Goal: Information Seeking & Learning: Compare options

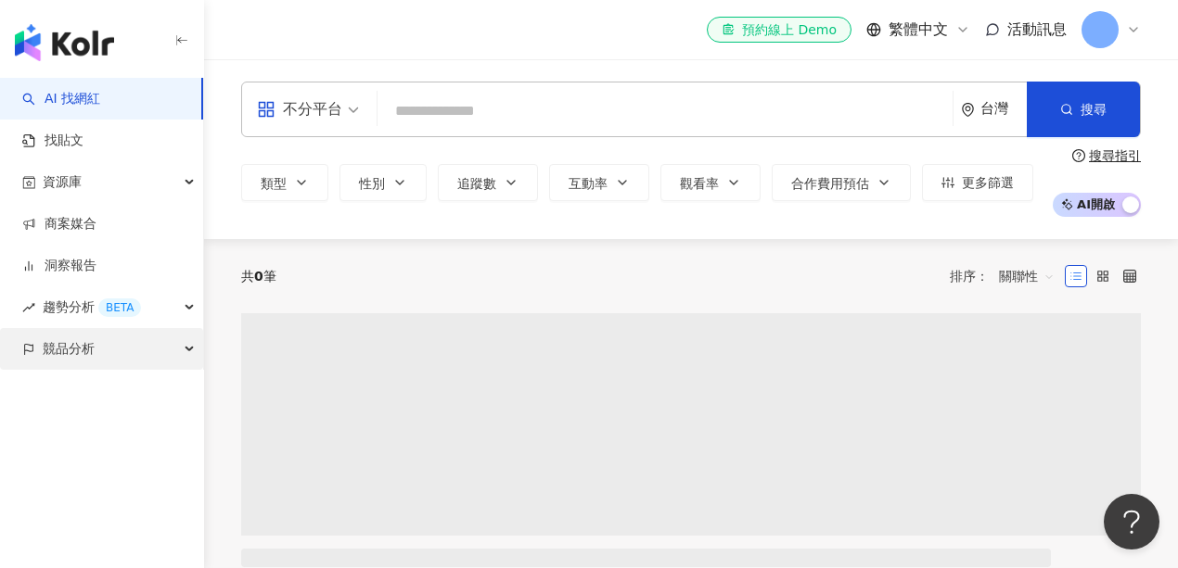
click at [75, 345] on span "競品分析" at bounding box center [69, 349] width 52 height 42
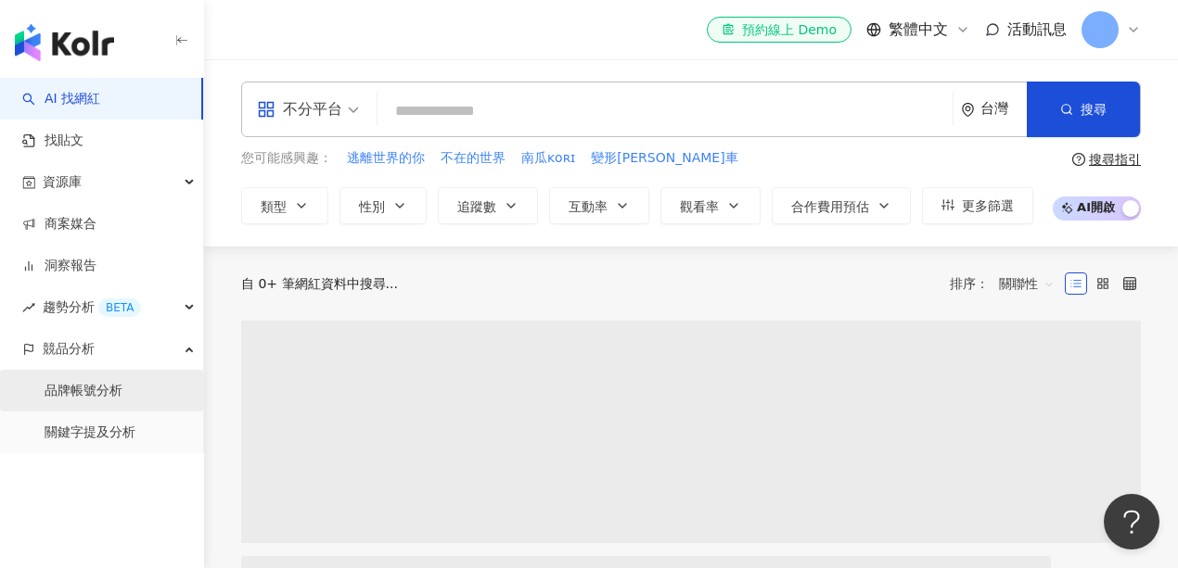
click at [85, 395] on link "品牌帳號分析" at bounding box center [84, 391] width 78 height 19
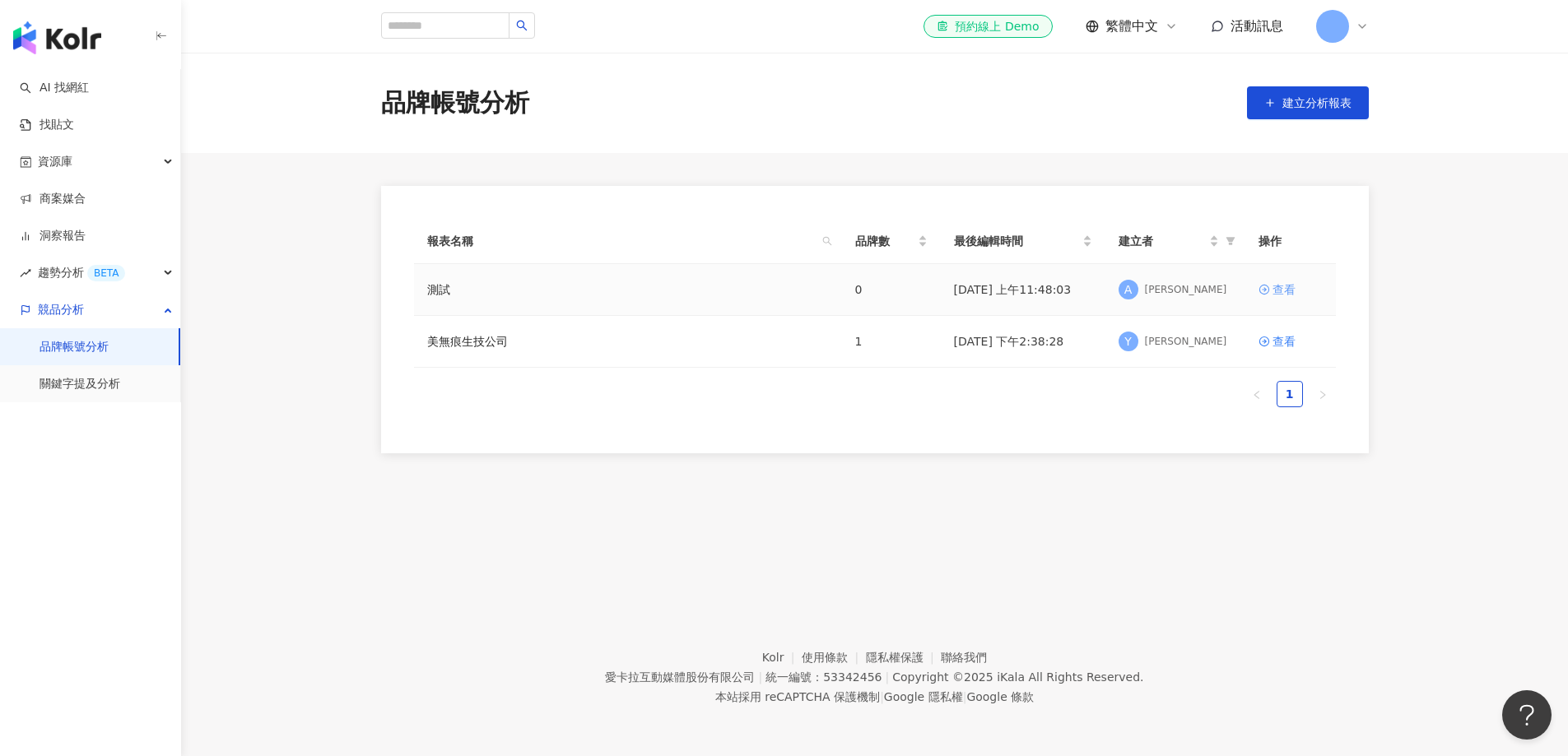
click at [1045, 288] on div "查看" at bounding box center [1285, 289] width 23 height 18
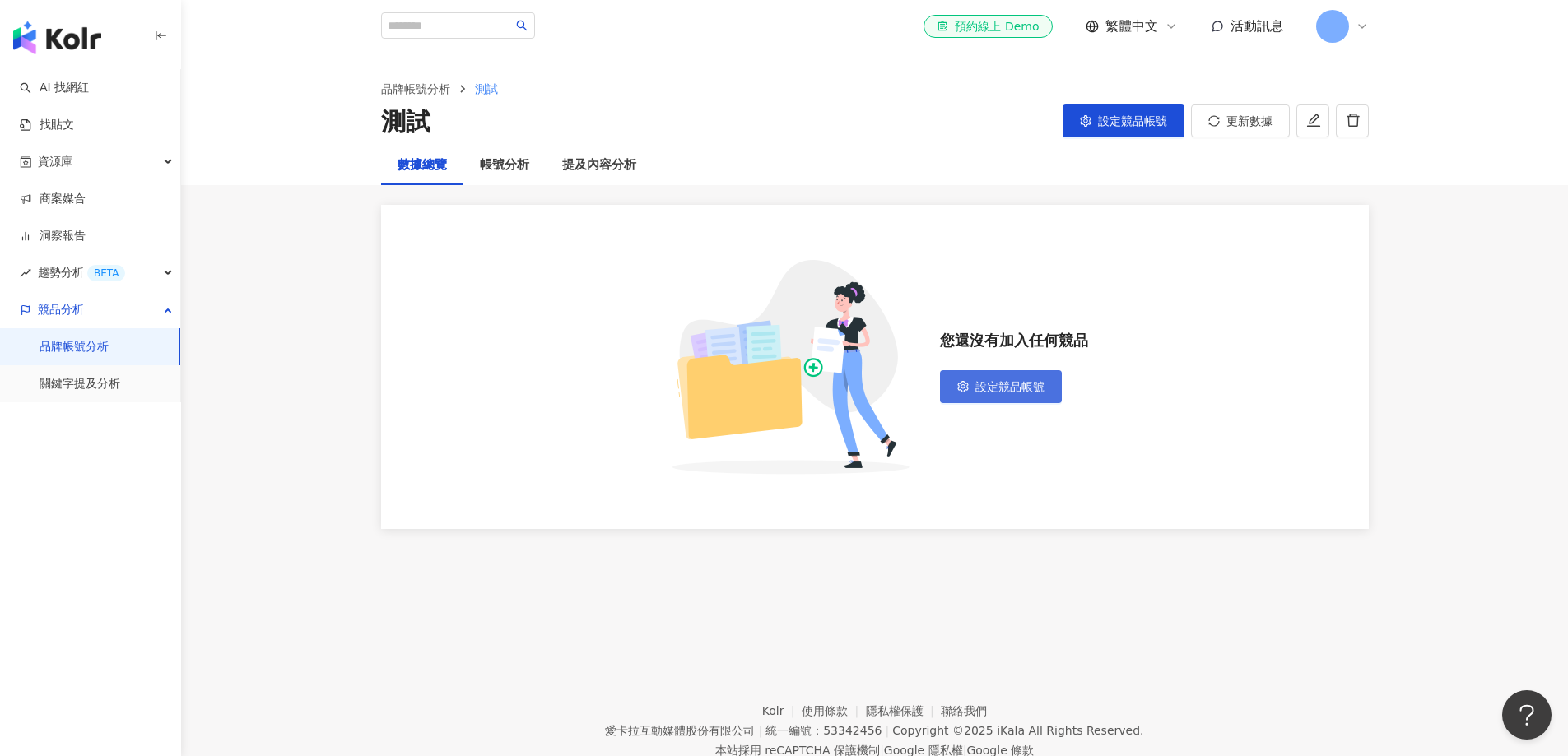
click at [1007, 389] on span "設定競品帳號" at bounding box center [1010, 386] width 69 height 13
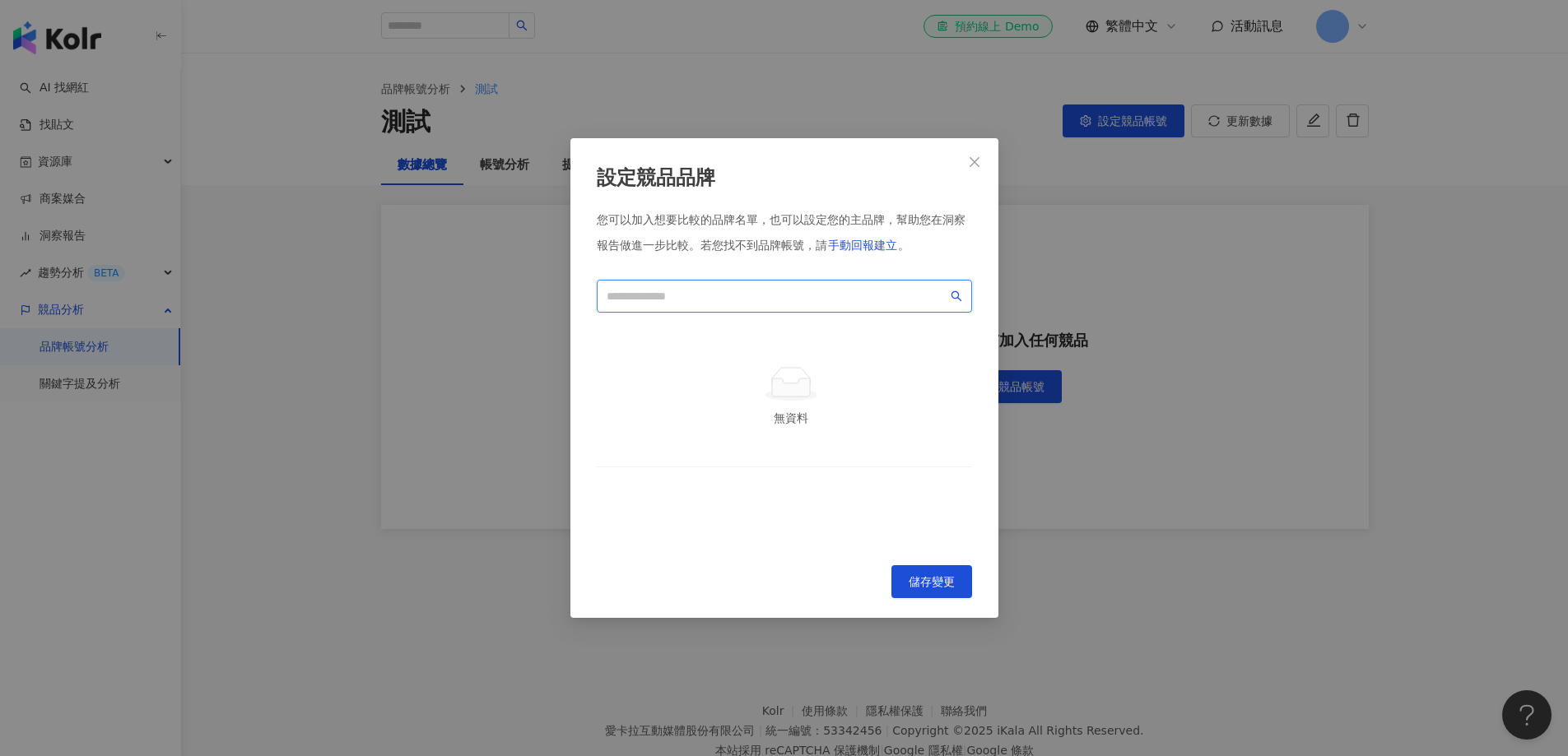
click at [689, 292] on input "search" at bounding box center [777, 296] width 341 height 18
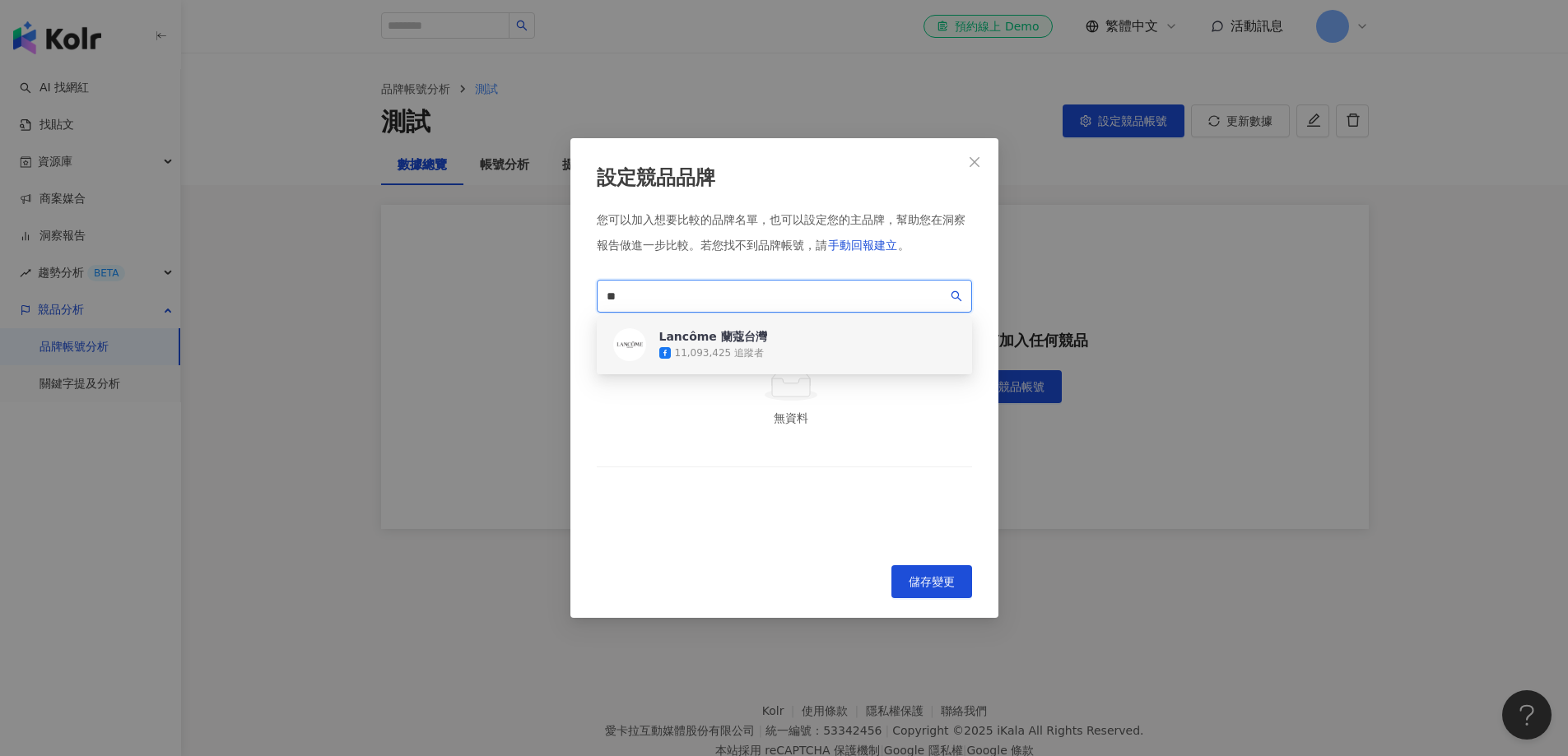
click at [737, 340] on div "Lancôme 蘭蔻台灣" at bounding box center [713, 336] width 107 height 17
click at [674, 295] on input "**" at bounding box center [777, 296] width 341 height 18
click at [717, 331] on div "Lancôme 蘭蔻台灣" at bounding box center [713, 336] width 107 height 17
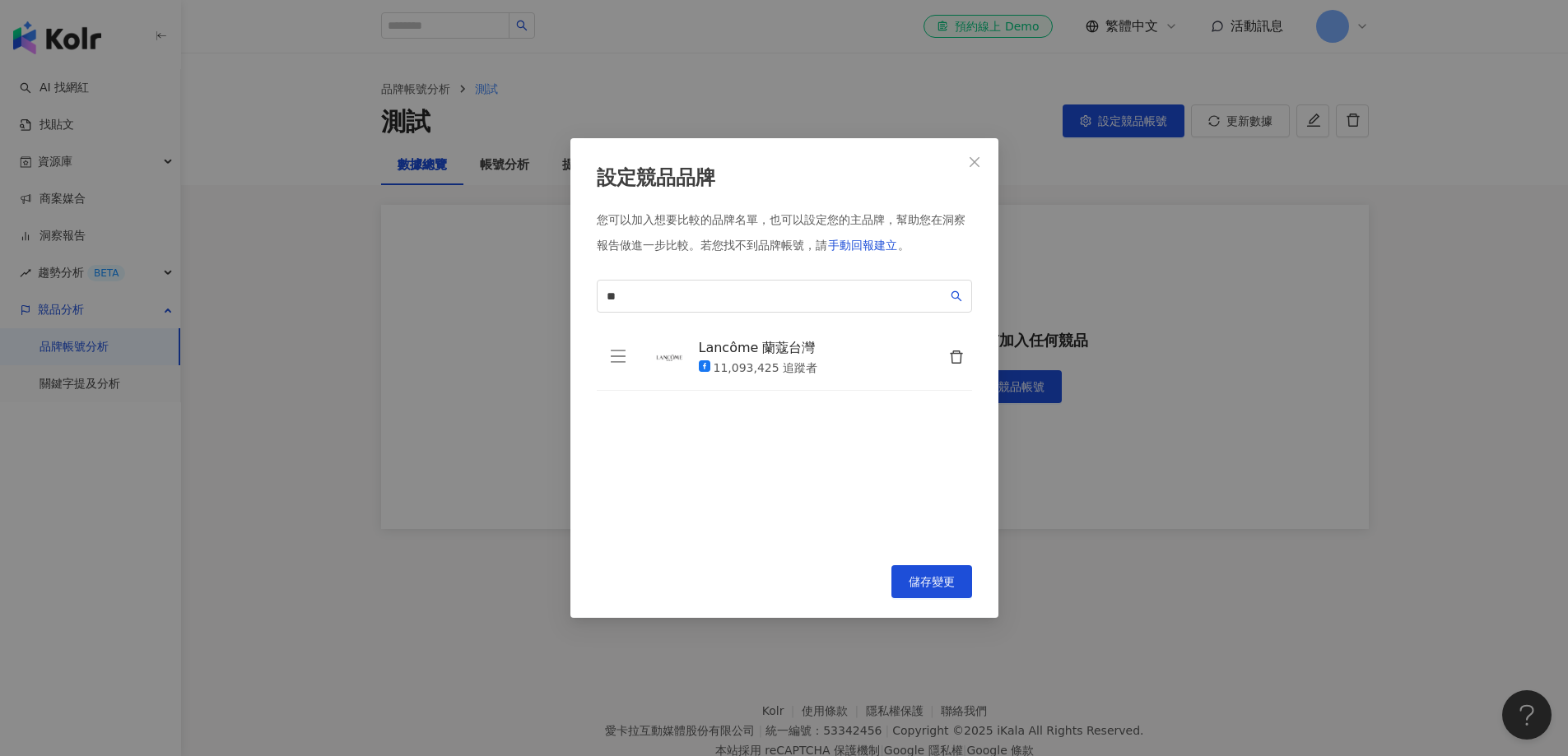
click at [764, 366] on div "11,093,425 追蹤者" at bounding box center [766, 368] width 105 height 17
click at [642, 298] on input "**" at bounding box center [777, 296] width 341 height 18
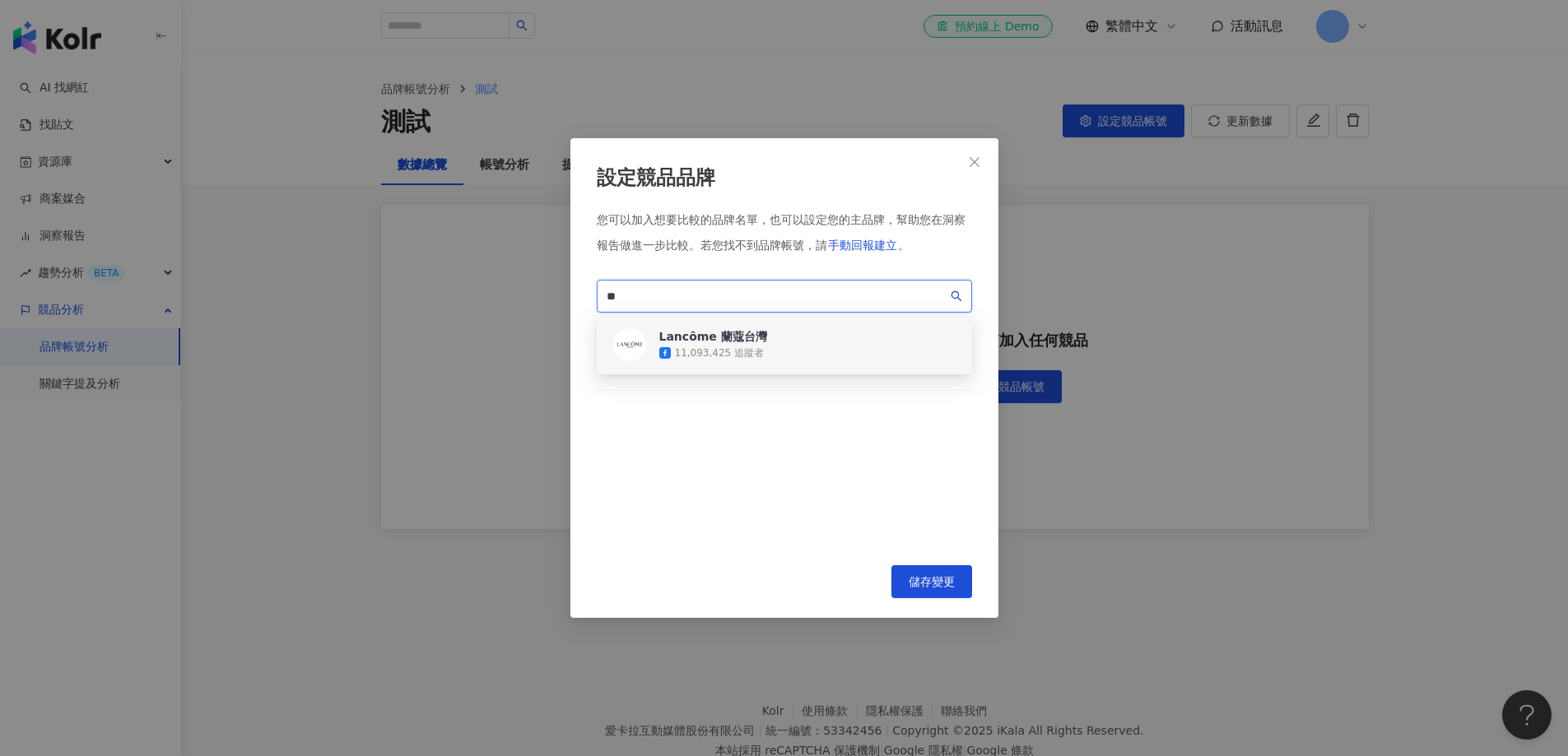
type input "*"
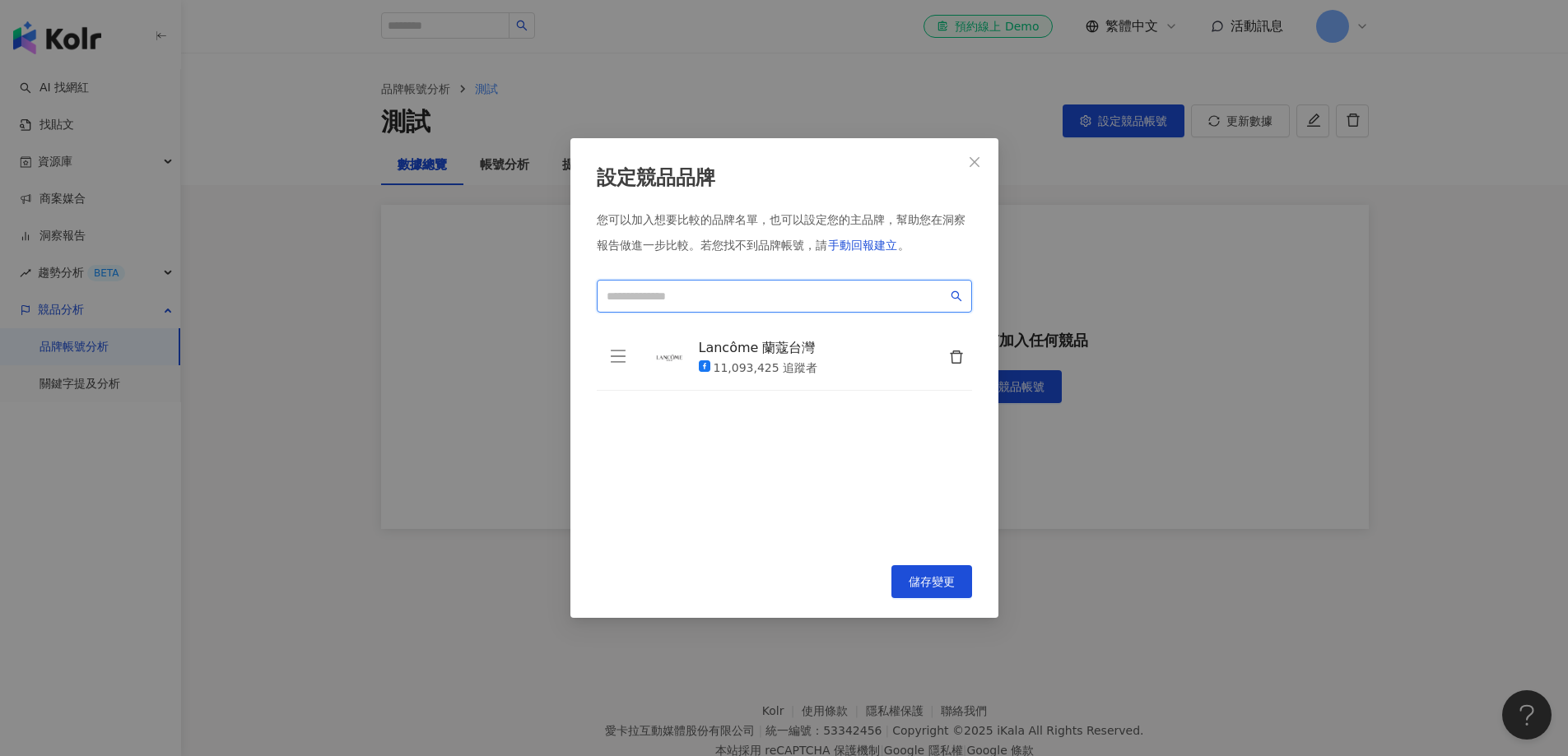
paste input "****"
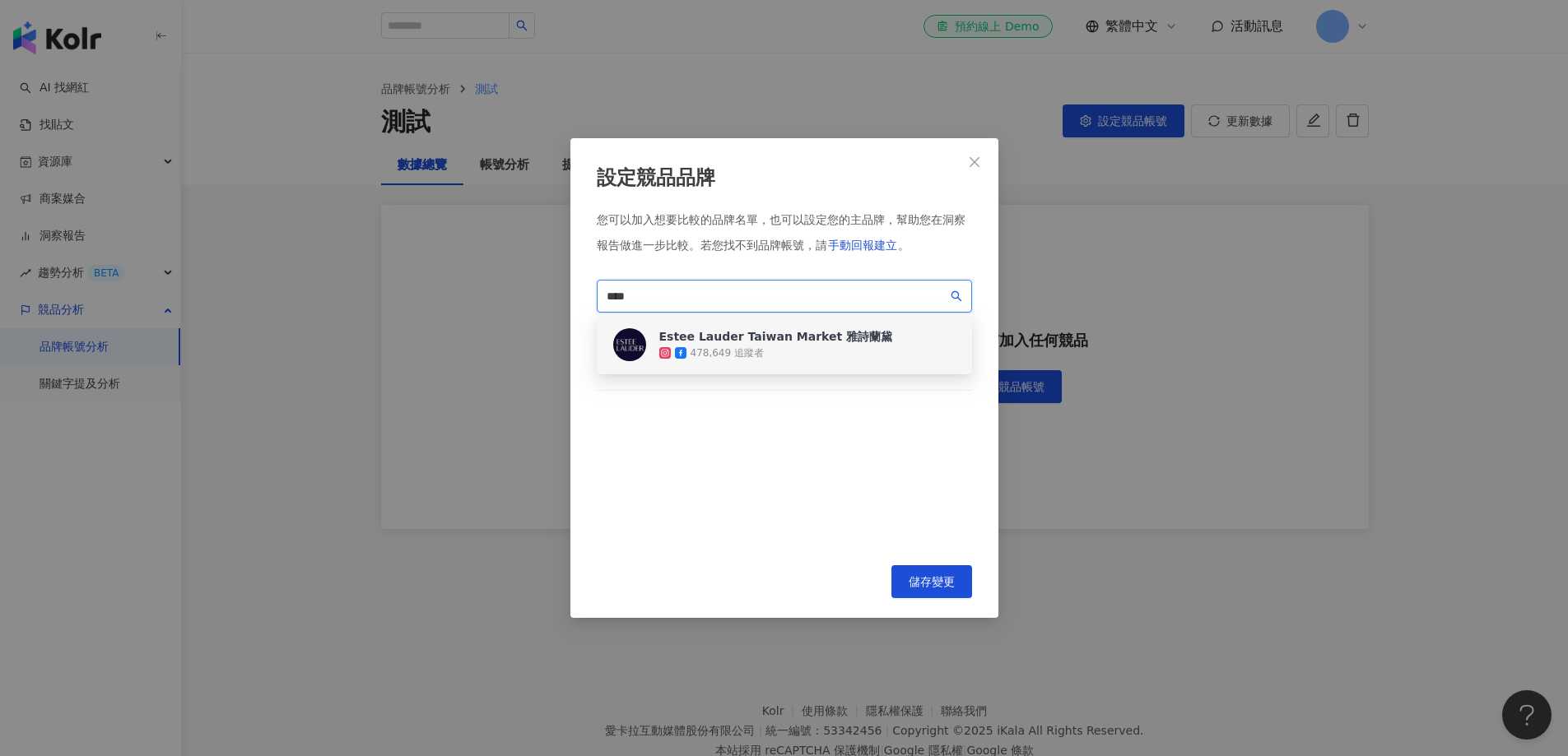
click at [702, 346] on div "478,649 追蹤者" at bounding box center [727, 353] width 74 height 14
paste input "*"
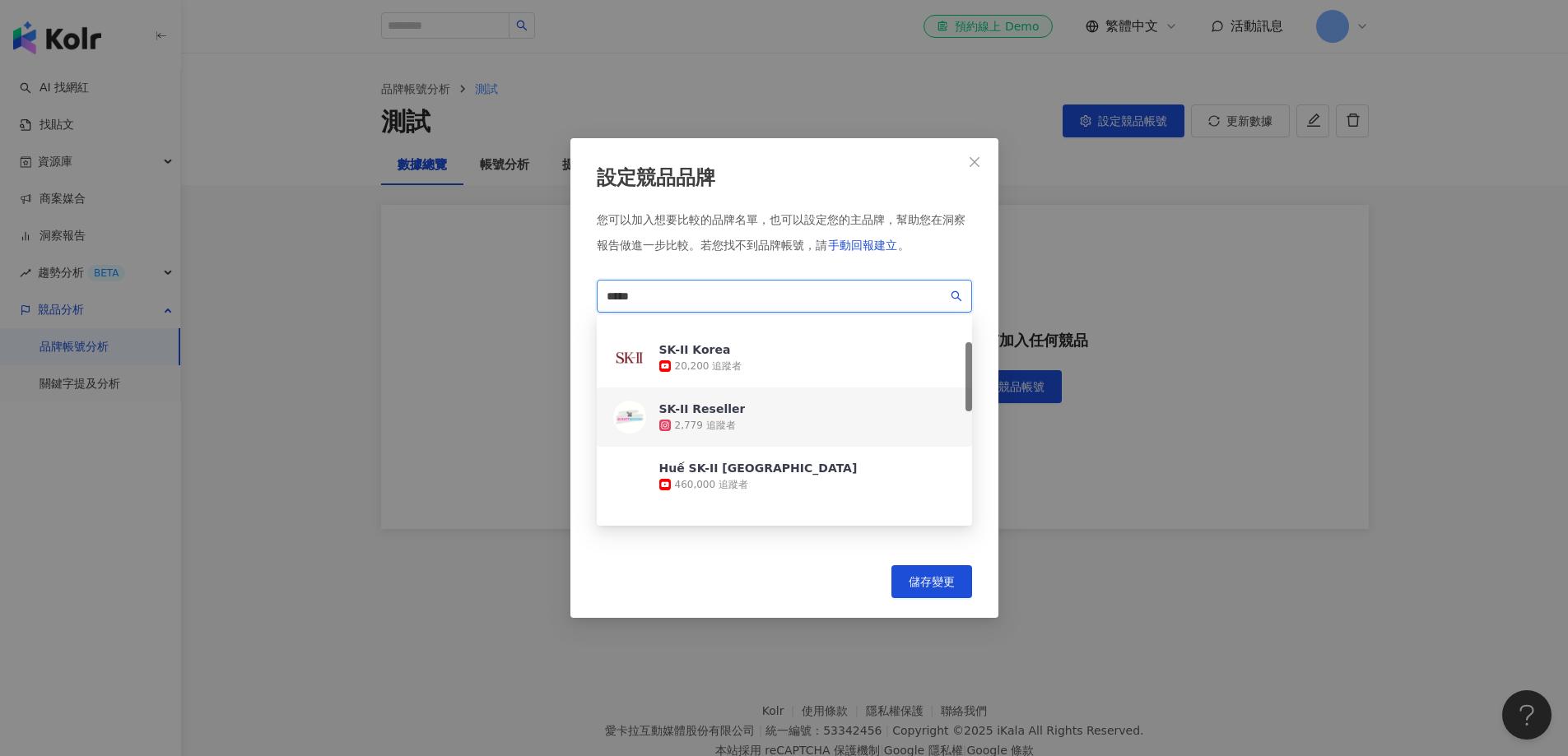
scroll to position [83, 0]
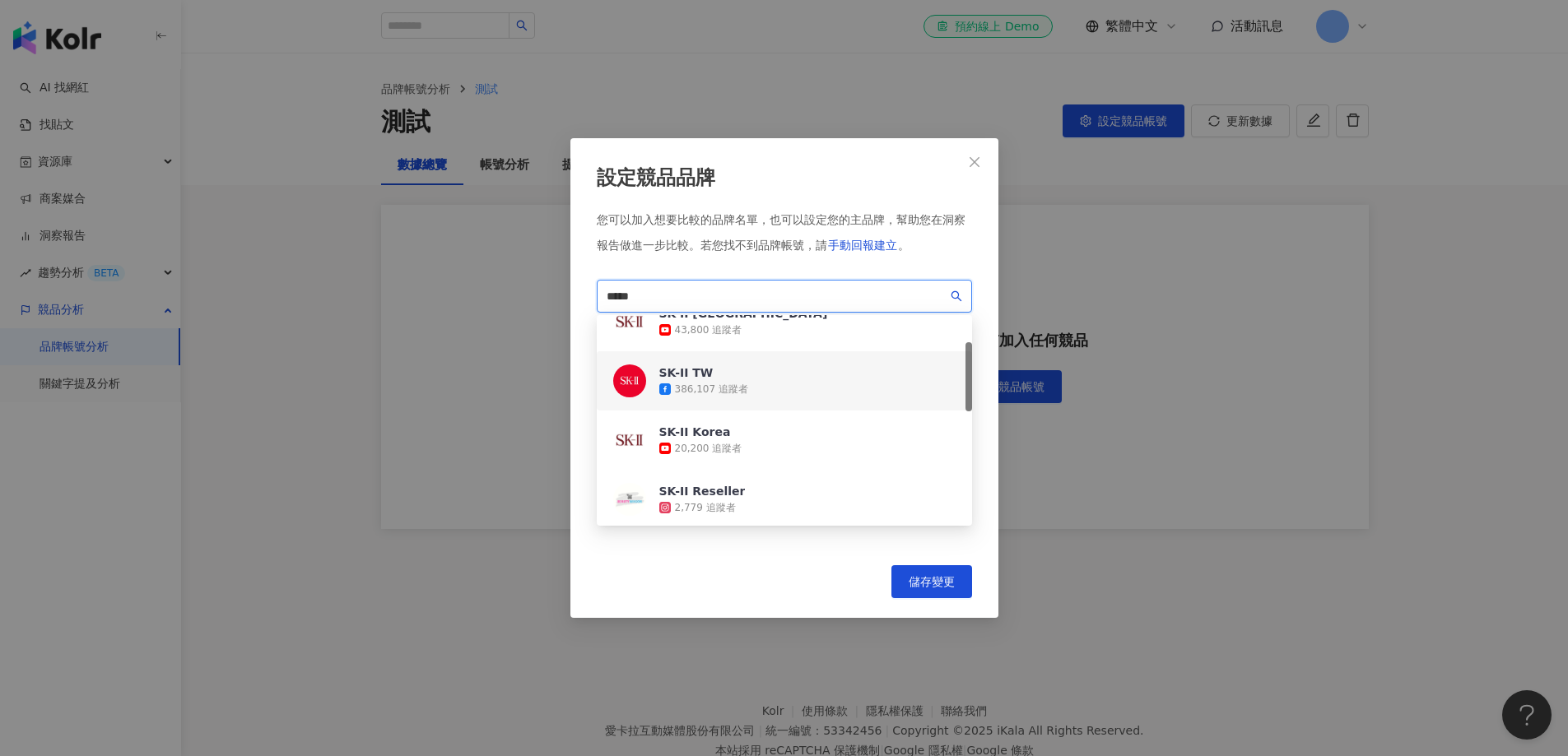
click at [717, 382] on div "386,107 追蹤者" at bounding box center [711, 390] width 74 height 14
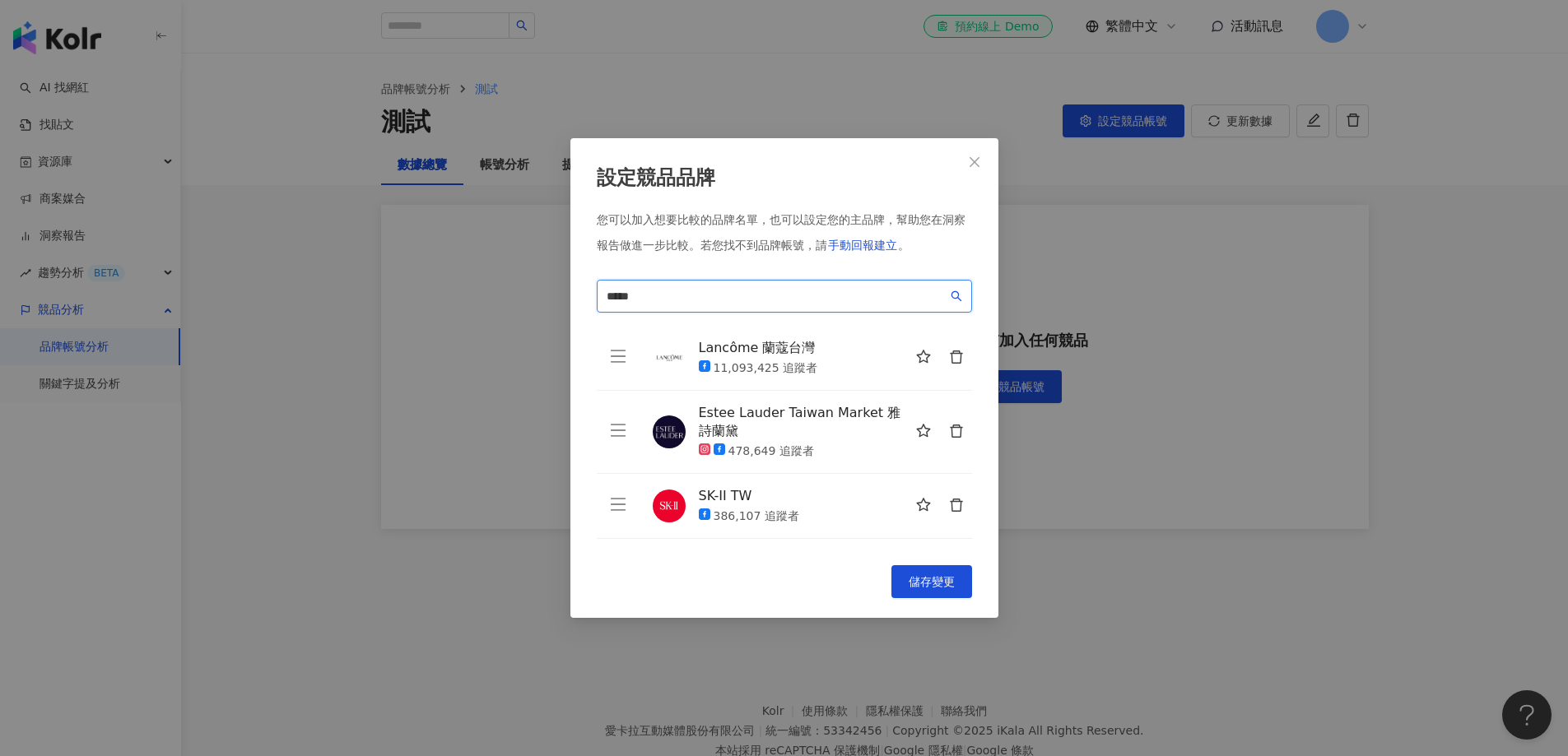
drag, startPoint x: 645, startPoint y: 295, endPoint x: 398, endPoint y: 272, distance: 248.1
click at [398, 272] on div "設定競品品牌 您可以加入想要比較的品牌名單，也可以設定您的主品牌，幫助您在洞察報告做進一步比較。 若您找不到品牌帳號，請 手動回報建立 。 ***** e8a…" at bounding box center [784, 378] width 1568 height 756
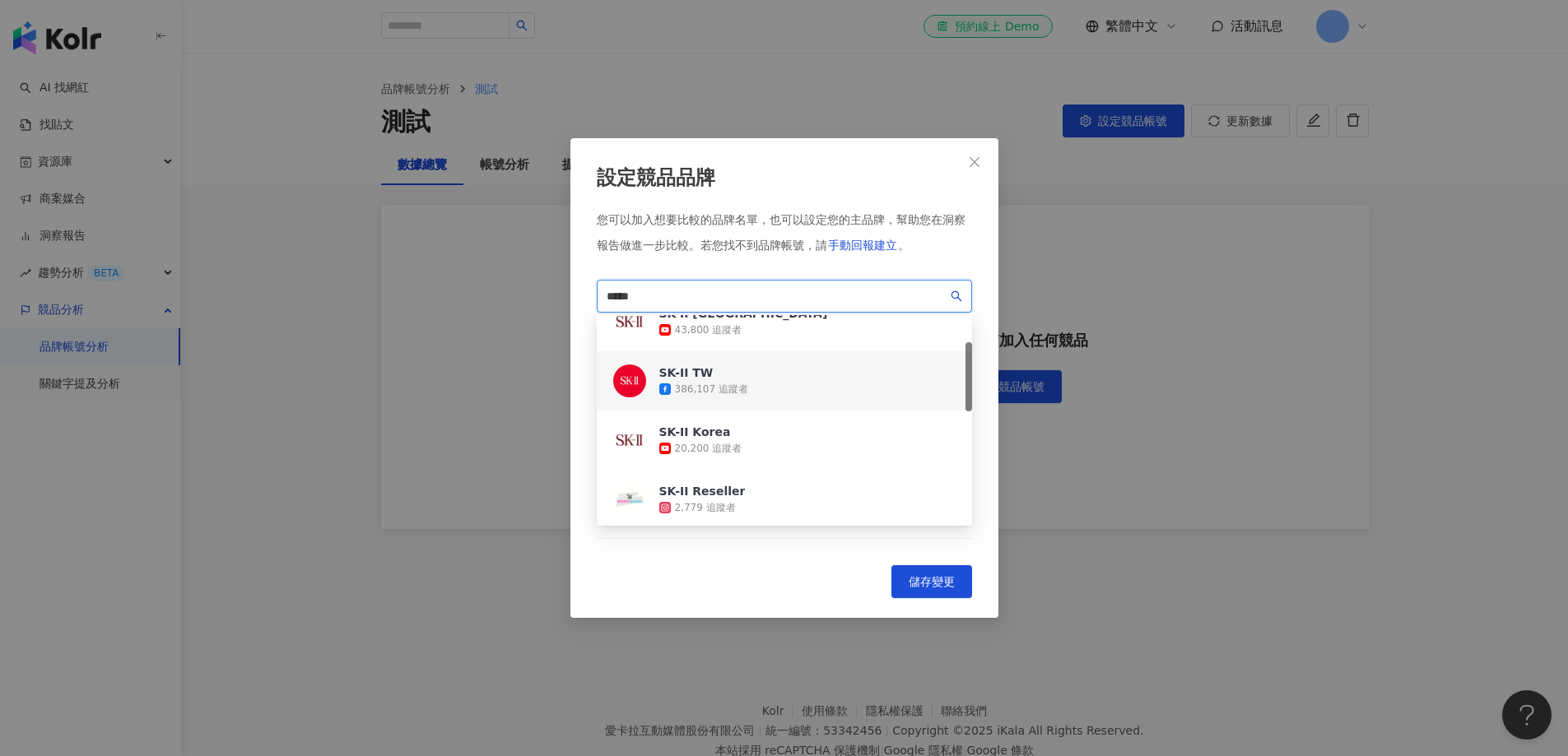
paste input "search"
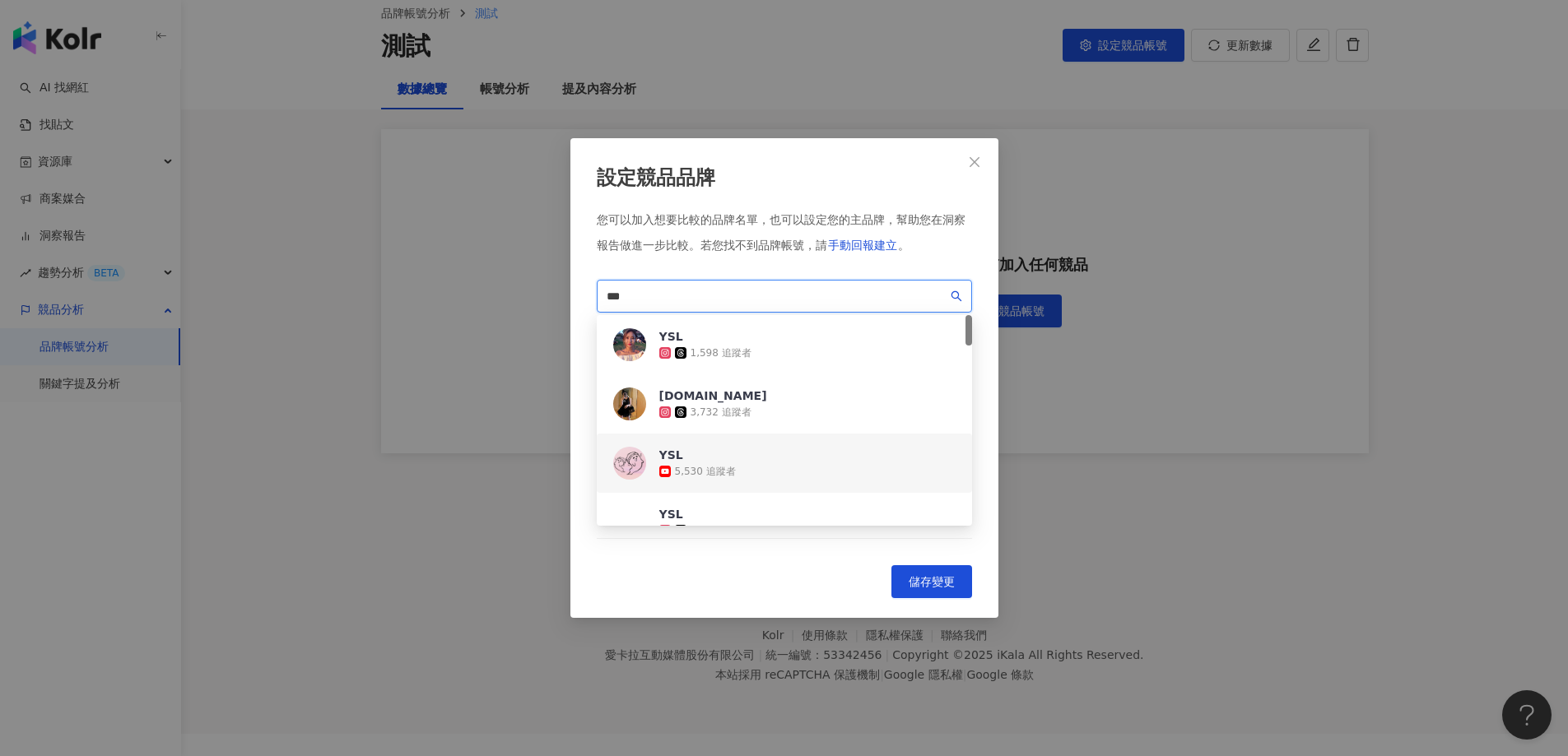
scroll to position [0, 0]
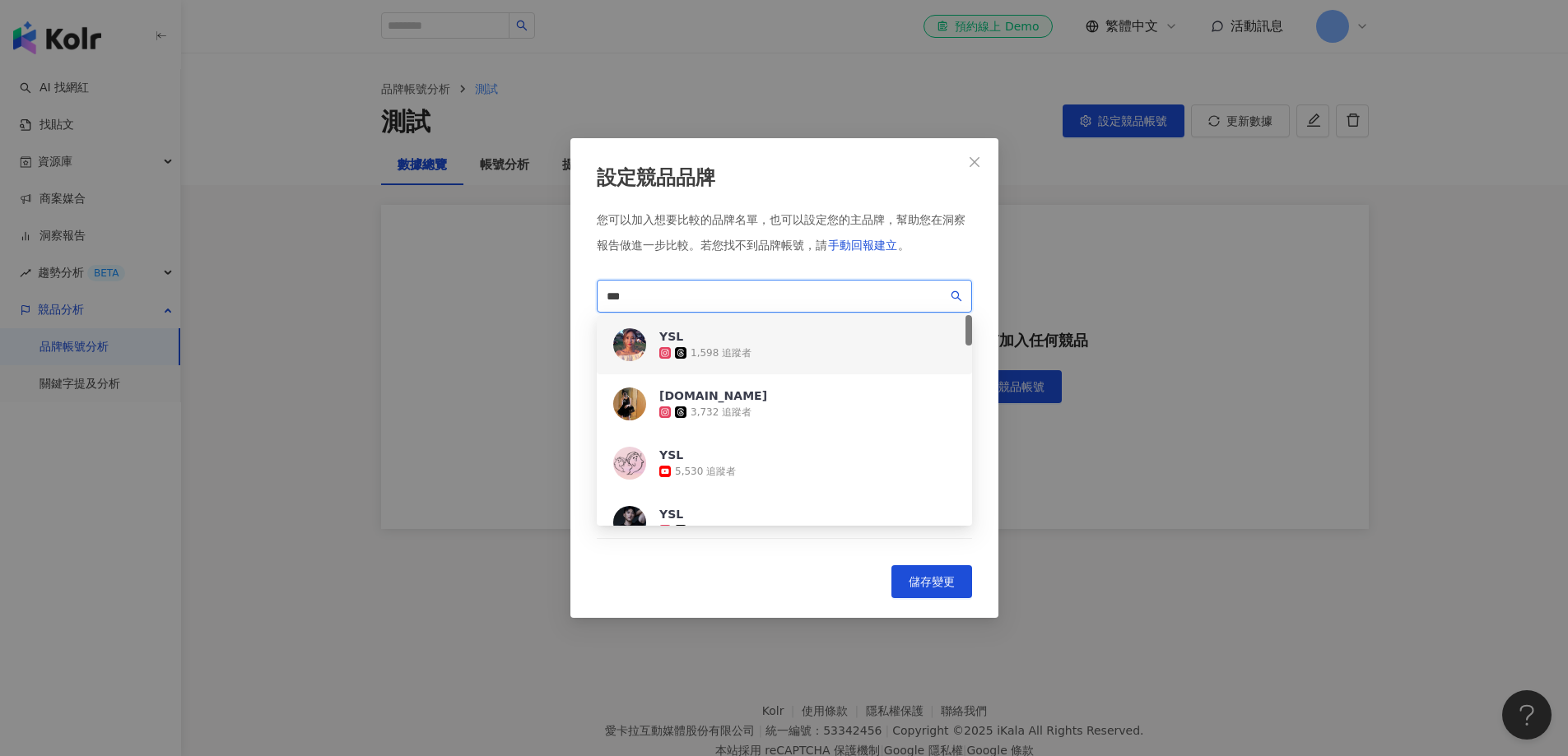
drag, startPoint x: 617, startPoint y: 296, endPoint x: 479, endPoint y: 281, distance: 138.8
click at [490, 290] on div "設定競品品牌 您可以加入想要比較的品牌名單，也可以設定您的主品牌，幫助您在洞察報告做進一步比較。 若您找不到品牌帳號，請 手動回報建立 。 *** f0581…" at bounding box center [784, 378] width 1568 height 756
paste input "********"
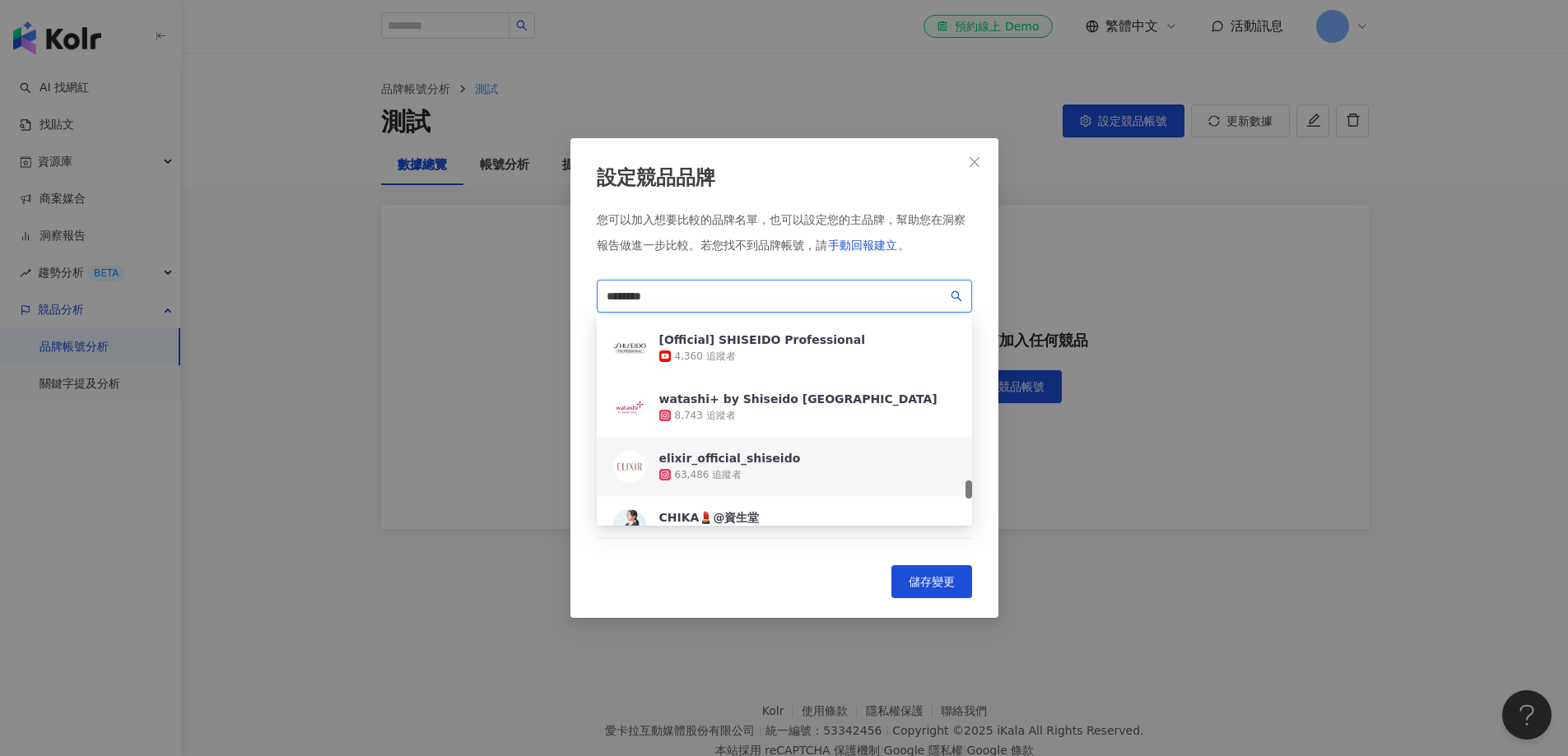
scroll to position [1728, 0]
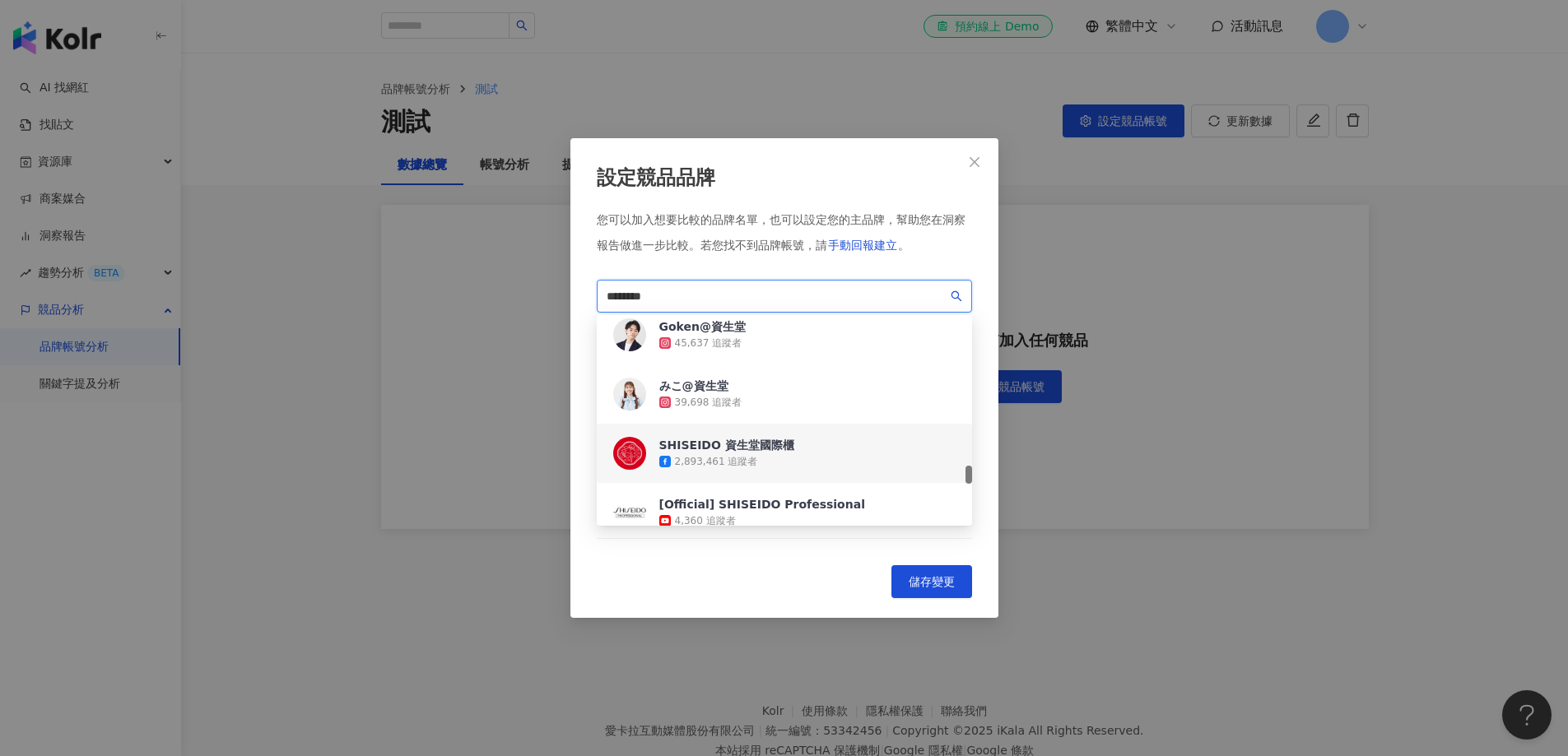
click at [749, 453] on div "SHISEIDO 資生堂國際櫃" at bounding box center [727, 445] width 135 height 17
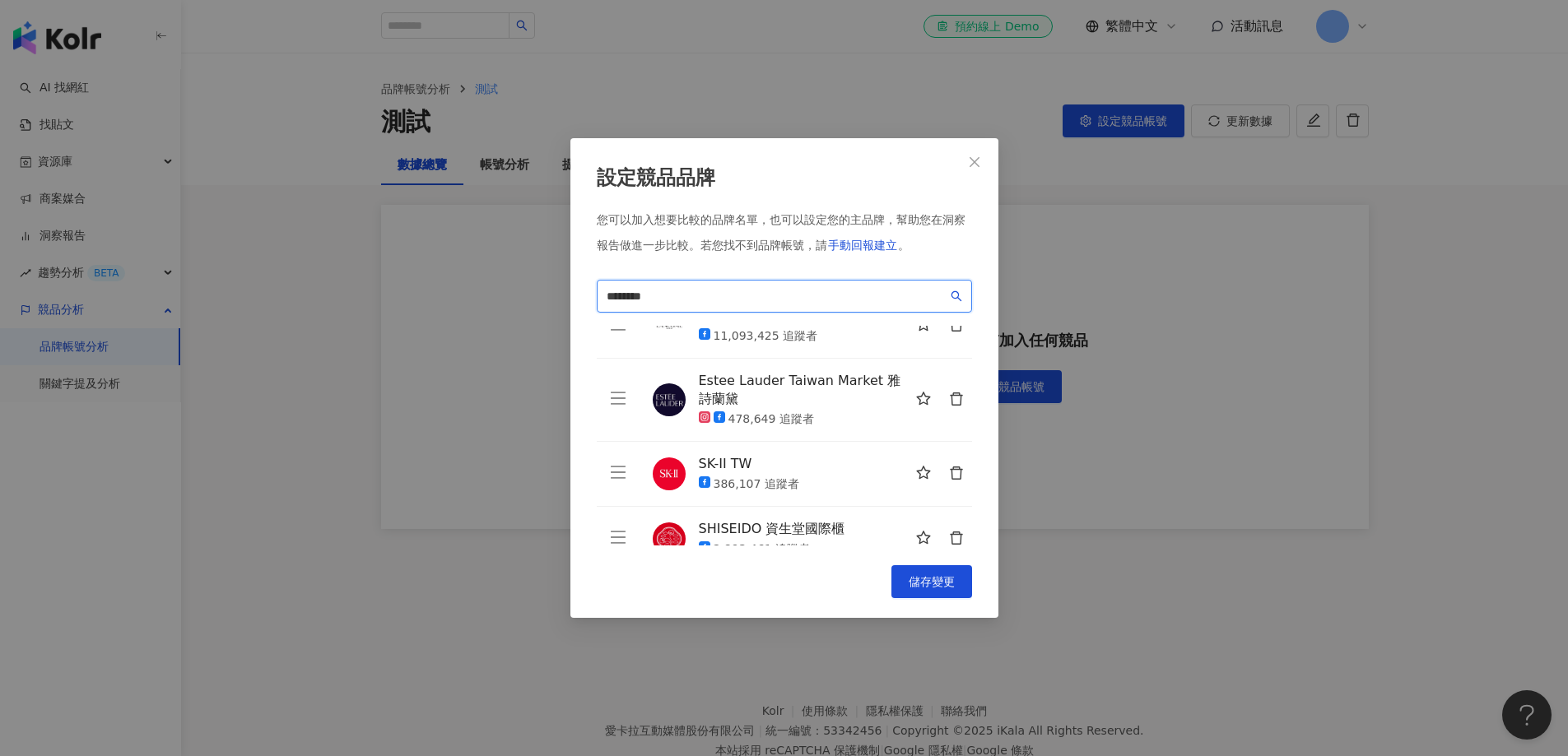
scroll to position [59, 0]
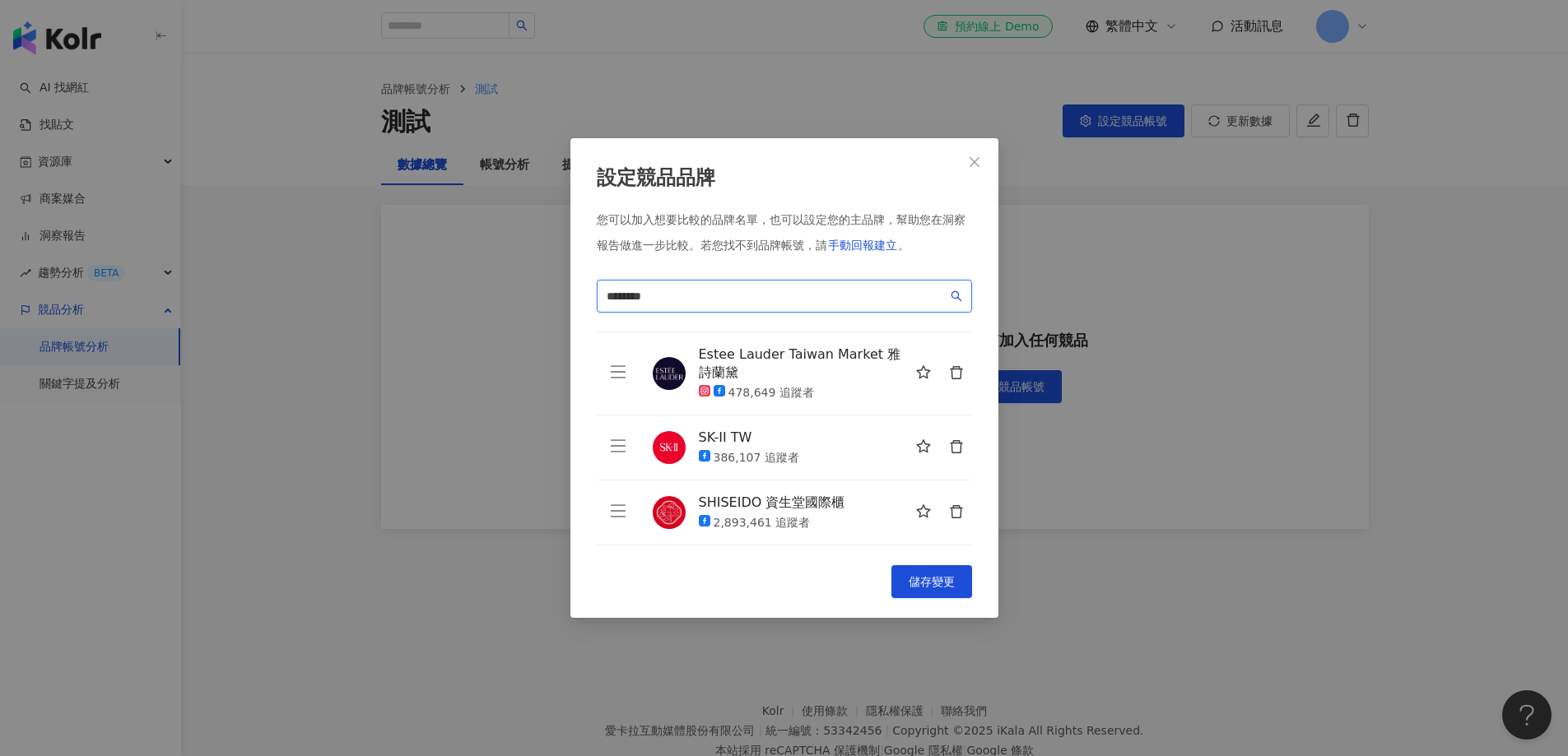
drag, startPoint x: 761, startPoint y: 302, endPoint x: 129, endPoint y: 250, distance: 634.1
click at [135, 272] on div "設定競品品牌 您可以加入想要比較的品牌名單，也可以設定您的主品牌，幫助您在洞察報告做進一步比較。 若您找不到品牌帳號，請 手動回報建立 。 ******** …" at bounding box center [784, 378] width 1568 height 756
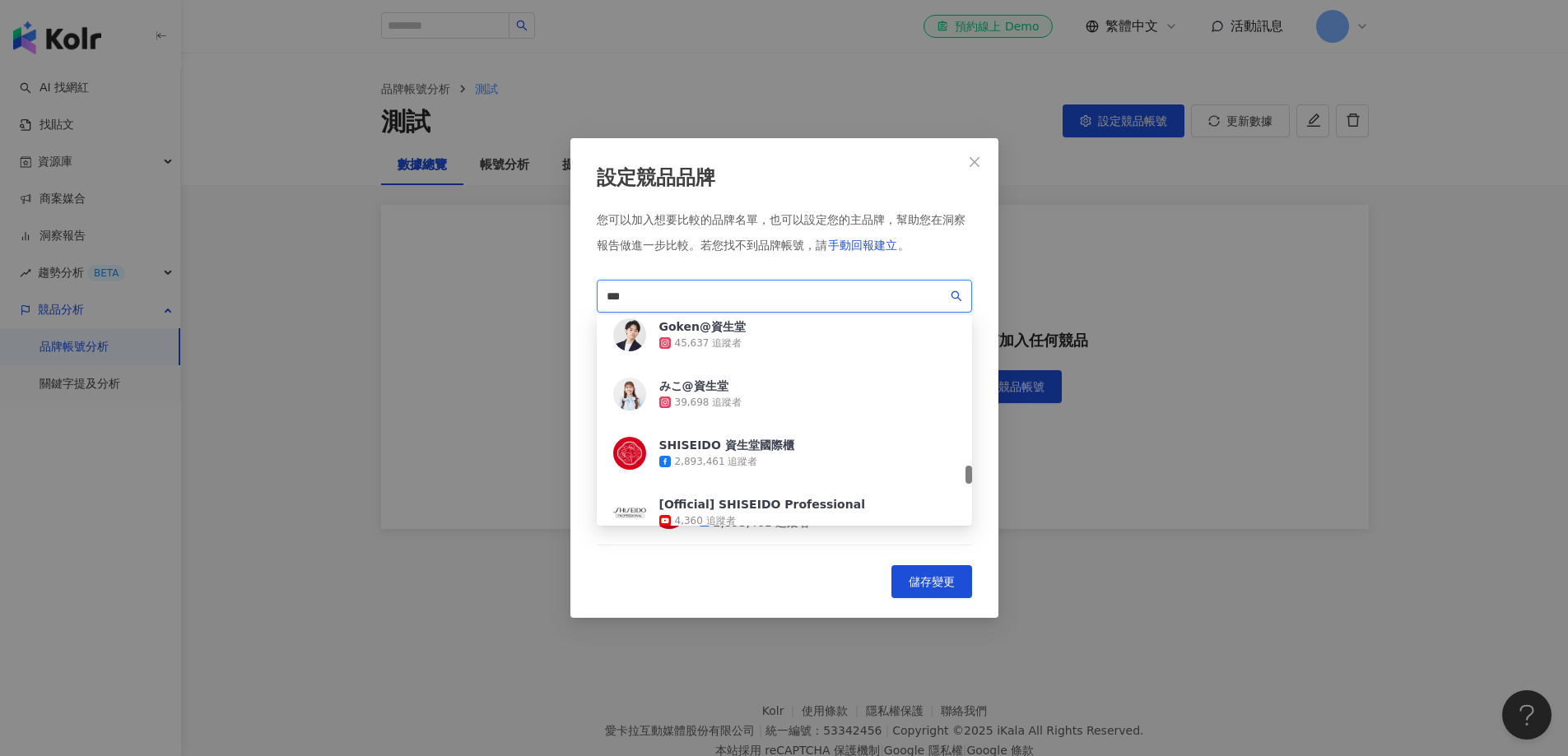
scroll to position [0, 0]
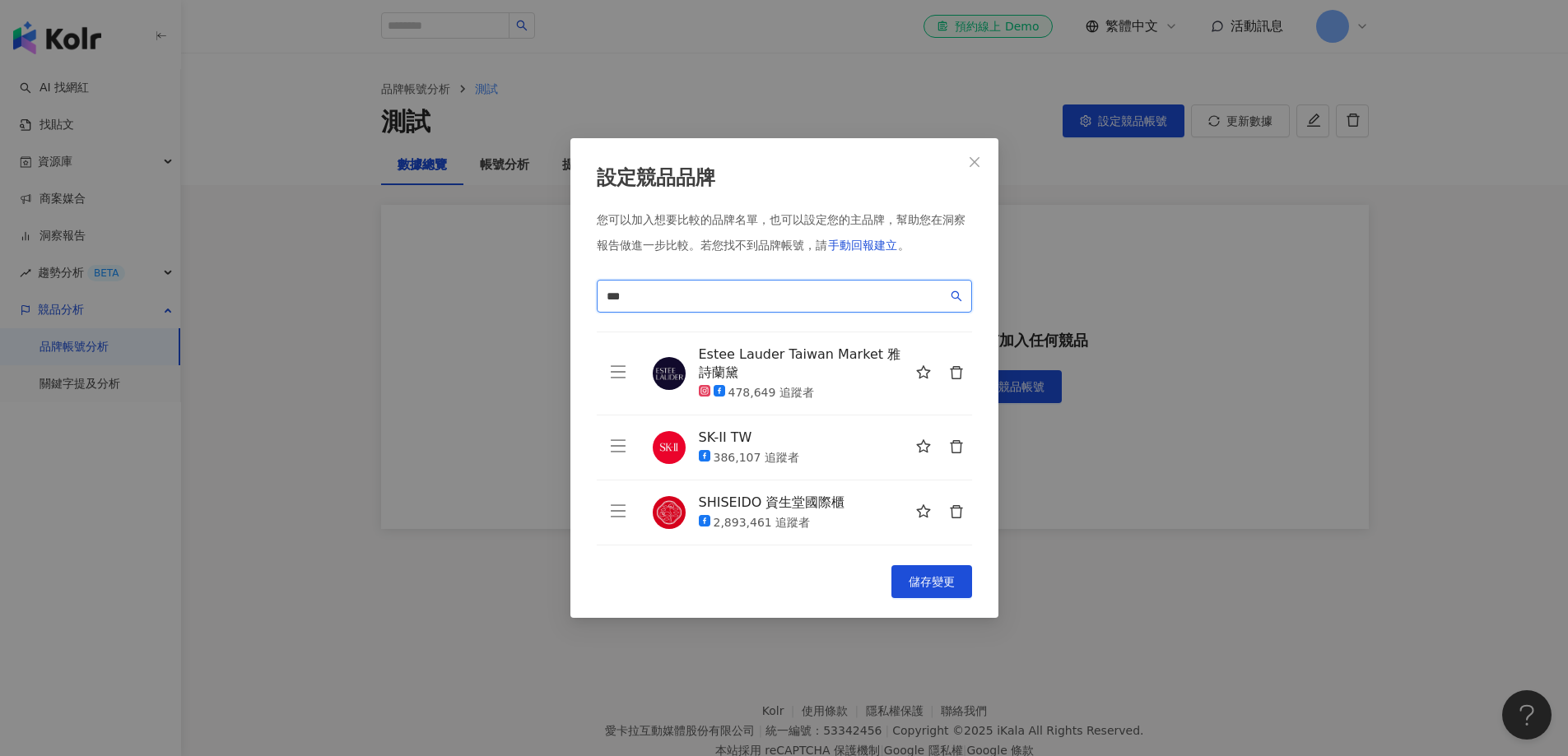
click at [666, 295] on input "***" at bounding box center [777, 296] width 341 height 18
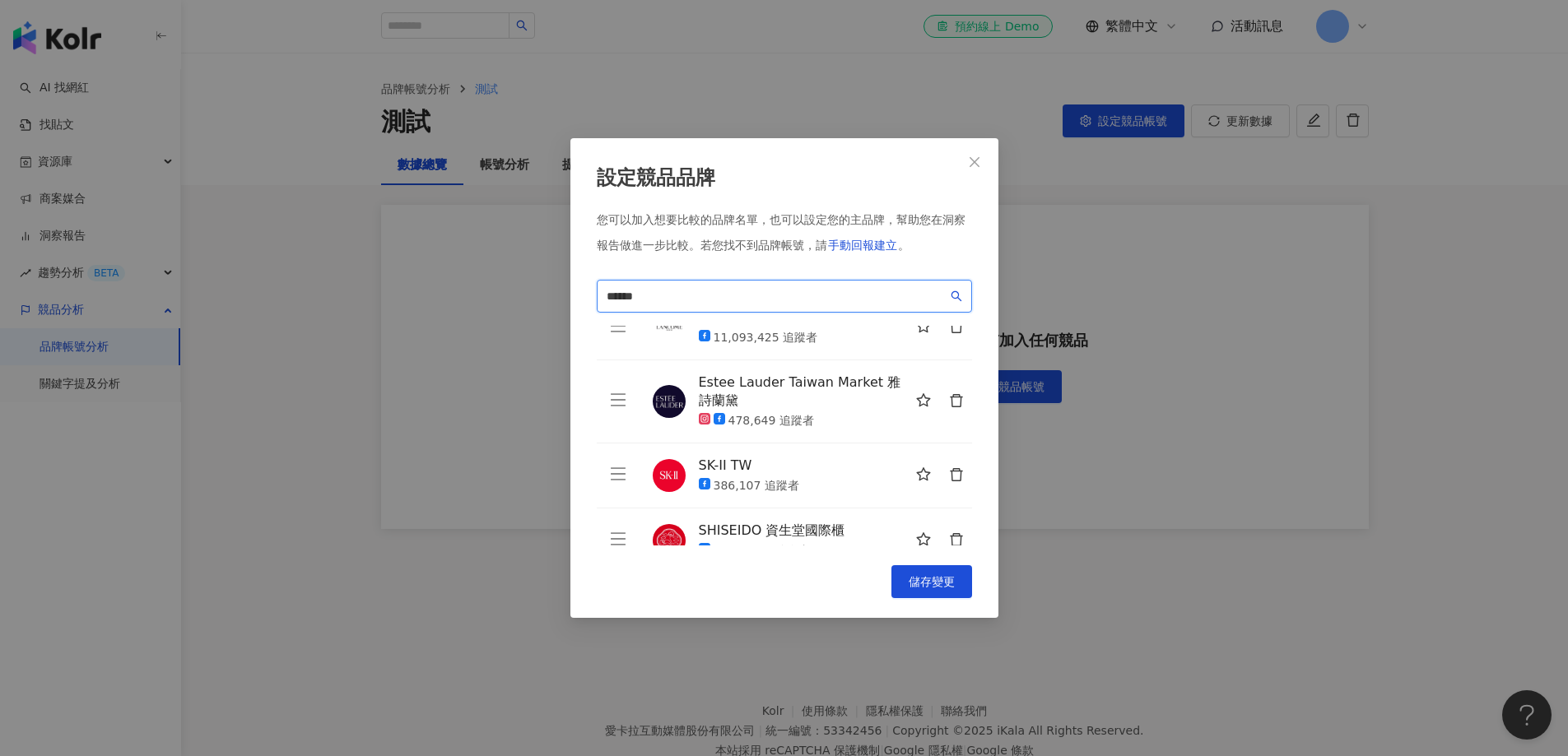
scroll to position [59, 0]
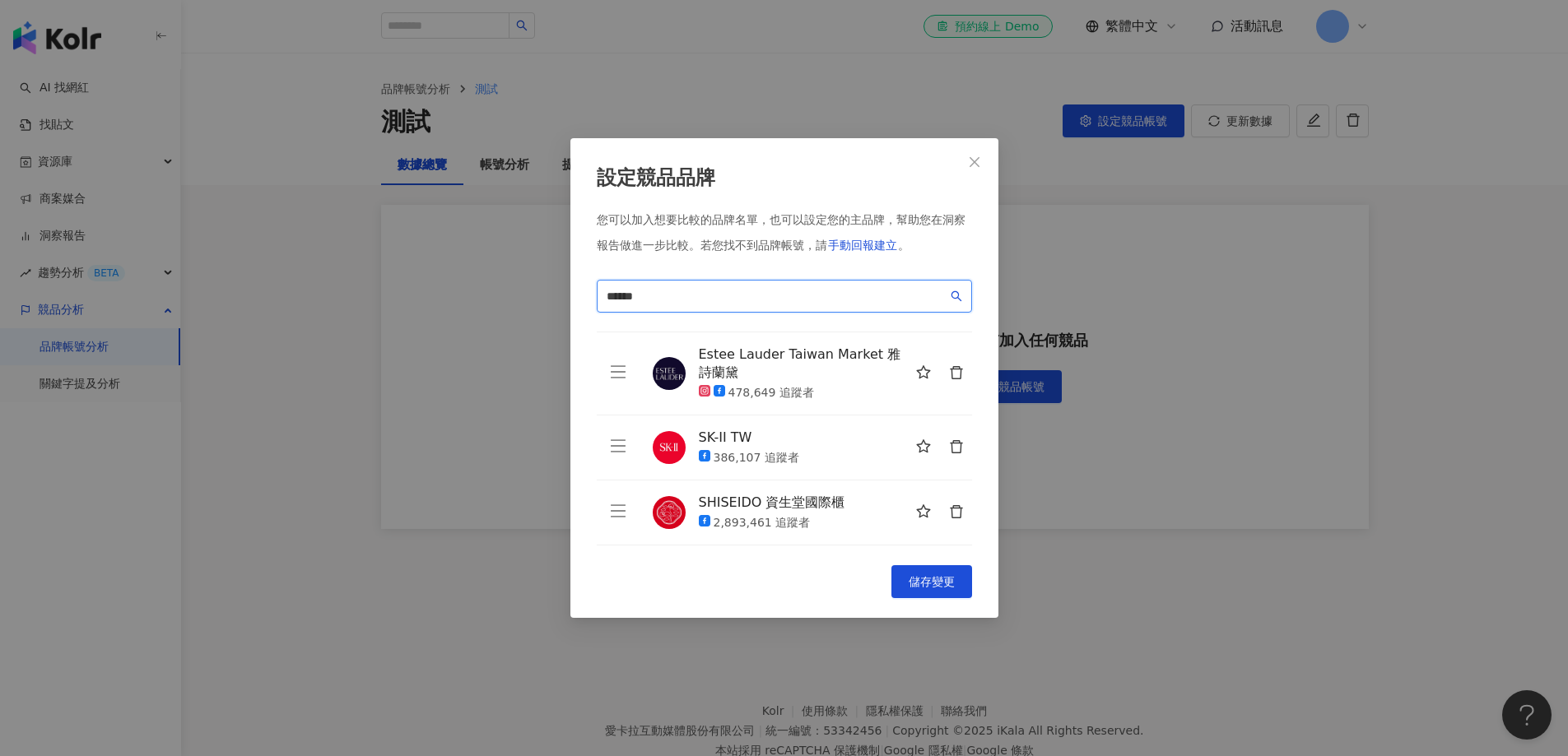
click at [701, 300] on input "******" at bounding box center [777, 296] width 341 height 18
drag, startPoint x: 658, startPoint y: 295, endPoint x: 400, endPoint y: 273, distance: 258.9
click at [404, 279] on div "設定競品品牌 您可以加入想要比較的品牌名單，也可以設定您的主品牌，幫助您在洞察報告做進一步比較。 若您找不到品牌帳號，請 手動回報建立 。 安美諾 *** l…" at bounding box center [784, 378] width 1568 height 756
paste input "***"
type input "******"
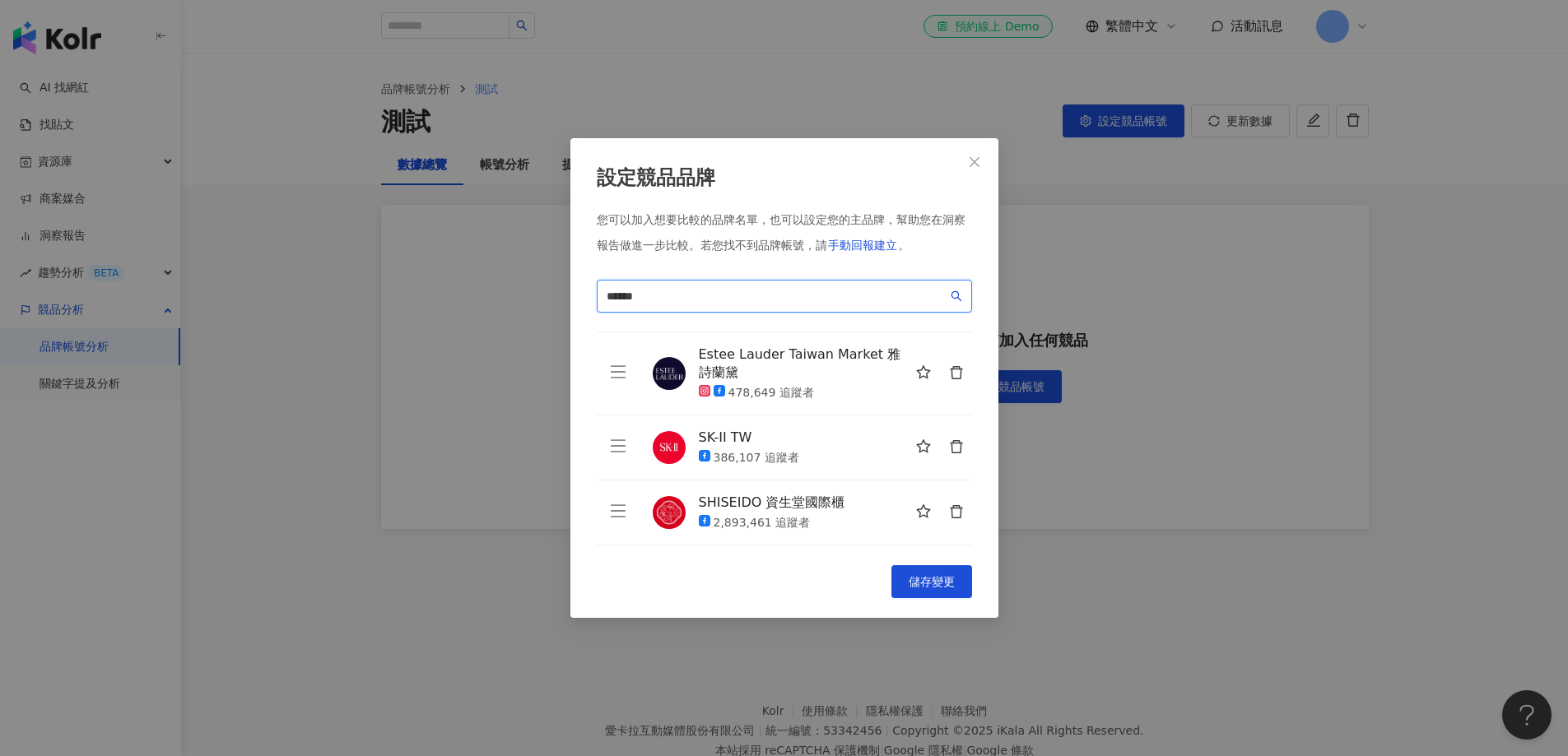
click at [713, 304] on input "******" at bounding box center [777, 296] width 341 height 18
click at [946, 503] on span "儲存變更" at bounding box center [932, 581] width 46 height 13
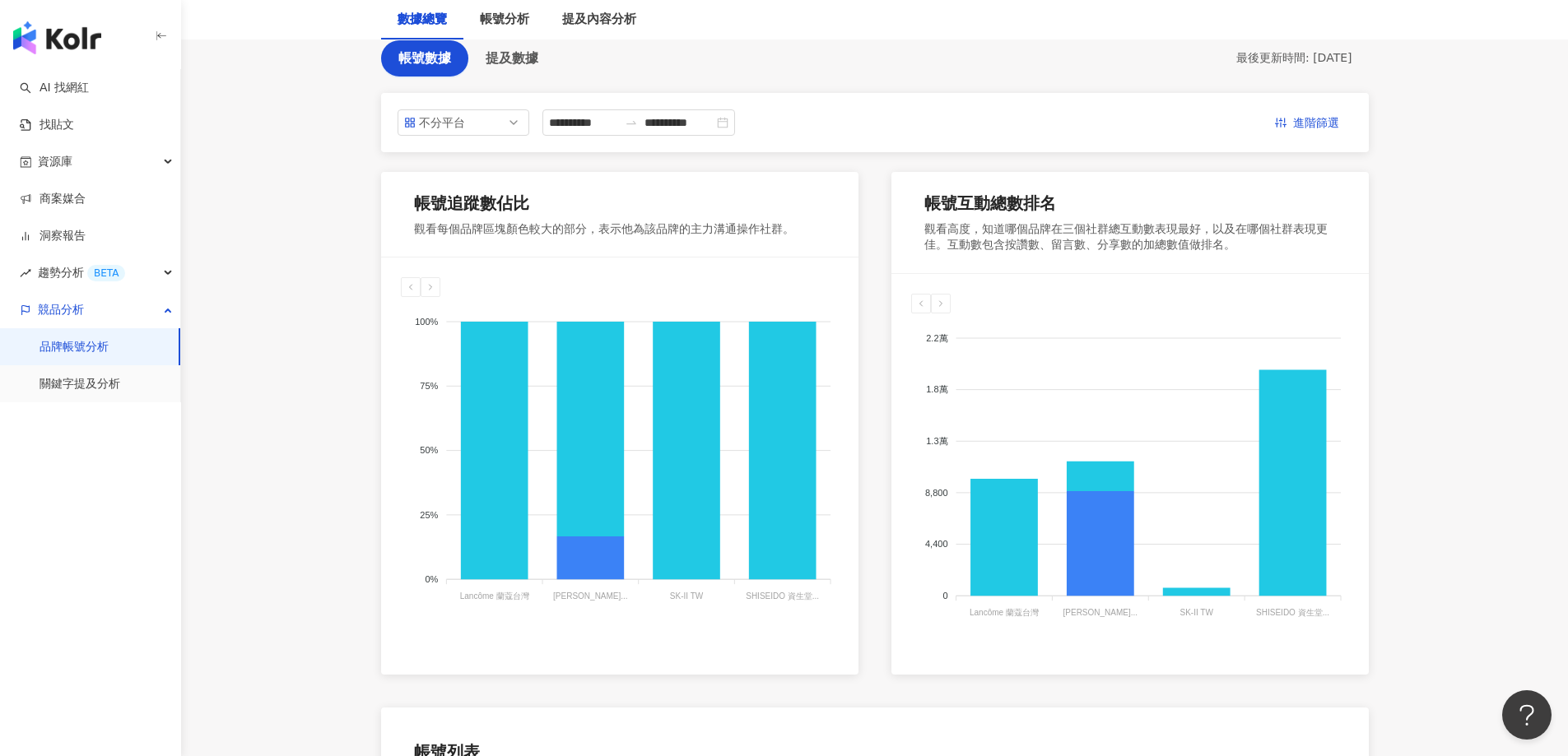
scroll to position [0, 0]
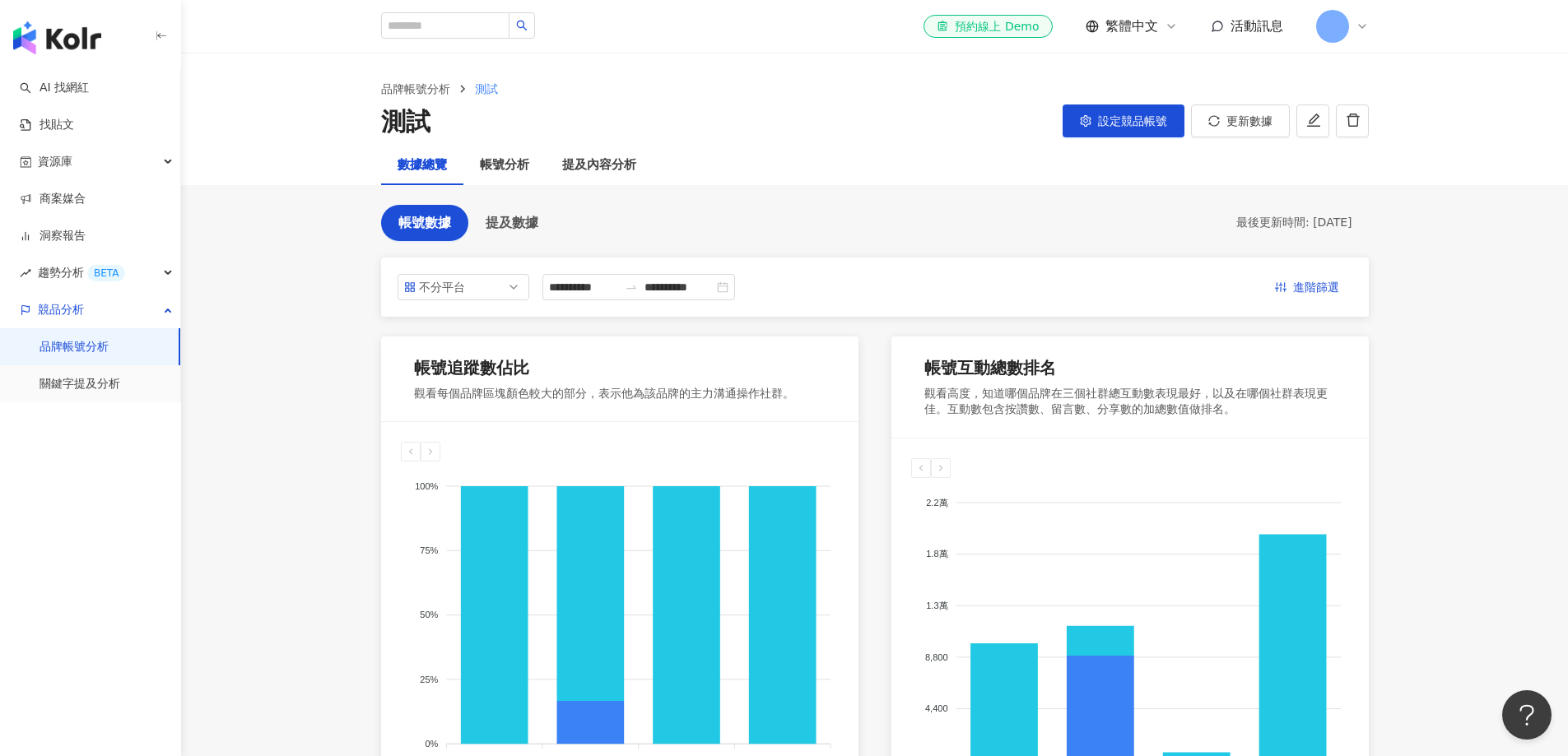
click at [1045, 29] on span at bounding box center [1333, 26] width 33 height 33
click at [1045, 83] on div "試用方案 - 6 位成員" at bounding box center [1414, 87] width 83 height 14
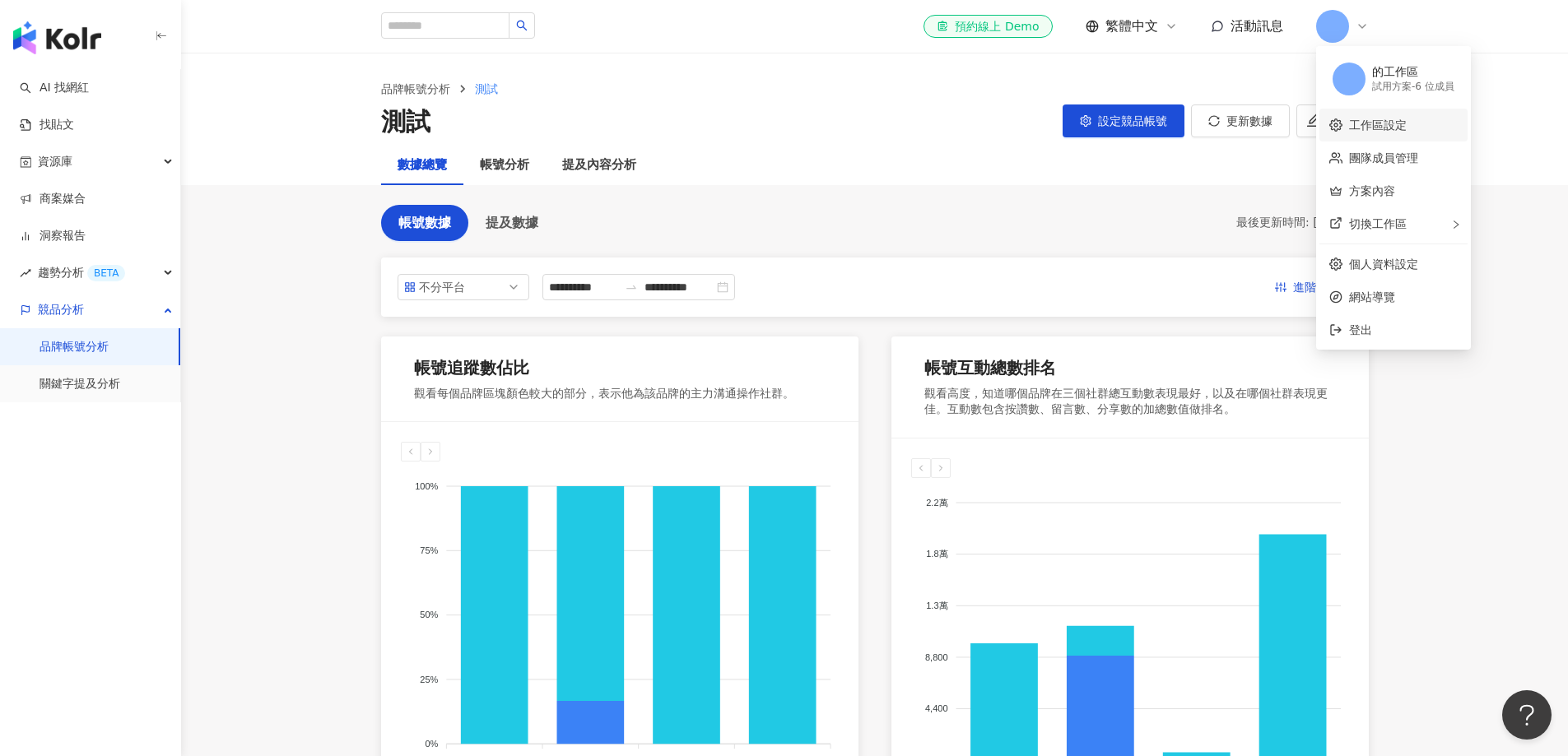
click at [1045, 129] on link "工作區設定" at bounding box center [1378, 125] width 58 height 13
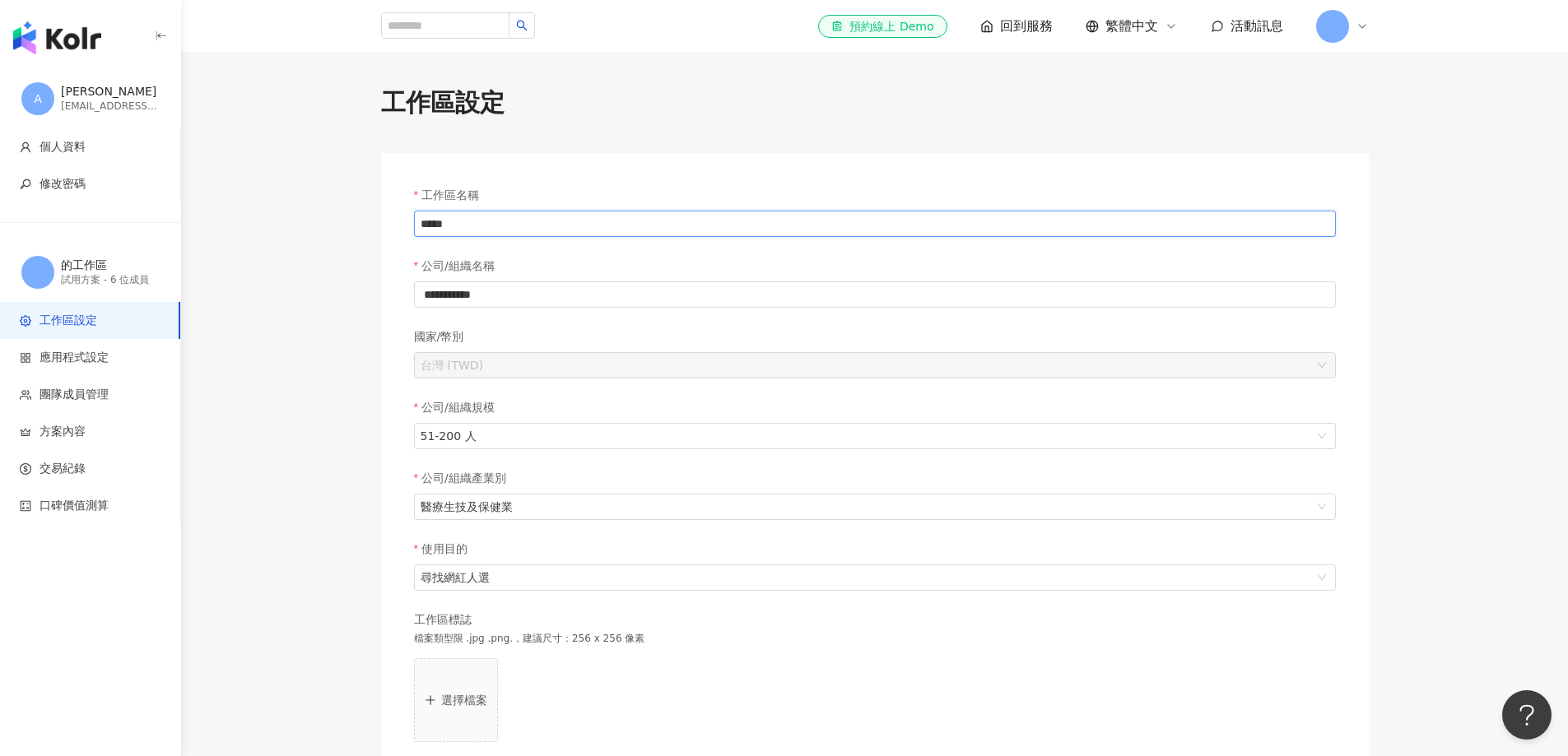
click at [484, 223] on input "****" at bounding box center [875, 224] width 923 height 27
drag, startPoint x: 515, startPoint y: 232, endPoint x: 129, endPoint y: 187, distance: 388.6
click at [131, 187] on div "**********" at bounding box center [784, 525] width 1568 height 1051
paste input "text"
type input "***"
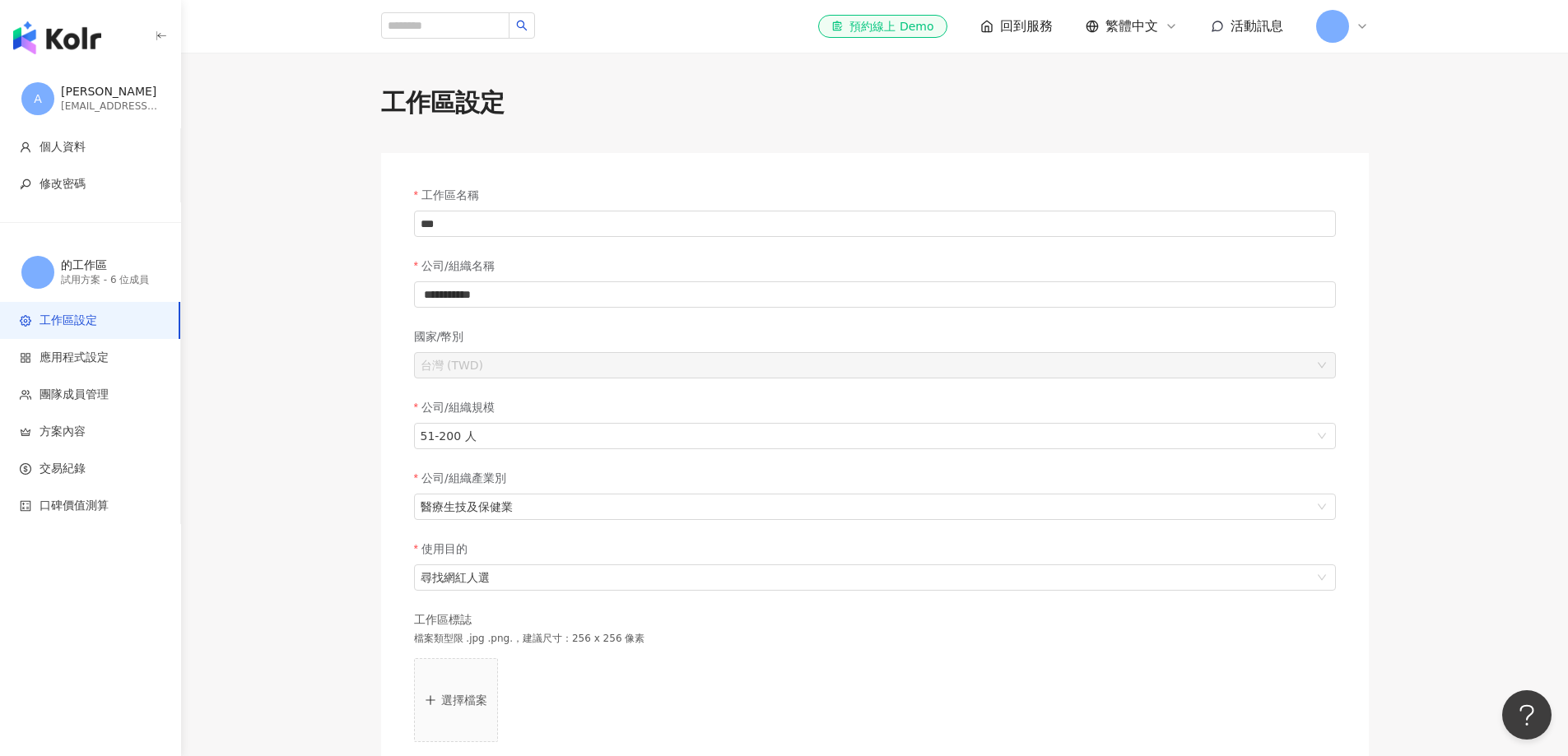
click at [236, 331] on main "**********" at bounding box center [875, 476] width 1387 height 783
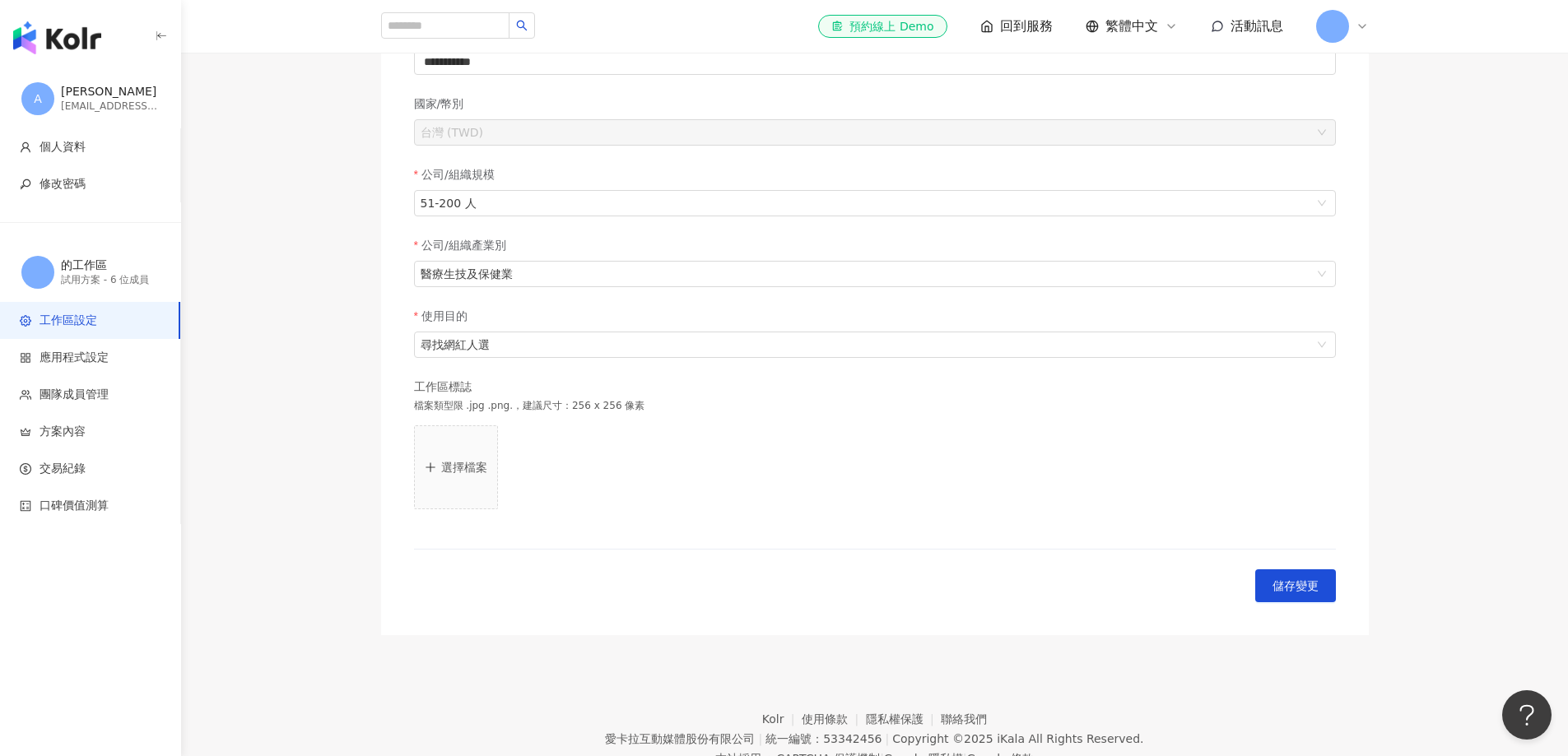
scroll to position [299, 0]
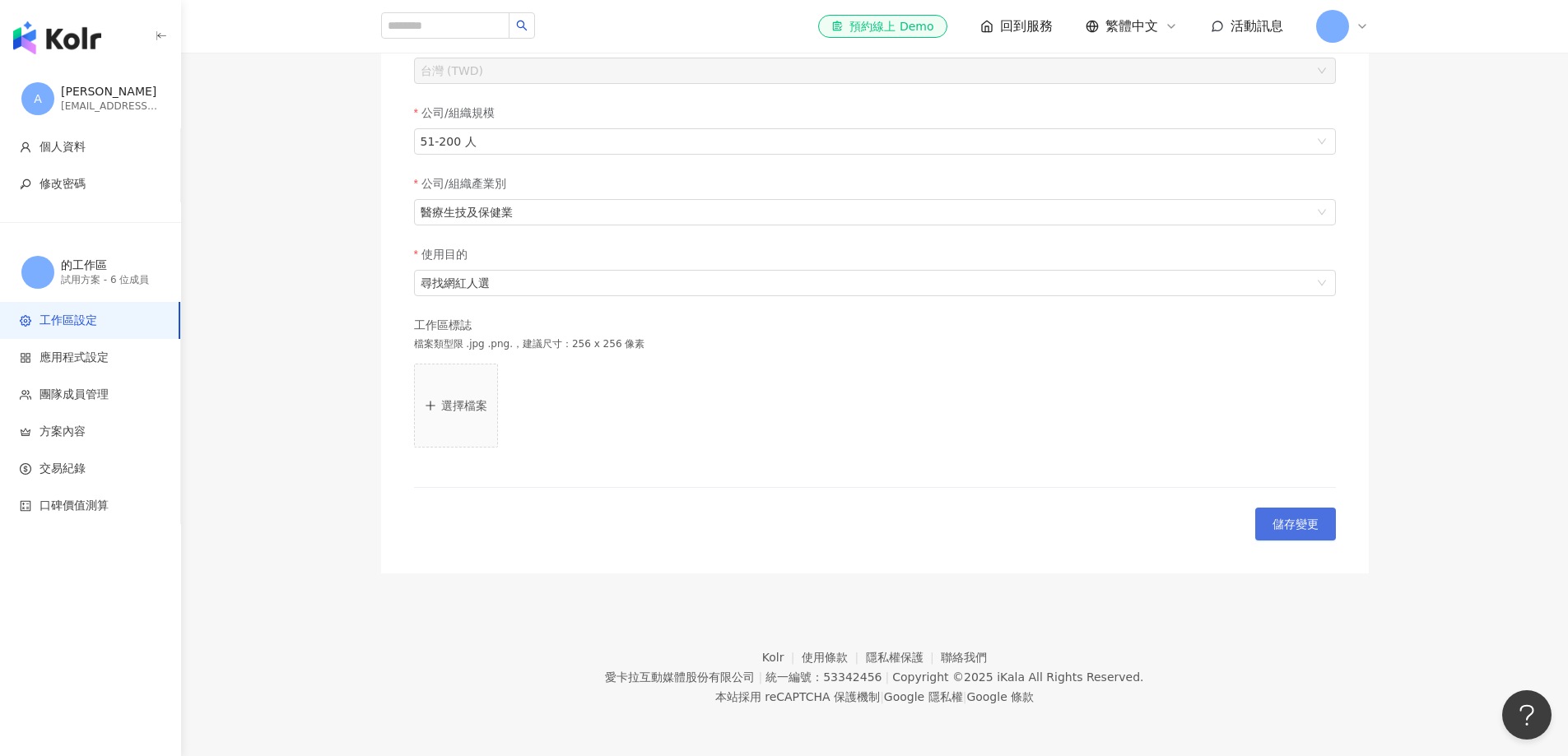
click at [1045, 503] on button "儲存變更" at bounding box center [1295, 524] width 81 height 33
click at [1045, 503] on link at bounding box center [1518, 690] width 20 height 20
click at [1045, 28] on icon at bounding box center [1362, 27] width 6 height 4
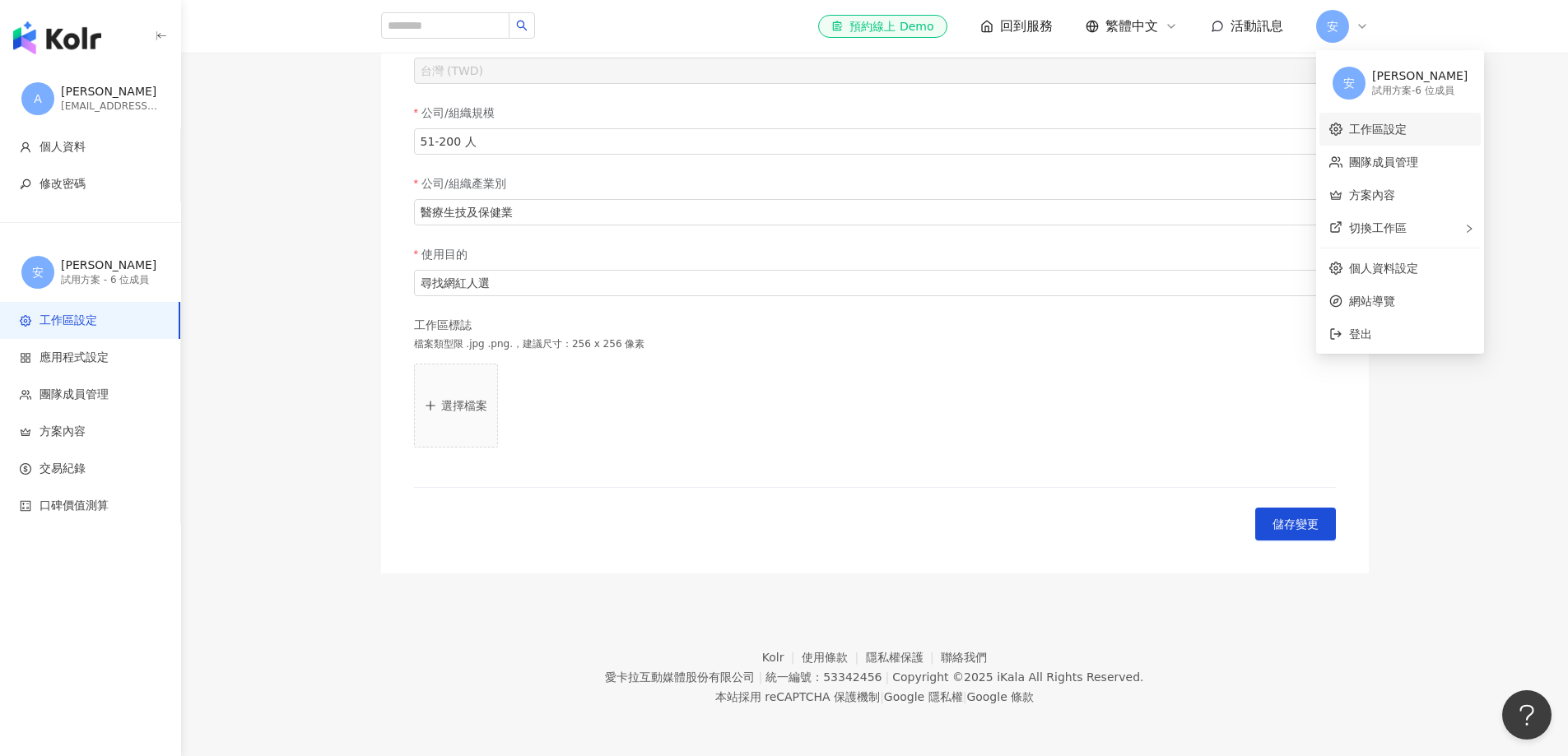
click at [1045, 125] on link "工作區設定" at bounding box center [1378, 129] width 58 height 13
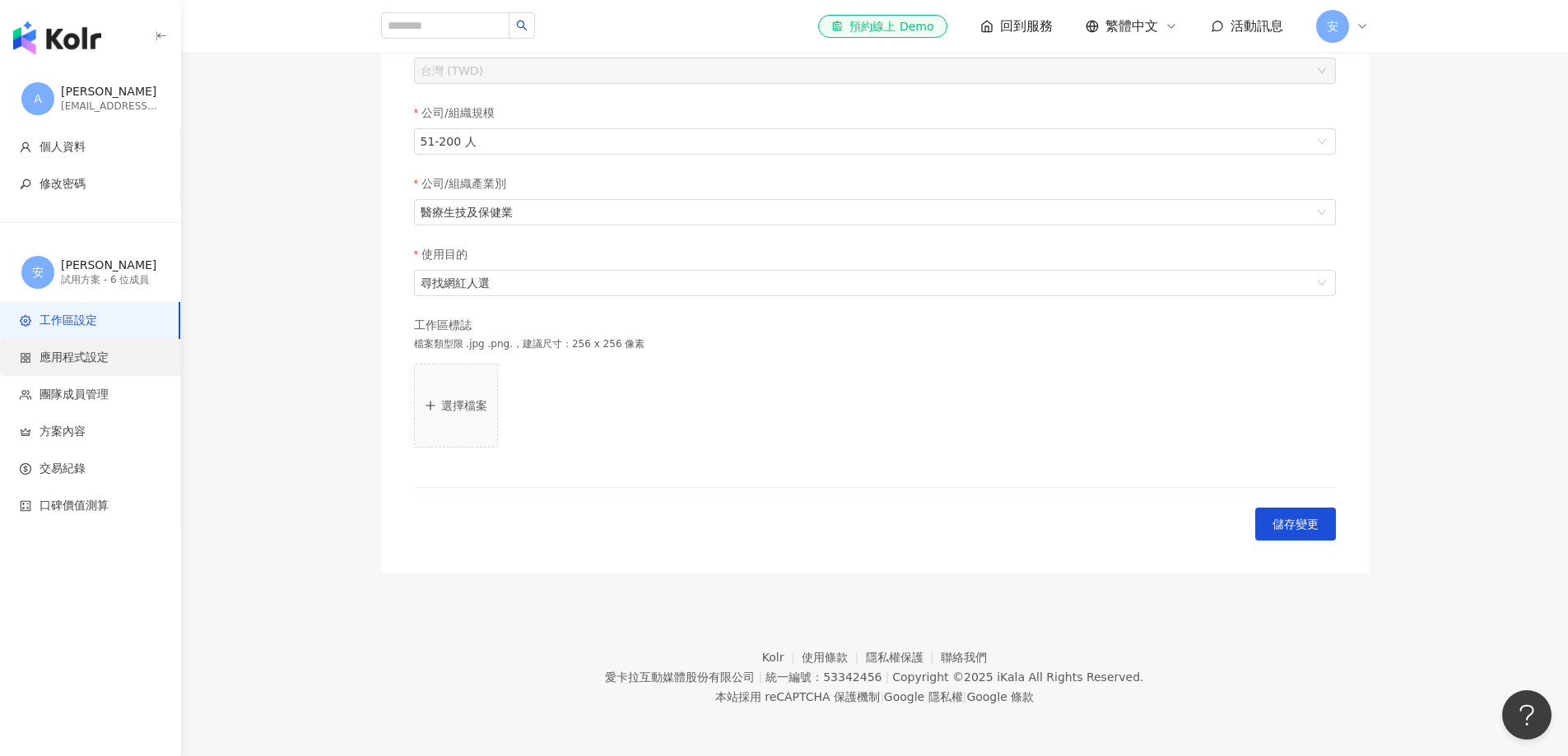
click at [75, 348] on li "應用程式設定" at bounding box center [90, 358] width 180 height 37
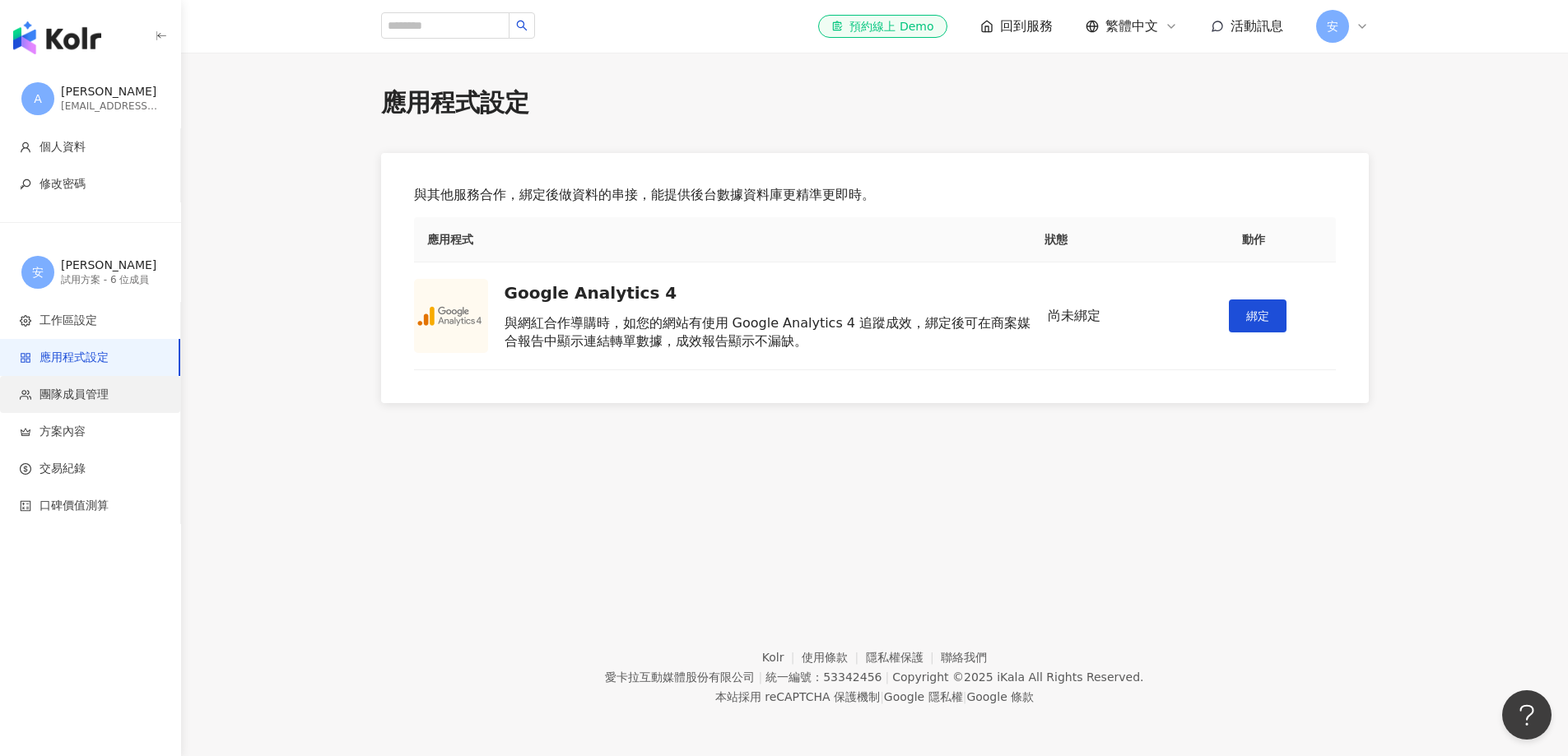
click at [58, 390] on span "團隊成員管理" at bounding box center [75, 395] width 69 height 17
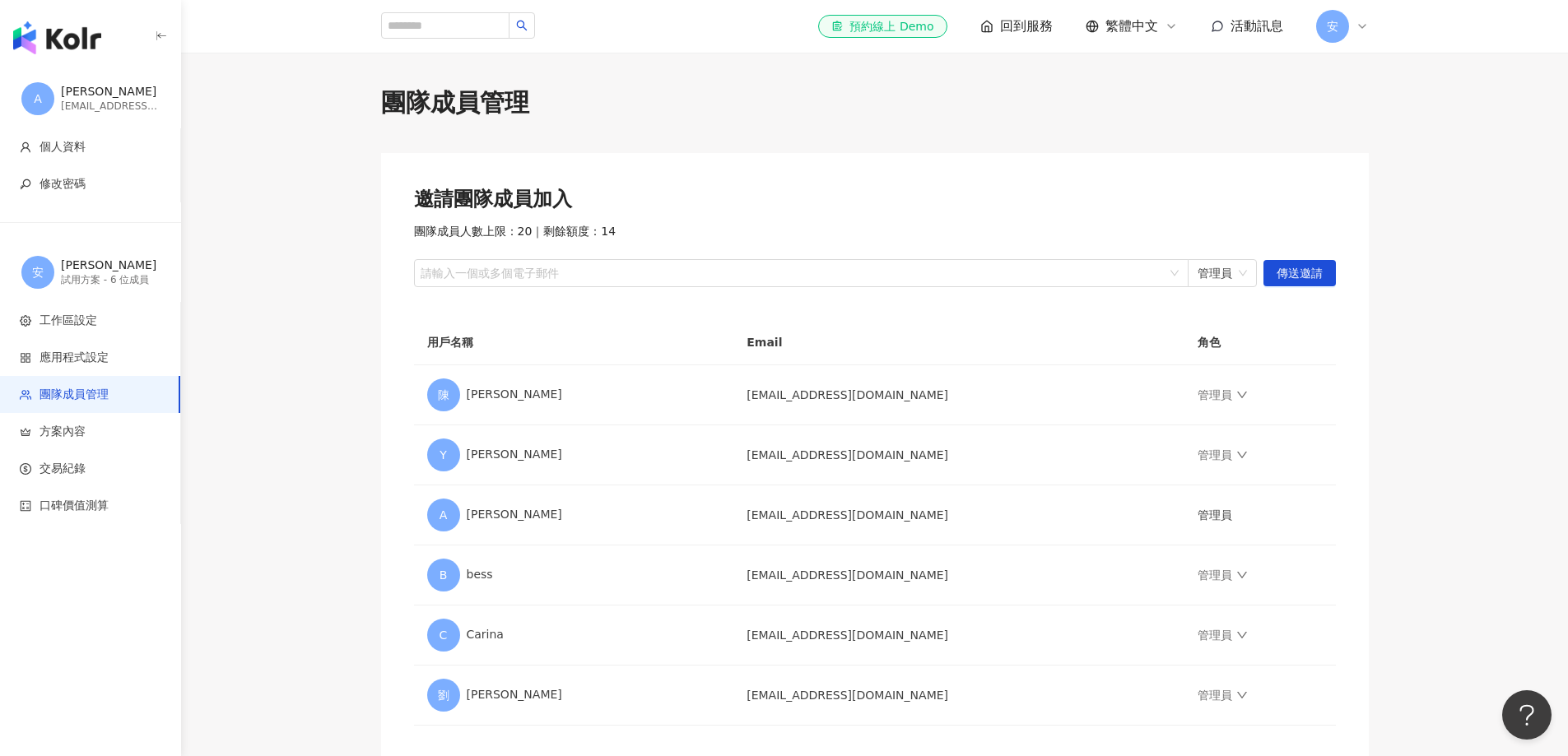
scroll to position [185, 0]
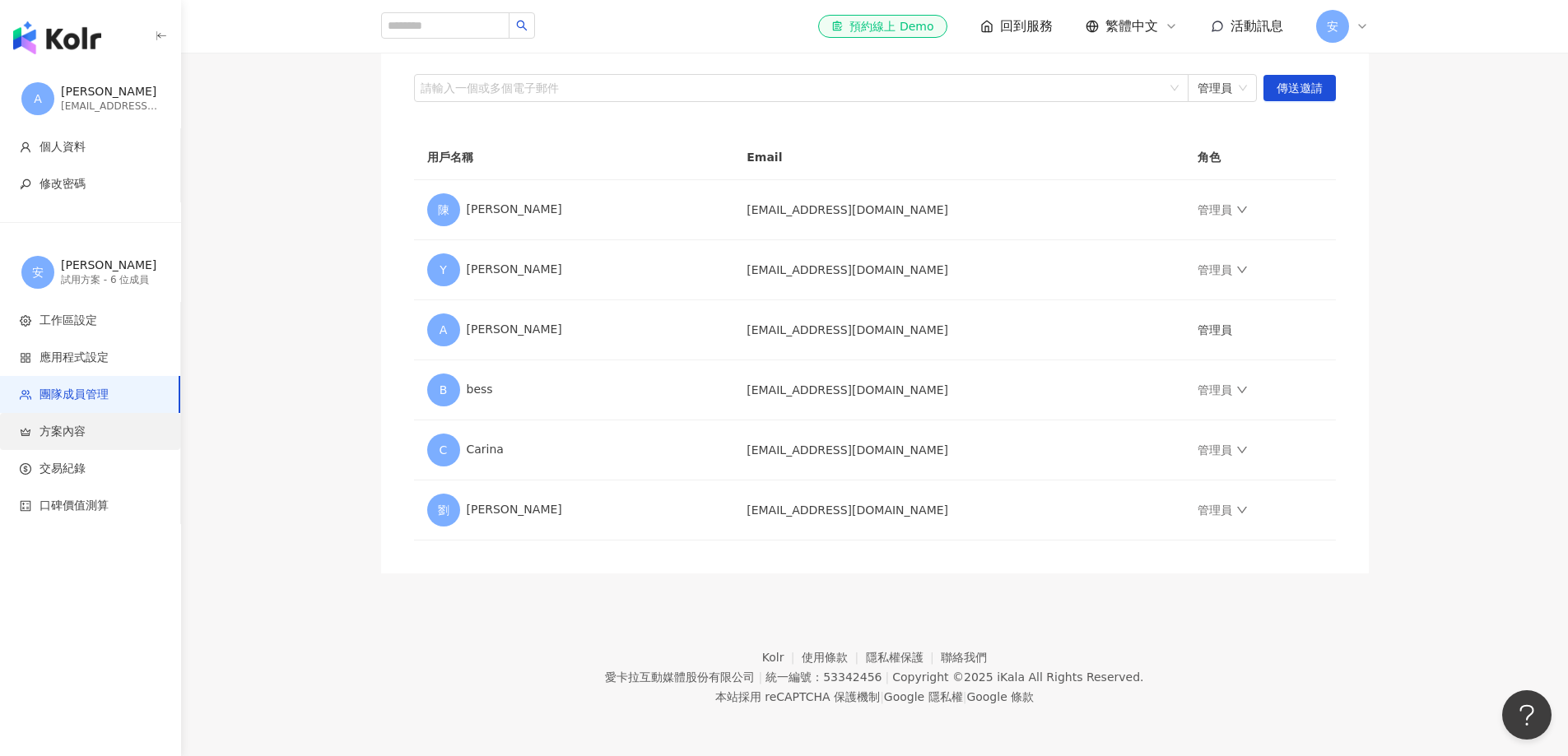
click at [51, 429] on span "方案內容" at bounding box center [63, 432] width 46 height 17
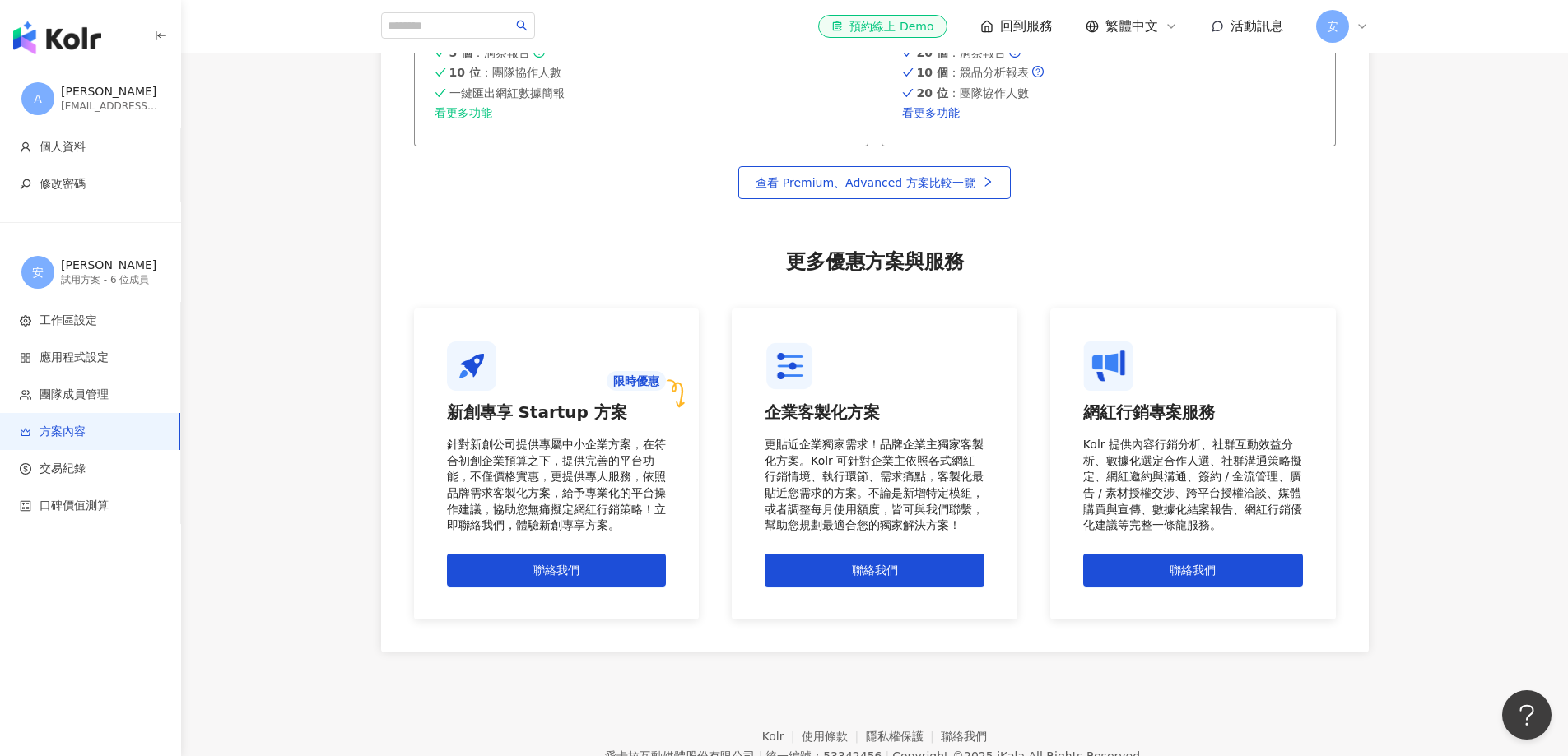
scroll to position [1280, 0]
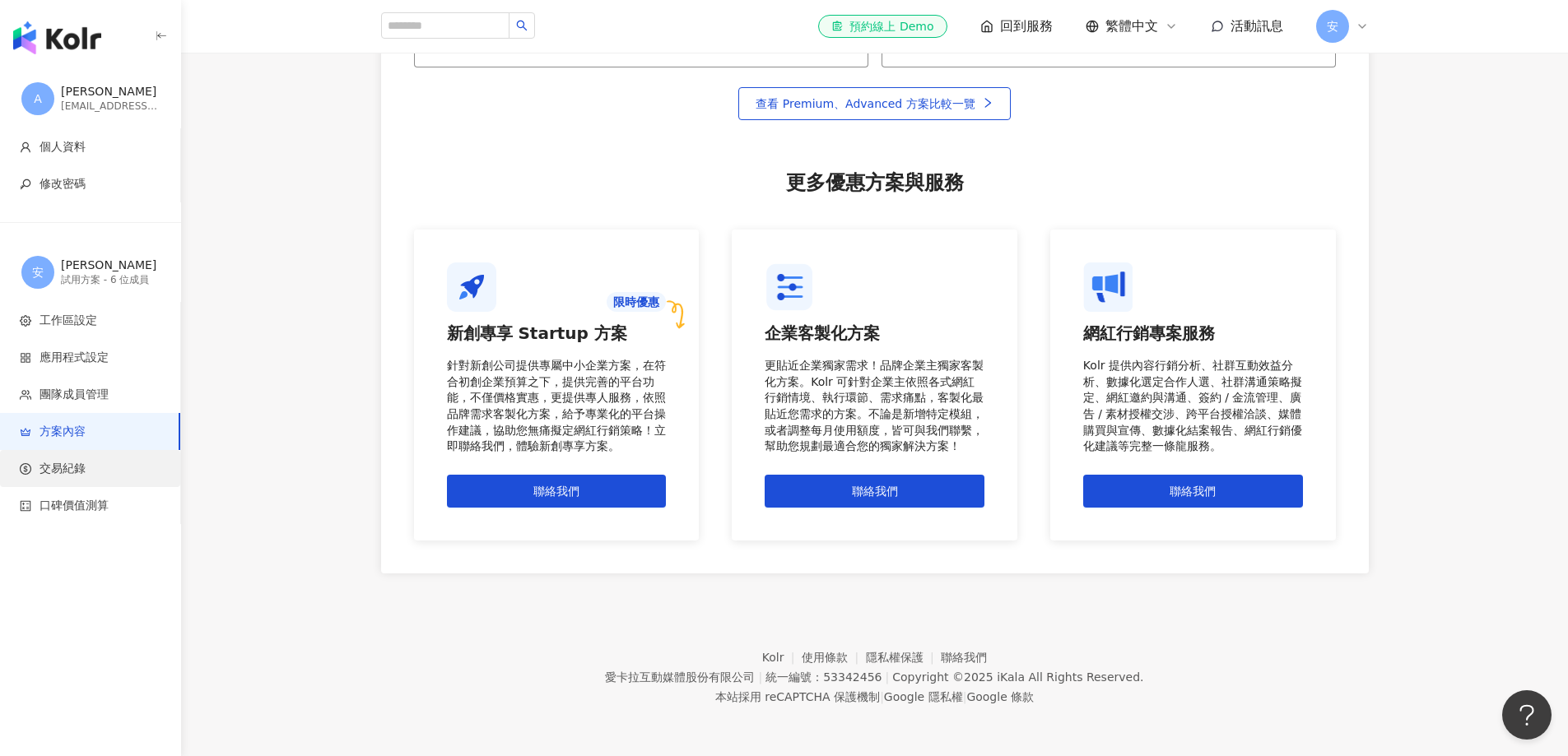
click at [66, 473] on span "交易紀錄" at bounding box center [63, 469] width 46 height 17
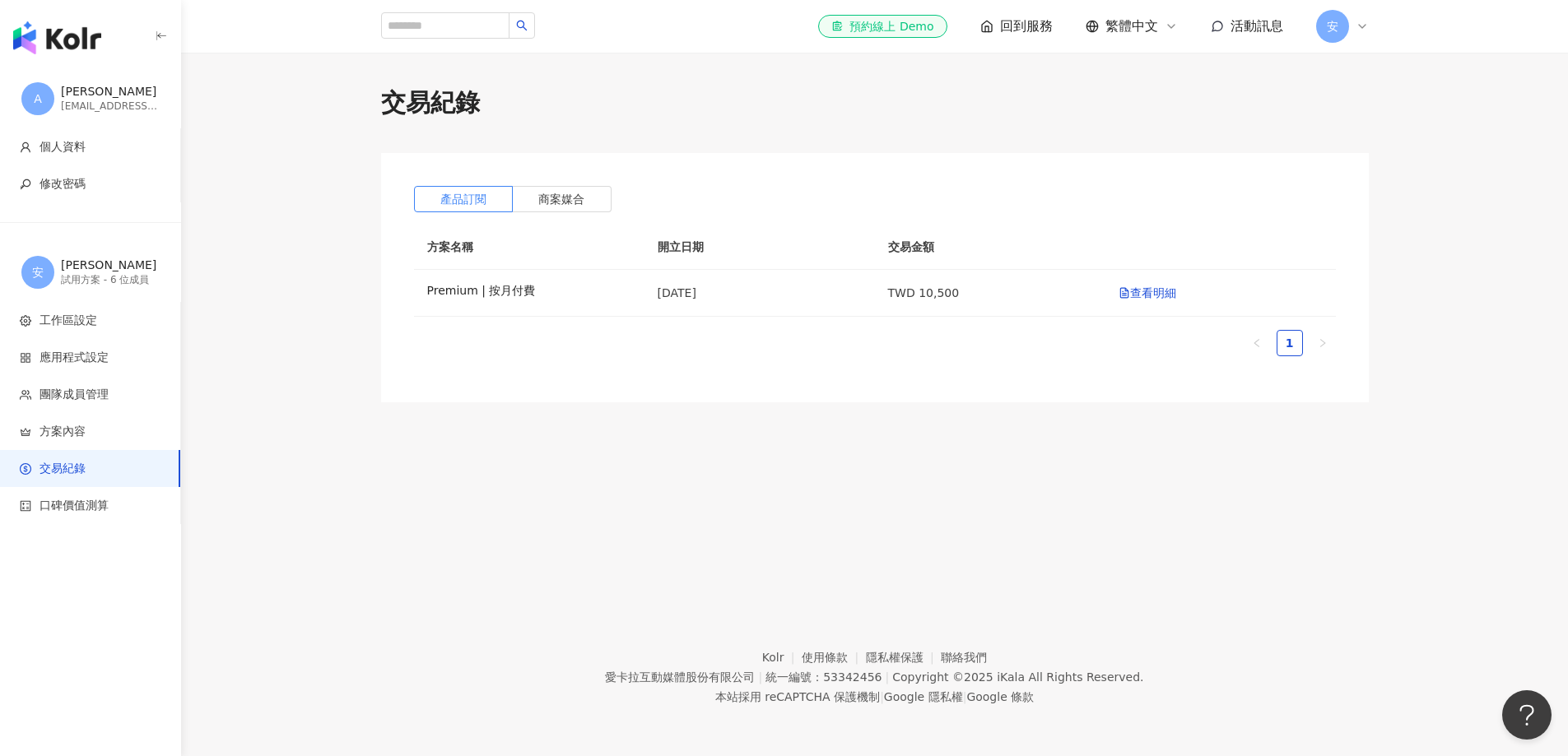
drag, startPoint x: 93, startPoint y: 495, endPoint x: 451, endPoint y: 545, distance: 361.5
click at [452, 503] on div "A Anita bnt12@bnt.com.tw 個人資料 修改密碼 安 安美諾 試用方案 - 6 位成員 工作區設定 應用程式設定 團隊成員管理 方案內容 …" at bounding box center [784, 378] width 1568 height 756
click at [566, 198] on span "商案媒合" at bounding box center [561, 199] width 46 height 13
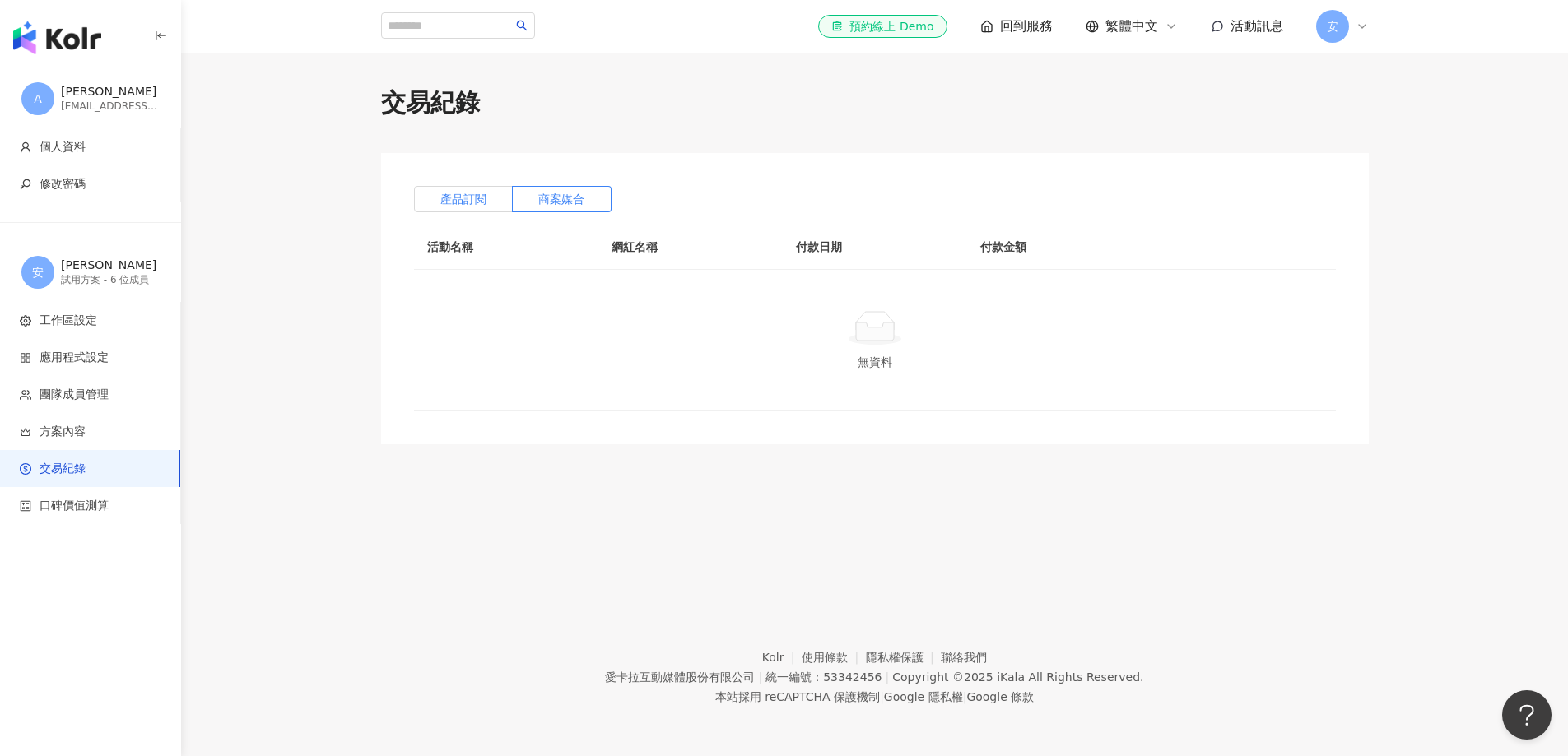
click at [463, 193] on span "產品訂閱" at bounding box center [463, 199] width 46 height 13
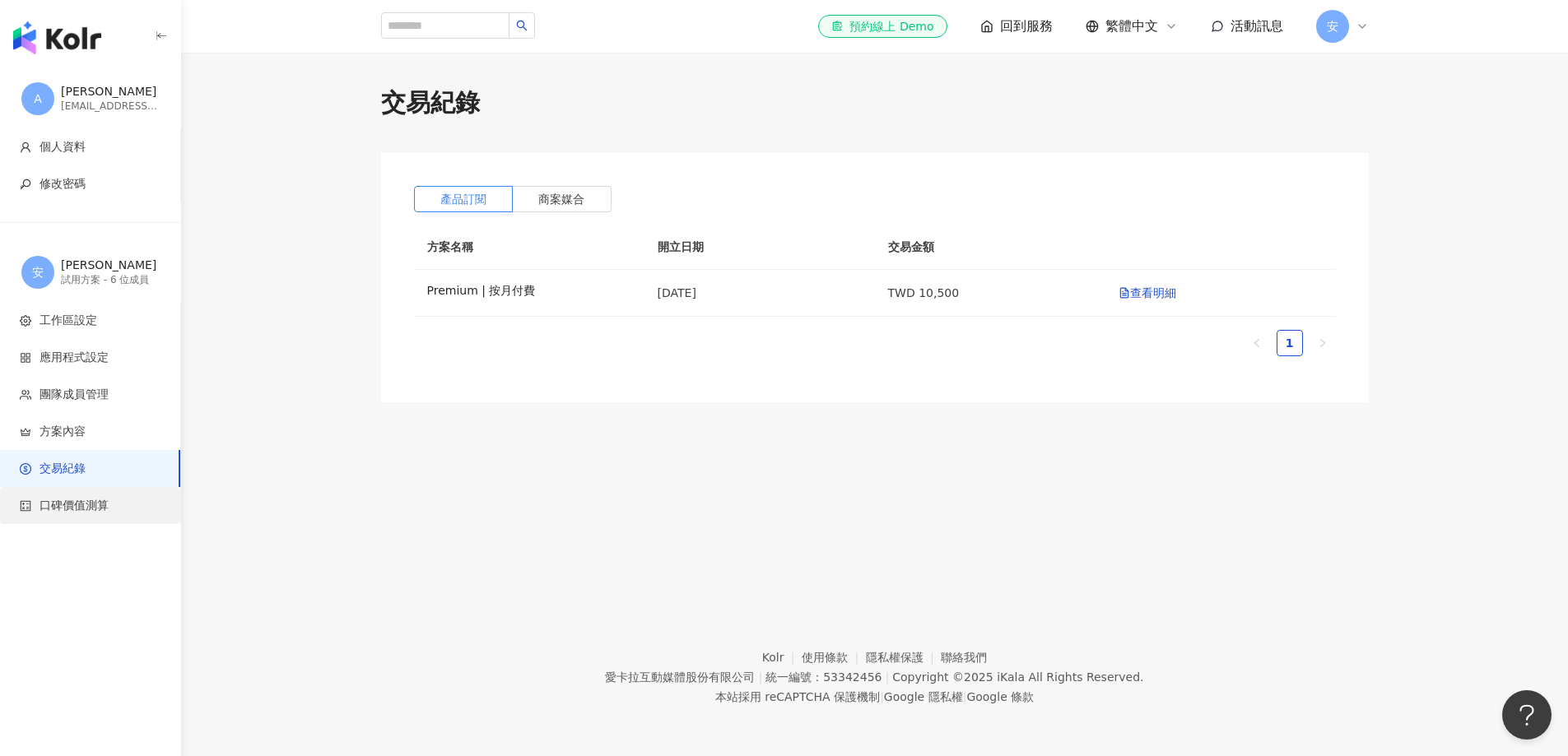
click at [83, 503] on span "口碑價值測算" at bounding box center [75, 506] width 69 height 17
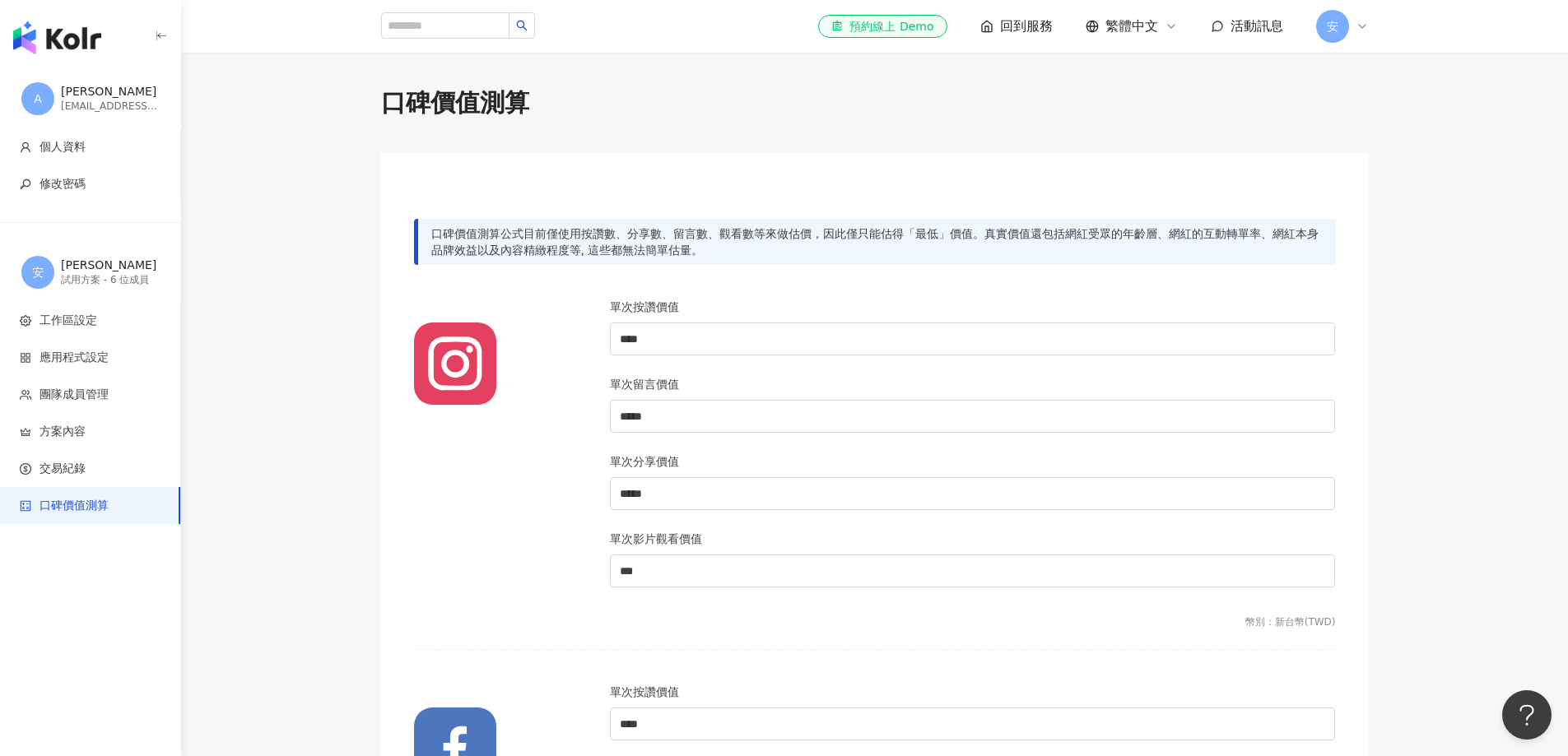
click at [62, 51] on img "button" at bounding box center [57, 37] width 88 height 33
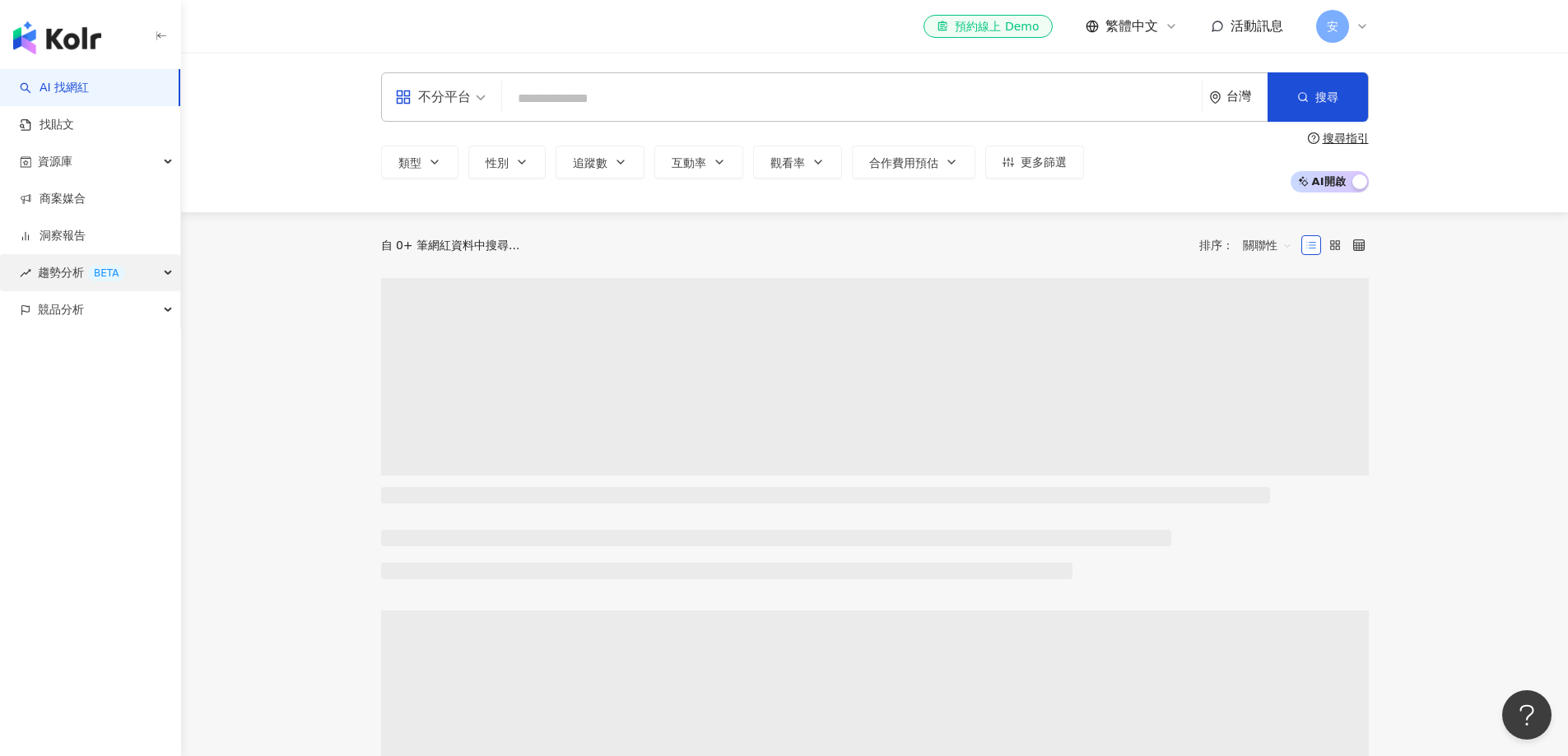
click at [72, 279] on span "趨勢分析 BETA" at bounding box center [82, 273] width 87 height 37
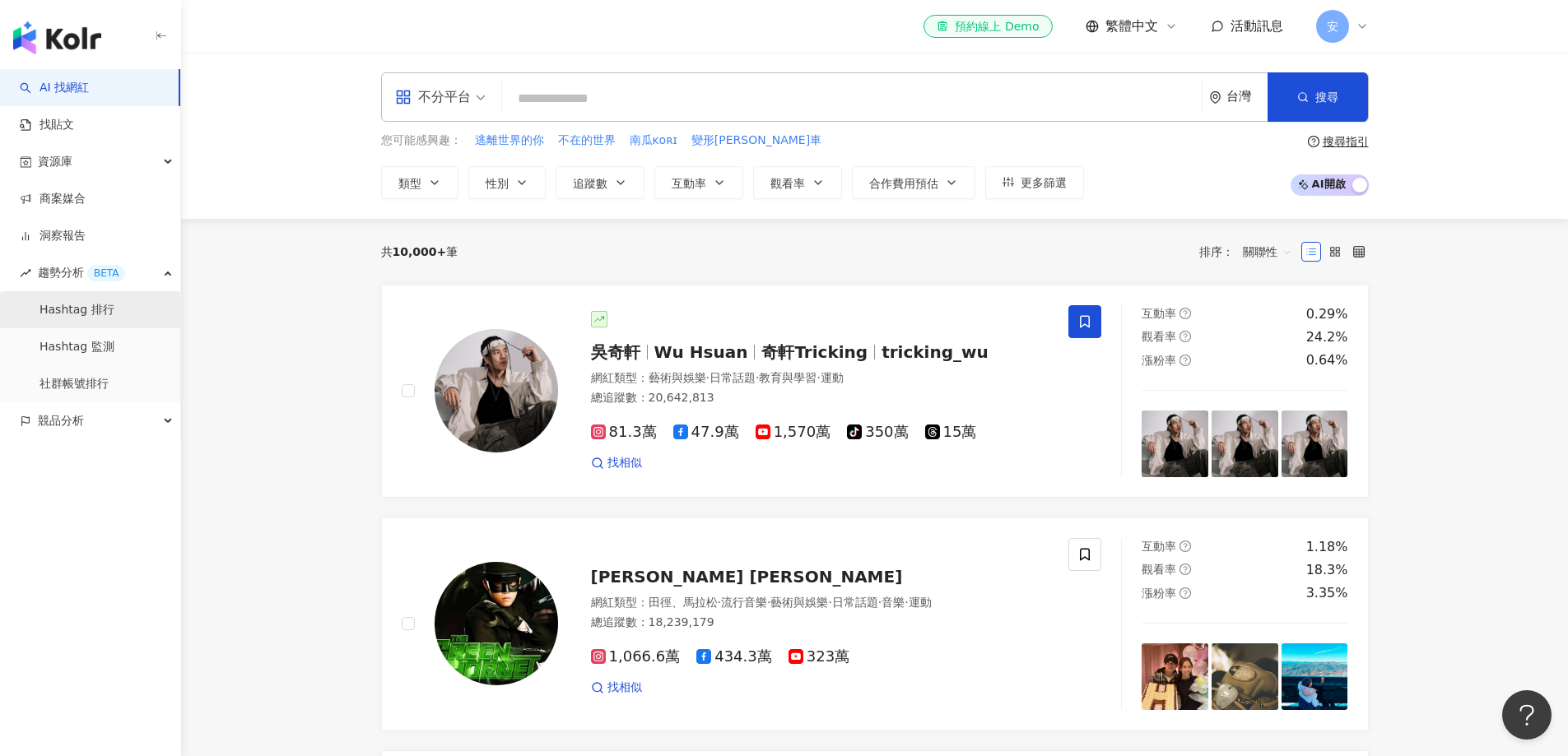
click at [57, 317] on link "Hashtag 排行" at bounding box center [77, 310] width 75 height 17
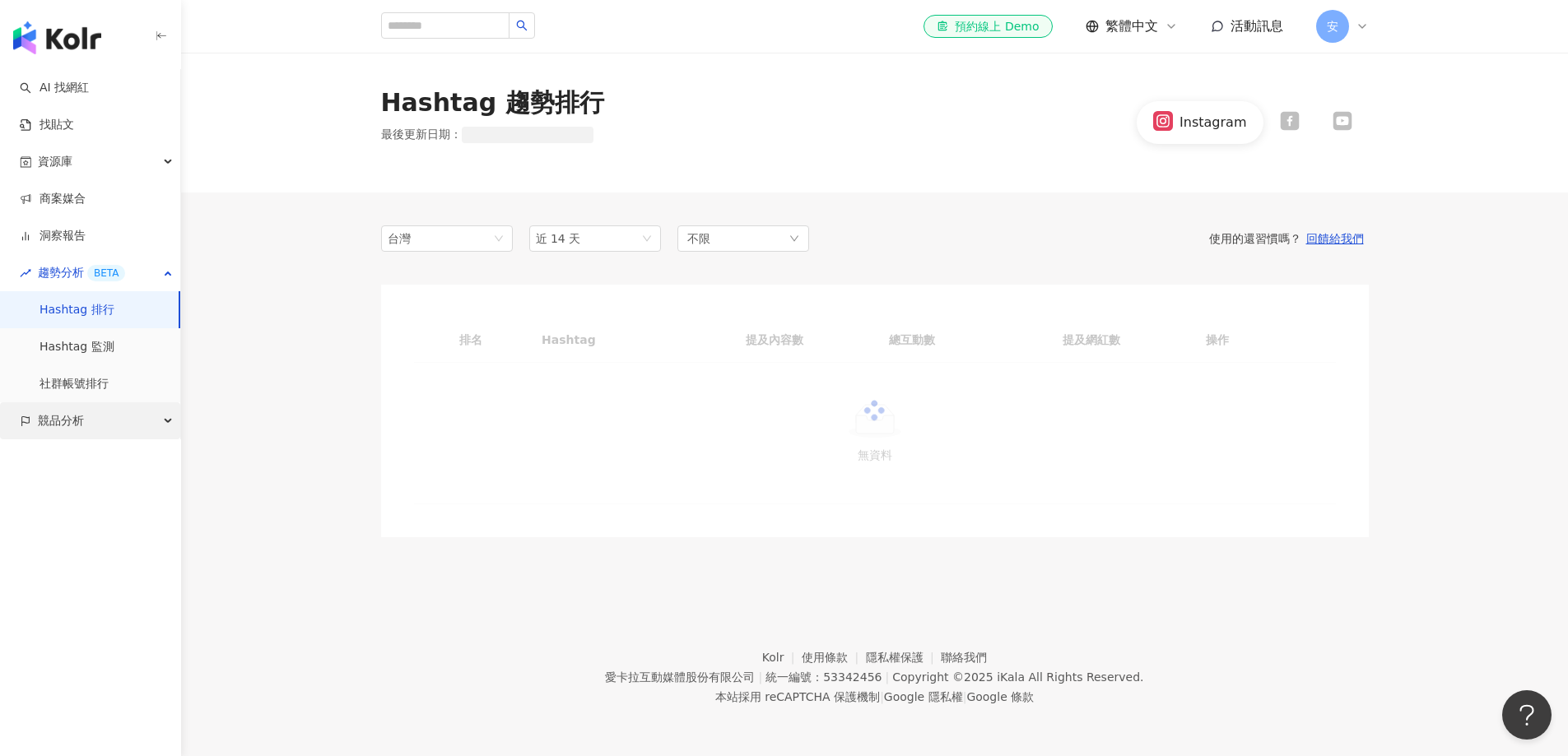
click at [75, 413] on span "競品分析" at bounding box center [61, 421] width 46 height 37
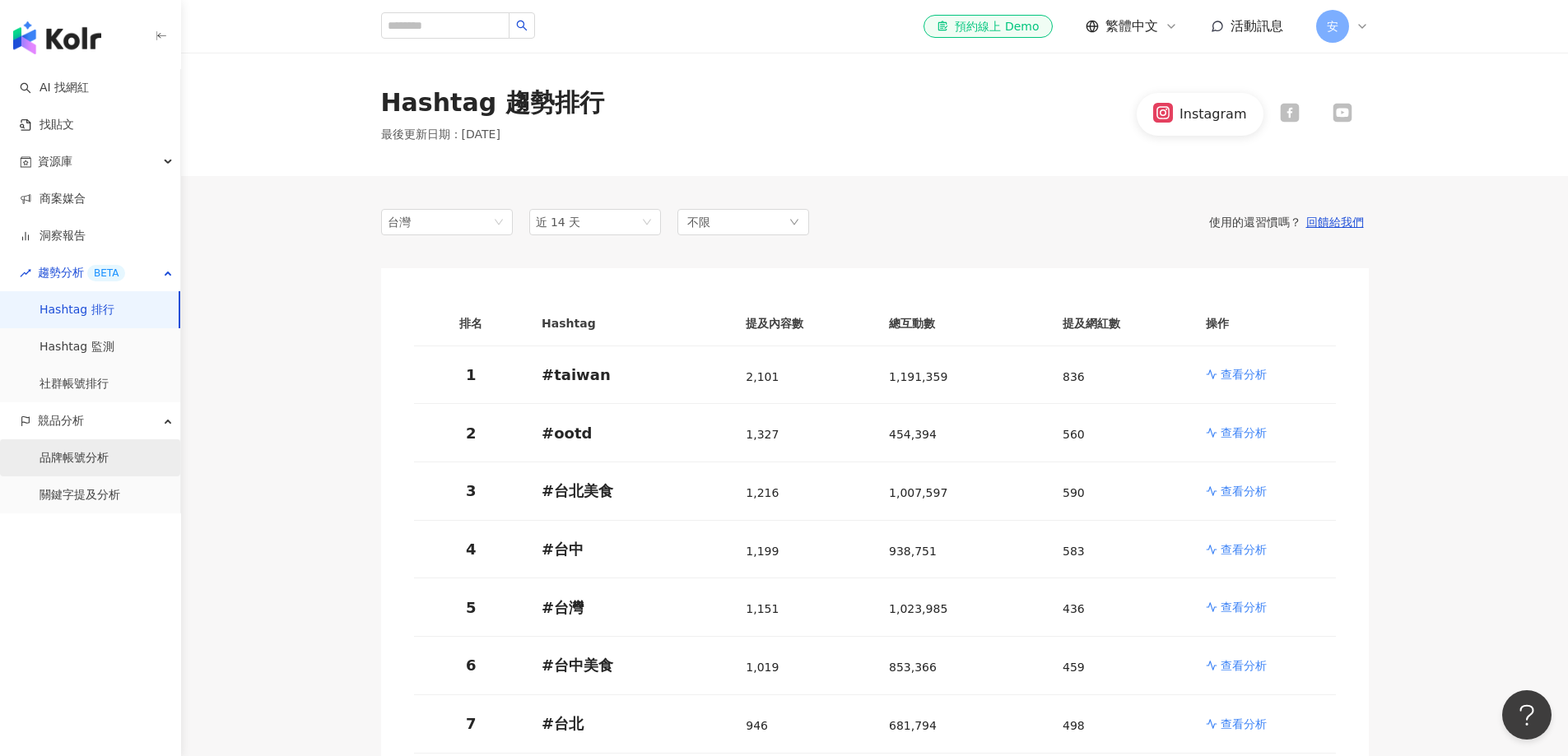
click at [82, 461] on link "品牌帳號分析" at bounding box center [75, 458] width 69 height 17
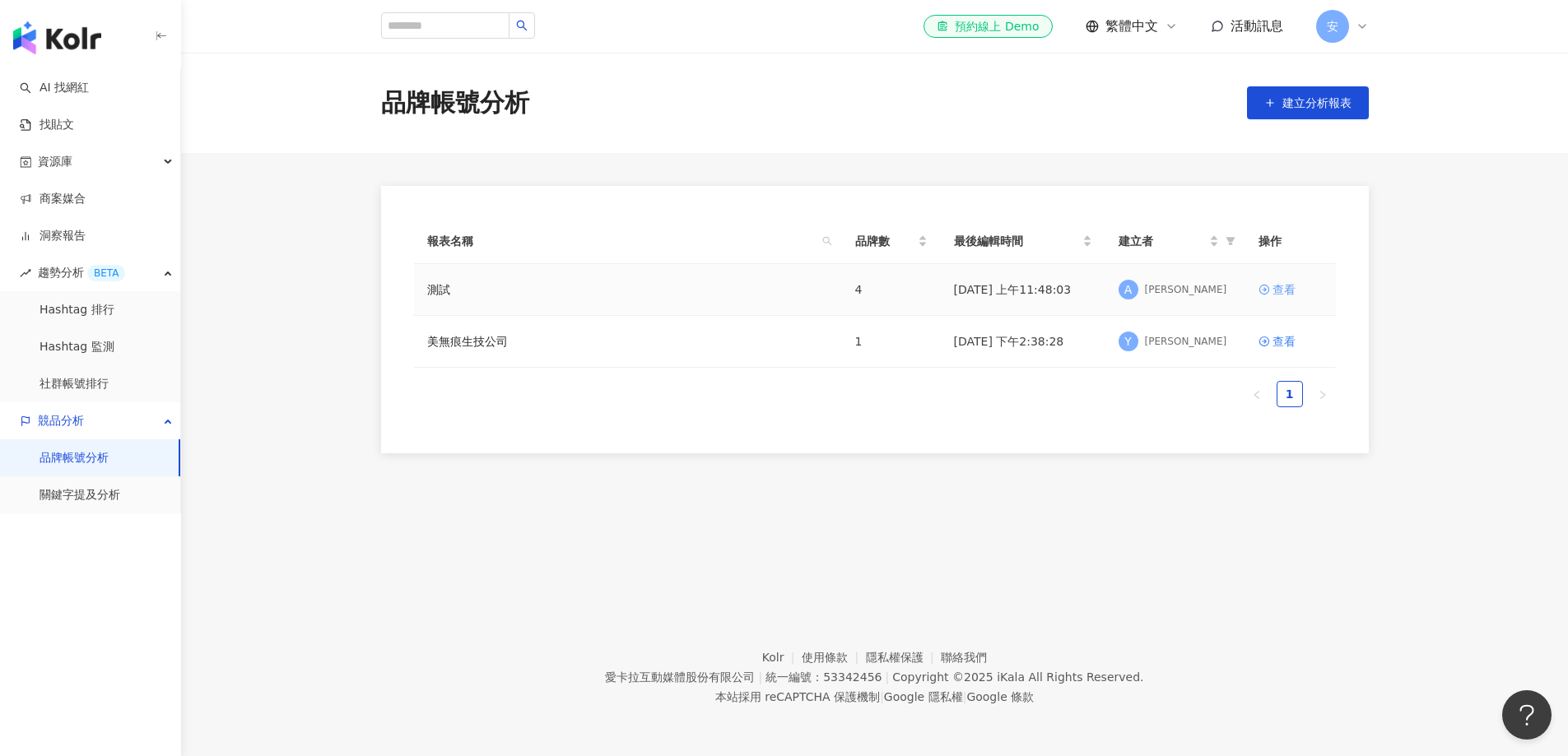
click at [1045, 295] on div "查看" at bounding box center [1285, 289] width 23 height 18
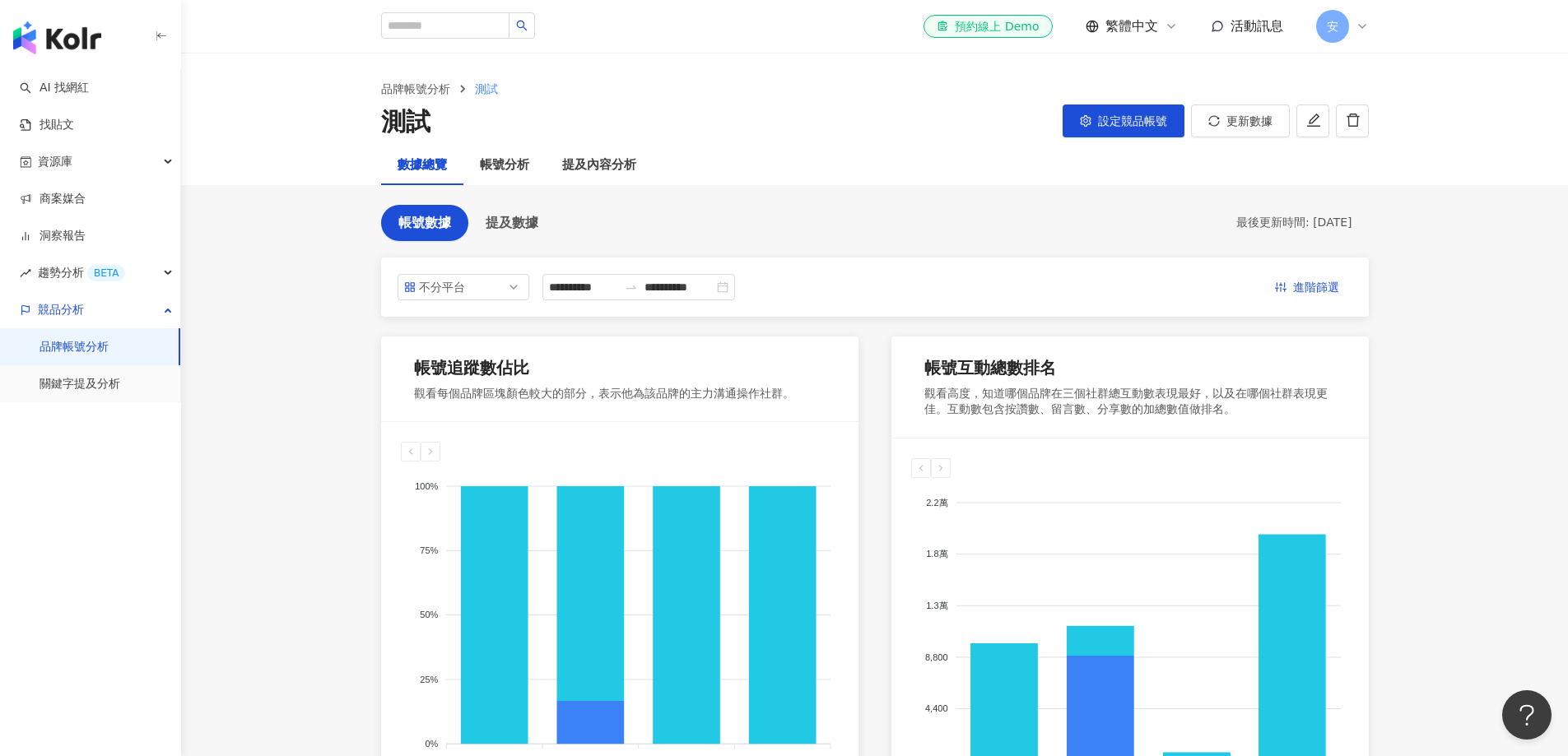
click at [83, 339] on link "品牌帳號分析" at bounding box center [75, 347] width 69 height 17
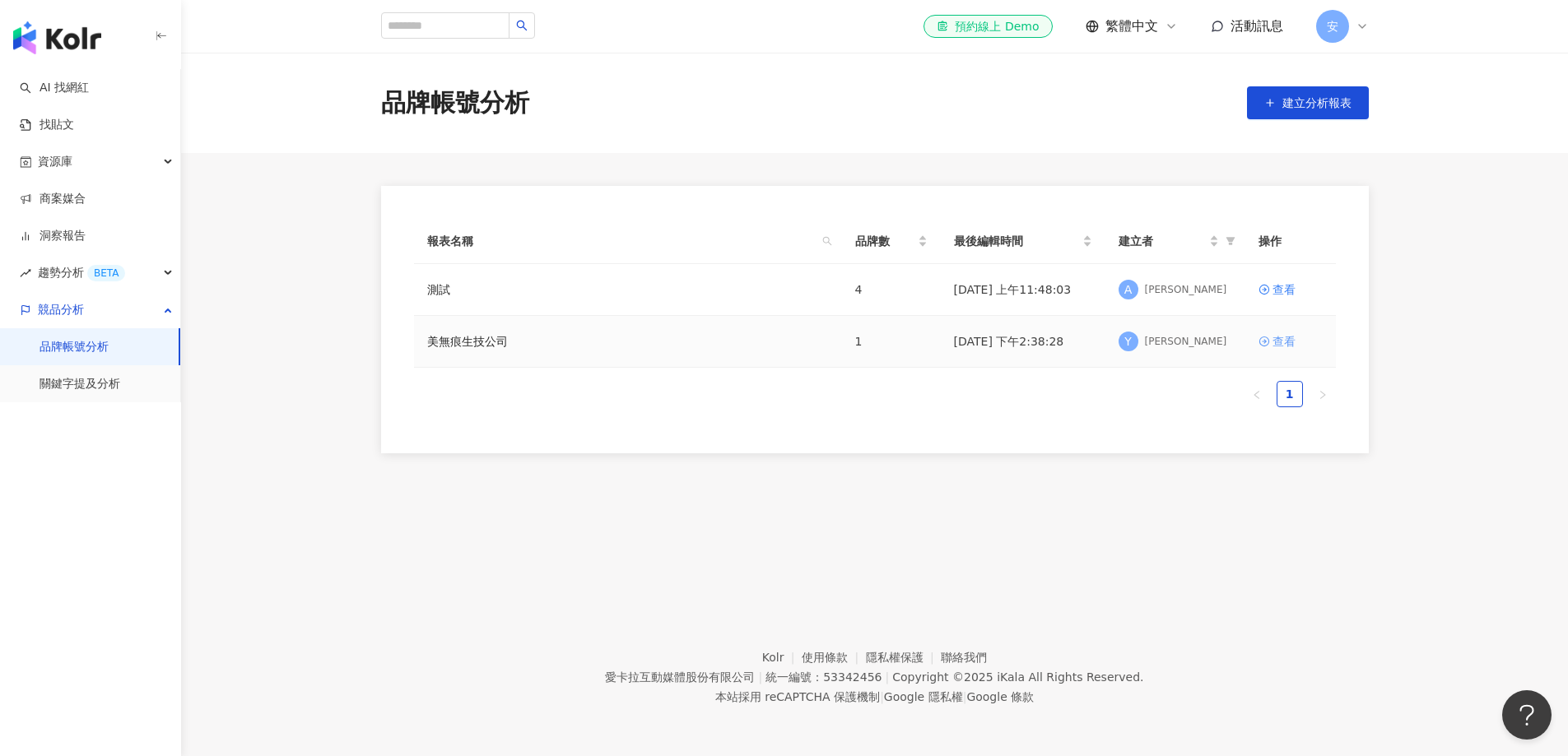
click at [1045, 342] on div "查看" at bounding box center [1285, 342] width 23 height 18
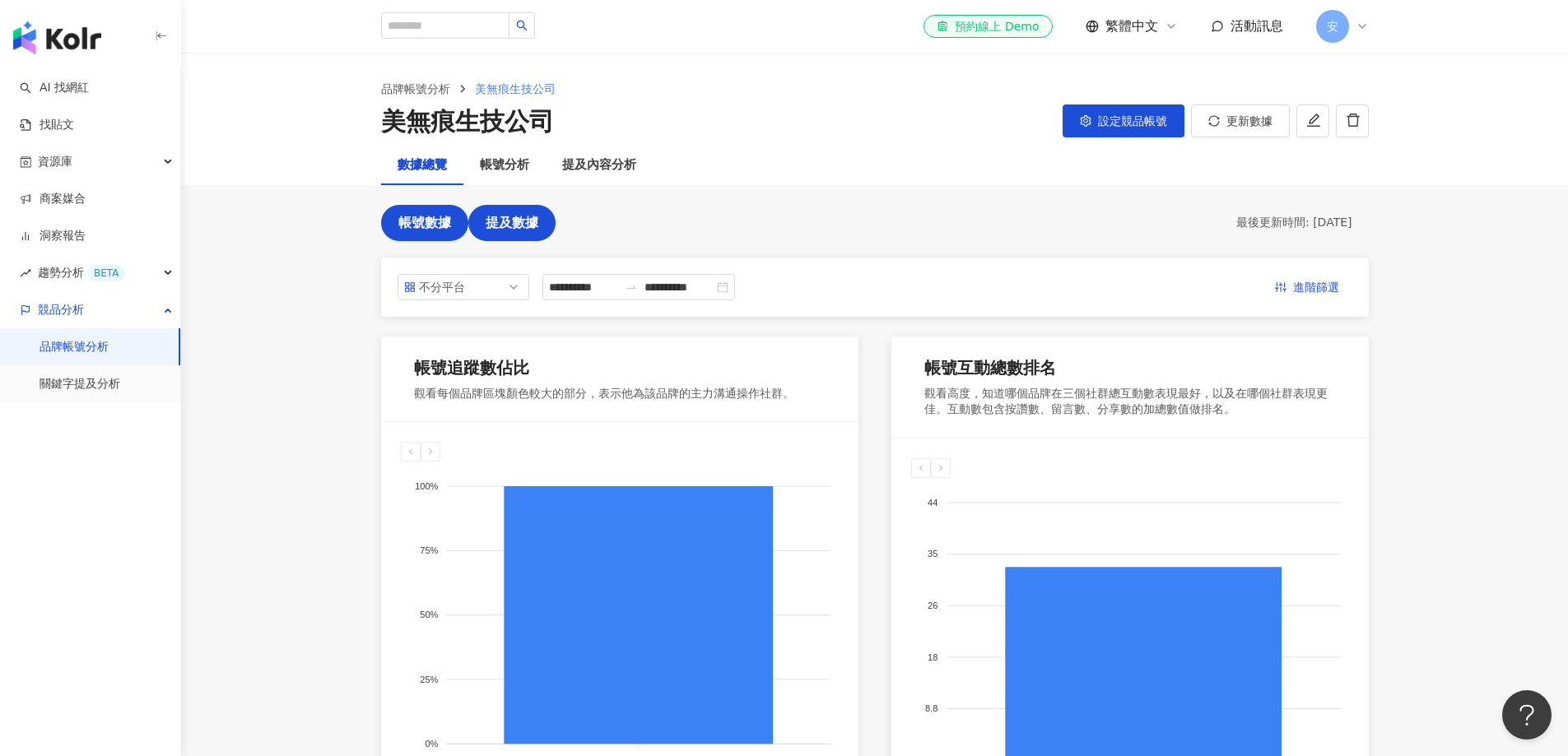
click at [509, 218] on span "提及數據" at bounding box center [511, 223] width 52 height 15
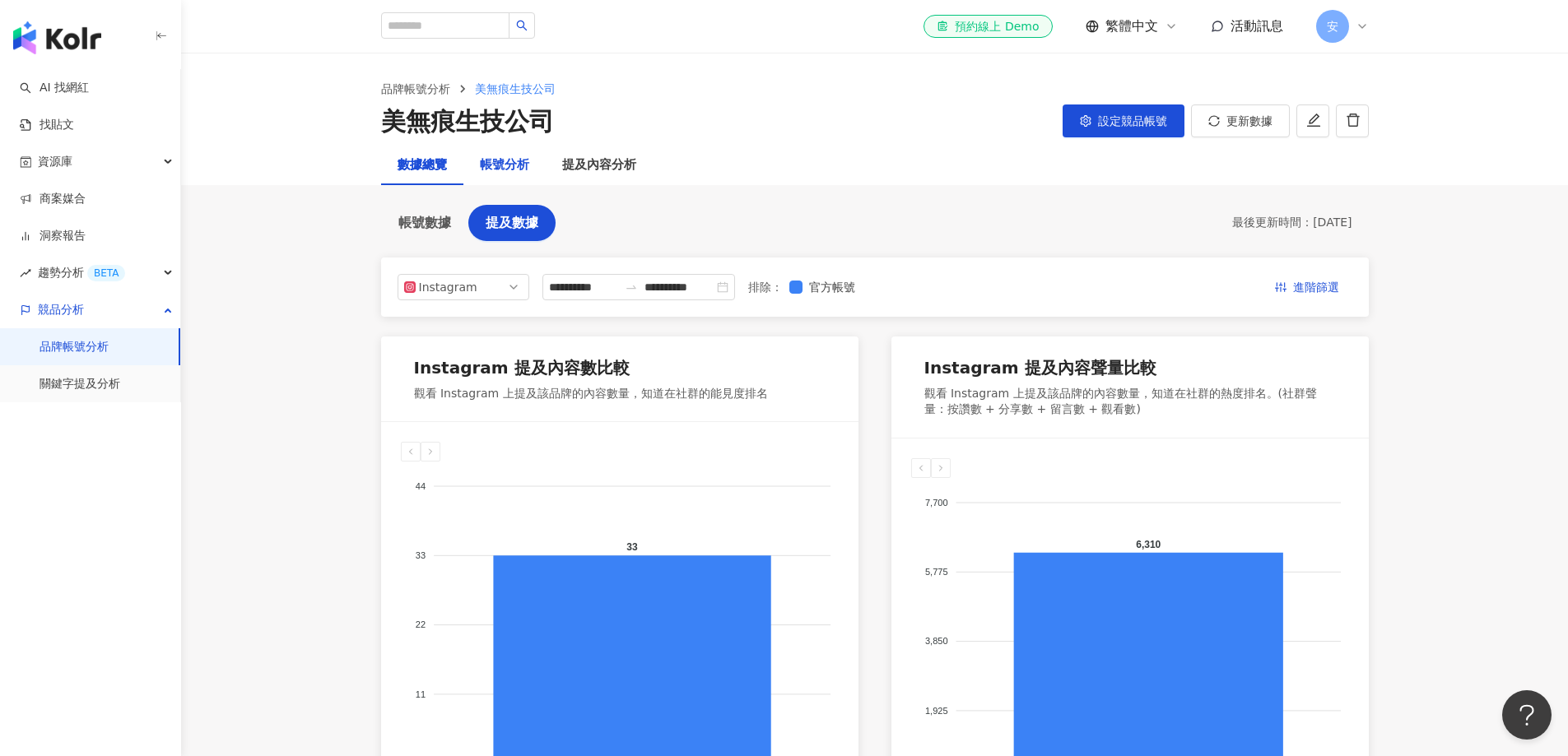
click at [493, 156] on div "帳號分析" at bounding box center [505, 165] width 50 height 20
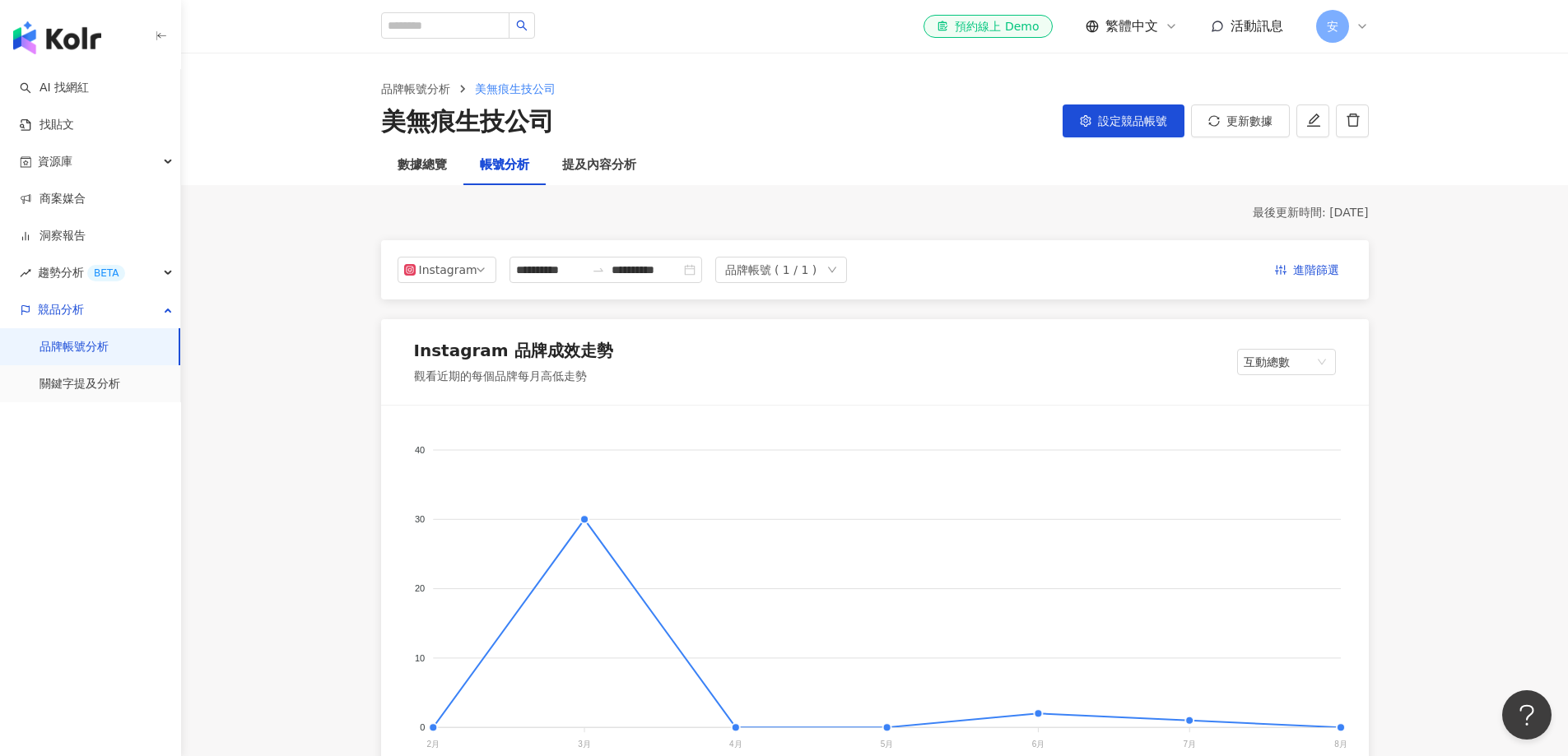
click at [74, 348] on link "品牌帳號分析" at bounding box center [75, 347] width 69 height 17
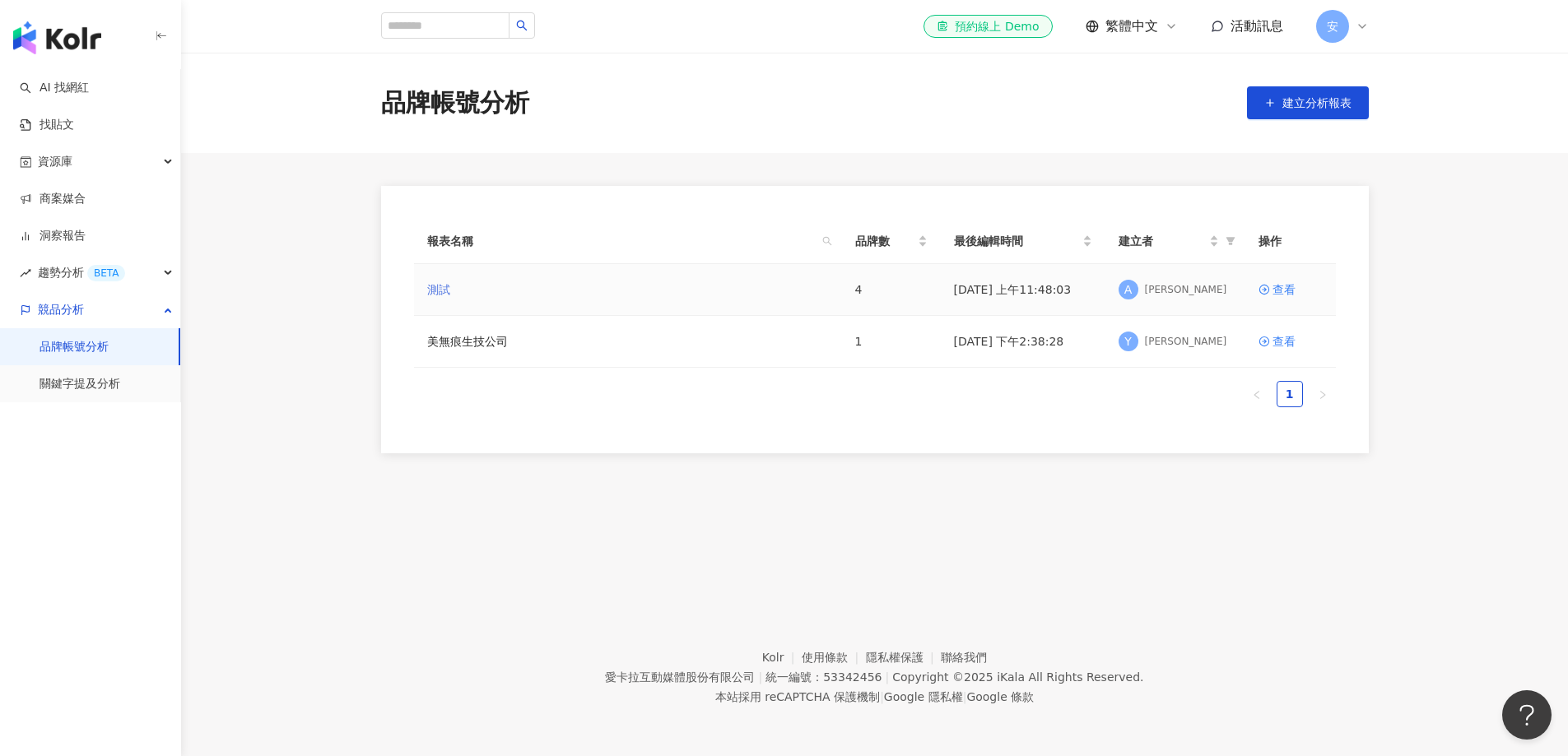
click at [437, 287] on link "測試" at bounding box center [439, 289] width 23 height 18
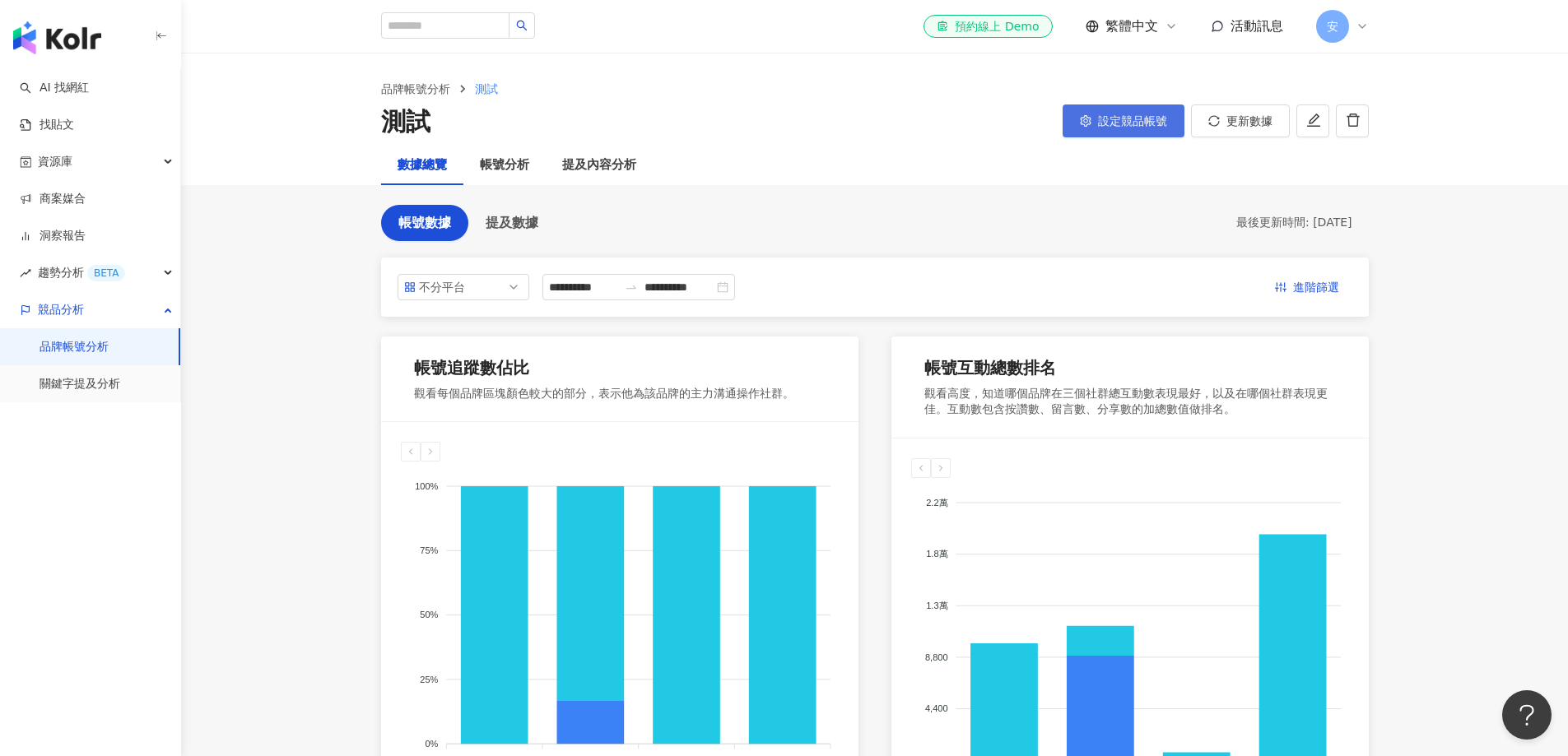
click at [1045, 125] on span "設定競品帳號" at bounding box center [1133, 121] width 69 height 13
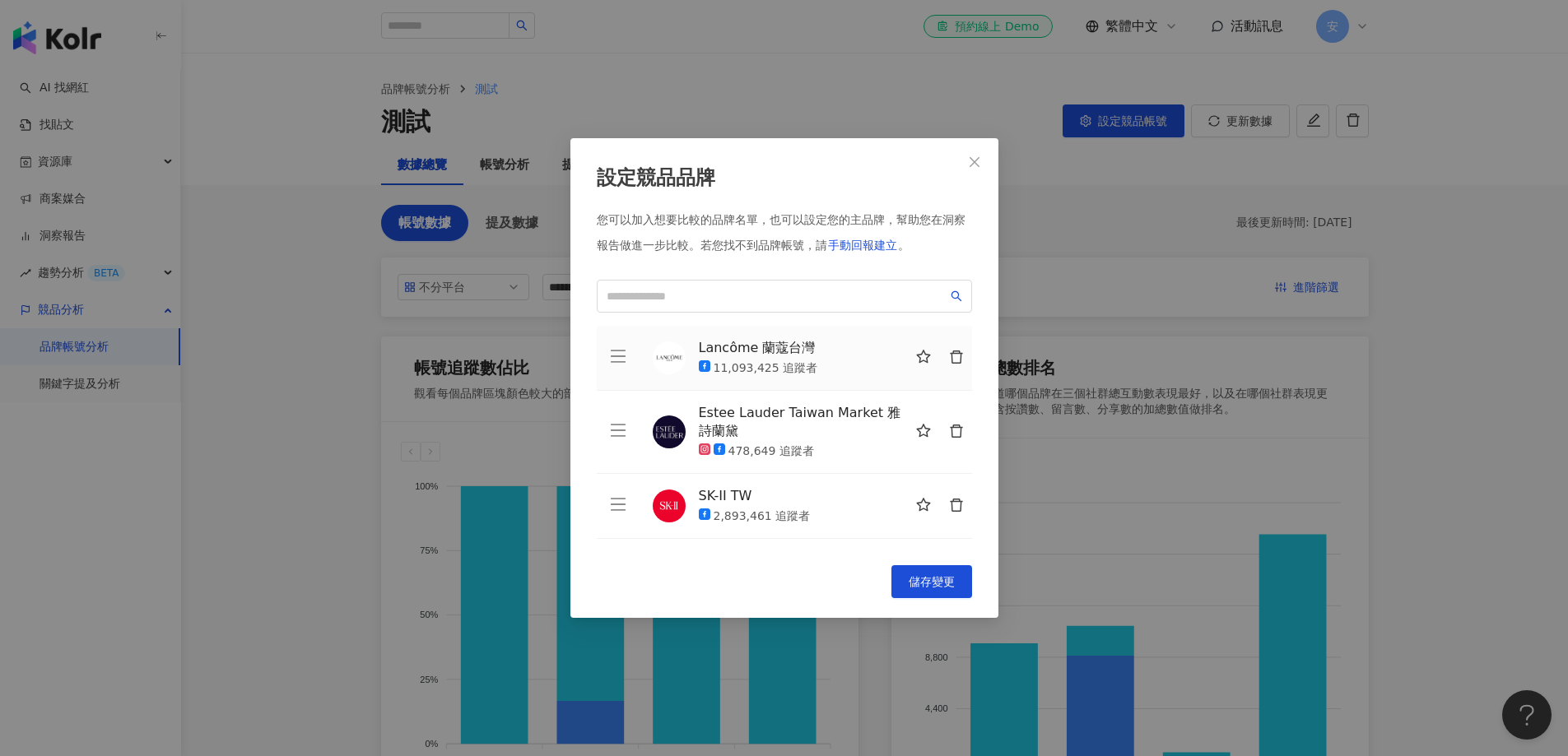
click at [701, 312] on div "您可以加入想要比較的品牌名單，也可以設定您的主品牌，幫助您在洞察報告做進一步比較。 若您找不到品牌帳號，請 手動回報建立 。 Lancôme 蘭蔻台灣 11,…" at bounding box center [784, 379] width 376 height 334
click at [699, 299] on input "search" at bounding box center [777, 296] width 341 height 18
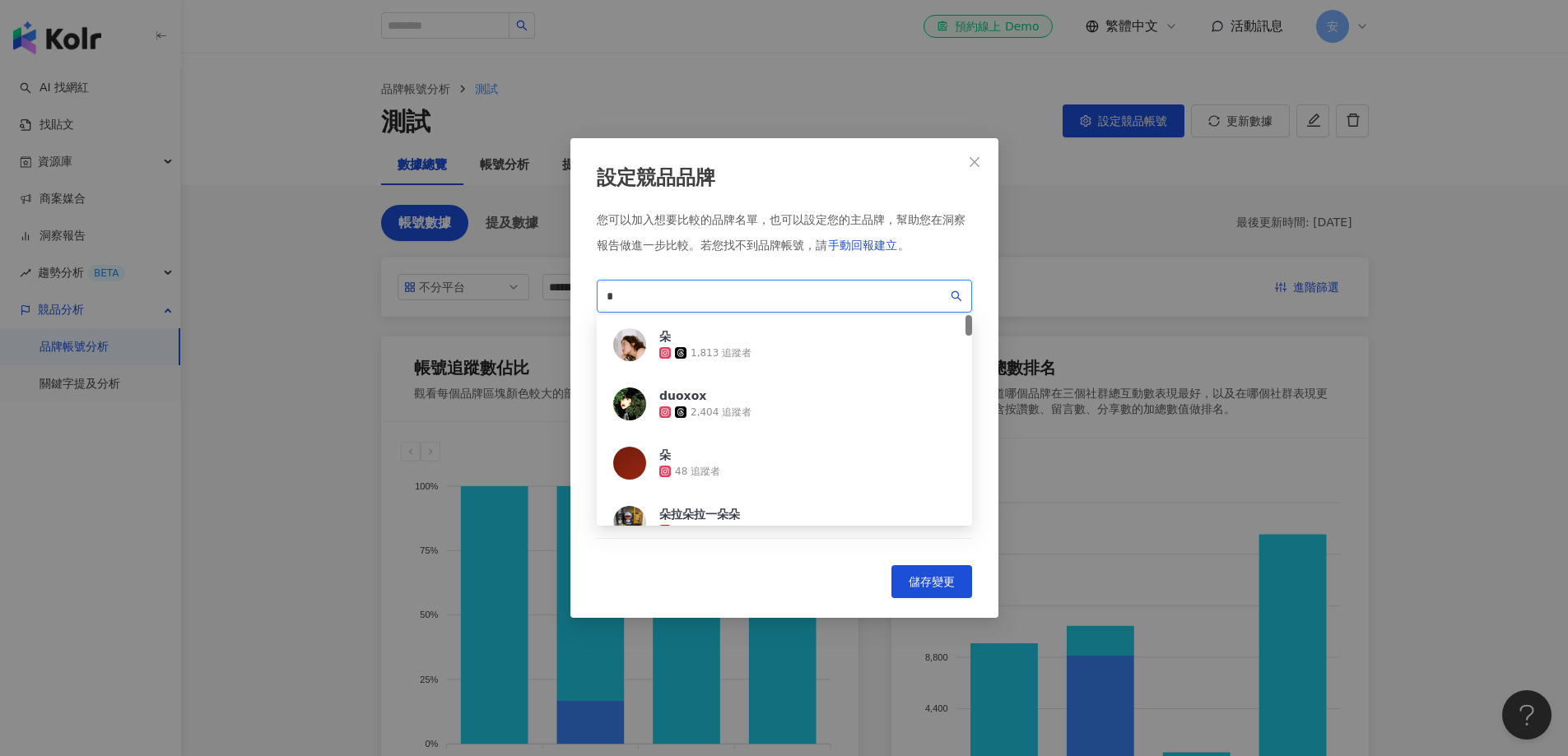
drag, startPoint x: 637, startPoint y: 290, endPoint x: 533, endPoint y: 280, distance: 104.5
click at [546, 295] on div "設定競品品牌 您可以加入想要比較的品牌名單，也可以設定您的主品牌，幫助您在洞察報告做進一步比較。 若您找不到品牌帳號，請 手動回報建立 。 * 0984722…" at bounding box center [784, 378] width 1568 height 756
paste input "**********"
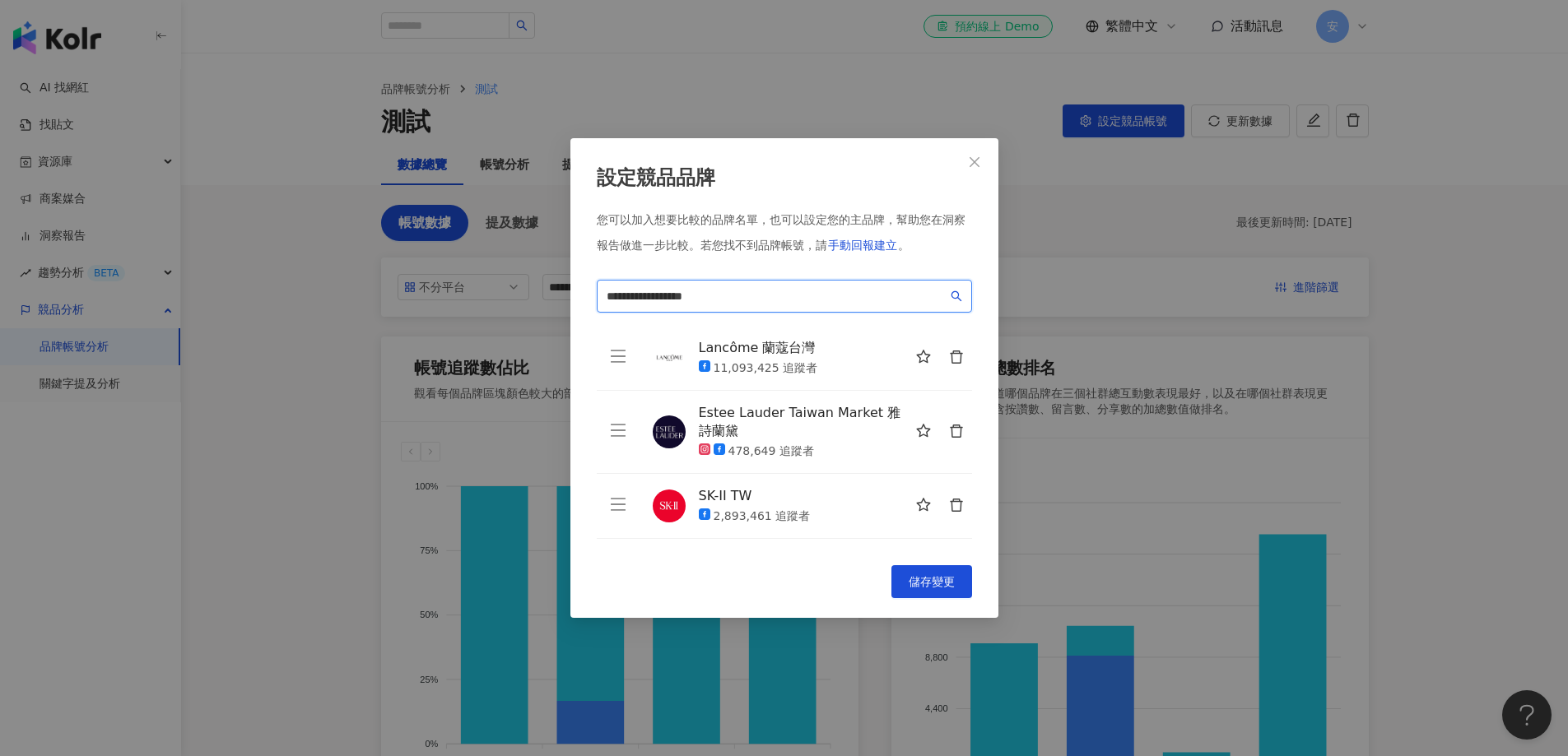
drag, startPoint x: 706, startPoint y: 303, endPoint x: 957, endPoint y: 282, distance: 251.9
click at [978, 301] on div "**********" at bounding box center [785, 378] width 428 height 479
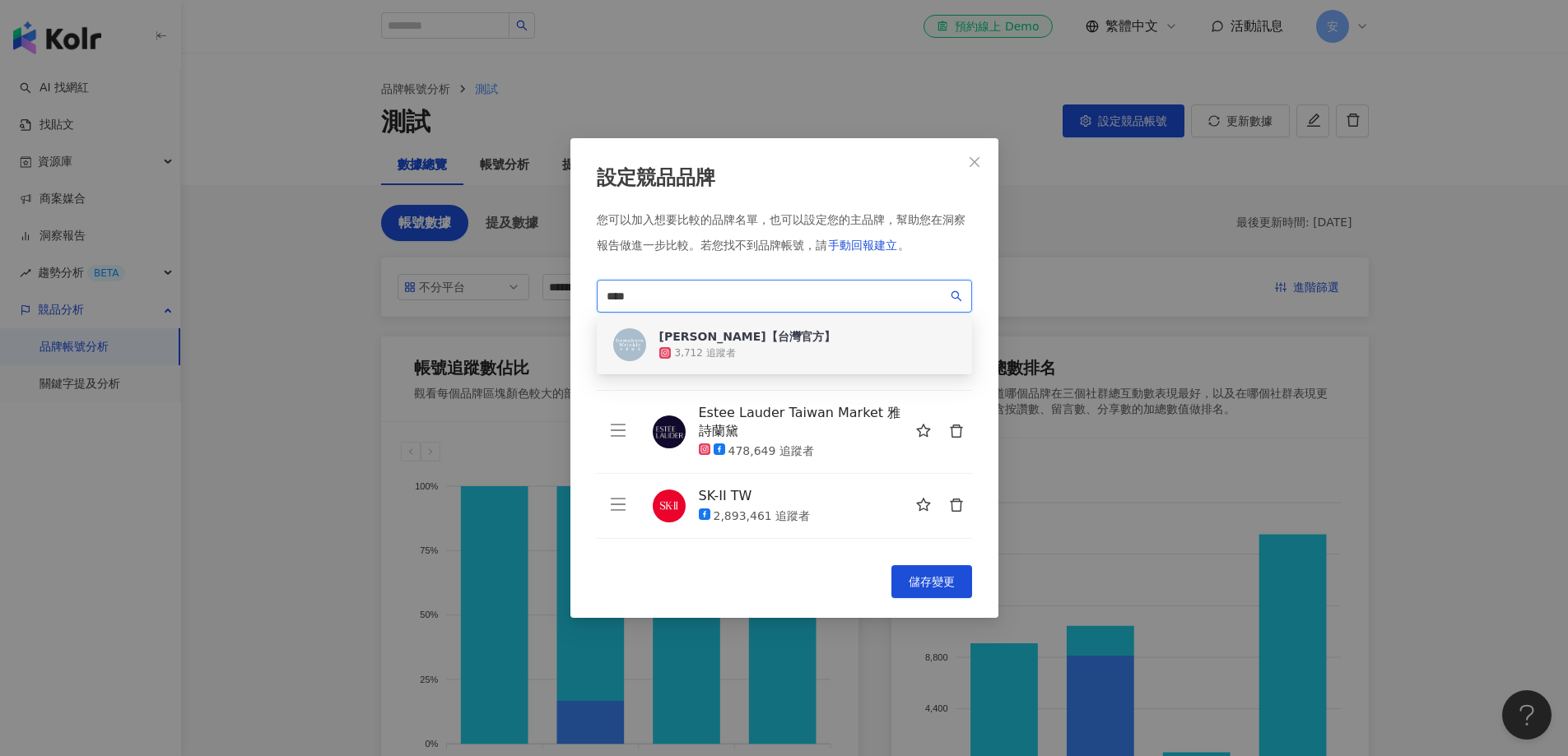
click at [707, 335] on div "朵茉麗蔻【台灣官方】" at bounding box center [748, 336] width 176 height 17
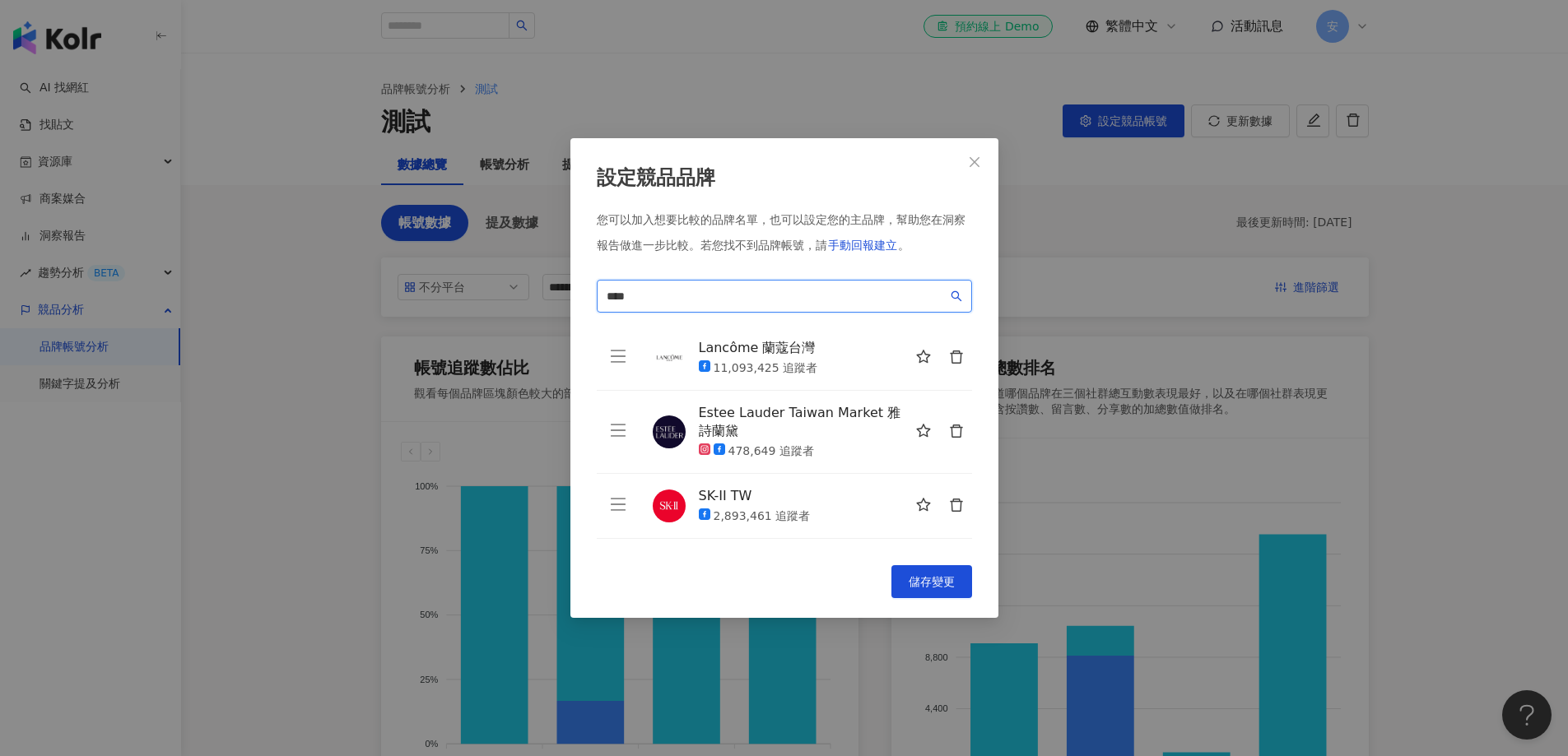
click at [665, 304] on input "****" at bounding box center [777, 296] width 341 height 18
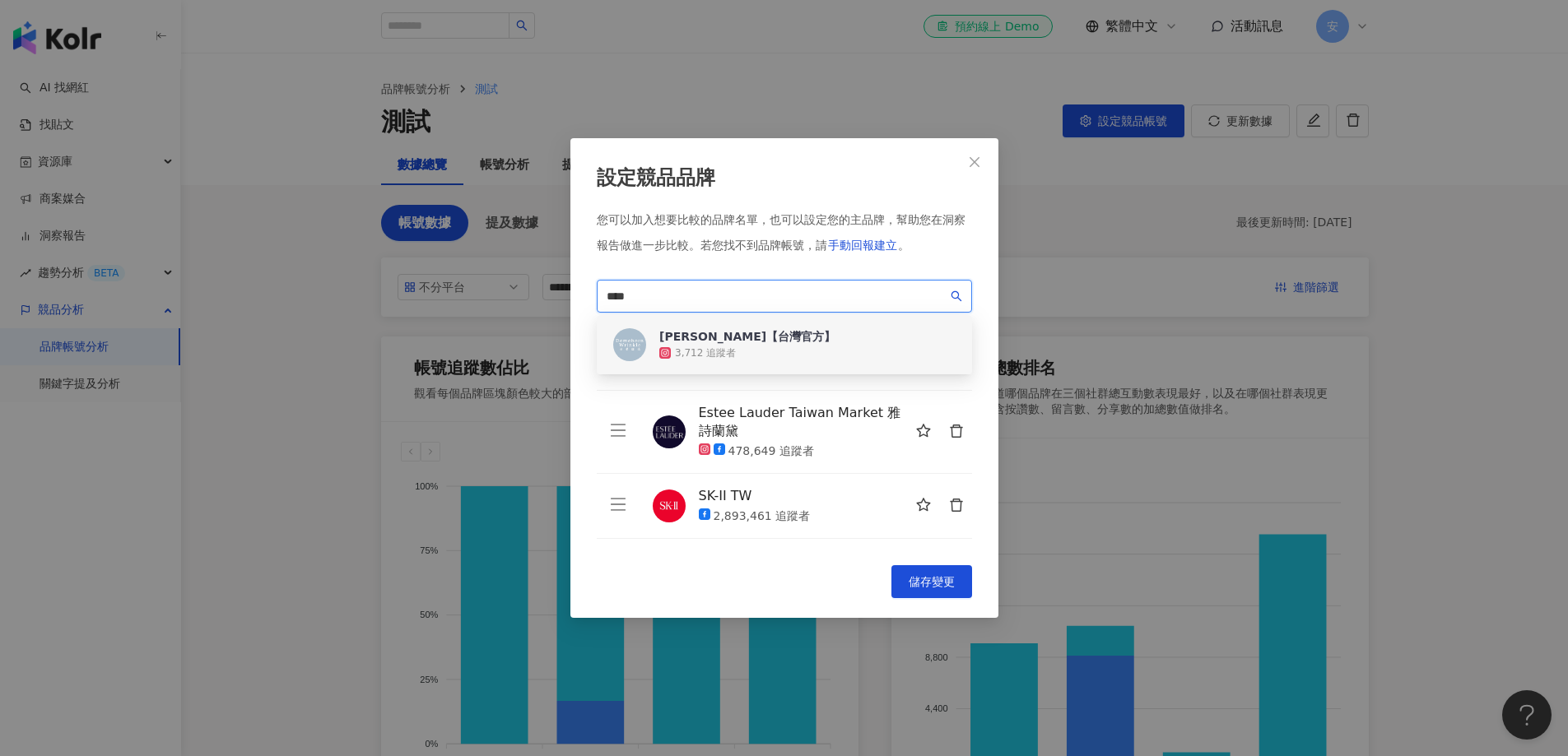
drag, startPoint x: 668, startPoint y: 288, endPoint x: 351, endPoint y: 248, distance: 319.5
click at [351, 248] on div "設定競品品牌 您可以加入想要比較的品牌名單，也可以設定您的主品牌，幫助您在洞察報告做進一步比較。 若您找不到品牌帳號，請 手動回報建立 。 **** 323e…" at bounding box center [784, 378] width 1568 height 756
paste input "**********"
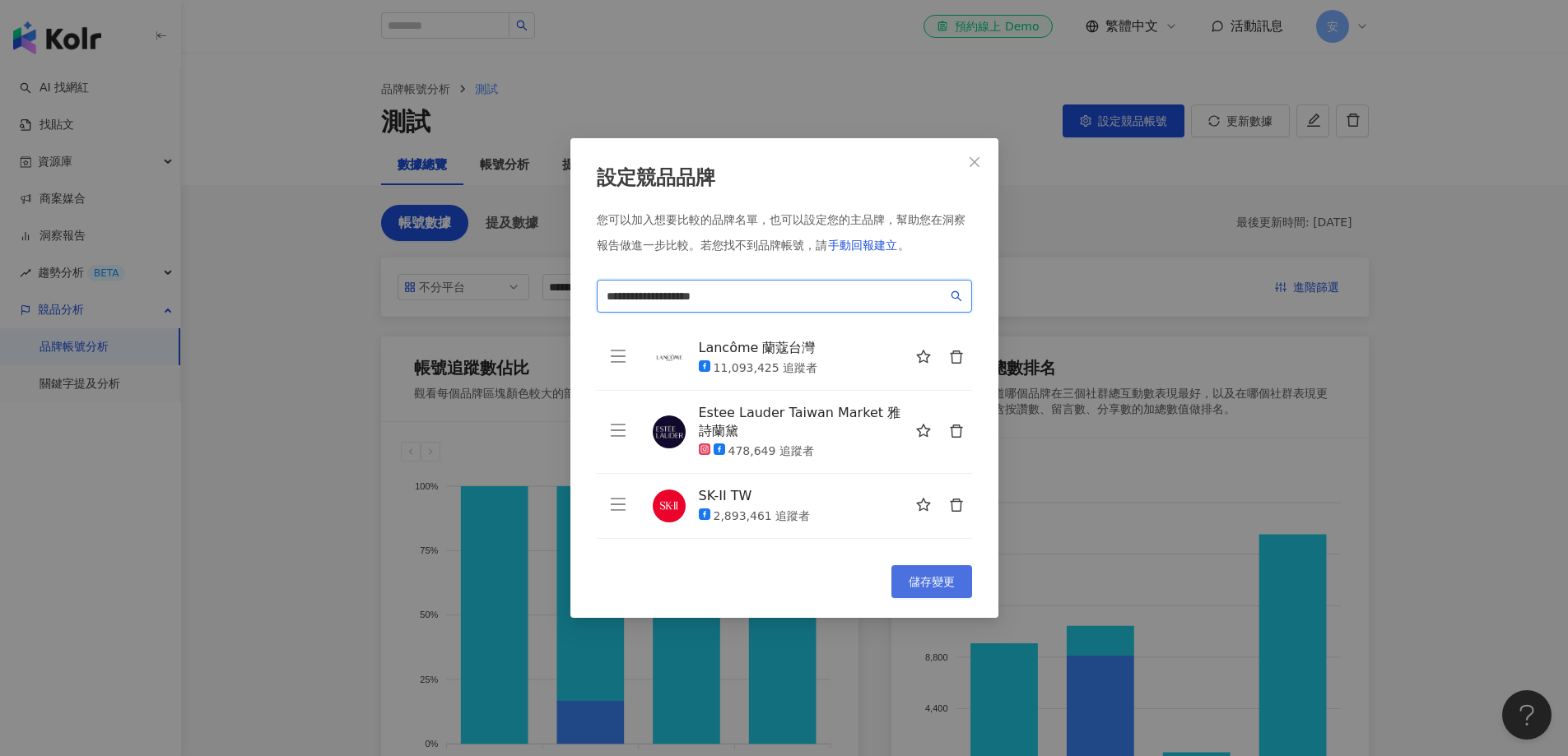
type input "**********"
click at [941, 503] on span "儲存變更" at bounding box center [932, 581] width 46 height 13
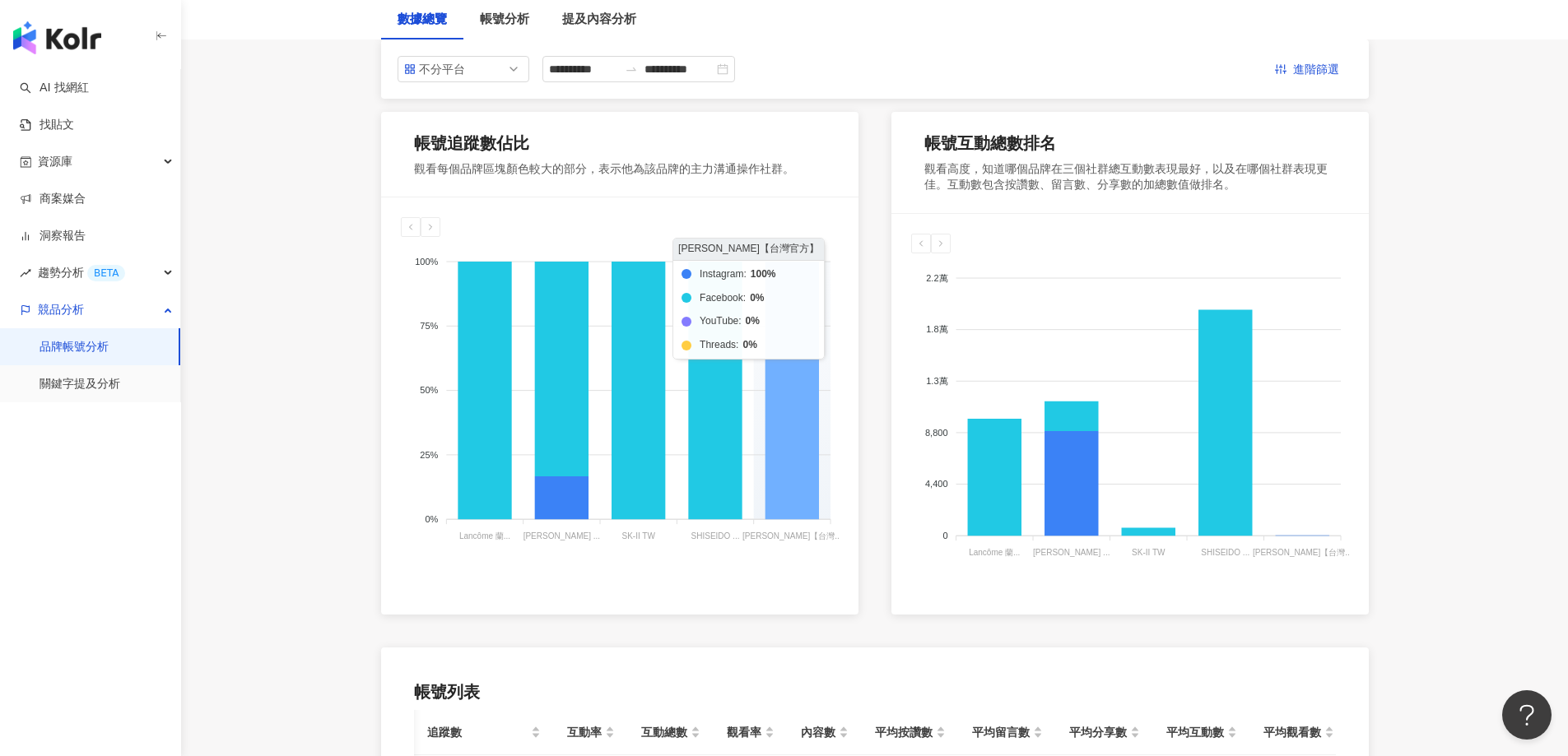
scroll to position [83, 0]
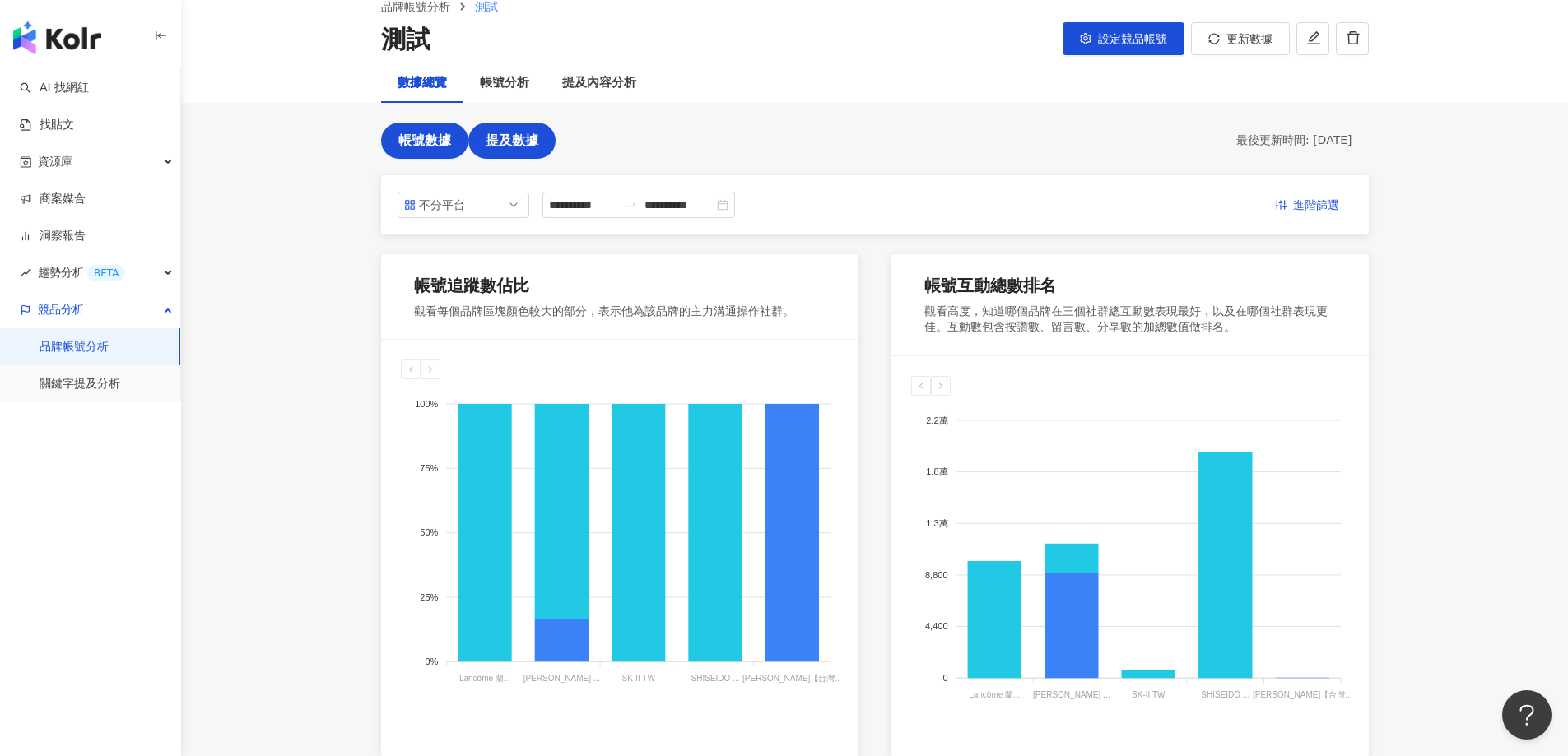
click at [511, 143] on span "提及數據" at bounding box center [511, 140] width 52 height 15
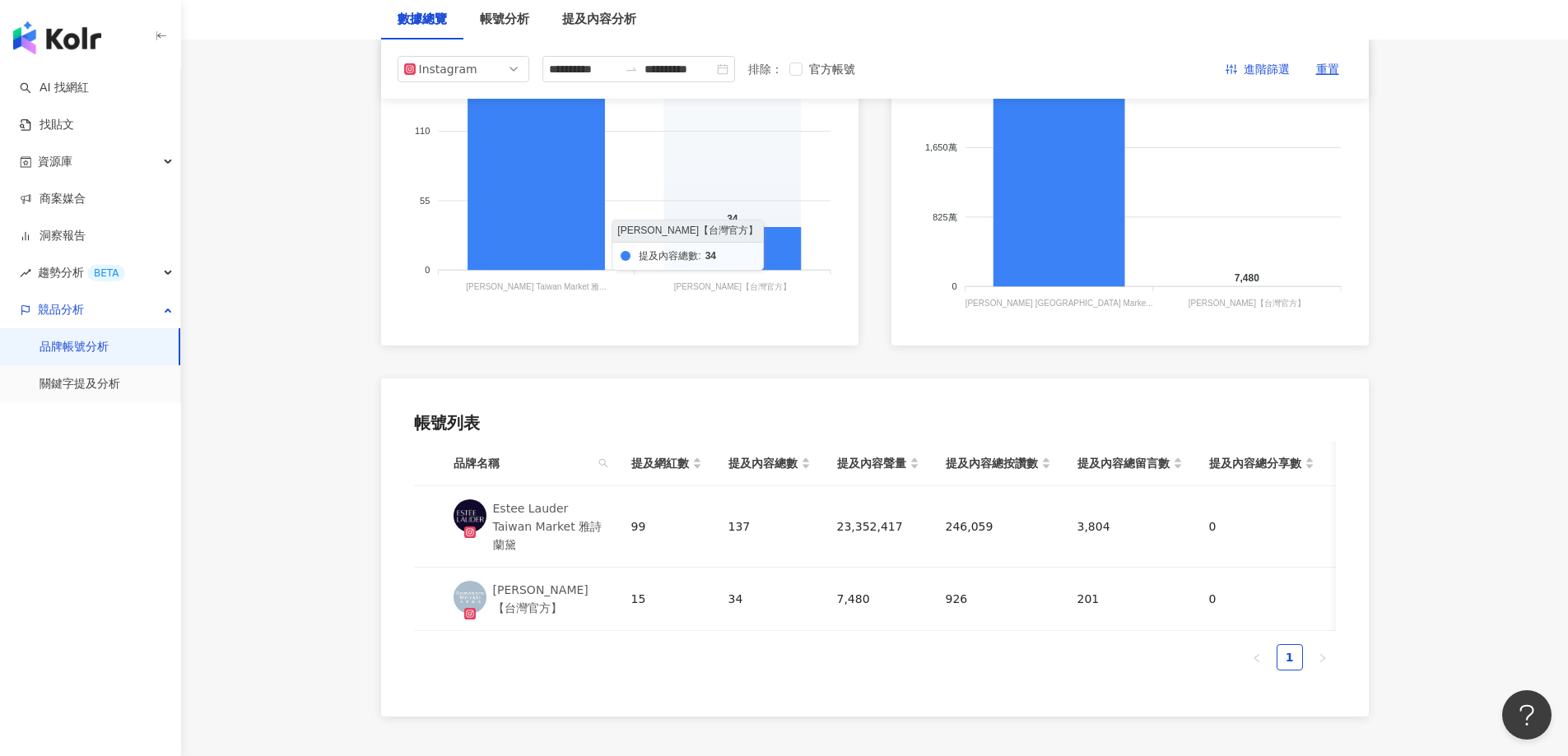
scroll to position [83, 0]
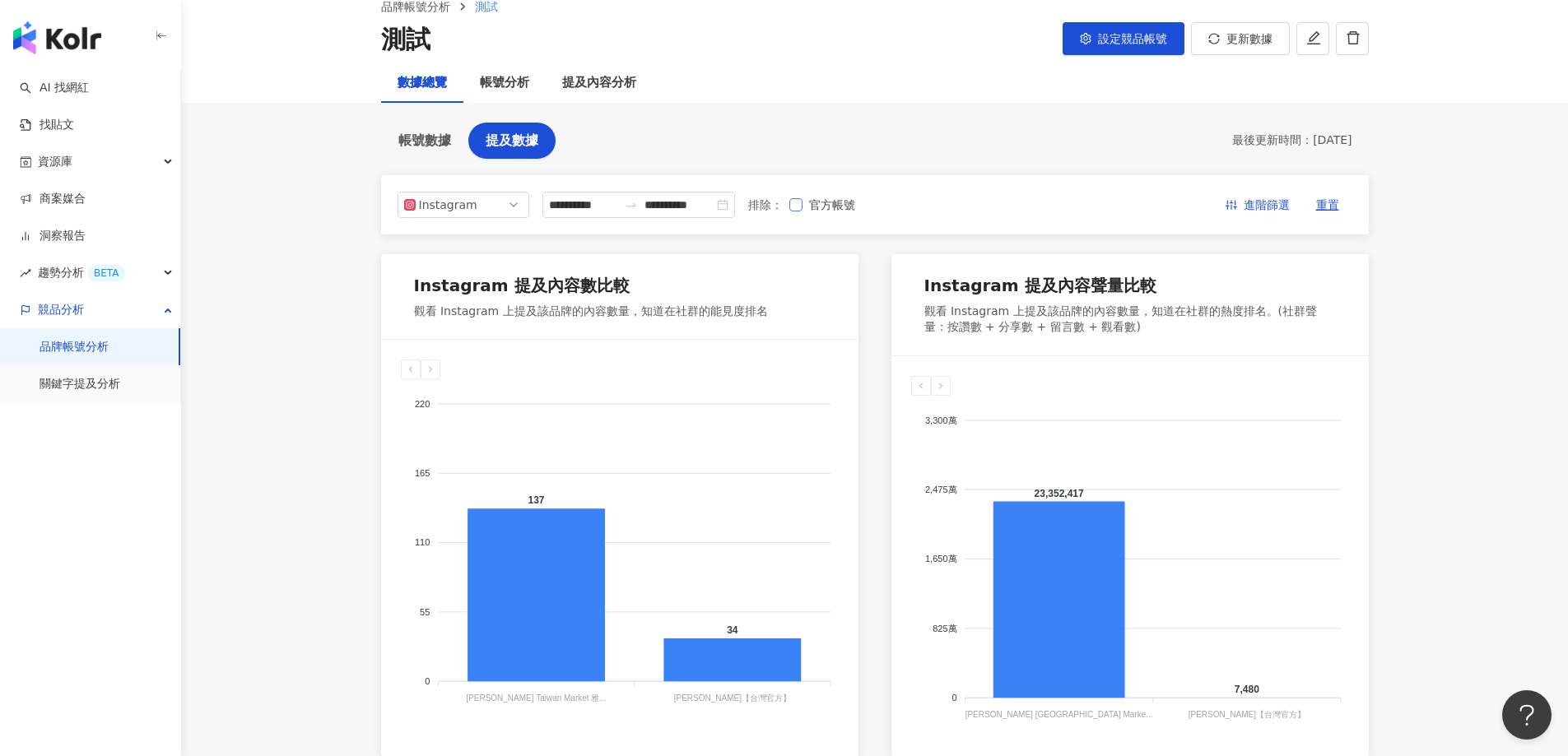
click at [862, 206] on span "官方帳號" at bounding box center [832, 205] width 59 height 18
click at [497, 85] on div "帳號分析" at bounding box center [505, 83] width 50 height 20
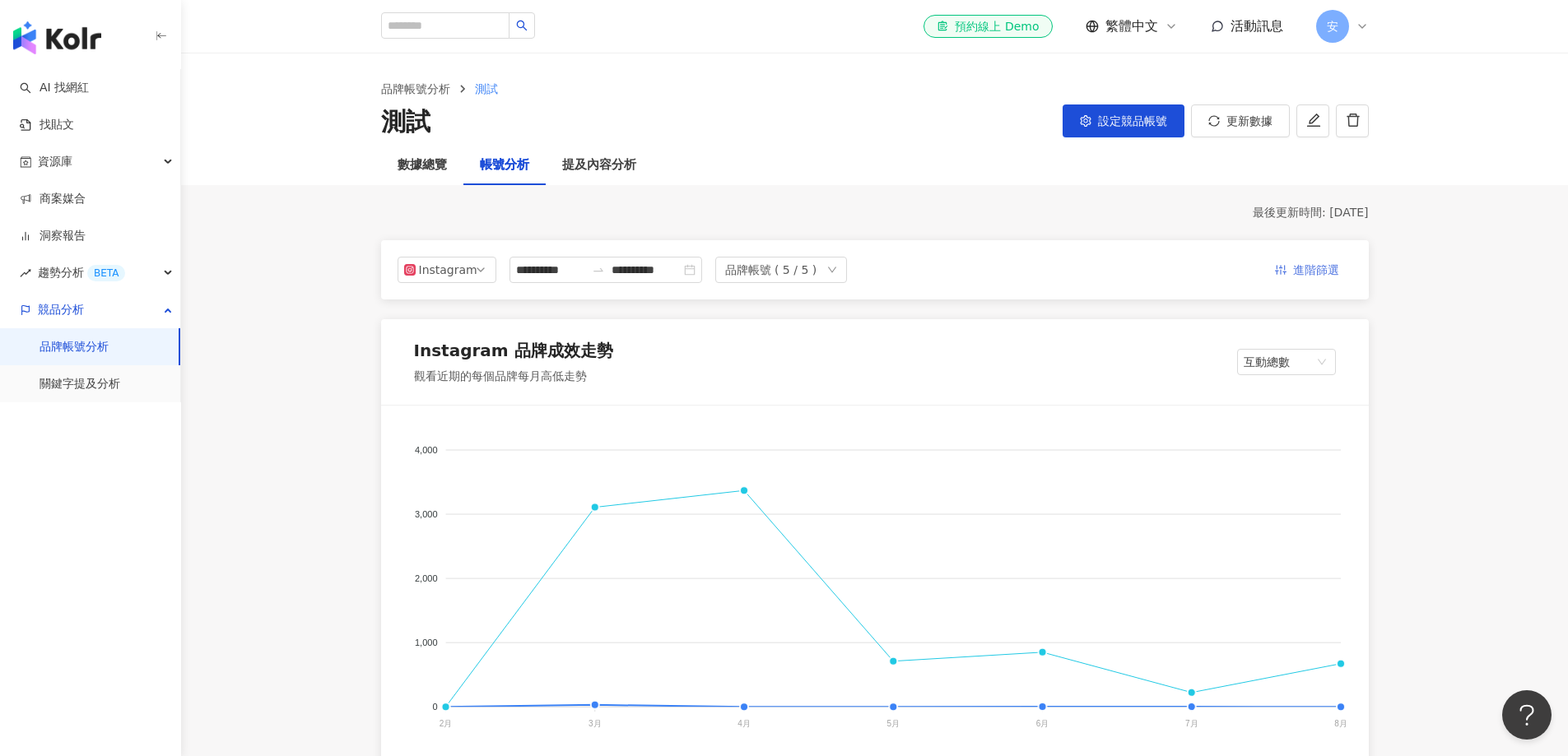
click at [1045, 275] on span "進階篩選" at bounding box center [1317, 271] width 46 height 27
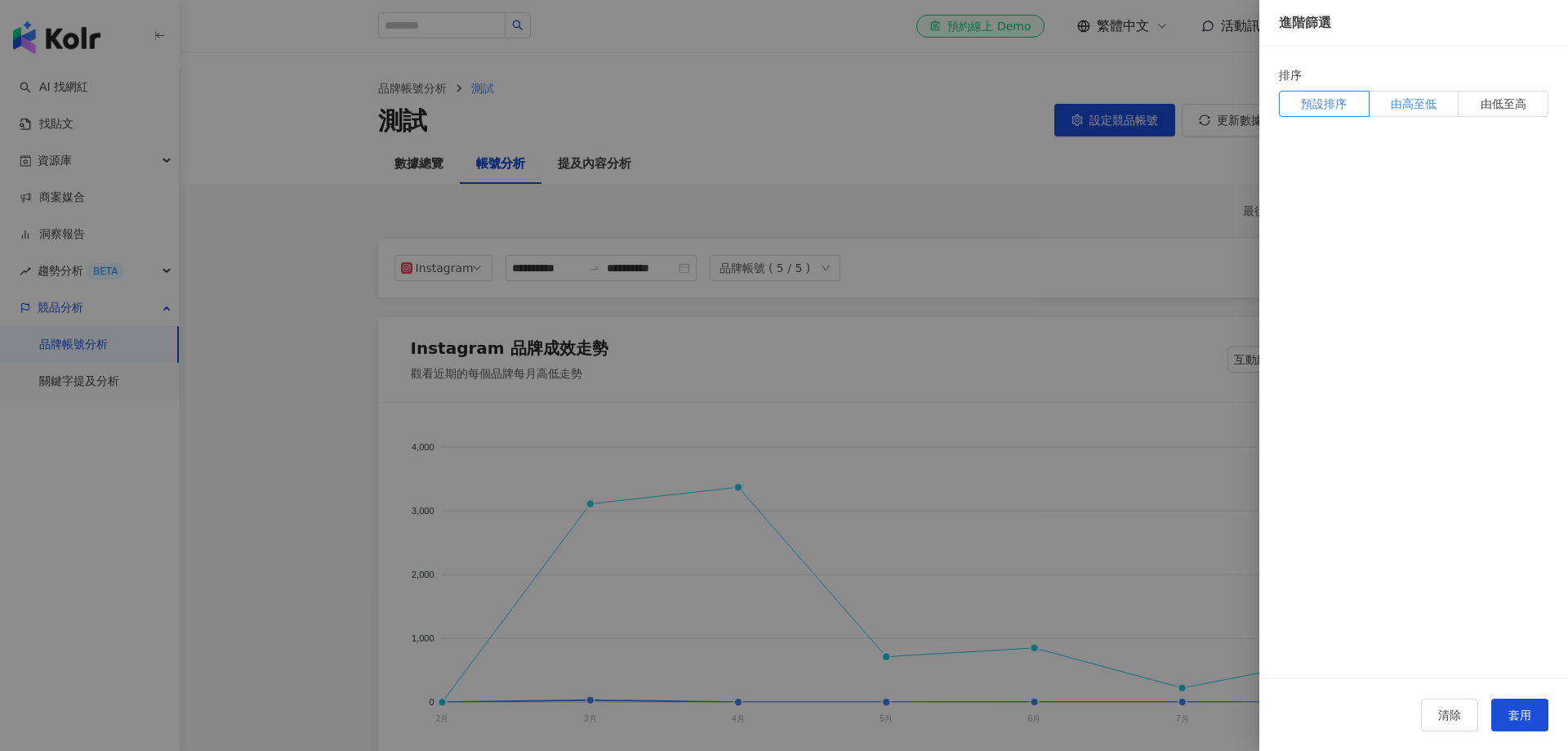
click at [1037, 101] on span "由高至低" at bounding box center [1414, 103] width 46 height 17
click at [1037, 112] on span "由低至高" at bounding box center [1504, 103] width 46 height 17
click at [728, 241] on div at bounding box center [784, 376] width 1568 height 751
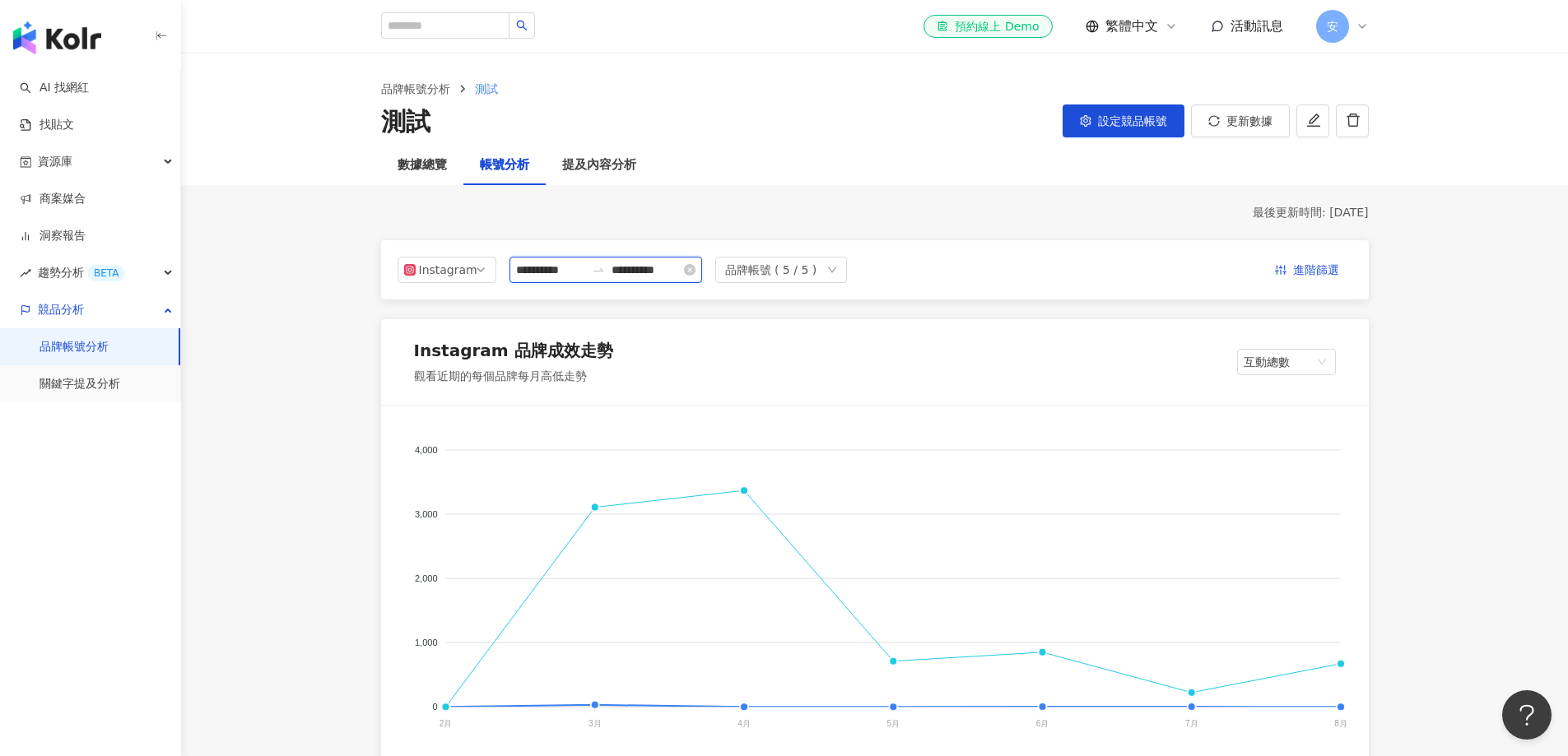
click at [655, 274] on input "**********" at bounding box center [646, 270] width 69 height 18
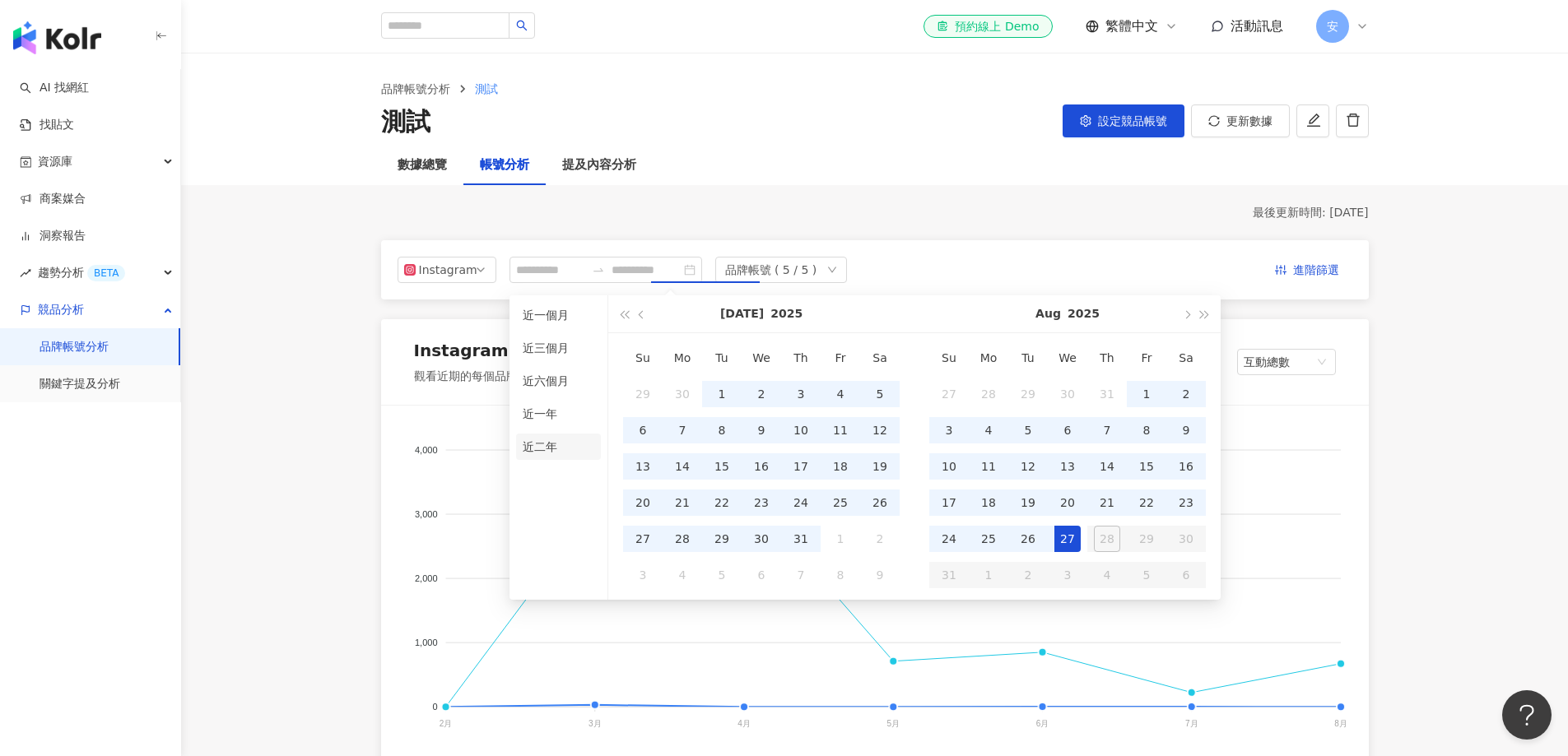
click at [542, 448] on li "近二年" at bounding box center [558, 447] width 85 height 27
type input "**********"
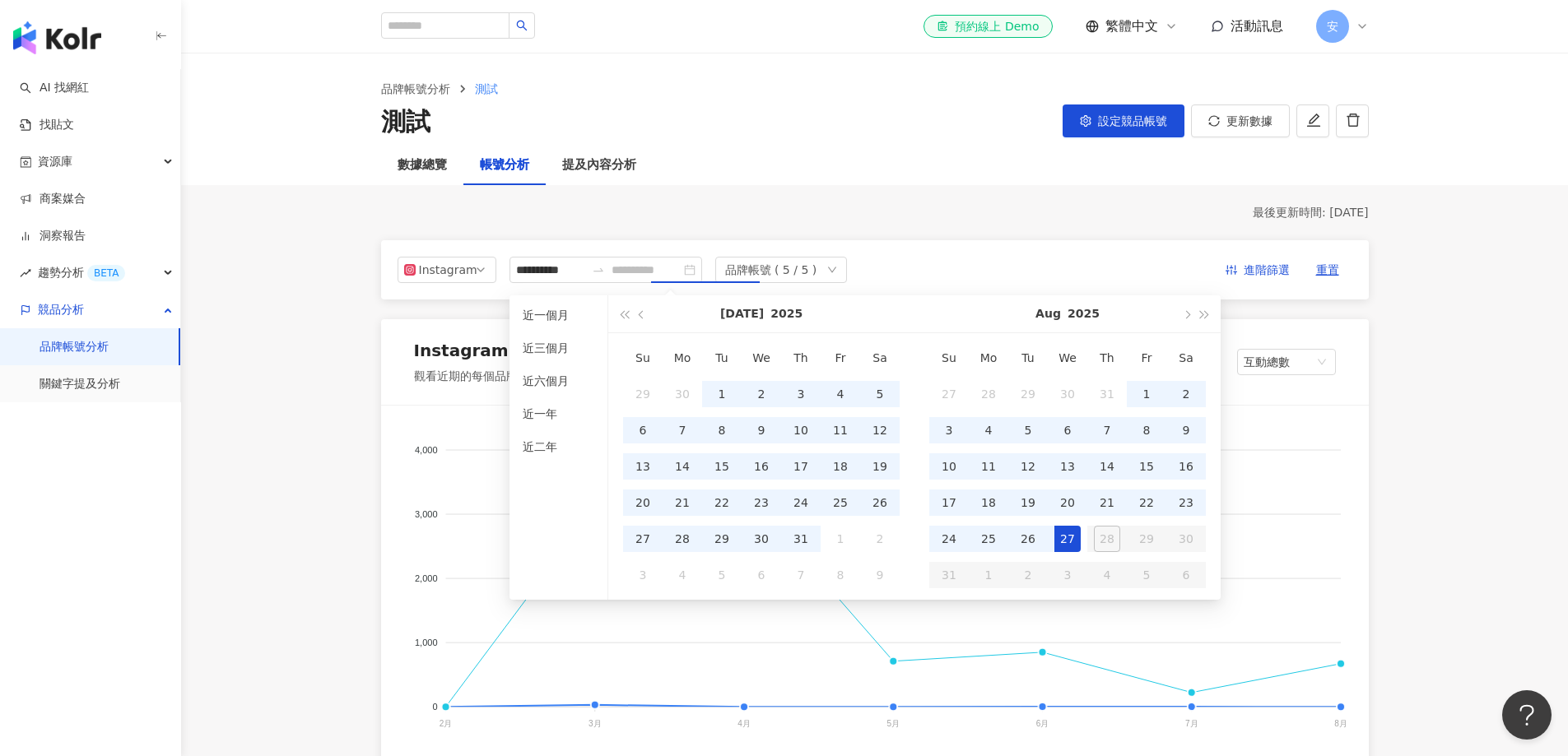
type input "**********"
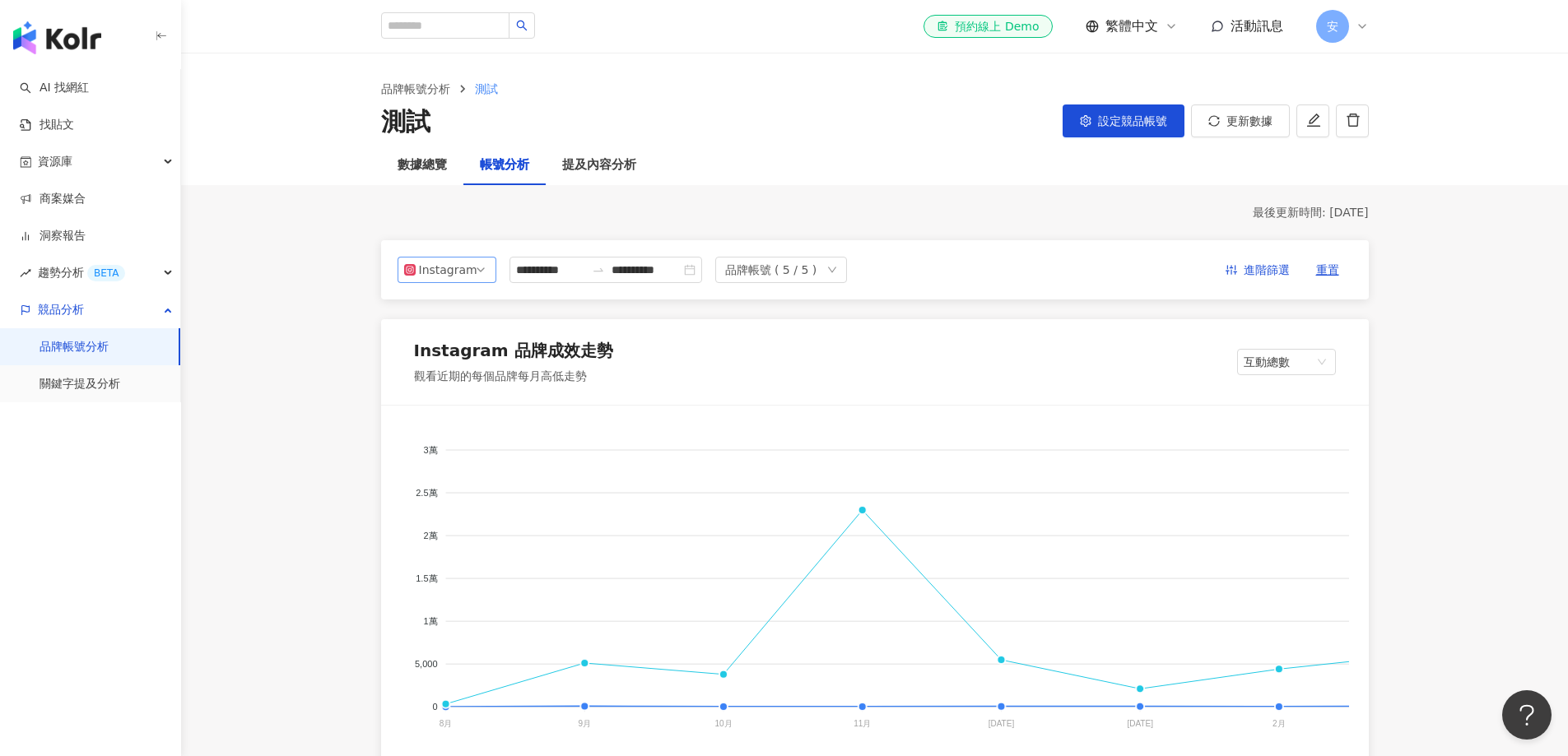
click at [435, 270] on div "Instagram" at bounding box center [446, 270] width 53 height 25
click at [433, 331] on div "Facebook" at bounding box center [452, 335] width 53 height 18
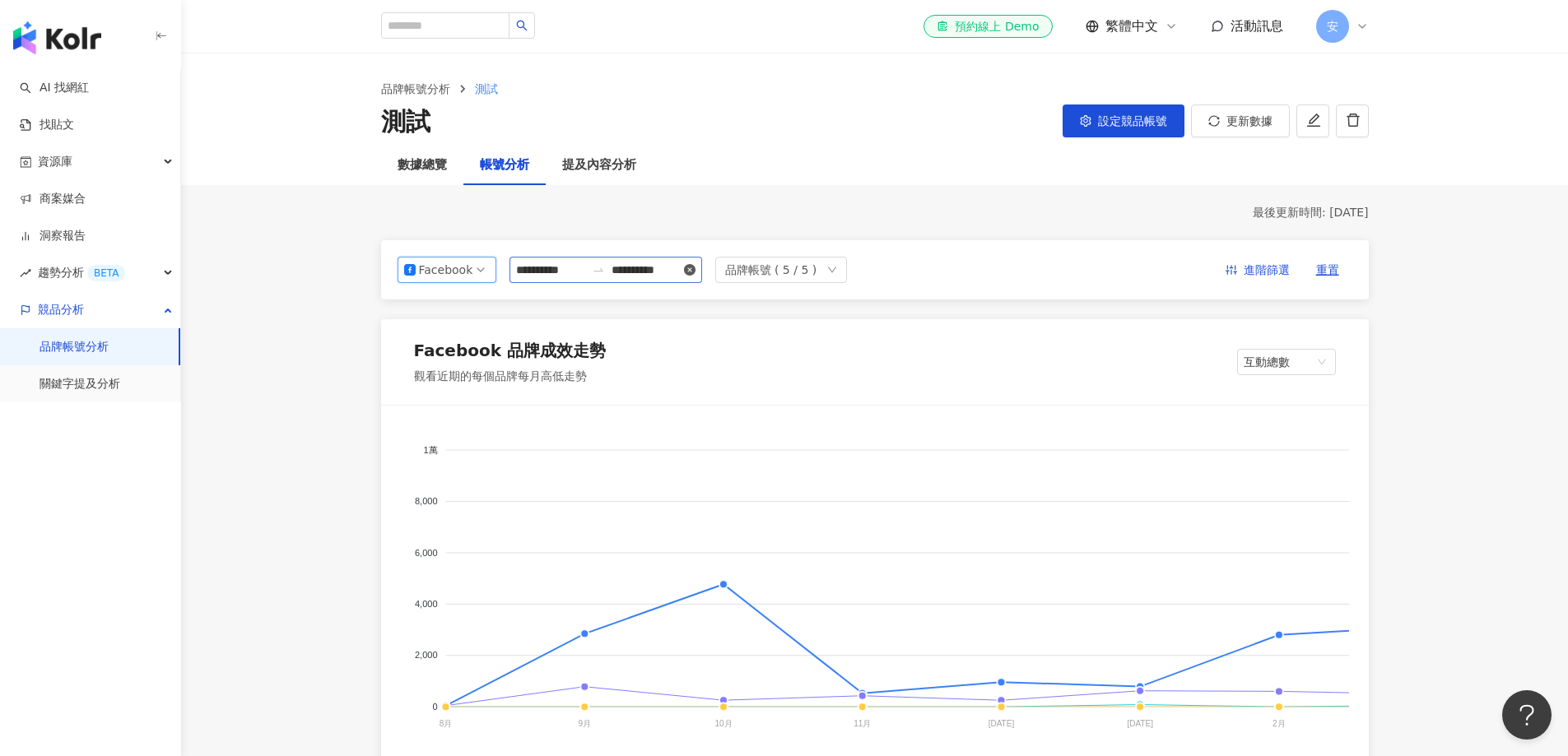
click at [696, 272] on icon "close-circle" at bounding box center [690, 270] width 12 height 12
click at [1045, 272] on span "進階篩選" at bounding box center [1267, 271] width 46 height 27
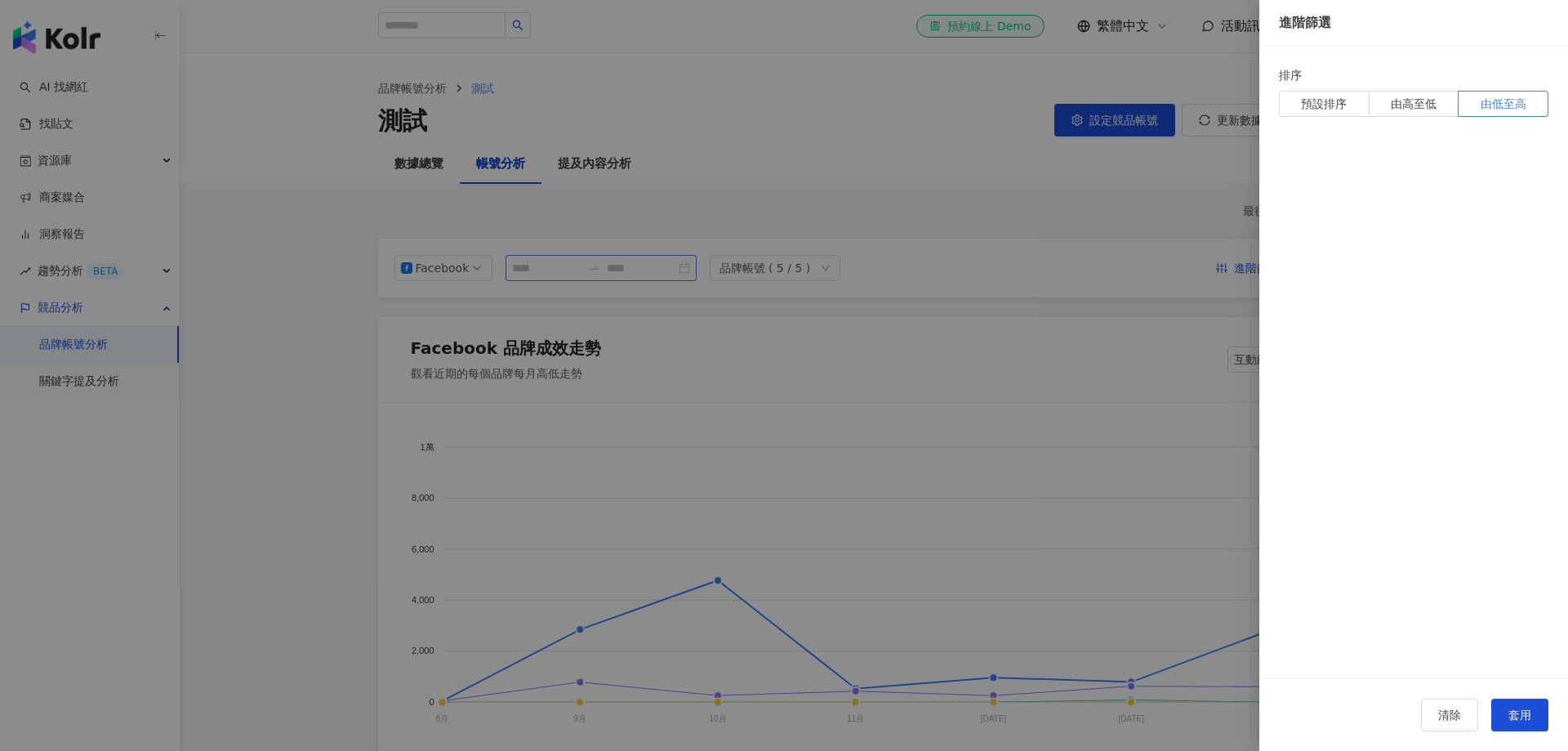
click at [1006, 189] on div at bounding box center [784, 376] width 1568 height 751
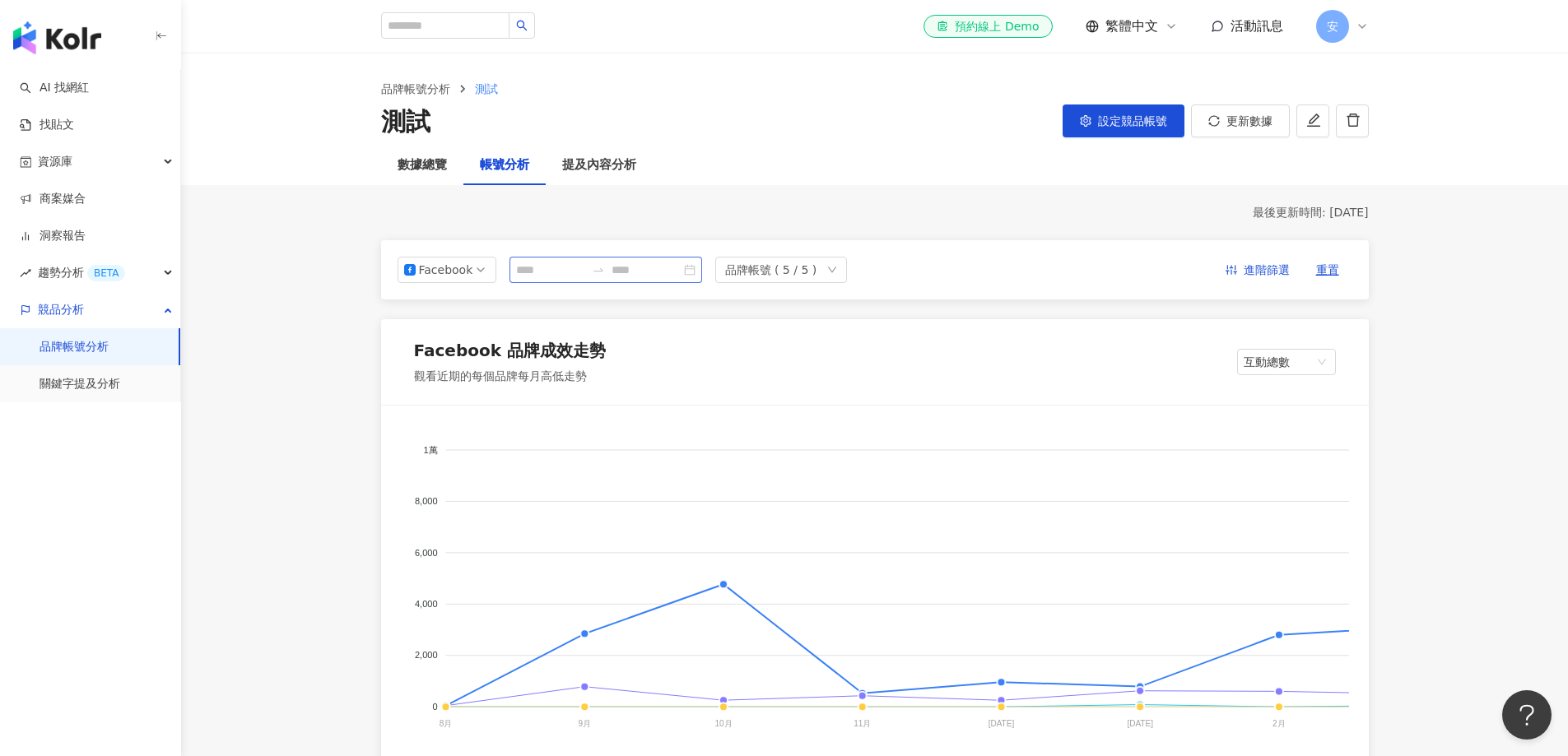
click at [702, 272] on div at bounding box center [606, 270] width 193 height 27
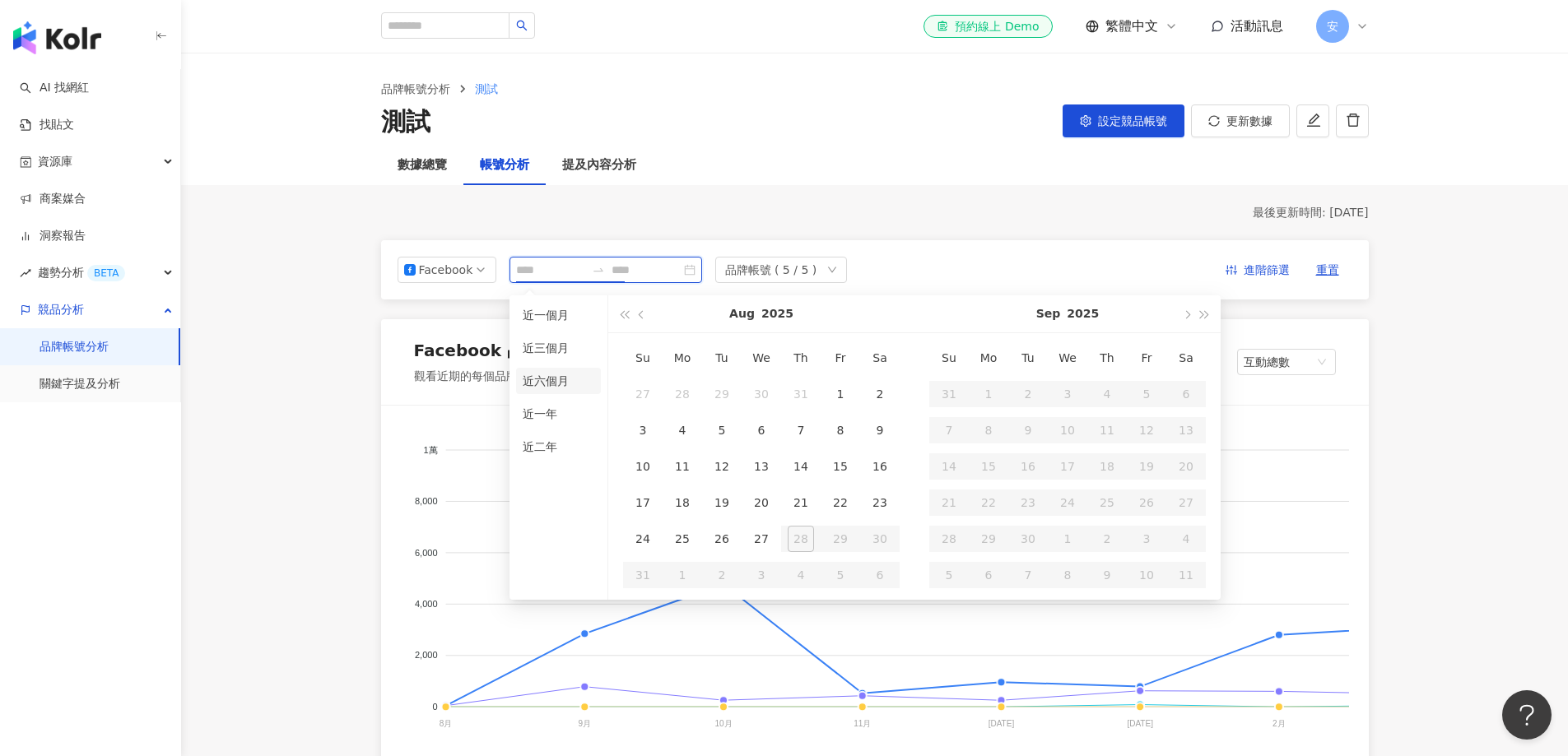
type input "**********"
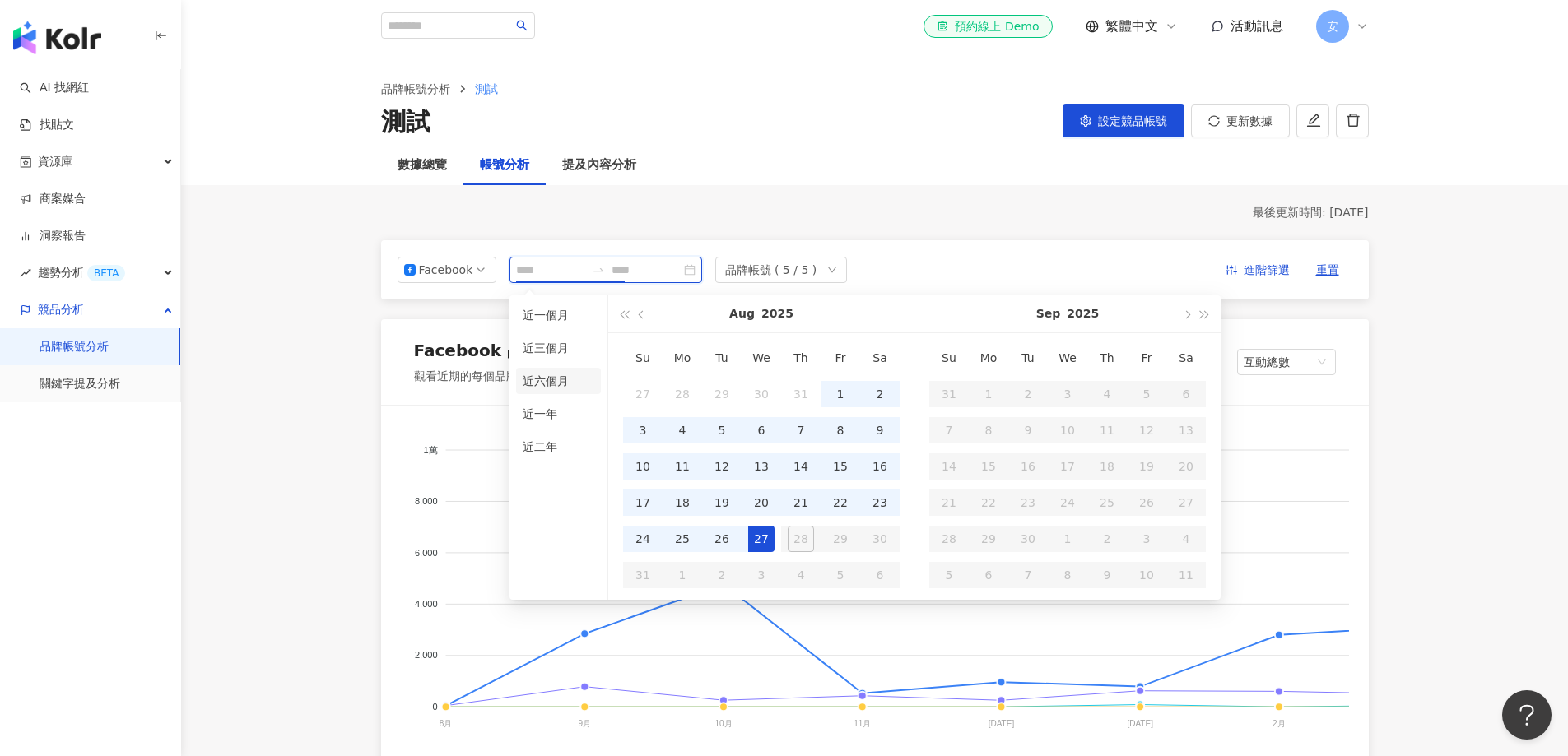
type input "**********"
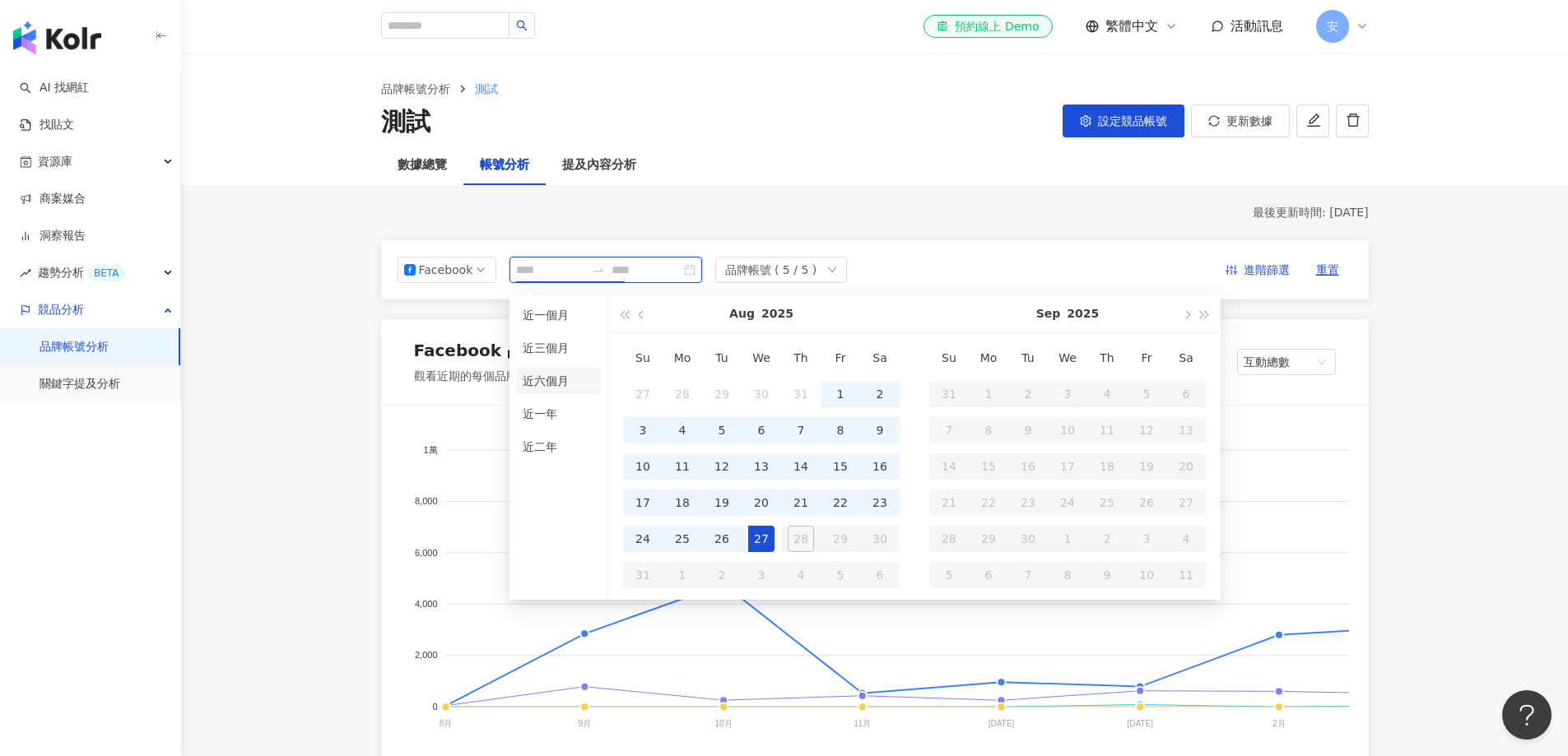
type input "**********"
click at [544, 410] on li "近一年" at bounding box center [558, 414] width 85 height 27
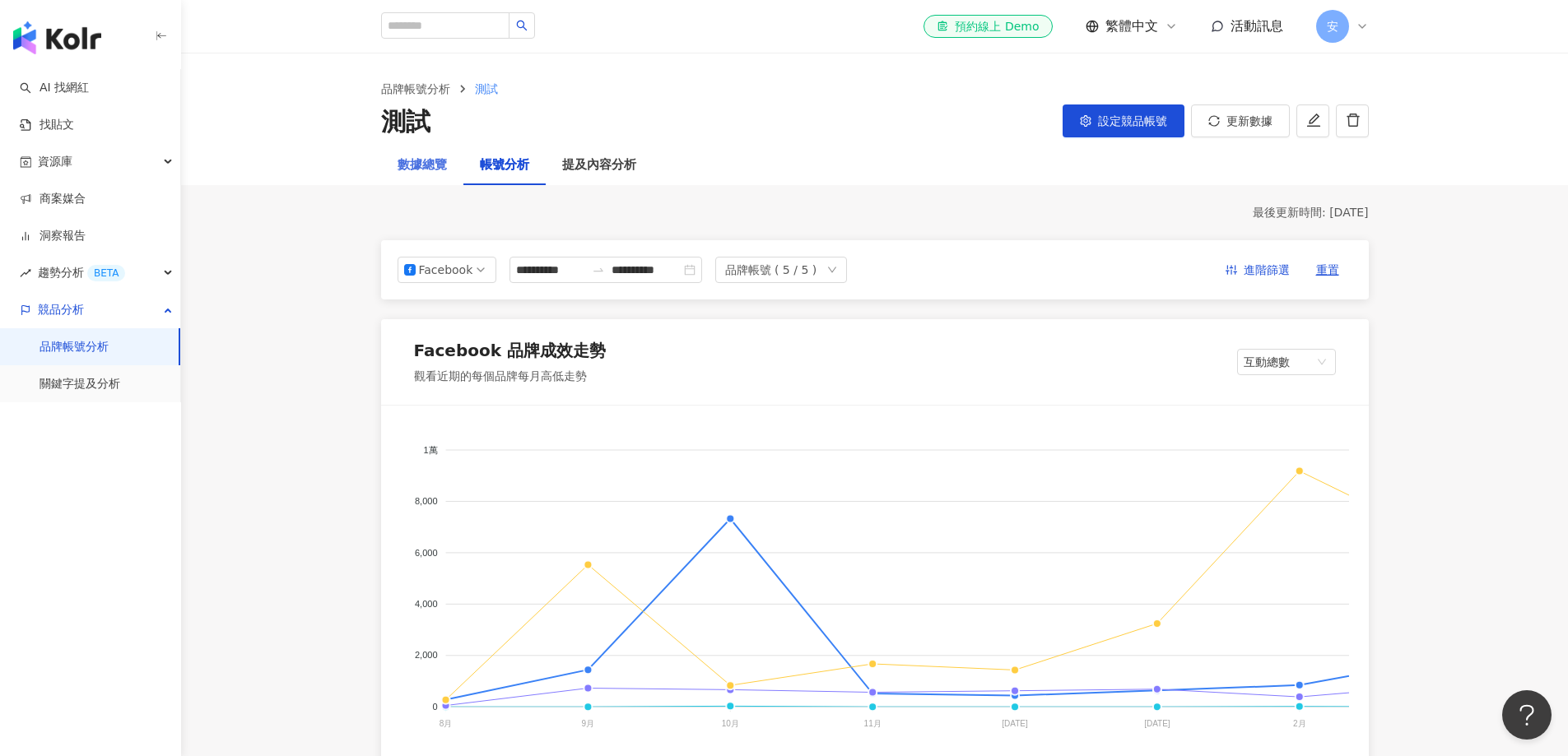
click at [420, 177] on div "數據總覽" at bounding box center [422, 165] width 83 height 40
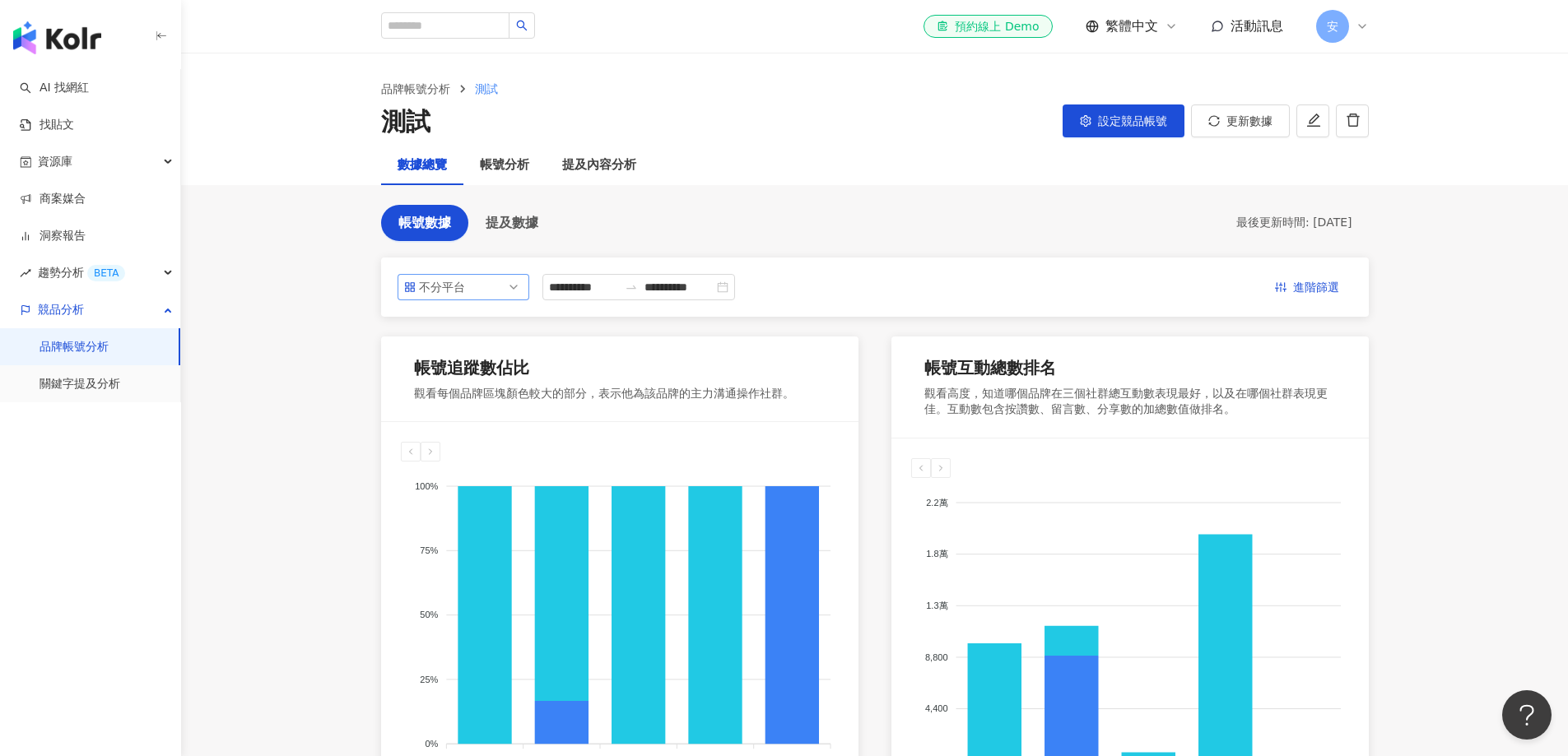
click at [440, 288] on div "不分平台" at bounding box center [446, 287] width 53 height 25
click at [463, 373] on div "Facebook" at bounding box center [452, 381] width 53 height 18
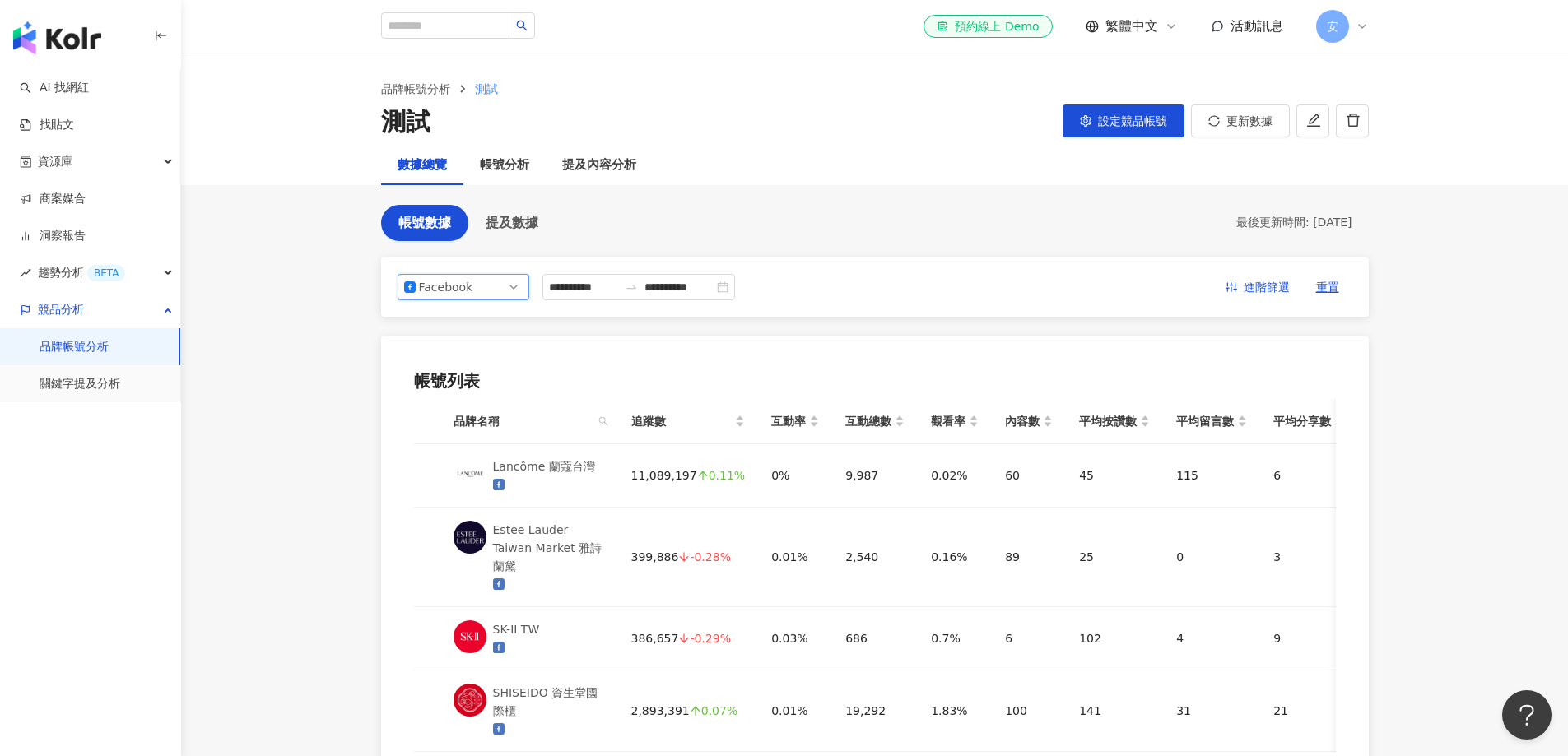
click at [315, 343] on main "**********" at bounding box center [875, 448] width 1387 height 791
click at [729, 285] on icon "close-circle" at bounding box center [723, 287] width 12 height 12
drag, startPoint x: 724, startPoint y: 287, endPoint x: 786, endPoint y: 288, distance: 62.0
click at [714, 288] on input at bounding box center [679, 287] width 69 height 18
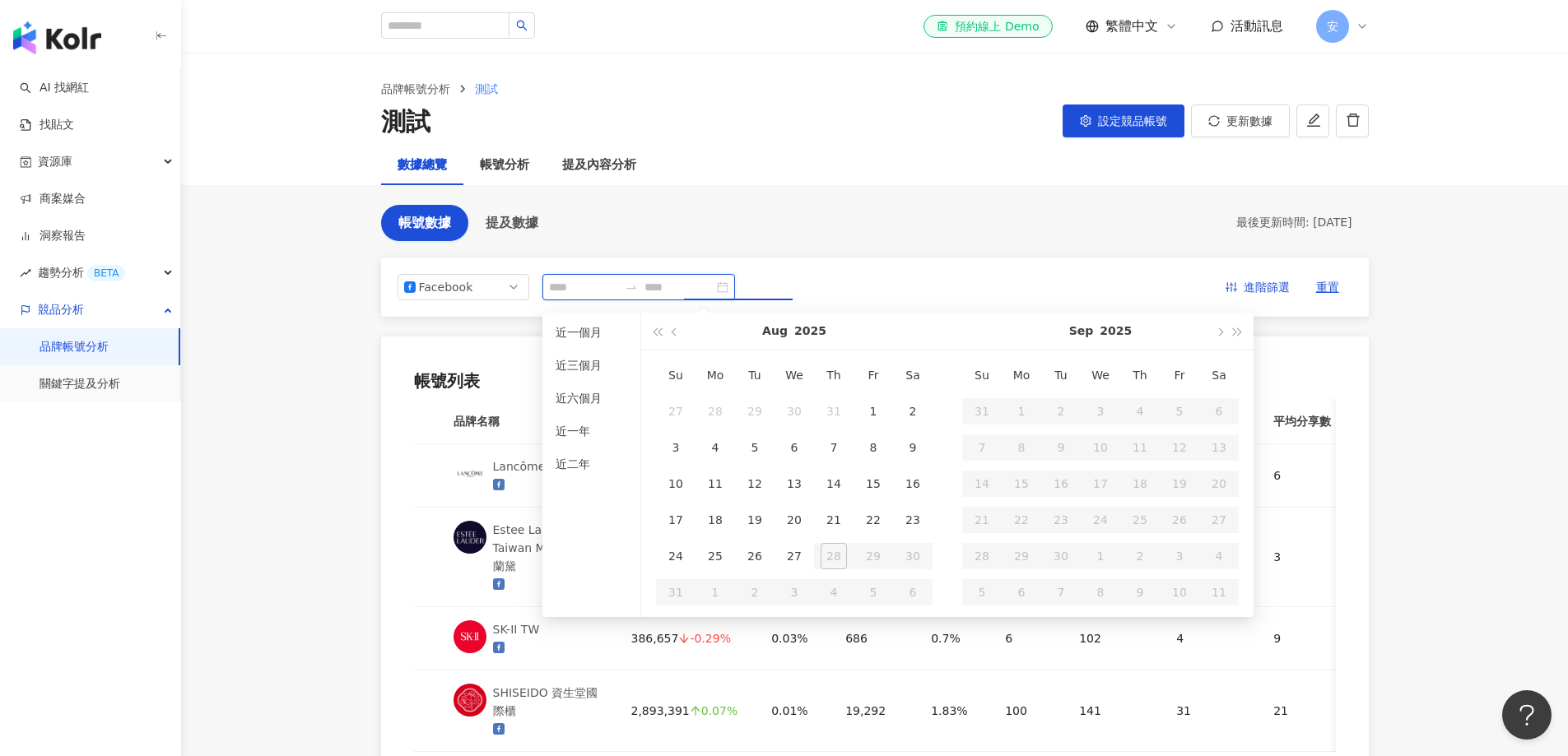
click at [735, 287] on div at bounding box center [638, 287] width 193 height 27
type input "**********"
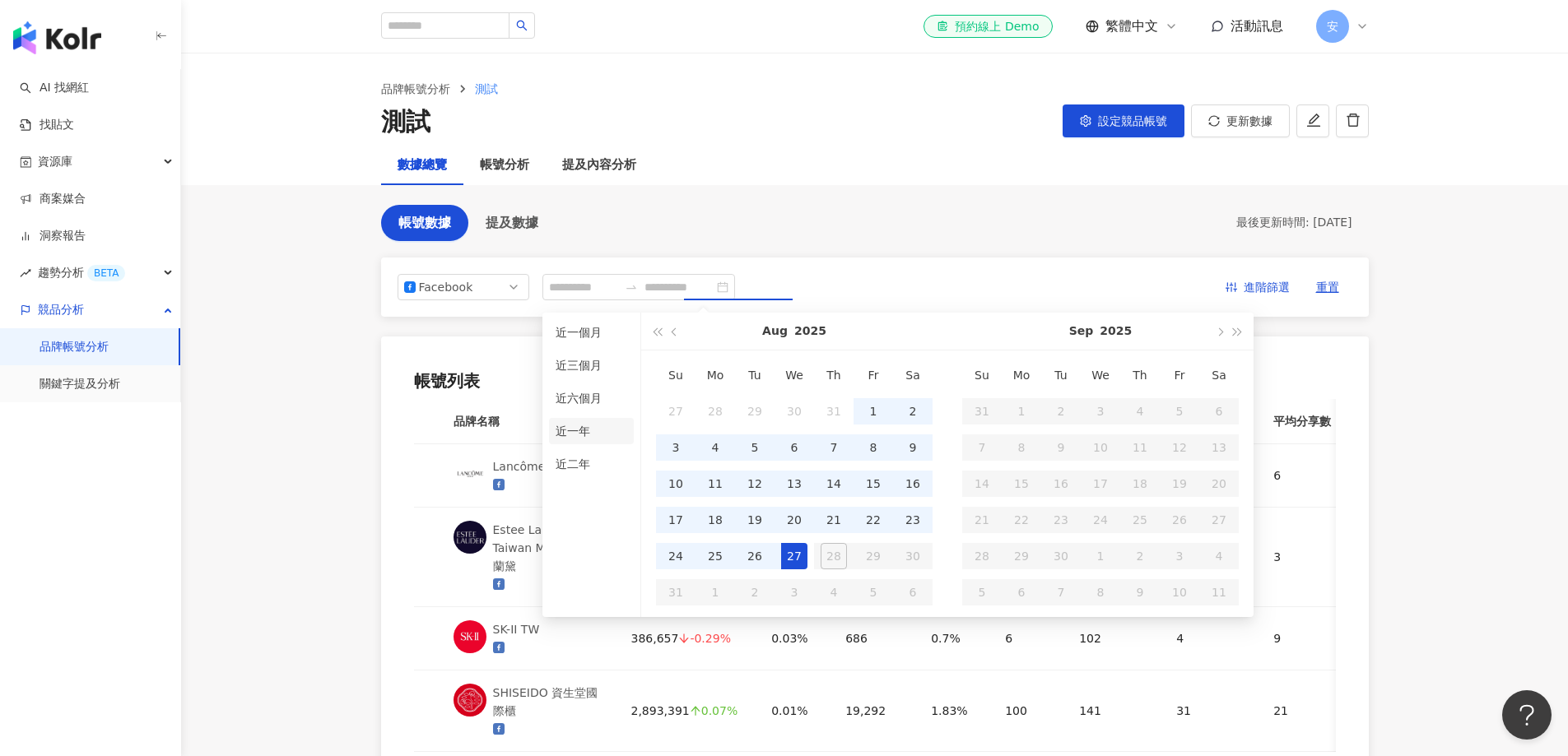
click at [576, 433] on li "近一年" at bounding box center [591, 431] width 85 height 27
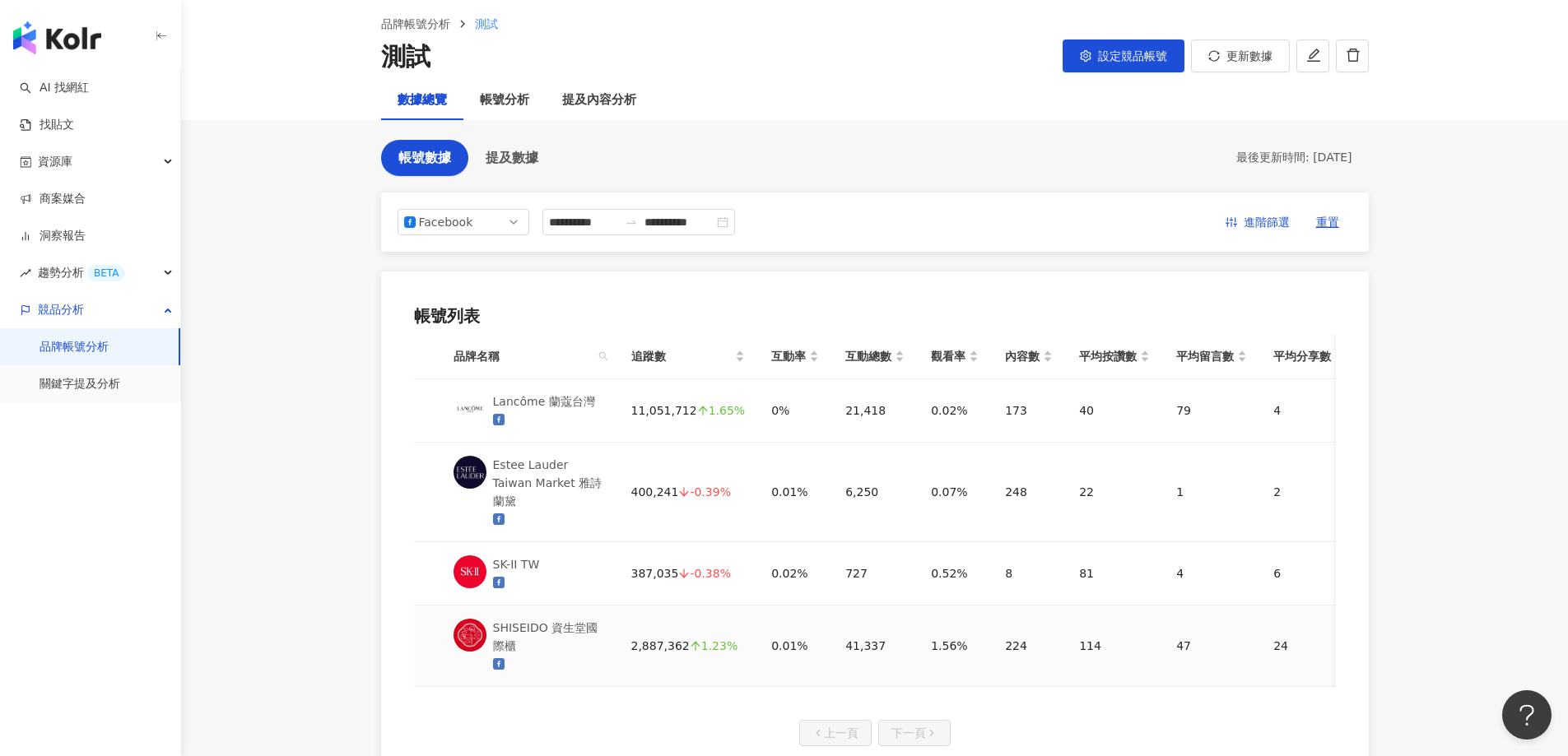
scroll to position [164, 0]
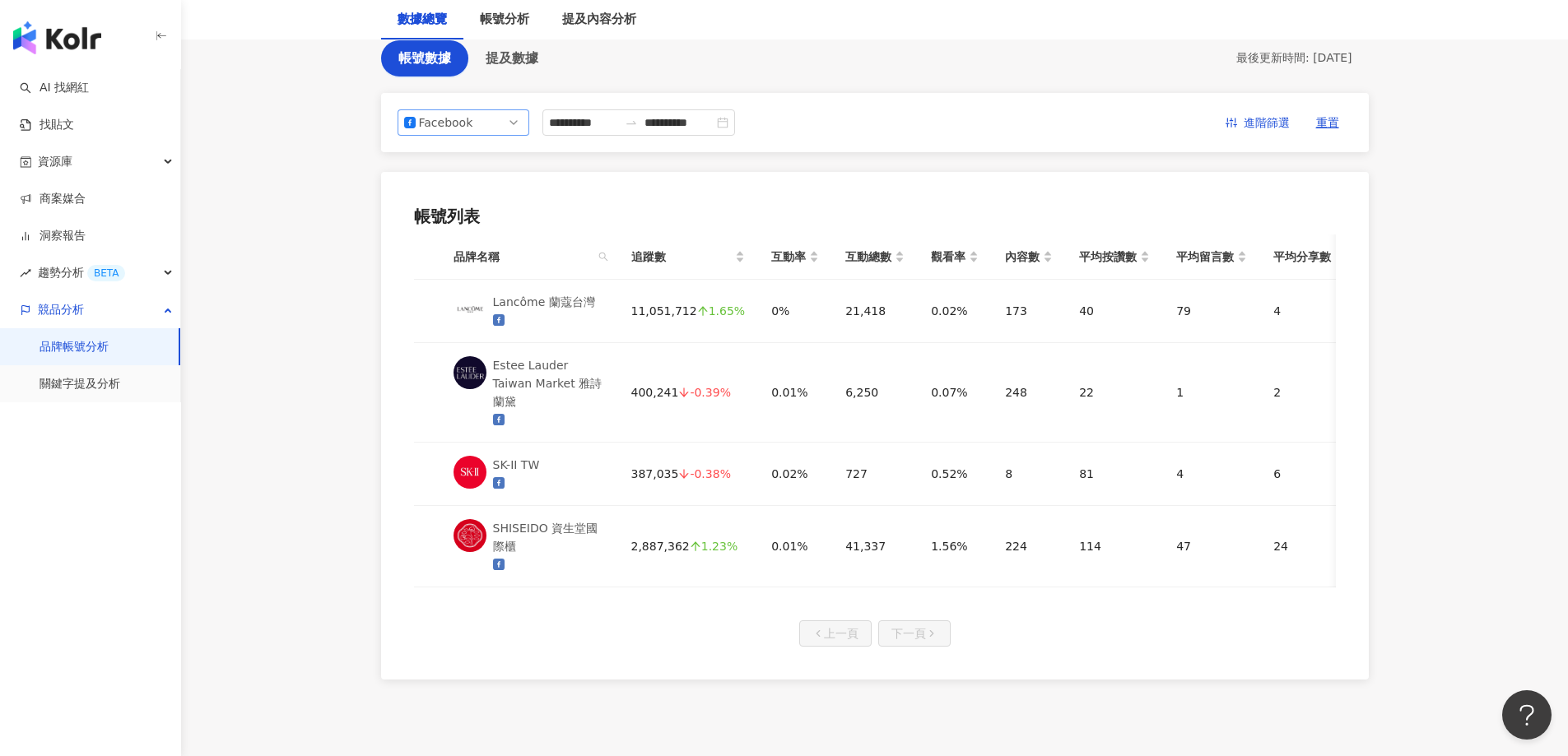
click at [461, 130] on div "Facebook" at bounding box center [446, 122] width 53 height 25
click at [444, 264] on div "Threads" at bounding box center [452, 272] width 53 height 18
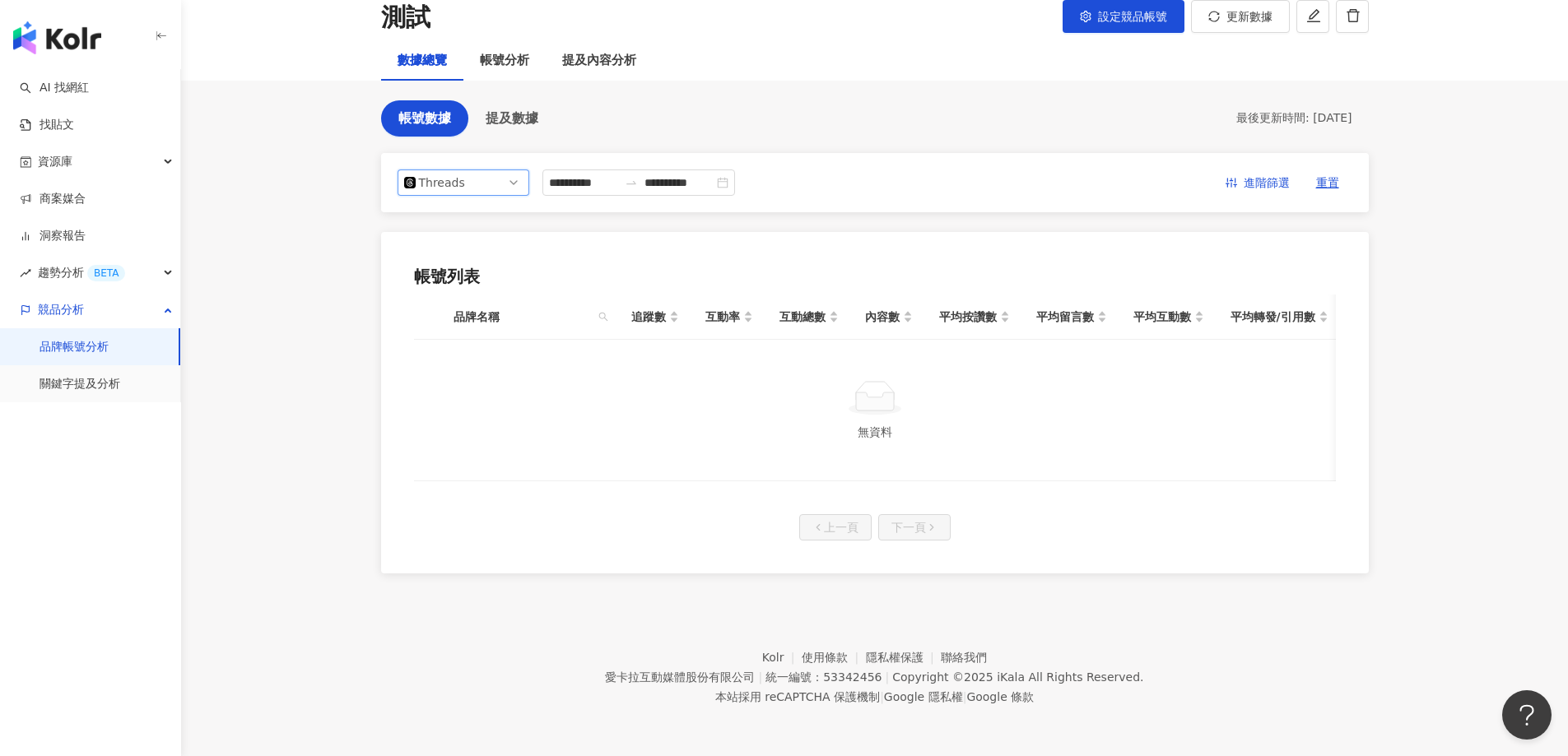
scroll to position [117, 0]
click at [465, 173] on div "Threads" at bounding box center [446, 183] width 53 height 25
click at [446, 295] on div "YouTube" at bounding box center [452, 304] width 53 height 18
click at [465, 175] on div "YouTube" at bounding box center [446, 183] width 53 height 25
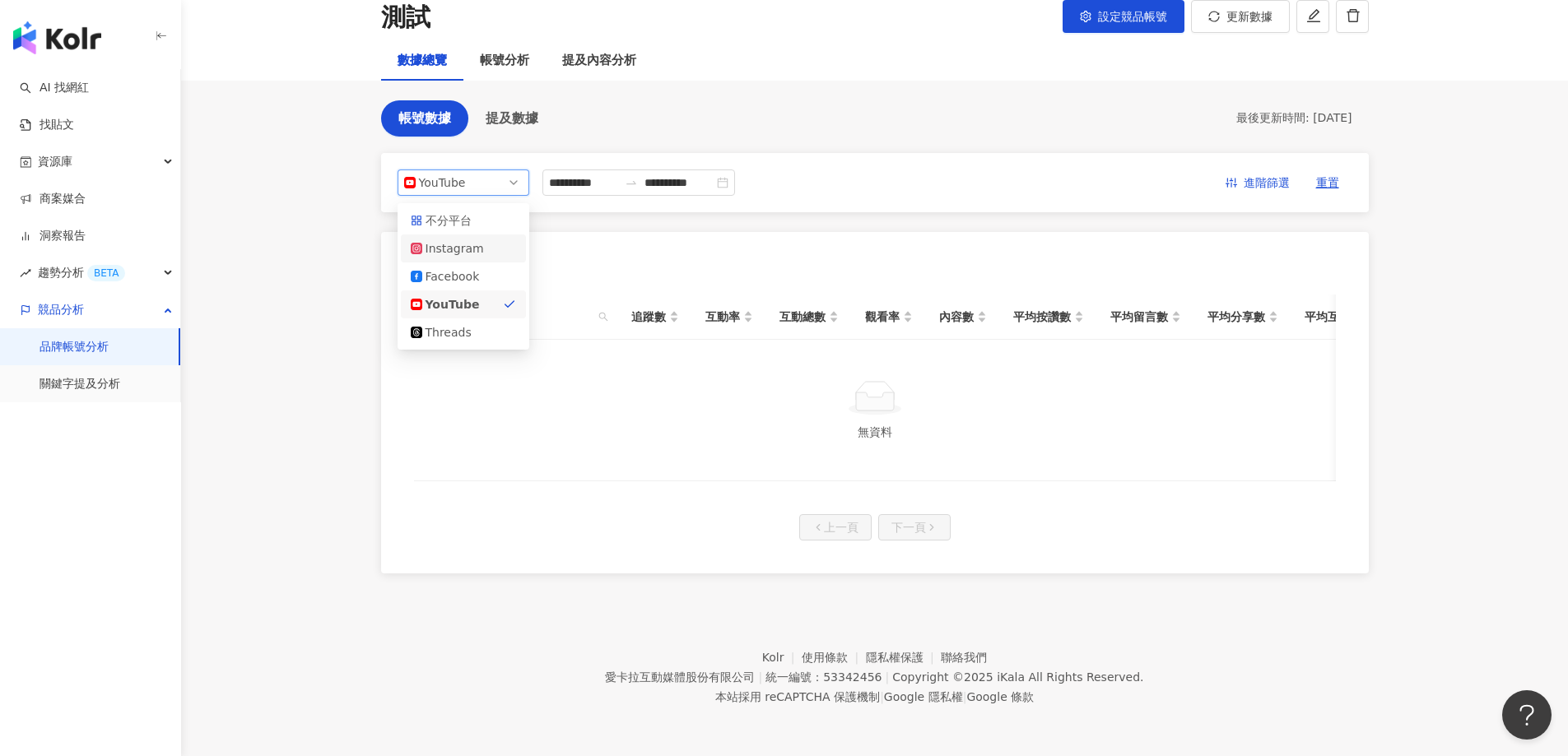
click at [449, 240] on div "Instagram" at bounding box center [452, 248] width 53 height 18
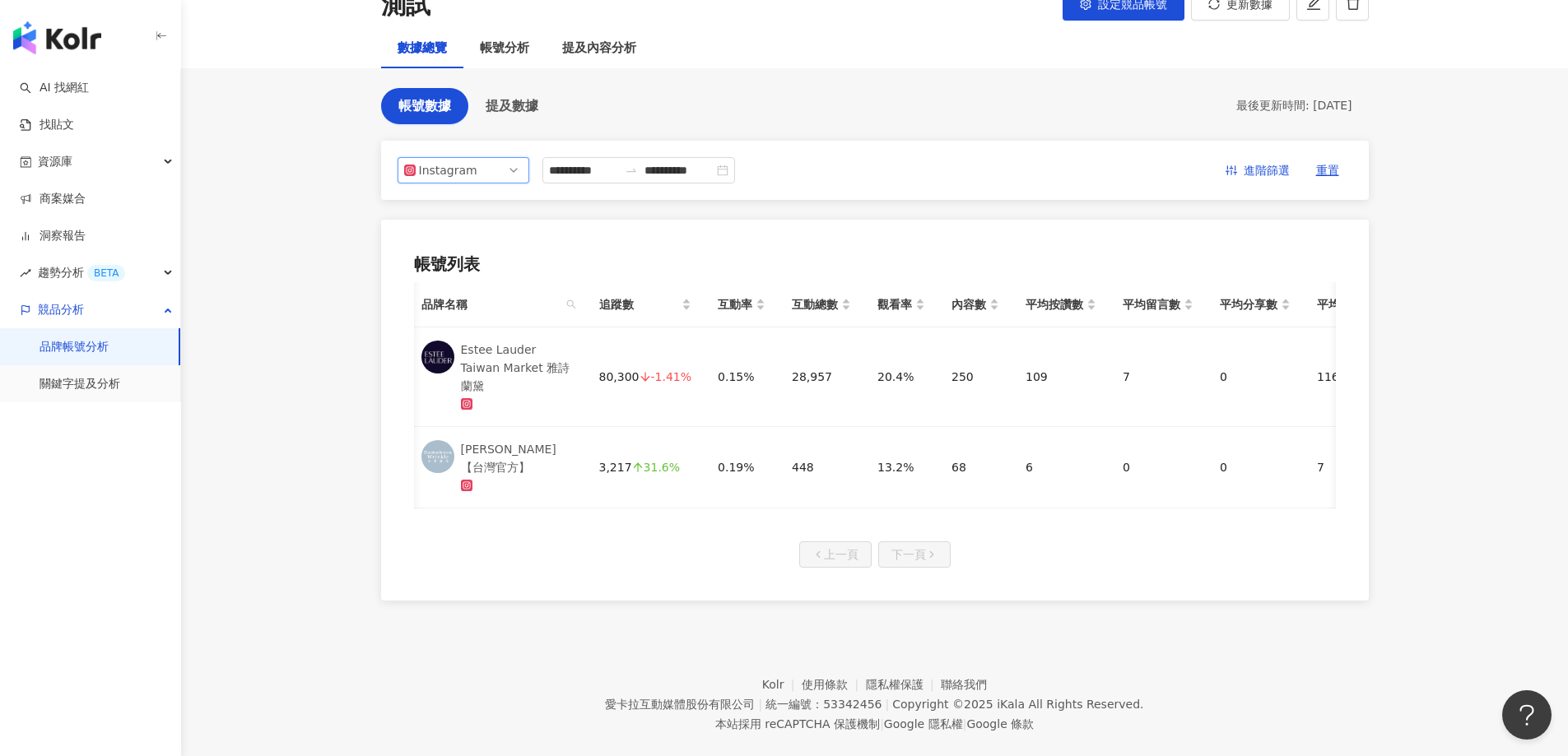
scroll to position [0, 0]
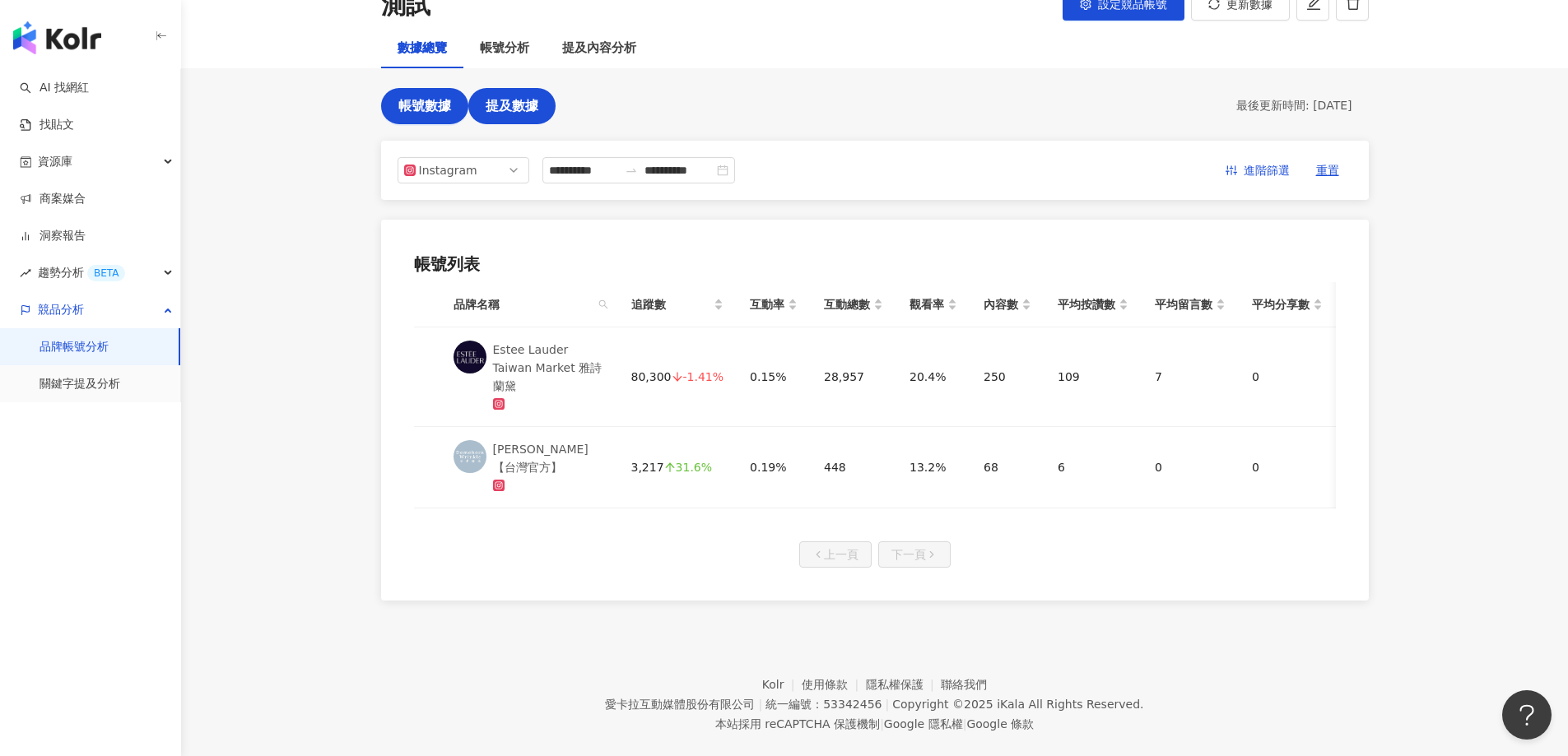
click at [508, 108] on span "提及數據" at bounding box center [511, 106] width 52 height 15
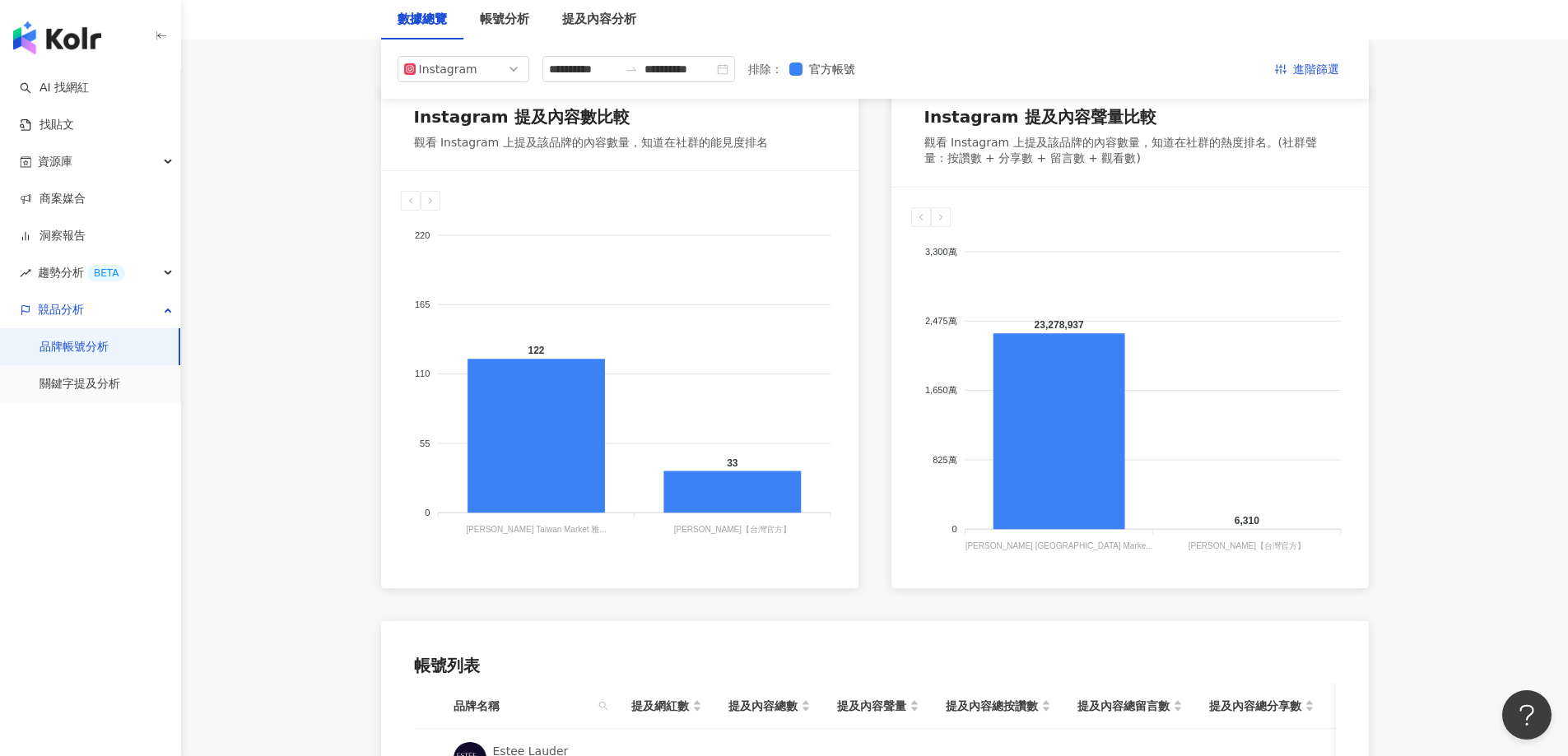
scroll to position [83, 0]
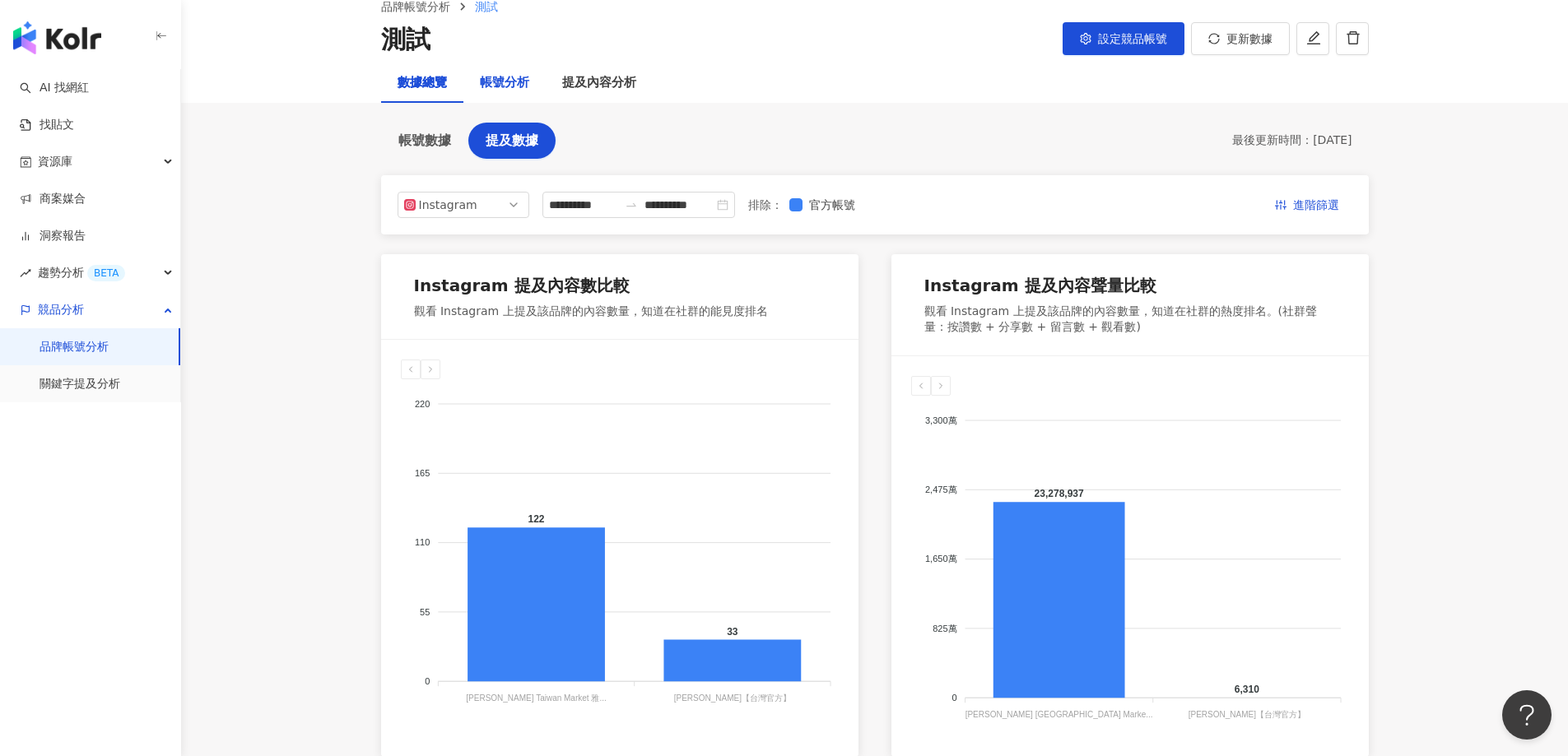
click at [506, 75] on div "帳號分析" at bounding box center [505, 83] width 50 height 20
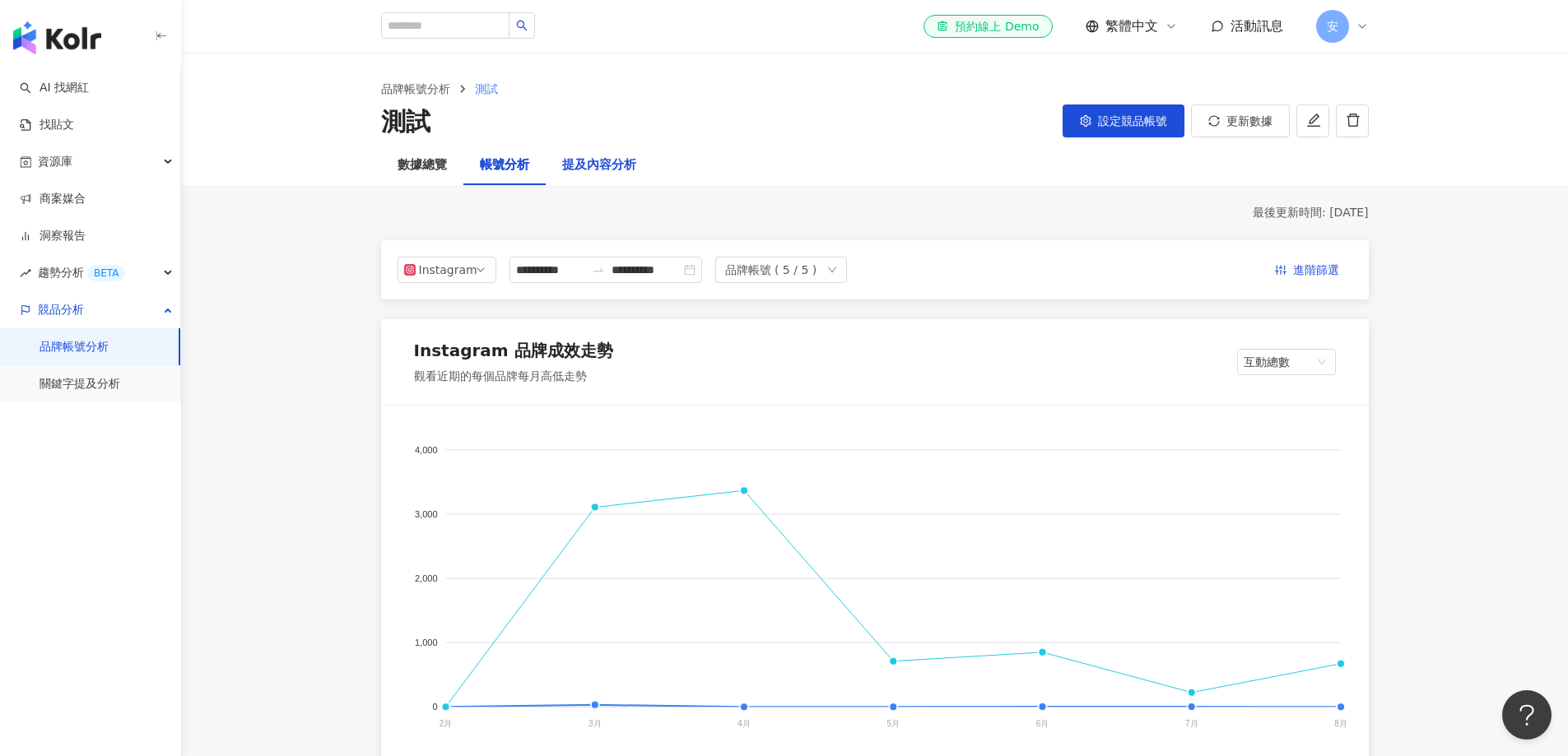
click at [611, 166] on div "提及內容分析" at bounding box center [598, 165] width 74 height 20
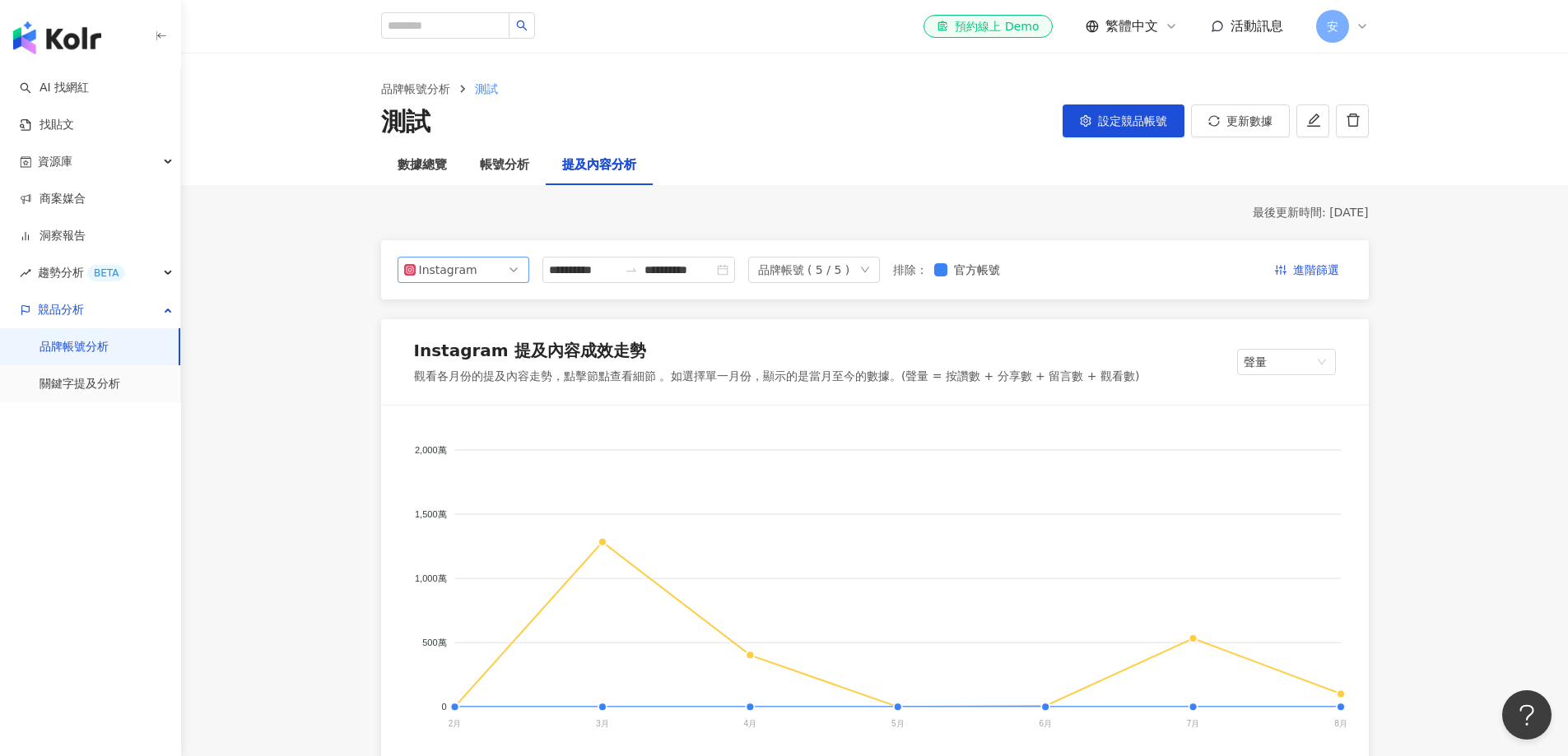
click at [470, 280] on div "Instagram" at bounding box center [446, 270] width 53 height 25
click at [423, 330] on div "Facebook" at bounding box center [463, 335] width 106 height 18
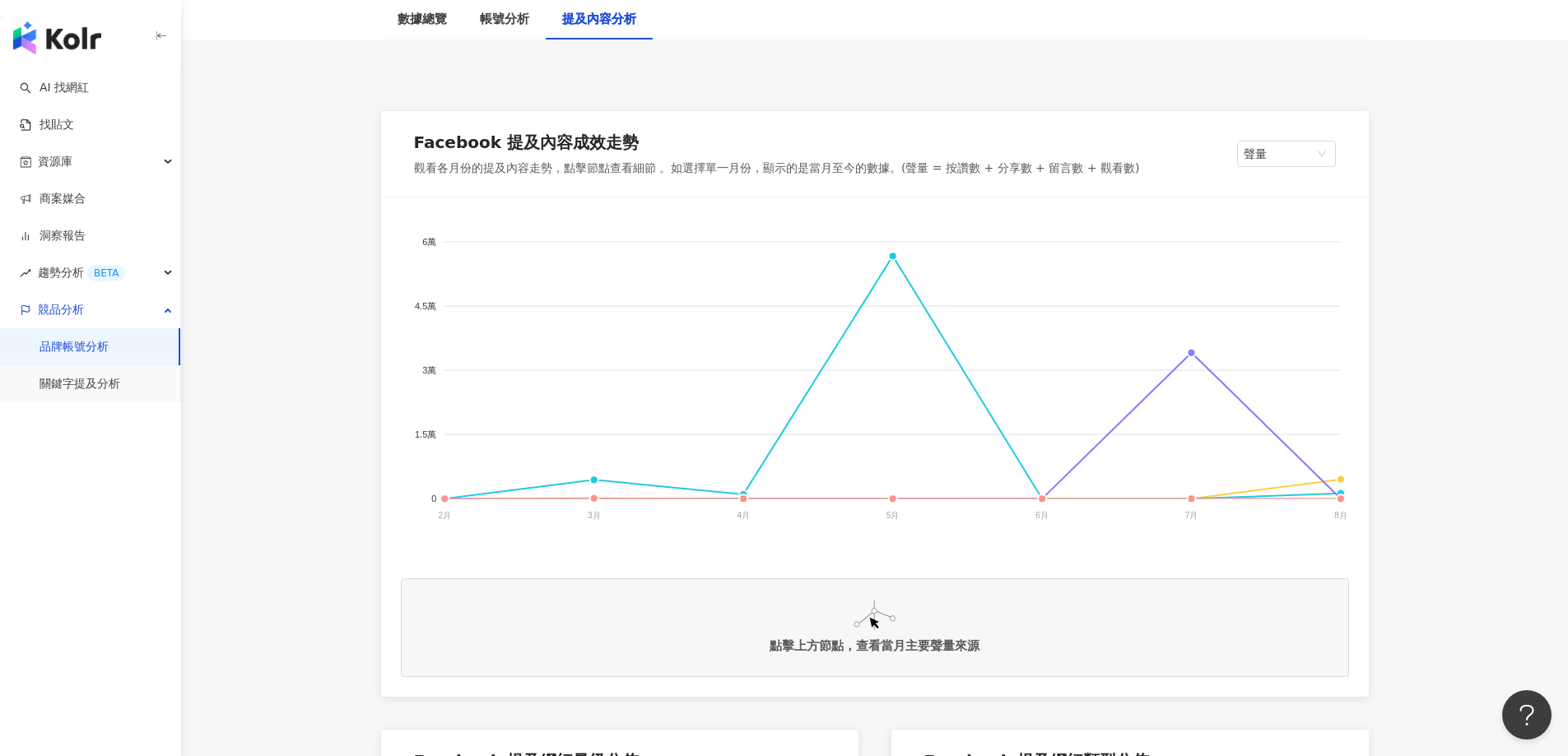
scroll to position [412, 0]
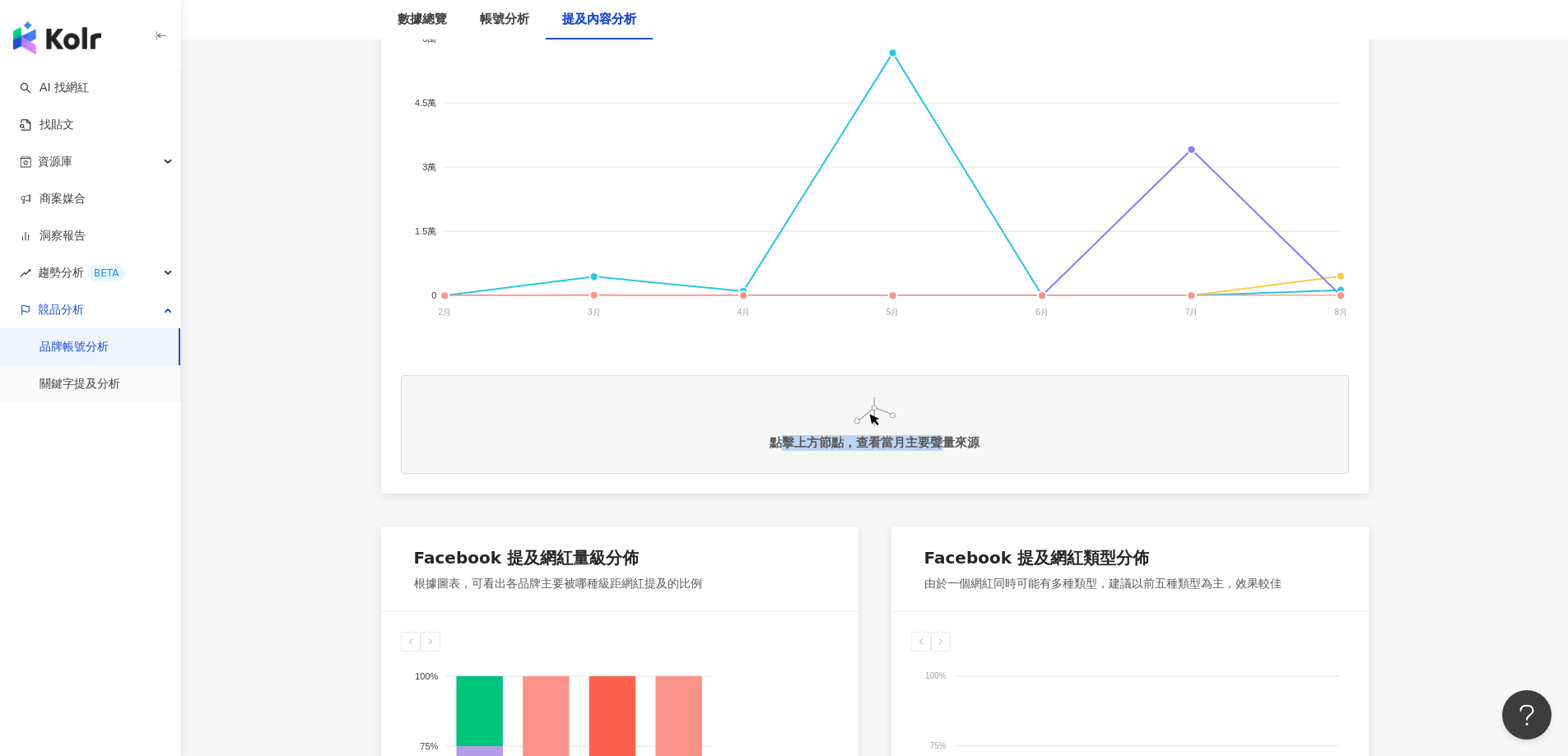
drag, startPoint x: 776, startPoint y: 447, endPoint x: 945, endPoint y: 452, distance: 169.1
click at [945, 451] on div "點擊上方節點，查看當月主要聲量來源" at bounding box center [875, 444] width 210 height 16
click at [865, 440] on div "點擊上方節點，查看當月主要聲量來源" at bounding box center [875, 444] width 210 height 16
click at [866, 419] on img at bounding box center [875, 412] width 42 height 29
click at [877, 427] on div "點擊上方節點，查看當月主要聲量來源" at bounding box center [875, 424] width 948 height 98
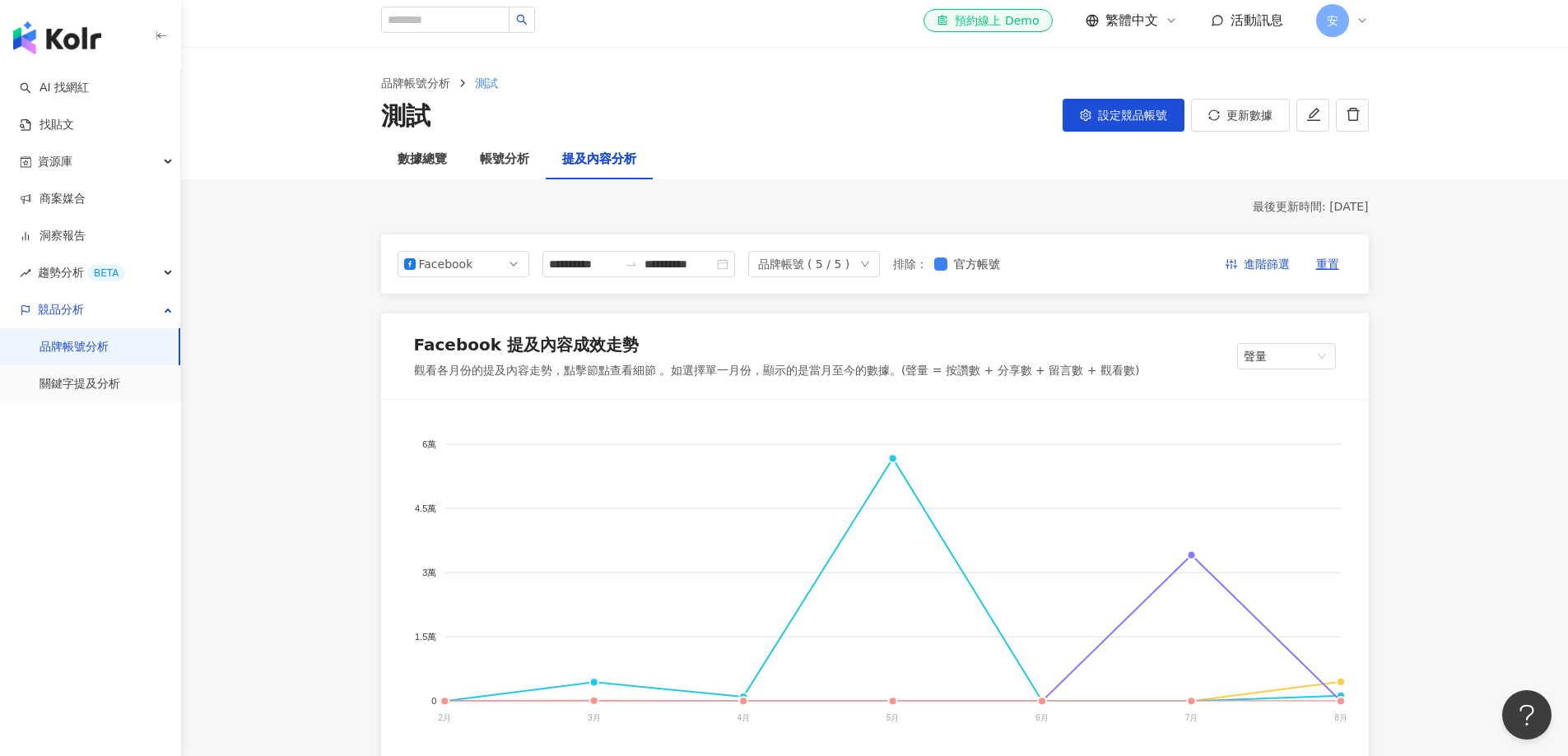
scroll to position [0, 0]
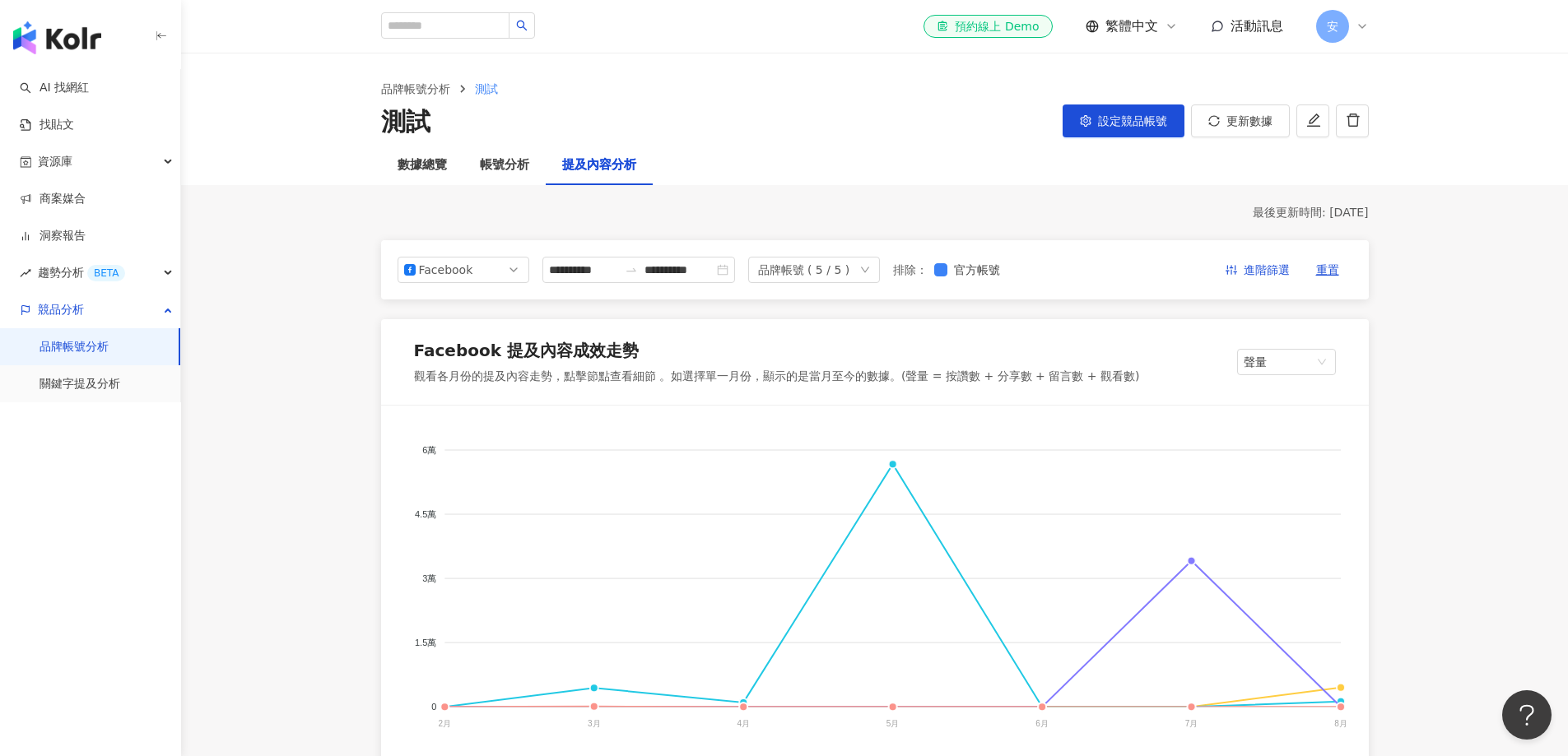
click at [1045, 155] on div "數據總覽 帳號分析 提及內容分析" at bounding box center [875, 165] width 1387 height 40
click at [1045, 128] on span "更新數據" at bounding box center [1250, 121] width 46 height 13
drag, startPoint x: 1489, startPoint y: 220, endPoint x: 1489, endPoint y: 186, distance: 34.0
click at [1045, 358] on span "聲量" at bounding box center [1287, 362] width 85 height 25
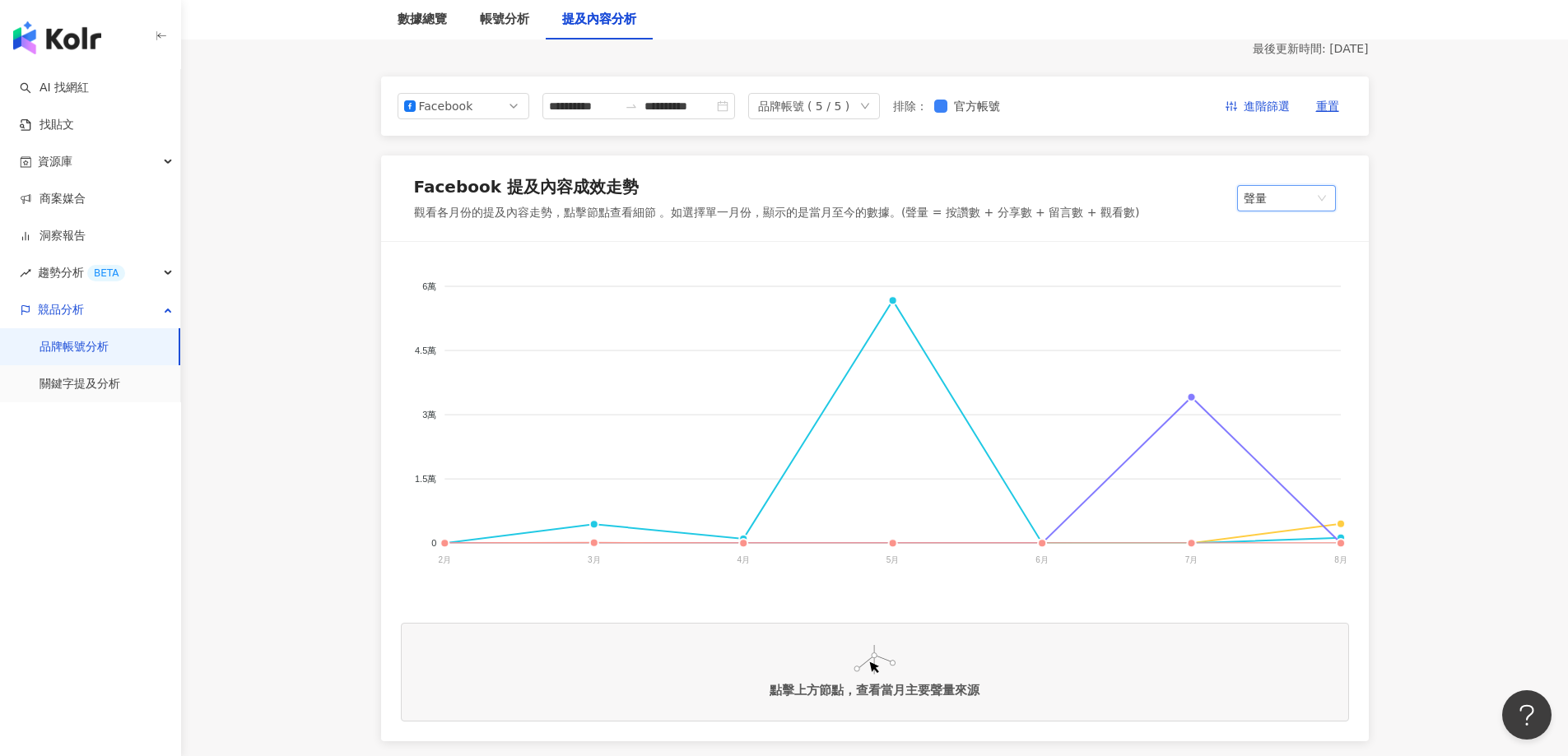
scroll to position [164, 0]
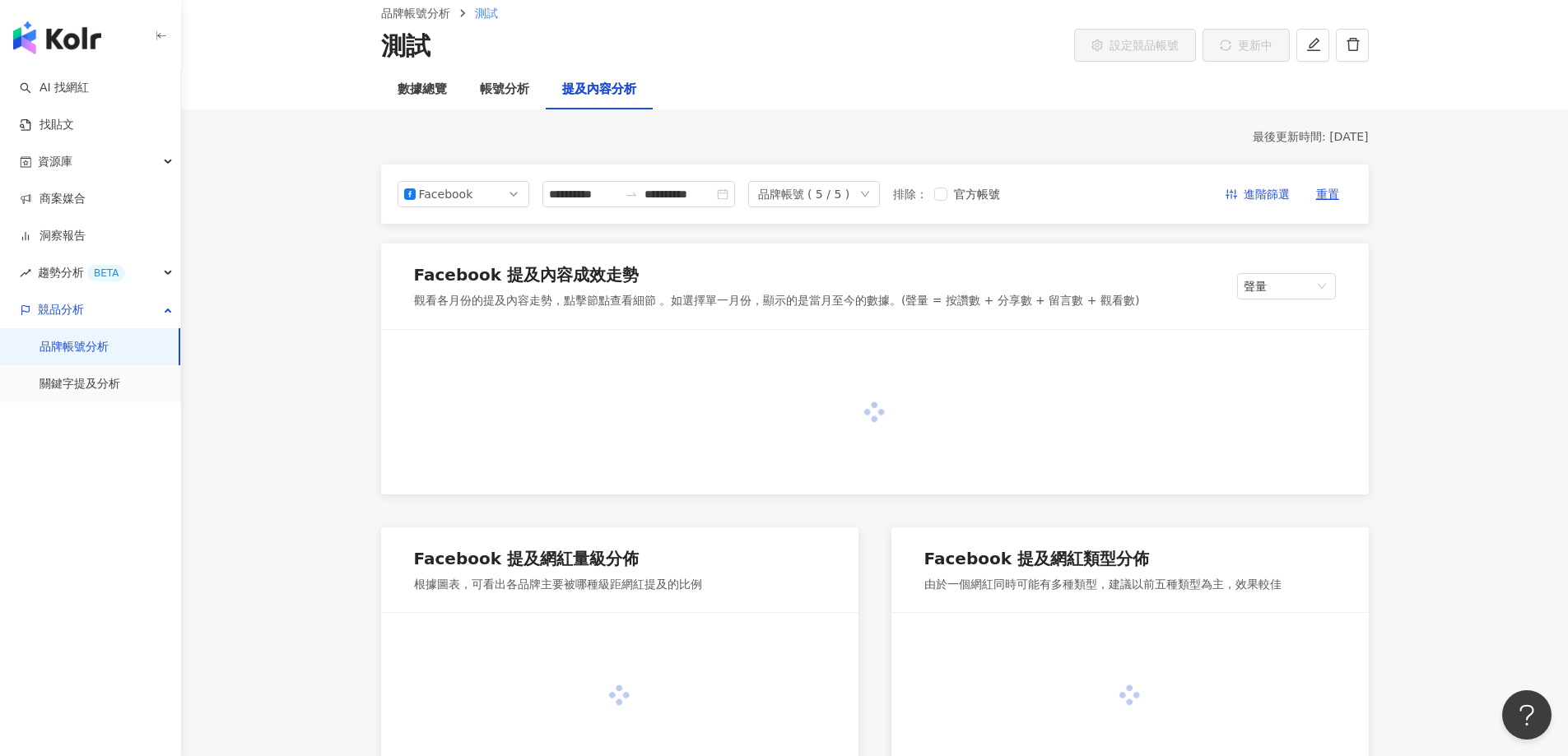
scroll to position [164, 0]
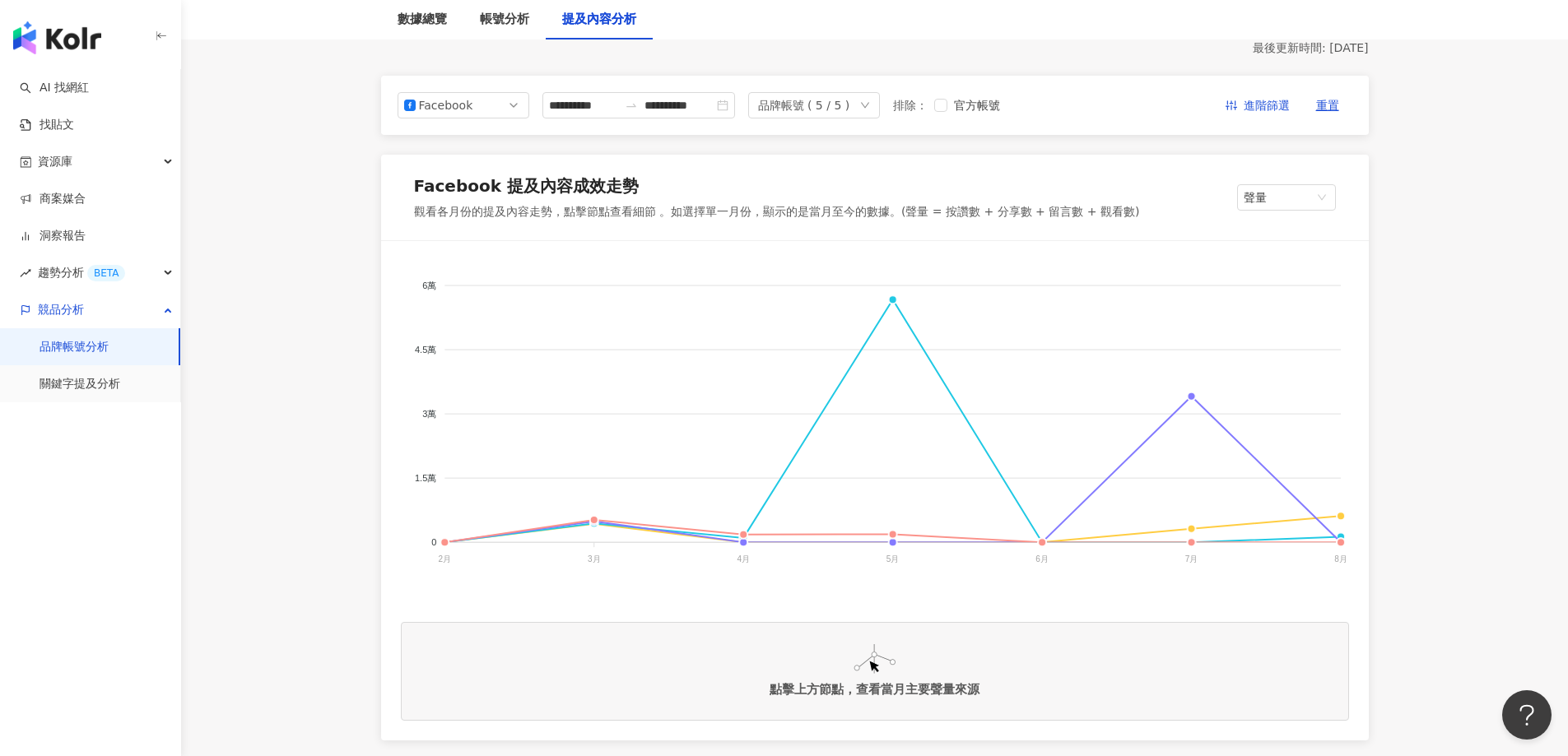
drag, startPoint x: 1548, startPoint y: 455, endPoint x: 1549, endPoint y: 441, distance: 14.0
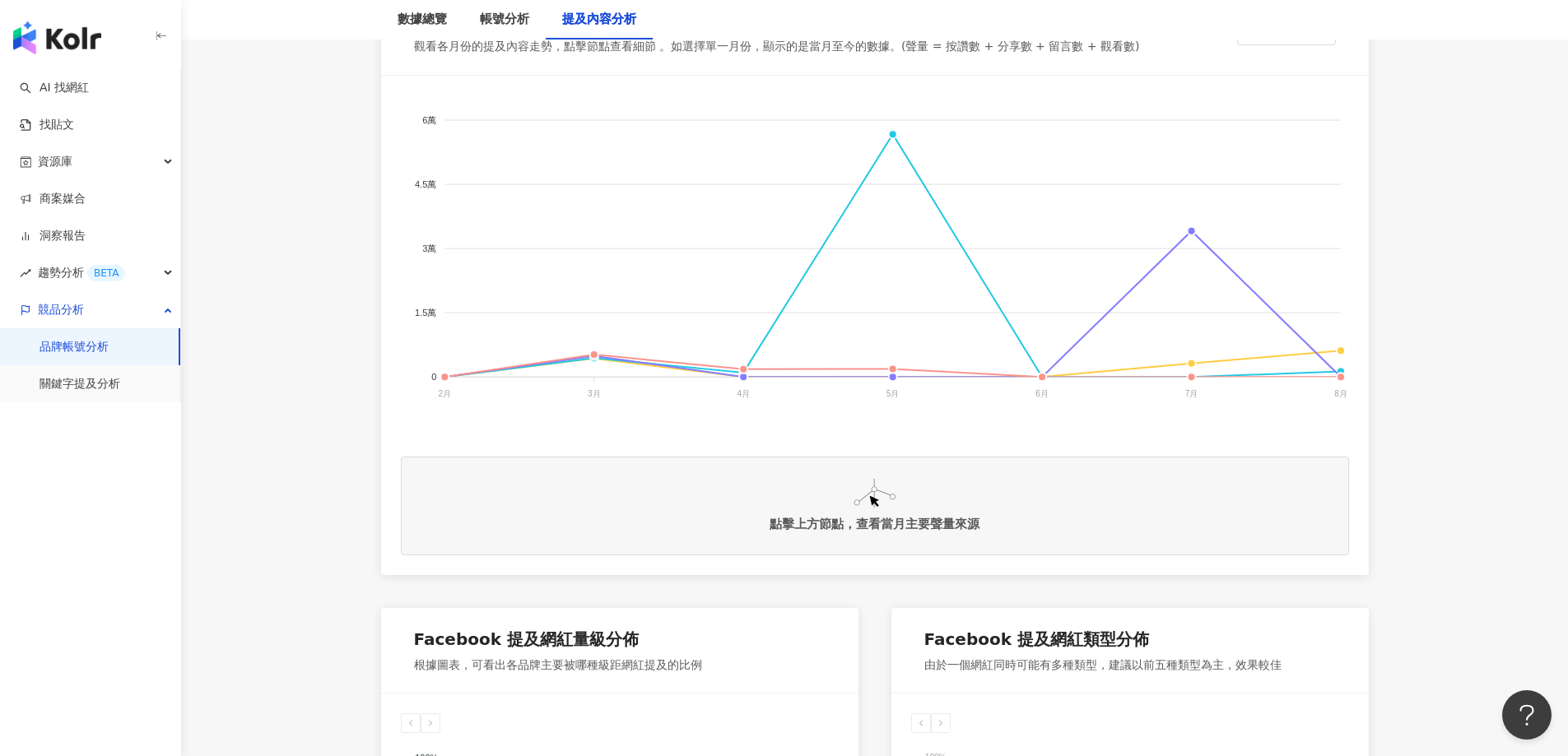
scroll to position [493, 0]
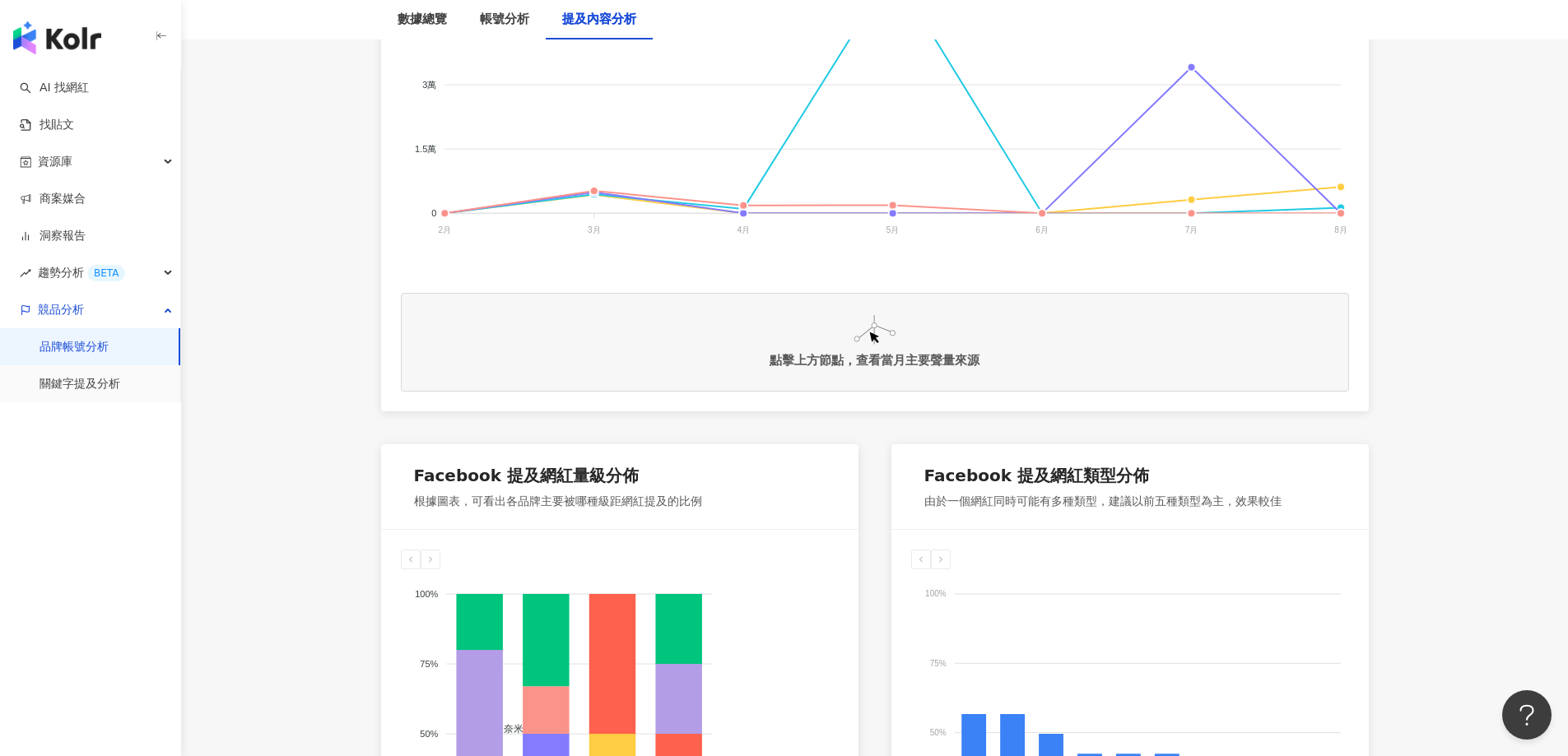
click at [106, 348] on link "品牌帳號分析" at bounding box center [75, 347] width 69 height 17
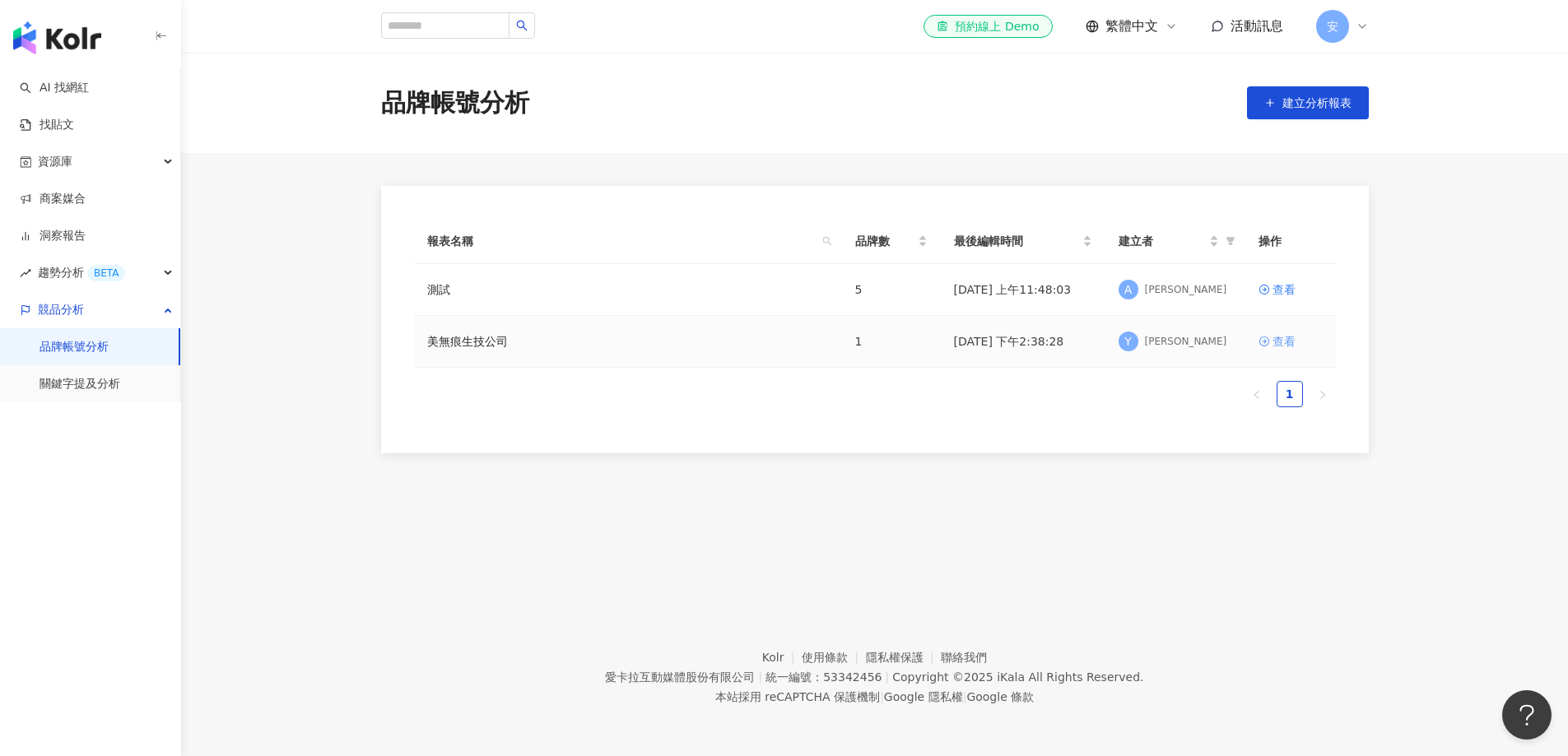
click at [1045, 340] on div "查看" at bounding box center [1285, 342] width 23 height 18
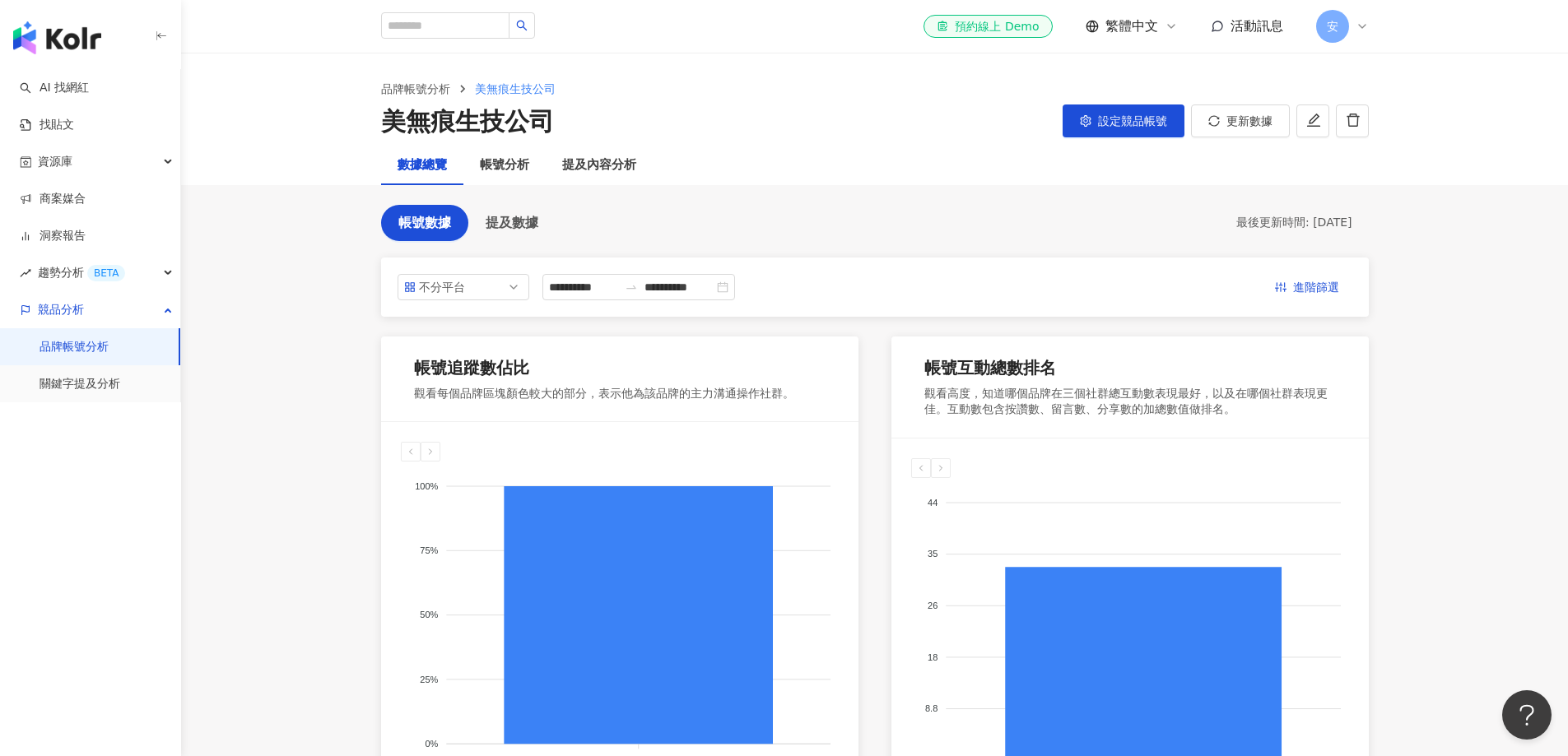
scroll to position [412, 0]
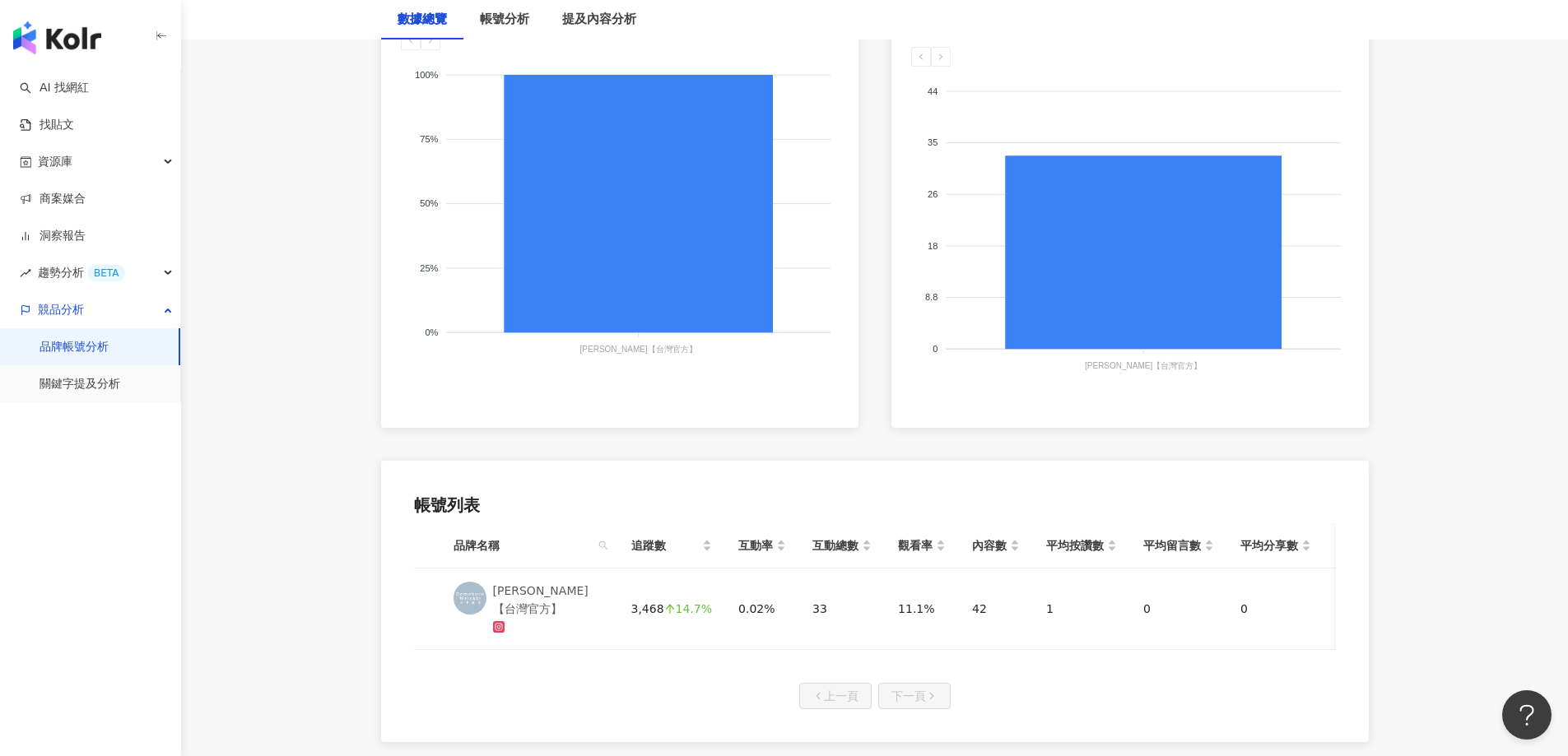
click at [57, 341] on link "品牌帳號分析" at bounding box center [75, 347] width 69 height 17
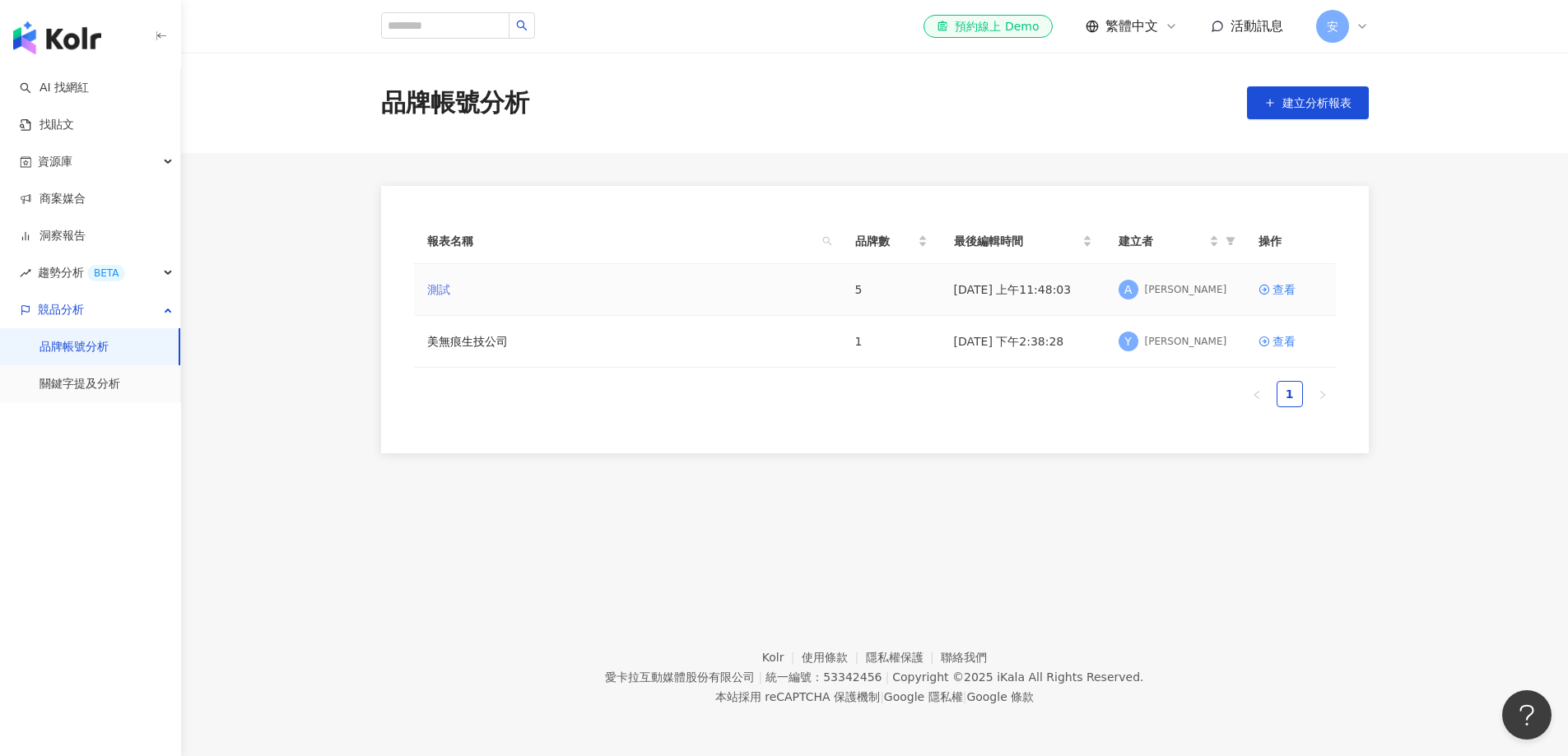
click at [440, 287] on link "測試" at bounding box center [439, 289] width 23 height 18
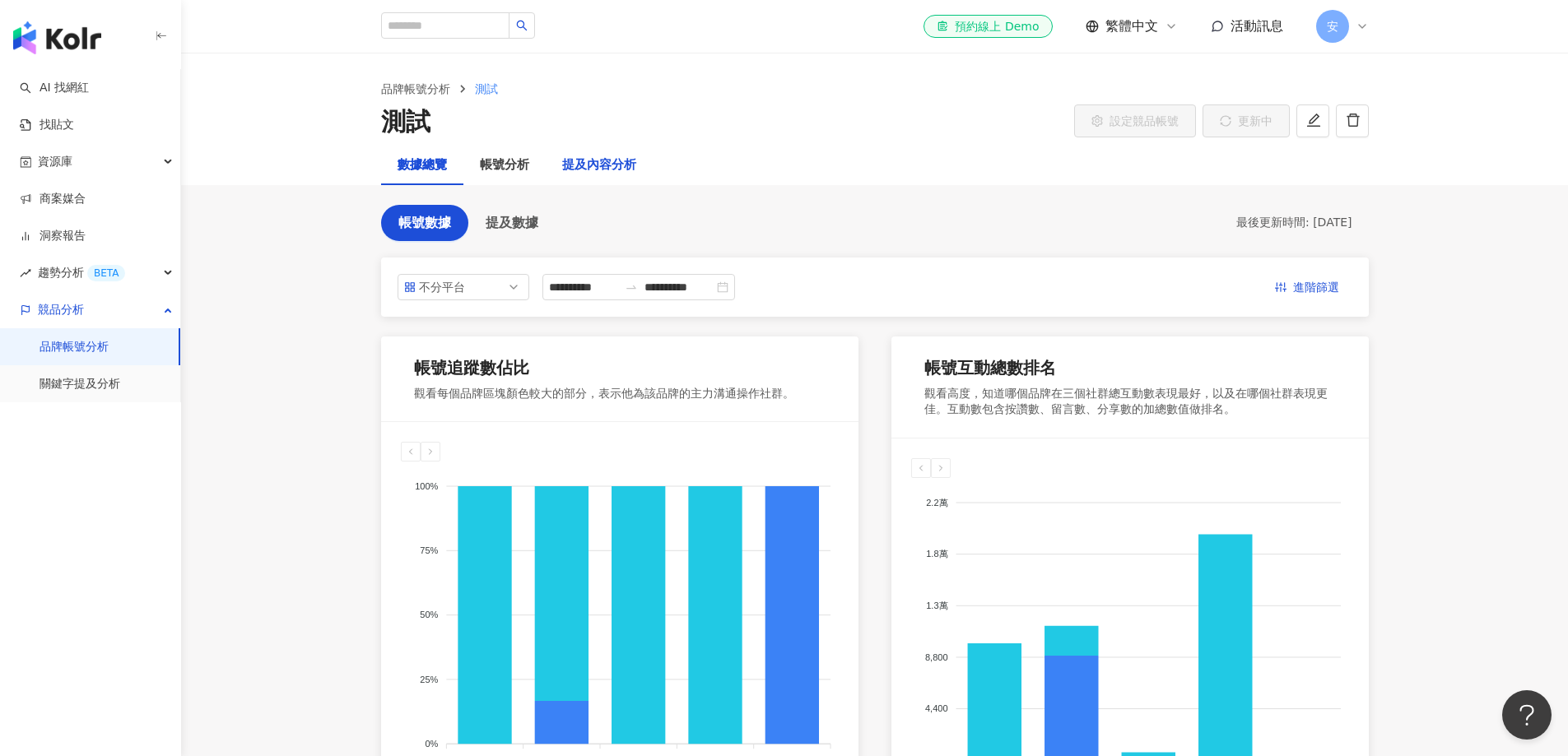
click at [582, 167] on div "提及內容分析" at bounding box center [598, 165] width 74 height 20
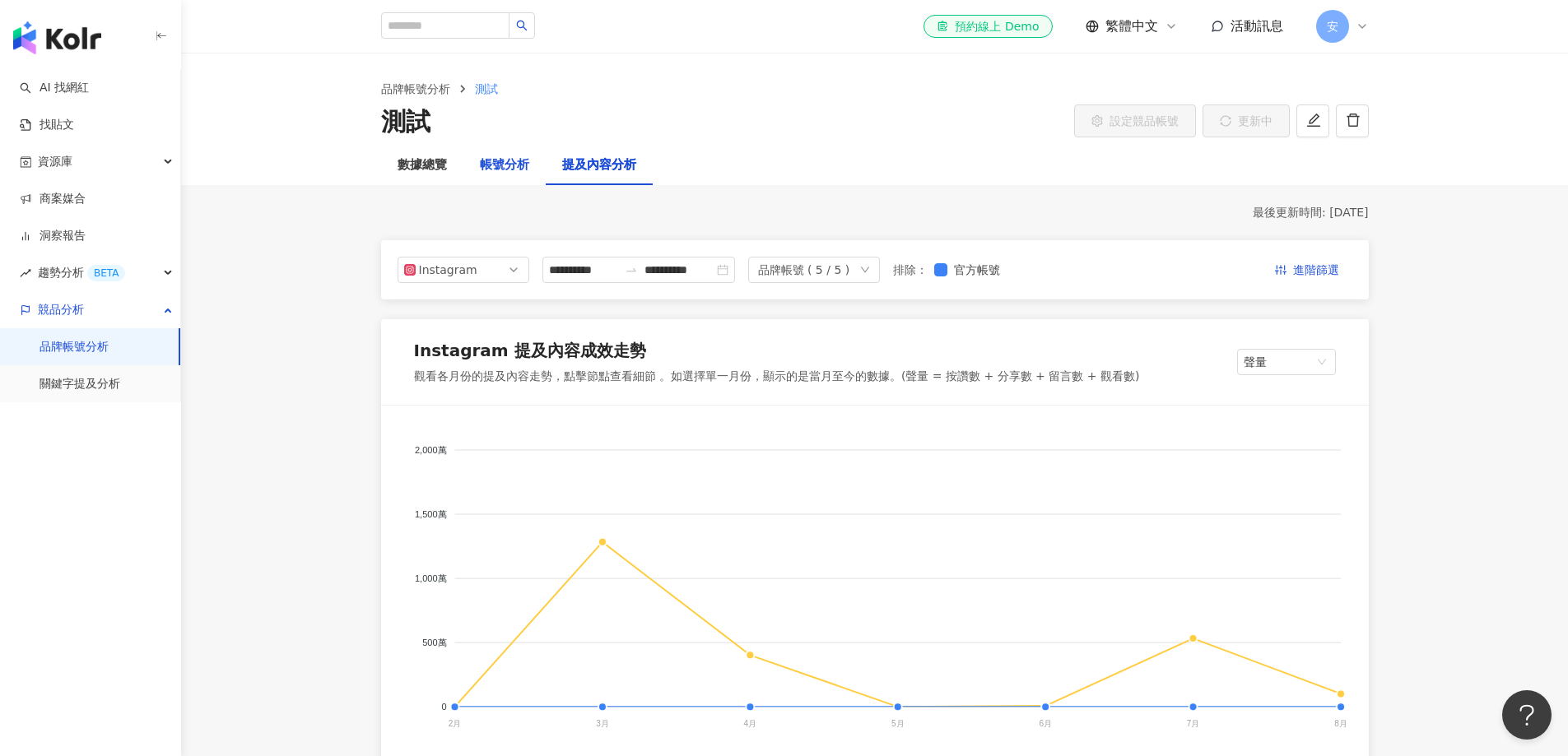
click at [513, 160] on div "帳號分析" at bounding box center [505, 165] width 50 height 20
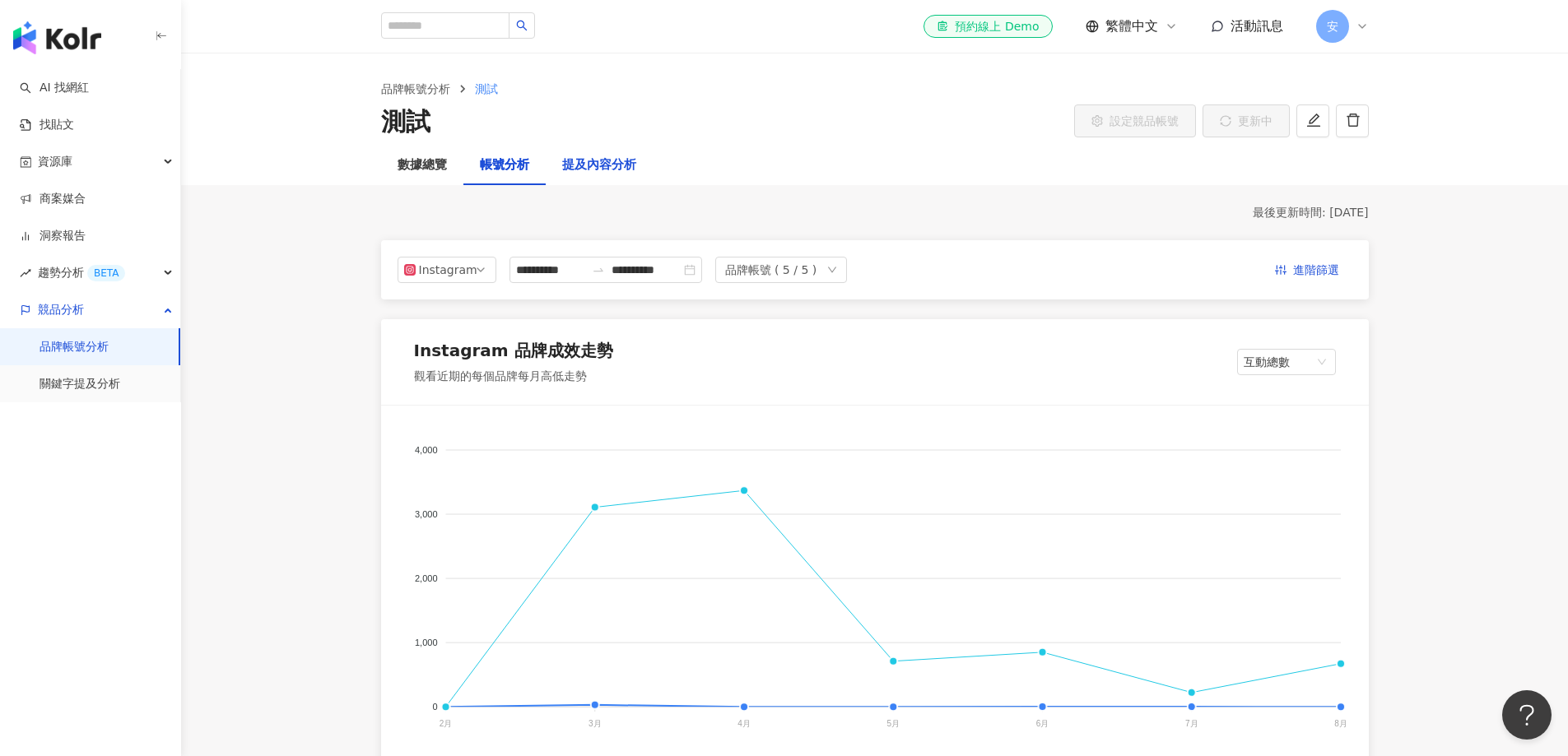
click at [595, 164] on div "提及內容分析" at bounding box center [598, 165] width 74 height 20
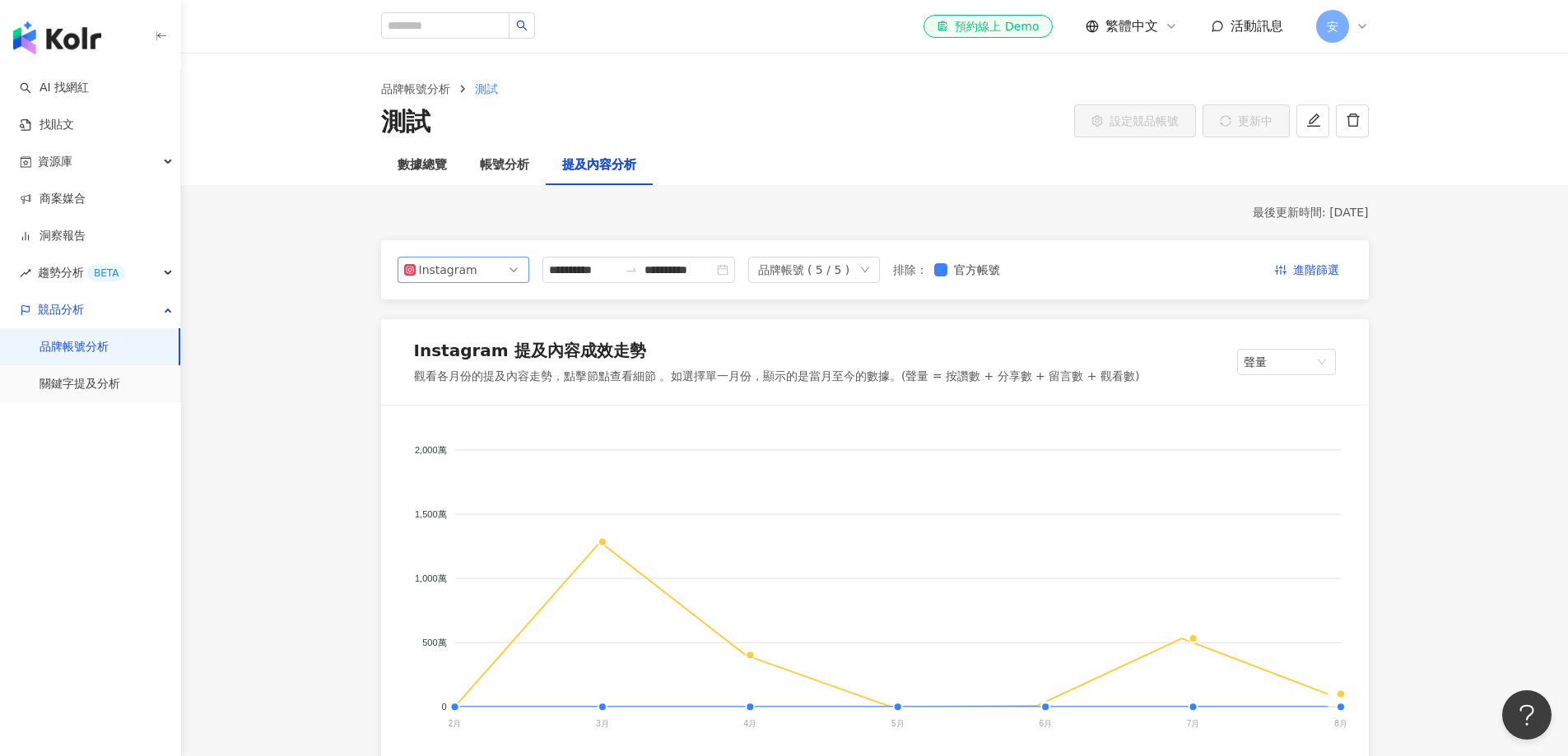
click at [474, 270] on span "Instagram" at bounding box center [463, 270] width 119 height 25
click at [448, 336] on div "Facebook" at bounding box center [452, 335] width 53 height 18
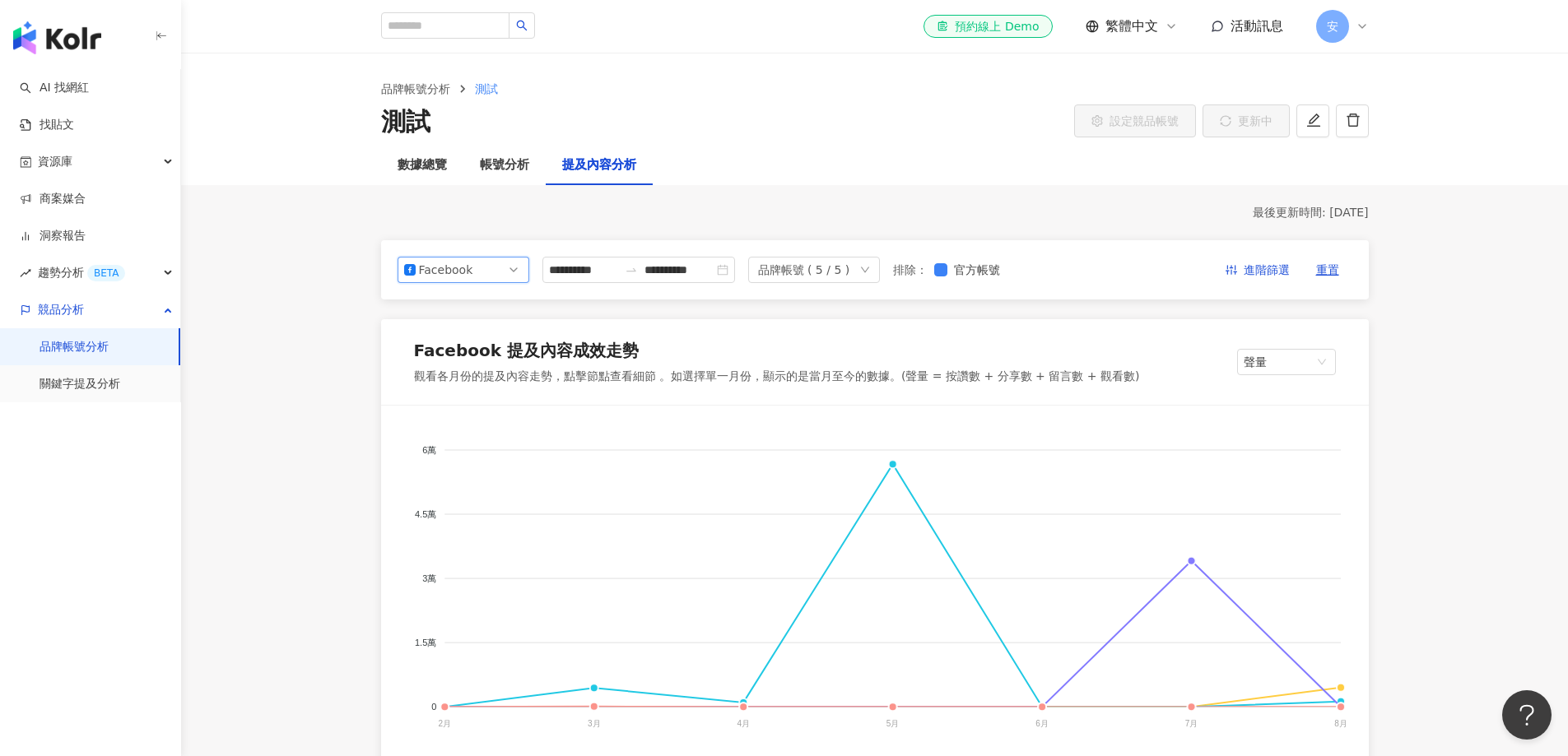
scroll to position [83, 0]
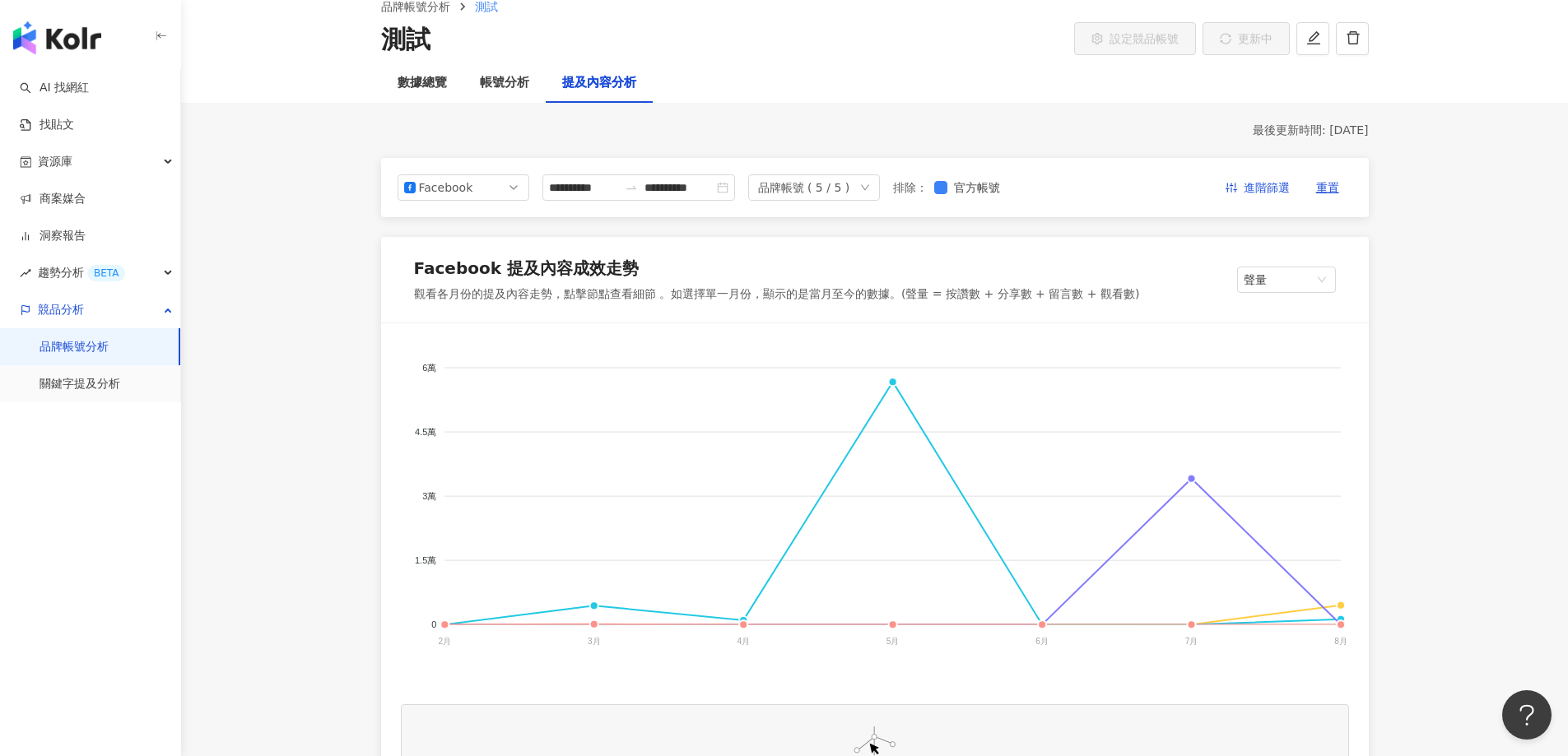
click at [96, 356] on link "品牌帳號分析" at bounding box center [75, 347] width 69 height 17
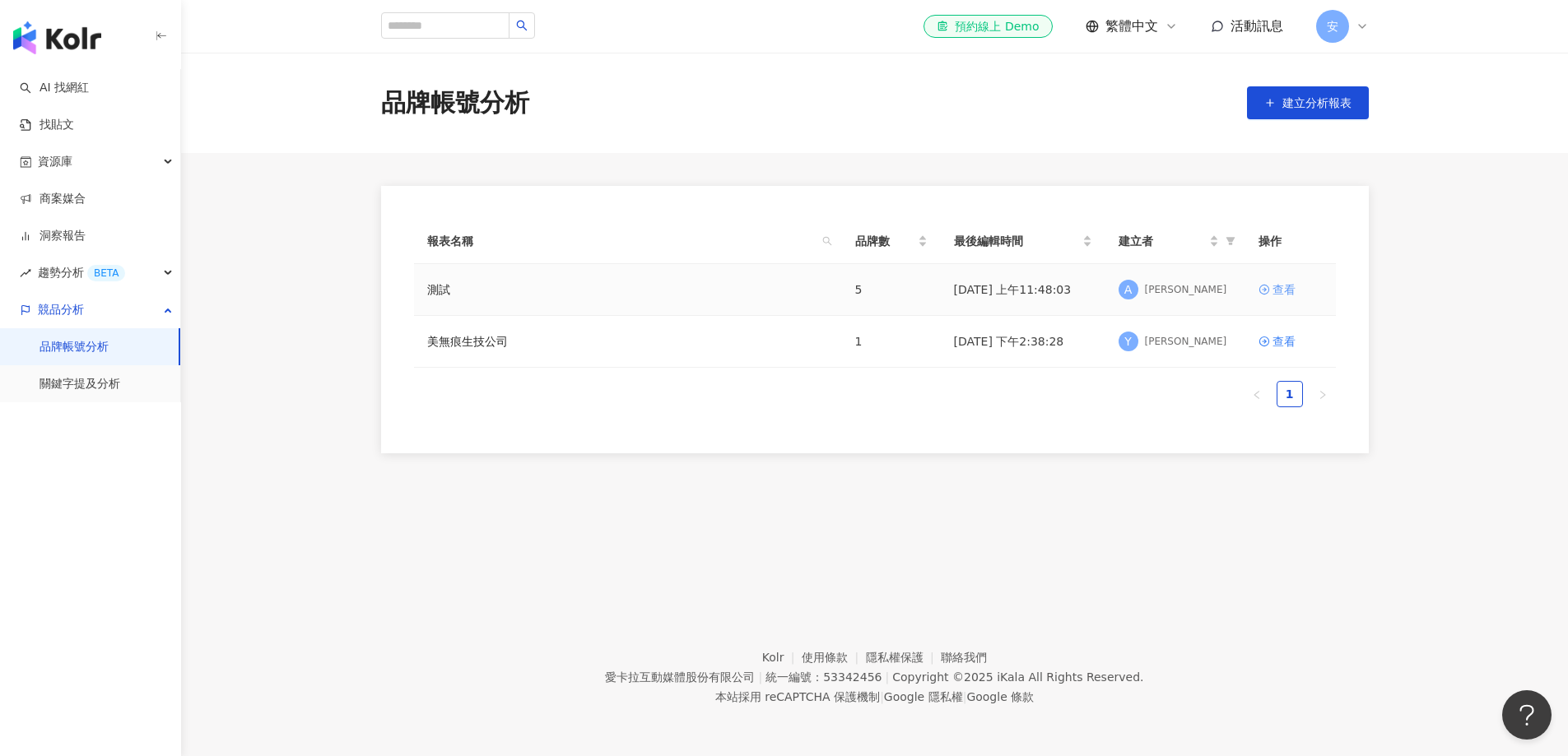
click at [1045, 294] on div "查看" at bounding box center [1285, 289] width 23 height 18
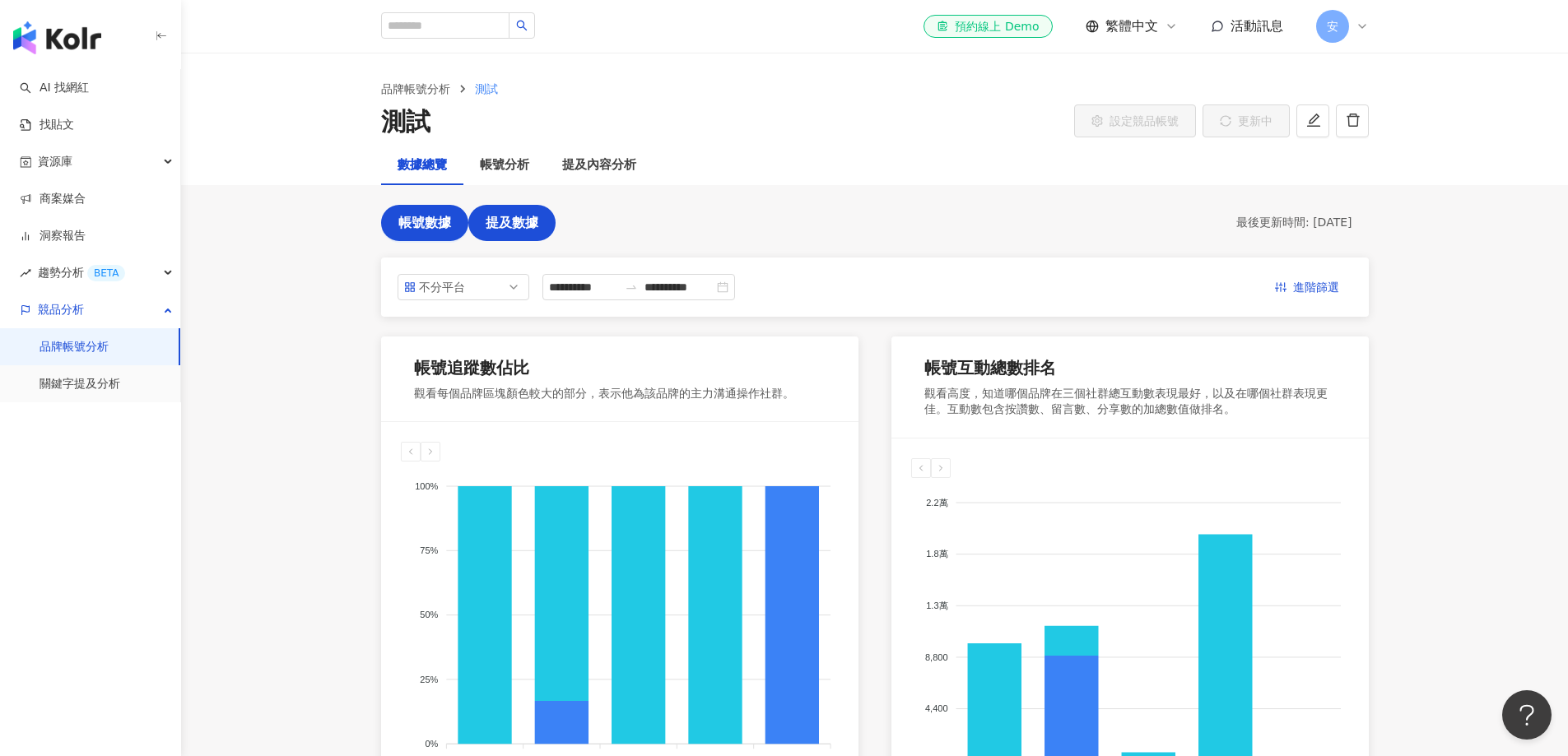
click at [513, 231] on span "提及數據" at bounding box center [511, 223] width 52 height 15
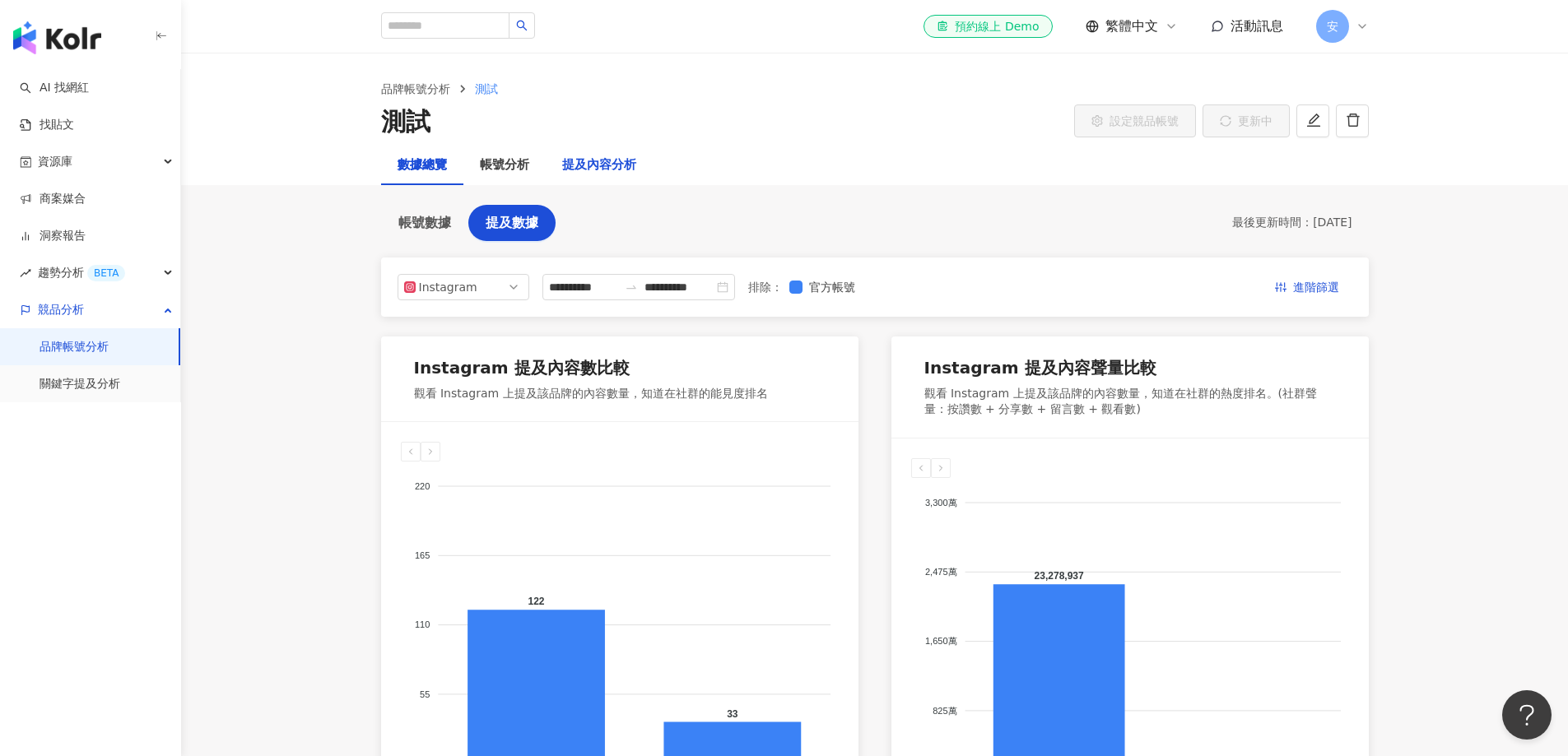
click at [606, 169] on div "提及內容分析" at bounding box center [598, 165] width 74 height 20
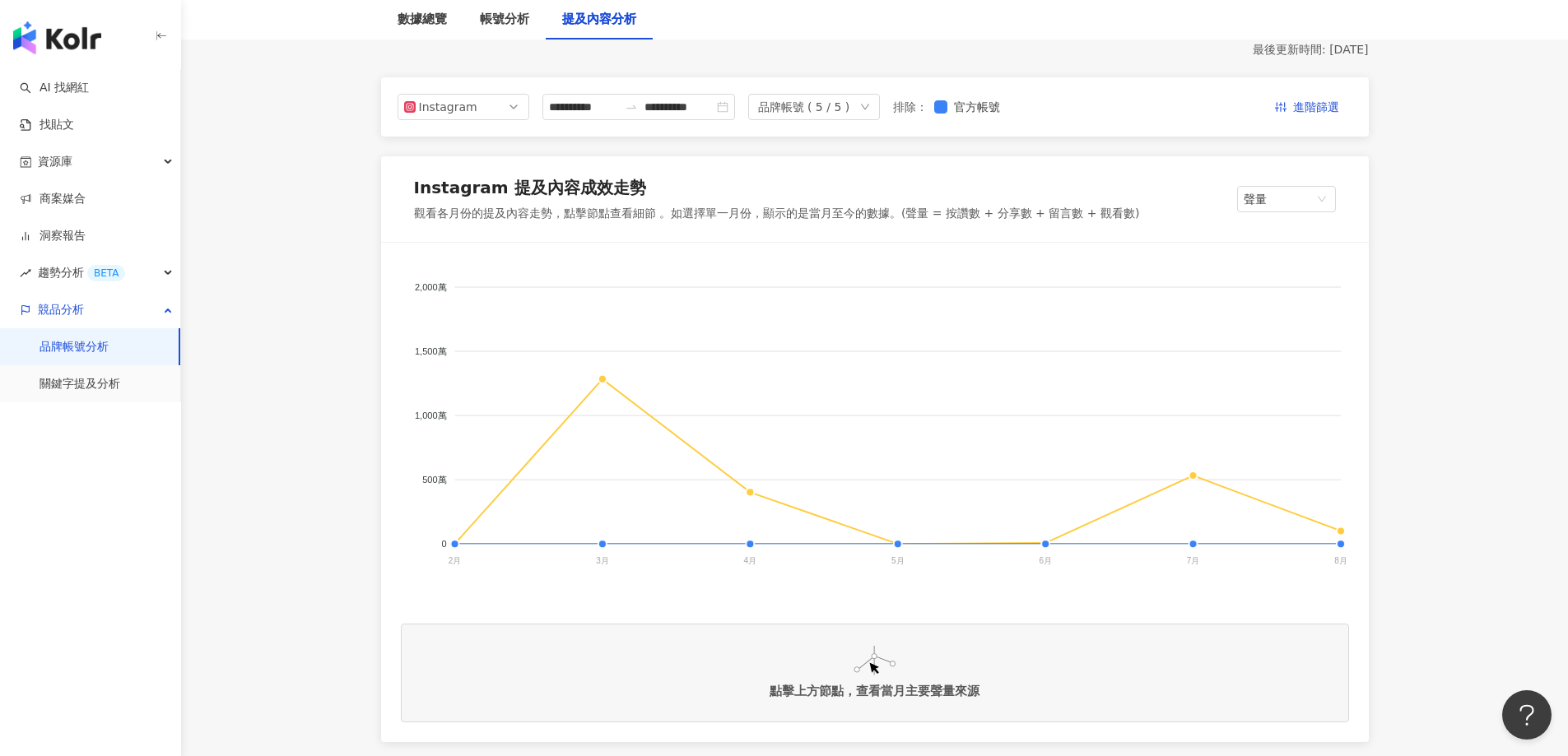
scroll to position [164, 0]
click at [457, 108] on div "Instagram" at bounding box center [446, 106] width 53 height 25
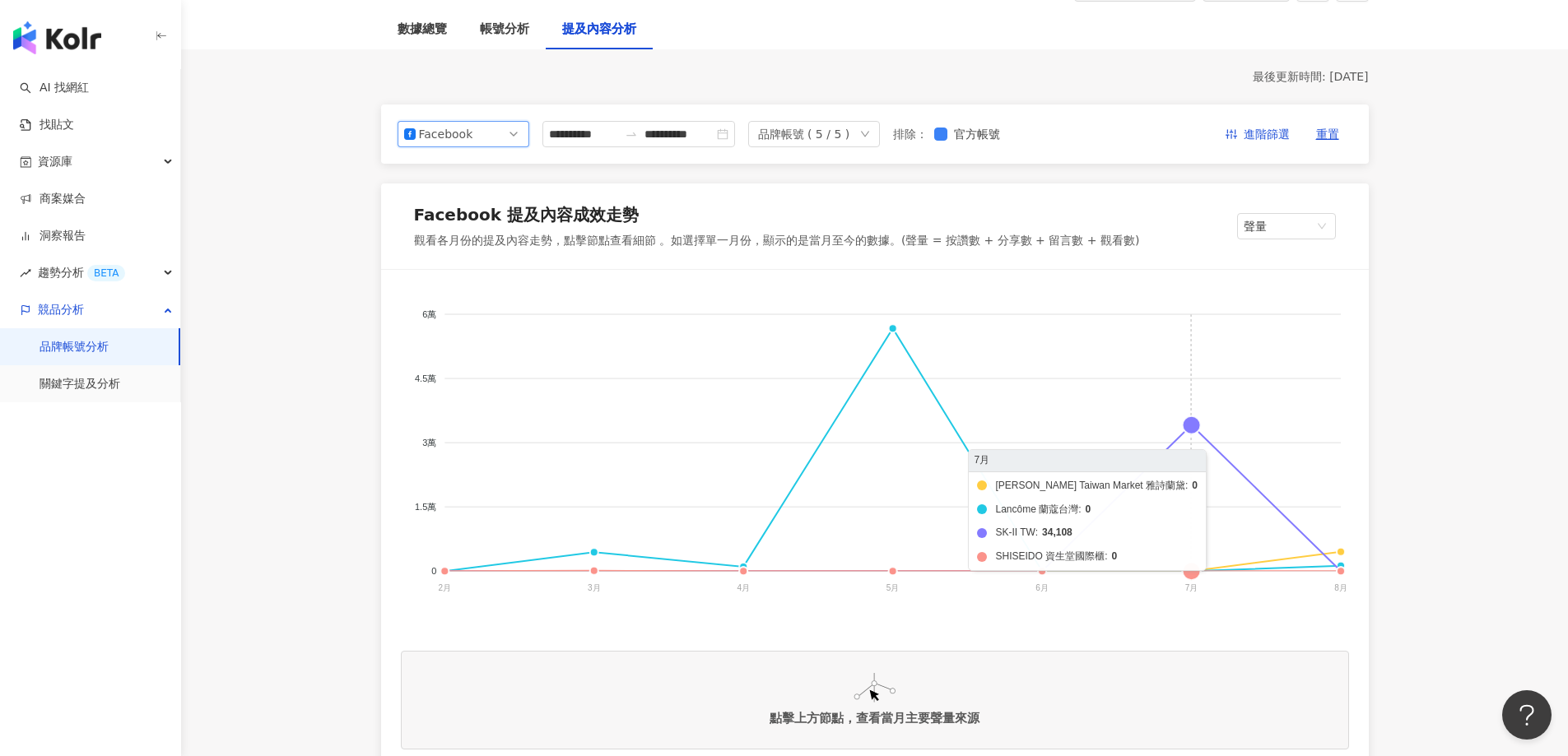
scroll to position [164, 0]
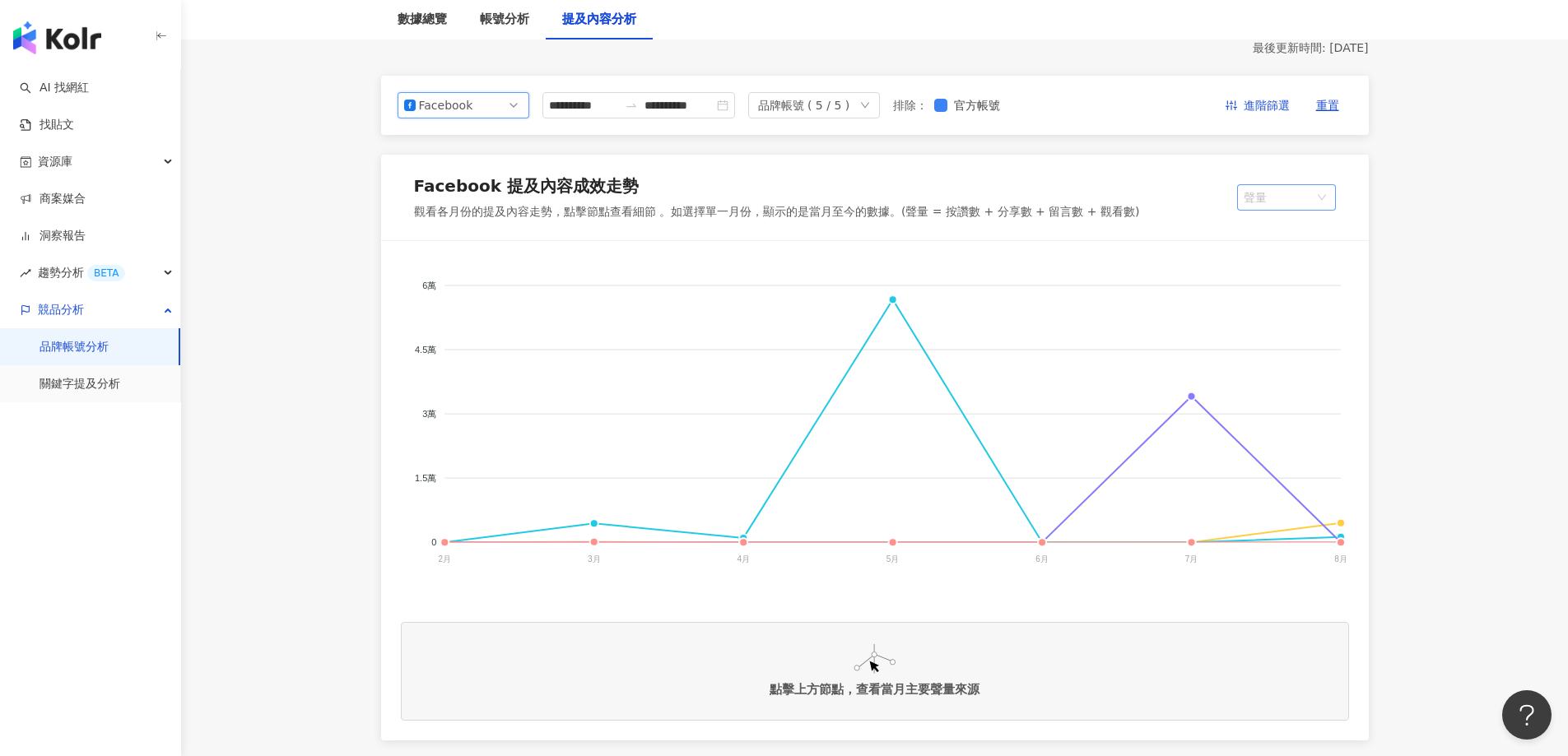
click at [1255, 199] on span "聲量" at bounding box center [1287, 198] width 85 height 25
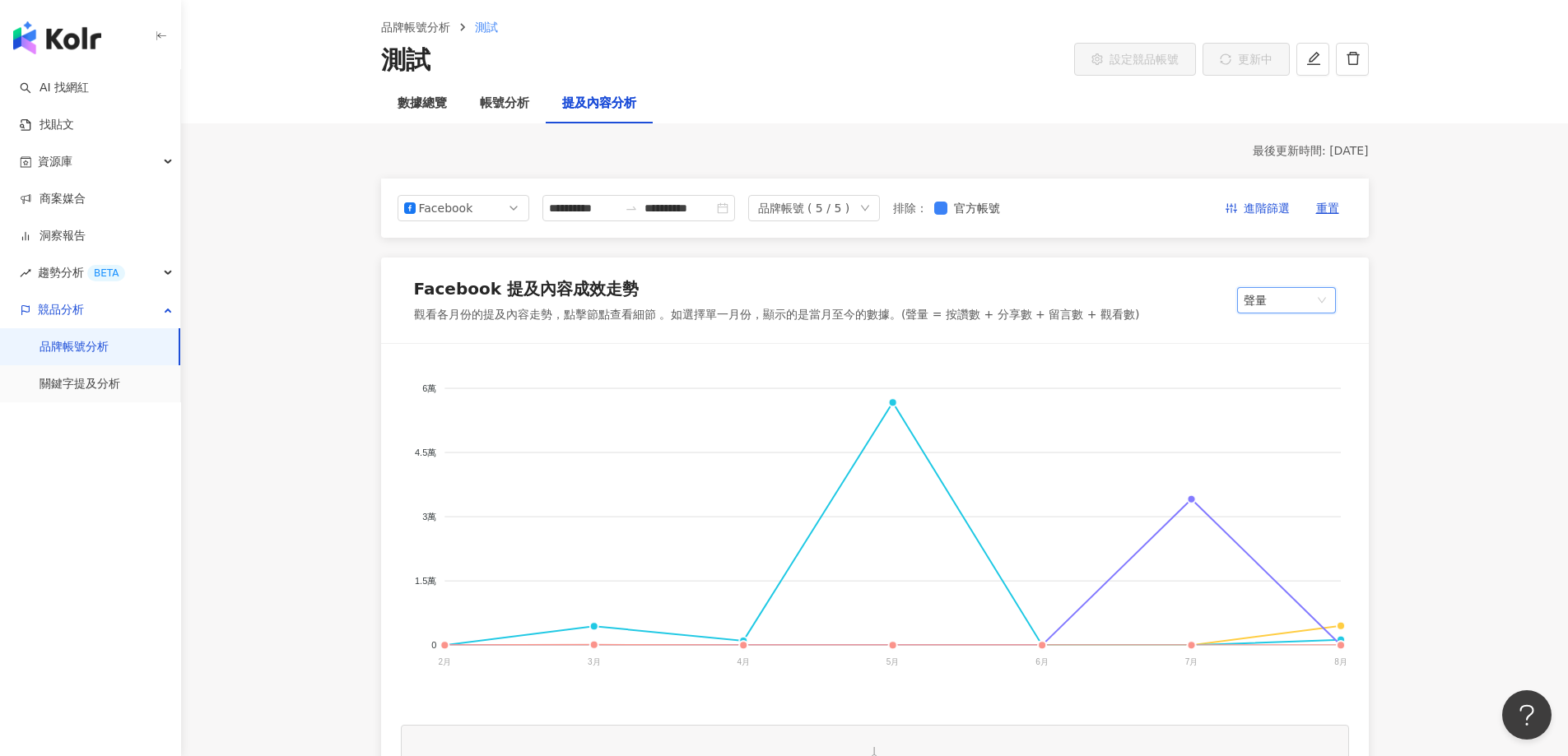
scroll to position [0, 0]
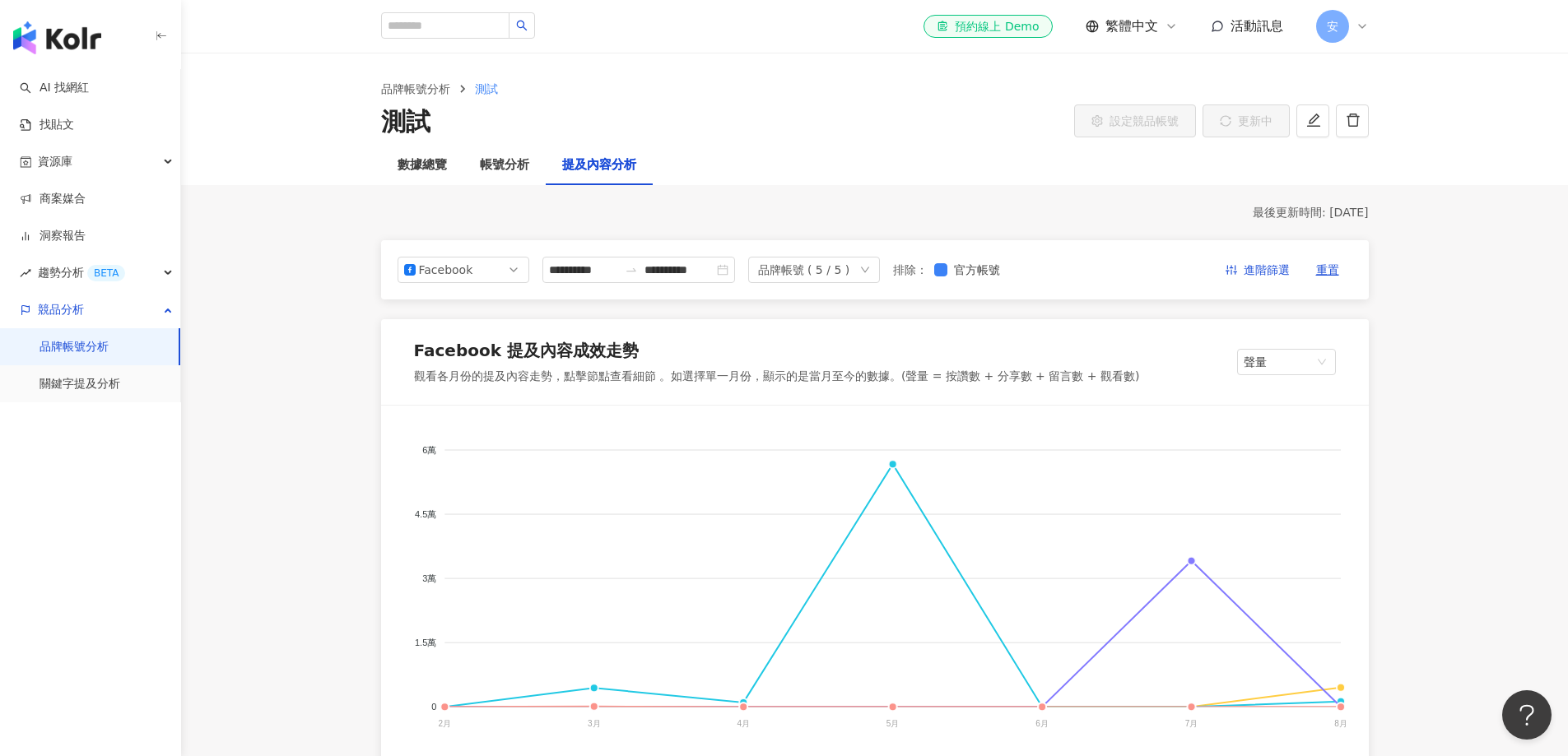
click at [92, 346] on link "品牌帳號分析" at bounding box center [75, 347] width 69 height 17
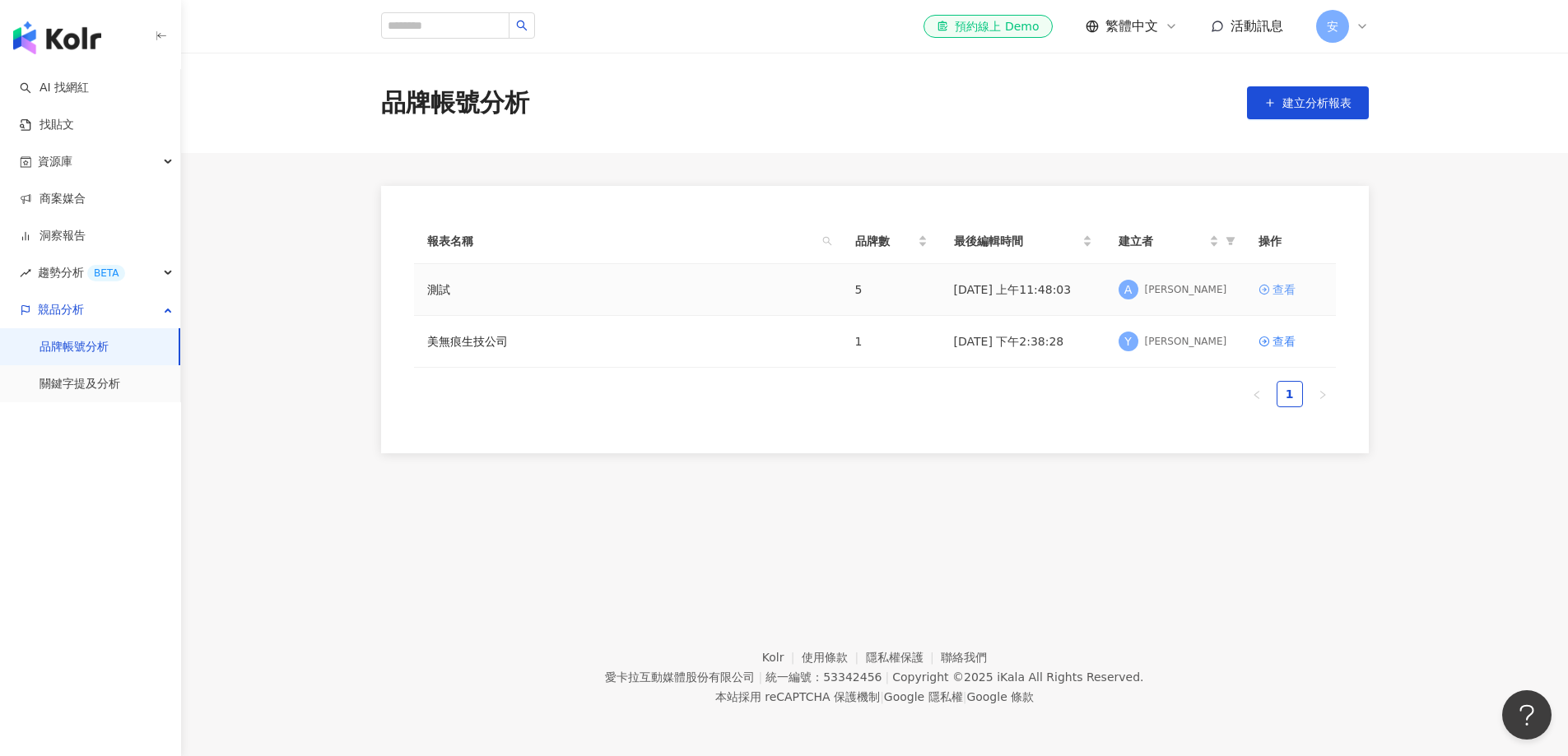
click at [1287, 290] on div "查看" at bounding box center [1285, 289] width 23 height 18
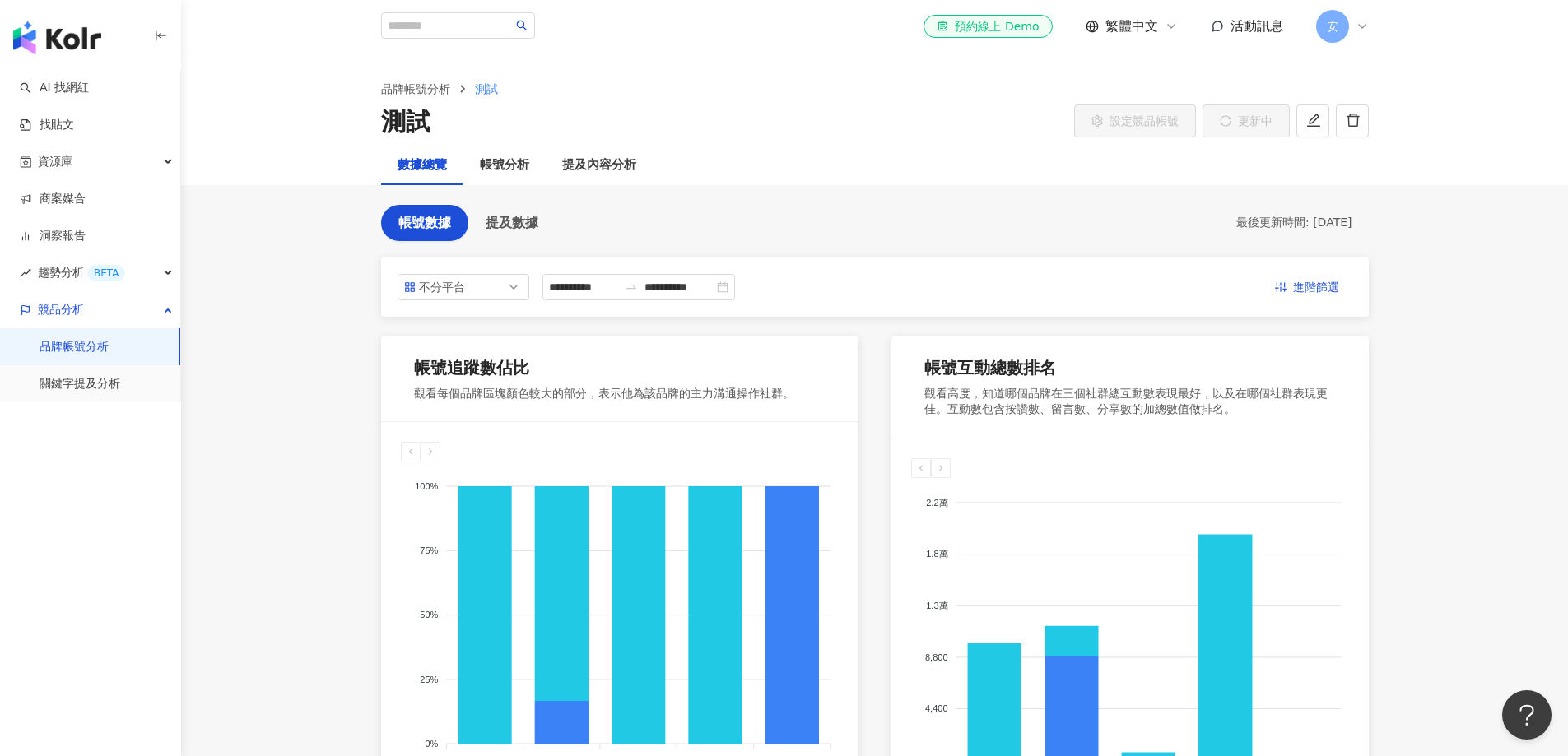
click at [1351, 116] on icon "delete" at bounding box center [1353, 120] width 12 height 13
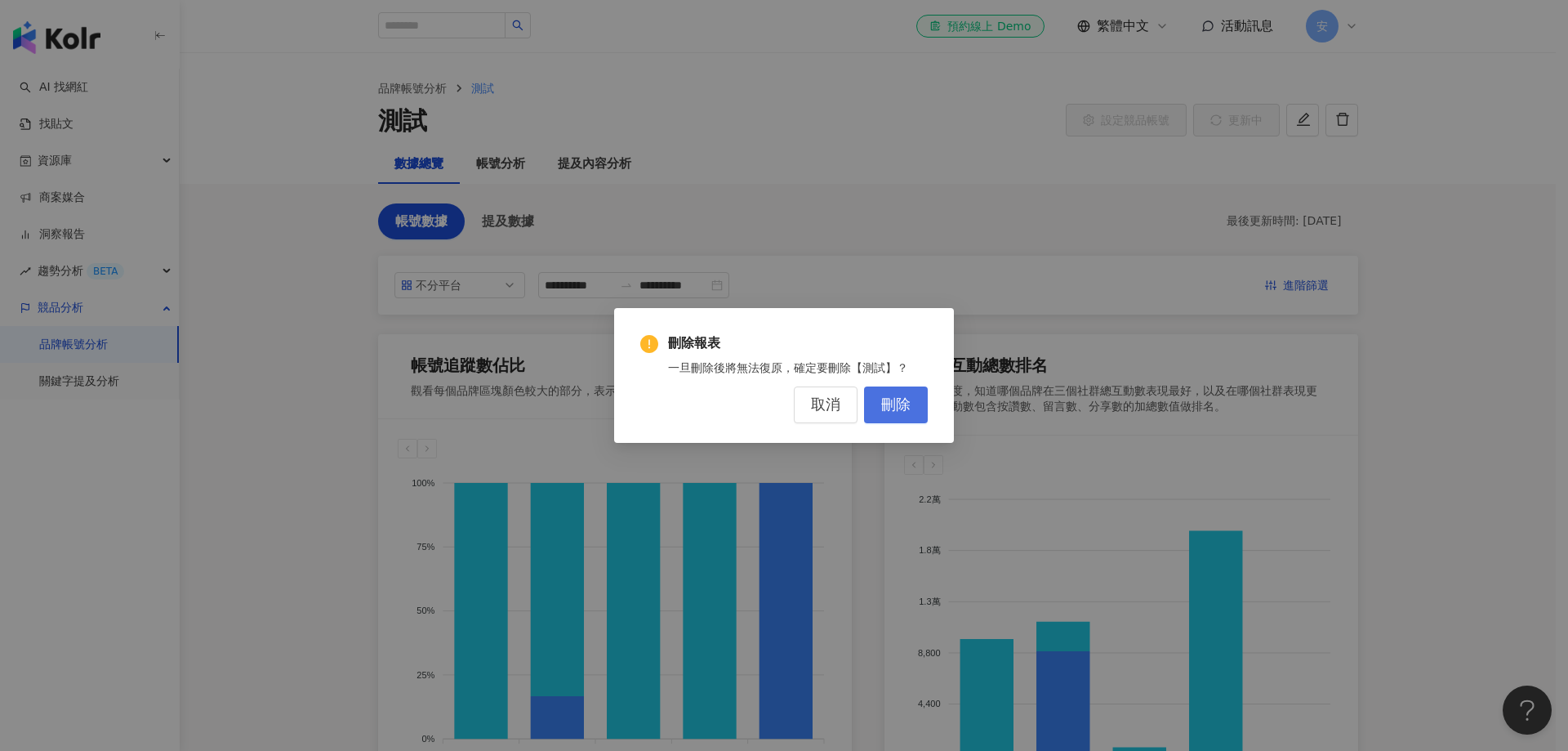
click at [912, 404] on button "刪除" at bounding box center [896, 405] width 63 height 37
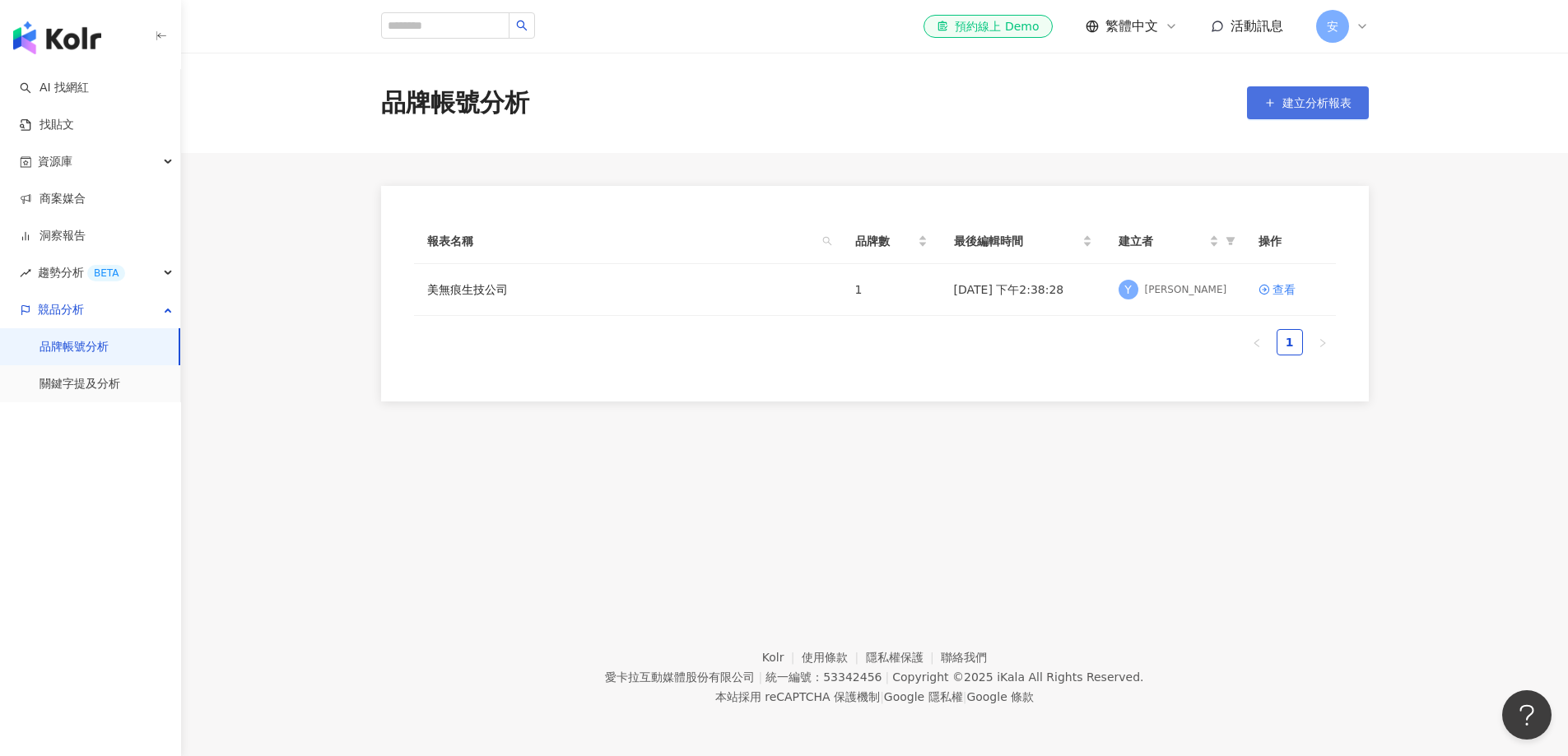
click at [1311, 104] on span "建立分析報表" at bounding box center [1318, 102] width 69 height 13
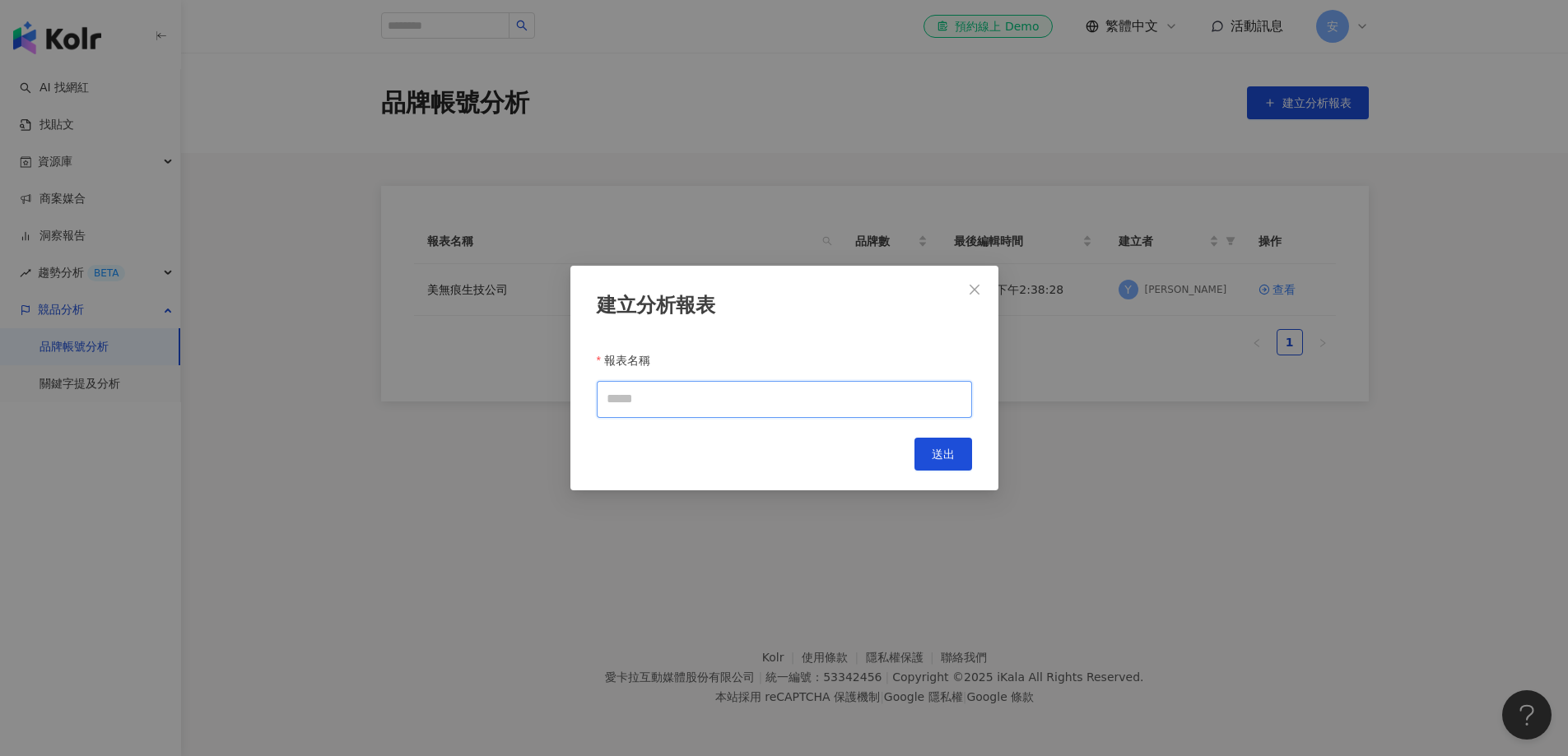
click at [644, 400] on input "報表名稱" at bounding box center [784, 399] width 376 height 37
type input "**"
click at [952, 453] on span "送出" at bounding box center [944, 453] width 23 height 13
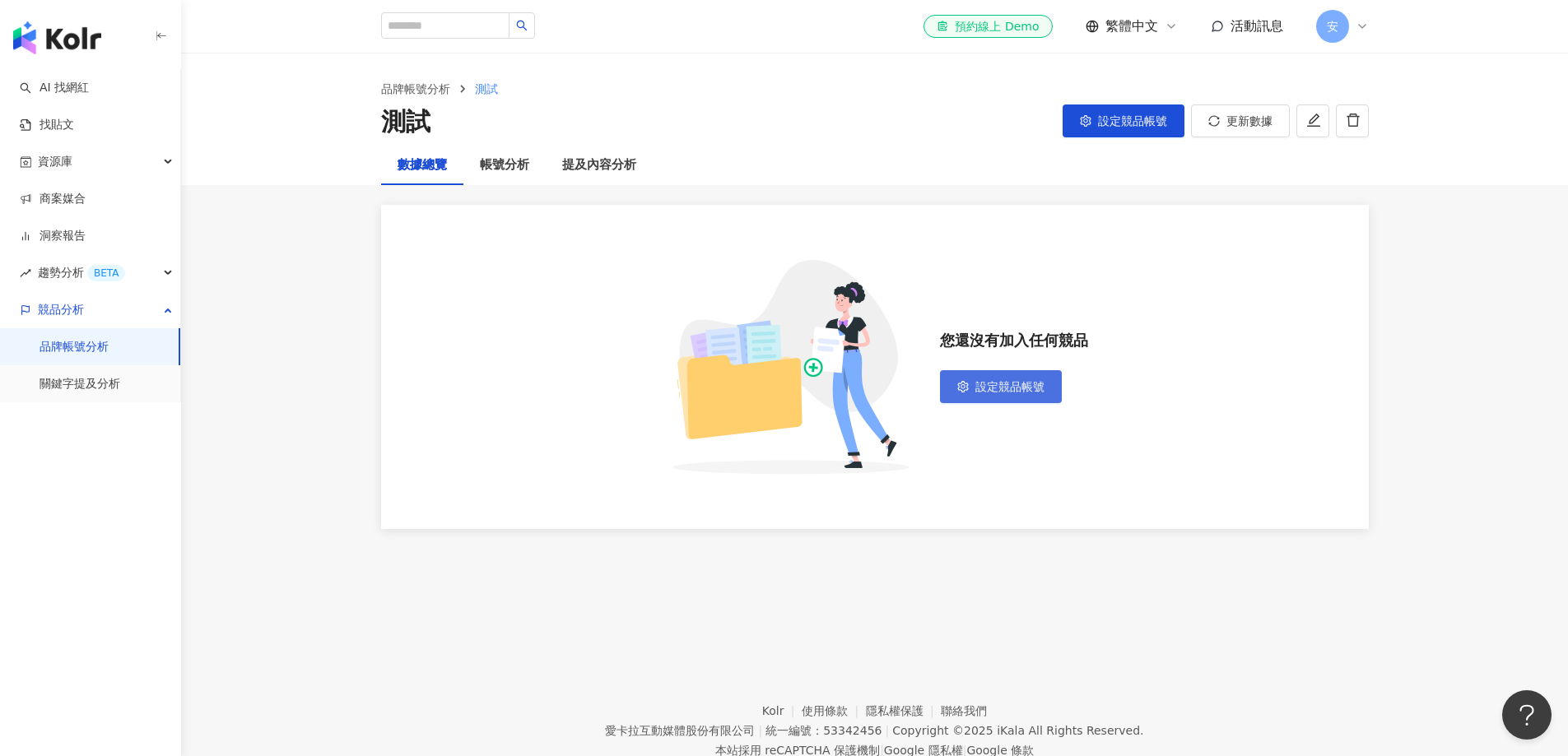
click at [970, 378] on button "設定競品帳號" at bounding box center [1001, 386] width 122 height 33
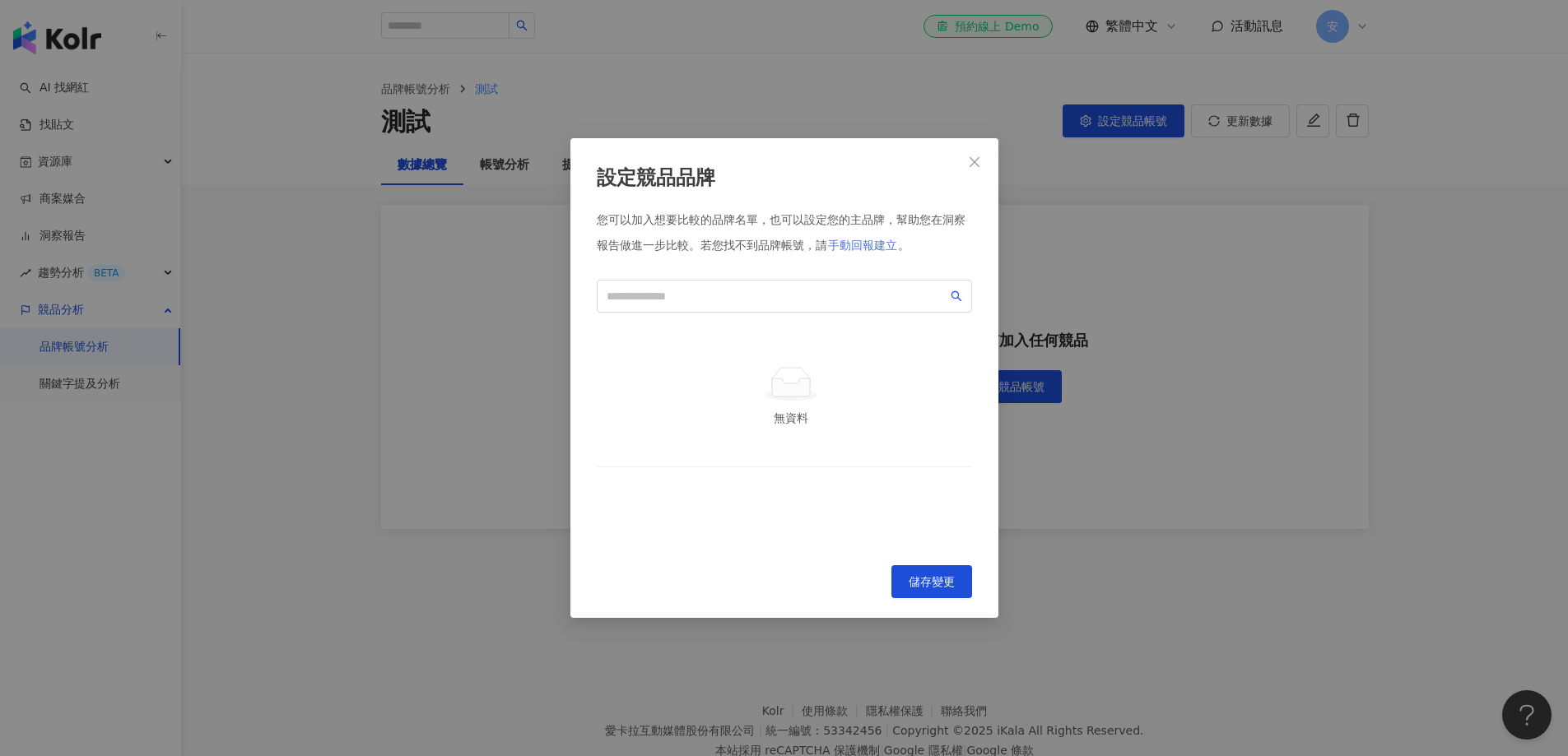
click at [877, 248] on span "手動回報建立" at bounding box center [863, 245] width 69 height 13
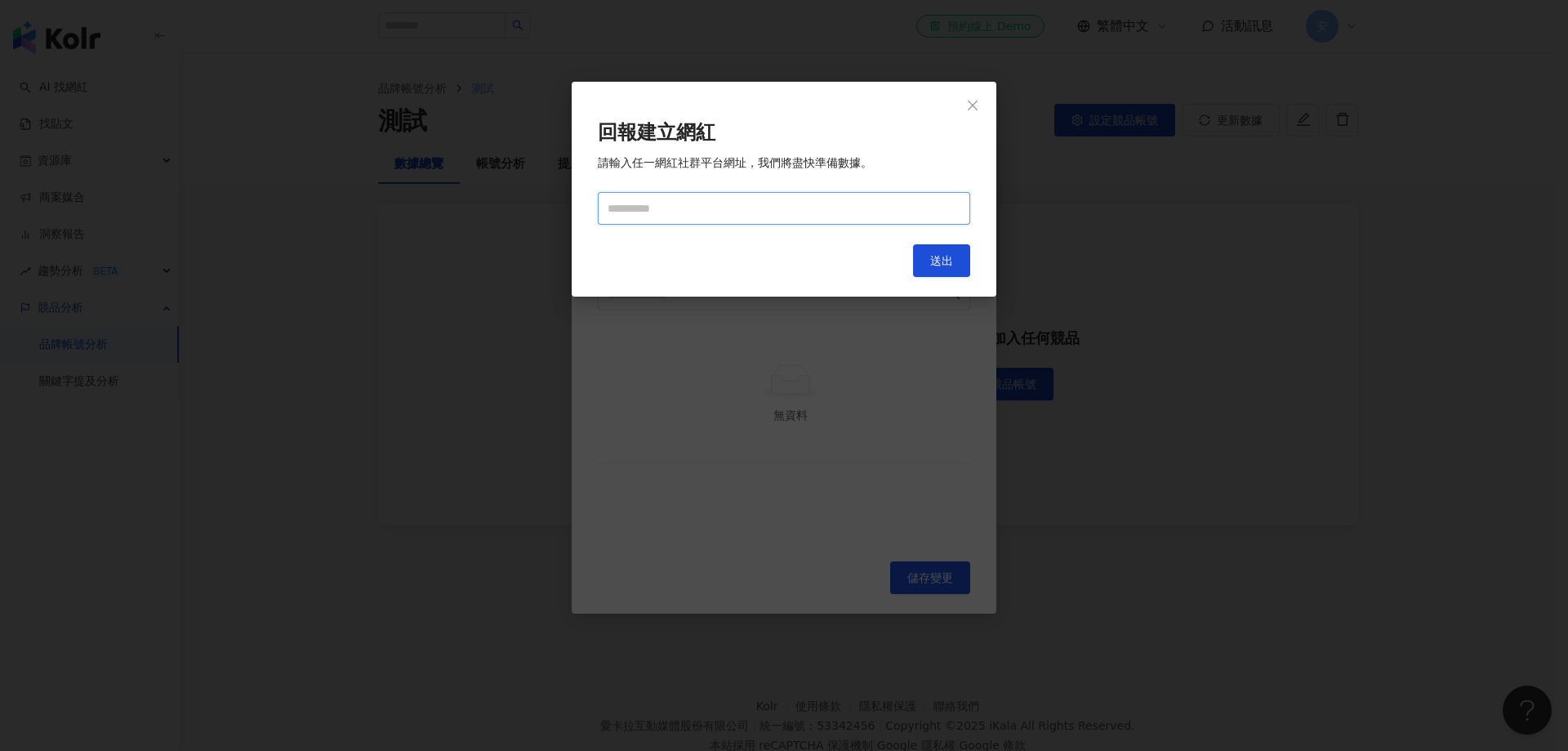
click at [670, 208] on input "text" at bounding box center [784, 208] width 373 height 33
paste input "**********"
type input "**********"
click at [927, 257] on button "送出" at bounding box center [942, 260] width 57 height 33
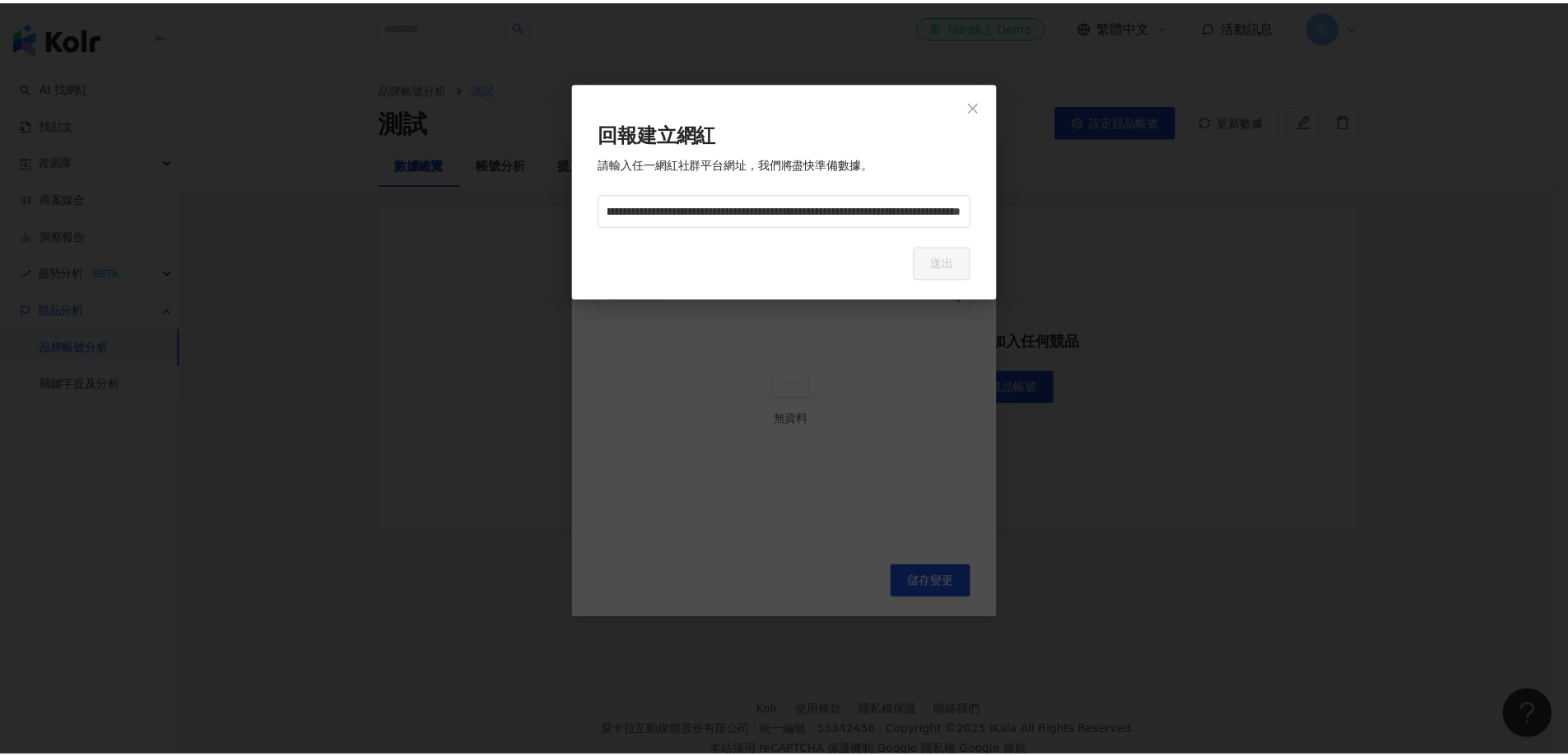
scroll to position [0, 0]
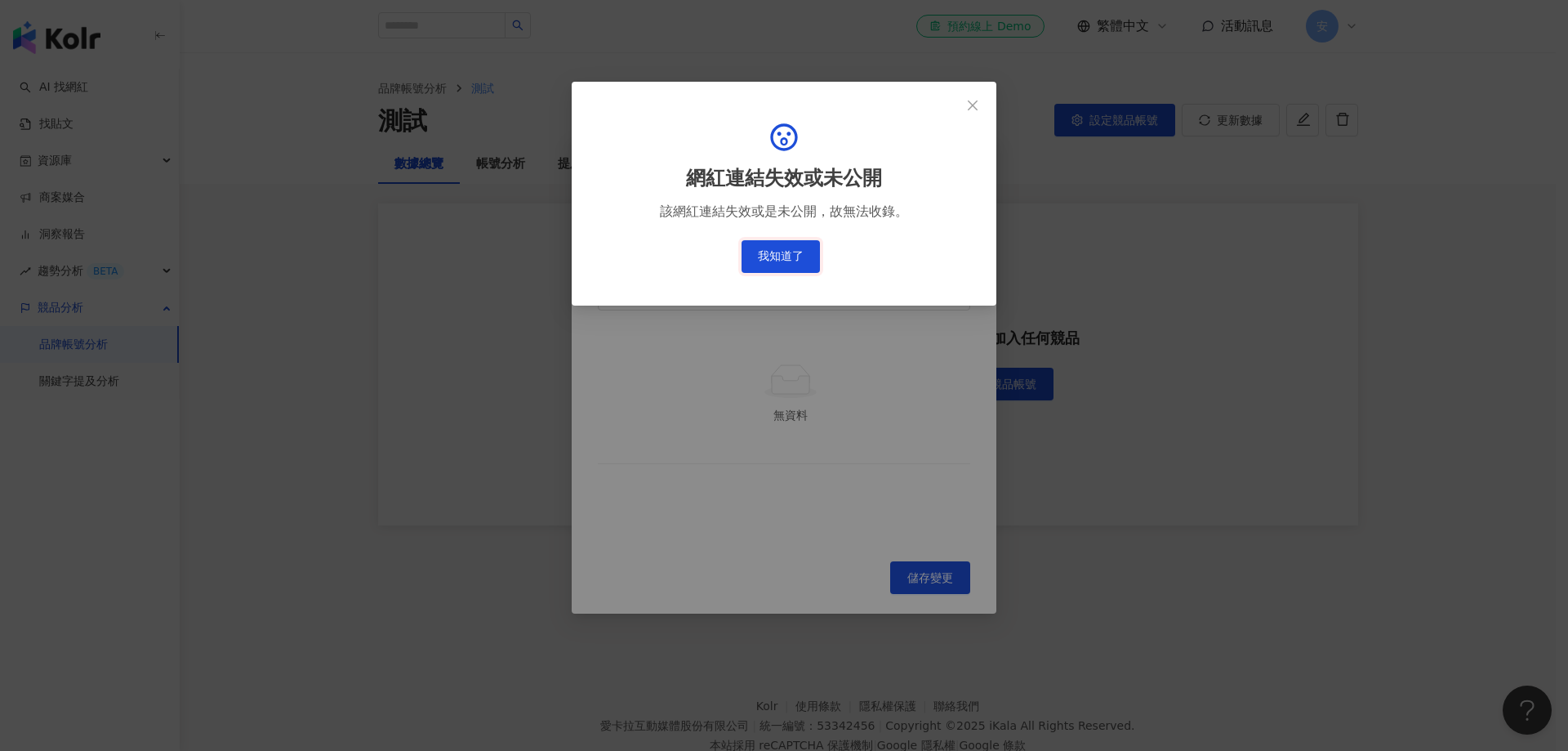
click at [766, 257] on button "我知道了" at bounding box center [780, 257] width 78 height 33
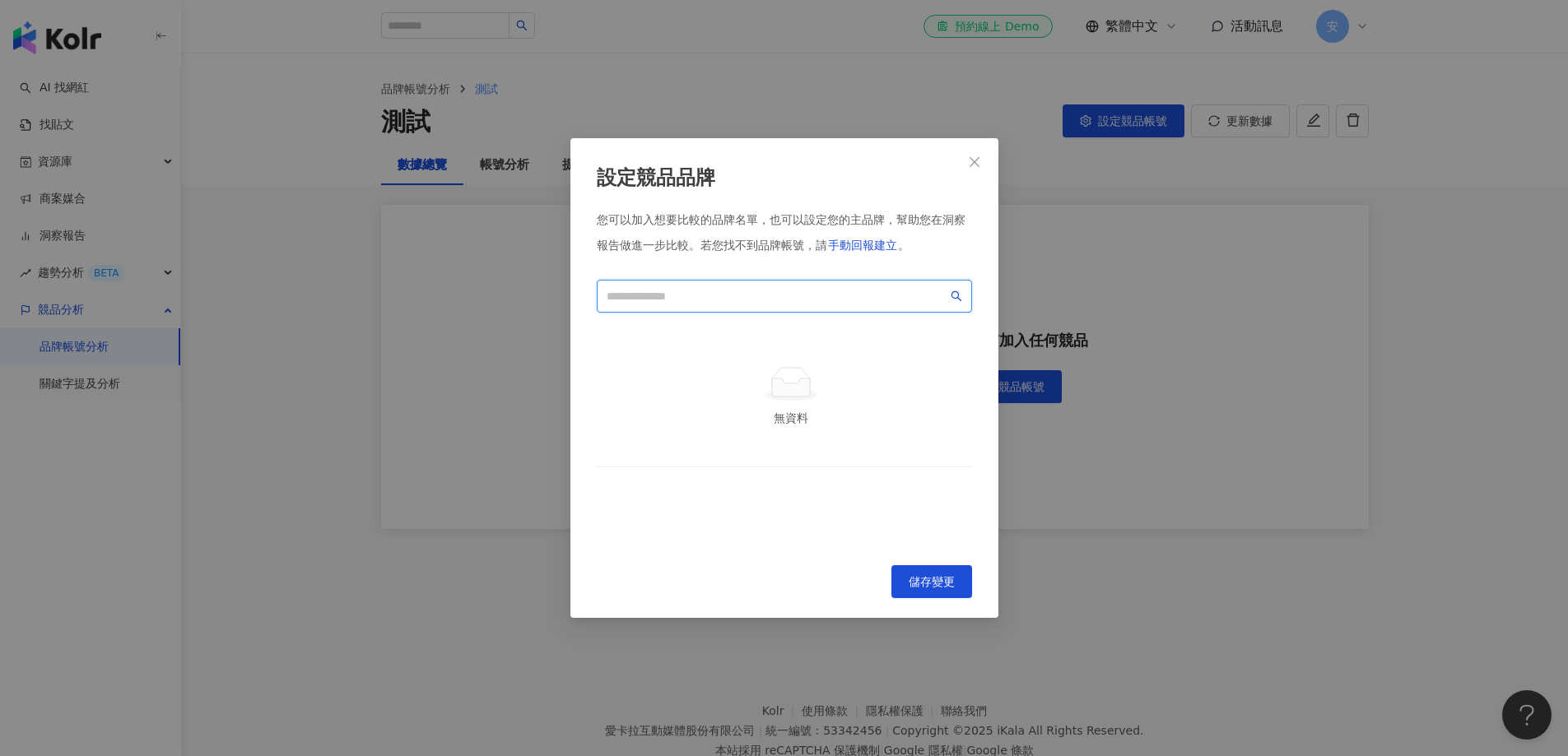
click at [707, 295] on input "search" at bounding box center [777, 296] width 341 height 18
paste input "**********"
click at [961, 293] on icon "search" at bounding box center [956, 295] width 12 height 12
type input "**********"
click at [931, 584] on span "儲存變更" at bounding box center [932, 581] width 46 height 13
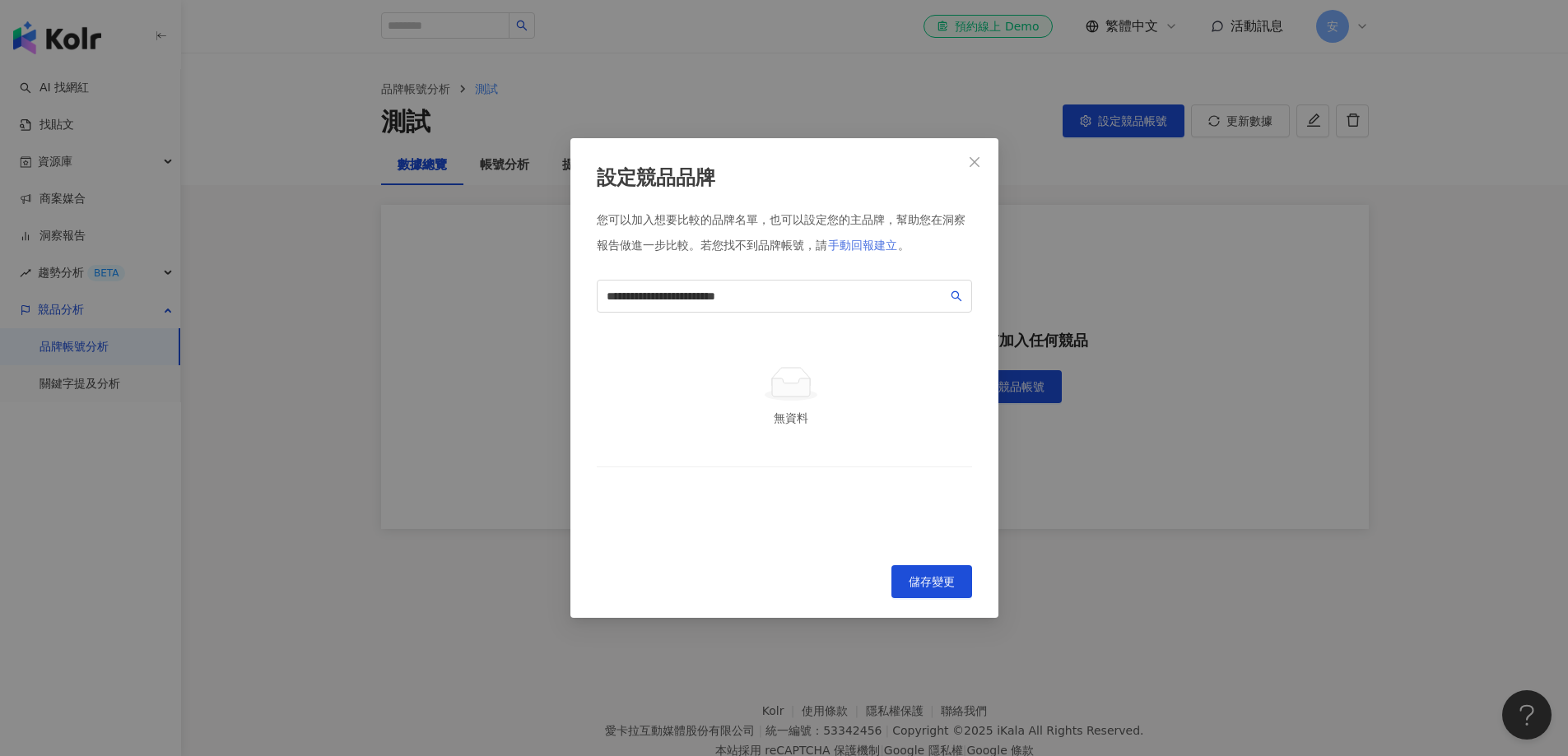
click at [885, 234] on button "手動回報建立" at bounding box center [863, 245] width 71 height 33
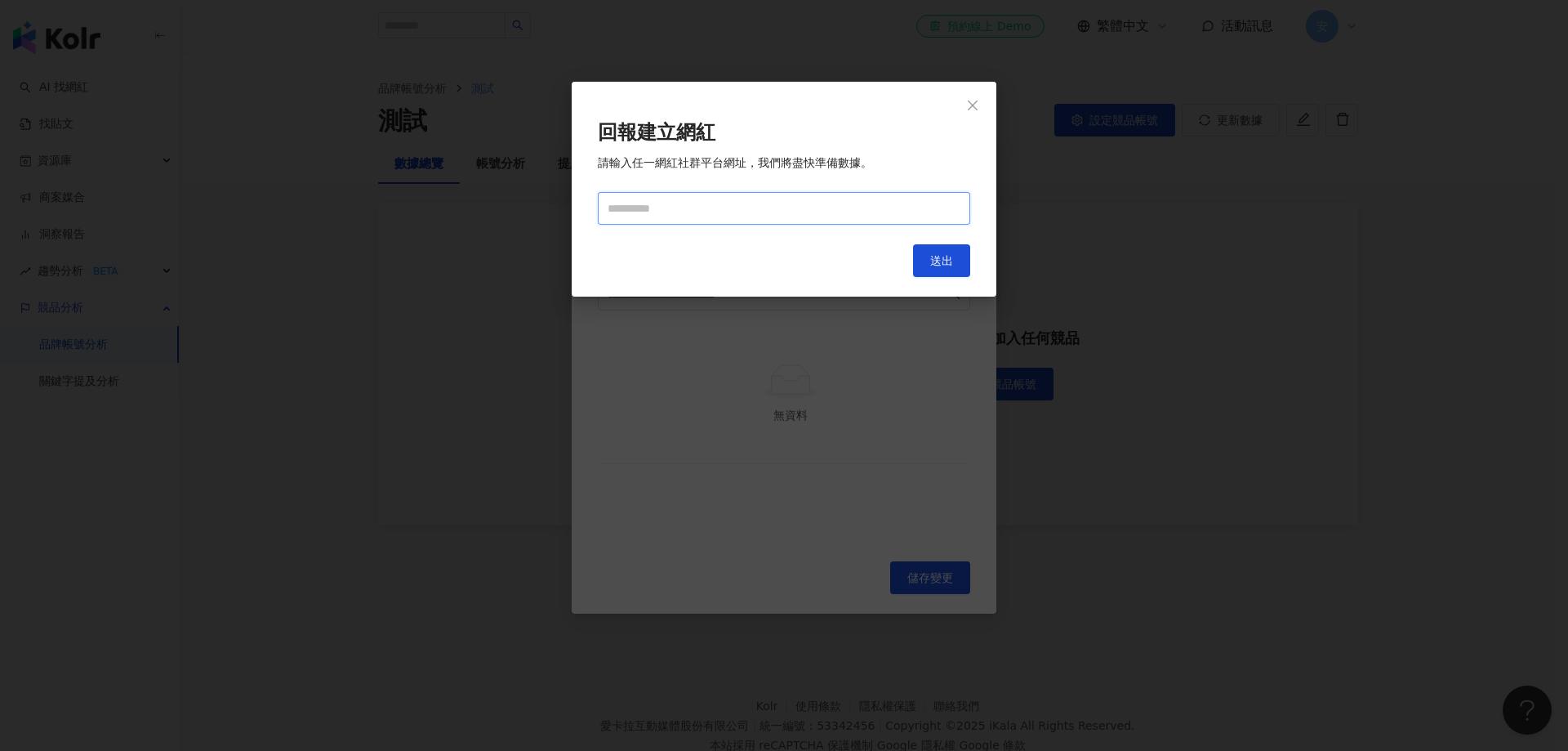
click at [712, 204] on input "text" at bounding box center [784, 208] width 373 height 33
paste input "**********"
type input "**********"
click at [948, 265] on span "送出" at bounding box center [942, 260] width 23 height 13
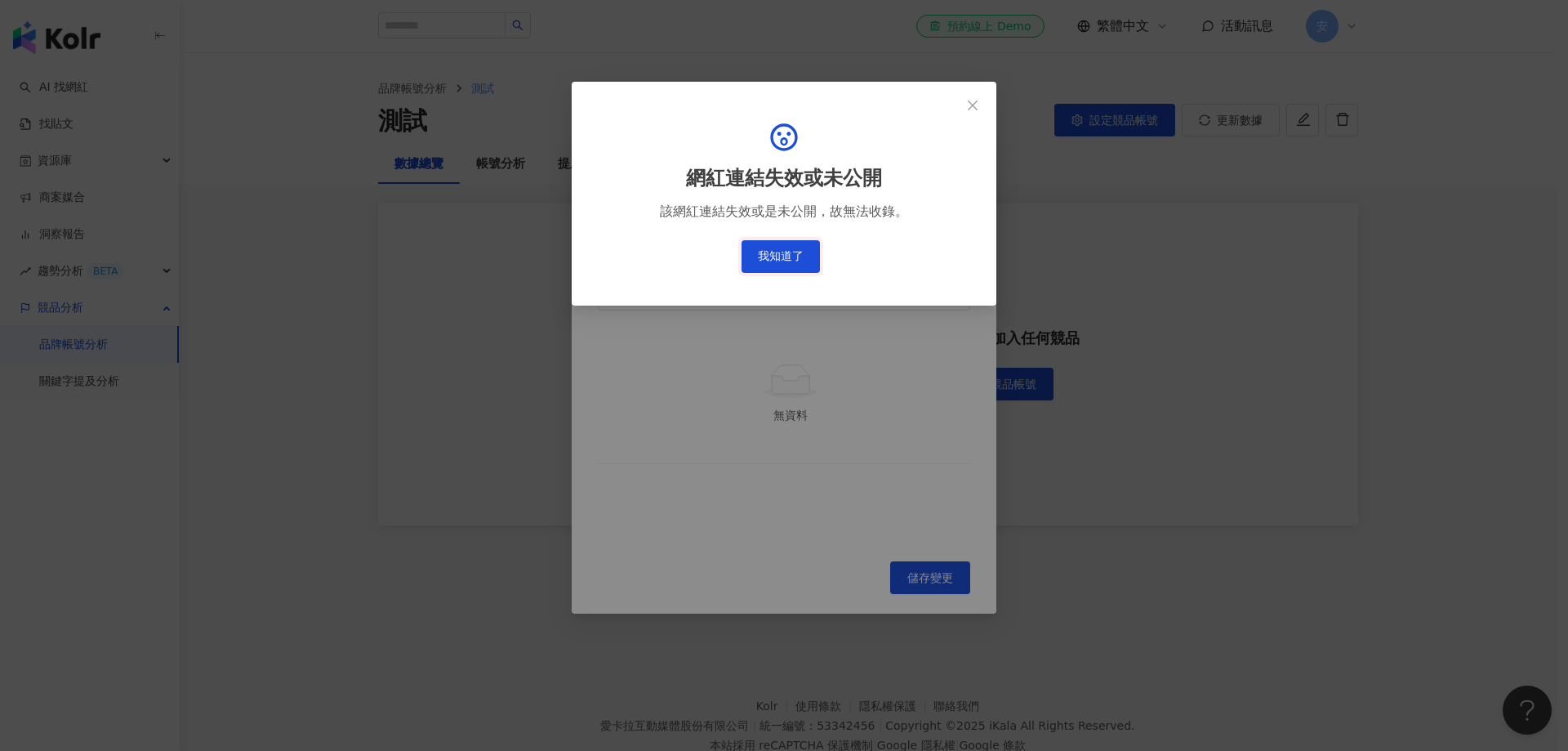
click at [795, 249] on button "我知道了" at bounding box center [780, 257] width 78 height 33
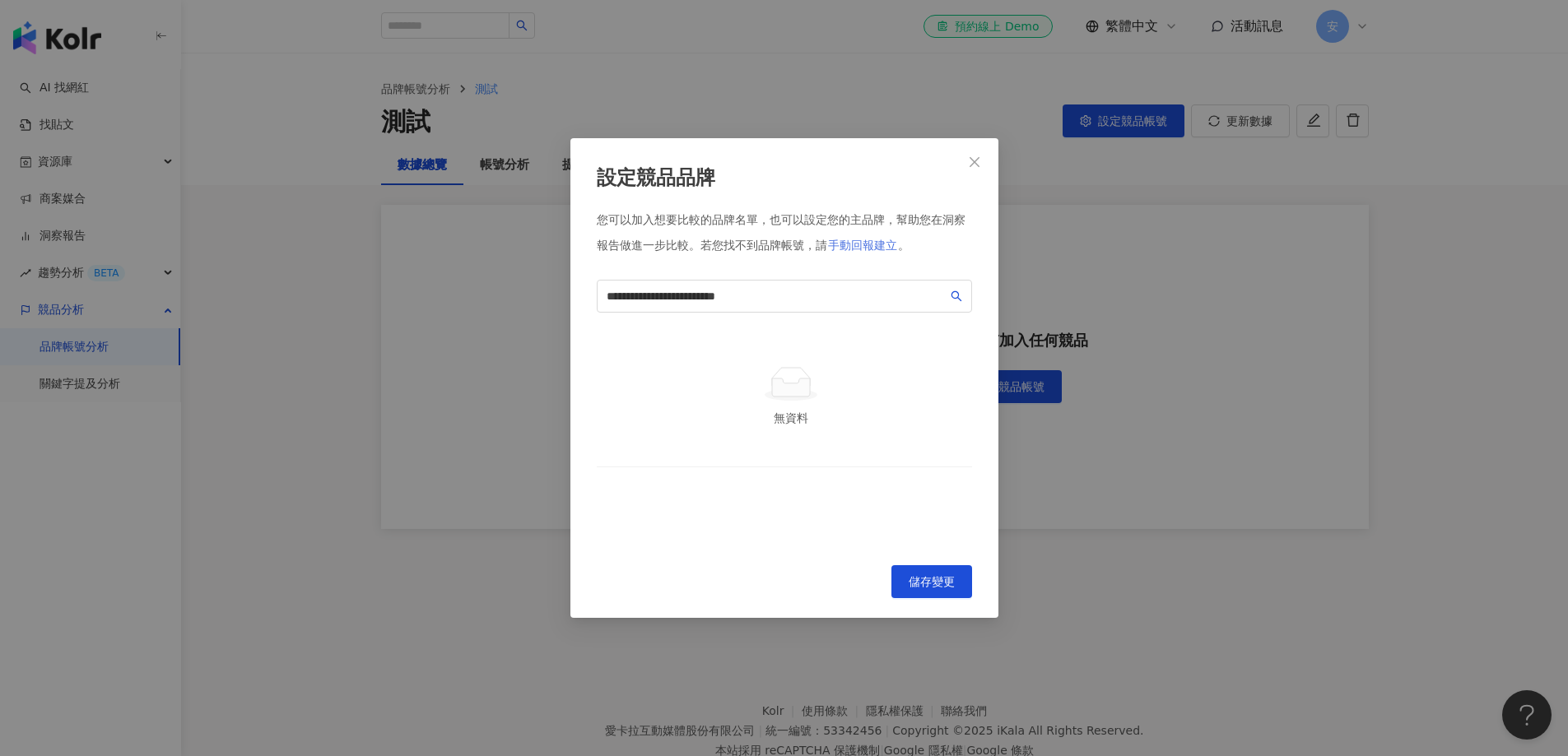
click at [875, 239] on span "手動回報建立" at bounding box center [863, 245] width 69 height 13
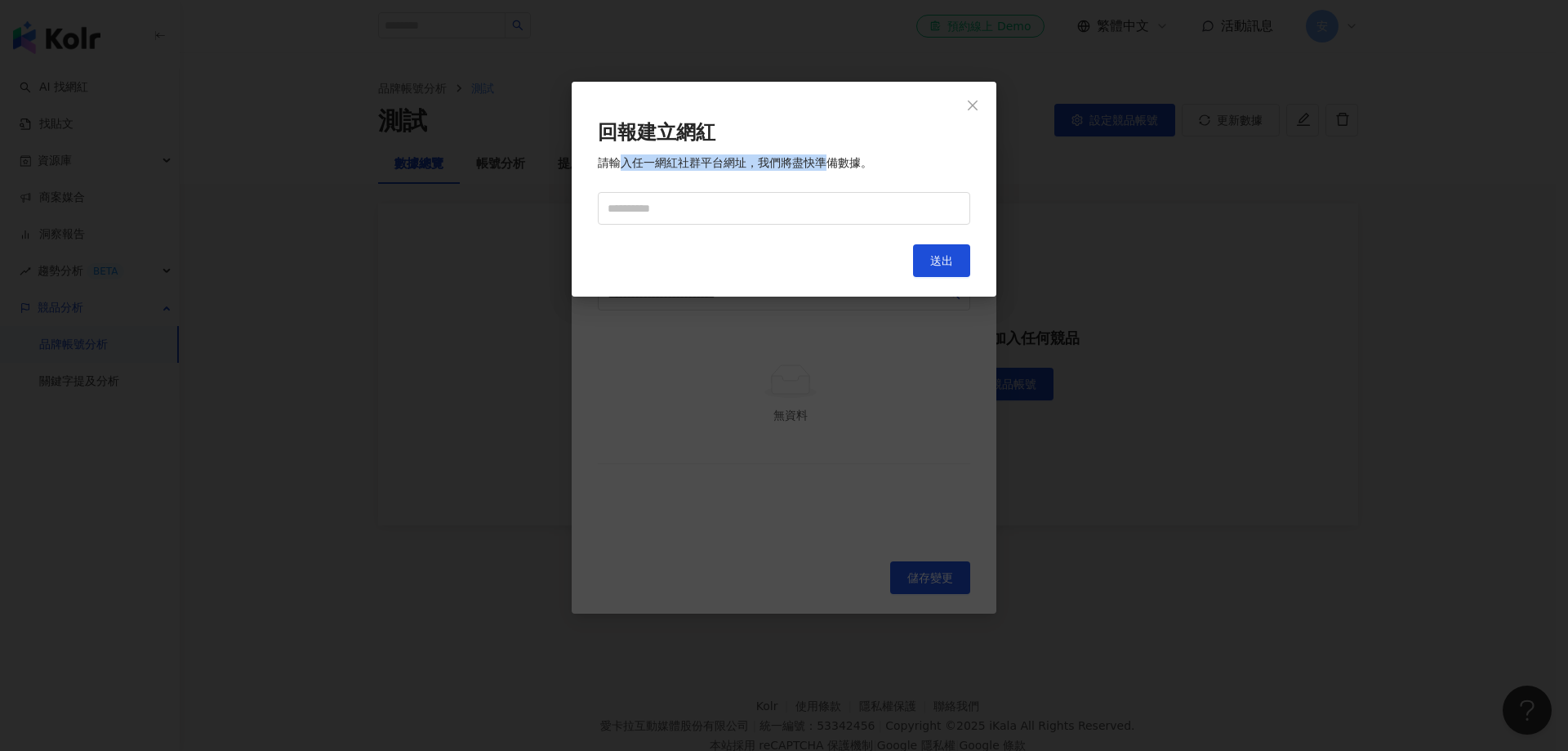
drag, startPoint x: 620, startPoint y: 163, endPoint x: 827, endPoint y: 163, distance: 207.0
click at [827, 163] on span "請輸入任一網紅社群平台網址，我們將盡快準備數據。" at bounding box center [736, 162] width 275 height 17
click at [657, 224] on input "text" at bounding box center [784, 208] width 373 height 33
paste input "**********"
type input "**********"
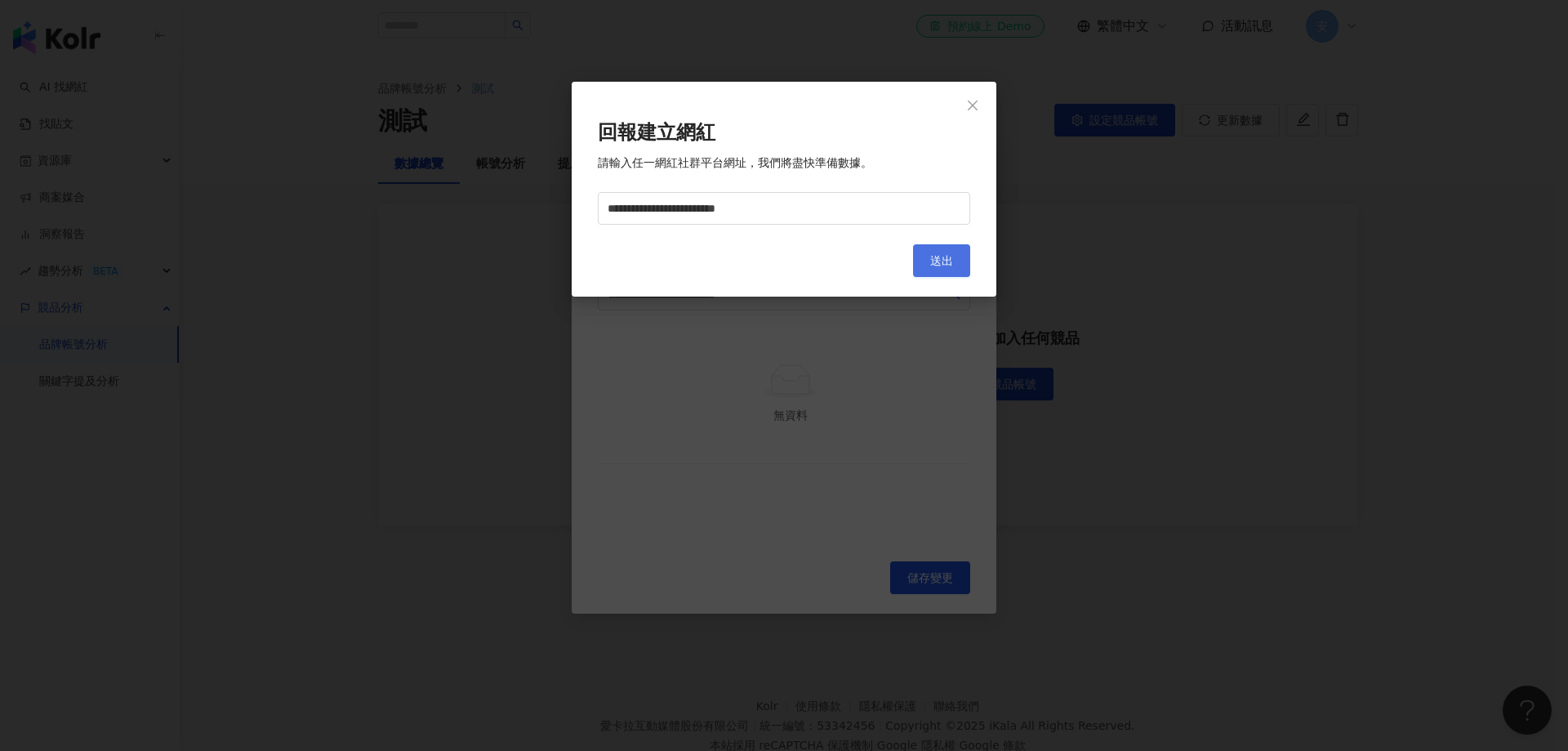
click at [935, 256] on span "送出" at bounding box center [942, 260] width 23 height 13
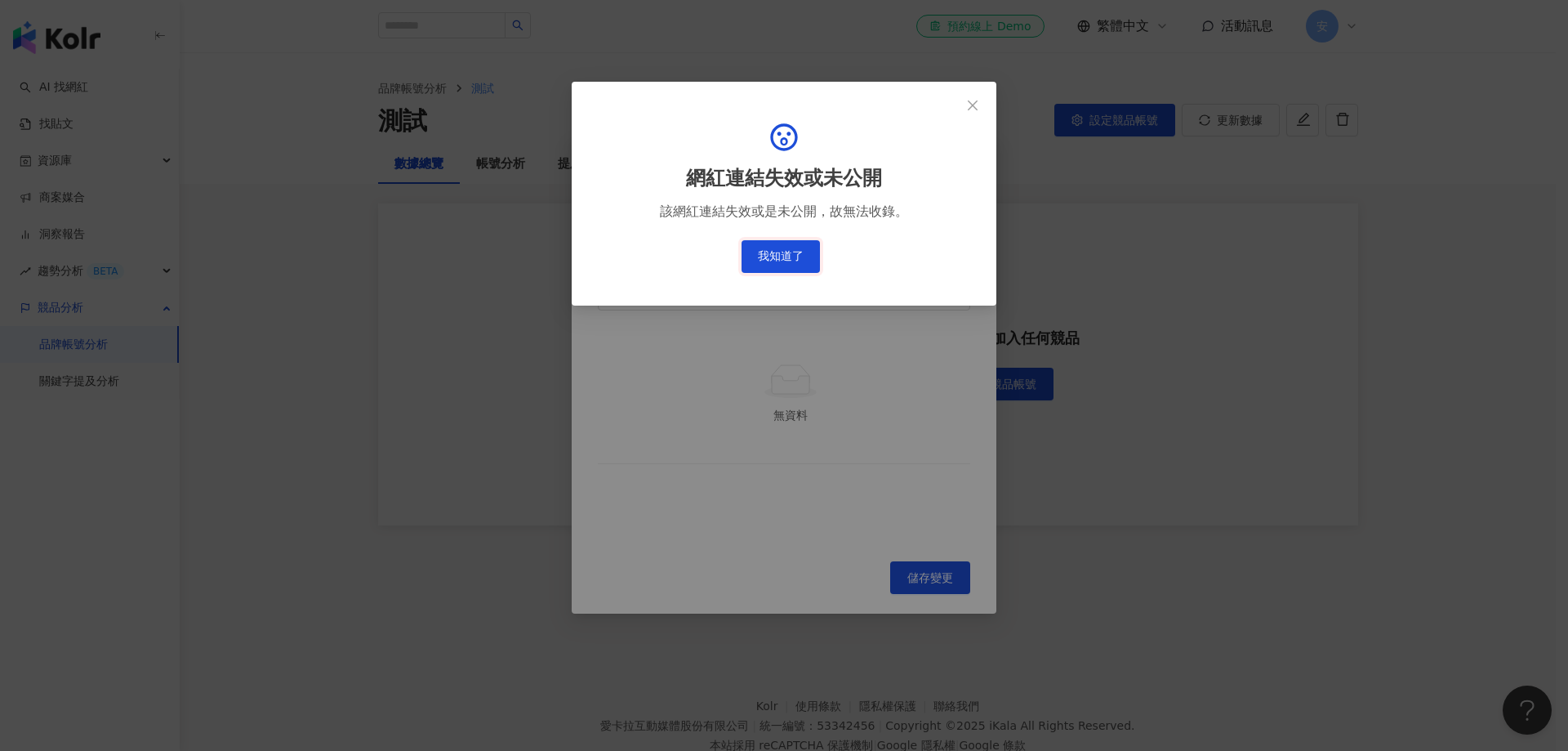
click at [803, 248] on button "我知道了" at bounding box center [780, 257] width 78 height 33
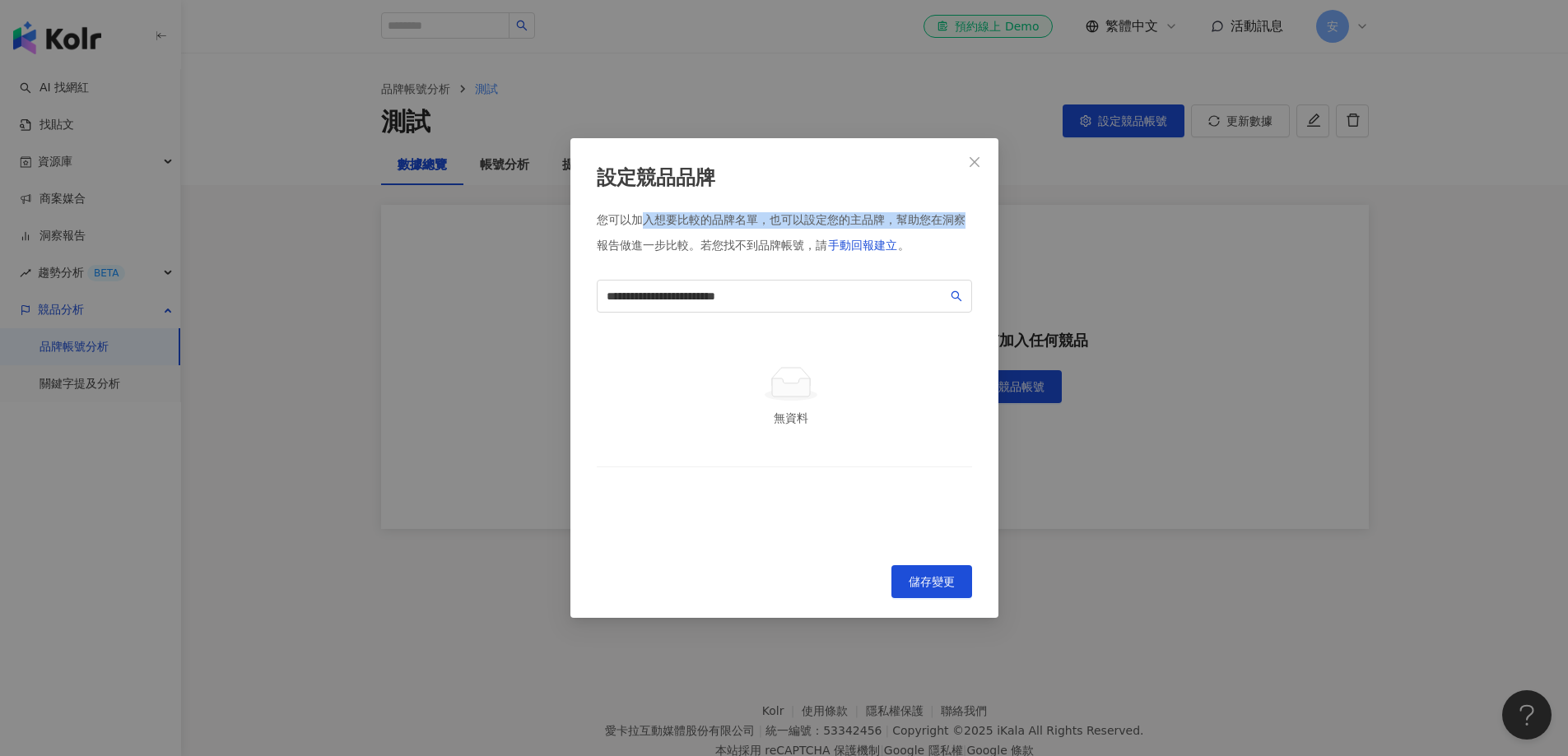
drag, startPoint x: 645, startPoint y: 216, endPoint x: 961, endPoint y: 216, distance: 316.0
click at [961, 216] on div "您可以加入想要比較的品牌名單，也可以設定您的主品牌，幫助您在洞察報告做進一步比較。 若您找不到品牌帳號，請 手動回報建立 。" at bounding box center [784, 237] width 376 height 50
click at [966, 164] on span "Close" at bounding box center [974, 161] width 33 height 13
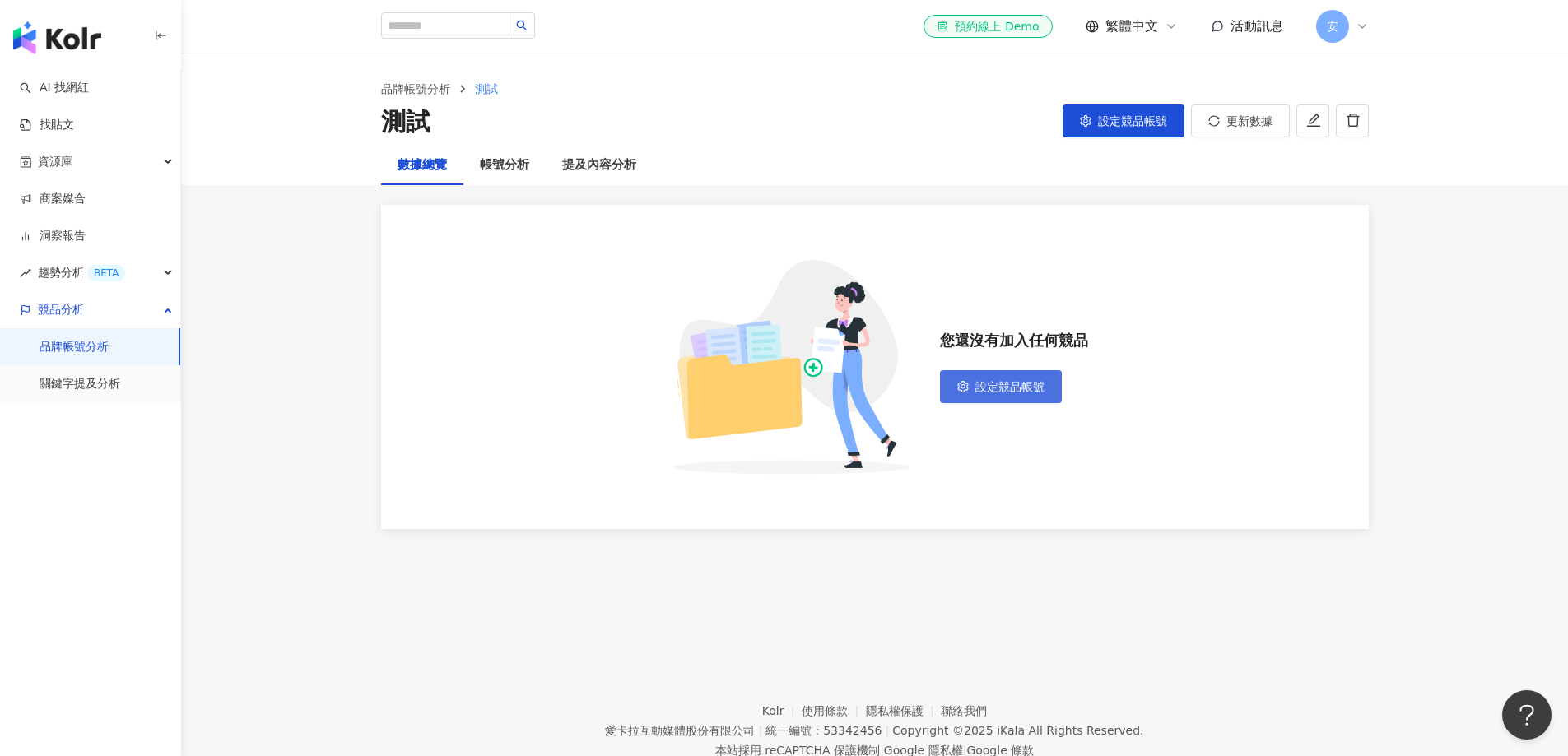
click at [995, 382] on span "設定競品帳號" at bounding box center [1010, 386] width 69 height 13
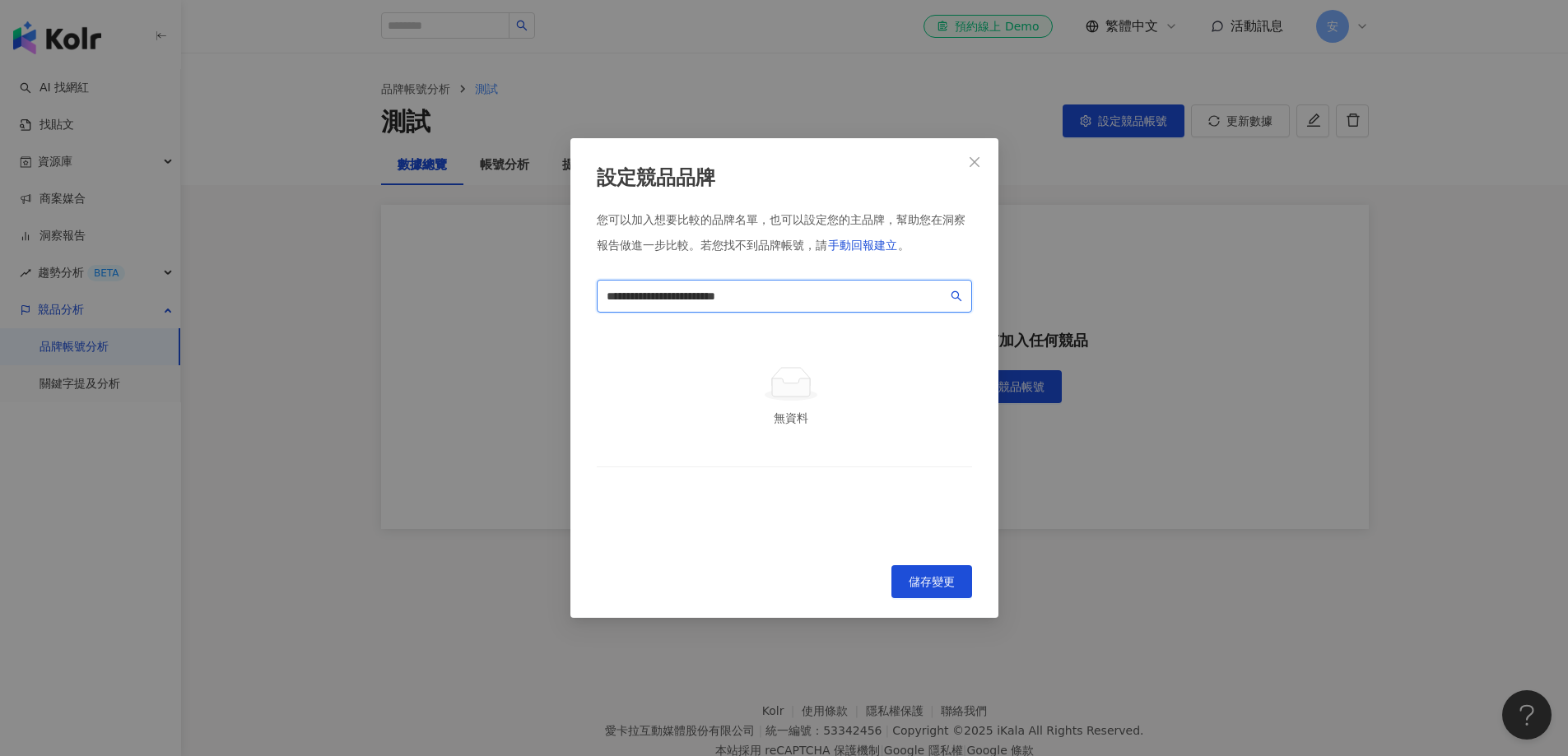
click at [896, 291] on input "**********" at bounding box center [777, 296] width 341 height 18
type input "**********"
click at [875, 240] on span "手動回報建立" at bounding box center [863, 245] width 69 height 13
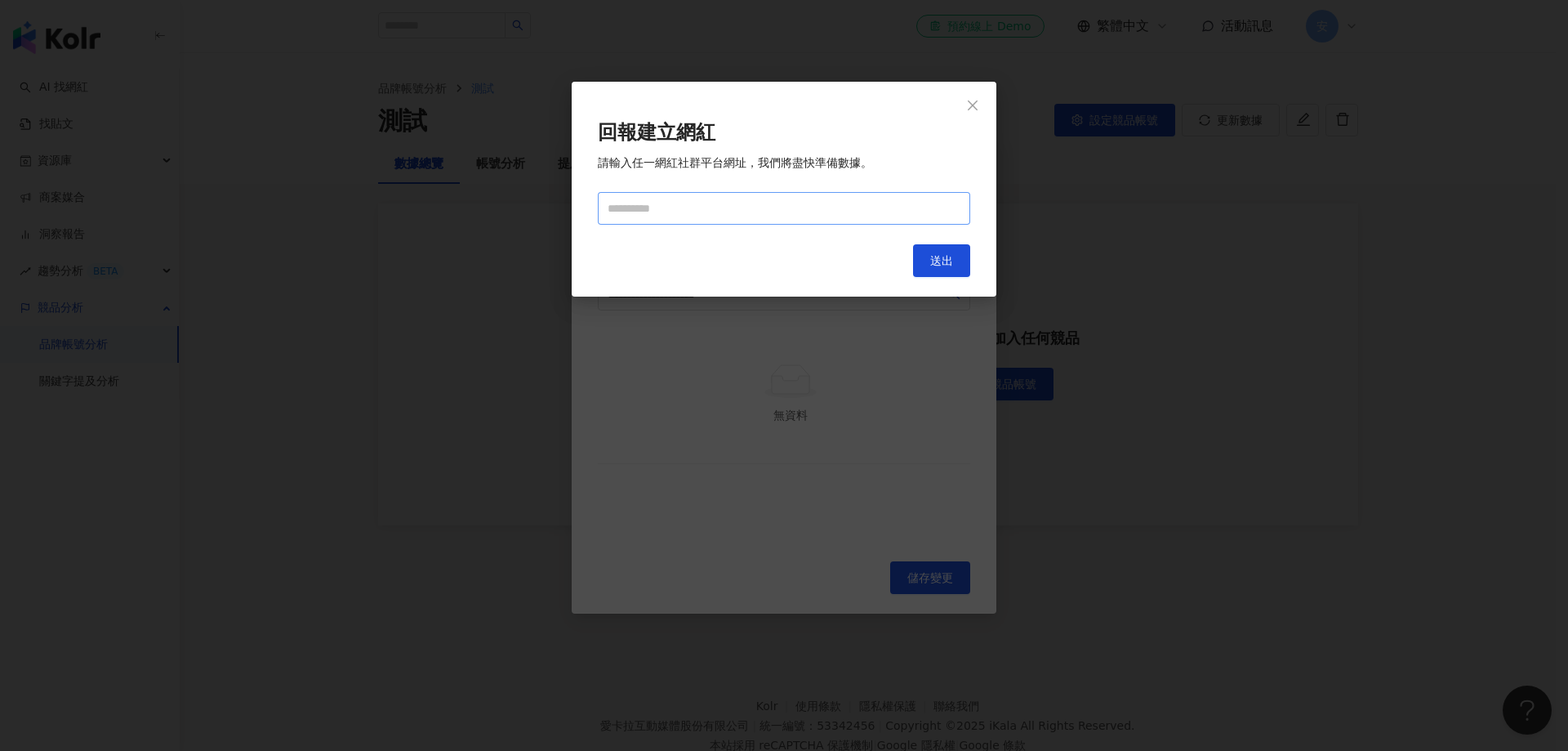
drag, startPoint x: 753, startPoint y: 182, endPoint x: 737, endPoint y: 198, distance: 22.6
click at [751, 183] on form "回報建立網紅 請輸入任一網紅社群平台網址，我們將盡快準備數據。" at bounding box center [784, 173] width 373 height 104
click at [737, 199] on input "text" at bounding box center [784, 208] width 373 height 33
paste input "**********"
click at [689, 215] on input "**********" at bounding box center [784, 208] width 373 height 33
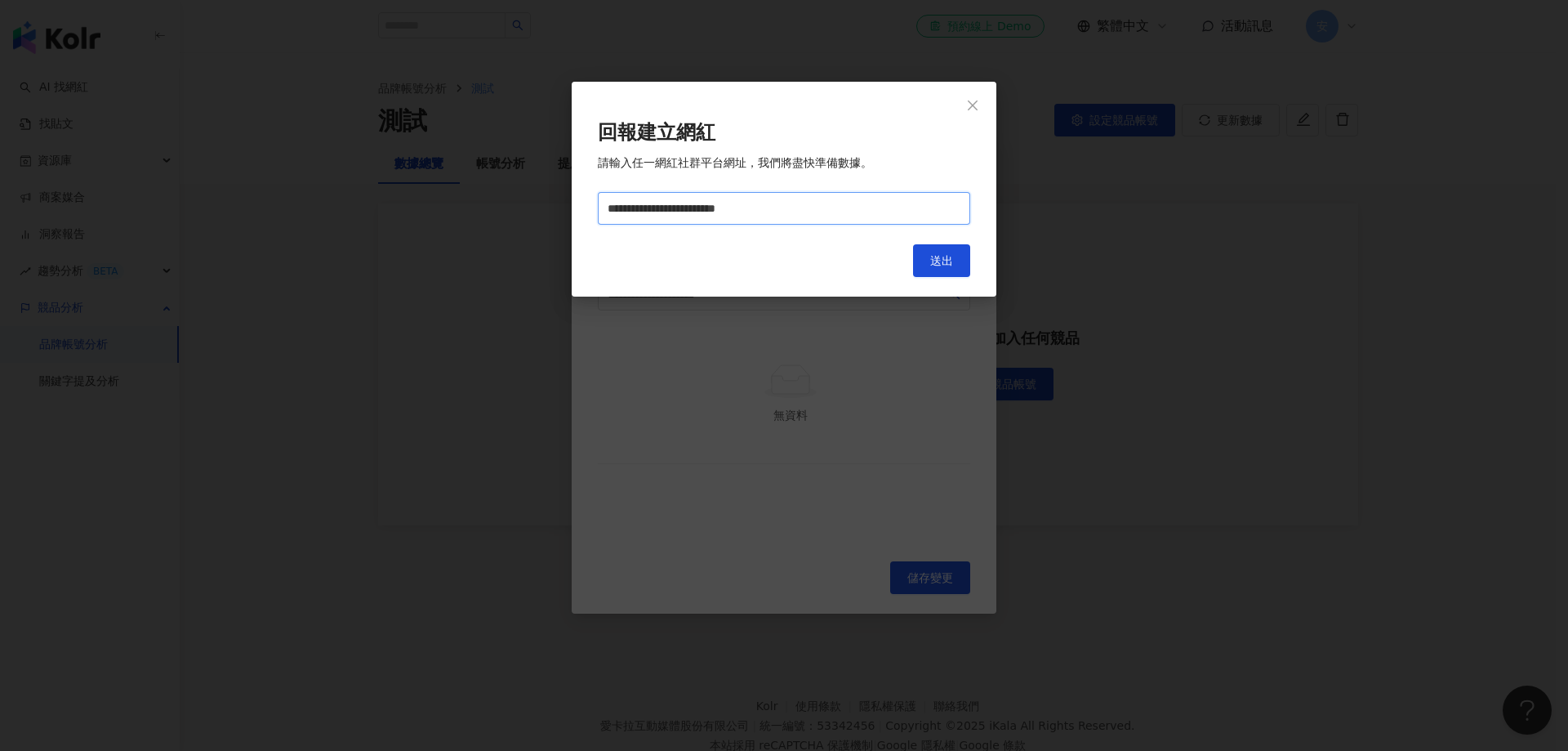
type input "**********"
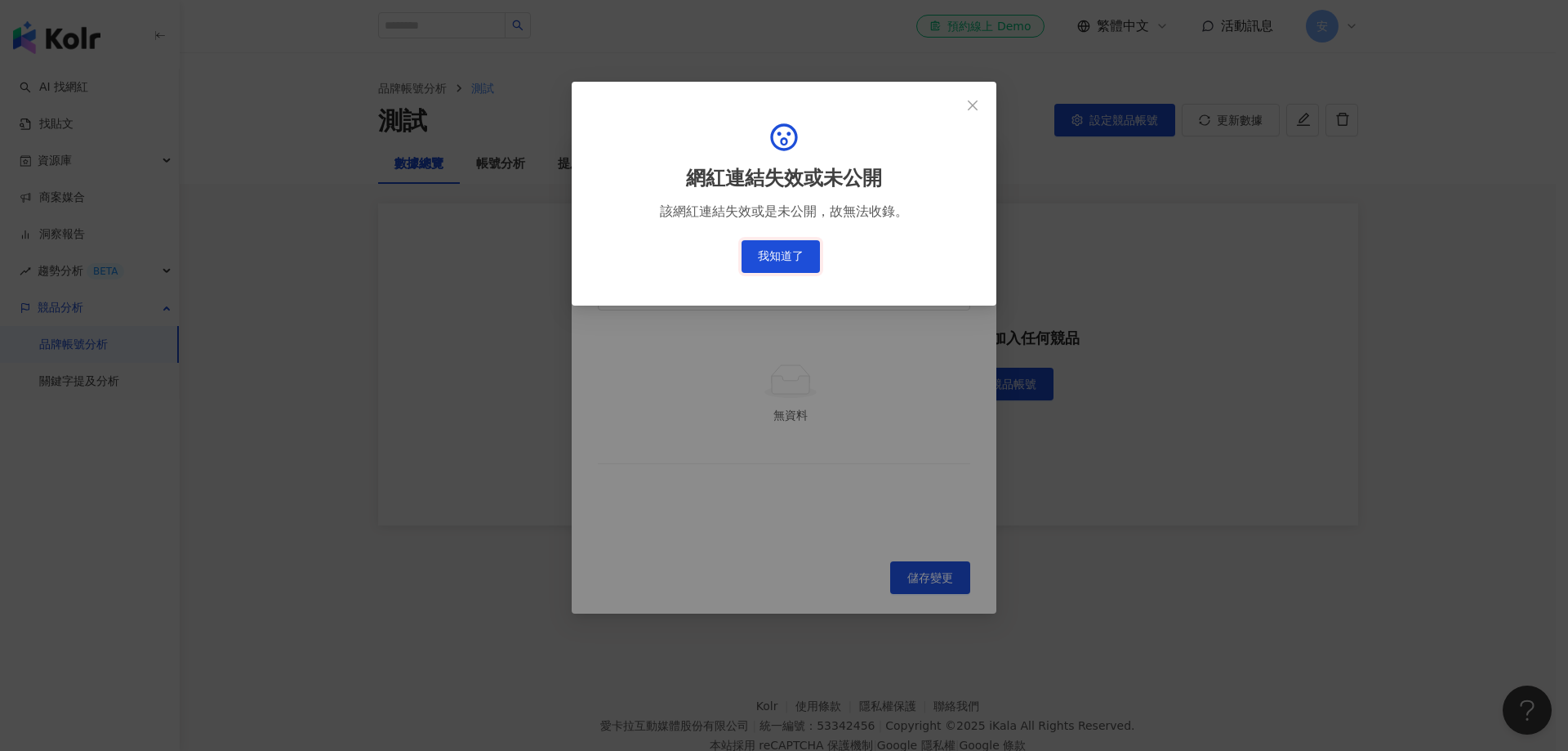
click at [794, 260] on button "我知道了" at bounding box center [780, 257] width 78 height 33
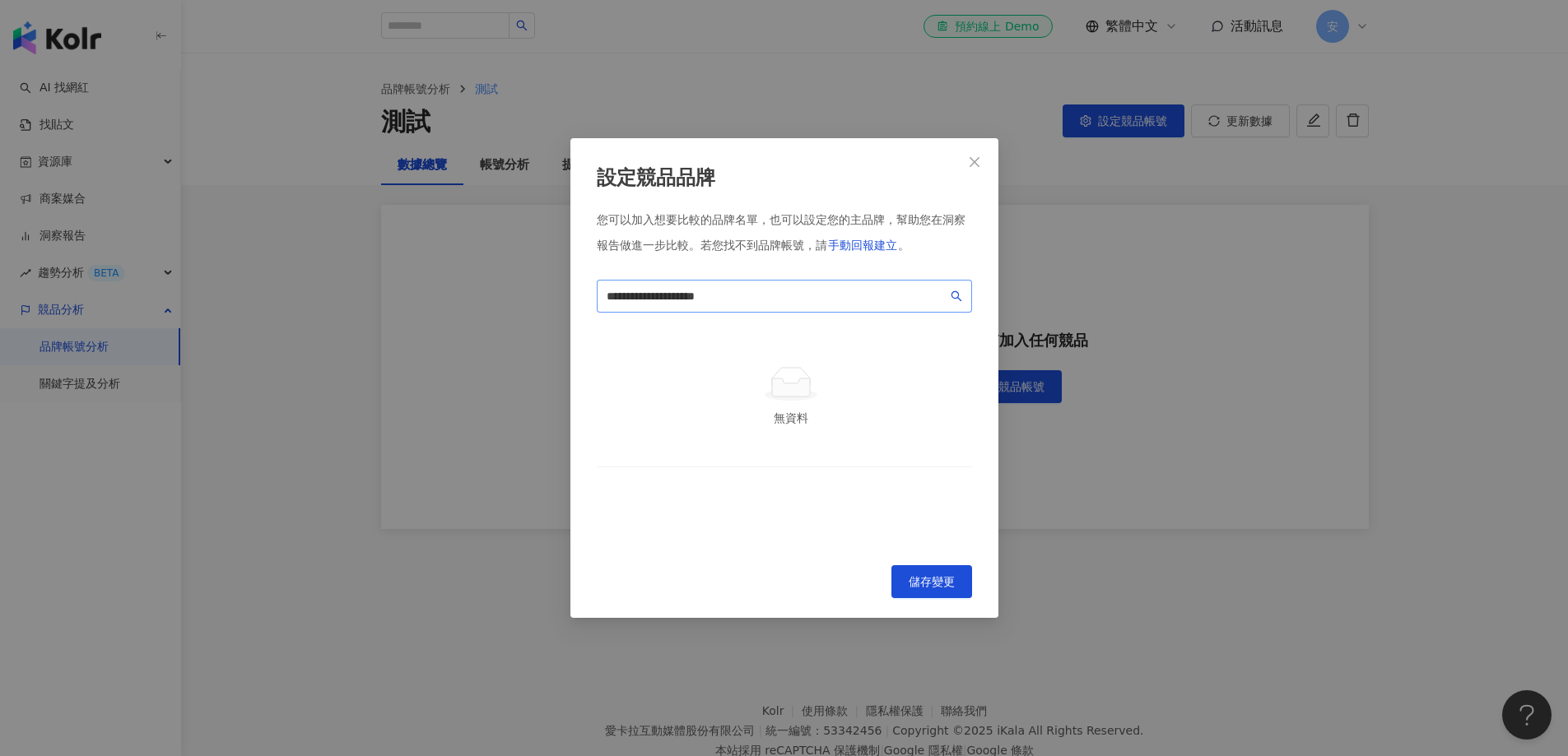
click at [961, 288] on span at bounding box center [956, 296] width 12 height 18
drag, startPoint x: 825, startPoint y: 302, endPoint x: 224, endPoint y: 248, distance: 603.4
click at [224, 248] on div "**********" at bounding box center [784, 378] width 1568 height 756
type input "***"
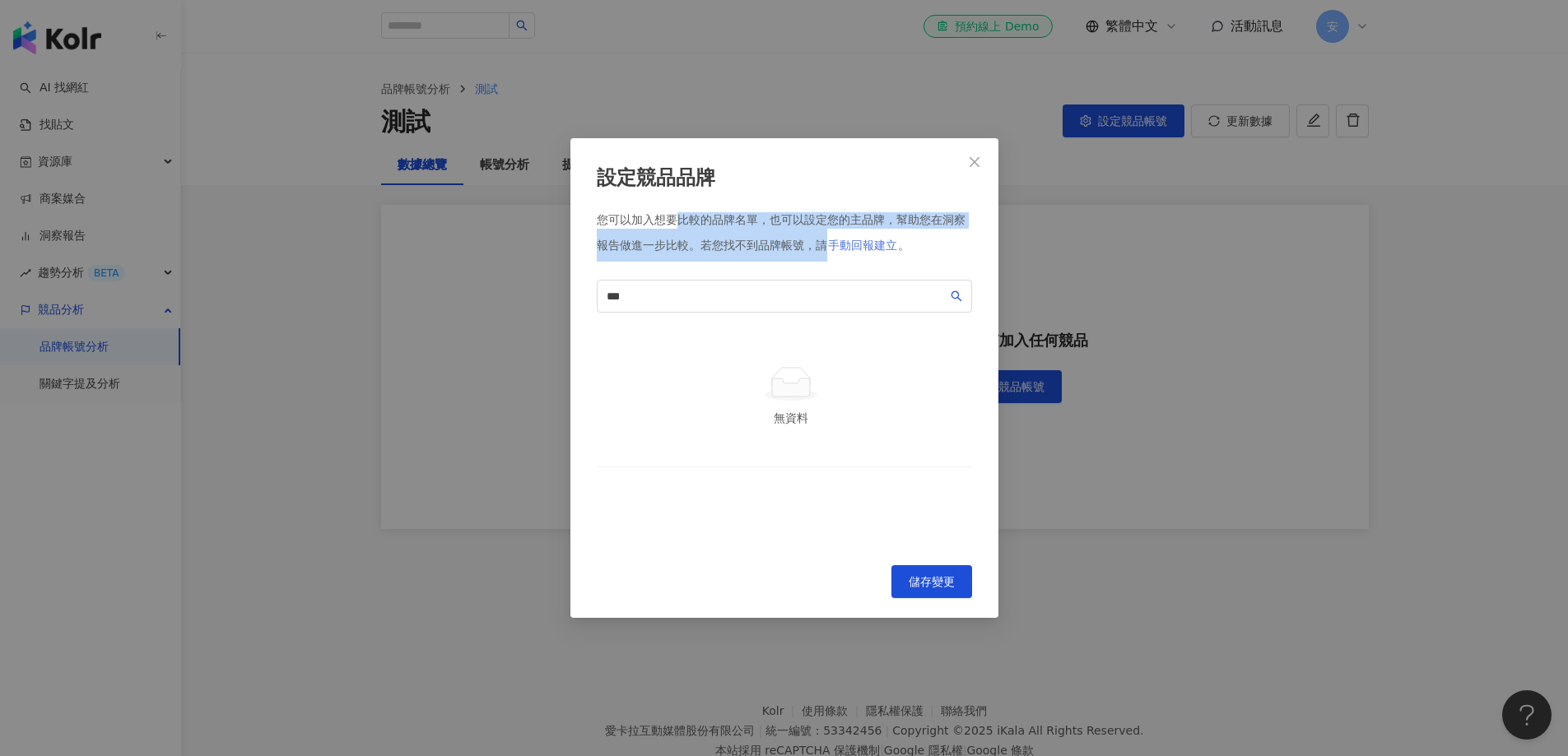
drag, startPoint x: 681, startPoint y: 222, endPoint x: 879, endPoint y: 232, distance: 198.3
click at [879, 232] on div "您可以加入想要比較的品牌名單，也可以設定您的主品牌，幫助您在洞察報告做進一步比較。 若您找不到品牌帳號，請 手動回報建立 。" at bounding box center [784, 237] width 376 height 50
click at [968, 169] on button "Close" at bounding box center [974, 161] width 33 height 33
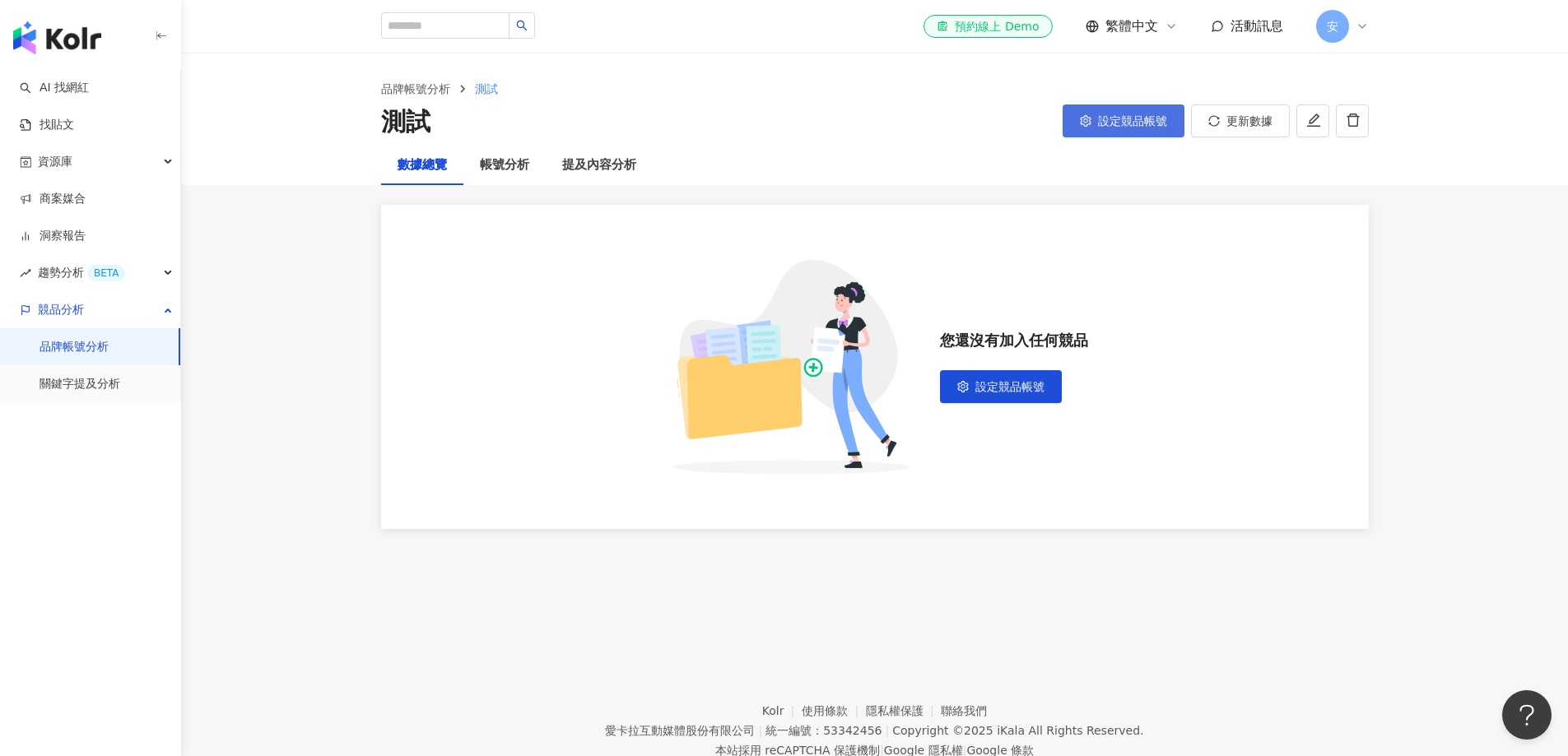
click at [1114, 116] on span "設定競品帳號" at bounding box center [1133, 121] width 69 height 13
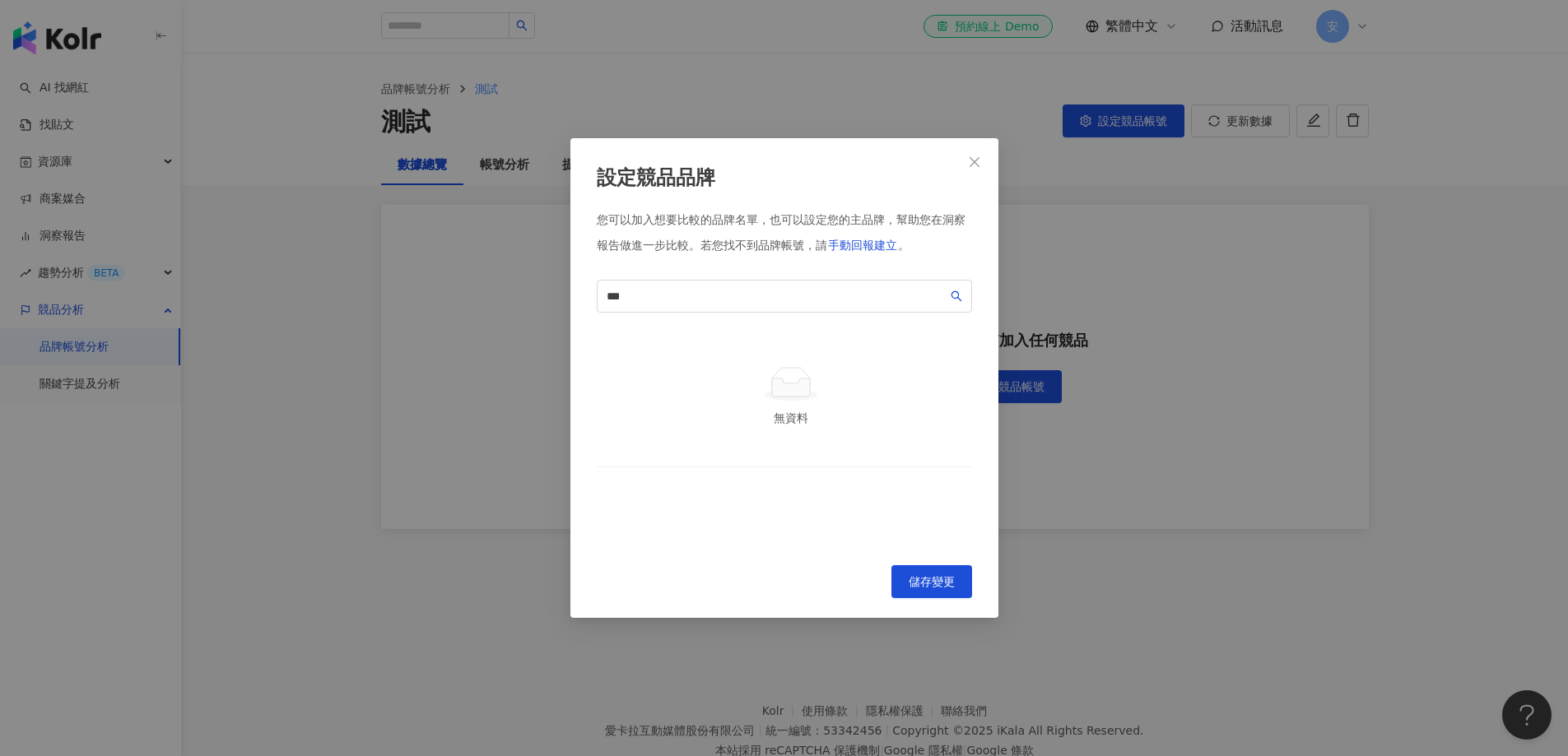
click at [807, 332] on td "無資料" at bounding box center [784, 396] width 376 height 141
click at [868, 247] on span "手動回報建立" at bounding box center [863, 245] width 69 height 13
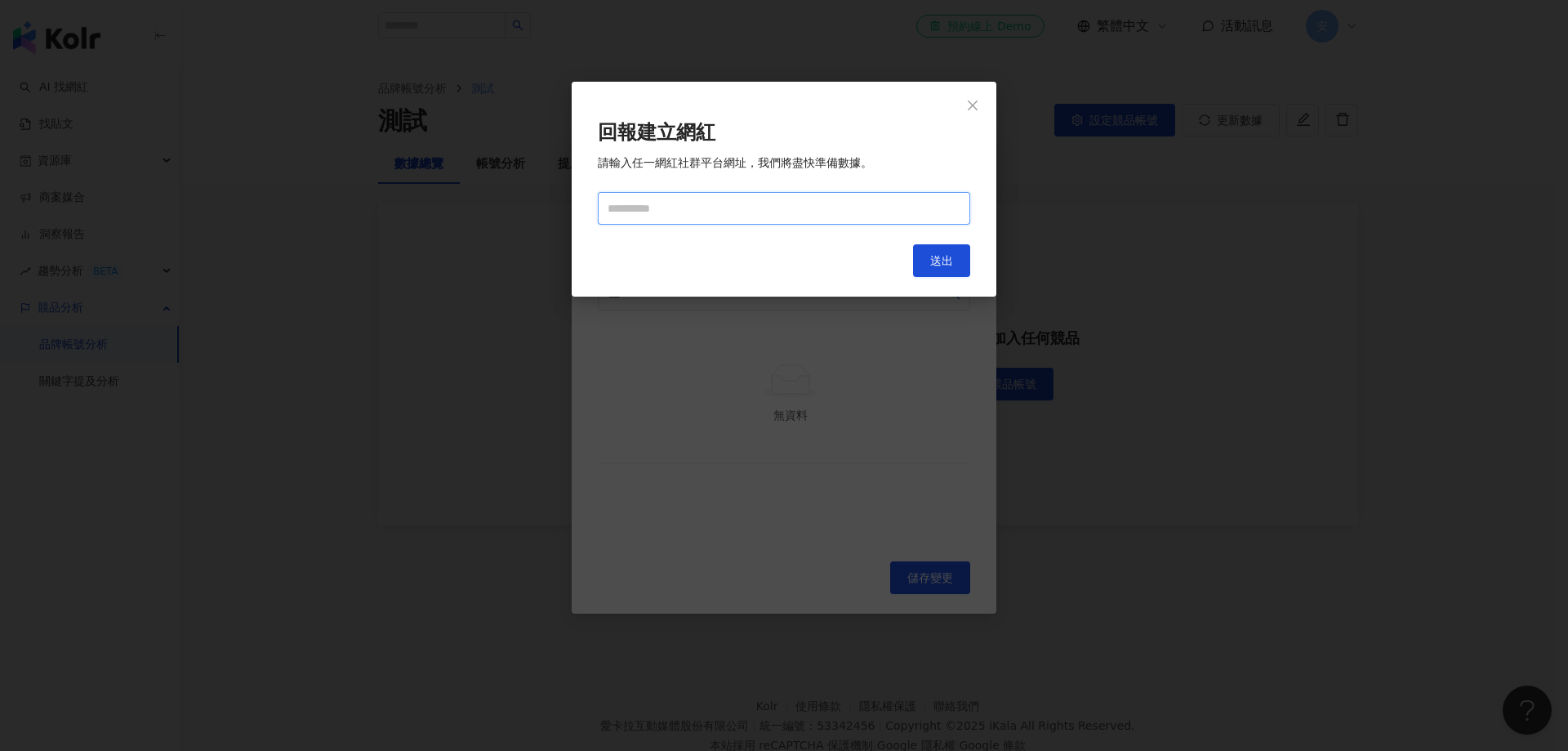
click at [729, 220] on input "text" at bounding box center [784, 208] width 373 height 33
paste input "**********"
type input "**********"
click at [943, 247] on button "送出" at bounding box center [942, 260] width 57 height 33
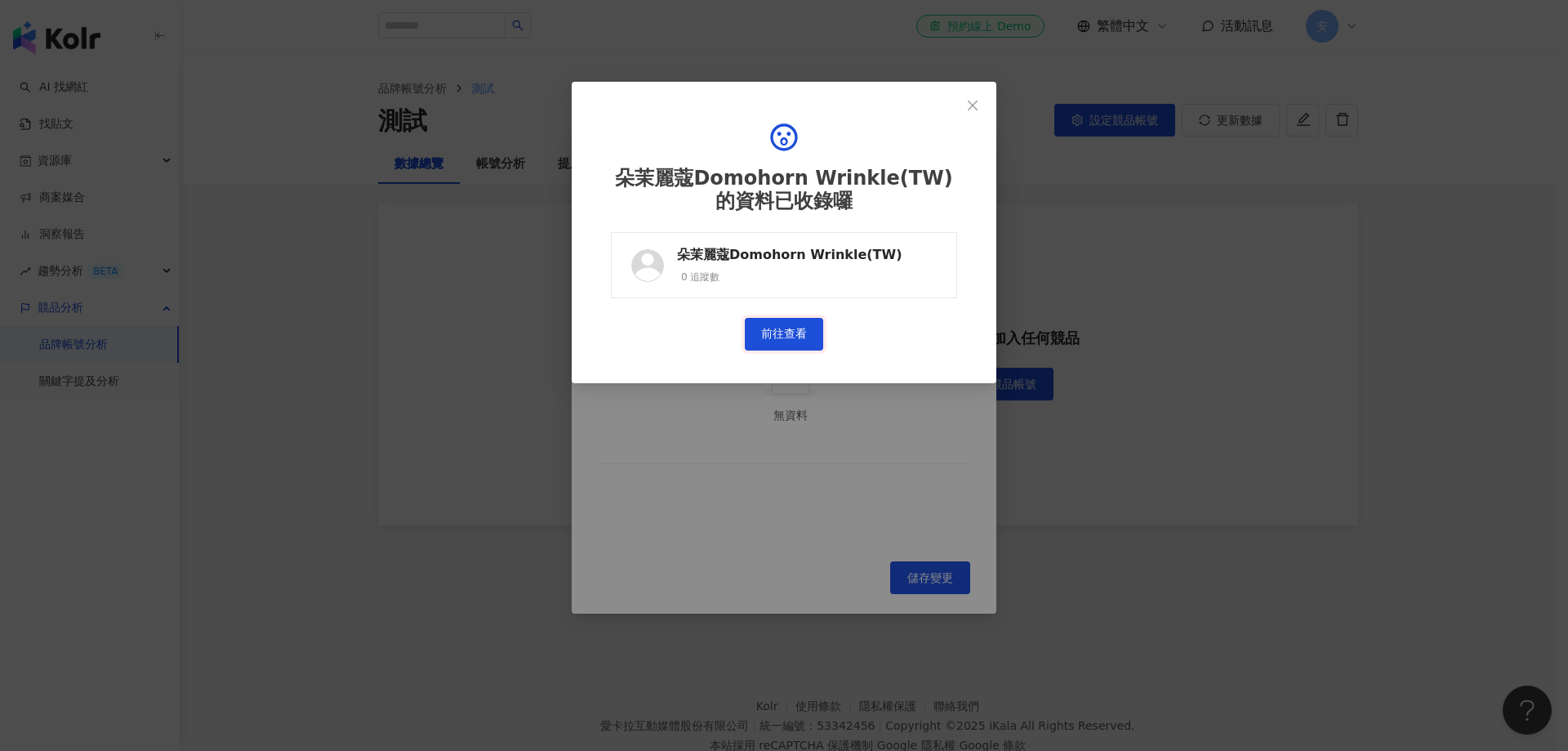
click at [781, 332] on link "前往查看" at bounding box center [784, 334] width 78 height 33
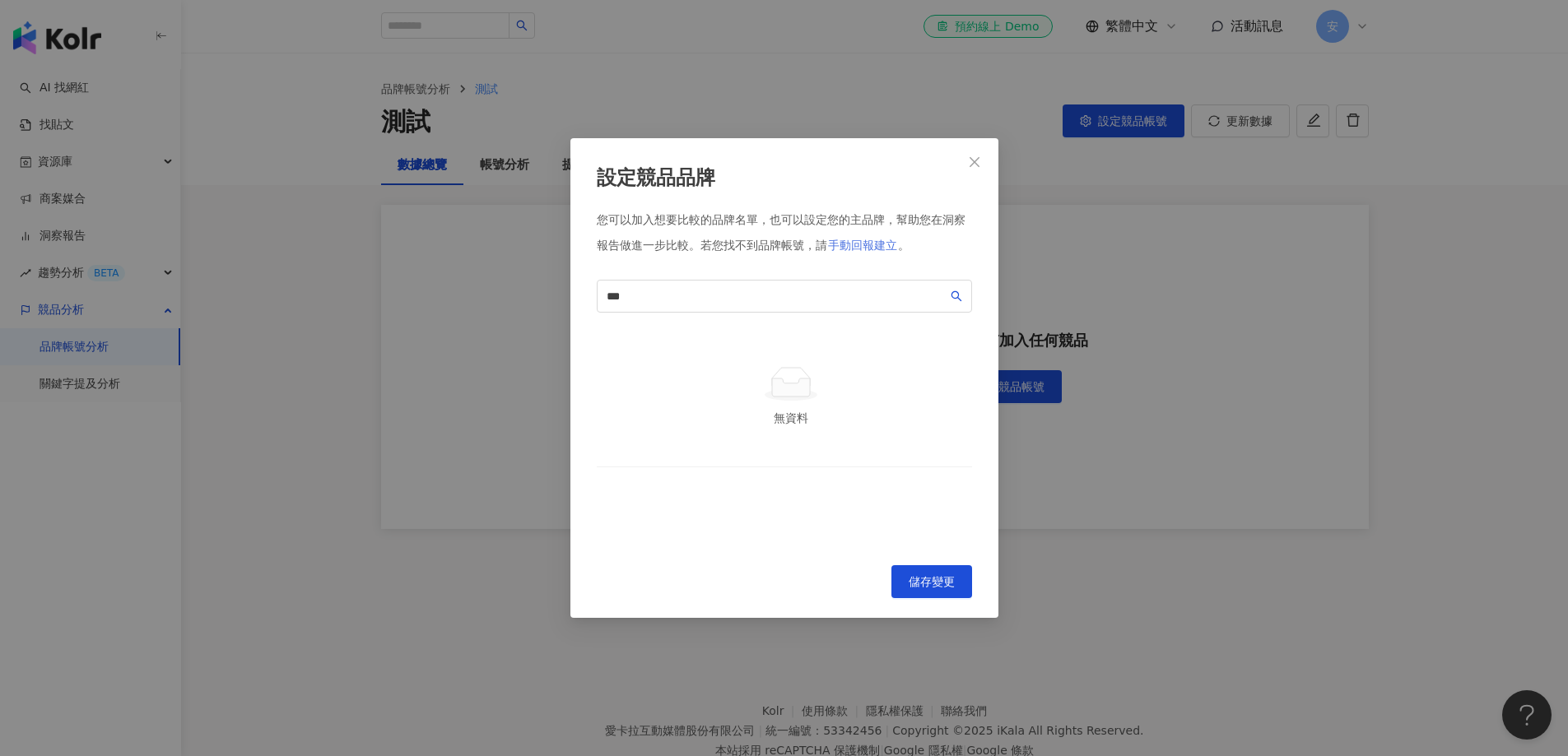
click at [877, 251] on span "手動回報建立" at bounding box center [863, 245] width 69 height 13
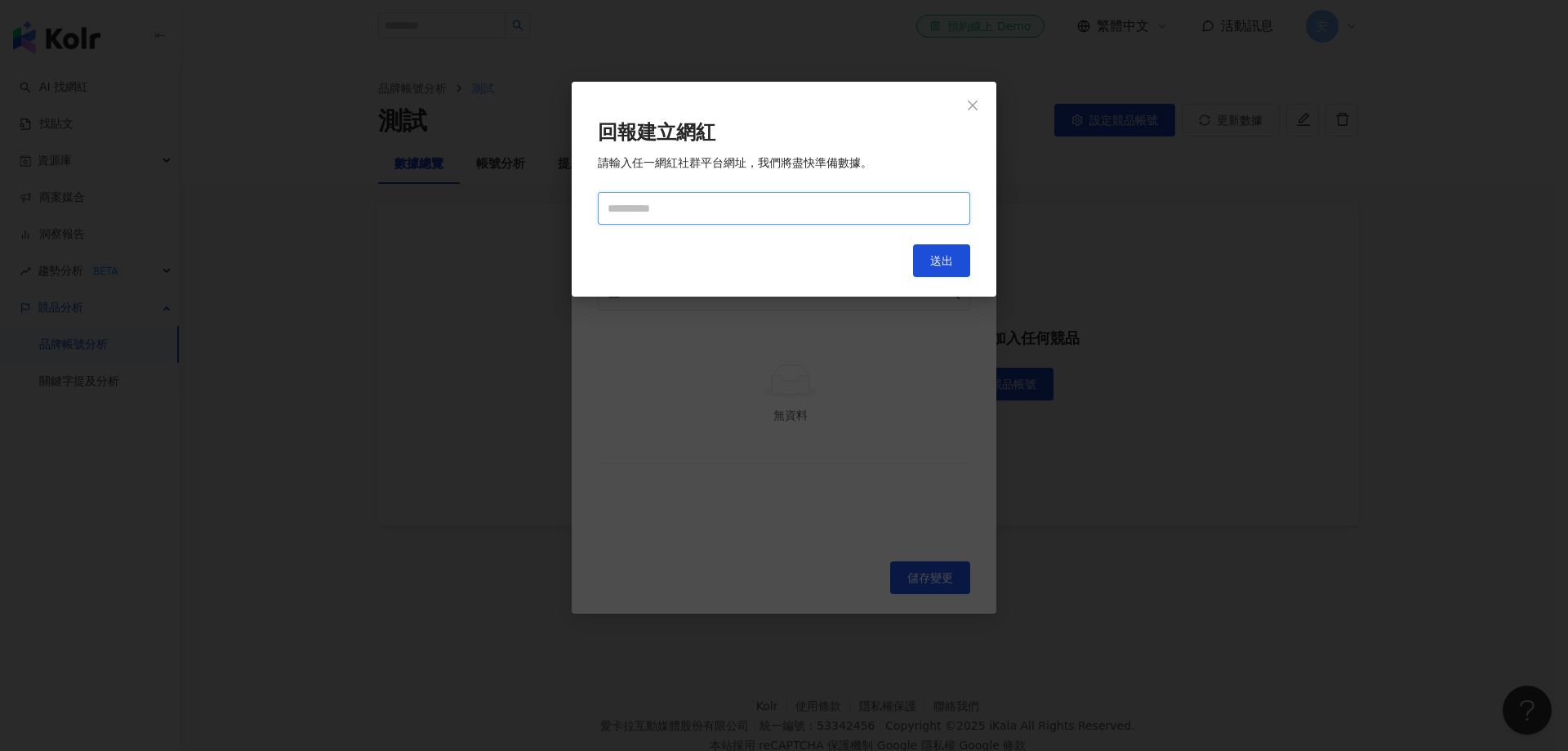
click at [767, 212] on input "text" at bounding box center [784, 208] width 373 height 33
paste input "**********"
type input "**********"
click at [933, 265] on span "送出" at bounding box center [942, 260] width 23 height 13
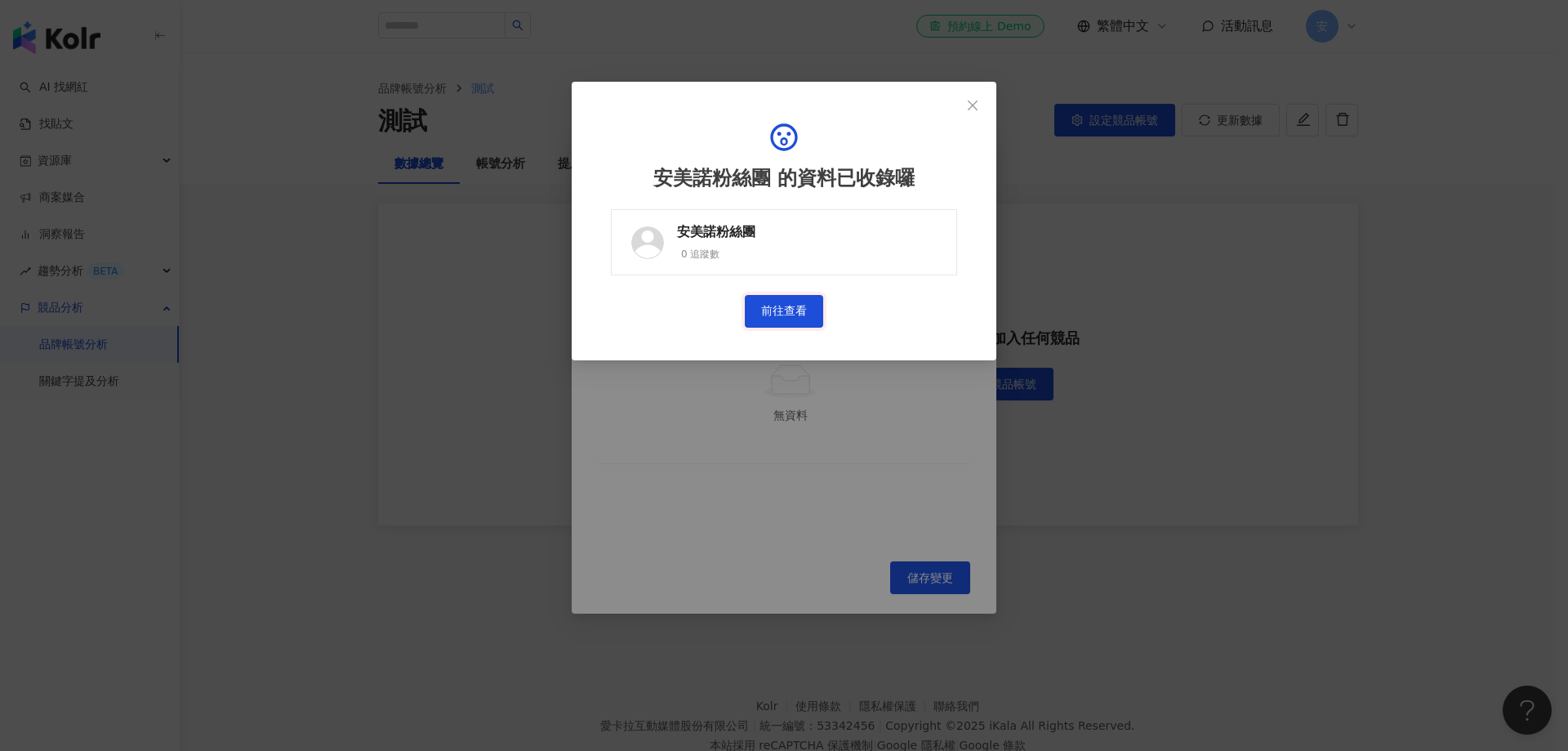
click at [795, 308] on link "前往查看" at bounding box center [784, 311] width 78 height 33
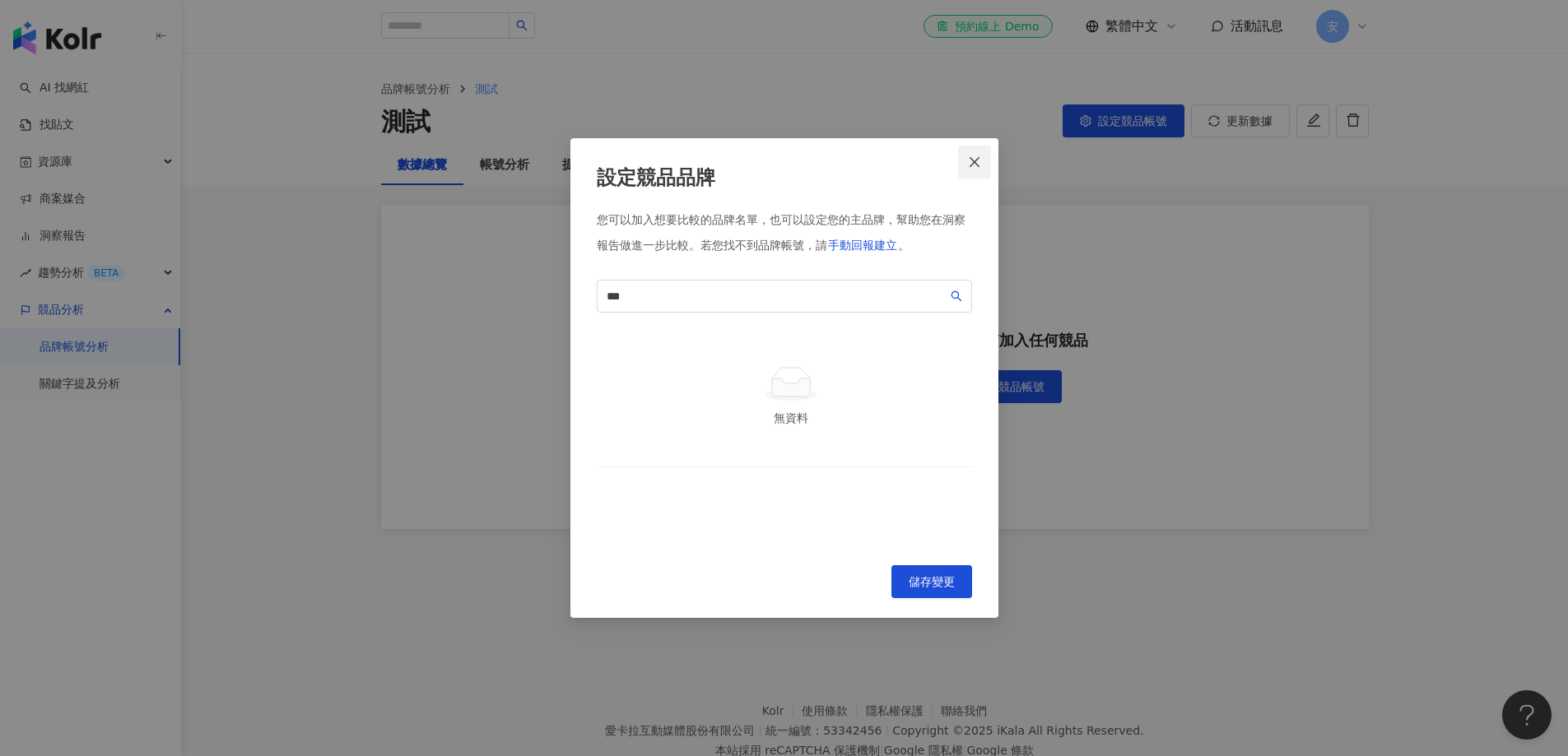
click at [979, 155] on icon "close" at bounding box center [974, 161] width 13 height 13
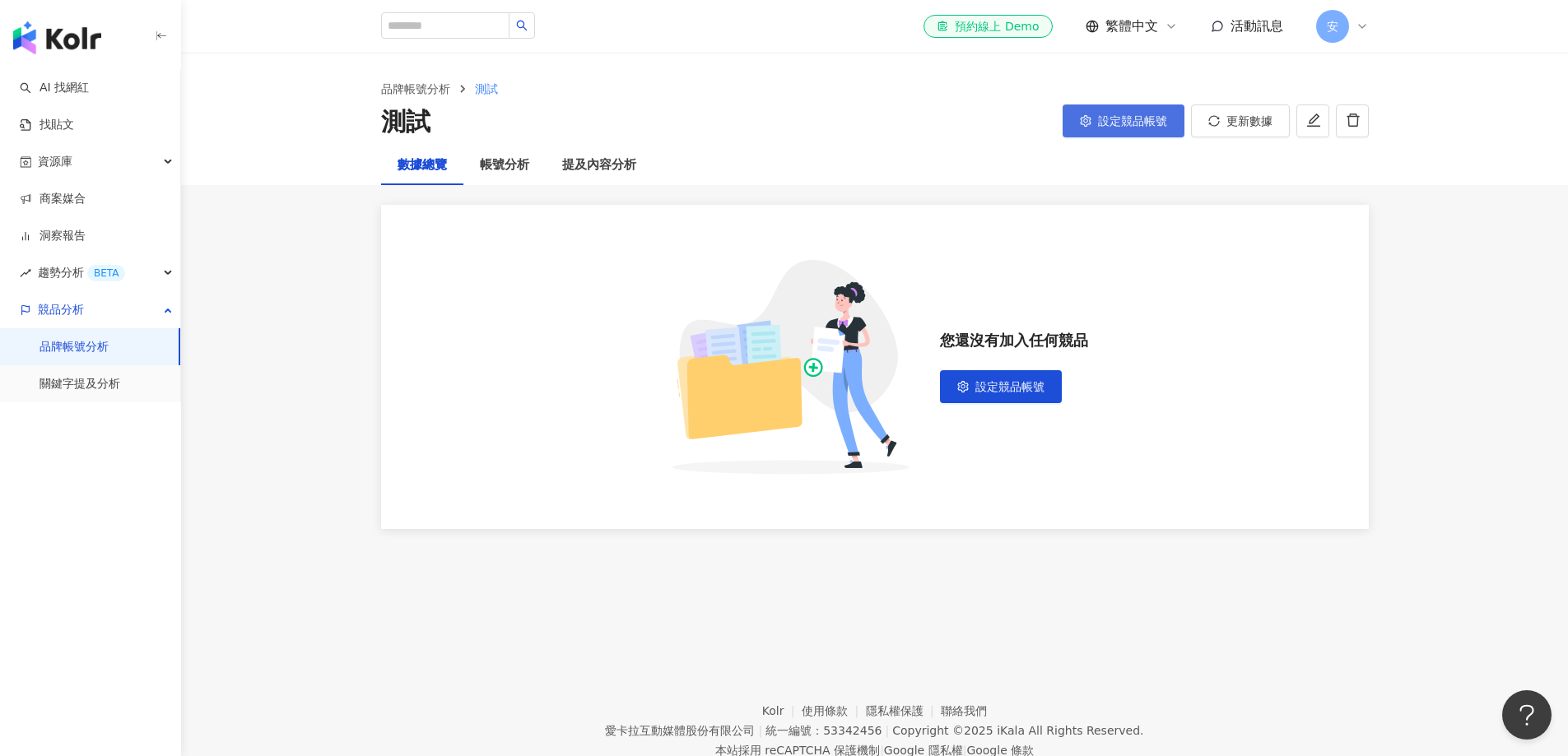
click at [1102, 114] on span "設定競品帳號" at bounding box center [1133, 121] width 69 height 13
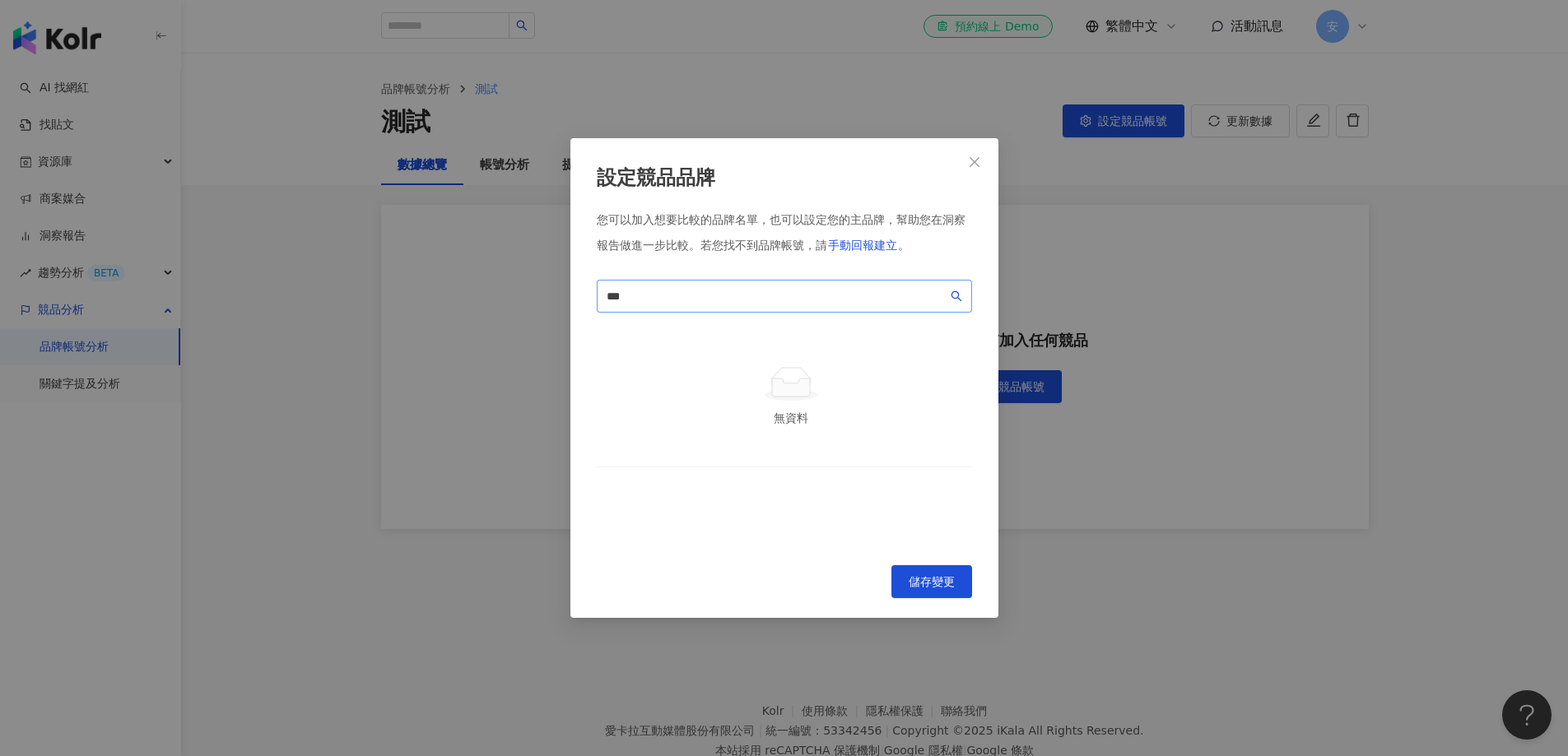
click at [701, 308] on span "***" at bounding box center [784, 295] width 376 height 33
drag, startPoint x: 666, startPoint y: 299, endPoint x: 397, endPoint y: 280, distance: 269.7
click at [397, 280] on div "設定競品品牌 您可以加入想要比較的品牌名單，也可以設定您的主品牌，幫助您在洞察報告做進一步比較。 若您找不到品牌帳號，請 手動回報建立 。 安美諾 *** l…" at bounding box center [784, 378] width 1568 height 756
paste input "********"
click at [620, 298] on input "**********" at bounding box center [777, 296] width 341 height 18
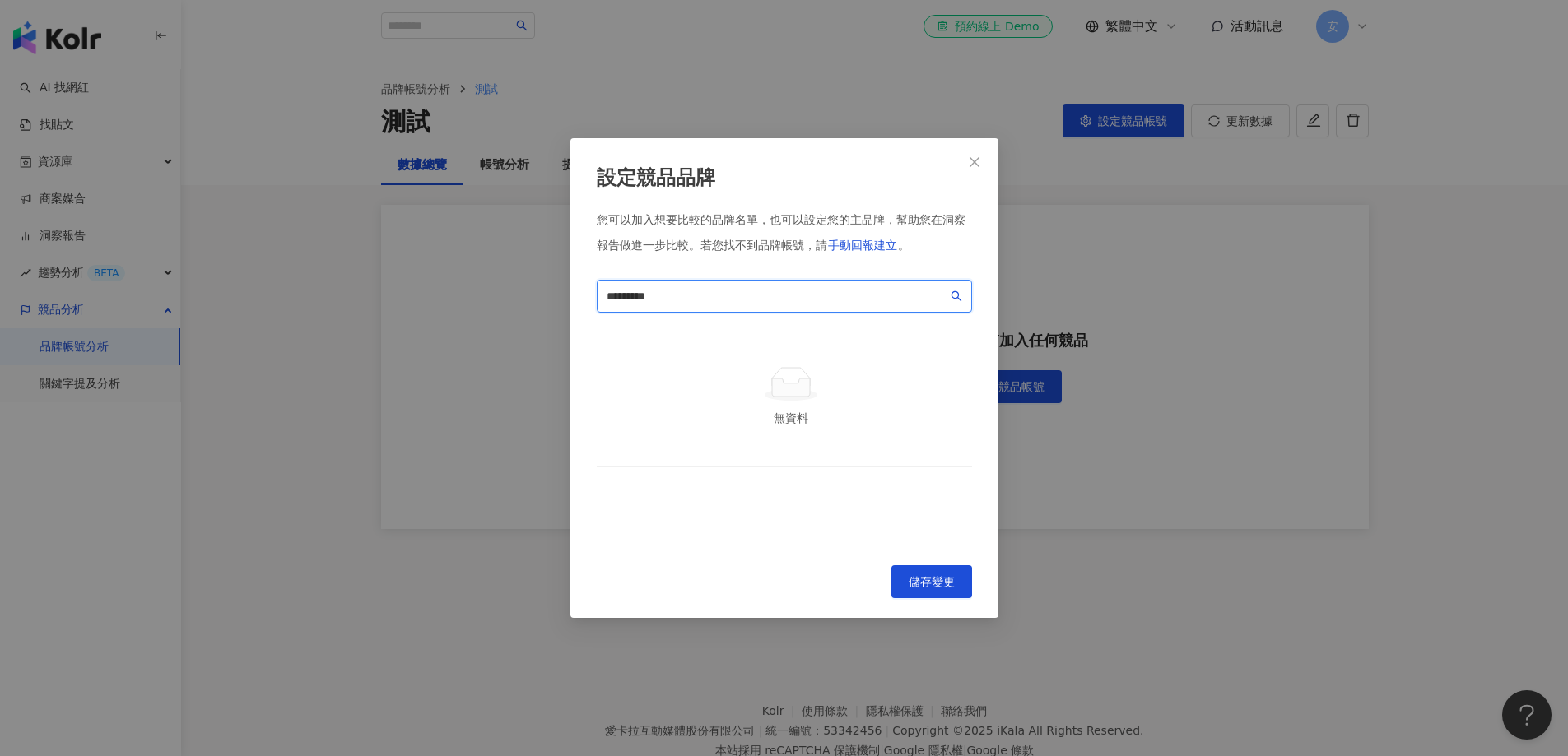
click at [692, 294] on input "*********" at bounding box center [777, 296] width 341 height 18
drag, startPoint x: 641, startPoint y: 298, endPoint x: 744, endPoint y: 301, distance: 103.0
click at [744, 301] on input "*********" at bounding box center [777, 296] width 341 height 18
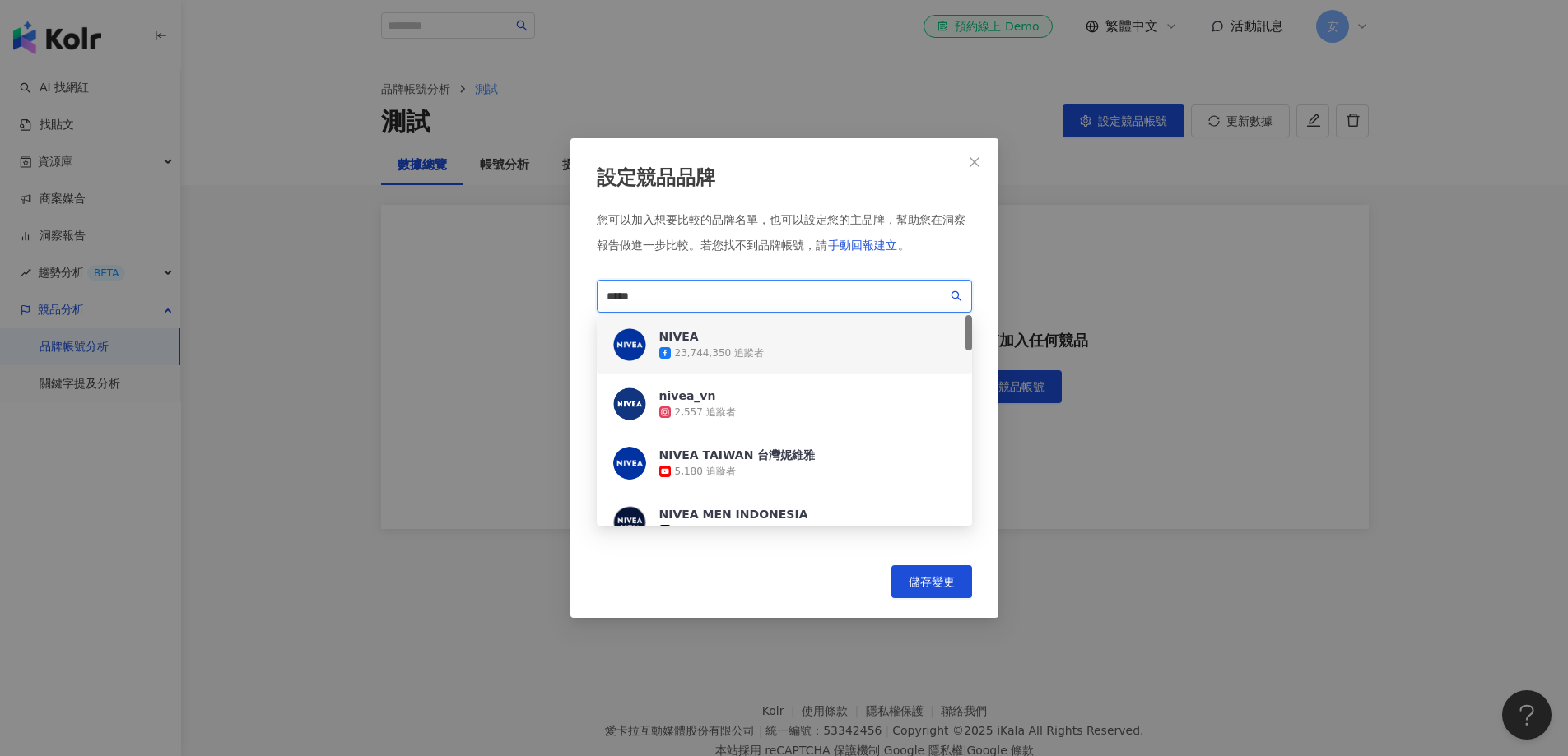
click at [699, 350] on div "23,744,350 追蹤者" at bounding box center [719, 353] width 90 height 14
drag, startPoint x: 664, startPoint y: 298, endPoint x: 508, endPoint y: 288, distance: 156.3
click at [508, 288] on div "設定競品品牌 您可以加入想要比較的品牌名單，也可以設定您的主品牌，幫助您在洞察報告做進一步比較。 若您找不到品牌帳號，請 手動回報建立 。 ***** f62…" at bounding box center [784, 378] width 1568 height 756
drag, startPoint x: 694, startPoint y: 294, endPoint x: 404, endPoint y: 277, distance: 290.5
click at [406, 280] on div "設定競品品牌 您可以加入想要比較的品牌名單，也可以設定您的主品牌，幫助您在洞察報告做進一步比較。 若您找不到品牌帳號，請 手動回報建立 。 ***** f62…" at bounding box center [784, 378] width 1568 height 756
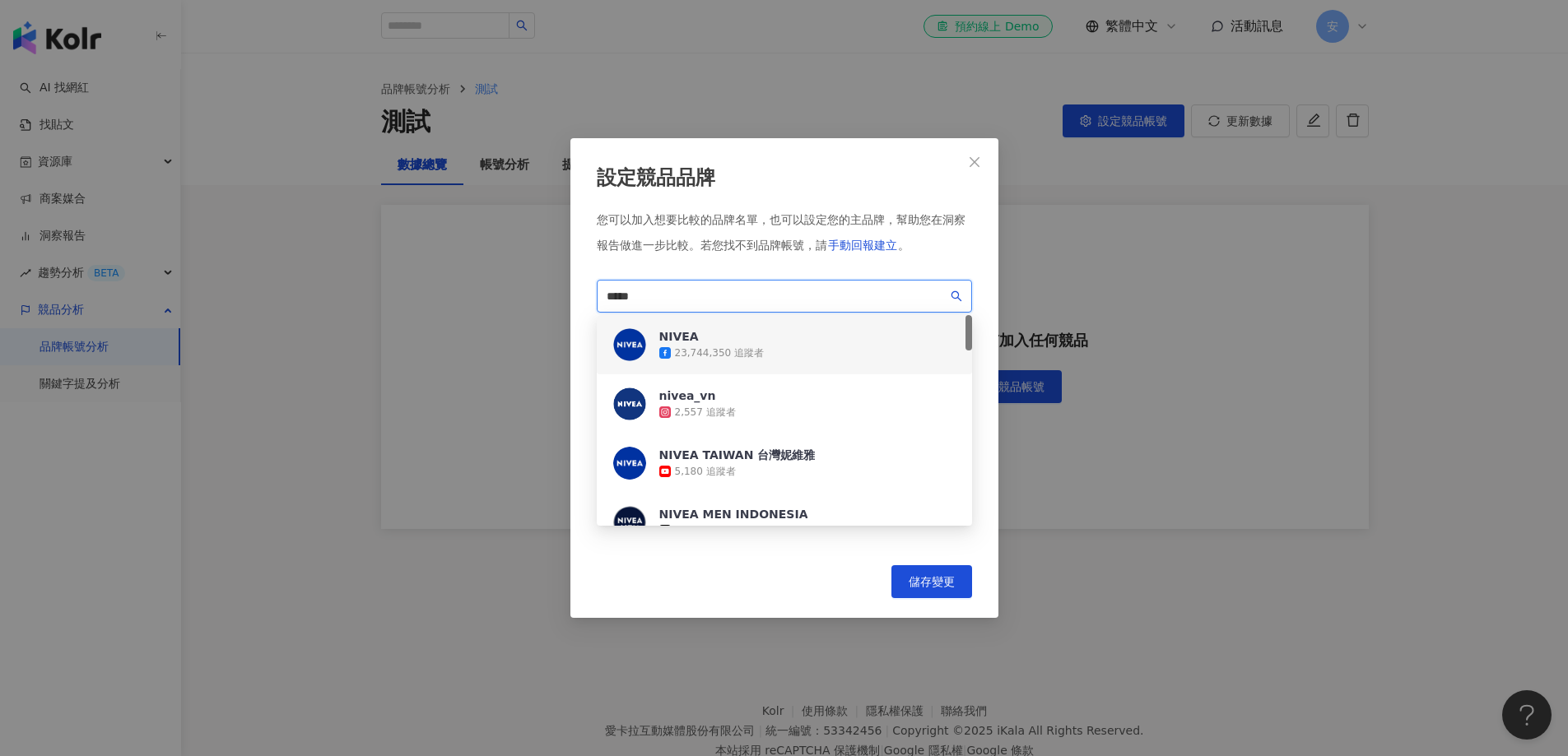
paste input "**"
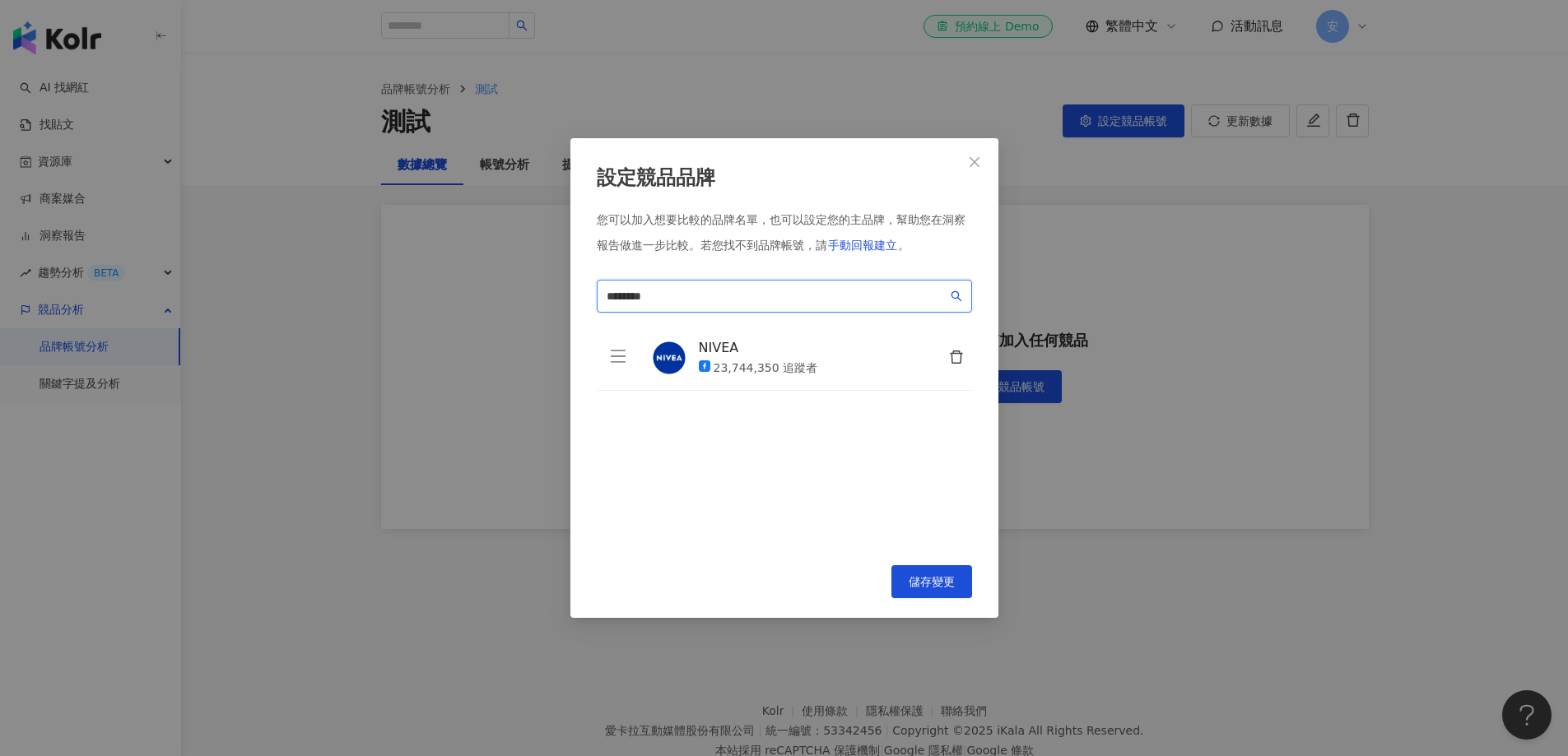
click at [677, 304] on input "*******" at bounding box center [777, 296] width 341 height 18
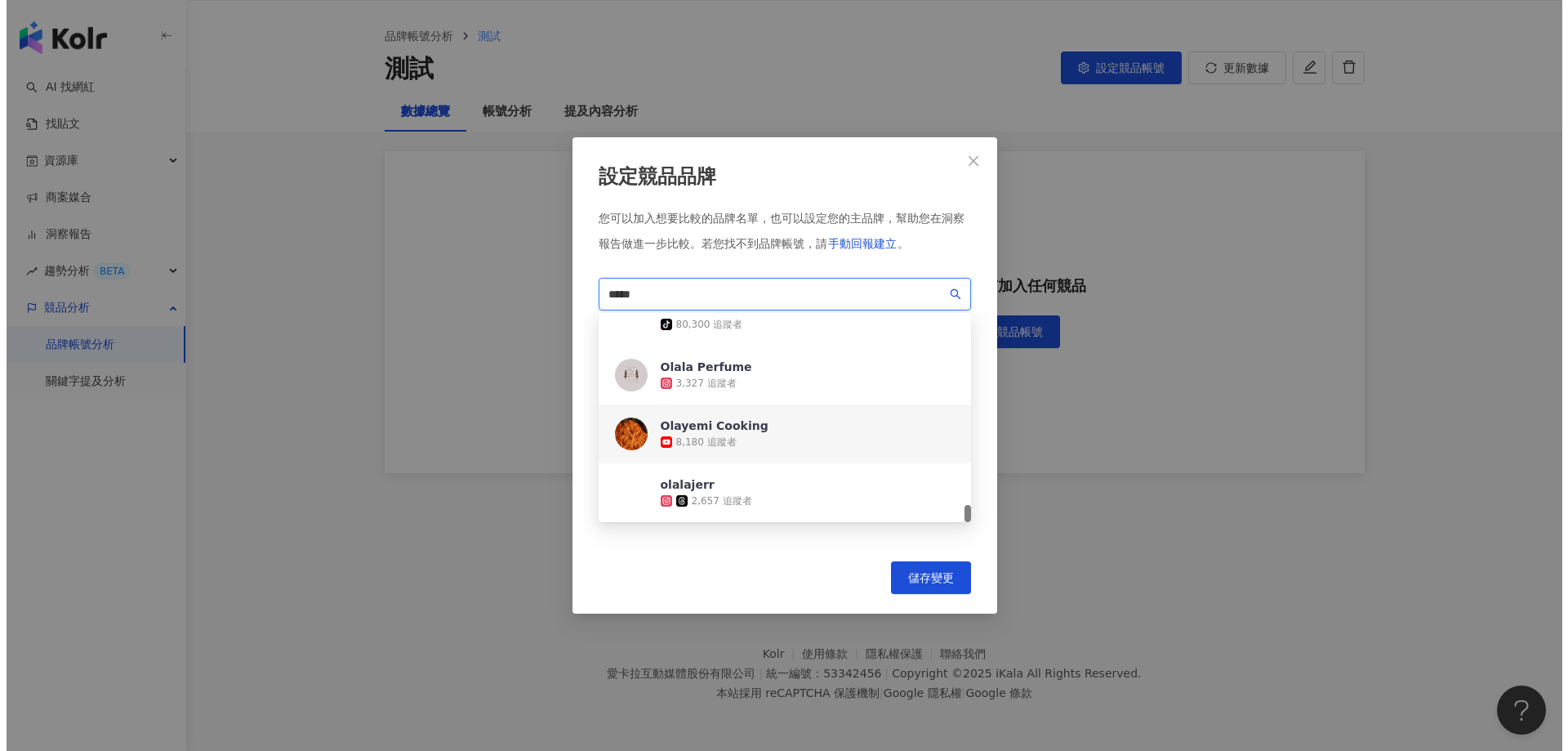
scroll to position [75, 0]
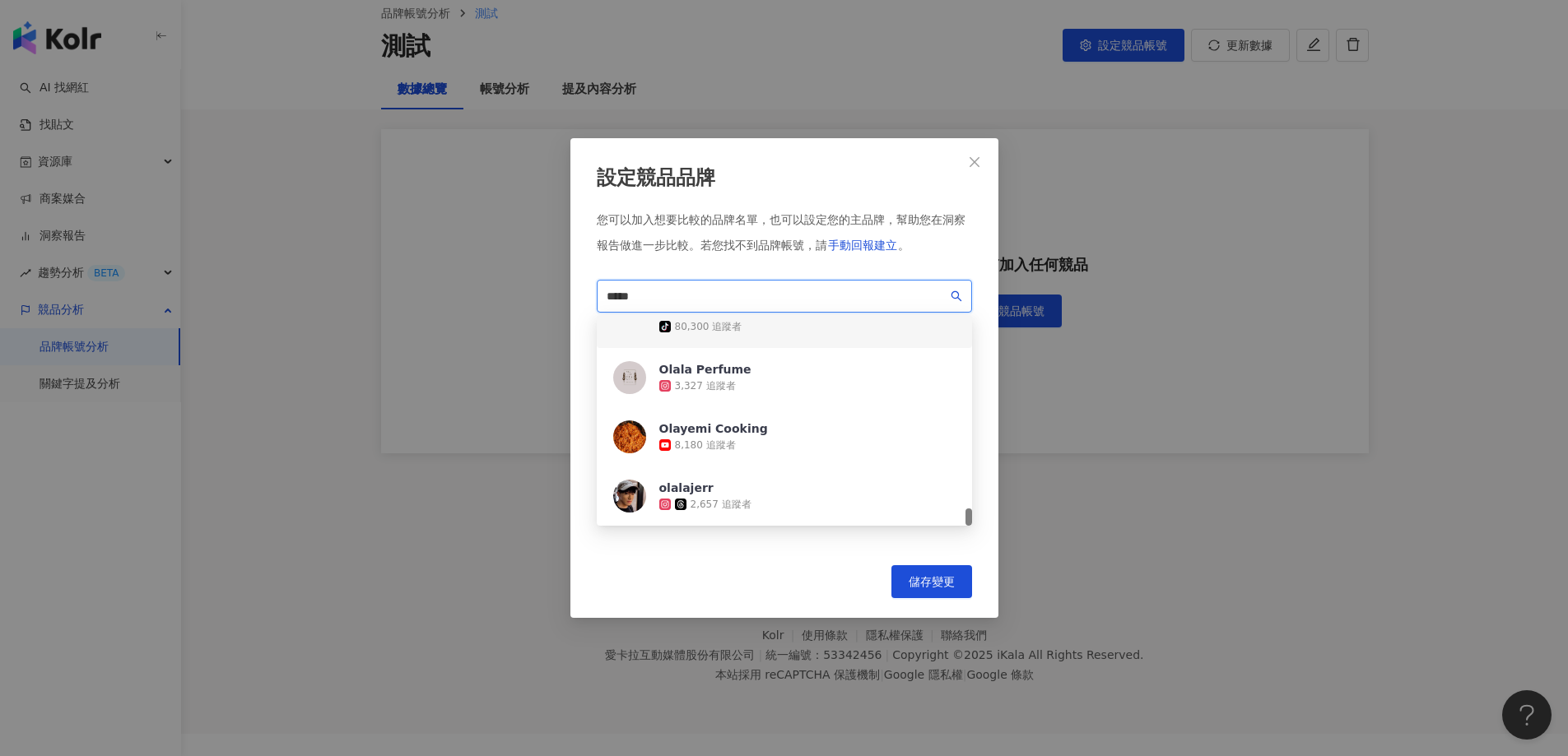
type input "****"
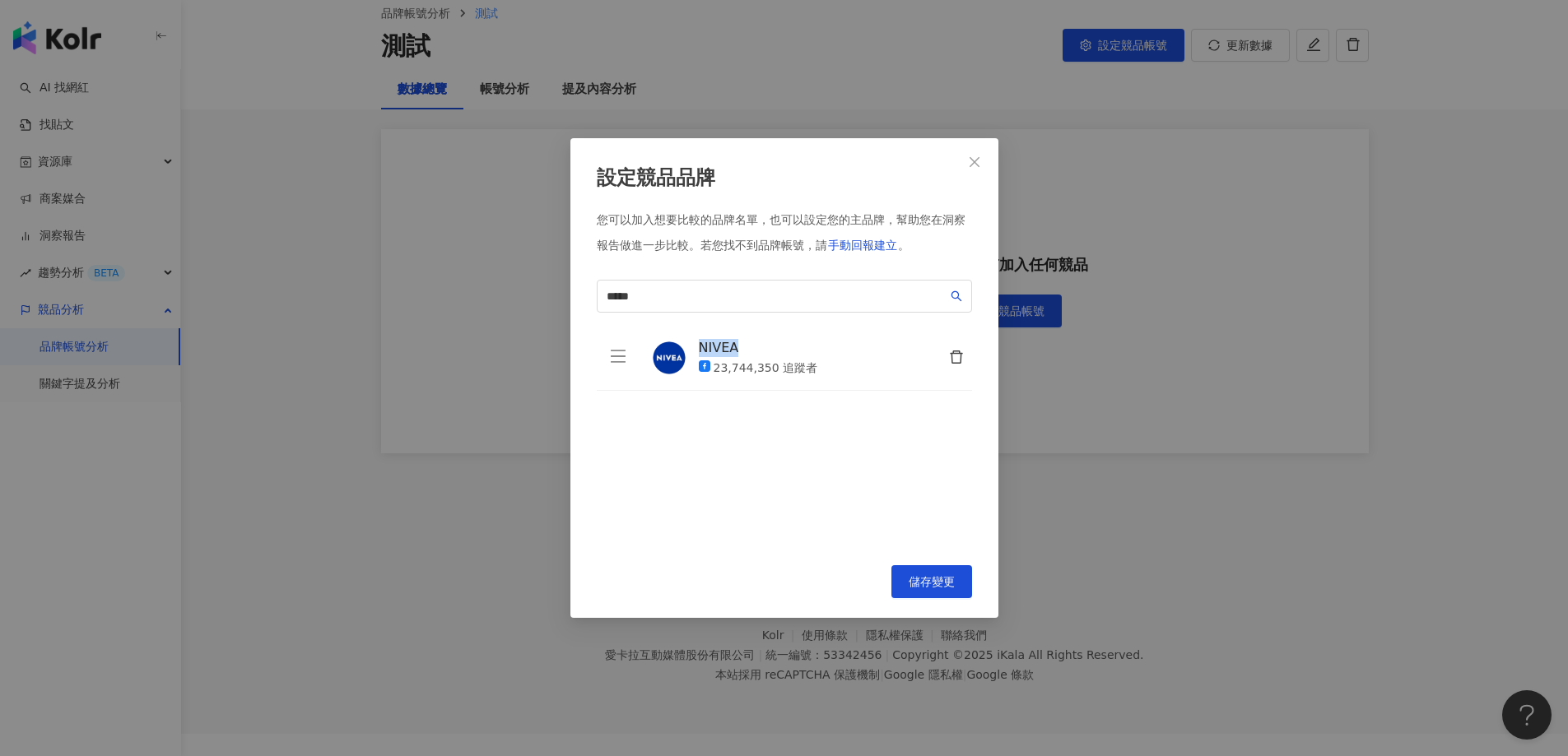
drag, startPoint x: 749, startPoint y: 343, endPoint x: 699, endPoint y: 345, distance: 50.0
click at [699, 345] on div "NIVEA" at bounding box center [758, 348] width 119 height 18
copy div "NIVEA"
click at [839, 243] on span "手動回報建立" at bounding box center [863, 245] width 69 height 13
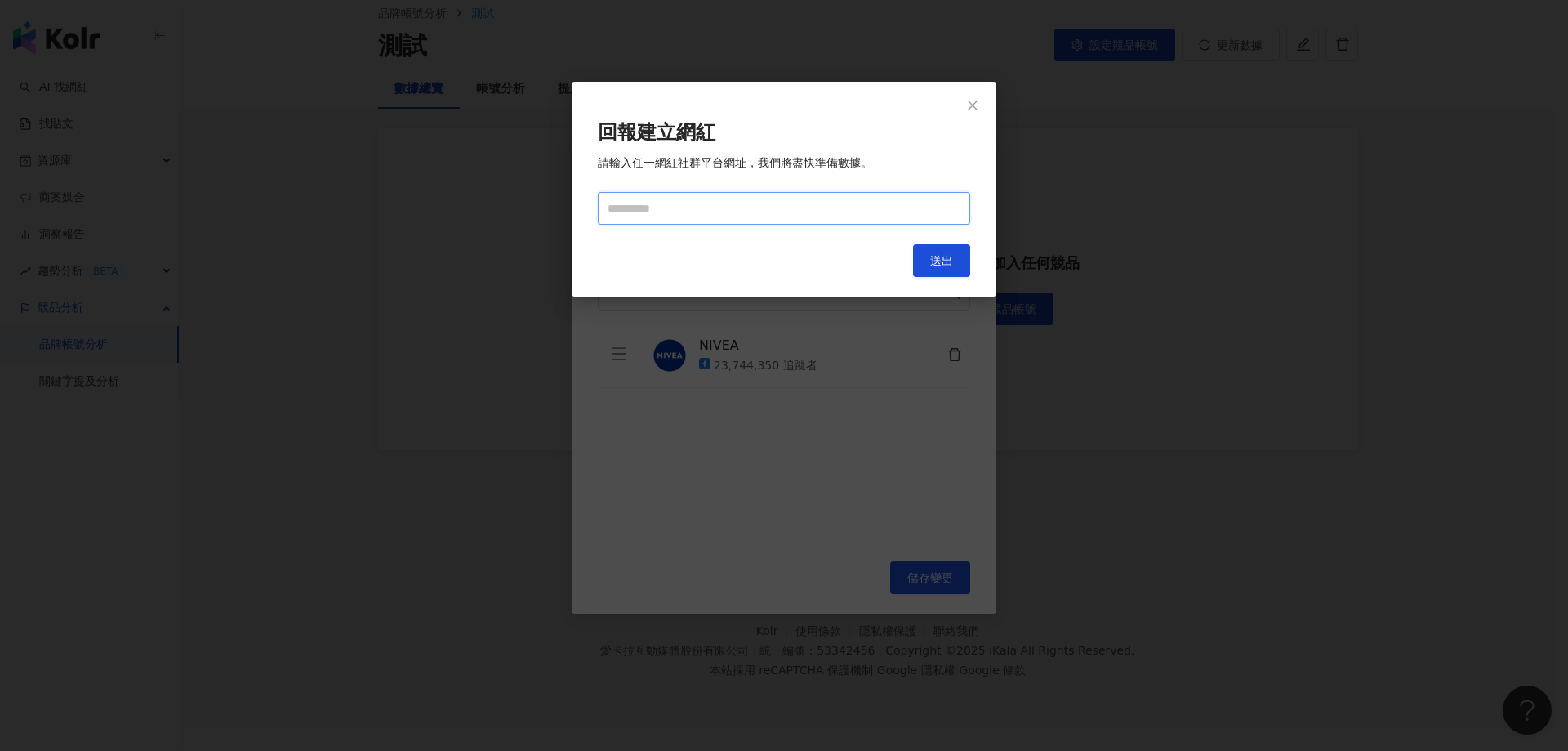
click at [697, 219] on input "text" at bounding box center [784, 208] width 373 height 33
paste input "**********"
type input "**********"
click at [964, 271] on button "送出" at bounding box center [942, 260] width 57 height 33
click at [970, 111] on icon "close" at bounding box center [973, 105] width 13 height 13
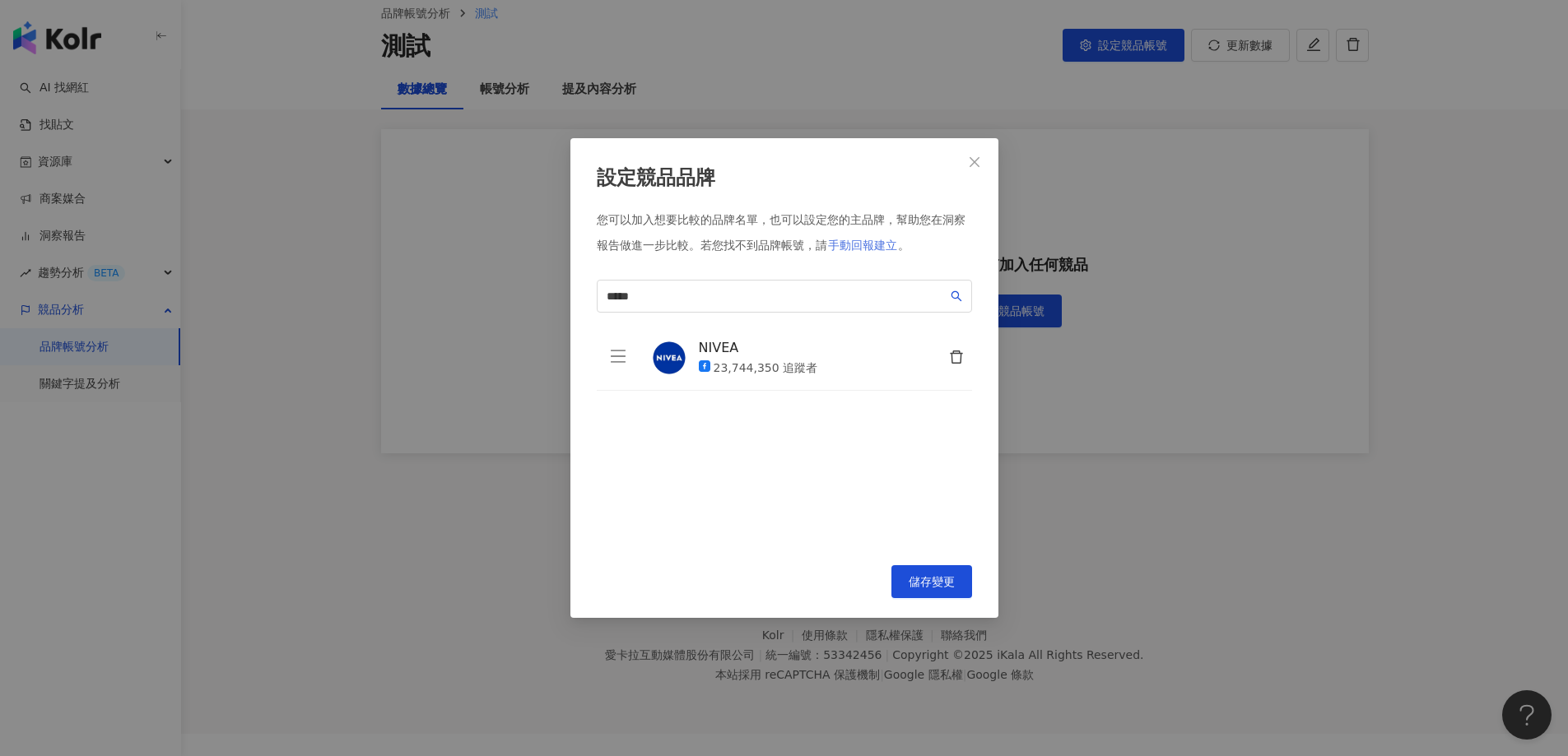
click at [875, 241] on span "手動回報建立" at bounding box center [863, 245] width 69 height 13
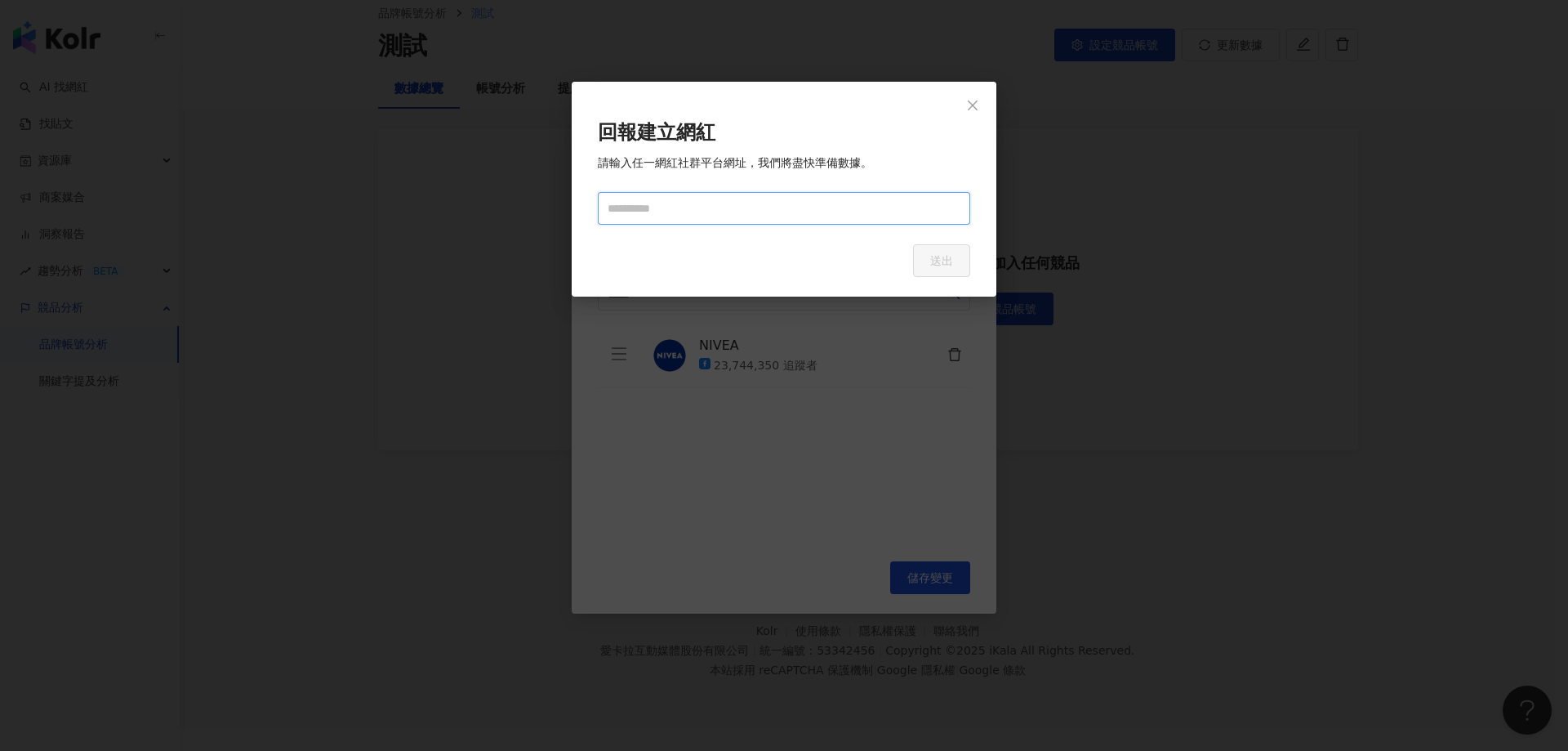
click at [655, 197] on input "text" at bounding box center [784, 208] width 373 height 33
paste input "**********"
type input "**********"
click at [970, 100] on div "**********" at bounding box center [784, 376] width 1568 height 751
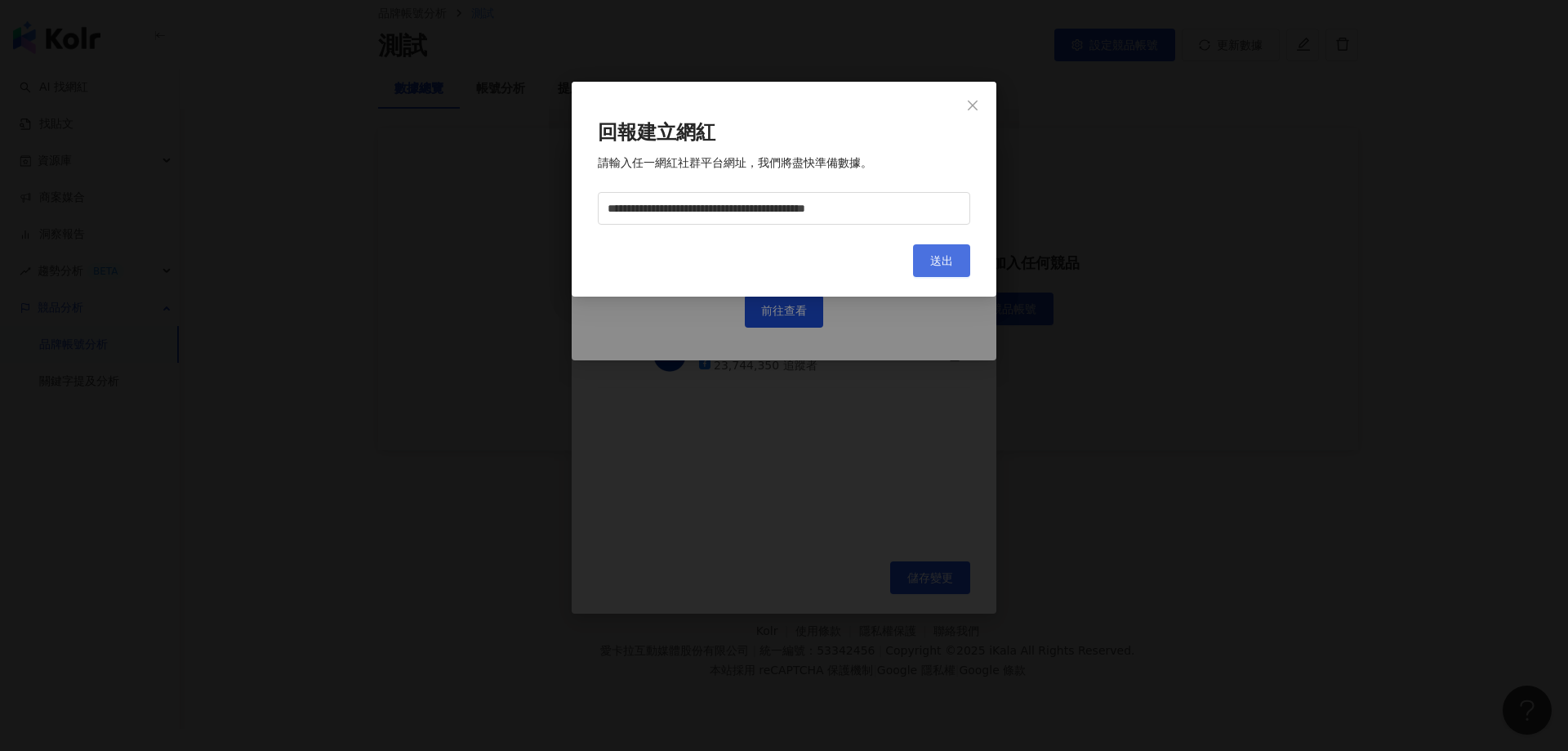
click at [937, 257] on span "送出" at bounding box center [942, 260] width 23 height 13
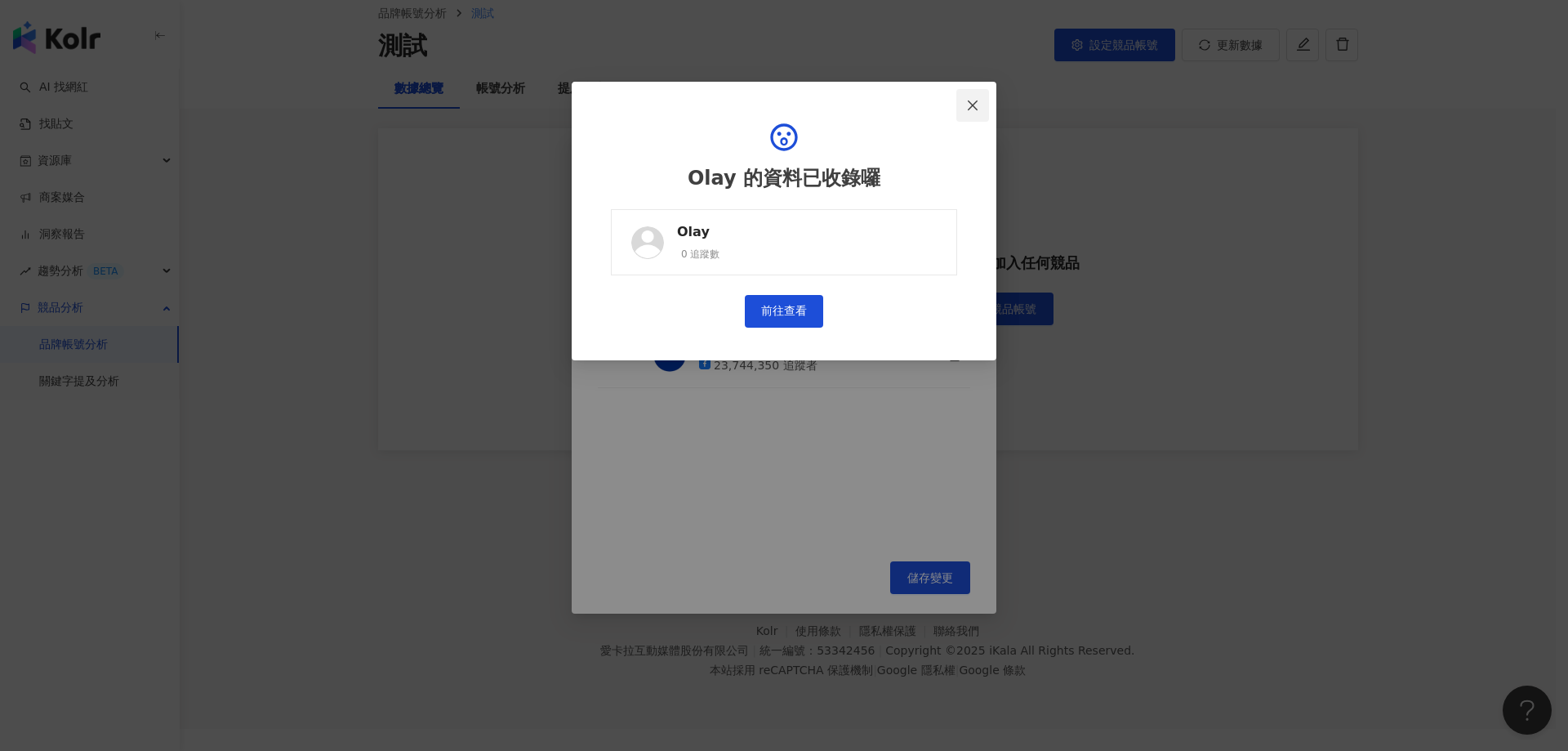
click at [973, 106] on icon "close" at bounding box center [973, 104] width 10 height 10
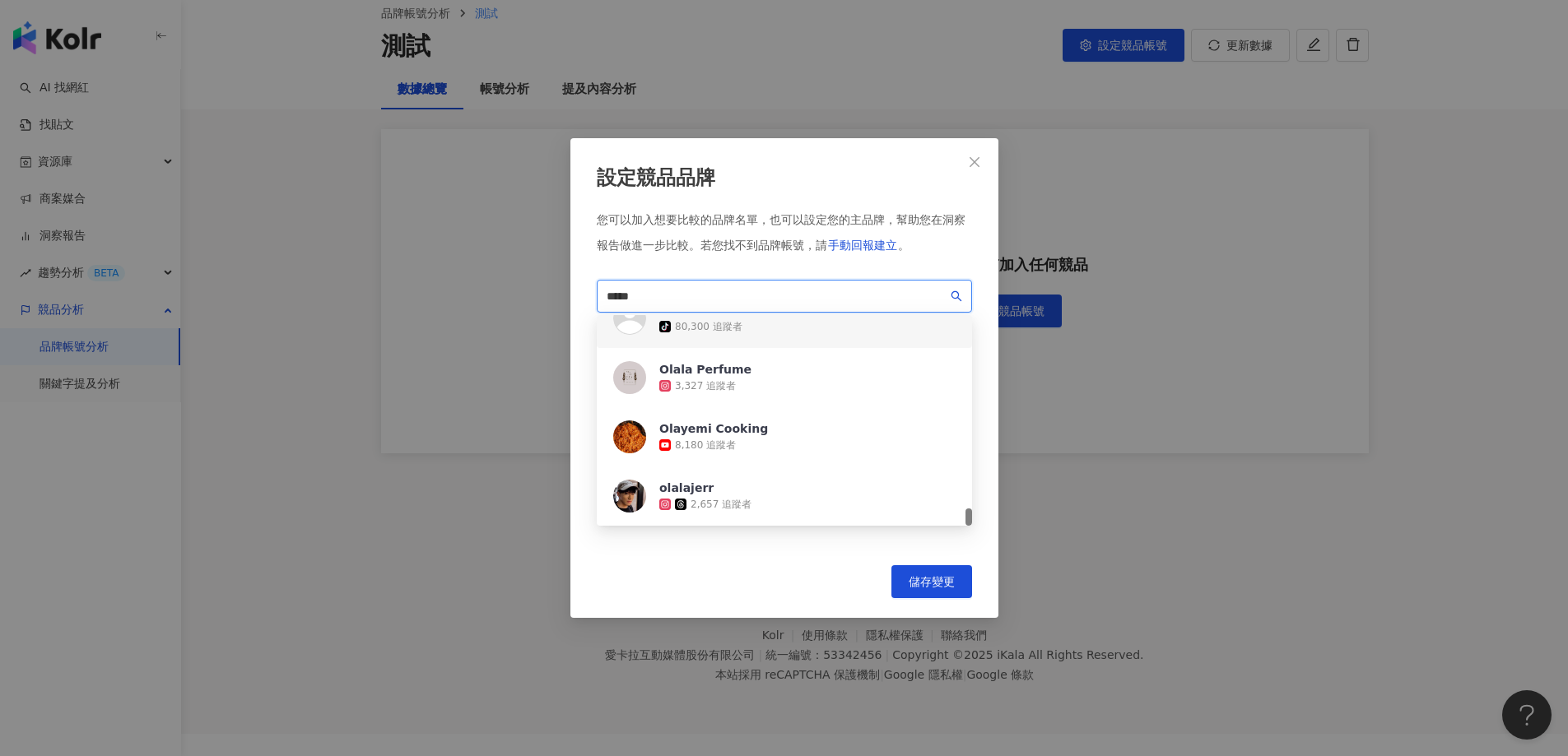
drag, startPoint x: 622, startPoint y: 300, endPoint x: 495, endPoint y: 295, distance: 127.1
click at [495, 295] on div "設定競品品牌 您可以加入想要比較的品牌名單，也可以設定您的主品牌，幫助您在洞察報告做進一步比較。 若您找不到品牌帳號，請 手動回報建立 。 **** a224…" at bounding box center [784, 378] width 1568 height 756
paste input "*"
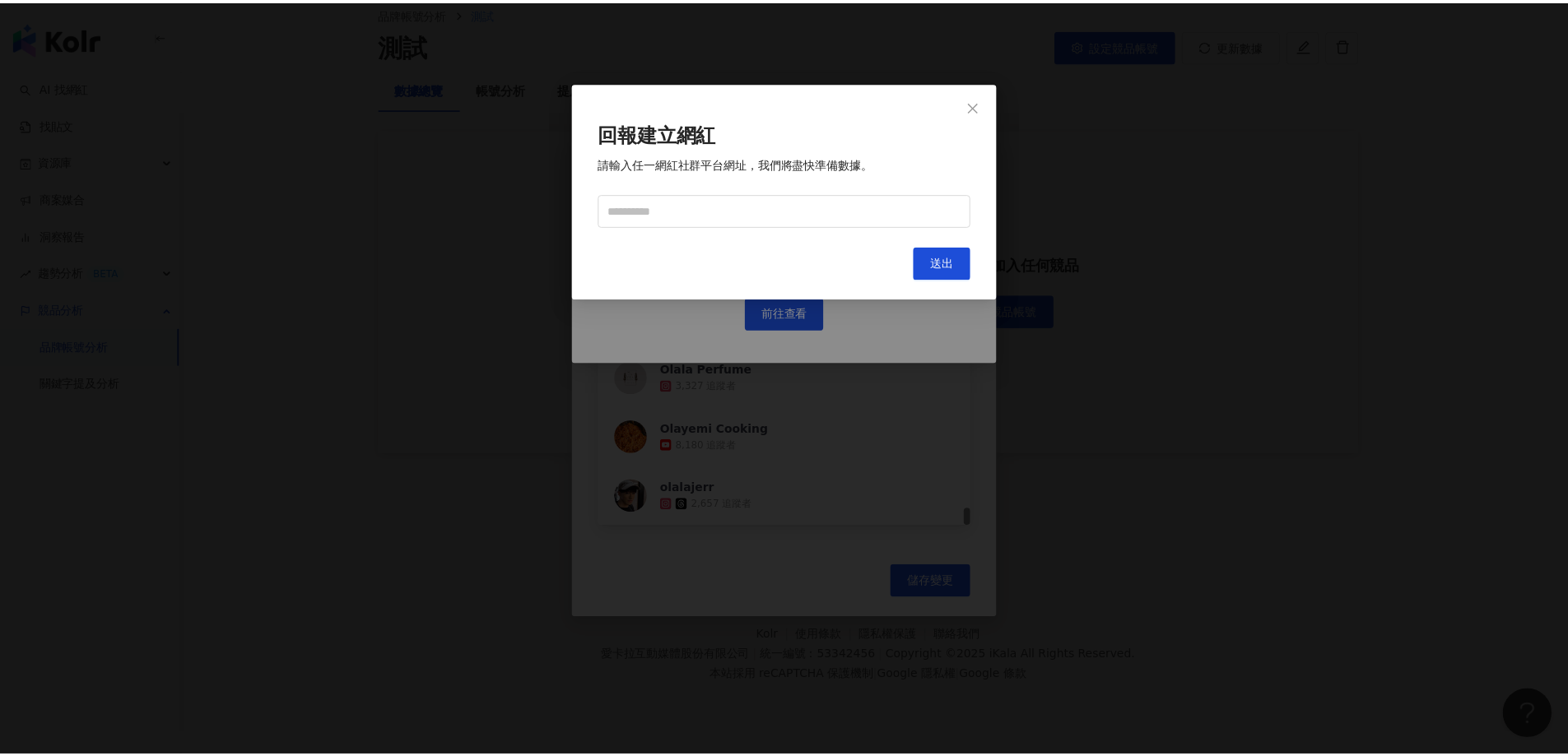
scroll to position [0, 0]
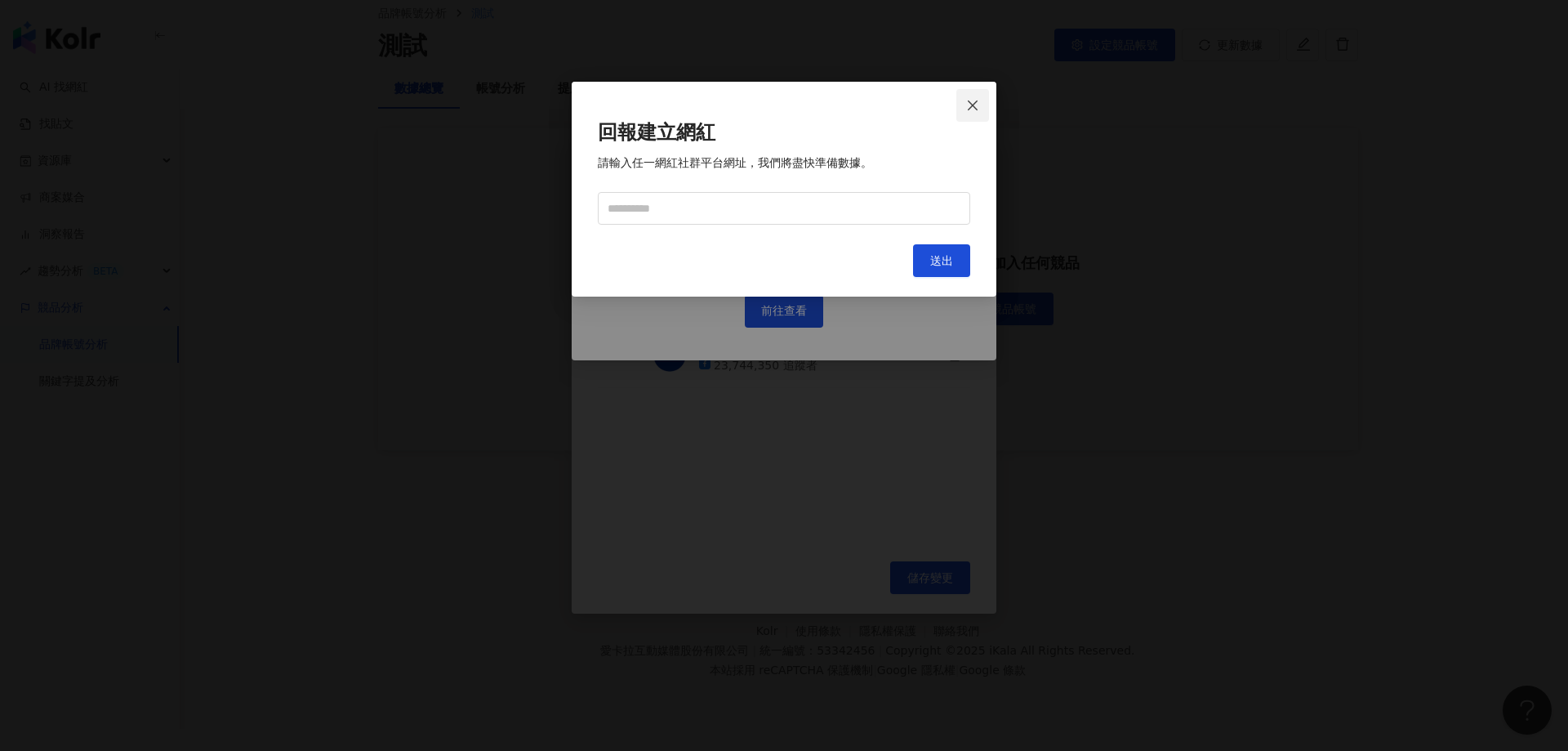
click at [970, 107] on icon "close" at bounding box center [973, 105] width 13 height 13
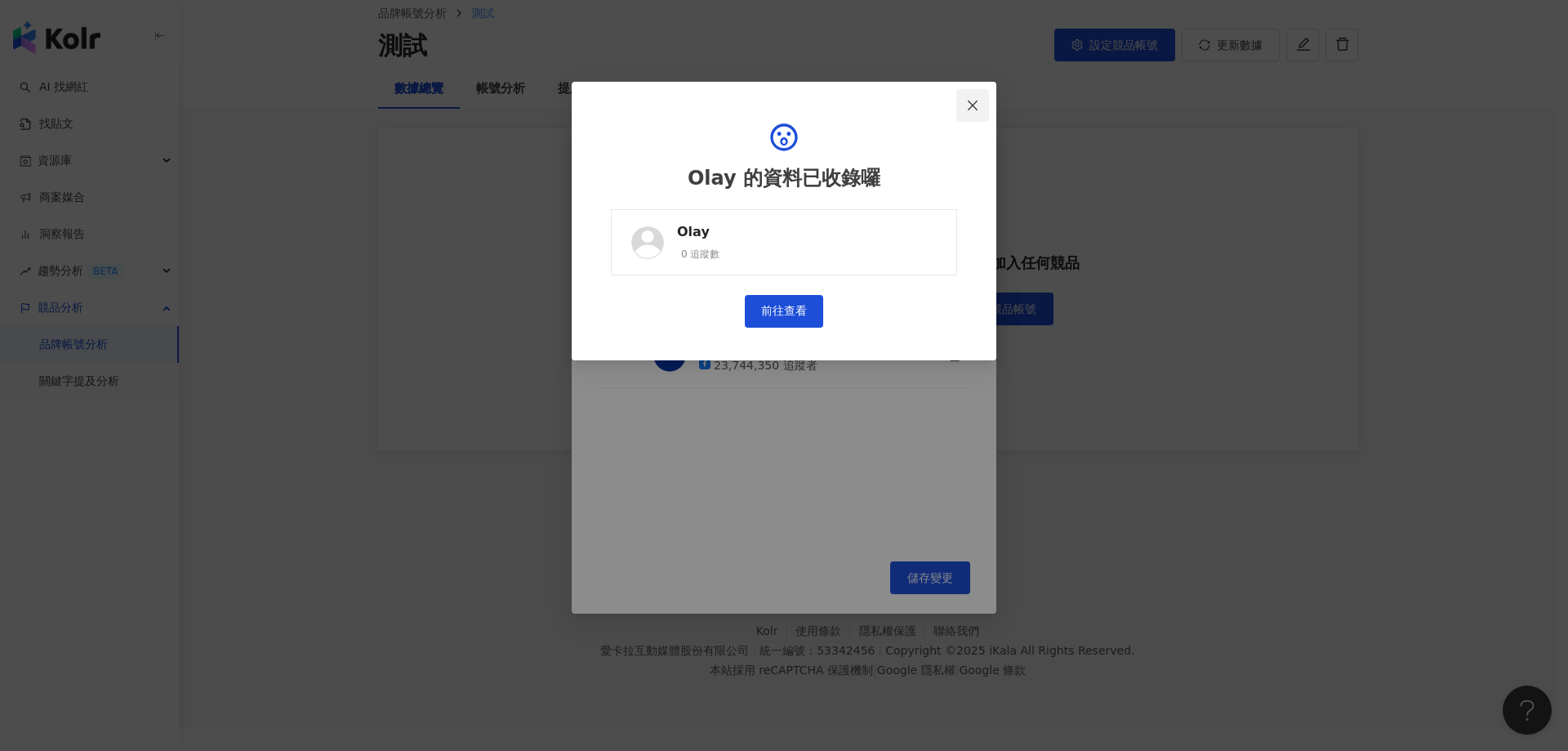
click at [977, 107] on icon "close" at bounding box center [973, 105] width 13 height 13
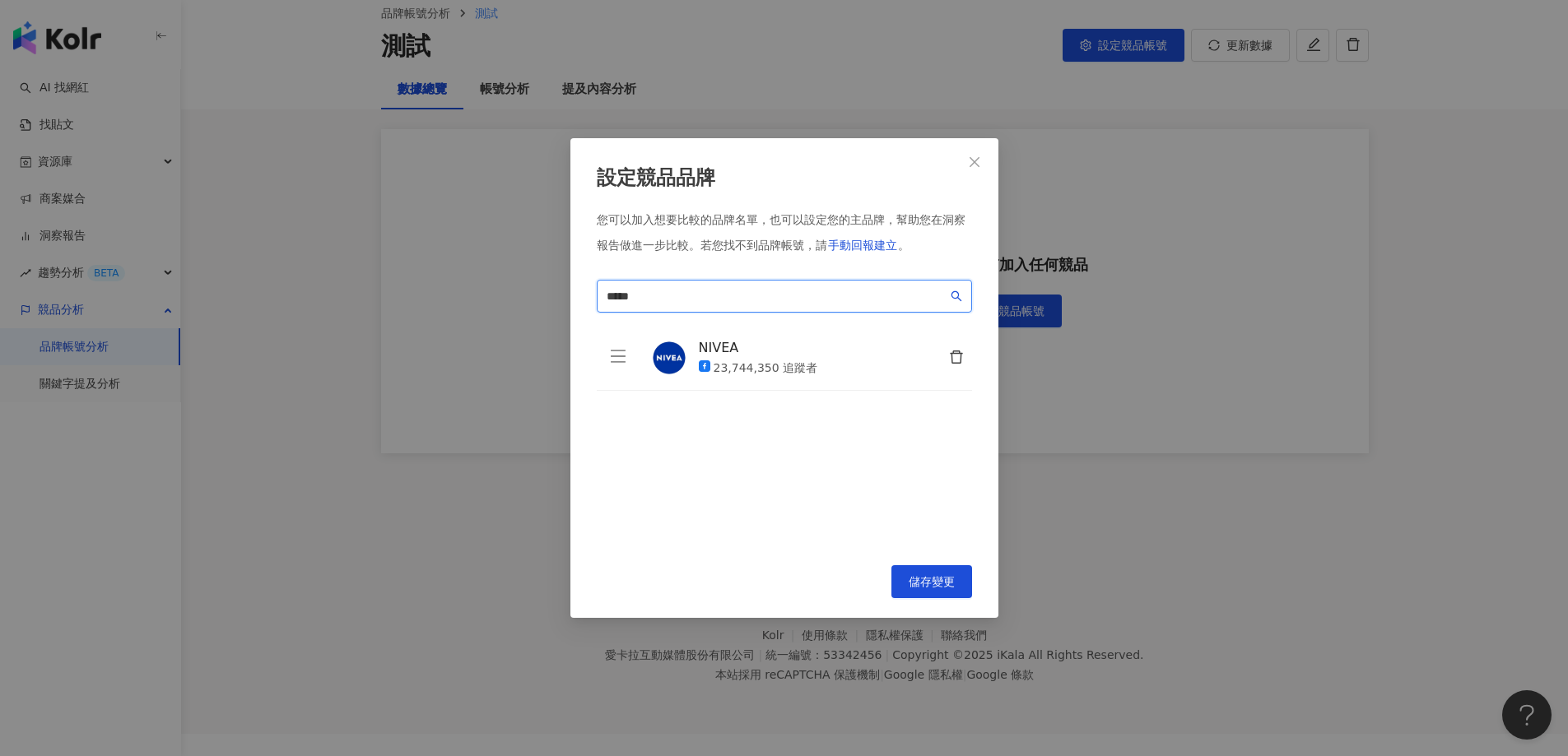
click at [617, 292] on input "*****" at bounding box center [777, 296] width 341 height 18
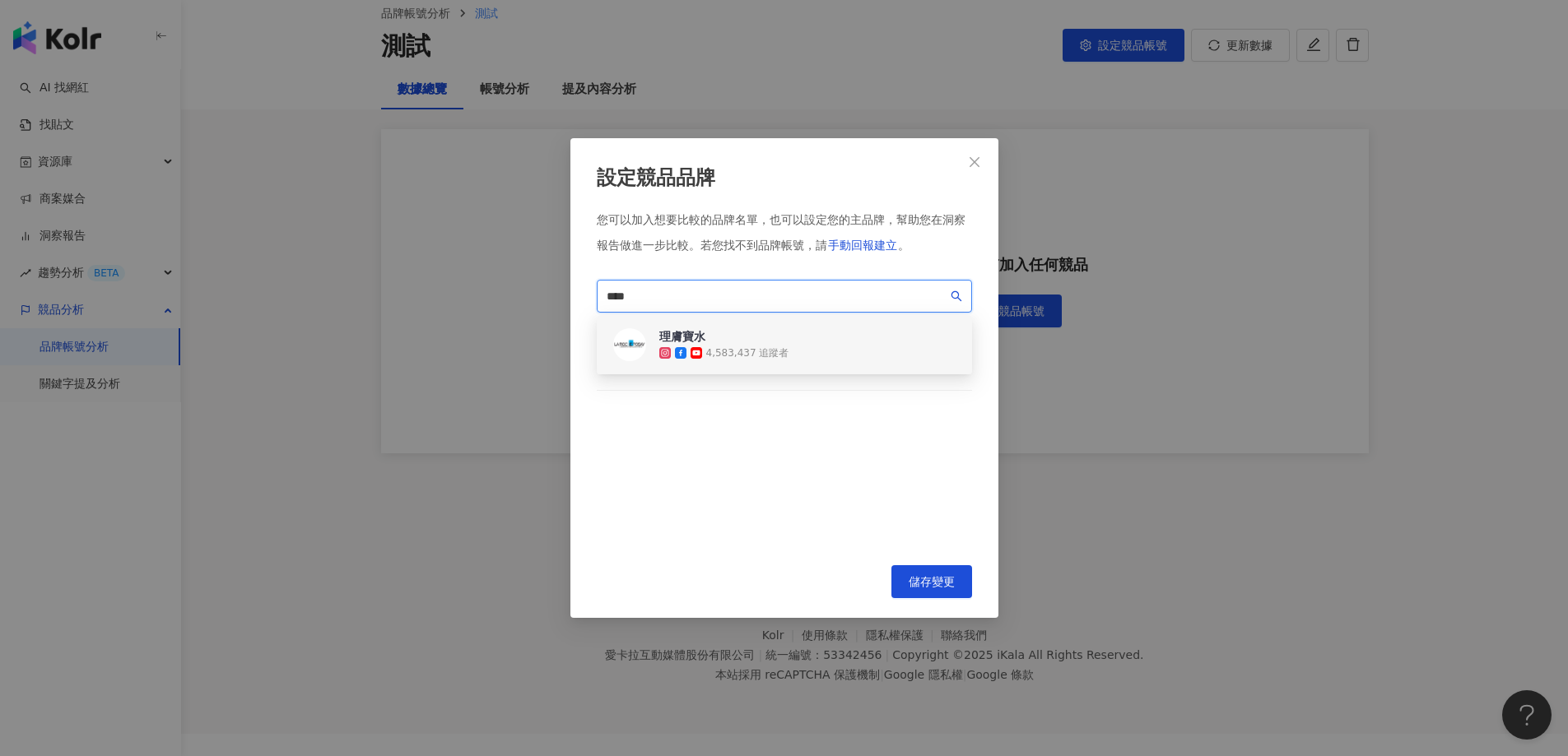
click at [741, 349] on div "4,583,437 追蹤者" at bounding box center [748, 353] width 83 height 14
drag, startPoint x: 677, startPoint y: 291, endPoint x: 334, endPoint y: 263, distance: 344.1
click at [344, 264] on div "設定競品品牌 您可以加入想要比較的品牌名單，也可以設定您的主品牌，幫助您在洞察報告做進一步比較。 若您找不到品牌帳號，請 手動回報建立 。 **** 70e5…" at bounding box center [784, 378] width 1568 height 756
paste input "search"
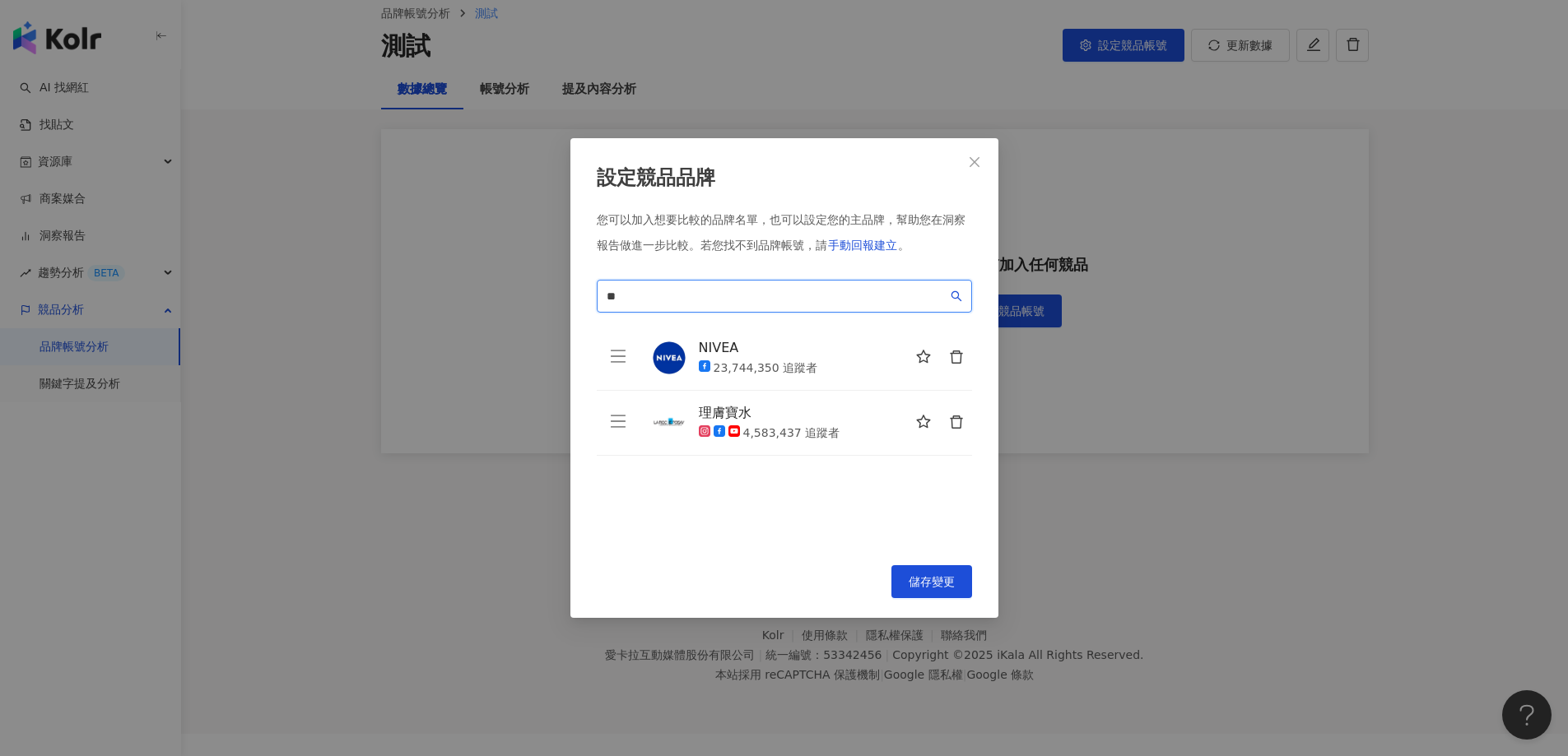
click at [651, 297] on input "**" at bounding box center [777, 296] width 341 height 18
drag, startPoint x: 652, startPoint y: 290, endPoint x: 537, endPoint y: 288, distance: 115.0
click at [537, 288] on div "設定競品品牌 您可以加入想要比較的品牌名單，也可以設定您的主品牌，幫助您在洞察報告做進一步比較。 若您找不到品牌帳號，請 手動回報建立 。 杏輝 ** loa…" at bounding box center [784, 378] width 1568 height 756
paste input "*"
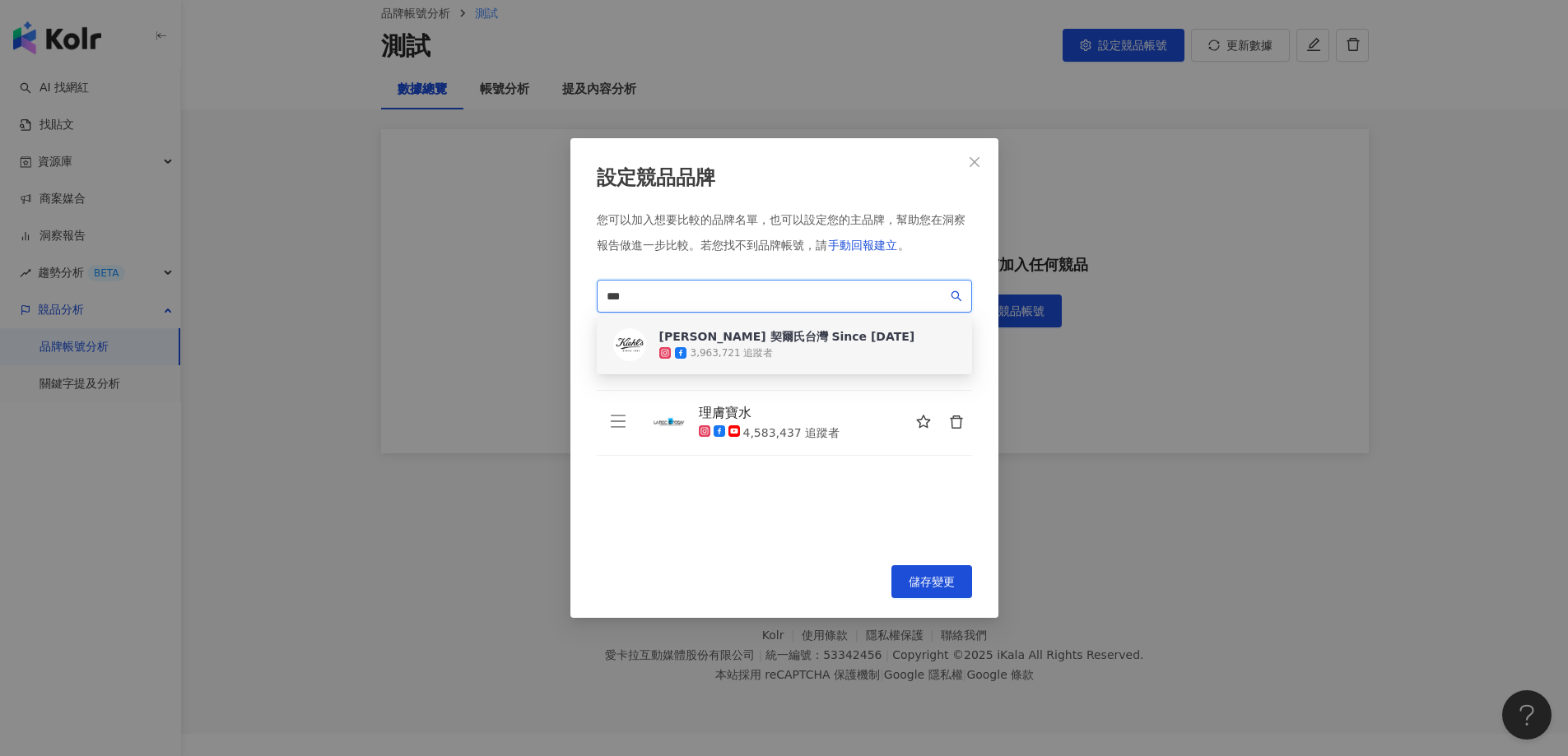
click at [732, 332] on div "[PERSON_NAME] 契爾氏台灣 Since [DATE]" at bounding box center [788, 336] width 256 height 17
drag, startPoint x: 648, startPoint y: 290, endPoint x: 321, endPoint y: 269, distance: 327.7
click at [321, 269] on div "設定競品品牌 您可以加入想要比較的品牌名單，也可以設定您的主品牌，幫助您在洞察報告做進一步比較。 若您找不到品牌帳號，請 手動回報建立 。 *** 781db…" at bounding box center [784, 378] width 1568 height 756
paste input "**********"
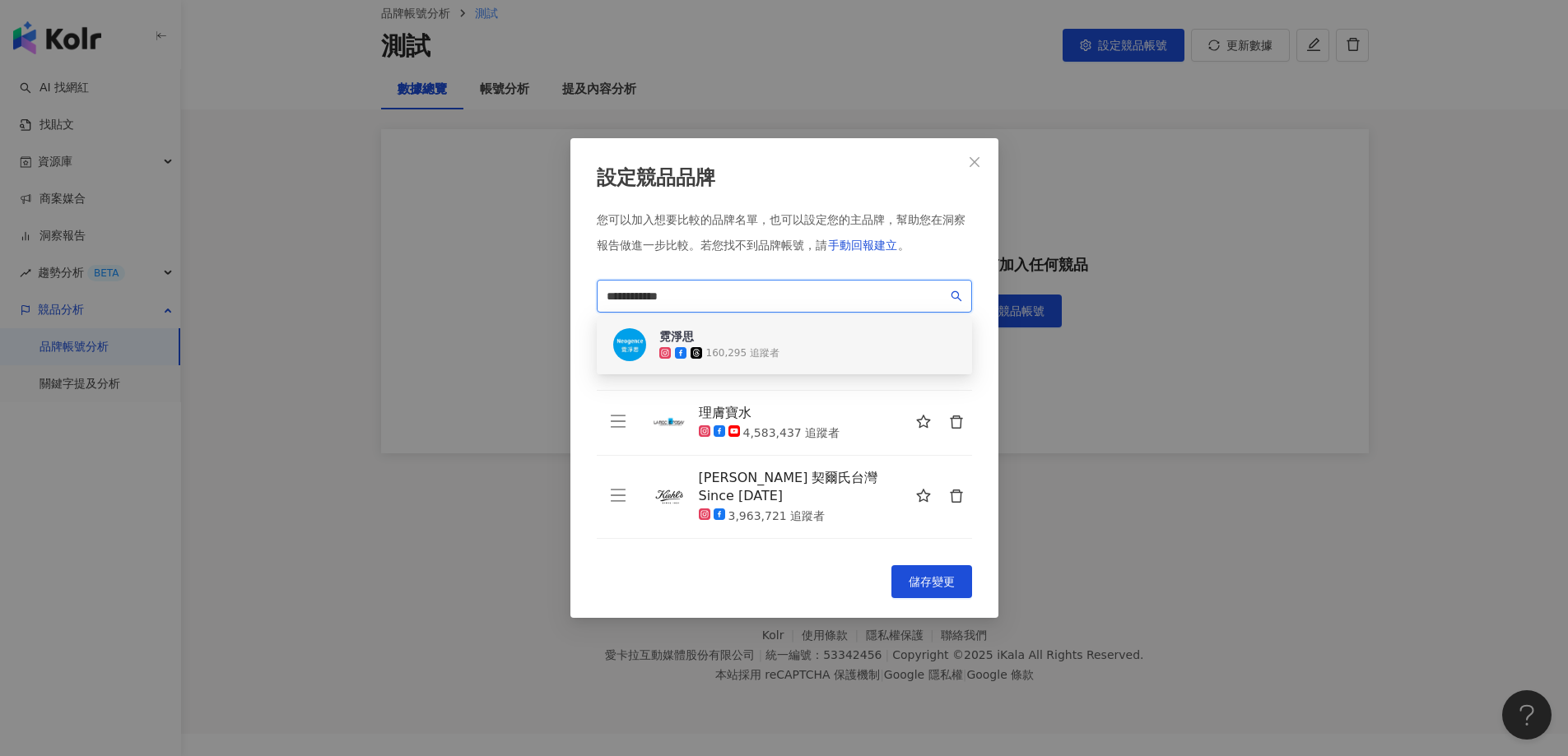
click at [725, 344] on div "霓淨思" at bounding box center [719, 336] width 120 height 17
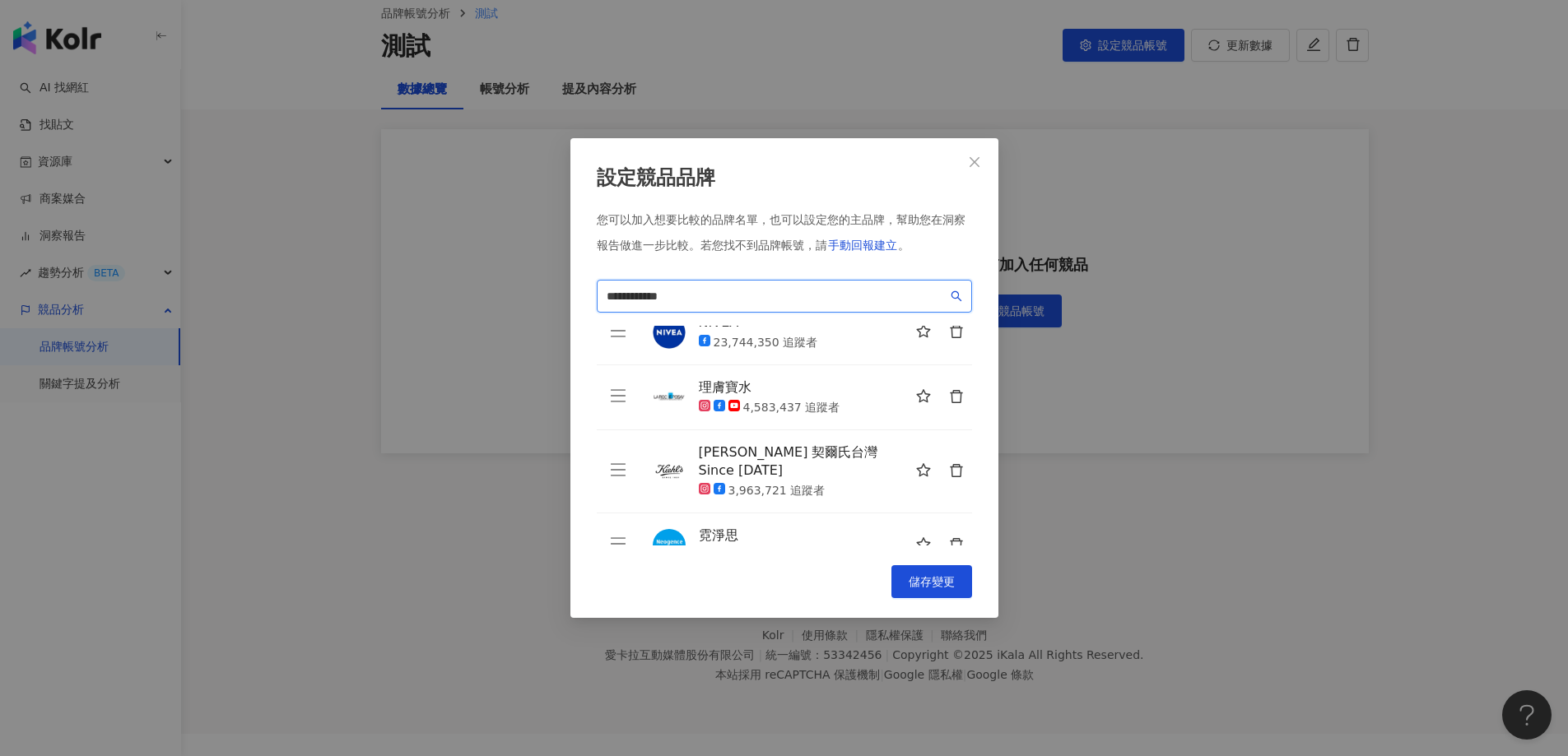
scroll to position [40, 0]
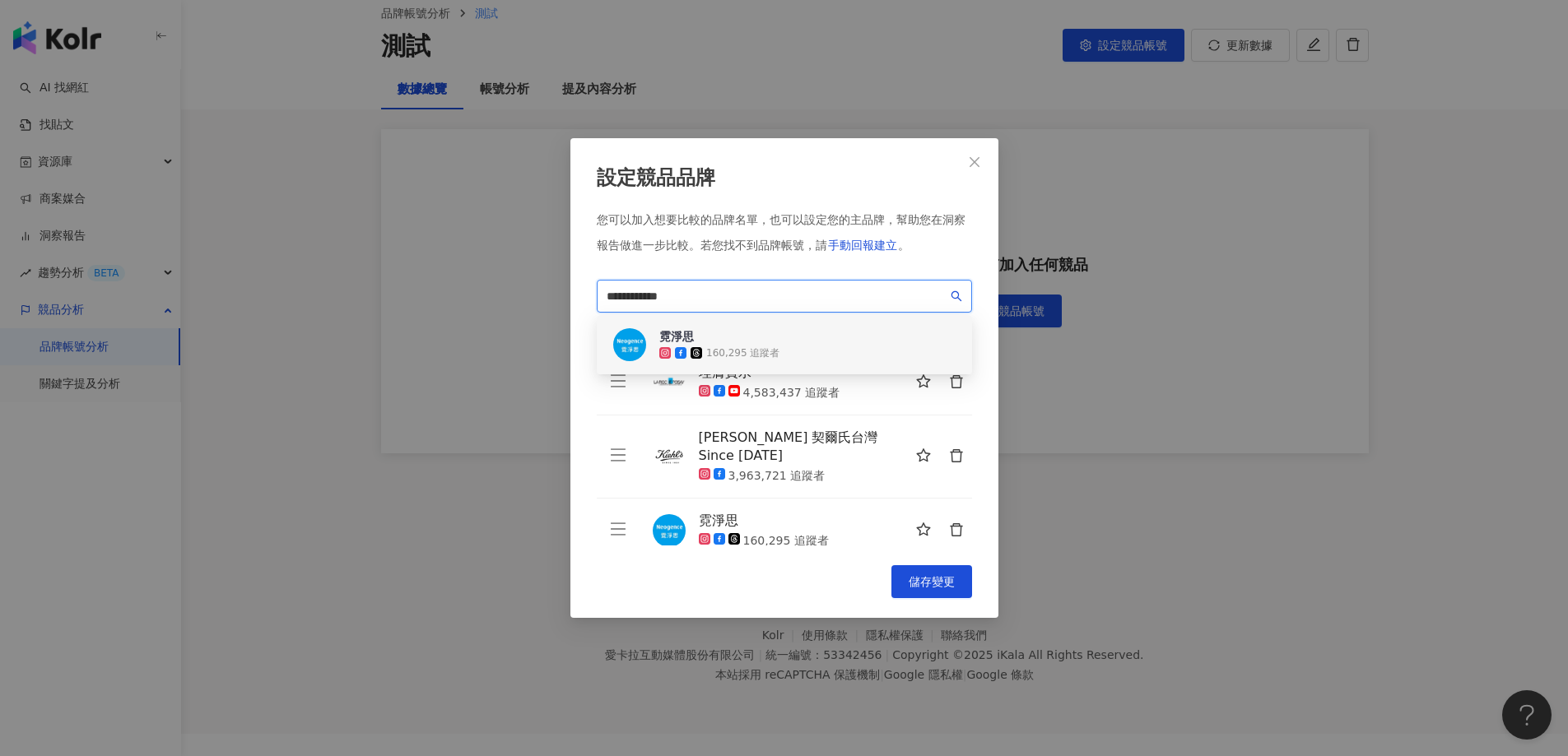
drag, startPoint x: 706, startPoint y: 295, endPoint x: 413, endPoint y: 274, distance: 293.8
click at [424, 279] on div "**********" at bounding box center [784, 378] width 1568 height 756
paste input "search"
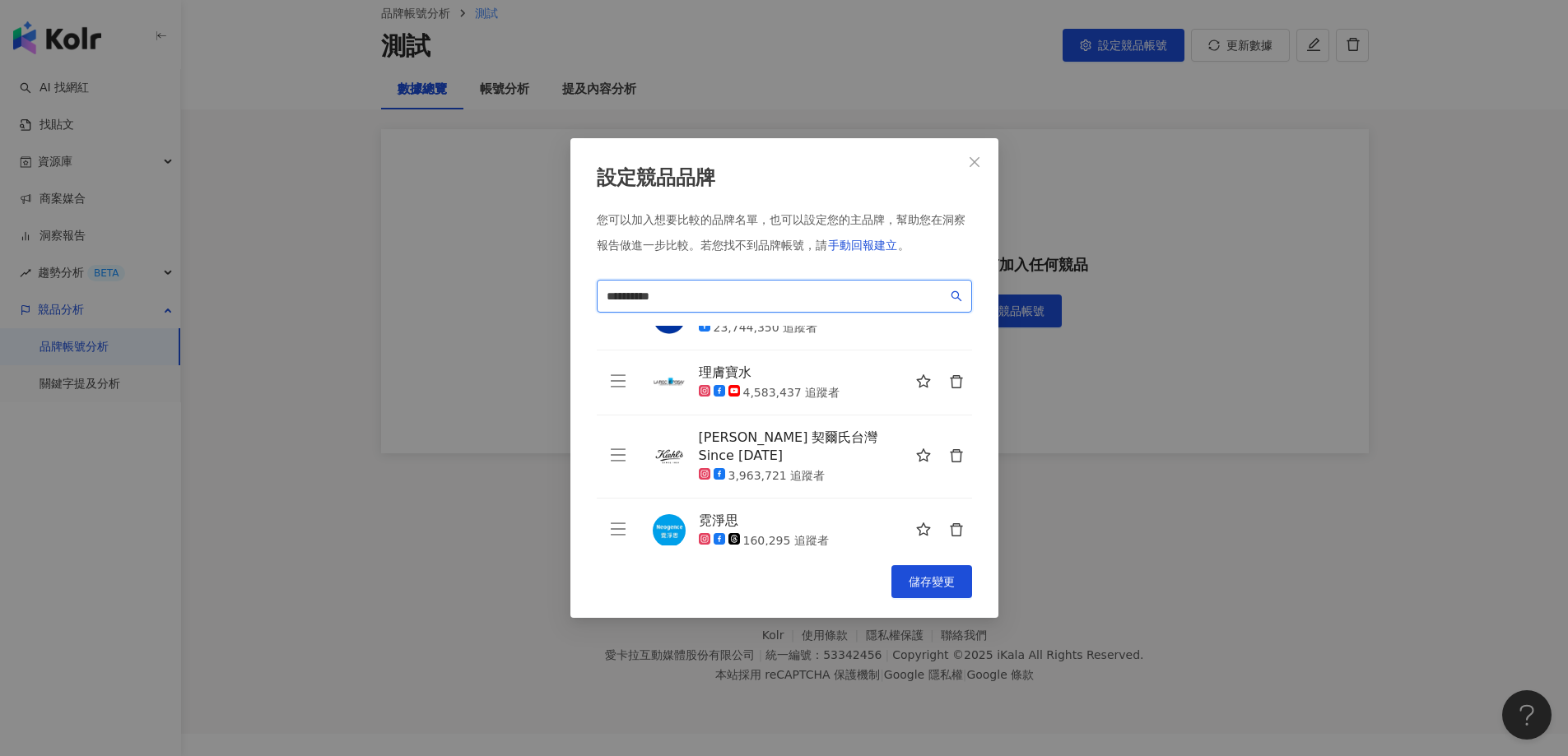
click at [701, 300] on input "*********" at bounding box center [777, 296] width 341 height 18
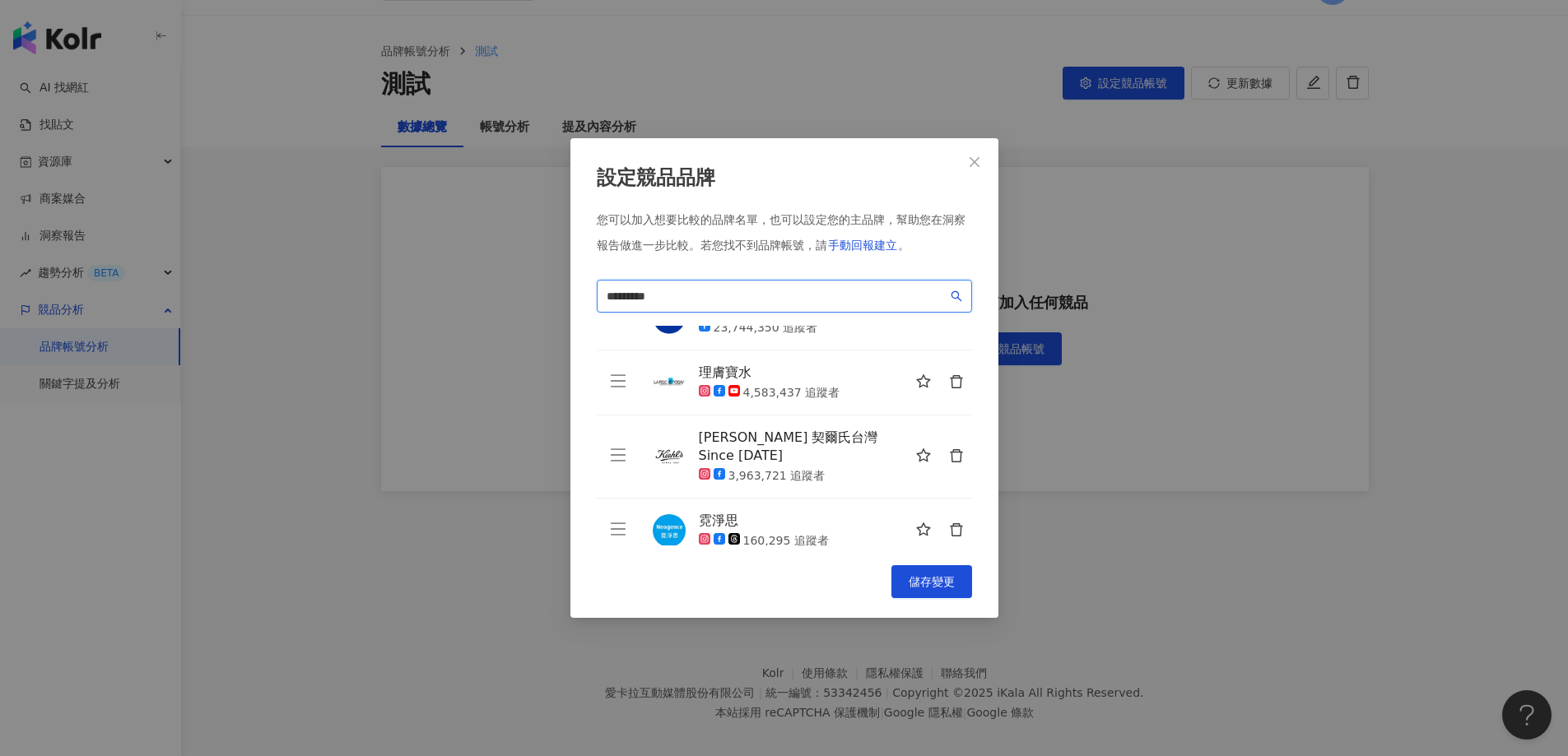
scroll to position [0, 0]
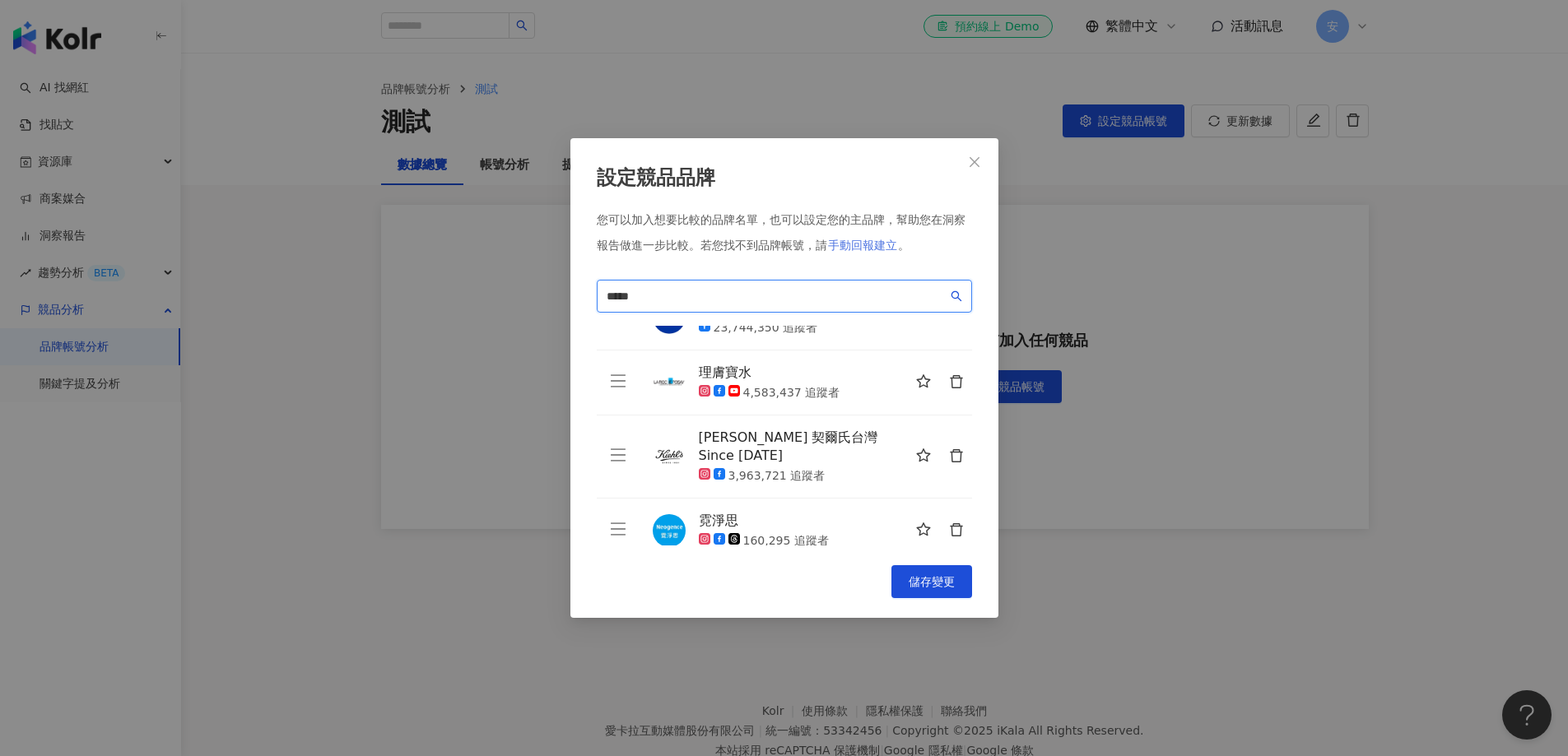
type input "*****"
click at [872, 244] on span "手動回報建立" at bounding box center [863, 245] width 69 height 13
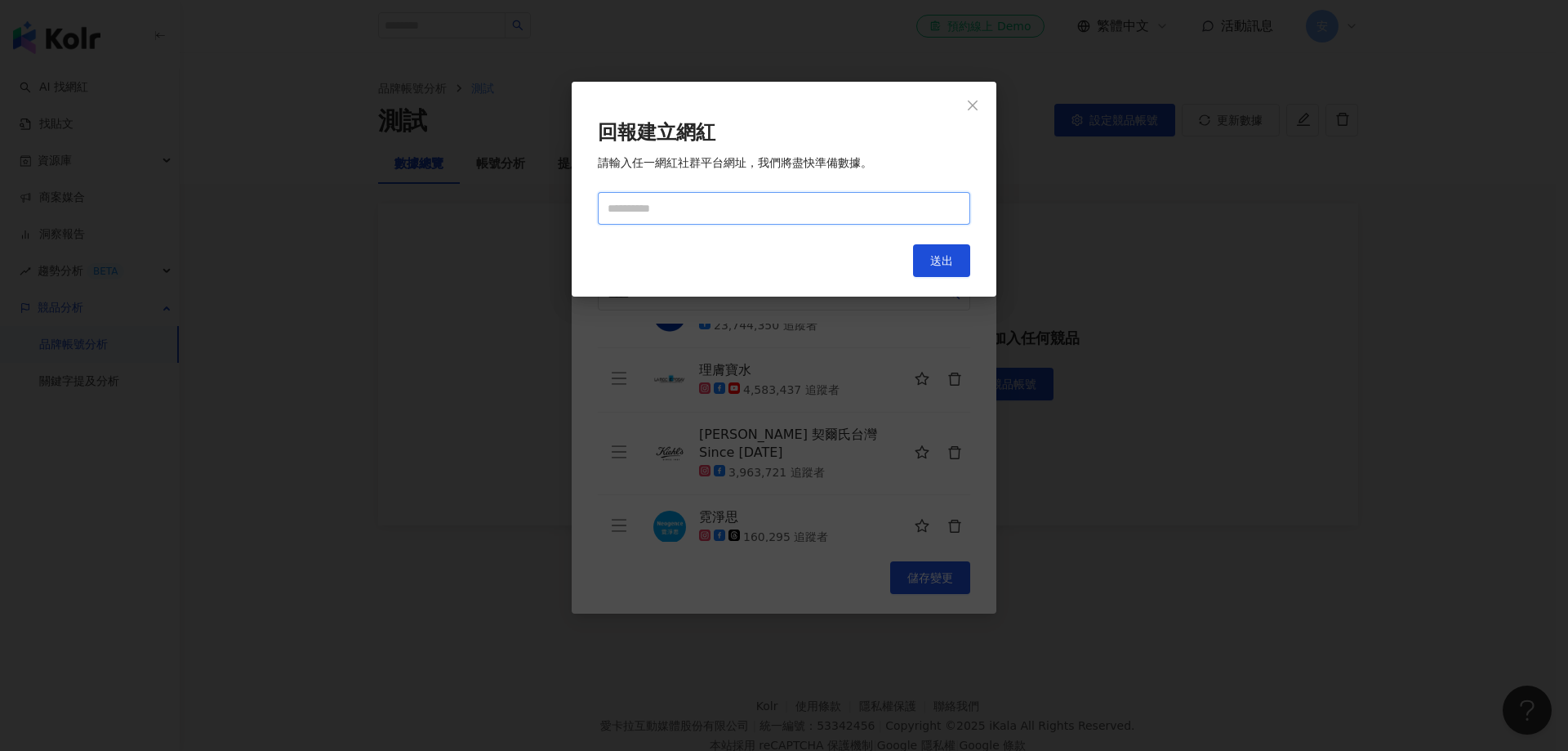
click at [624, 204] on input "text" at bounding box center [784, 208] width 373 height 33
paste input "*****"
type input "*****"
click at [953, 262] on button "送出" at bounding box center [942, 260] width 57 height 33
click at [965, 104] on span "Close" at bounding box center [973, 105] width 33 height 13
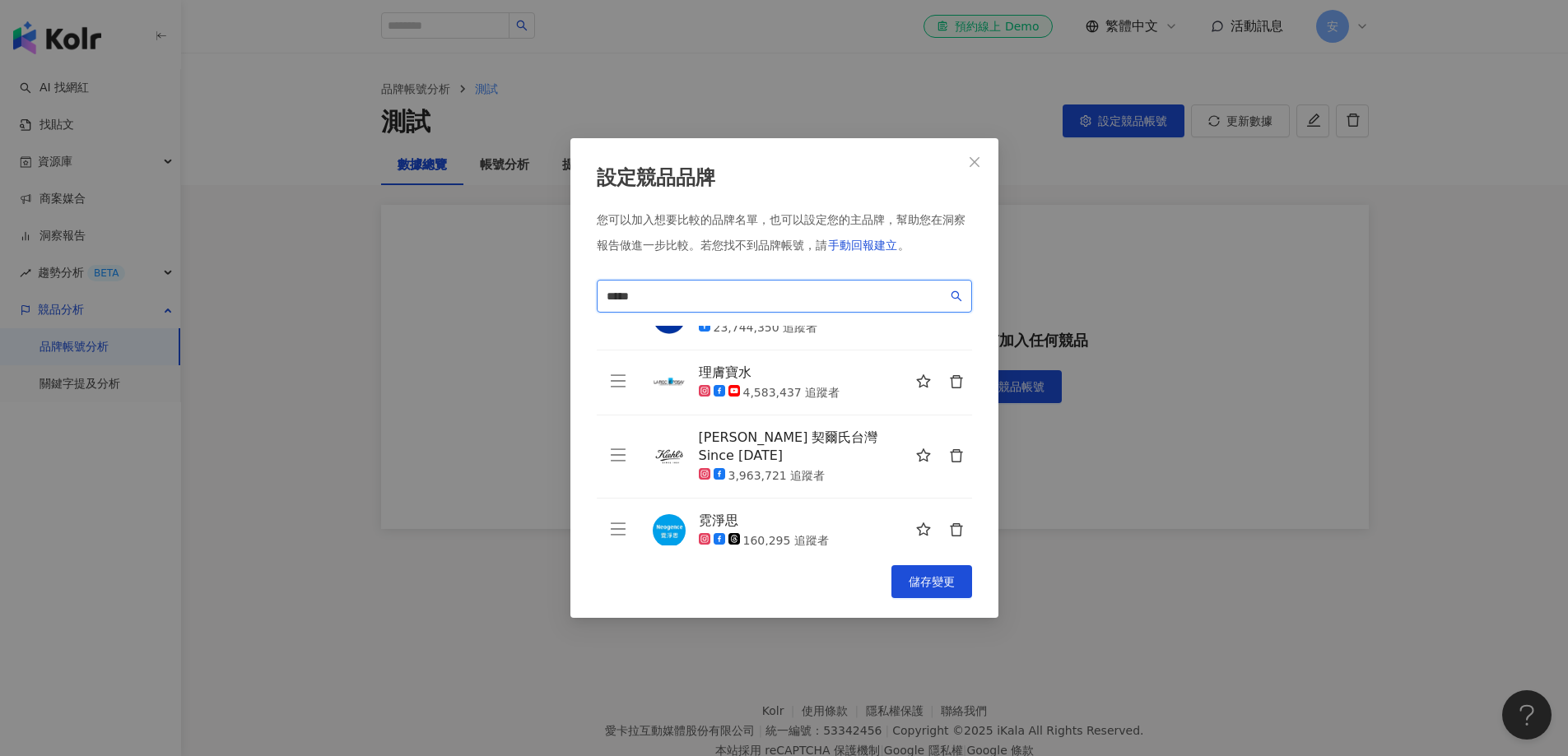
click at [653, 296] on input "*****" at bounding box center [777, 296] width 341 height 18
click at [708, 297] on input "*****" at bounding box center [777, 296] width 341 height 18
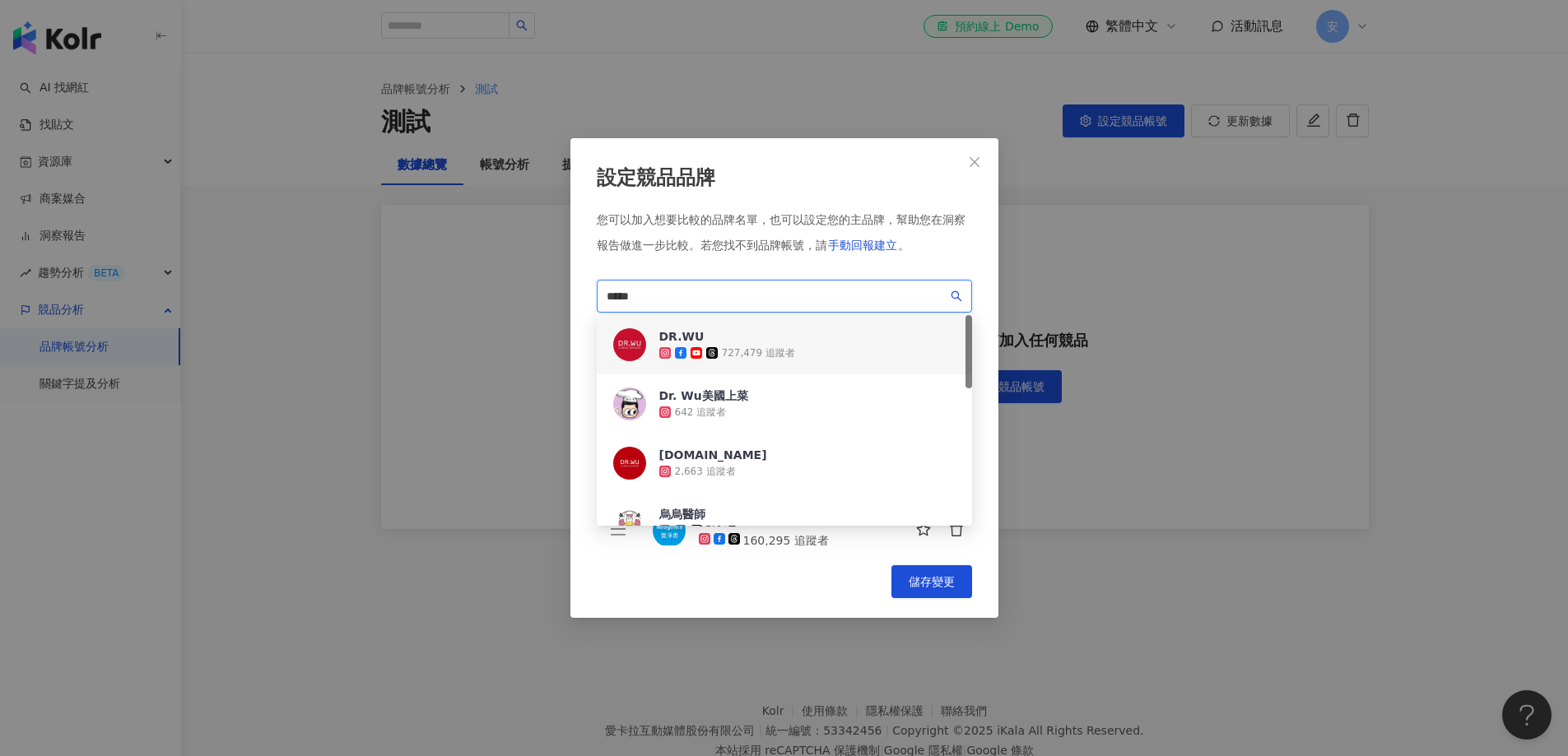
click at [693, 338] on div "DR.WU" at bounding box center [727, 336] width 136 height 17
click at [960, 294] on icon "search" at bounding box center [956, 295] width 12 height 12
click at [778, 346] on div "727,479 追蹤者" at bounding box center [758, 353] width 74 height 14
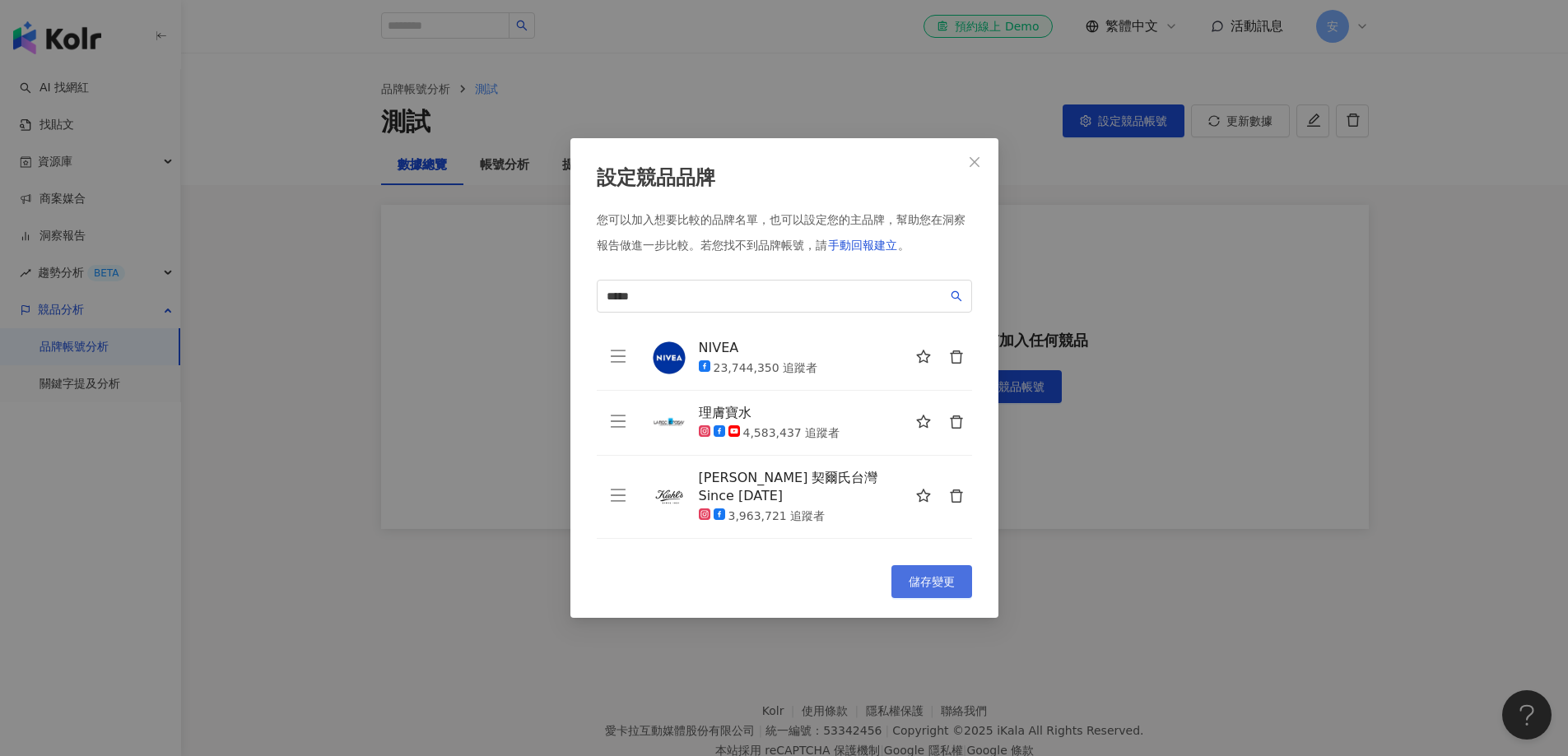
click at [924, 577] on span "儲存變更" at bounding box center [932, 581] width 46 height 13
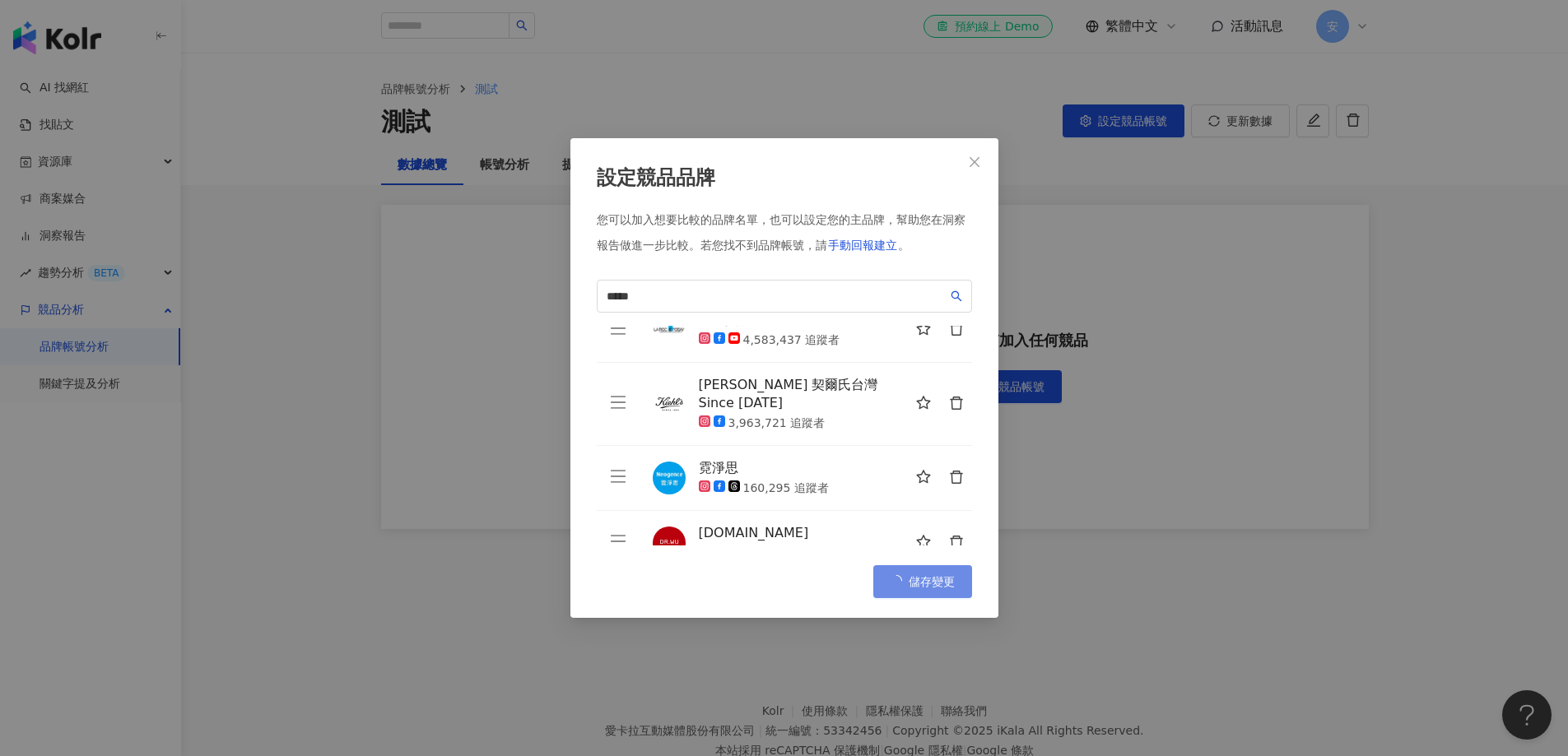
scroll to position [170, 0]
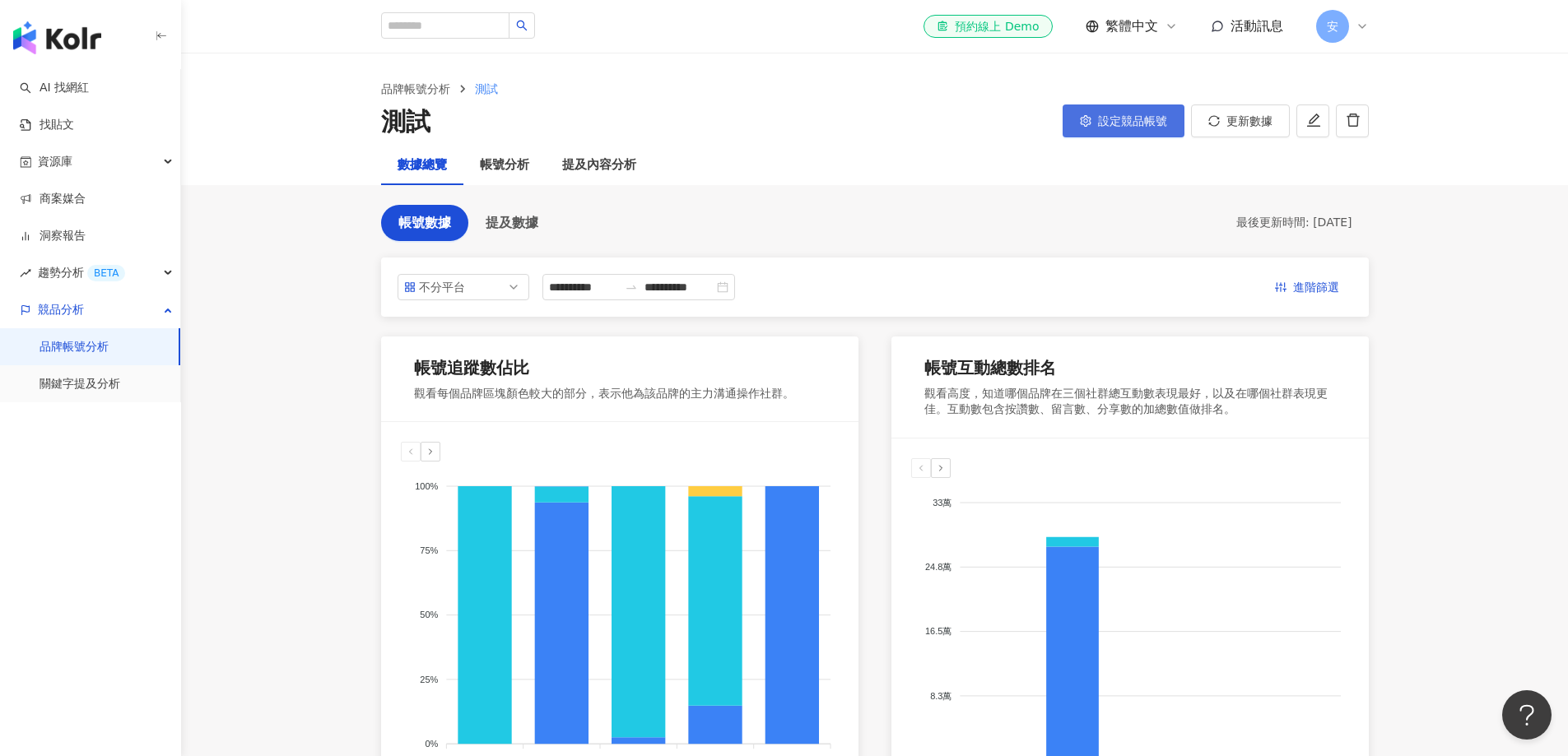
click at [1106, 120] on span "設定競品帳號" at bounding box center [1133, 121] width 69 height 13
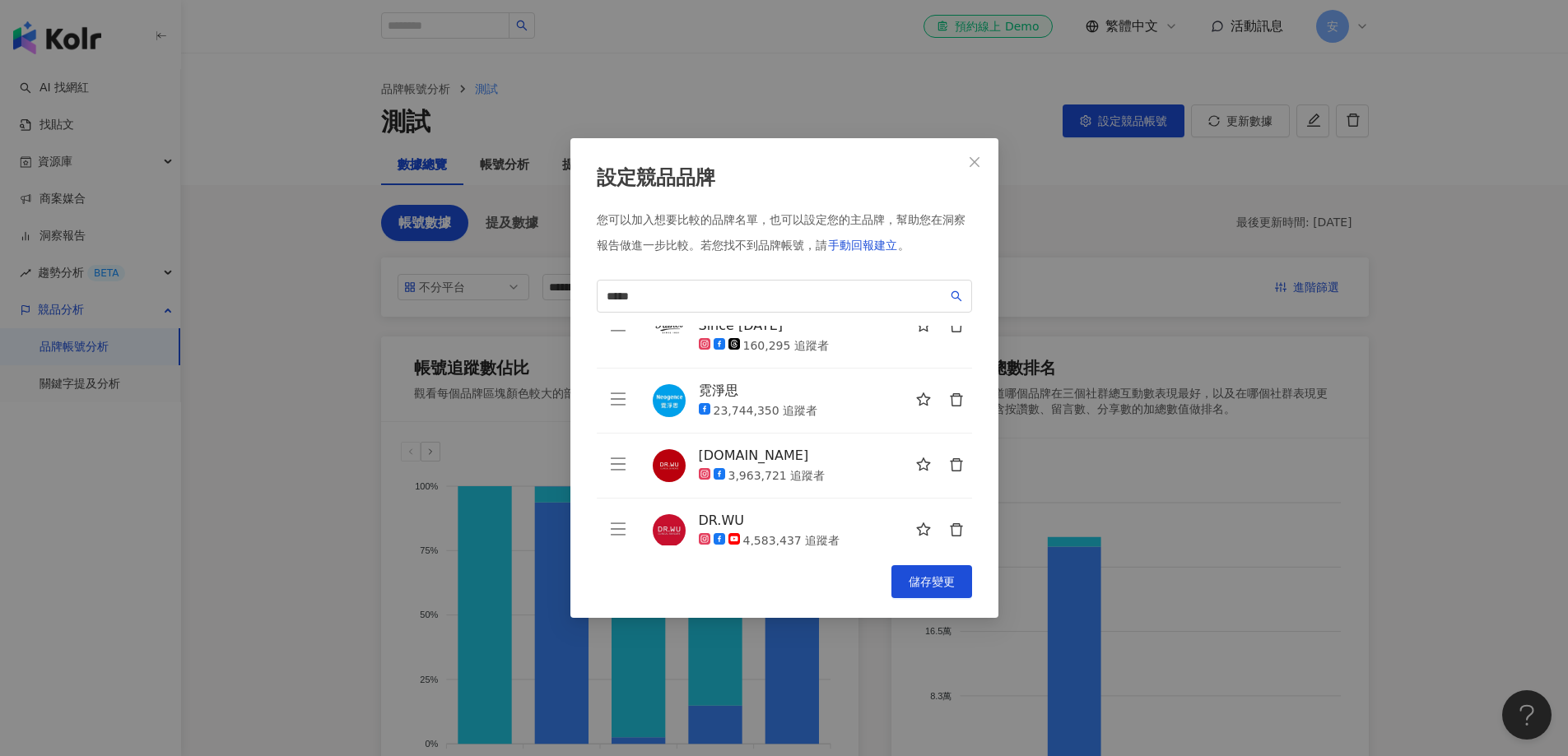
click at [949, 458] on icon "delete" at bounding box center [956, 465] width 15 height 15
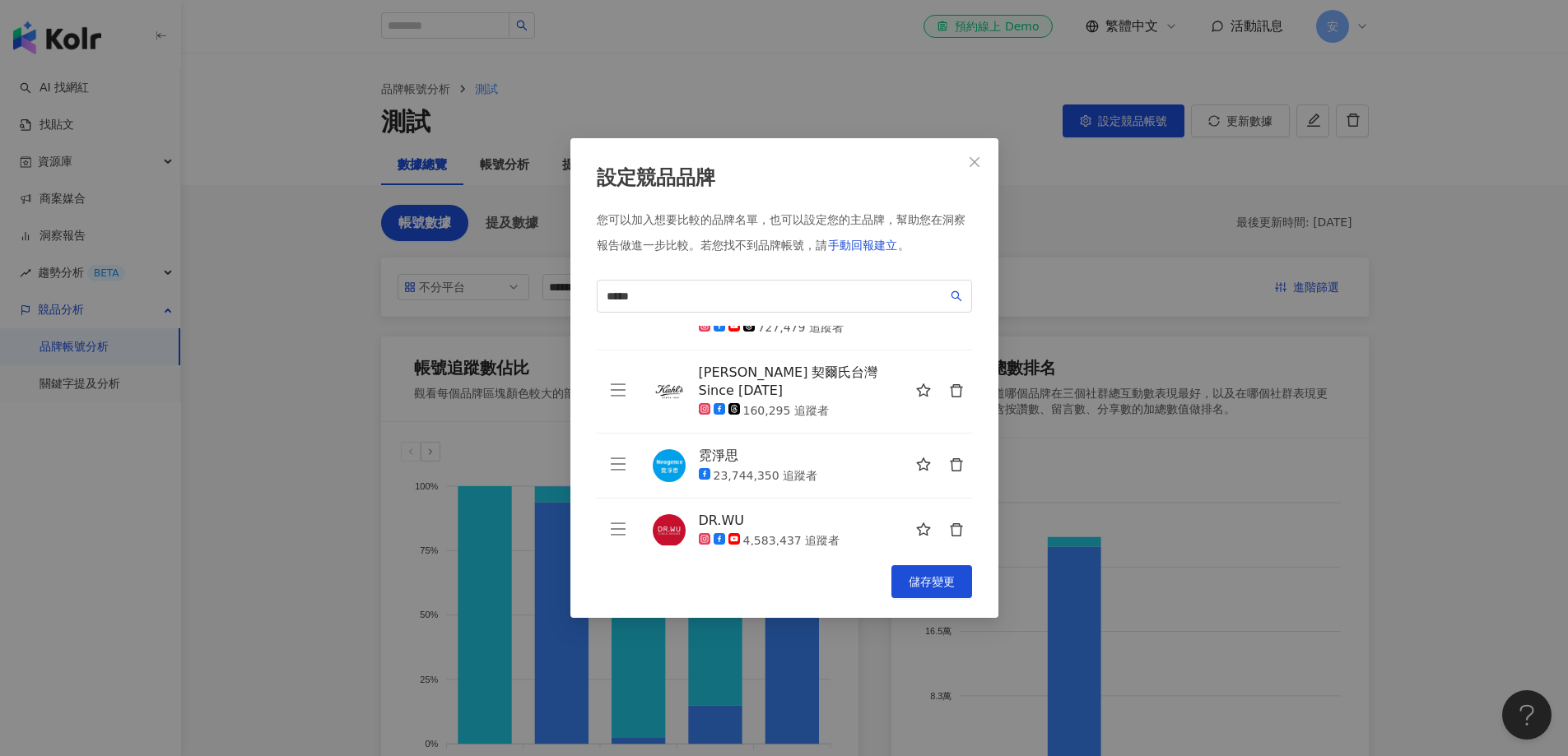
scroll to position [0, 0]
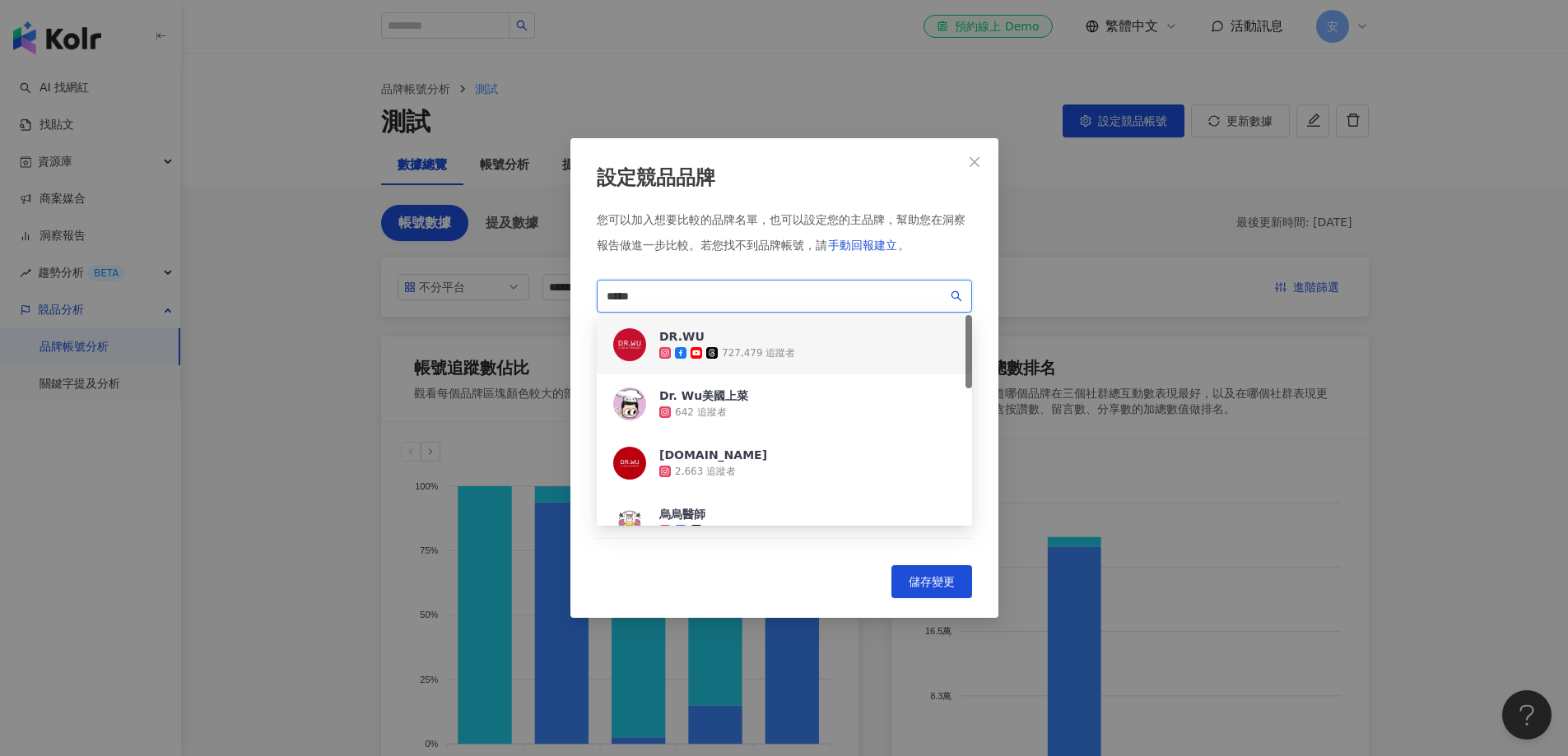
drag, startPoint x: 662, startPoint y: 288, endPoint x: 532, endPoint y: 288, distance: 130.0
click at [534, 288] on div "設定競品品牌 您可以加入想要比較的品牌名單，也可以設定您的主品牌，幫助您在洞察報告做進一步比較。 若您找不到品牌帳號，請 手動回報建立 。 ***** 387…" at bounding box center [784, 378] width 1568 height 756
paste input "*********"
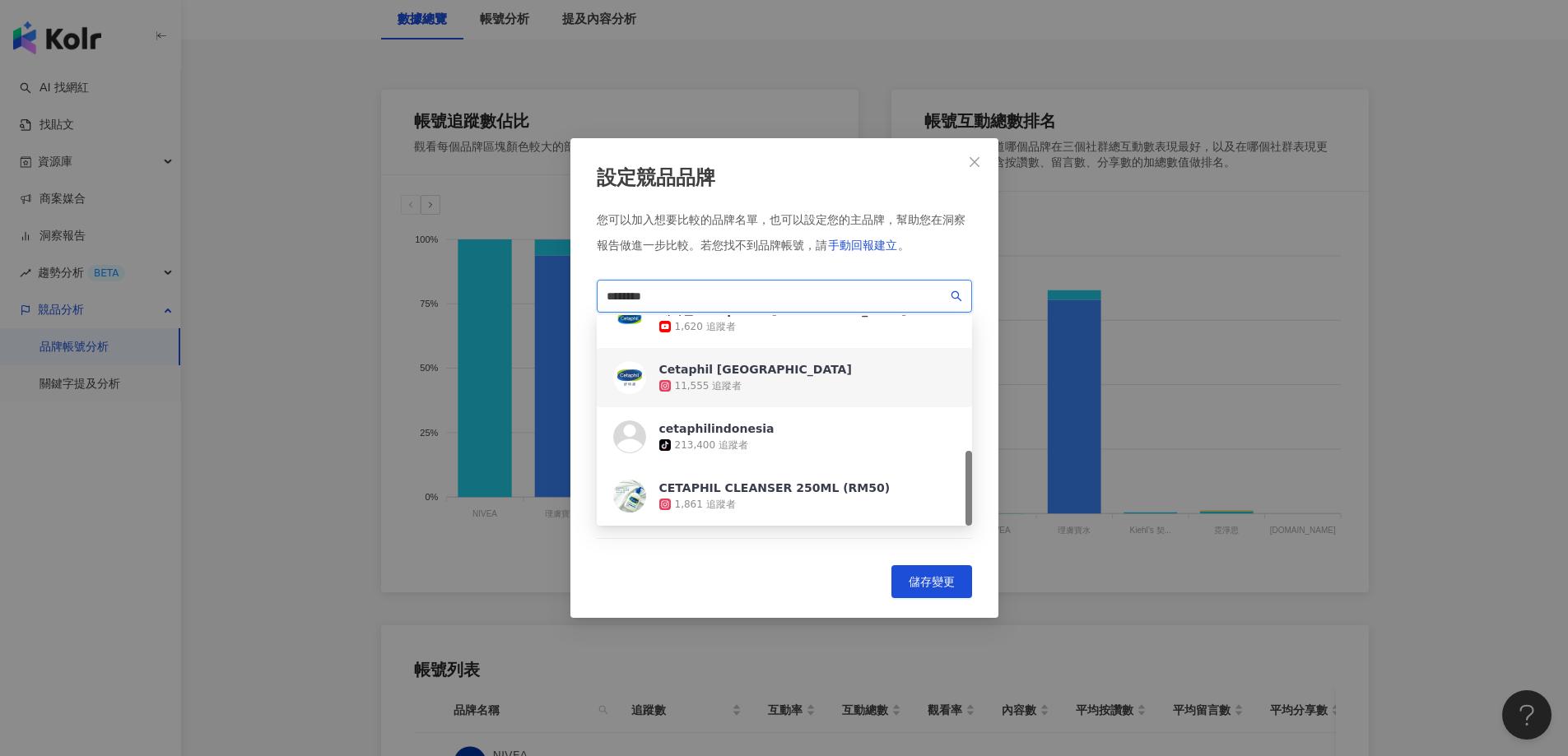
scroll to position [52, 0]
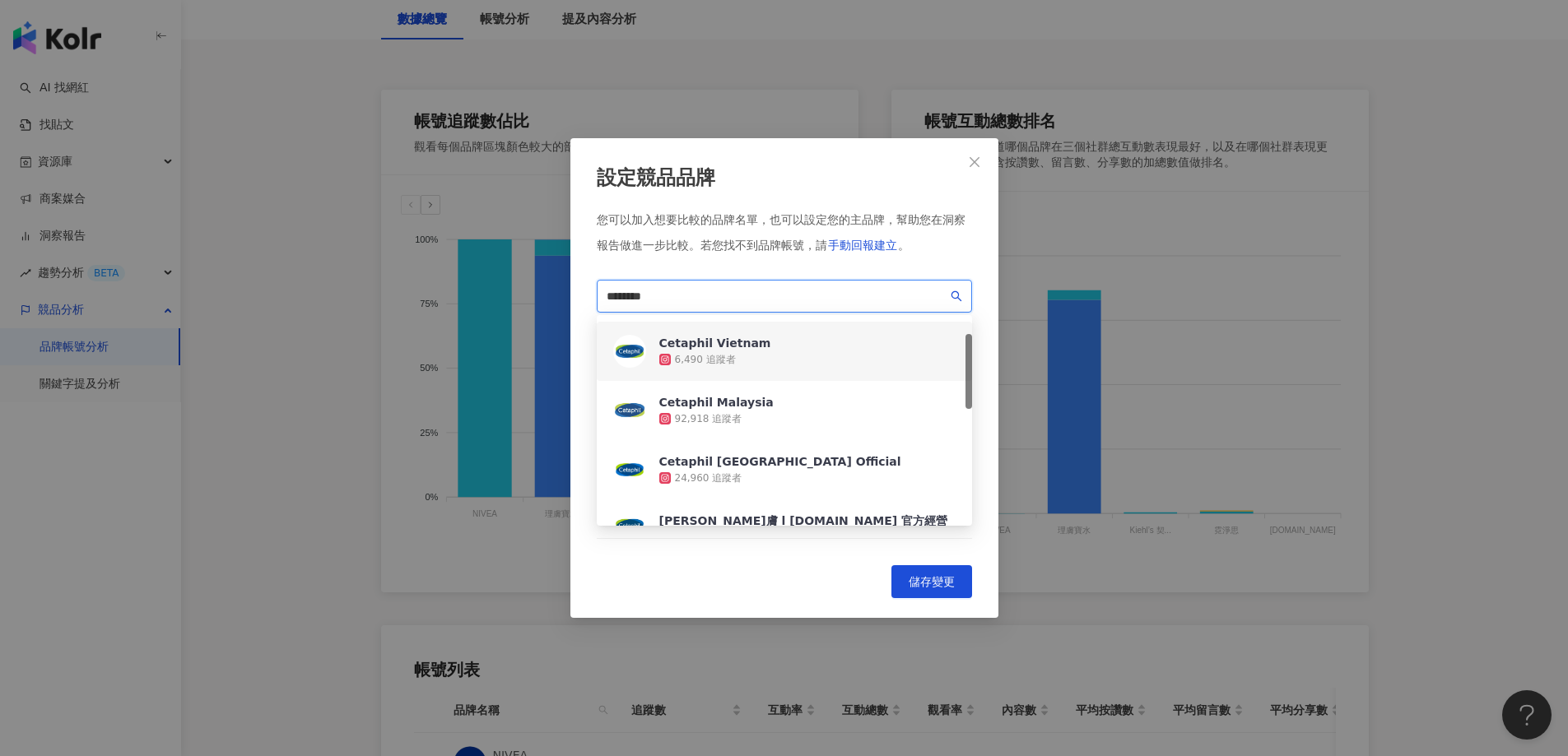
type input "********"
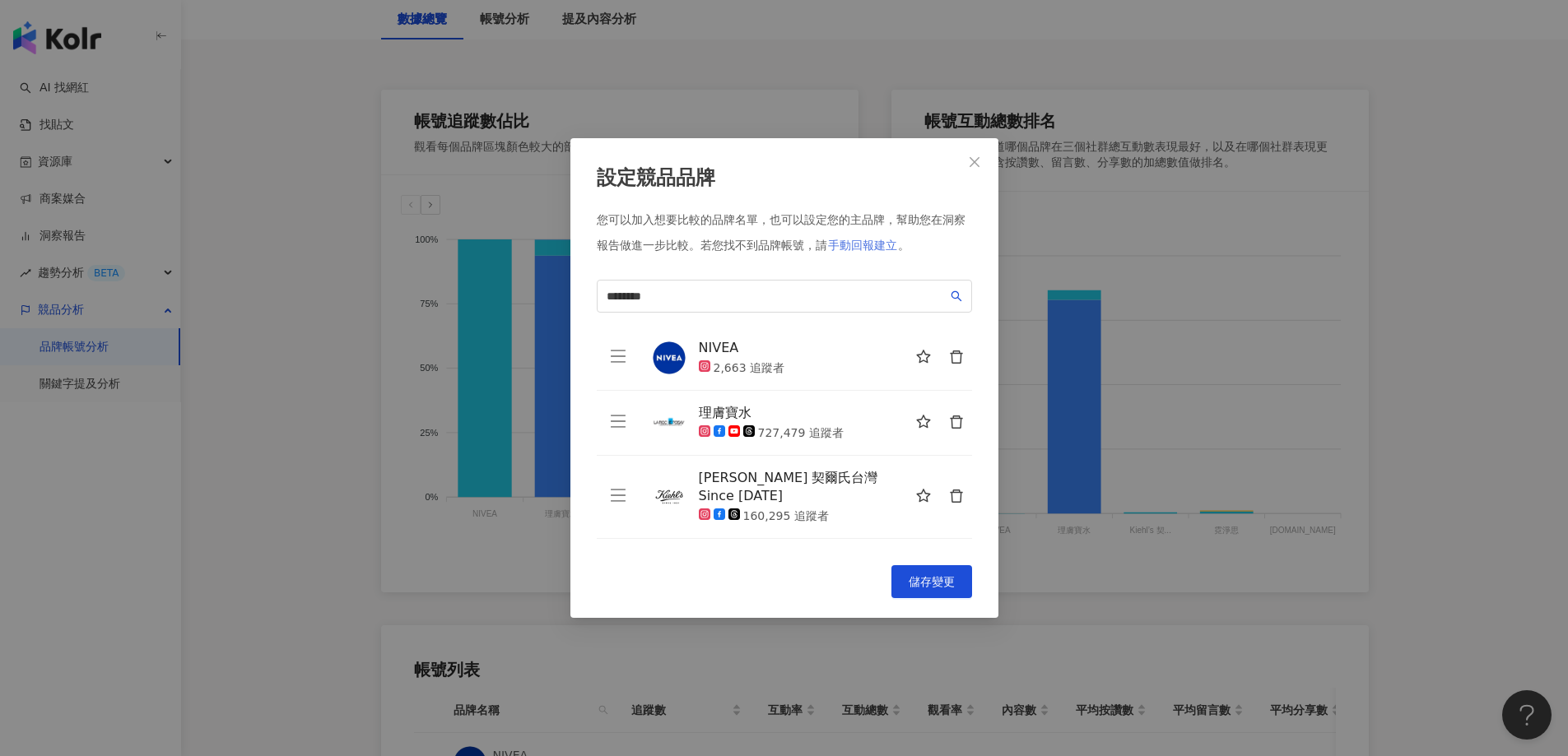
click at [864, 242] on span "手動回報建立" at bounding box center [863, 245] width 69 height 13
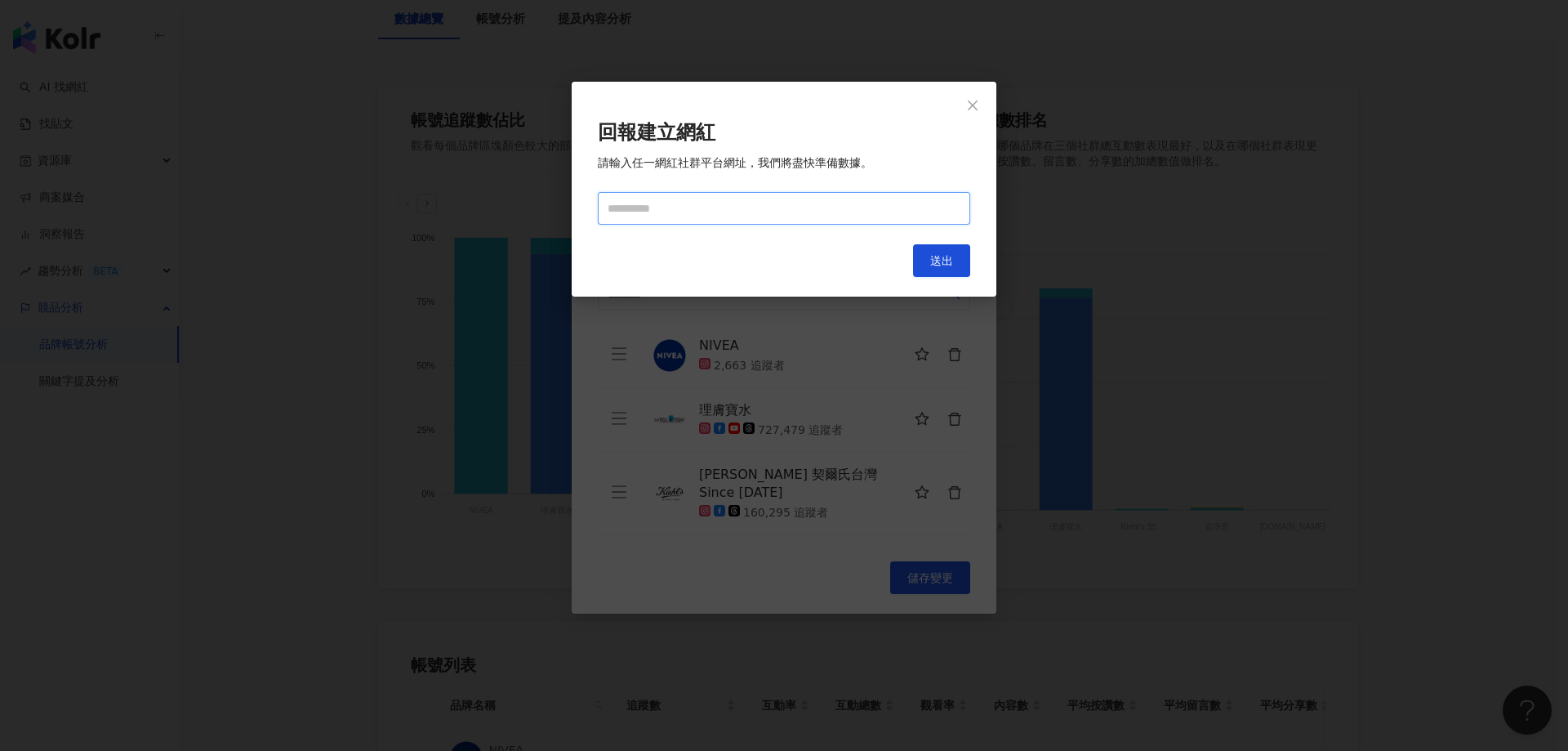
click at [694, 215] on input "text" at bounding box center [784, 208] width 373 height 33
paste input "**********"
type input "**********"
click at [956, 255] on button "送出" at bounding box center [942, 260] width 57 height 33
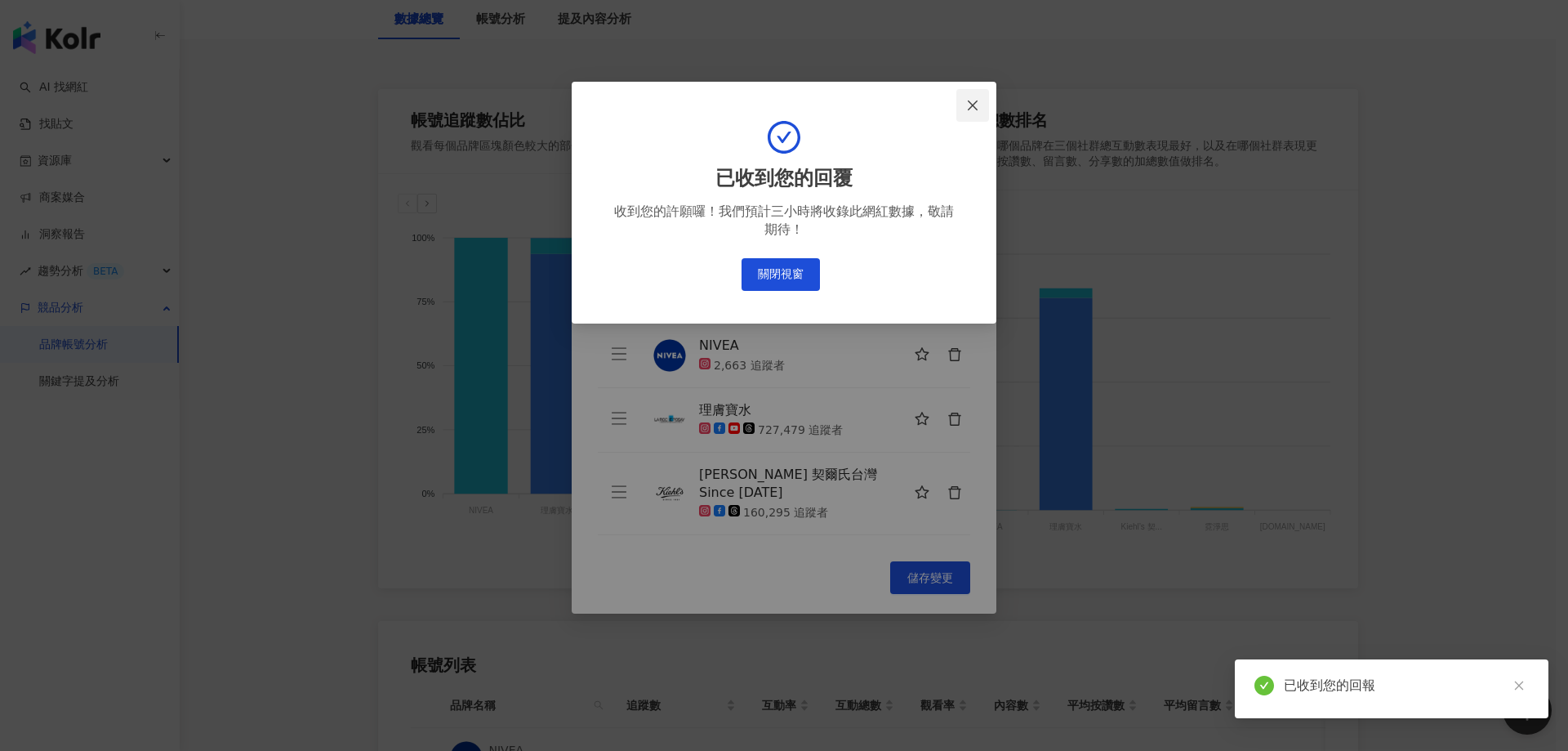
click at [973, 103] on icon "close" at bounding box center [973, 105] width 13 height 13
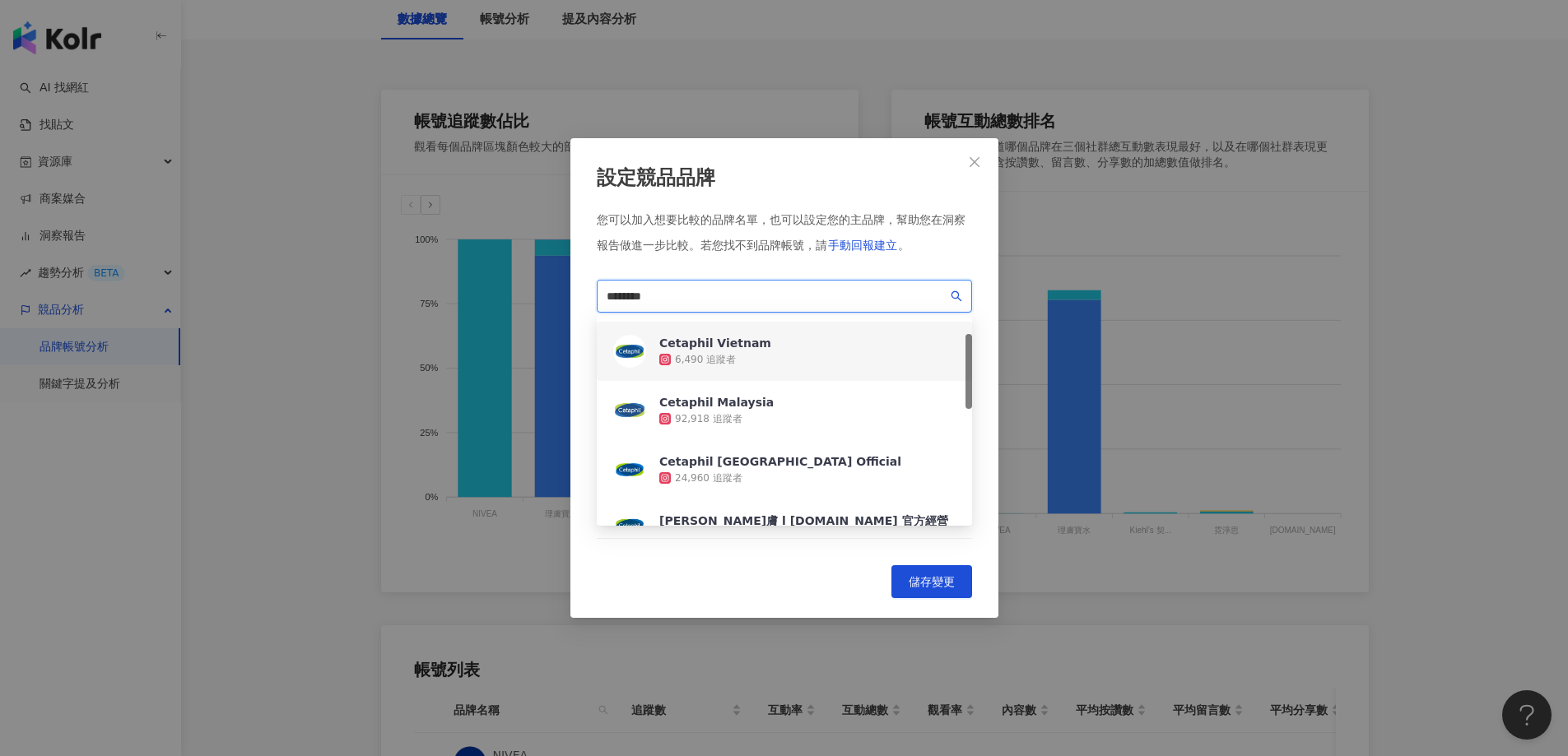
drag, startPoint x: 665, startPoint y: 295, endPoint x: 505, endPoint y: 288, distance: 160.2
click at [505, 288] on div "設定競品品牌 您可以加入想要比較的品牌名單，也可以設定您的主品牌，幫助您在洞察報告做進一步比較。 若您找不到品牌帳號，請 手動回報建立 。 ******** …" at bounding box center [784, 378] width 1568 height 756
paste input "*"
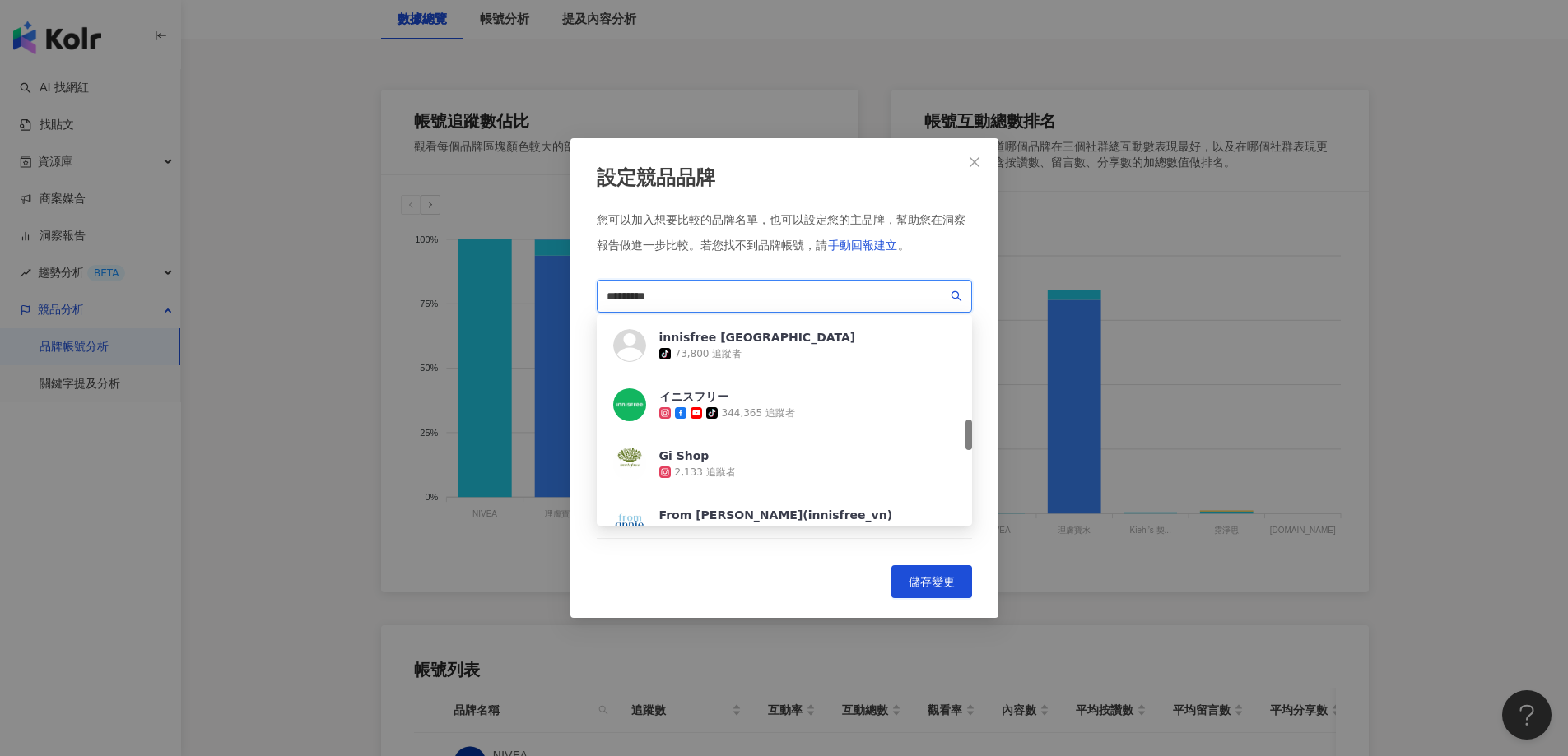
scroll to position [705, 0]
drag, startPoint x: 968, startPoint y: 465, endPoint x: 972, endPoint y: 436, distance: 29.3
click at [972, 436] on div "設定競品品牌 您可以加入想要比較的品牌名單，也可以設定您的主品牌，幫助您在洞察報告做進一步比較。 若您找不到品牌帳號，請 手動回報建立 。 *********…" at bounding box center [785, 378] width 428 height 479
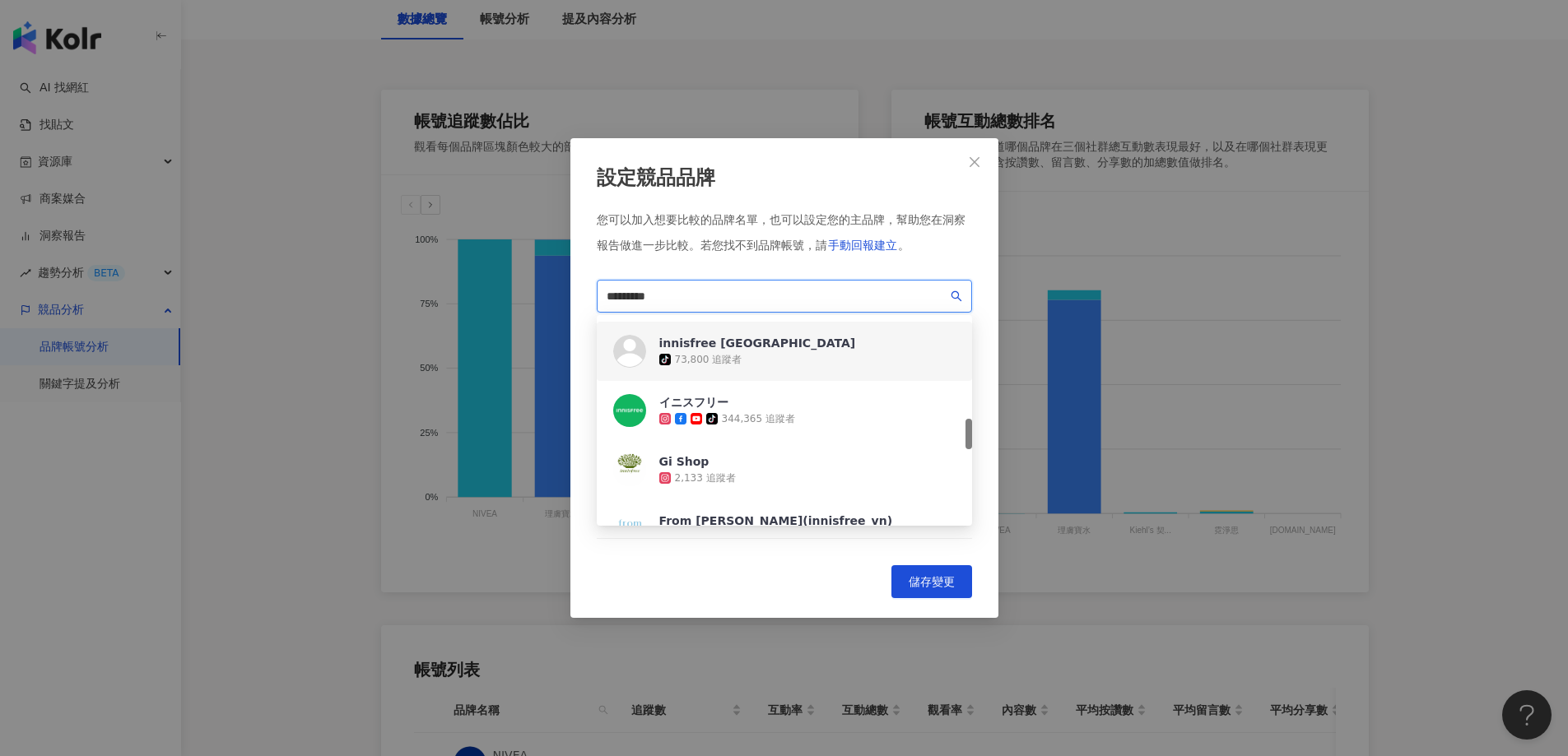
type input "*********"
drag, startPoint x: 686, startPoint y: 293, endPoint x: 404, endPoint y: 283, distance: 282.2
click at [404, 283] on div "設定競品品牌 您可以加入想要比較的品牌名單，也可以設定您的主品牌，幫助您在洞察報告做進一步比較。 若您找不到品牌帳號，請 手動回報建立 。 *********…" at bounding box center [784, 378] width 1568 height 756
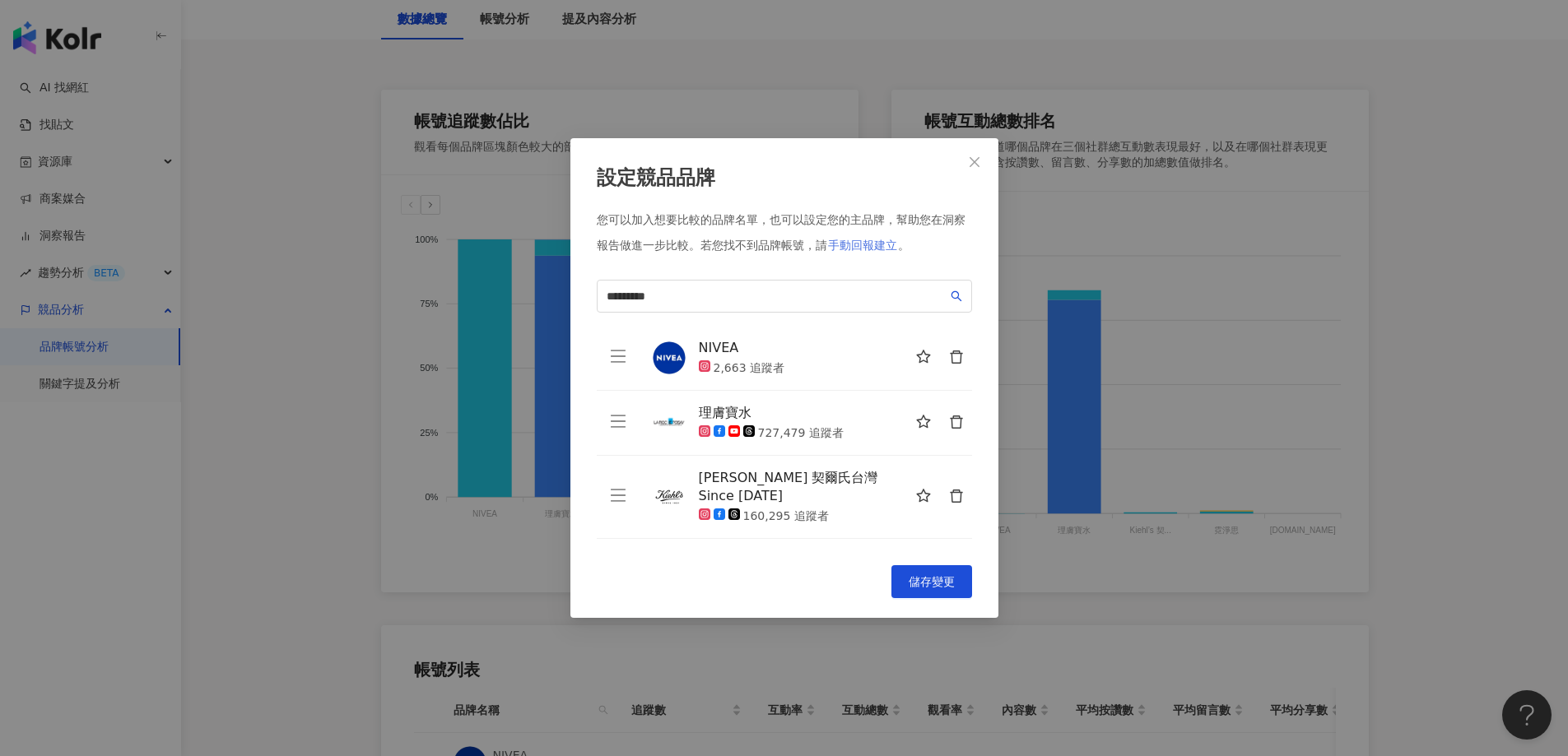
click at [865, 243] on span "手動回報建立" at bounding box center [863, 245] width 69 height 13
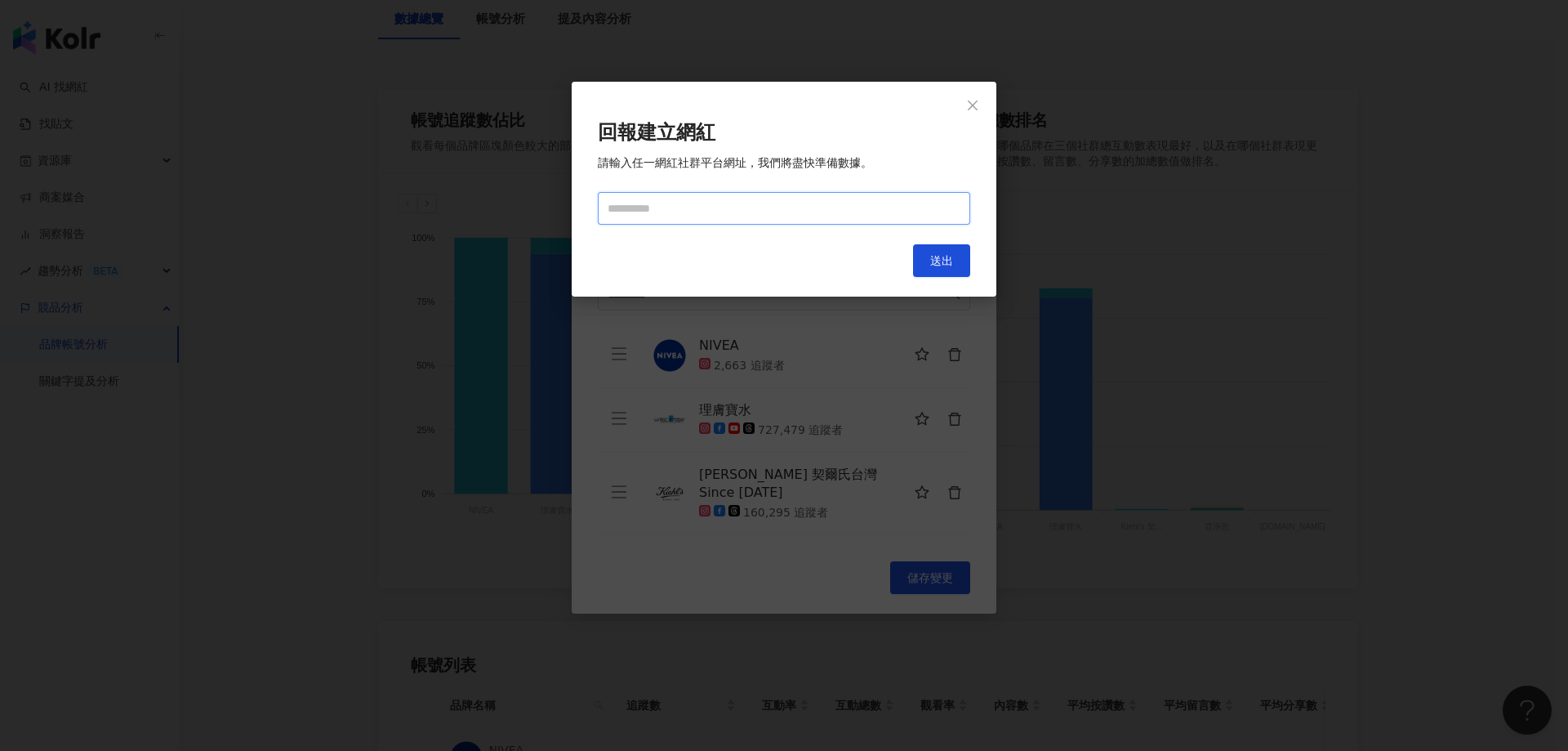
click at [717, 207] on input "text" at bounding box center [784, 208] width 373 height 33
paste input "**********"
type input "**********"
click at [960, 264] on button "送出" at bounding box center [942, 260] width 57 height 33
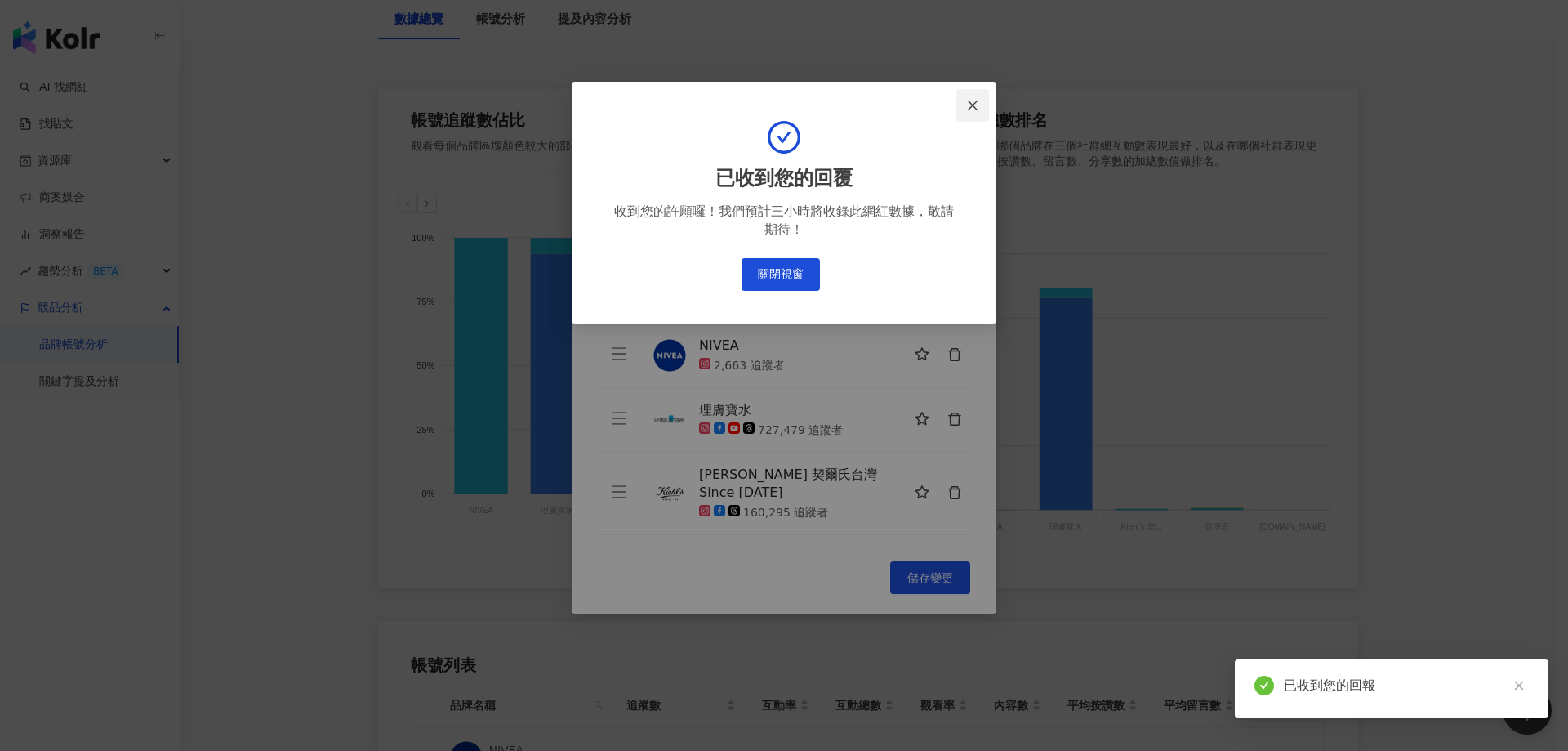
click at [969, 106] on icon "close" at bounding box center [973, 105] width 13 height 13
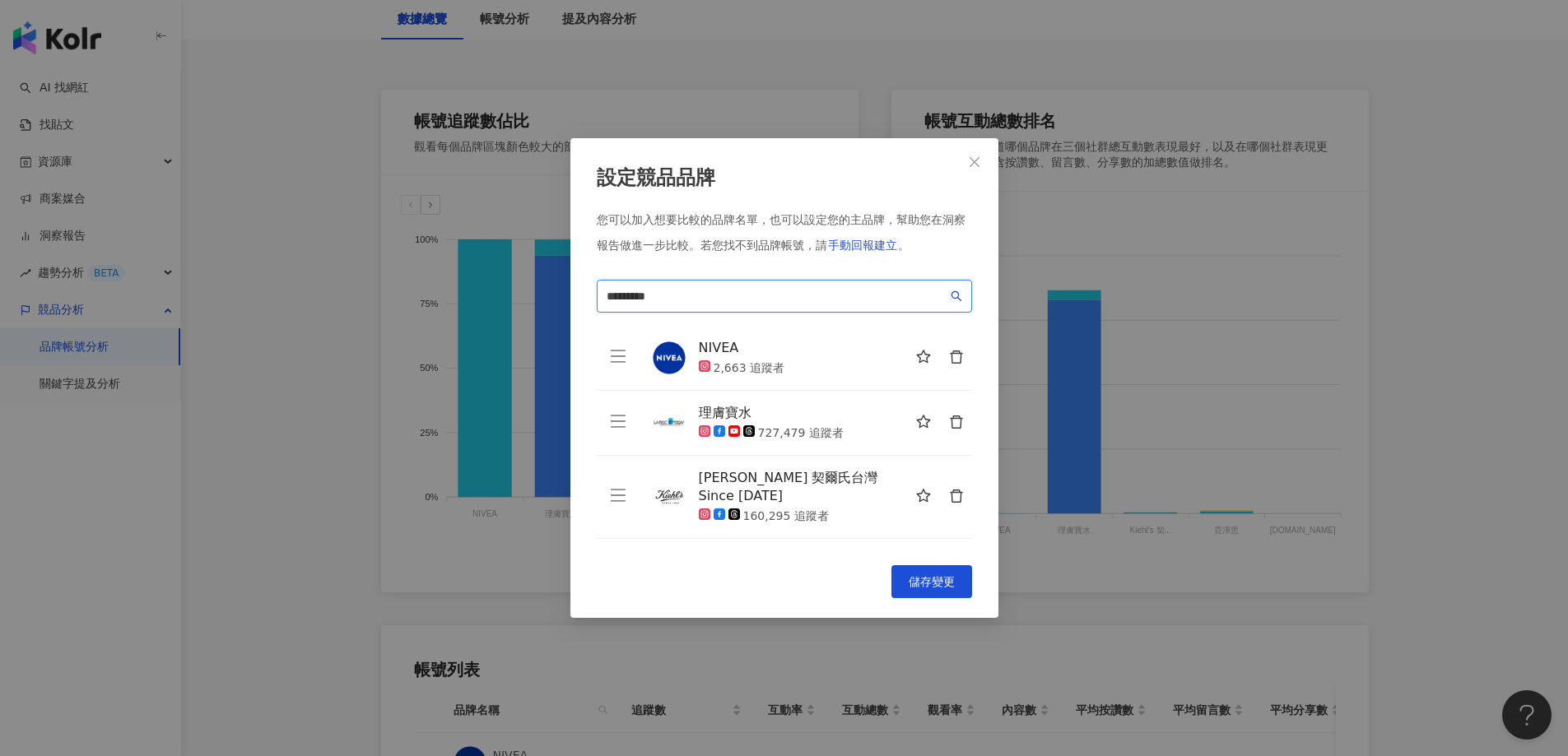
click at [685, 288] on input "*********" at bounding box center [777, 296] width 341 height 18
click at [711, 299] on input "*********" at bounding box center [777, 296] width 341 height 18
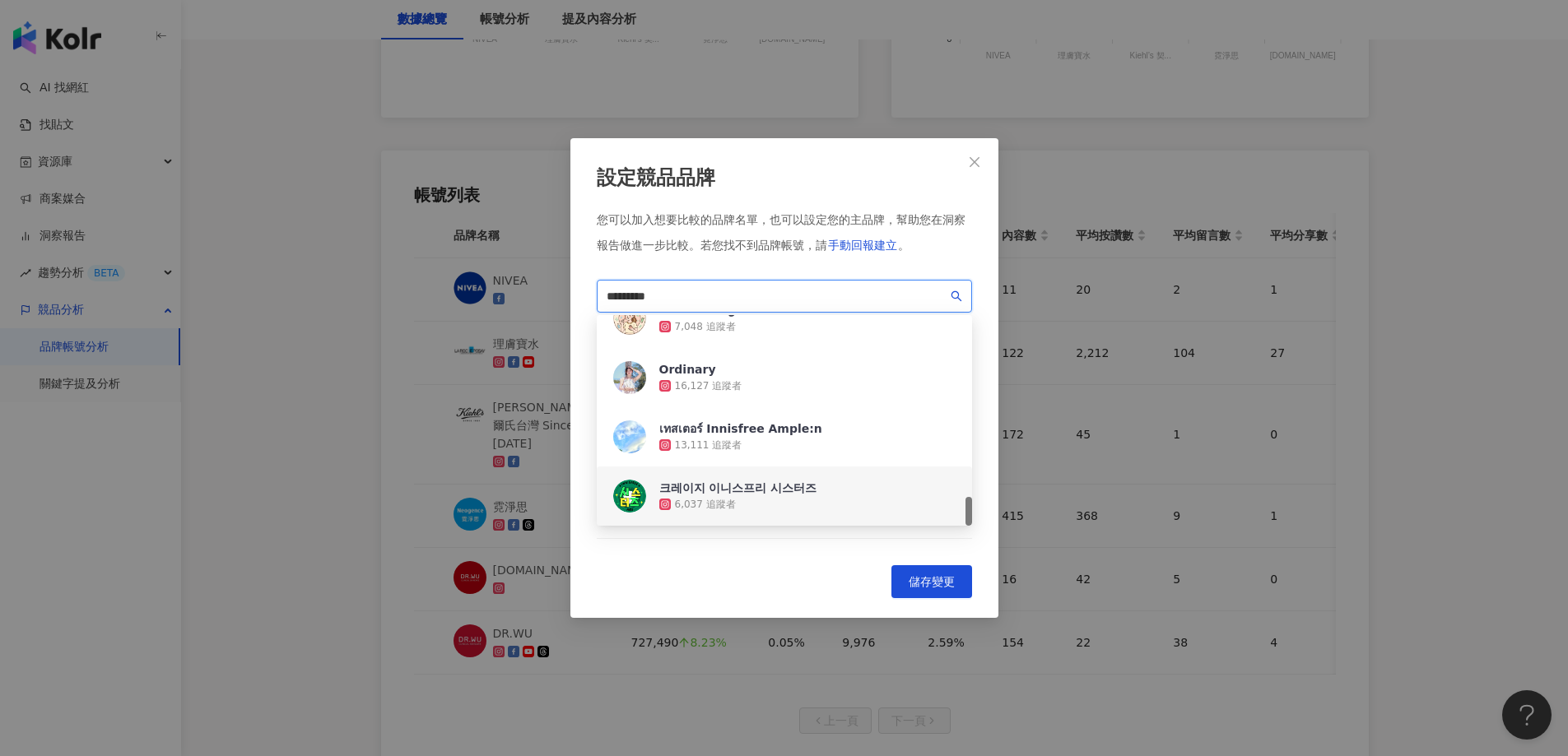
scroll to position [910, 0]
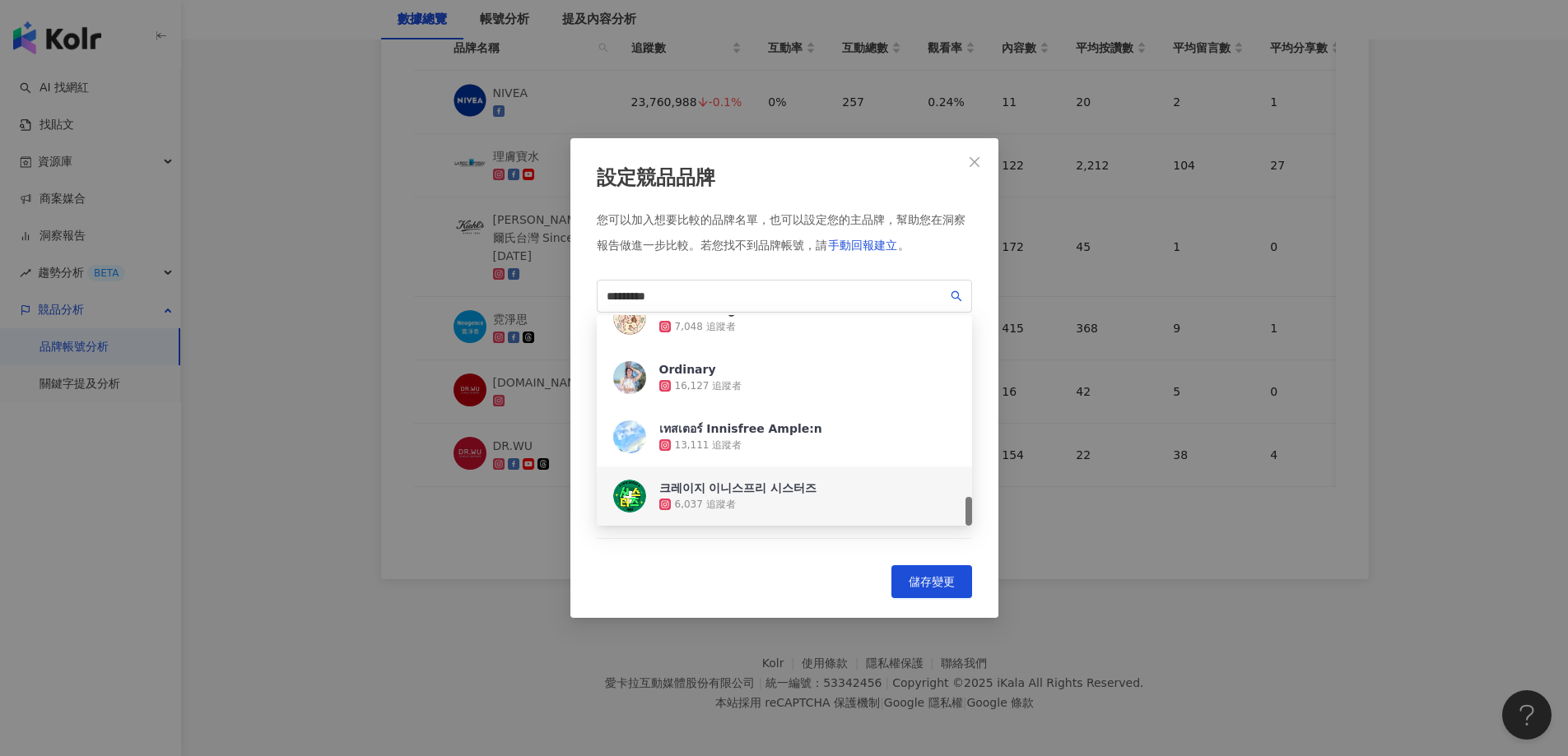
click at [297, 199] on div "設定競品品牌 您可以加入想要比較的品牌名單，也可以設定您的主品牌，幫助您在洞察報告做進一步比較。 若您找不到品牌帳號，請 手動回報建立 。 *********…" at bounding box center [784, 378] width 1568 height 756
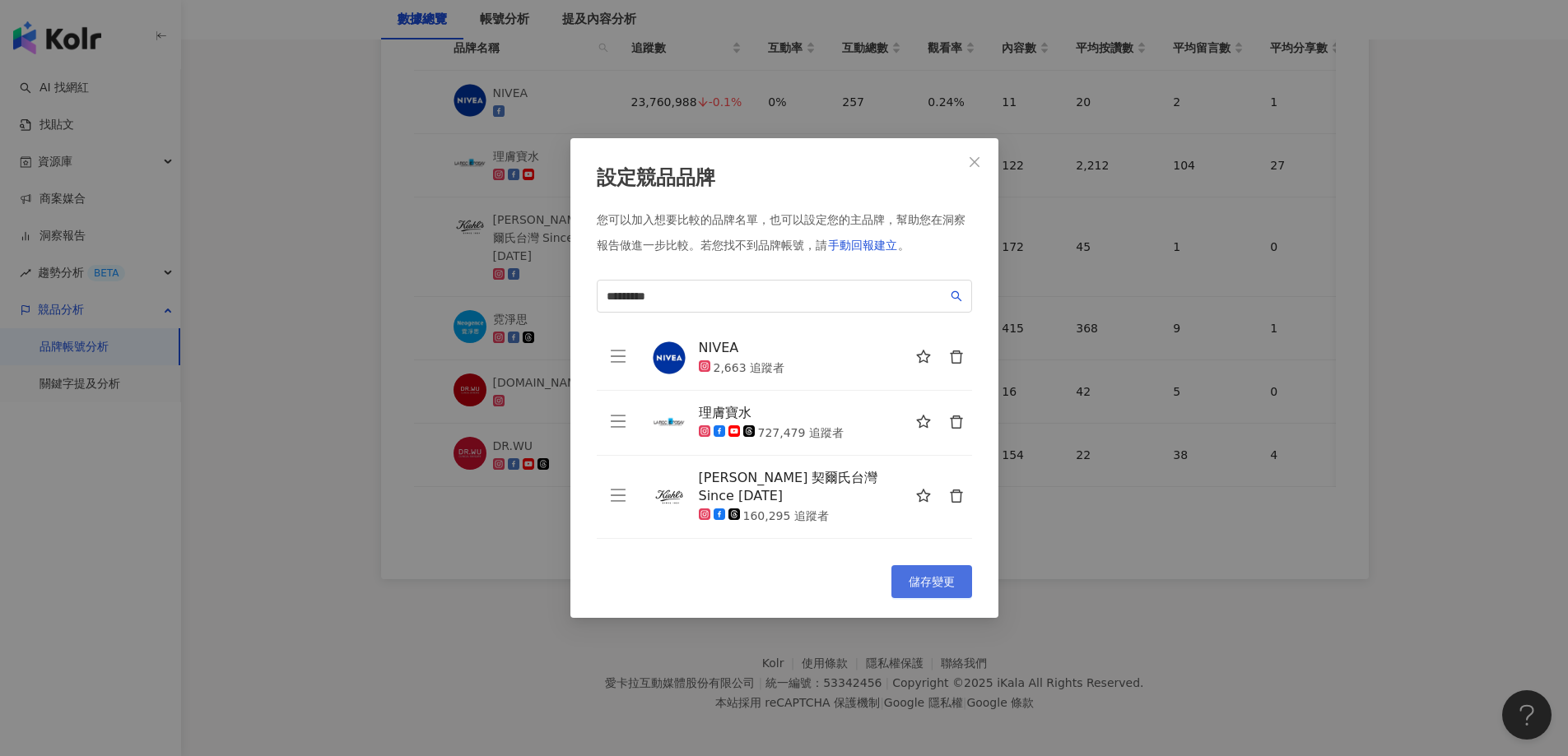
click at [937, 575] on span "儲存變更" at bounding box center [932, 581] width 46 height 13
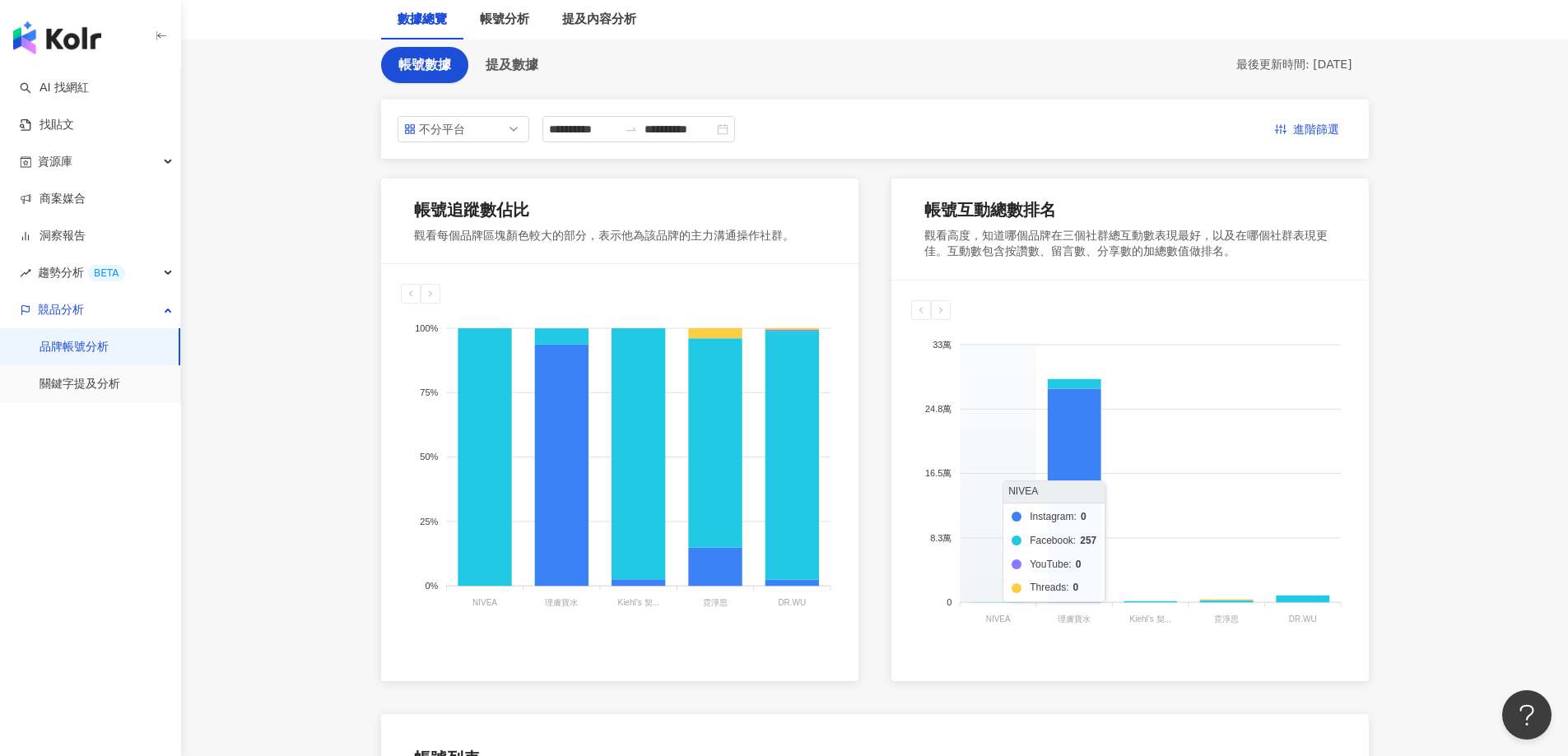
scroll to position [0, 0]
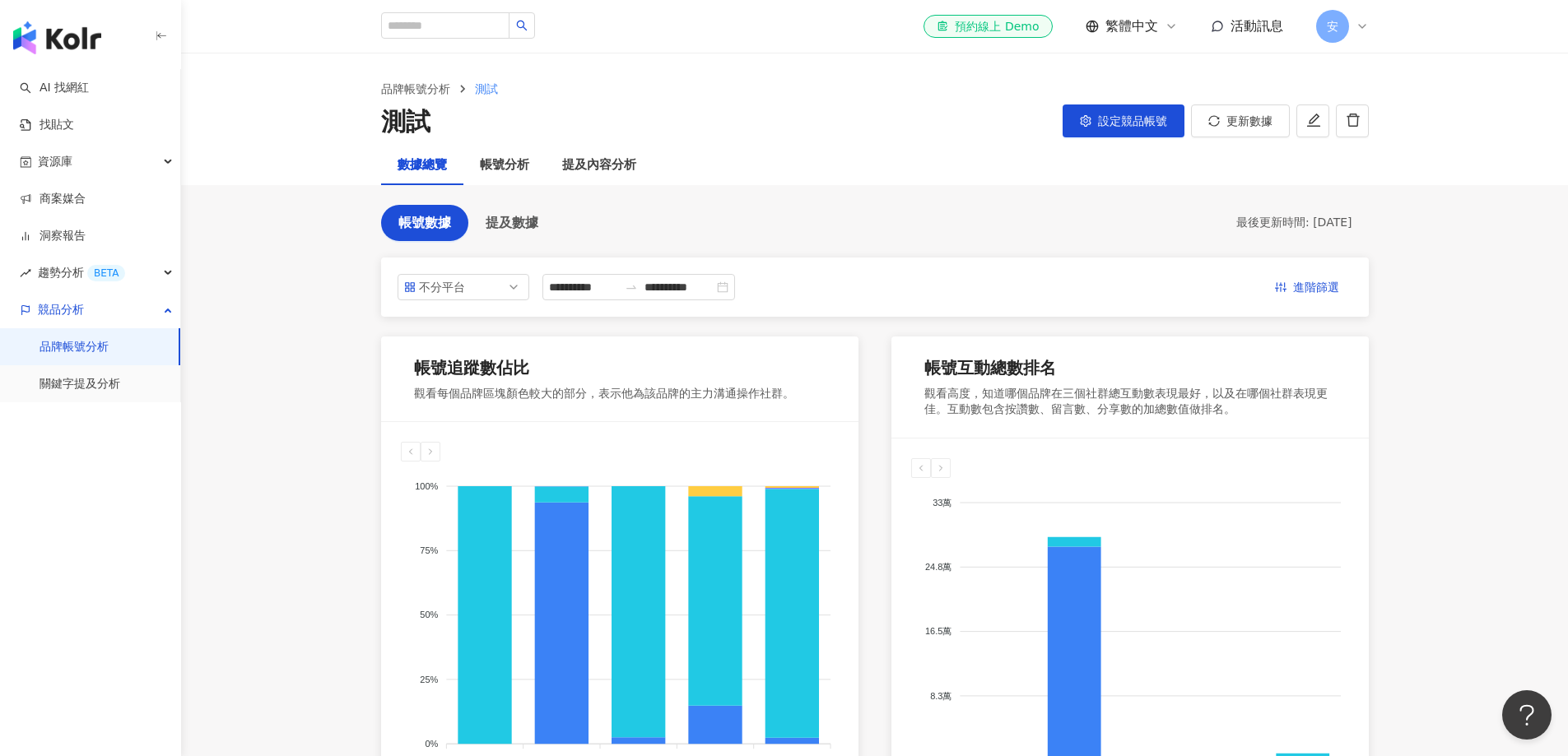
click at [1110, 119] on span "設定競品帳號" at bounding box center [1133, 121] width 69 height 13
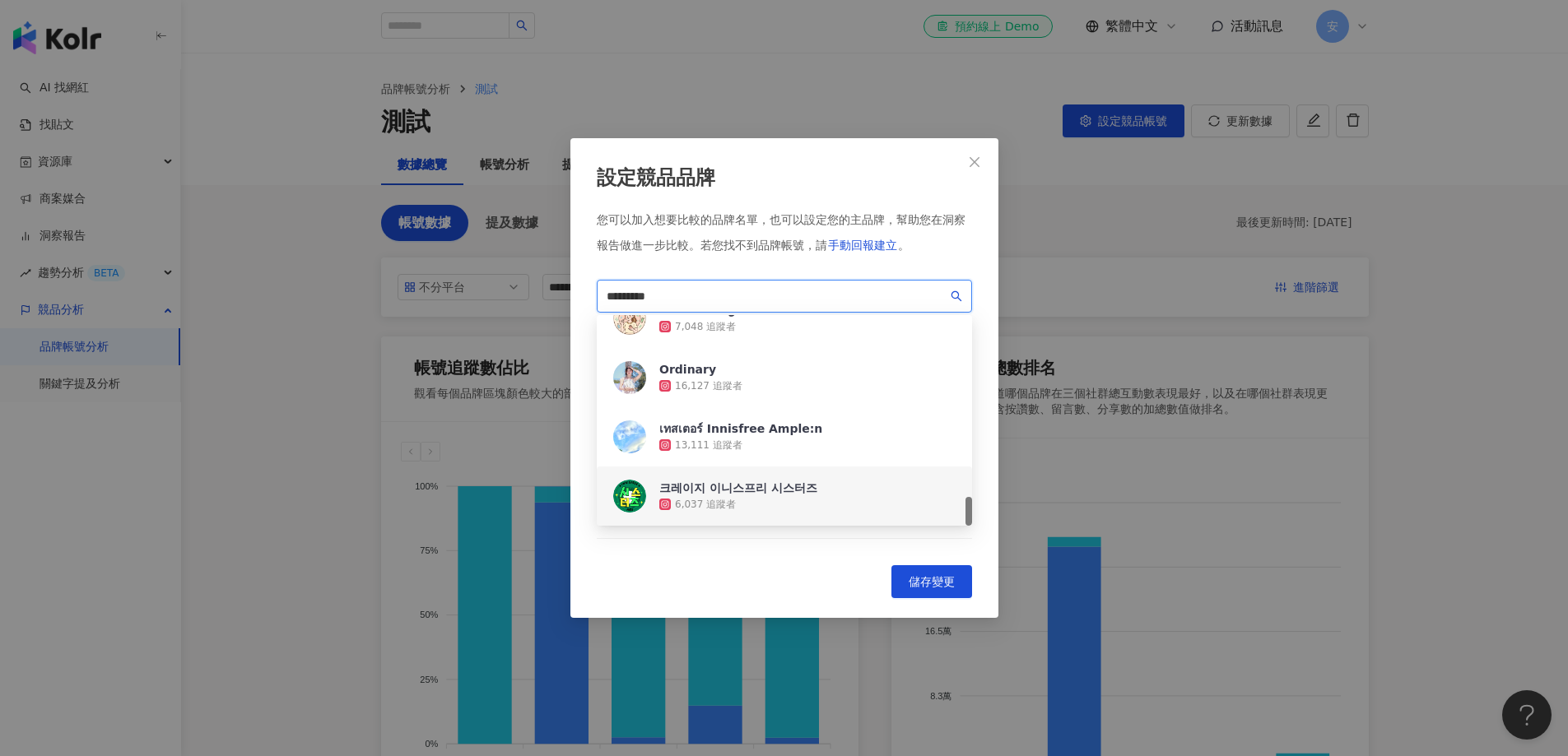
drag, startPoint x: 686, startPoint y: 298, endPoint x: 364, endPoint y: 294, distance: 322.0
click at [365, 295] on div "設定競品品牌 您可以加入想要比較的品牌名單，也可以設定您的主品牌，幫助您在洞察報告做進一步比較。 若您找不到品牌帳號，請 手動回報建立 。 *********…" at bounding box center [784, 378] width 1568 height 756
paste input "***"
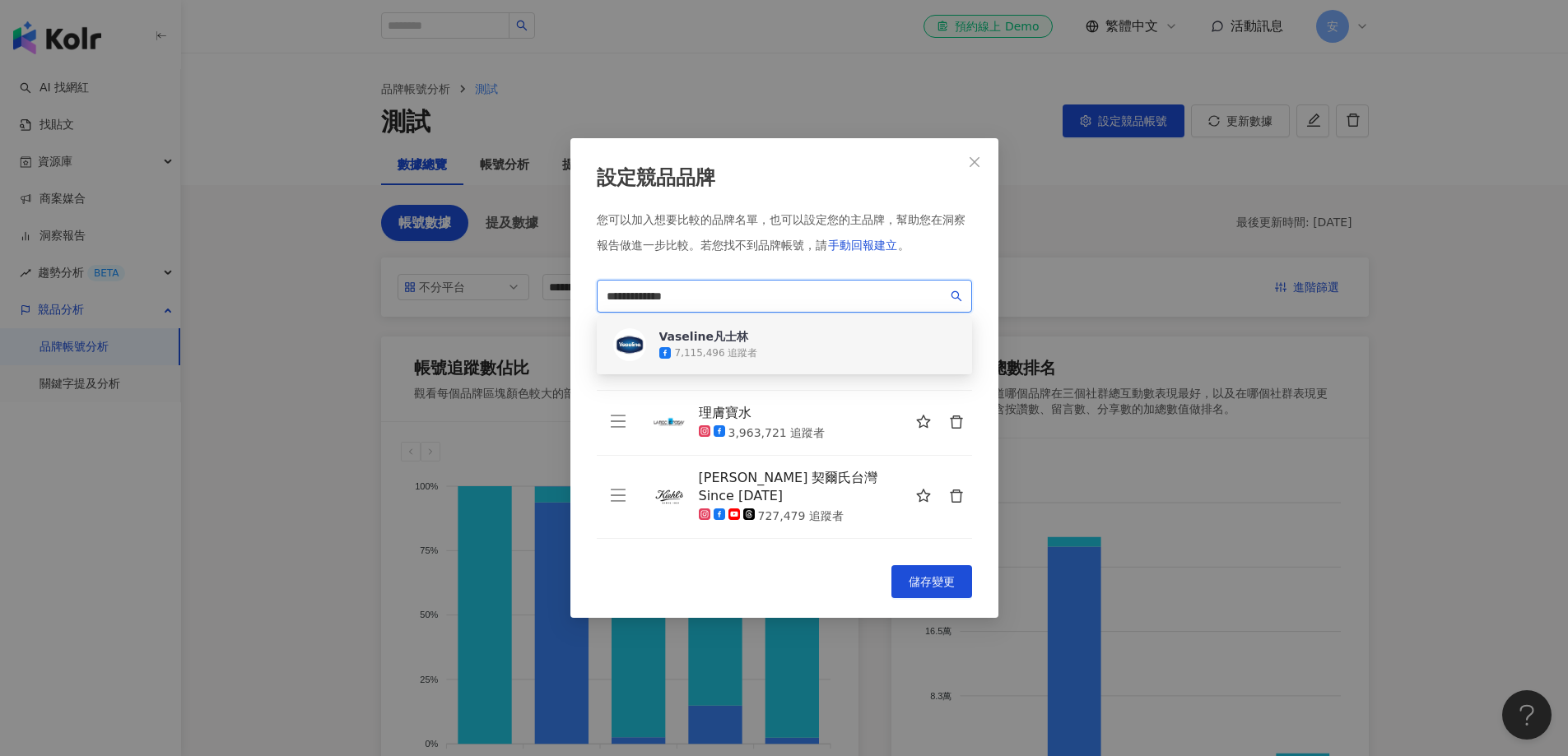
click at [732, 333] on div "Vaseline凡士林" at bounding box center [709, 336] width 99 height 17
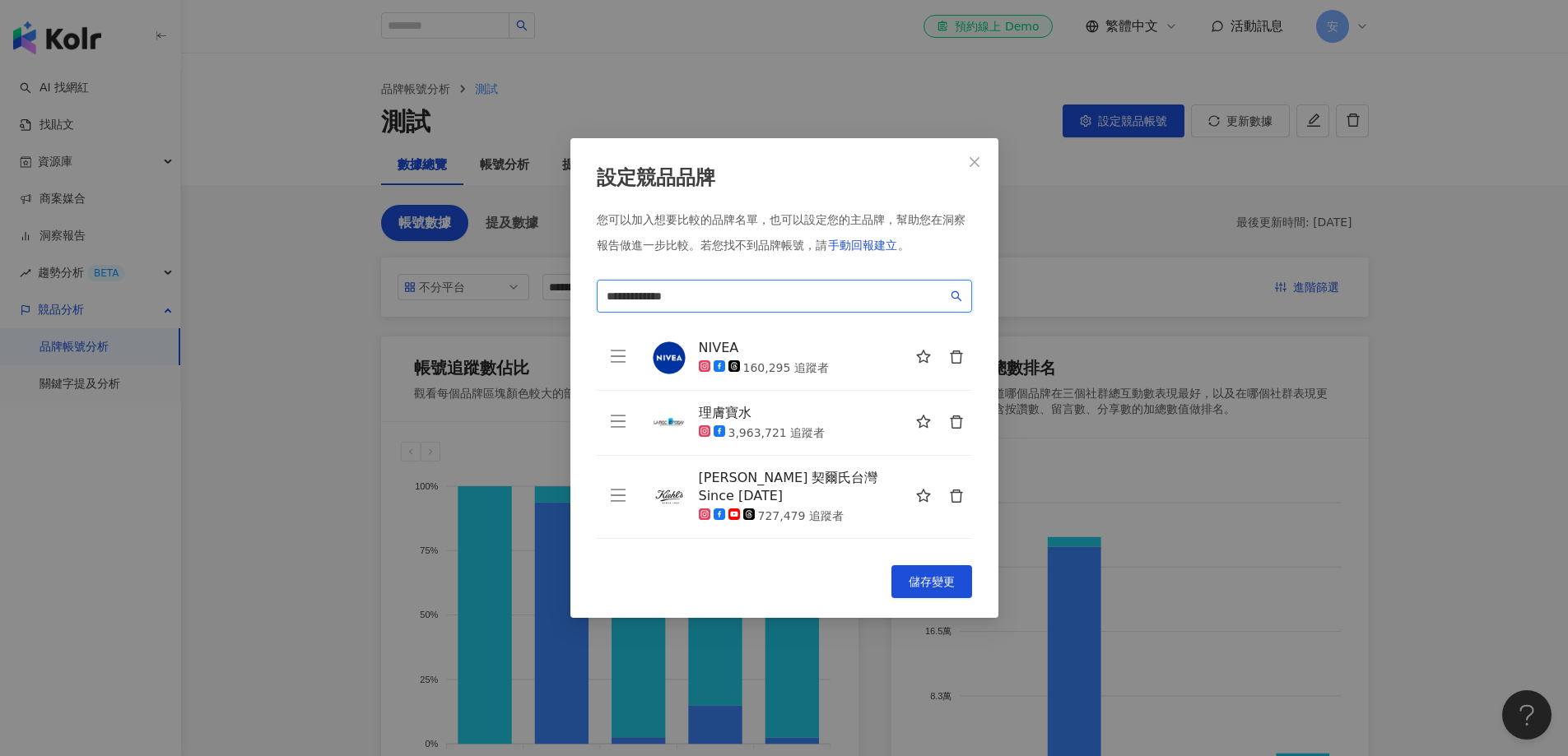
click at [957, 297] on icon "search" at bounding box center [956, 295] width 11 height 11
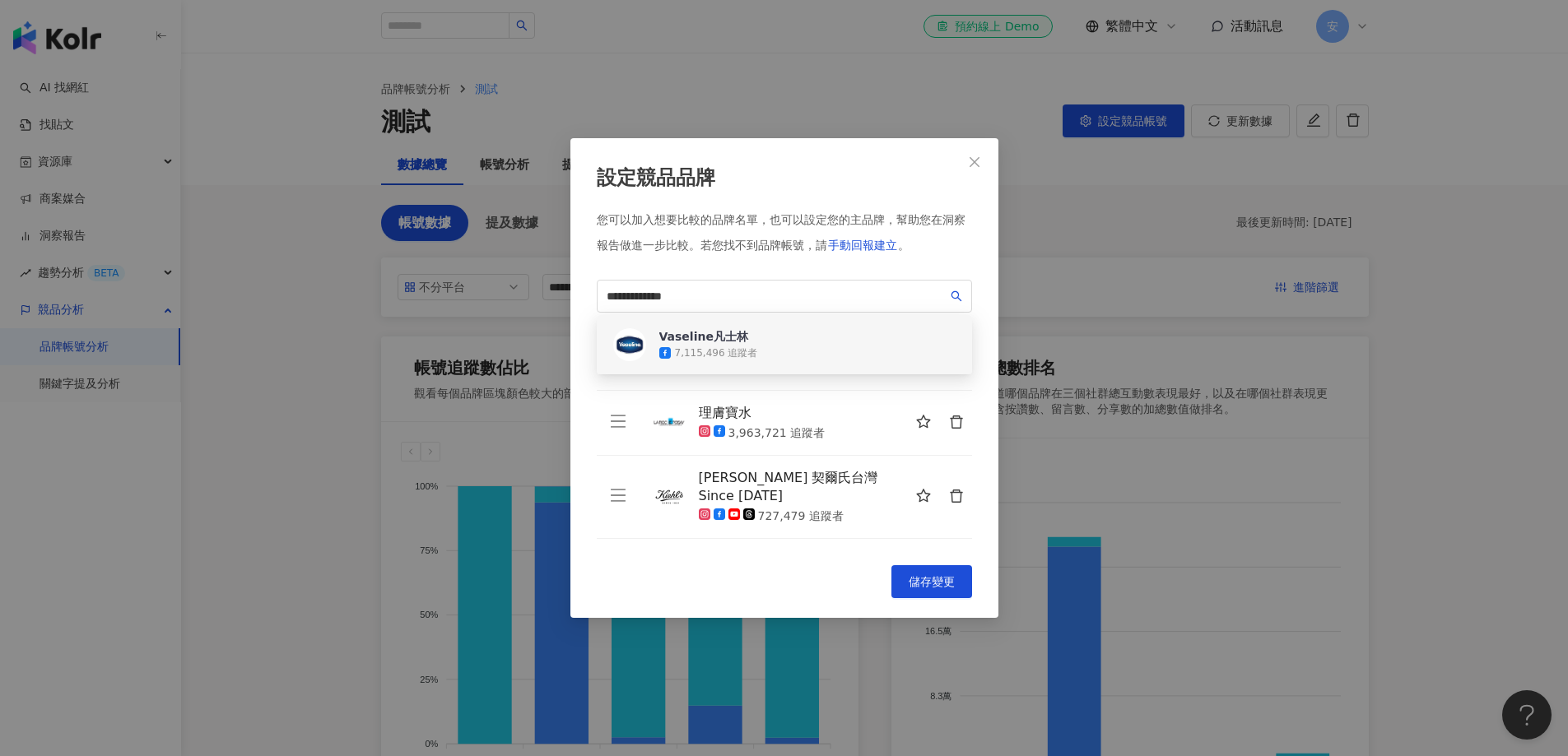
click at [577, 421] on div "**********" at bounding box center [785, 378] width 428 height 479
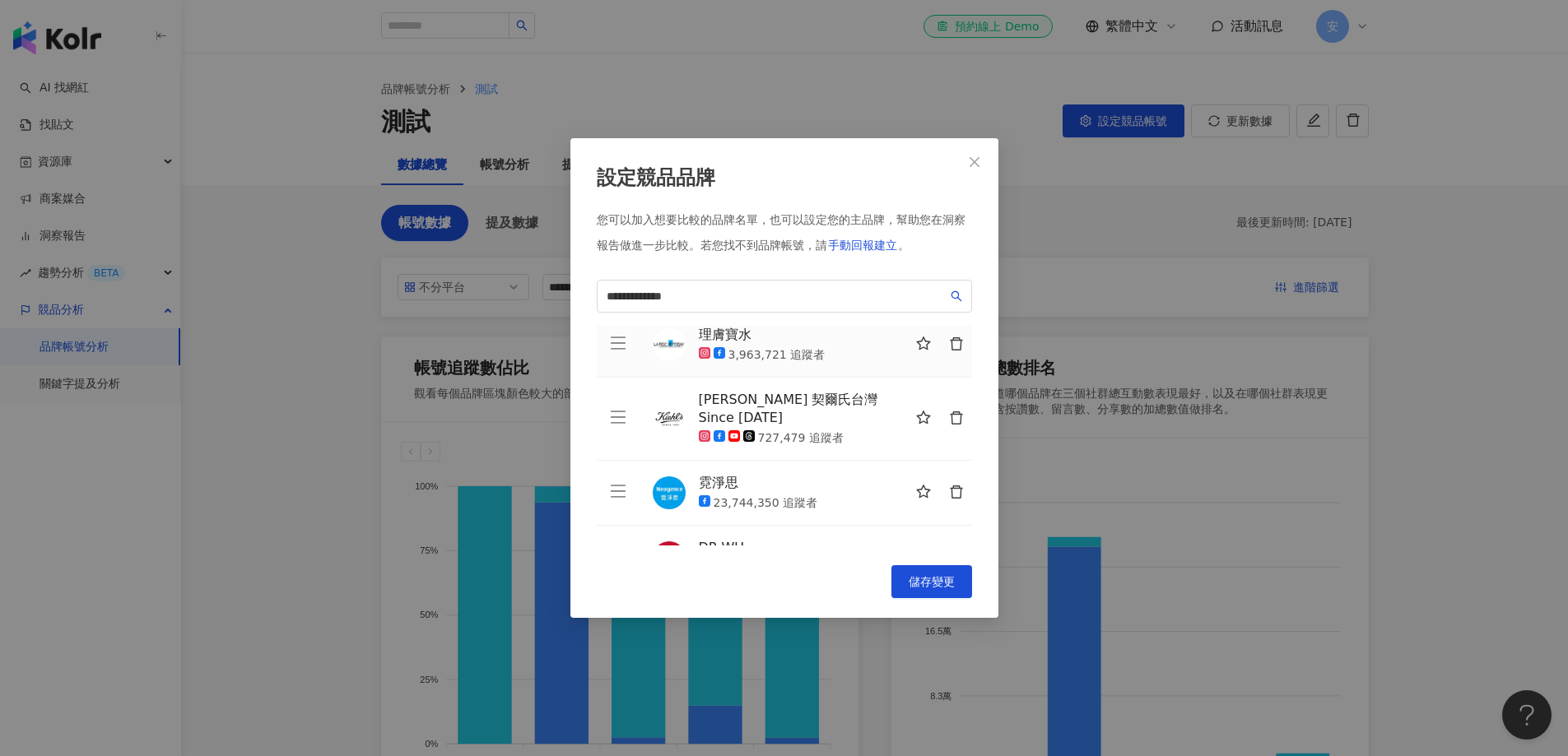
scroll to position [170, 0]
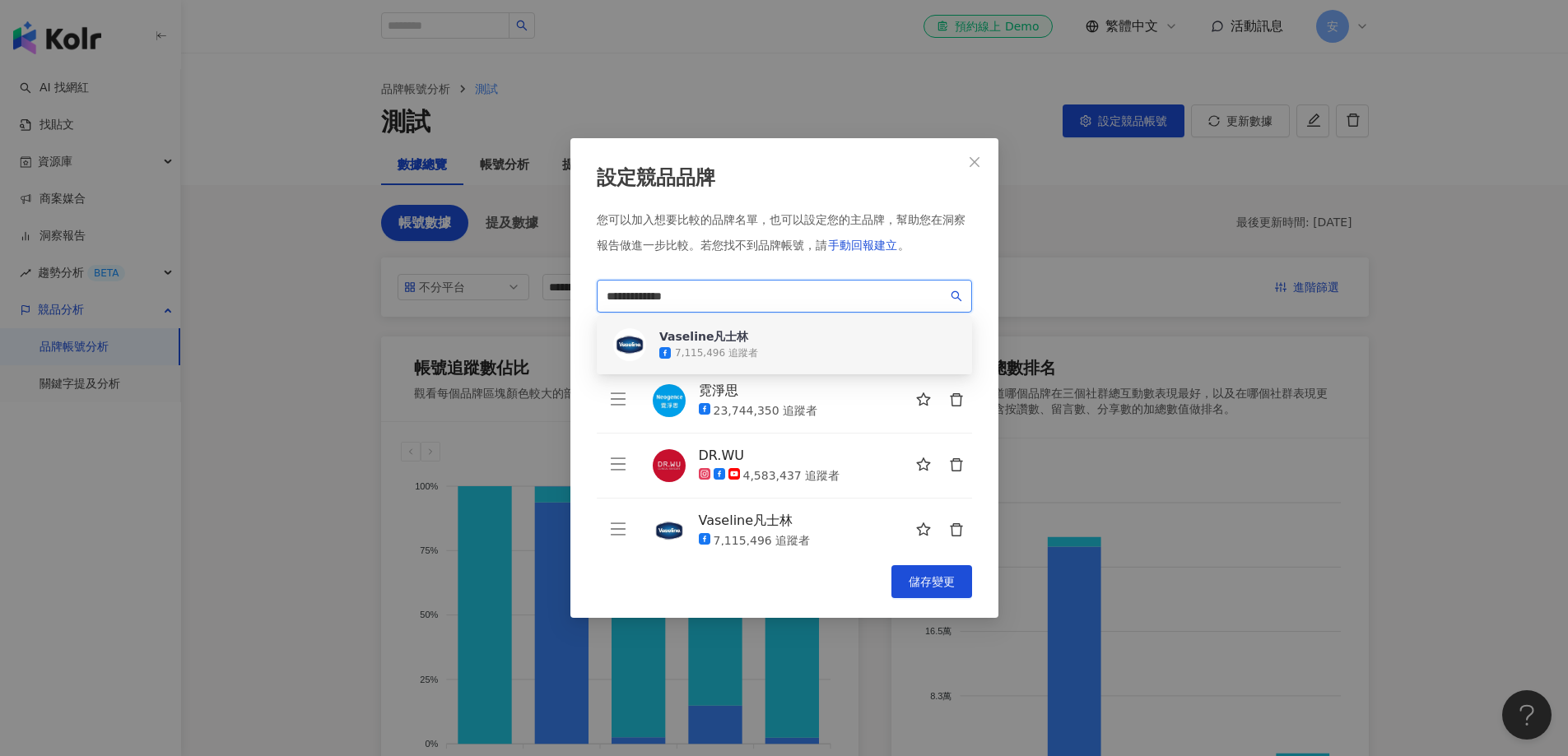
drag, startPoint x: 701, startPoint y: 297, endPoint x: 407, endPoint y: 277, distance: 294.7
click at [408, 280] on div "**********" at bounding box center [784, 378] width 1568 height 756
paste input "search"
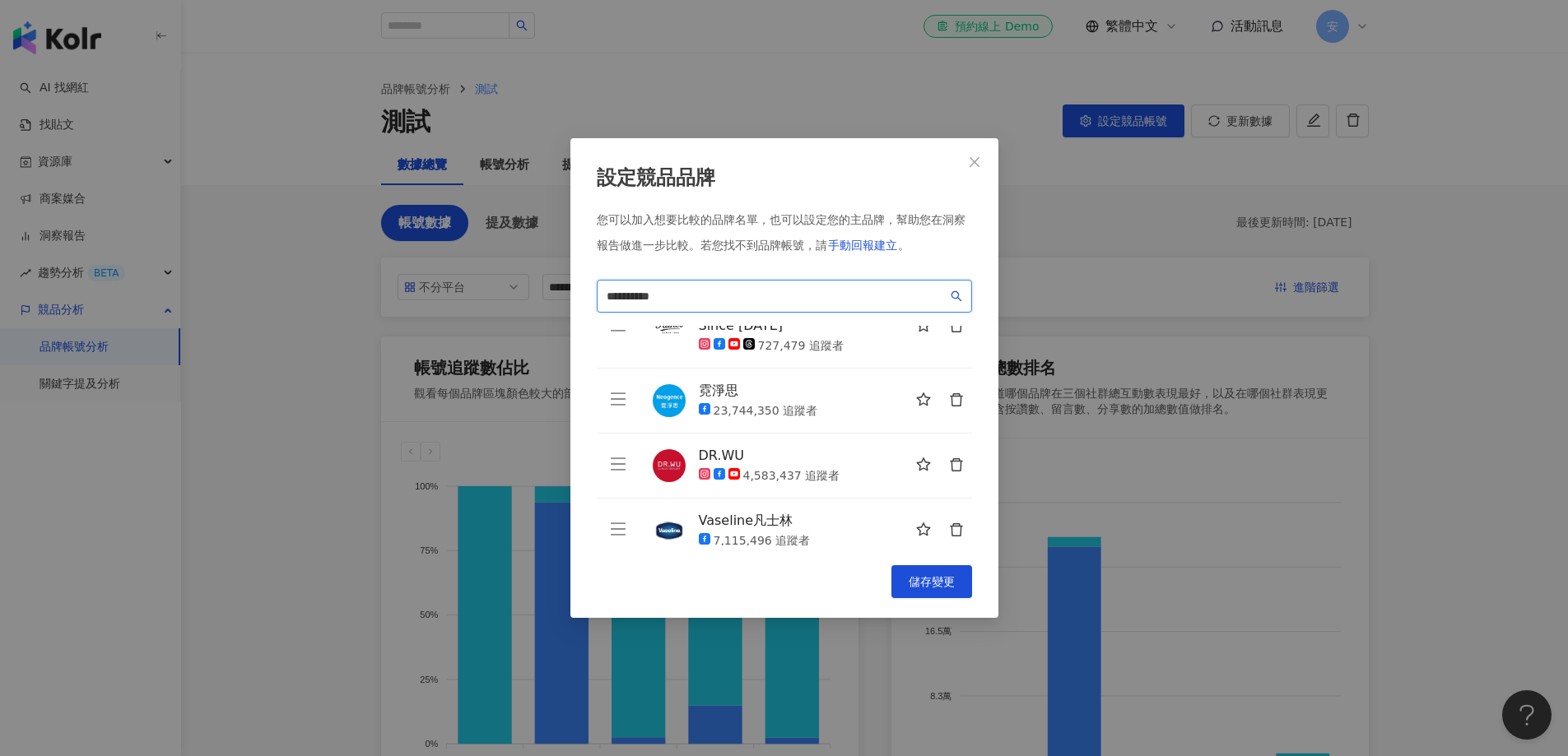
click at [689, 297] on input "**********" at bounding box center [777, 296] width 341 height 18
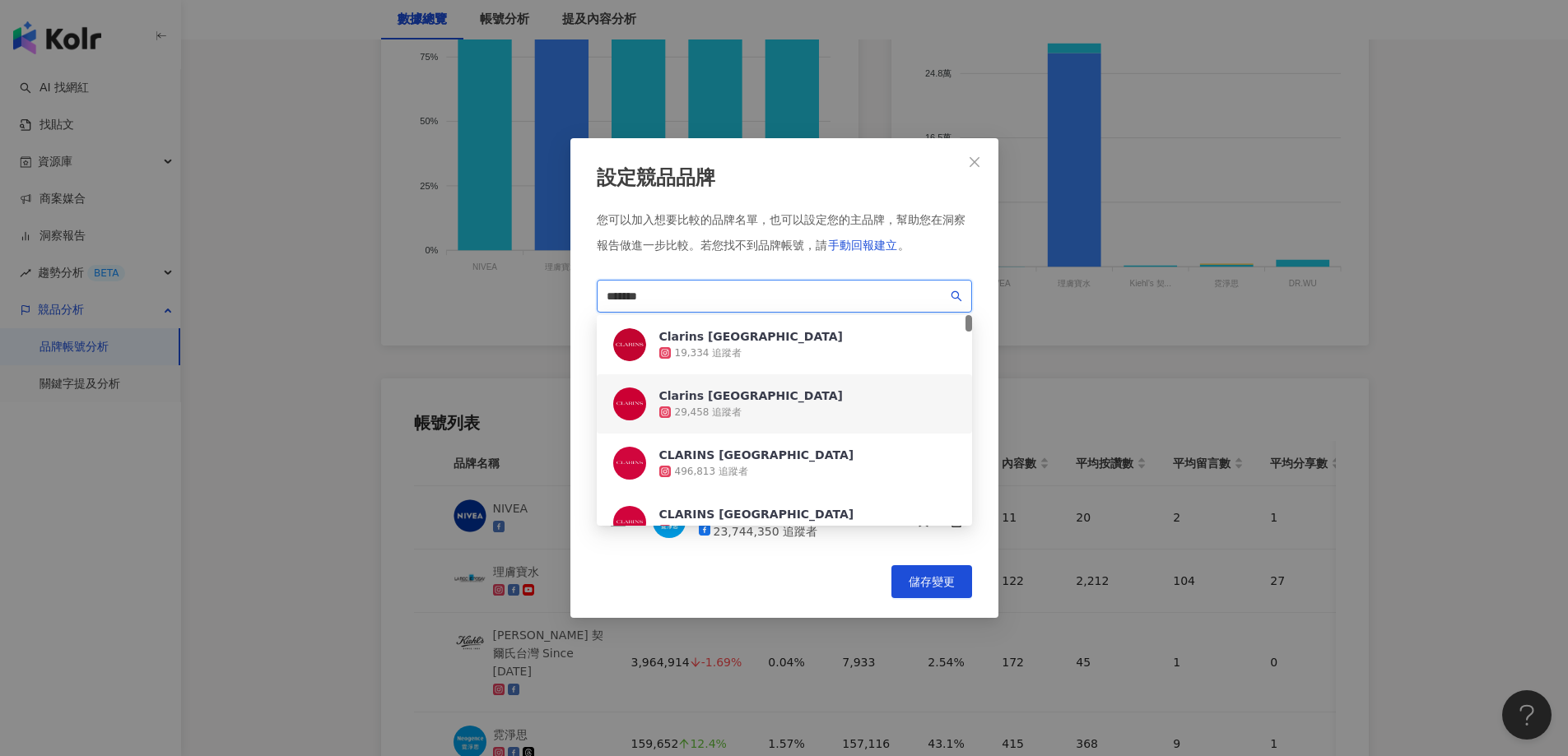
scroll to position [0, 0]
type input "*******"
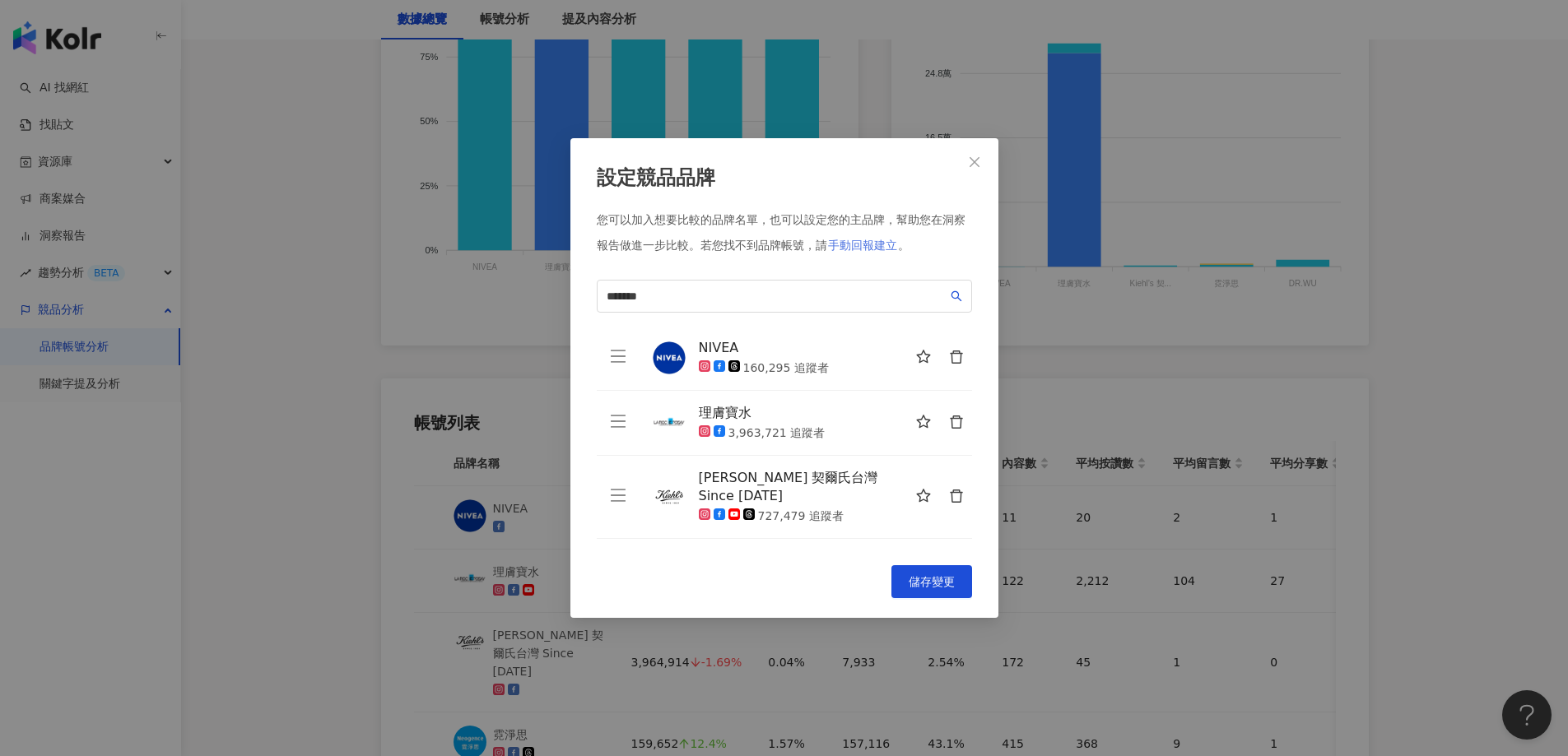
click at [867, 252] on span "手動回報建立" at bounding box center [863, 245] width 69 height 13
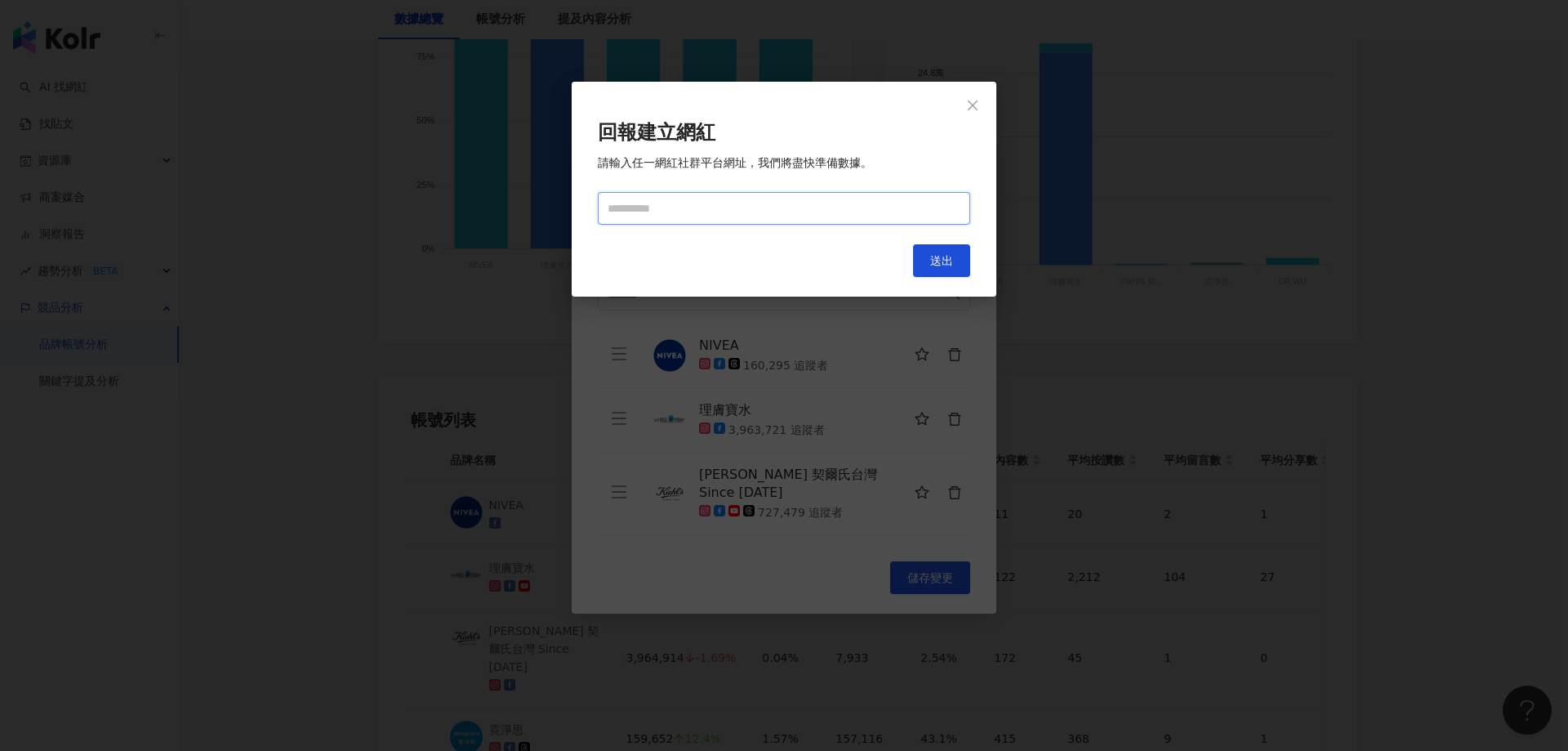
click at [703, 220] on input "text" at bounding box center [784, 208] width 373 height 33
paste input "**********"
type input "**********"
click at [943, 267] on span "送出" at bounding box center [942, 260] width 23 height 13
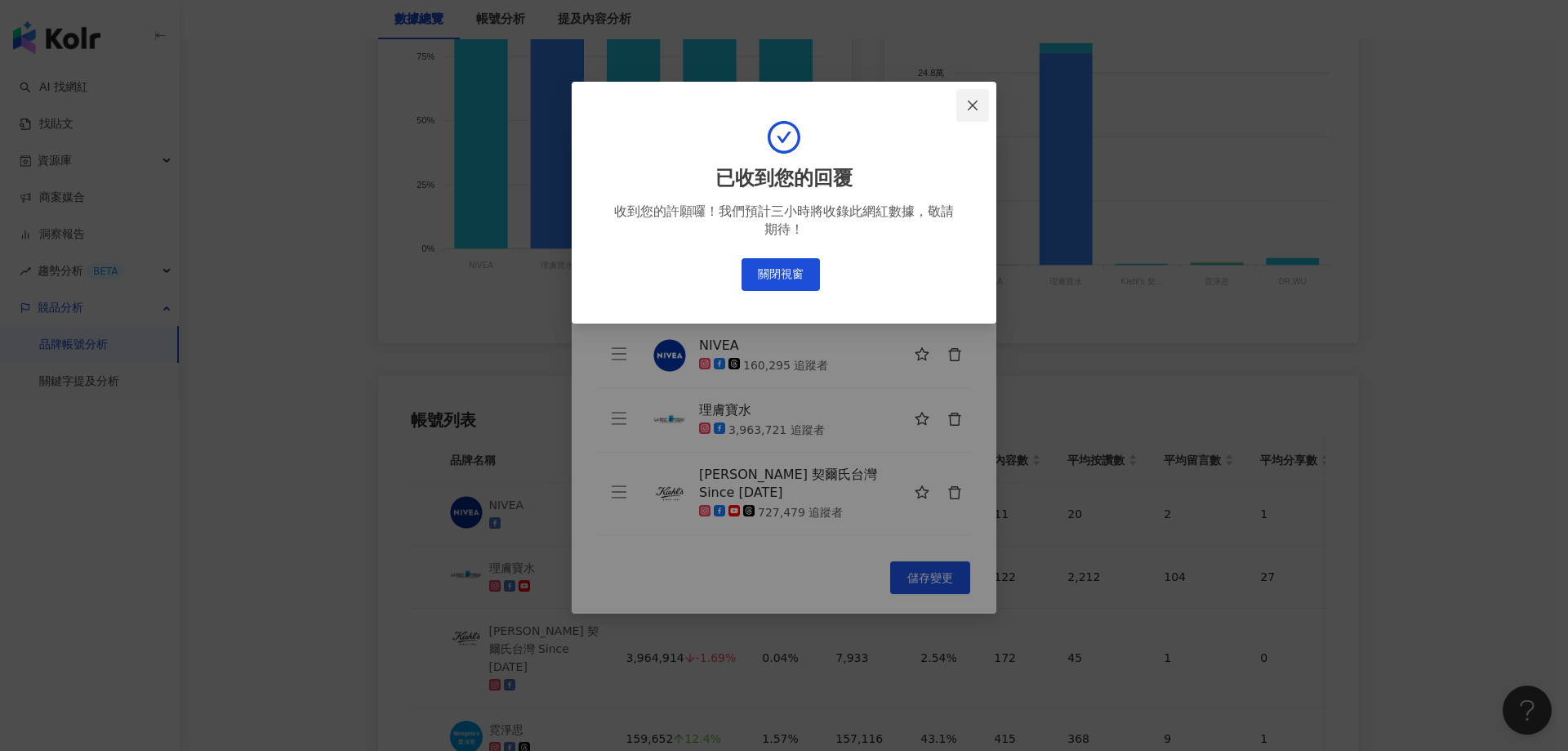
click at [970, 115] on button "Close" at bounding box center [973, 105] width 33 height 33
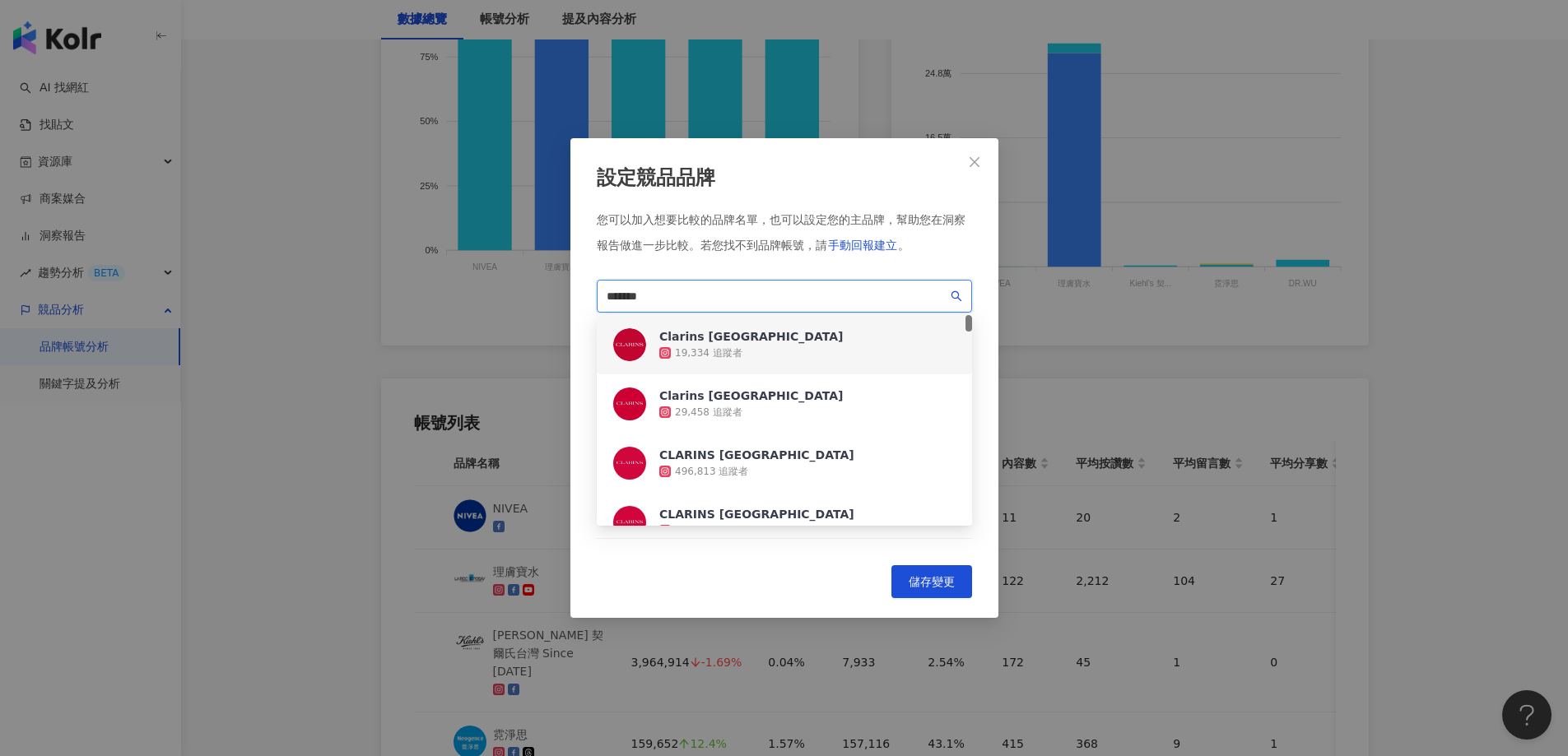
drag, startPoint x: 723, startPoint y: 298, endPoint x: 396, endPoint y: 291, distance: 327.1
click at [397, 291] on div "設定競品品牌 您可以加入想要比較的品牌名單，也可以設定您的主品牌，幫助您在洞察報告做進一步比較。 若您找不到品牌帳號，請 手動回報建立 。 ******* c…" at bounding box center [784, 378] width 1568 height 756
paste input "search"
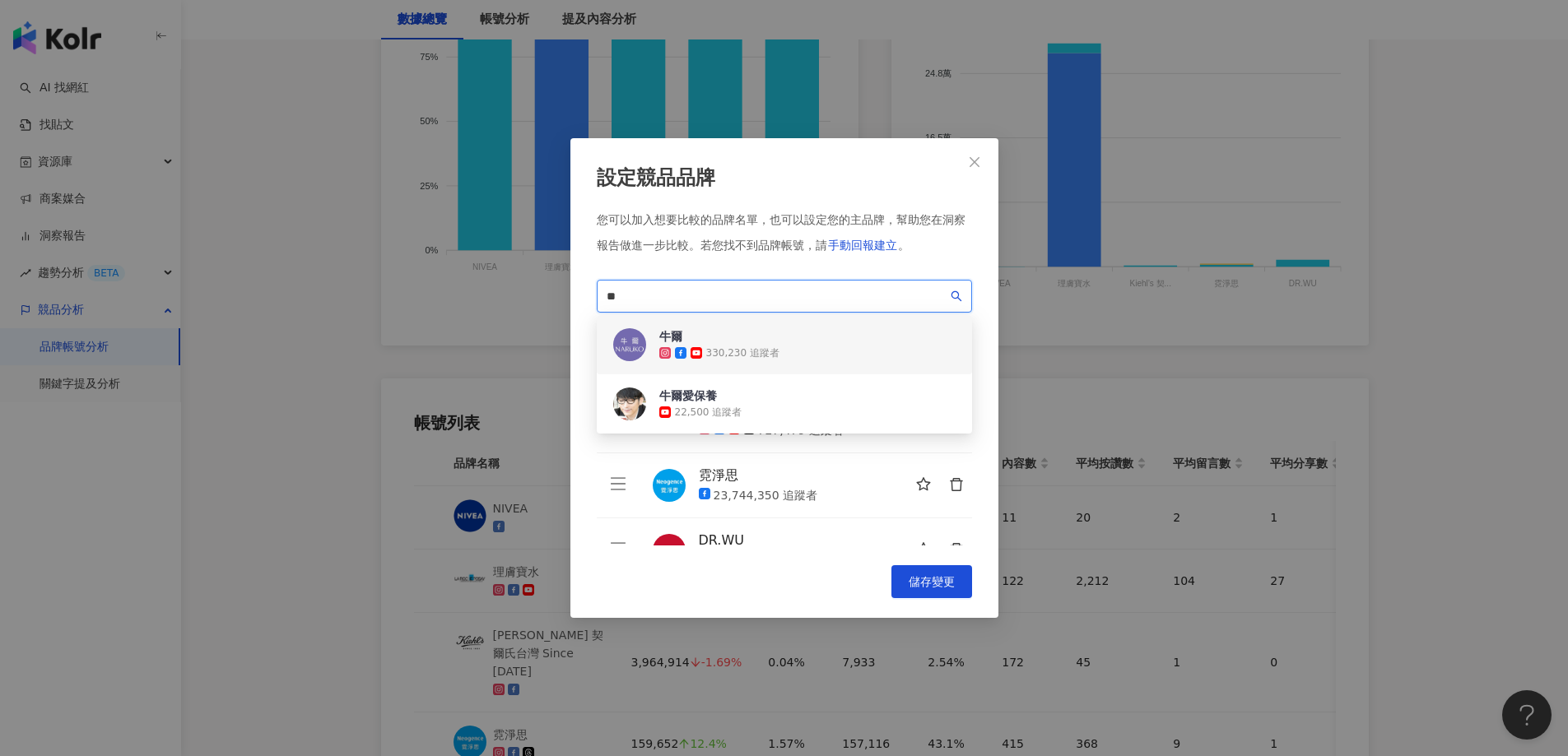
scroll to position [164, 0]
click at [754, 353] on div "330,230 追蹤者" at bounding box center [743, 353] width 74 height 14
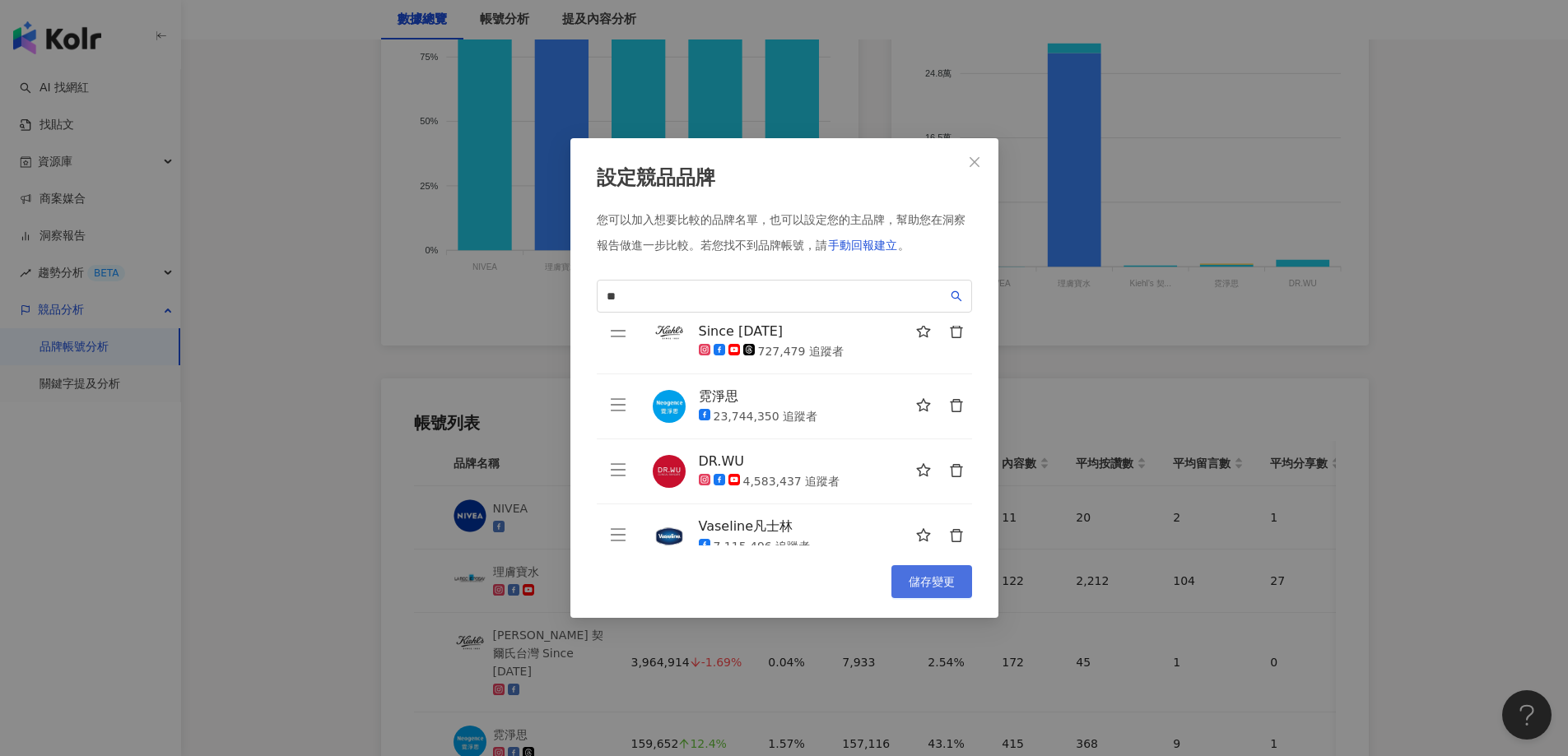
click at [941, 587] on span "儲存變更" at bounding box center [932, 581] width 46 height 13
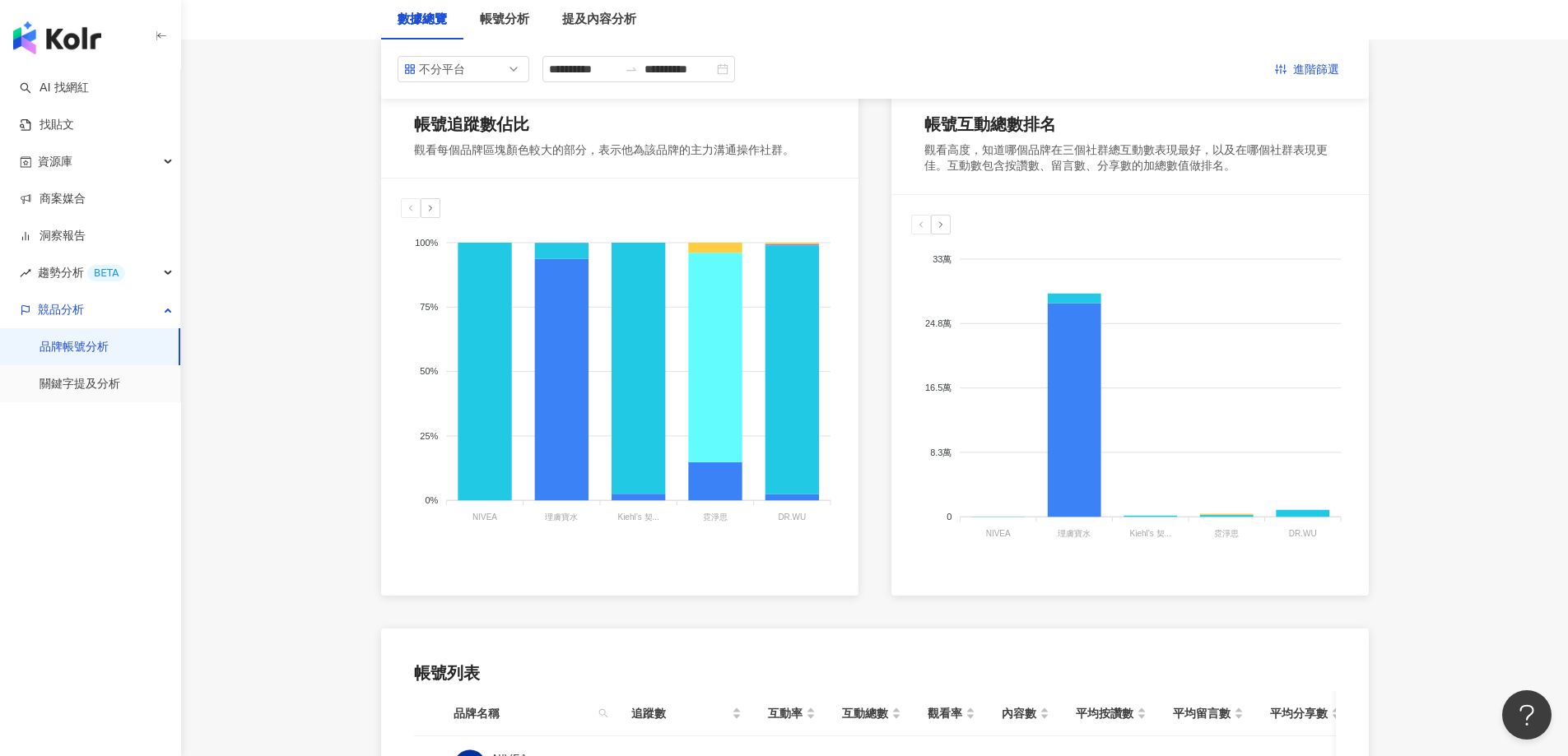
scroll to position [75, 0]
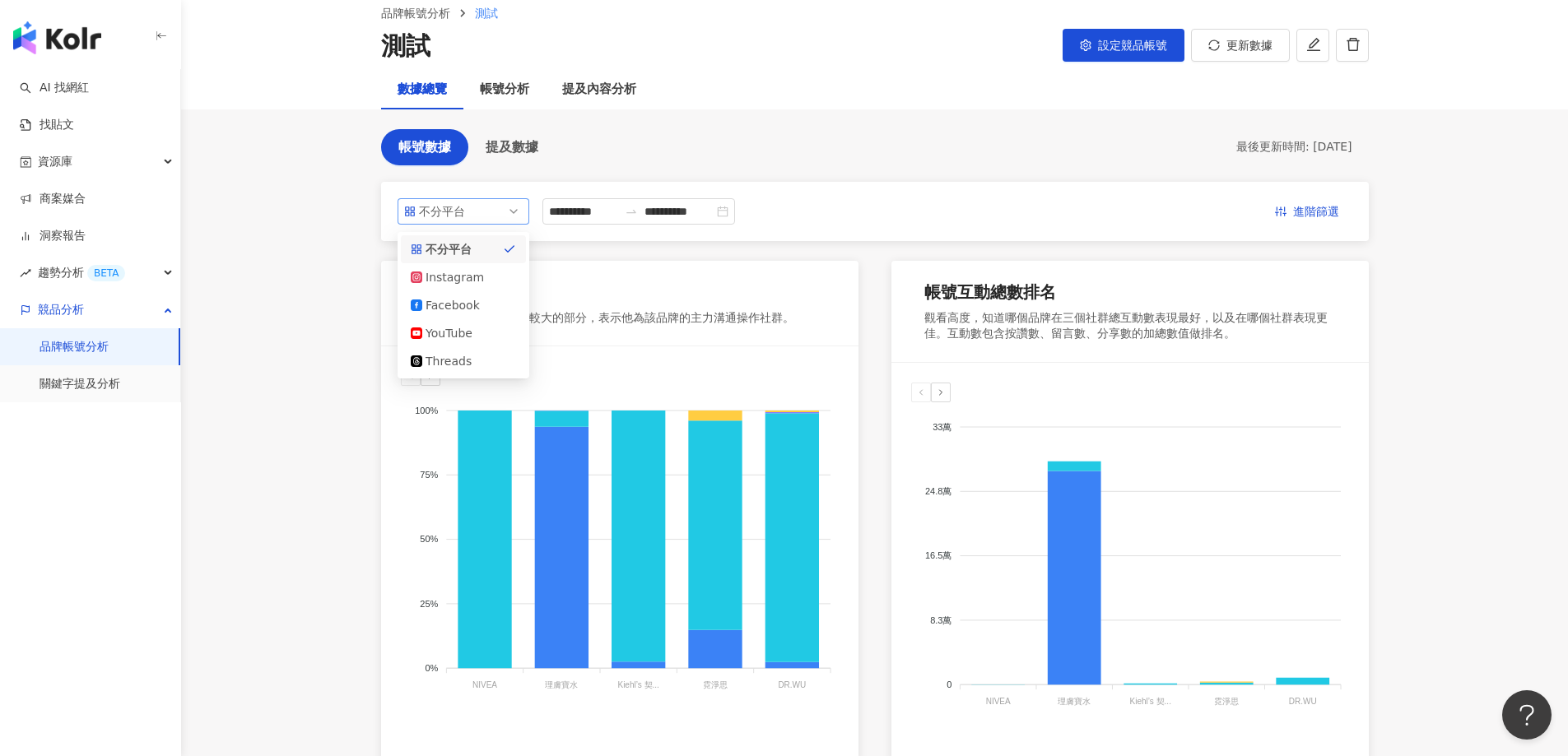
click at [433, 211] on div "不分平台" at bounding box center [446, 211] width 53 height 25
click at [443, 309] on div "Facebook" at bounding box center [452, 305] width 53 height 18
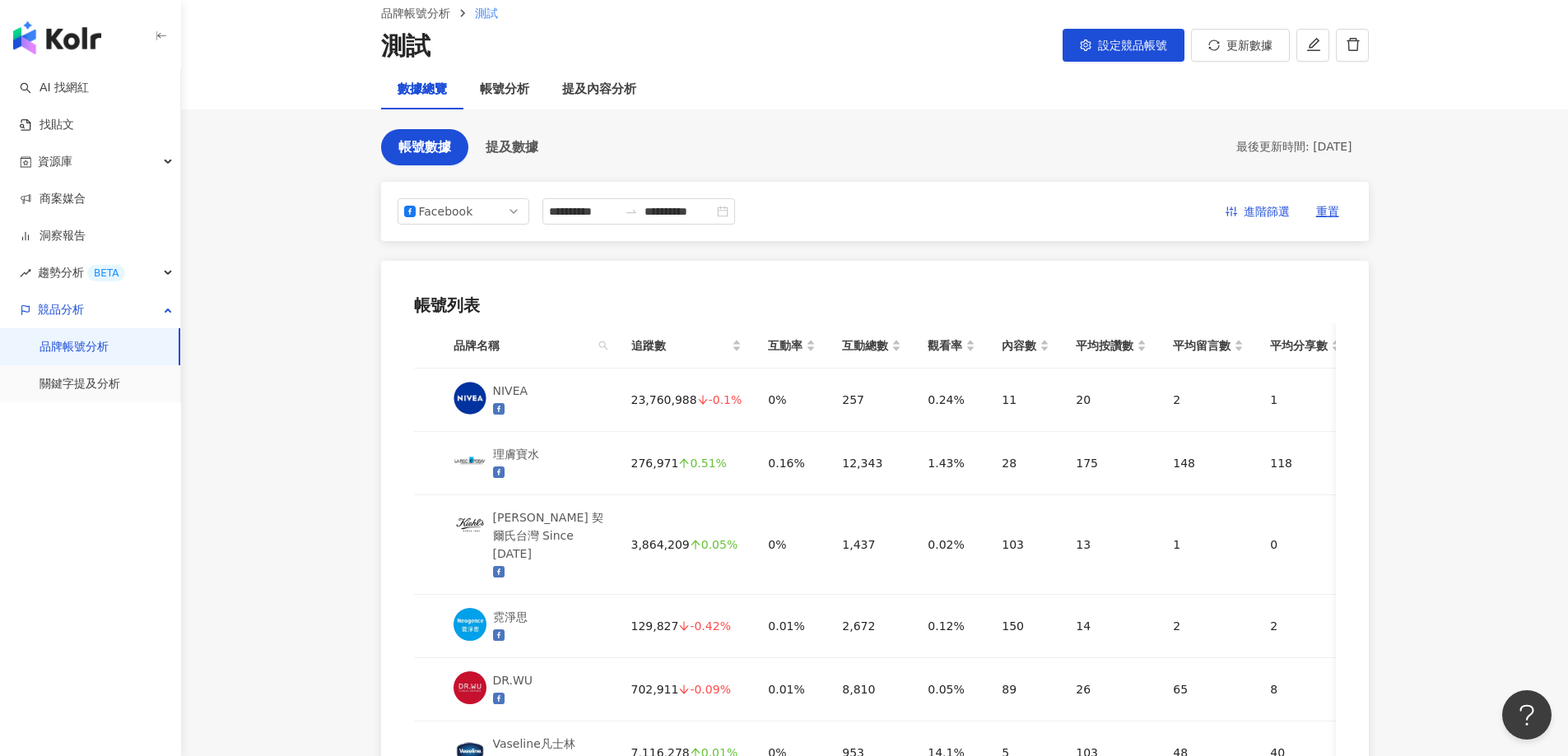
click at [281, 411] on main "**********" at bounding box center [875, 459] width 1387 height 963
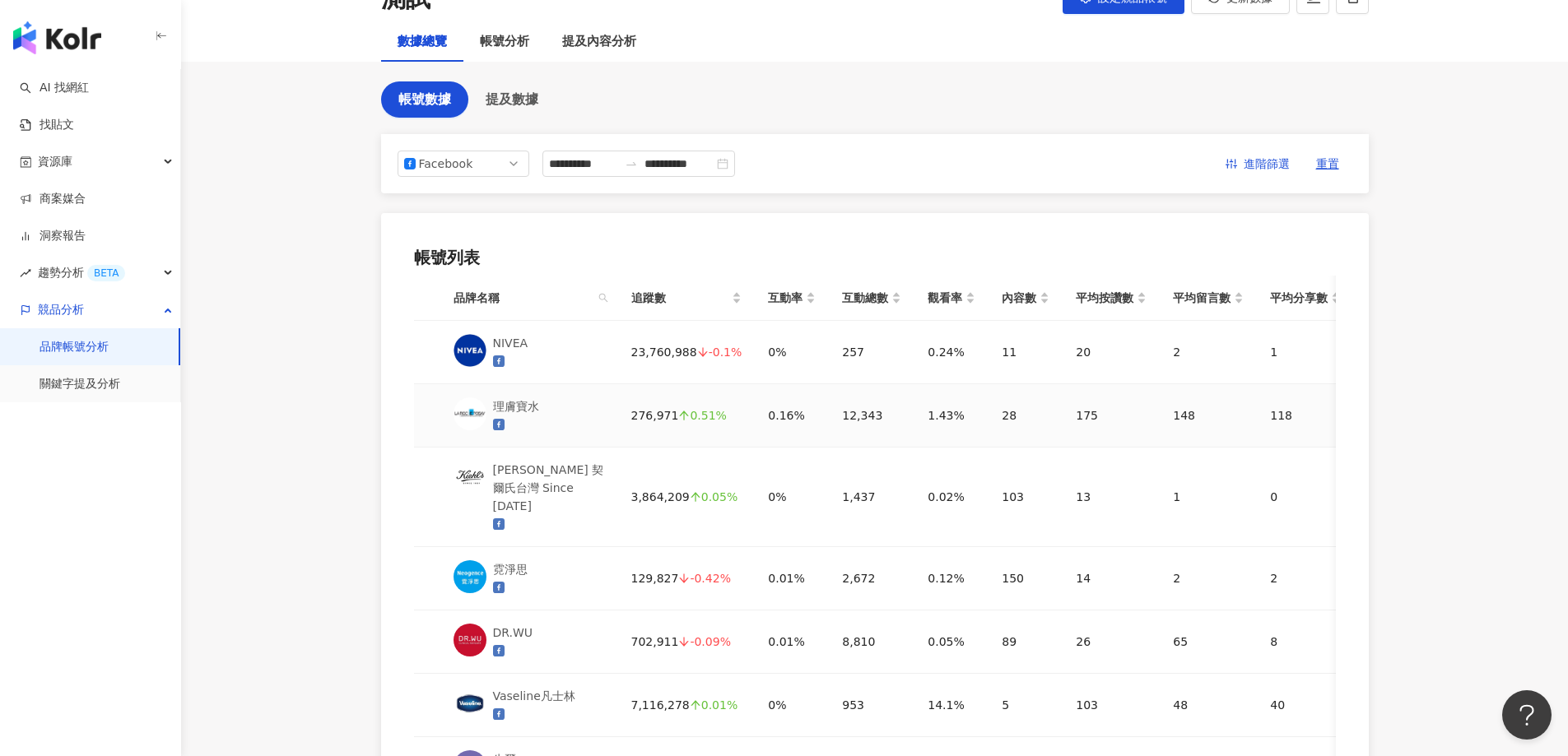
scroll to position [0, 0]
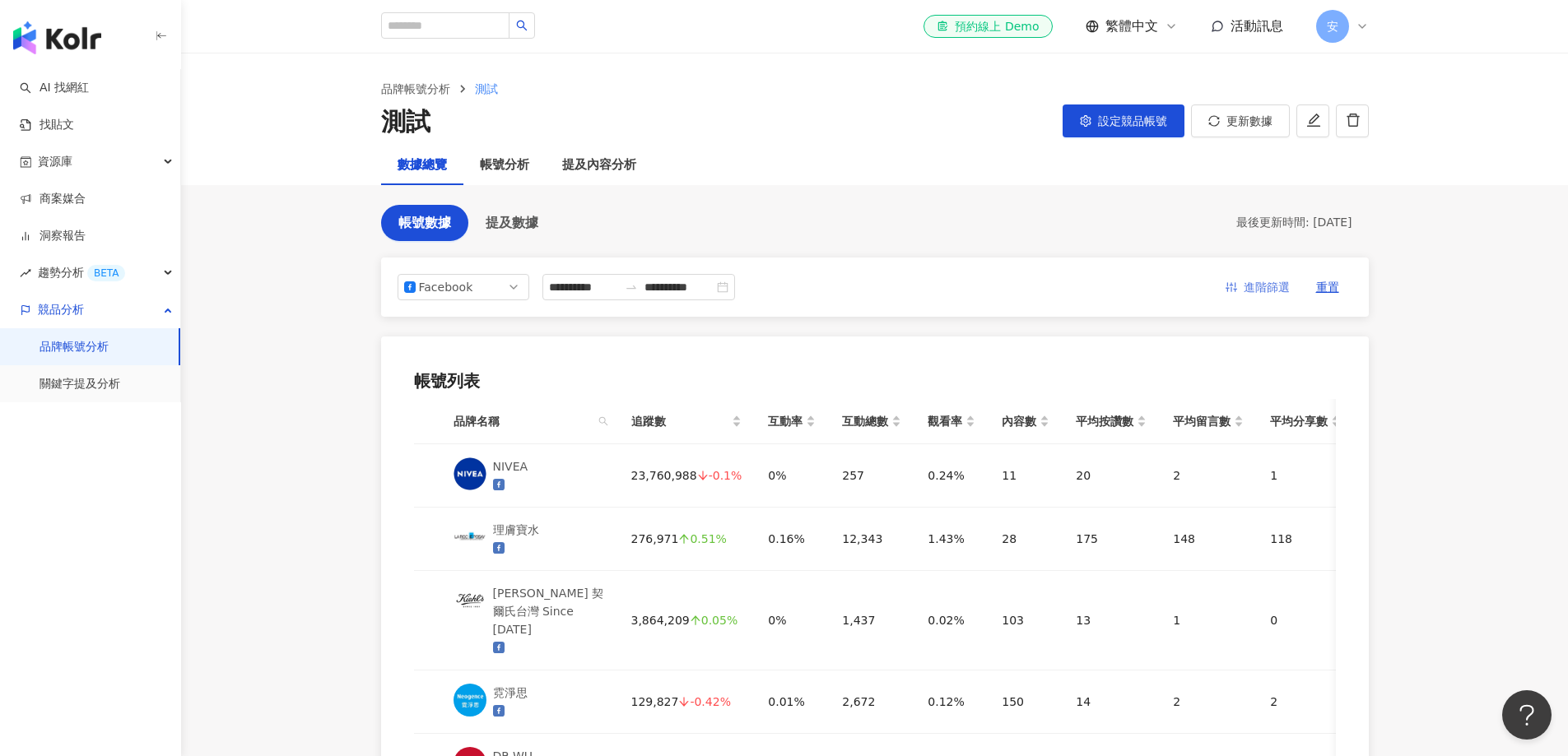
click at [1283, 292] on span "進階篩選" at bounding box center [1267, 288] width 46 height 27
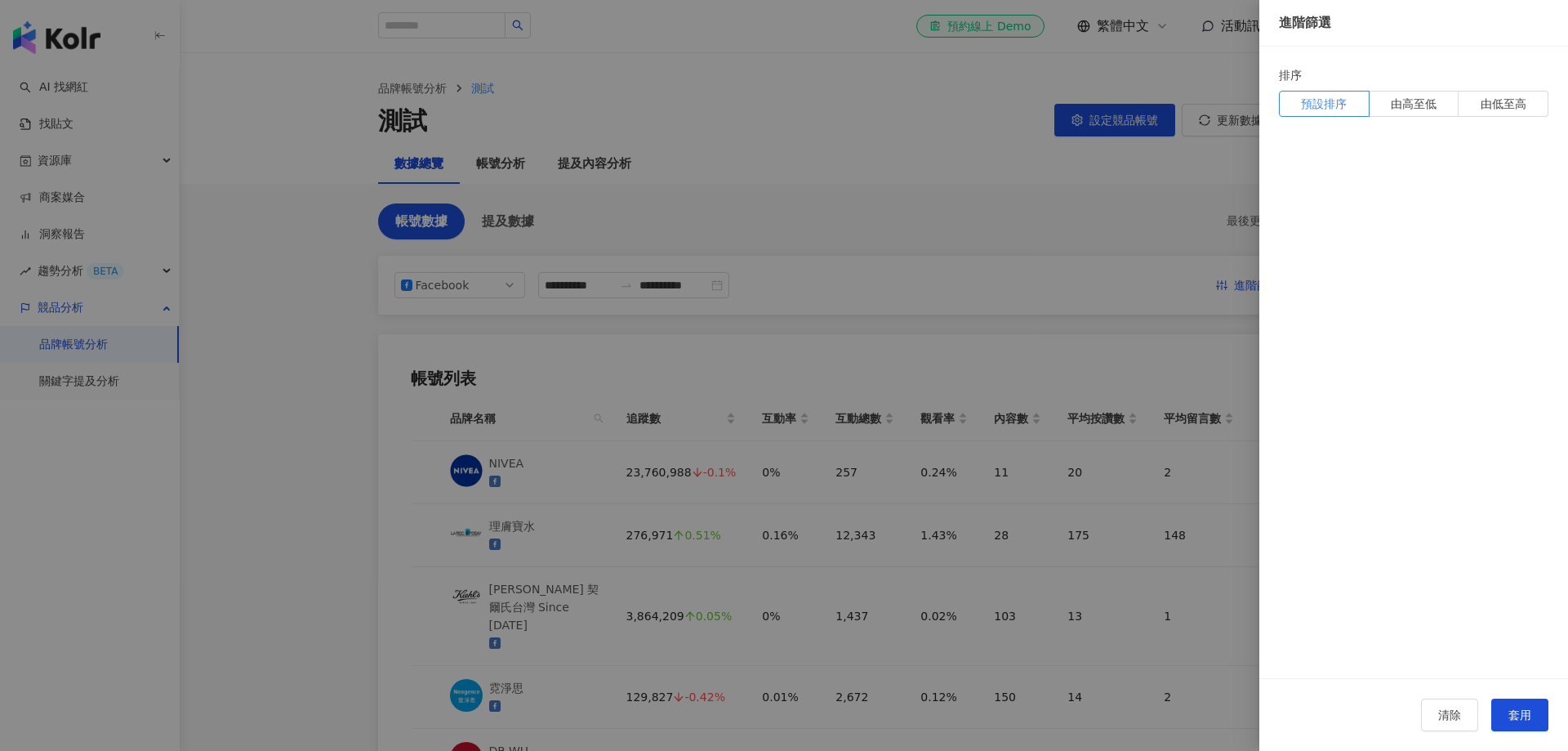
click at [961, 206] on div at bounding box center [784, 376] width 1568 height 751
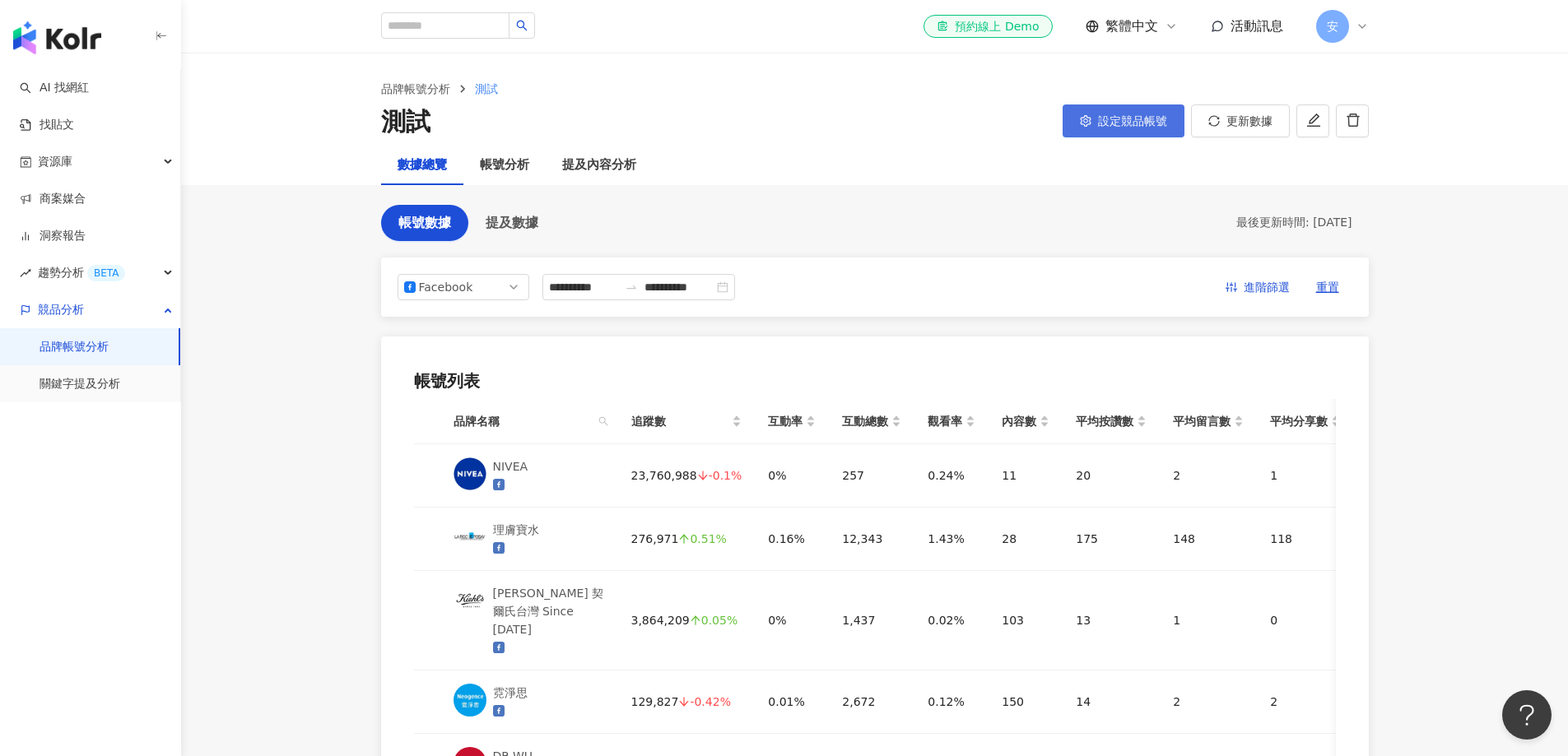
click at [1133, 128] on span "設定競品帳號" at bounding box center [1133, 121] width 69 height 13
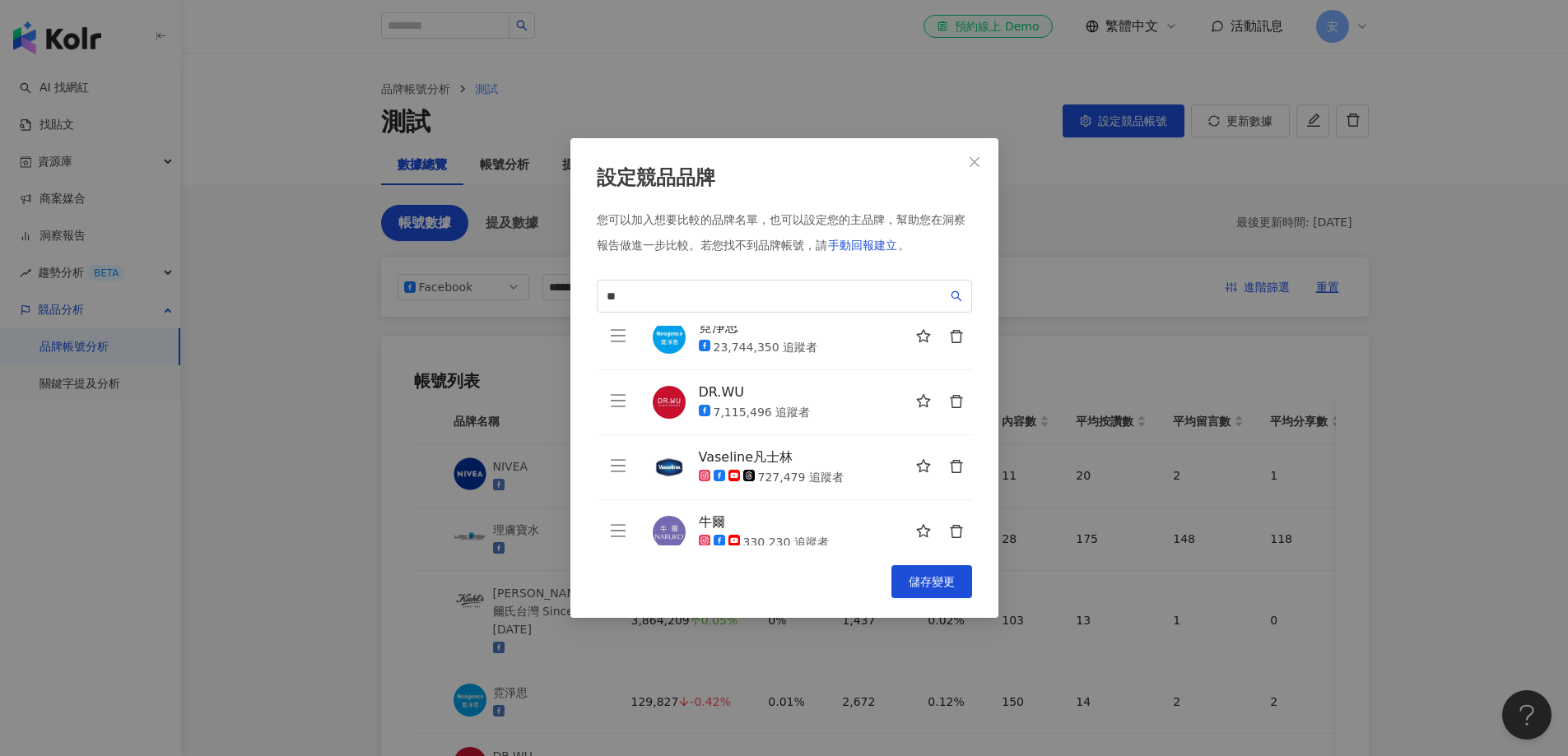
scroll to position [235, 0]
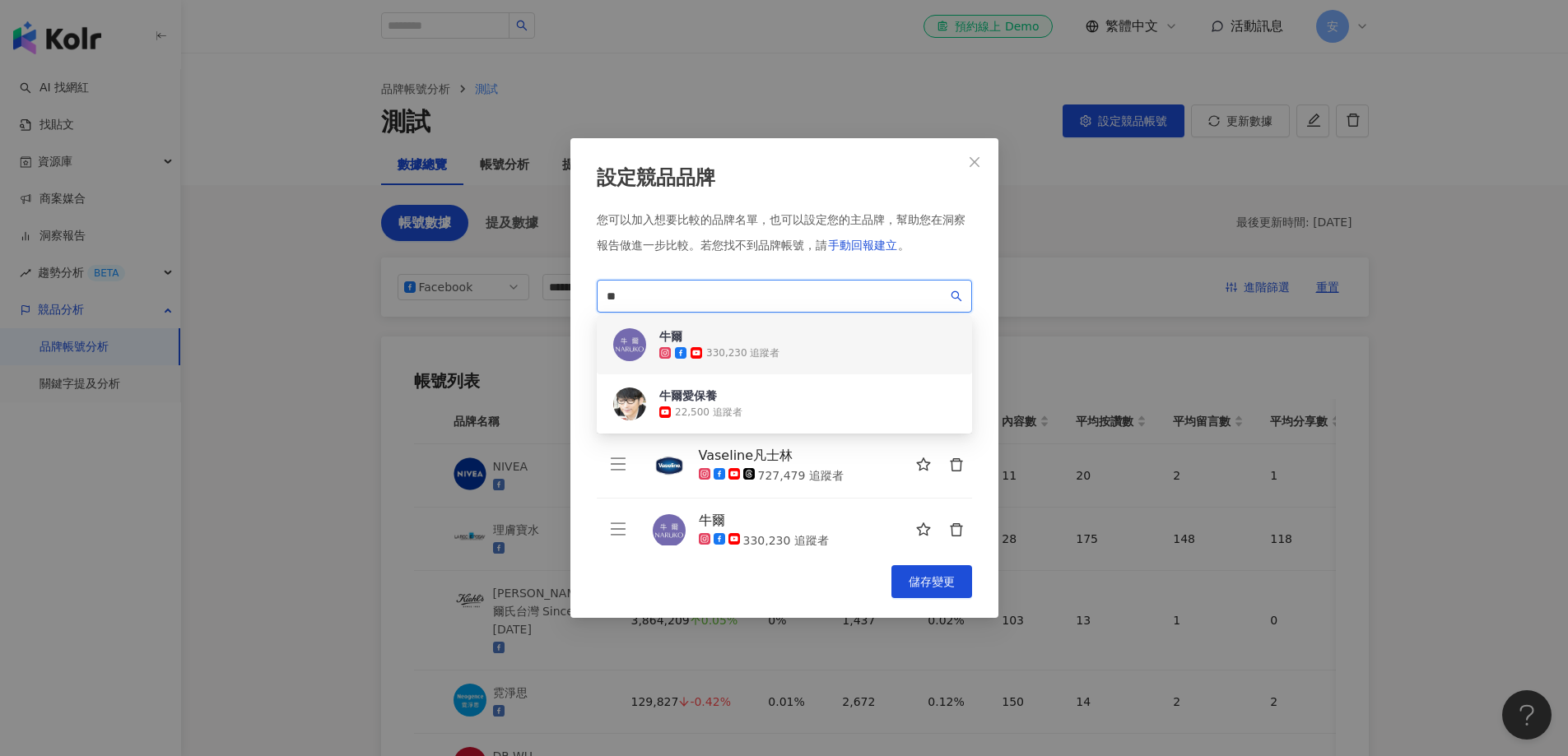
drag, startPoint x: 645, startPoint y: 290, endPoint x: 515, endPoint y: 290, distance: 130.0
click at [515, 290] on div "設定競品品牌 您可以加入想要比較的品牌名單，也可以設定您的主品牌，幫助您在洞察報告做進一步比較。 若您找不到品牌帳號，請 手動回報建立 。 ** 9f9149…" at bounding box center [784, 378] width 1568 height 756
paste input "*********"
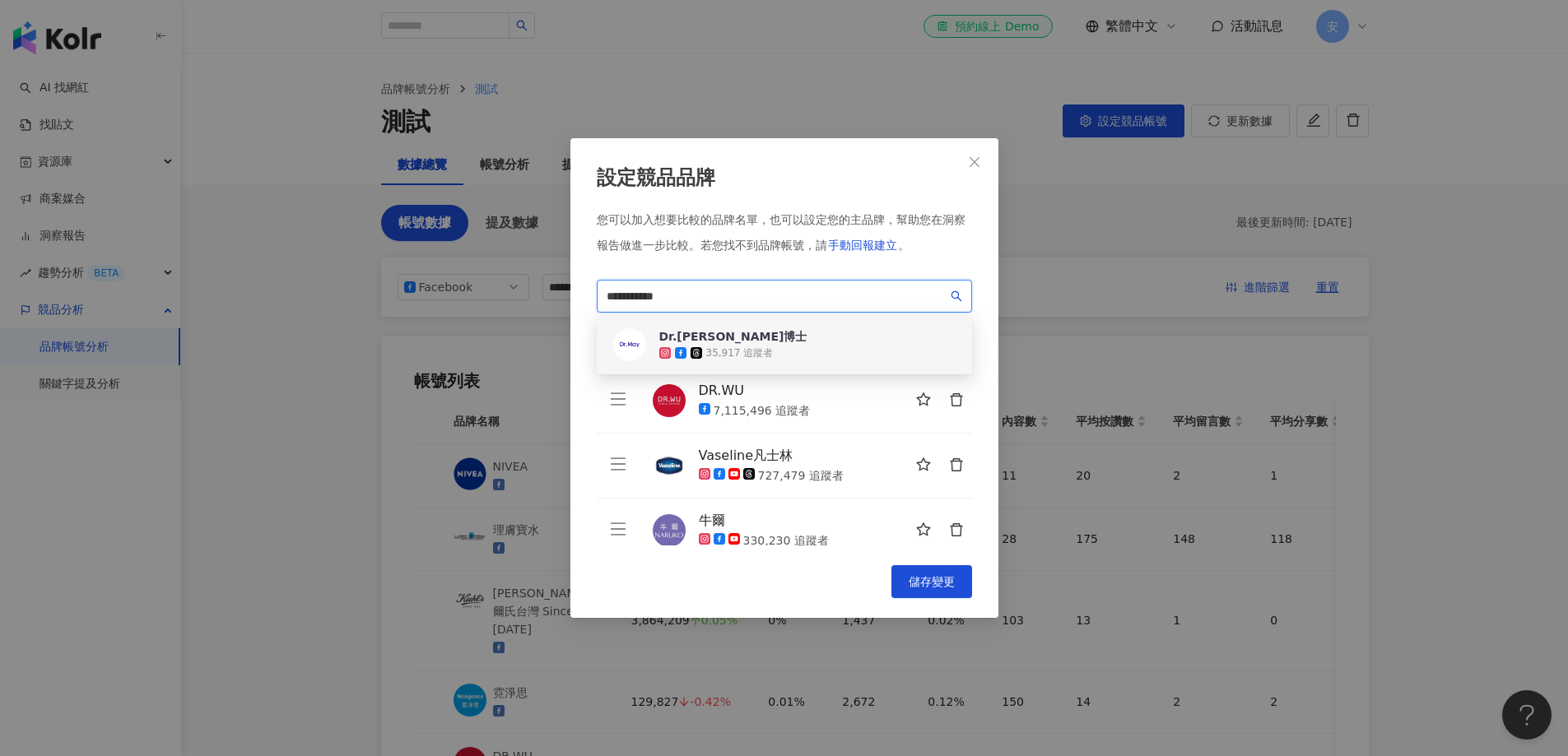
click at [750, 343] on div "Dr.May美博士" at bounding box center [733, 336] width 148 height 17
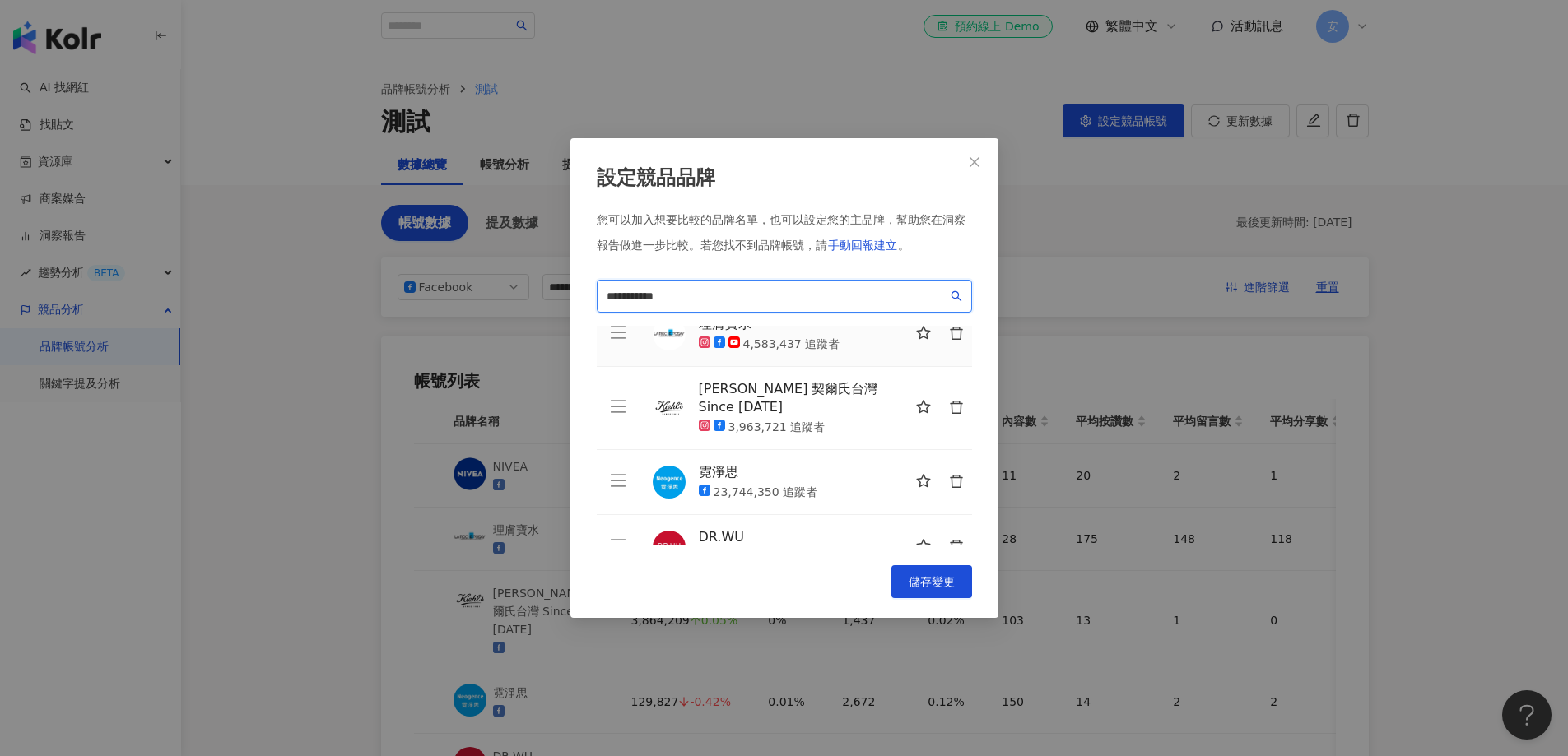
scroll to position [300, 0]
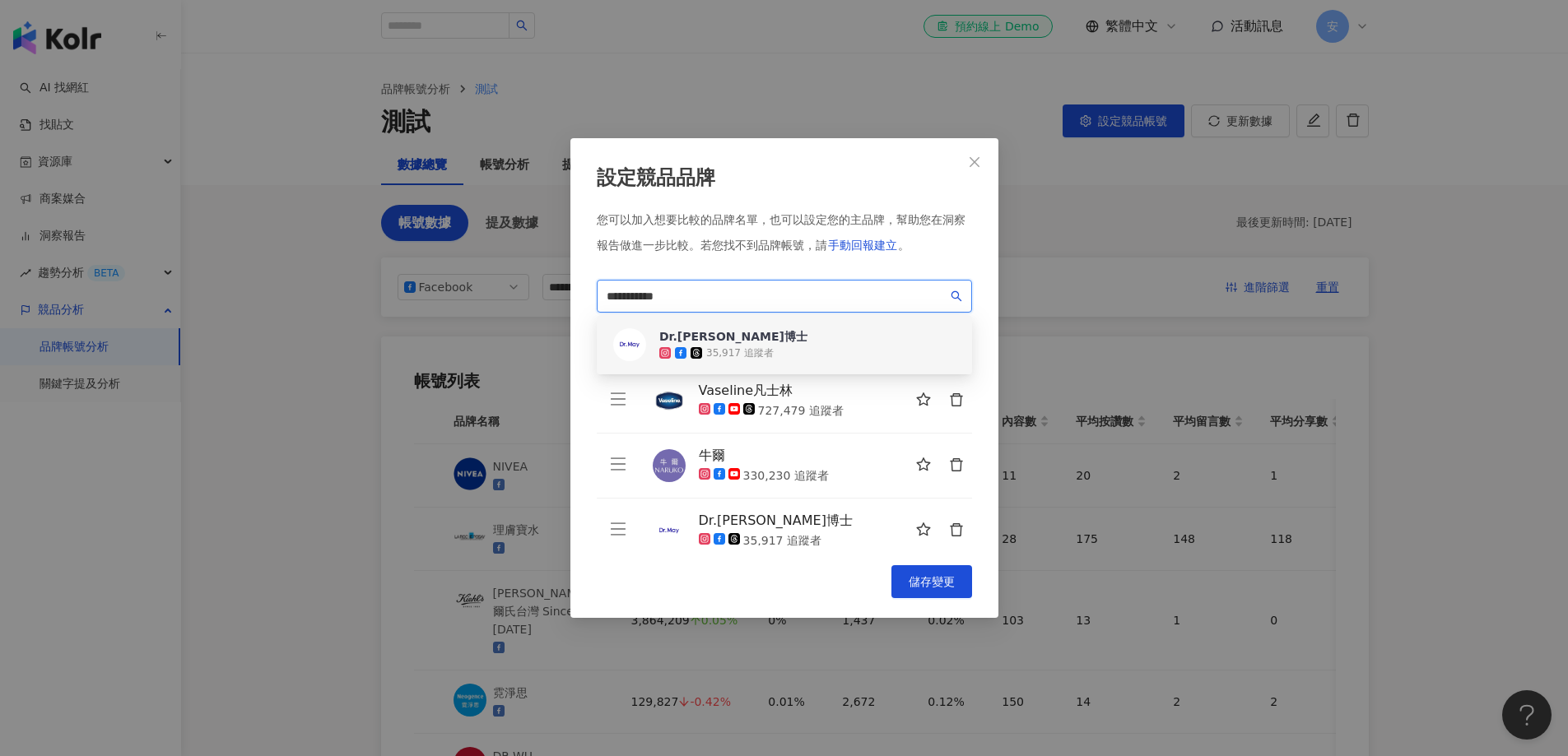
drag, startPoint x: 776, startPoint y: 308, endPoint x: 169, endPoint y: 298, distance: 607.1
click at [169, 298] on div "**********" at bounding box center [784, 378] width 1568 height 756
drag, startPoint x: 732, startPoint y: 300, endPoint x: 266, endPoint y: 292, distance: 466.1
click at [266, 292] on div "**********" at bounding box center [784, 378] width 1568 height 756
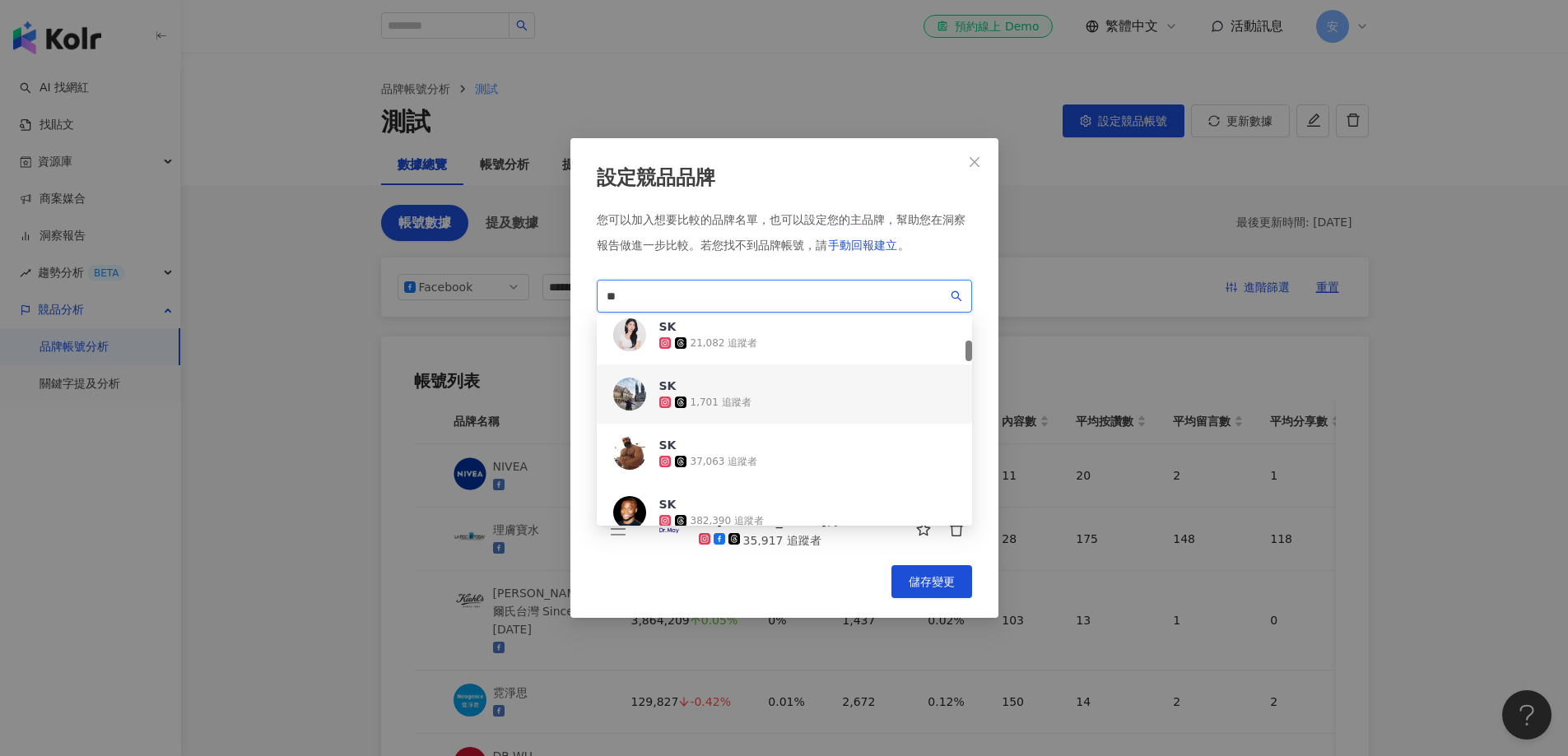
scroll to position [576, 0]
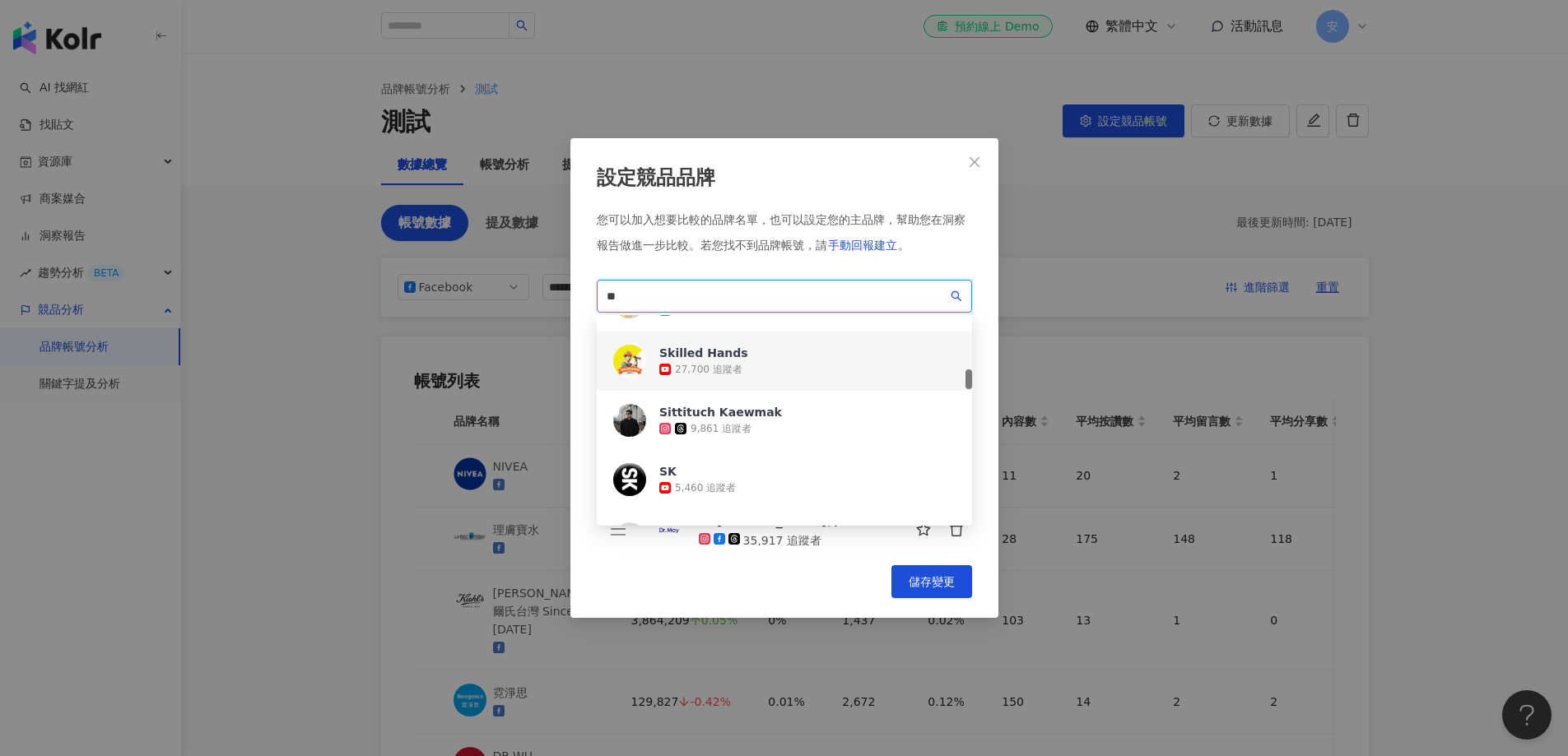
drag, startPoint x: 551, startPoint y: 287, endPoint x: 436, endPoint y: 278, distance: 115.4
click at [436, 278] on div "設定競品品牌 您可以加入想要比較的品牌名單，也可以設定您的主品牌，幫助您在洞察報告做進一步比較。 若您找不到品牌帳號，請 手動回報建立 。 ** be98e3…" at bounding box center [784, 378] width 1568 height 756
paste input "***"
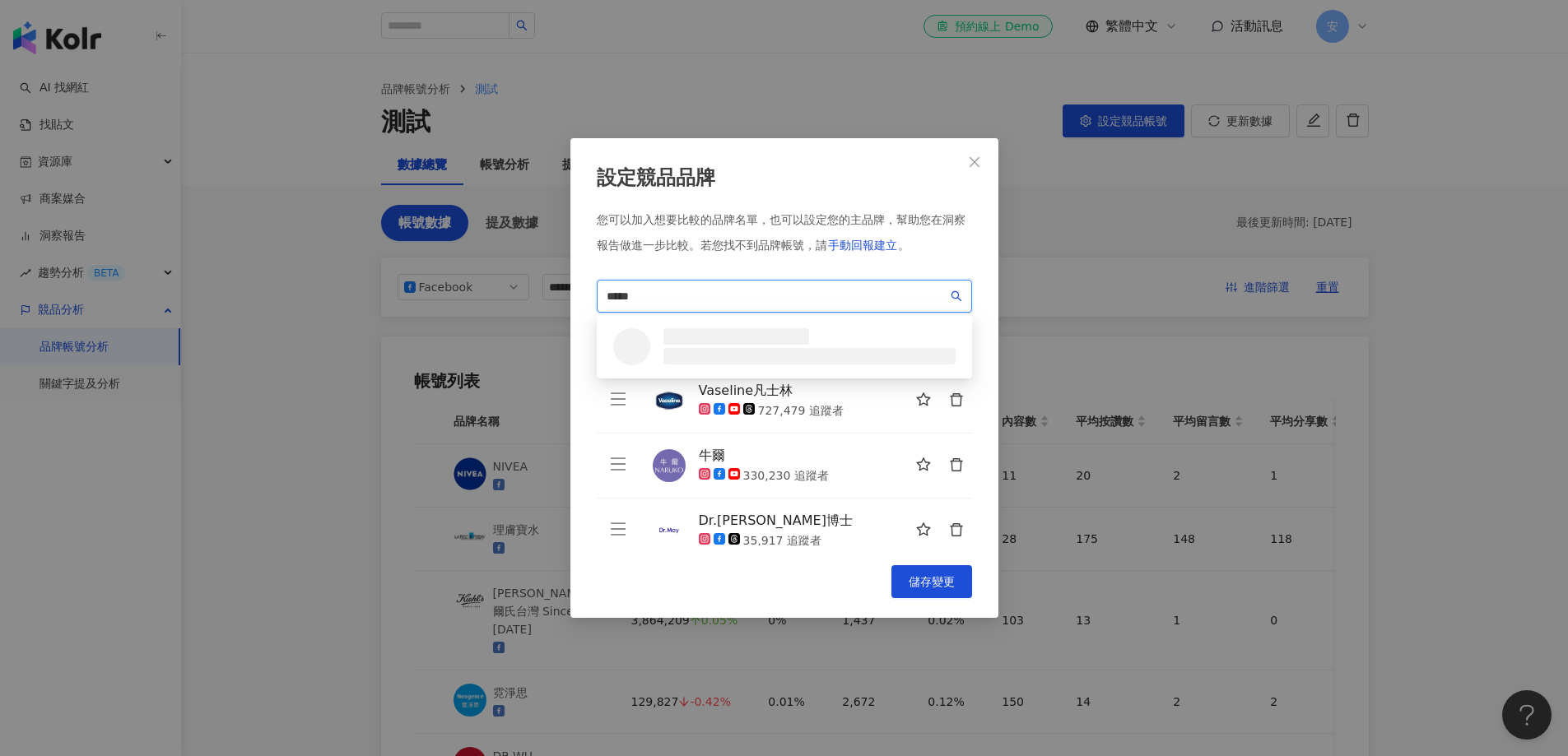
scroll to position [0, 0]
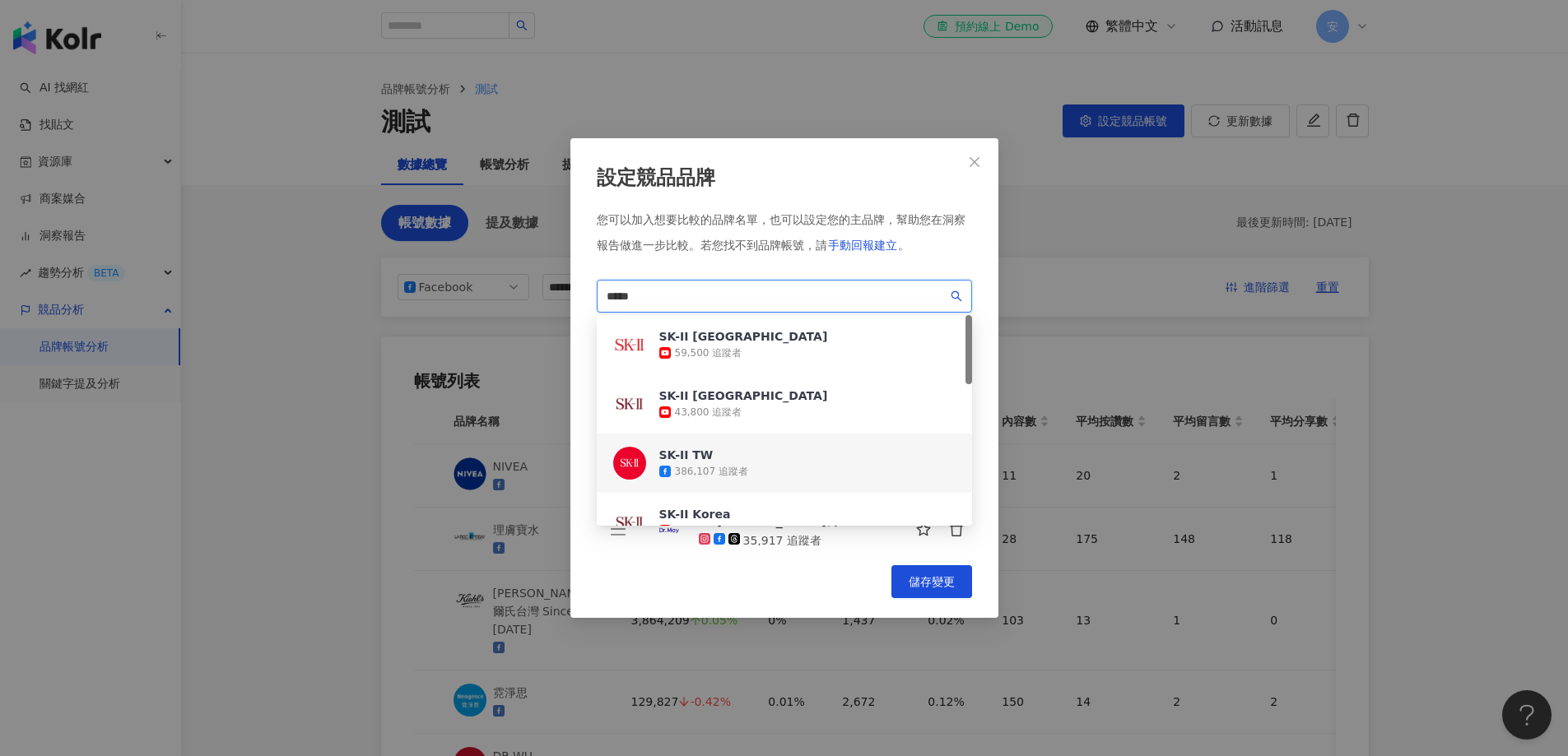
click at [735, 467] on div "386,107 追蹤者" at bounding box center [711, 472] width 74 height 14
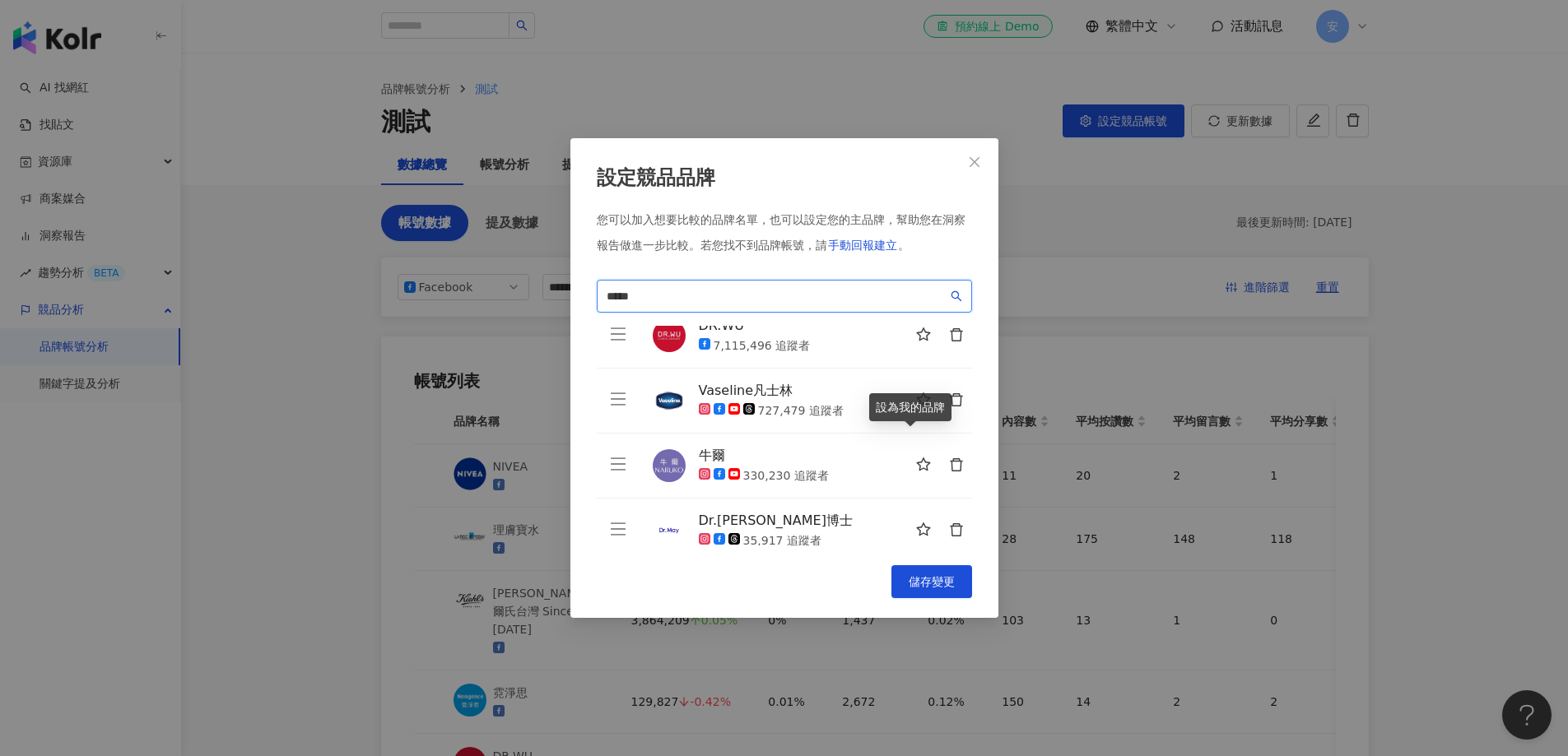
scroll to position [366, 0]
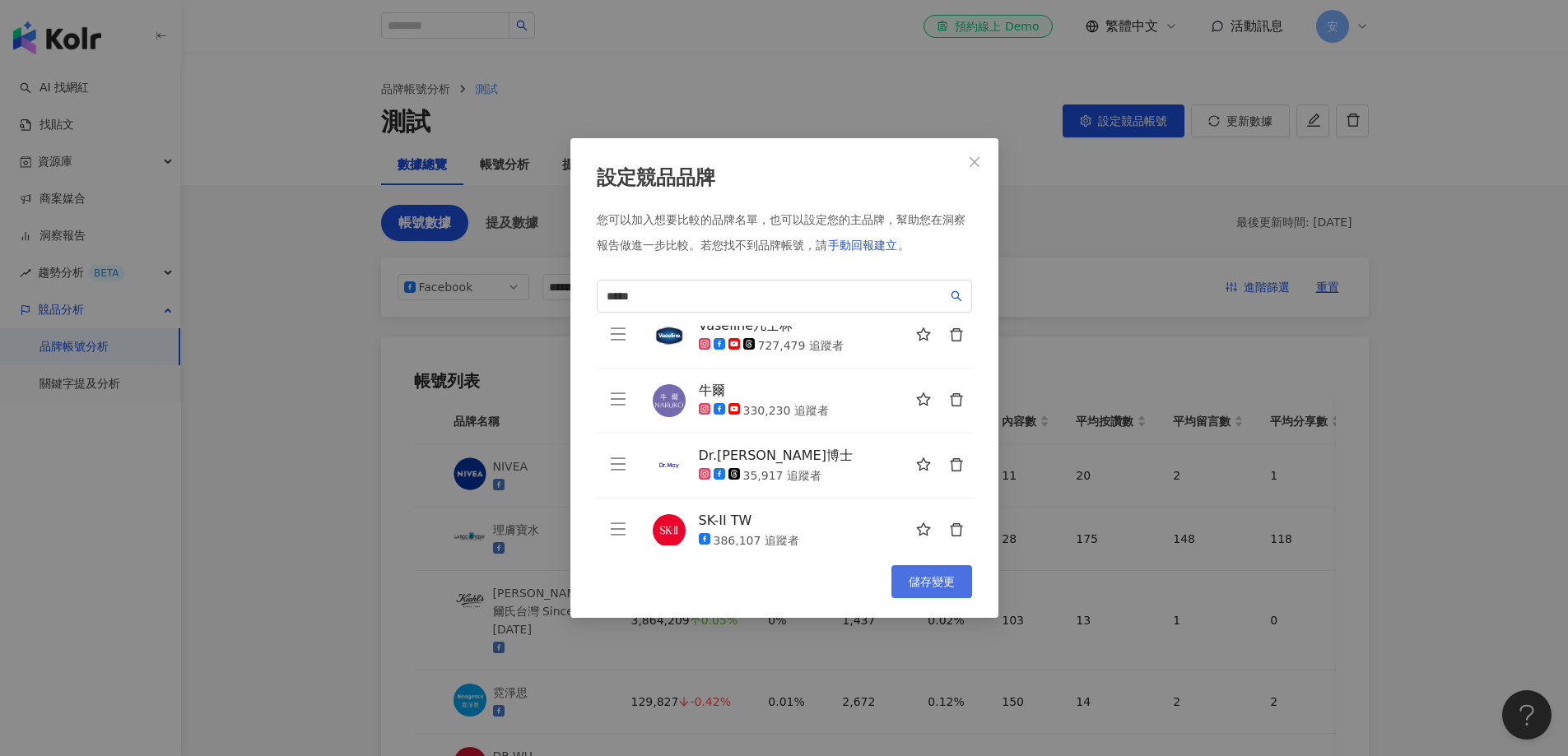
click at [948, 581] on span "儲存變更" at bounding box center [932, 581] width 46 height 13
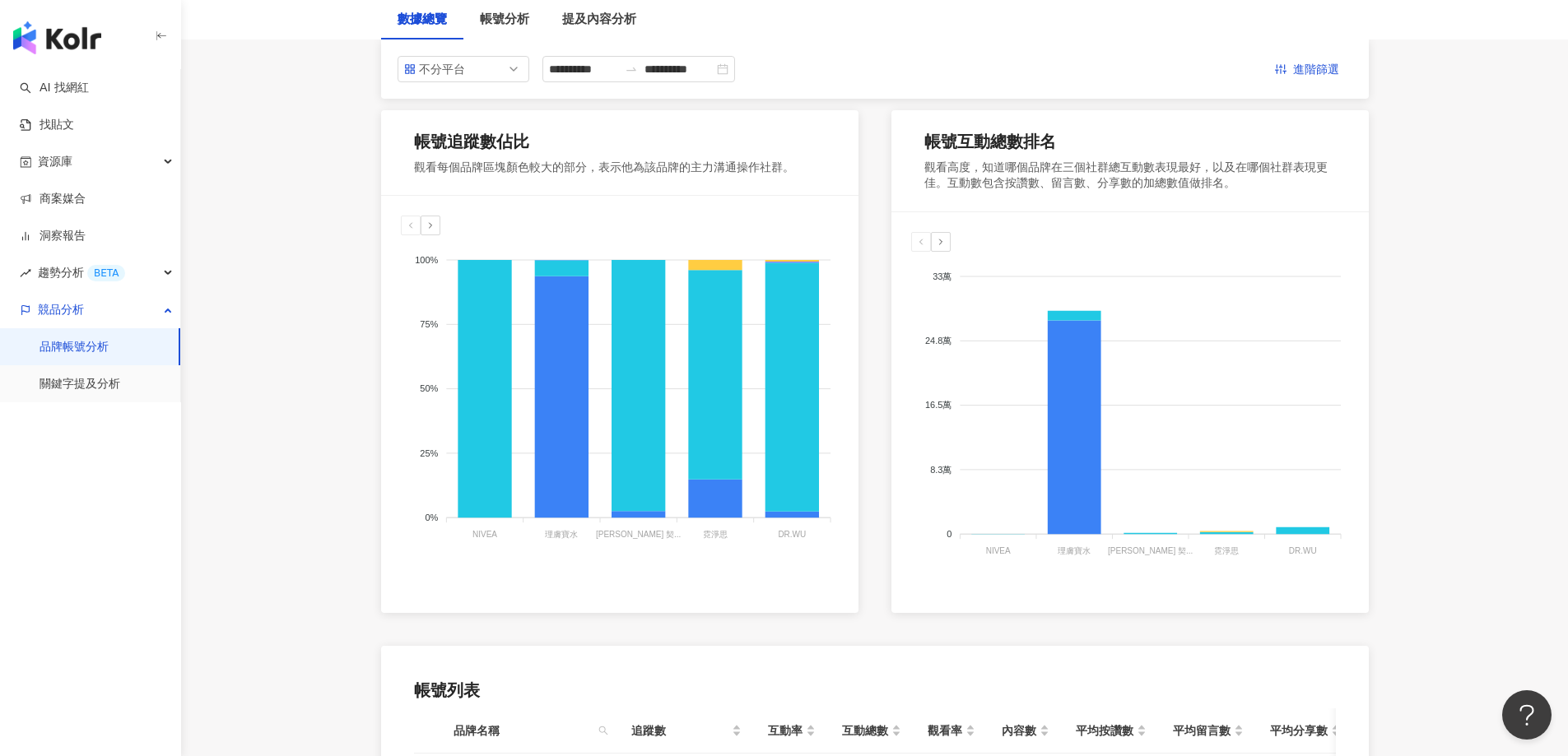
scroll to position [0, 0]
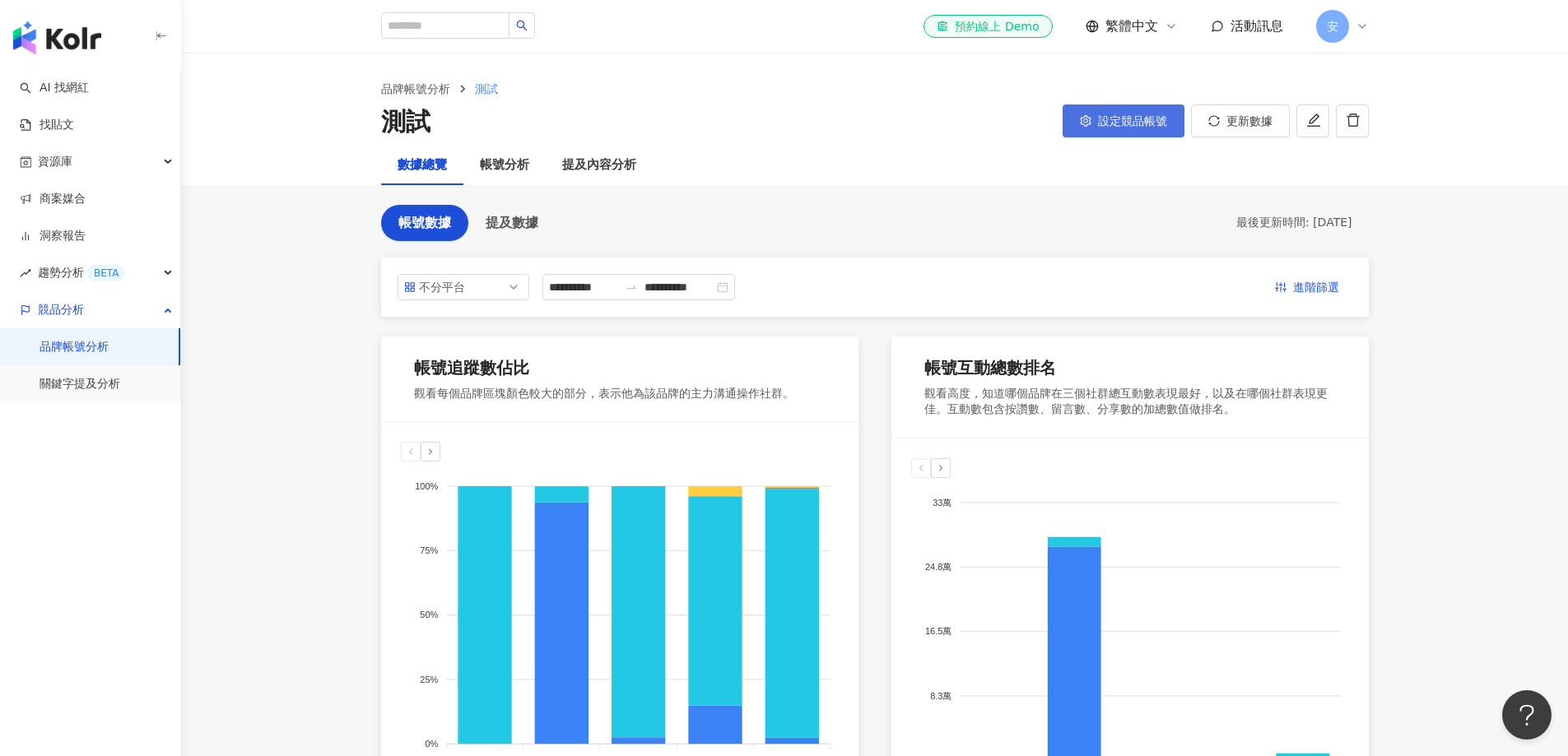
click at [1150, 127] on span "設定競品帳號" at bounding box center [1133, 121] width 69 height 13
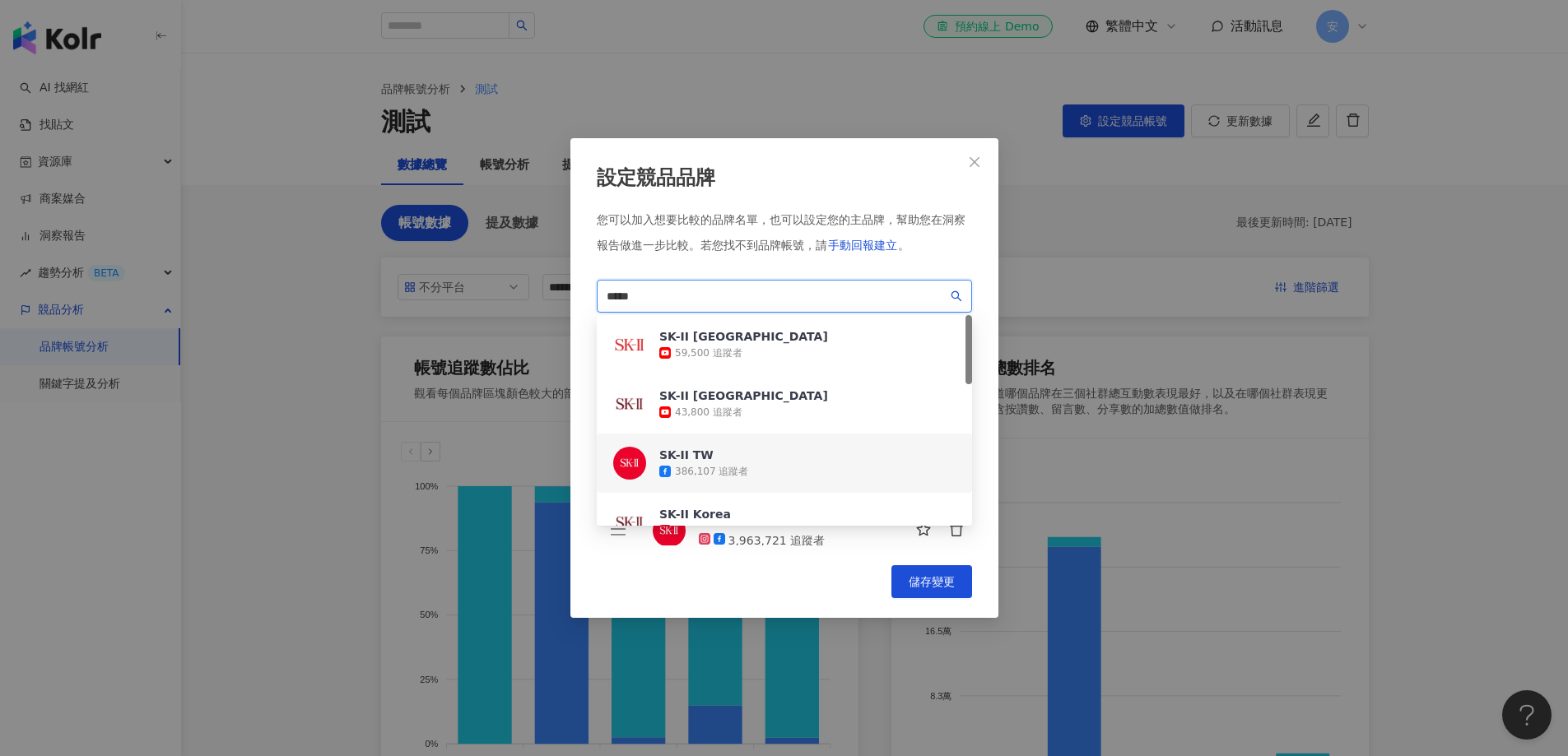
click at [710, 295] on input "*****" at bounding box center [777, 296] width 341 height 18
drag, startPoint x: 711, startPoint y: 291, endPoint x: 386, endPoint y: 257, distance: 326.8
click at [386, 257] on div "設定競品品牌 您可以加入想要比較的品牌名單，也可以設定您的主品牌，幫助您在洞察報告做進一步比較。 若您找不到品牌帳號，請 手動回報建立 。 ***** e8a…" at bounding box center [784, 378] width 1568 height 756
type input "*********"
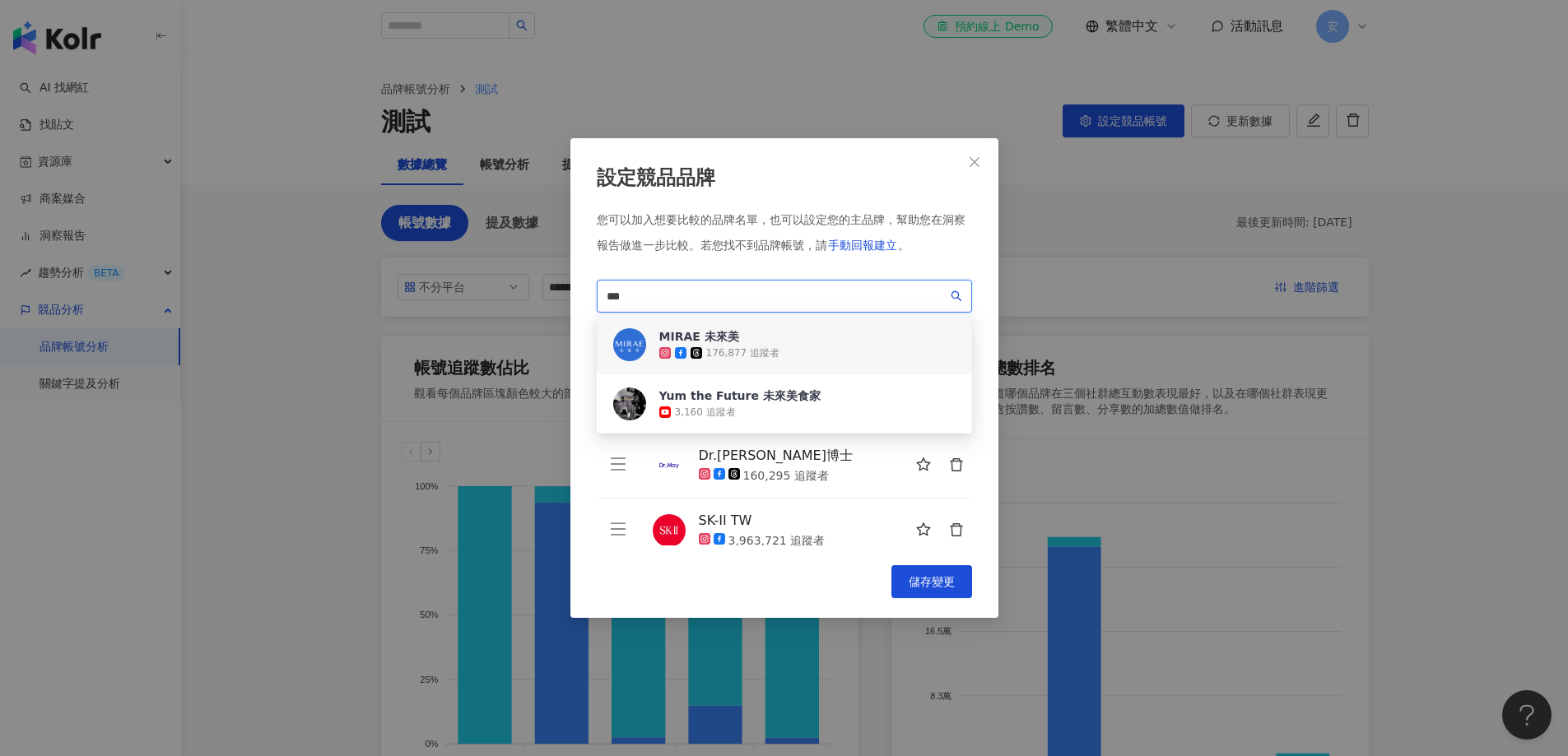
click at [783, 348] on div "MIRAE 未來美 176,877 追蹤者" at bounding box center [784, 344] width 376 height 59
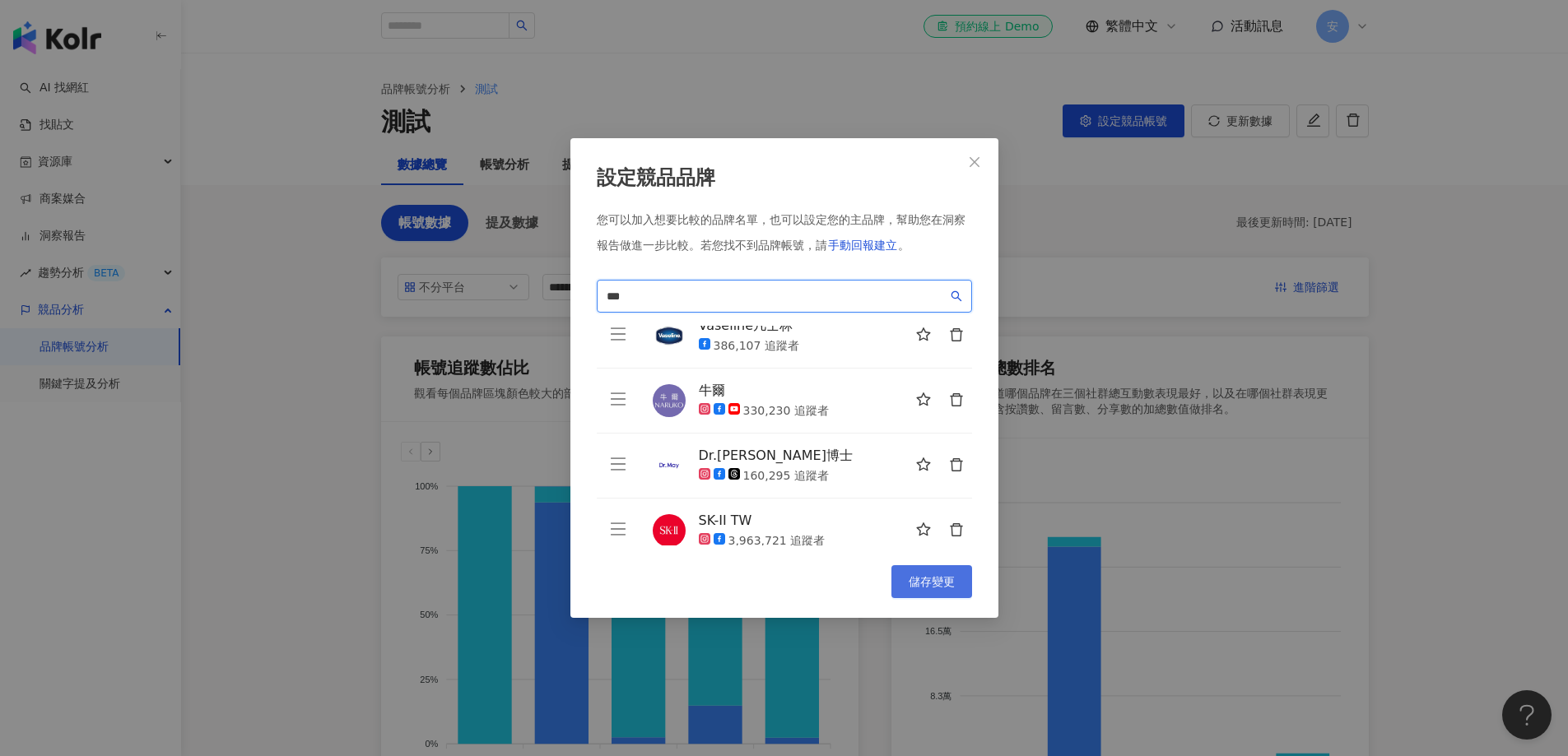
type input "***"
click at [927, 587] on span "儲存變更" at bounding box center [932, 581] width 46 height 13
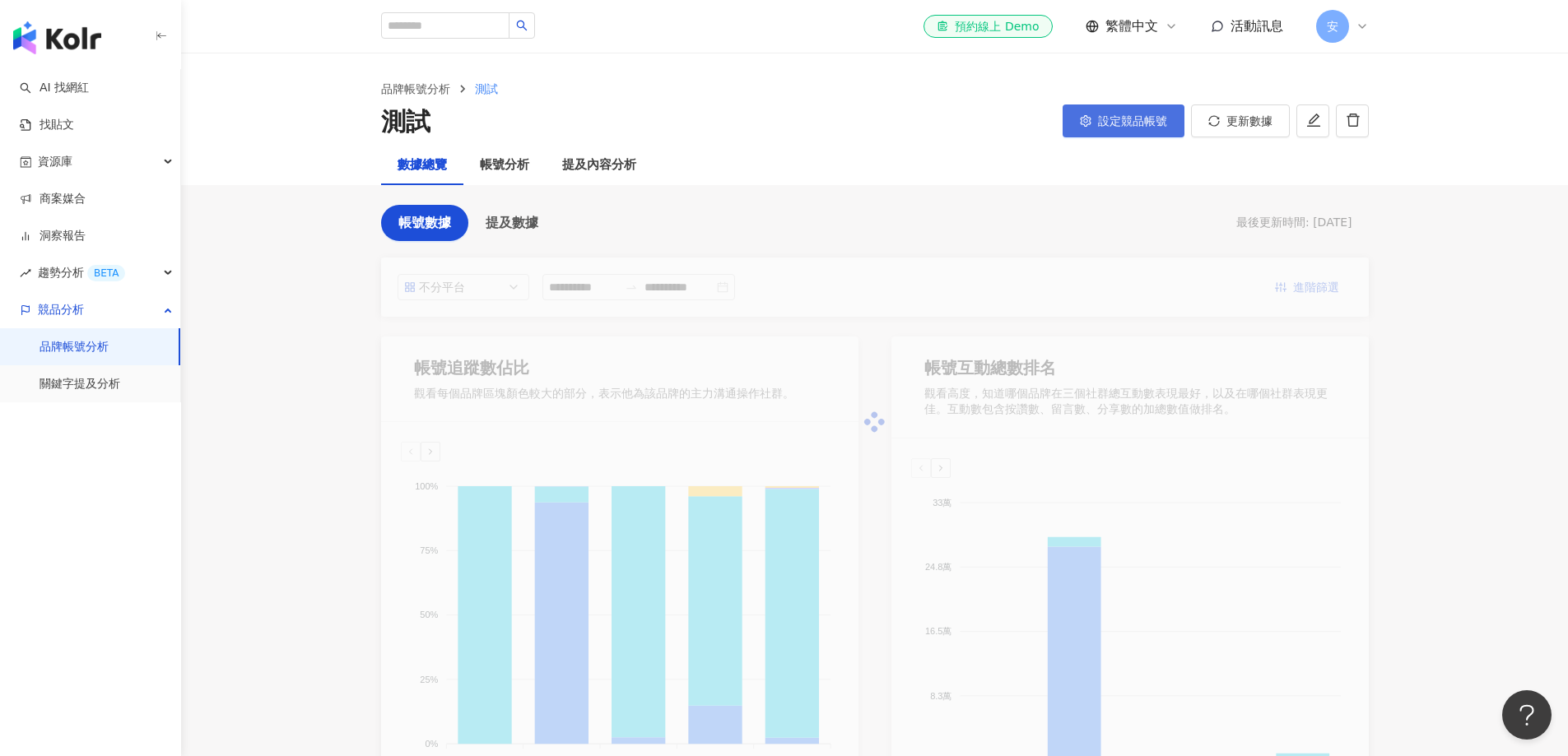
click at [1130, 121] on span "設定競品帳號" at bounding box center [1133, 121] width 69 height 13
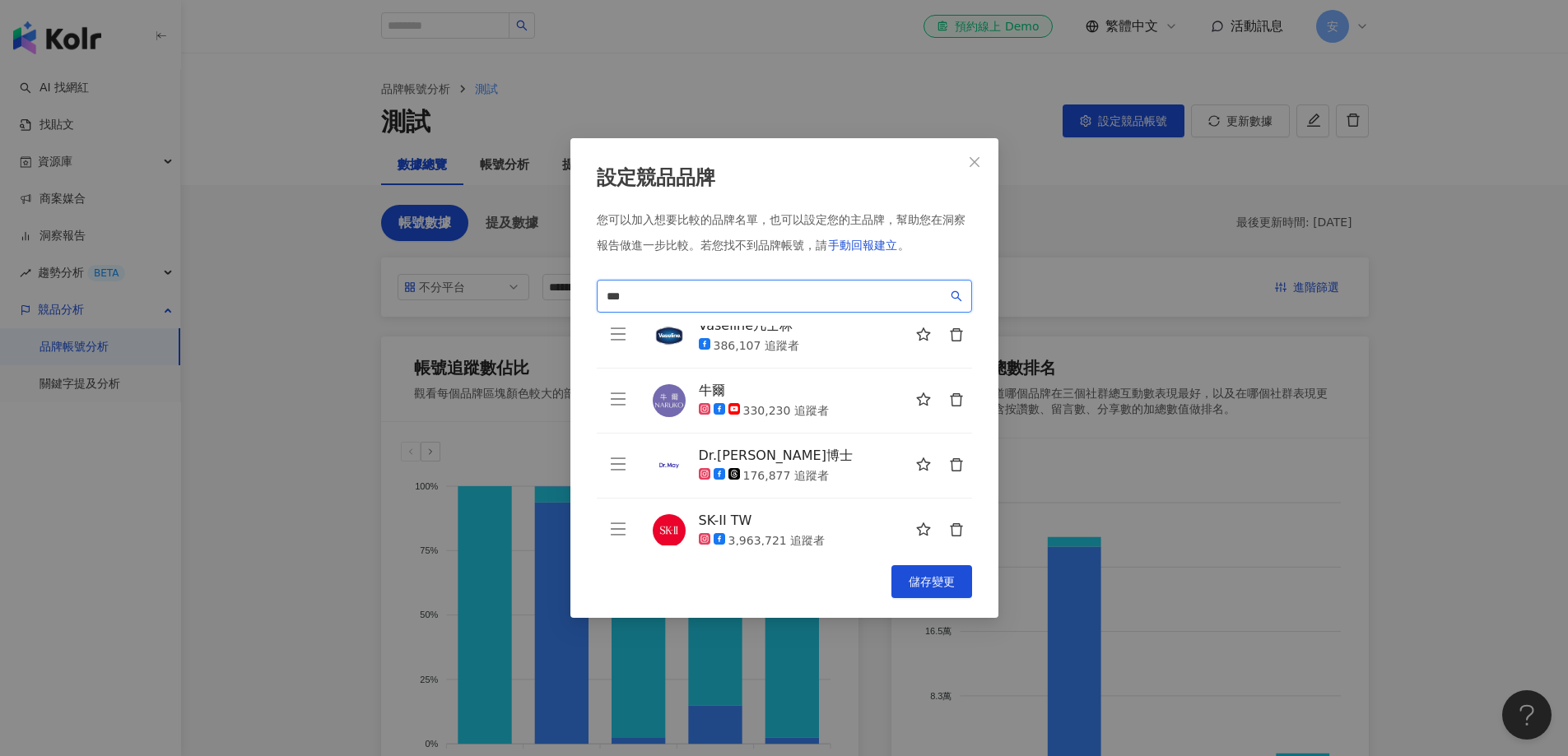
drag, startPoint x: 678, startPoint y: 298, endPoint x: 410, endPoint y: 271, distance: 269.4
click at [410, 279] on div "設定競品品牌 您可以加入想要比較的品牌名單，也可以設定您的主品牌，幫助您在洞察報告做進一步比較。 若您找不到品牌帳號，請 手動回報建立 。 *** def0f…" at bounding box center [784, 378] width 1568 height 756
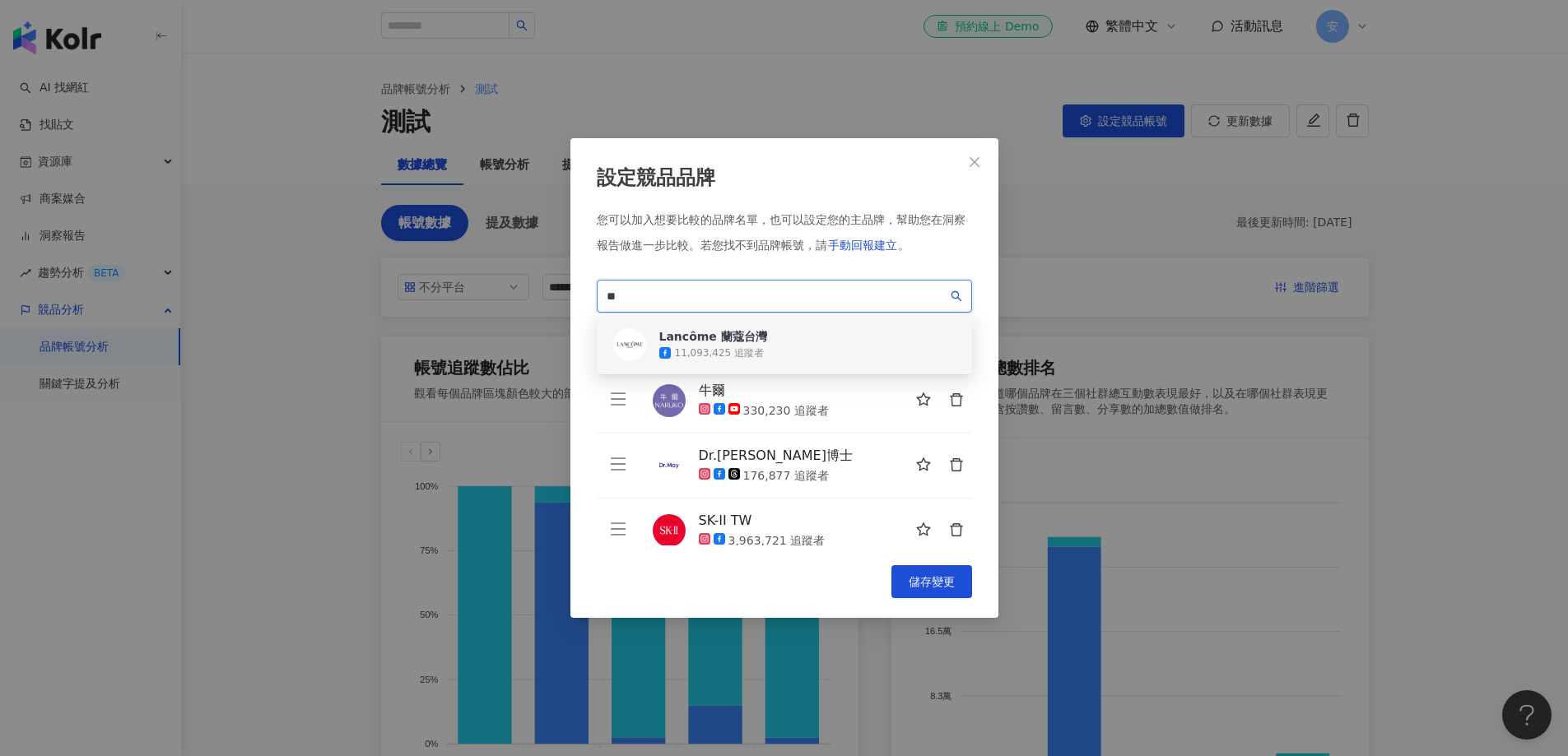
click at [729, 344] on div "Lancôme 蘭蔻台灣" at bounding box center [713, 336] width 107 height 17
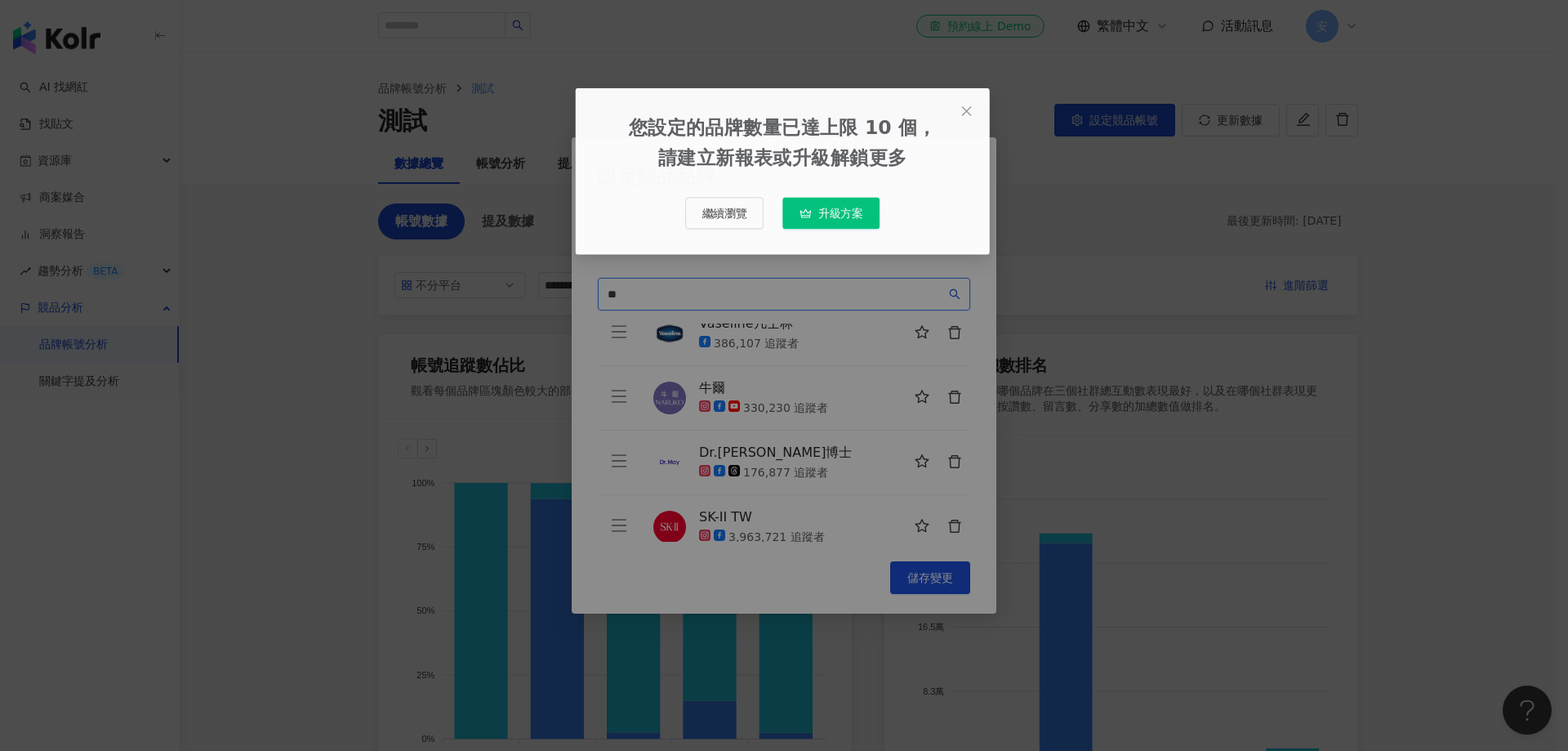
type input "**"
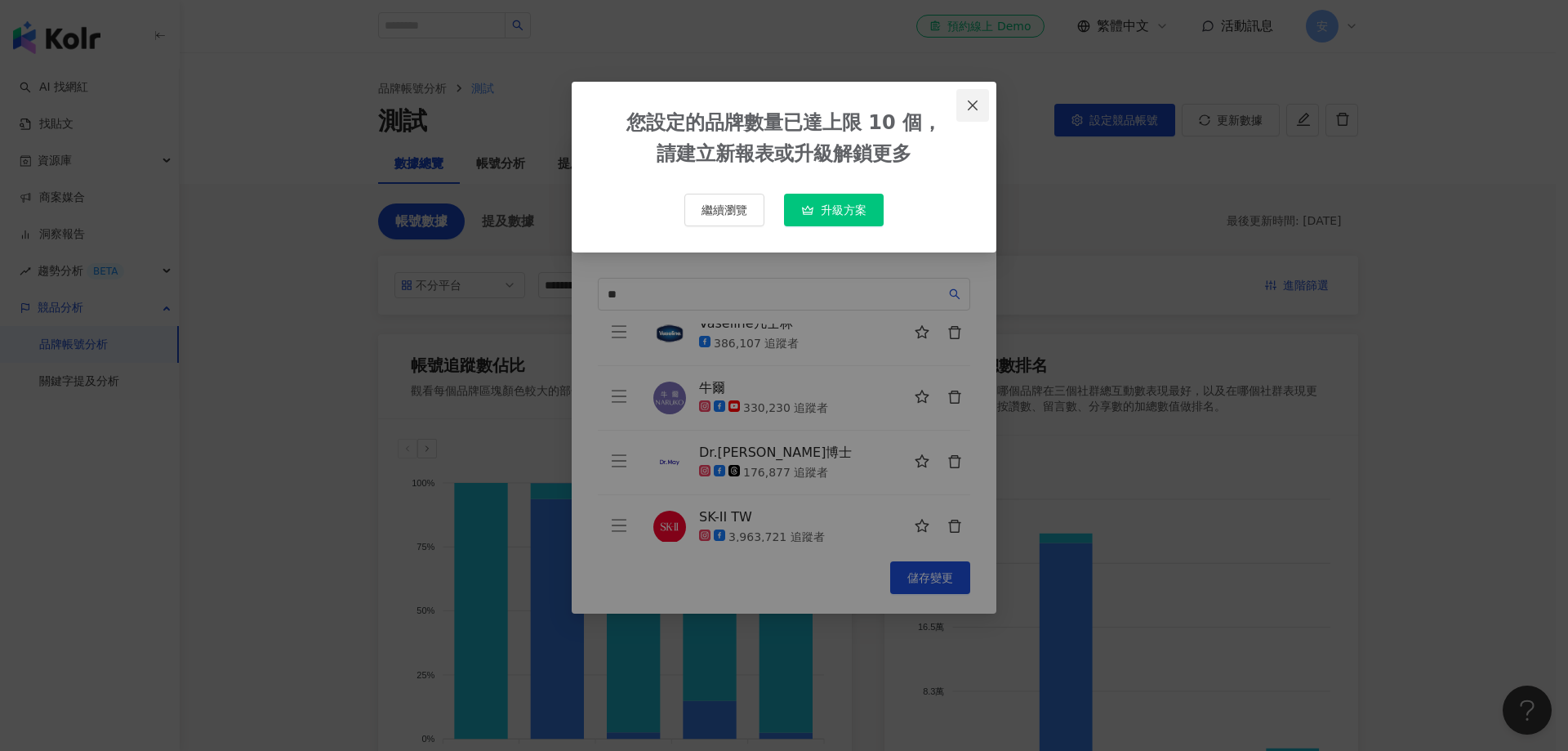
click at [983, 107] on span "Close" at bounding box center [973, 105] width 33 height 13
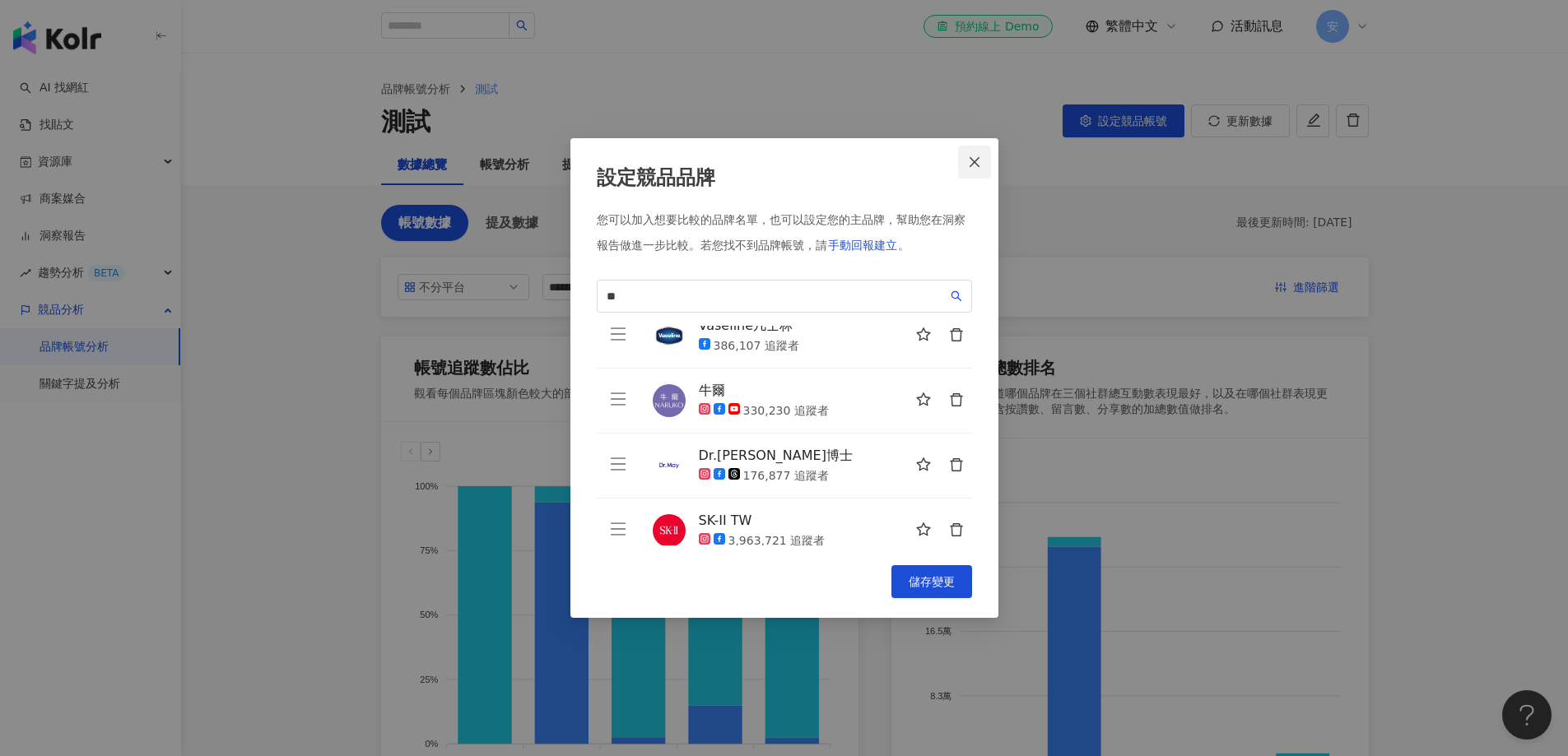
click at [977, 161] on icon "close" at bounding box center [974, 161] width 13 height 13
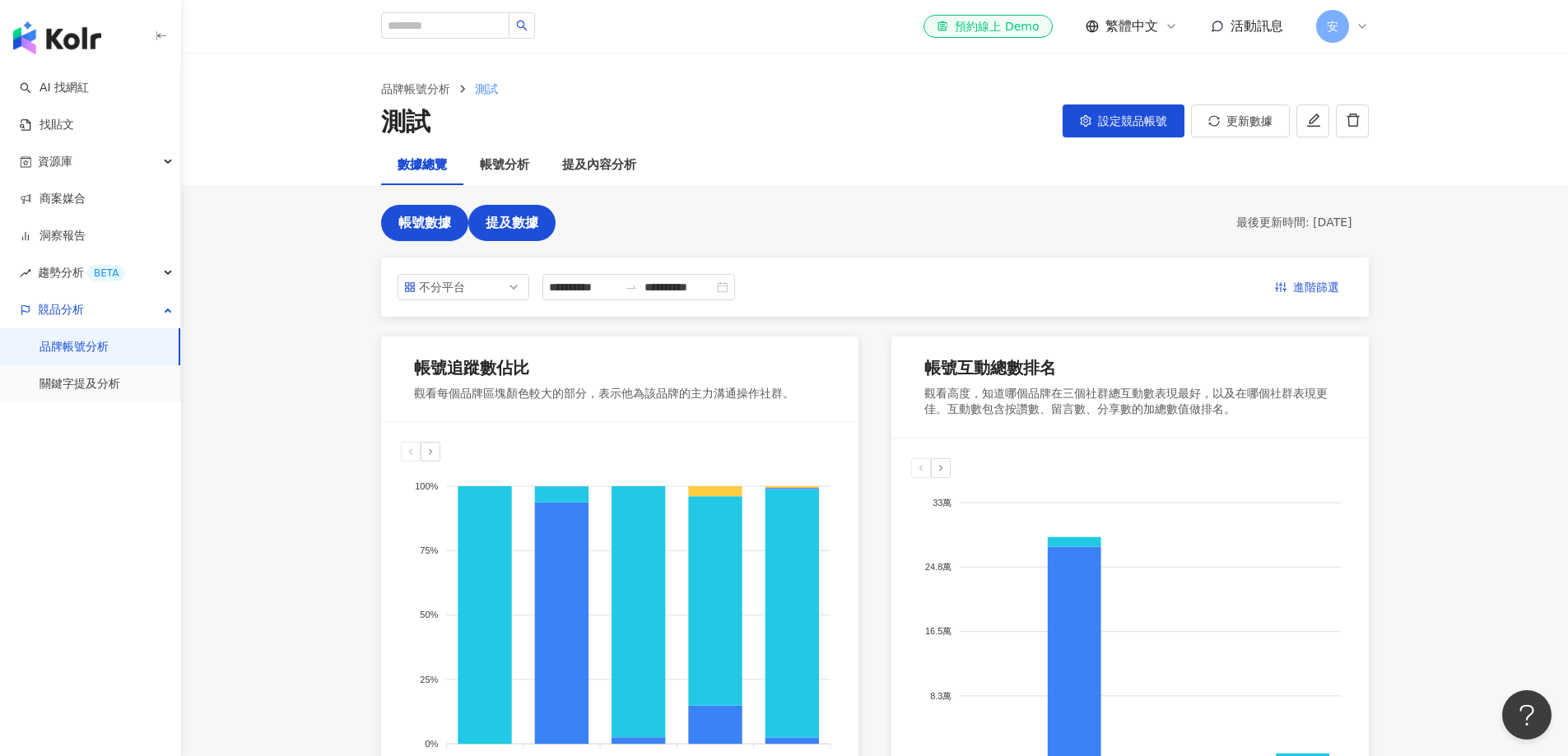
click at [533, 229] on span "提及數據" at bounding box center [511, 223] width 52 height 15
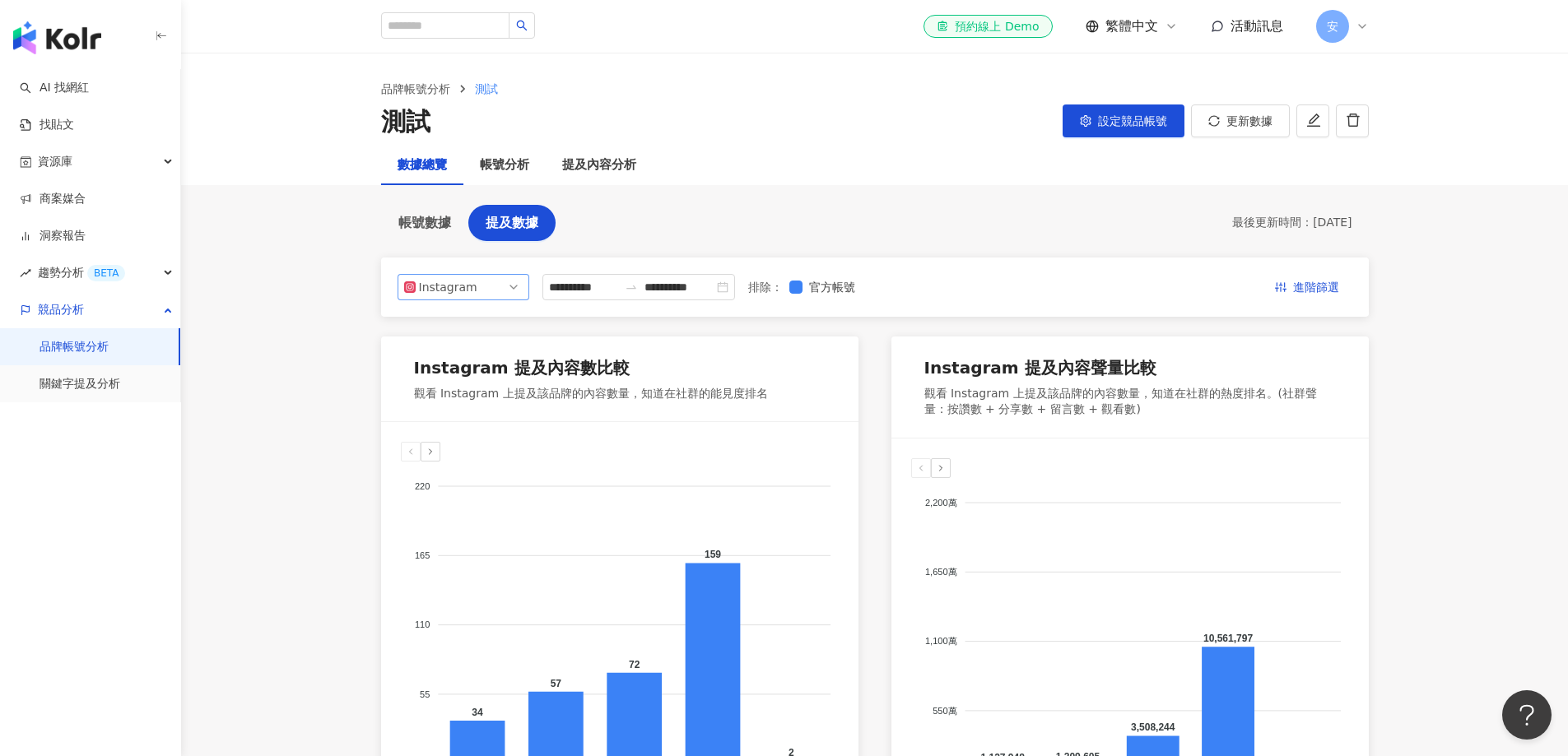
click at [407, 283] on icon at bounding box center [409, 287] width 12 height 12
click at [429, 349] on div "Facebook" at bounding box center [452, 353] width 53 height 18
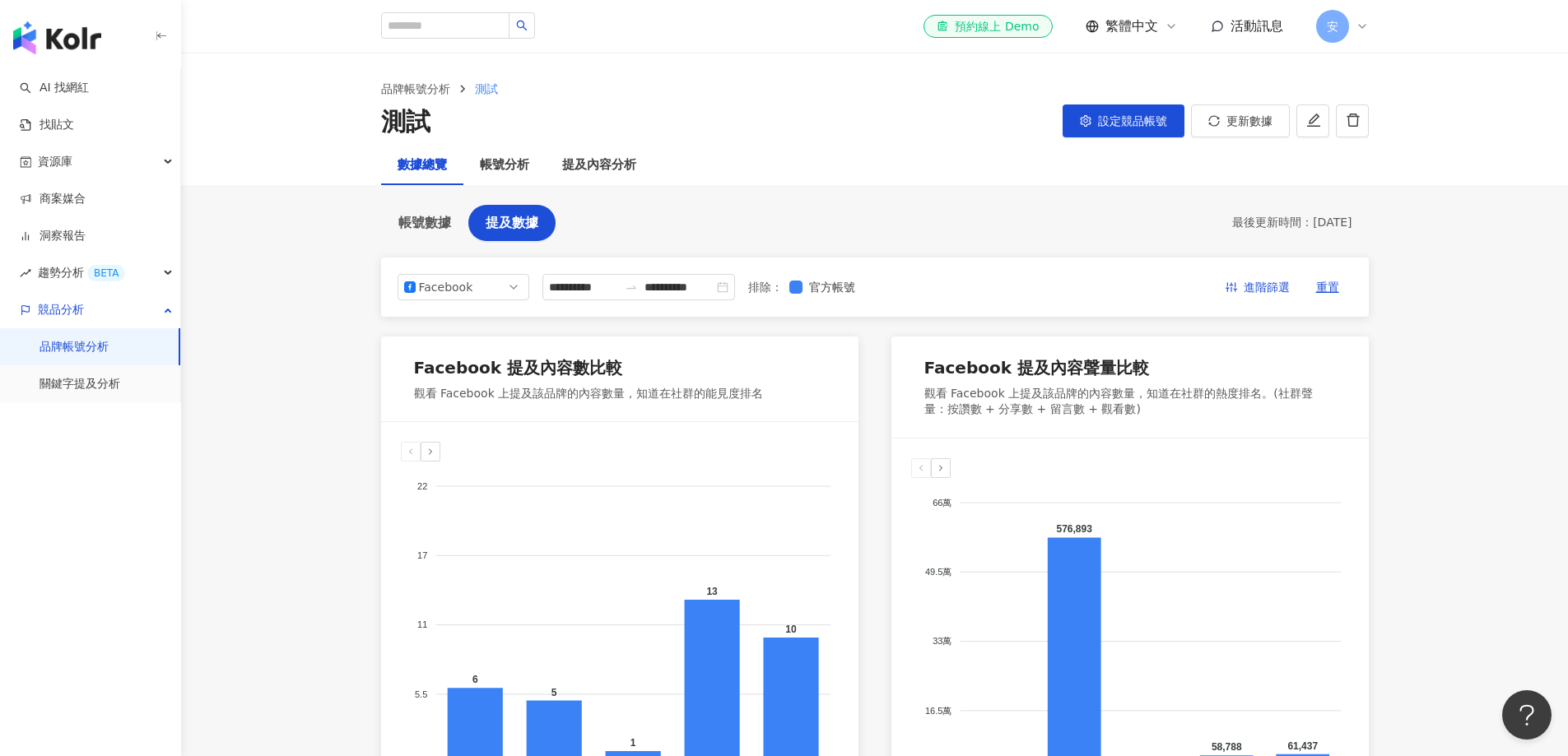
click at [428, 458] on div at bounding box center [431, 452] width 20 height 20
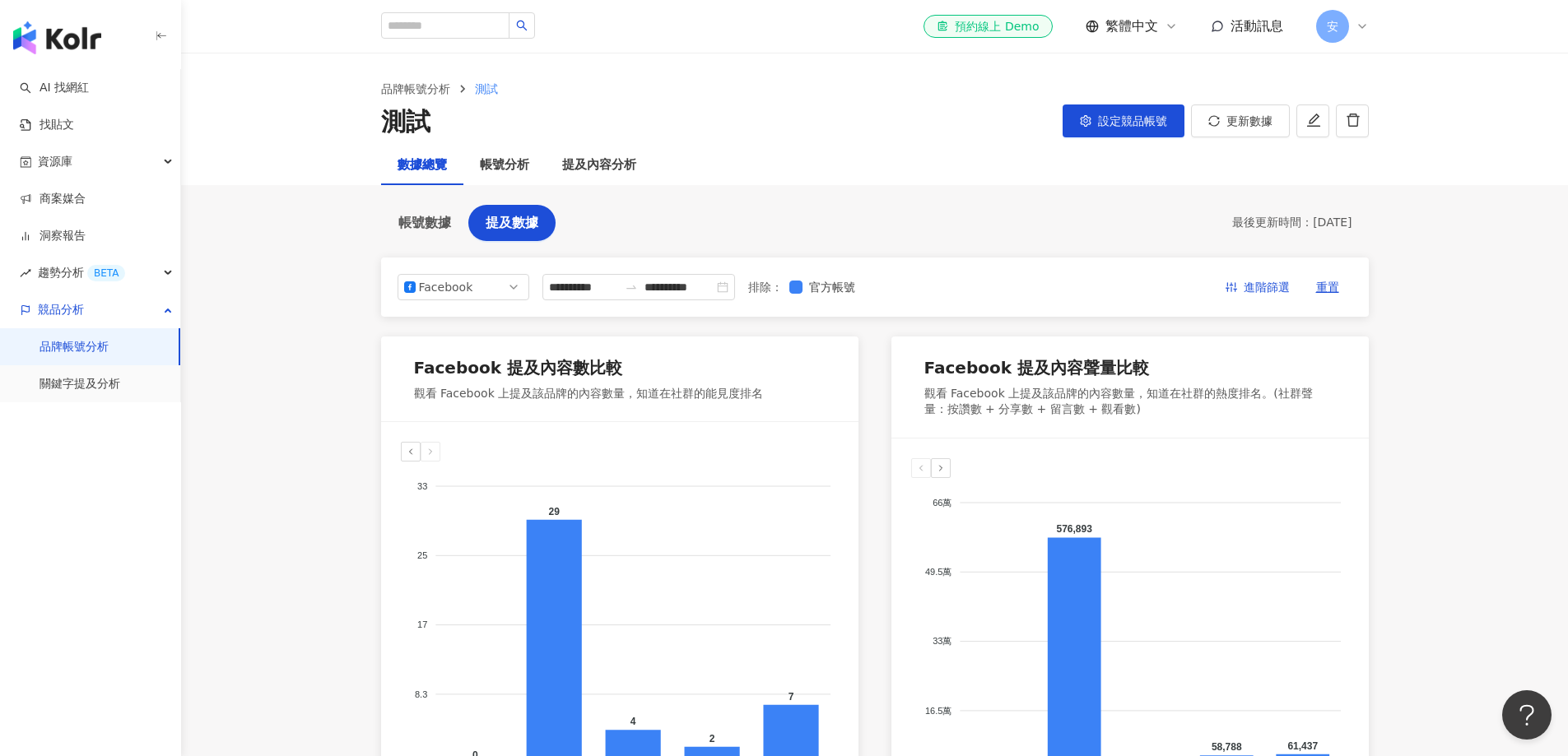
click at [415, 454] on icon at bounding box center [410, 452] width 10 height 10
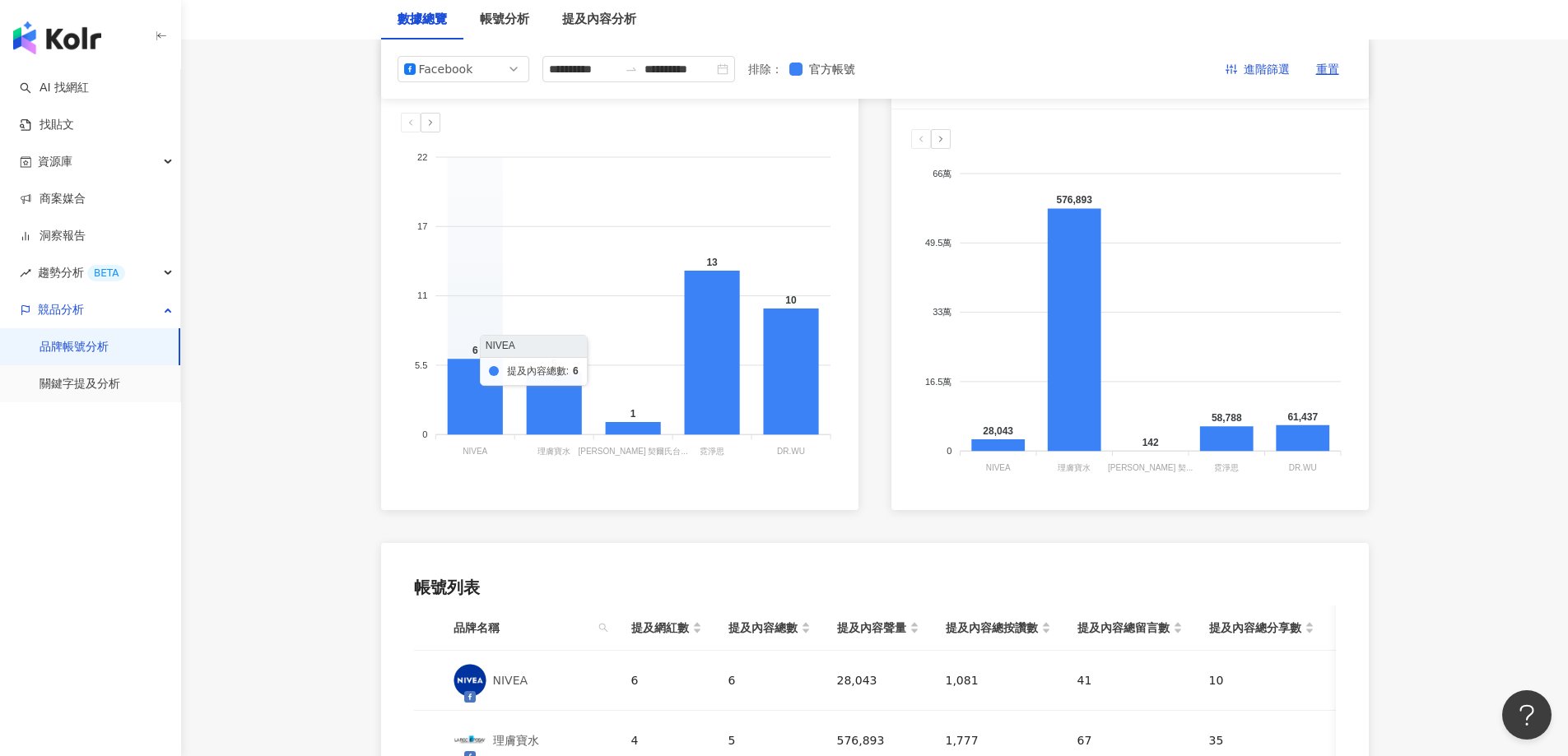
scroll to position [83, 0]
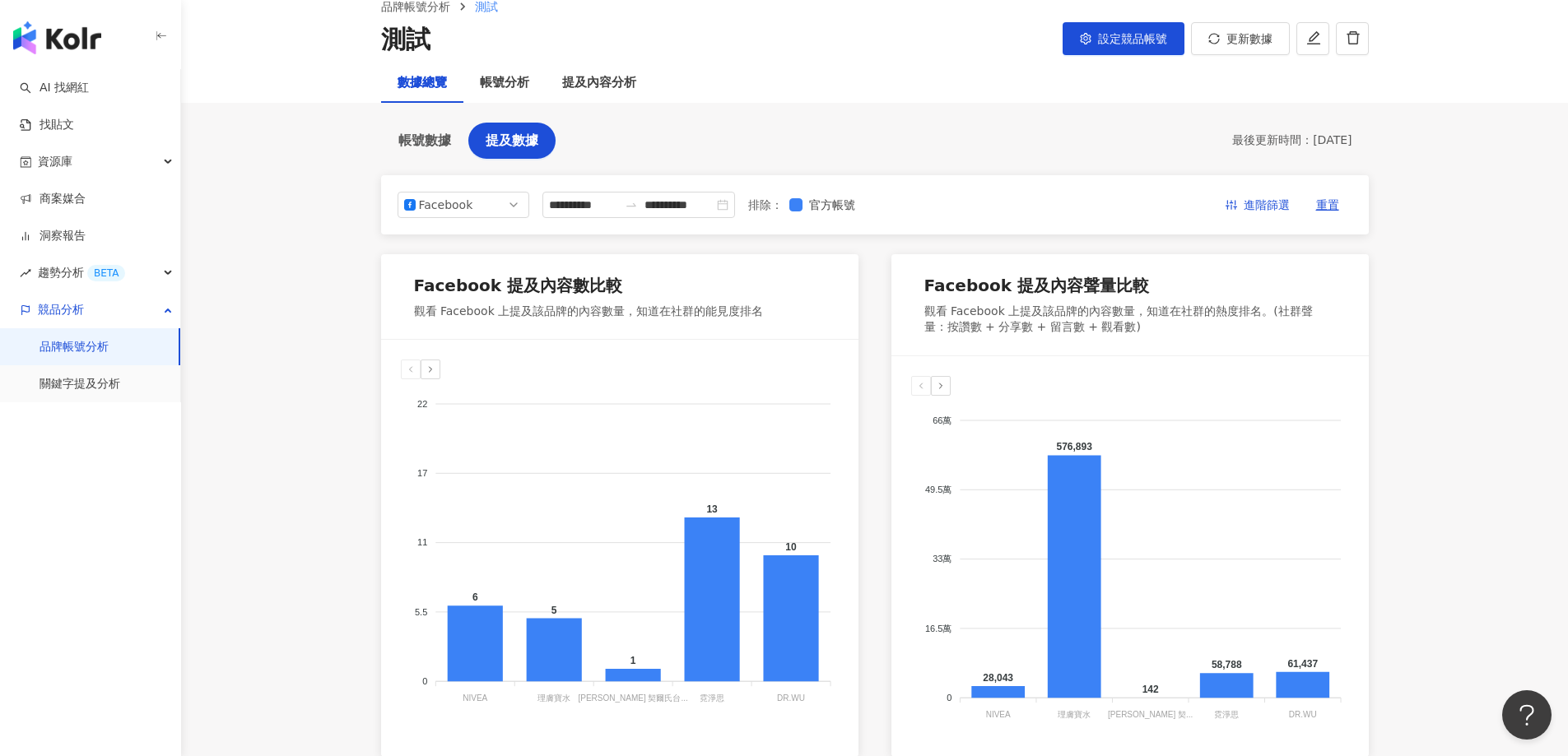
click at [436, 364] on div at bounding box center [431, 369] width 20 height 20
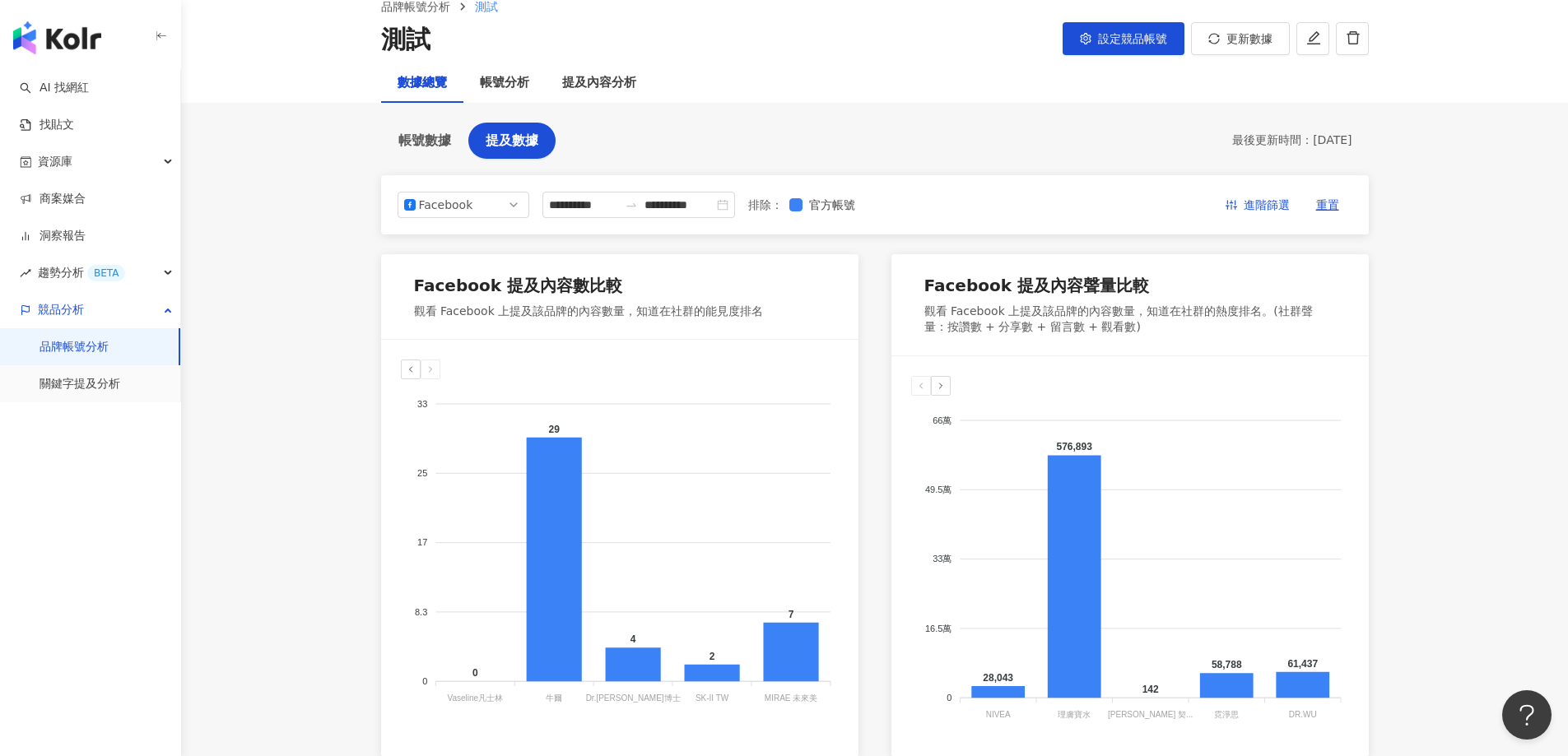
click at [413, 367] on icon at bounding box center [410, 369] width 10 height 10
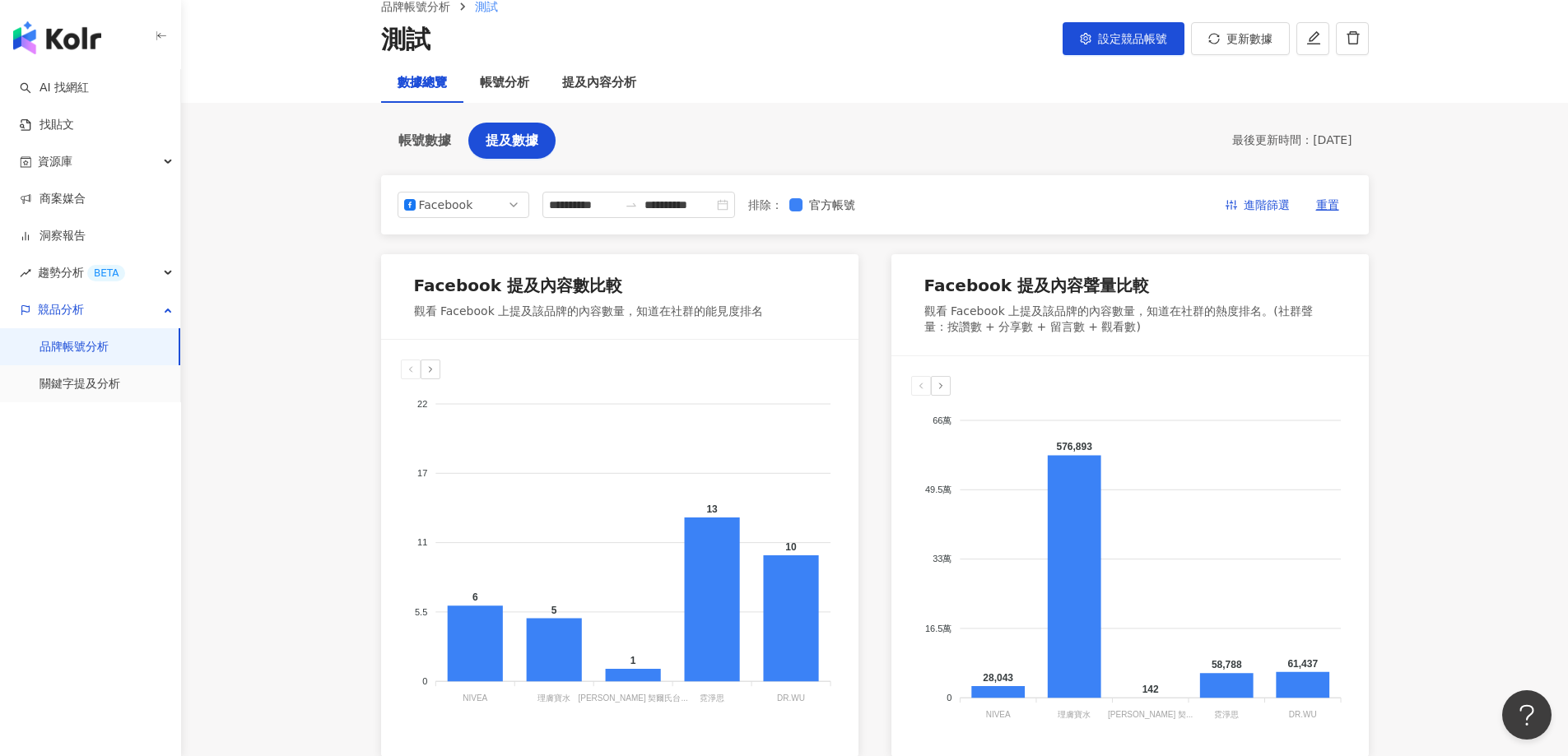
click at [434, 368] on icon at bounding box center [430, 369] width 10 height 10
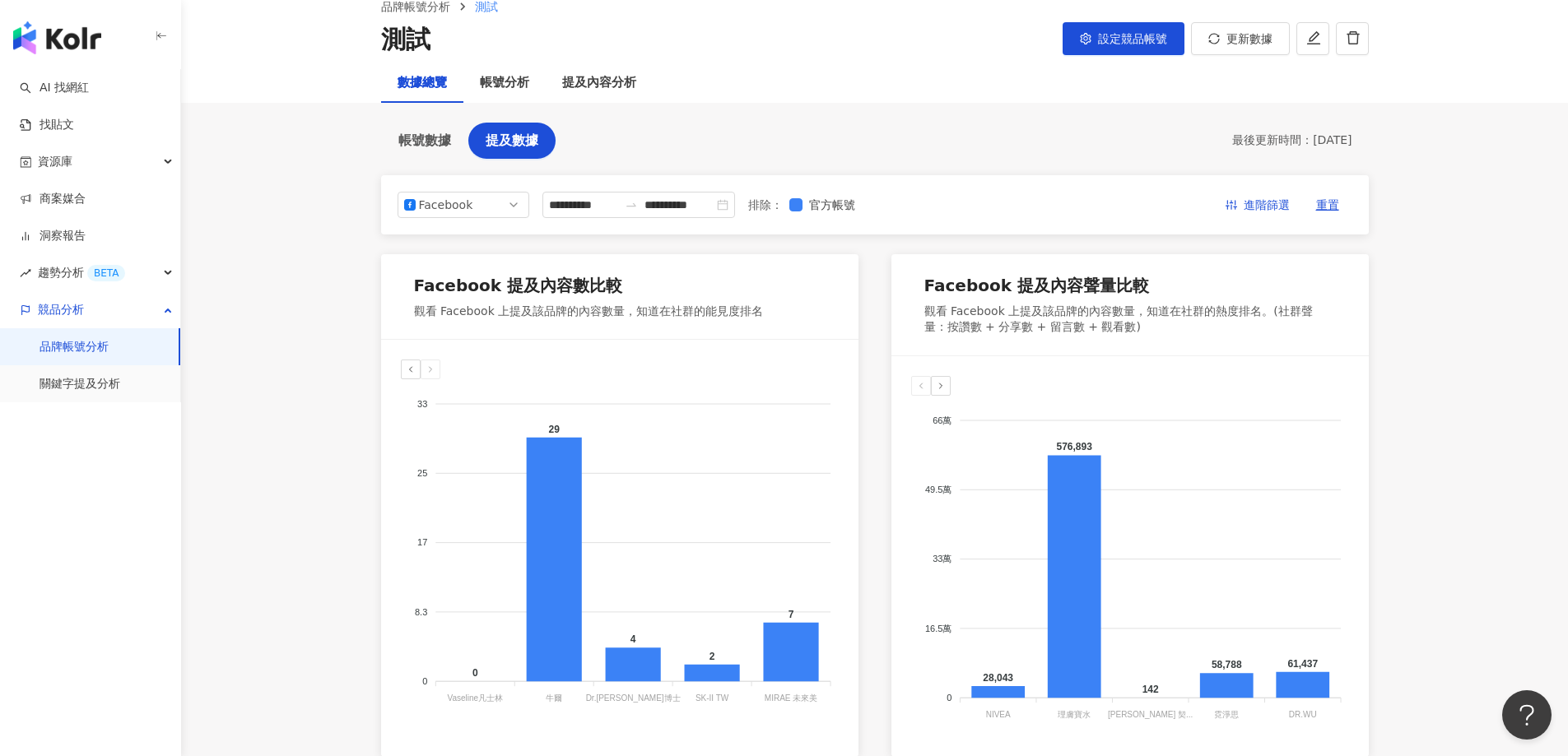
click at [413, 369] on icon at bounding box center [410, 369] width 10 height 10
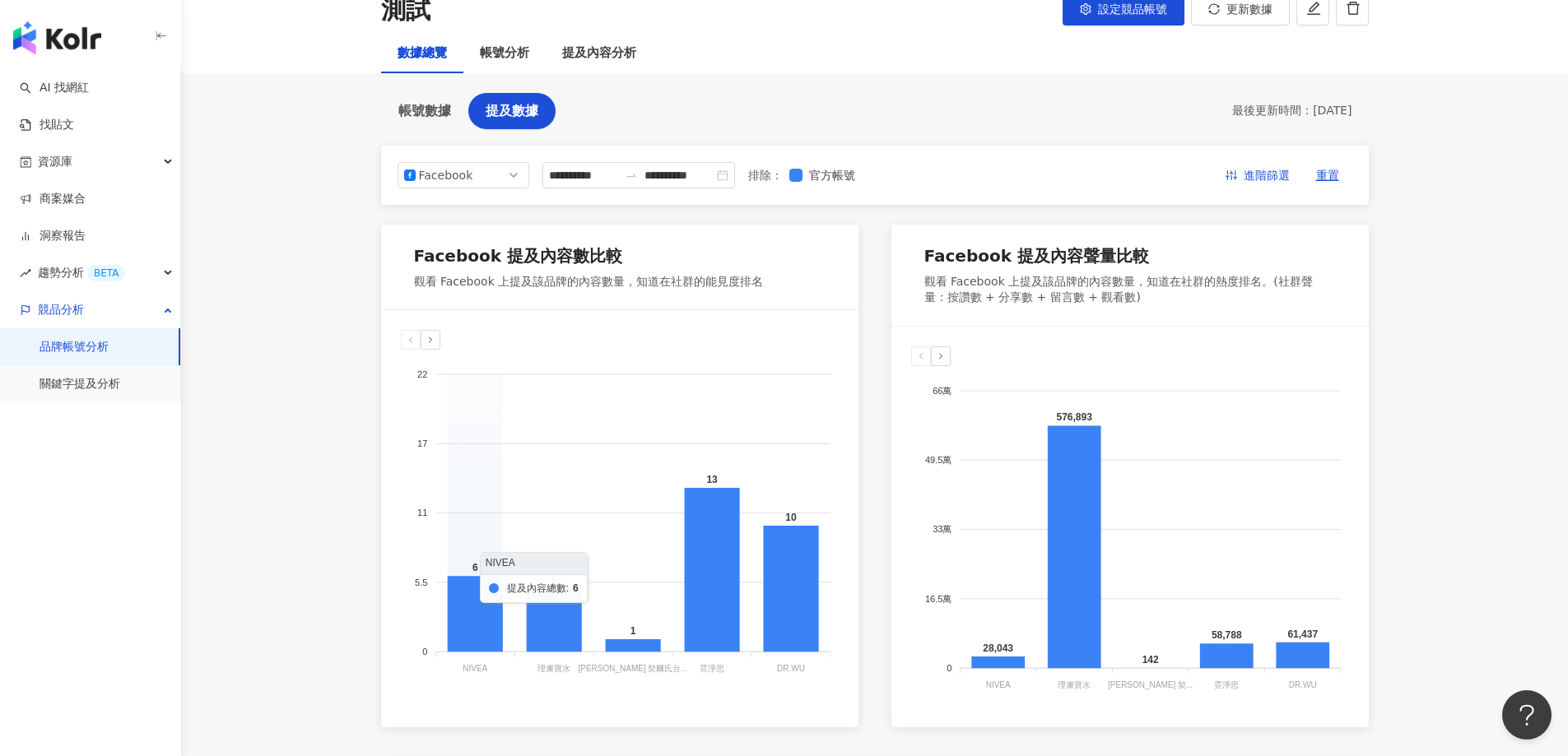
scroll to position [0, 0]
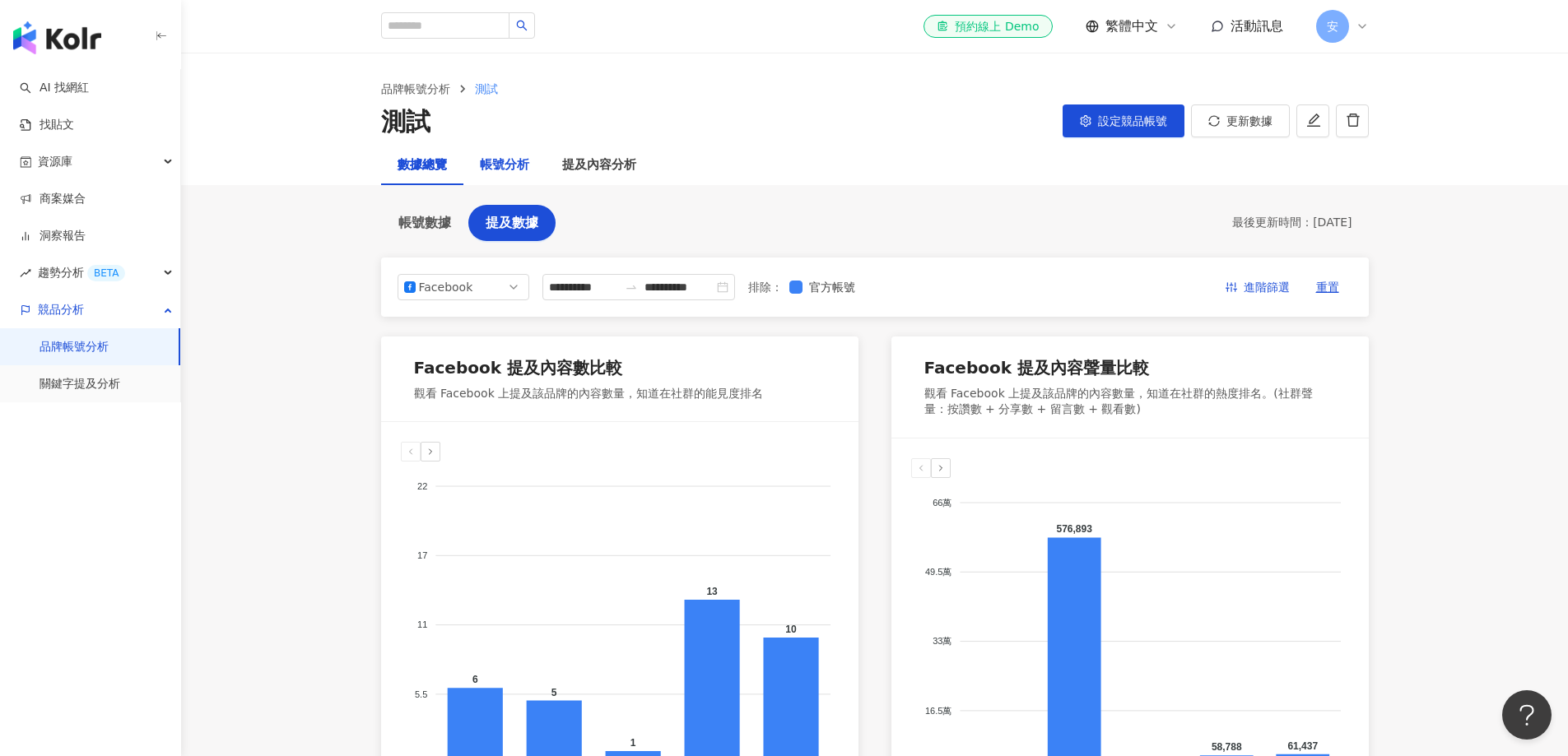
click at [494, 169] on div "帳號分析" at bounding box center [505, 165] width 50 height 20
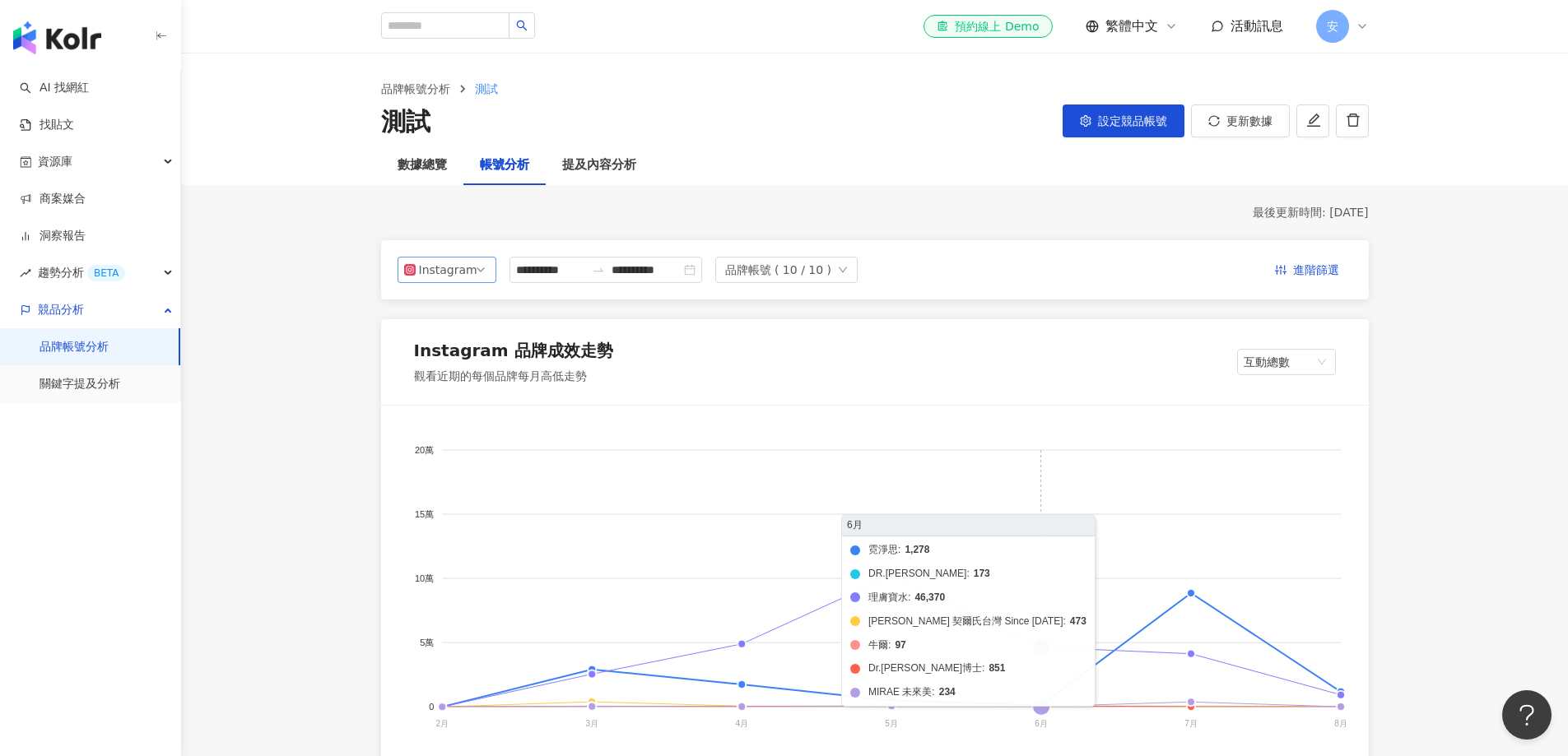
click at [462, 274] on div "Instagram" at bounding box center [446, 270] width 53 height 25
click at [429, 332] on div "Facebook" at bounding box center [452, 335] width 53 height 18
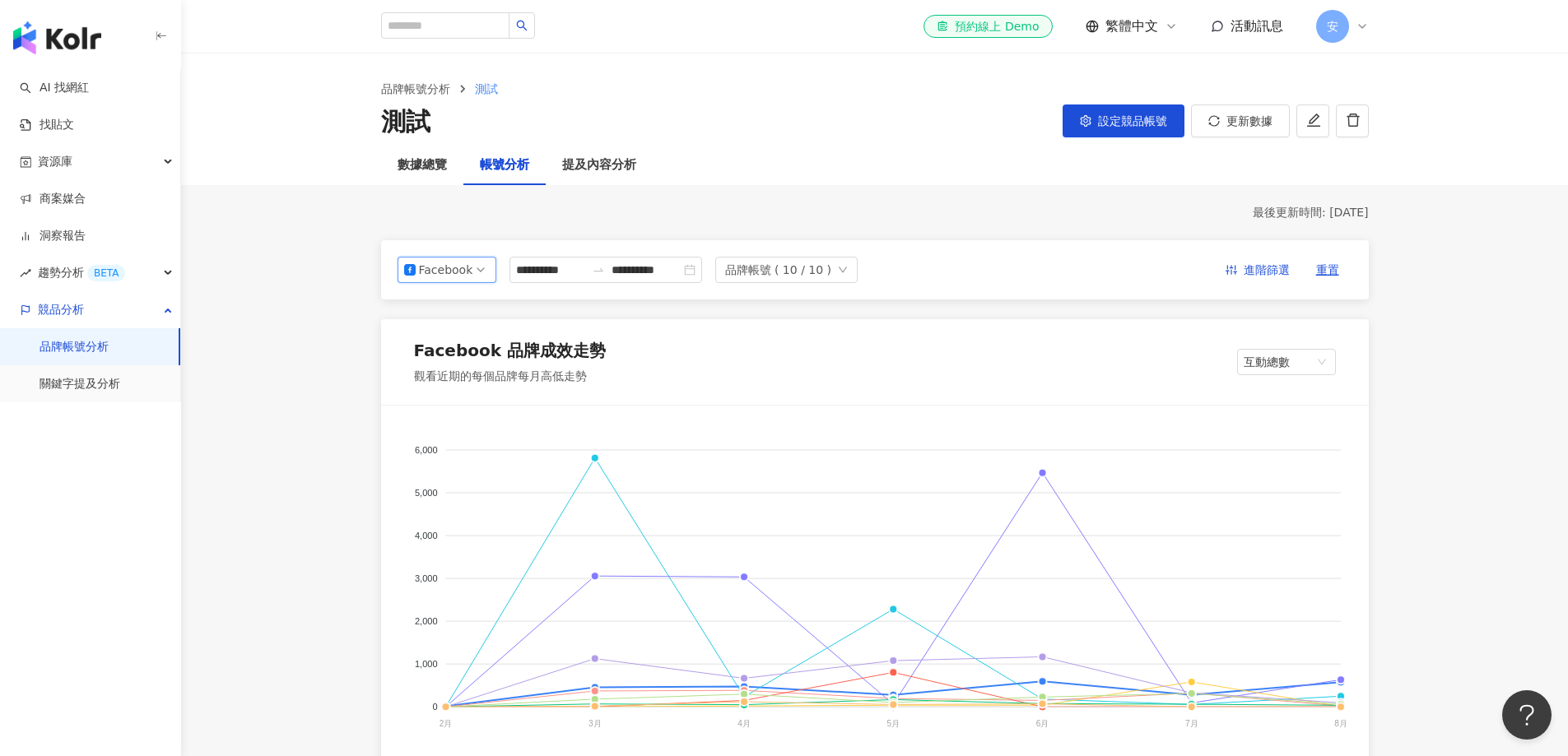
click at [1045, 354] on div "Facebook 品牌成效走勢 觀看近期的每個品牌每月高低走勢 互動總數" at bounding box center [875, 362] width 988 height 85
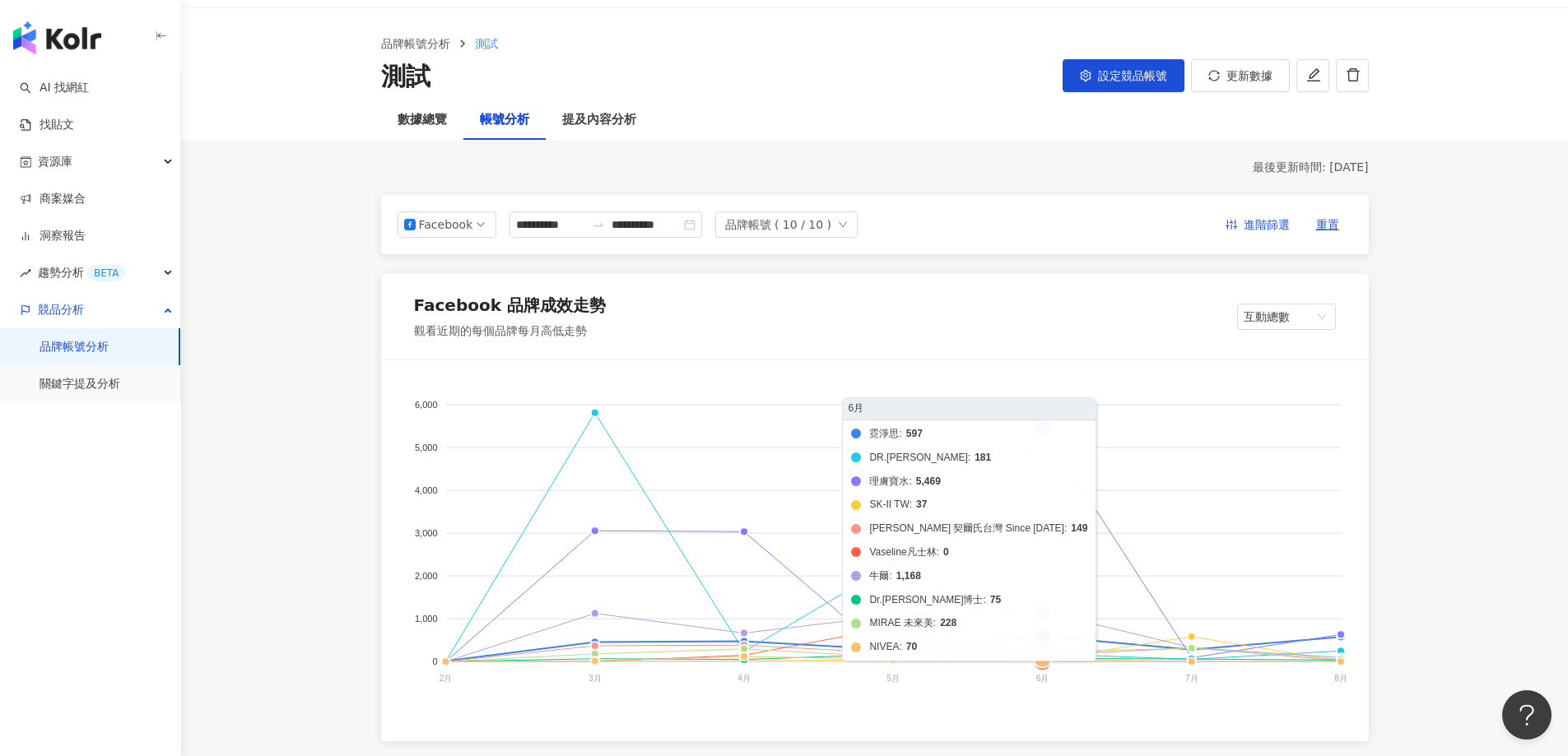
scroll to position [83, 0]
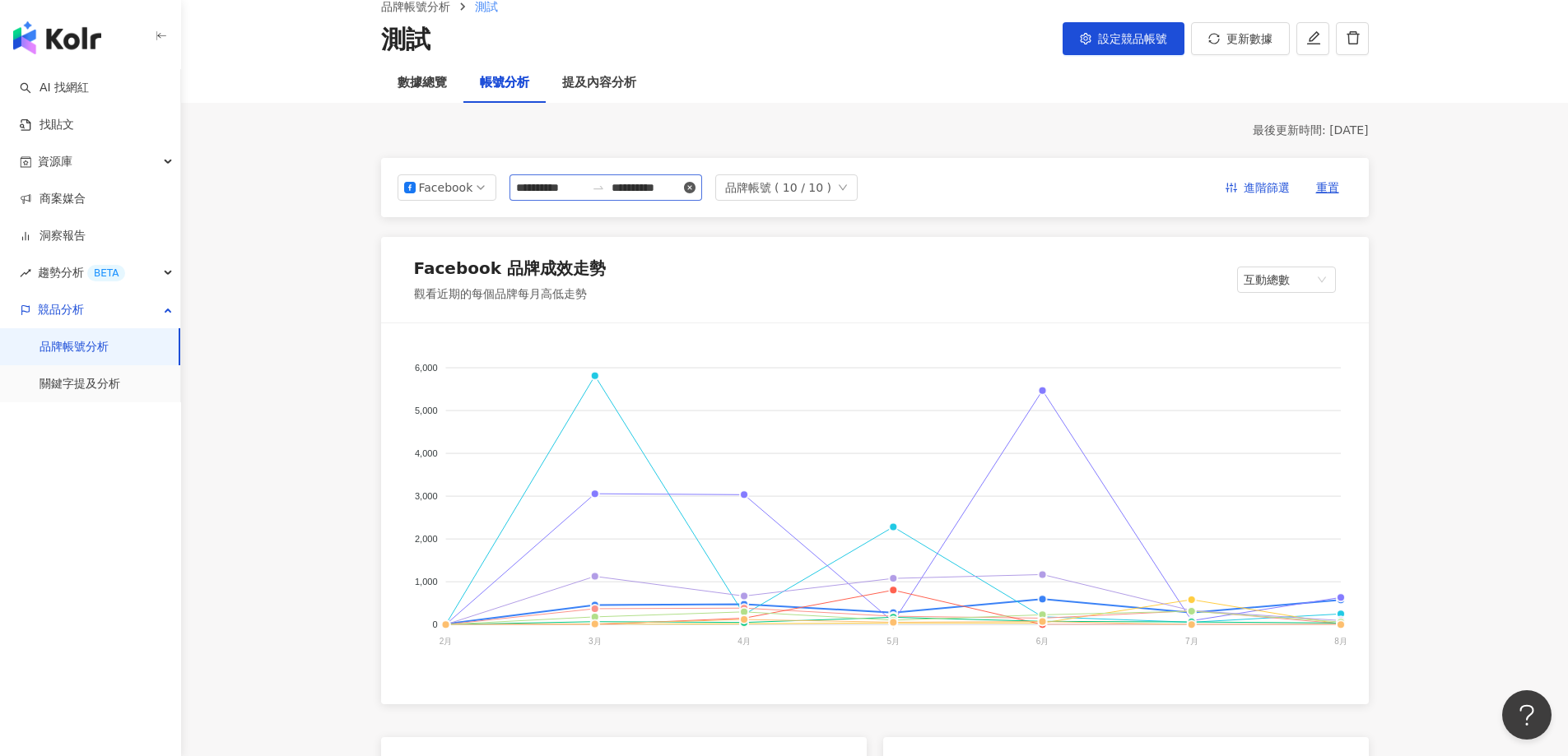
click at [696, 191] on icon "close-circle" at bounding box center [690, 187] width 12 height 12
click at [681, 197] on input at bounding box center [646, 187] width 69 height 18
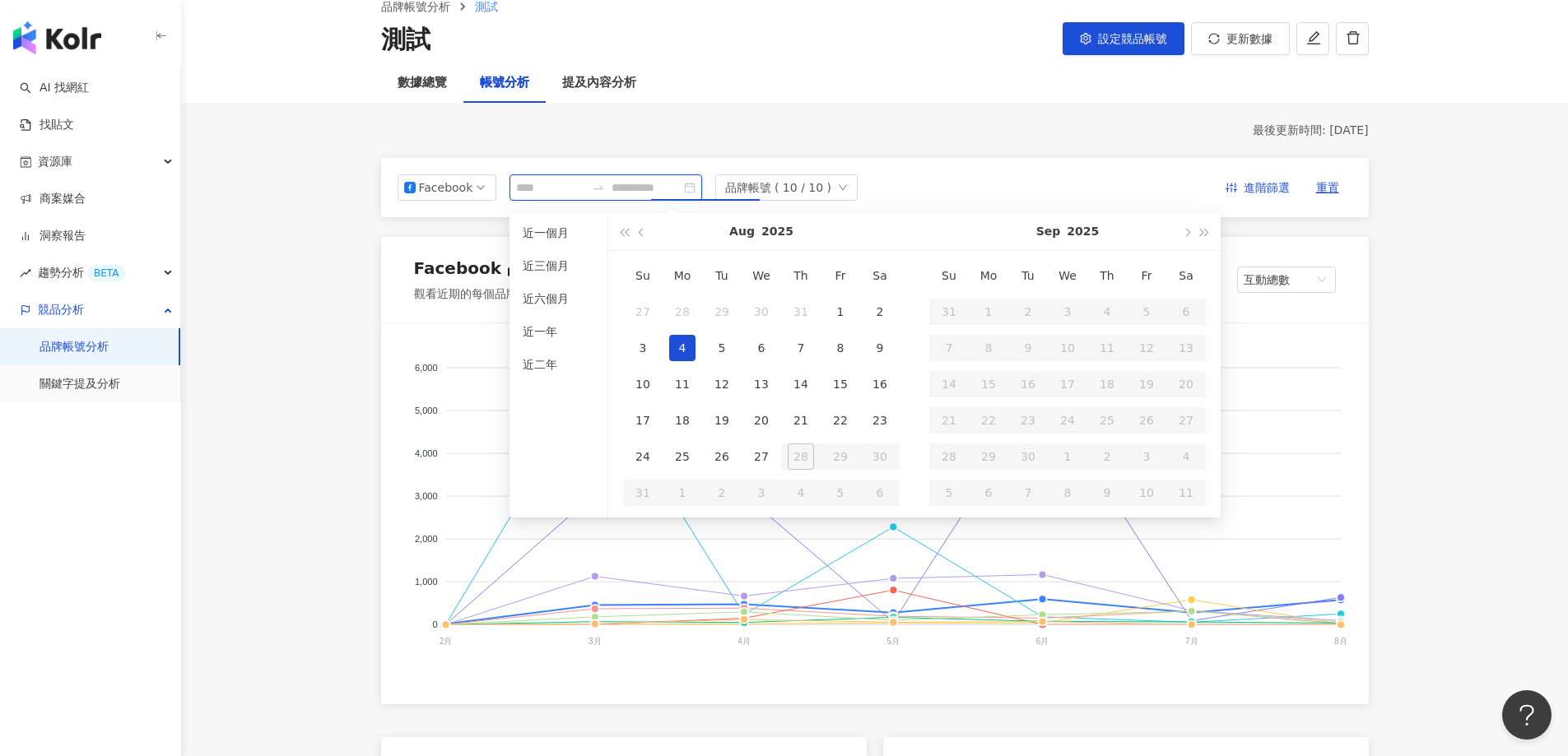
type input "**********"
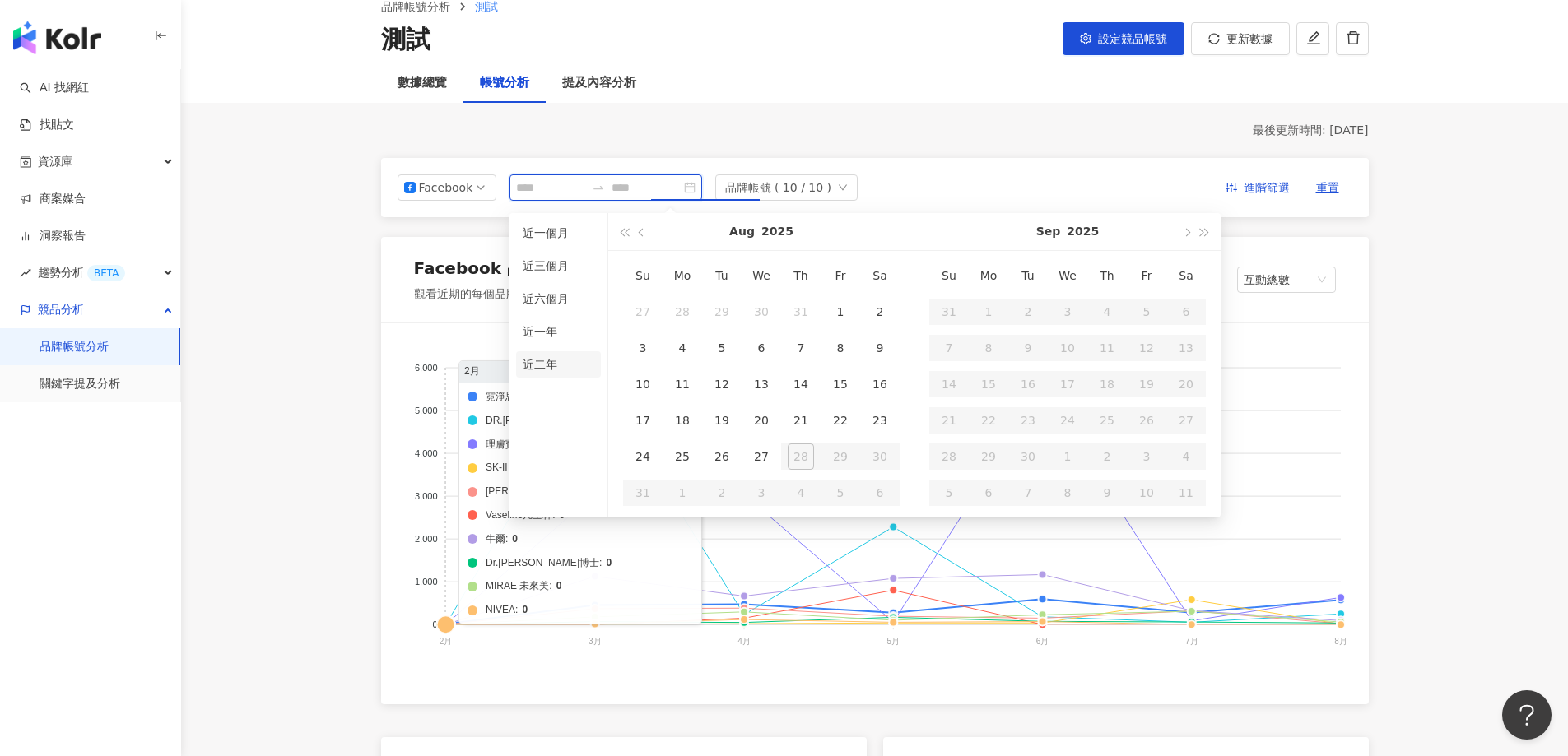
type input "**********"
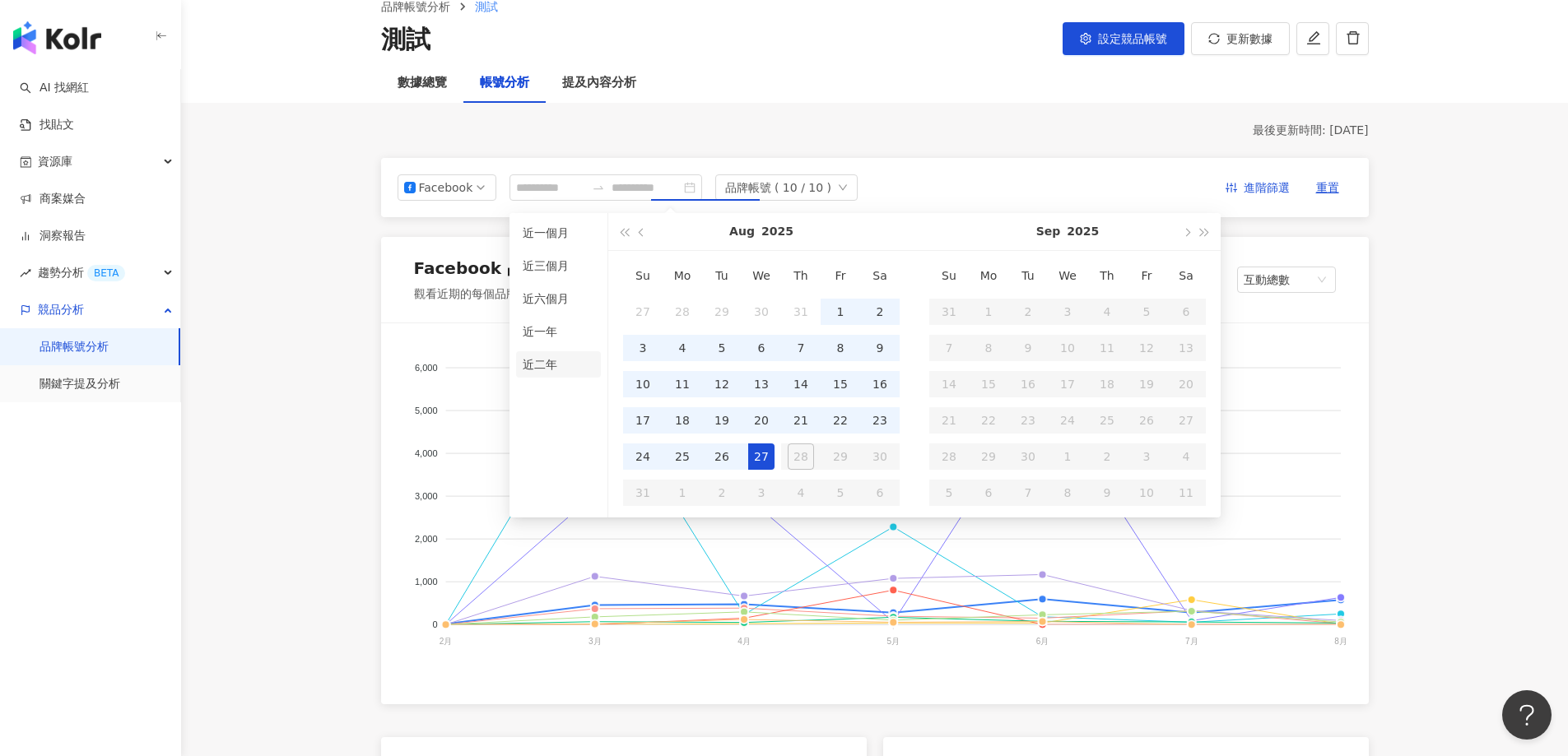
click at [533, 363] on li "近二年" at bounding box center [558, 365] width 85 height 27
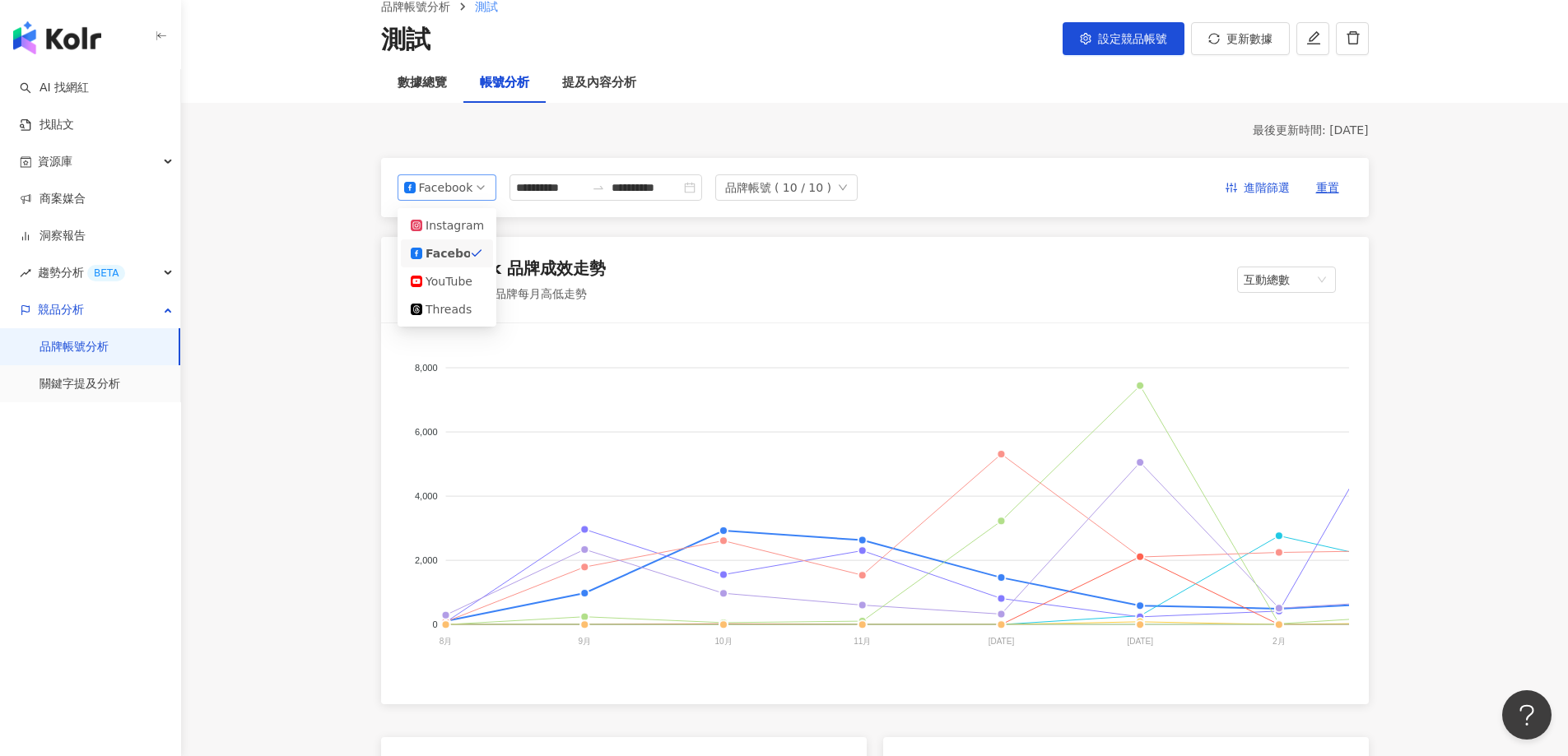
click at [445, 198] on div "Facebook" at bounding box center [446, 188] width 53 height 25
click at [696, 186] on icon "close-circle" at bounding box center [690, 187] width 12 height 12
click at [681, 194] on input at bounding box center [646, 187] width 69 height 18
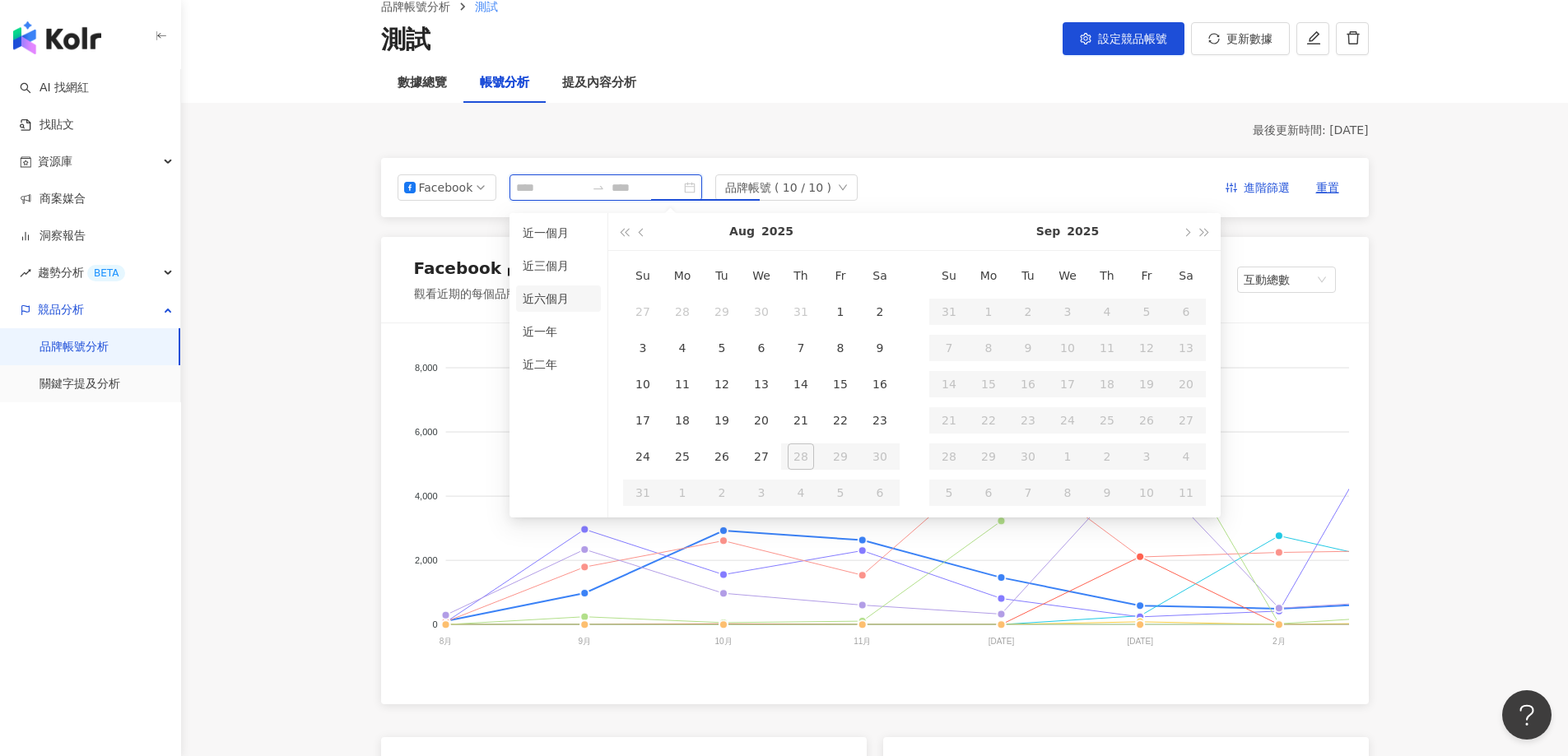
type input "**********"
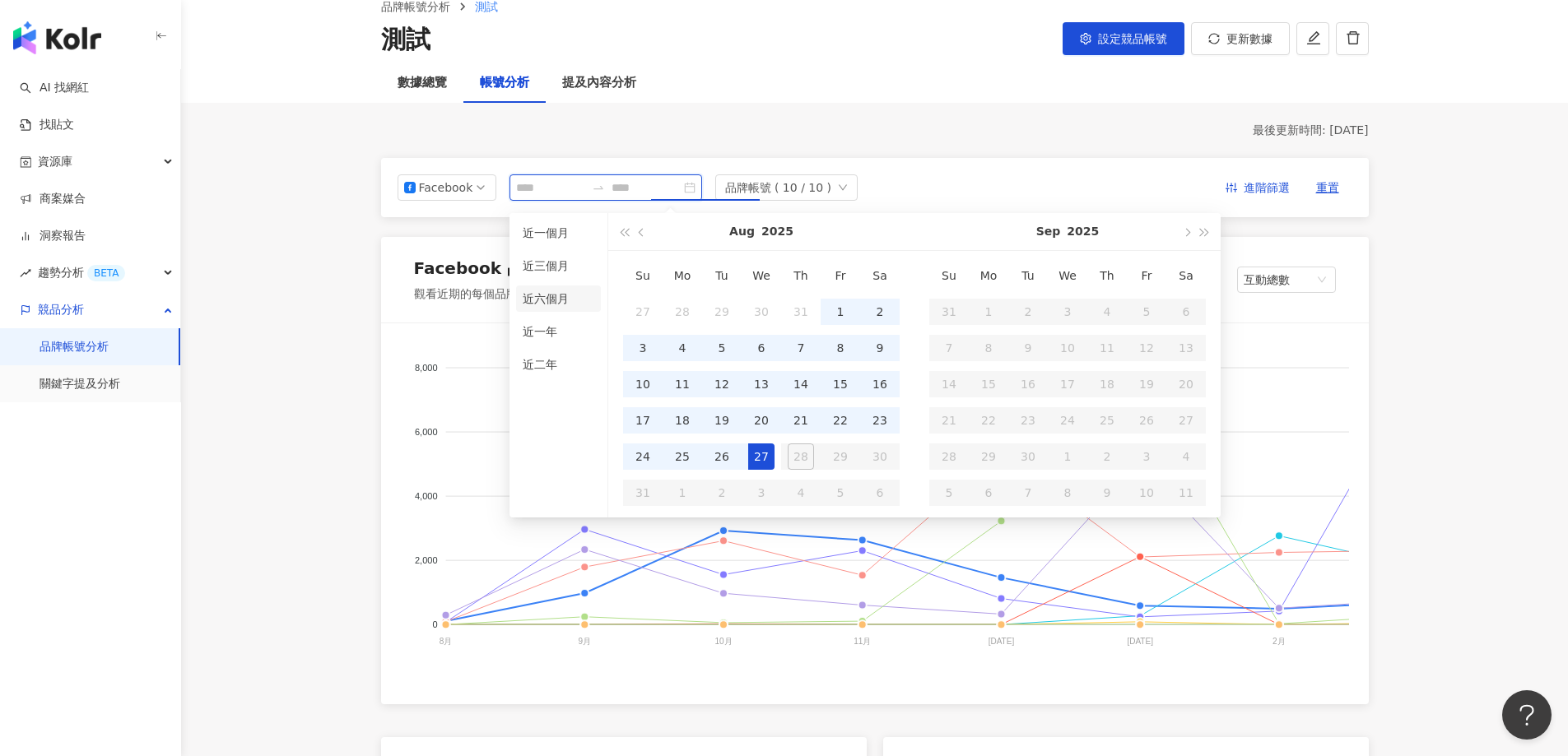
type input "**********"
click at [548, 307] on li "近六個月" at bounding box center [558, 299] width 85 height 27
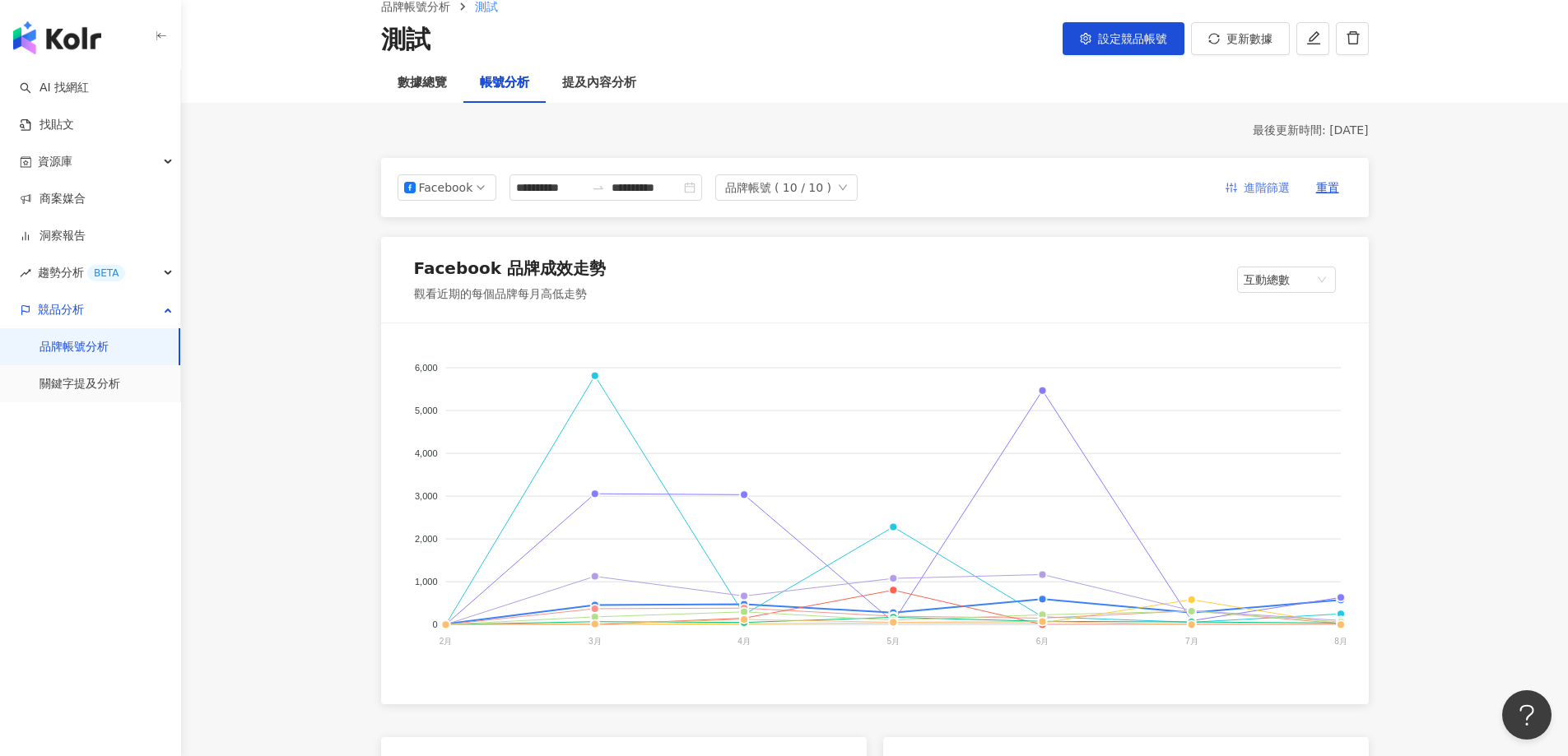
click at [1269, 194] on span "進階篩選" at bounding box center [1267, 189] width 46 height 27
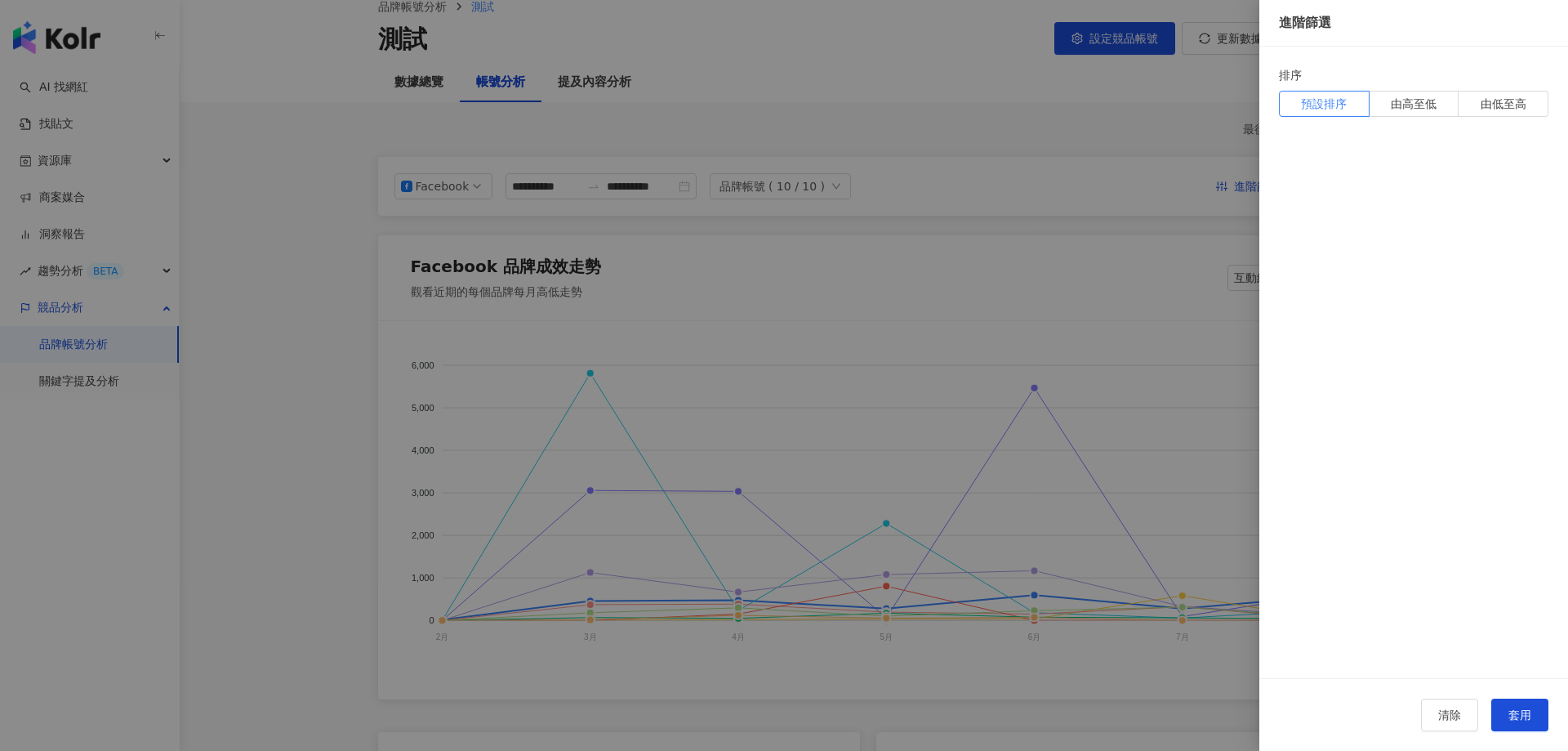
click at [1093, 141] on div at bounding box center [784, 376] width 1568 height 751
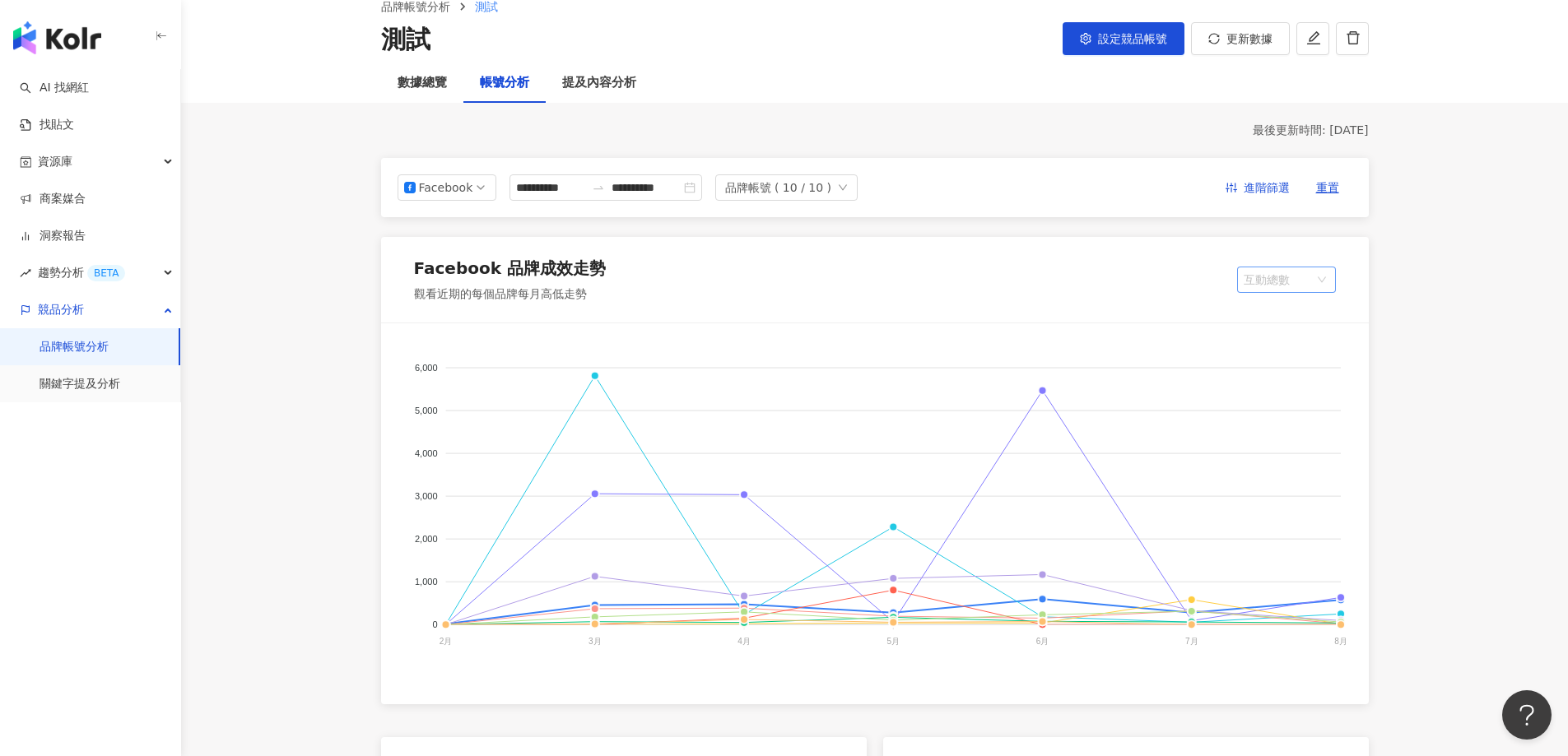
click at [1271, 279] on span "互動總數" at bounding box center [1287, 280] width 85 height 25
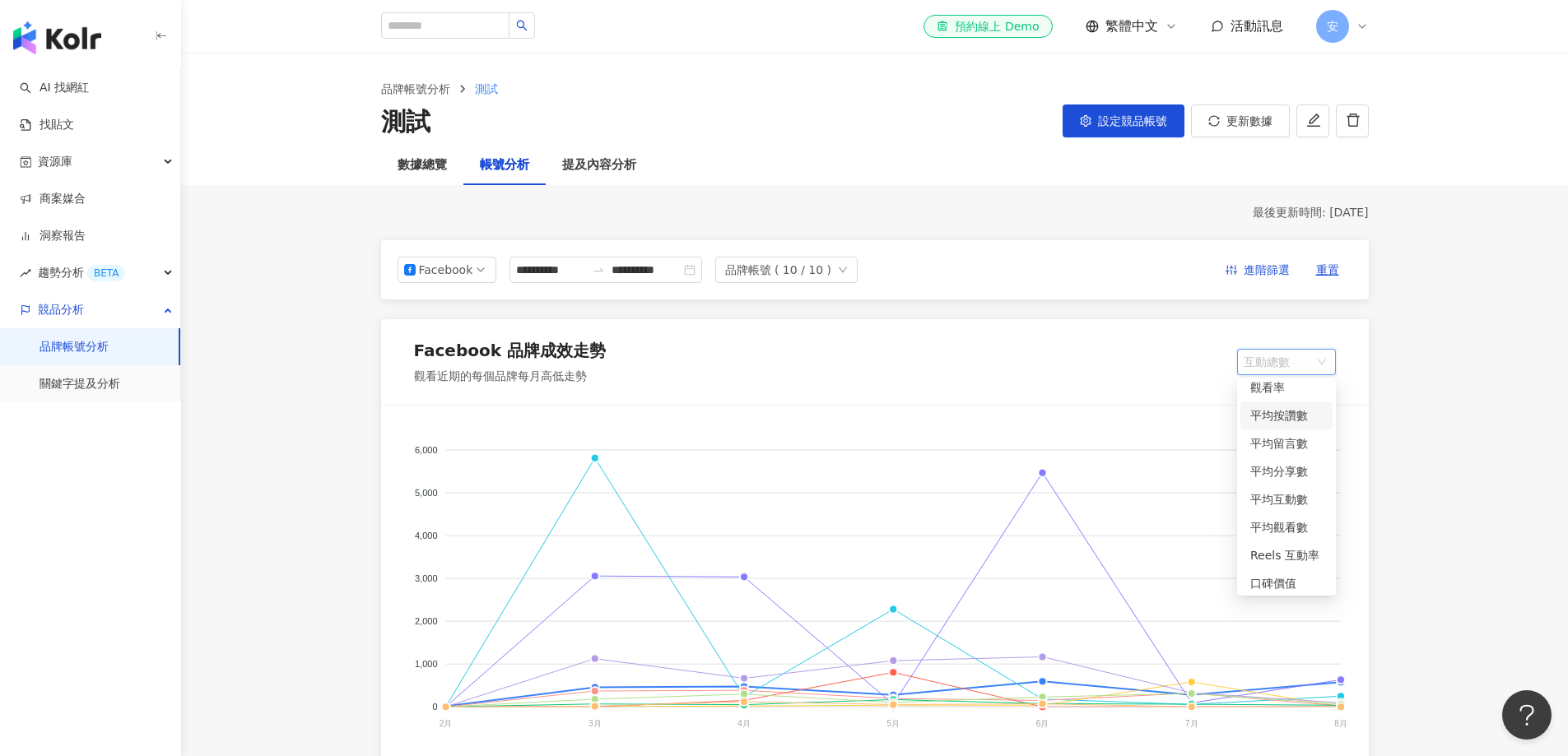
scroll to position [97, 0]
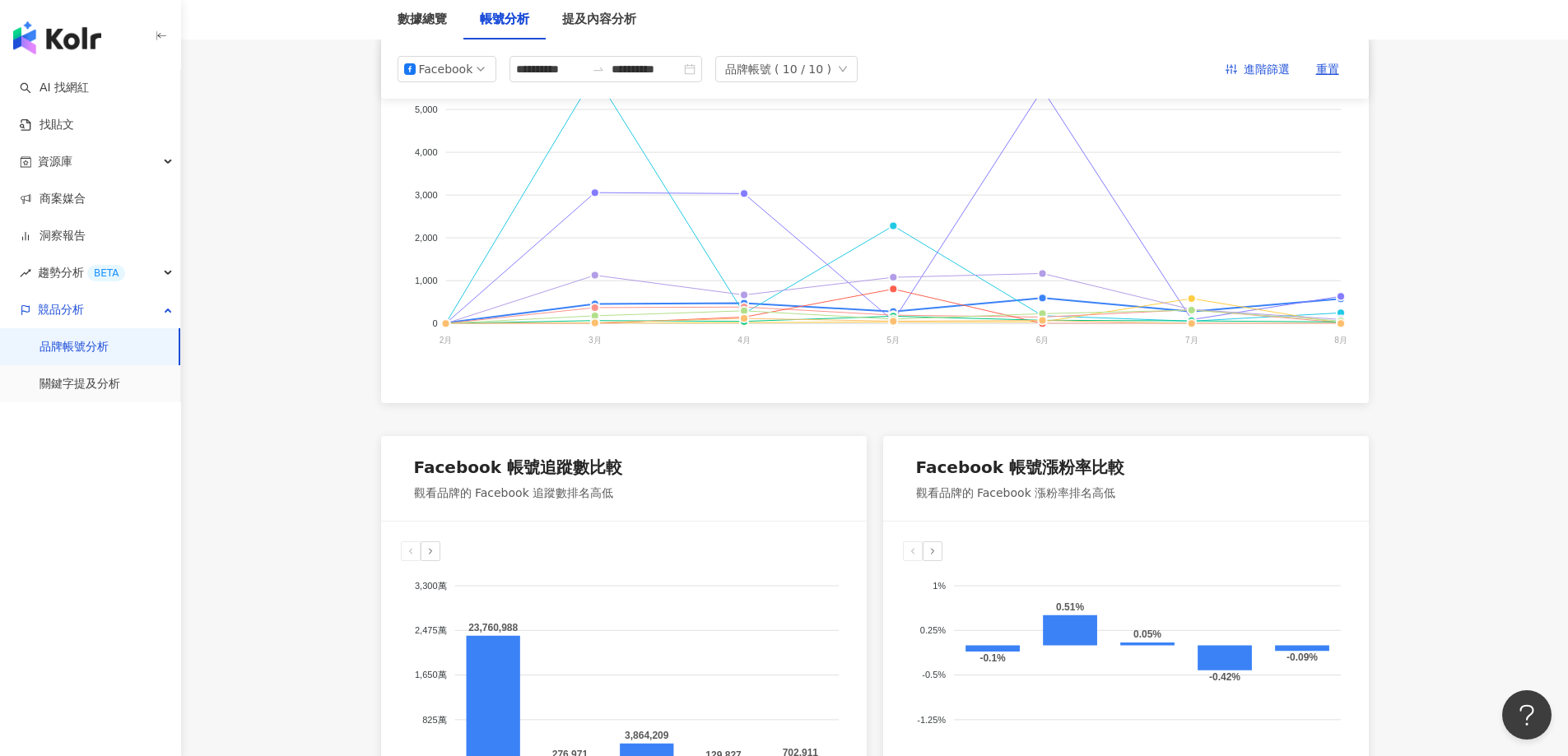
scroll to position [0, 0]
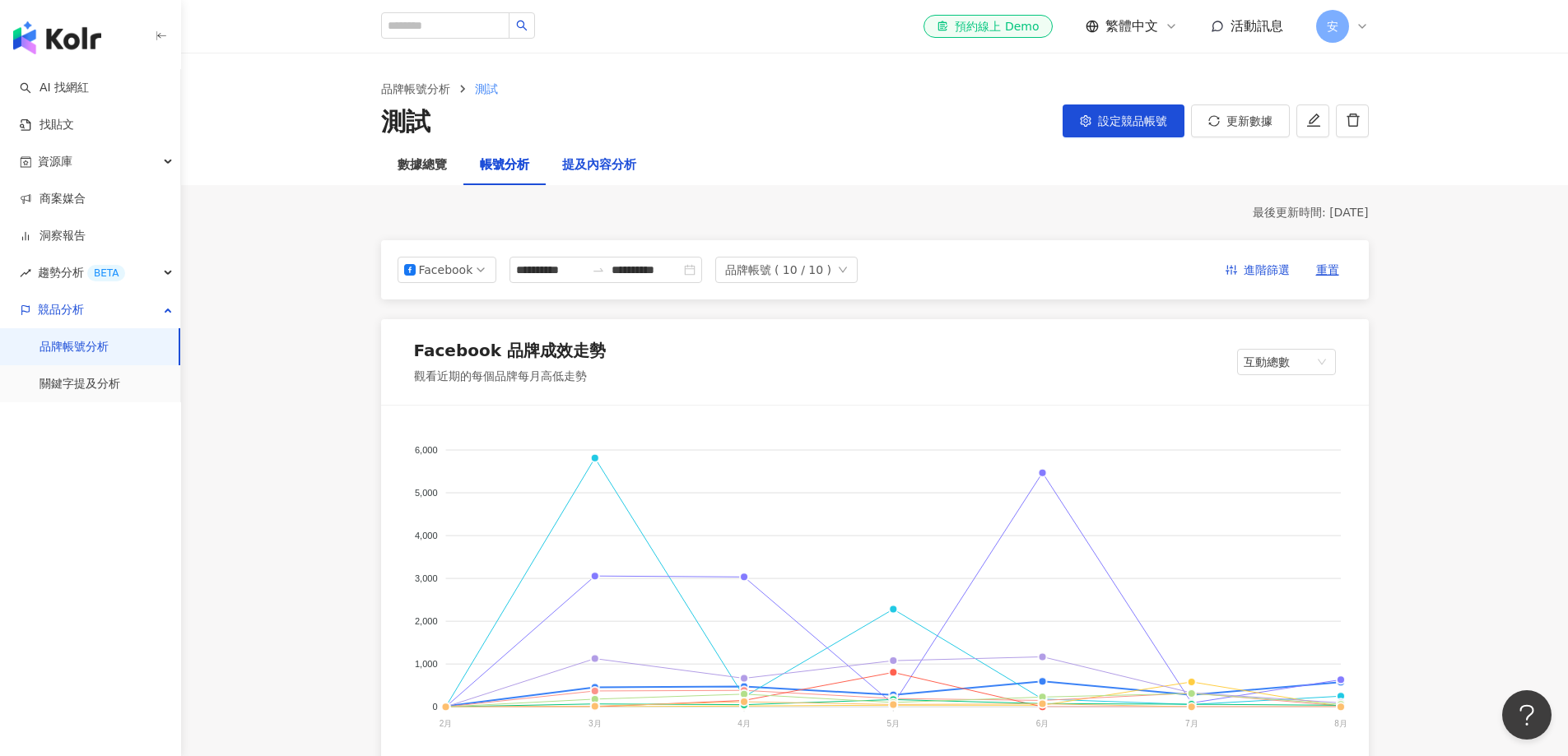
click at [576, 165] on div "提及內容分析" at bounding box center [598, 165] width 74 height 20
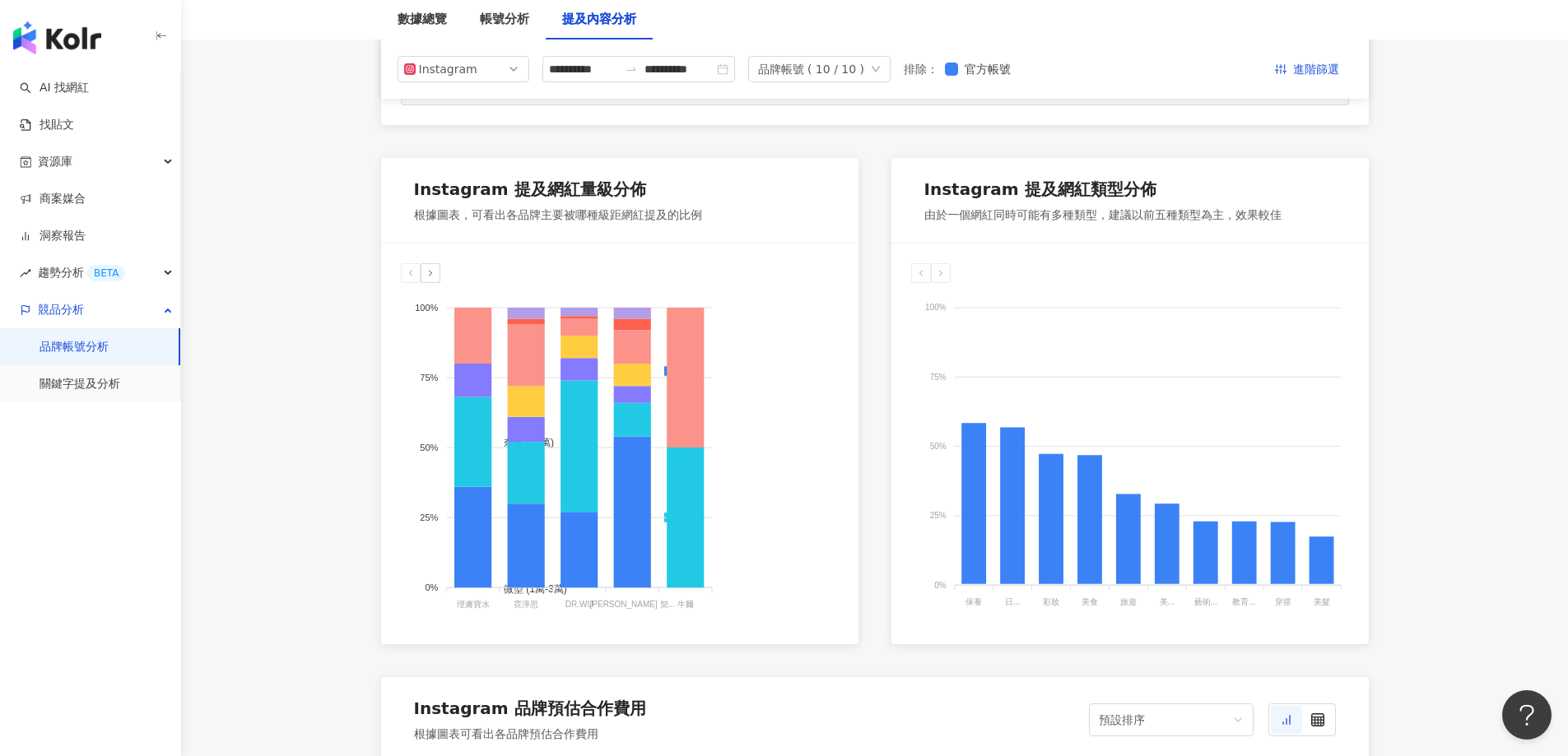
scroll to position [741, 0]
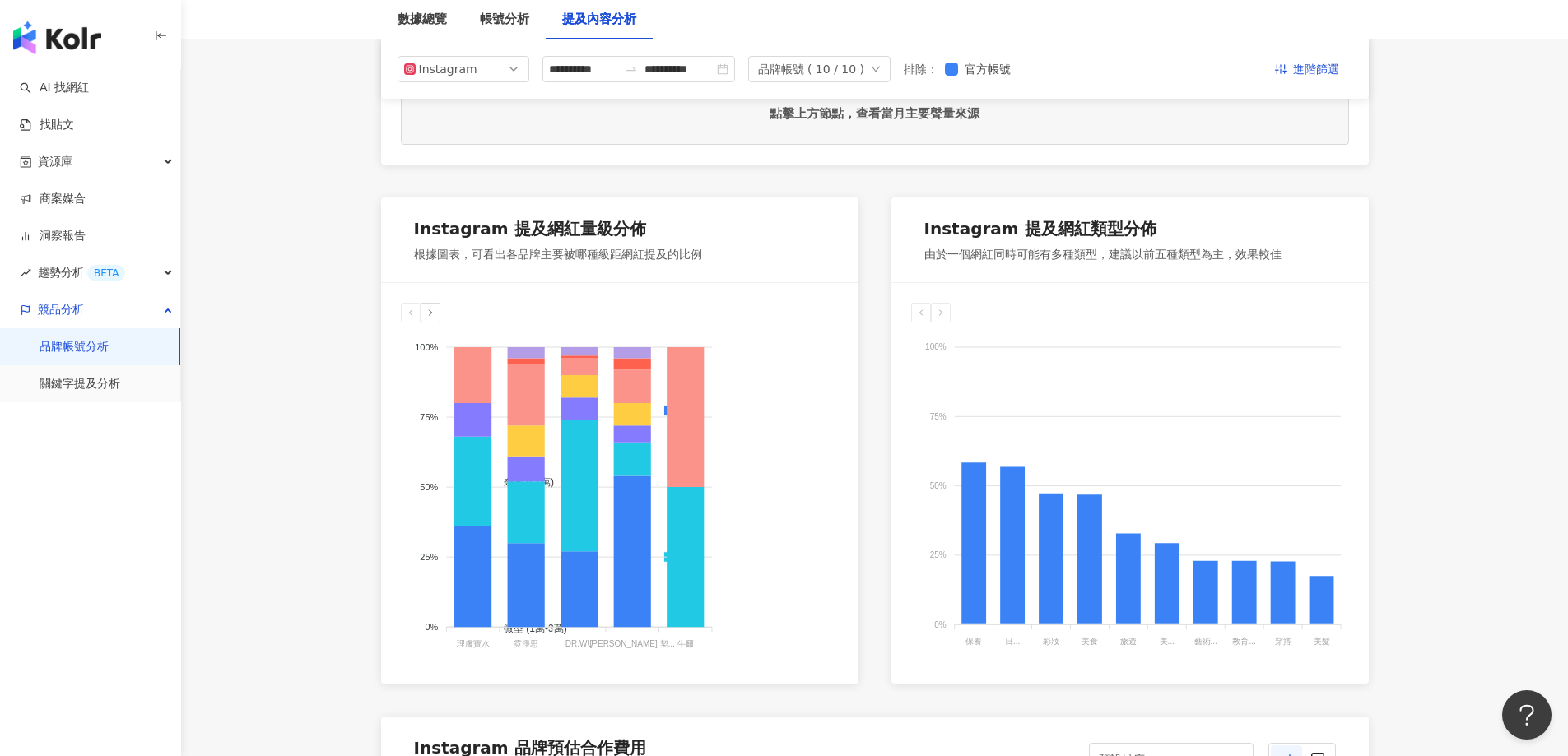
click at [414, 311] on icon at bounding box center [410, 312] width 10 height 10
click at [432, 314] on icon at bounding box center [430, 312] width 10 height 10
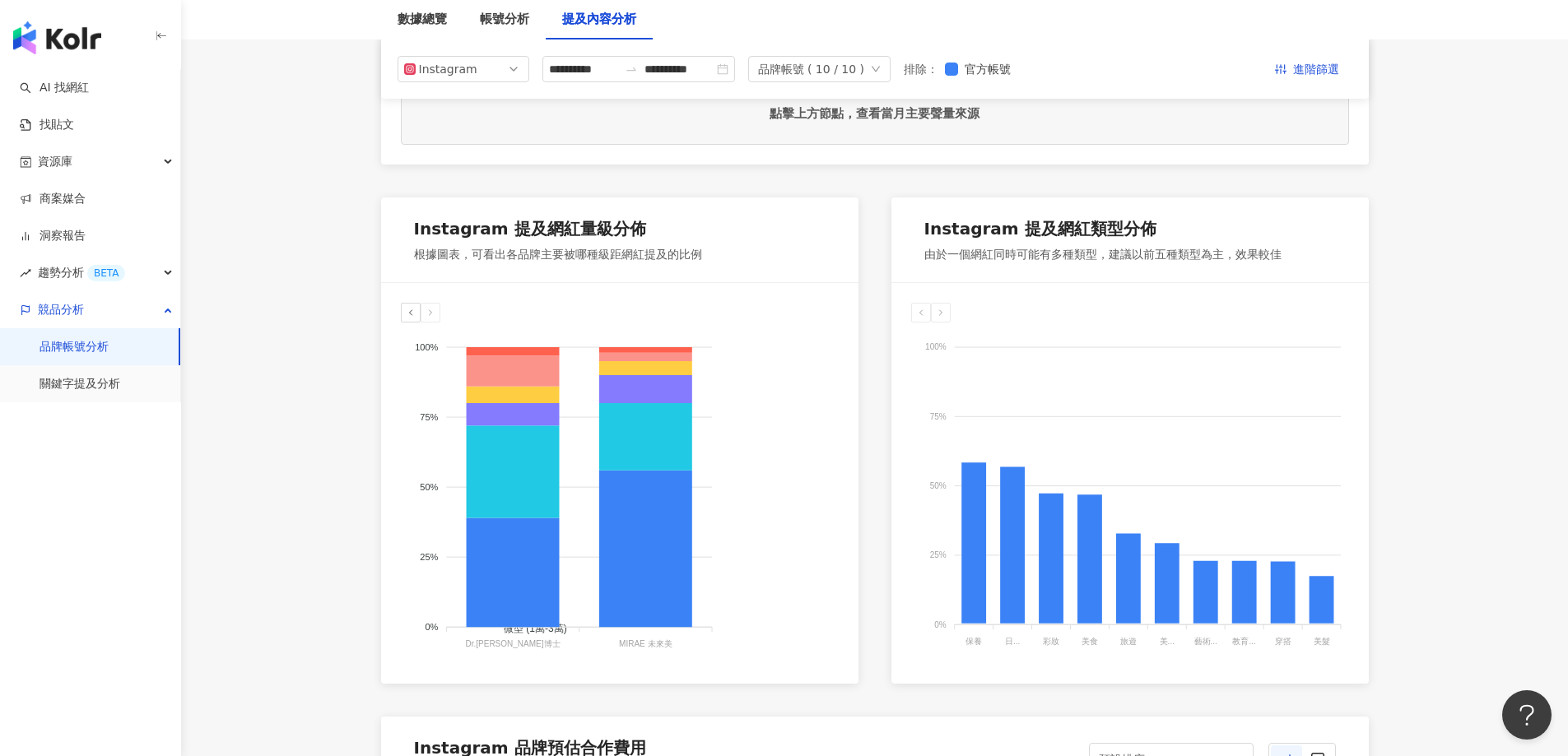
click at [415, 315] on icon at bounding box center [410, 312] width 10 height 10
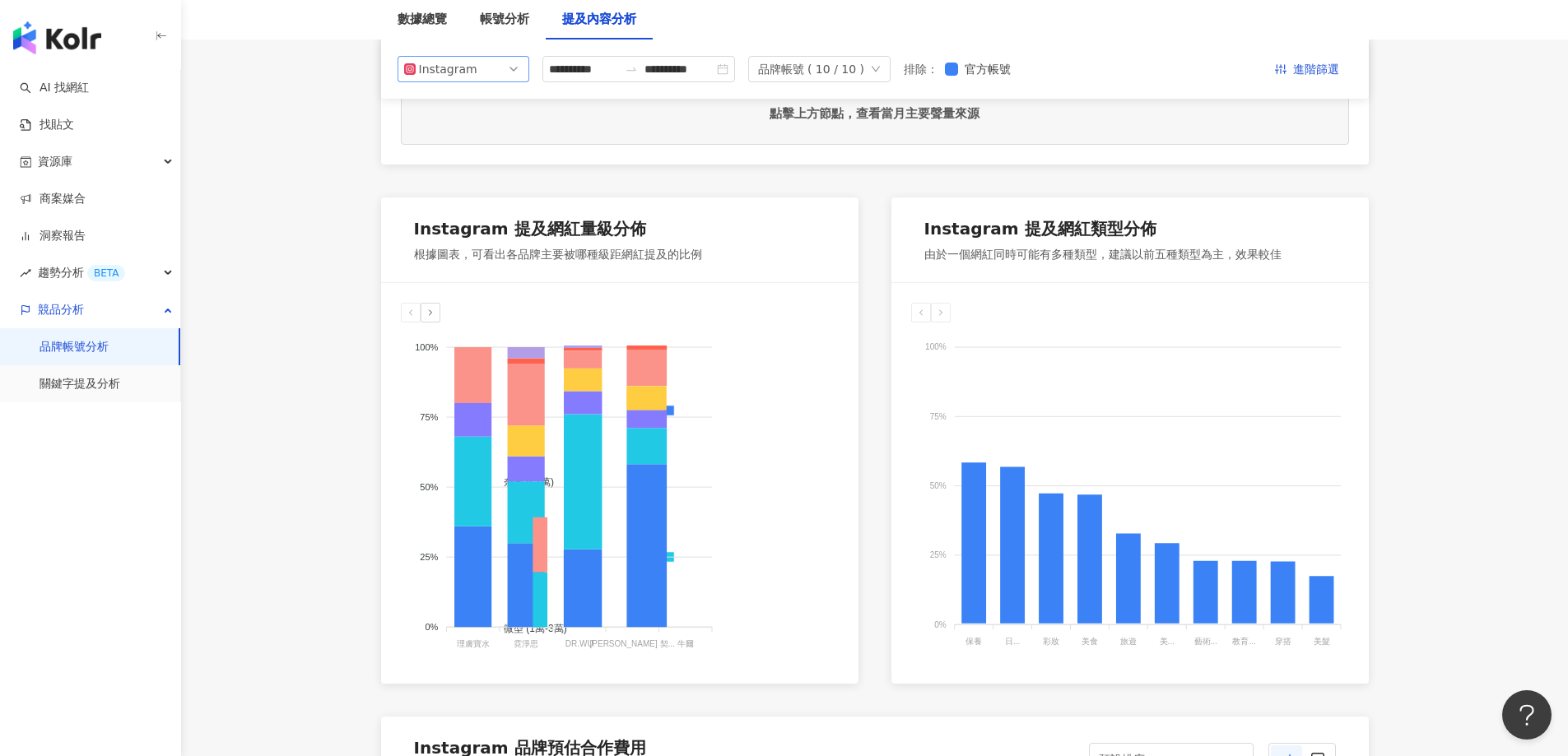
click at [445, 74] on div "Instagram" at bounding box center [446, 69] width 53 height 25
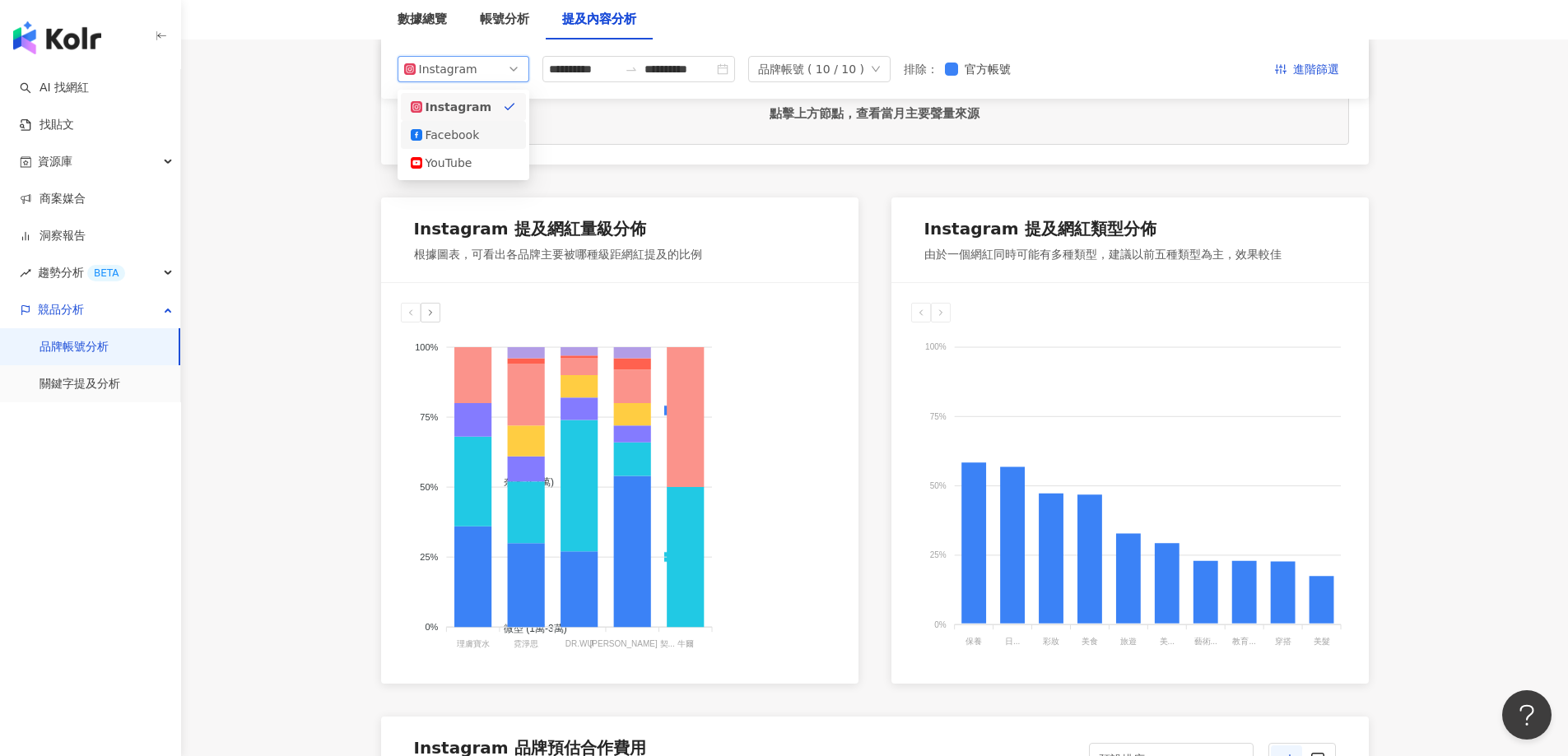
click at [441, 135] on div "Facebook" at bounding box center [452, 135] width 53 height 18
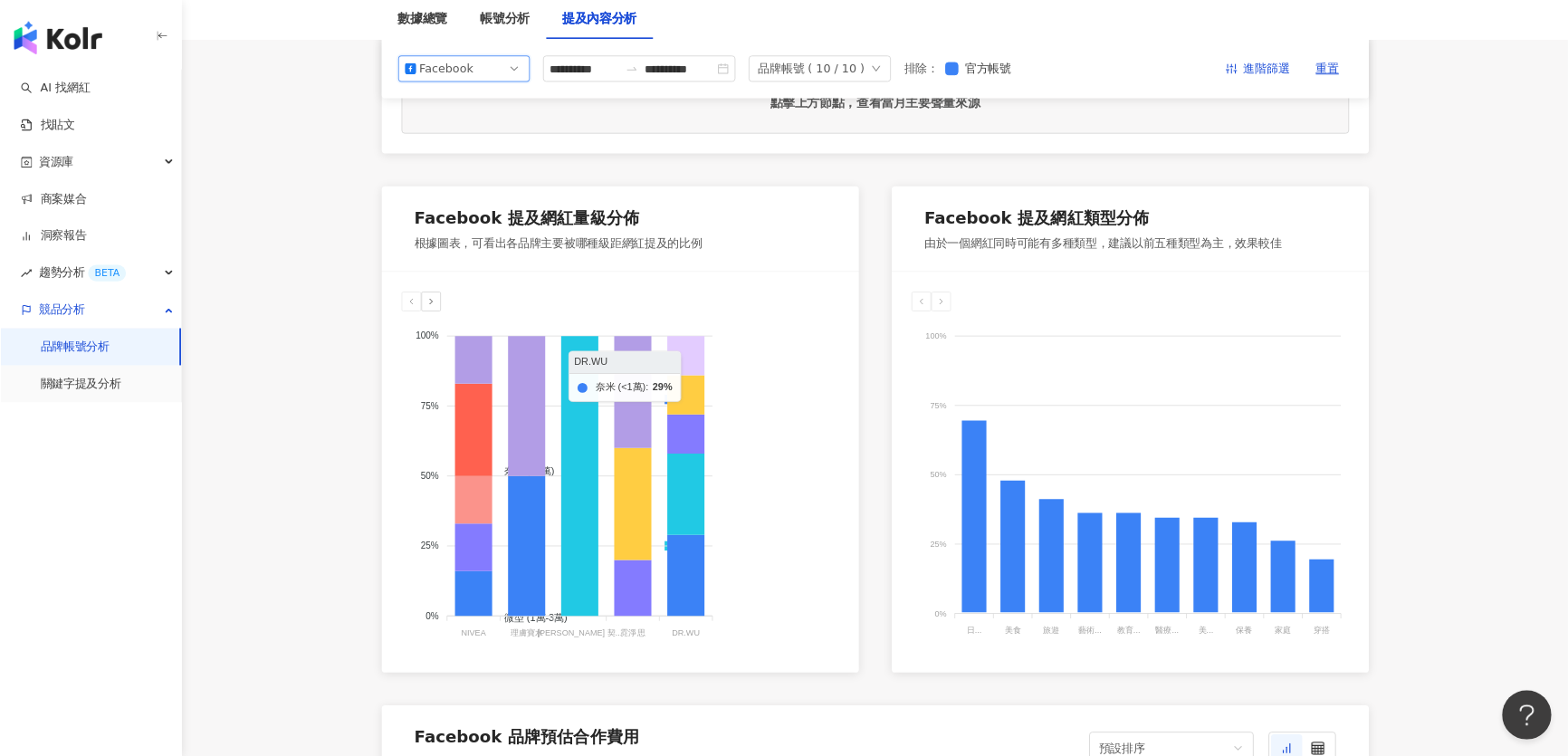
scroll to position [725, 0]
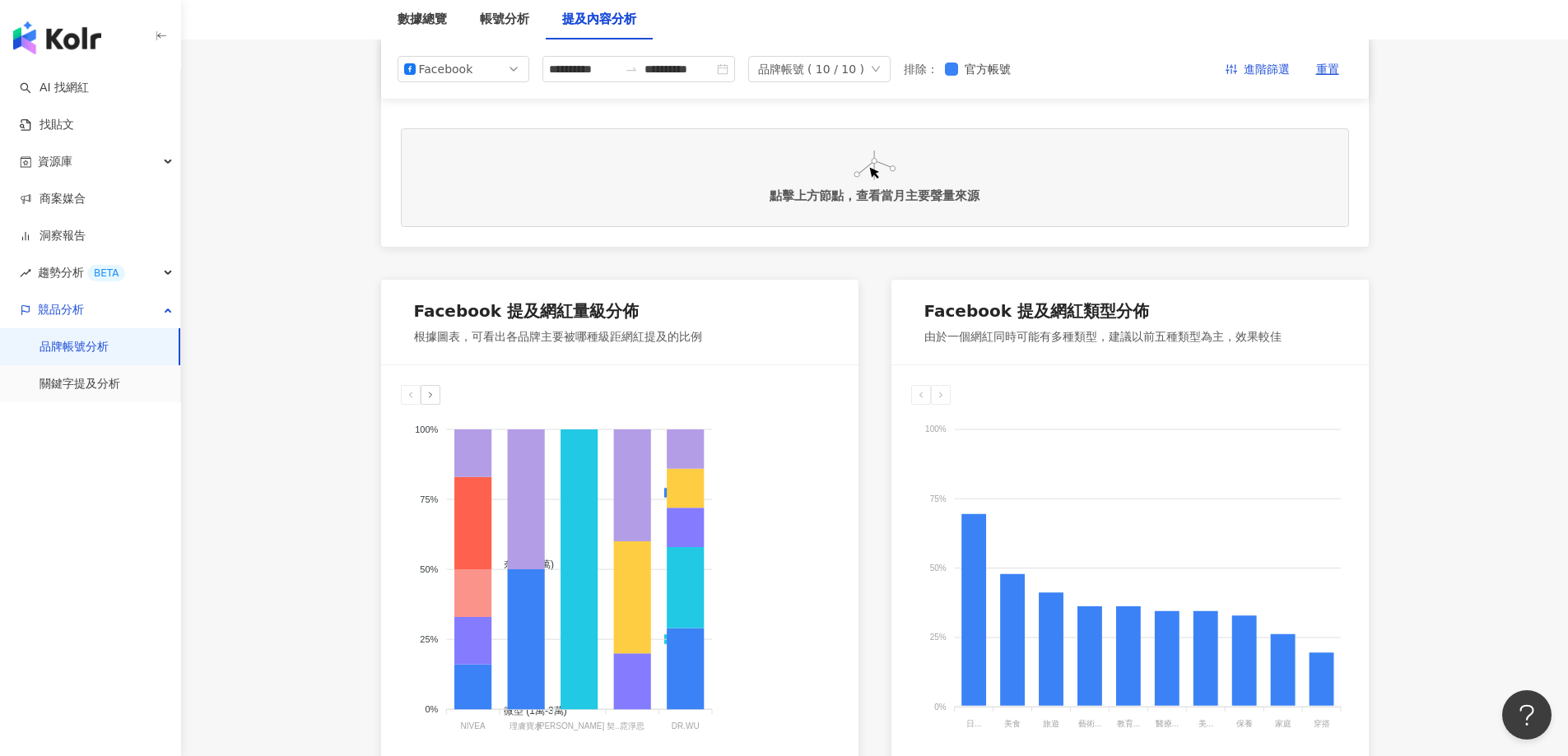
click at [780, 327] on div "Facebook 提及網紅量級分佈 根據圖表，可看出各品牌主要被哪種級距網紅提及的比例" at bounding box center [620, 322] width 478 height 85
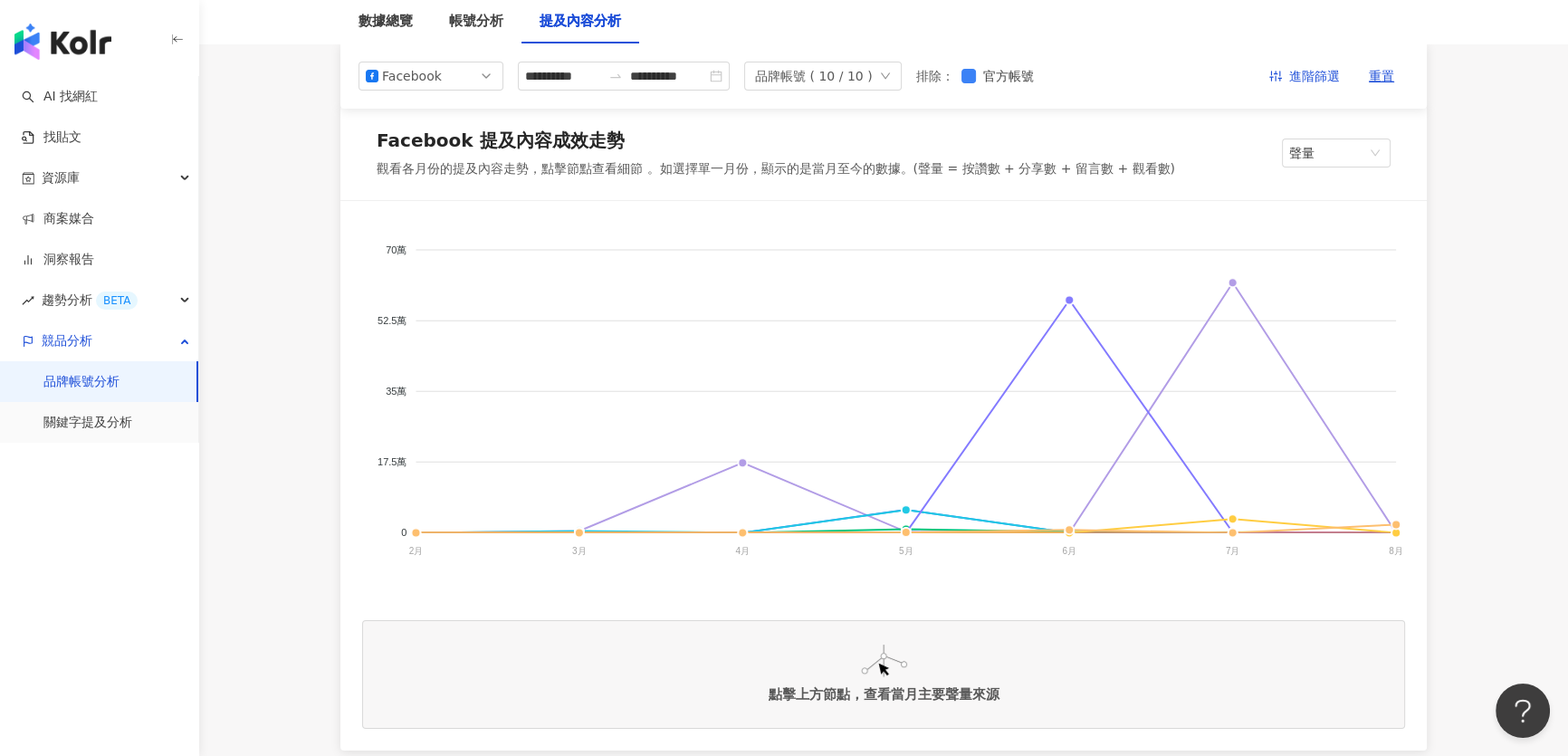
scroll to position [0, 0]
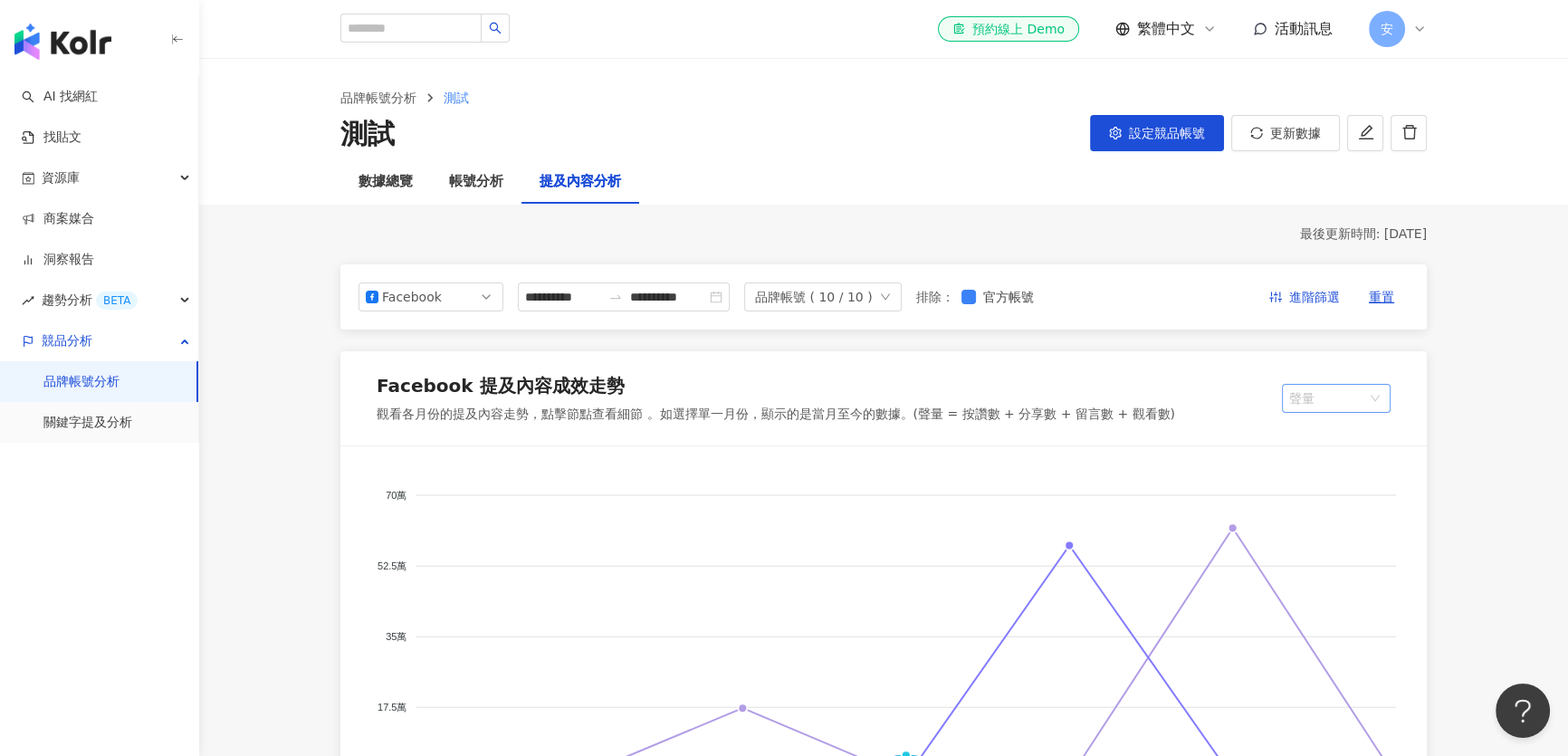
click at [1315, 388] on span "聲量" at bounding box center [1336, 399] width 94 height 27
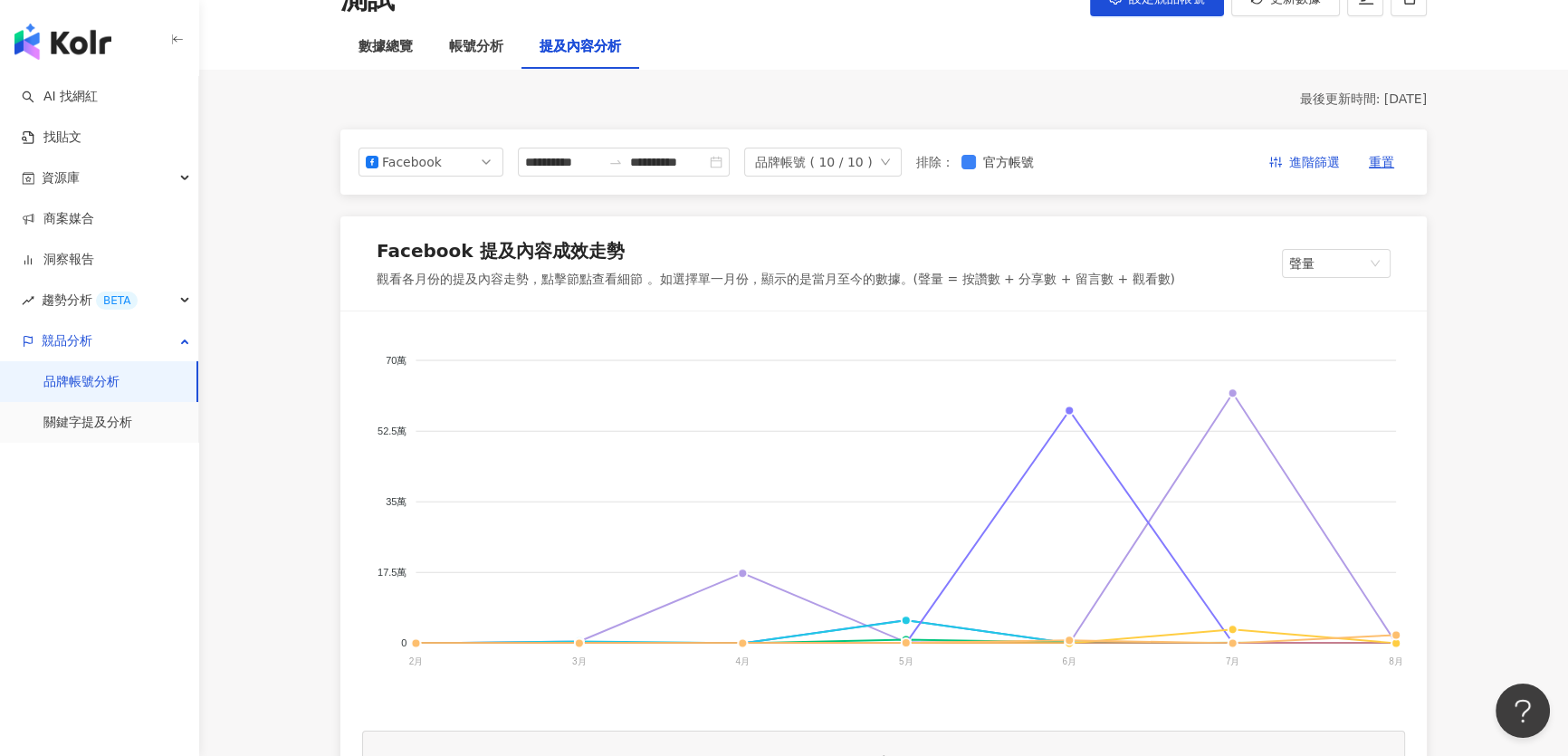
scroll to position [164, 0]
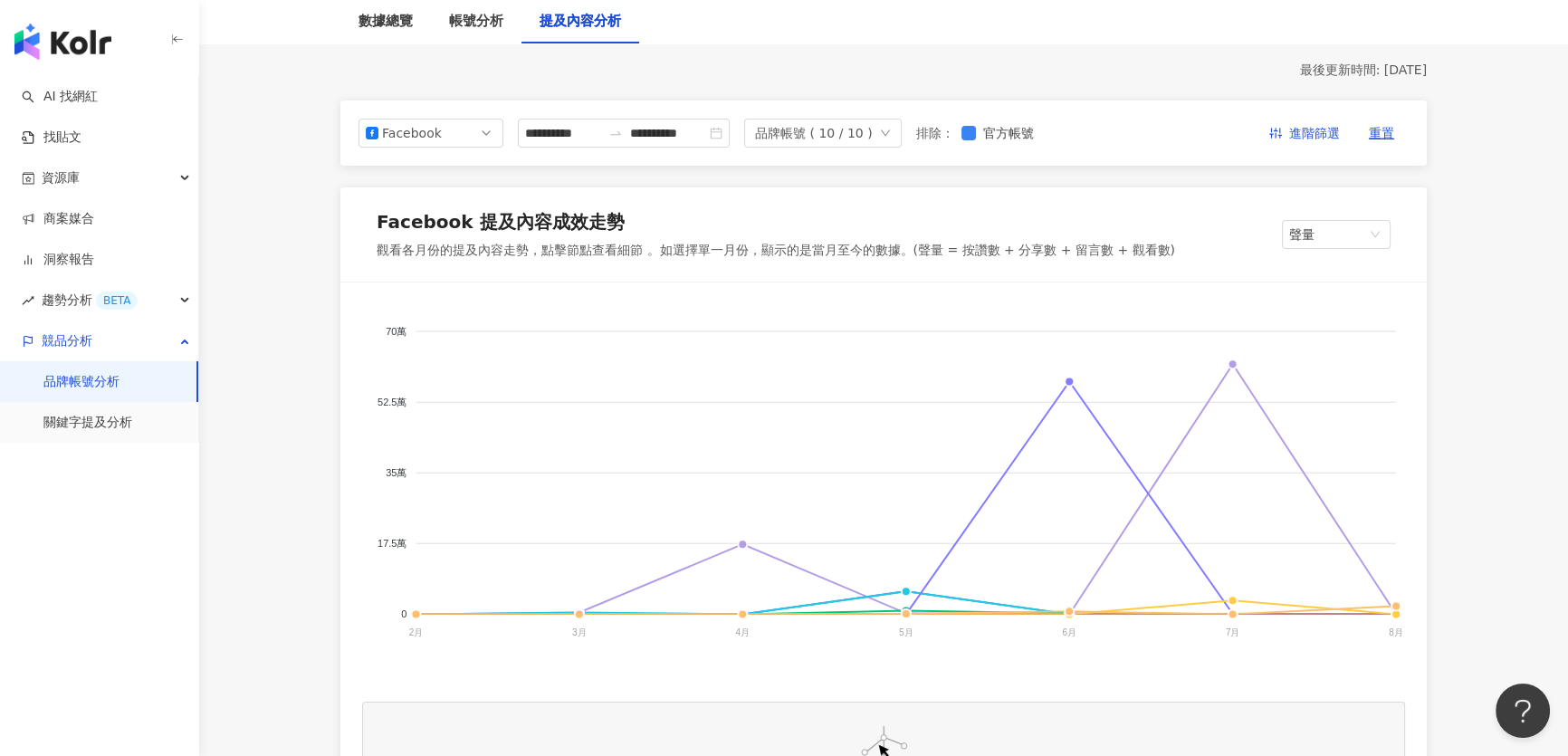
click at [408, 117] on div "**********" at bounding box center [884, 133] width 1087 height 65
click at [404, 130] on div "Facebook" at bounding box center [411, 133] width 59 height 27
click at [401, 161] on div "Instagram" at bounding box center [431, 175] width 138 height 31
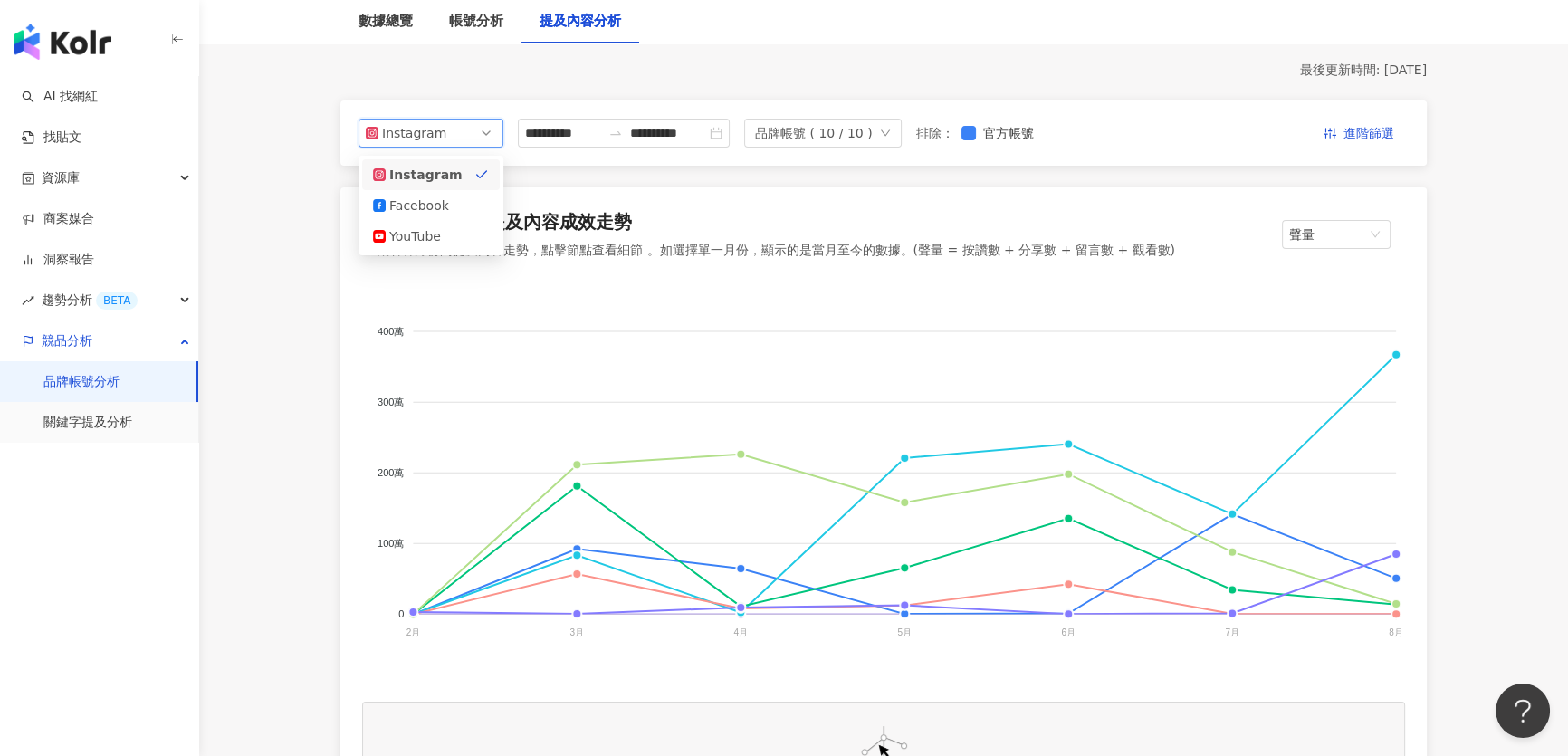
click at [421, 133] on div "Instagram" at bounding box center [411, 133] width 59 height 27
click at [408, 198] on div "Facebook" at bounding box center [419, 205] width 59 height 20
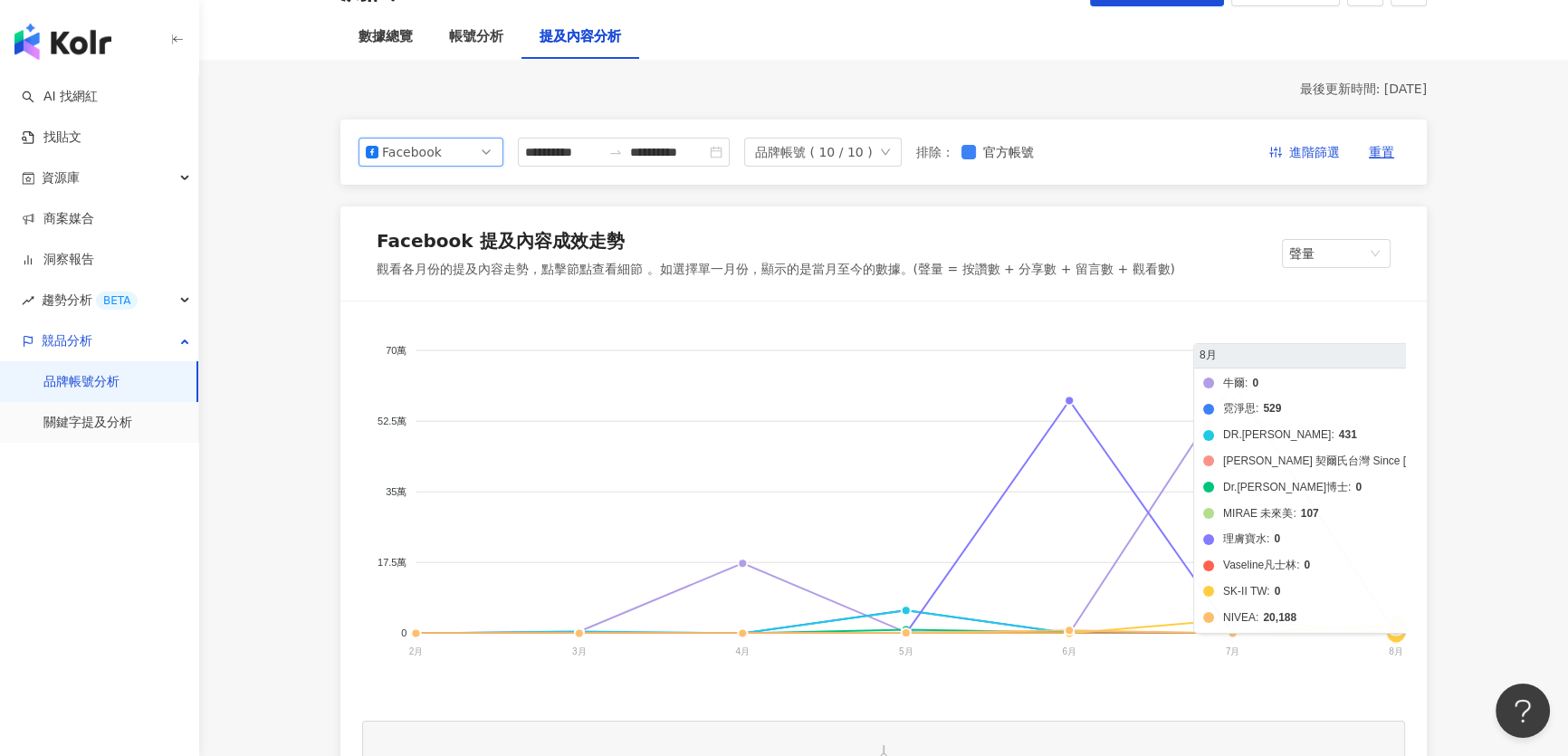
scroll to position [164, 0]
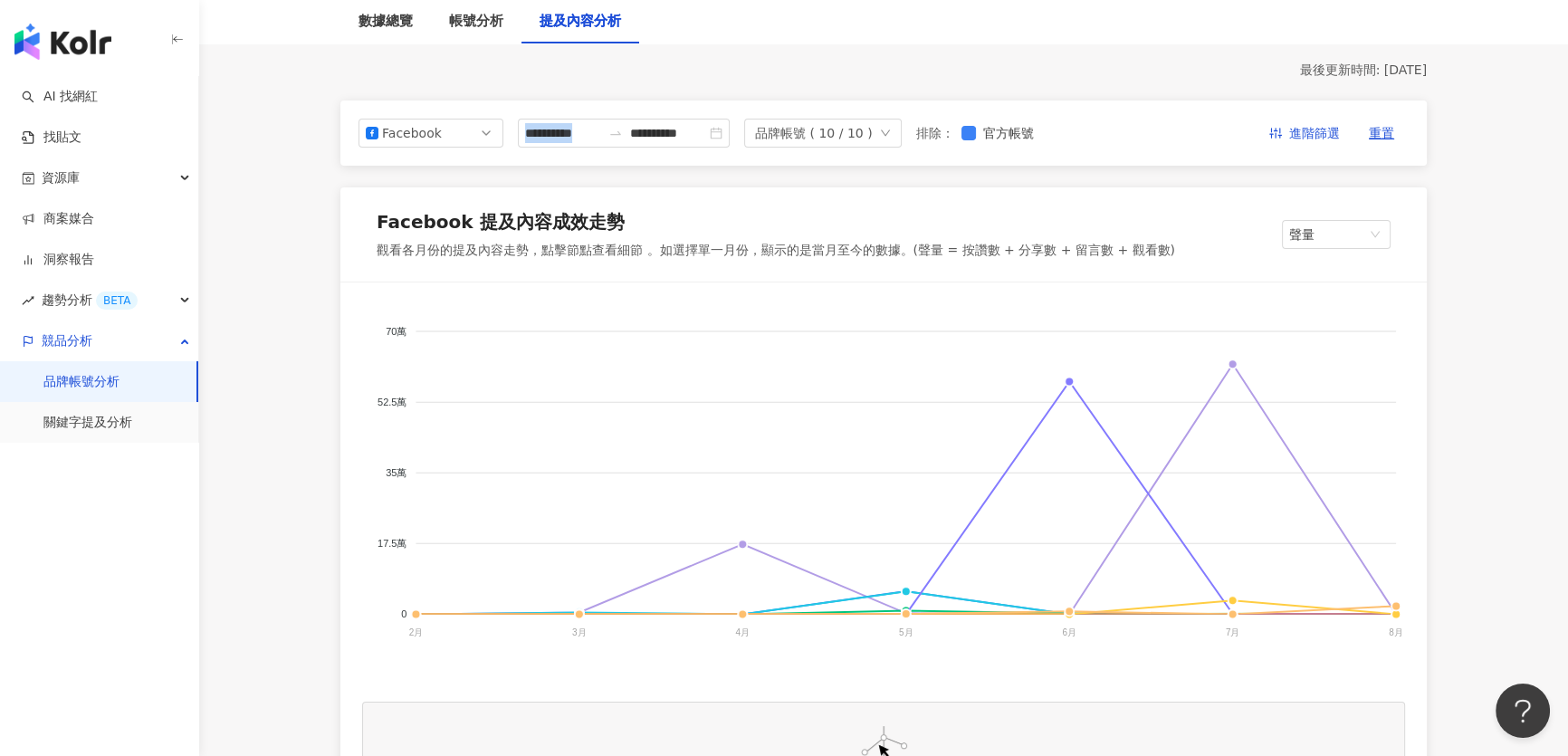
drag, startPoint x: 515, startPoint y: 131, endPoint x: 785, endPoint y: 148, distance: 270.5
click at [785, 148] on div "**********" at bounding box center [884, 133] width 1087 height 65
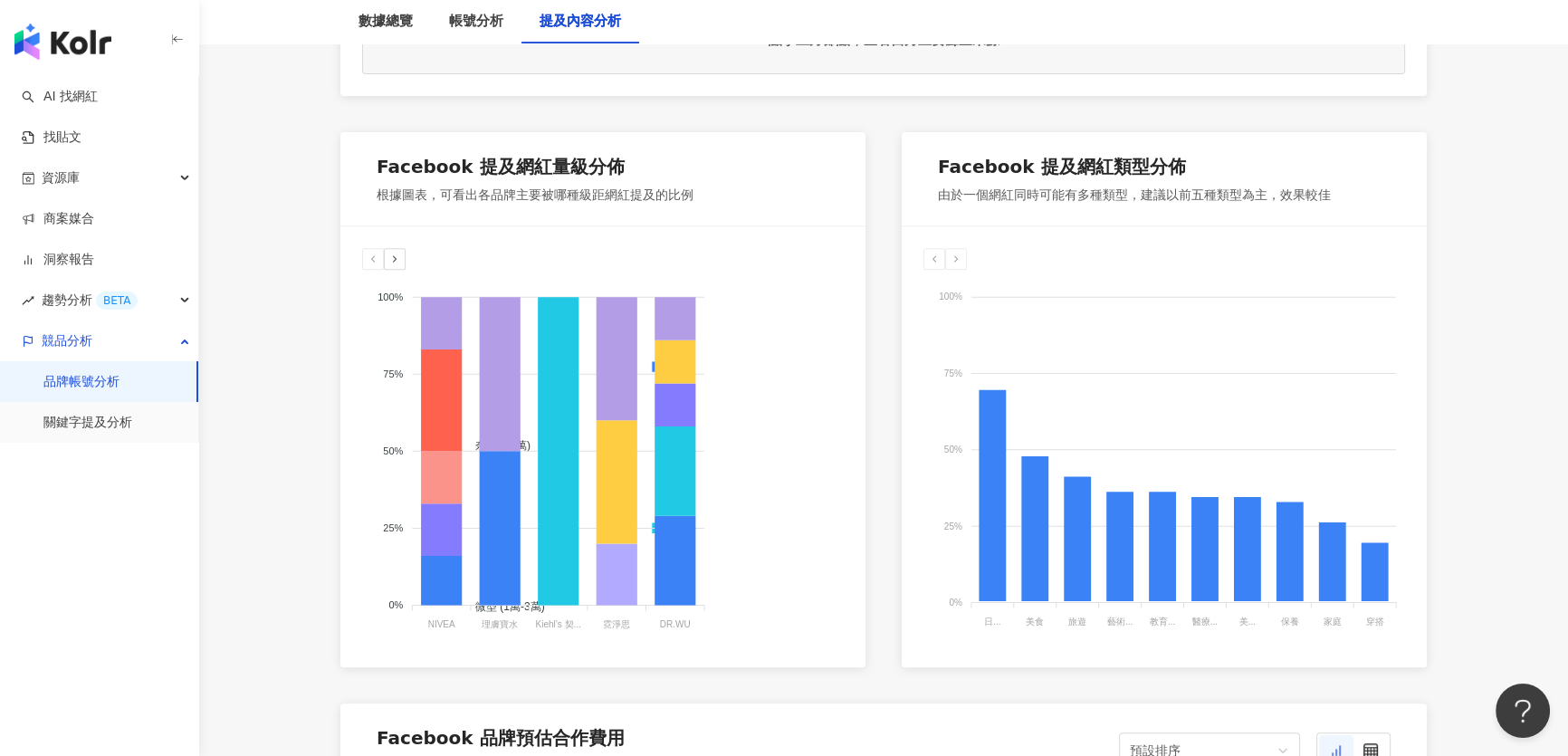
scroll to position [905, 0]
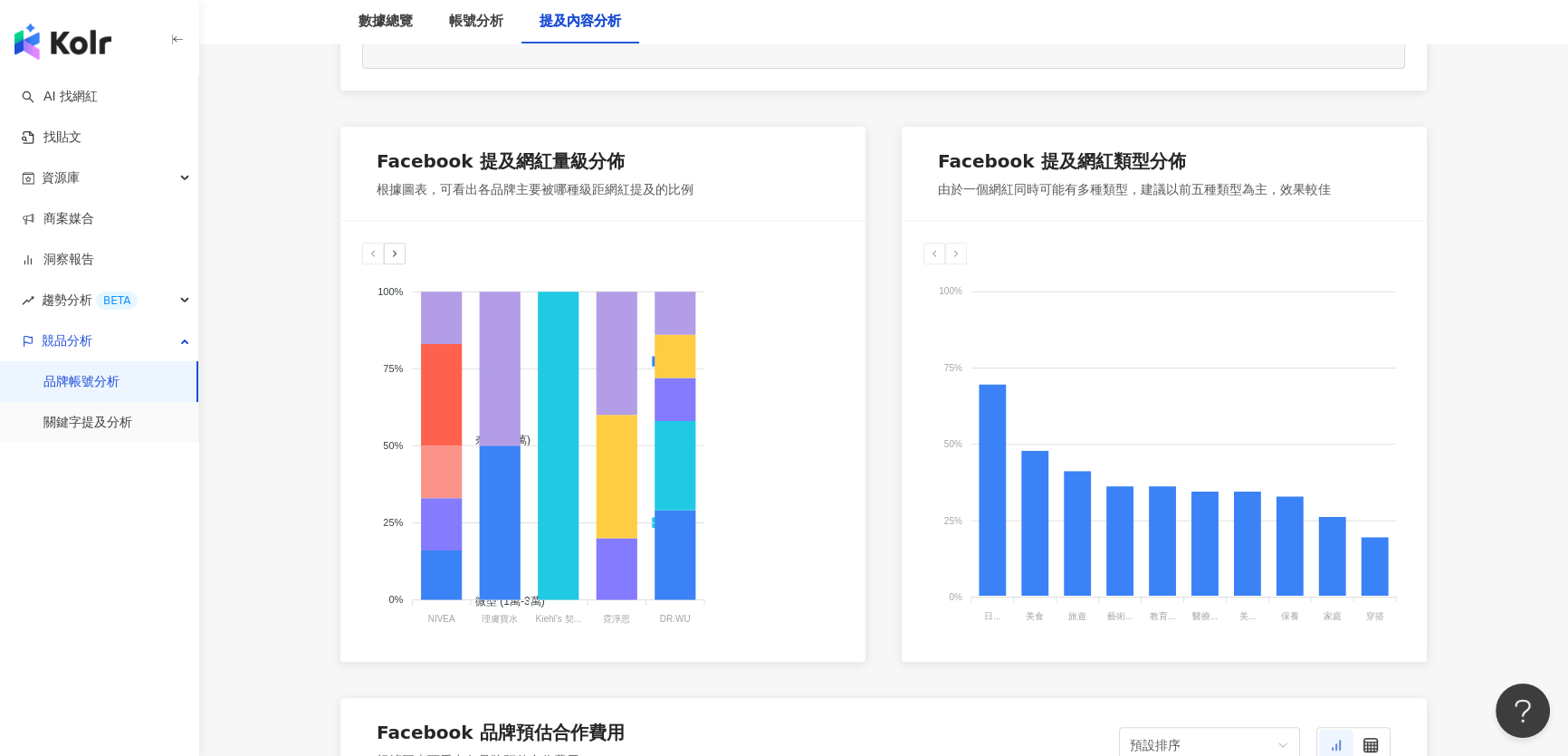
click at [401, 258] on div at bounding box center [394, 254] width 21 height 21
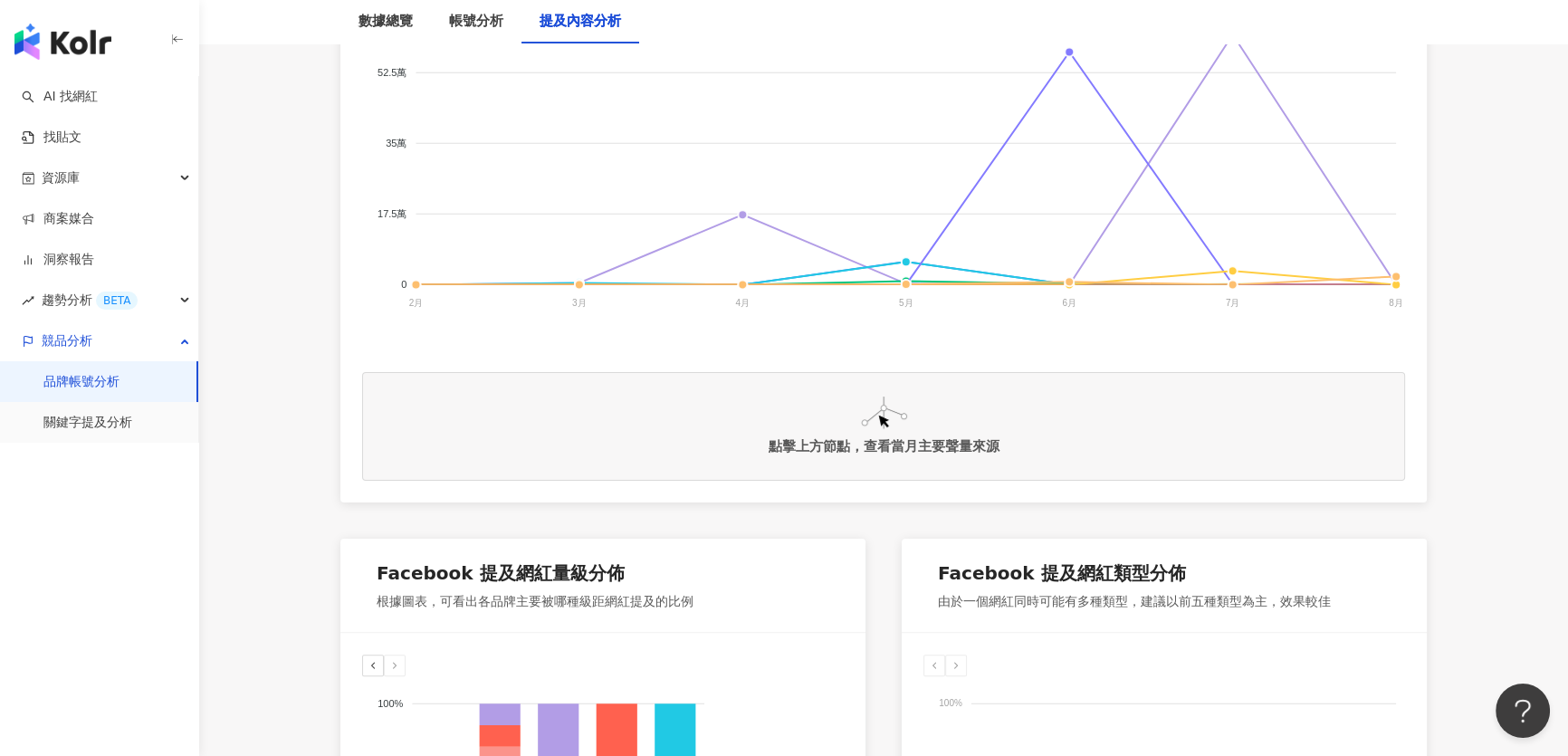
scroll to position [823, 0]
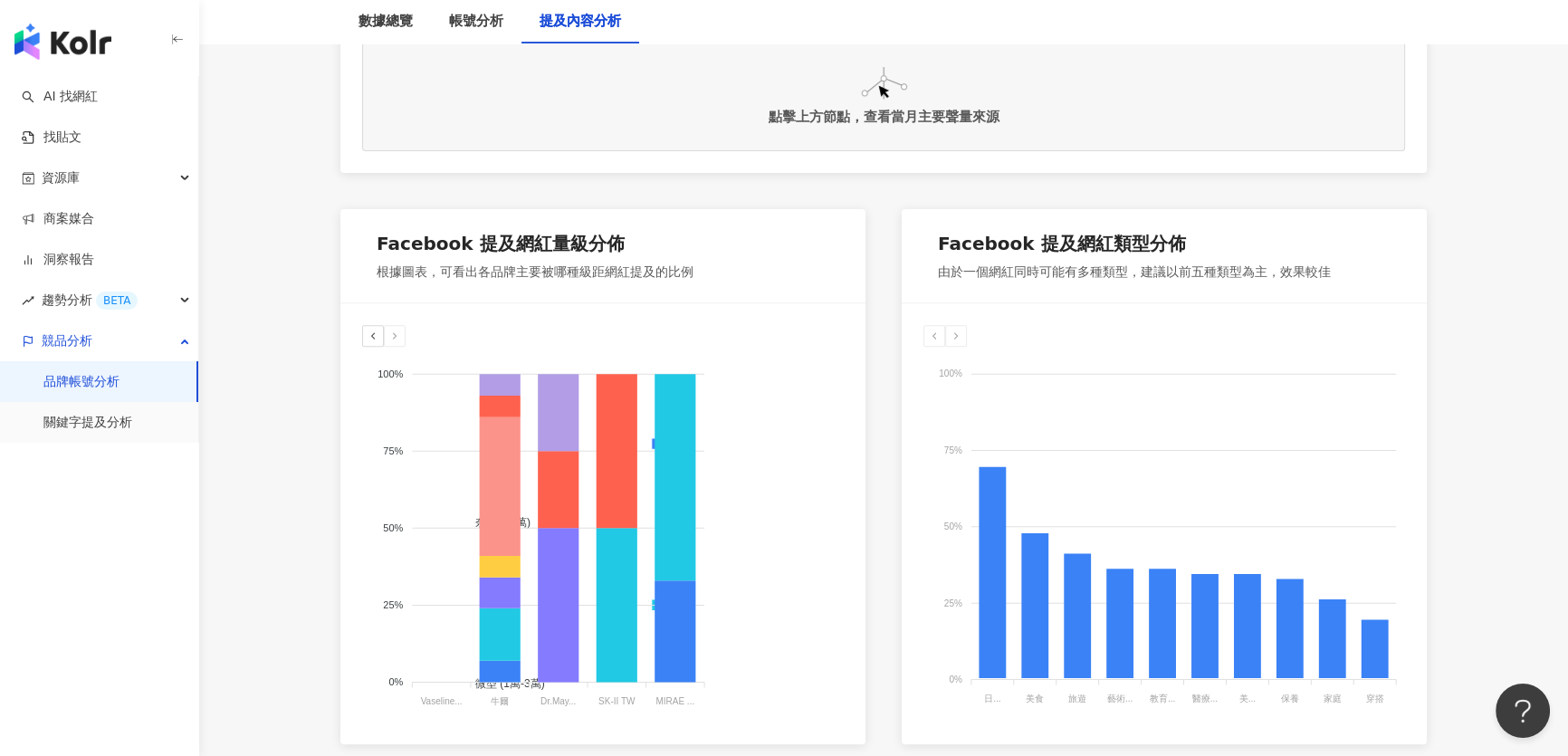
click at [378, 340] on icon at bounding box center [372, 335] width 11 height 11
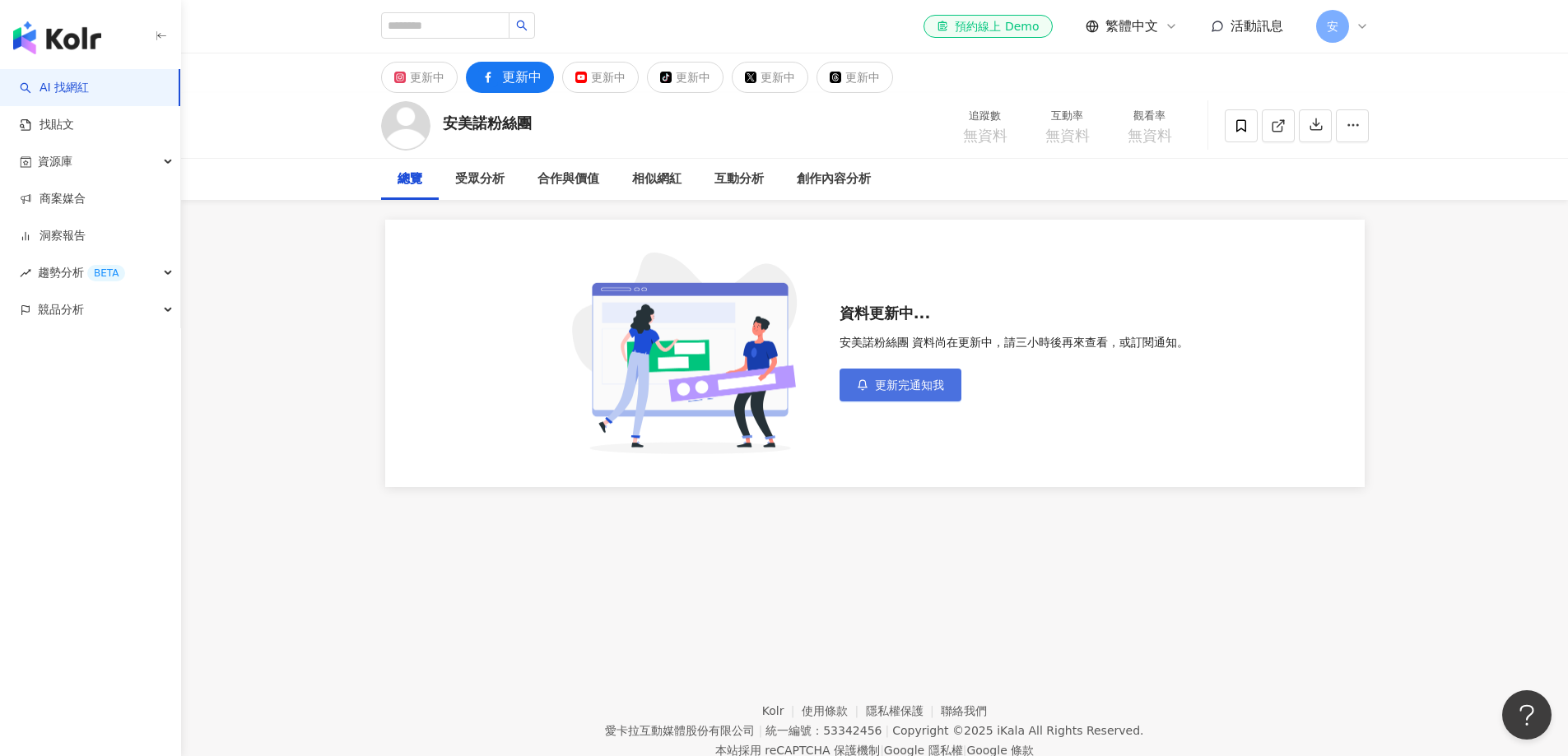
click at [900, 390] on span "更新完通知我" at bounding box center [910, 385] width 69 height 13
click at [1520, 688] on icon "close" at bounding box center [1518, 689] width 12 height 12
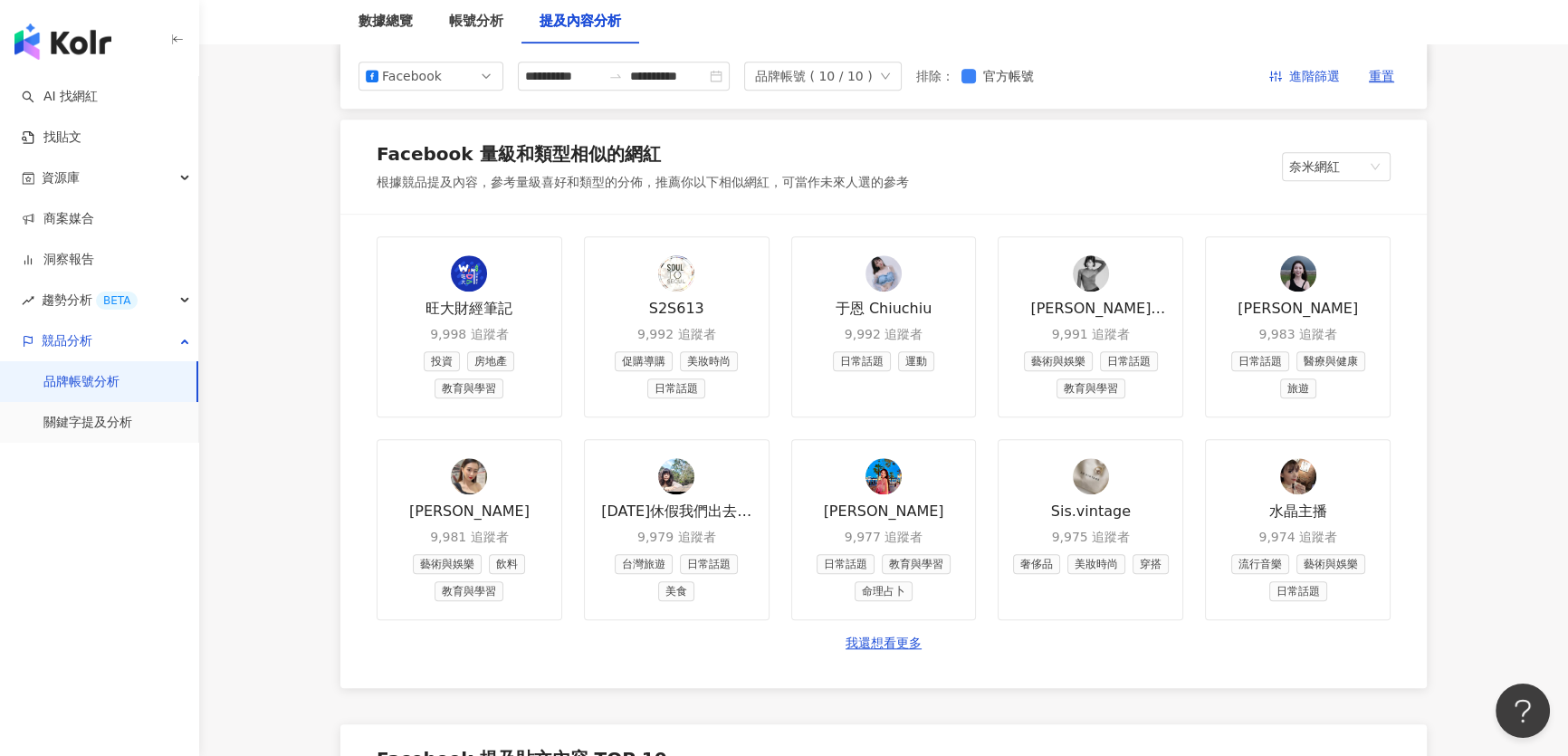
scroll to position [1975, 0]
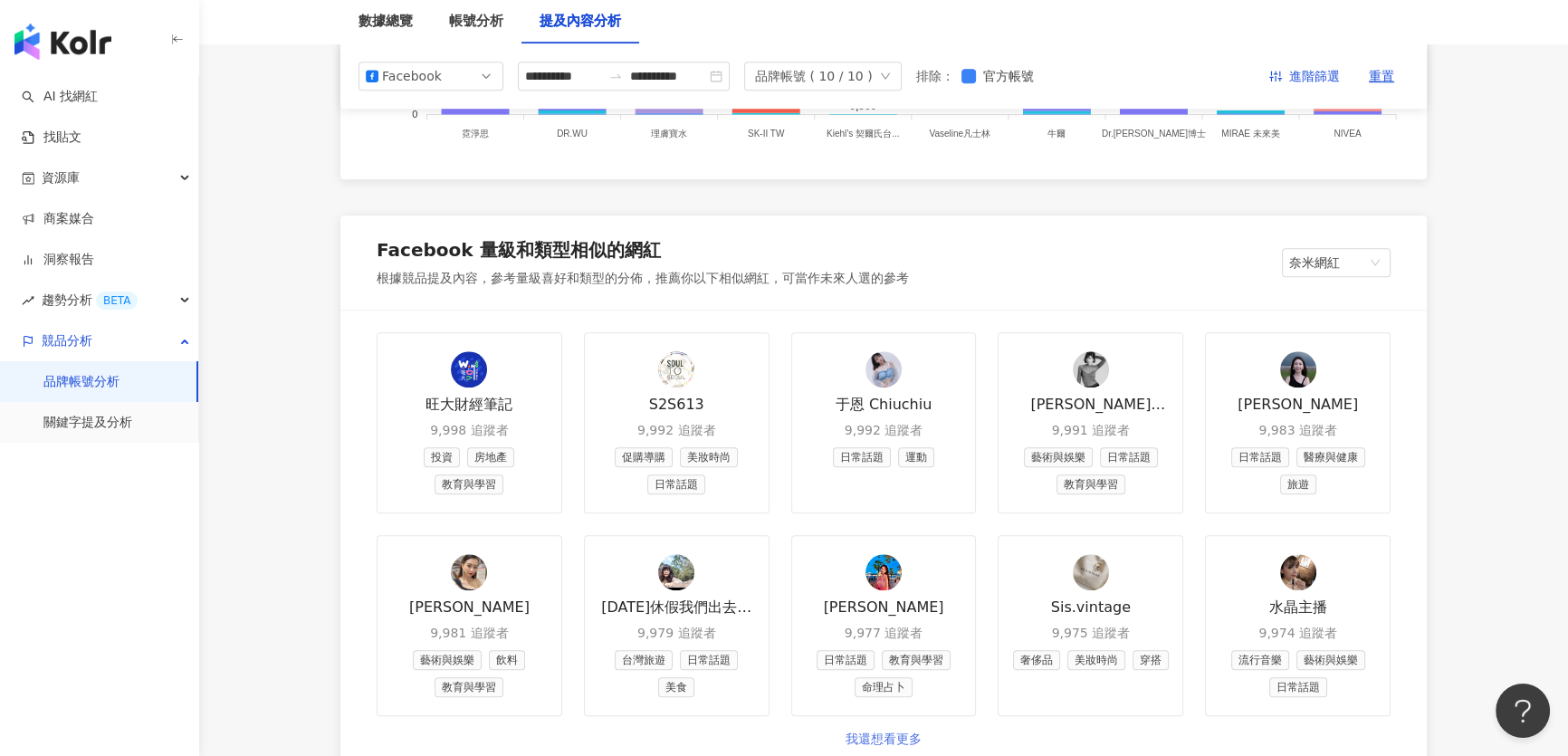
click at [875, 738] on link "我還想看更多" at bounding box center [884, 739] width 76 height 19
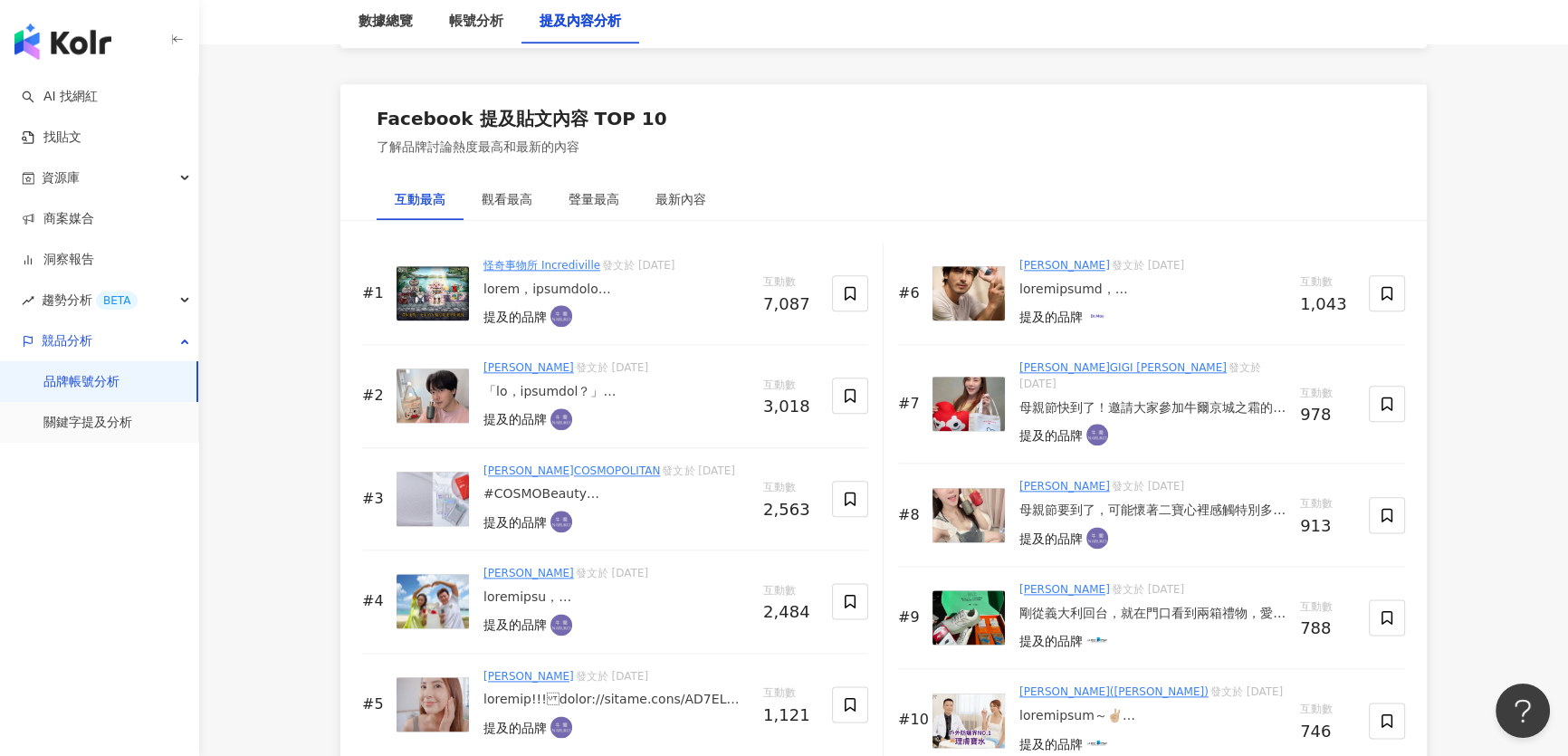
scroll to position [2717, 0]
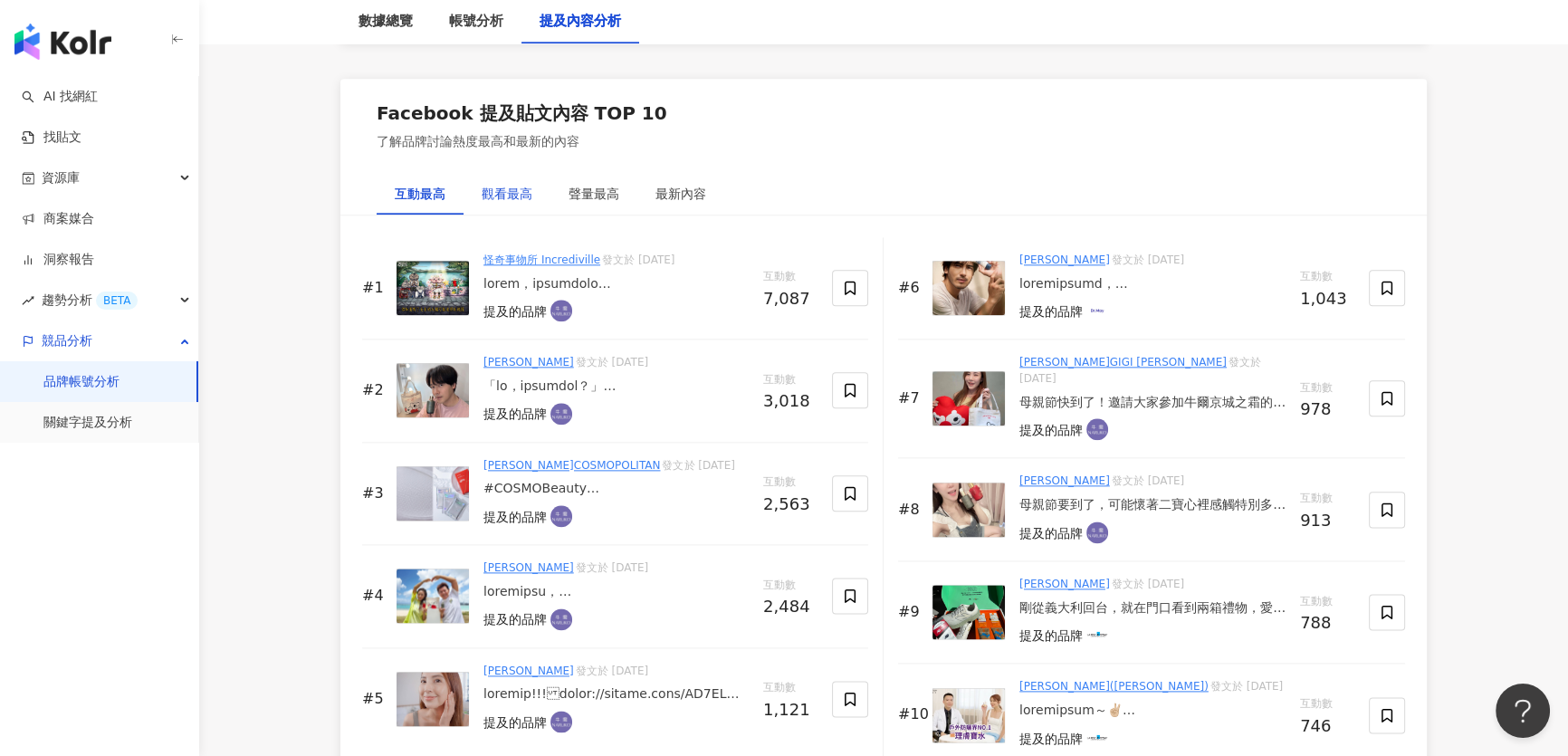
click at [503, 198] on div "觀看最高" at bounding box center [507, 193] width 51 height 20
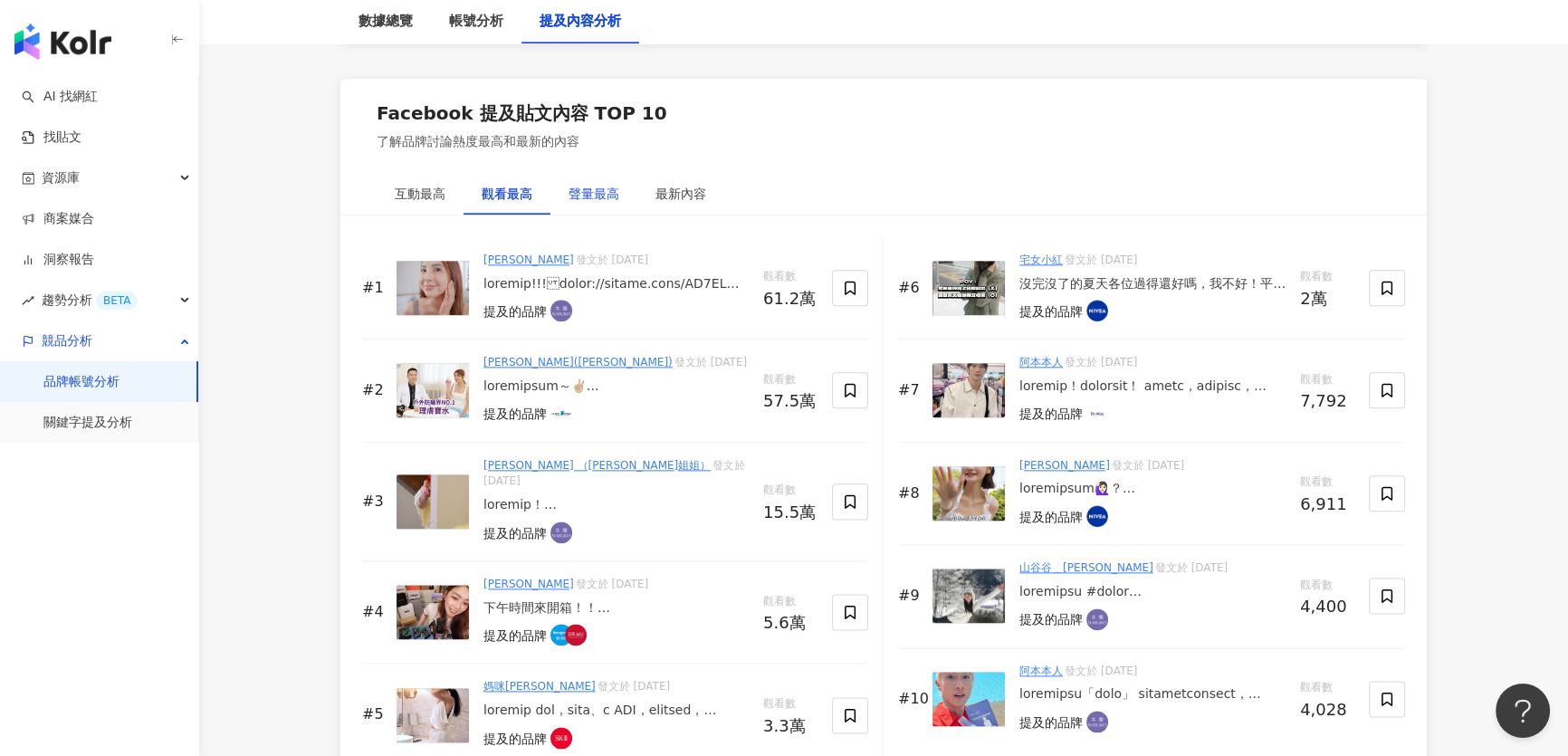
click at [578, 193] on div "聲量最高" at bounding box center [594, 193] width 51 height 20
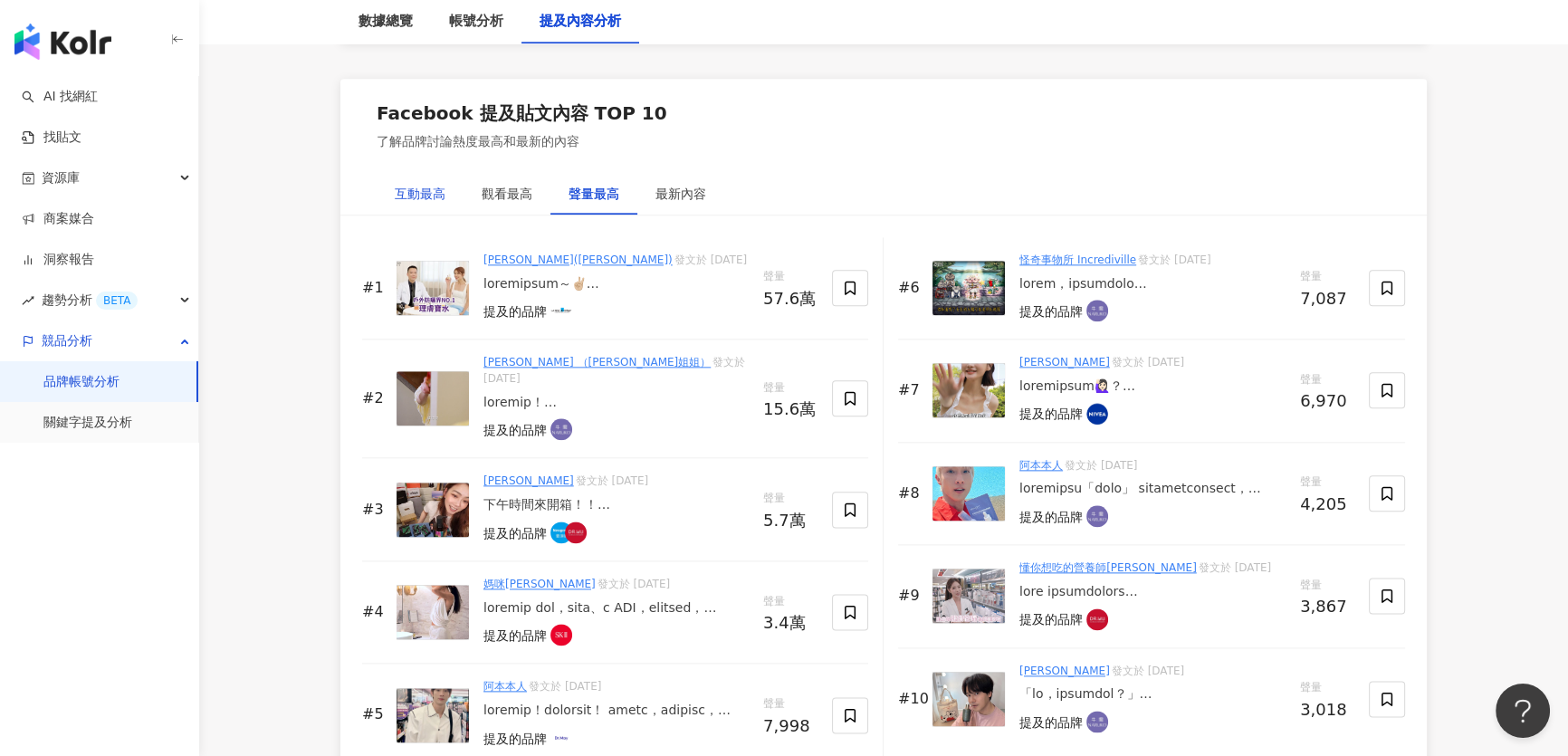
click at [411, 190] on div "互動最高" at bounding box center [420, 193] width 51 height 20
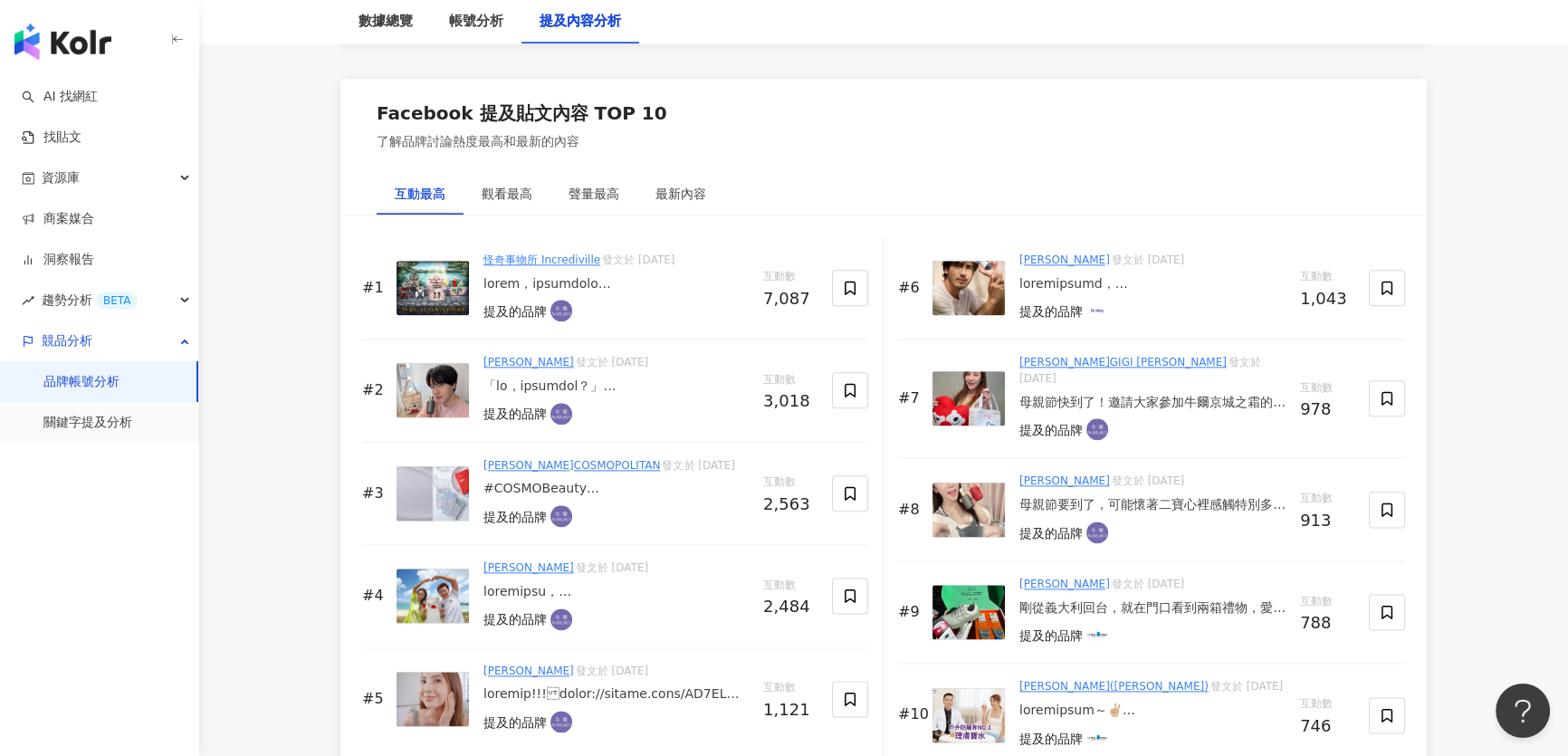
drag, startPoint x: 539, startPoint y: 252, endPoint x: 520, endPoint y: 256, distance: 19.4
drag, startPoint x: 433, startPoint y: 269, endPoint x: 318, endPoint y: 255, distance: 115.8
click at [438, 292] on img at bounding box center [433, 288] width 72 height 55
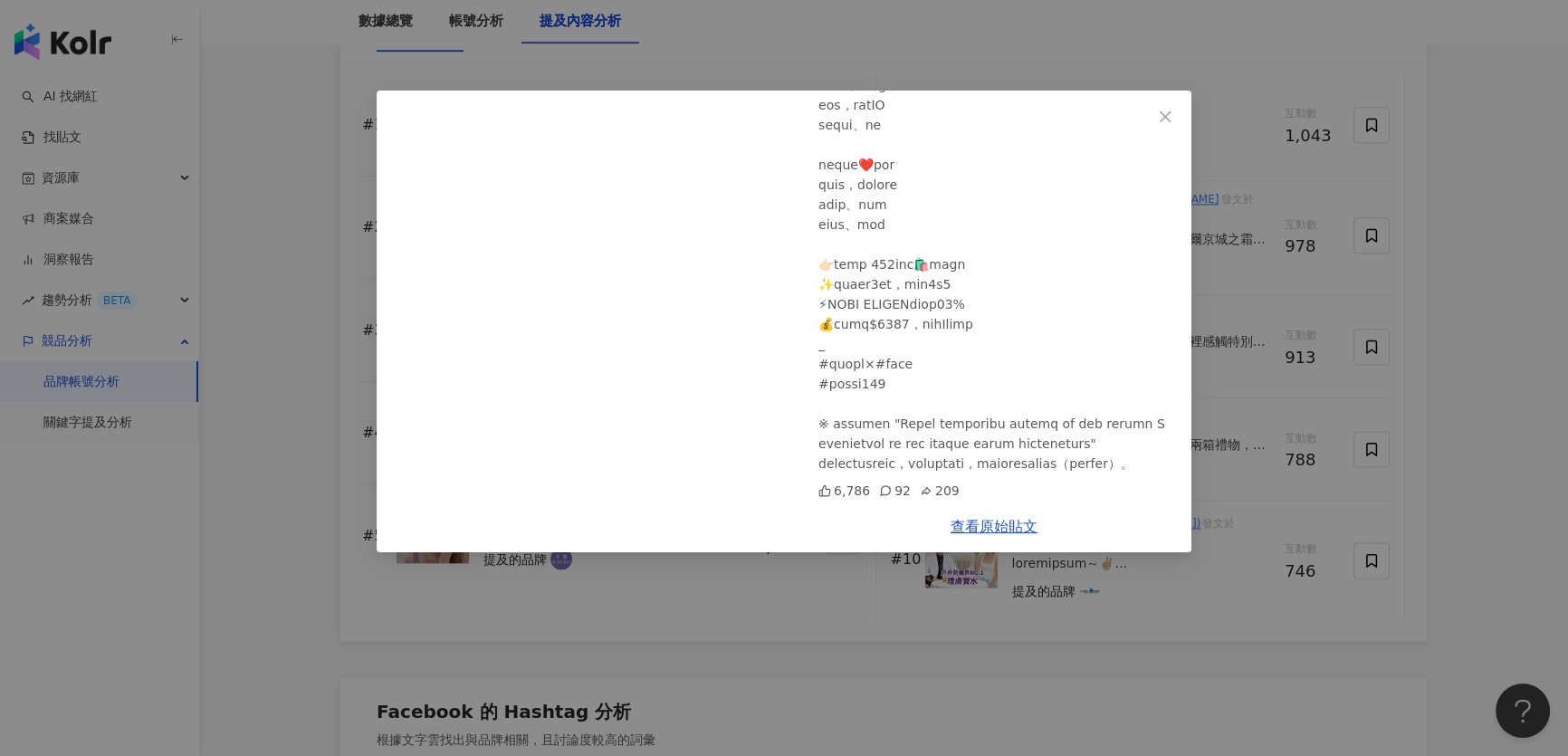
scroll to position [2881, 0]
drag, startPoint x: 870, startPoint y: 244, endPoint x: 969, endPoint y: 304, distance: 115.8
click at [253, 255] on div "怪奇事物所 Incrediville 2025/4/30 6,786 92 209 查看原始貼文" at bounding box center [784, 378] width 1568 height 756
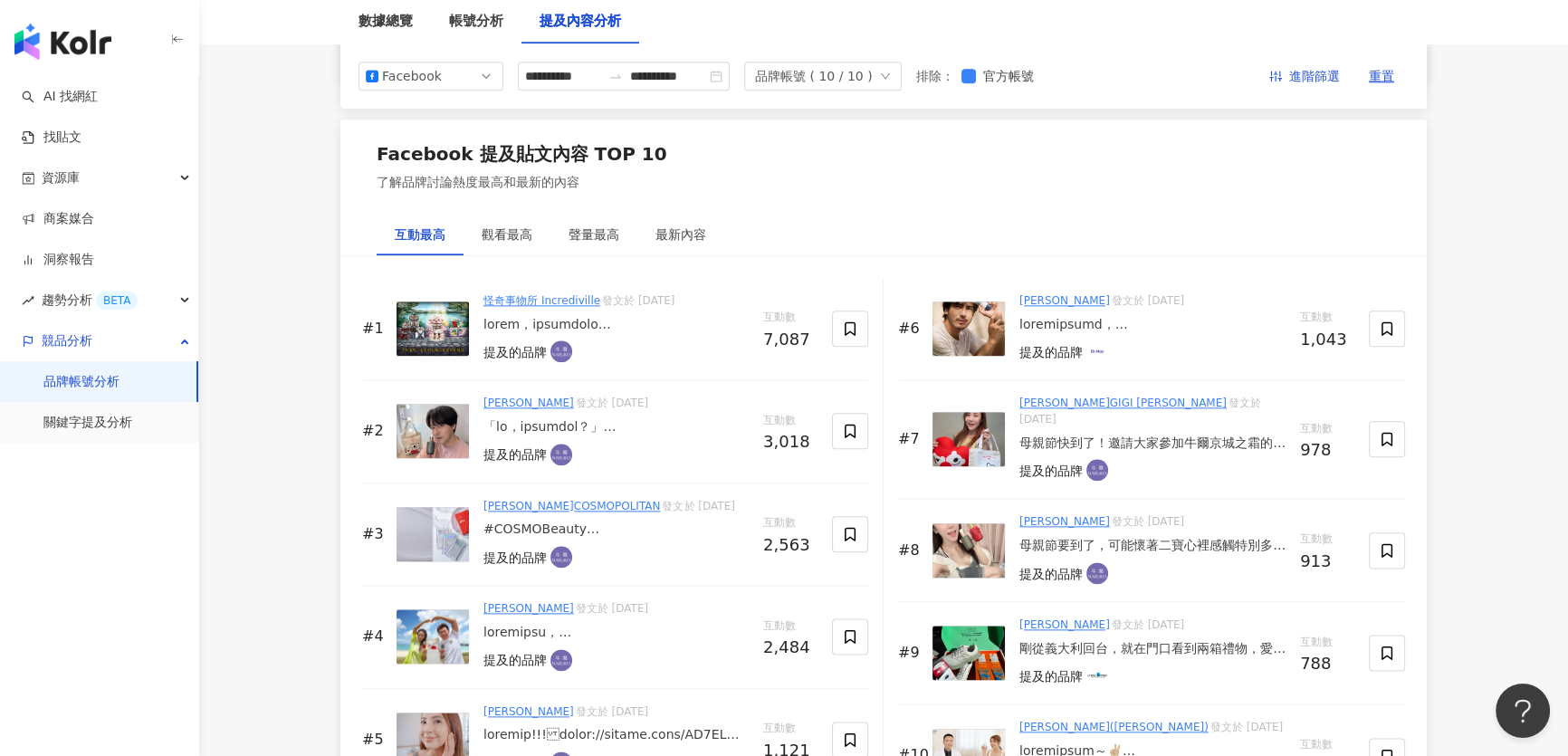
scroll to position [2717, 0]
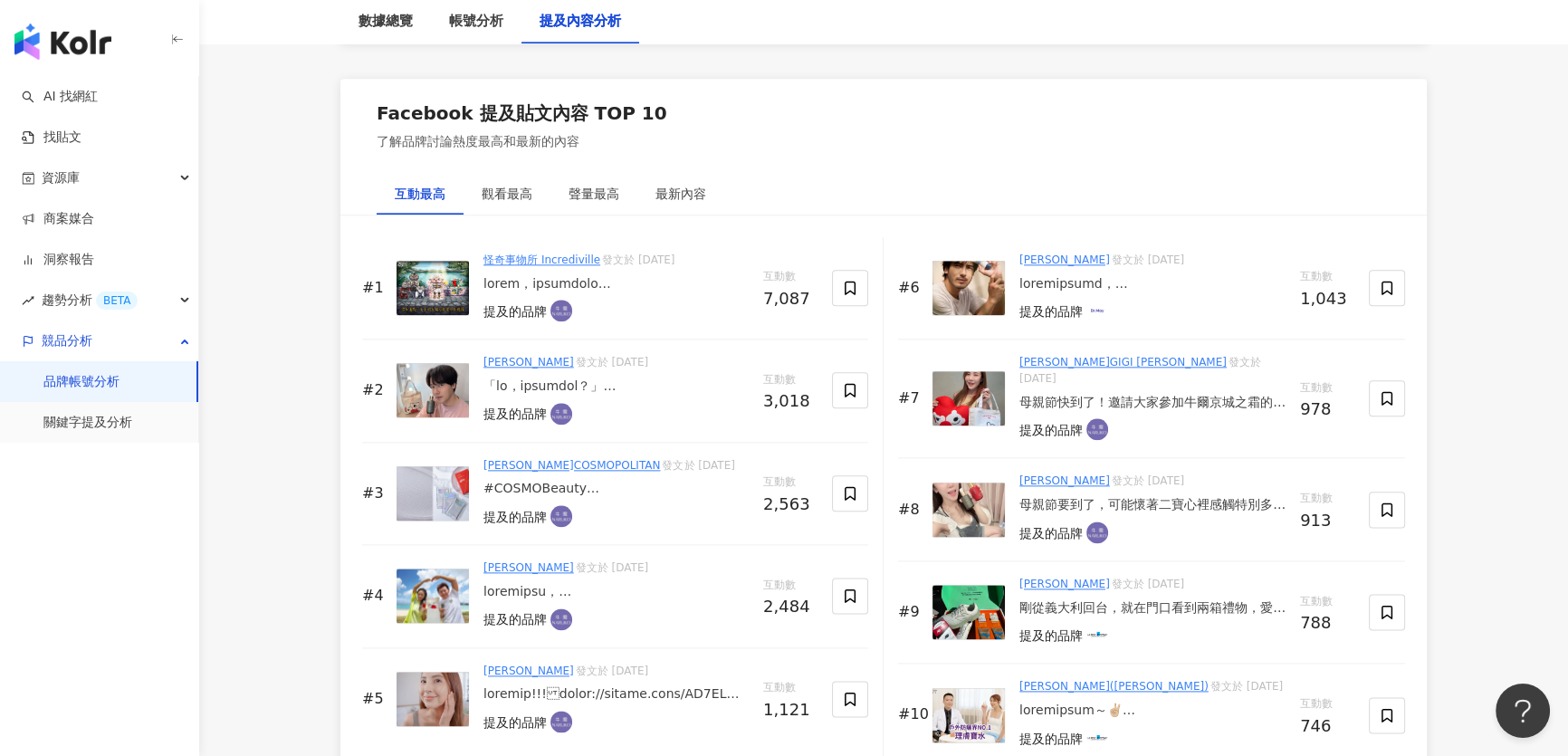
click at [449, 286] on img at bounding box center [433, 288] width 72 height 55
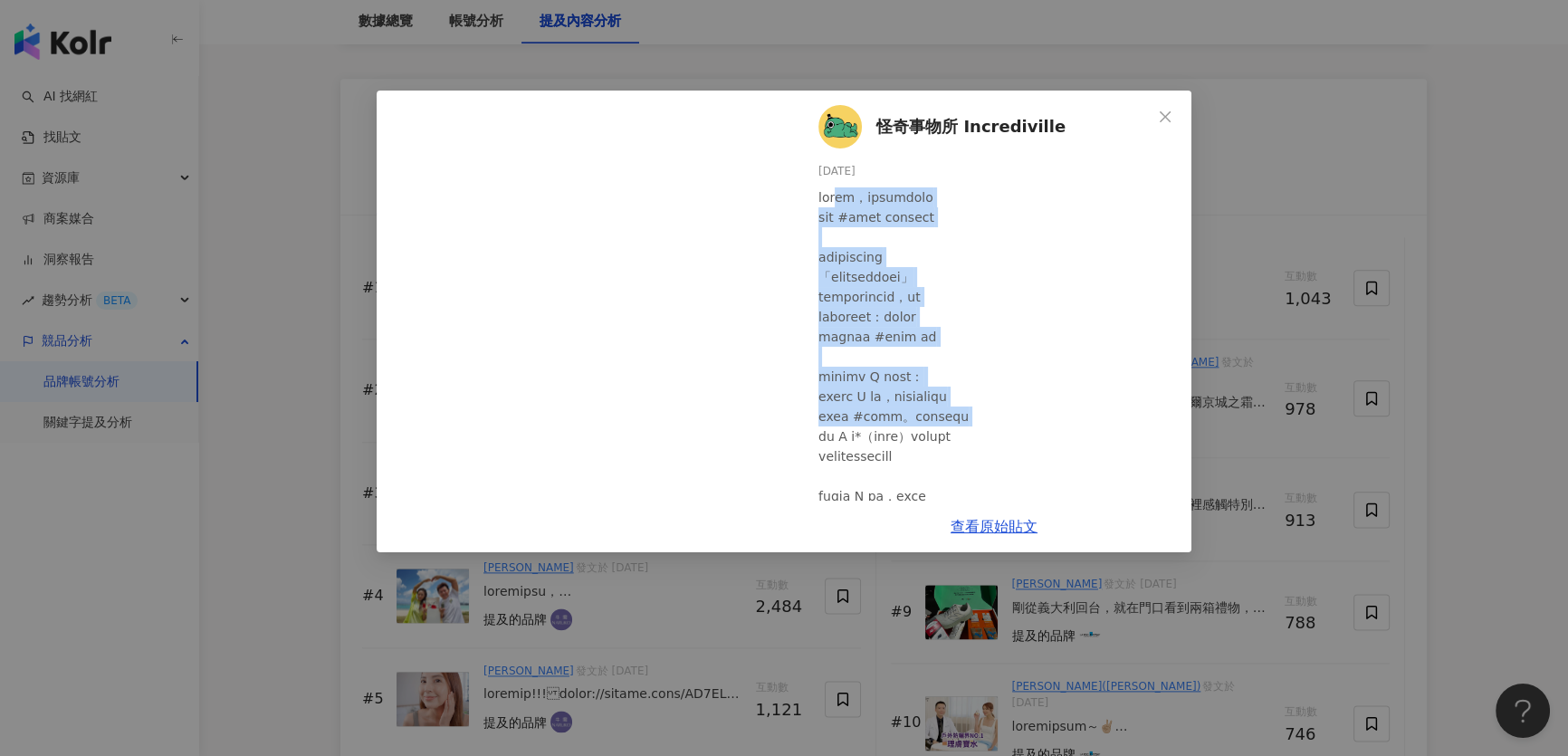
drag, startPoint x: 842, startPoint y: 200, endPoint x: 1036, endPoint y: 406, distance: 283.0
click at [1036, 406] on div at bounding box center [997, 726] width 358 height 1076
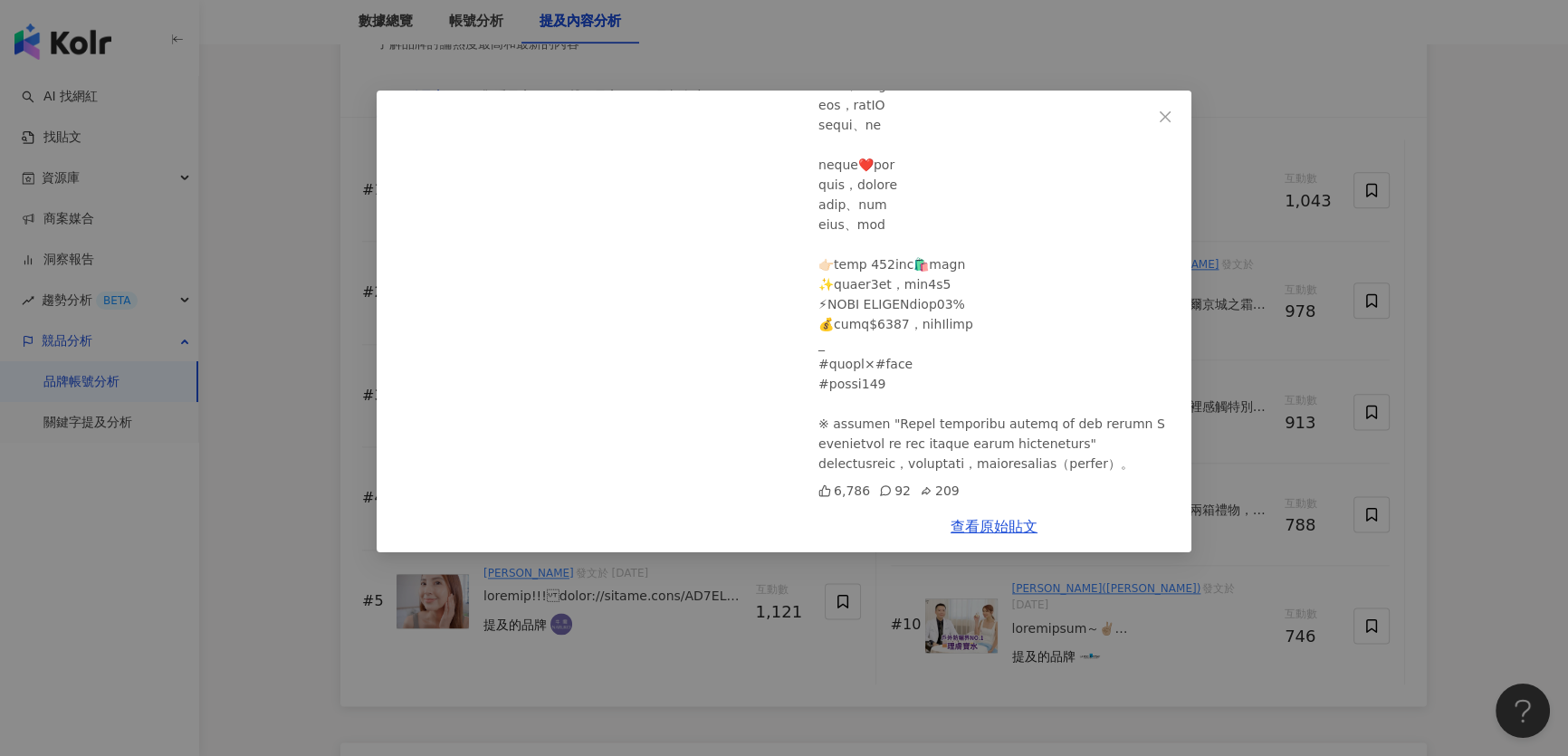
scroll to position [2963, 0]
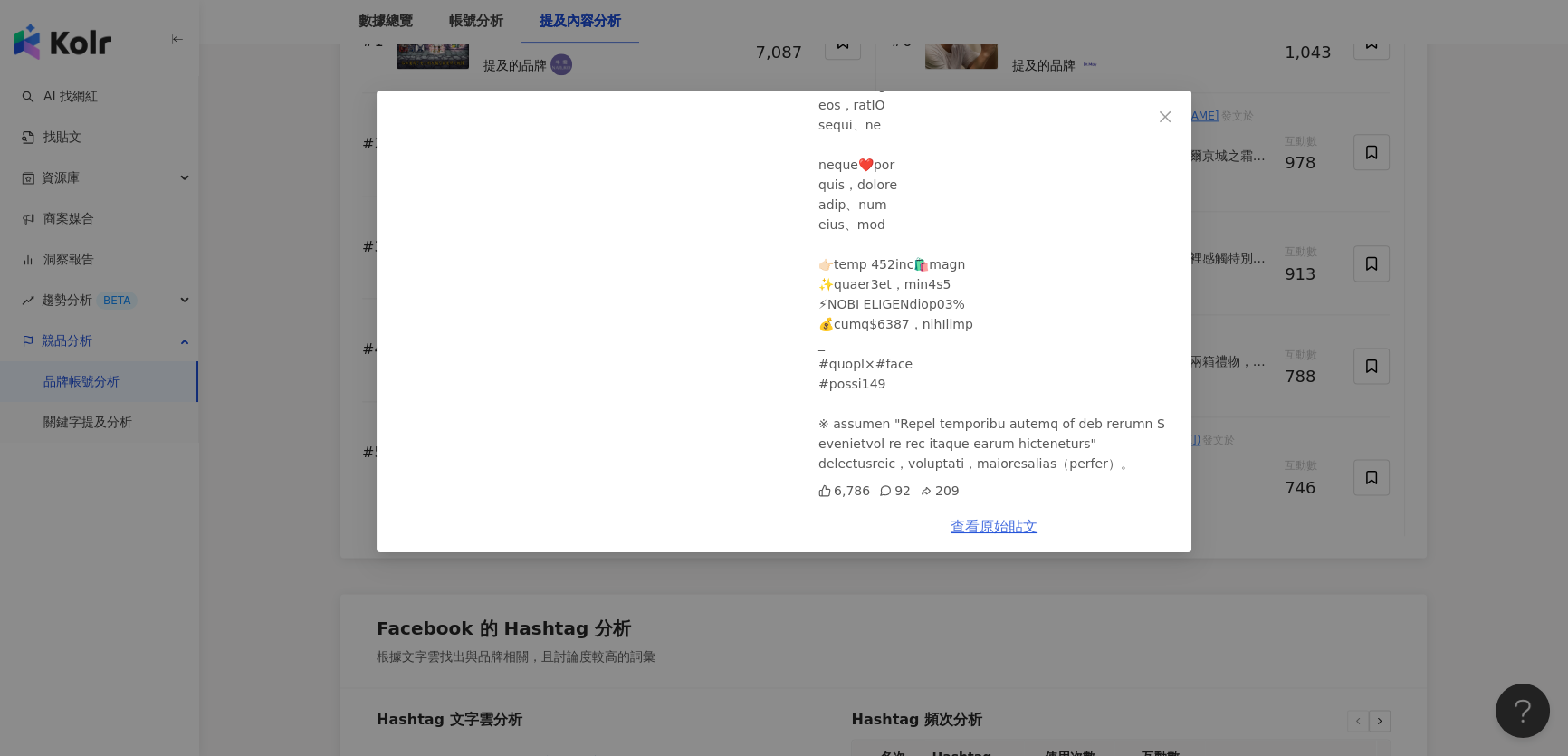
click at [981, 528] on link "查看原始貼文" at bounding box center [994, 526] width 87 height 18
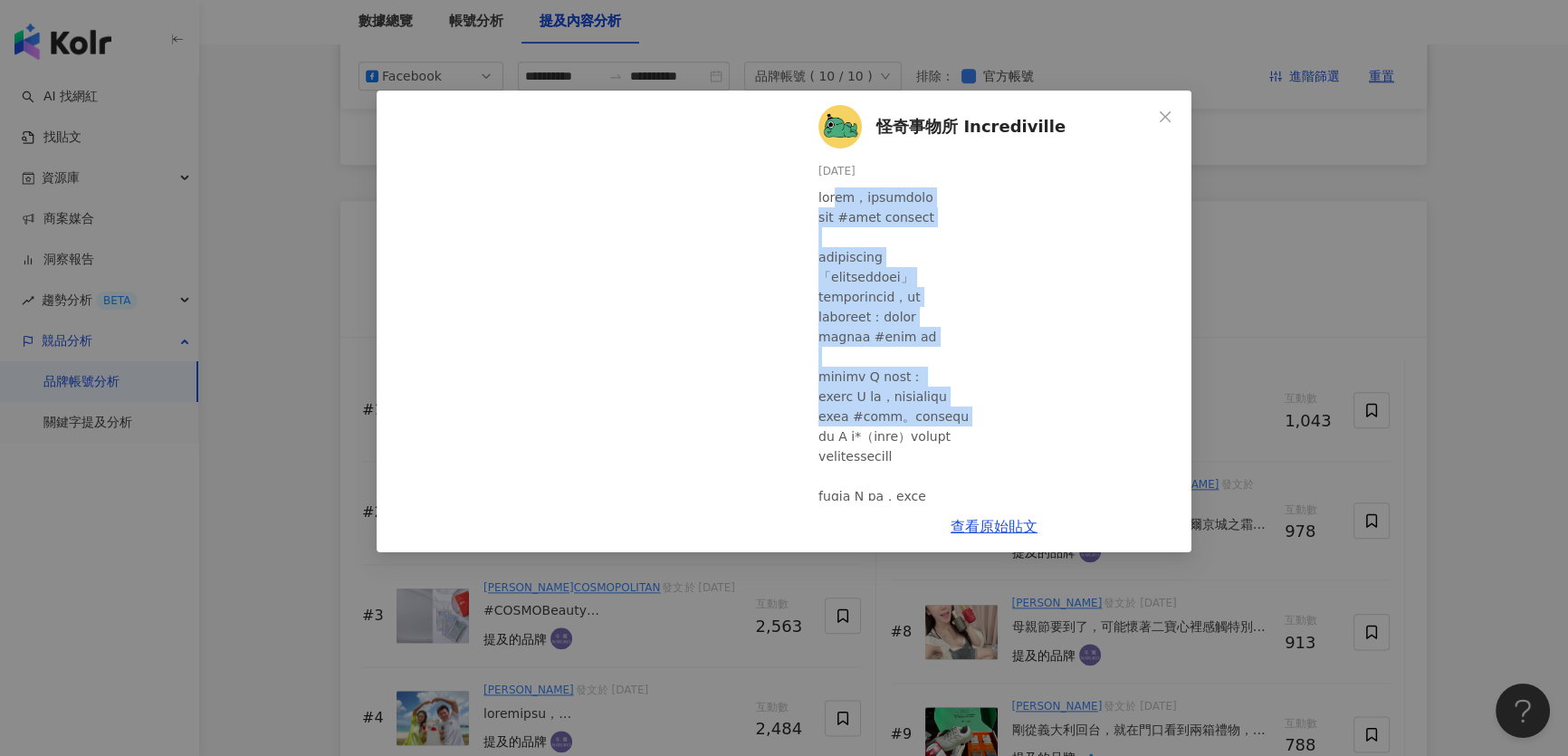
scroll to position [2470, 0]
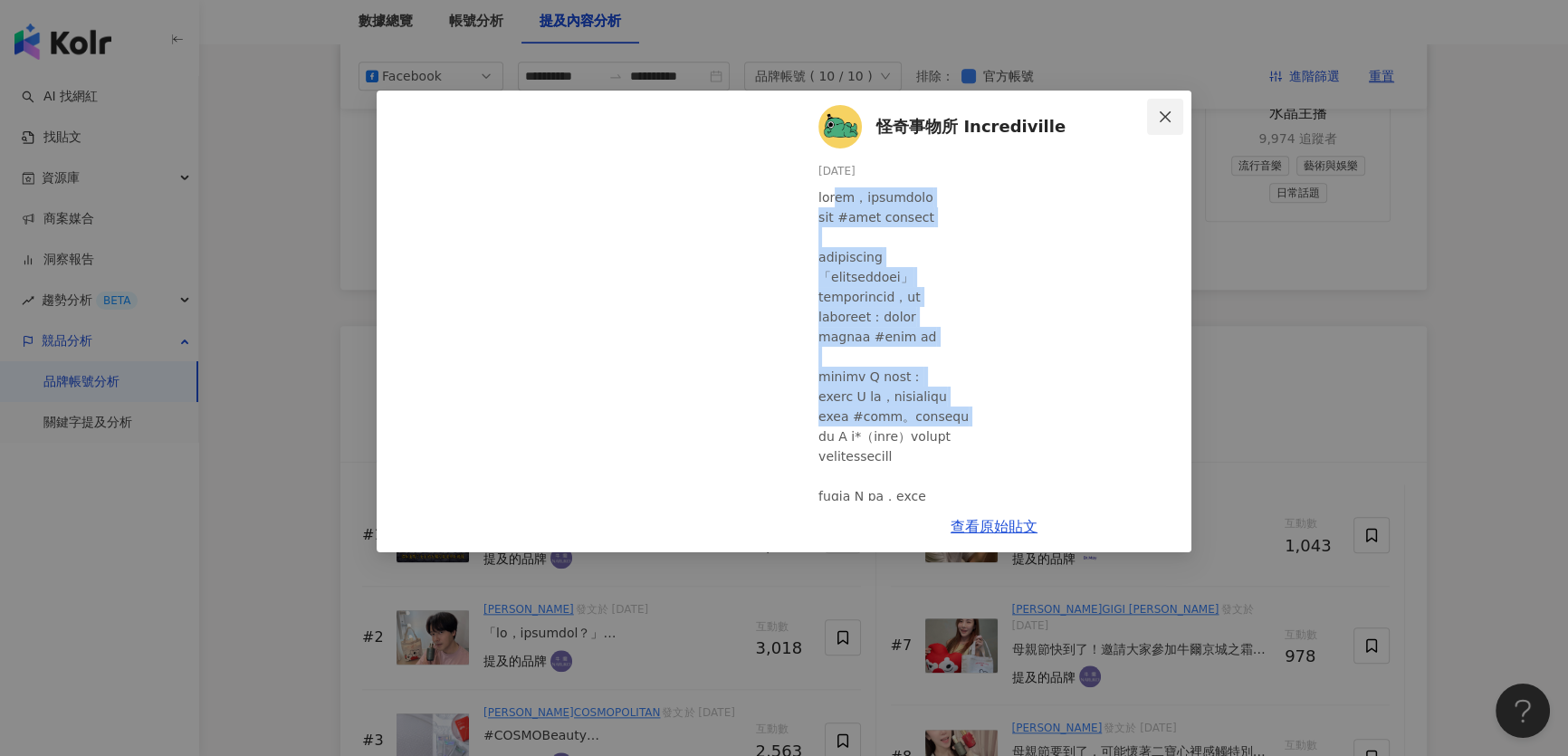
click at [1166, 118] on icon "close" at bounding box center [1165, 116] width 15 height 15
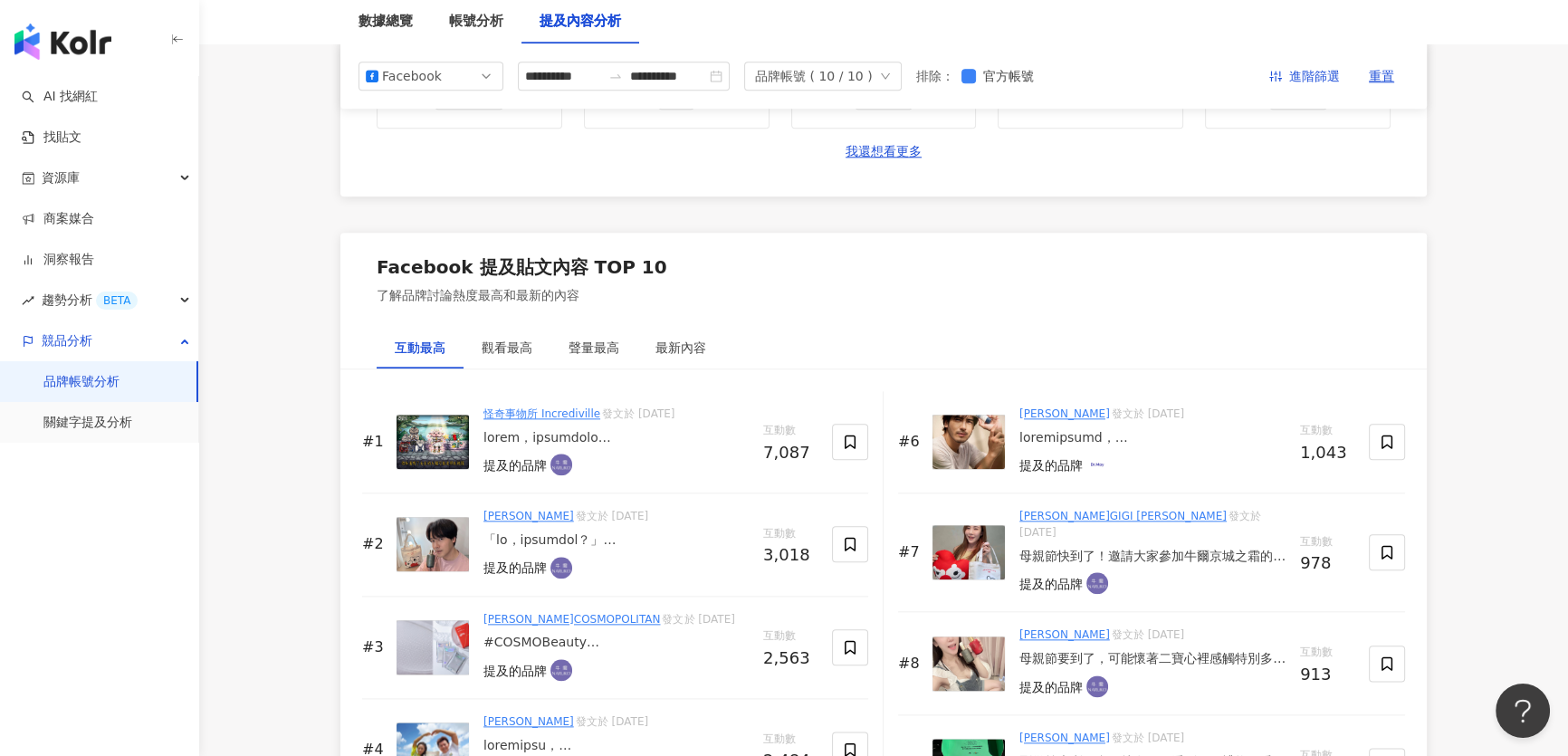
scroll to position [2717, 0]
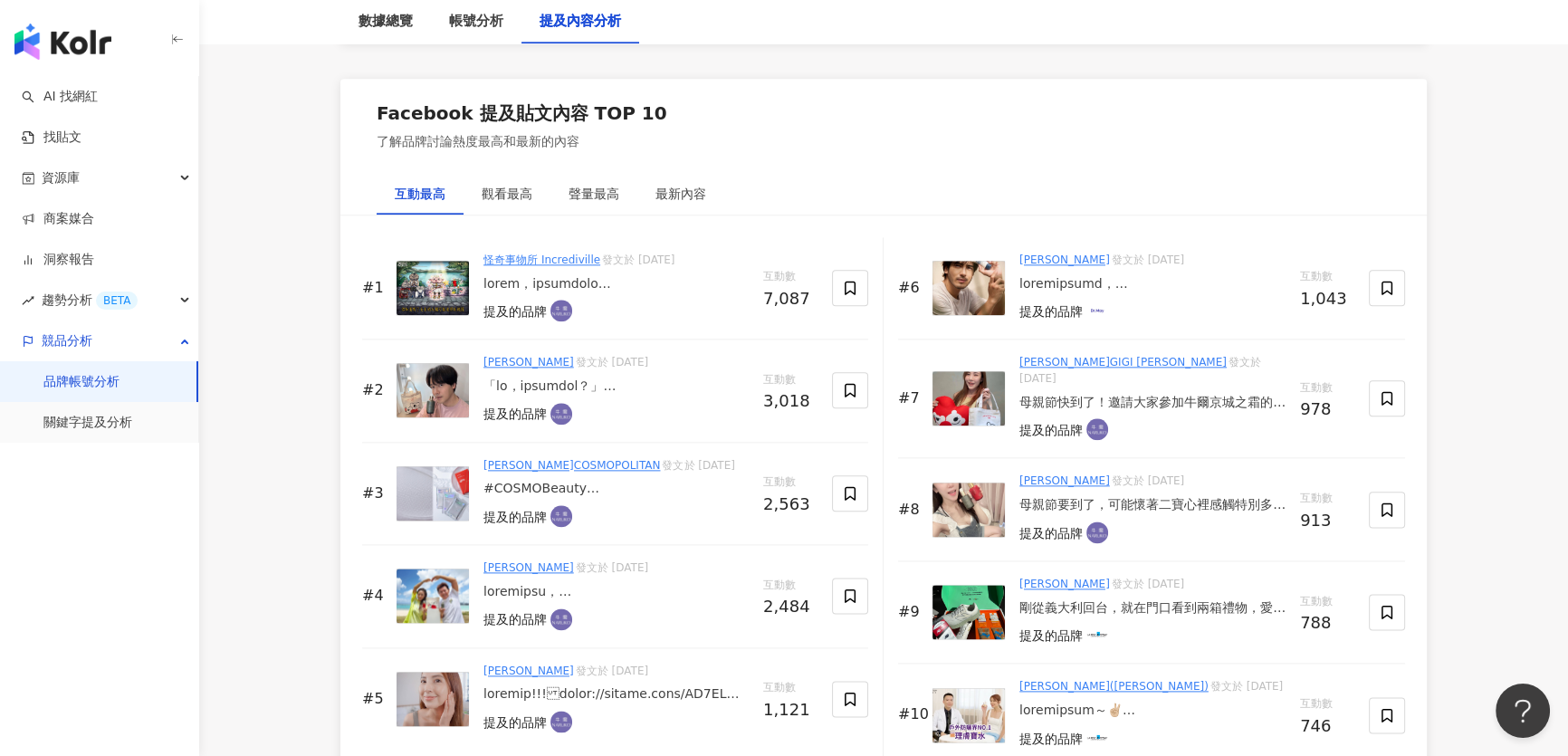
click at [499, 356] on link "黃文星" at bounding box center [528, 361] width 91 height 13
click at [566, 383] on div at bounding box center [616, 387] width 266 height 19
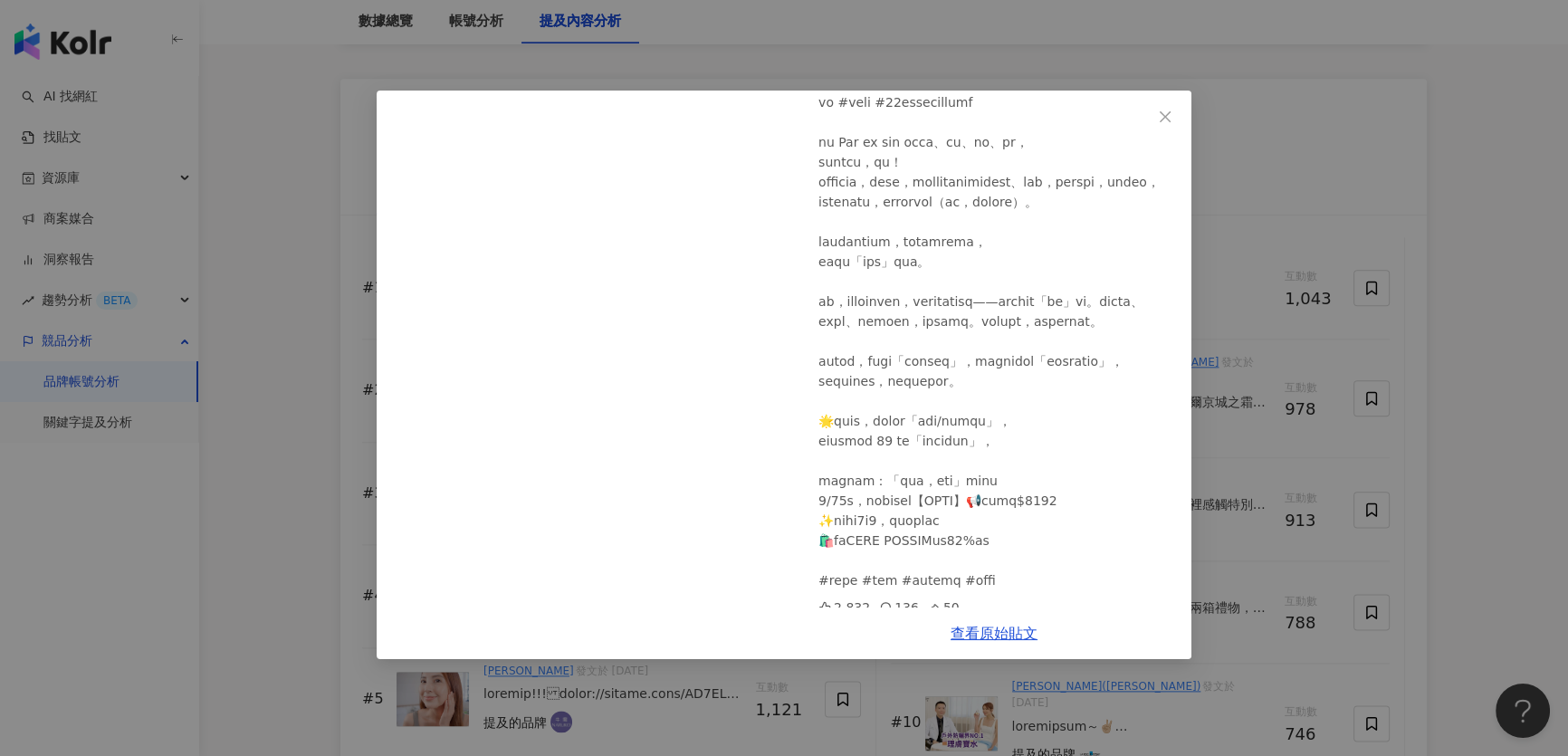
scroll to position [363, 0]
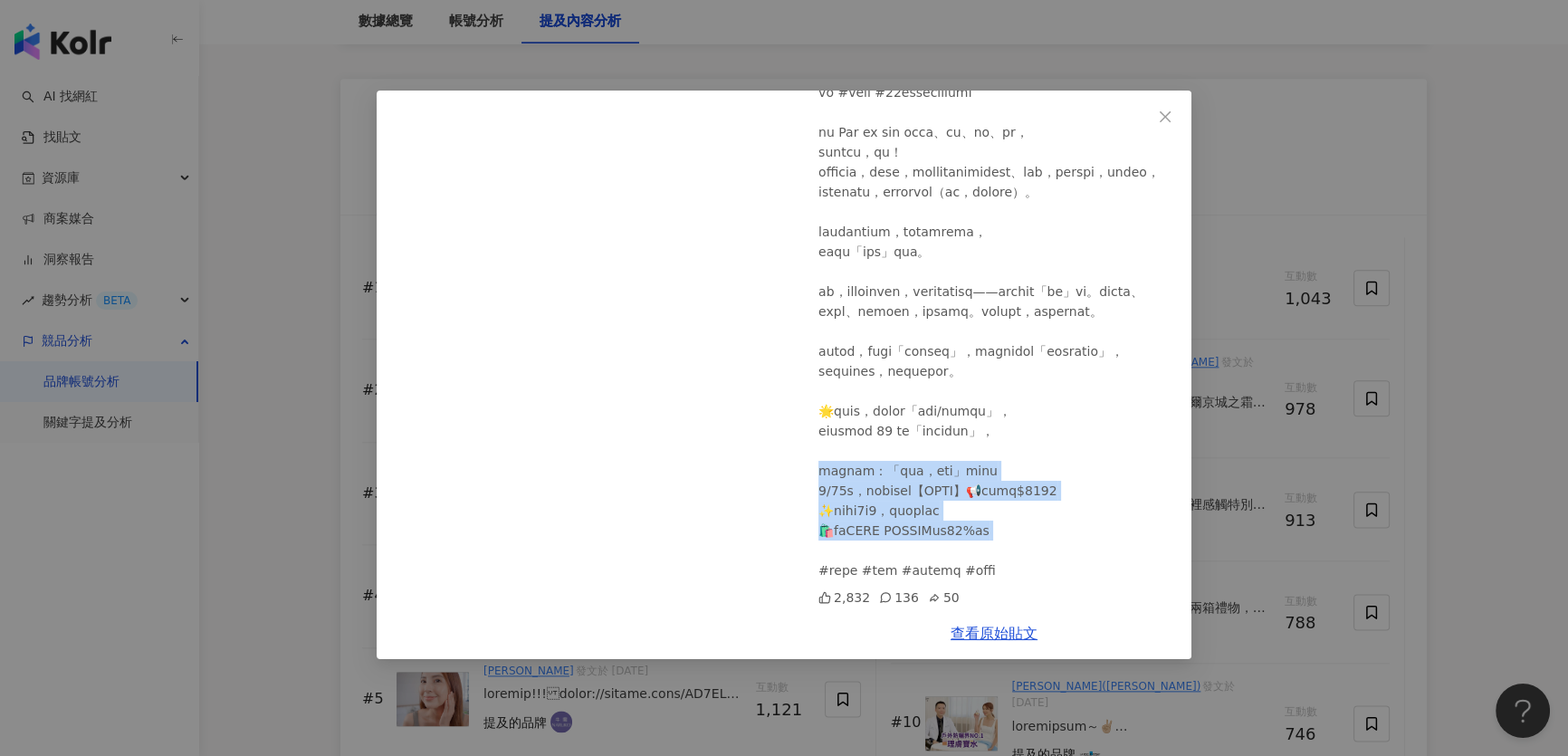
drag, startPoint x: 850, startPoint y: 459, endPoint x: 1107, endPoint y: 517, distance: 263.5
click at [1112, 527] on div at bounding box center [997, 251] width 358 height 657
click at [1092, 461] on div at bounding box center [997, 251] width 358 height 657
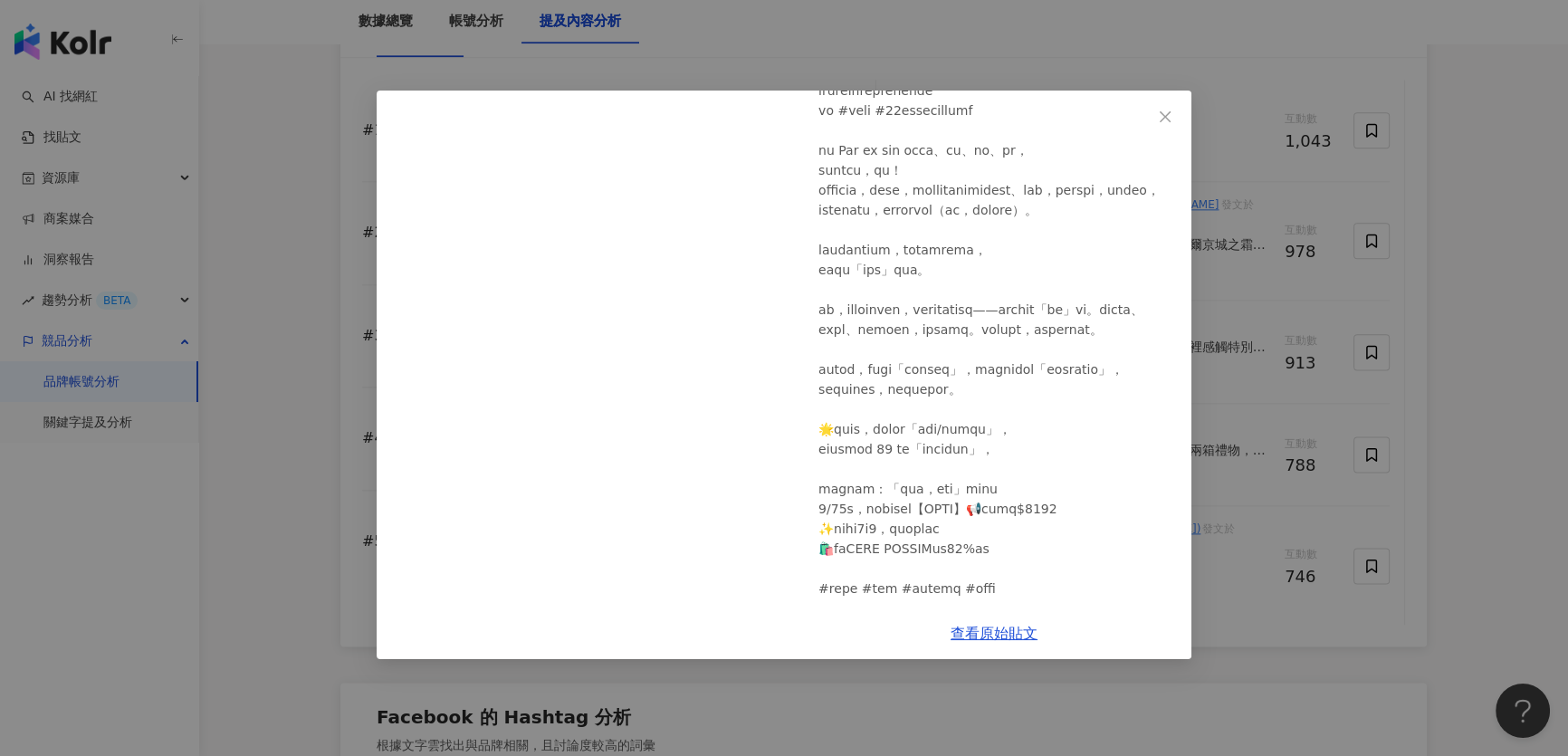
scroll to position [3045, 0]
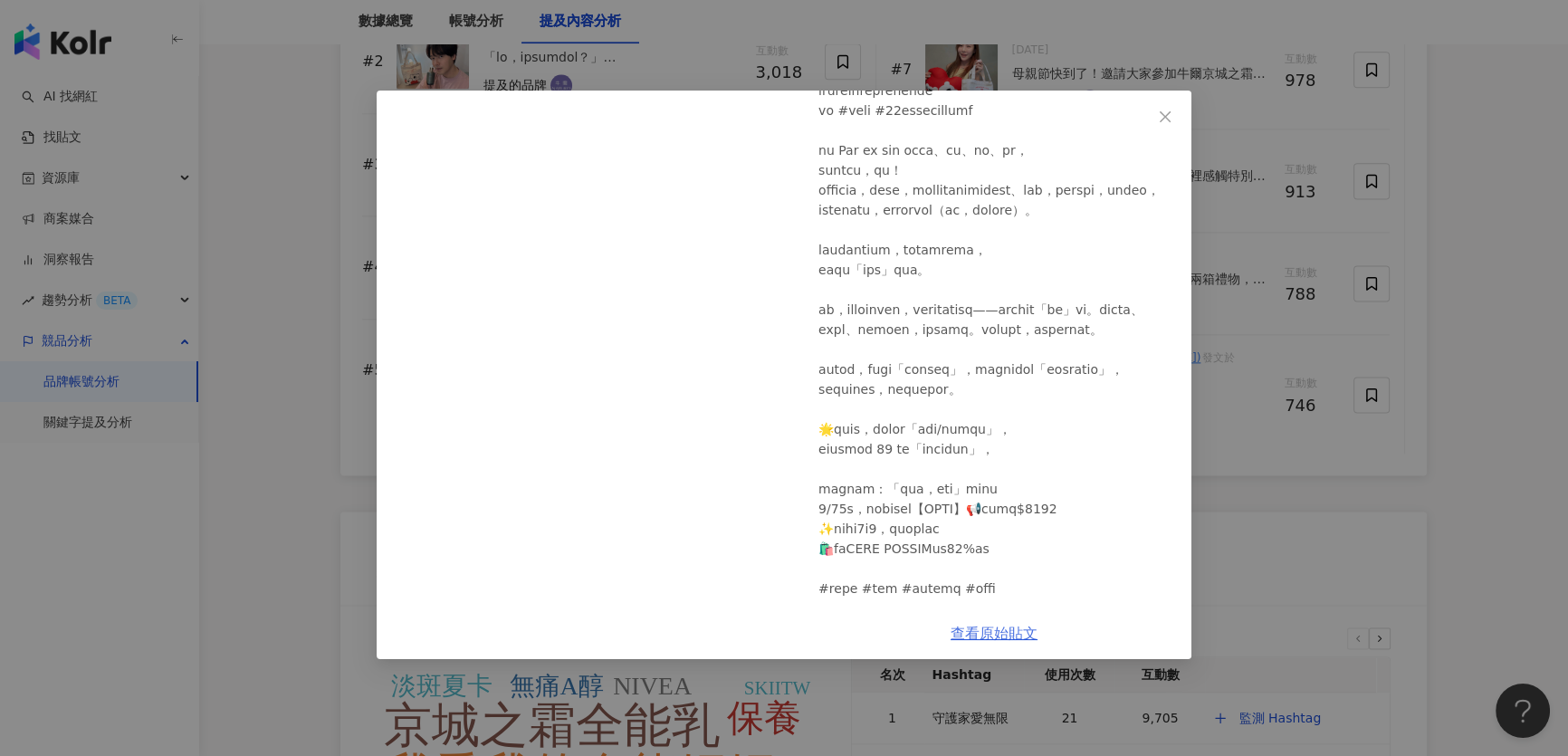
click at [1001, 626] on link "查看原始貼文" at bounding box center [994, 634] width 87 height 18
click at [1164, 112] on icon "close" at bounding box center [1165, 116] width 15 height 15
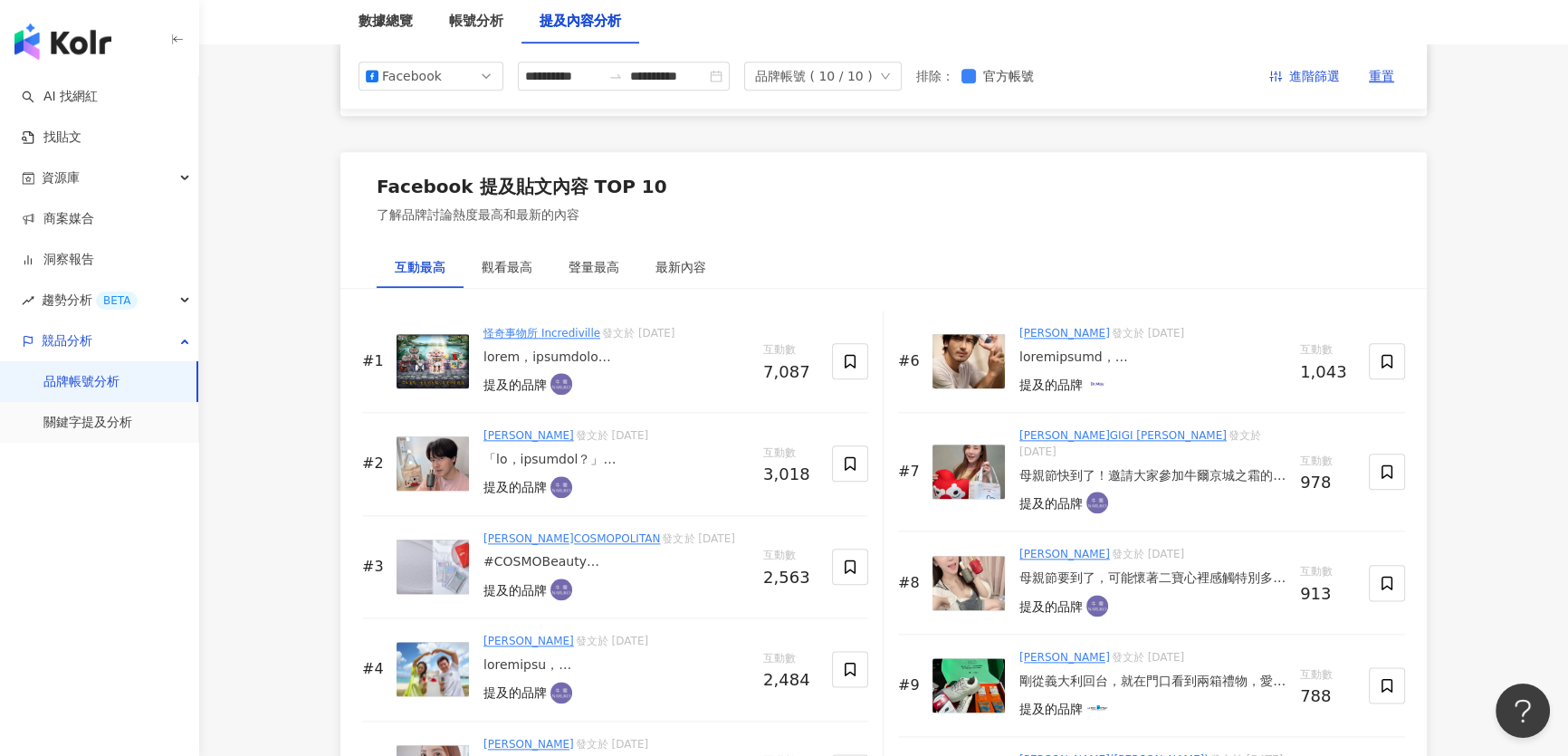
scroll to position [2634, 0]
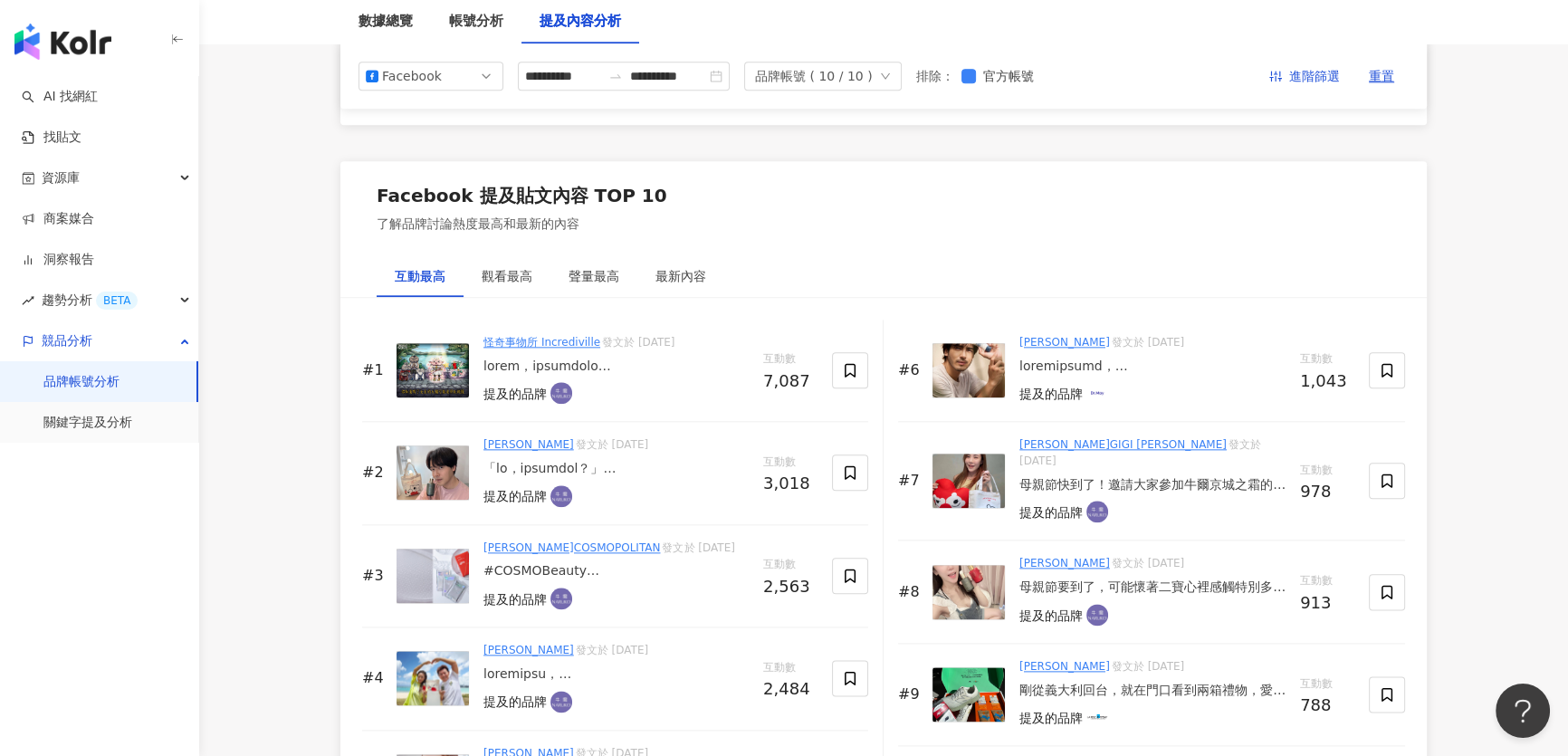
click at [576, 543] on link "柯夢波丹COSMOPOLITAN" at bounding box center [571, 548] width 177 height 13
click at [444, 573] on img at bounding box center [433, 576] width 72 height 55
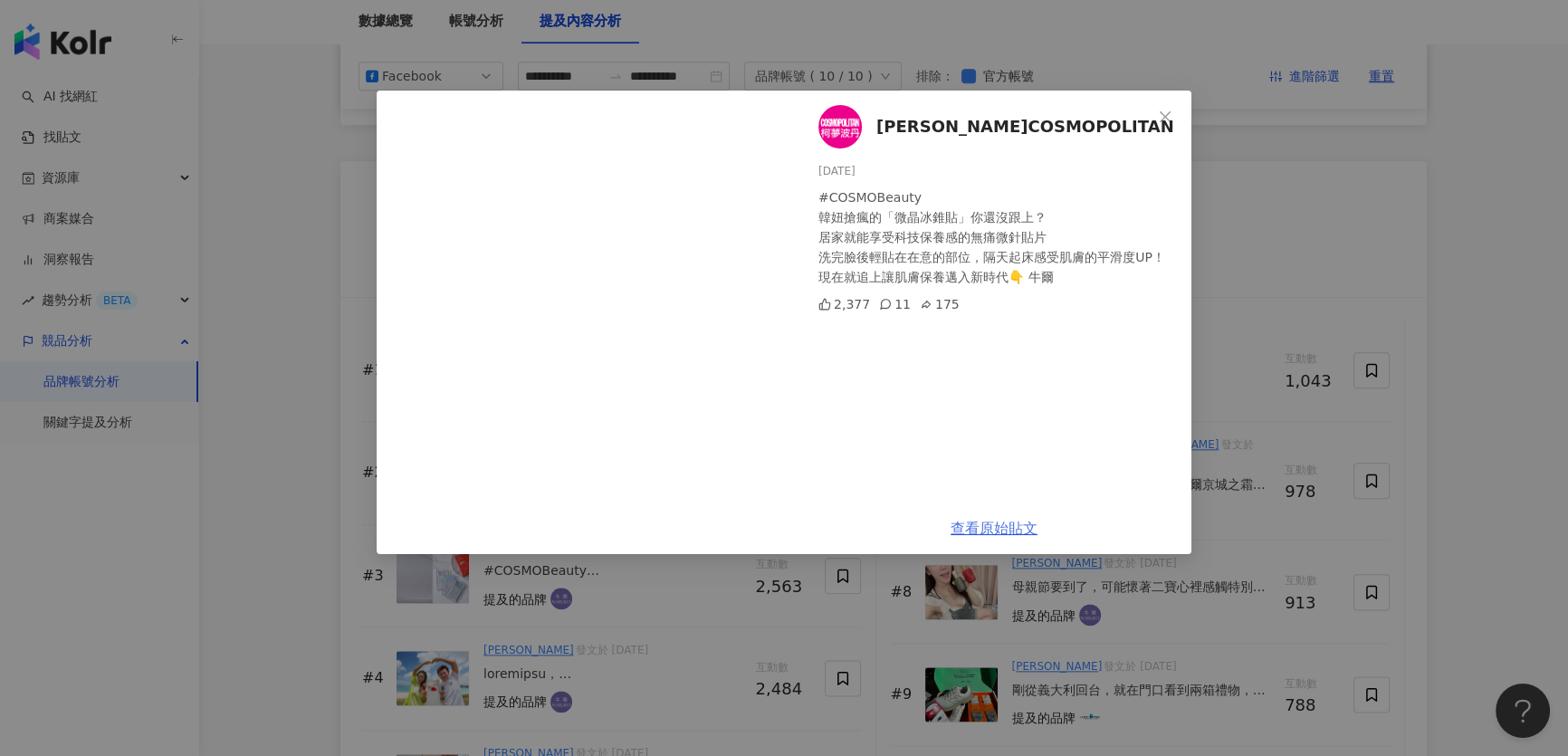
click at [998, 529] on link "查看原始貼文" at bounding box center [994, 528] width 87 height 18
click at [1164, 115] on icon "close" at bounding box center [1165, 115] width 11 height 11
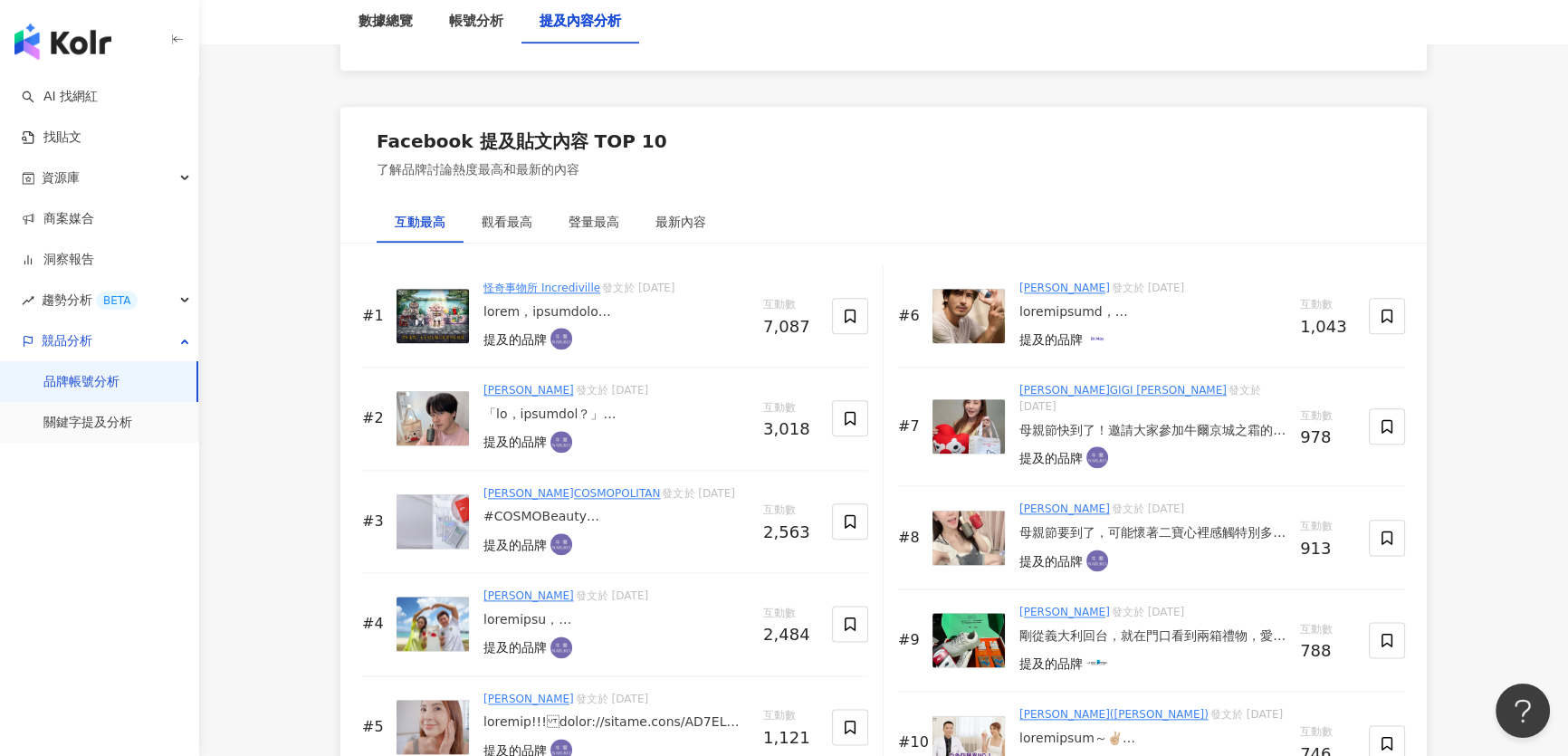
scroll to position [2798, 0]
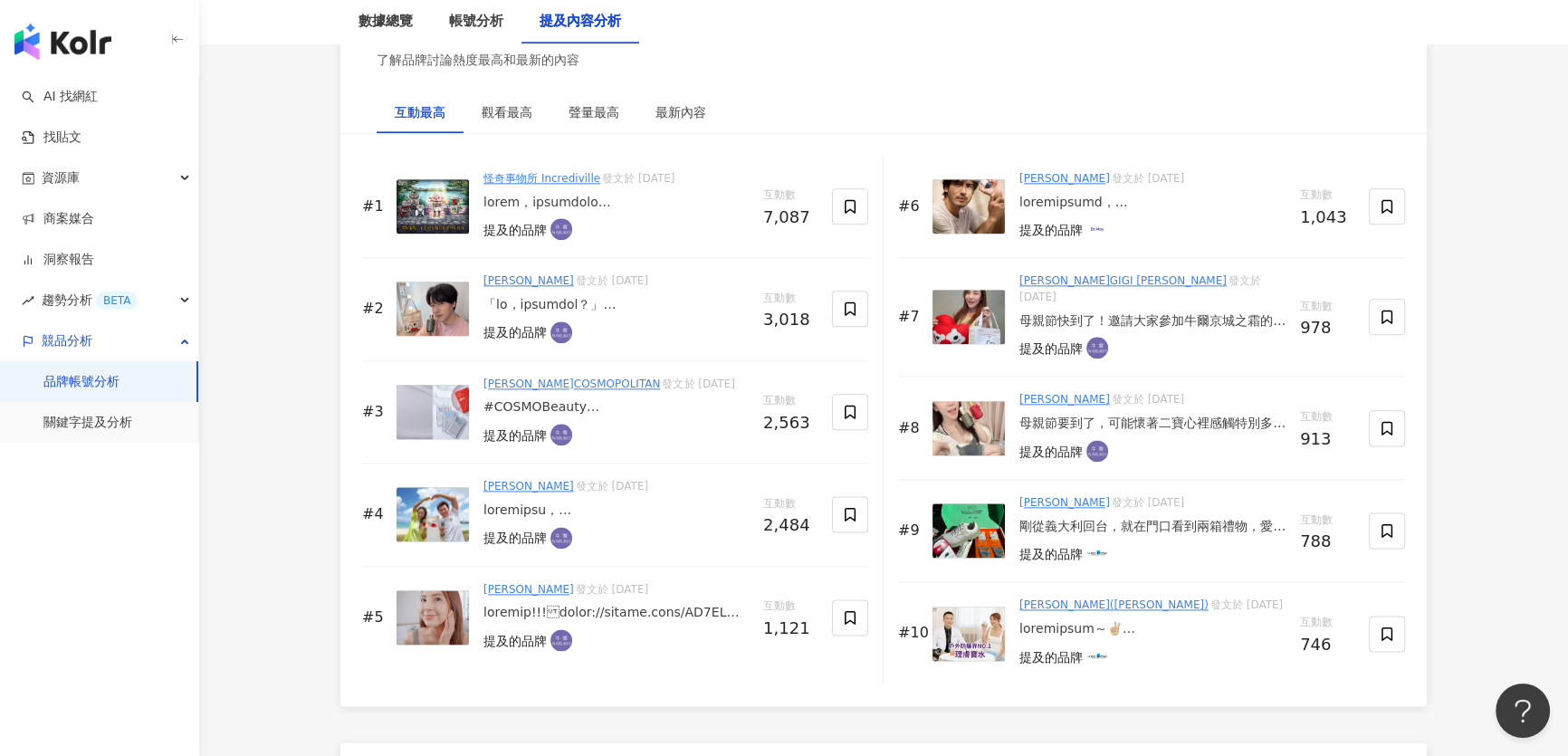
click at [450, 511] on img at bounding box center [433, 515] width 72 height 55
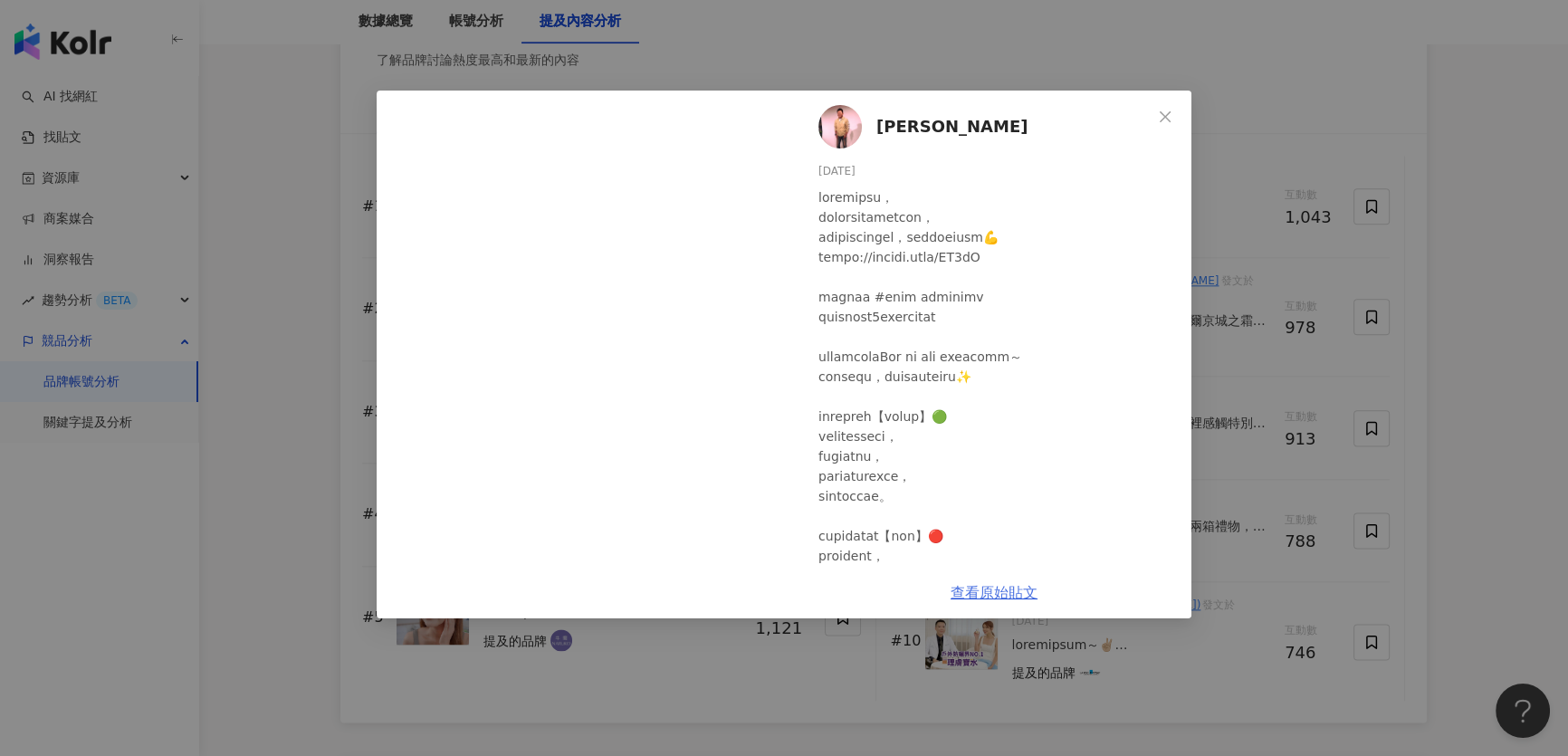
click at [1015, 590] on link "查看原始貼文" at bounding box center [994, 593] width 87 height 18
click at [1165, 115] on icon "close" at bounding box center [1165, 116] width 15 height 15
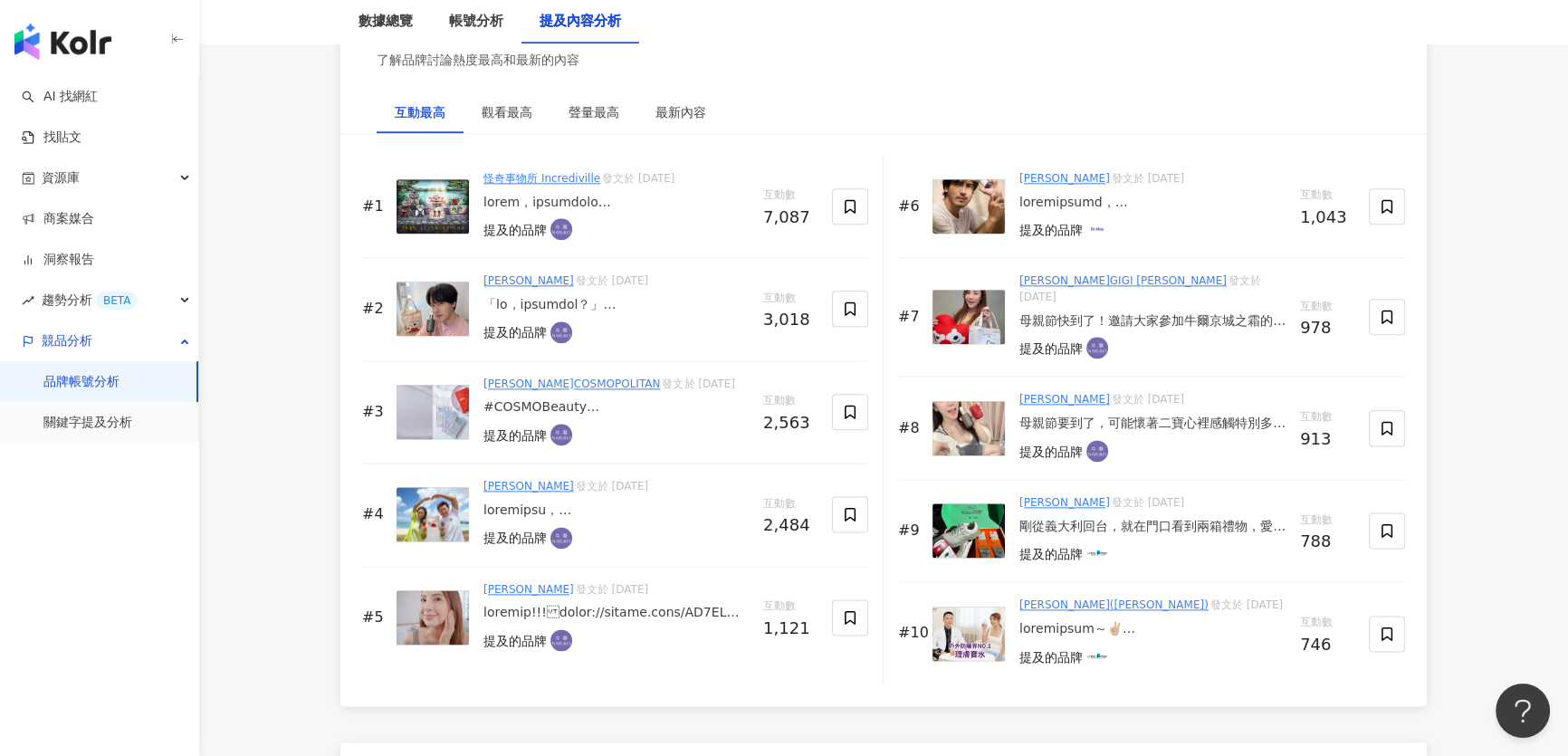
click at [440, 610] on img at bounding box center [433, 618] width 72 height 55
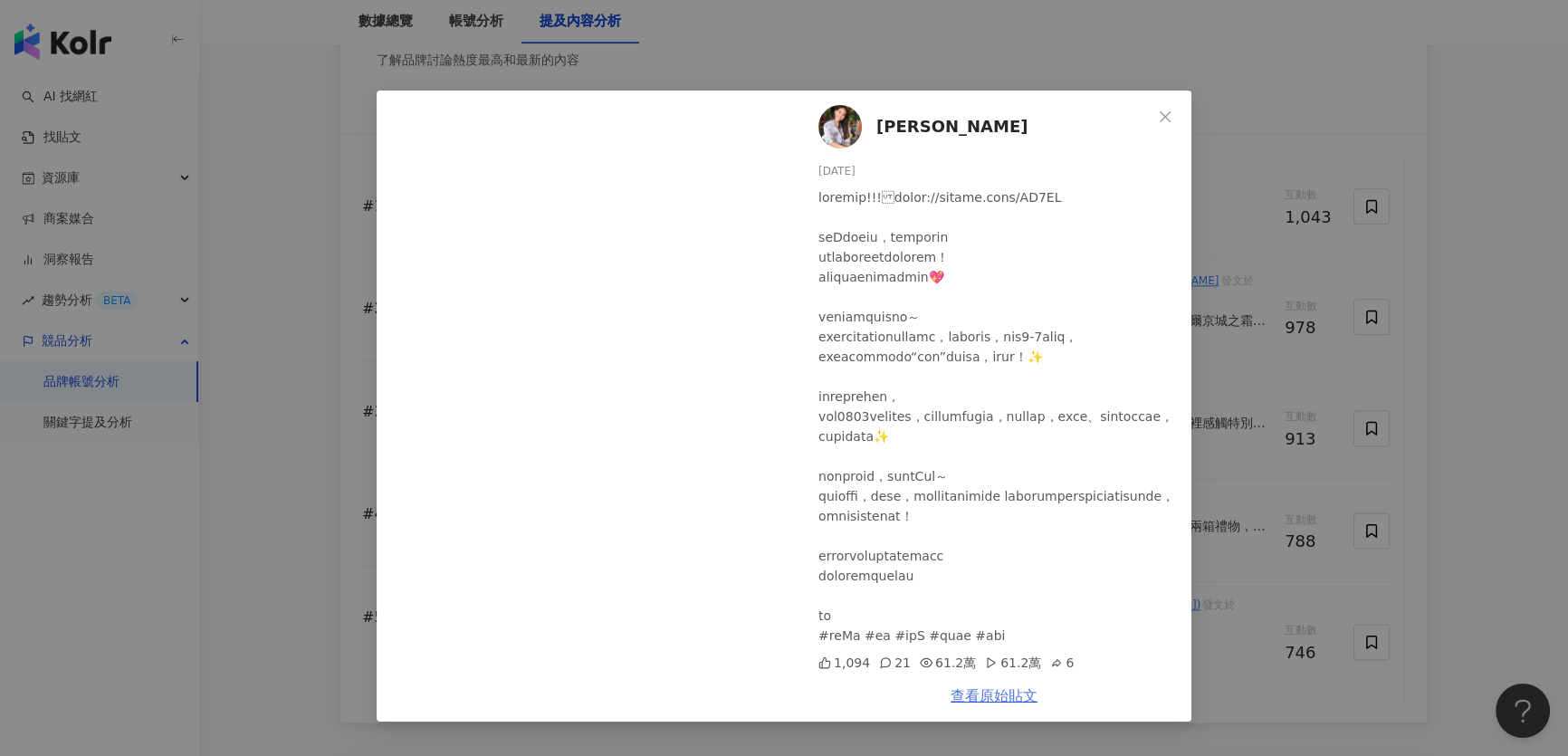
click at [970, 693] on link "查看原始貼文" at bounding box center [994, 696] width 87 height 18
click at [1169, 112] on icon "close" at bounding box center [1165, 115] width 11 height 11
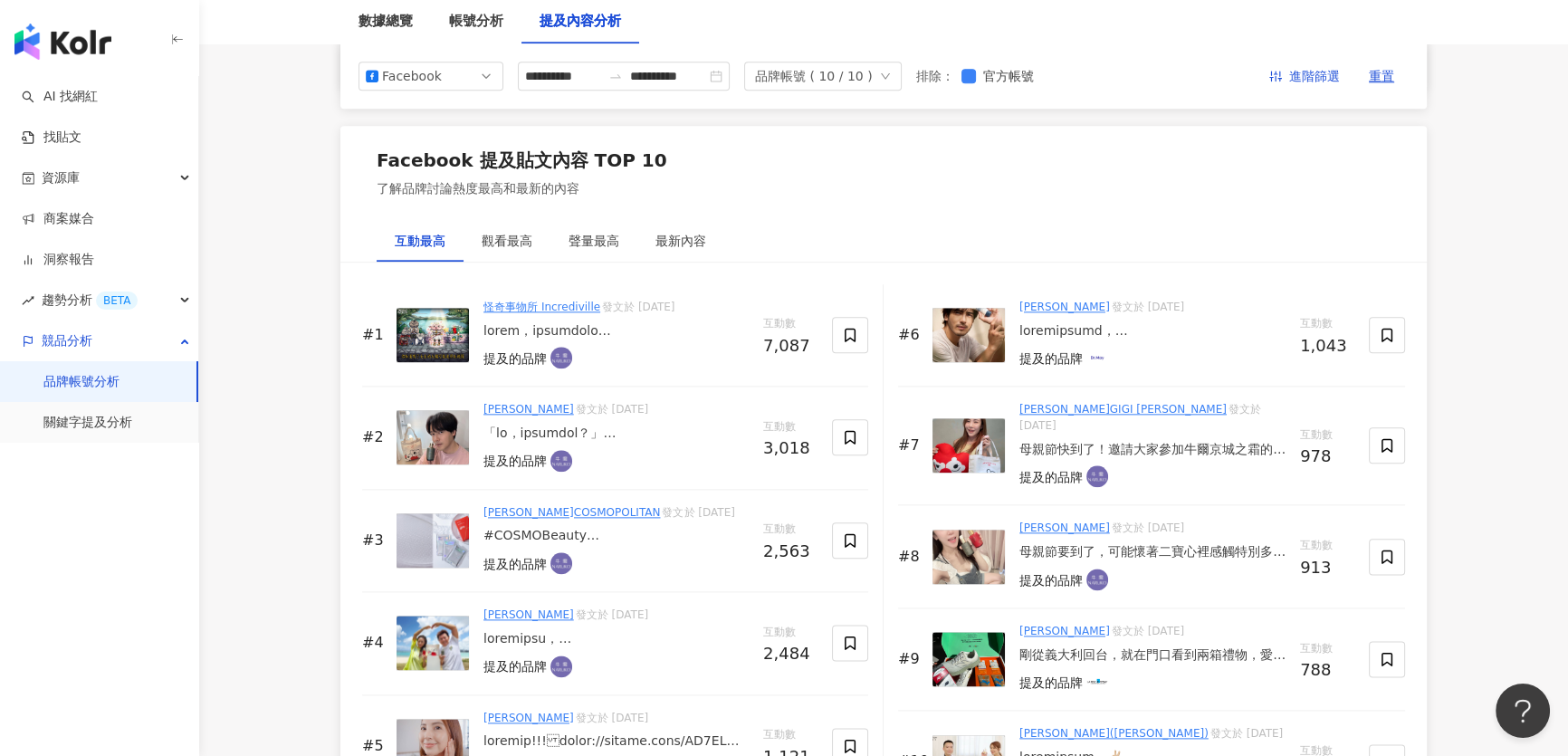
scroll to position [2552, 0]
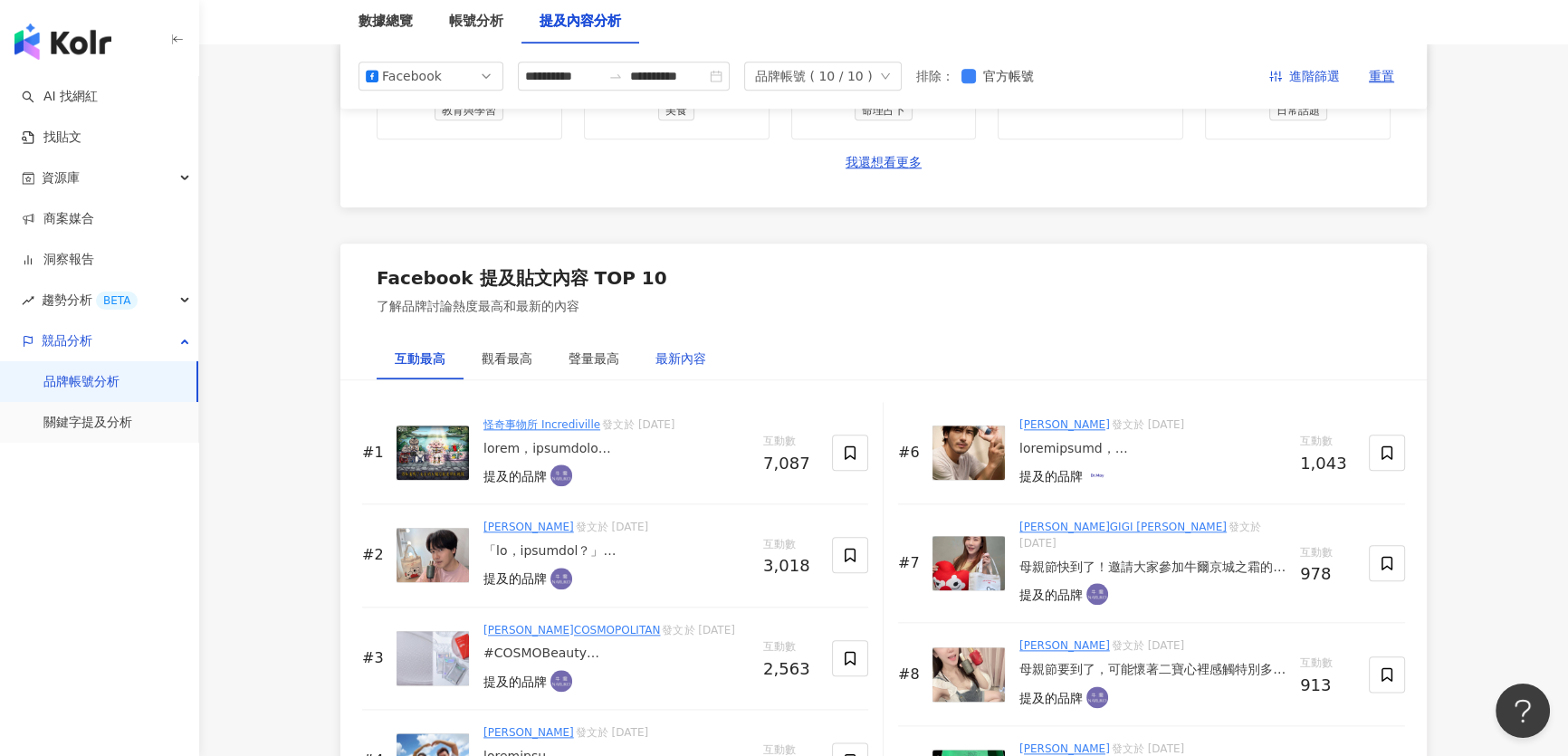
click at [686, 357] on div "最新內容" at bounding box center [681, 358] width 51 height 20
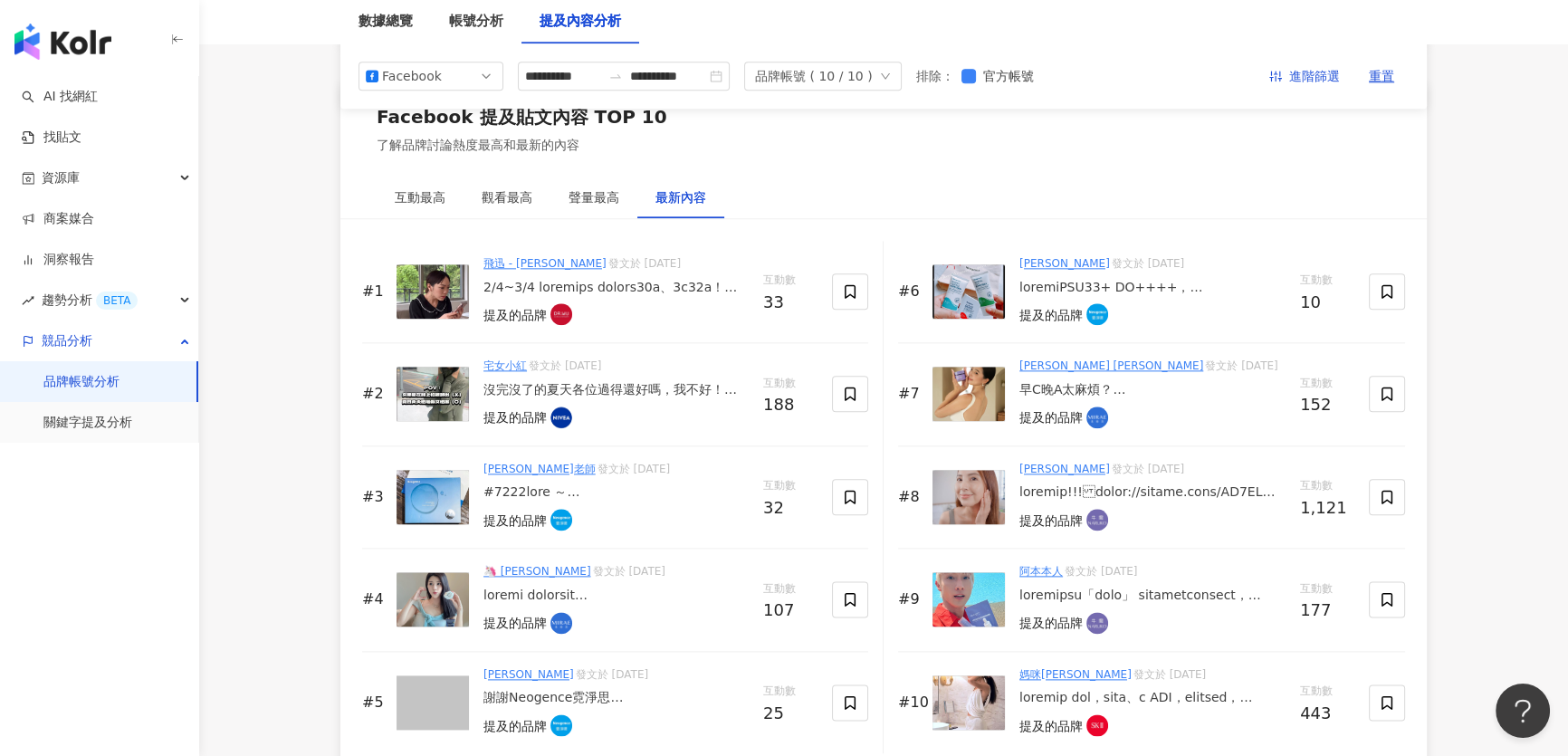
scroll to position [2634, 0]
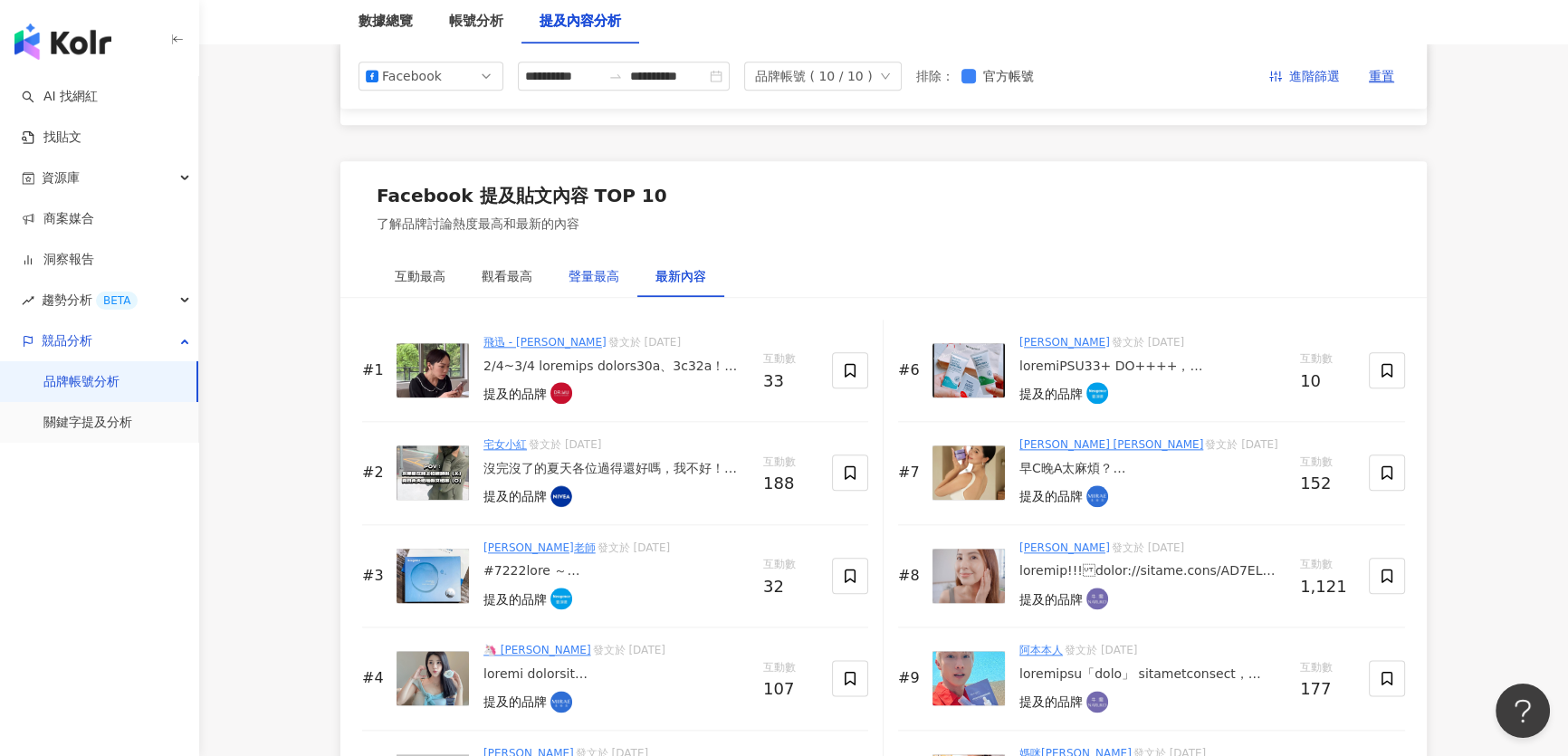
click at [580, 274] on div "聲量最高" at bounding box center [594, 276] width 51 height 20
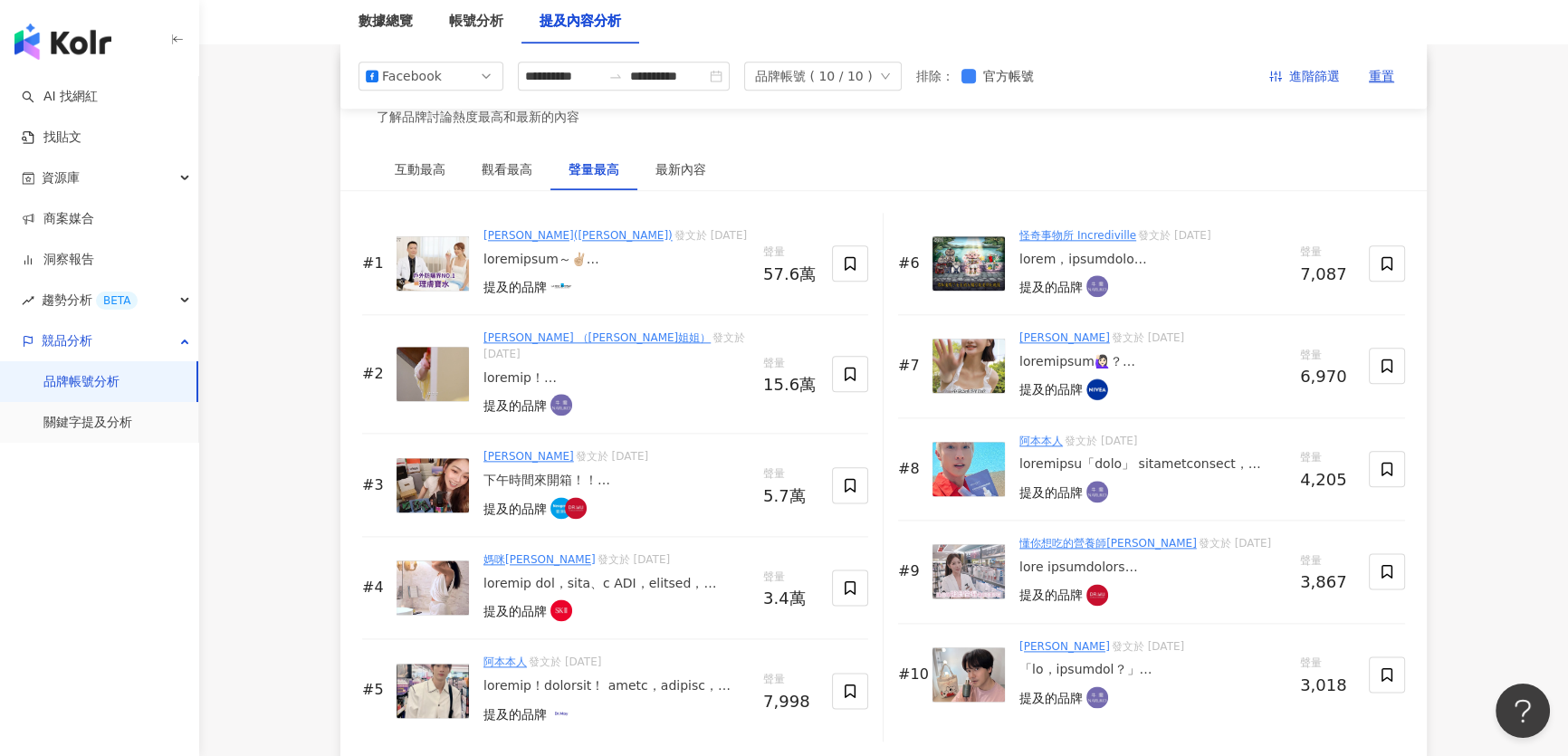
scroll to position [2717, 0]
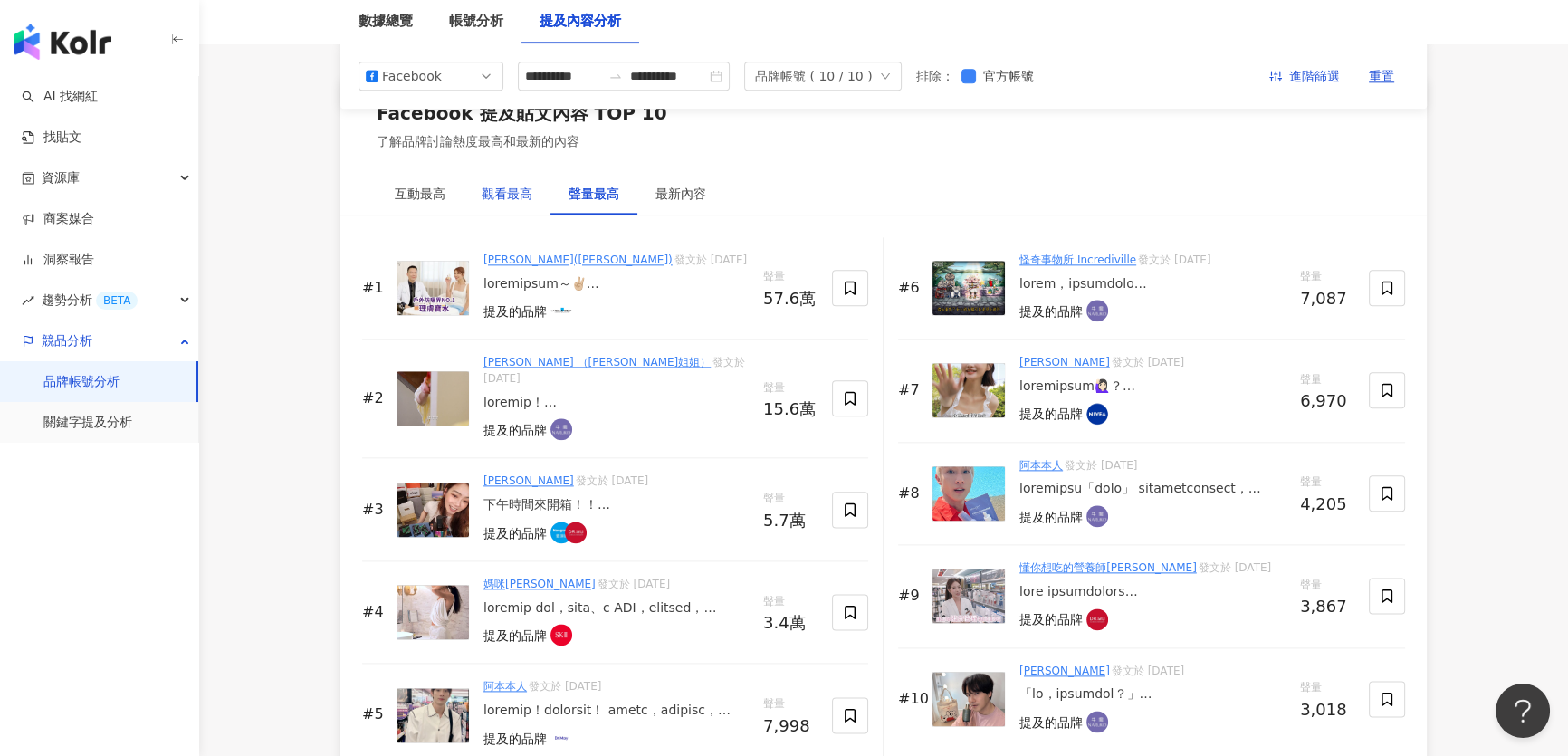
click at [504, 193] on div "觀看最高" at bounding box center [507, 193] width 51 height 20
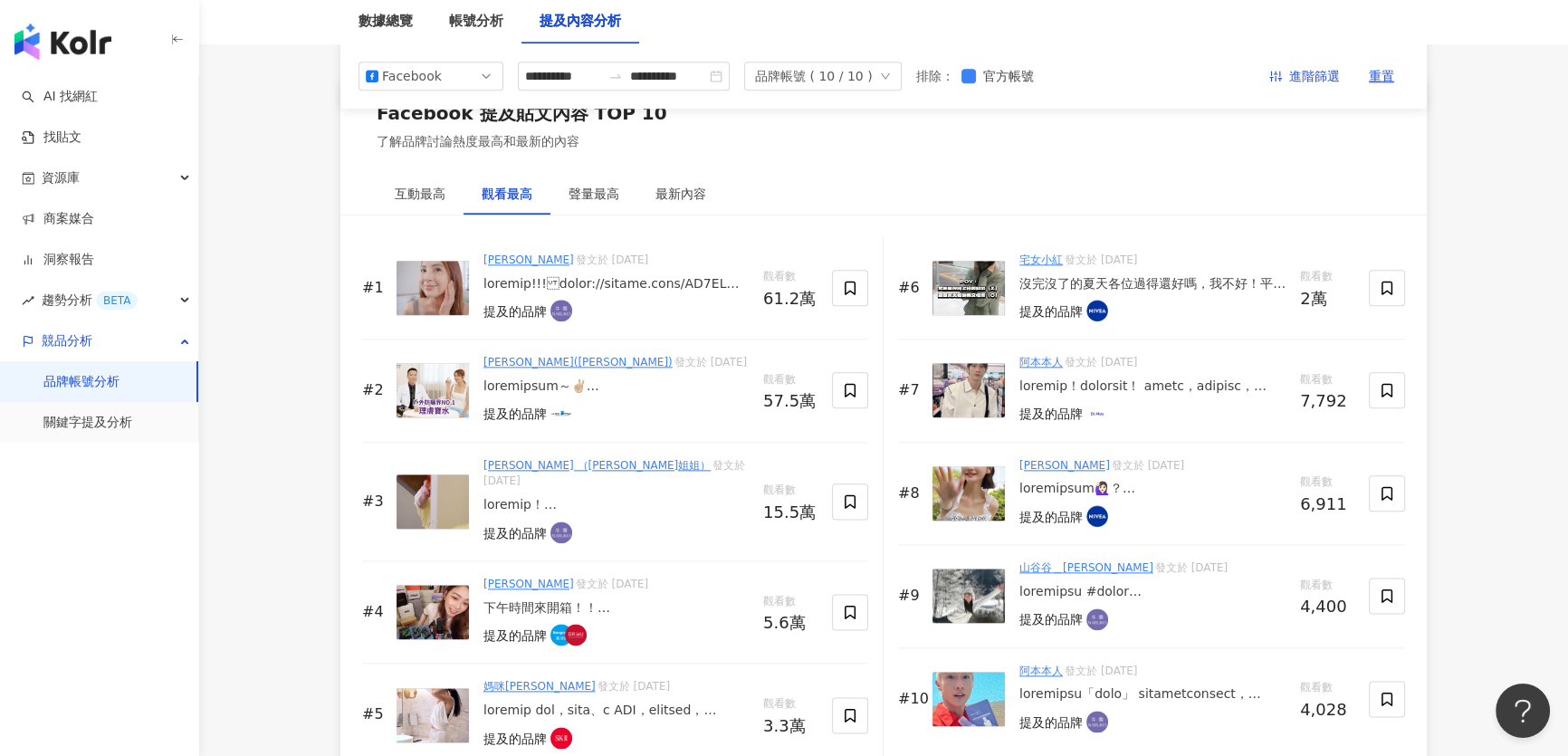
click at [481, 194] on div "觀看最高" at bounding box center [507, 193] width 51 height 20
click at [443, 193] on div "互動最高" at bounding box center [420, 193] width 51 height 20
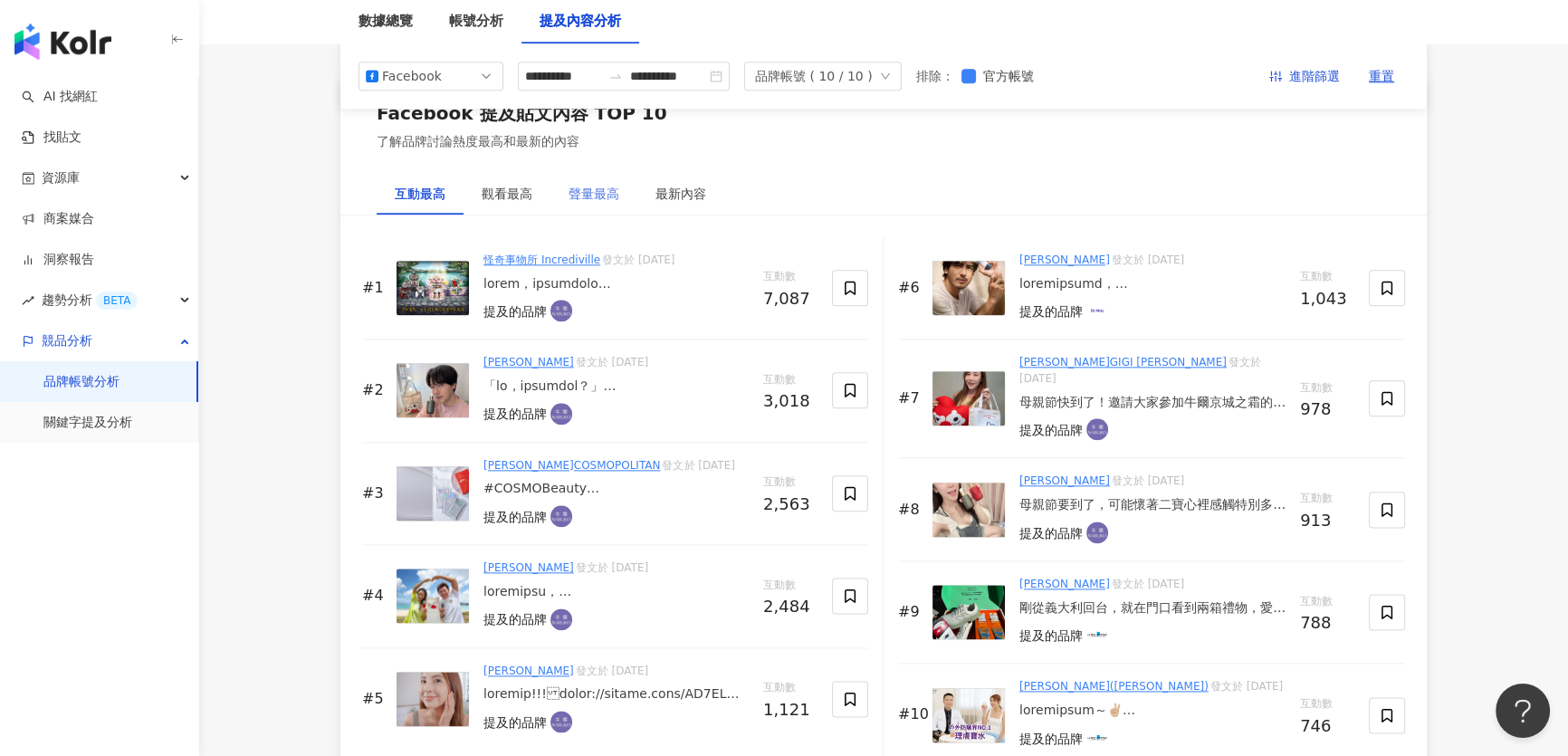
click at [555, 199] on div "聲量最高" at bounding box center [594, 193] width 87 height 42
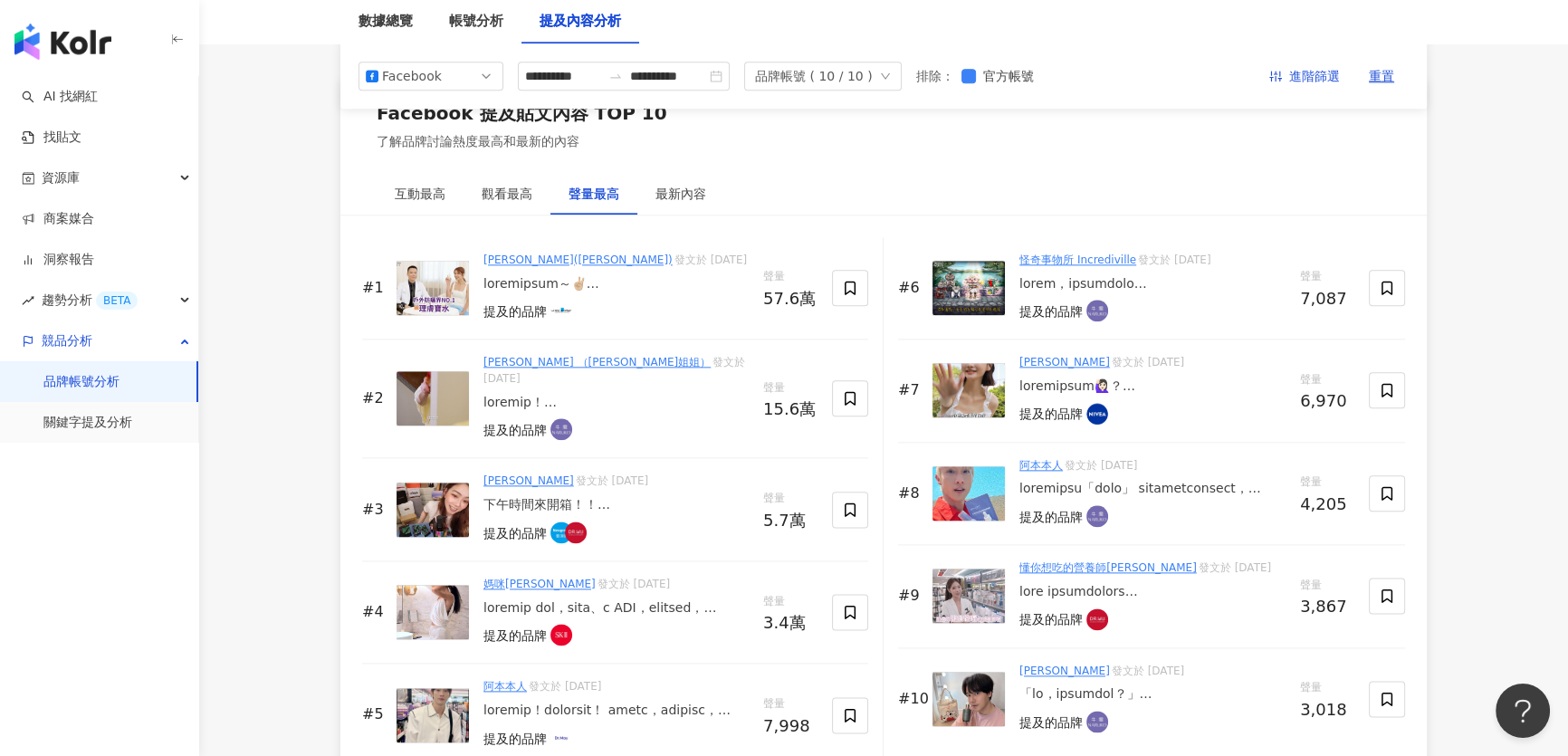
click at [509, 284] on div at bounding box center [616, 284] width 266 height 19
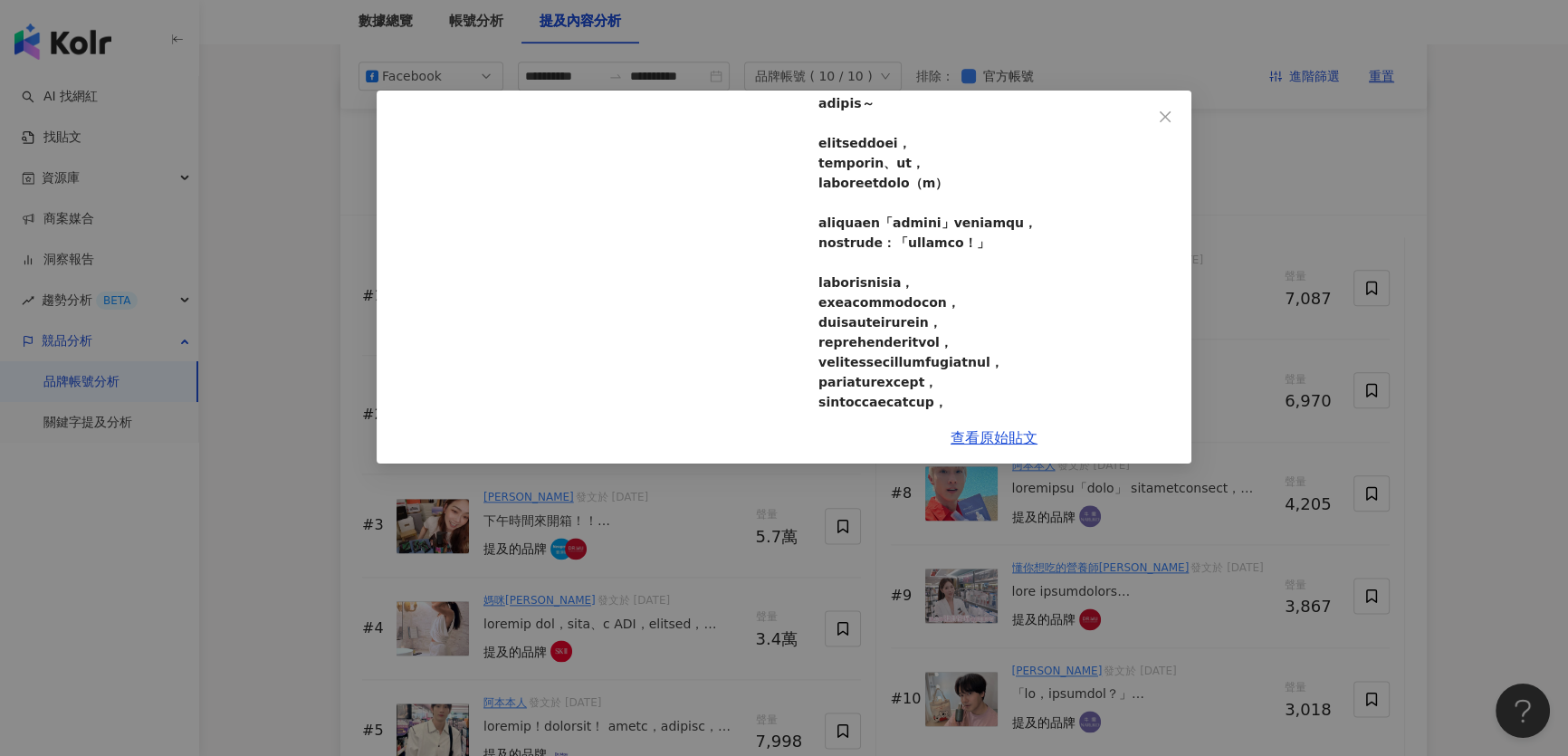
scroll to position [329, 0]
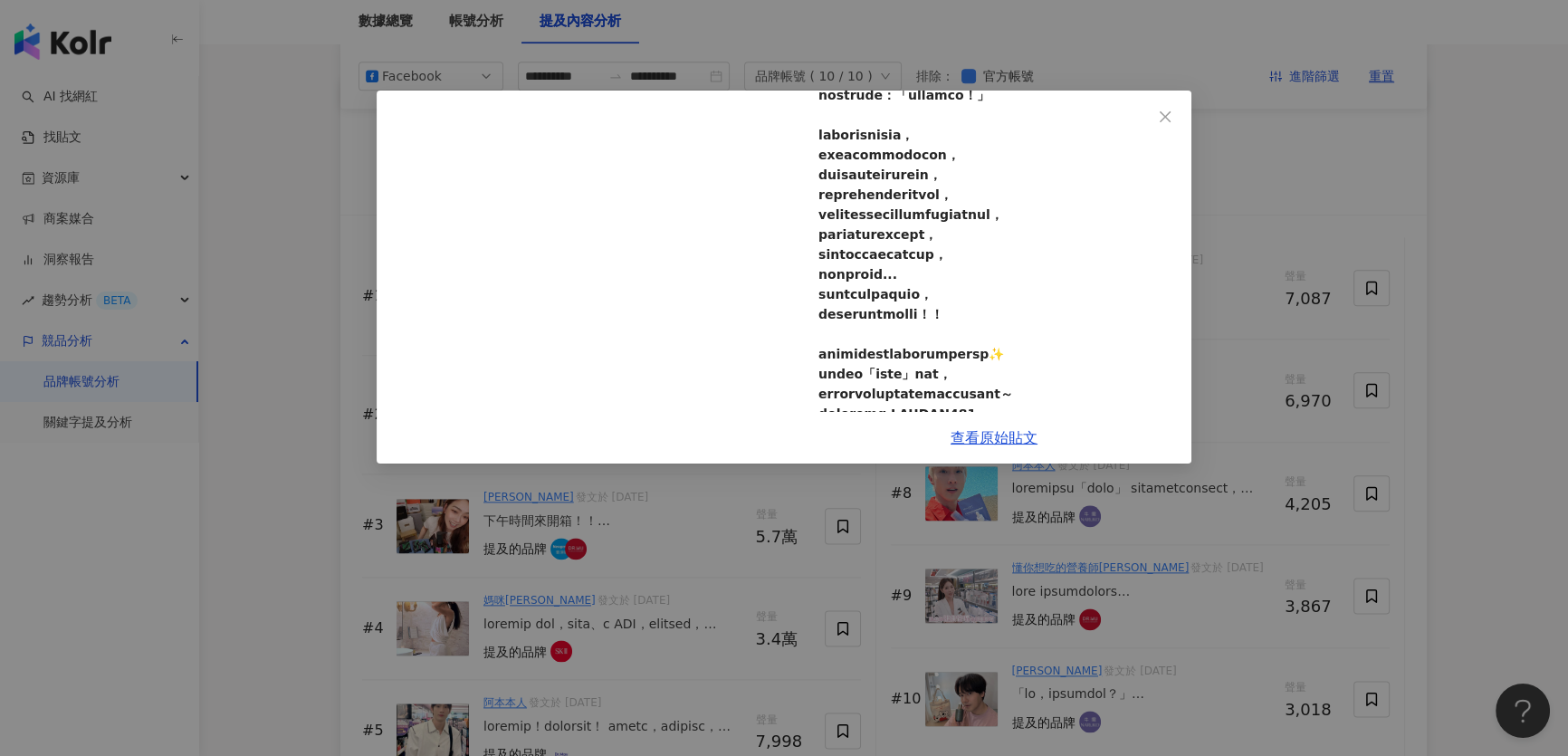
click at [326, 422] on div "莎莎公主(鍾欣愉) 2025/6/10 716 20 57.5萬 10 查看原始貼文" at bounding box center [784, 378] width 1568 height 756
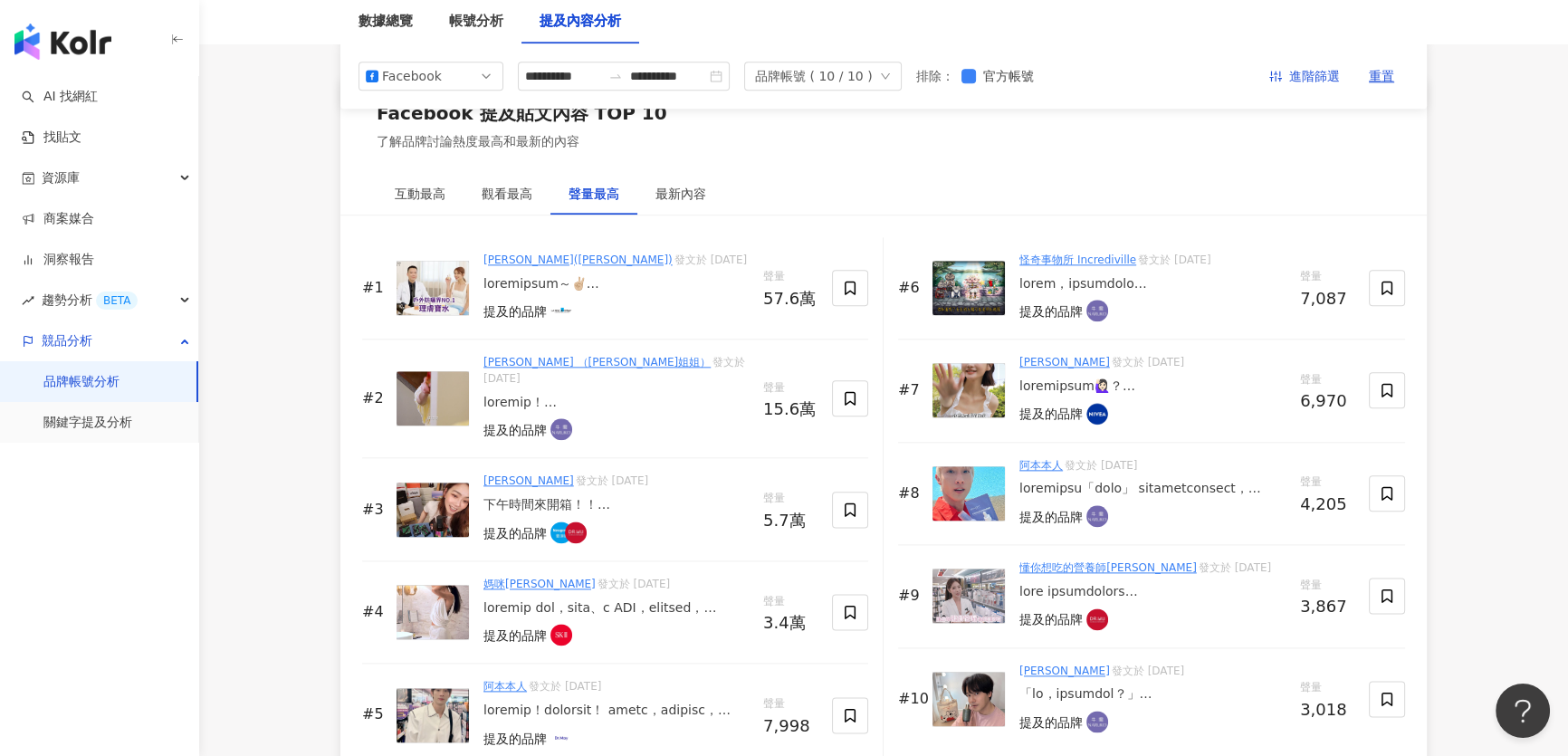
click at [429, 383] on img at bounding box center [433, 399] width 72 height 55
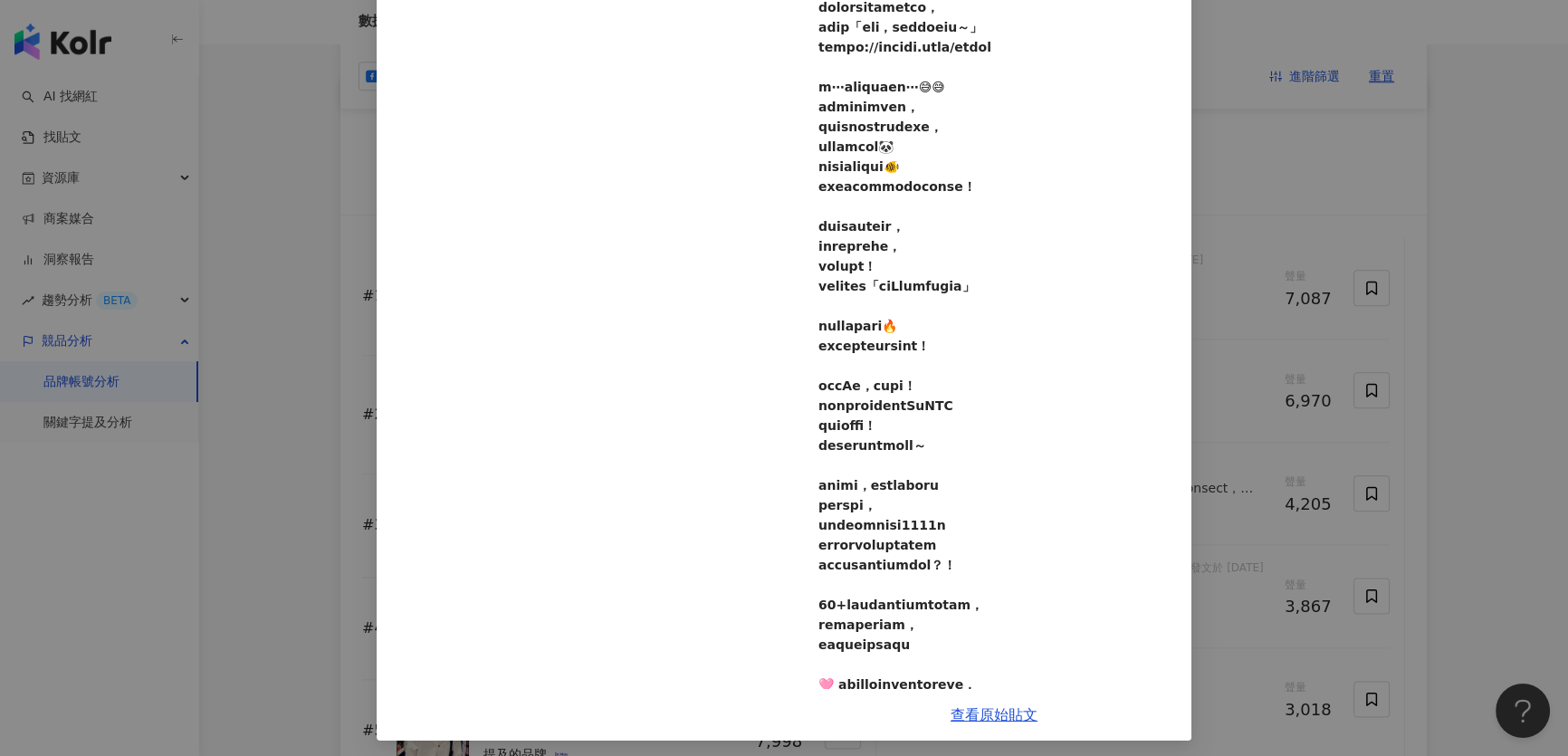
scroll to position [223, 0]
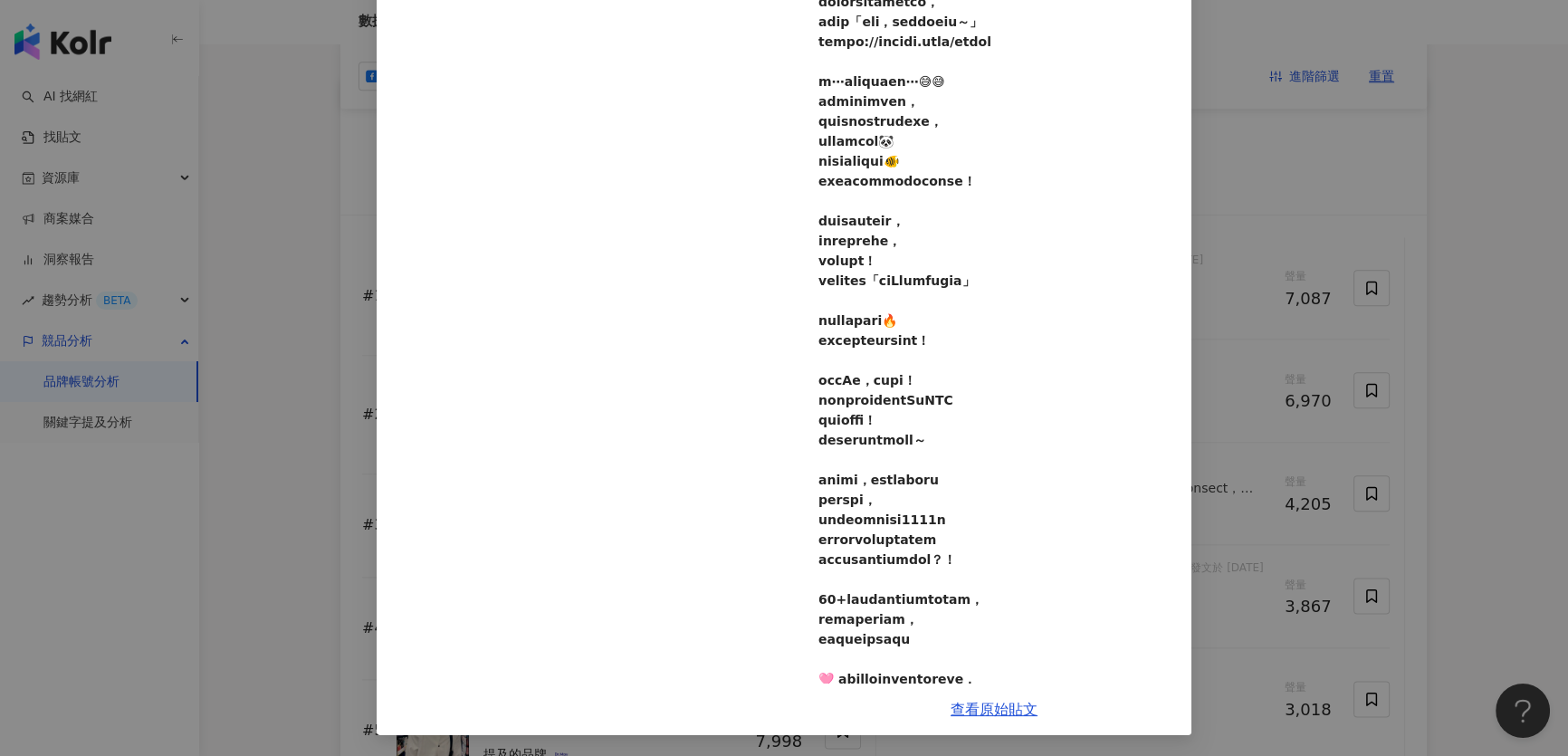
click at [268, 328] on div "貝童彤 （彤彤姐姐） 2025/4/29 655 32 15.5萬 9 查看原始貼文" at bounding box center [784, 378] width 1568 height 756
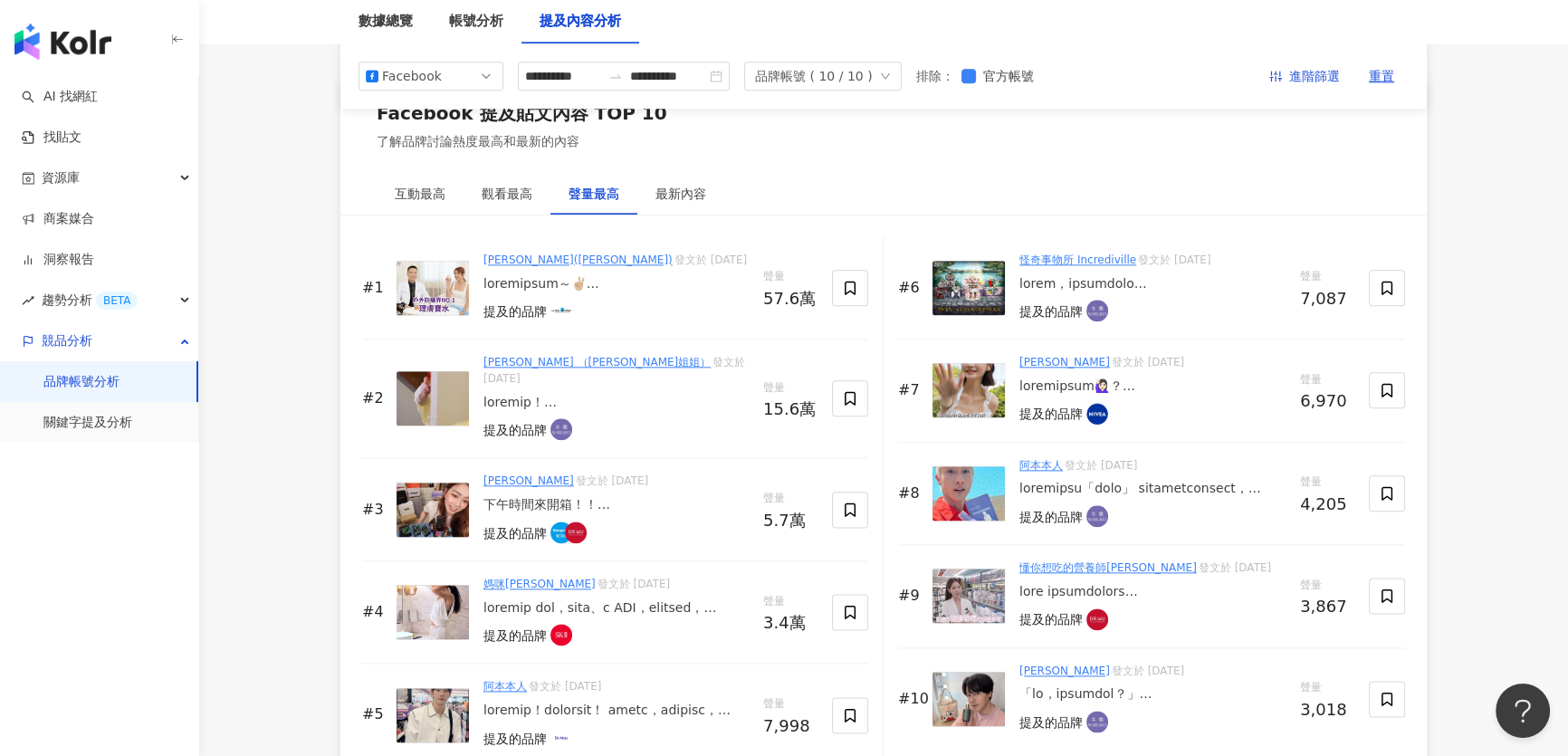
click at [433, 492] on img at bounding box center [433, 510] width 72 height 55
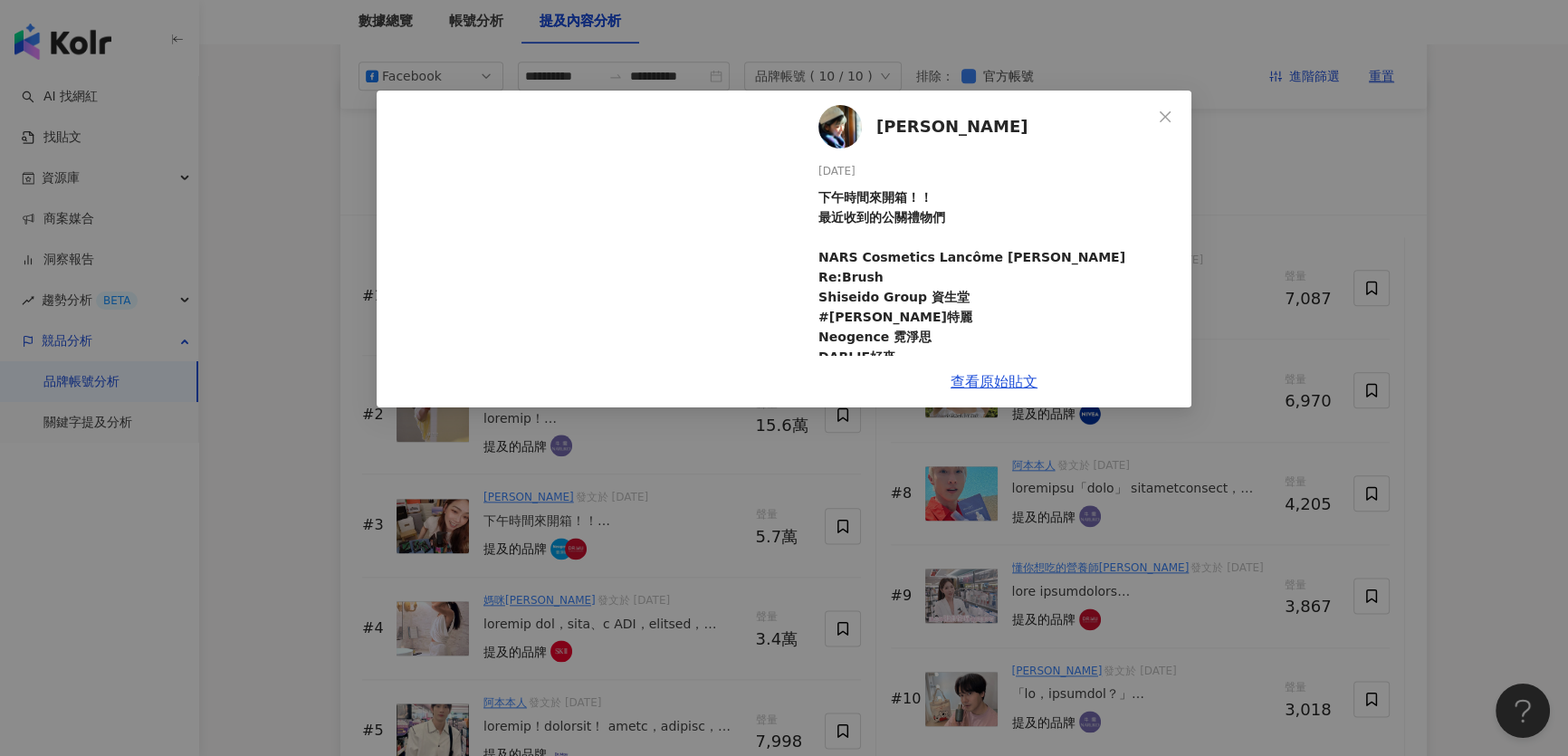
click at [380, 366] on div at bounding box center [583, 249] width 413 height 317
click at [1172, 114] on icon "close" at bounding box center [1165, 116] width 15 height 15
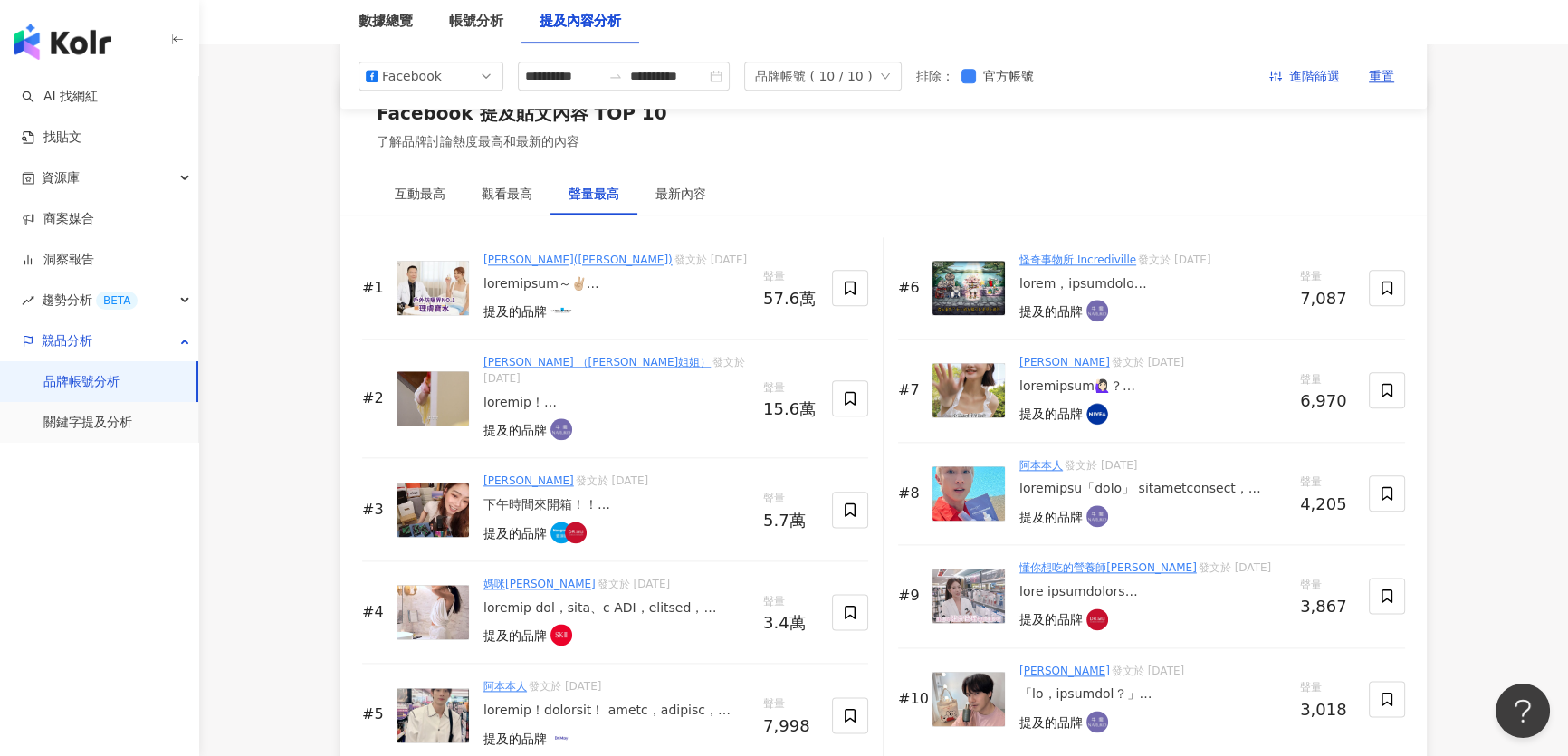
click at [412, 495] on img at bounding box center [433, 510] width 72 height 55
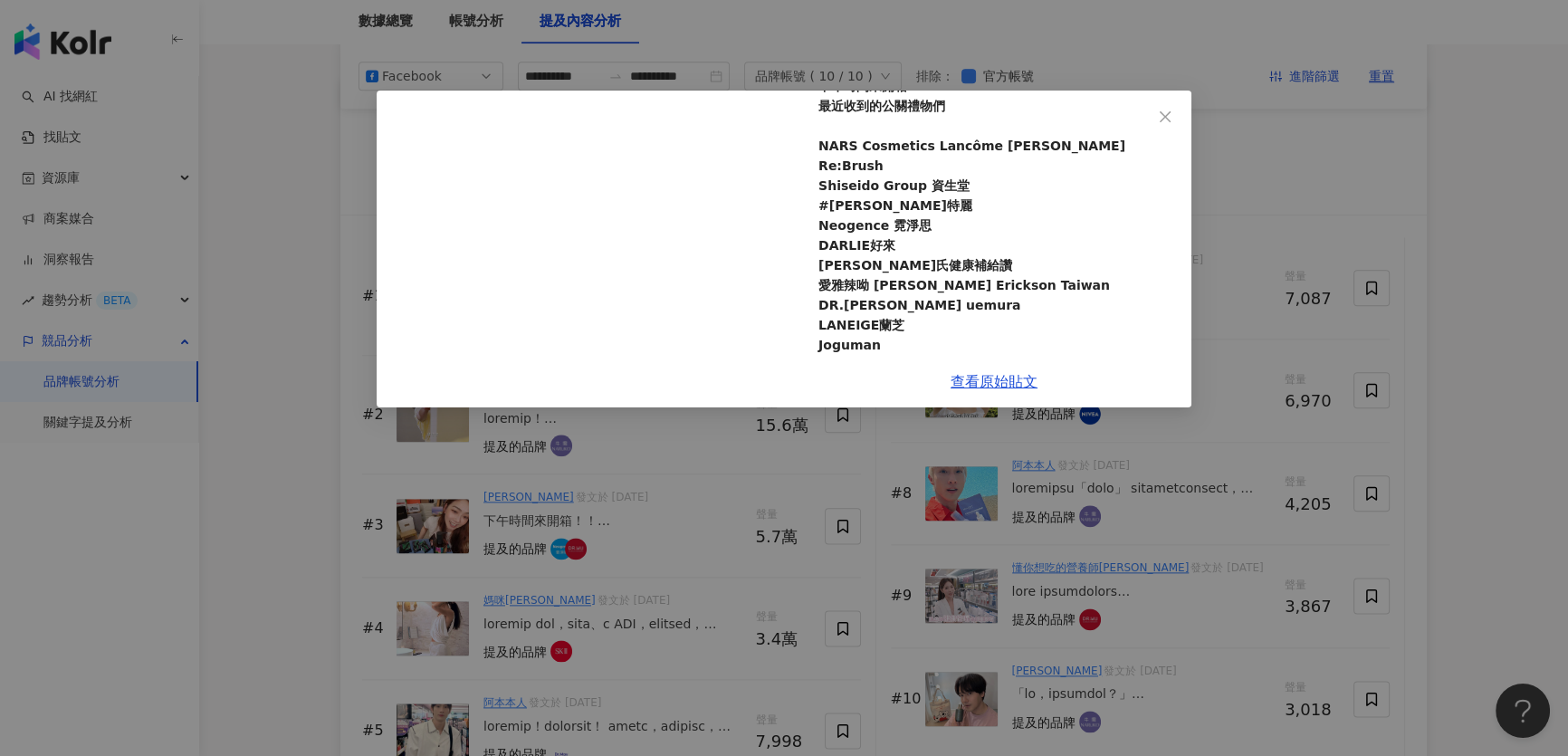
scroll to position [329, 0]
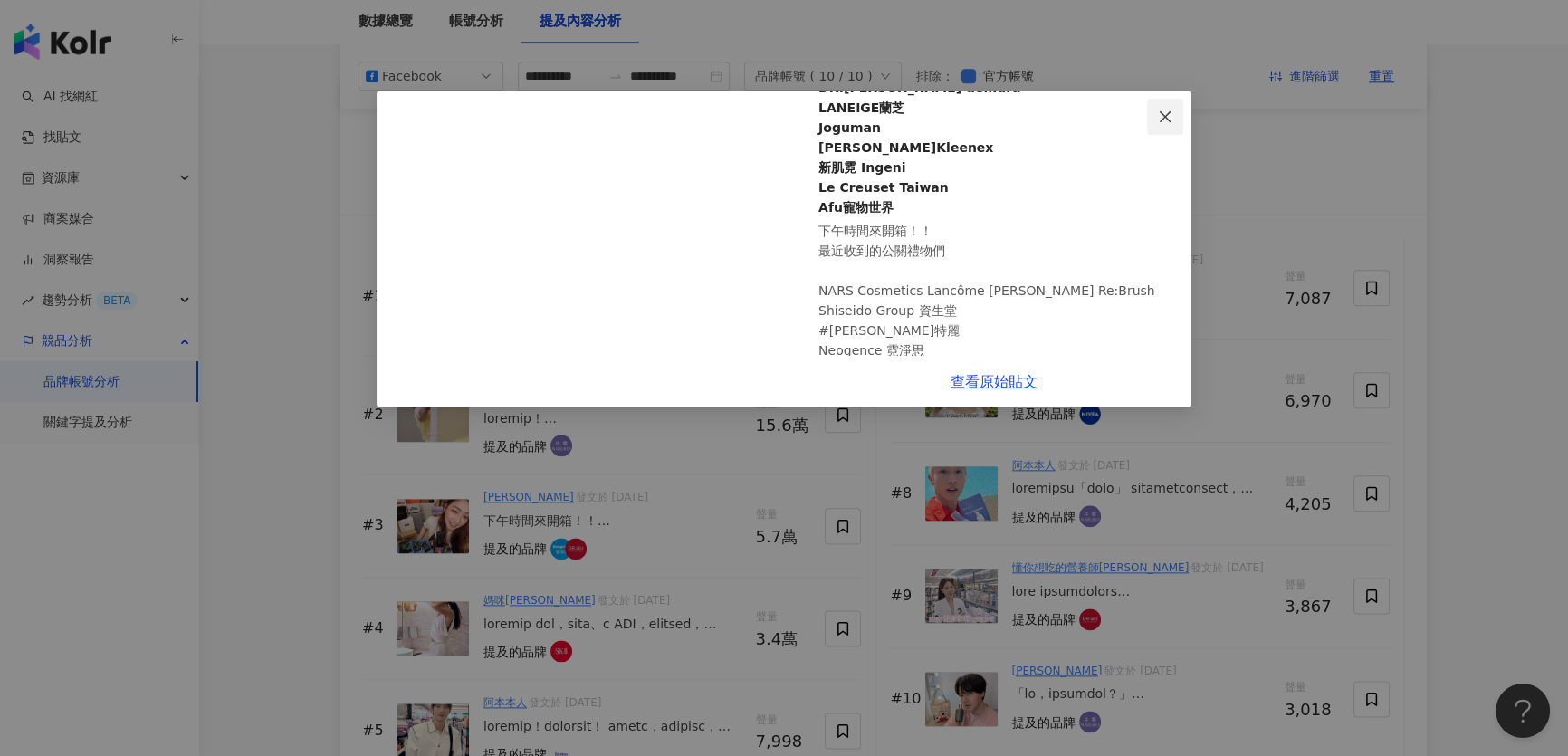
click at [1165, 107] on button "Close" at bounding box center [1165, 116] width 36 height 36
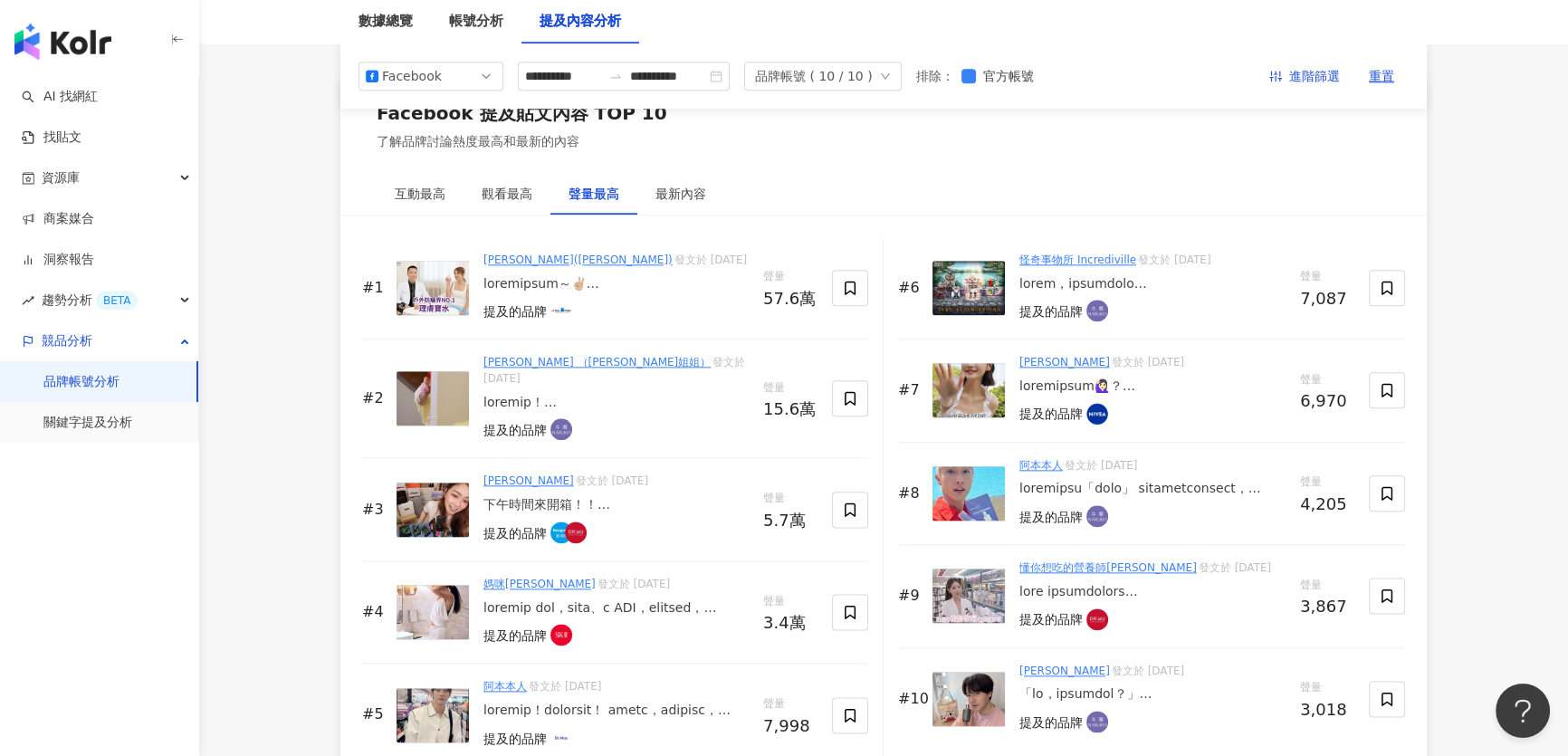
click at [394, 489] on div "#3 邵庭 發文於 2025/5/6 下午時間來開箱！！ 最近收到的公關禮物們 NARS Cosmetics Lancôme Elizabeth Arden …" at bounding box center [615, 509] width 506 height 103
click at [424, 497] on img at bounding box center [433, 510] width 72 height 55
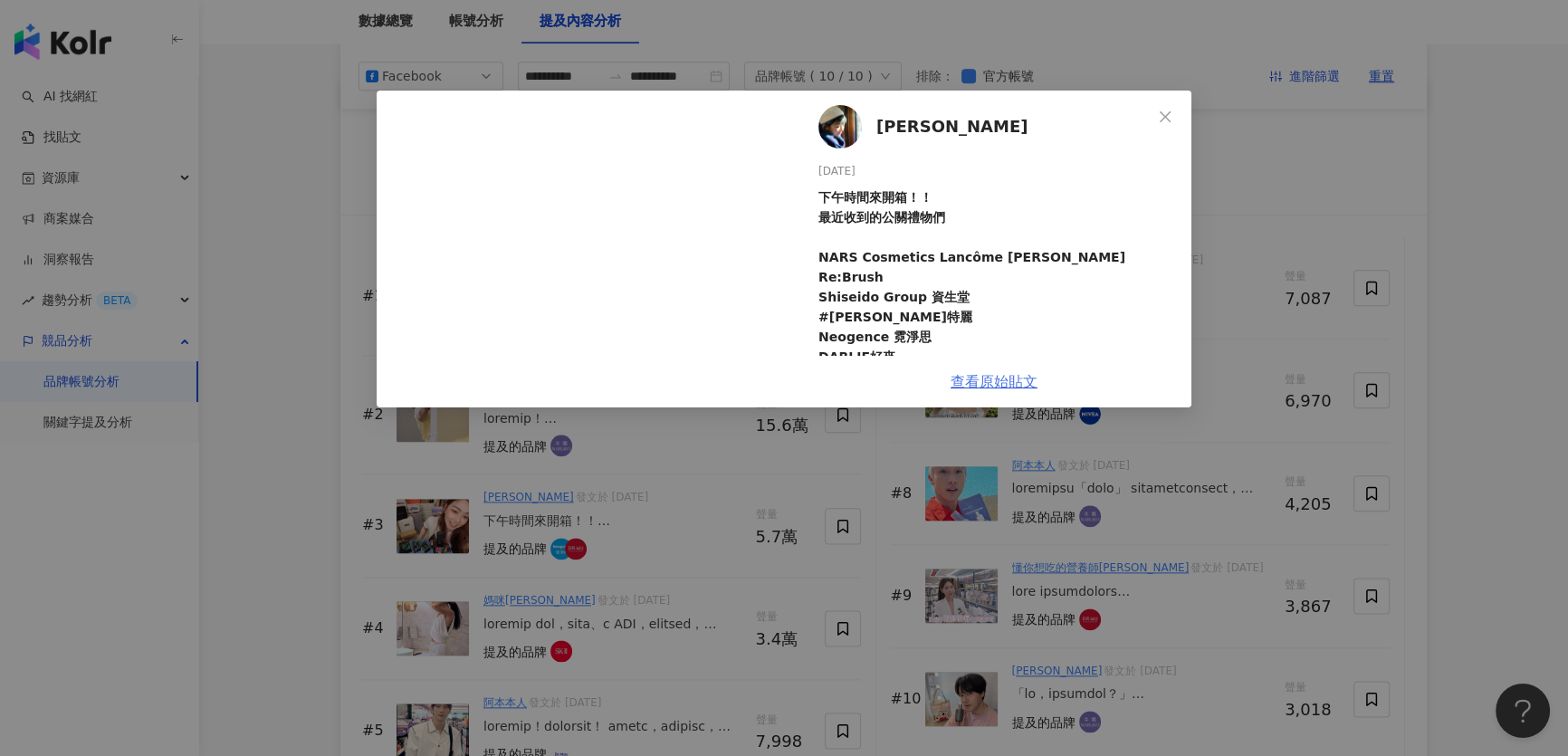
click at [1018, 386] on link "查看原始貼文" at bounding box center [994, 382] width 87 height 18
click at [1168, 116] on icon "close" at bounding box center [1165, 116] width 15 height 15
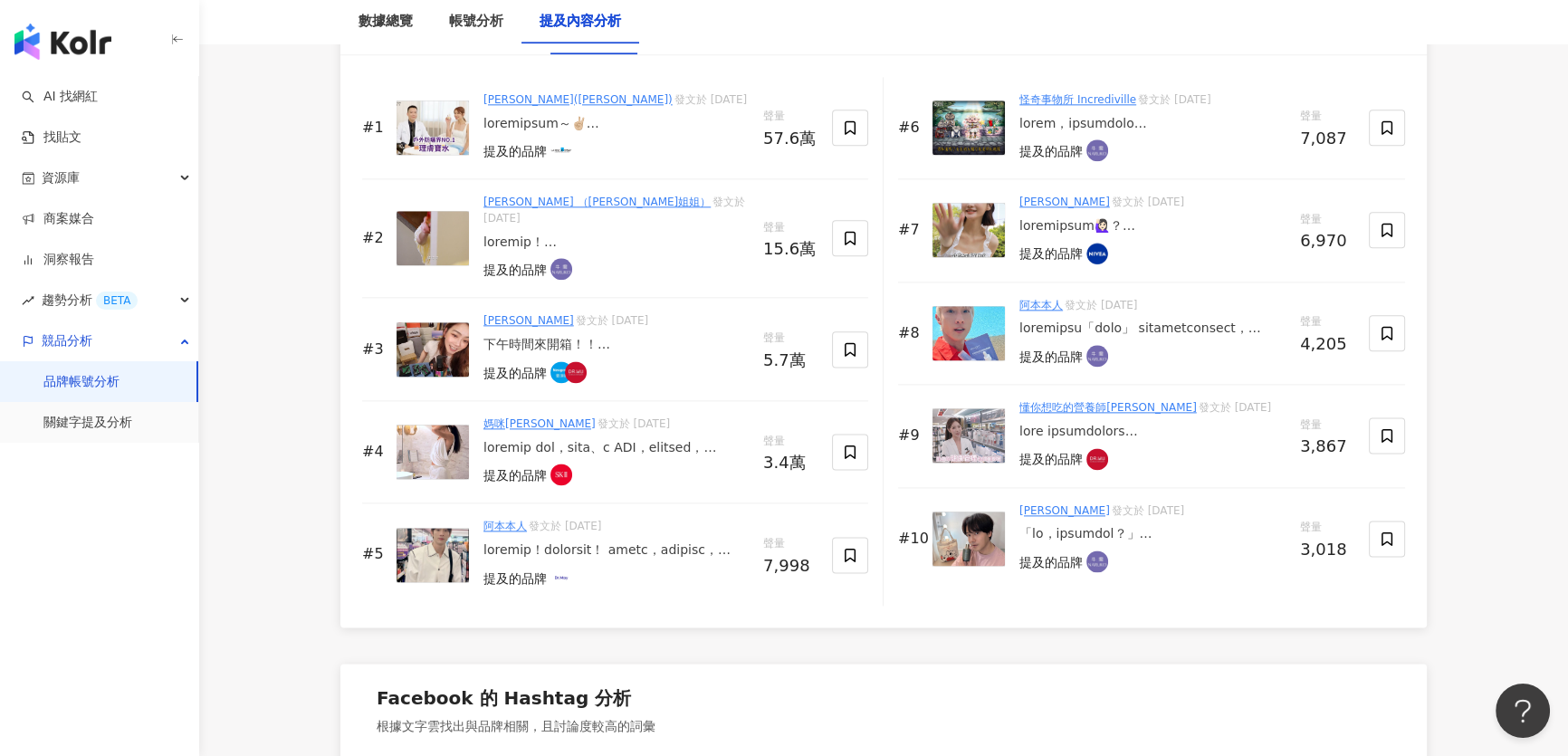
scroll to position [2881, 0]
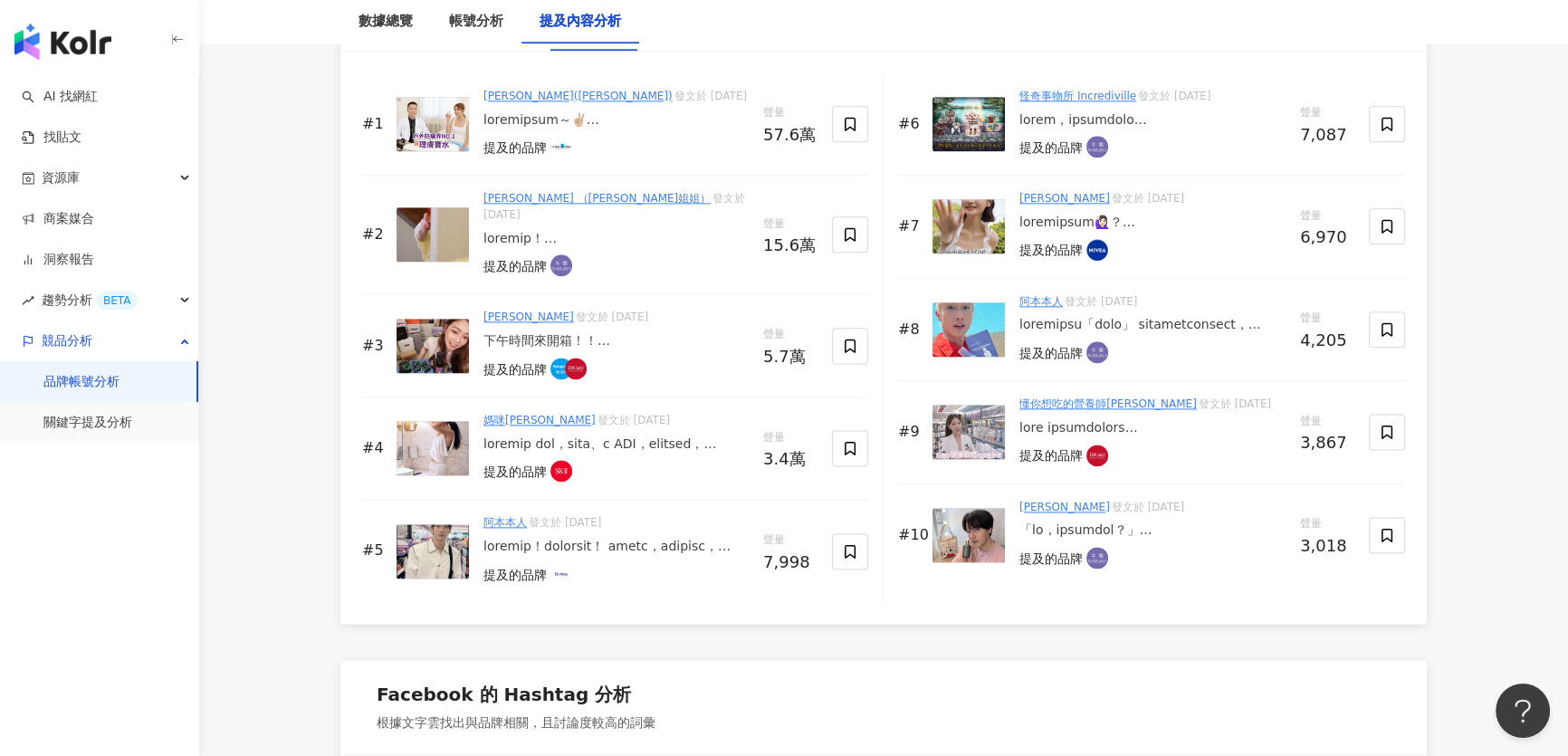
click at [457, 445] on img at bounding box center [433, 448] width 72 height 55
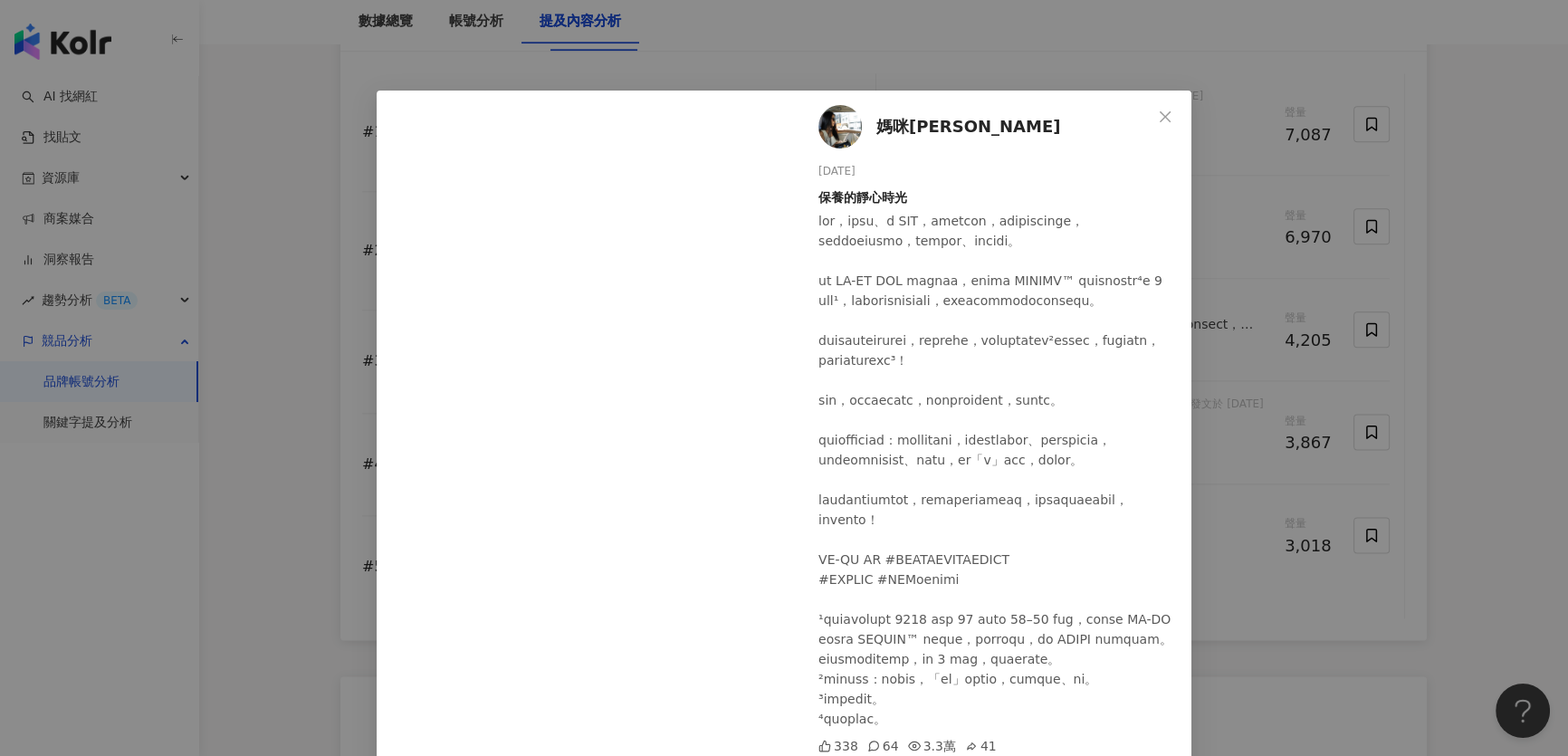
scroll to position [0, 0]
click at [1158, 114] on icon "close" at bounding box center [1165, 116] width 15 height 15
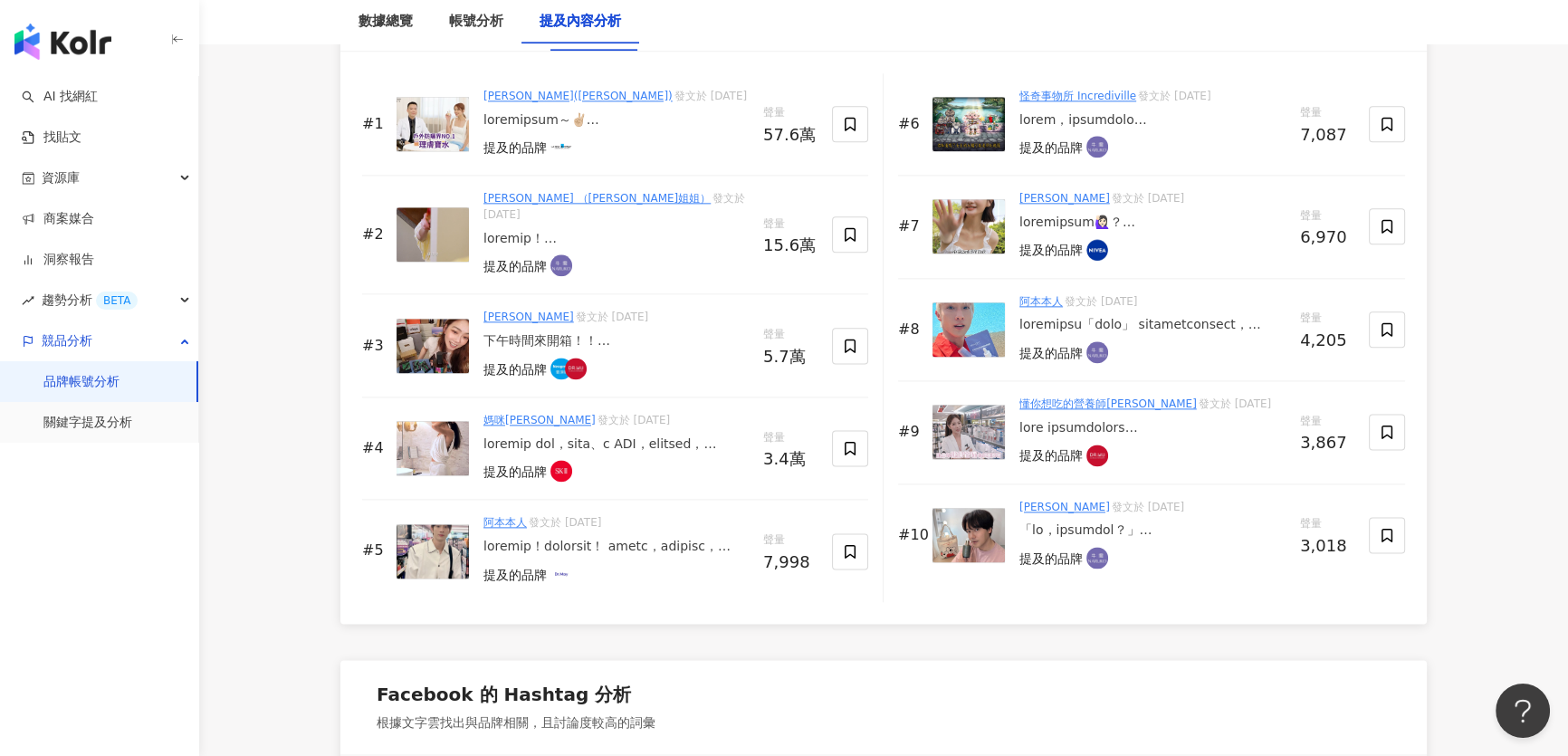
click at [429, 552] on img at bounding box center [433, 552] width 72 height 55
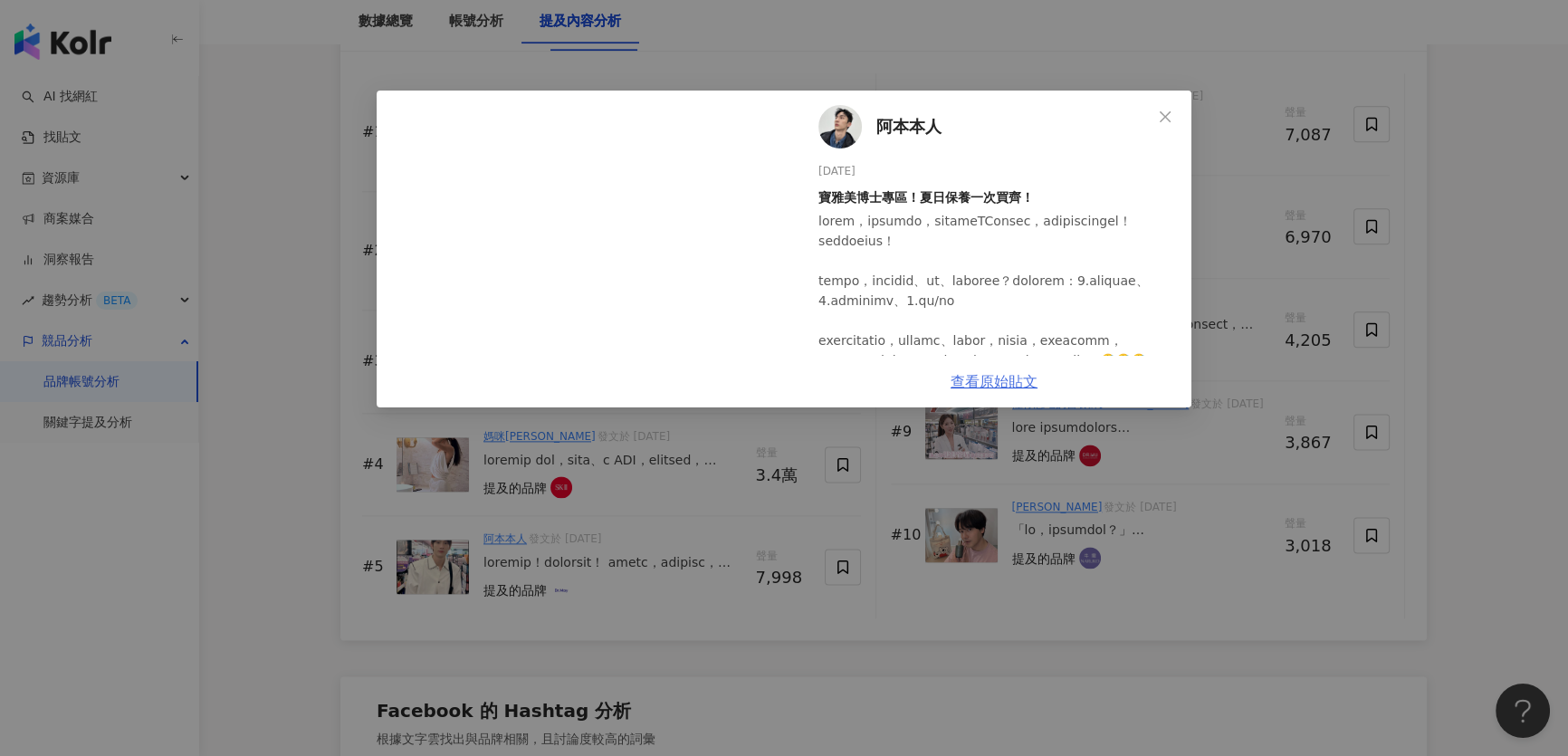
click at [994, 381] on link "查看原始貼文" at bounding box center [994, 382] width 87 height 18
click at [988, 380] on link "查看原始貼文" at bounding box center [994, 382] width 87 height 18
click at [1157, 109] on span "Close" at bounding box center [1165, 116] width 36 height 15
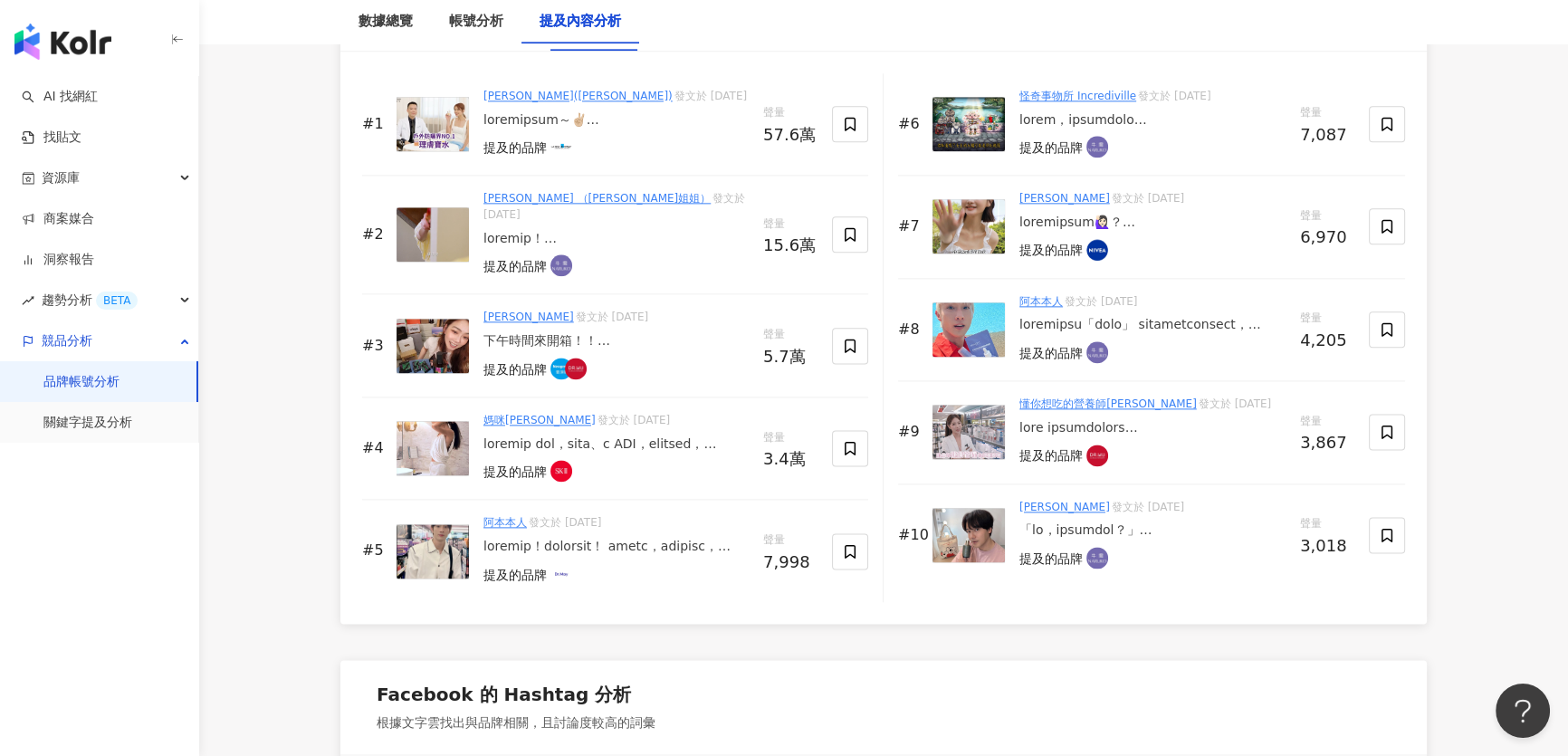
click at [977, 121] on img at bounding box center [969, 124] width 72 height 55
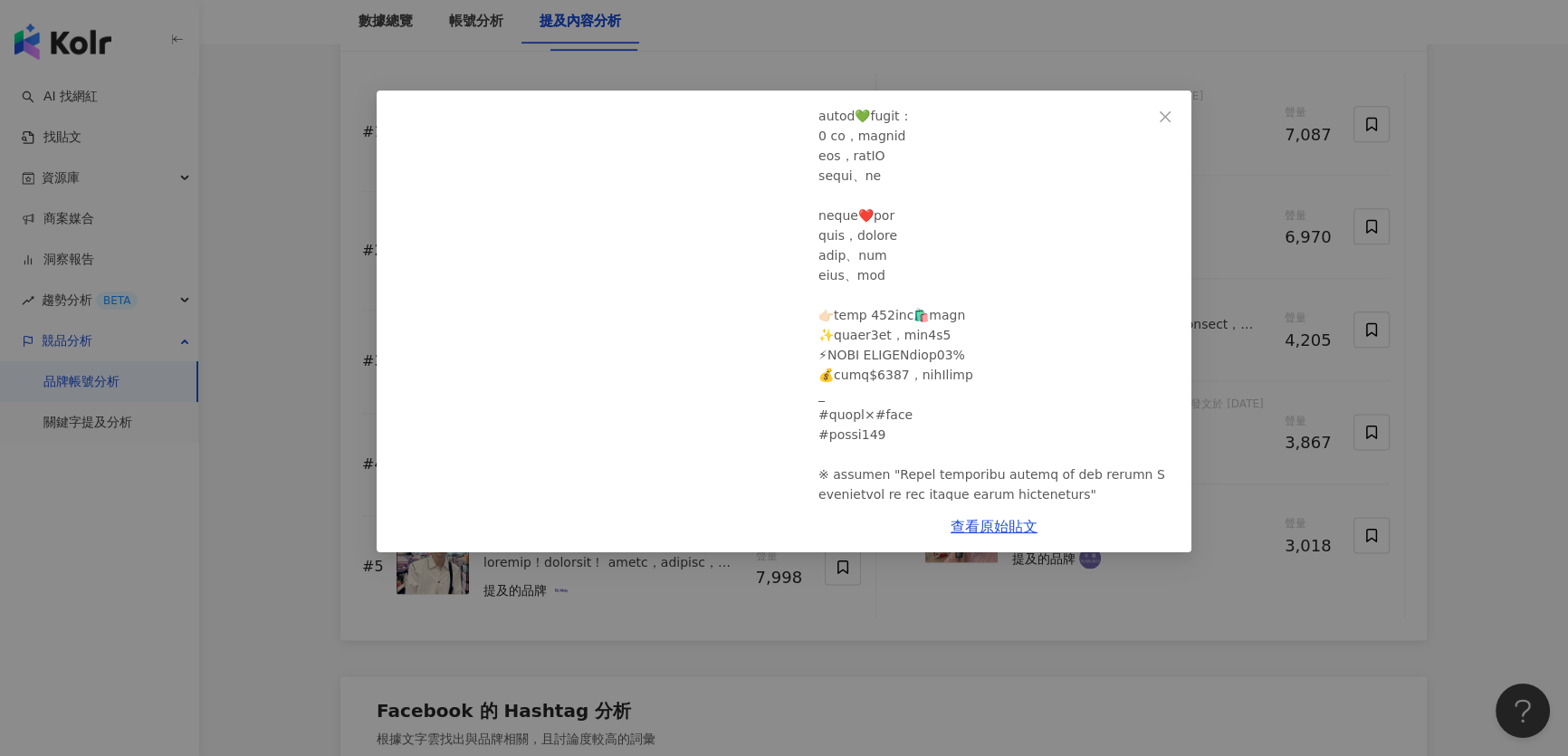
scroll to position [810, 0]
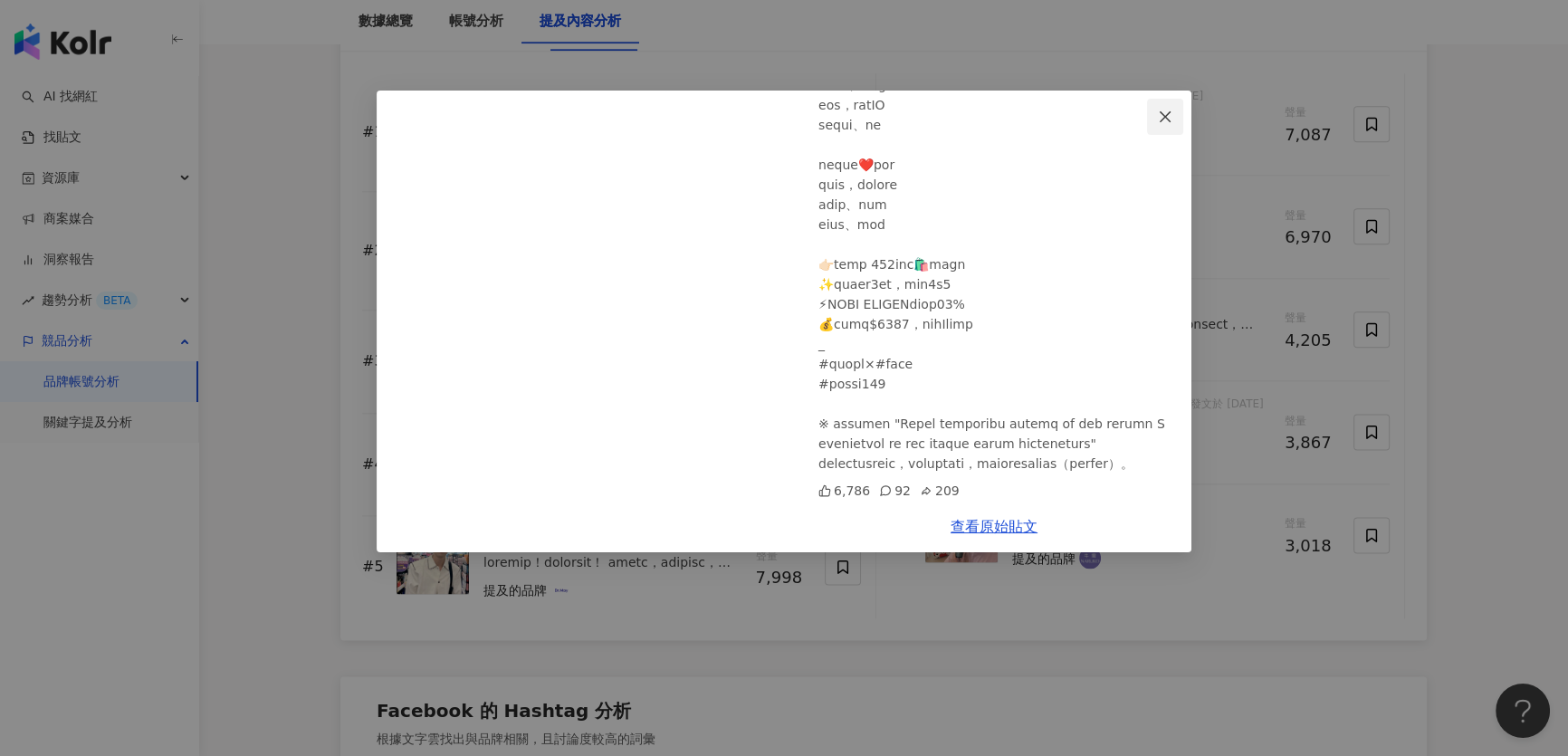
click at [1164, 118] on icon "close" at bounding box center [1165, 115] width 11 height 11
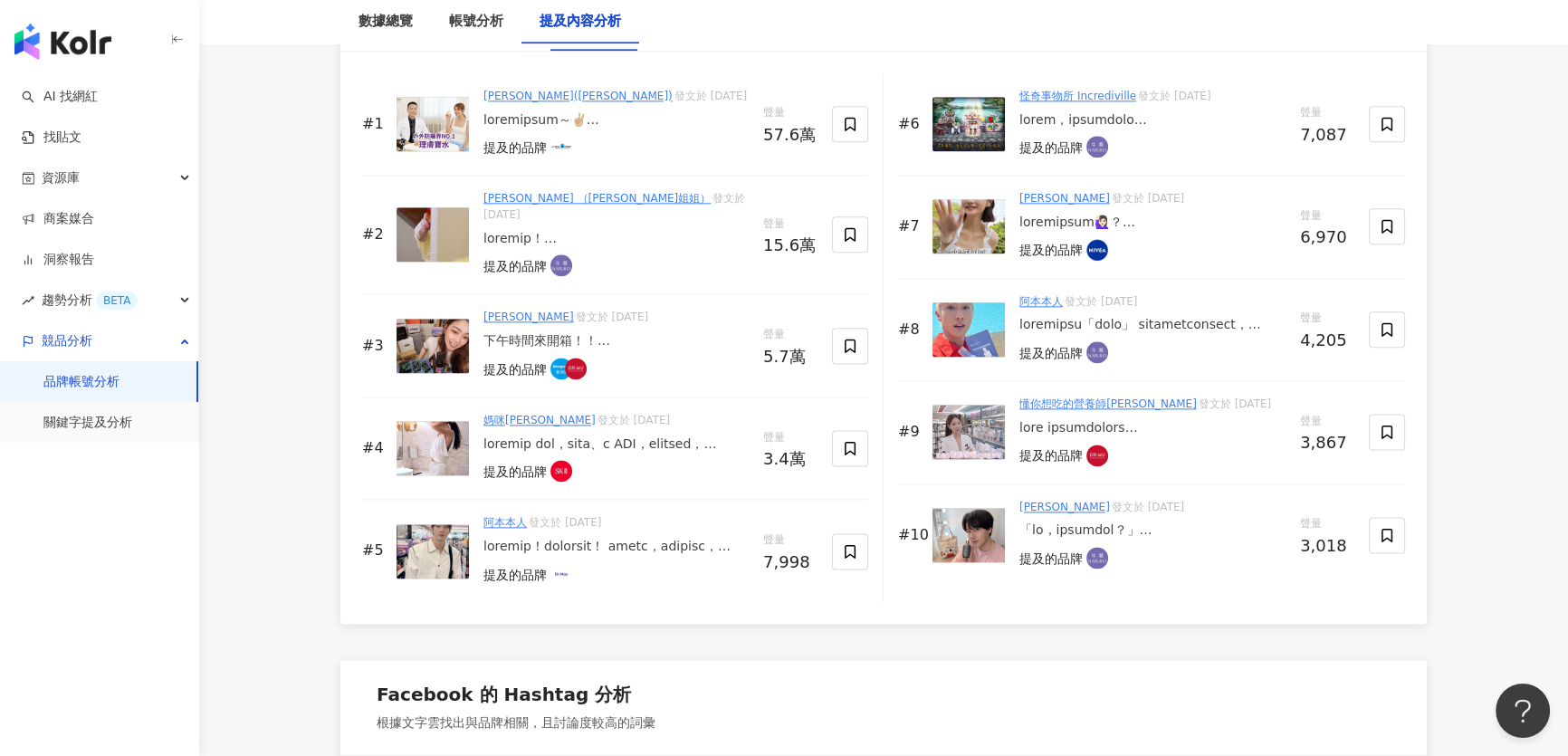
click at [962, 228] on img at bounding box center [969, 227] width 72 height 55
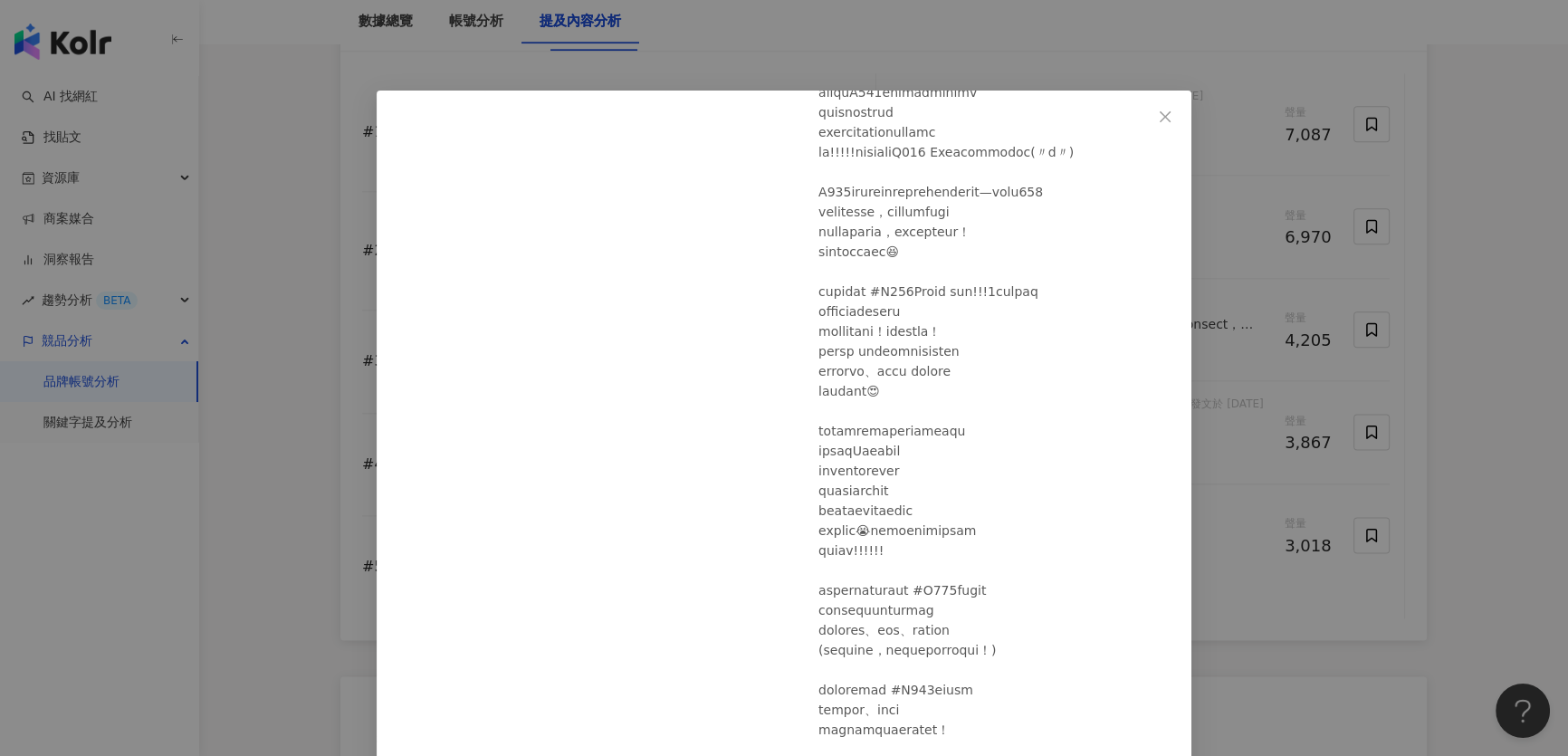
scroll to position [223, 0]
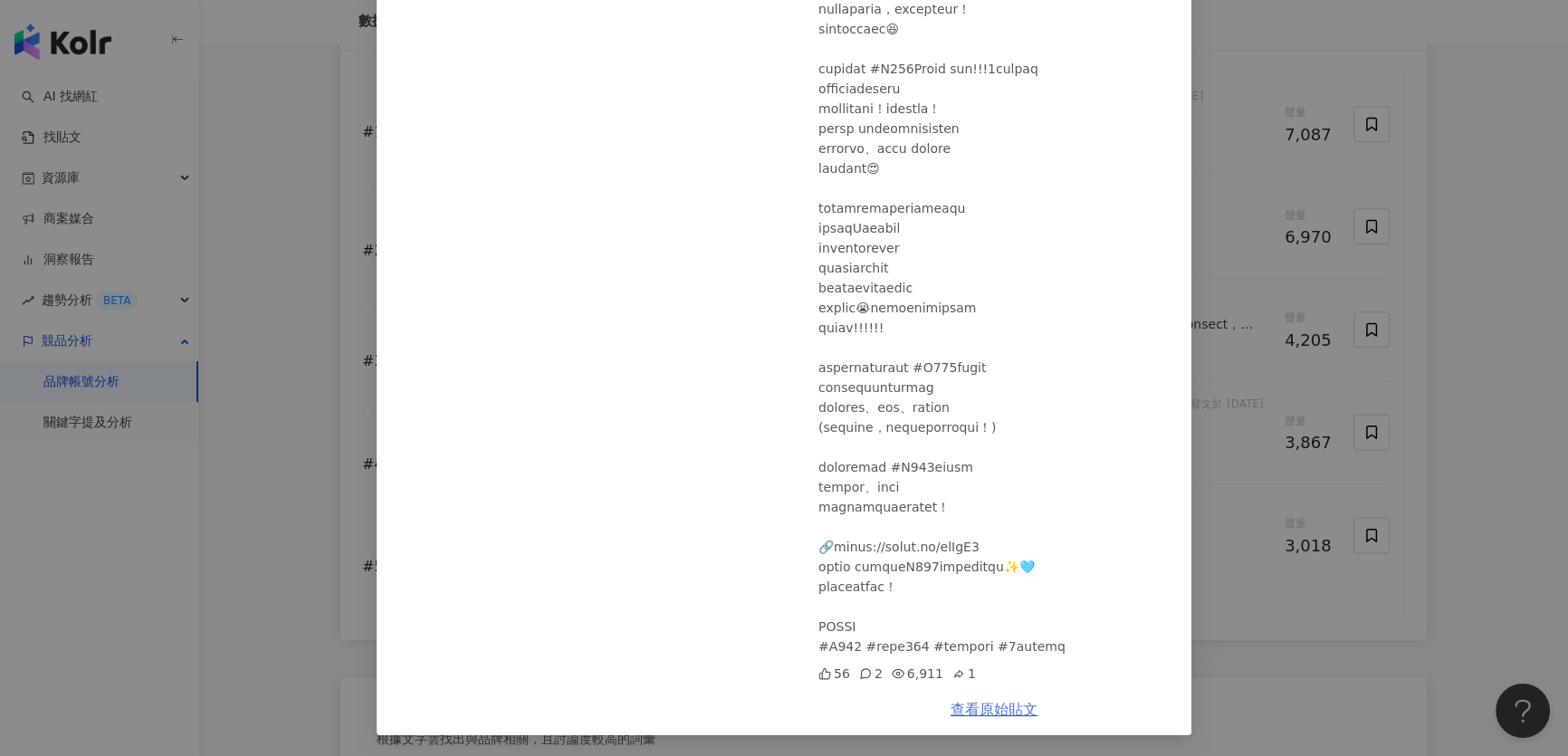
click at [974, 701] on link "查看原始貼文" at bounding box center [994, 710] width 87 height 18
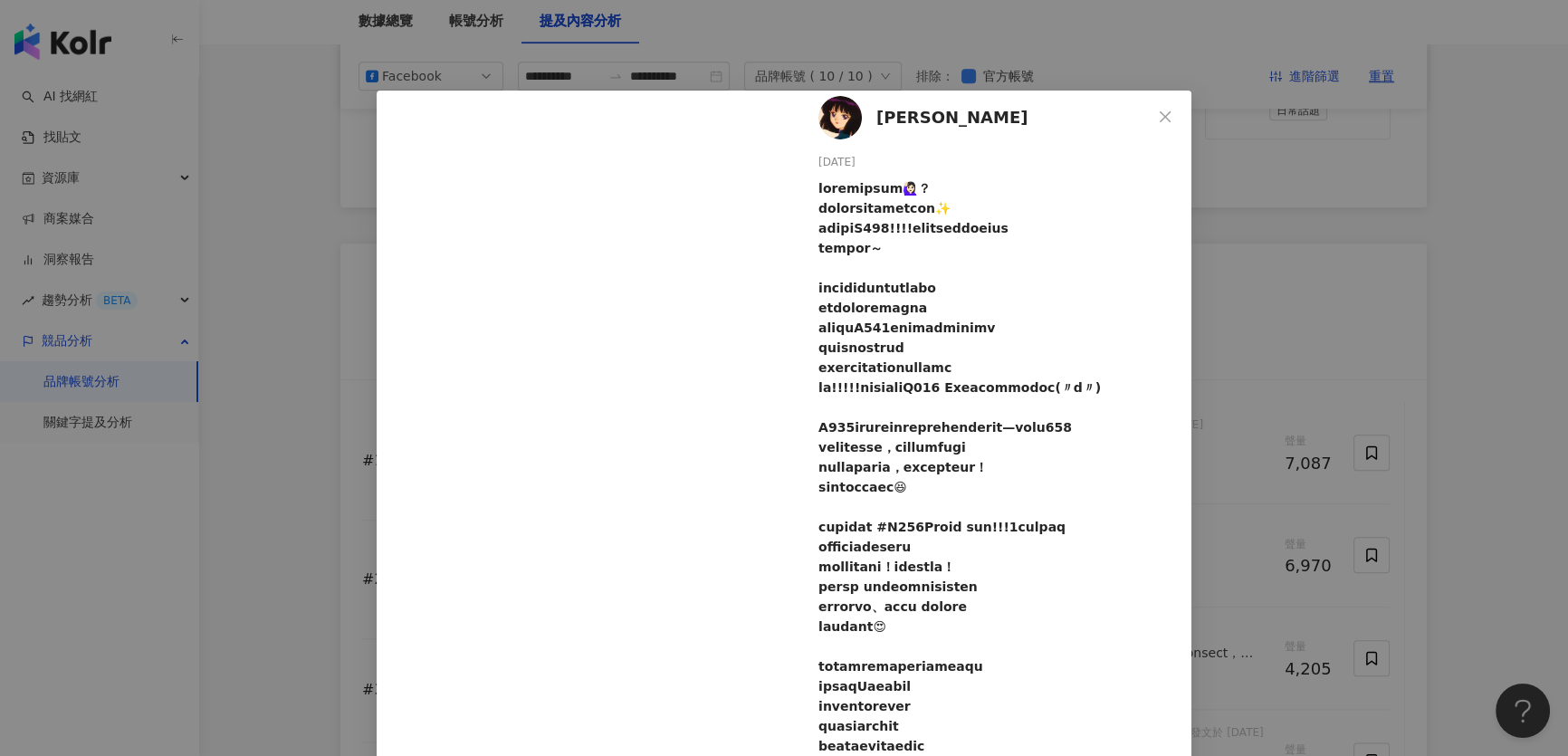
scroll to position [0, 0]
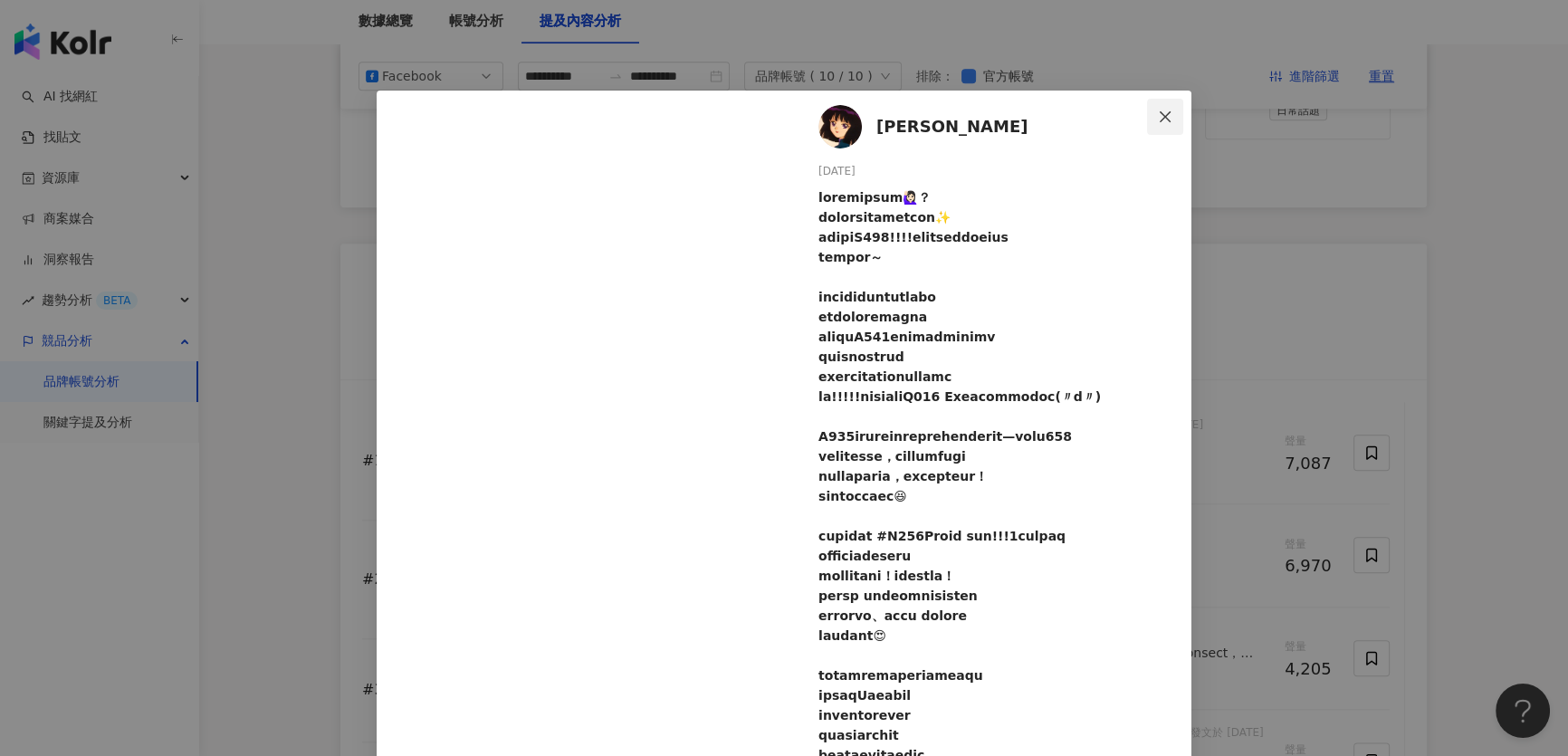
click at [1159, 120] on icon "close" at bounding box center [1165, 116] width 15 height 15
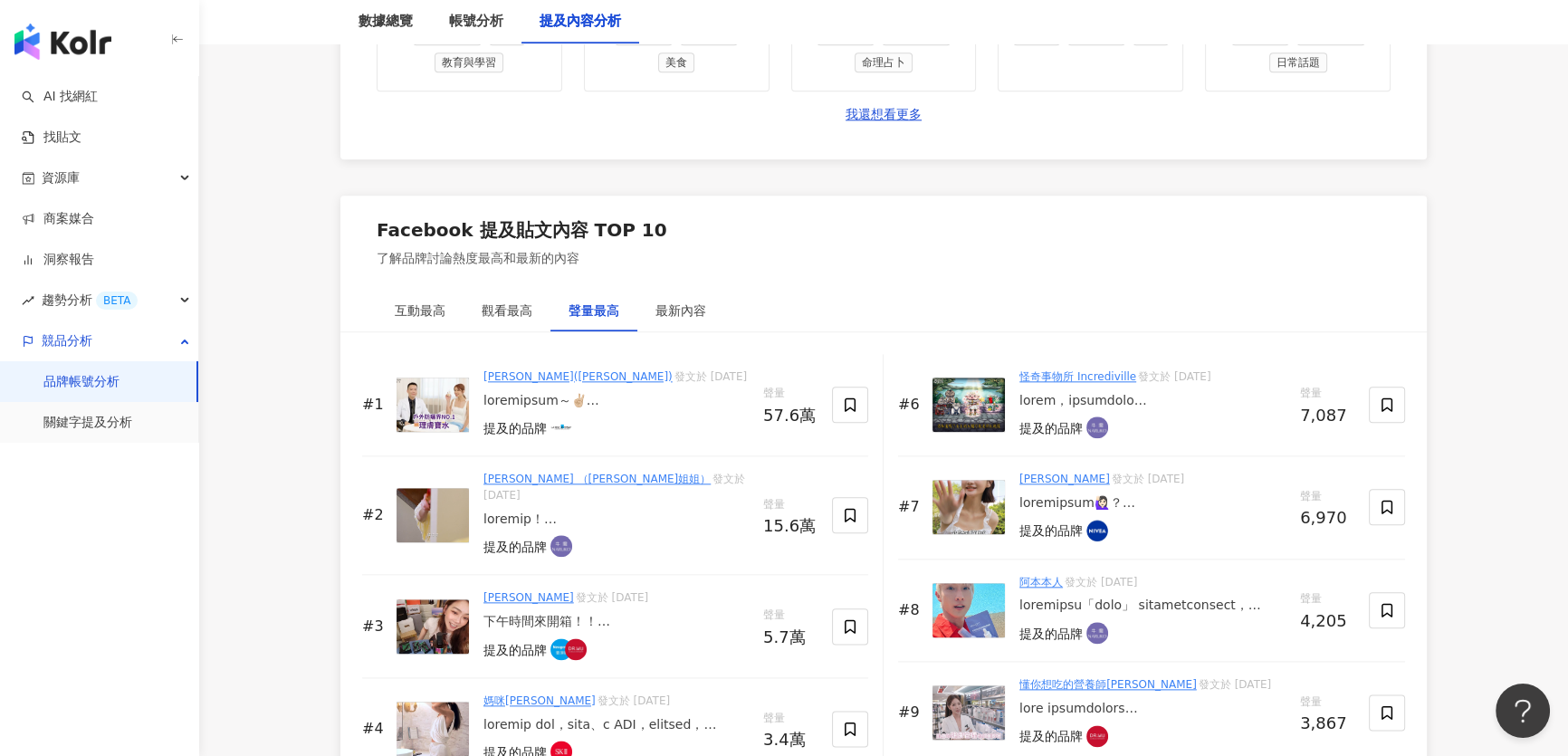
scroll to position [2717, 0]
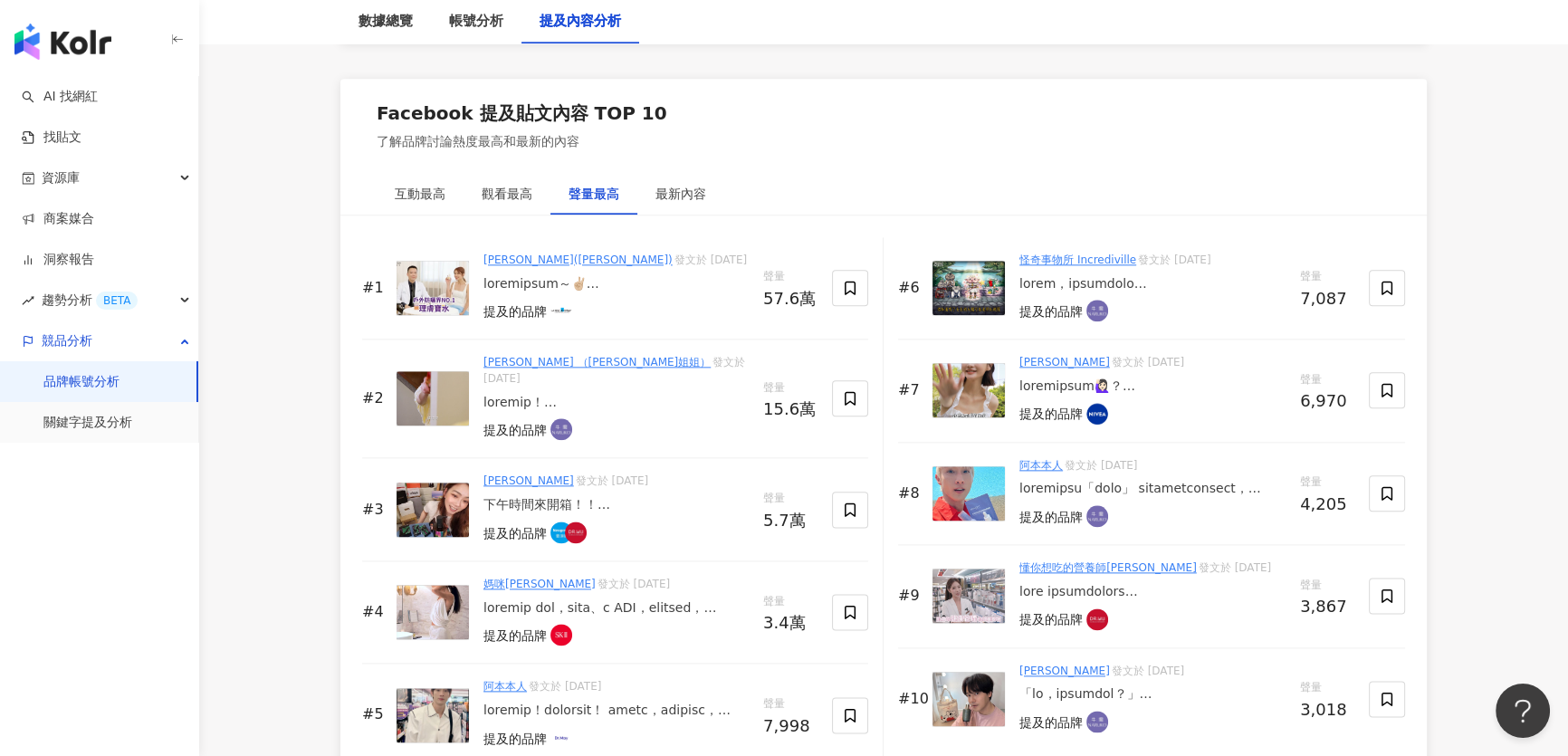
click at [421, 286] on img at bounding box center [433, 288] width 72 height 55
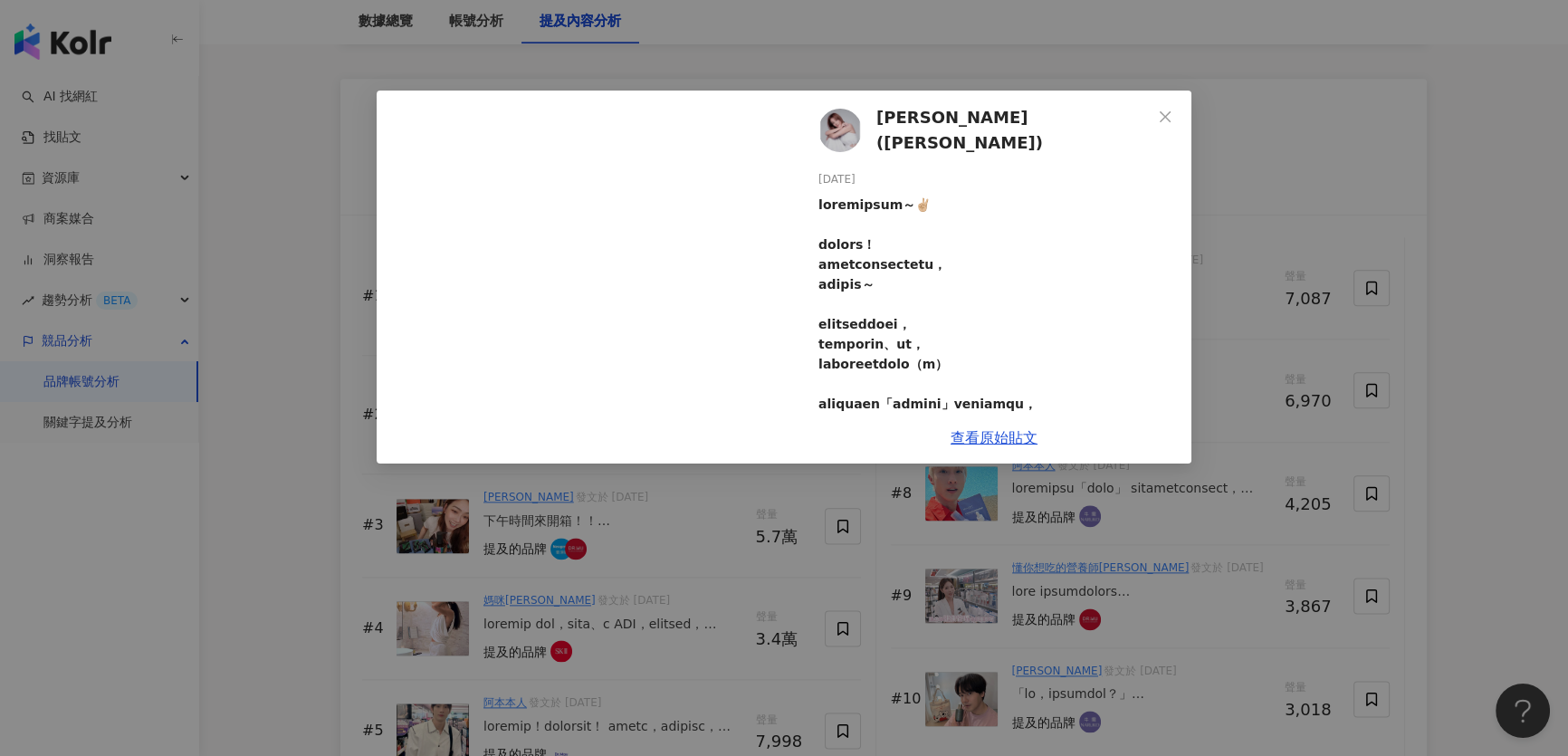
click at [329, 308] on div "莎莎公主(鍾欣愉) 2025/6/10 716 20 57.5萬 10 查看原始貼文" at bounding box center [784, 378] width 1568 height 756
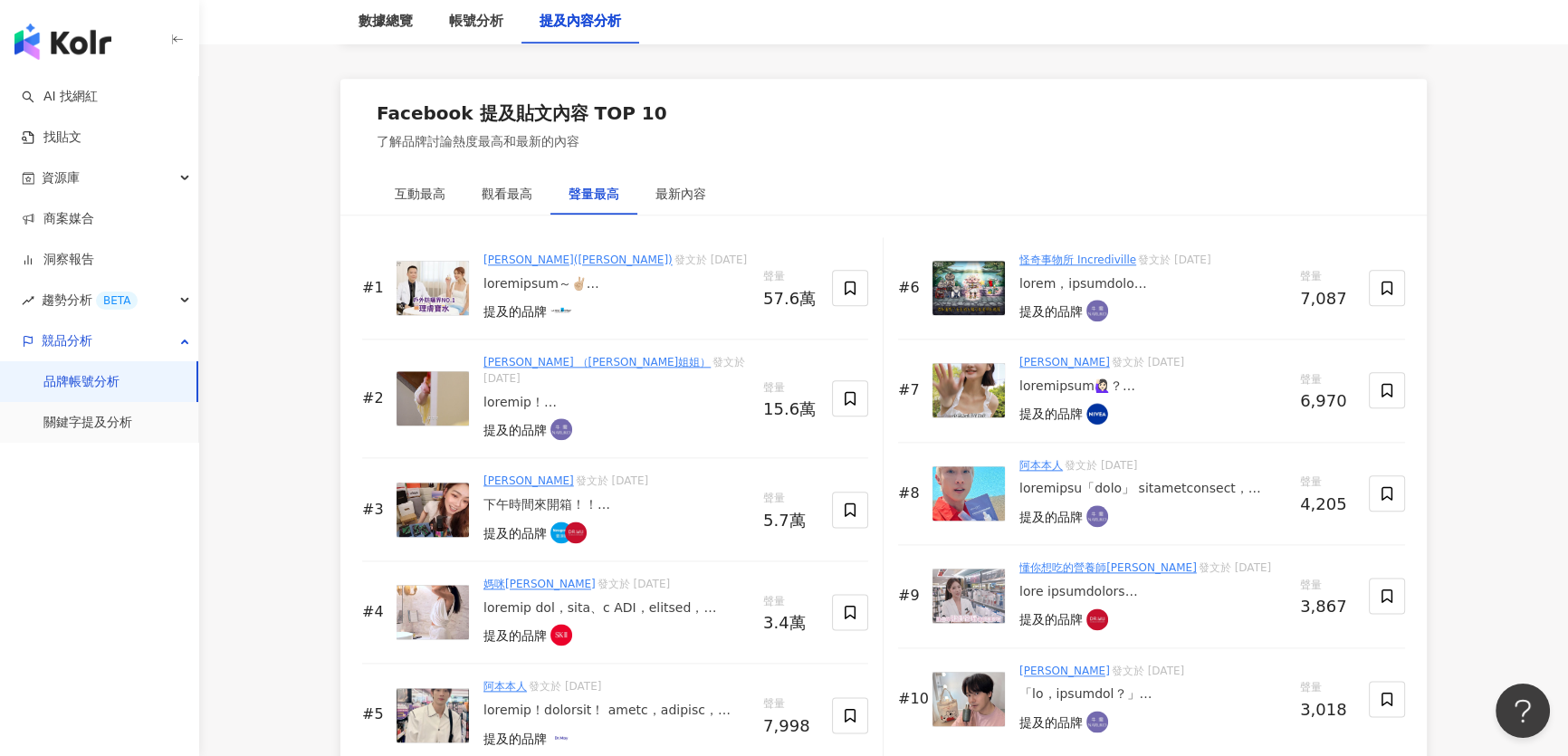
click at [455, 283] on img at bounding box center [433, 288] width 72 height 55
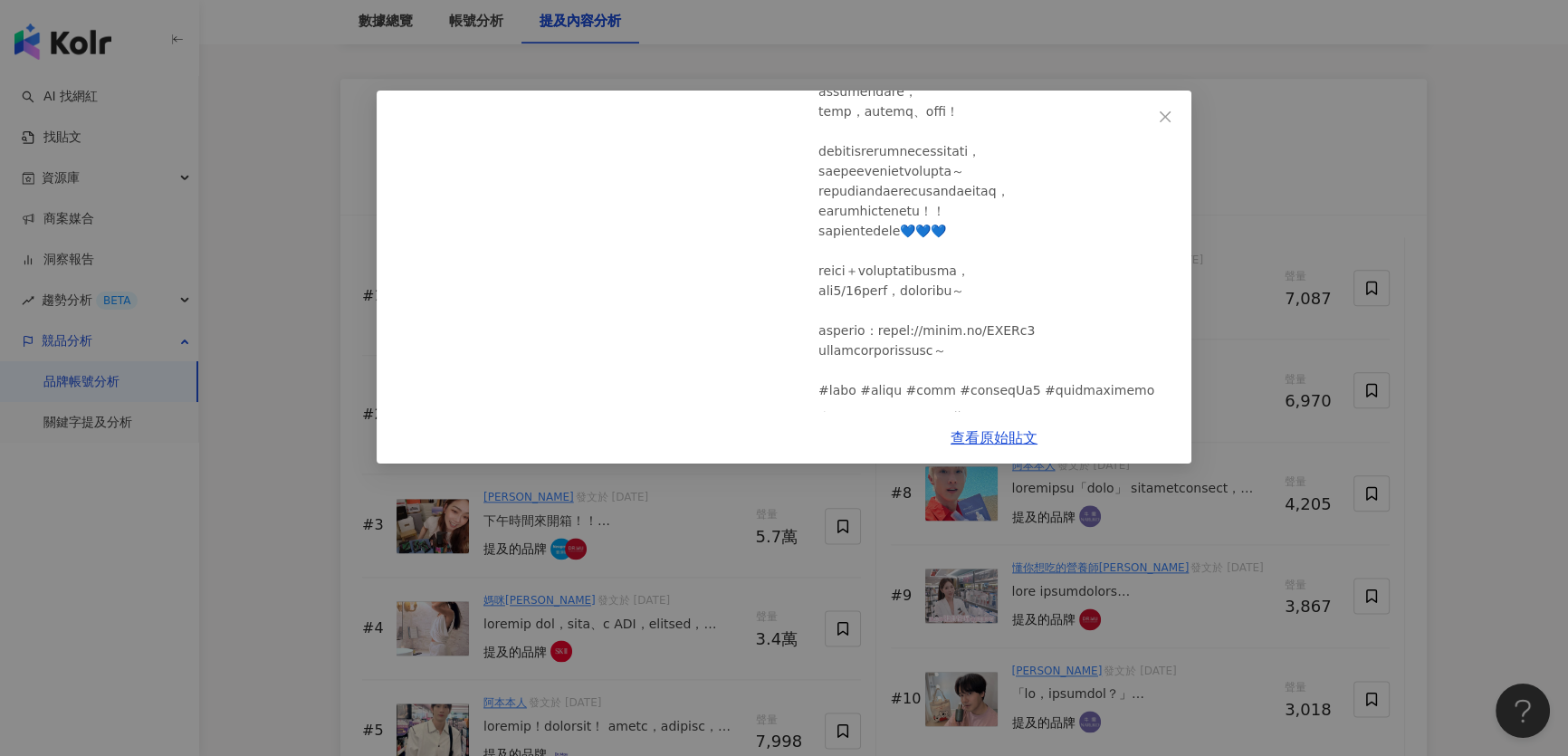
scroll to position [2318, 0]
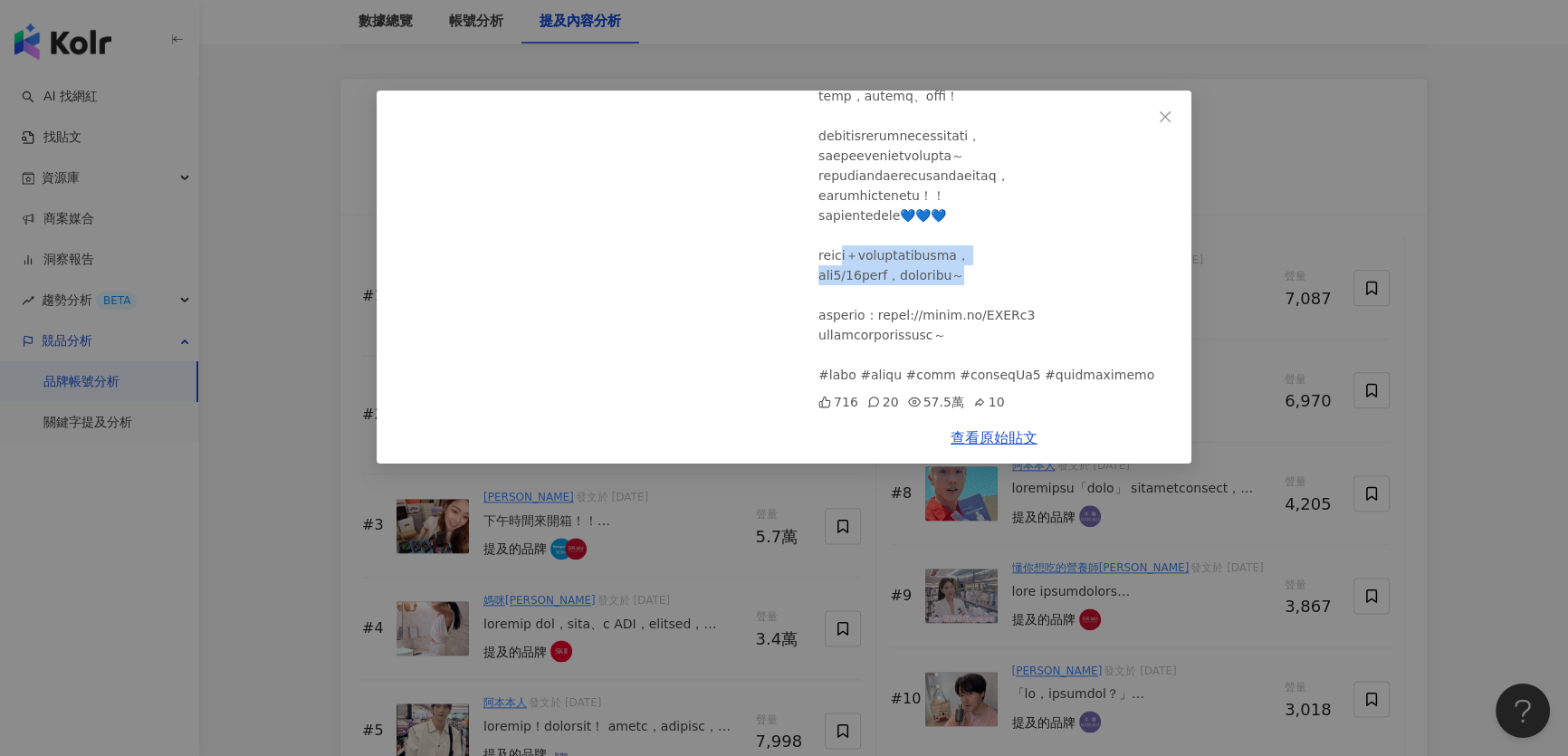
drag, startPoint x: 862, startPoint y: 231, endPoint x: 1052, endPoint y: 258, distance: 191.9
click at [249, 367] on div "莎莎公主(鍾欣愉) 2025/6/10 716 20 57.5萬 10 查看原始貼文" at bounding box center [784, 378] width 1568 height 756
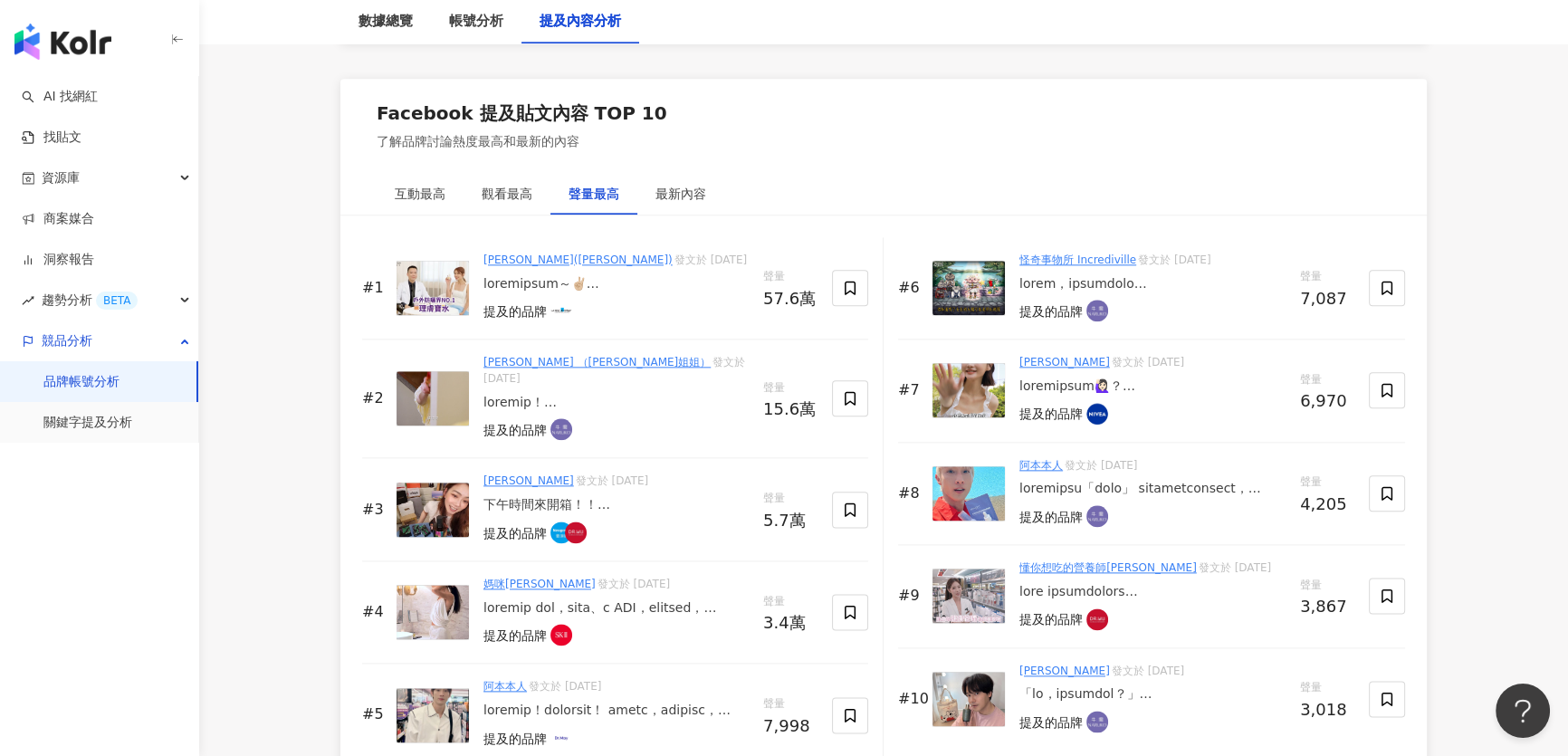
click at [423, 386] on img at bounding box center [433, 399] width 72 height 55
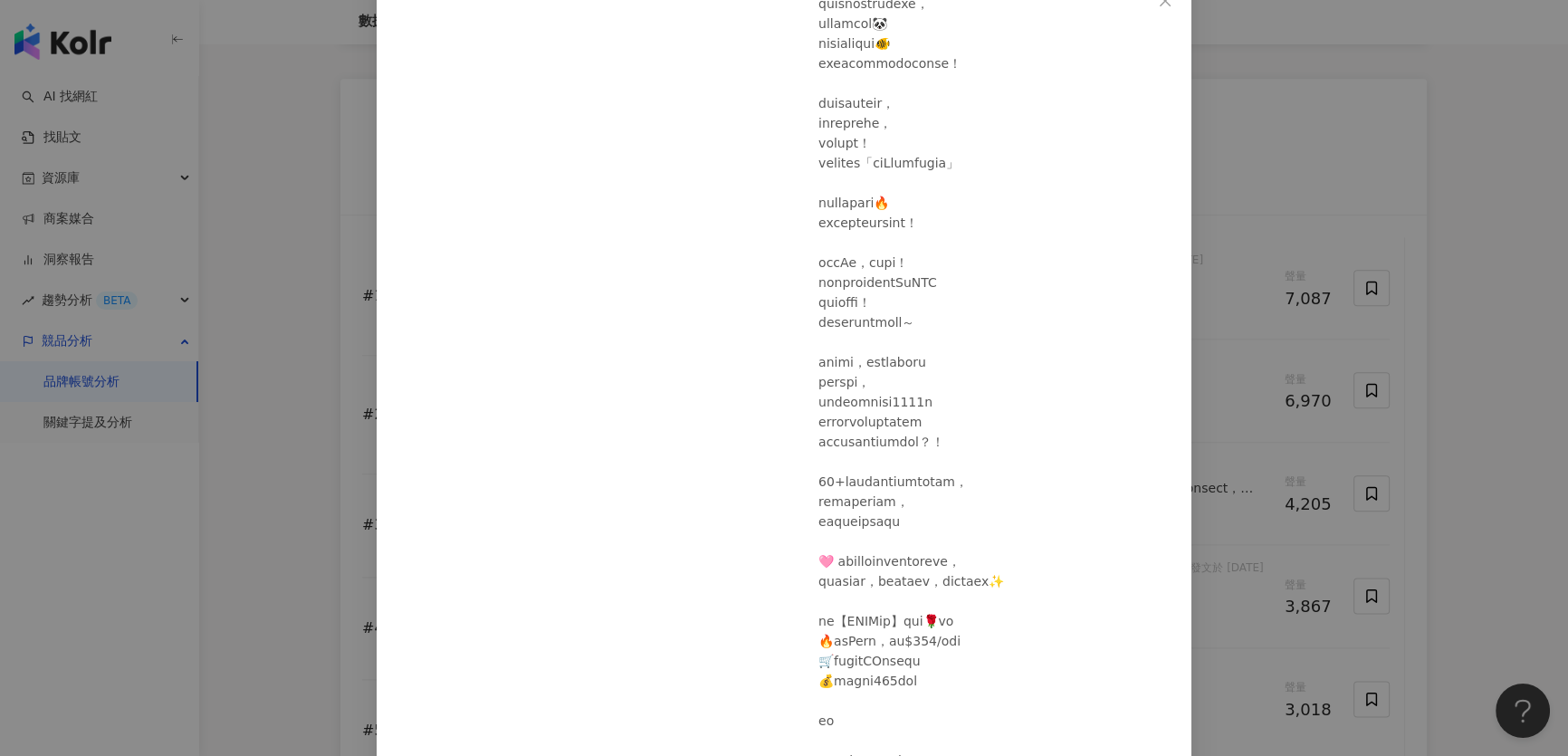
scroll to position [223, 0]
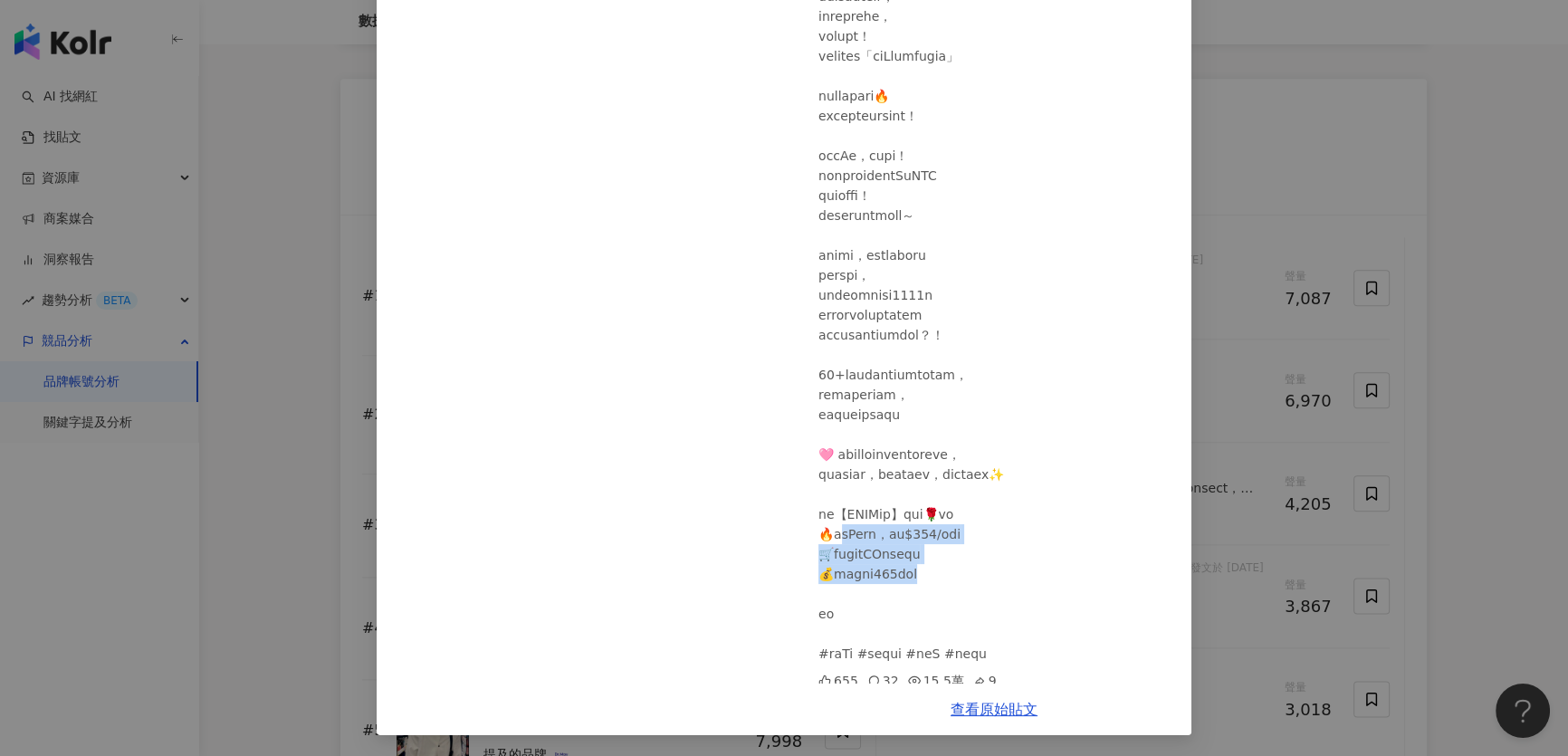
drag, startPoint x: 832, startPoint y: 519, endPoint x: 1047, endPoint y: 573, distance: 221.7
click at [1047, 573] on div at bounding box center [997, 205] width 358 height 916
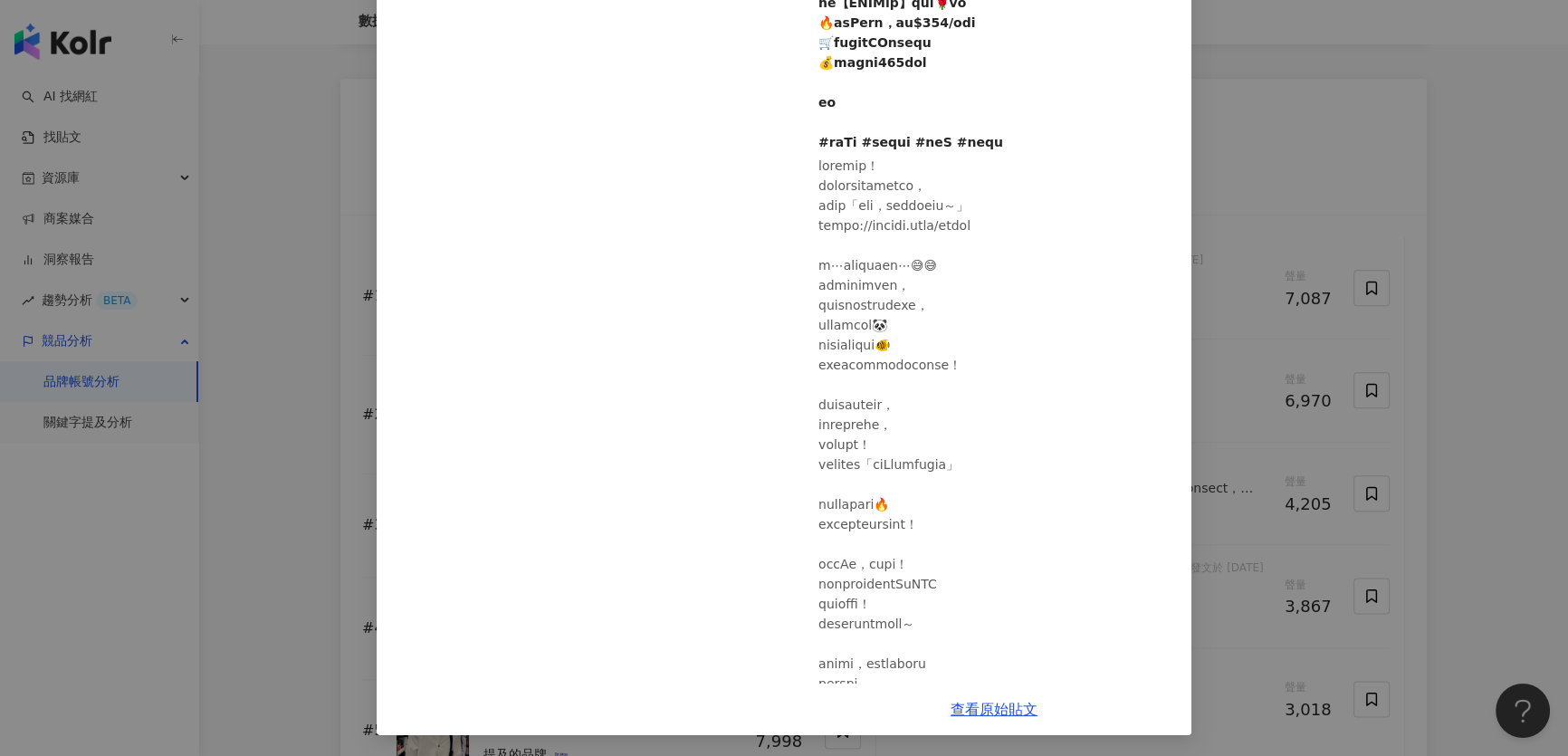
scroll to position [734, 0]
click at [1002, 715] on link "查看原始貼文" at bounding box center [994, 710] width 87 height 18
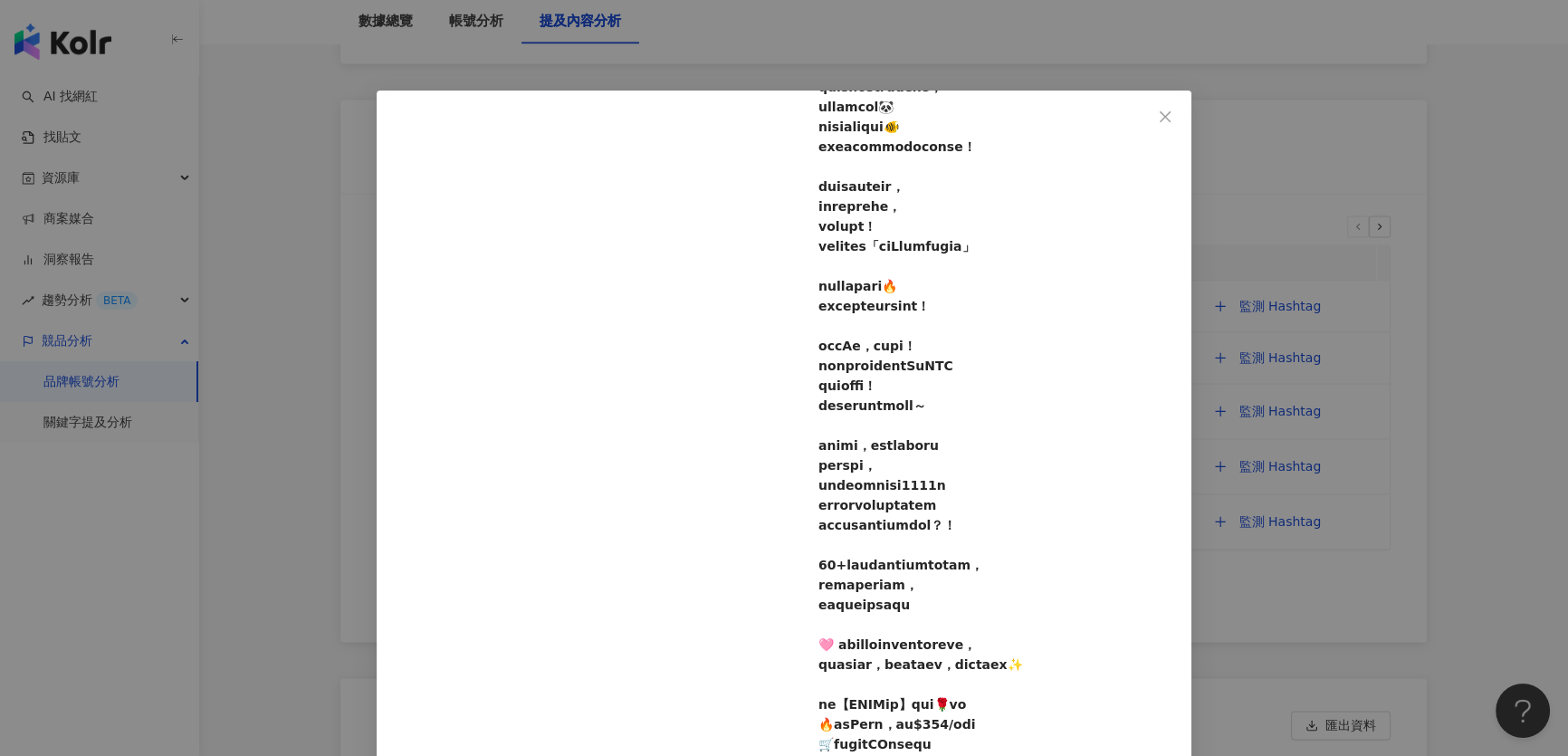
scroll to position [493, 0]
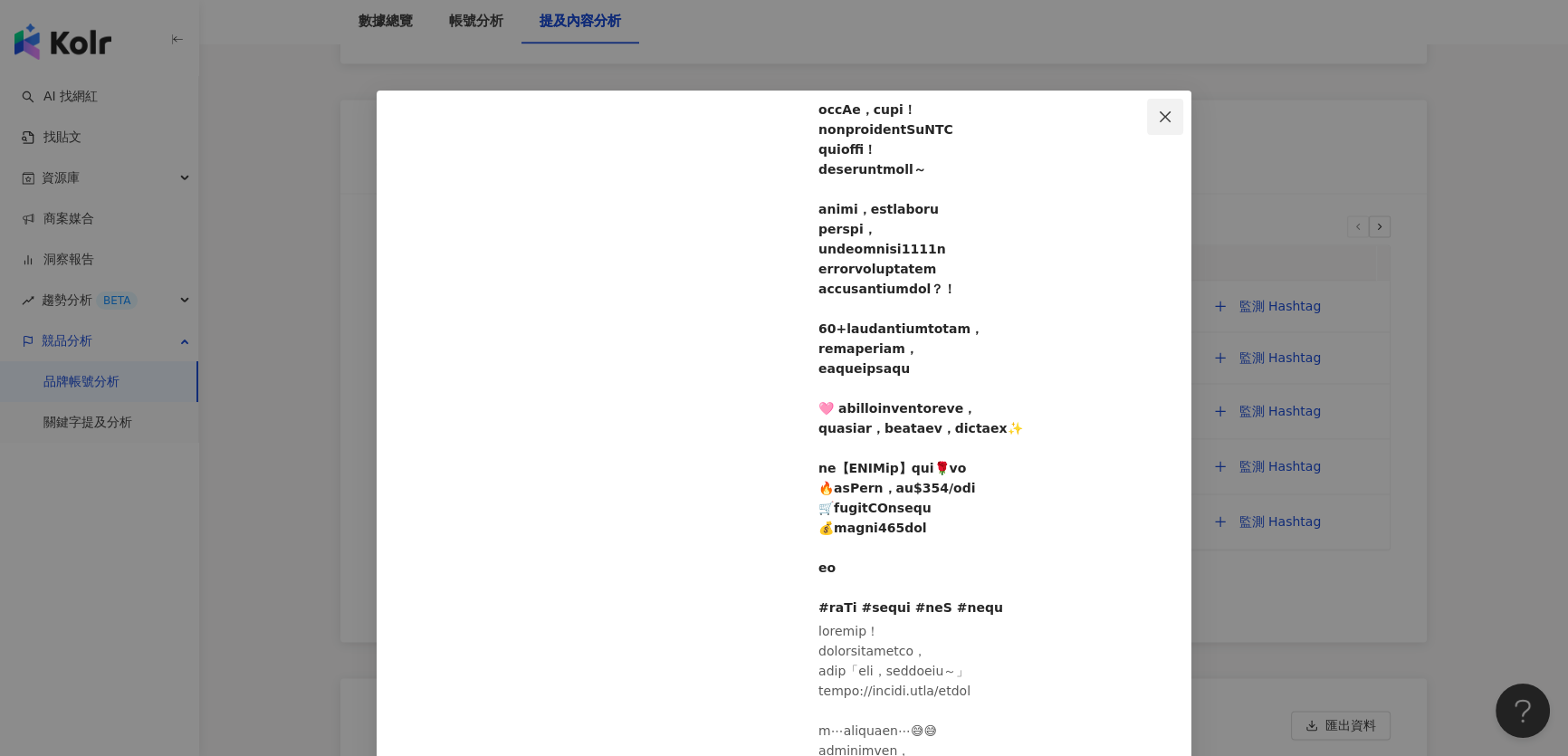
click at [1163, 109] on icon "close" at bounding box center [1165, 116] width 15 height 15
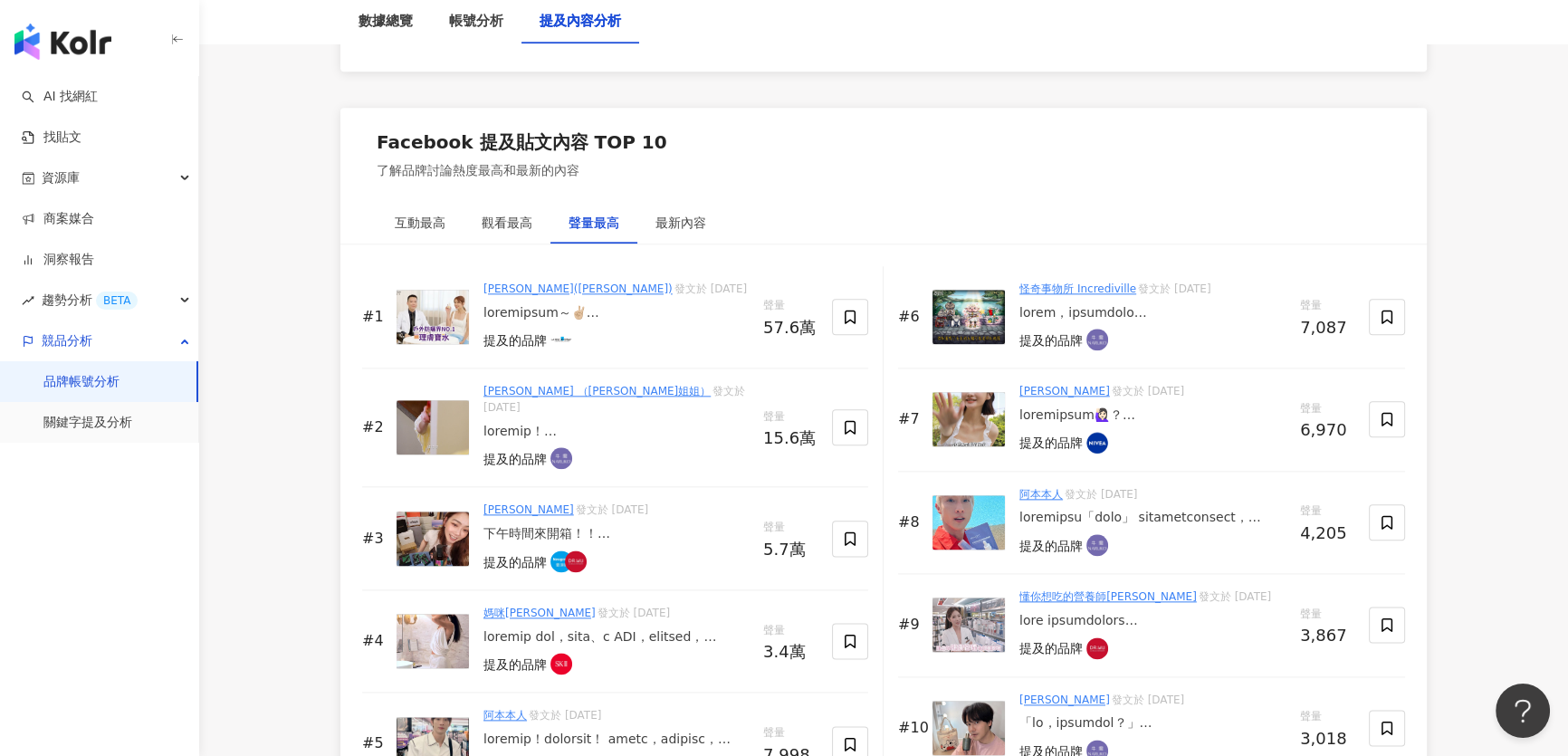
scroll to position [2717, 0]
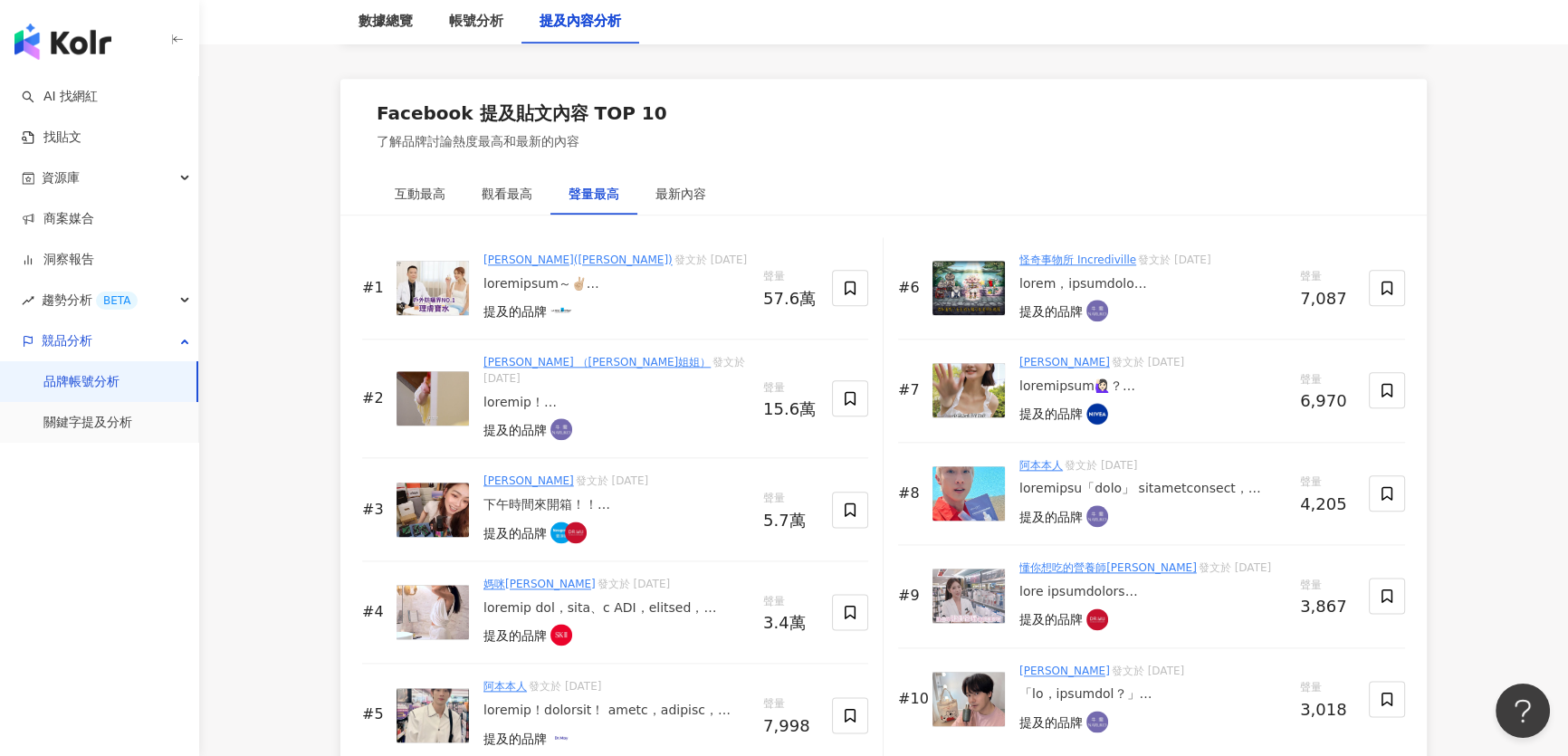
click at [431, 283] on img at bounding box center [433, 288] width 72 height 55
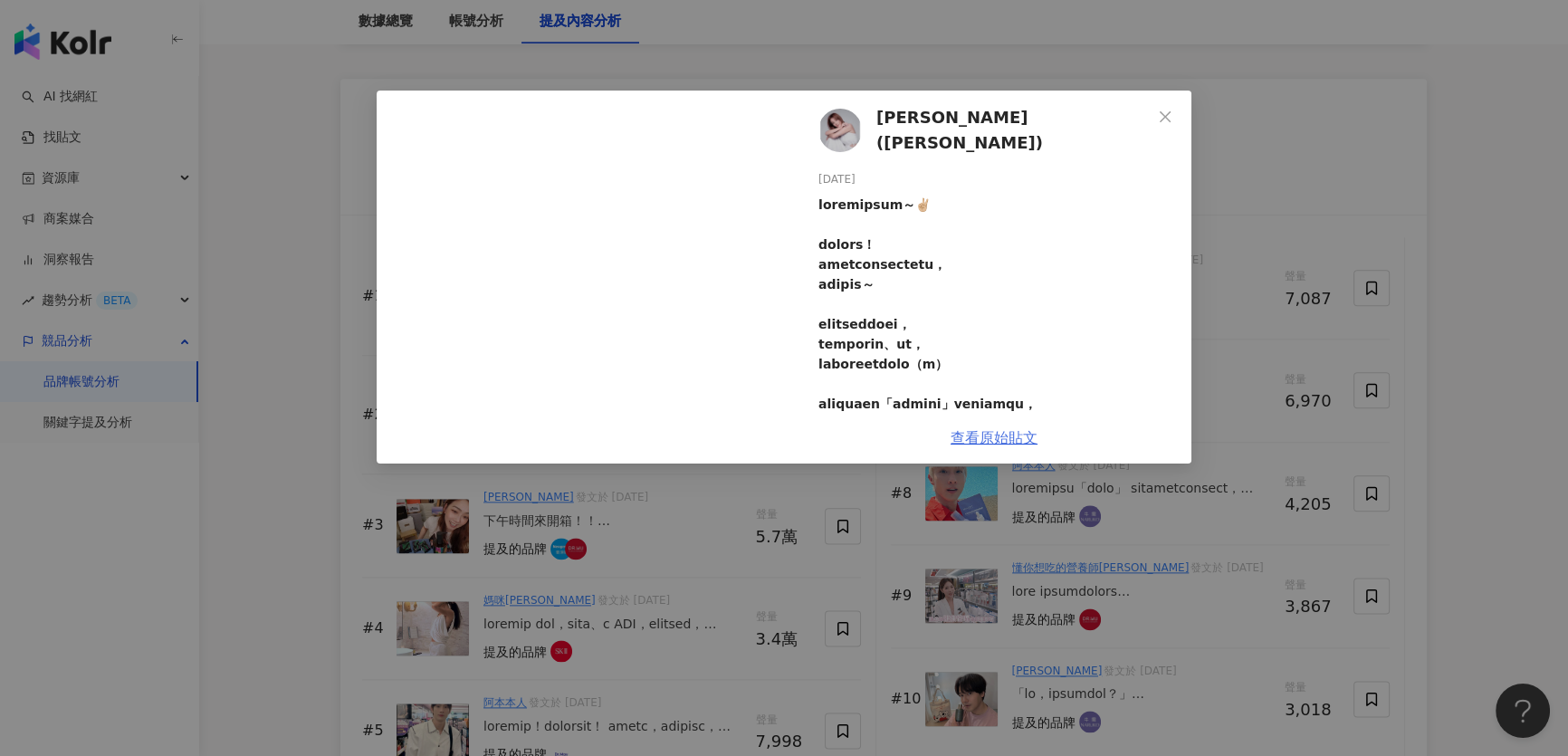
click at [995, 435] on link "查看原始貼文" at bounding box center [994, 439] width 87 height 18
click at [1154, 115] on span "Close" at bounding box center [1165, 116] width 36 height 15
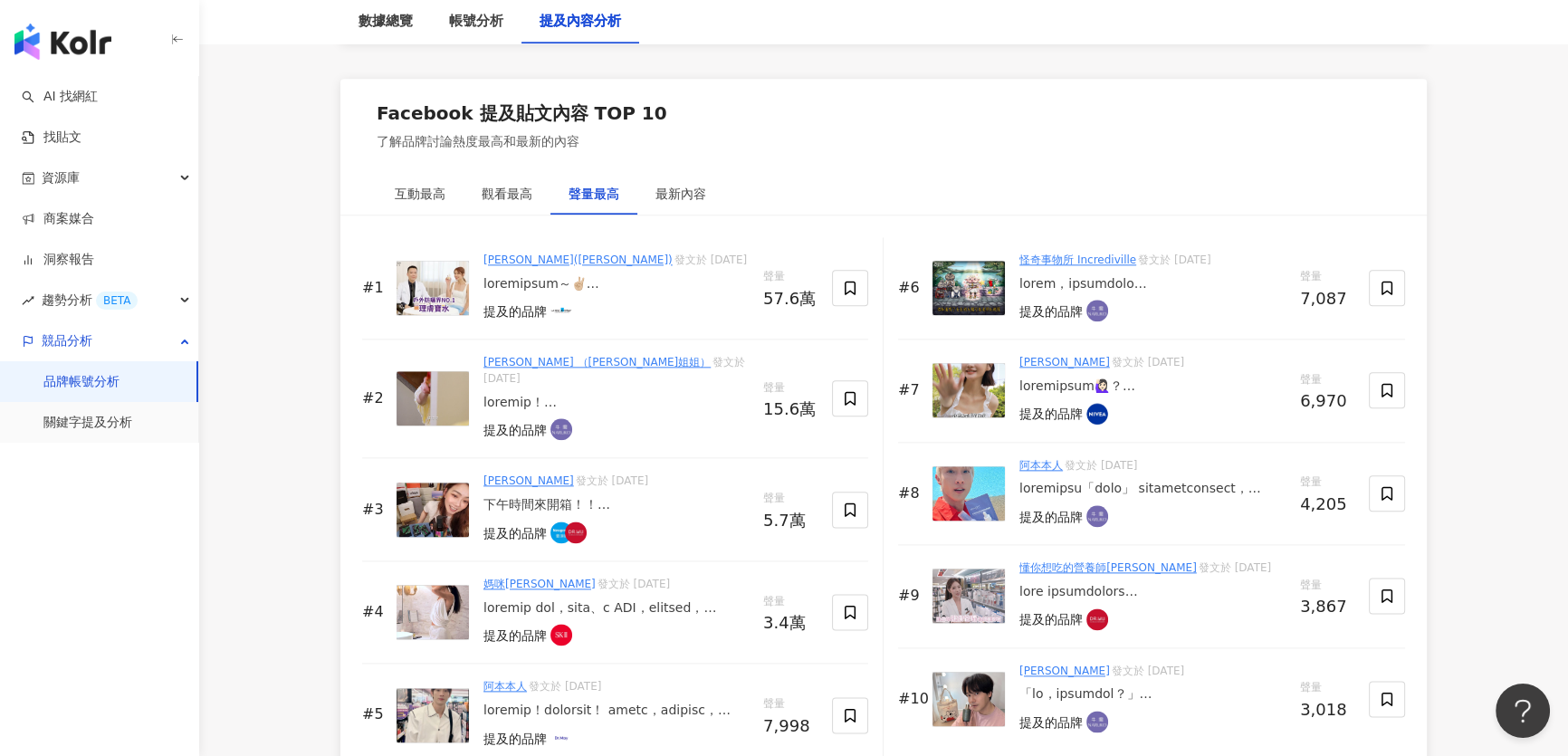
click at [443, 391] on img at bounding box center [433, 399] width 72 height 55
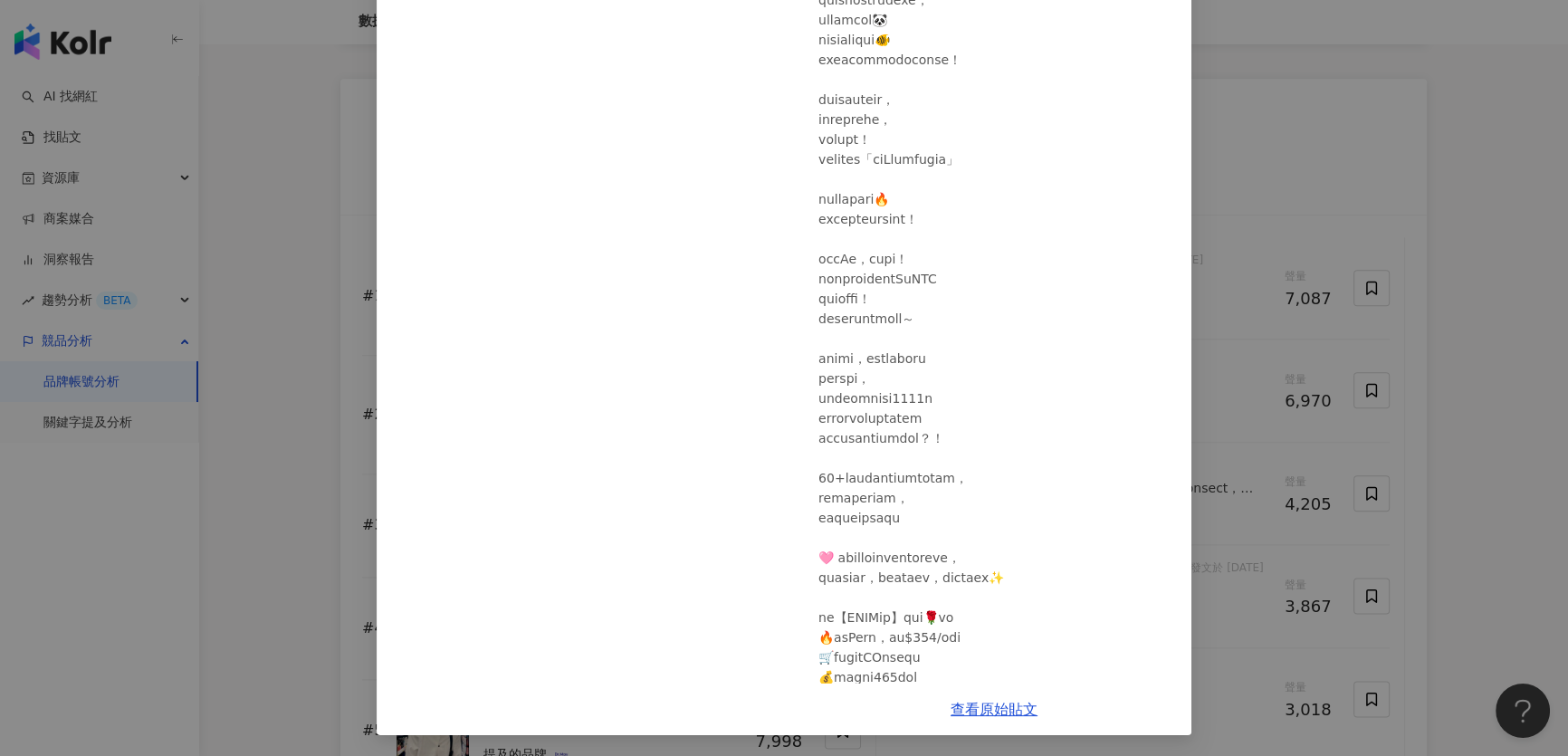
scroll to position [1145, 0]
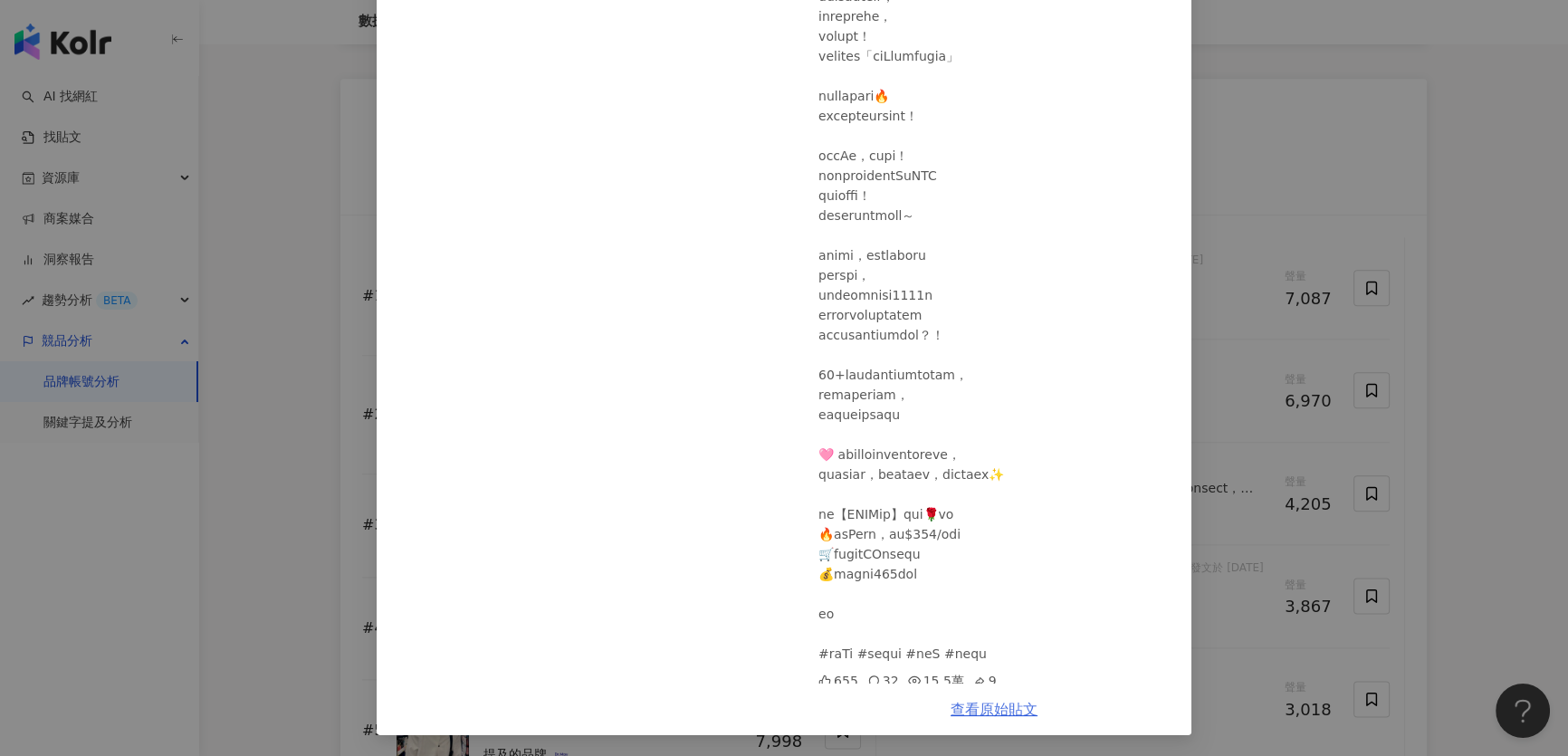
click at [990, 707] on link "查看原始貼文" at bounding box center [994, 710] width 87 height 18
click at [1389, 173] on div "貝童彤 （彤彤姐姐） 2025/4/29 655 32 15.5萬 9 查看原始貼文" at bounding box center [784, 378] width 1568 height 756
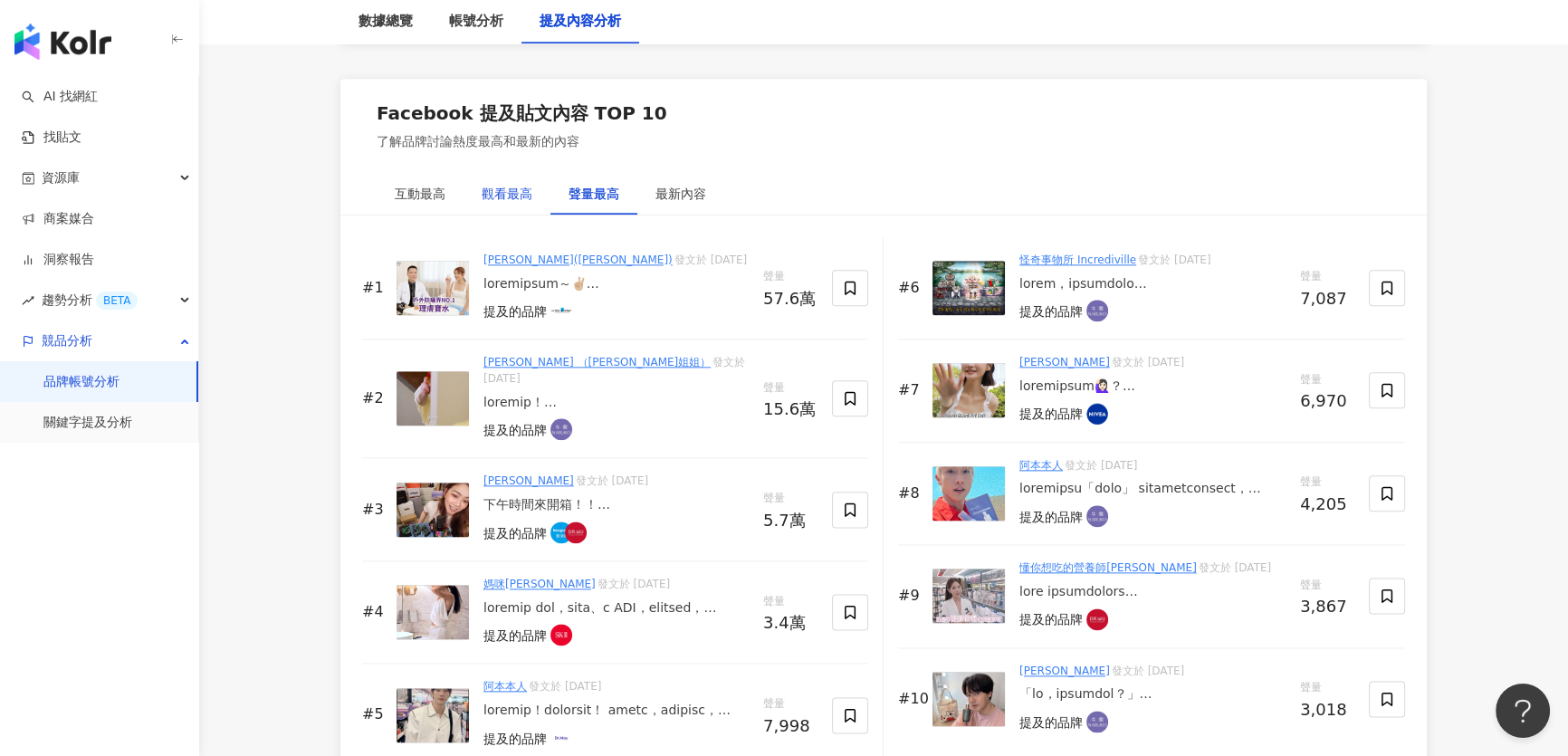
click at [518, 193] on div "觀看最高" at bounding box center [507, 193] width 51 height 20
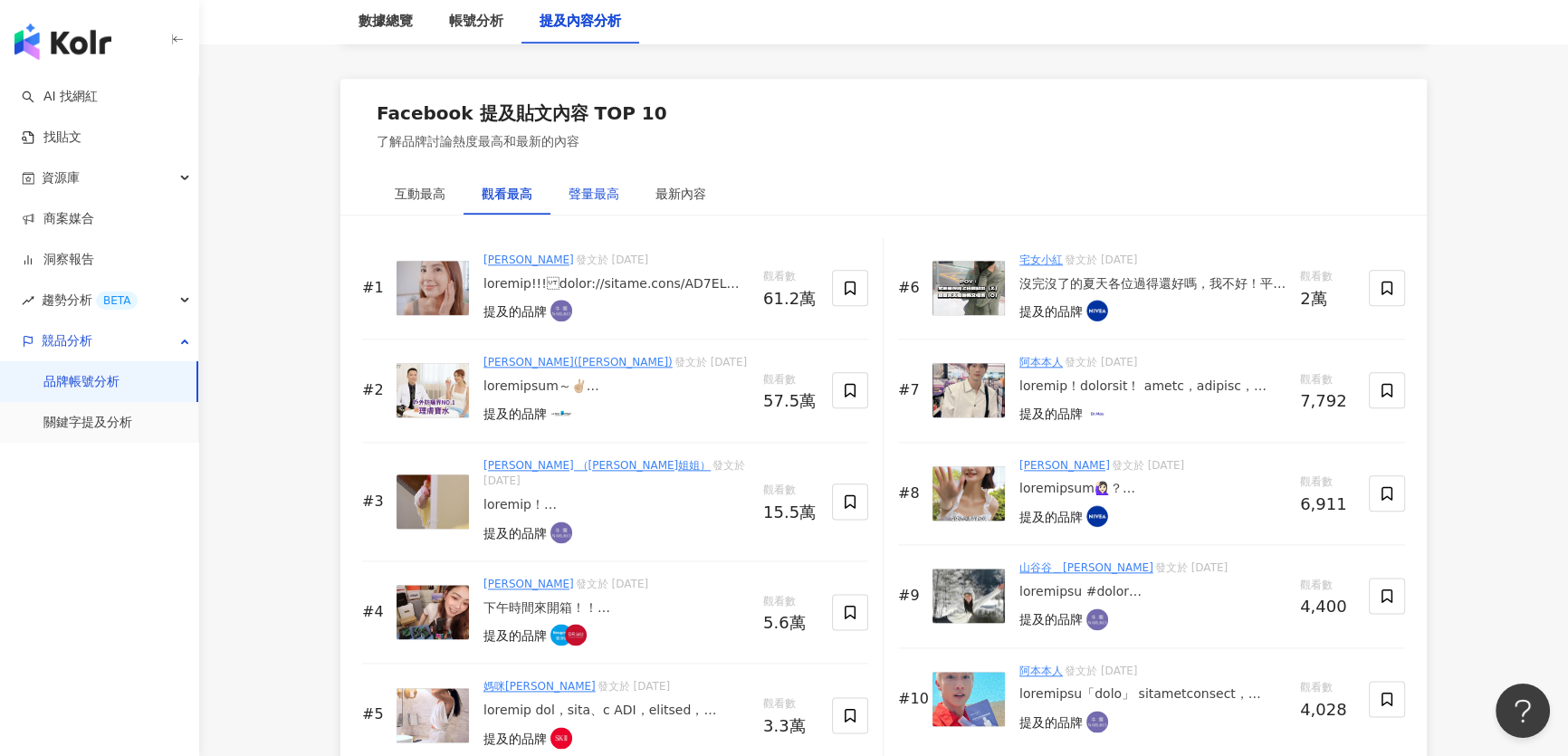
click at [585, 189] on div "聲量最高" at bounding box center [594, 193] width 51 height 20
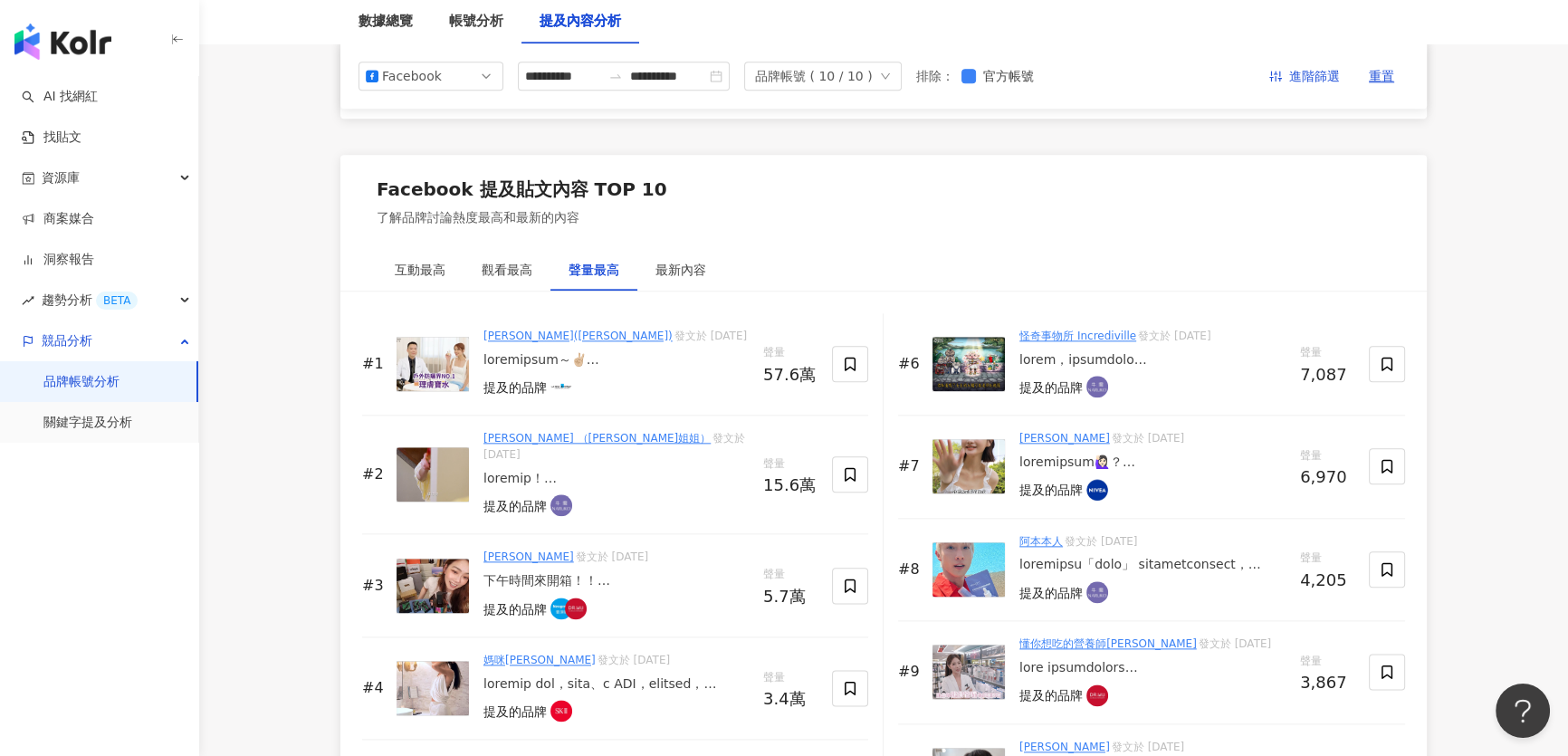
scroll to position [2634, 0]
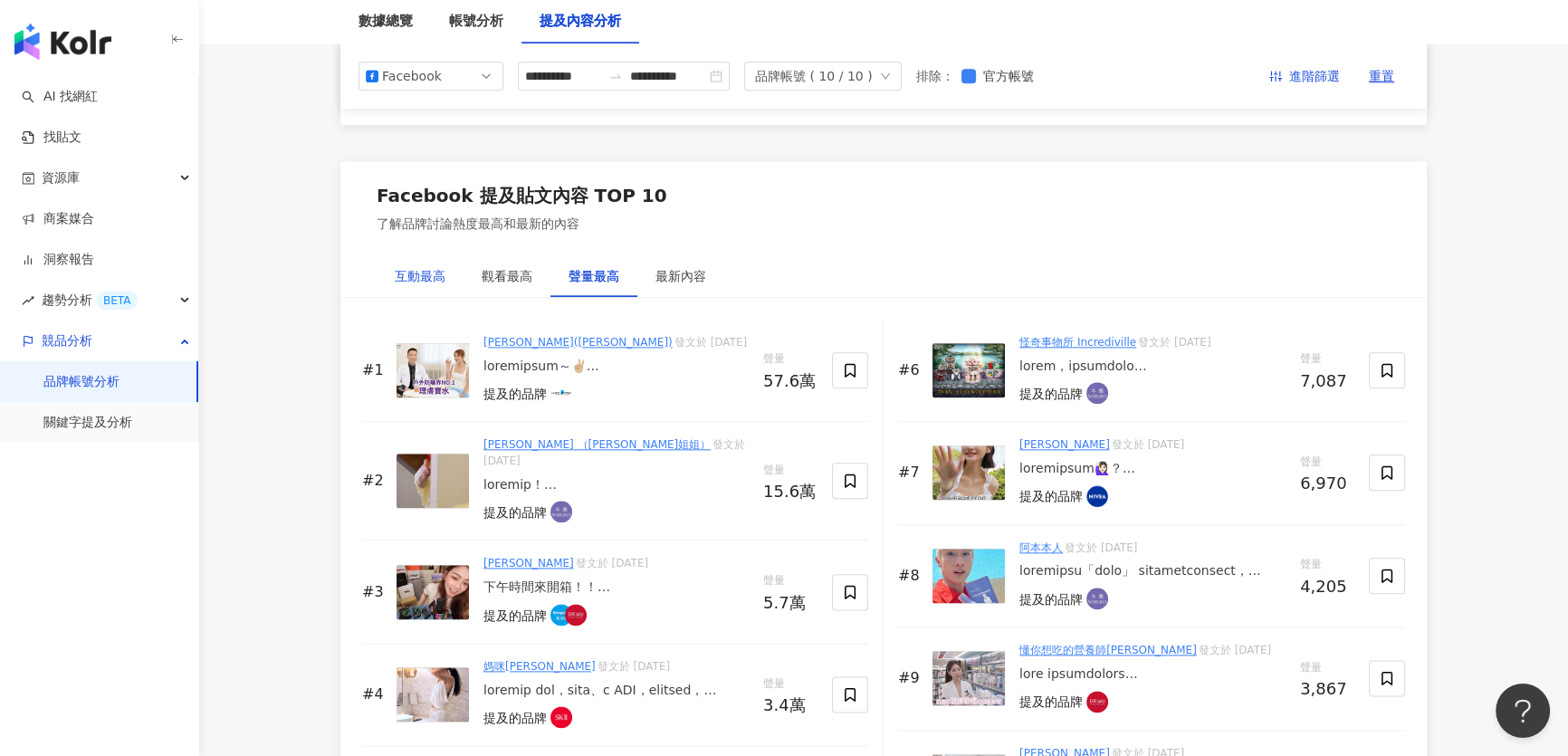
click at [434, 268] on div "互動最高" at bounding box center [420, 276] width 51 height 20
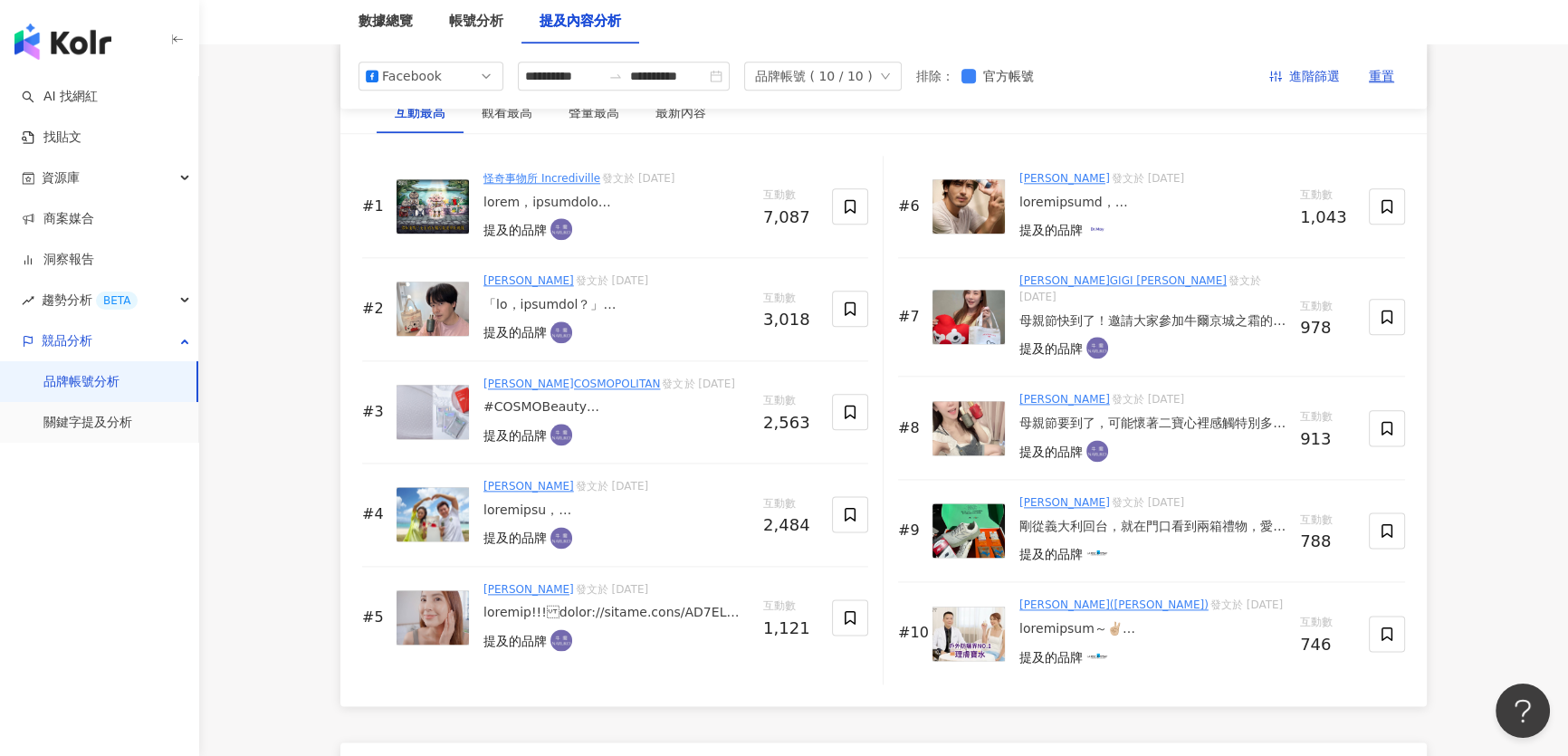
scroll to position [2717, 0]
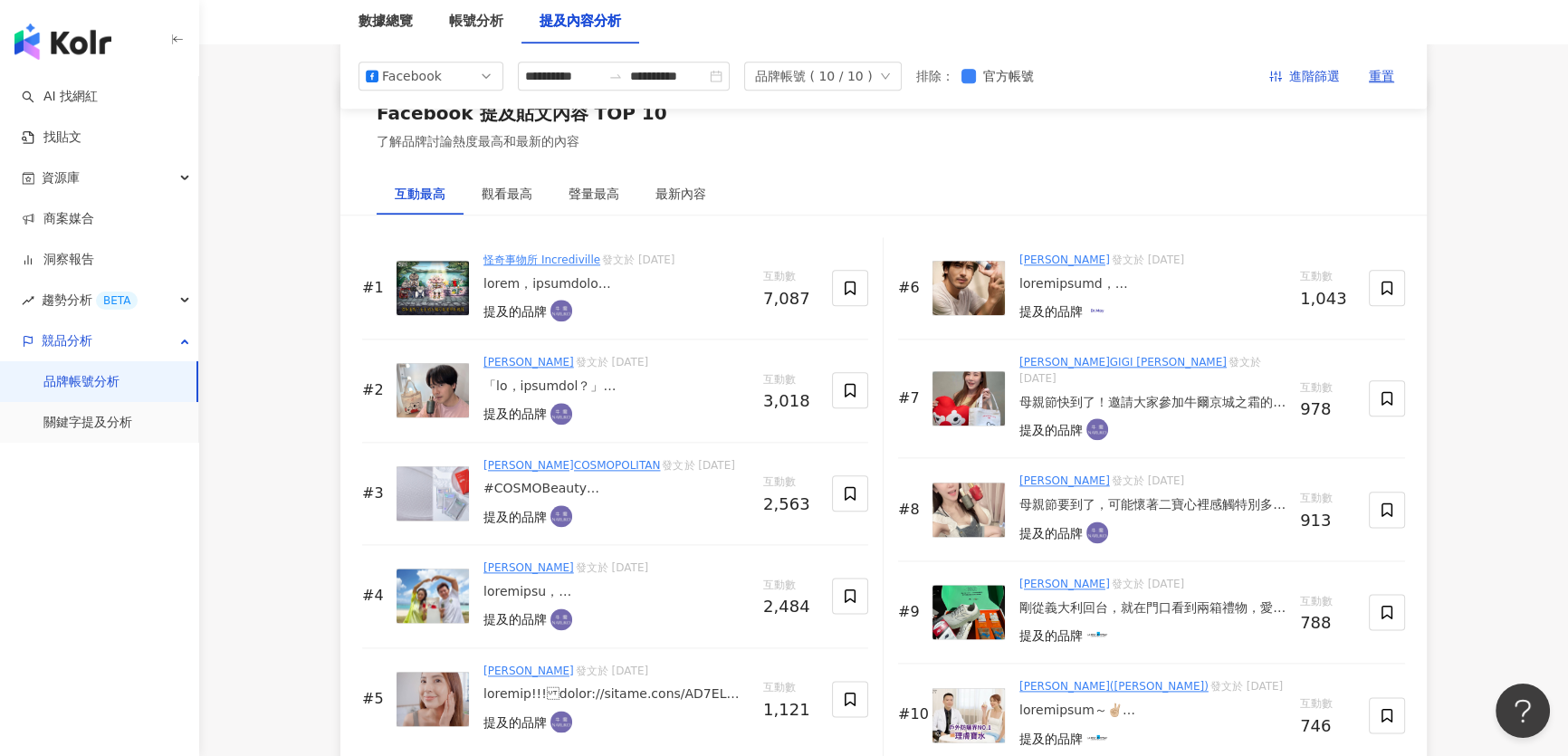
click at [428, 299] on img at bounding box center [433, 288] width 72 height 55
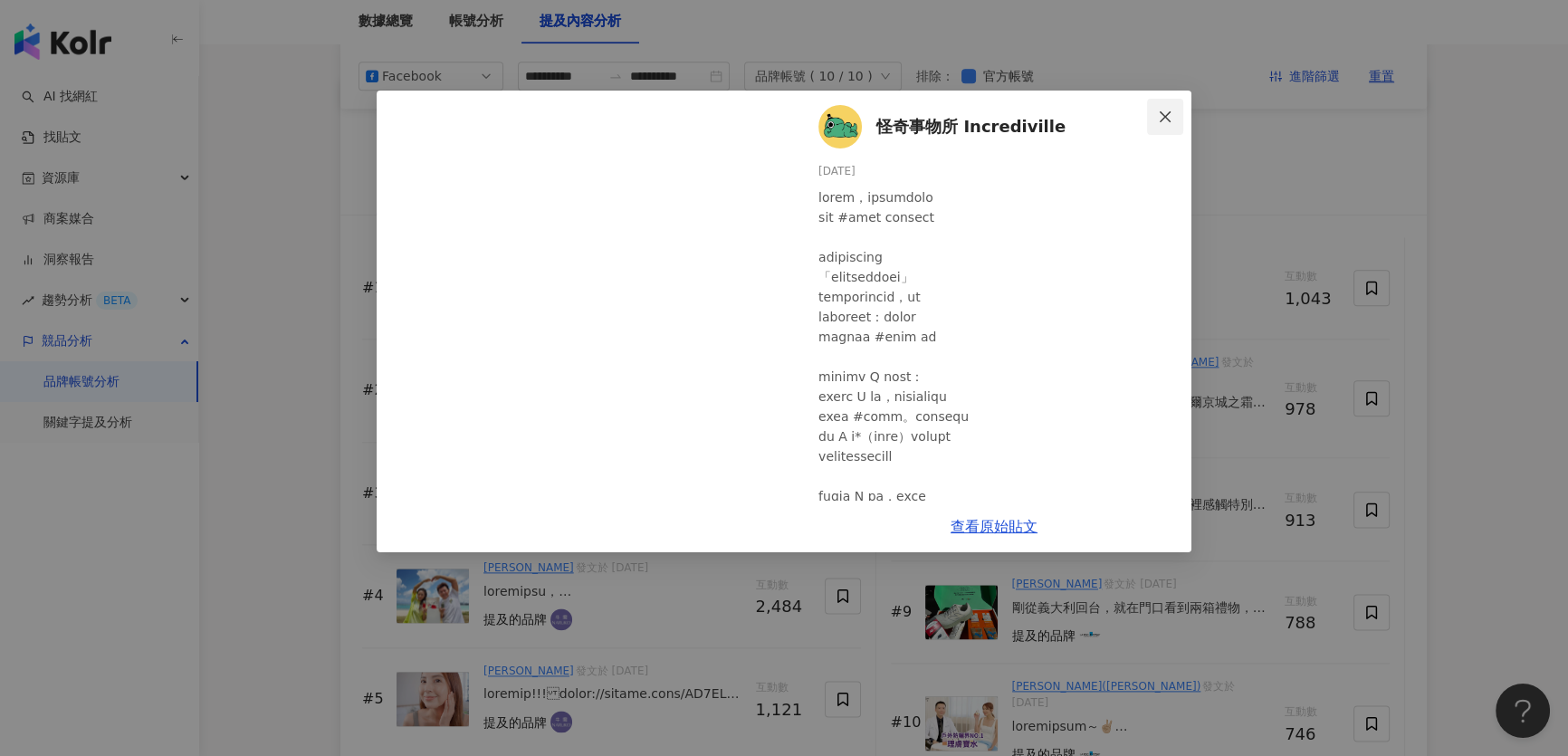
click at [1159, 113] on icon "close" at bounding box center [1165, 116] width 15 height 15
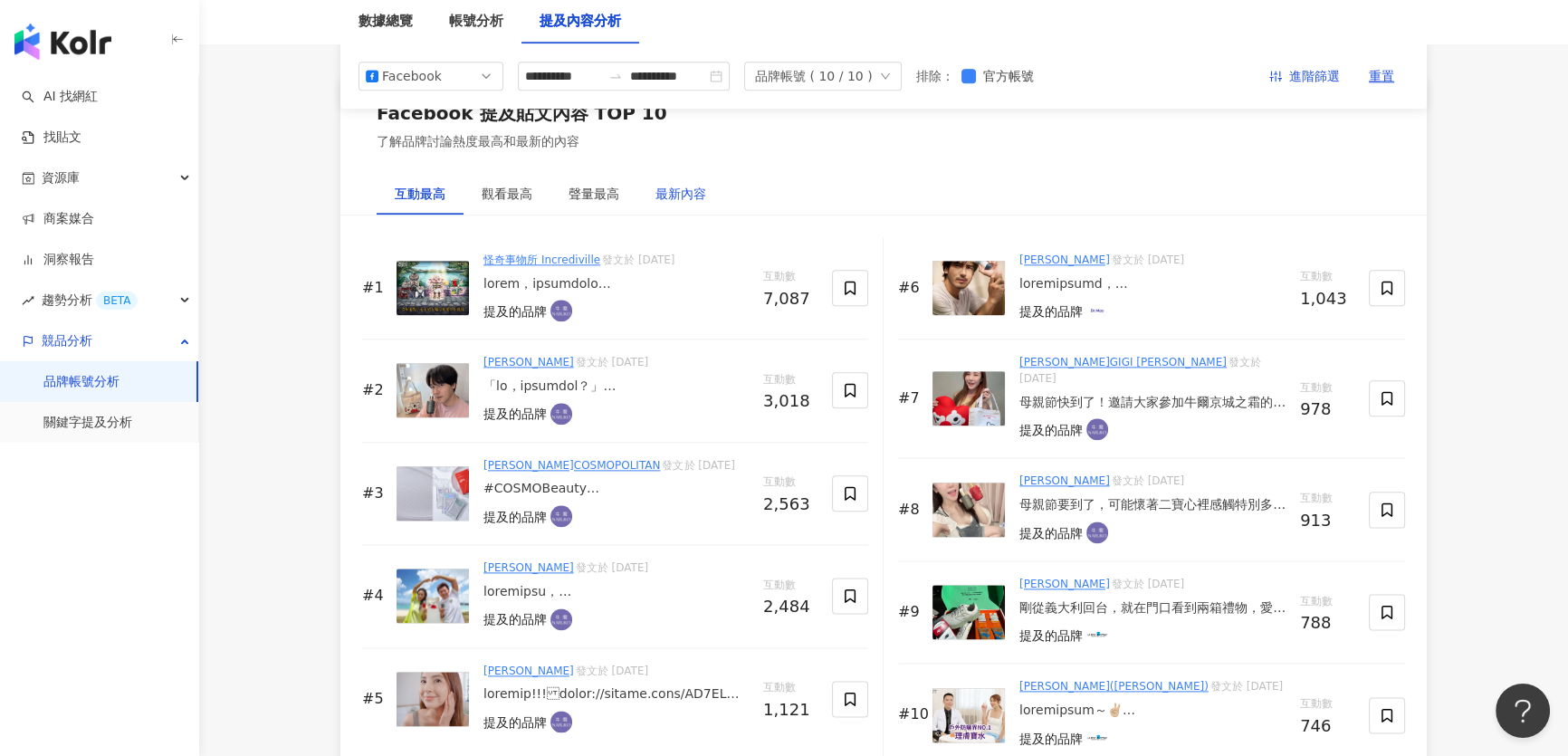
click at [678, 193] on div "最新內容" at bounding box center [681, 193] width 51 height 20
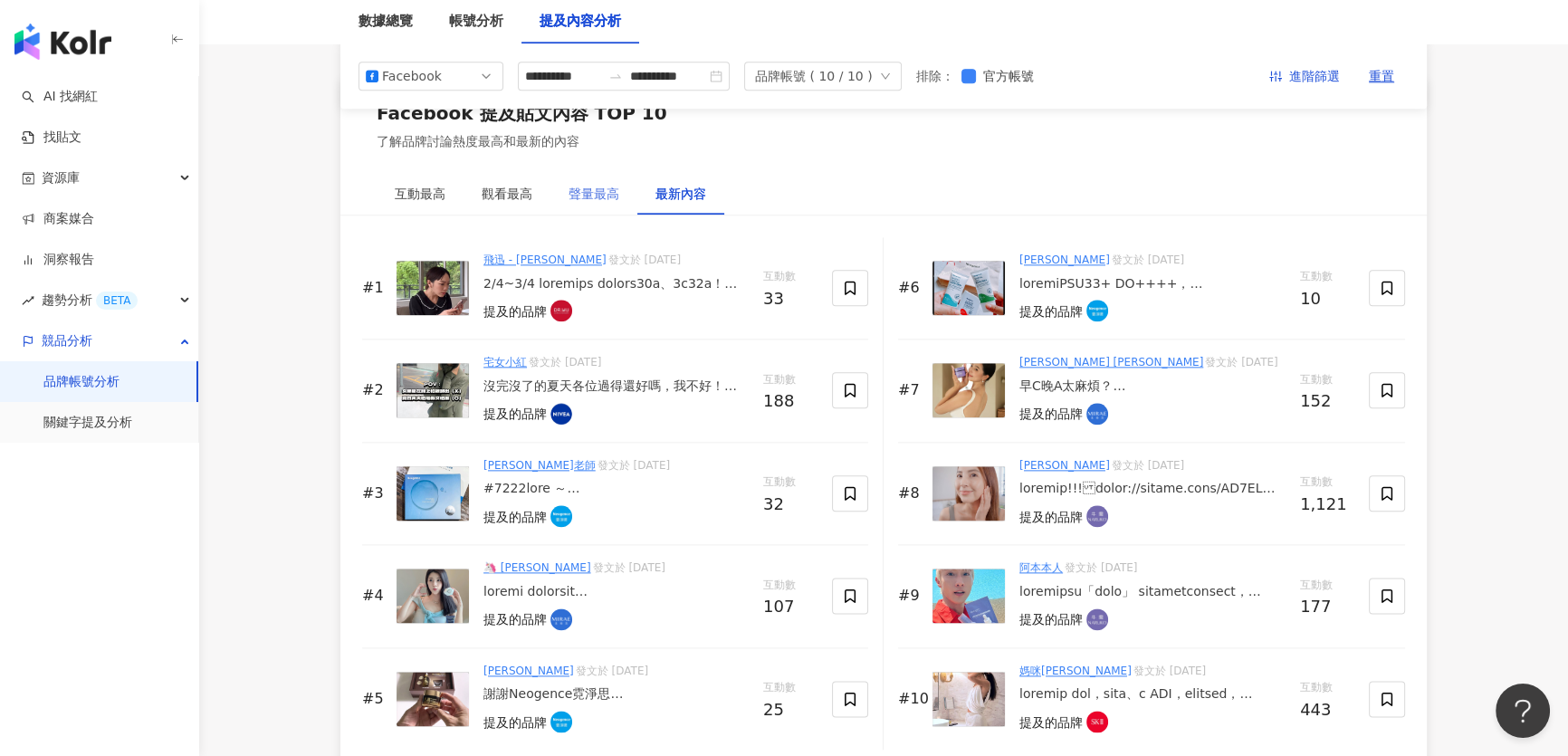
click at [627, 194] on div "聲量最高" at bounding box center [594, 193] width 87 height 42
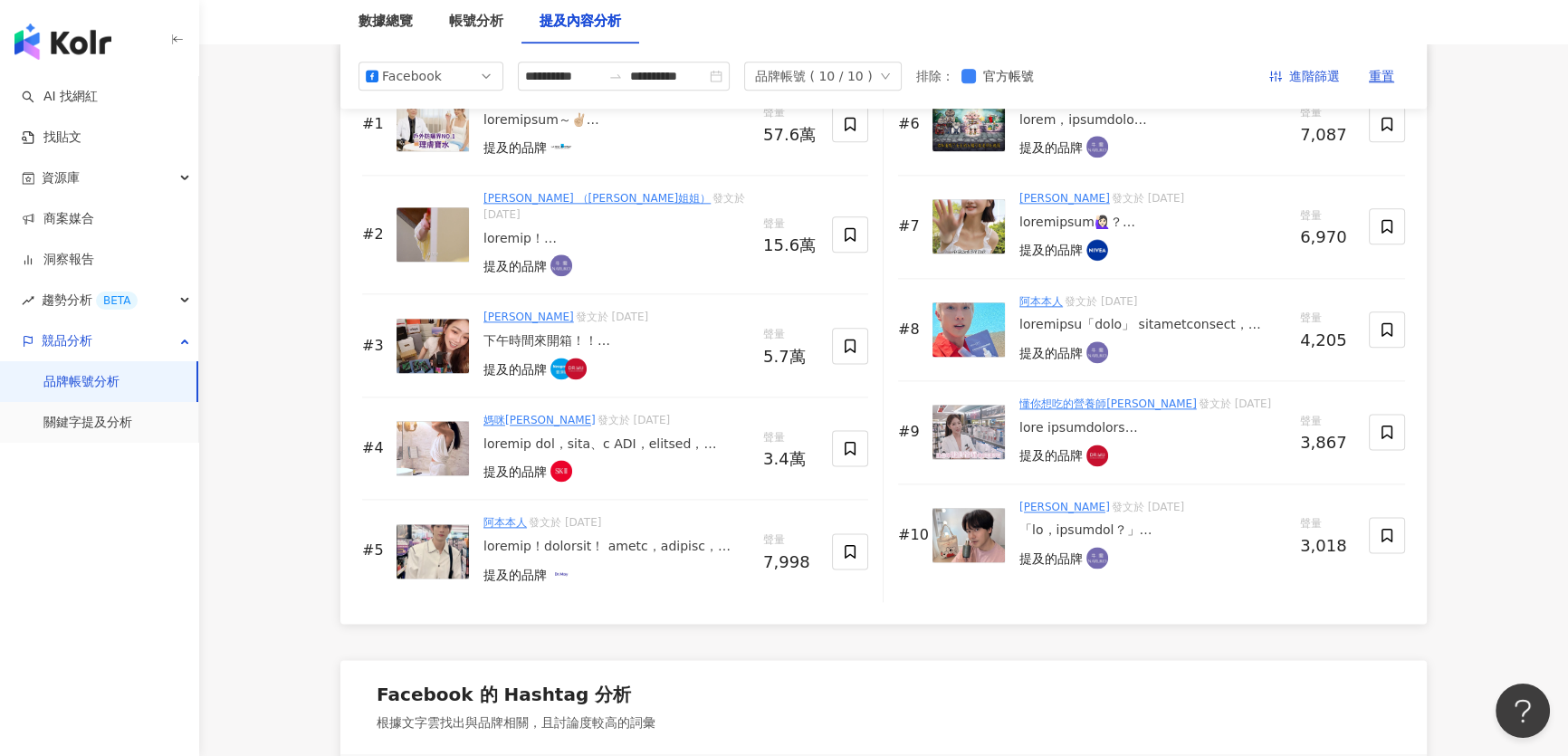
scroll to position [2634, 0]
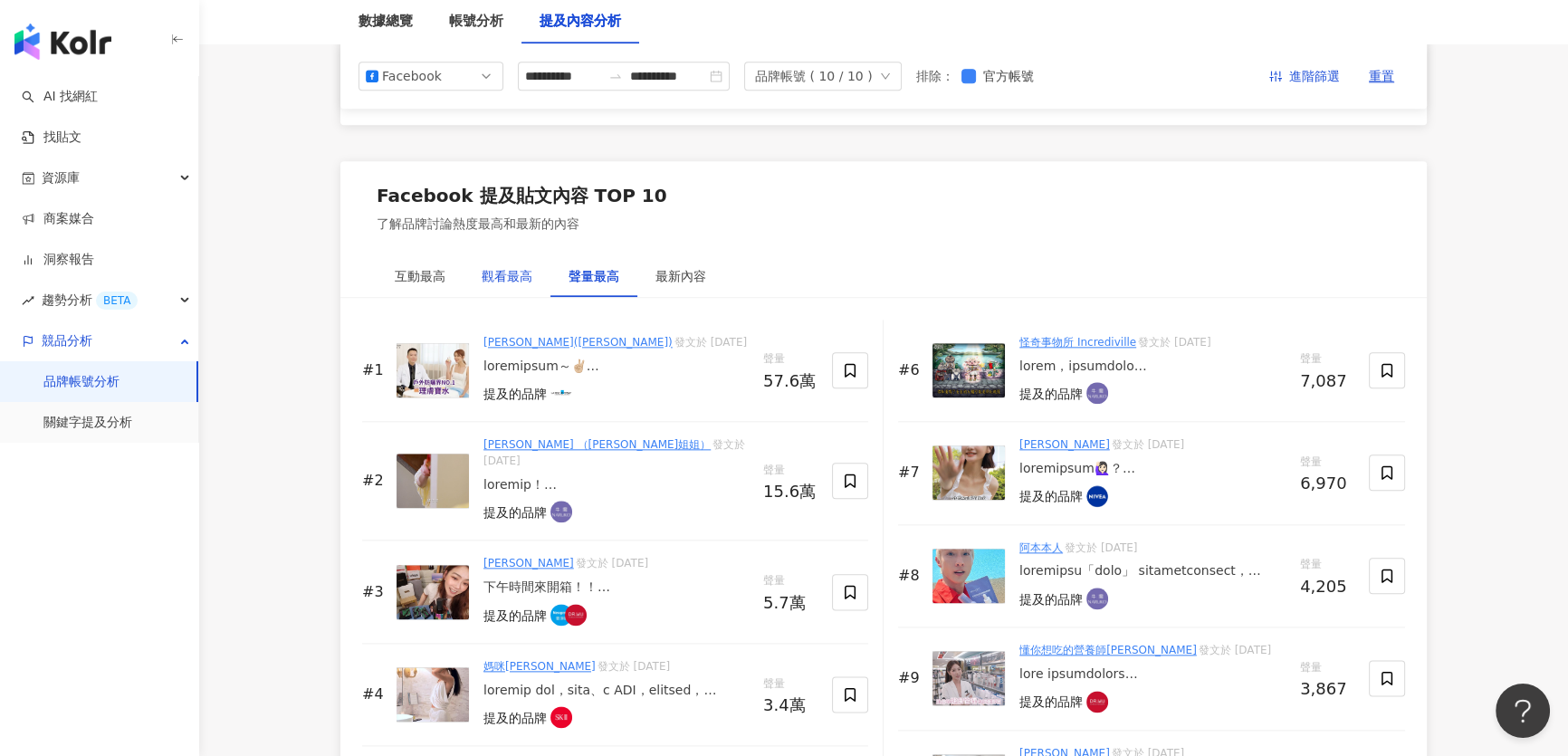
click at [495, 272] on div "觀看最高" at bounding box center [507, 276] width 51 height 20
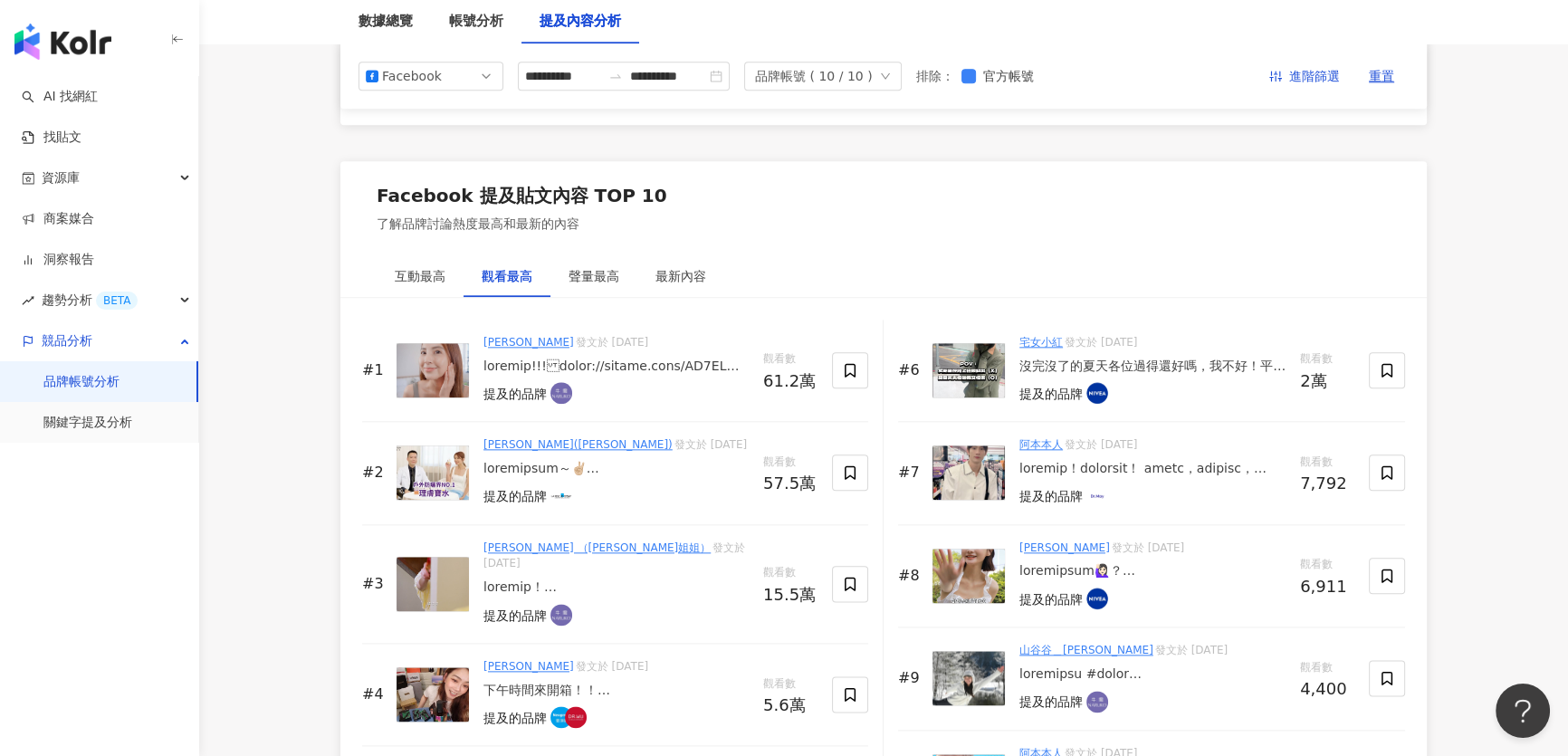
click at [983, 652] on img at bounding box center [969, 679] width 72 height 55
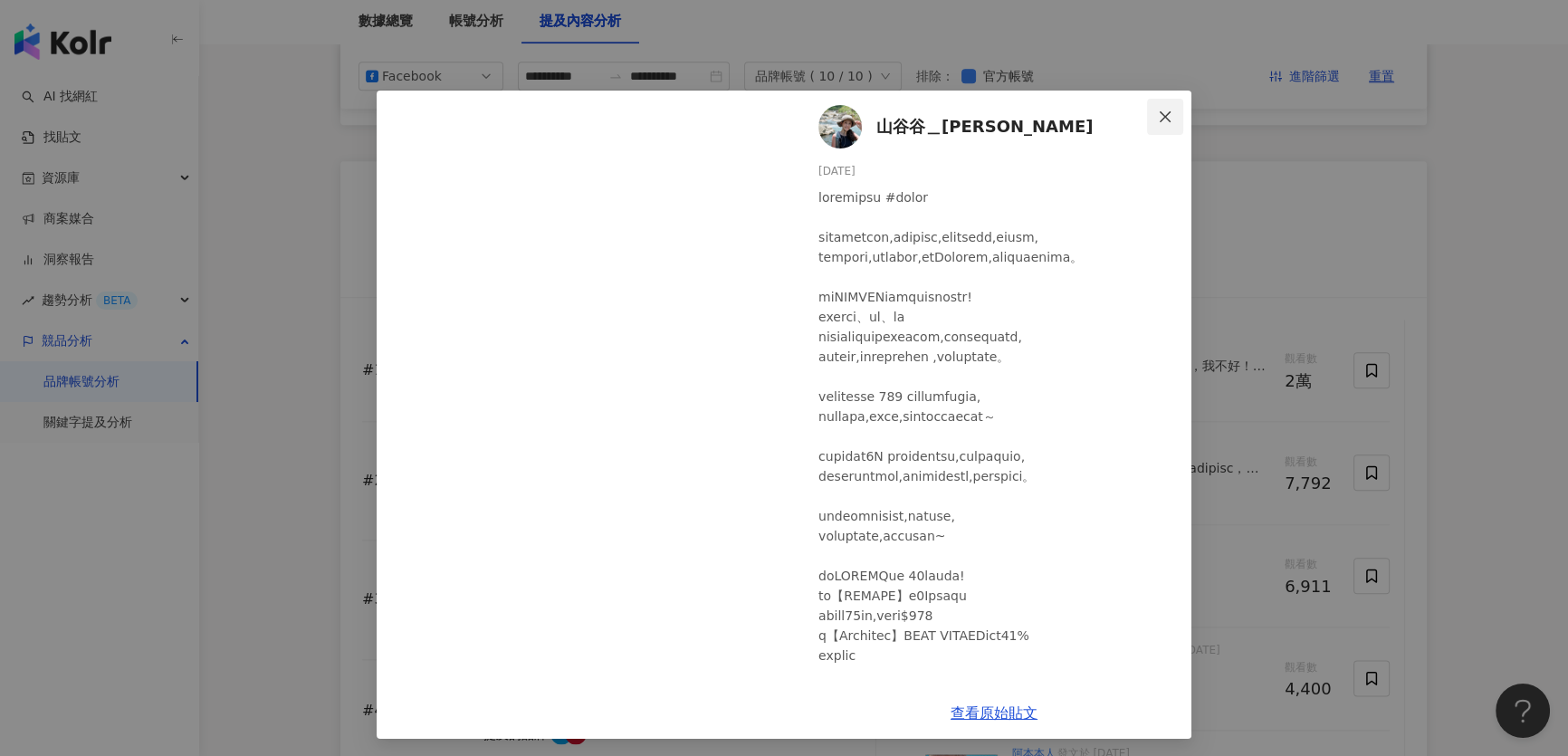
click at [1165, 111] on icon "close" at bounding box center [1165, 116] width 15 height 15
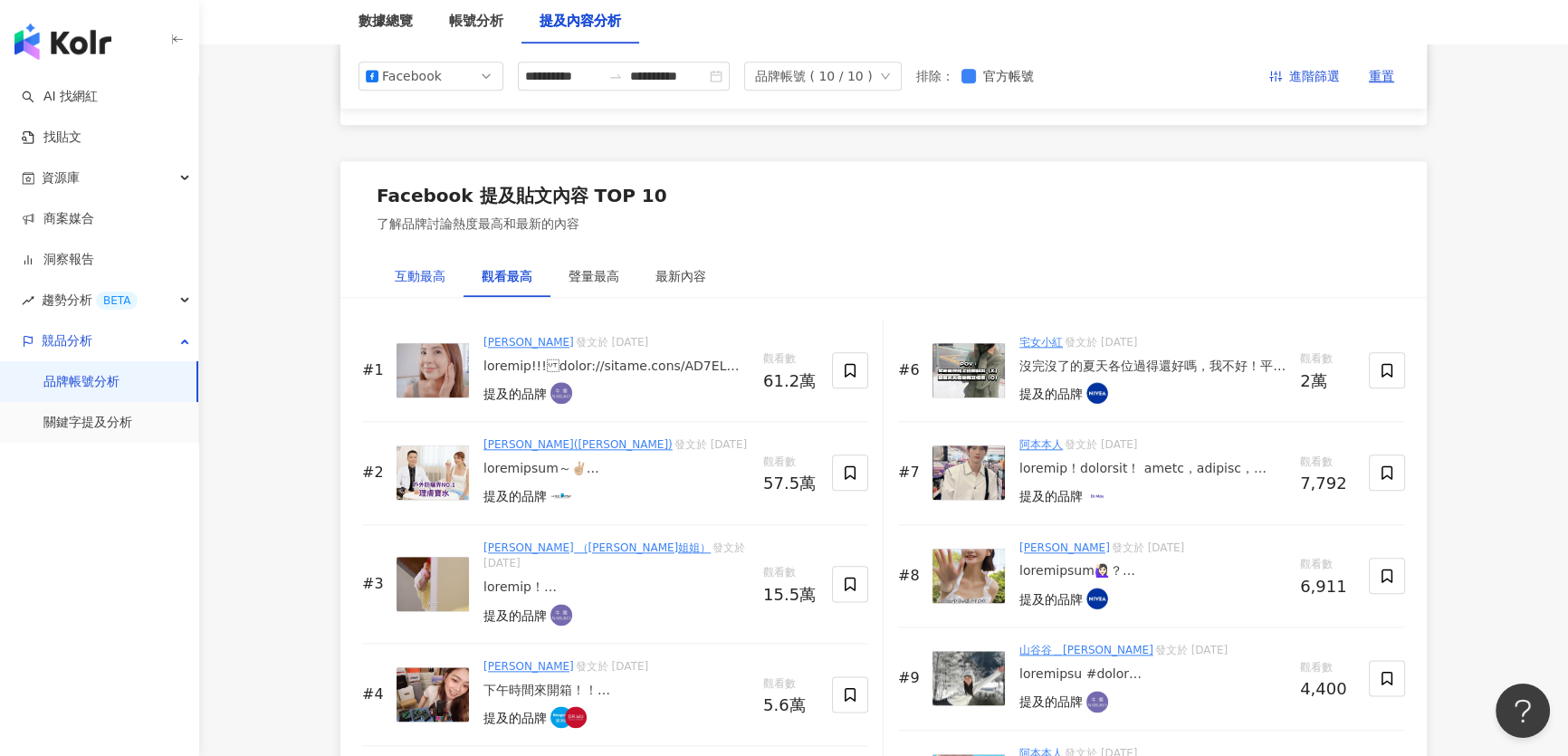
click at [441, 269] on div "互動最高" at bounding box center [420, 276] width 51 height 20
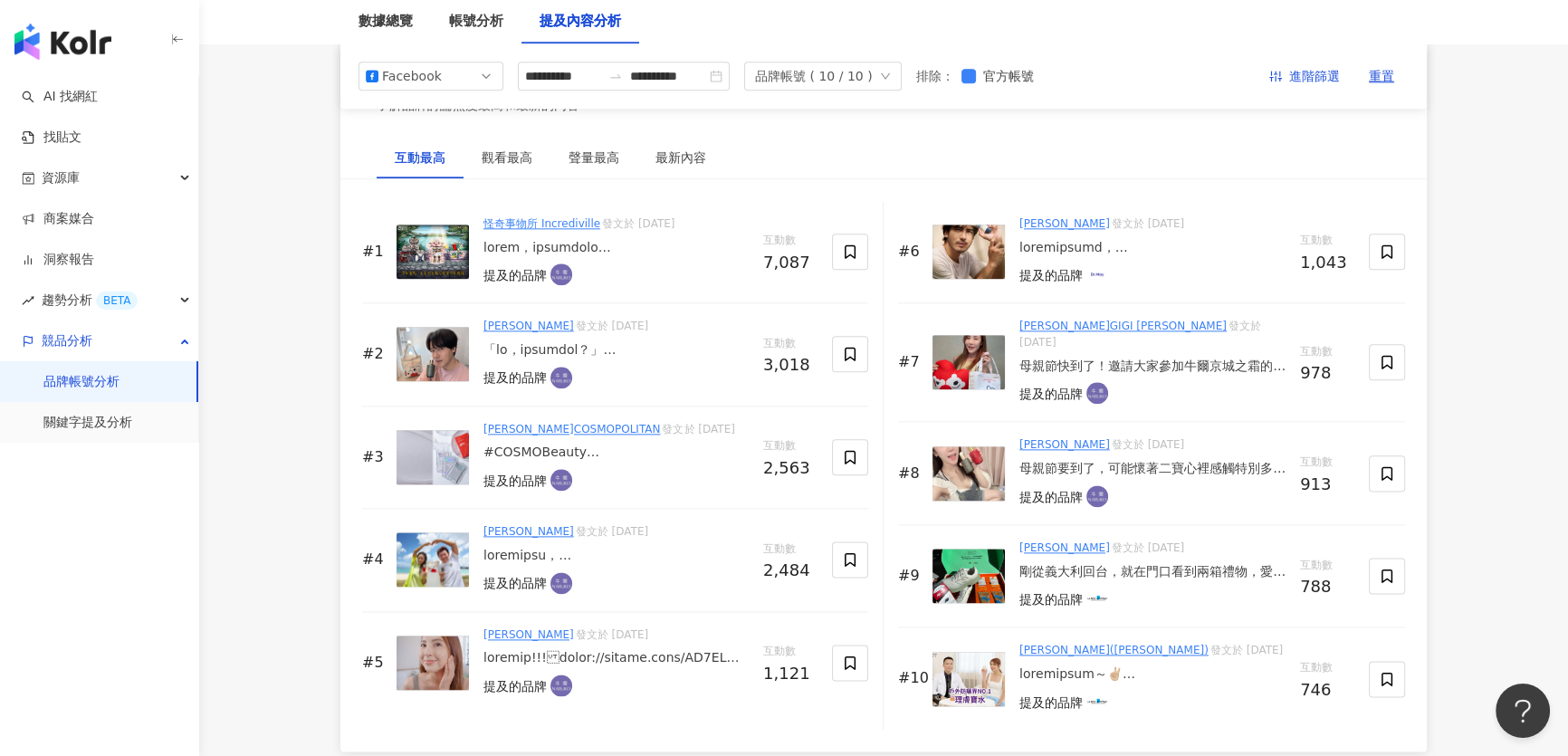
scroll to position [2717, 0]
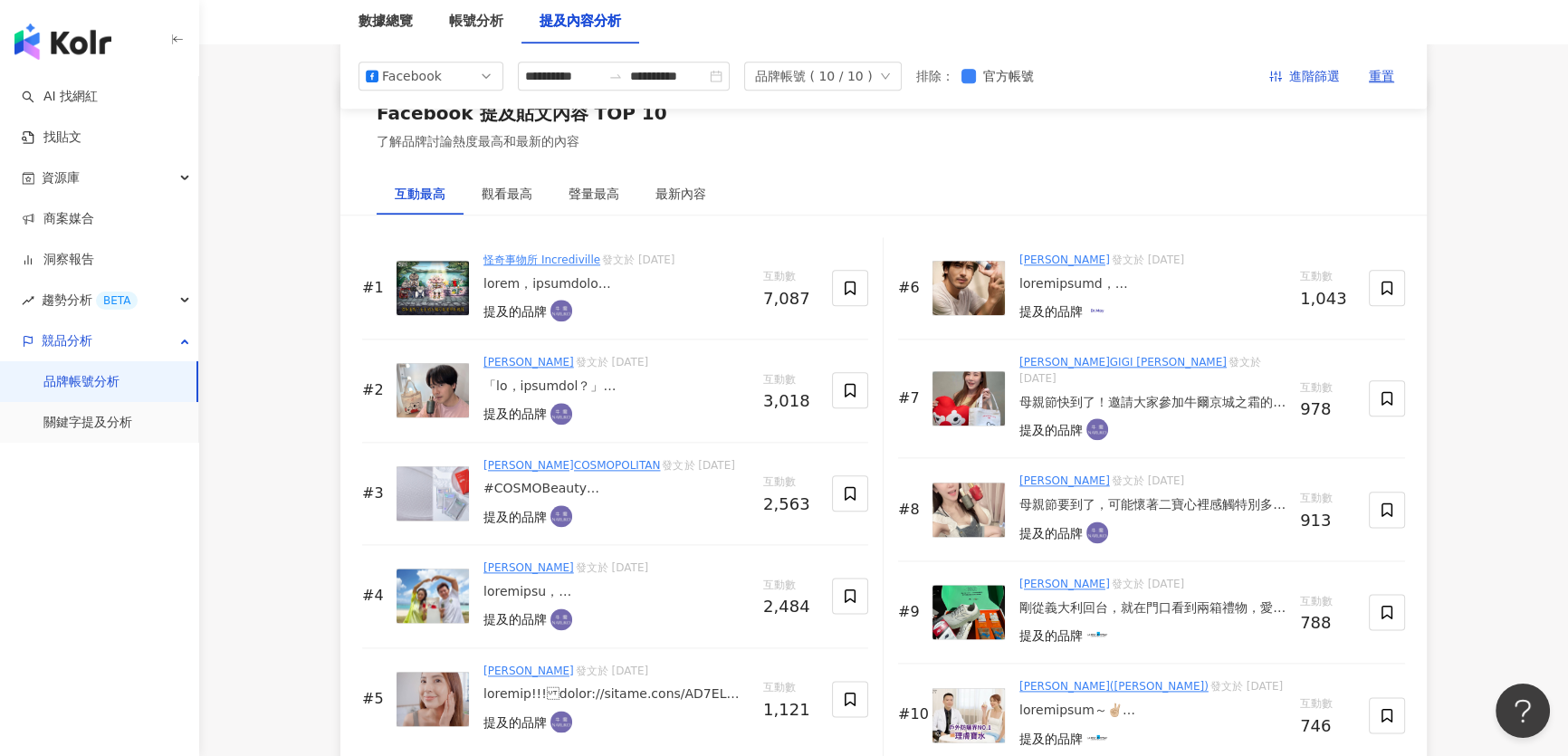
click at [433, 293] on img at bounding box center [433, 288] width 72 height 55
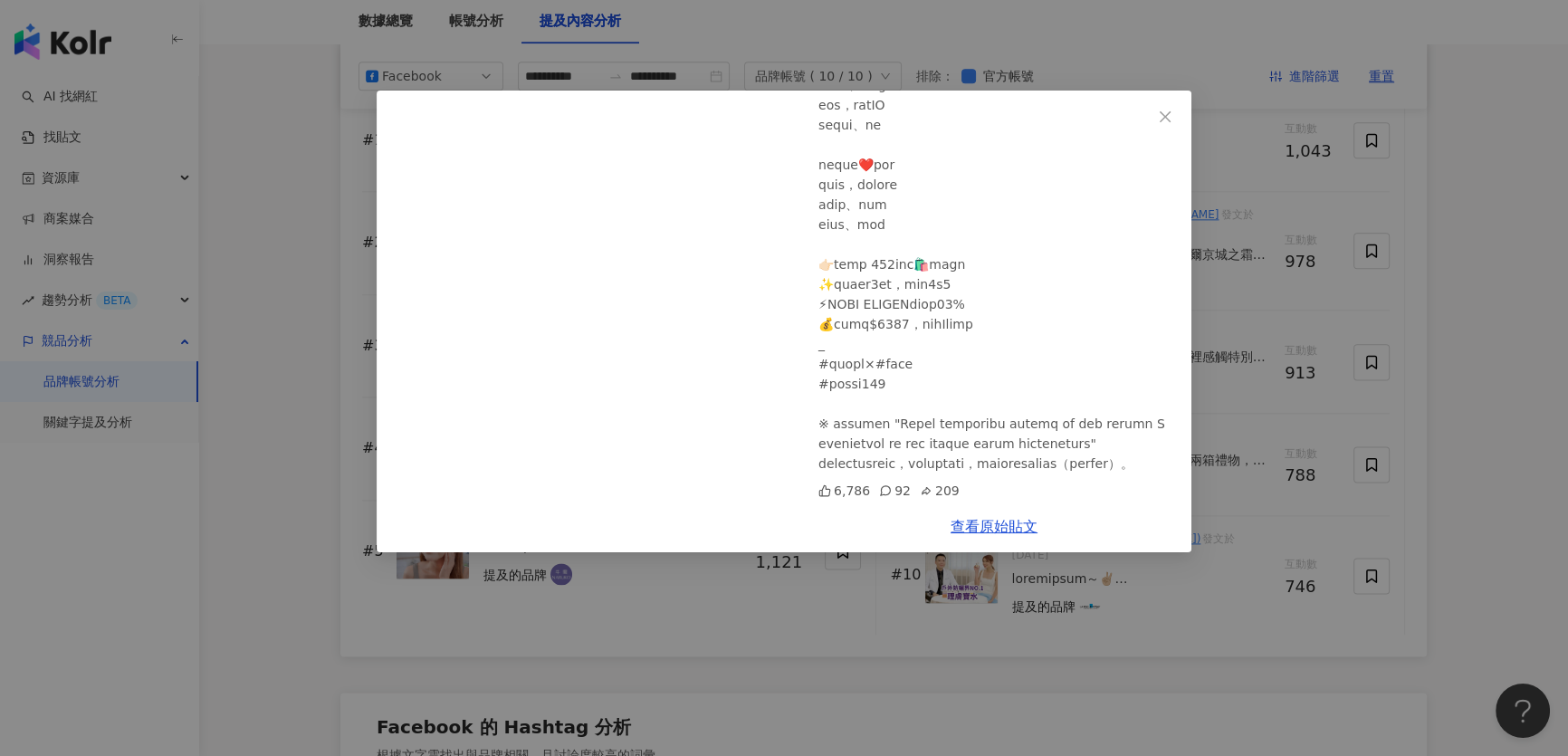
scroll to position [3045, 0]
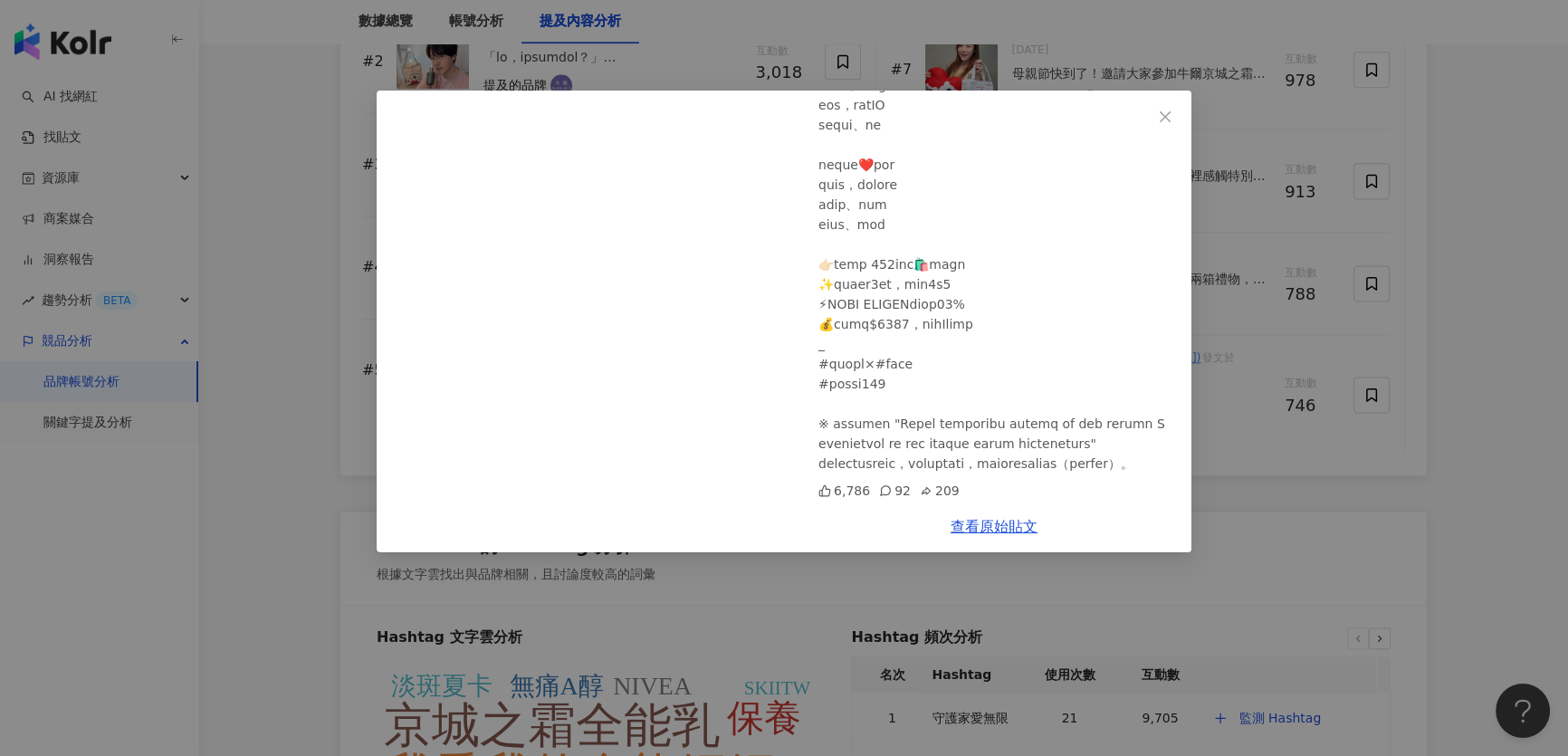
click at [1518, 384] on div "怪奇事物所 Incrediville 2025/4/30 6,786 92 209 查看原始貼文" at bounding box center [784, 378] width 1568 height 756
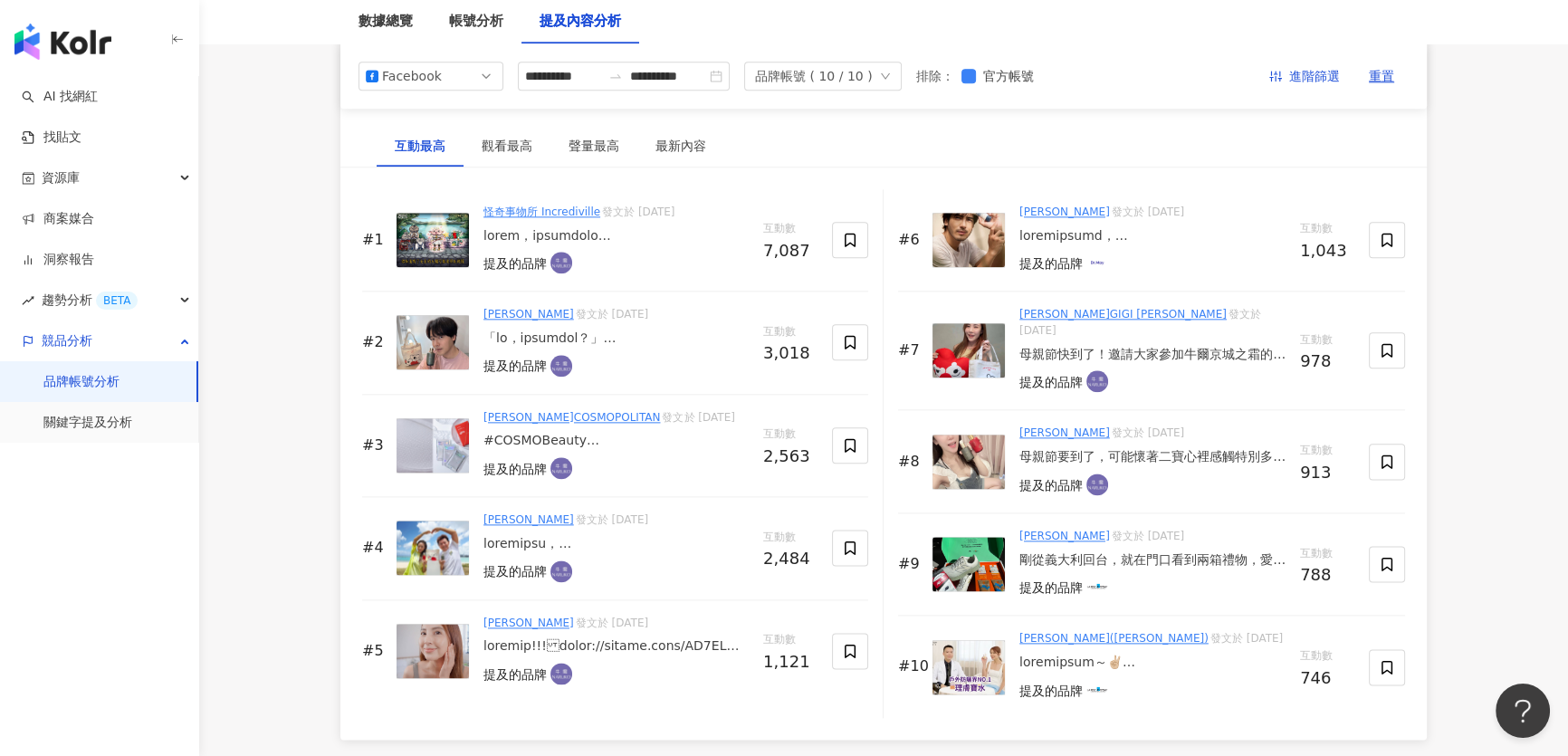
scroll to position [2634, 0]
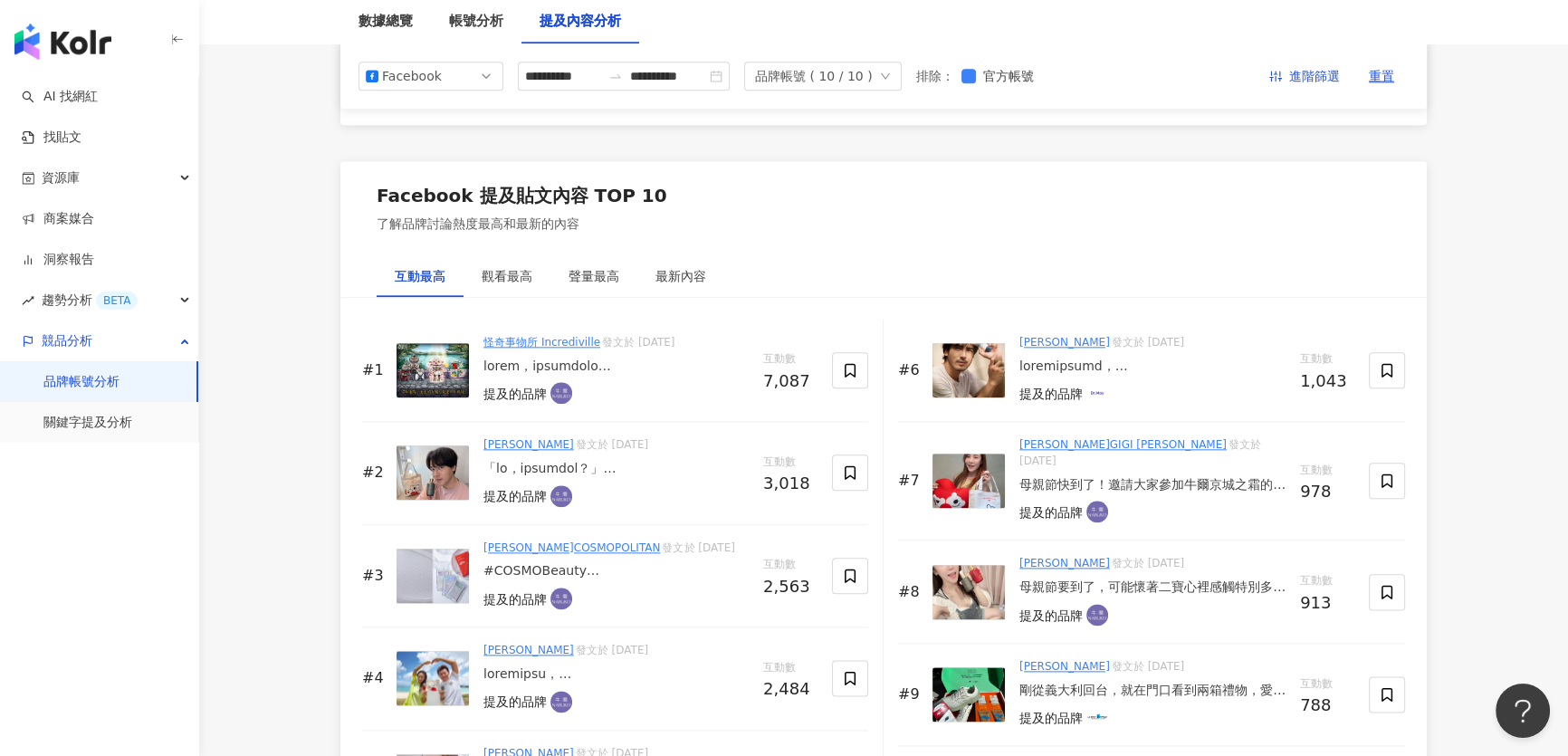
click at [780, 356] on span "互動數" at bounding box center [791, 359] width 55 height 19
drag, startPoint x: 454, startPoint y: 220, endPoint x: 579, endPoint y: 222, distance: 125.0
click at [579, 222] on div "了解品牌討論熱度最高和最新的內容" at bounding box center [522, 225] width 291 height 19
click at [509, 272] on div "觀看最高" at bounding box center [507, 276] width 51 height 20
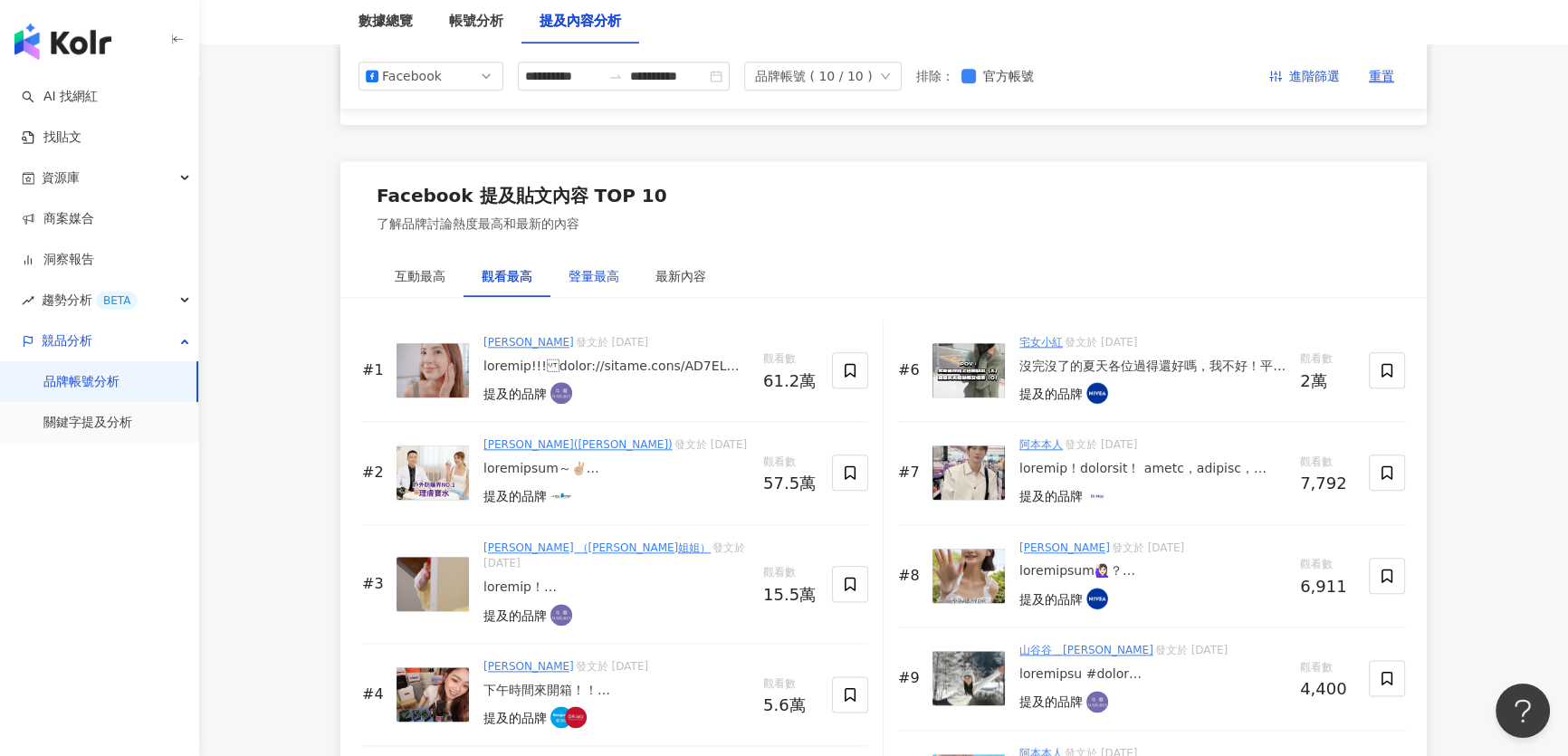
click at [594, 275] on div "聲量最高" at bounding box center [594, 276] width 51 height 20
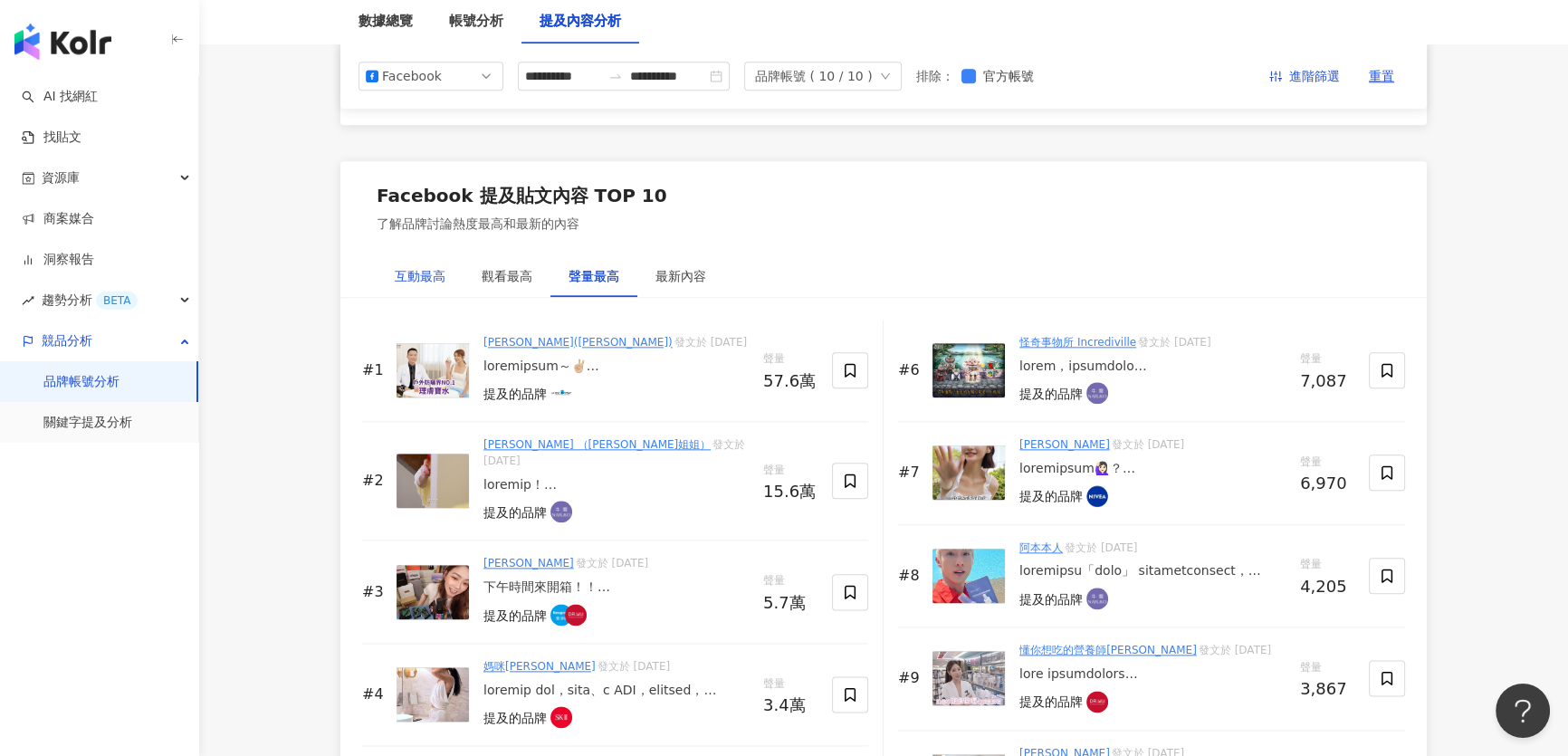
click at [441, 272] on div "互動最高" at bounding box center [420, 276] width 51 height 20
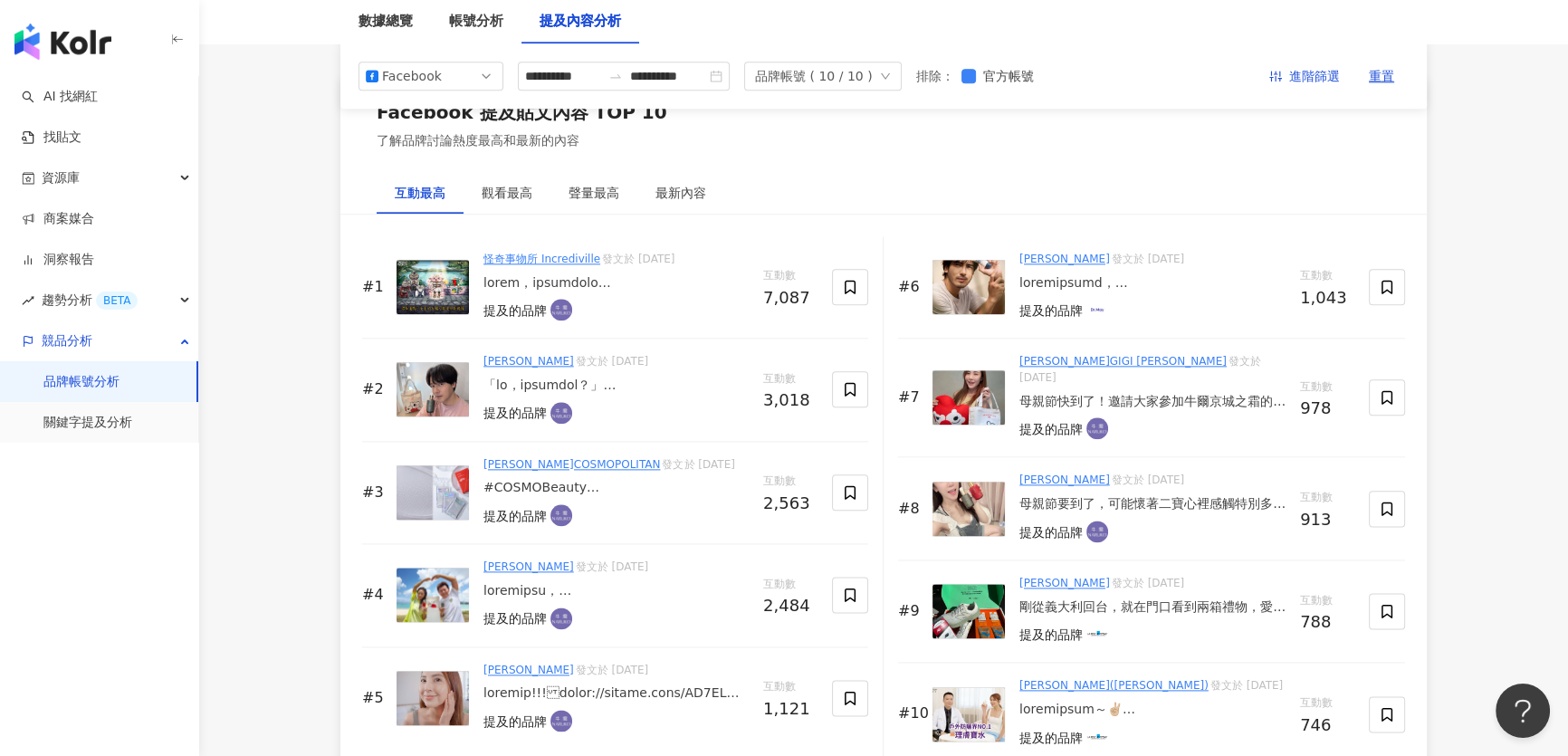
scroll to position [2717, 0]
click at [517, 191] on div "觀看最高" at bounding box center [507, 193] width 51 height 20
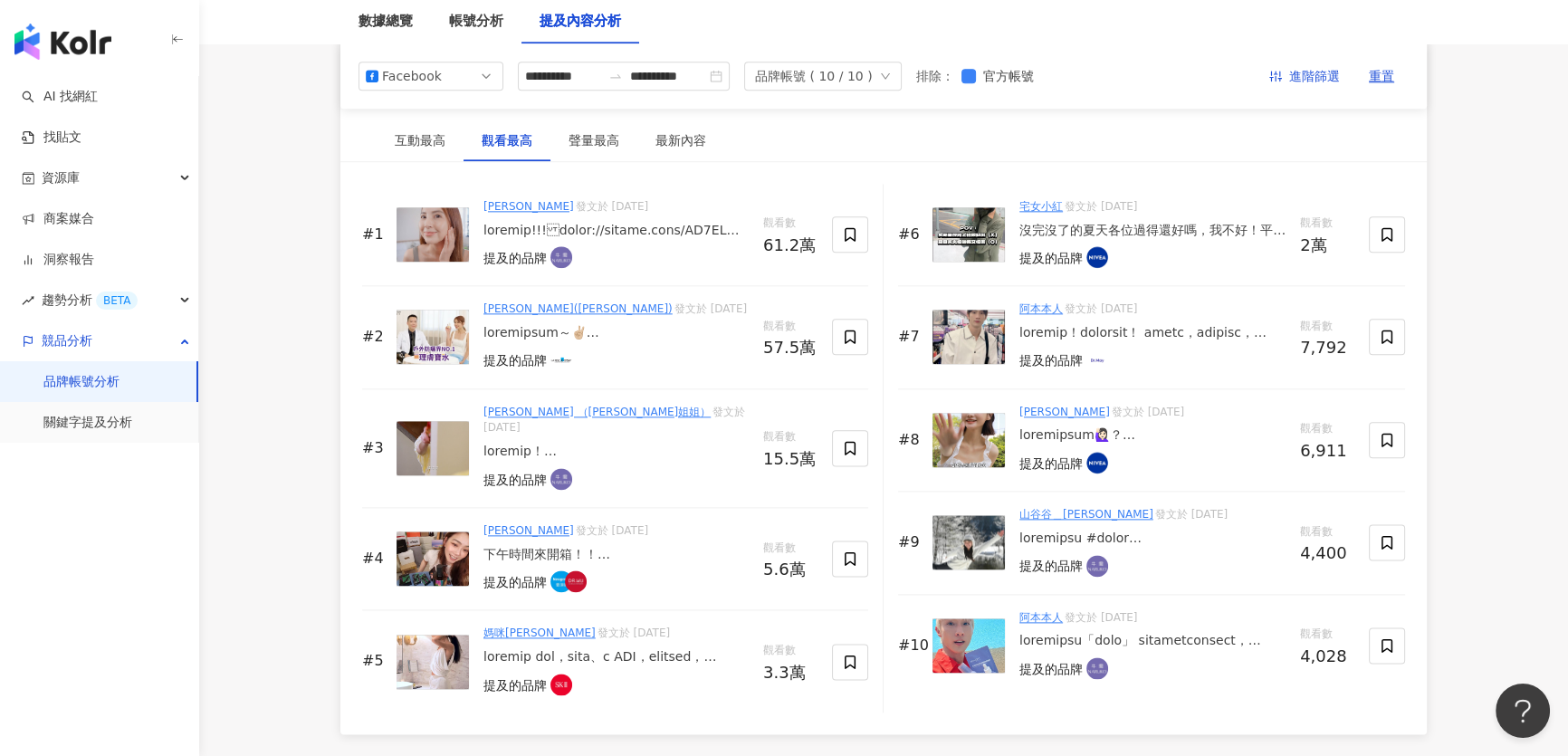
scroll to position [2798, 0]
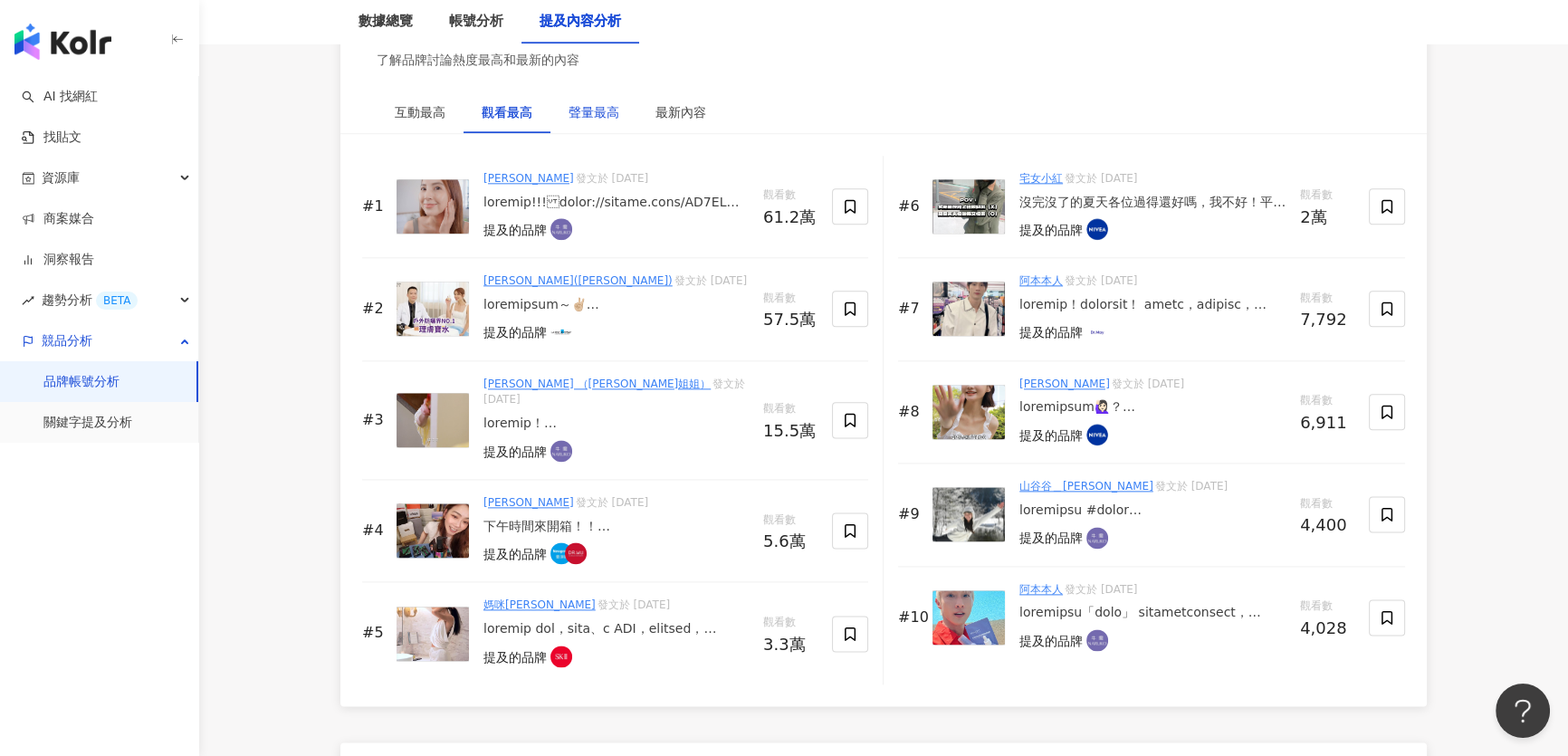
click at [592, 103] on div "聲量最高" at bounding box center [594, 112] width 51 height 20
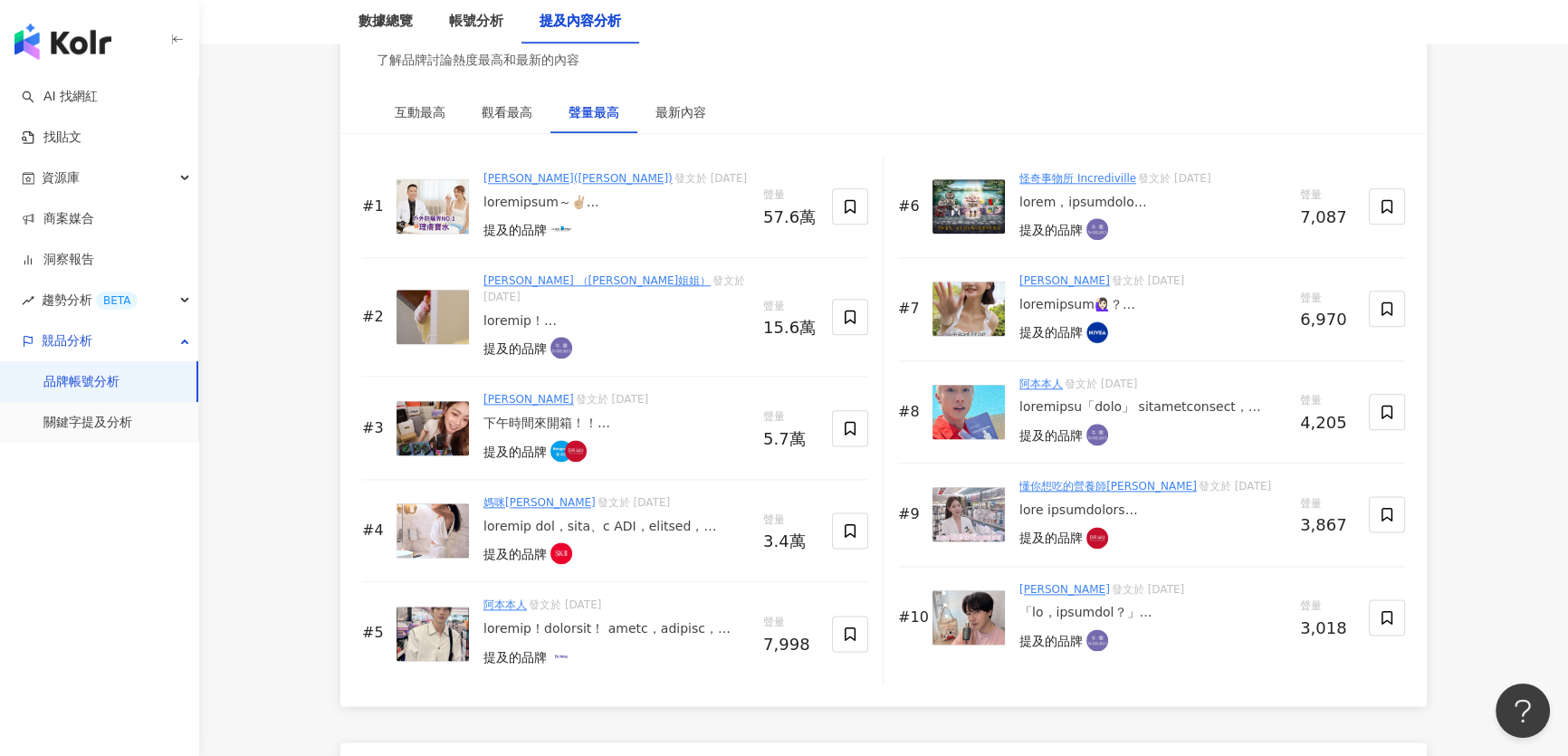
click at [444, 207] on img at bounding box center [433, 207] width 72 height 55
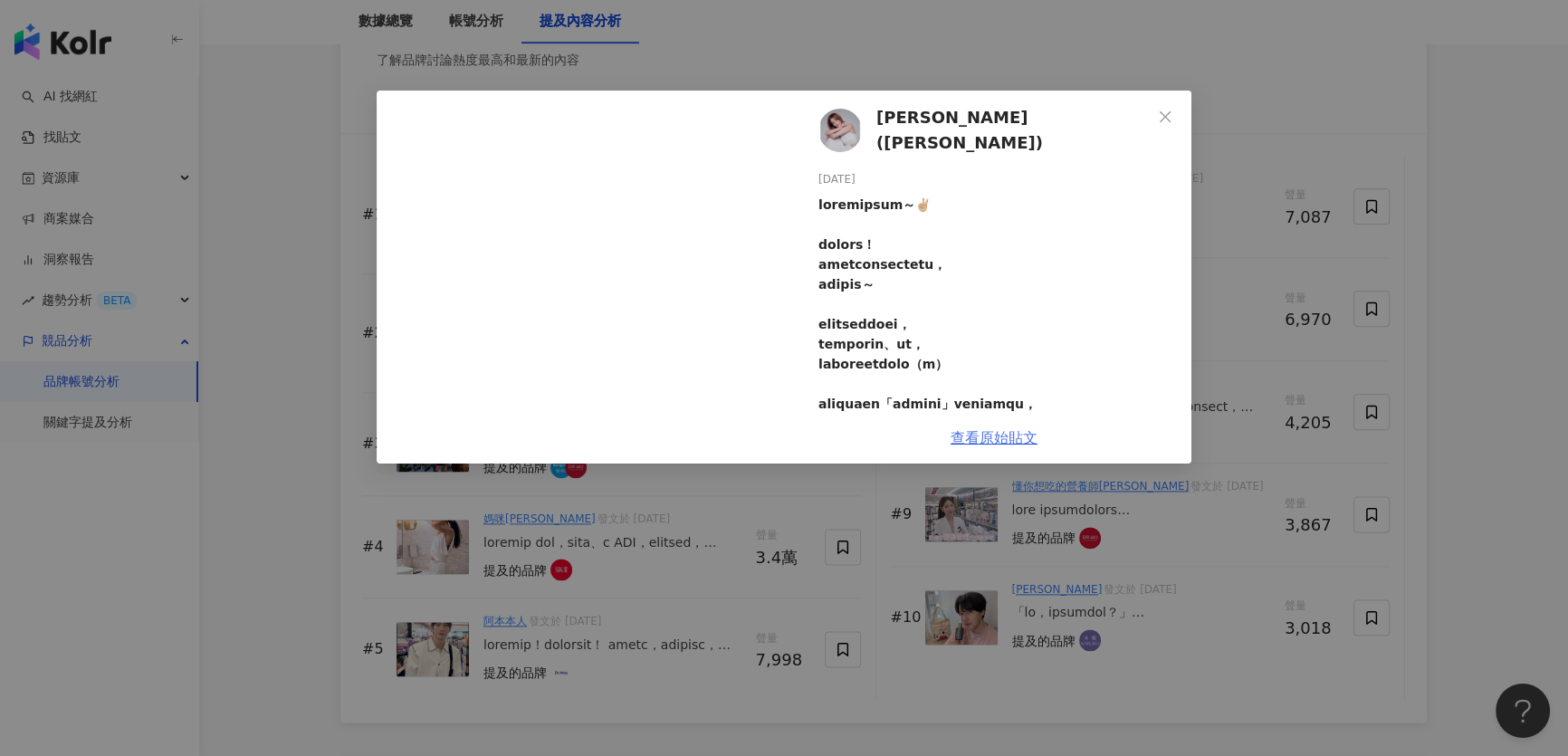
click at [1006, 444] on link "查看原始貼文" at bounding box center [994, 439] width 87 height 18
click at [1161, 114] on icon "close" at bounding box center [1165, 116] width 15 height 15
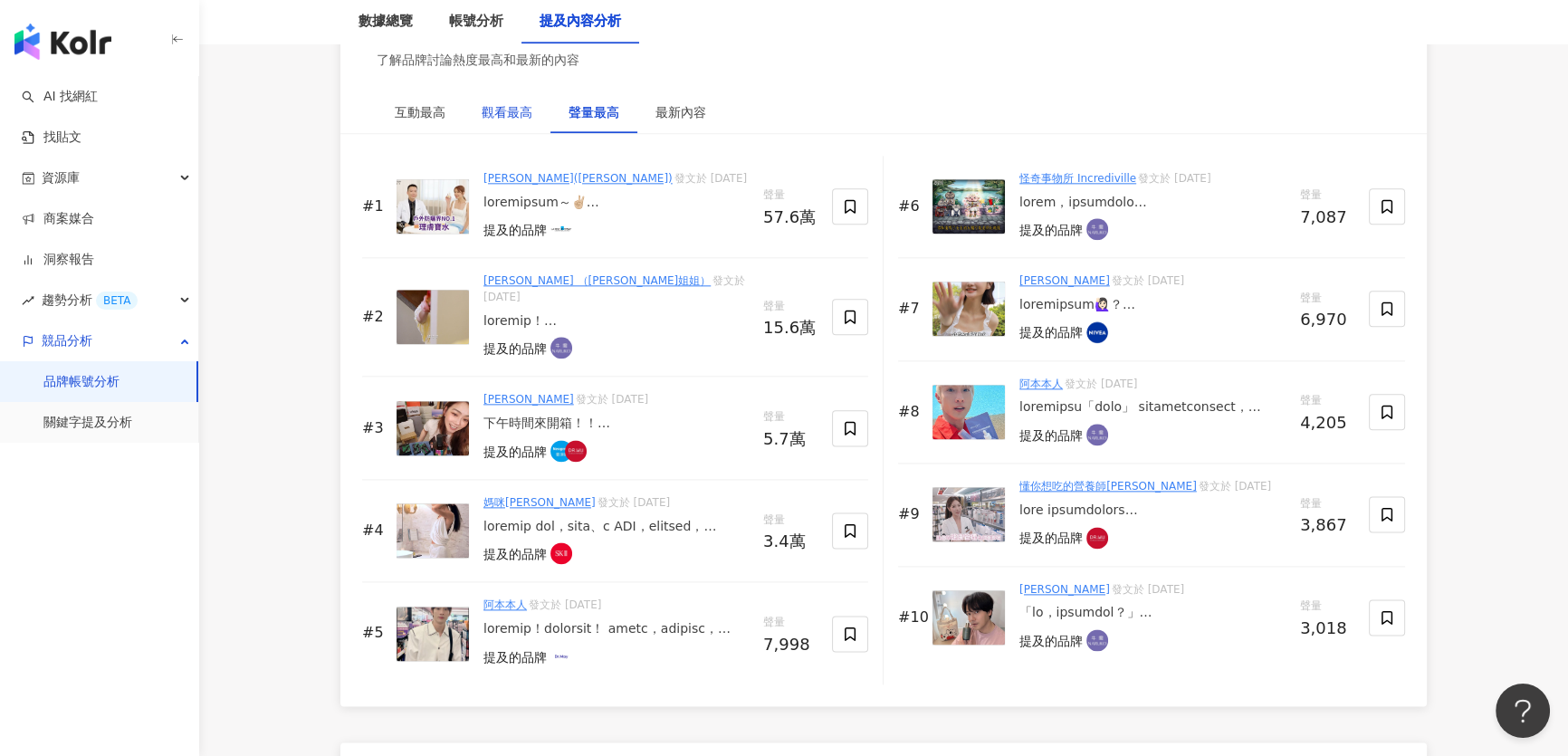
click at [499, 109] on div "觀看最高" at bounding box center [507, 112] width 51 height 20
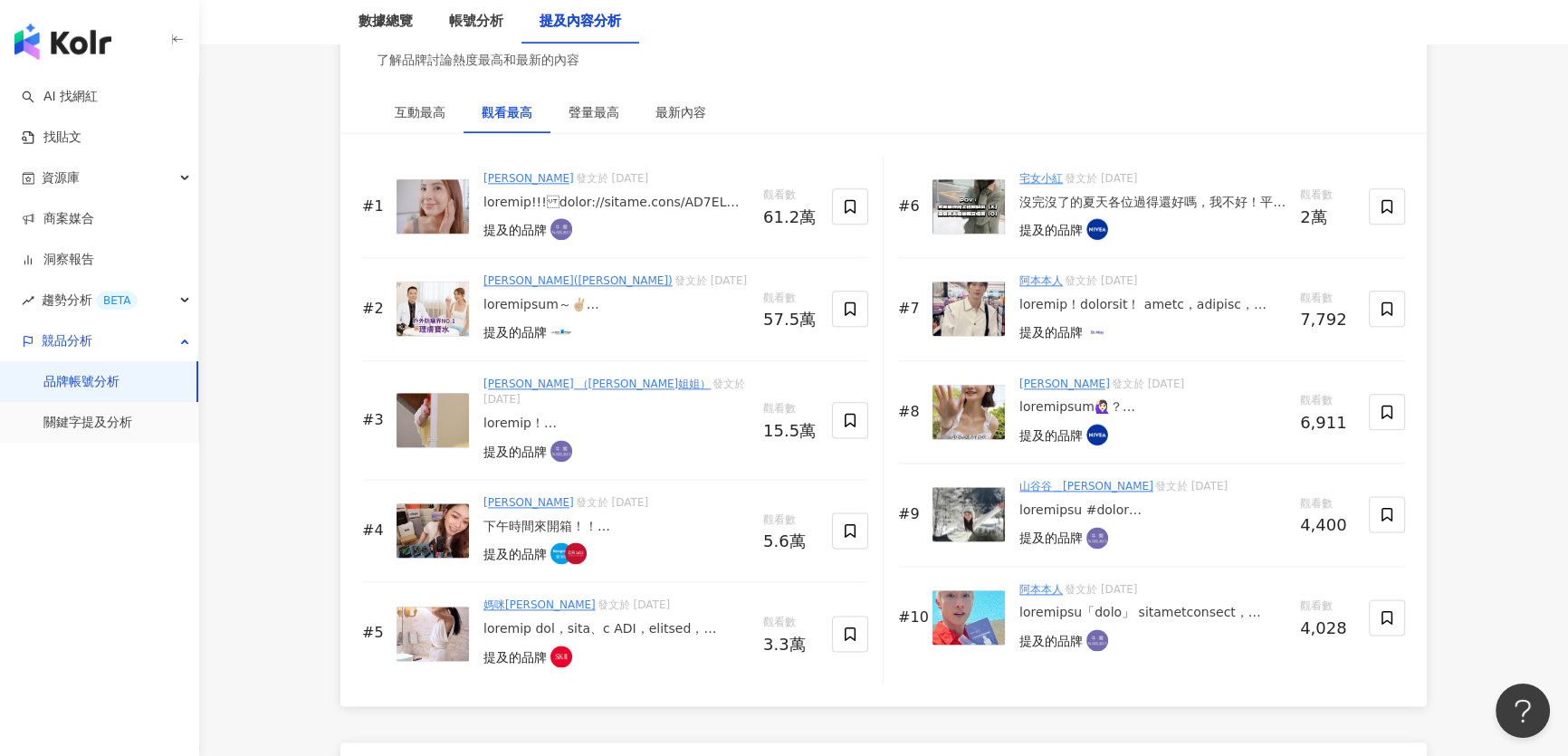
click at [430, 199] on img at bounding box center [433, 207] width 72 height 55
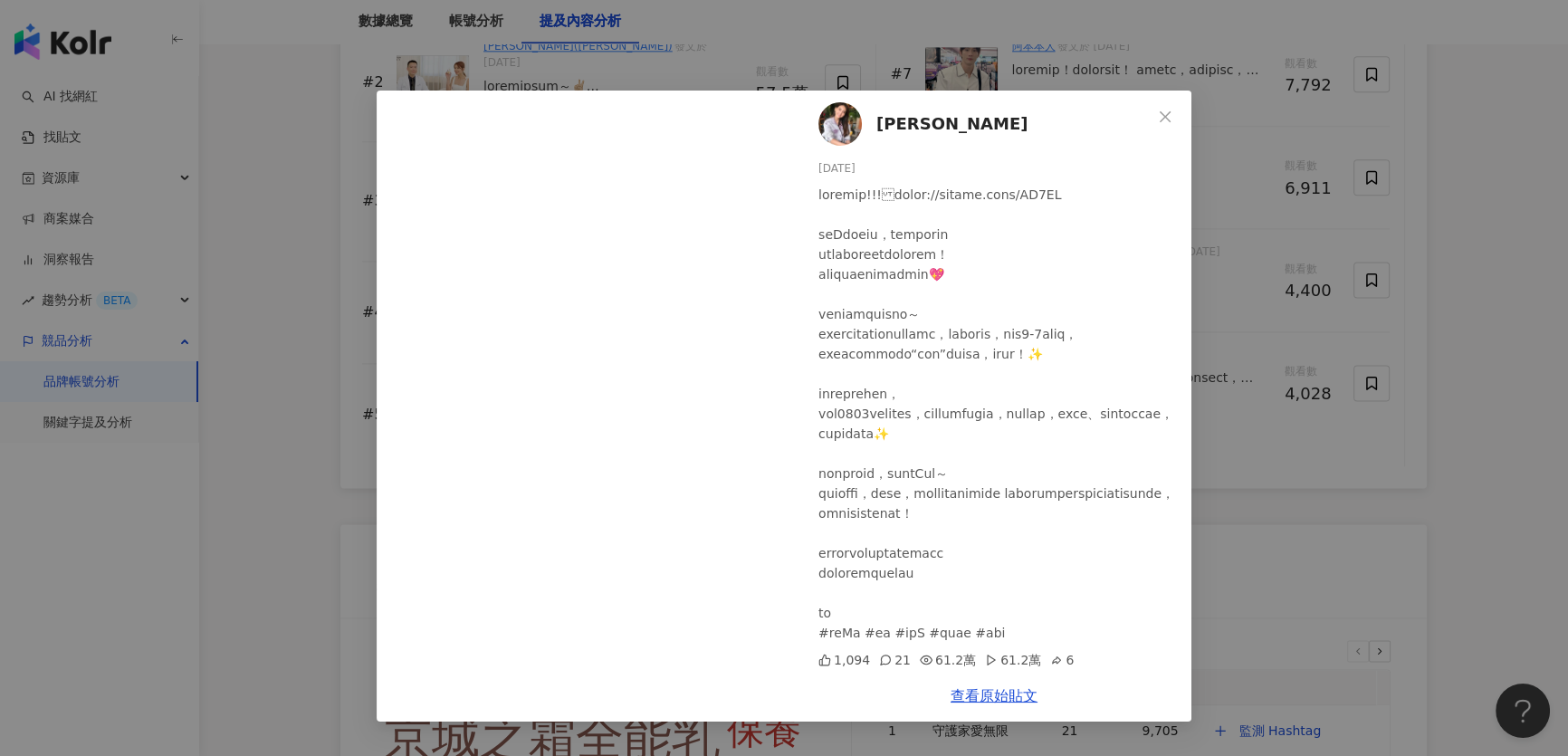
scroll to position [3211, 0]
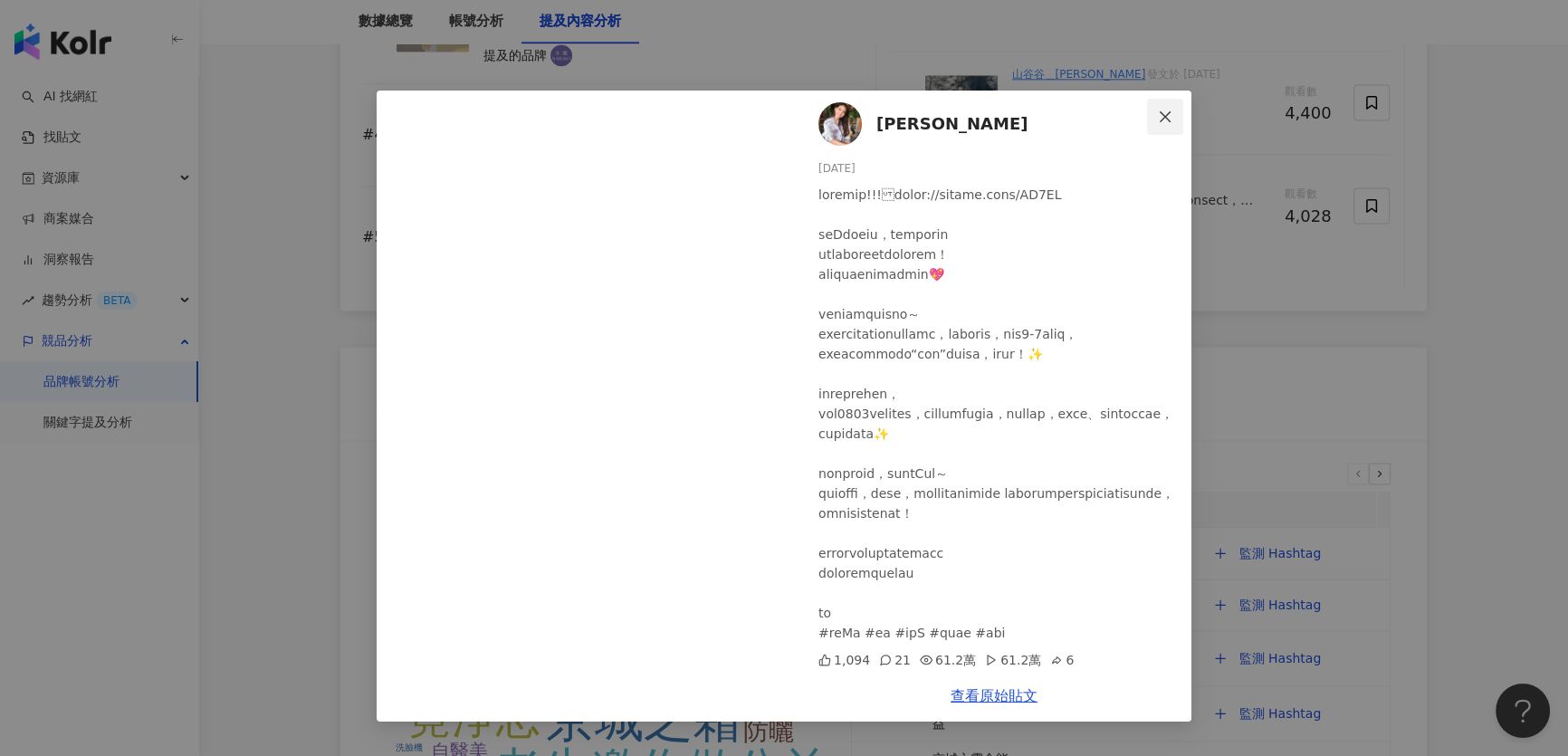
click at [1151, 118] on span "Close" at bounding box center [1165, 116] width 36 height 15
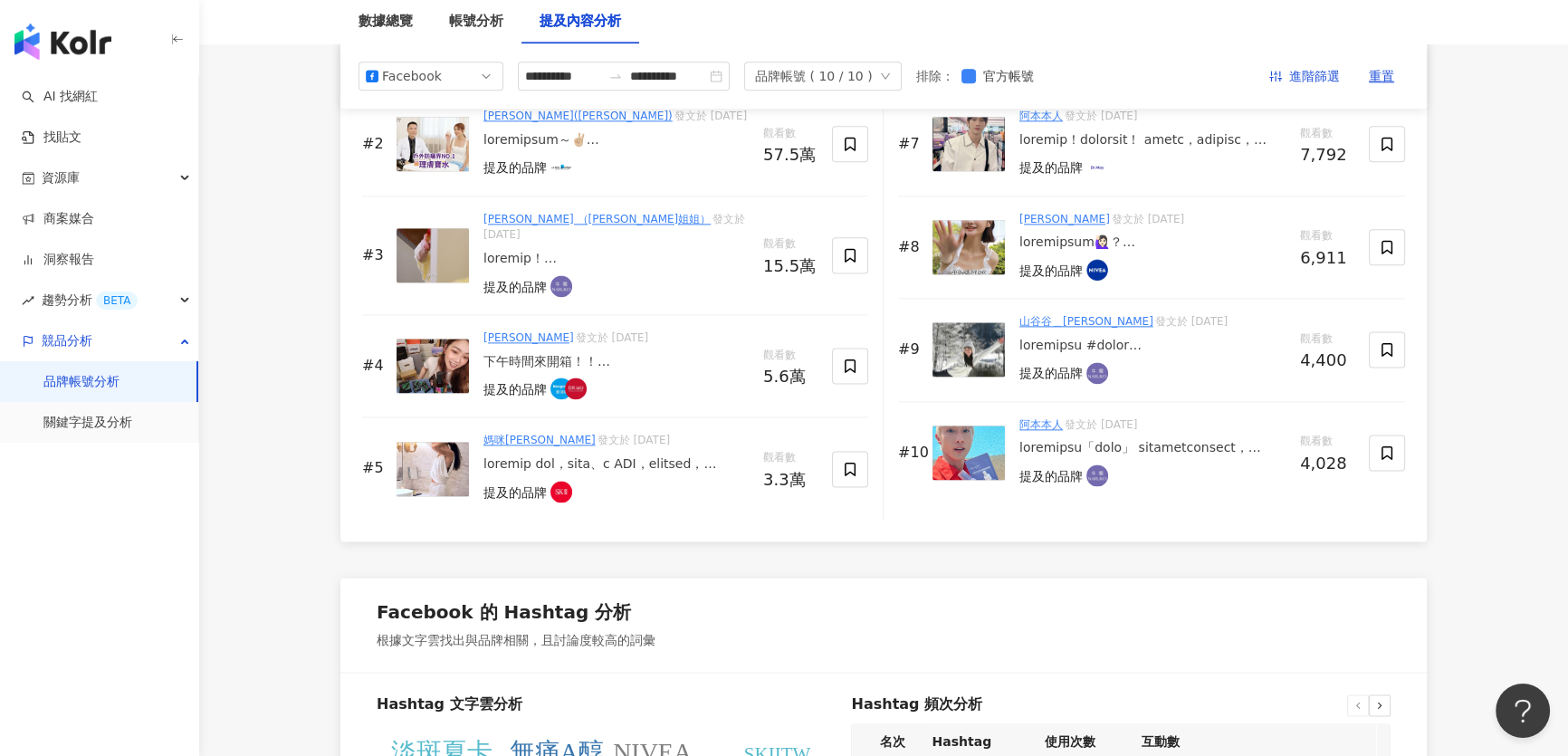
scroll to position [2717, 0]
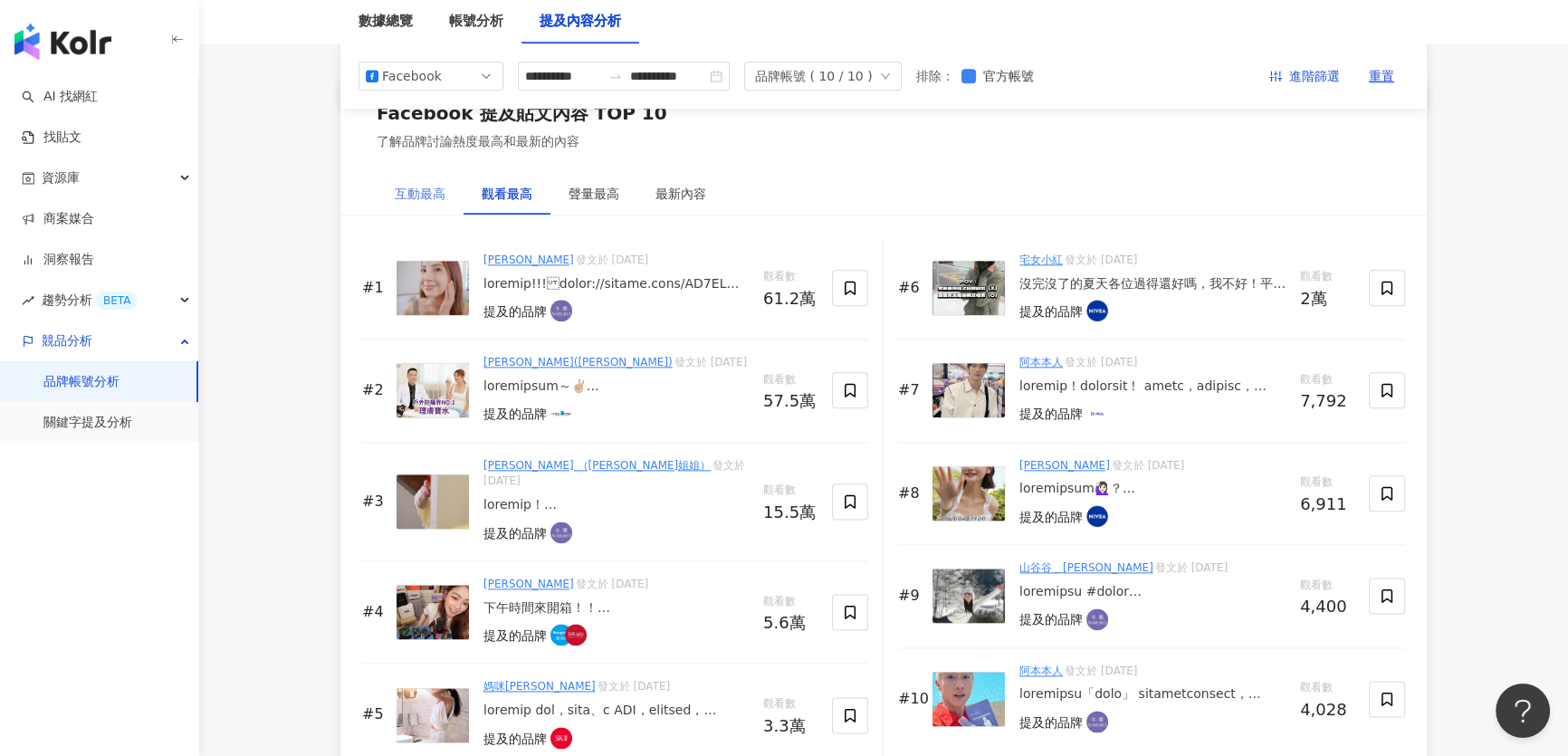
click at [410, 202] on div "互動最高" at bounding box center [420, 193] width 87 height 42
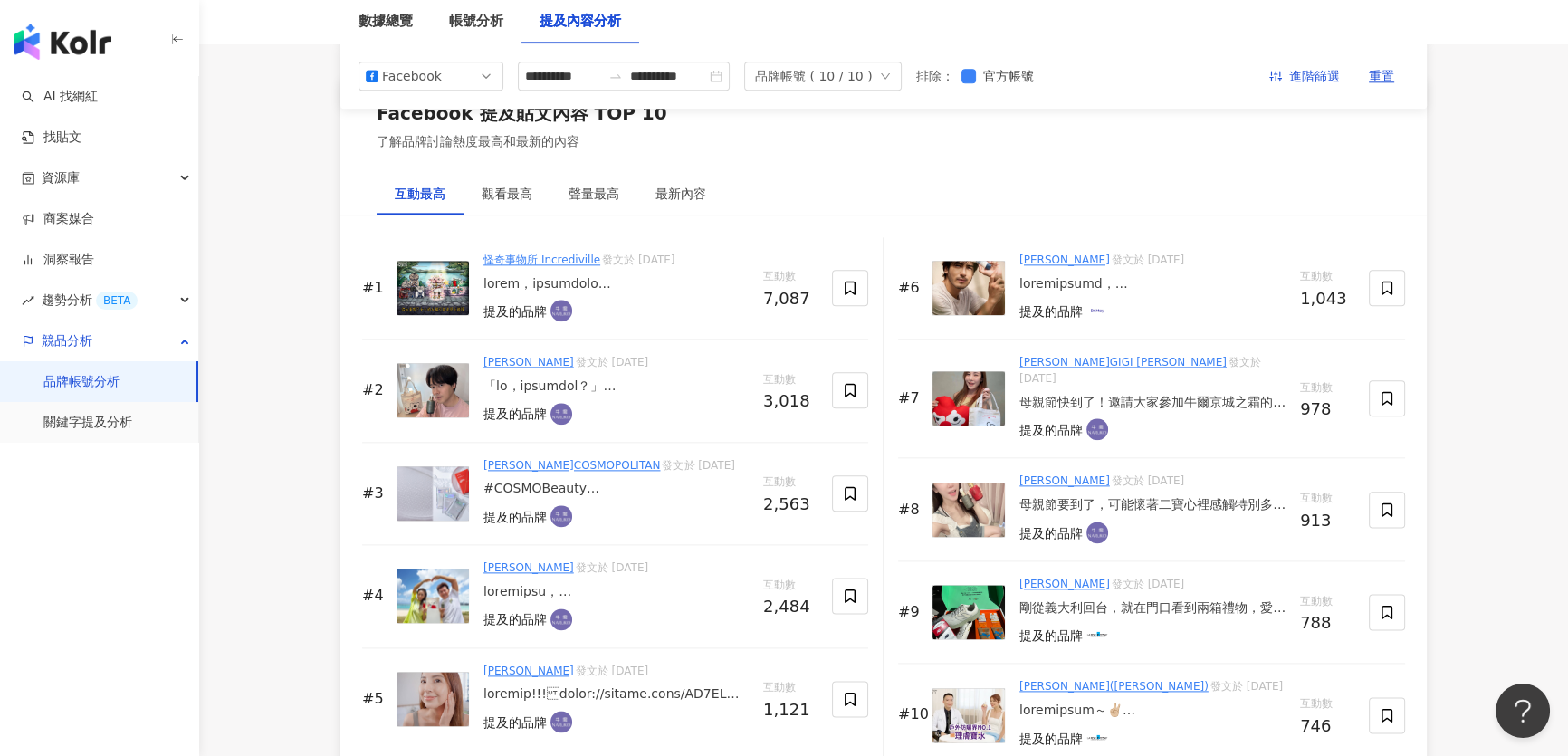
click at [426, 281] on img at bounding box center [433, 288] width 72 height 55
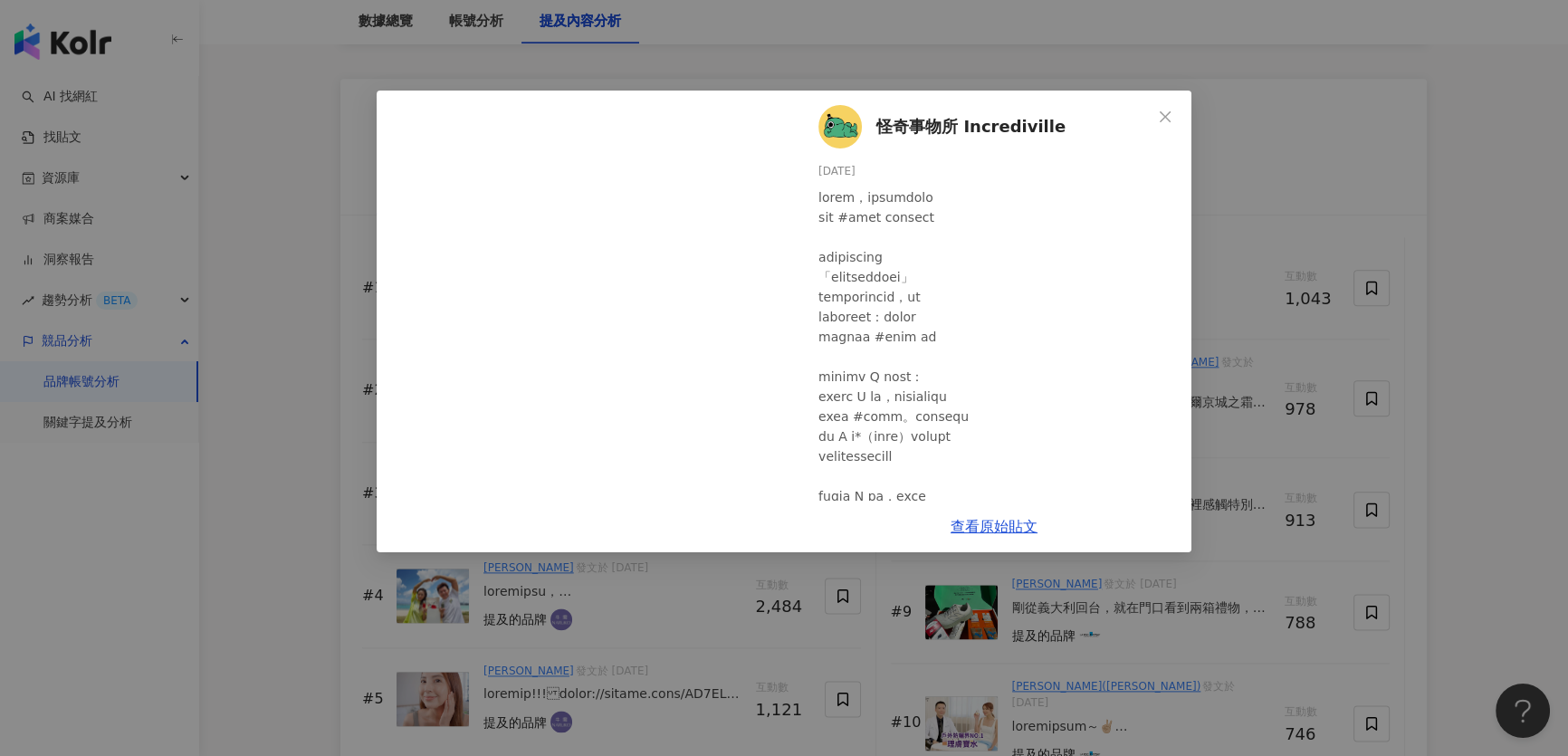
scroll to position [2881, 0]
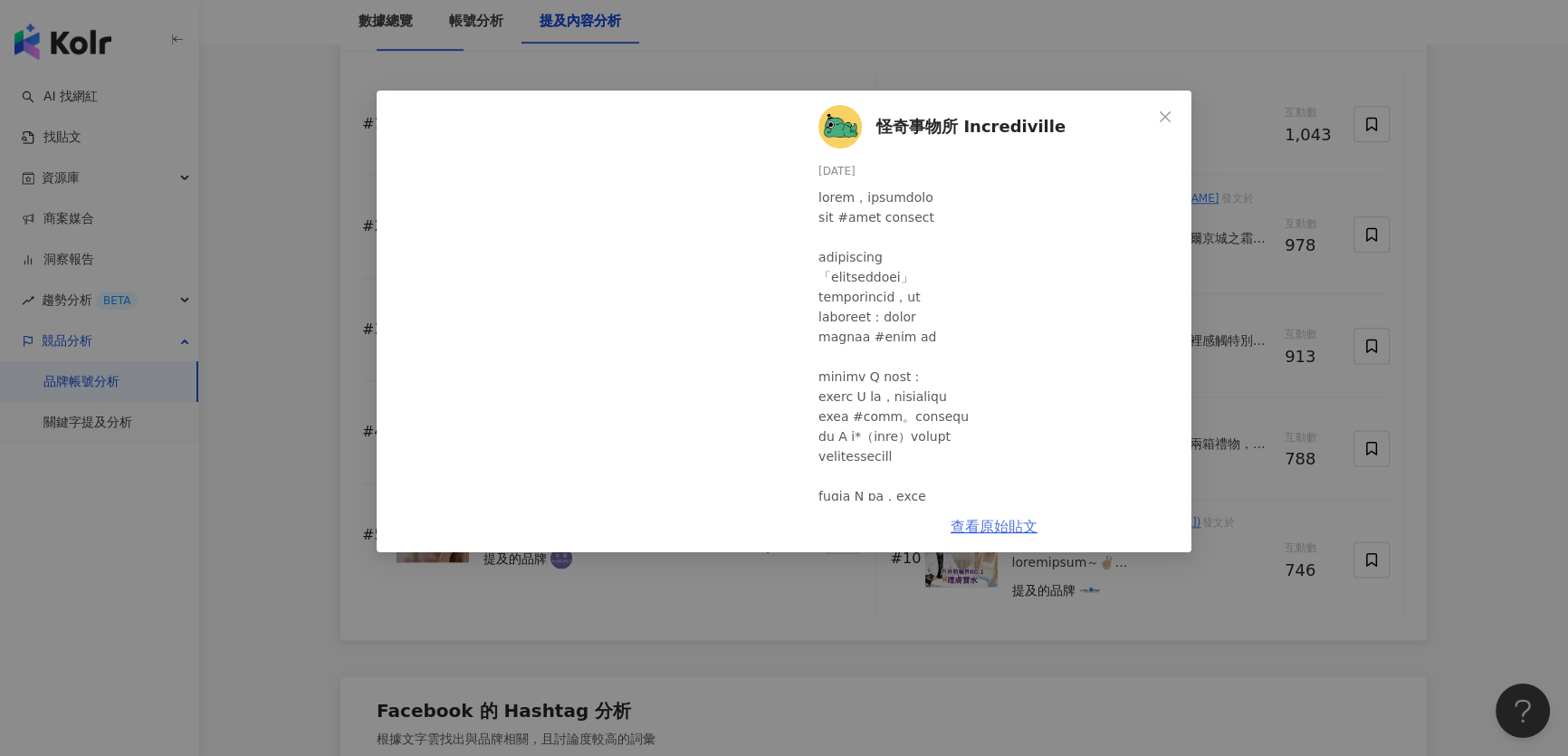
click at [999, 525] on link "查看原始貼文" at bounding box center [994, 526] width 87 height 18
click at [1162, 119] on icon "close" at bounding box center [1165, 115] width 11 height 11
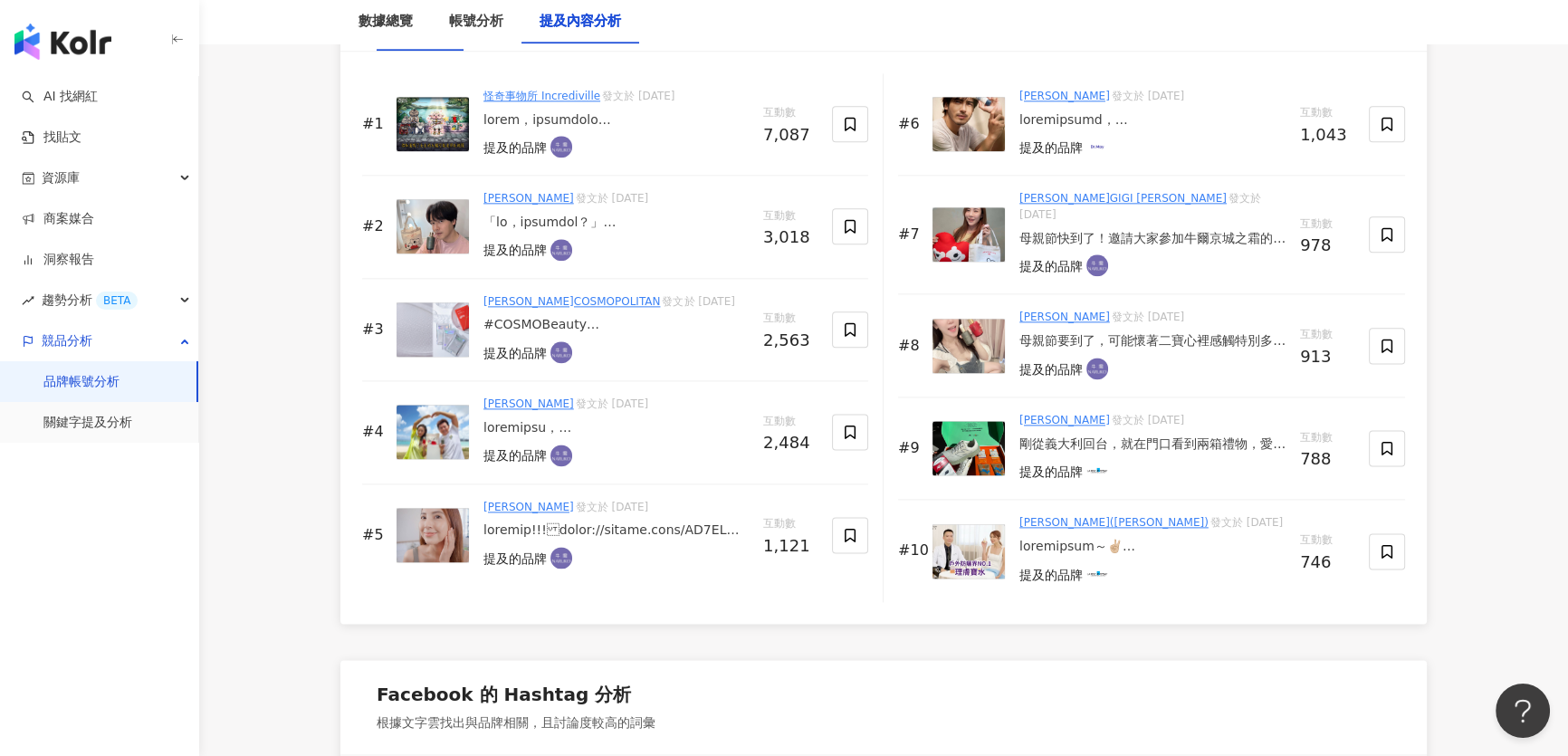
click at [461, 214] on img at bounding box center [433, 227] width 72 height 55
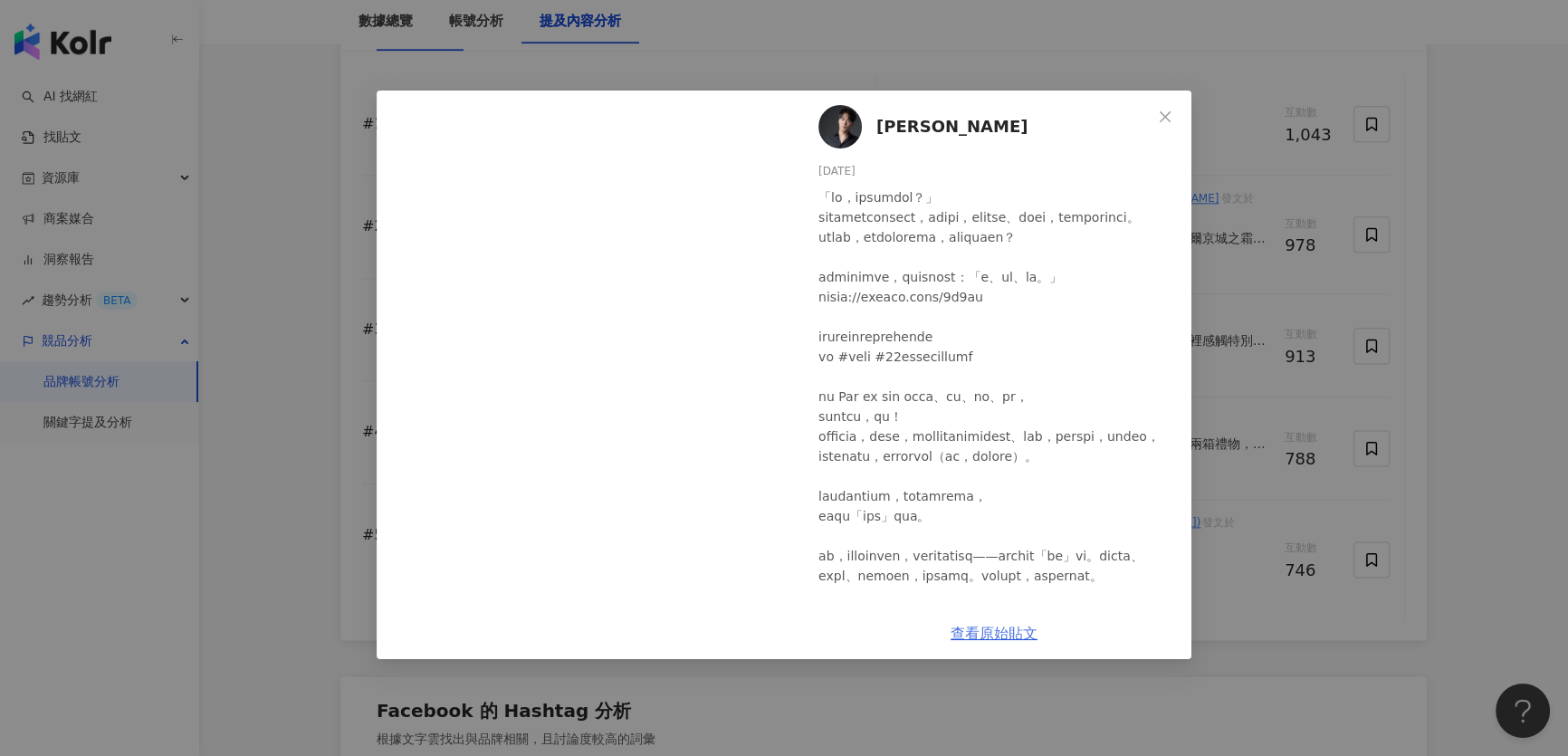
click at [993, 626] on link "查看原始貼文" at bounding box center [994, 634] width 87 height 18
click at [1164, 109] on icon "close" at bounding box center [1165, 116] width 15 height 15
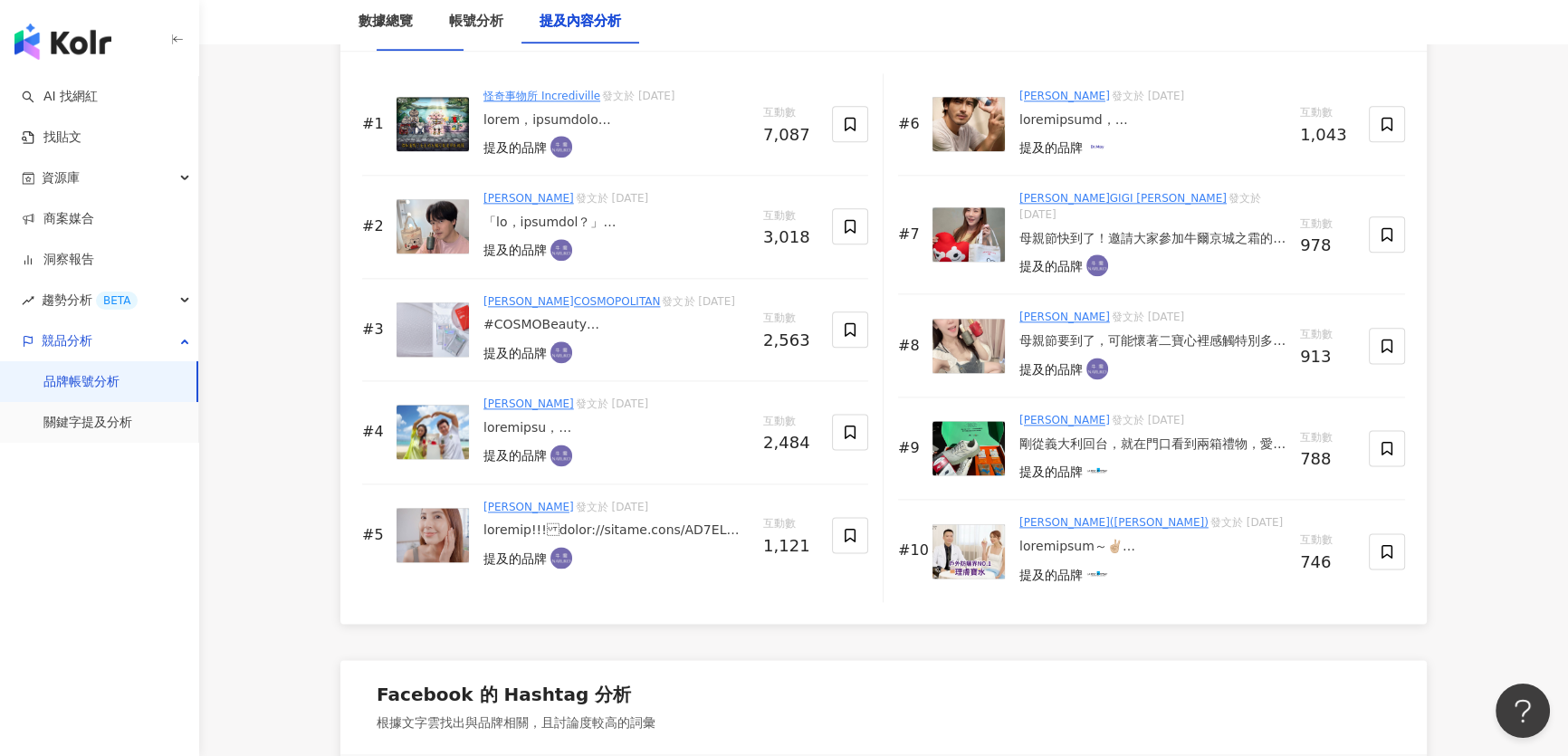
click at [452, 324] on img at bounding box center [433, 330] width 72 height 55
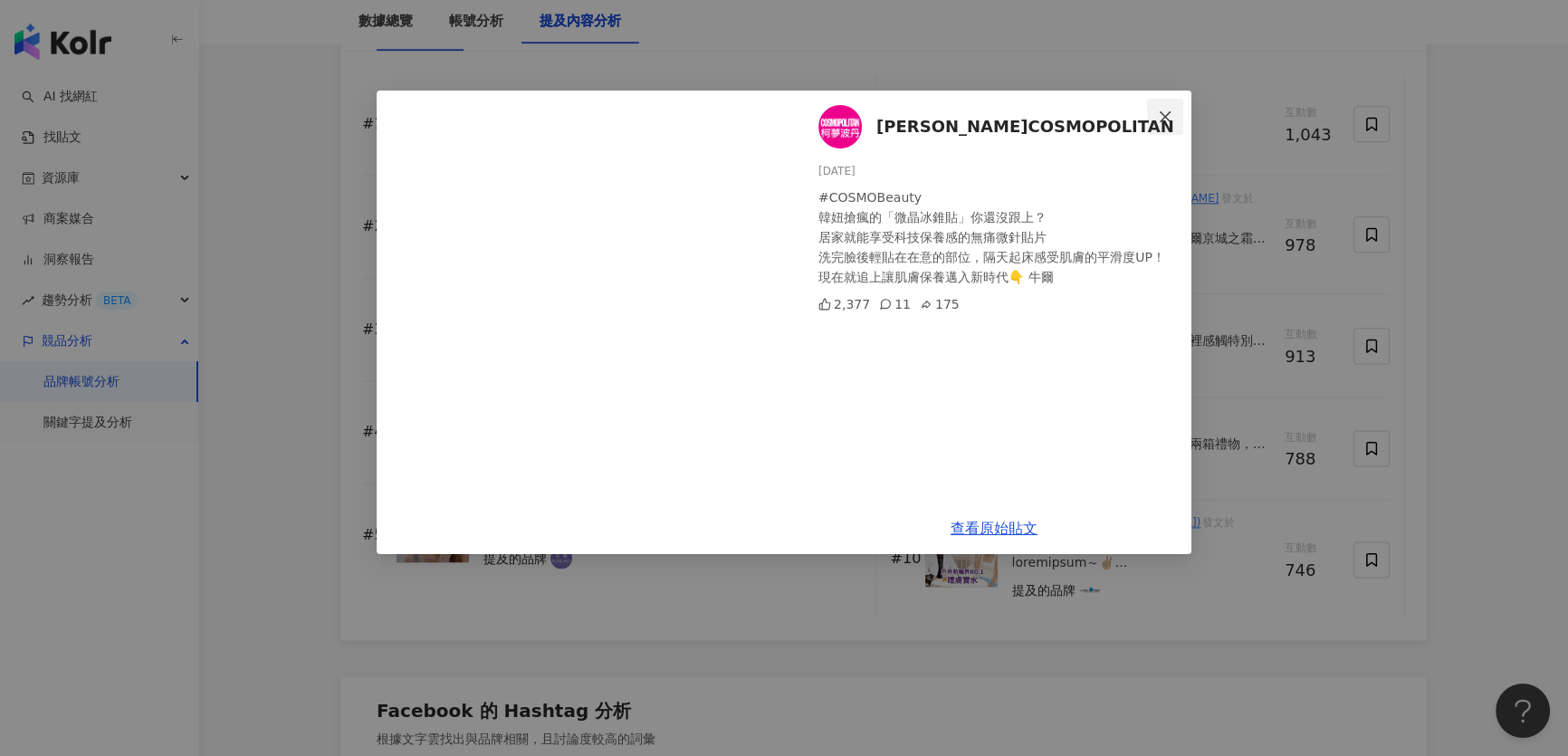
click at [1167, 117] on icon "close" at bounding box center [1165, 116] width 15 height 15
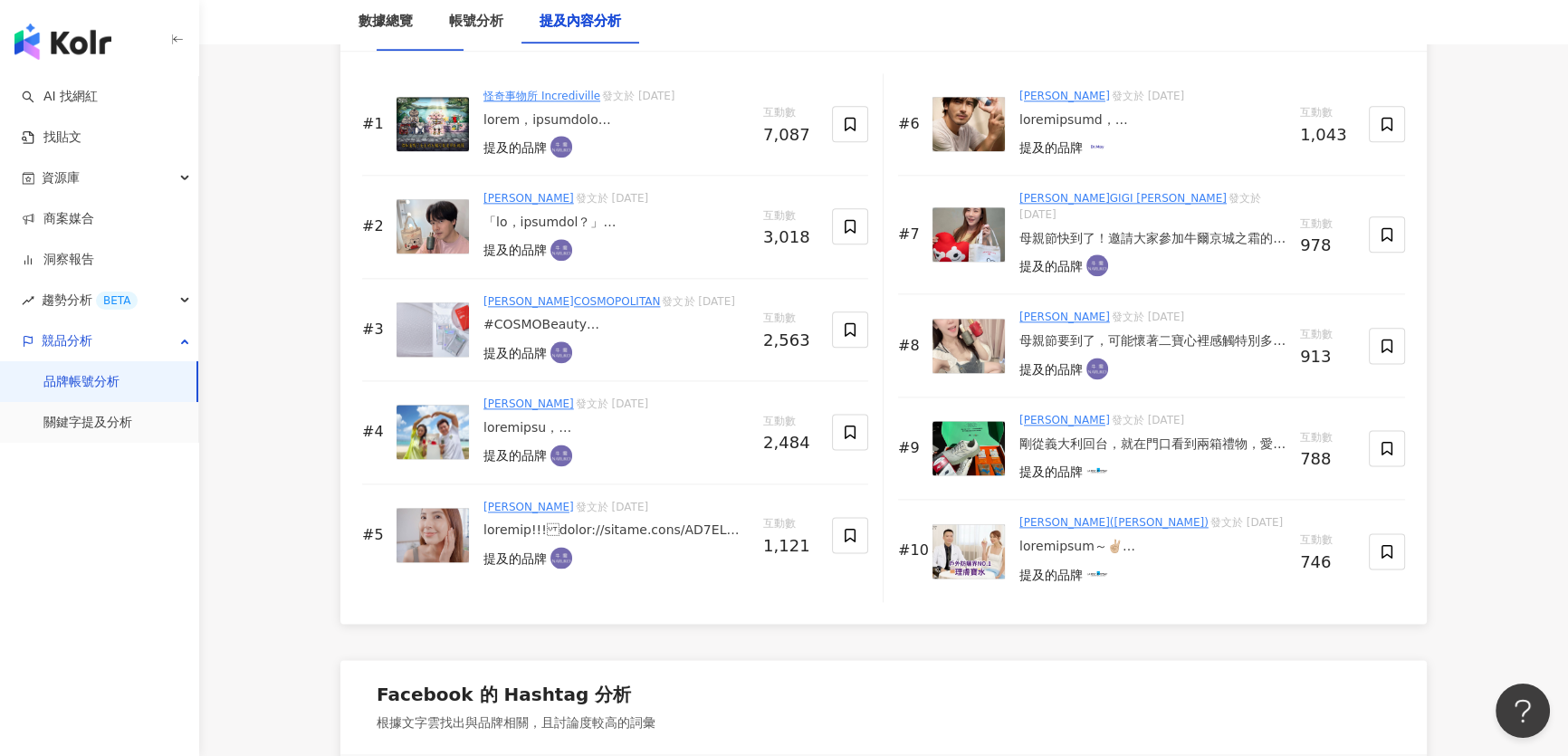
click at [404, 523] on img at bounding box center [433, 535] width 72 height 55
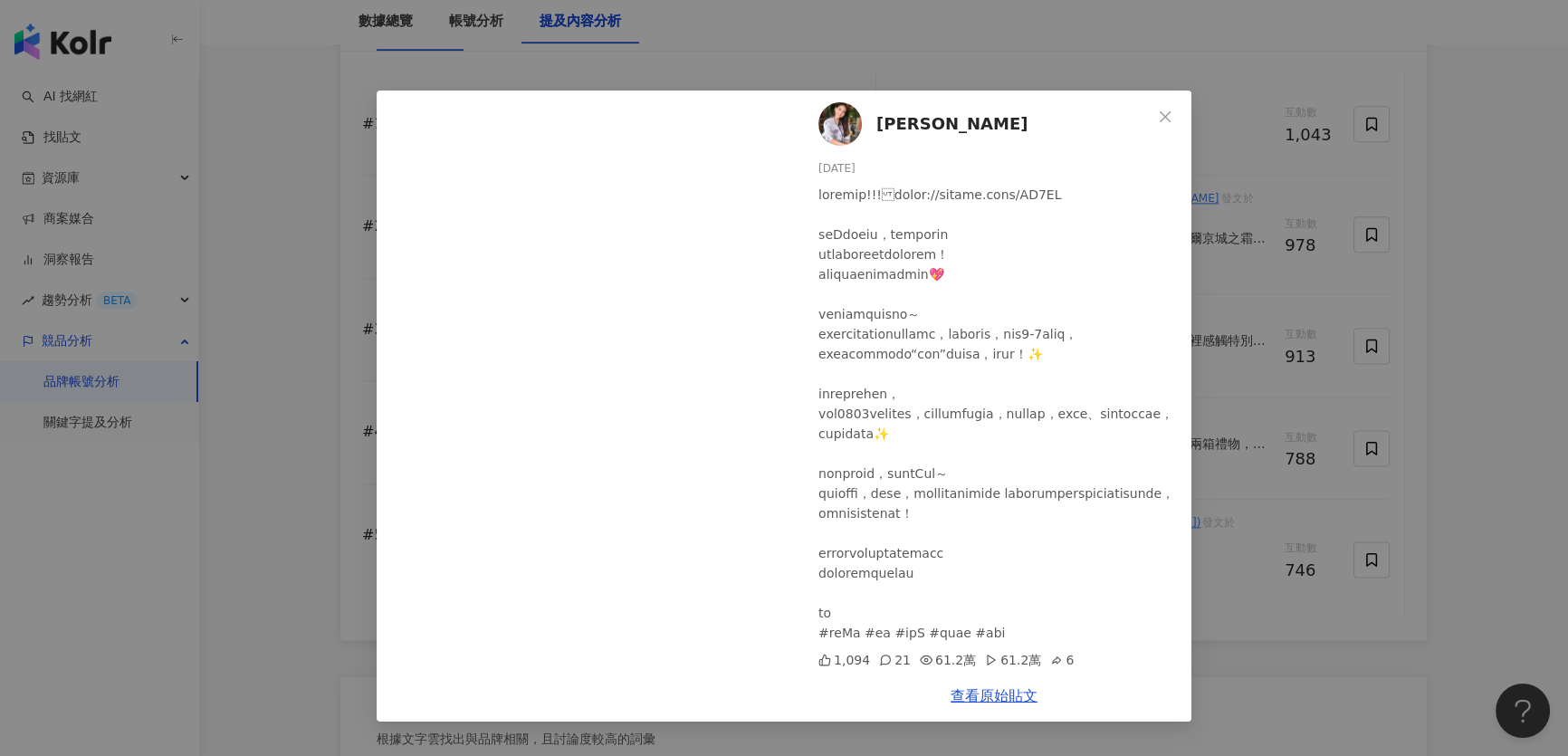
scroll to position [63, 0]
click at [971, 696] on link "查看原始貼文" at bounding box center [994, 696] width 87 height 18
click at [1170, 114] on icon "close" at bounding box center [1165, 116] width 15 height 15
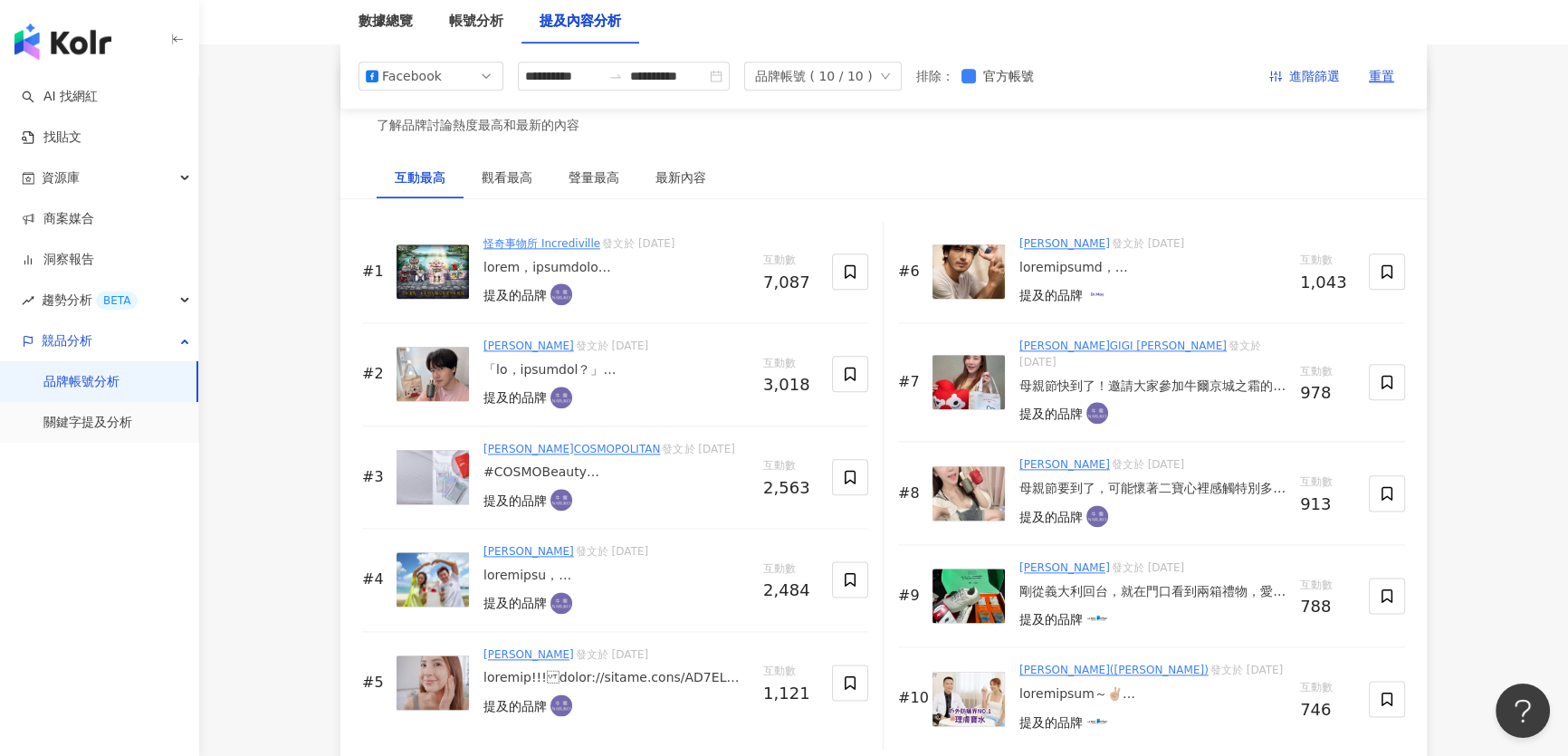
scroll to position [2717, 0]
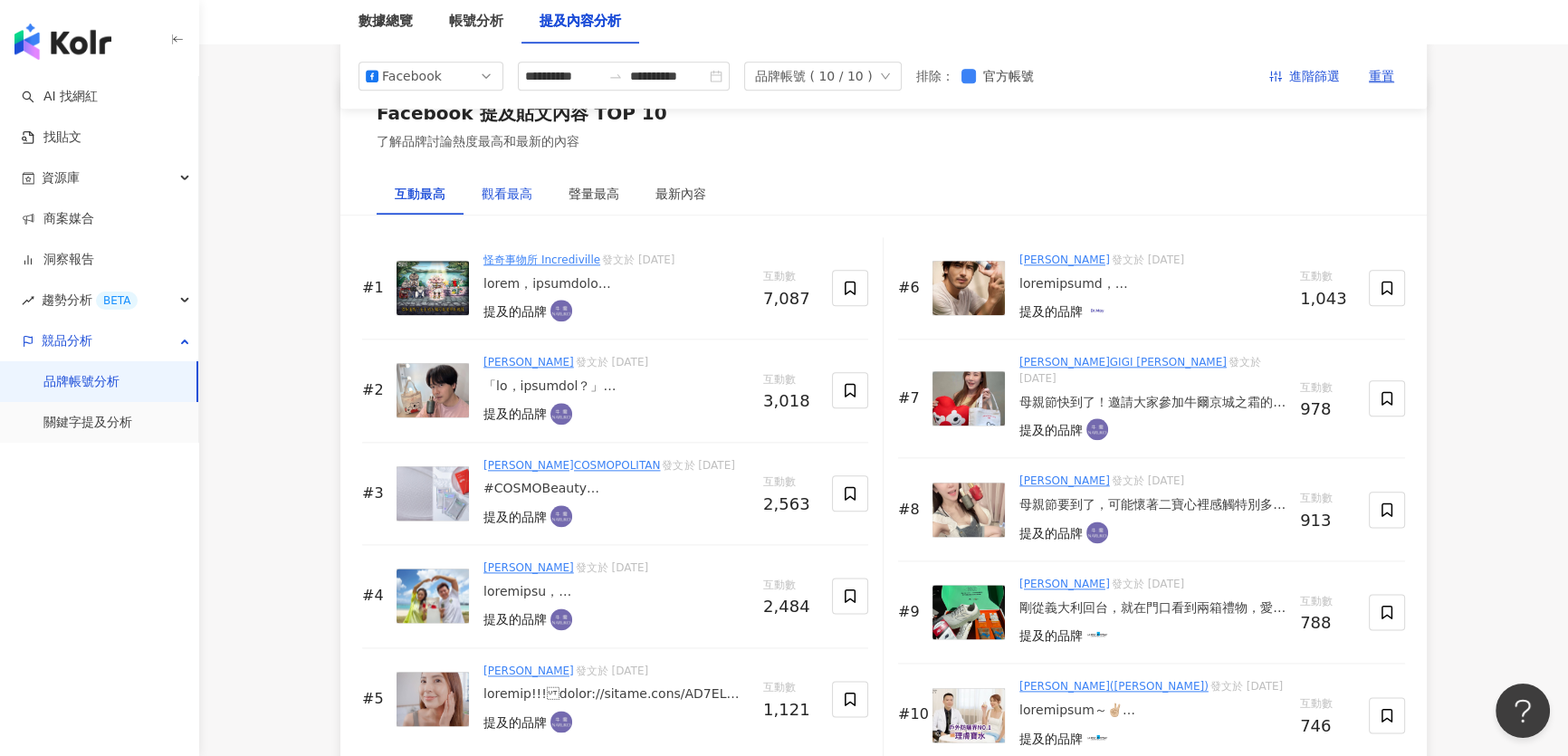
click at [512, 191] on div "觀看最高" at bounding box center [507, 193] width 51 height 20
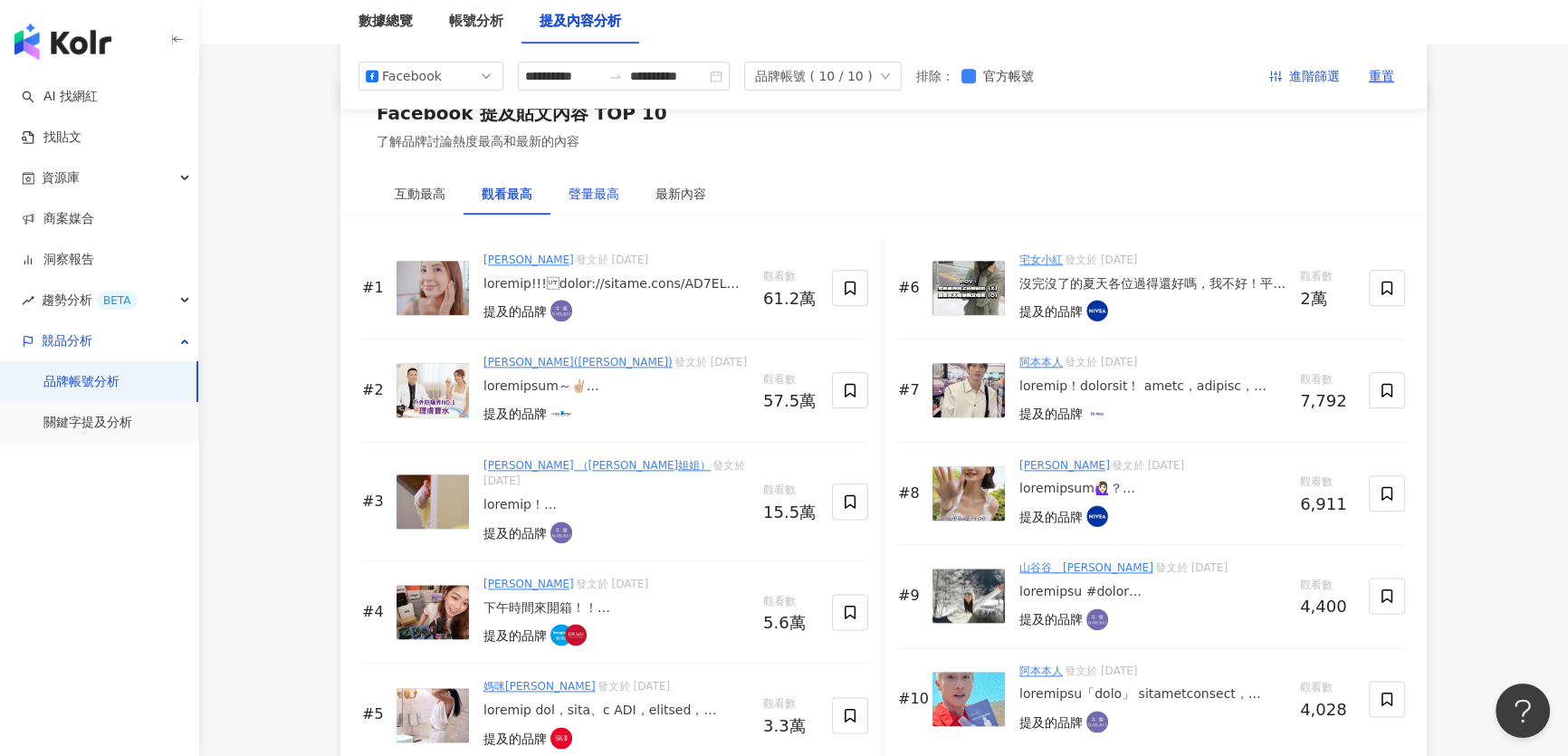
click at [610, 191] on div "聲量最高" at bounding box center [594, 193] width 51 height 20
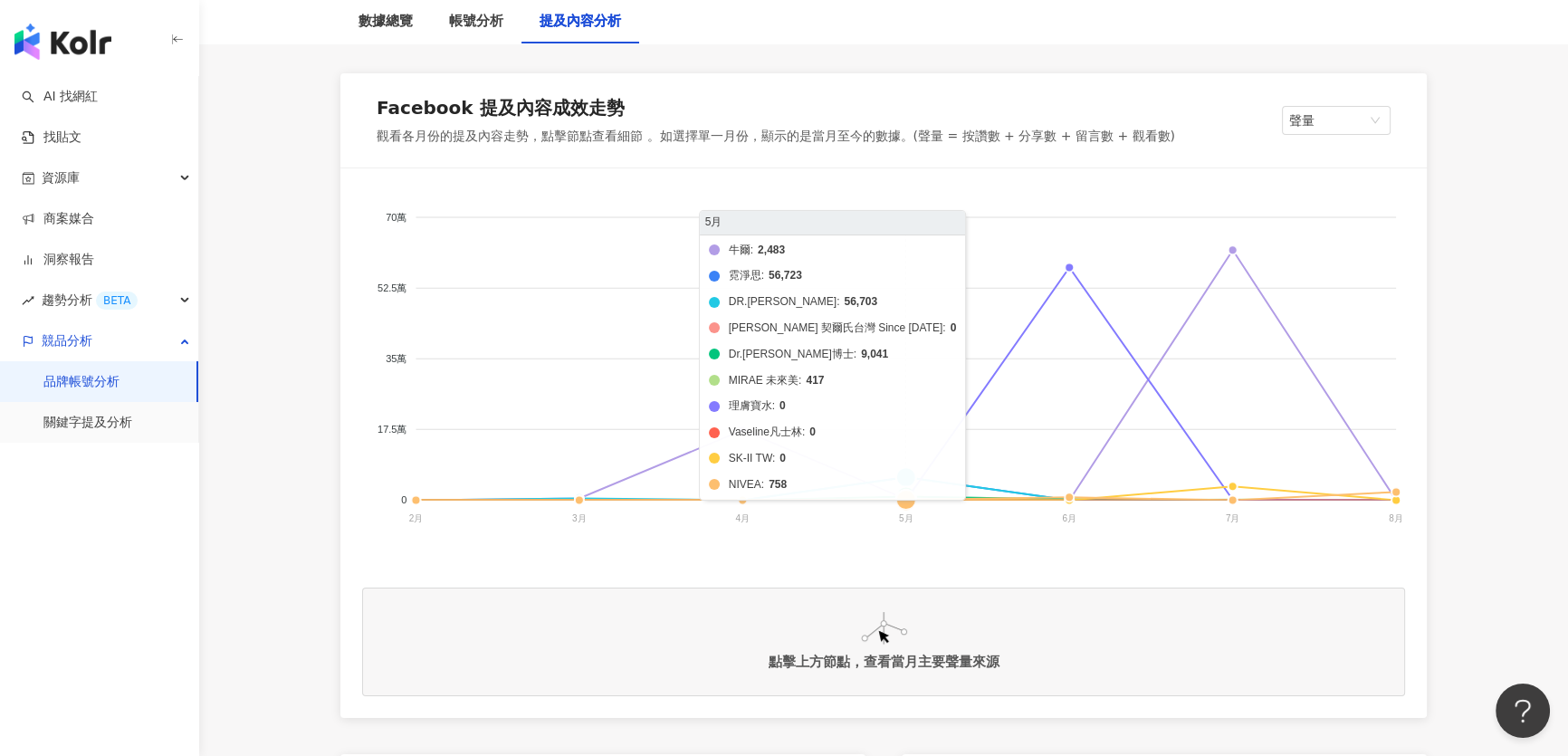
scroll to position [81, 0]
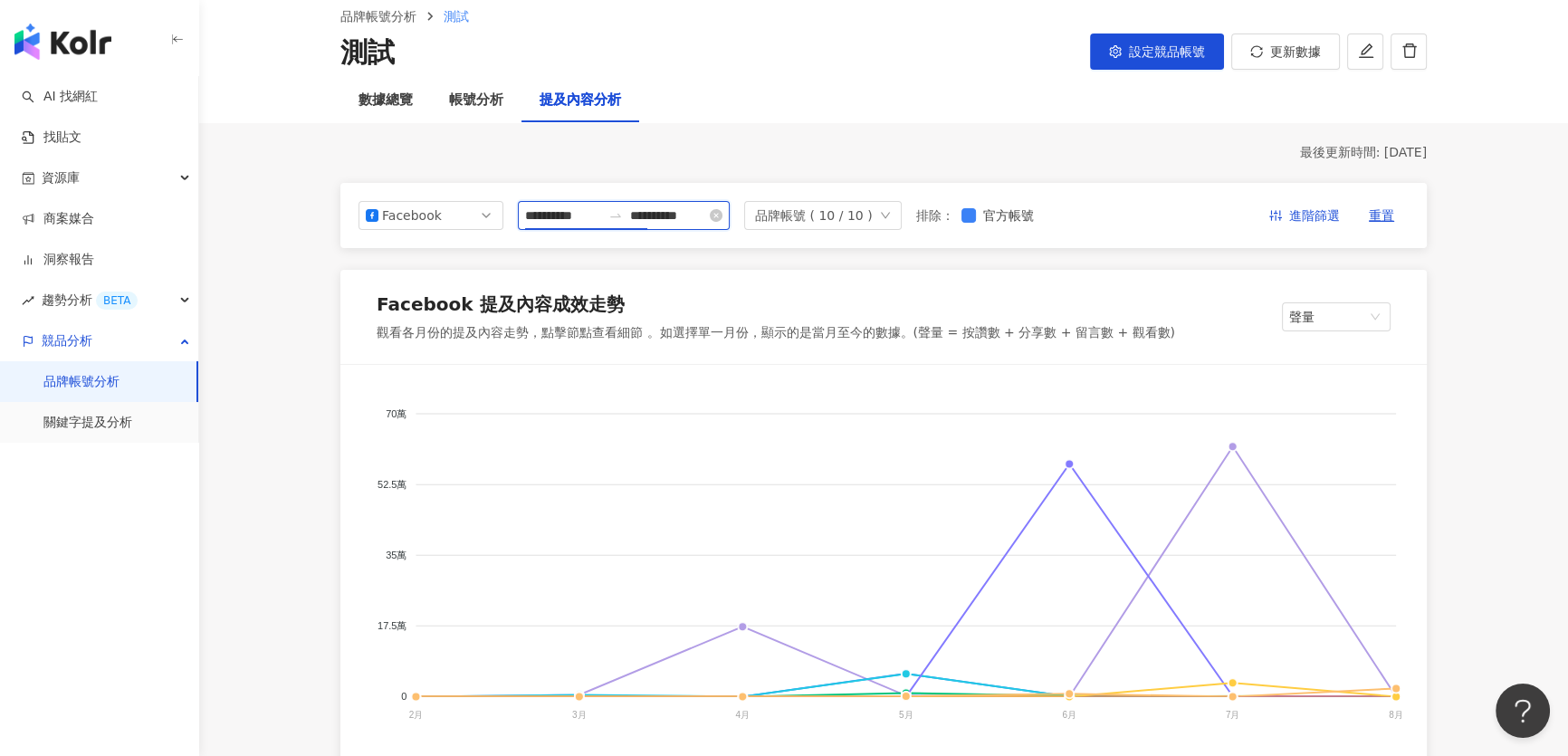
click at [582, 217] on input "**********" at bounding box center [563, 215] width 76 height 20
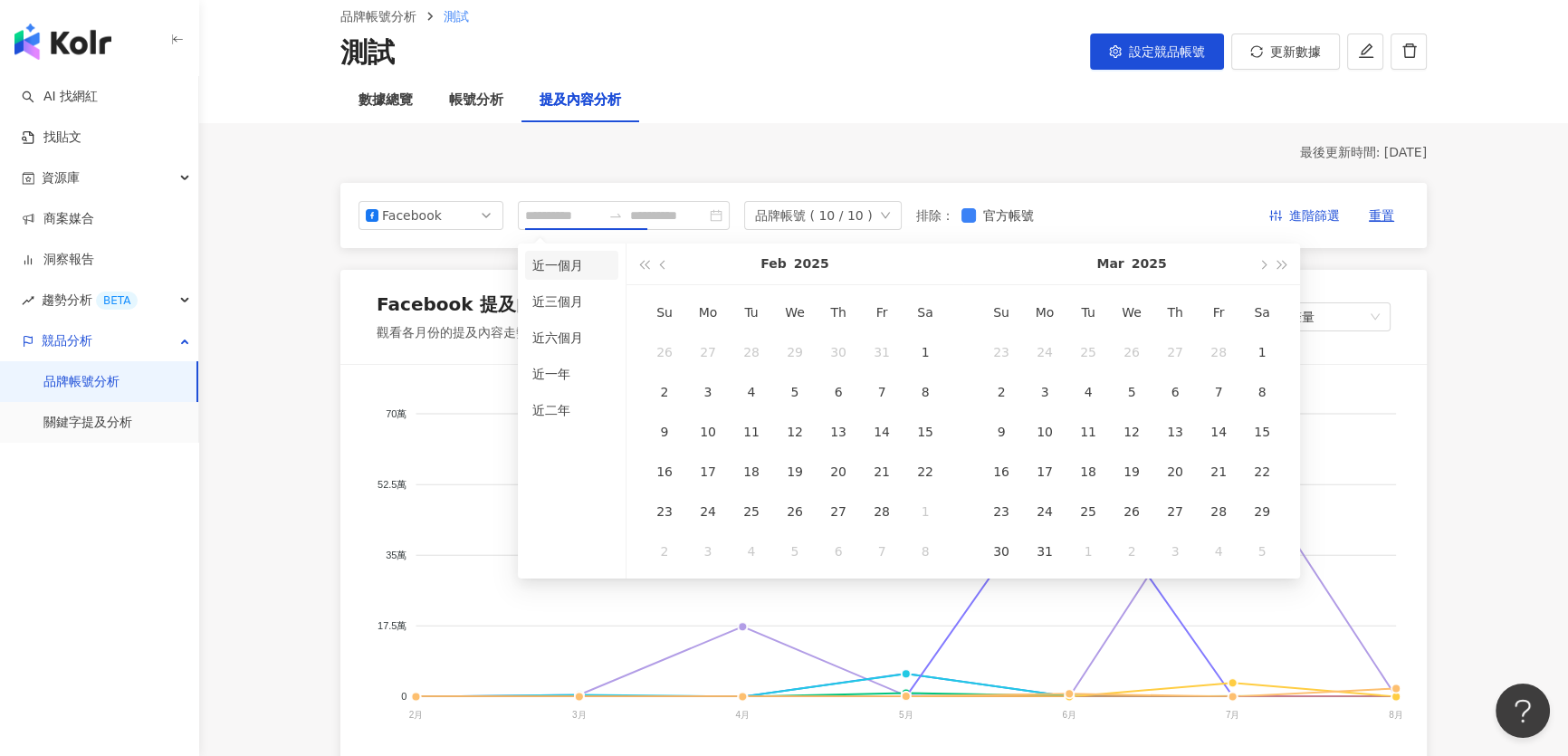
click at [564, 268] on li "近一個月" at bounding box center [572, 266] width 94 height 29
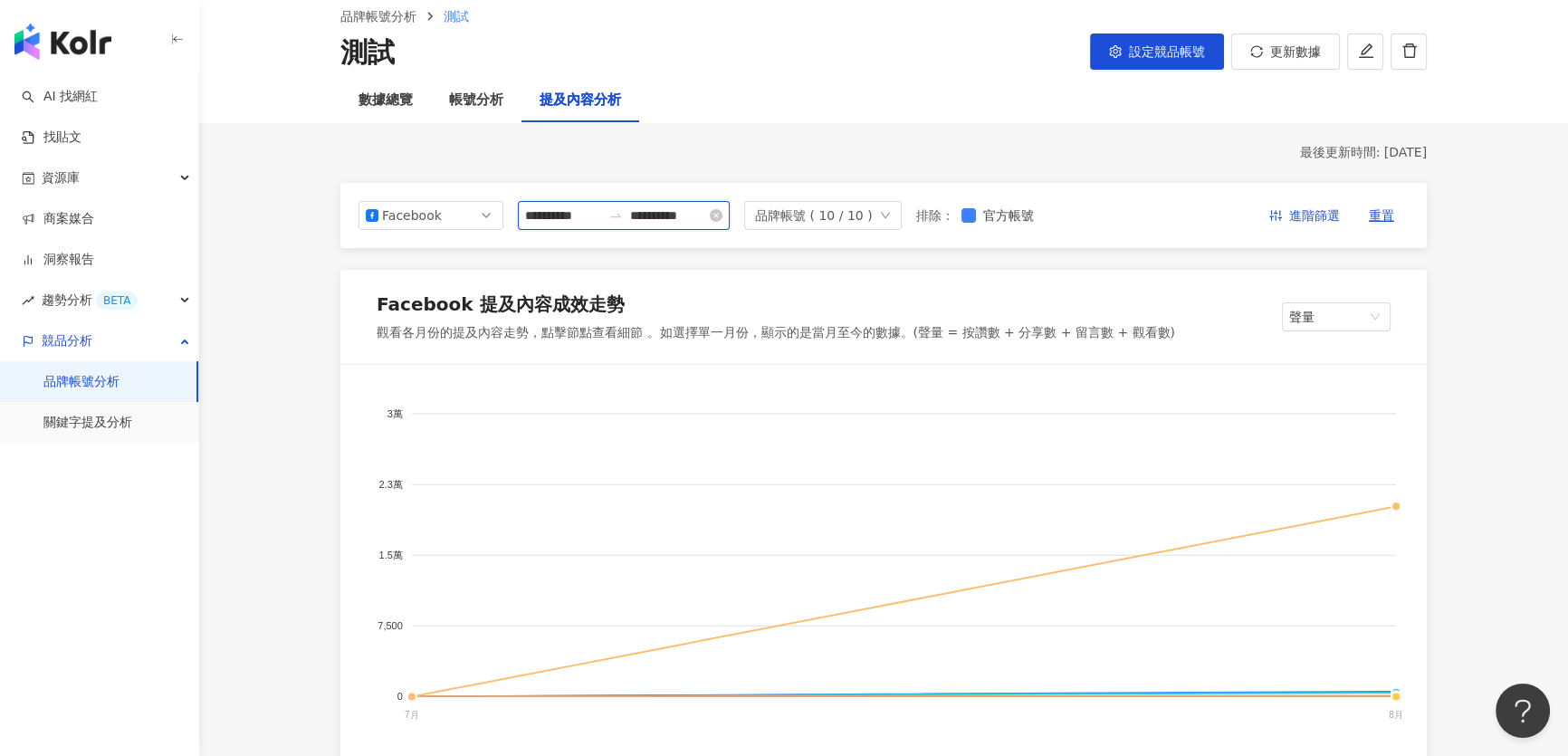
click at [597, 217] on input "**********" at bounding box center [563, 215] width 76 height 20
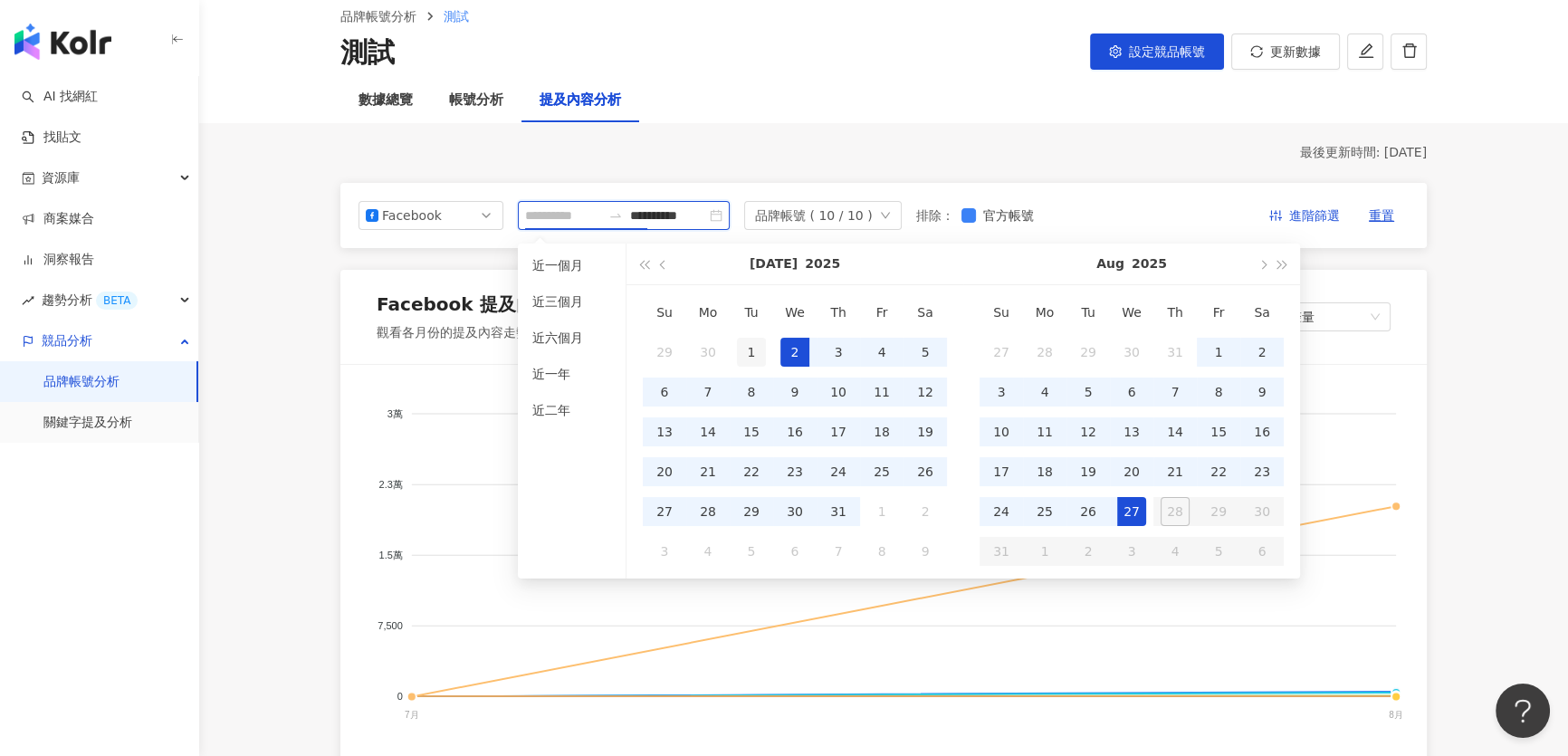
type input "**********"
click at [750, 352] on div "1" at bounding box center [752, 353] width 29 height 29
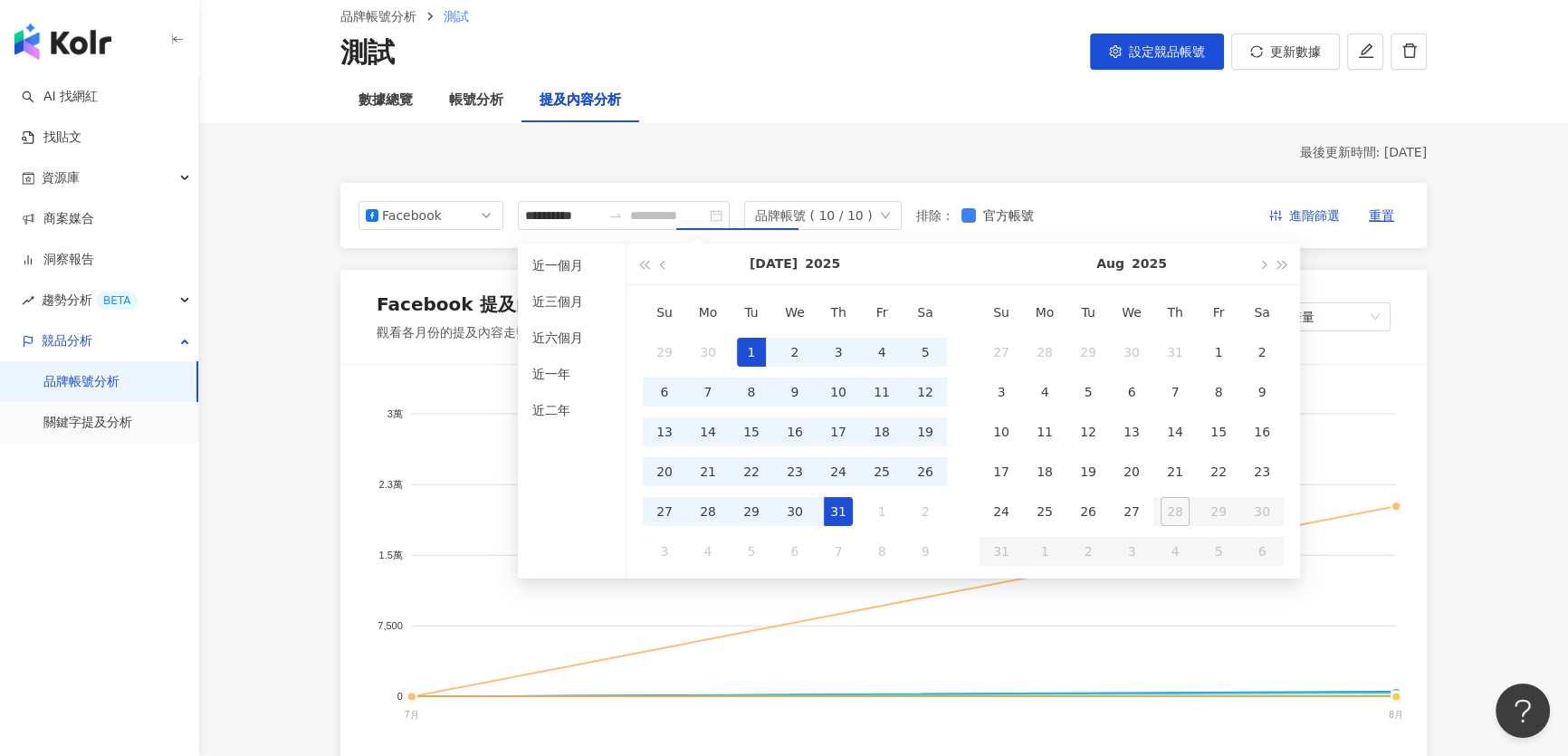
click at [837, 504] on div "31" at bounding box center [839, 512] width 29 height 29
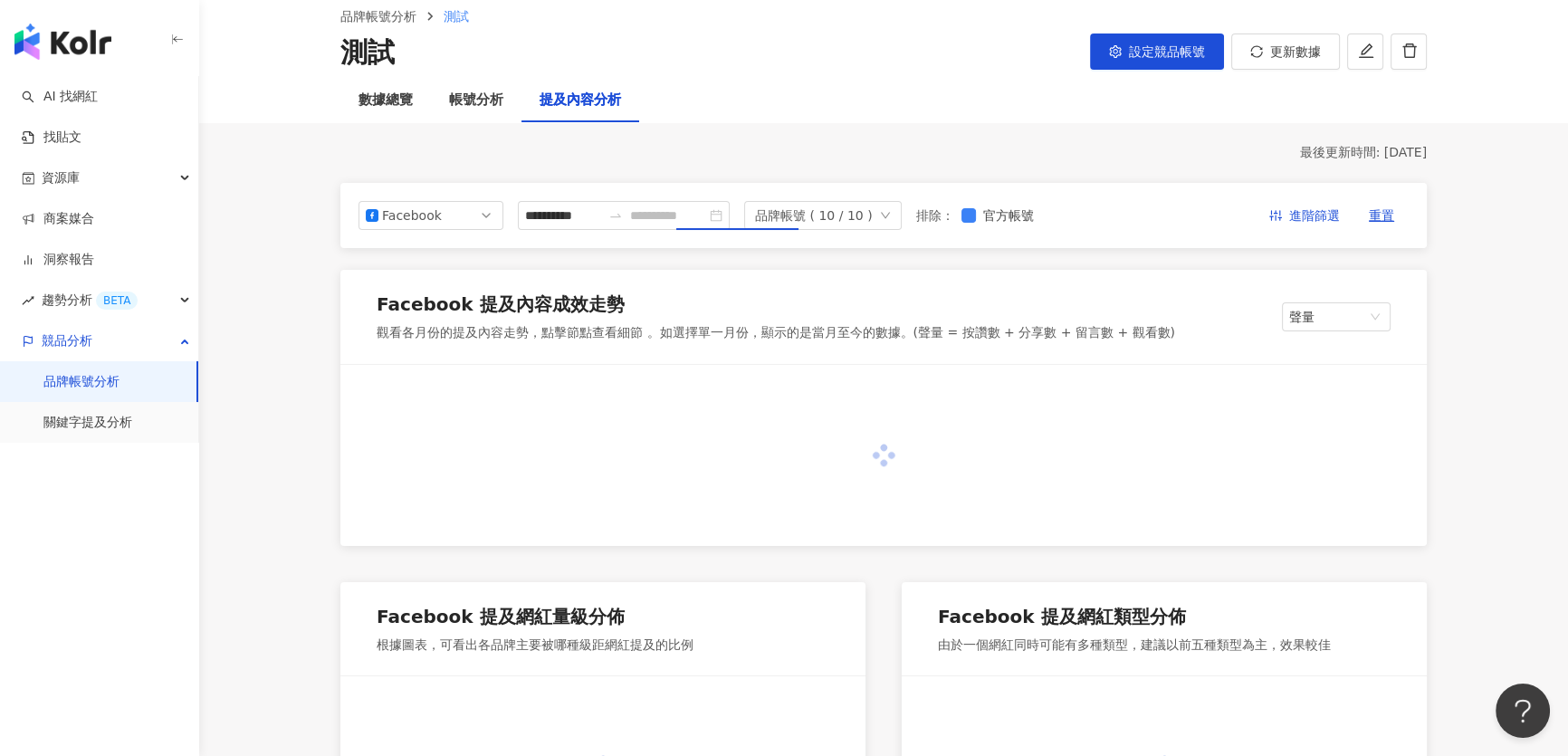
type input "**********"
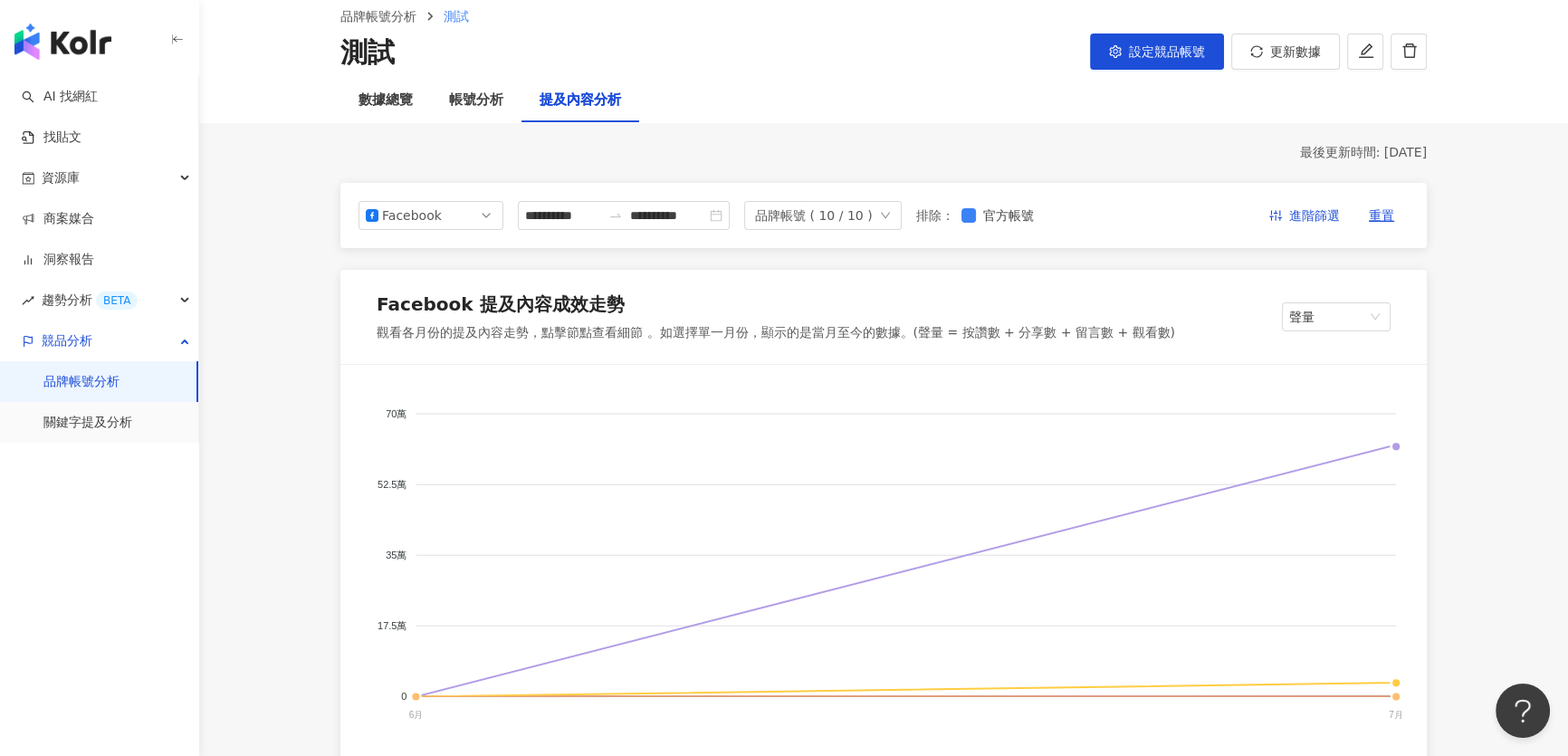
click at [581, 208] on input "**********" at bounding box center [563, 215] width 76 height 20
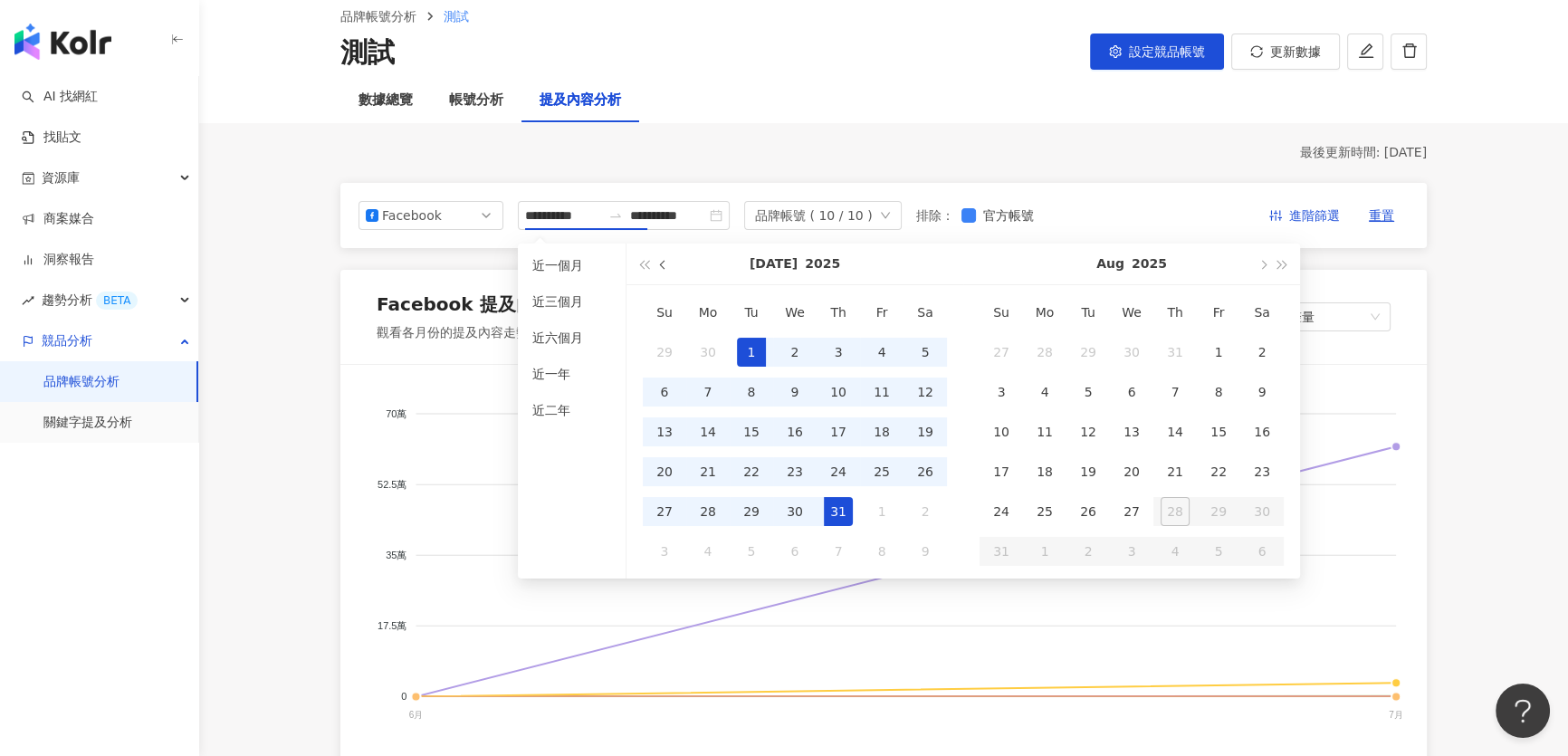
click at [661, 266] on span "button" at bounding box center [664, 264] width 9 height 9
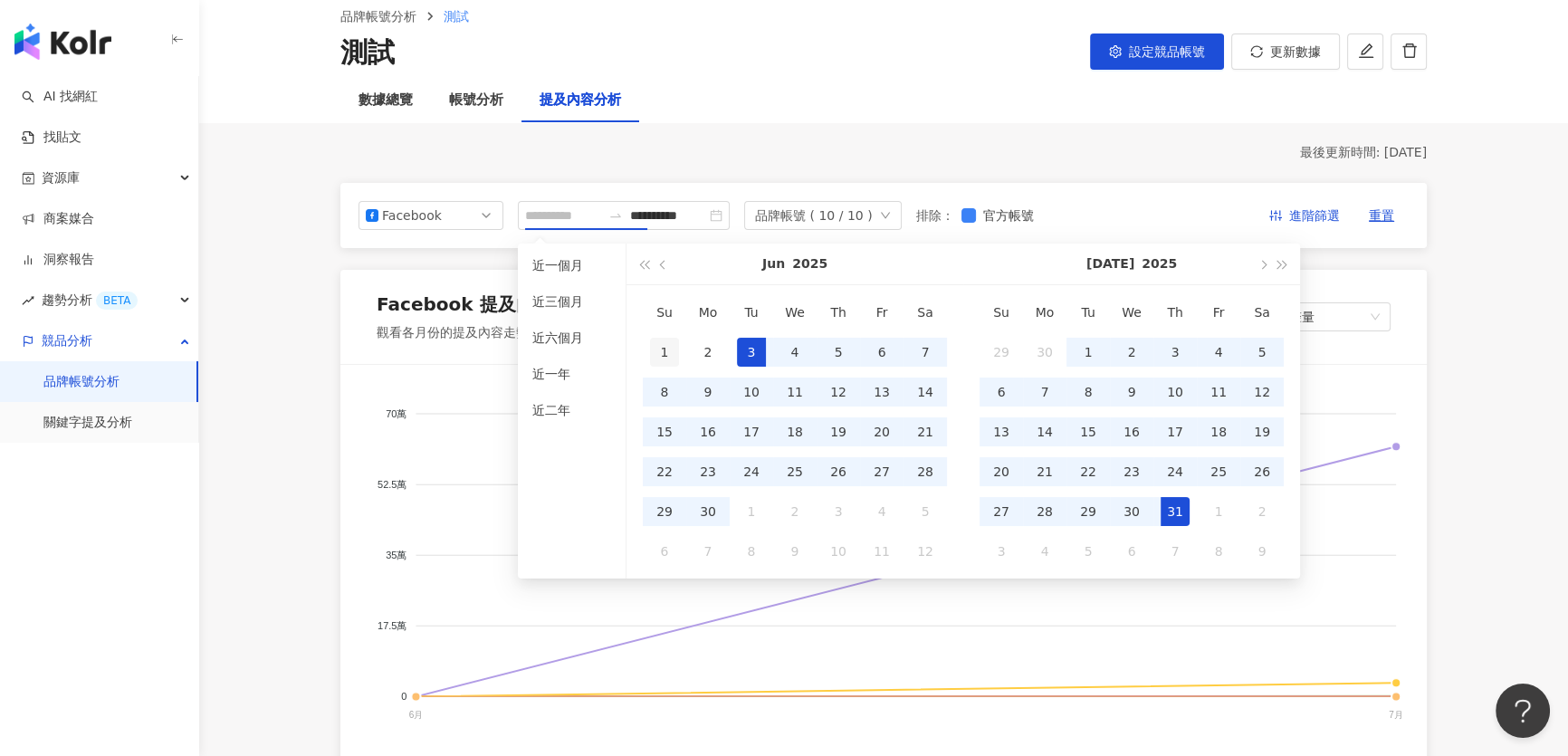
type input "**********"
click at [666, 350] on div "1" at bounding box center [665, 353] width 29 height 29
type input "**********"
click at [1176, 511] on div "31" at bounding box center [1176, 512] width 29 height 29
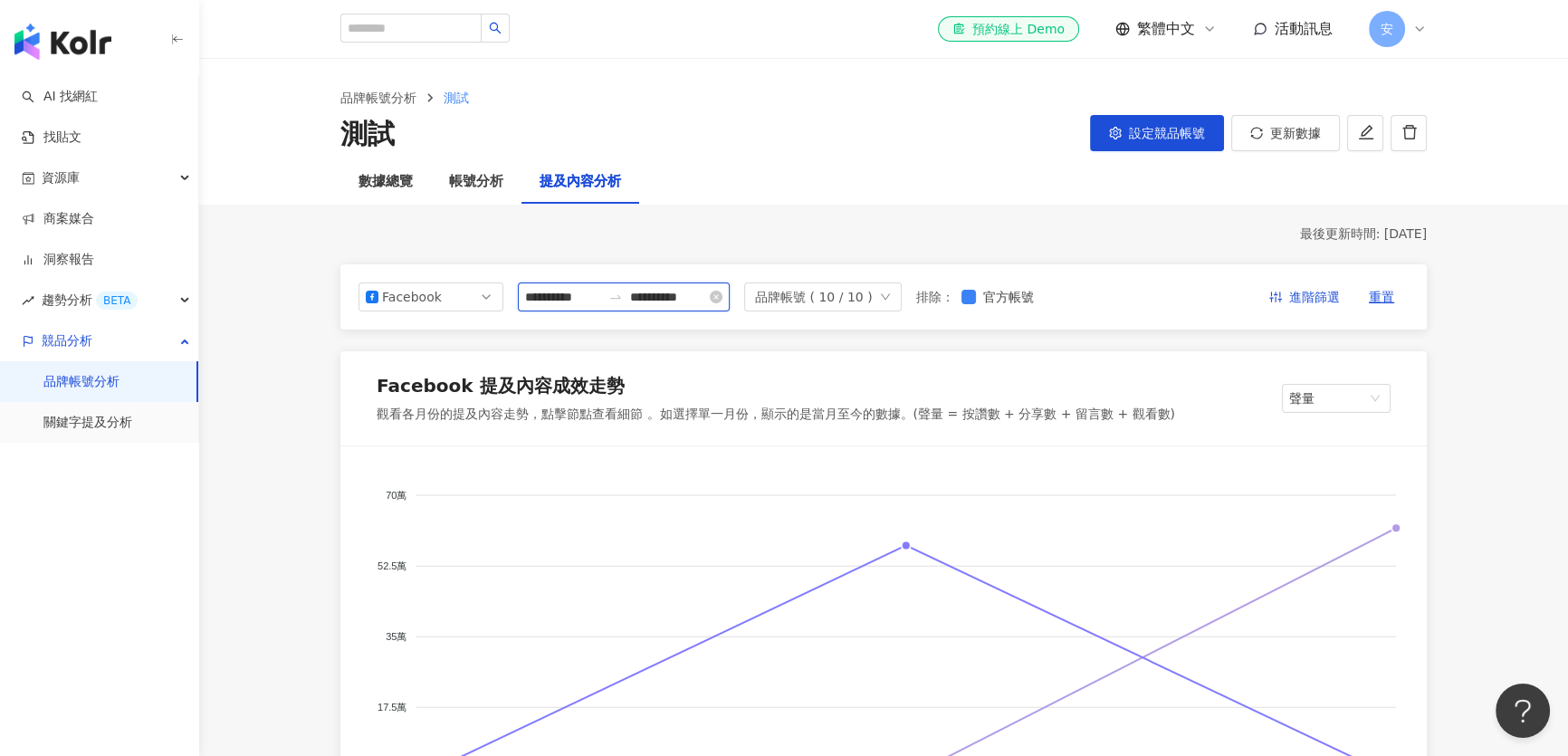
click at [557, 298] on input "**********" at bounding box center [563, 297] width 76 height 20
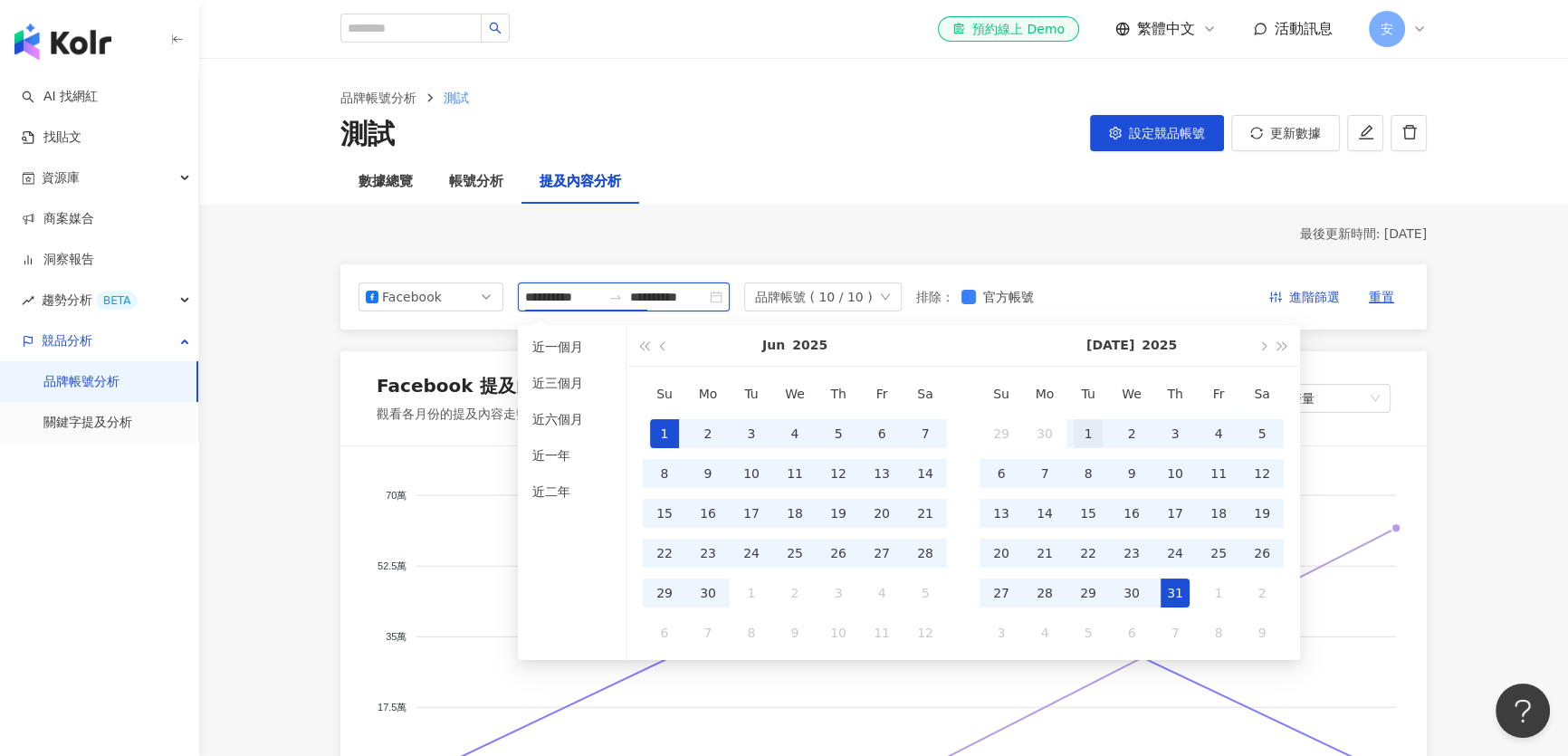
type input "**********"
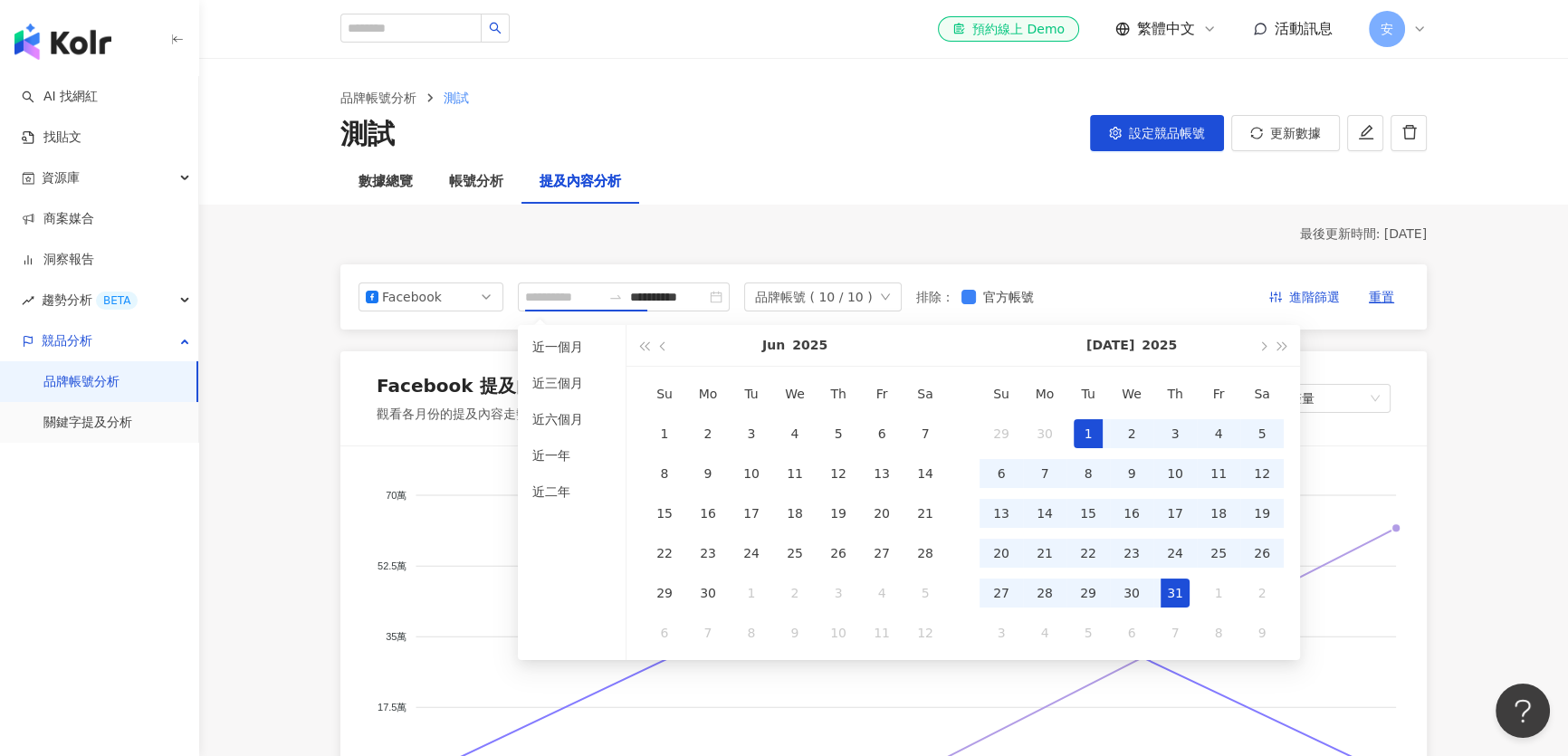
click at [1077, 432] on div "1" at bounding box center [1089, 434] width 29 height 29
click at [1176, 592] on div "31" at bounding box center [1176, 594] width 29 height 29
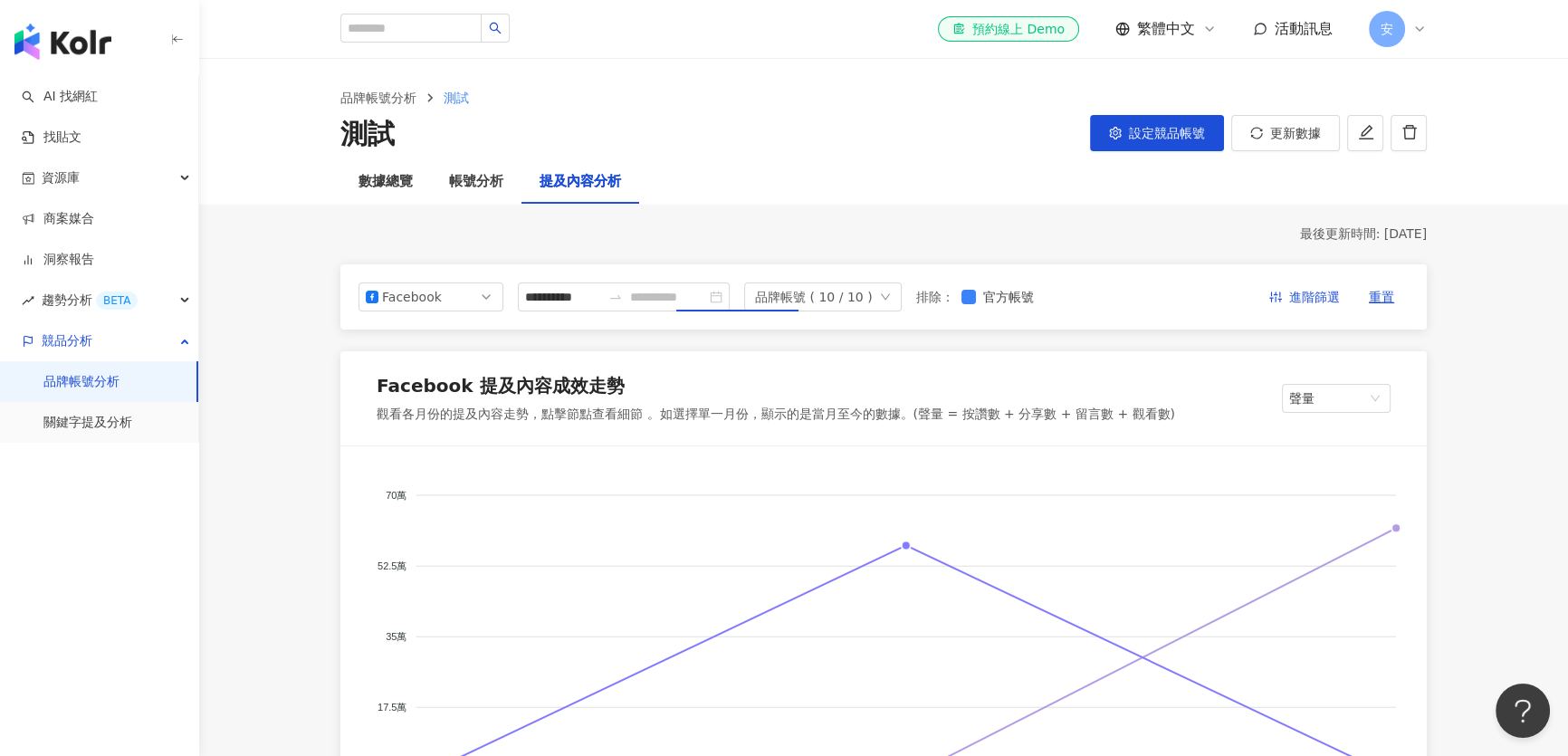
type input "**********"
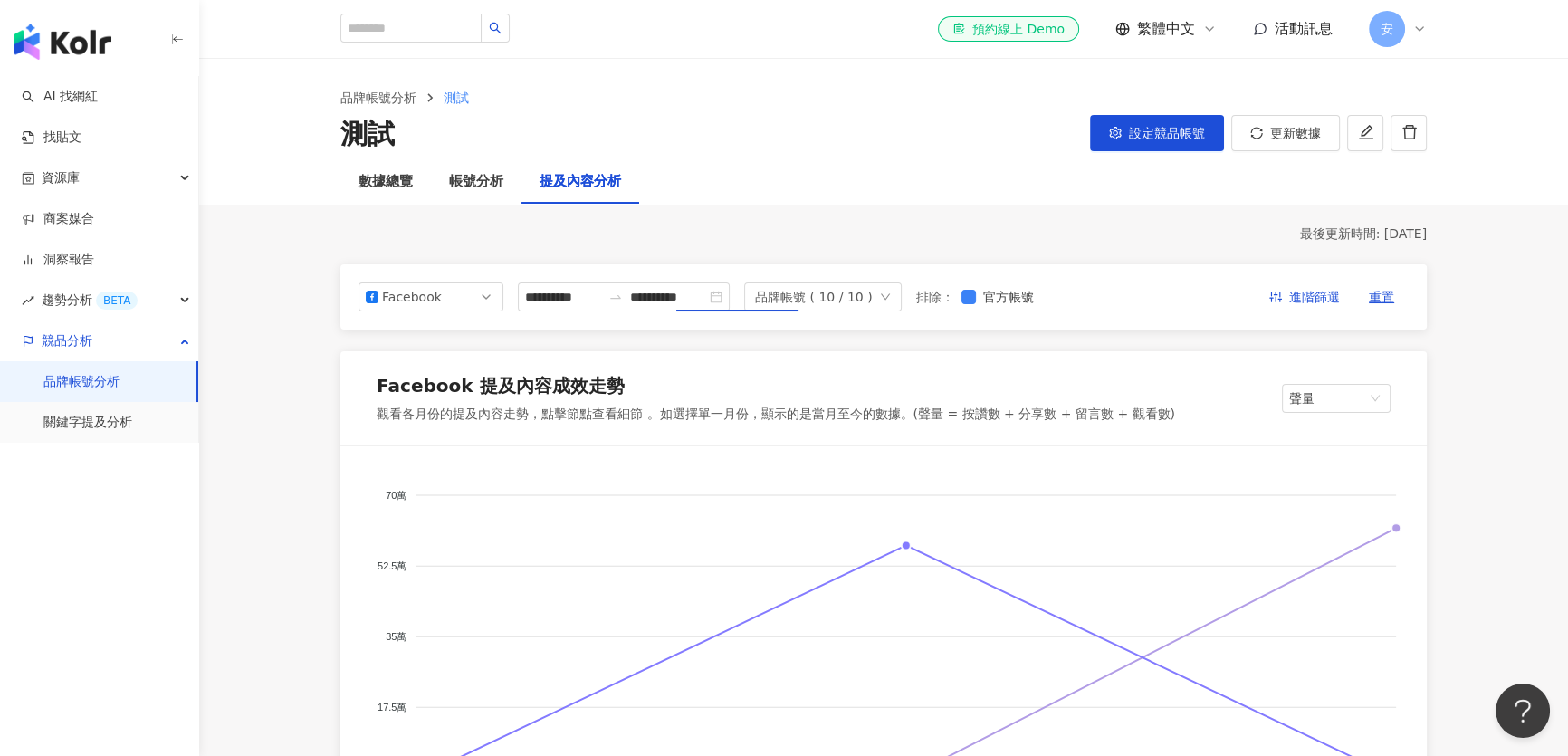
click at [652, 240] on div "最後更新時間: [DATE]" at bounding box center [884, 234] width 1087 height 19
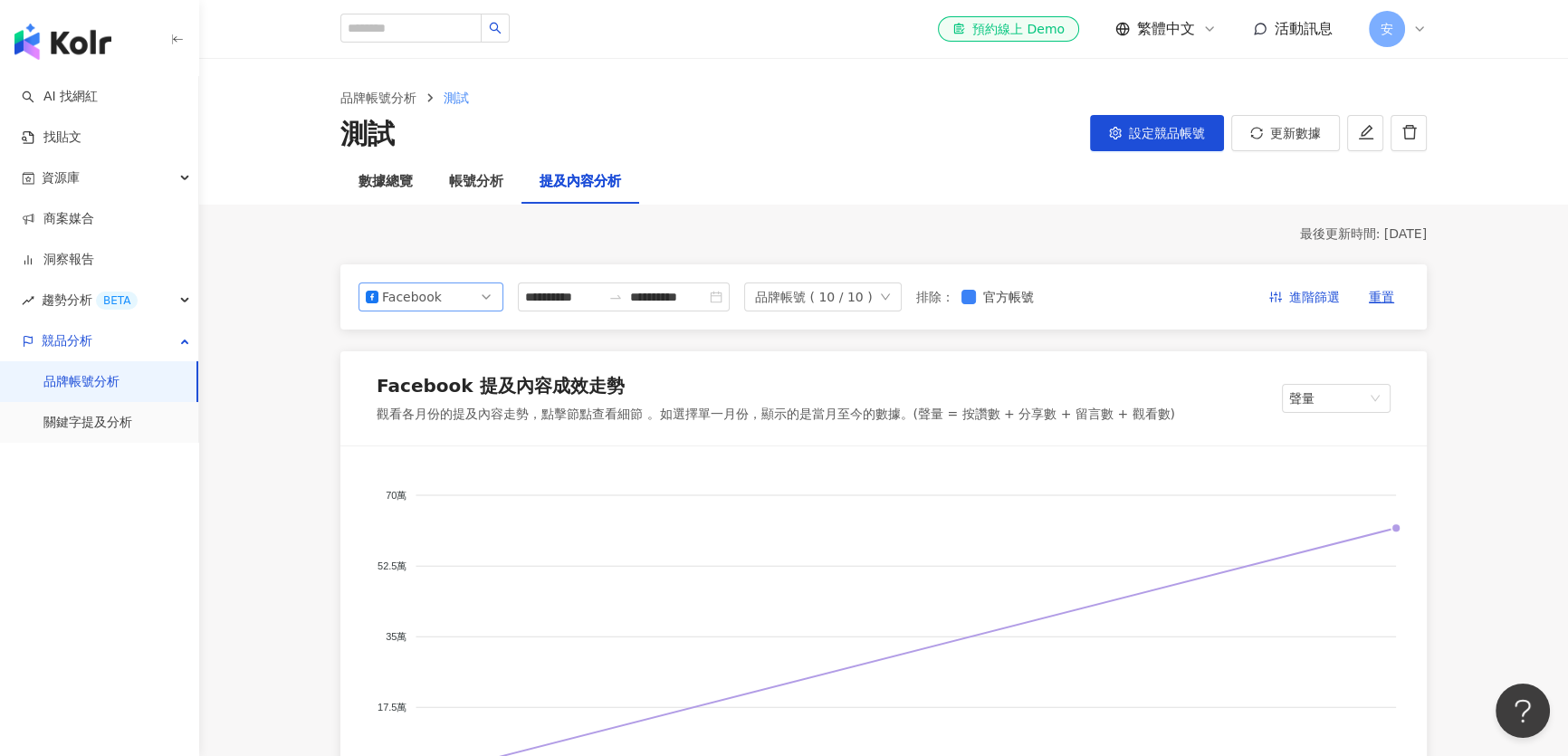
click at [417, 293] on div "Facebook" at bounding box center [411, 297] width 59 height 27
click at [415, 336] on div "Instagram" at bounding box center [419, 339] width 59 height 20
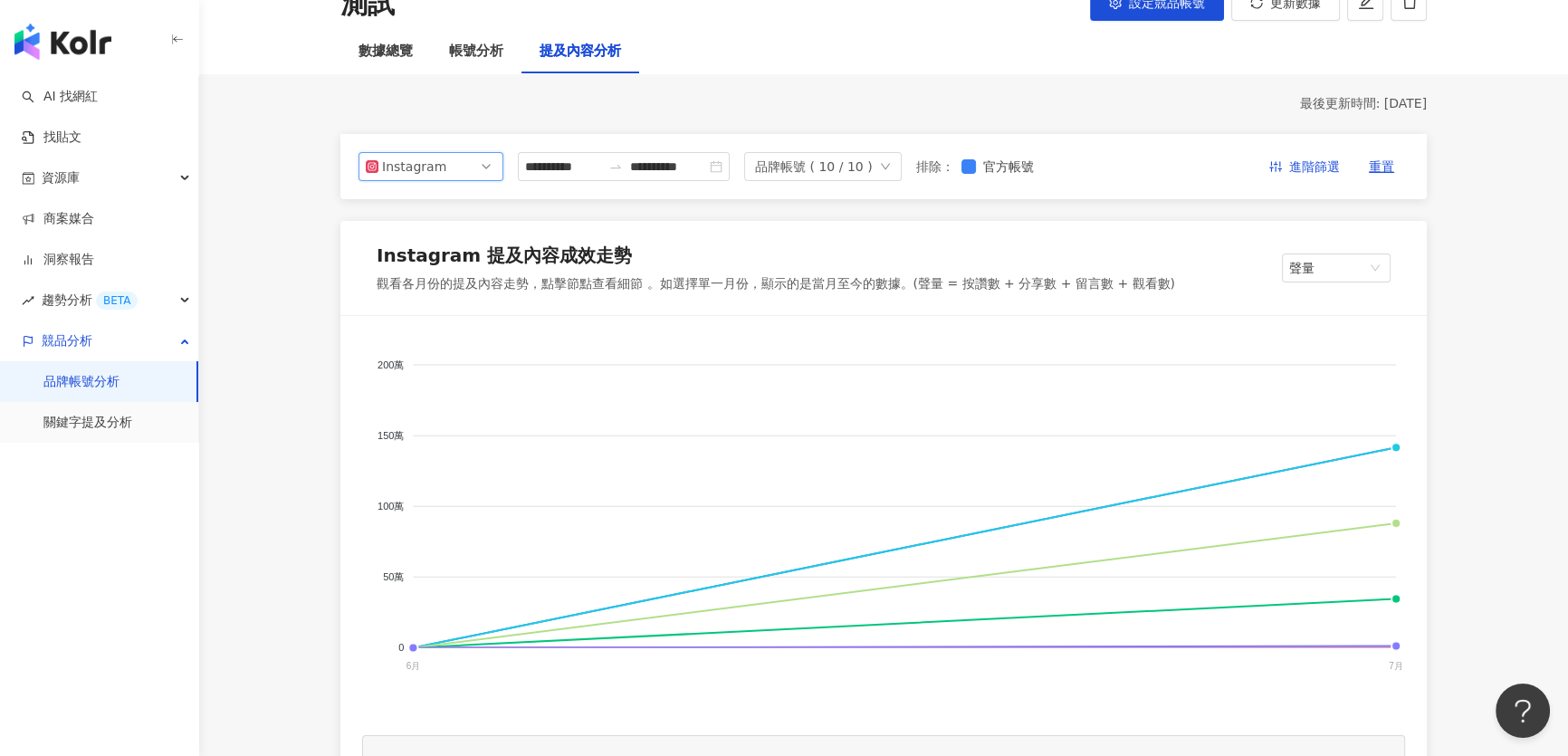
scroll to position [81, 0]
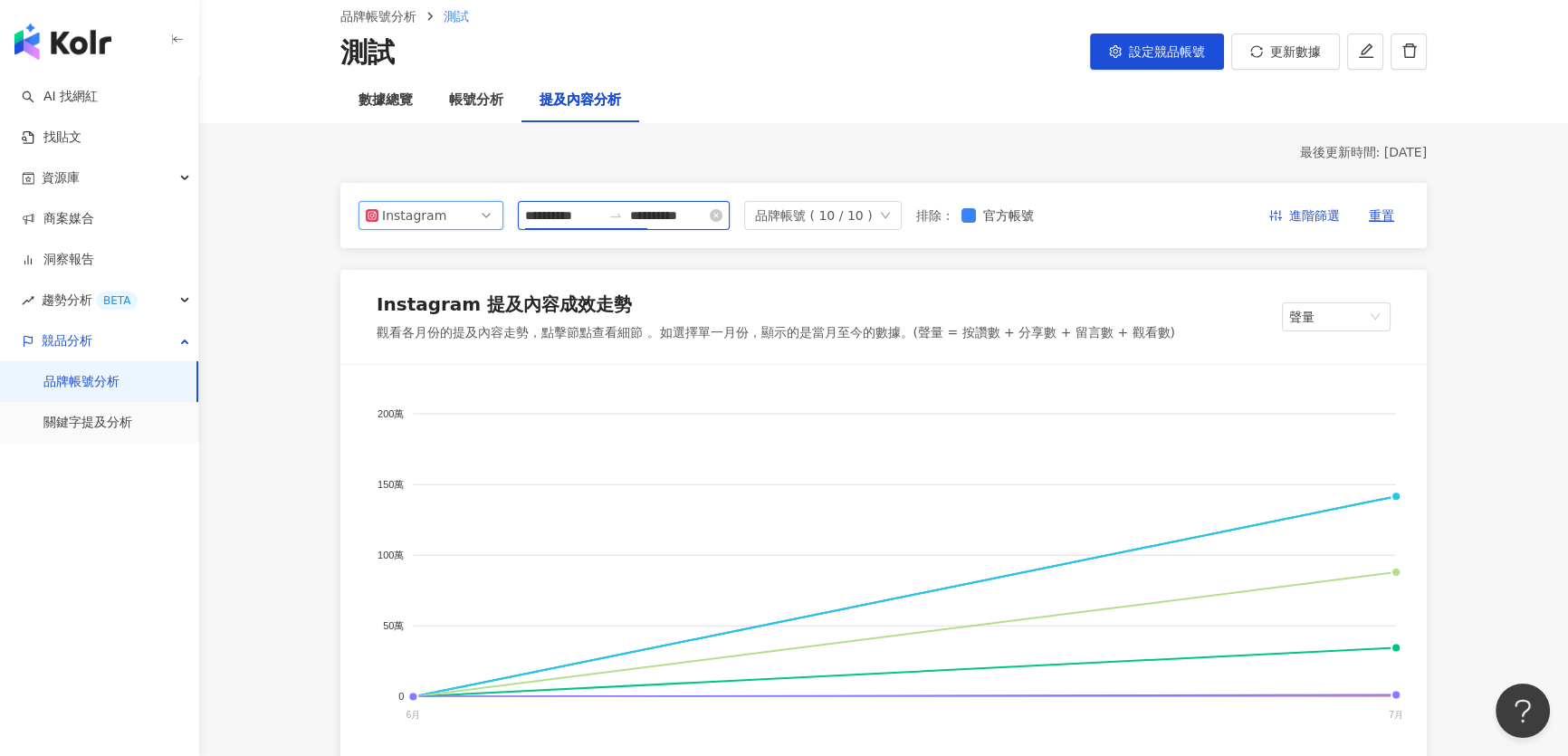
click at [581, 215] on input "**********" at bounding box center [563, 215] width 76 height 20
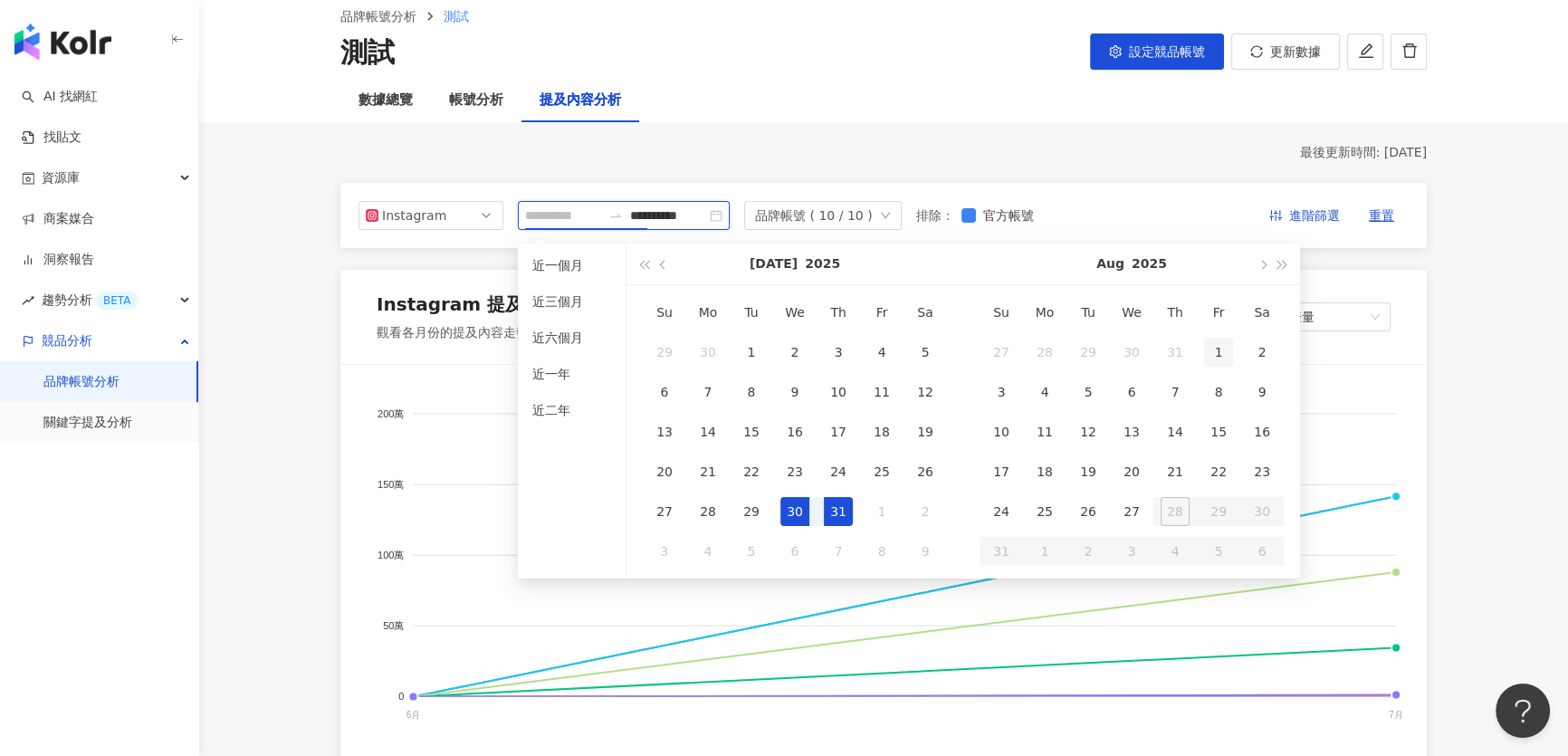
type input "**********"
click at [1222, 355] on div "1" at bounding box center [1218, 353] width 29 height 29
type input "**********"
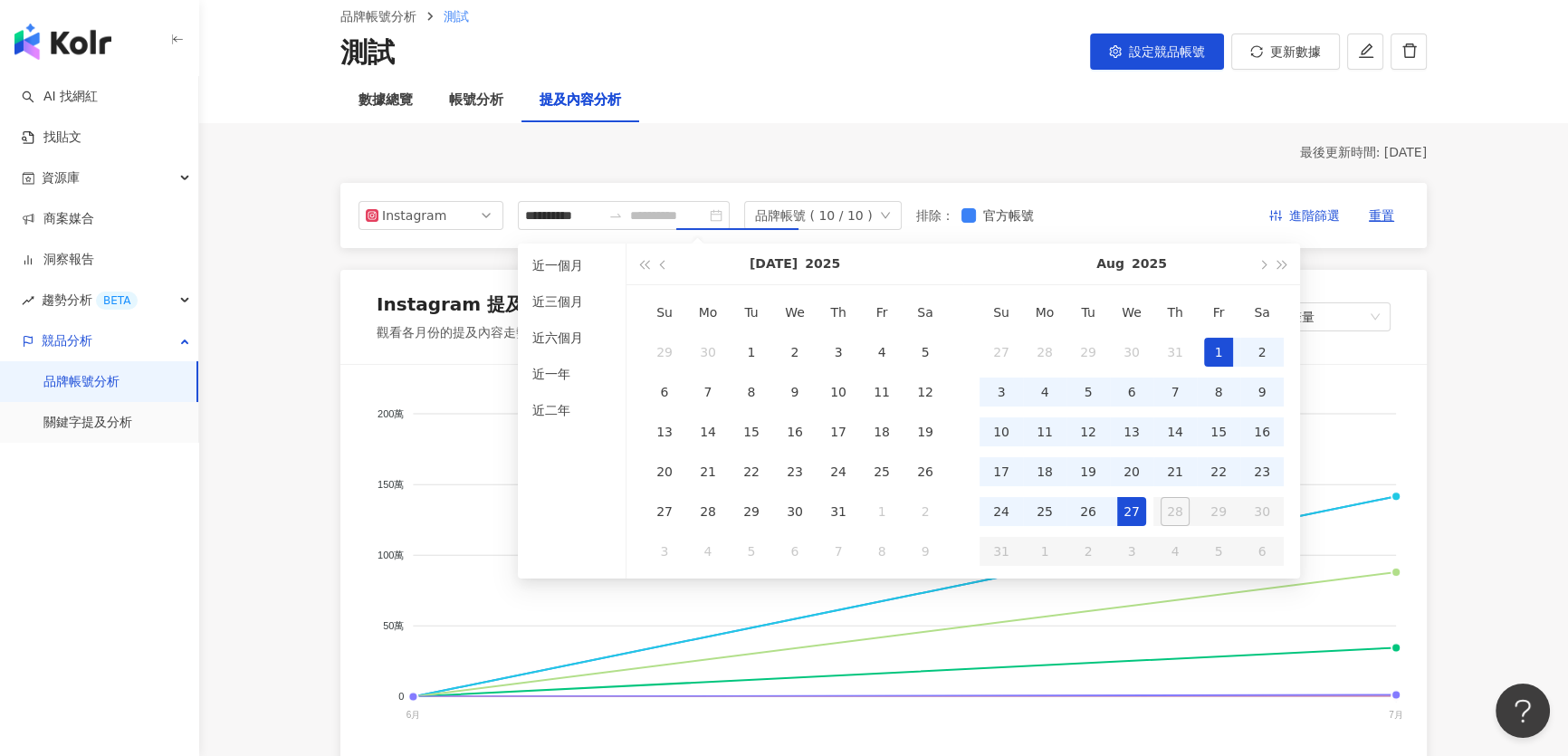
click at [1132, 512] on div "27" at bounding box center [1132, 512] width 29 height 29
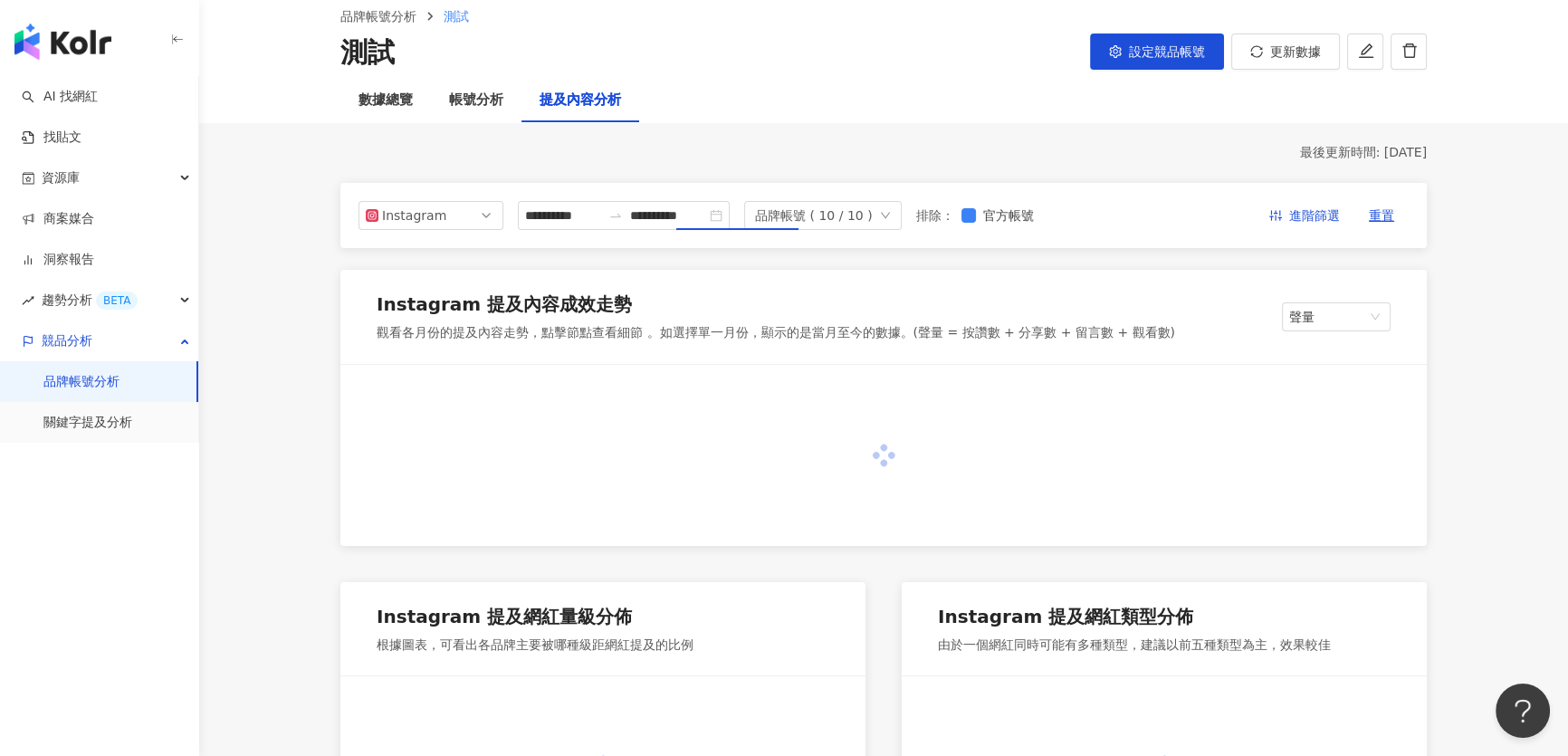
click at [860, 148] on div "最後更新時間: [DATE]" at bounding box center [884, 152] width 1087 height 19
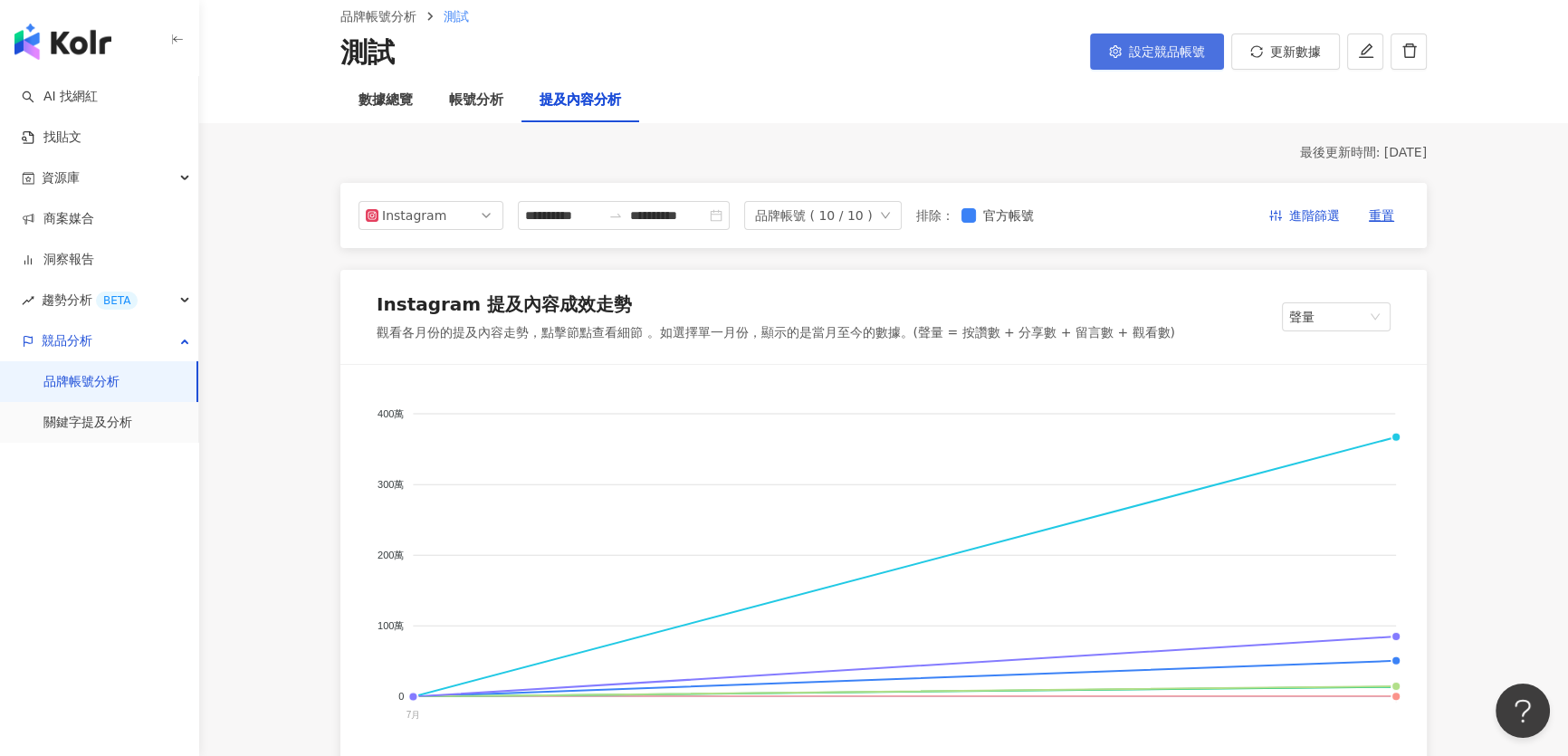
click at [1151, 46] on span "設定競品帳號" at bounding box center [1167, 51] width 76 height 15
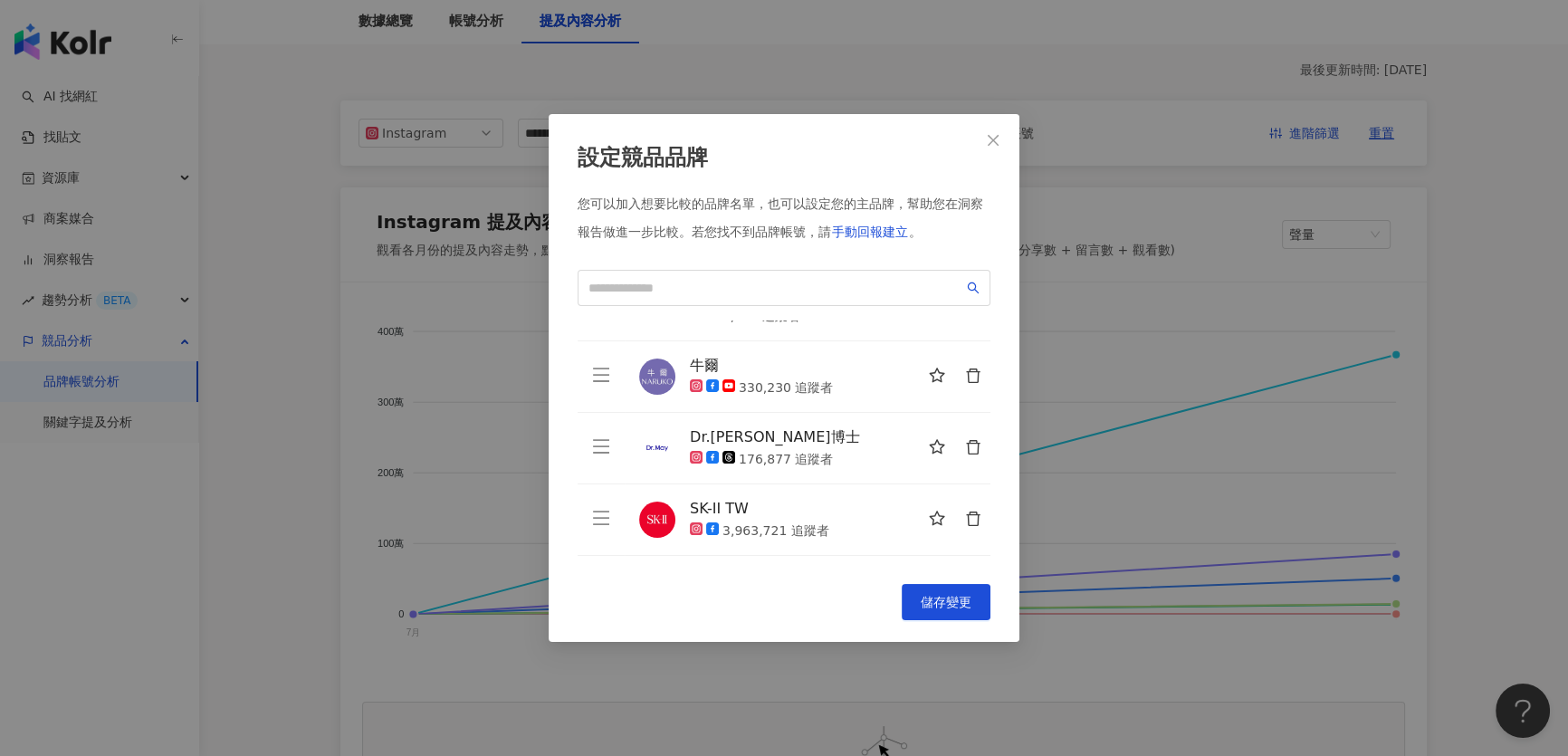
scroll to position [390, 0]
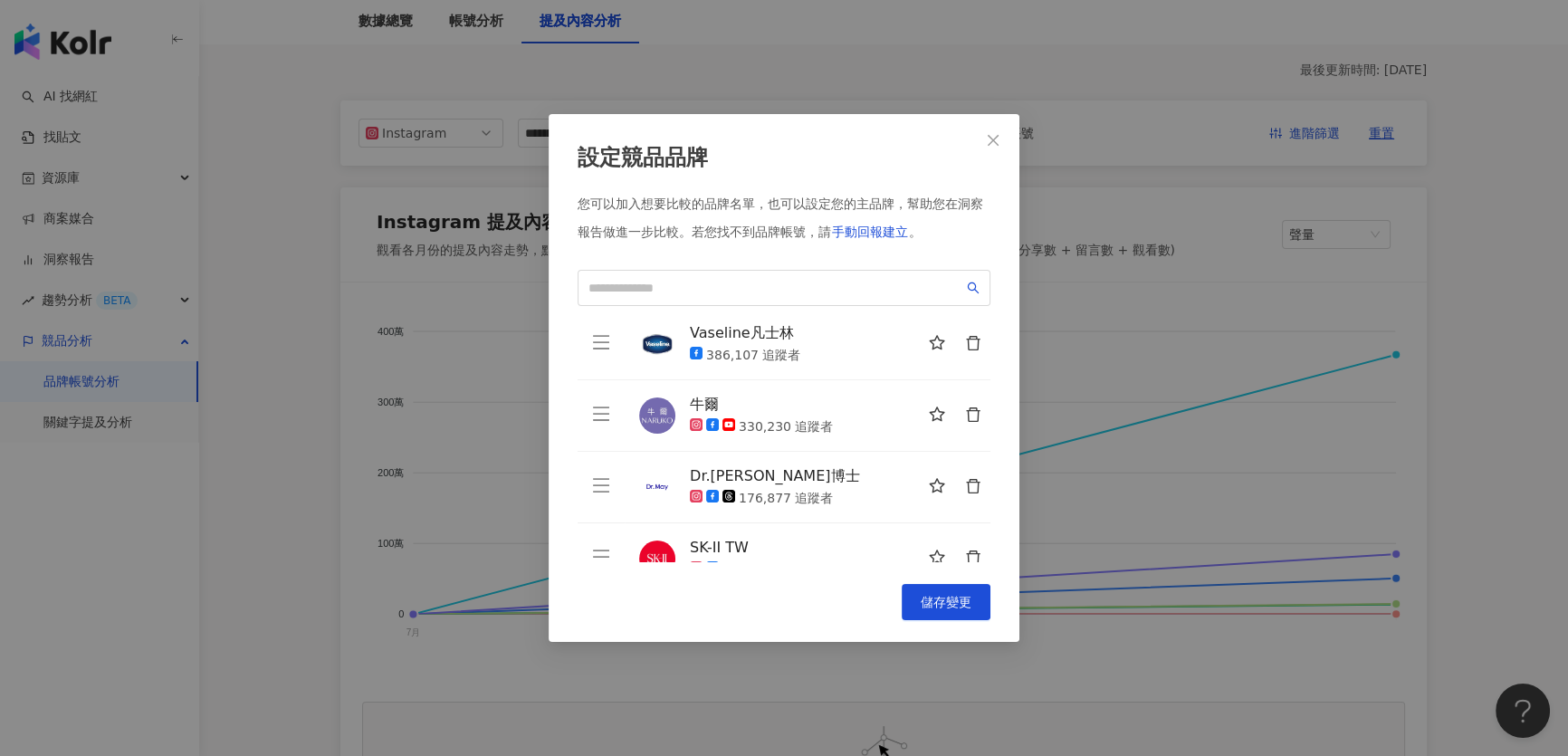
click at [966, 480] on icon "delete" at bounding box center [972, 486] width 14 height 15
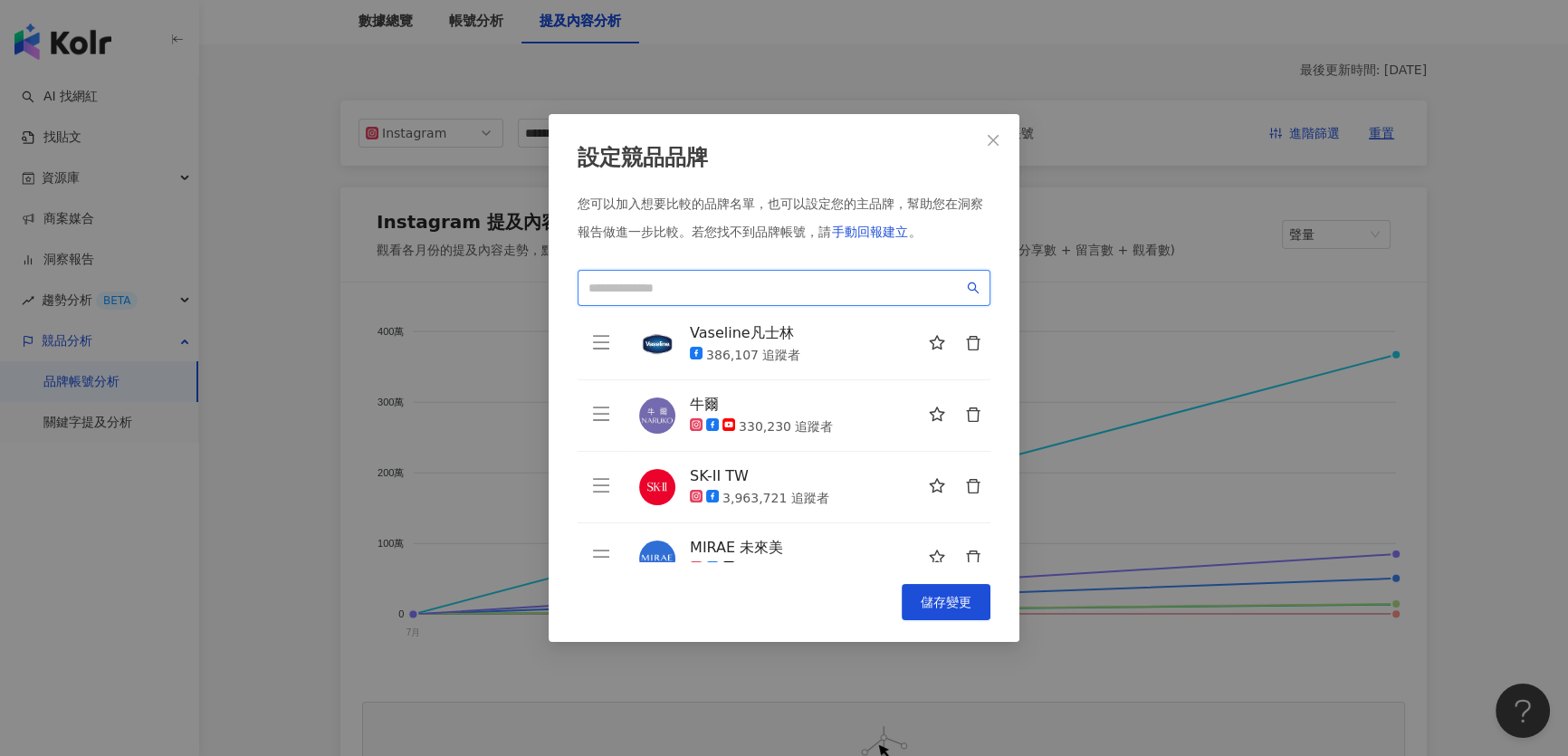
click at [666, 284] on input "search" at bounding box center [776, 288] width 375 height 20
type input "*"
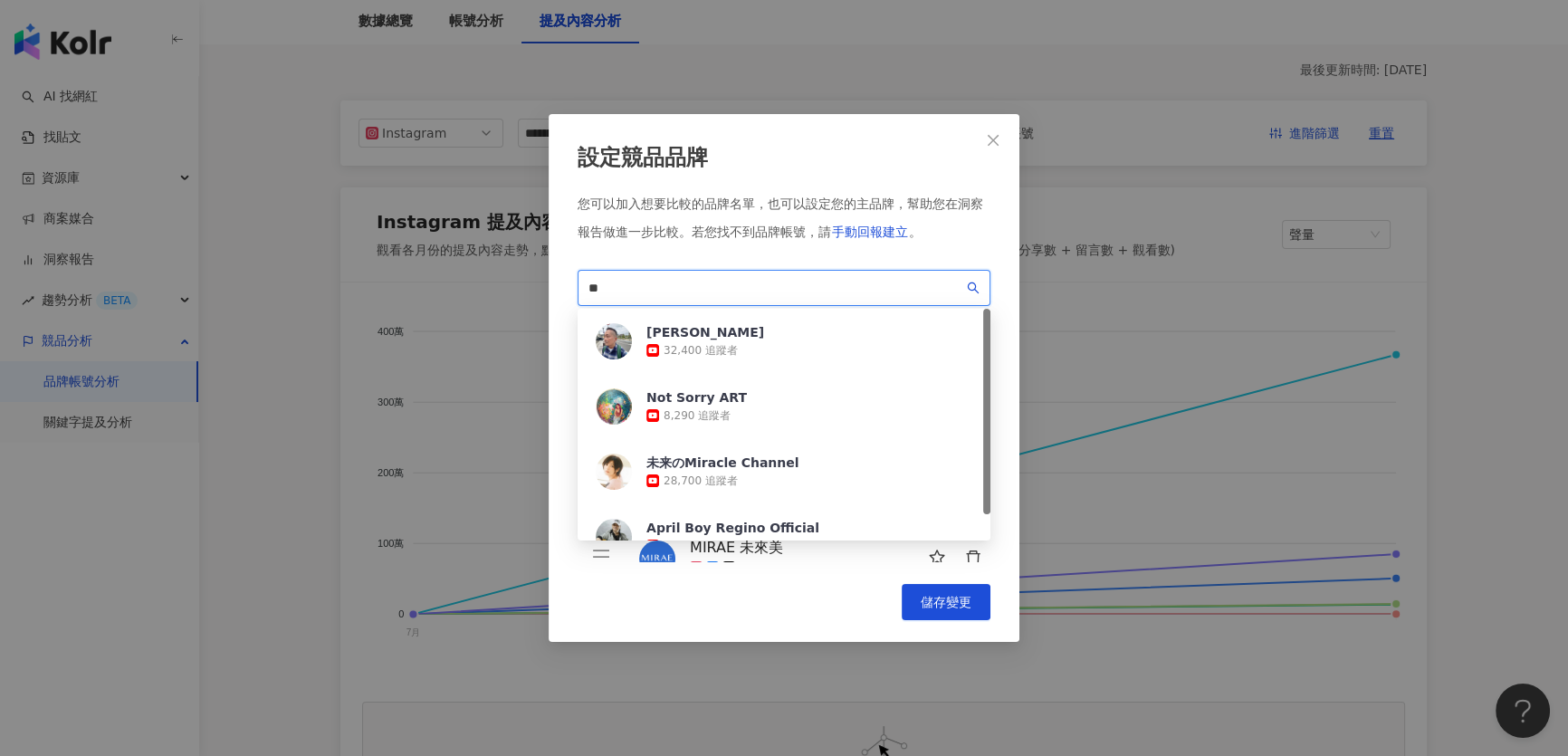
type input "*"
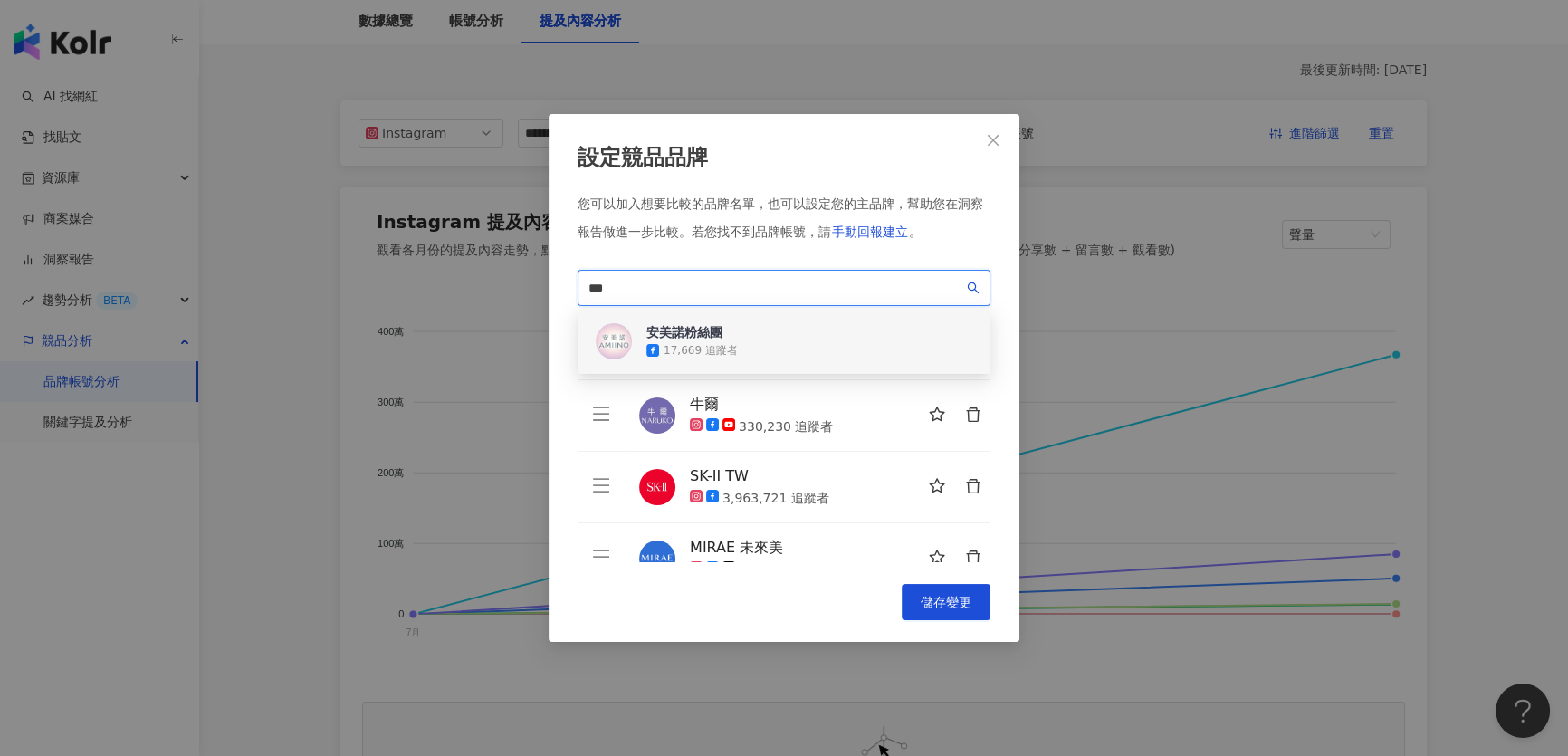
click at [692, 330] on div "安美諾粉絲團" at bounding box center [692, 332] width 92 height 19
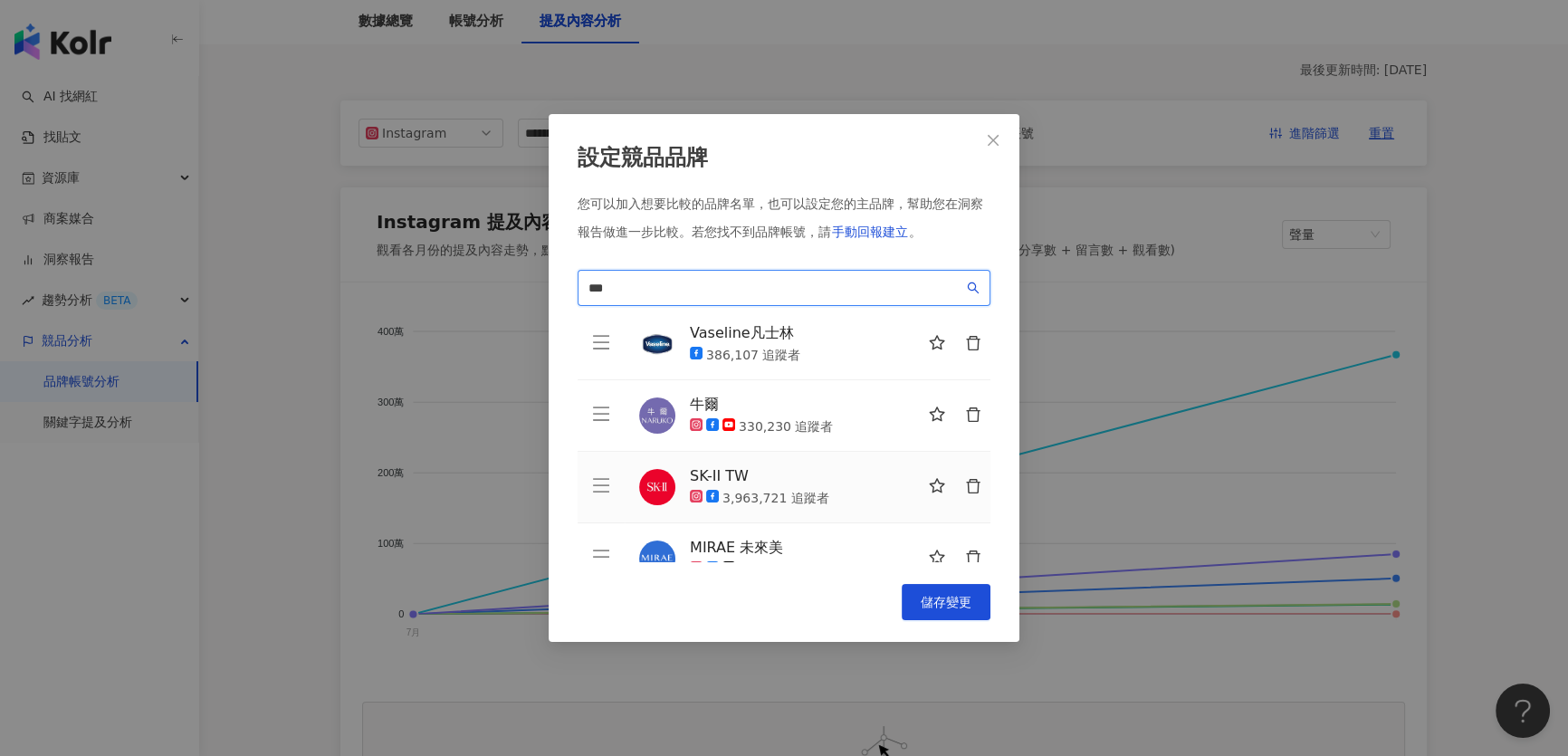
scroll to position [472, 0]
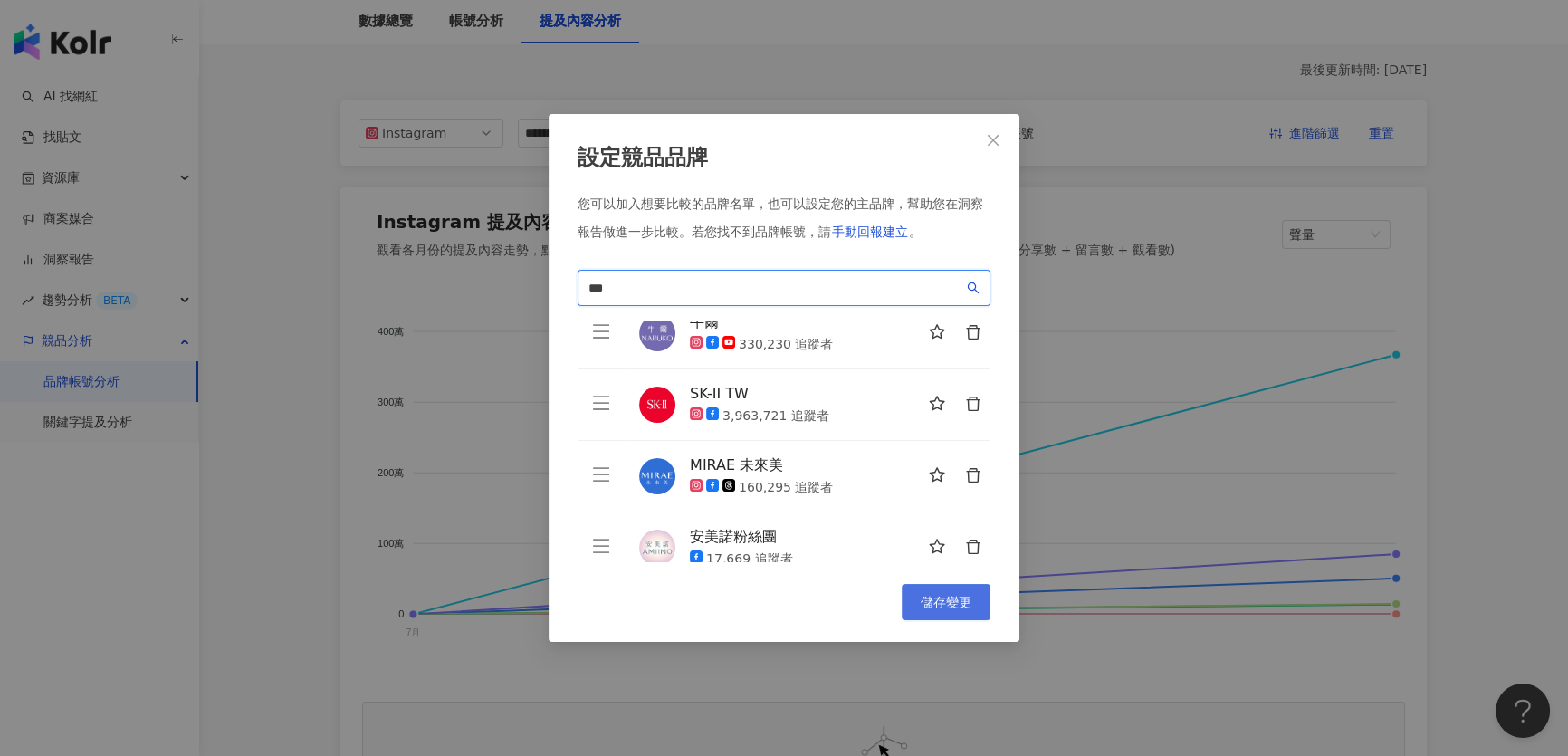
type input "***"
click at [932, 603] on span "儲存變更" at bounding box center [946, 602] width 51 height 15
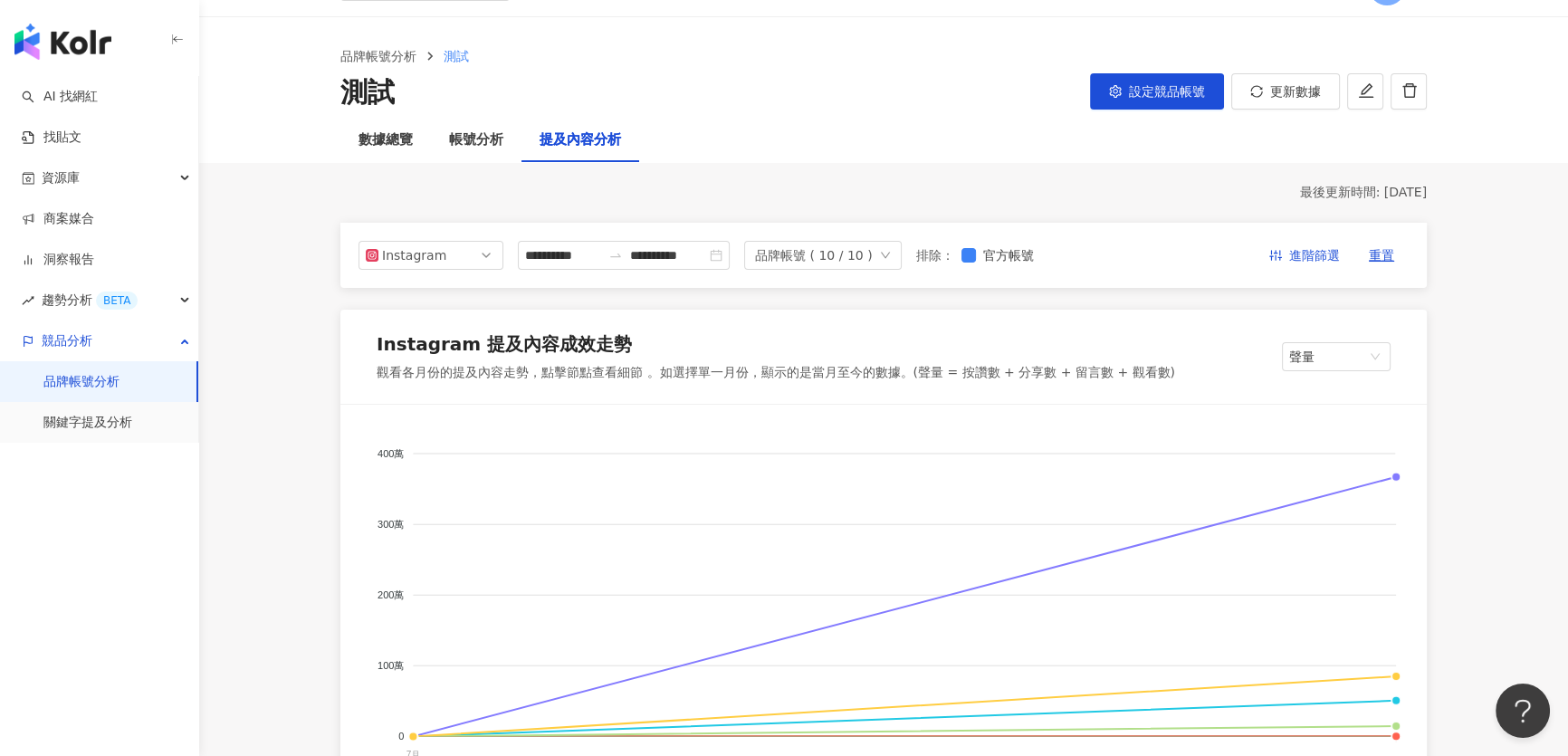
scroll to position [0, 0]
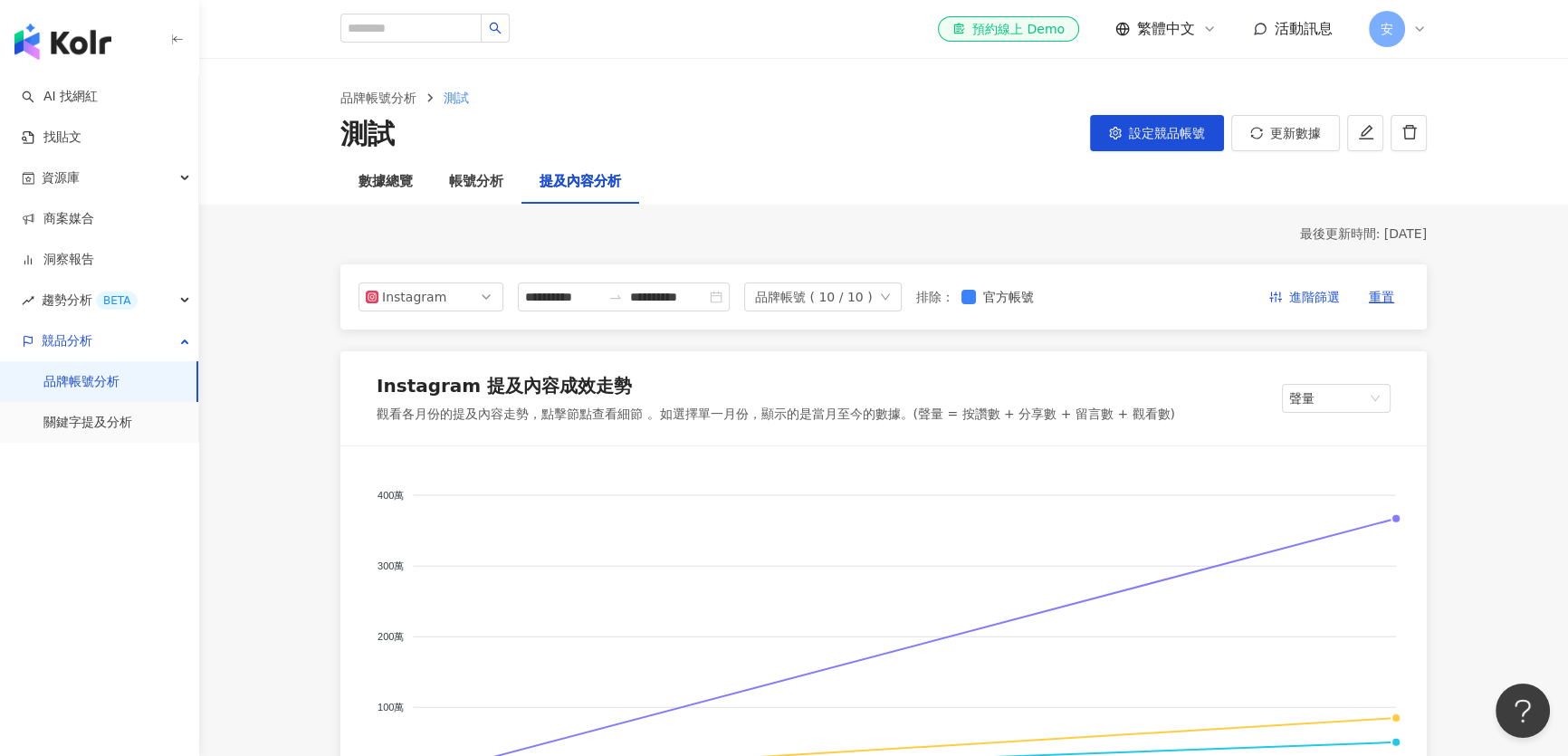
click at [431, 314] on div "**********" at bounding box center [884, 297] width 1087 height 65
click at [430, 303] on div "Instagram" at bounding box center [411, 297] width 59 height 27
click at [401, 372] on div "Facebook" at bounding box center [419, 369] width 59 height 20
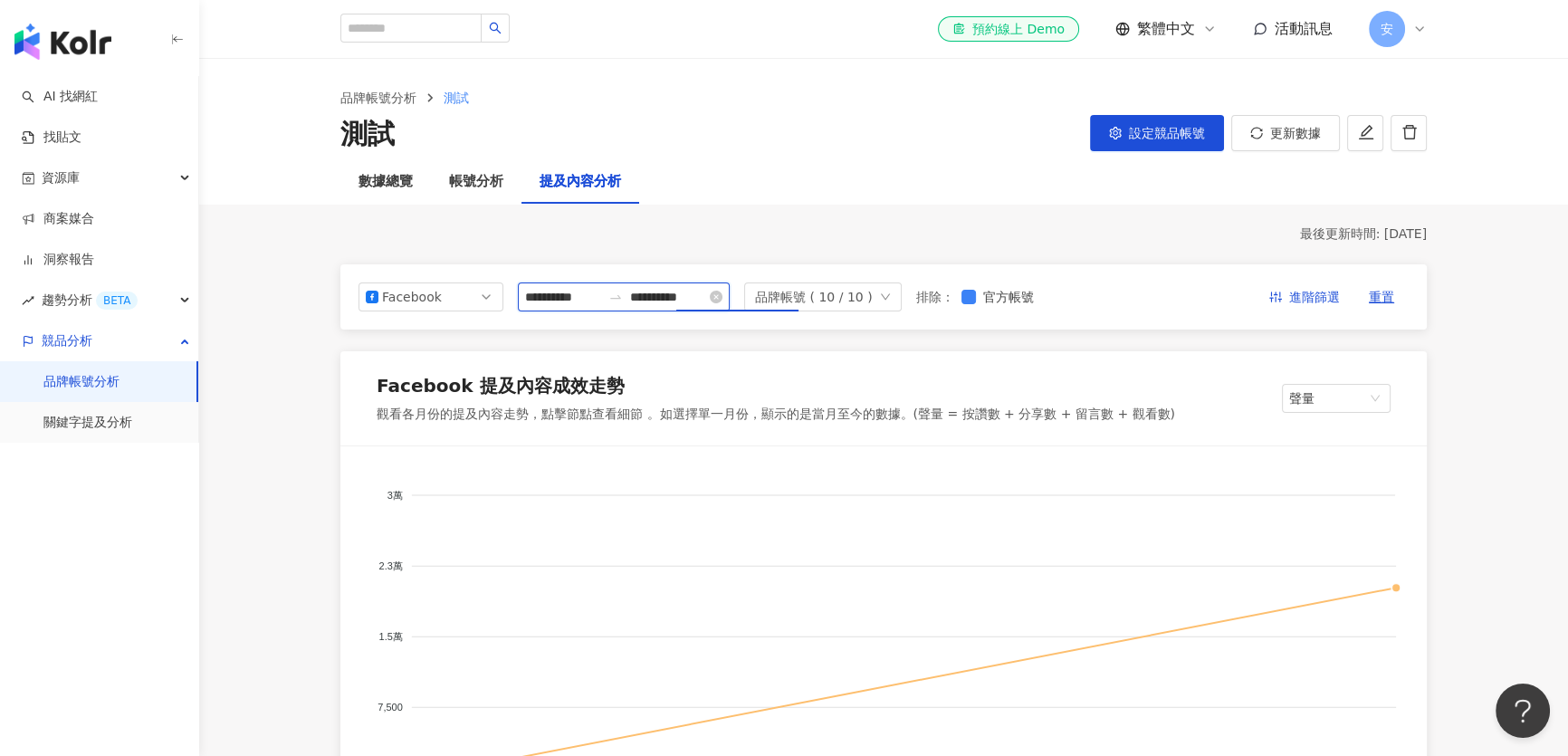
click at [683, 299] on input "**********" at bounding box center [668, 297] width 76 height 20
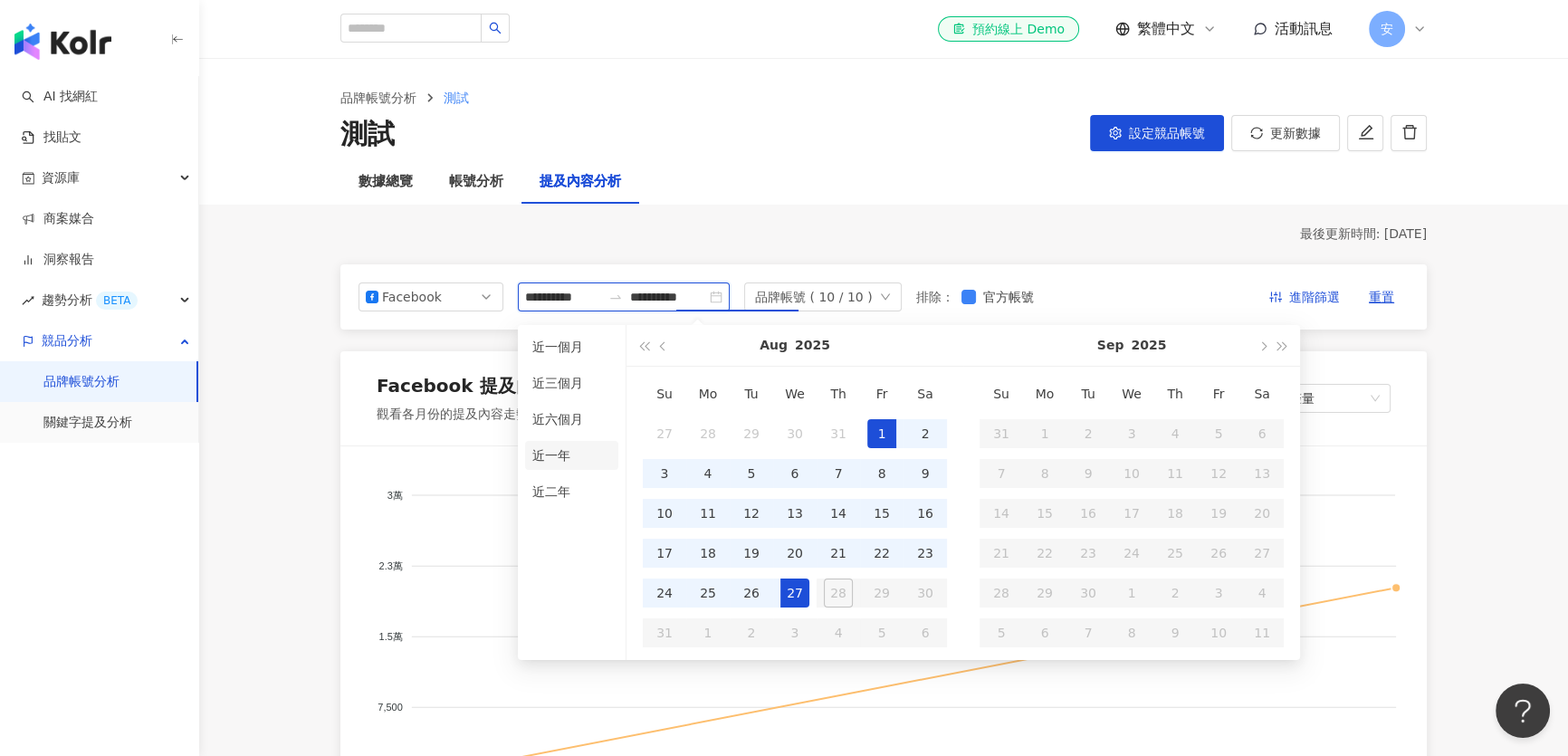
type input "**********"
click at [566, 420] on li "近六個月" at bounding box center [572, 419] width 94 height 29
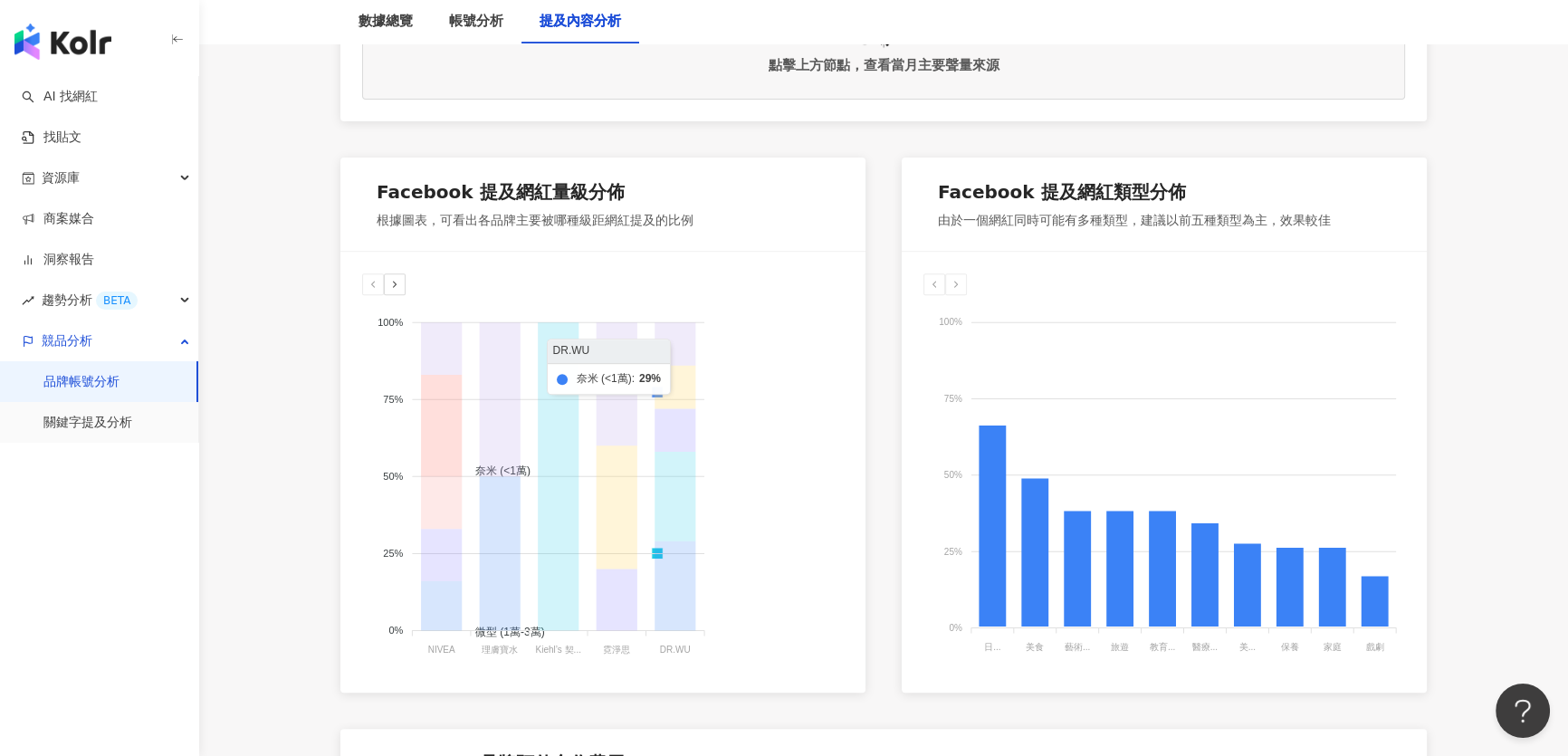
scroll to position [905, 0]
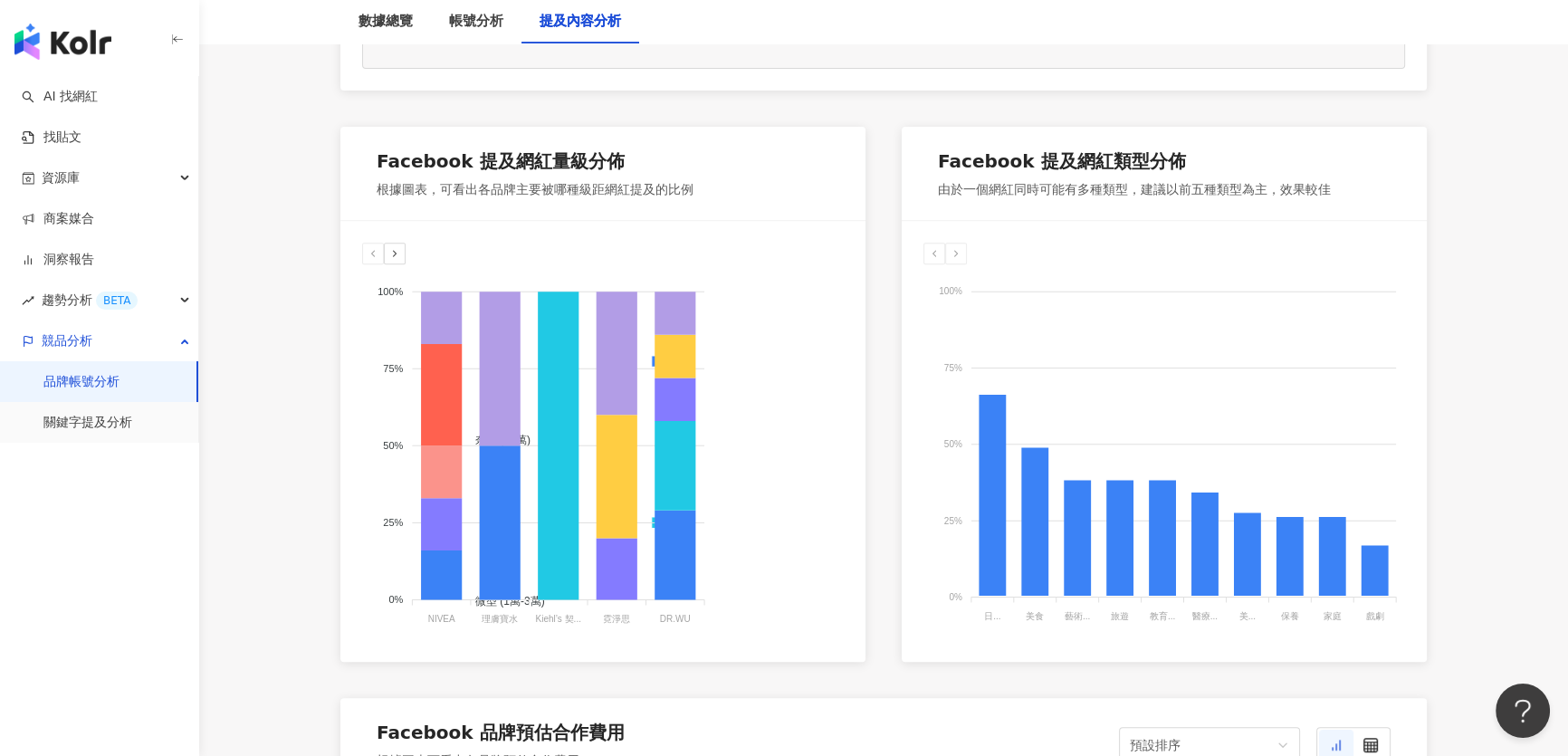
click at [392, 253] on icon at bounding box center [394, 253] width 11 height 11
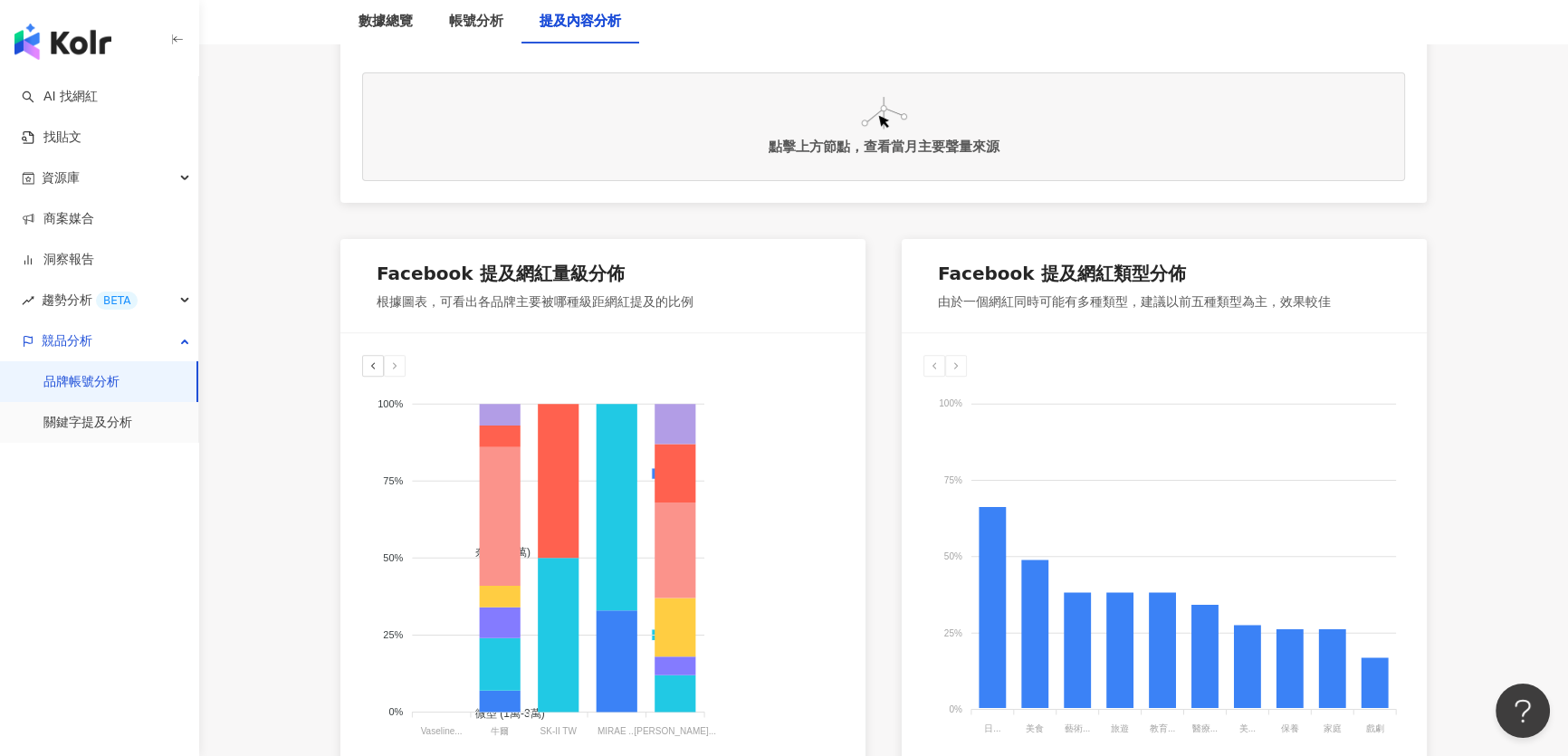
scroll to position [823, 0]
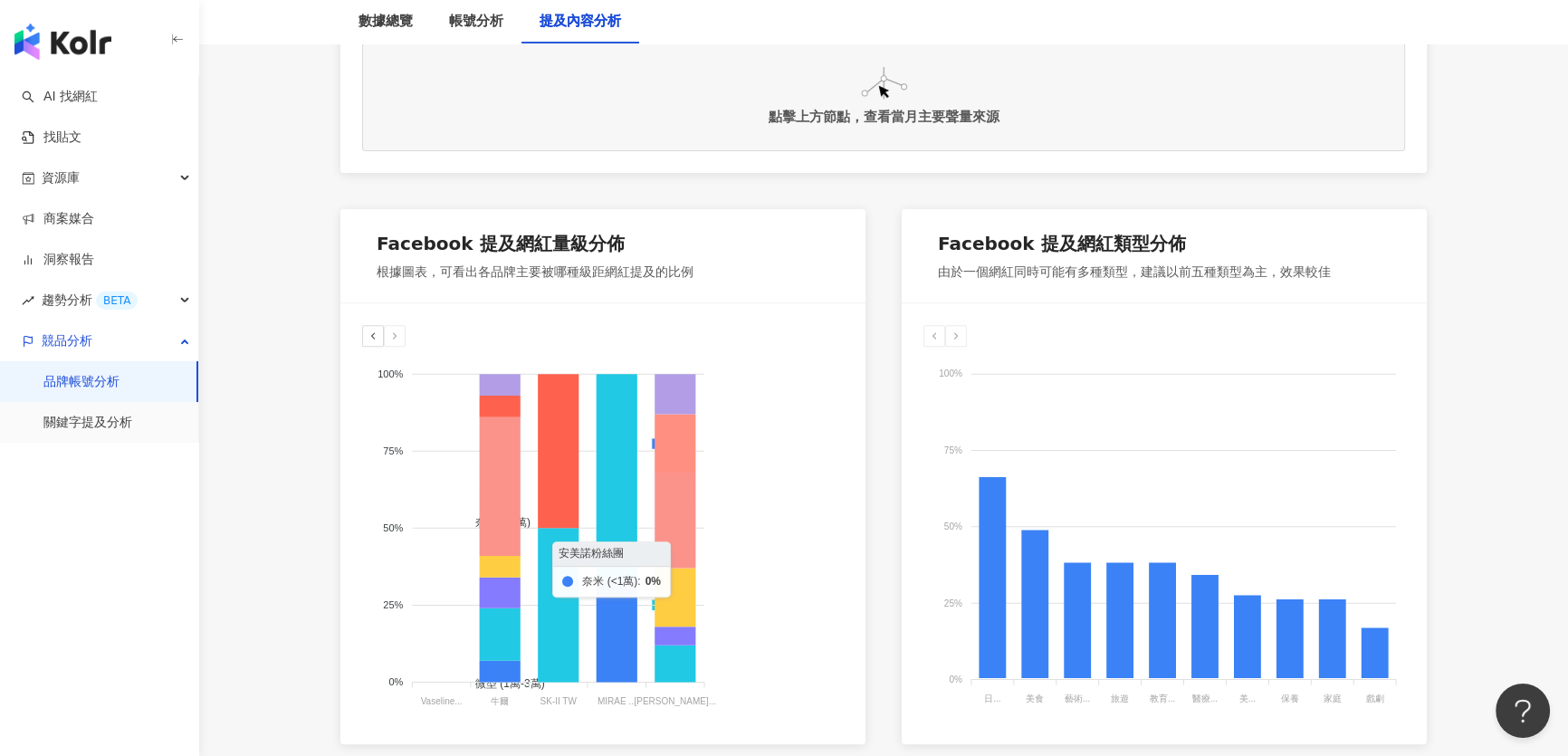
click at [678, 456] on icon at bounding box center [675, 444] width 41 height 59
click at [680, 517] on icon at bounding box center [675, 521] width 41 height 96
click at [851, 658] on div "奈米 (<1萬) 微型 (1萬-3萬) 小型 (3萬-5萬) 中小型 (5萬-10萬) 中型 (10萬-30萬) 中大型 (30萬-50萬) 大型 (50萬-…" at bounding box center [603, 525] width 525 height 441
click at [703, 331] on div at bounding box center [602, 336] width 481 height 21
click at [670, 598] on icon at bounding box center [675, 598] width 41 height 59
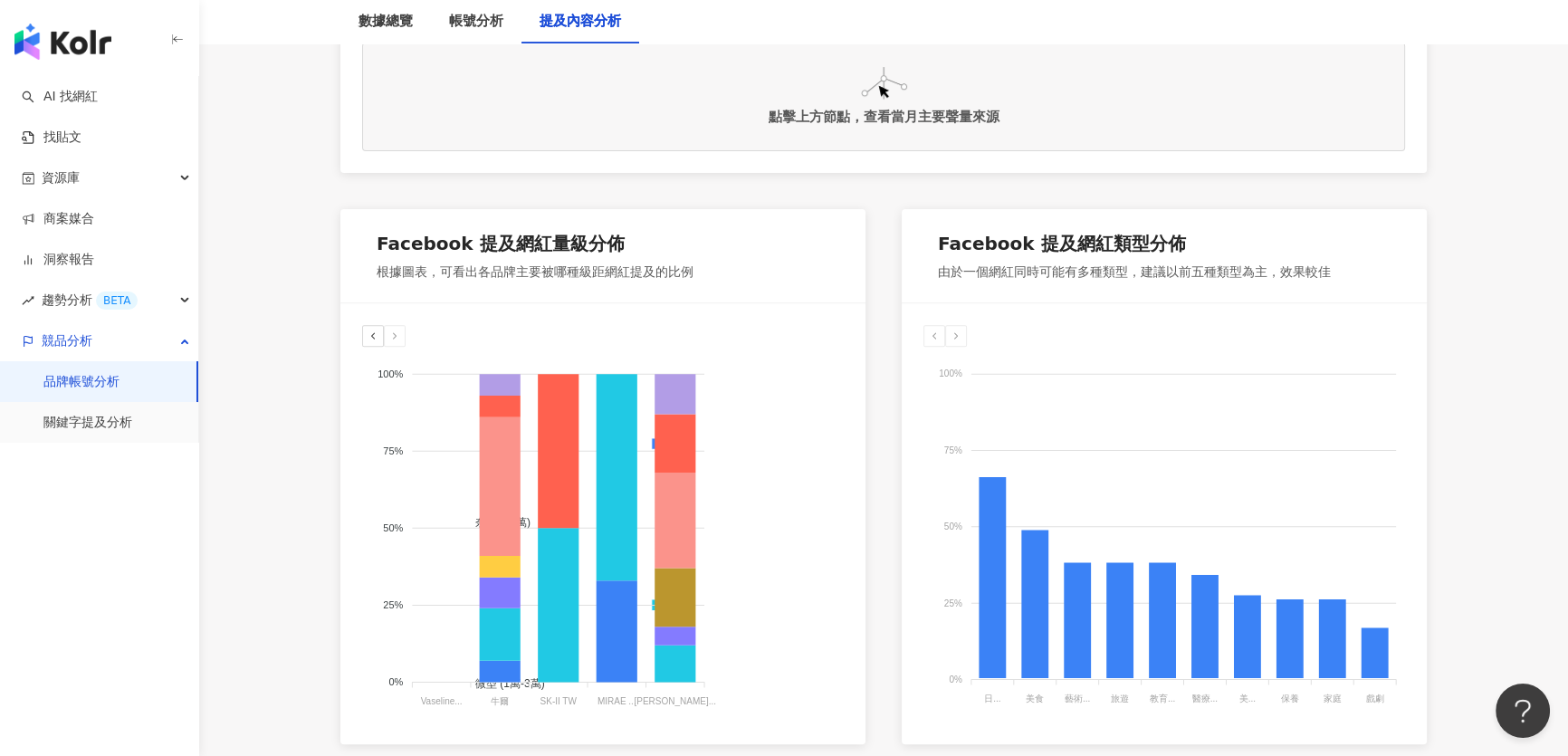
click at [679, 671] on icon at bounding box center [675, 664] width 41 height 37
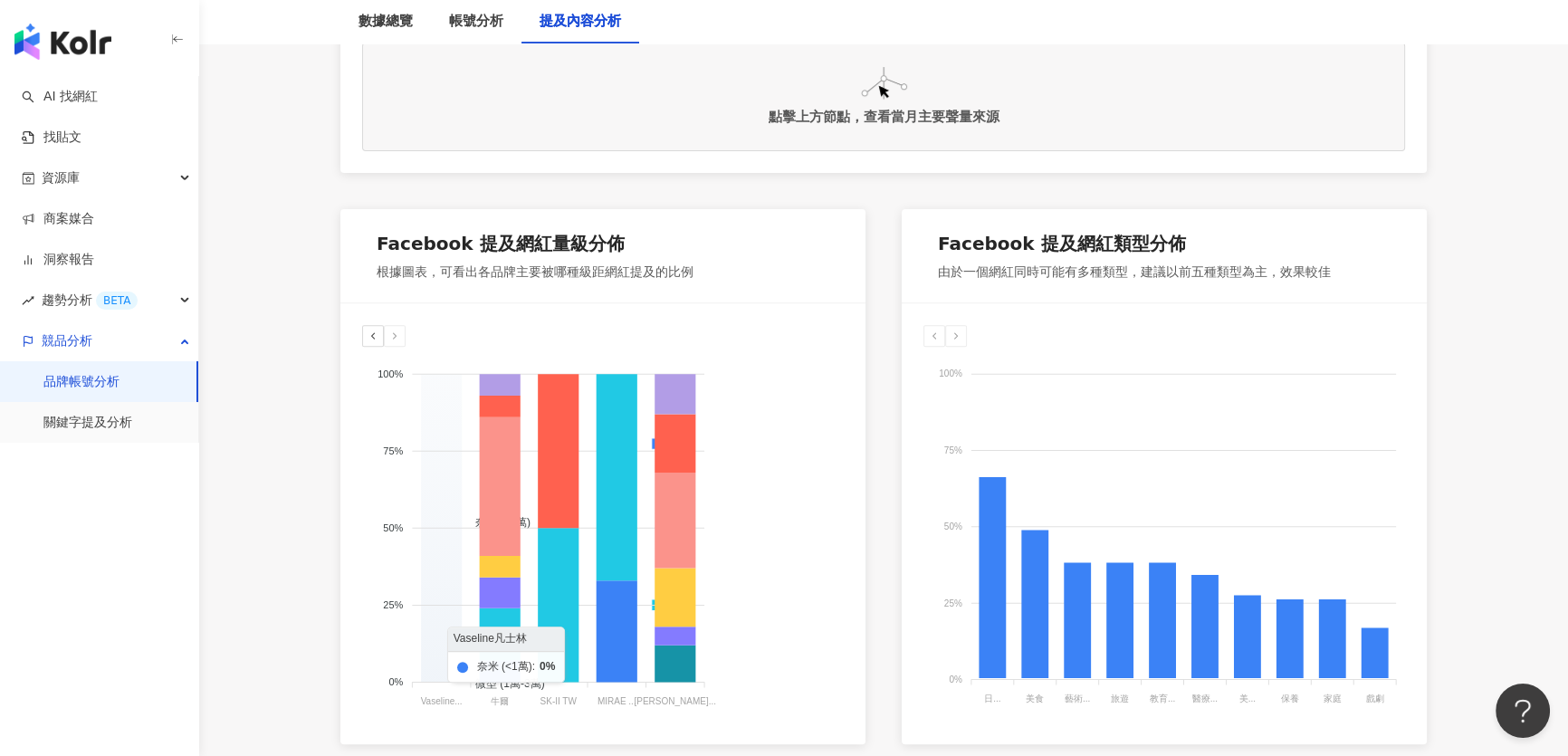
click at [425, 637] on foreignobject "奈米 (<1萬) 微型 (1萬-3萬) 小型 (3萬-5萬) 中小型 (5萬-10萬) 中型 (10萬-30萬) 中大型 (30萬-50萬) 大型 (50萬-…" at bounding box center [602, 527] width 481 height 362
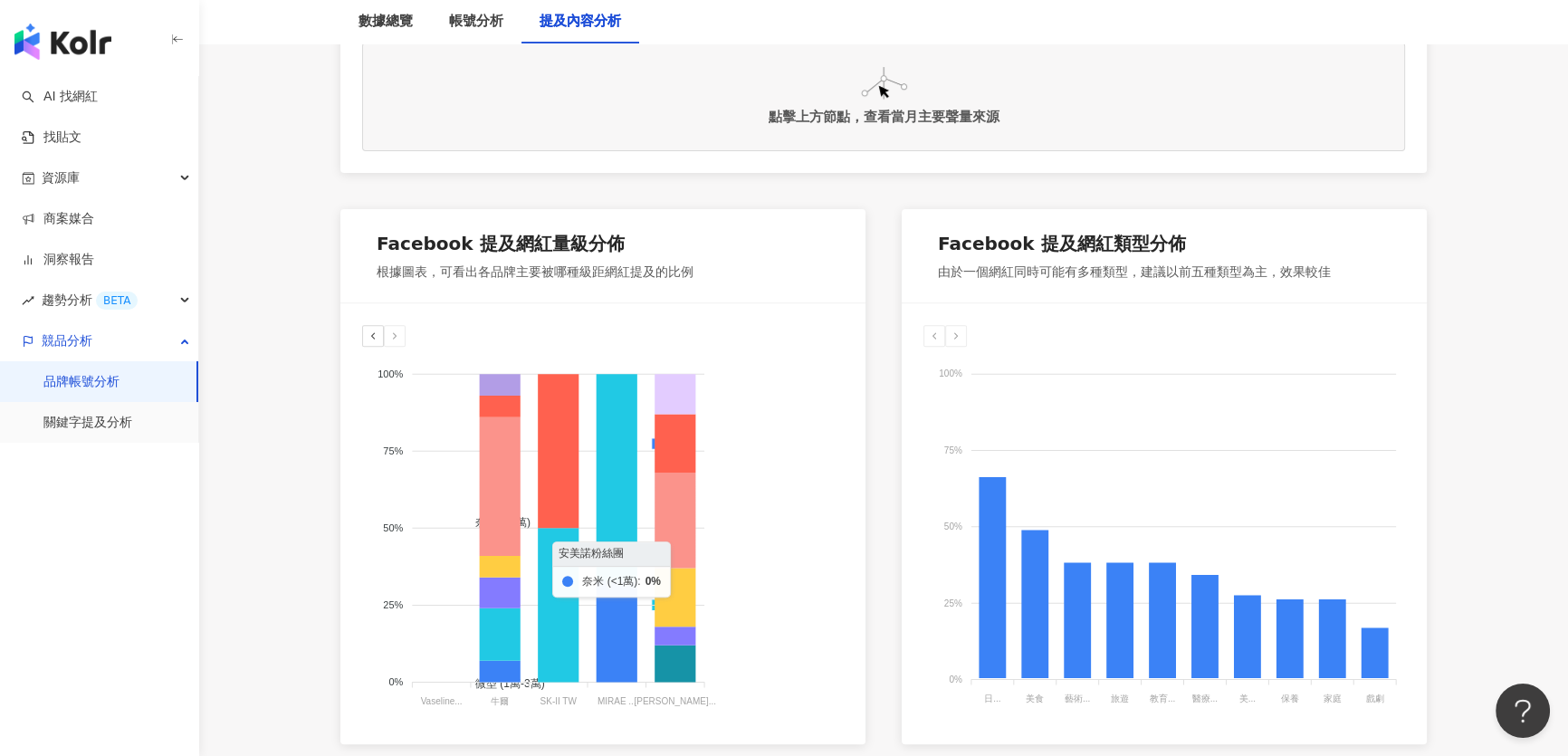
click at [682, 394] on icon at bounding box center [675, 394] width 41 height 40
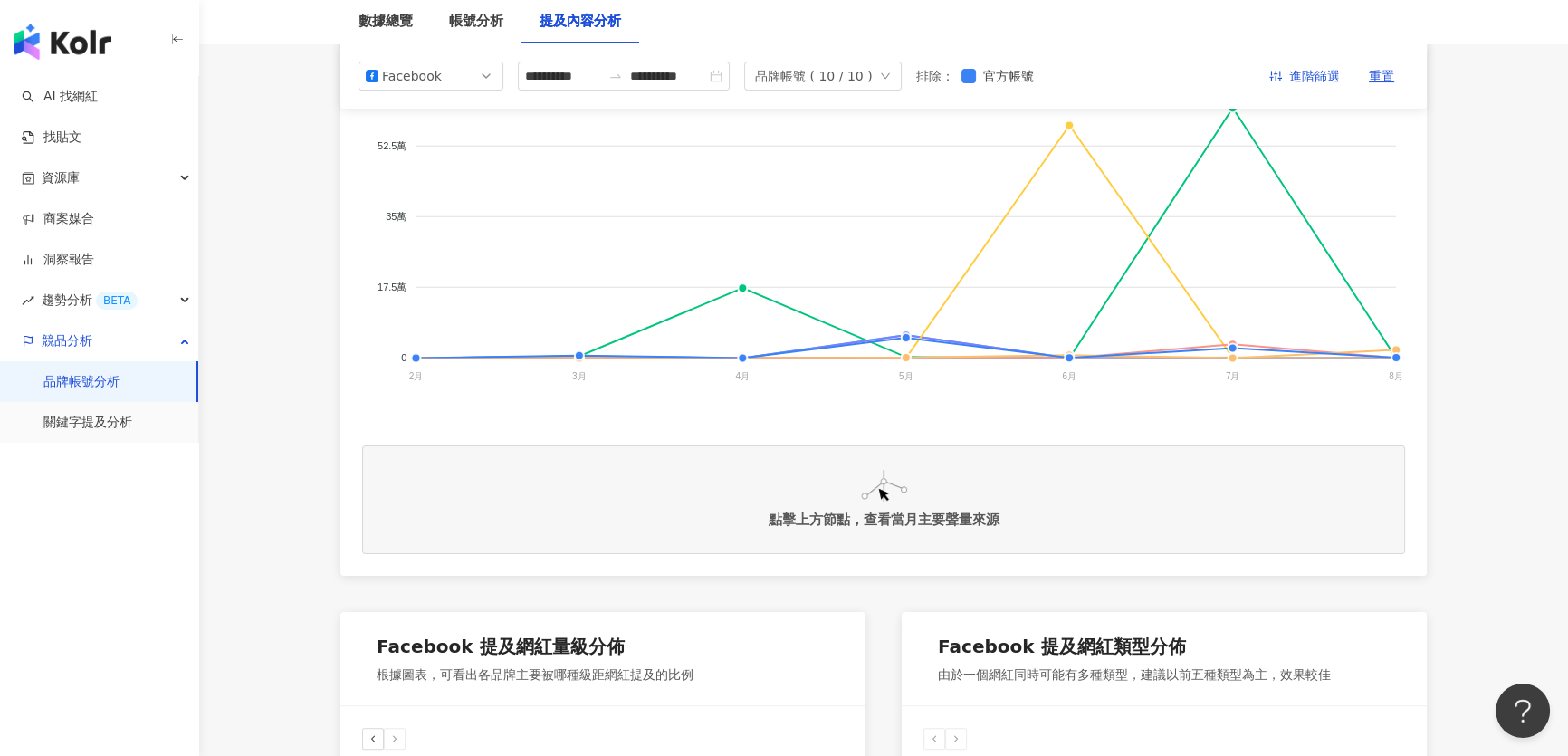
scroll to position [0, 0]
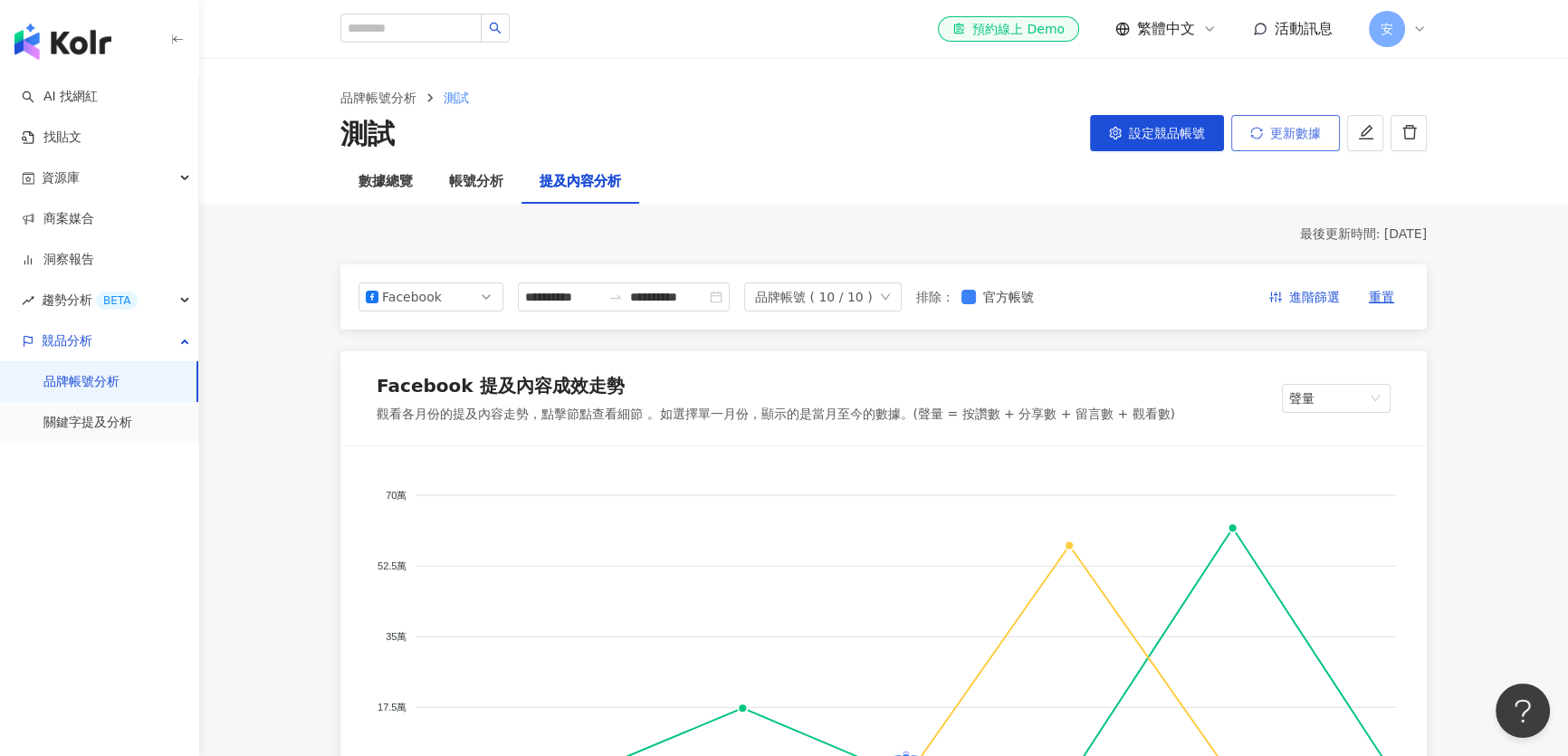
click at [1282, 134] on span "更新數據" at bounding box center [1296, 133] width 51 height 15
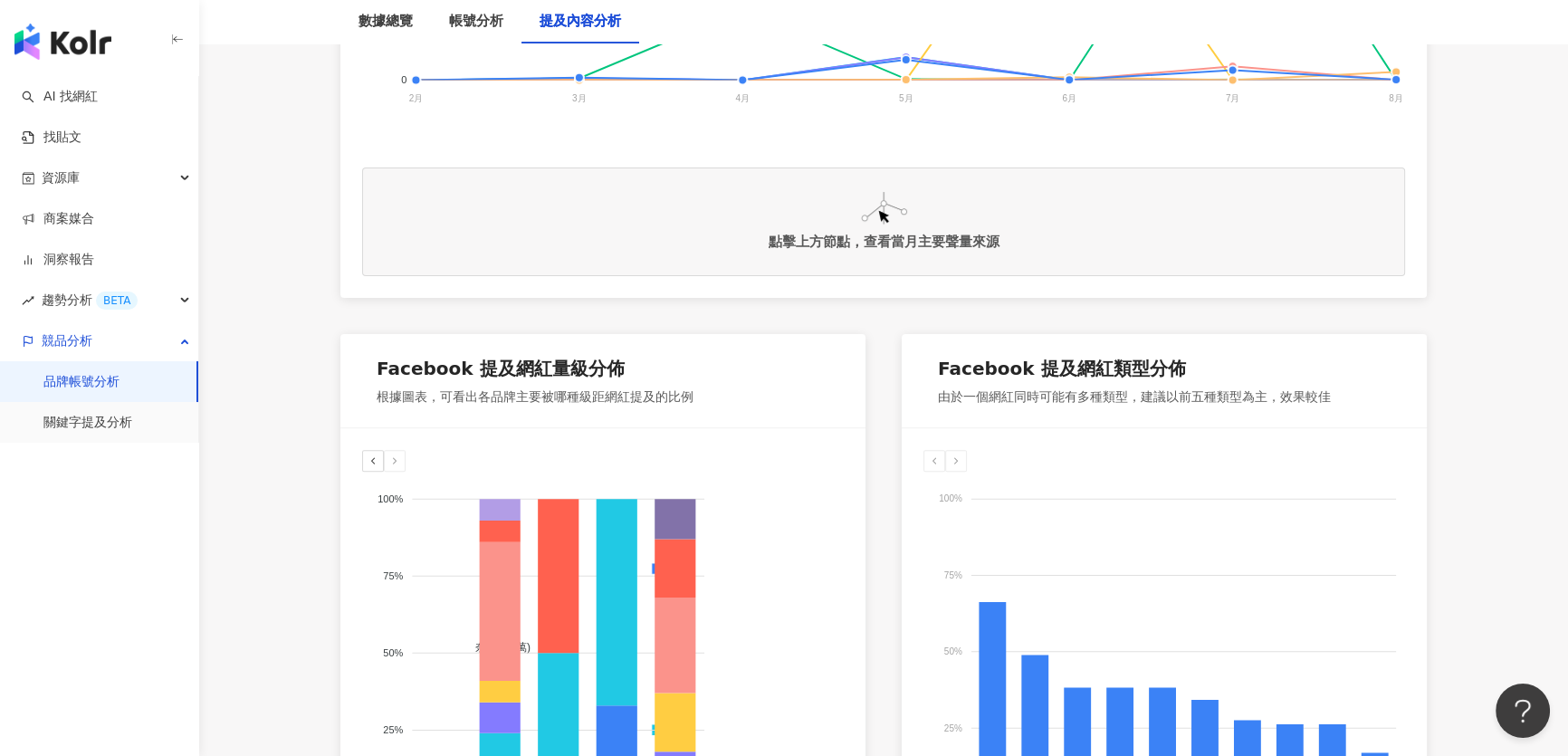
scroll to position [823, 0]
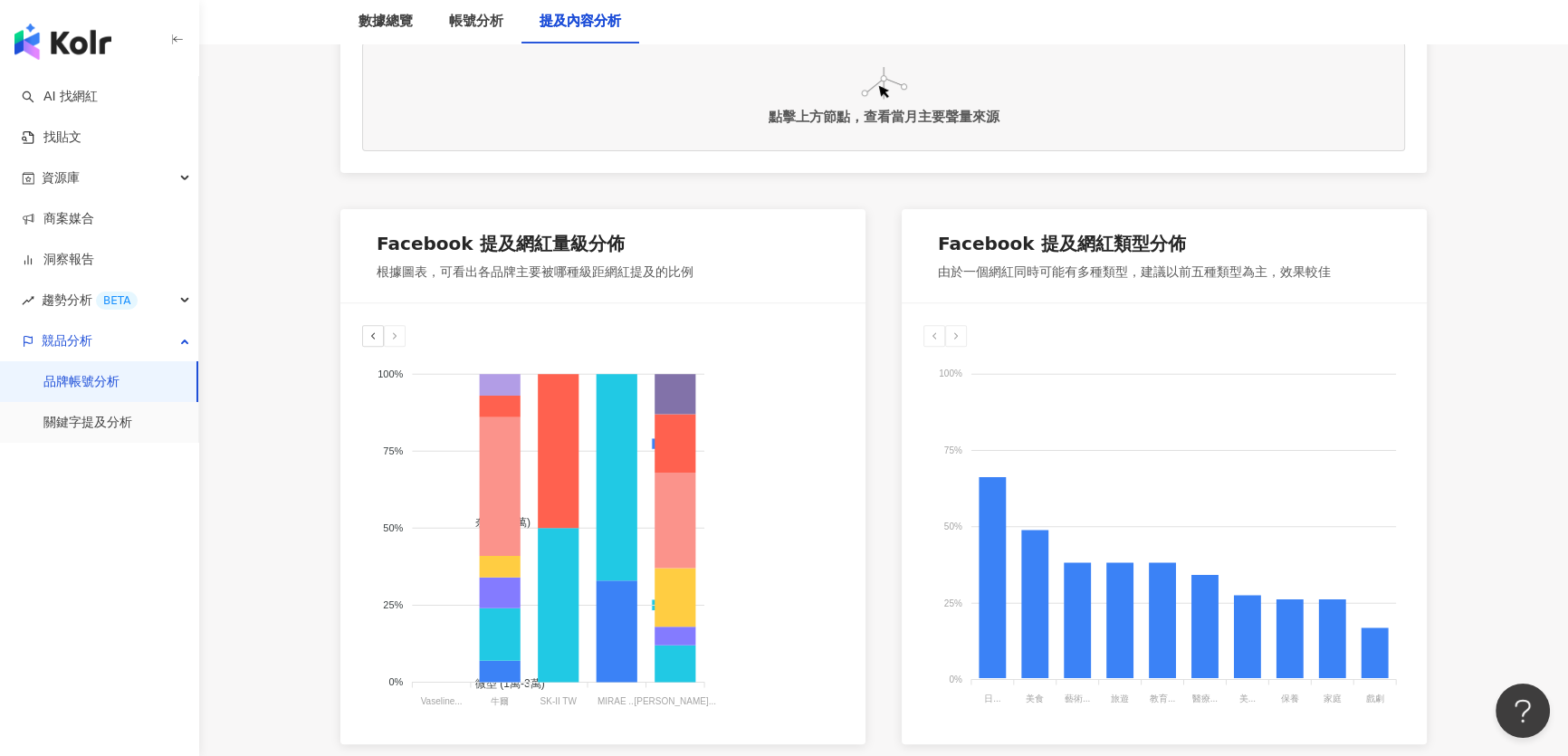
click at [731, 322] on div "奈米 (<1萬) 微型 (1萬-3萬) 小型 (3萬-5萬) 中小型 (5萬-10萬) 中型 (10萬-30萬) 中大型 (30萬-50萬) 大型 (50萬-…" at bounding box center [603, 525] width 525 height 441
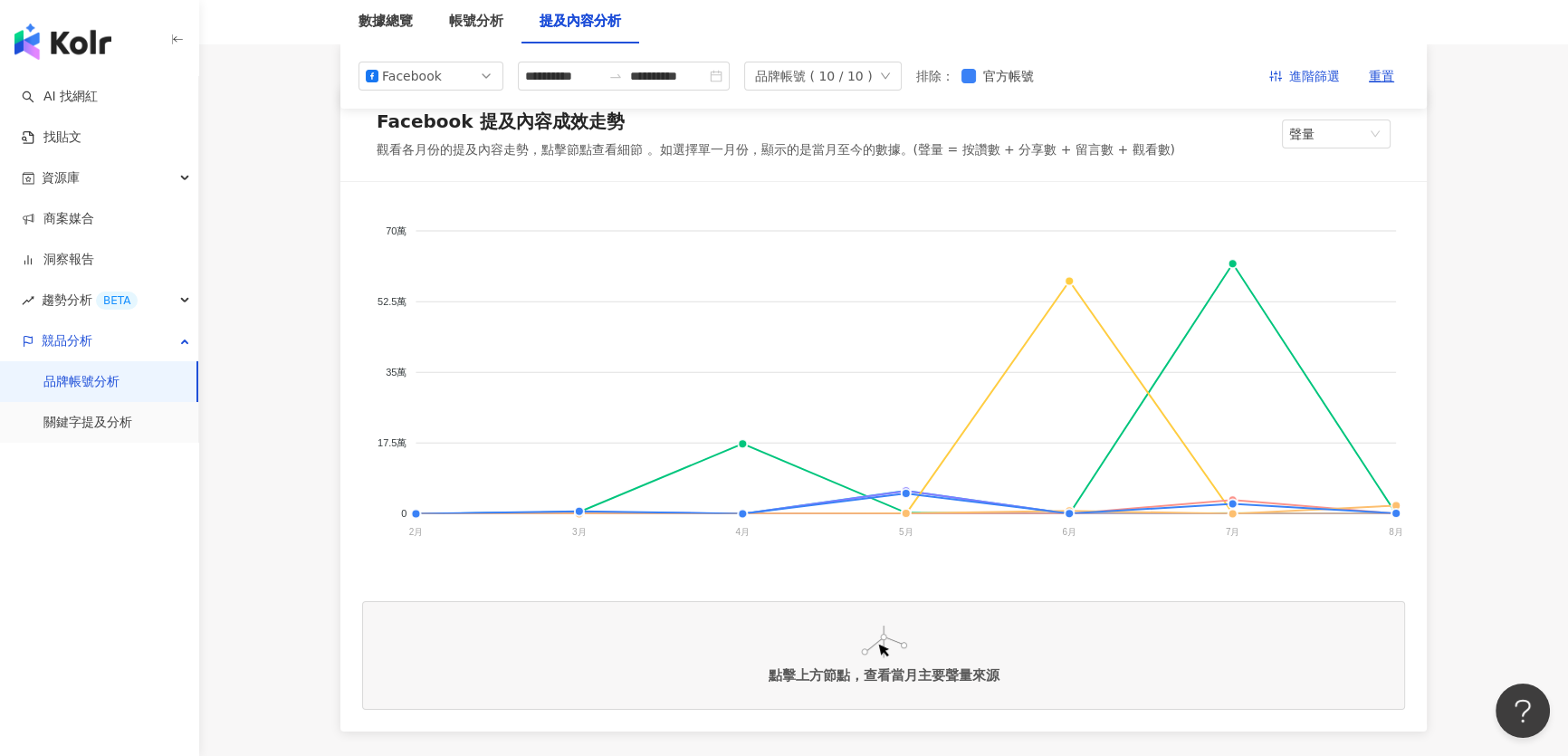
scroll to position [246, 0]
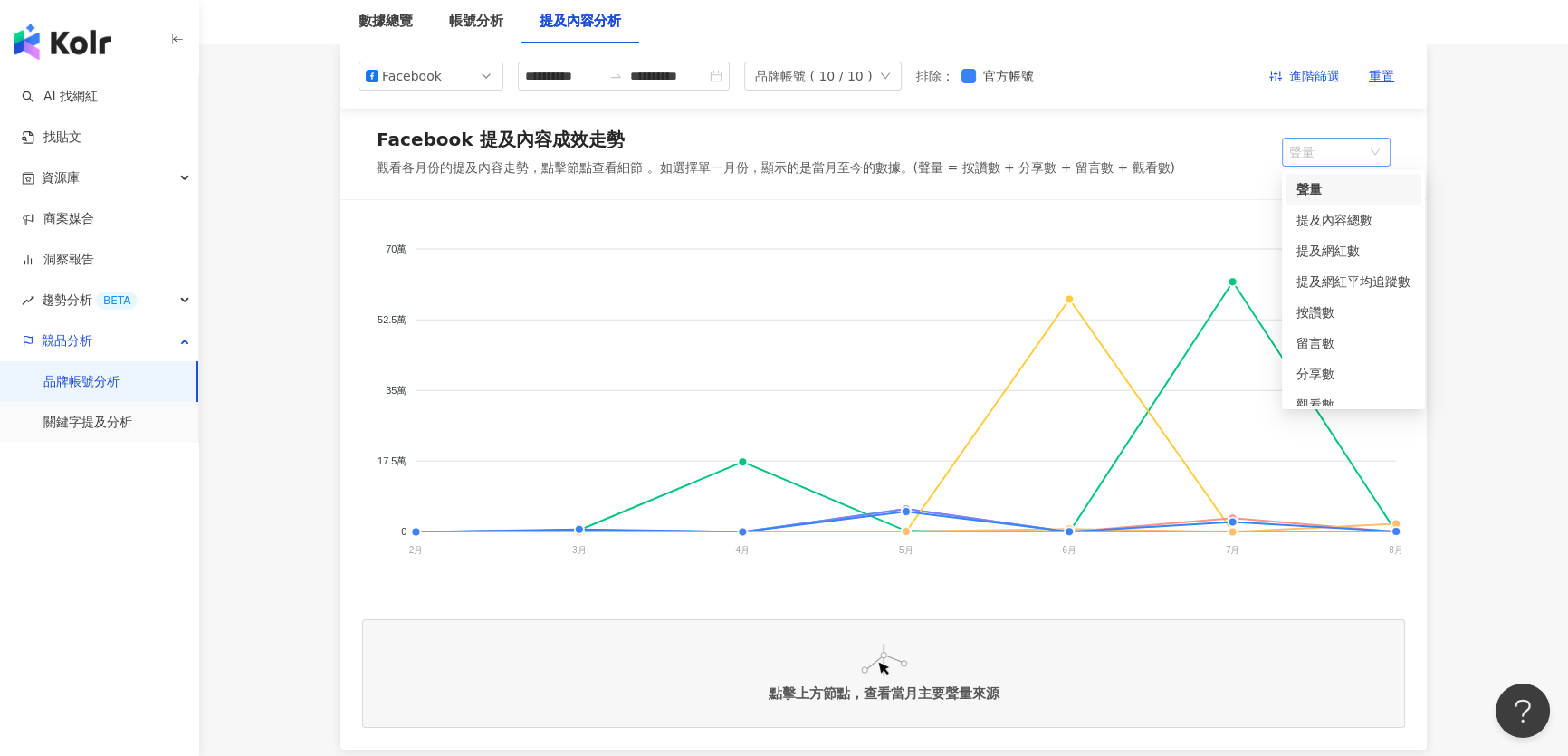
click at [1311, 157] on span "聲量" at bounding box center [1336, 152] width 94 height 27
click at [1331, 254] on div "提及網紅數" at bounding box center [1353, 251] width 114 height 20
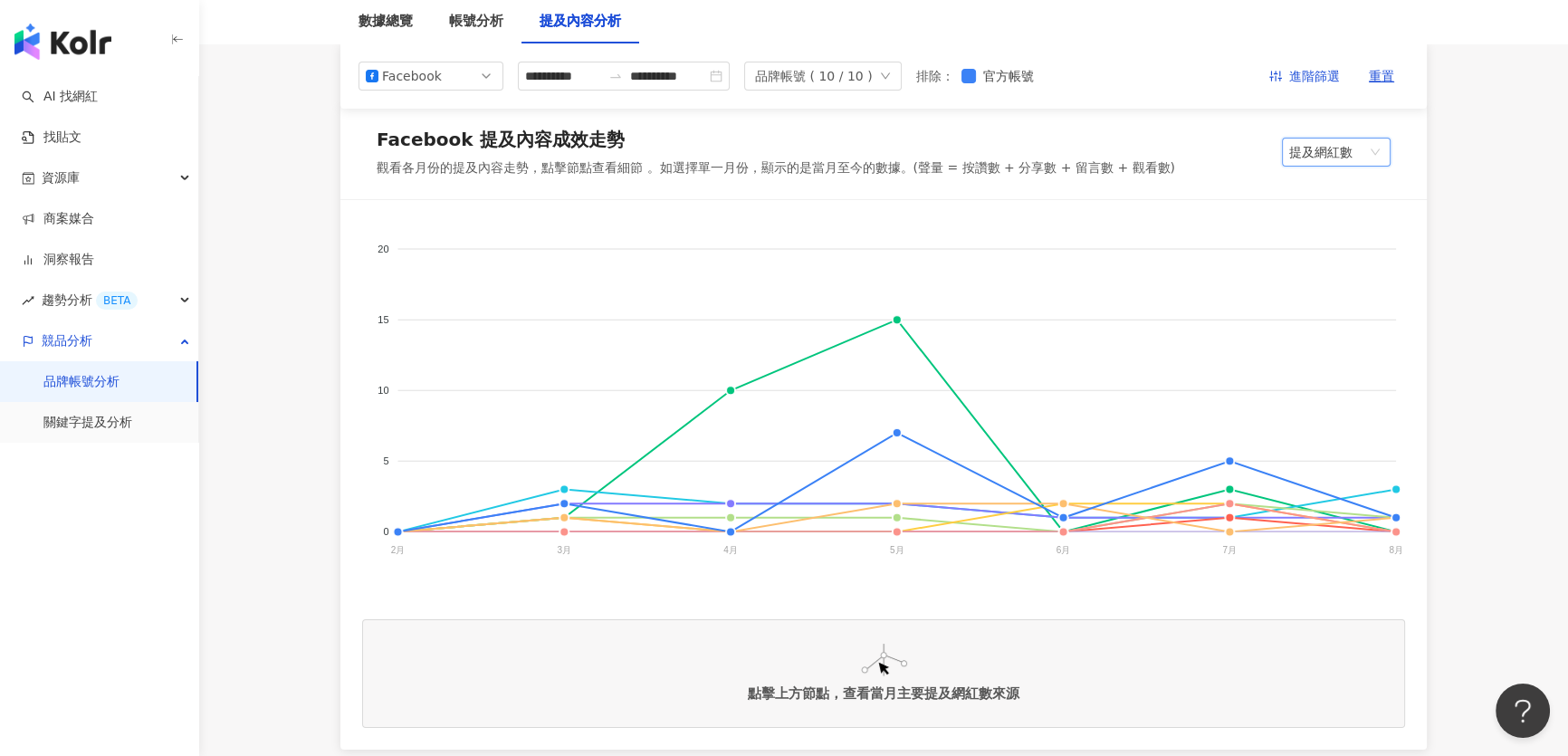
click at [1368, 148] on span "提及網紅數" at bounding box center [1336, 152] width 94 height 27
click at [1376, 155] on span "提及網紅數" at bounding box center [1336, 152] width 94 height 27
click at [1335, 280] on div "提及網紅平均追蹤數" at bounding box center [1353, 281] width 114 height 20
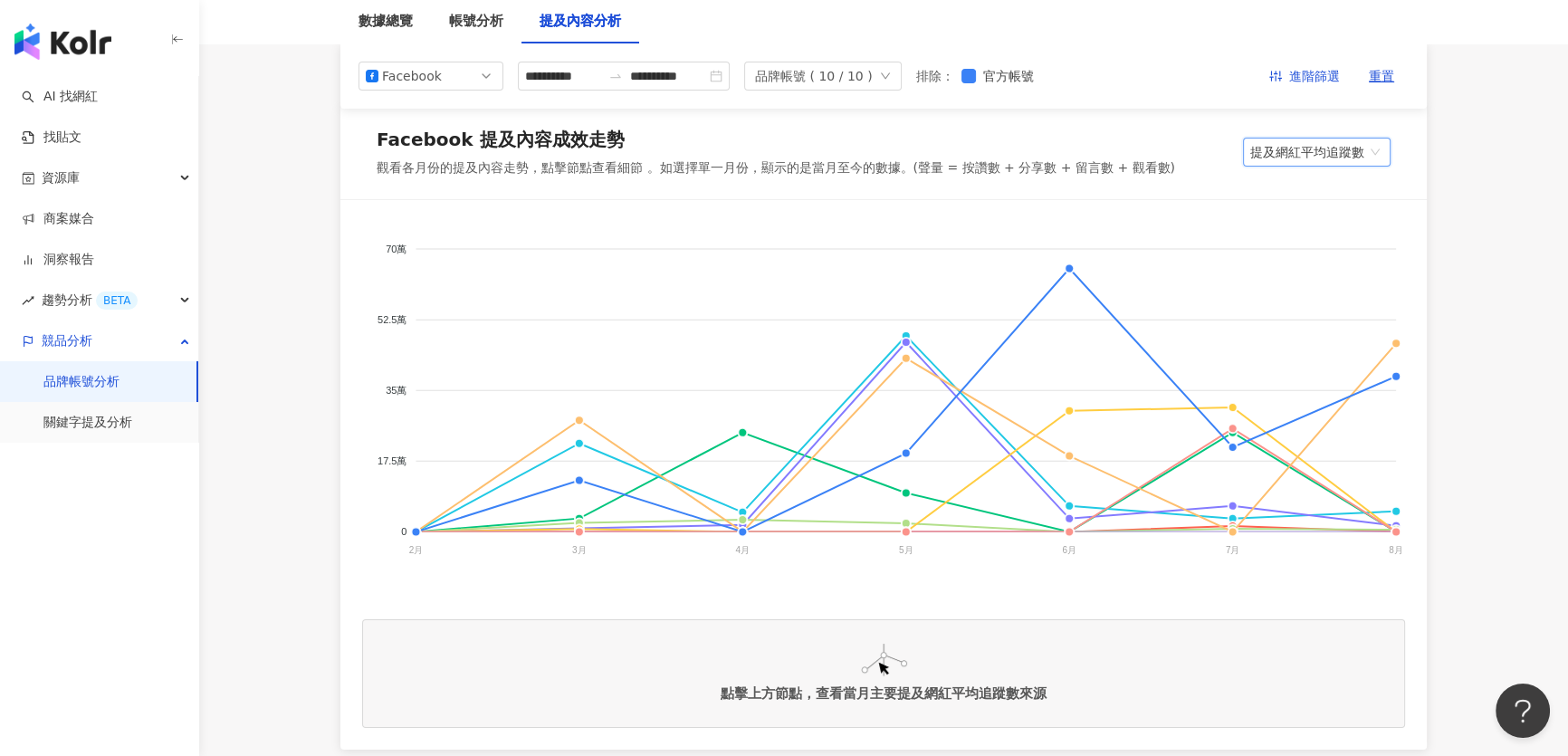
click at [1306, 156] on span "提及網紅平均追蹤數" at bounding box center [1317, 152] width 133 height 27
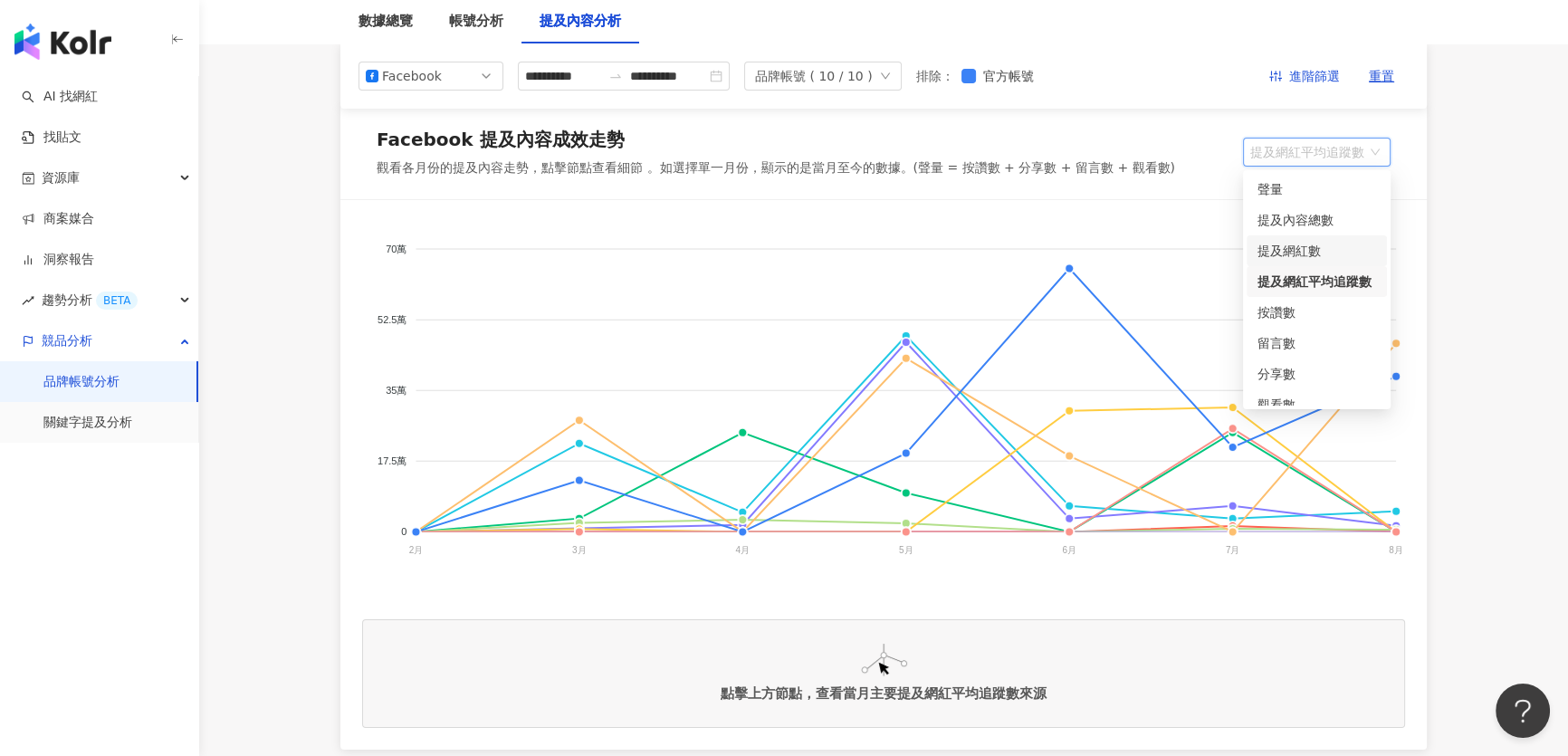
click at [1296, 246] on div "提及網紅數" at bounding box center [1316, 251] width 118 height 20
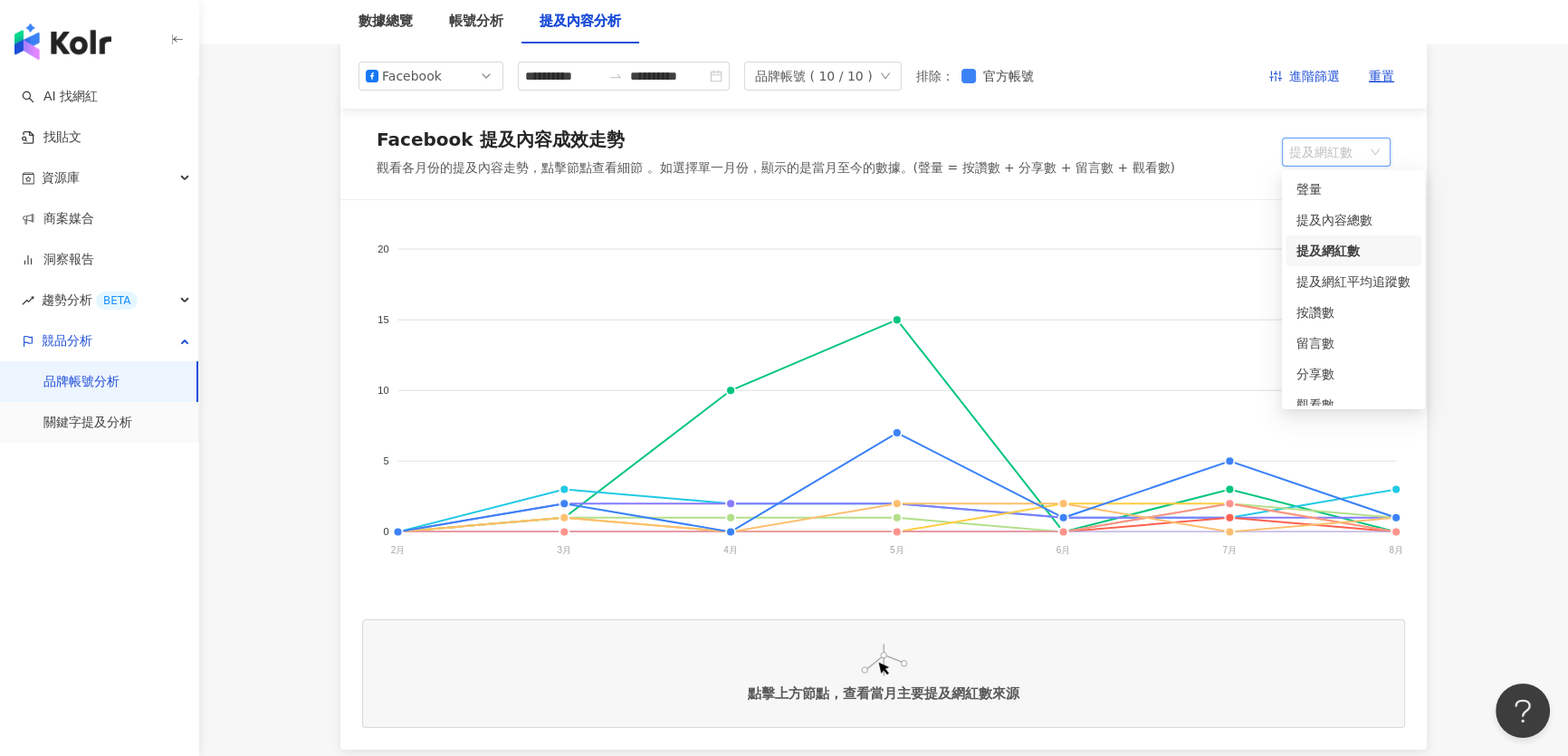
click at [1313, 149] on span "提及網紅數" at bounding box center [1336, 152] width 94 height 27
drag, startPoint x: 1339, startPoint y: 226, endPoint x: 1338, endPoint y: 211, distance: 15.0
click at [1339, 226] on div "提及內容總數" at bounding box center [1353, 220] width 114 height 20
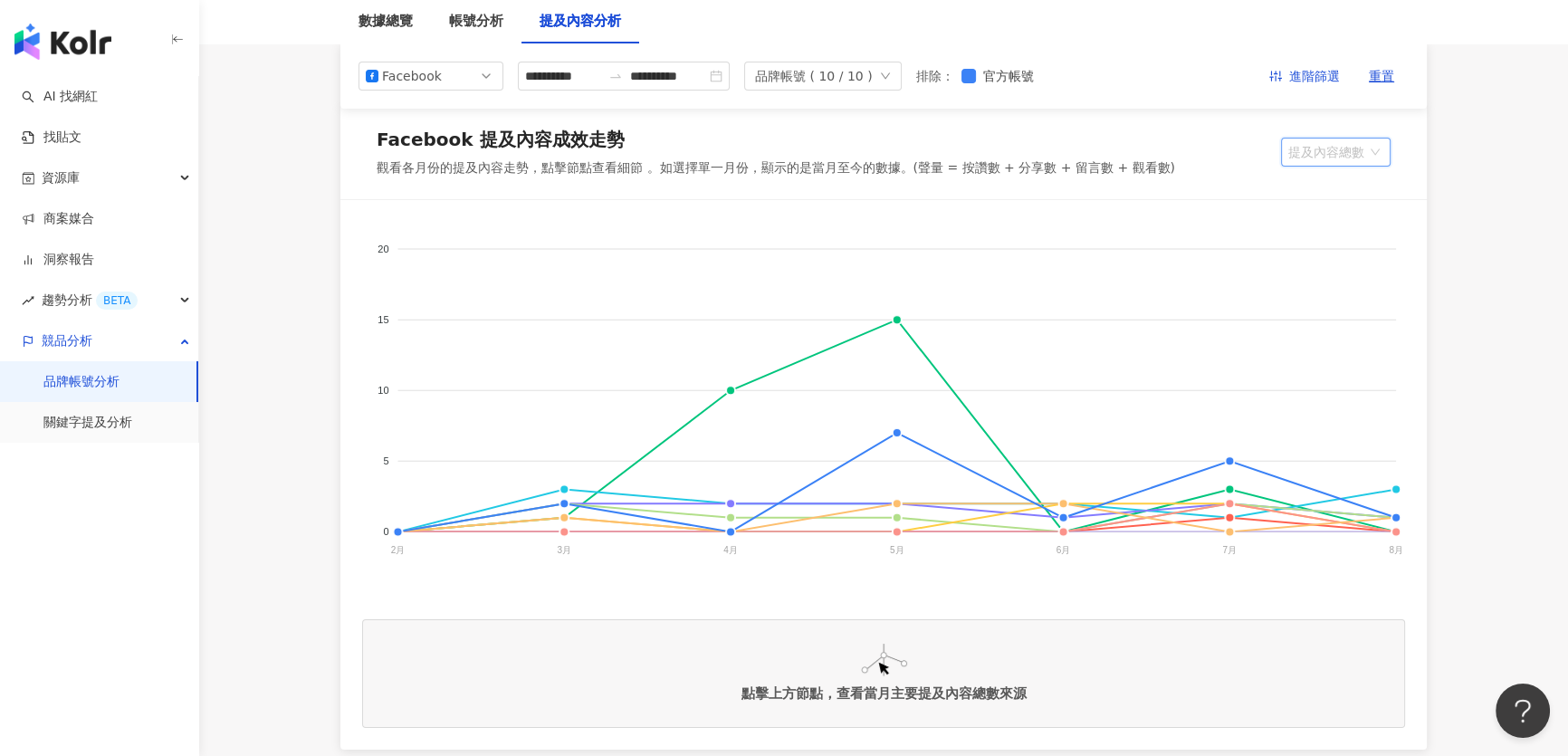
click at [1336, 153] on span "提及內容總數" at bounding box center [1336, 152] width 95 height 27
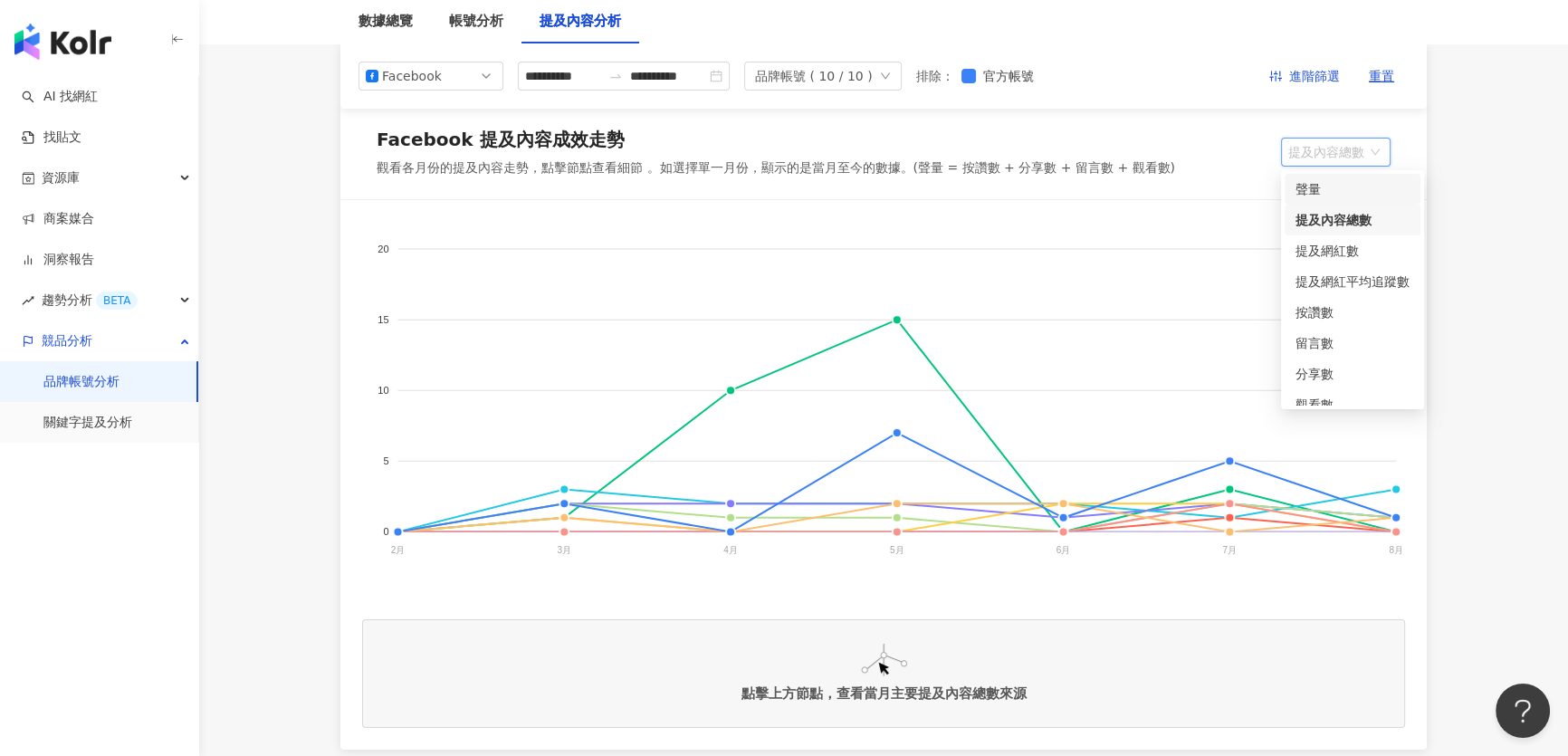
click at [1326, 191] on div "聲量" at bounding box center [1352, 189] width 114 height 20
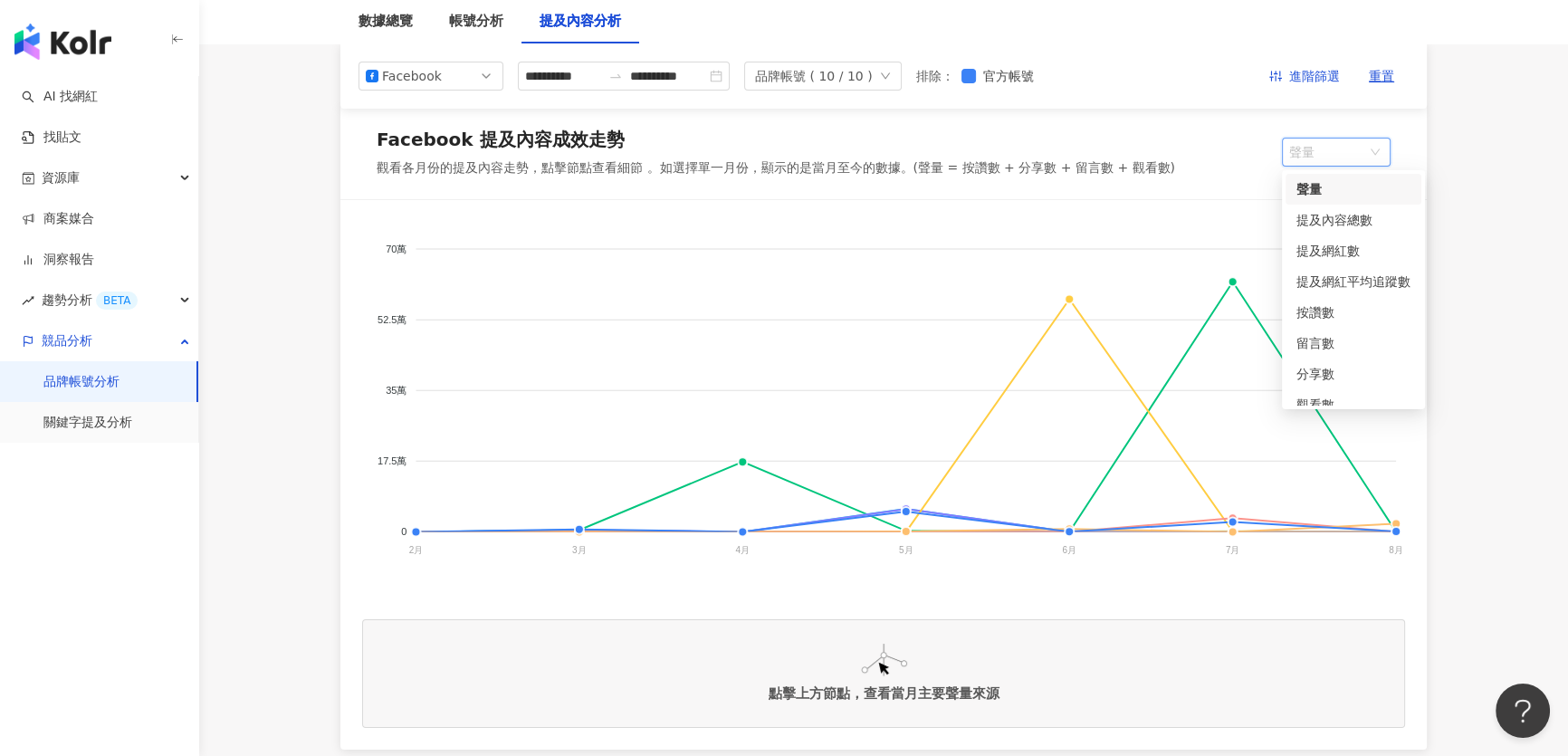
click at [1320, 156] on span "聲量" at bounding box center [1336, 152] width 94 height 27
click at [1330, 254] on div "提及網紅數" at bounding box center [1353, 251] width 114 height 20
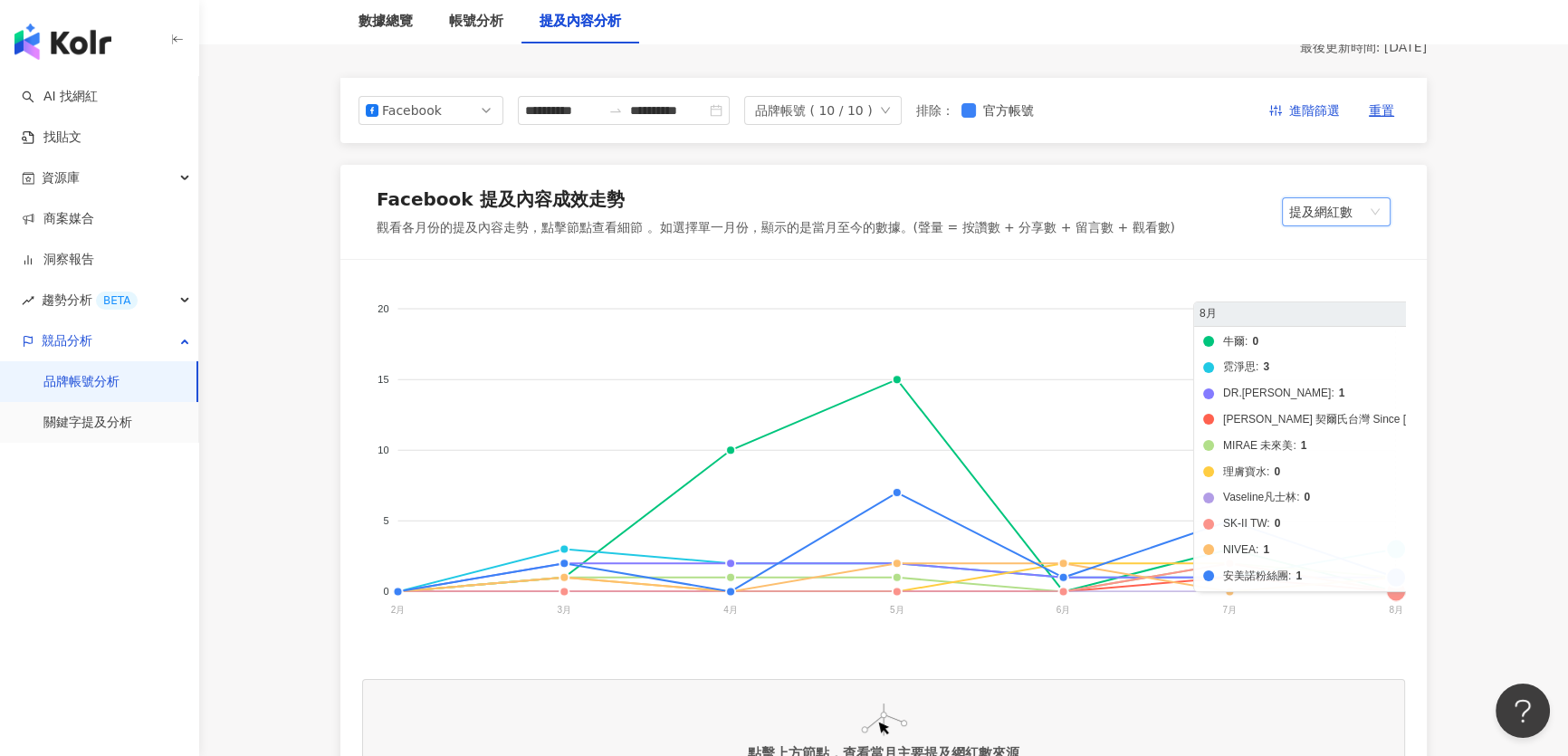
scroll to position [164, 0]
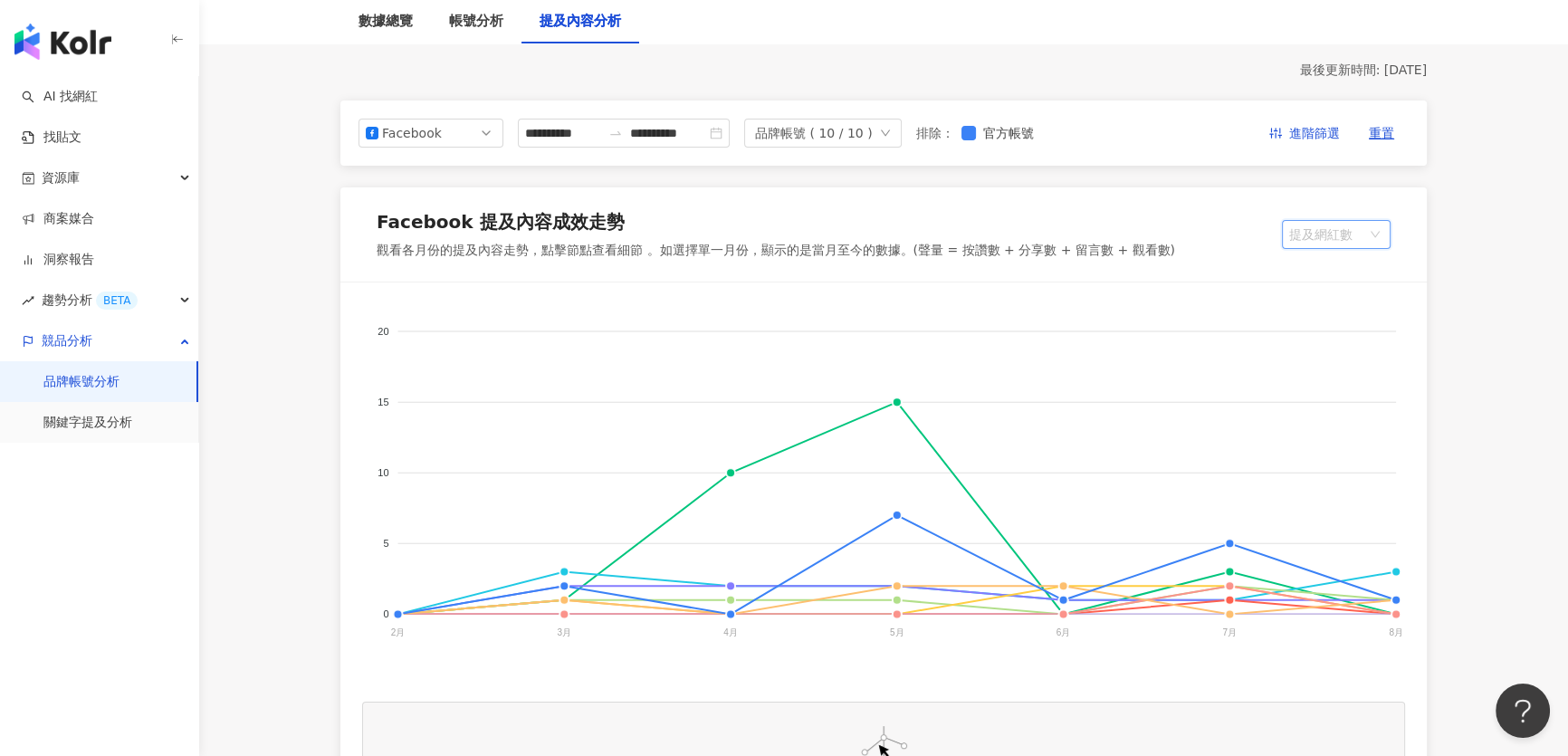
click at [1322, 231] on span "提及網紅數" at bounding box center [1336, 234] width 94 height 27
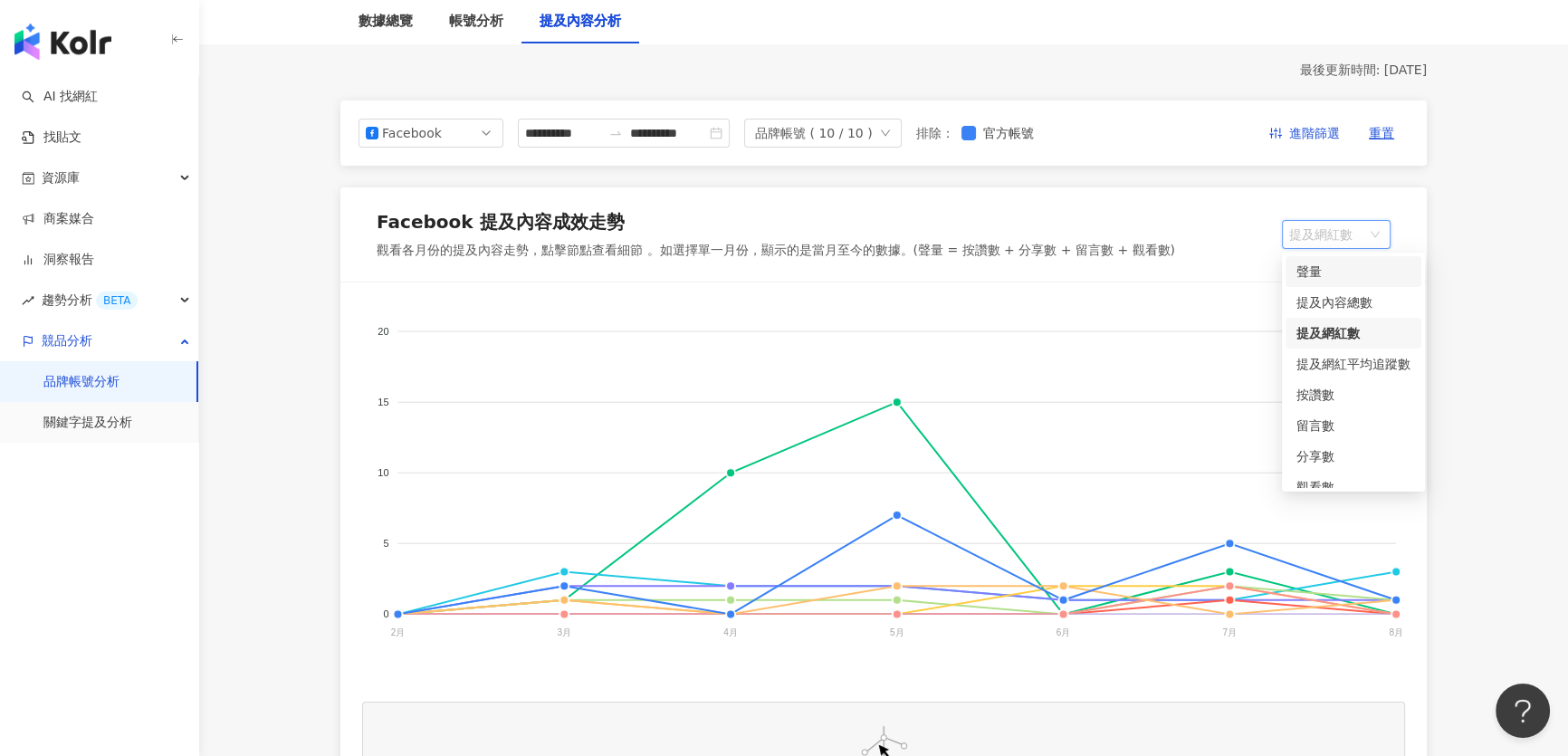
click at [1321, 270] on div "聲量" at bounding box center [1353, 272] width 114 height 20
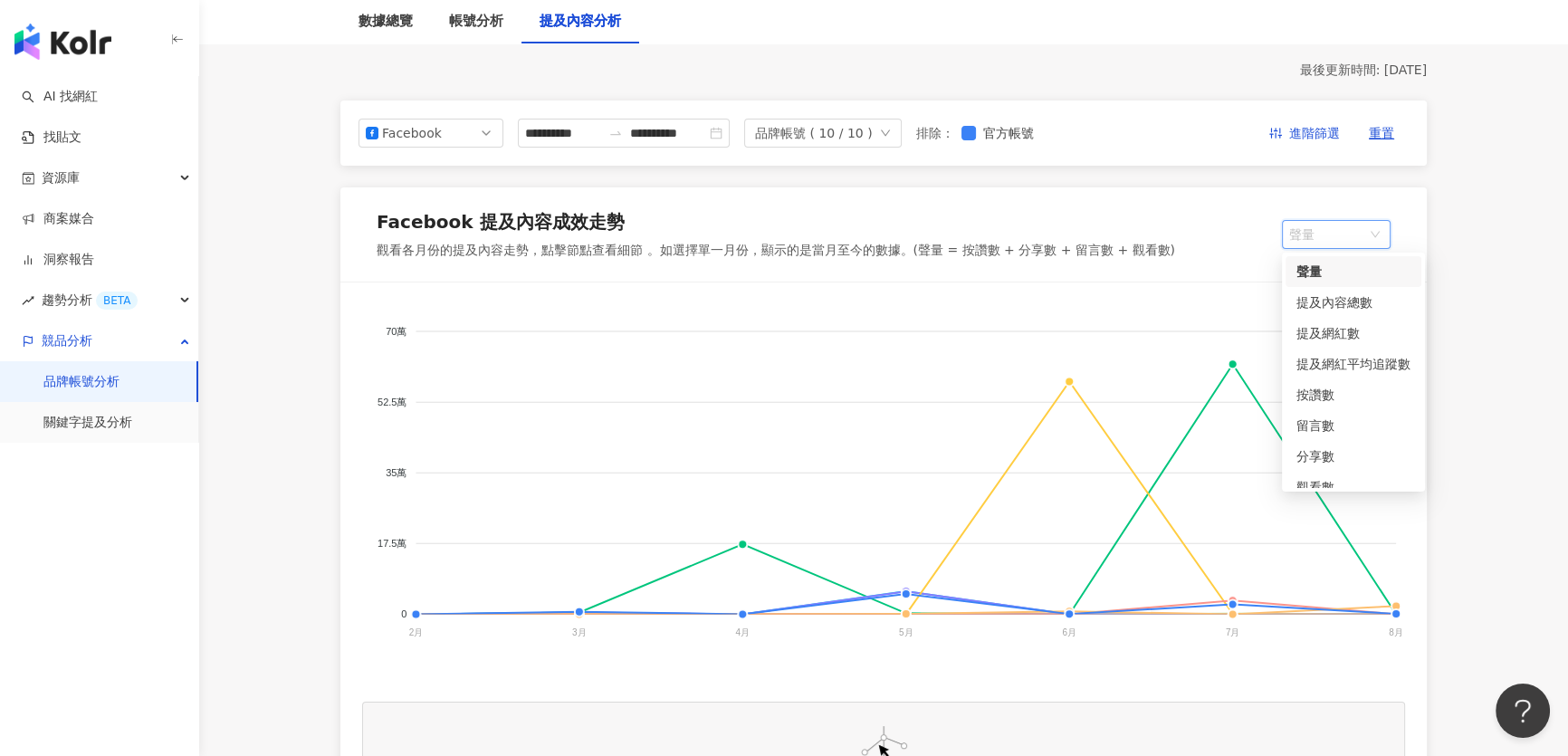
click at [1308, 233] on span "聲量" at bounding box center [1336, 234] width 94 height 27
click at [1337, 326] on div "提及網紅數" at bounding box center [1353, 333] width 114 height 20
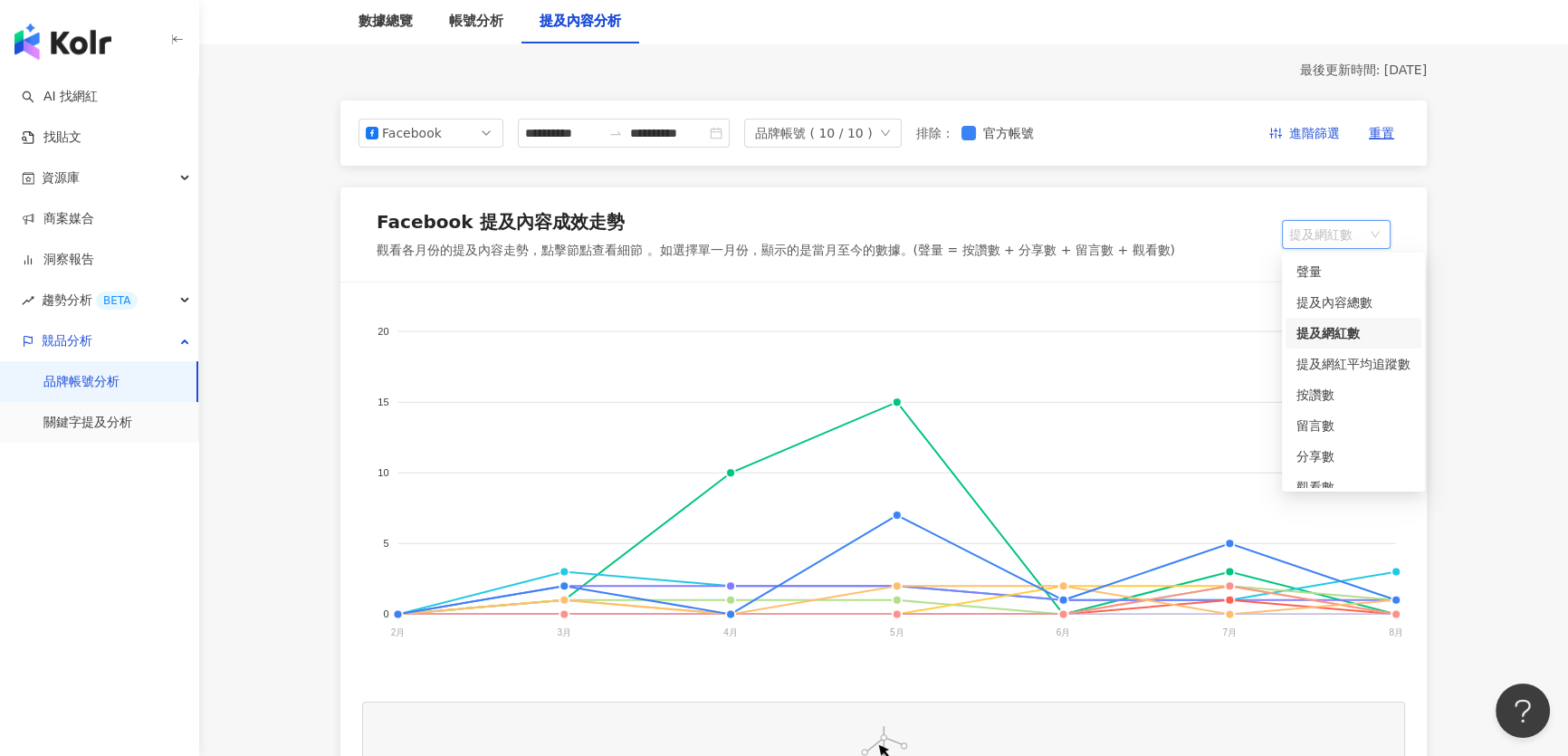
click at [1338, 246] on span "提及網紅數" at bounding box center [1336, 234] width 94 height 27
click at [1327, 274] on div "聲量" at bounding box center [1353, 272] width 114 height 20
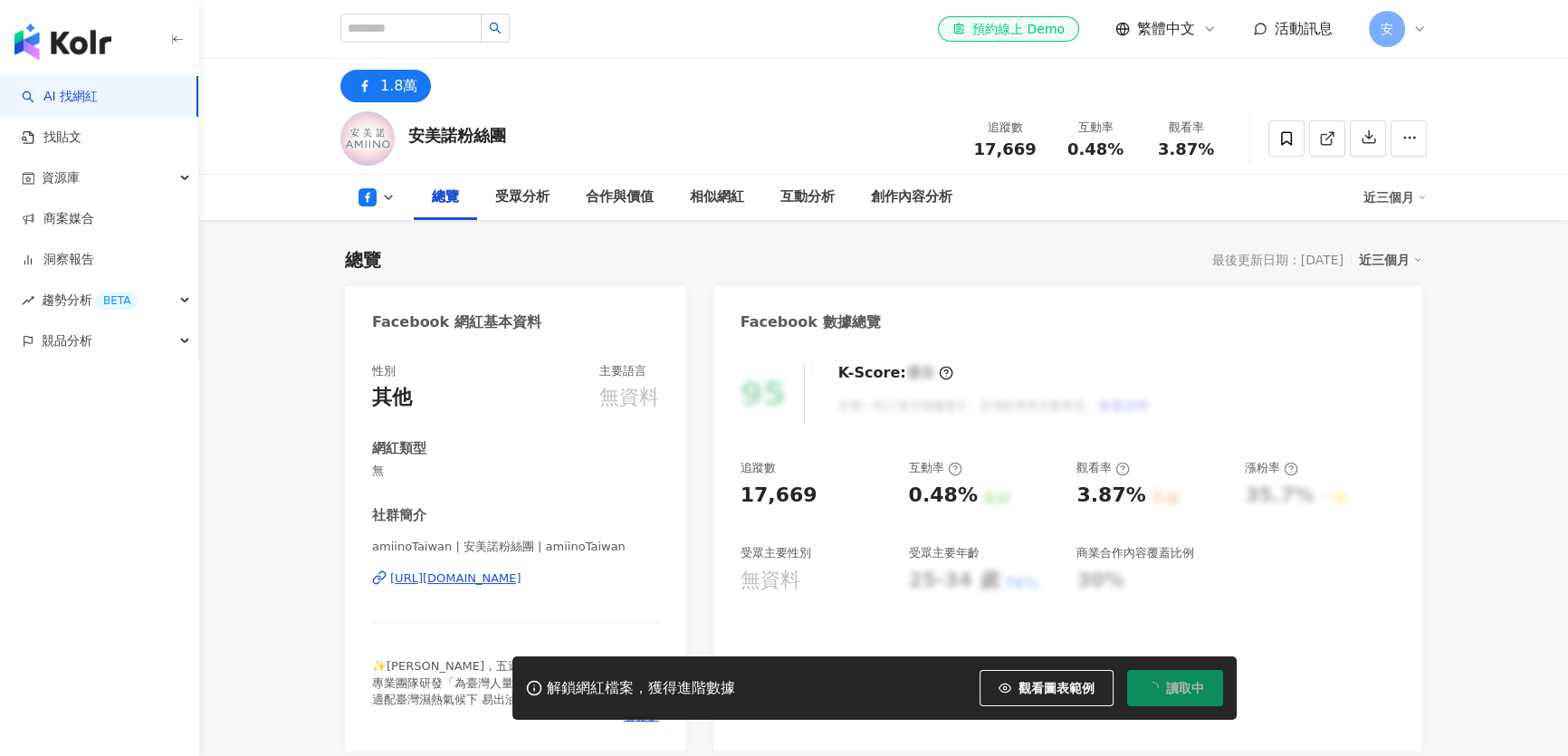
scroll to position [110, 0]
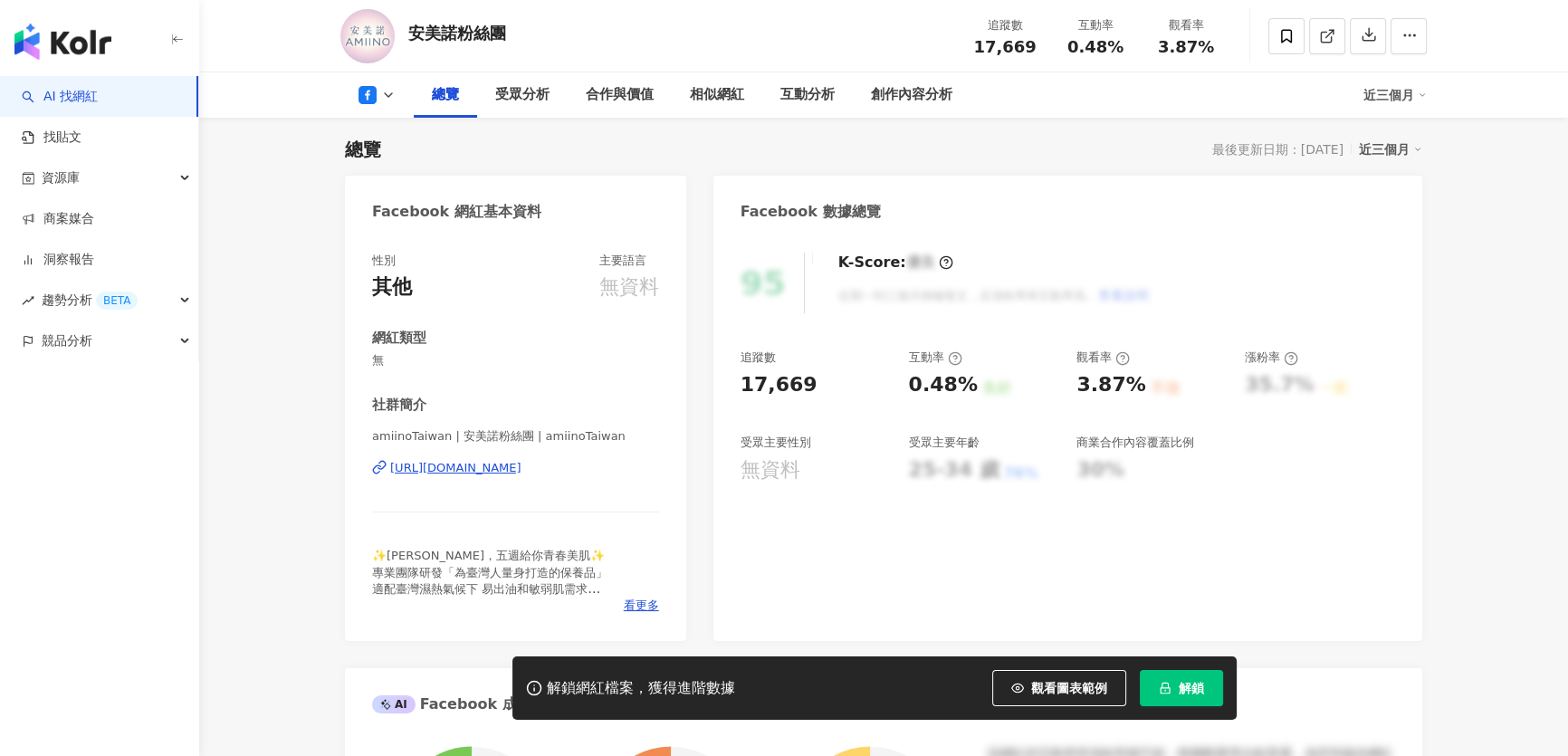
click at [1194, 692] on span "解鎖" at bounding box center [1191, 688] width 25 height 15
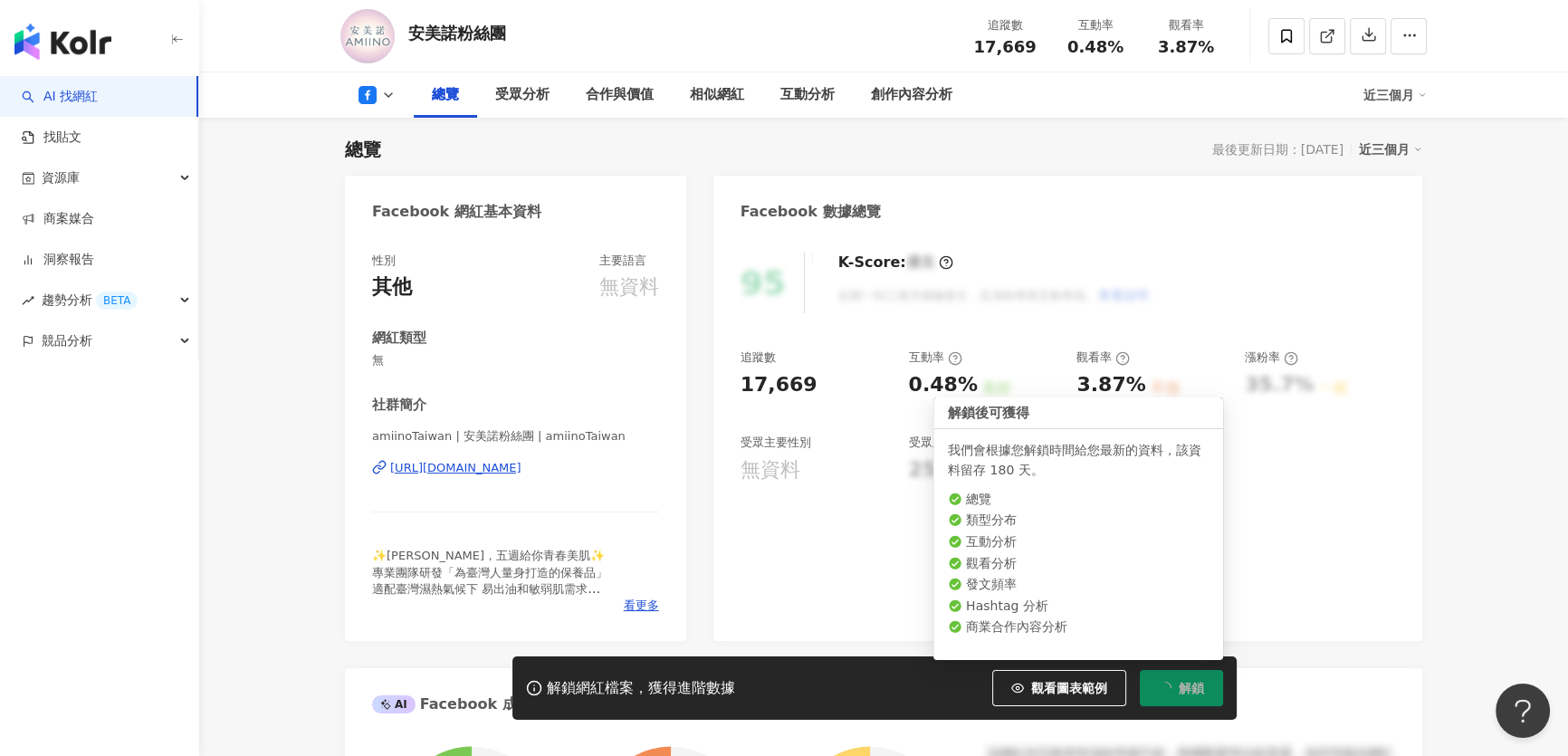
scroll to position [0, 0]
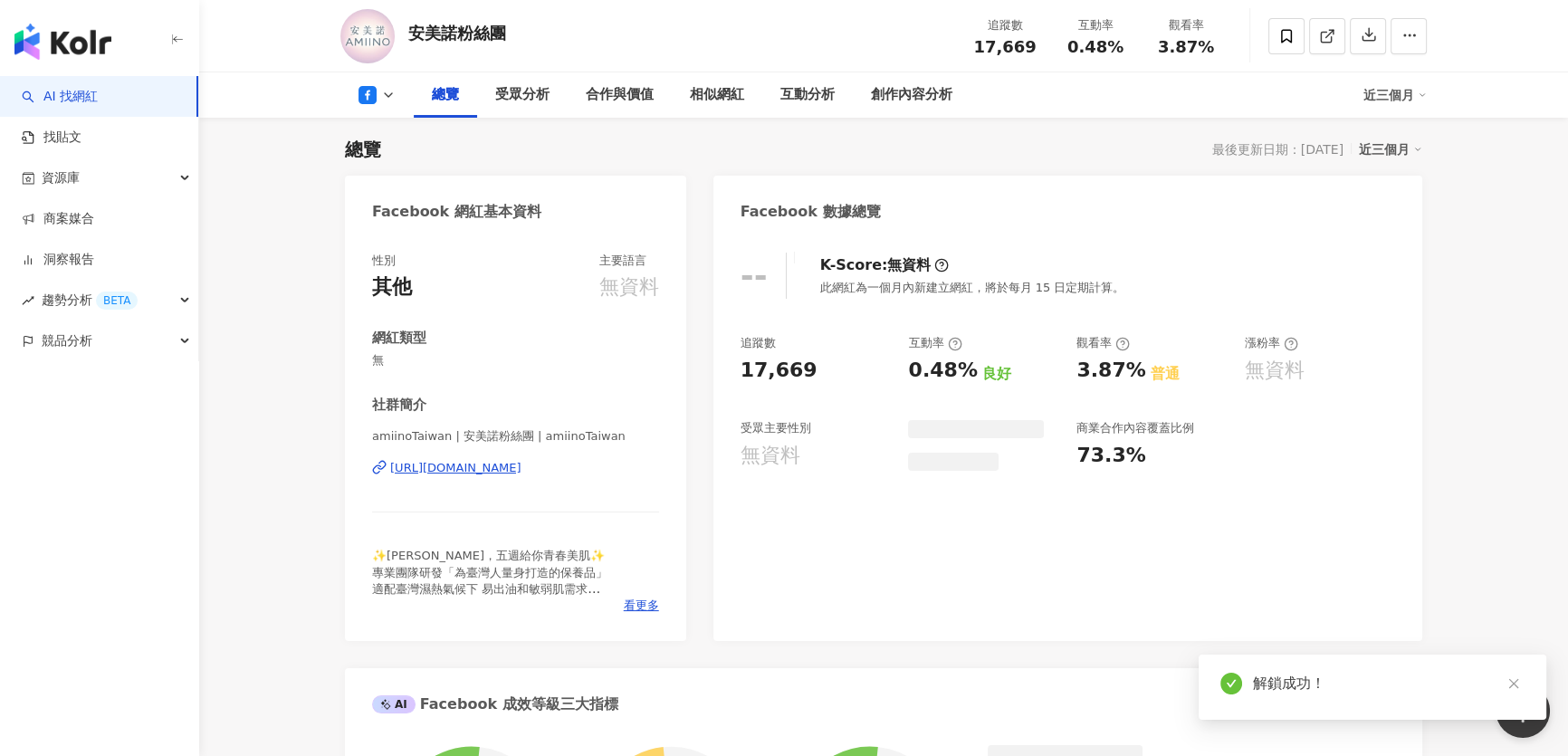
click at [1514, 682] on icon "close" at bounding box center [1513, 684] width 10 height 10
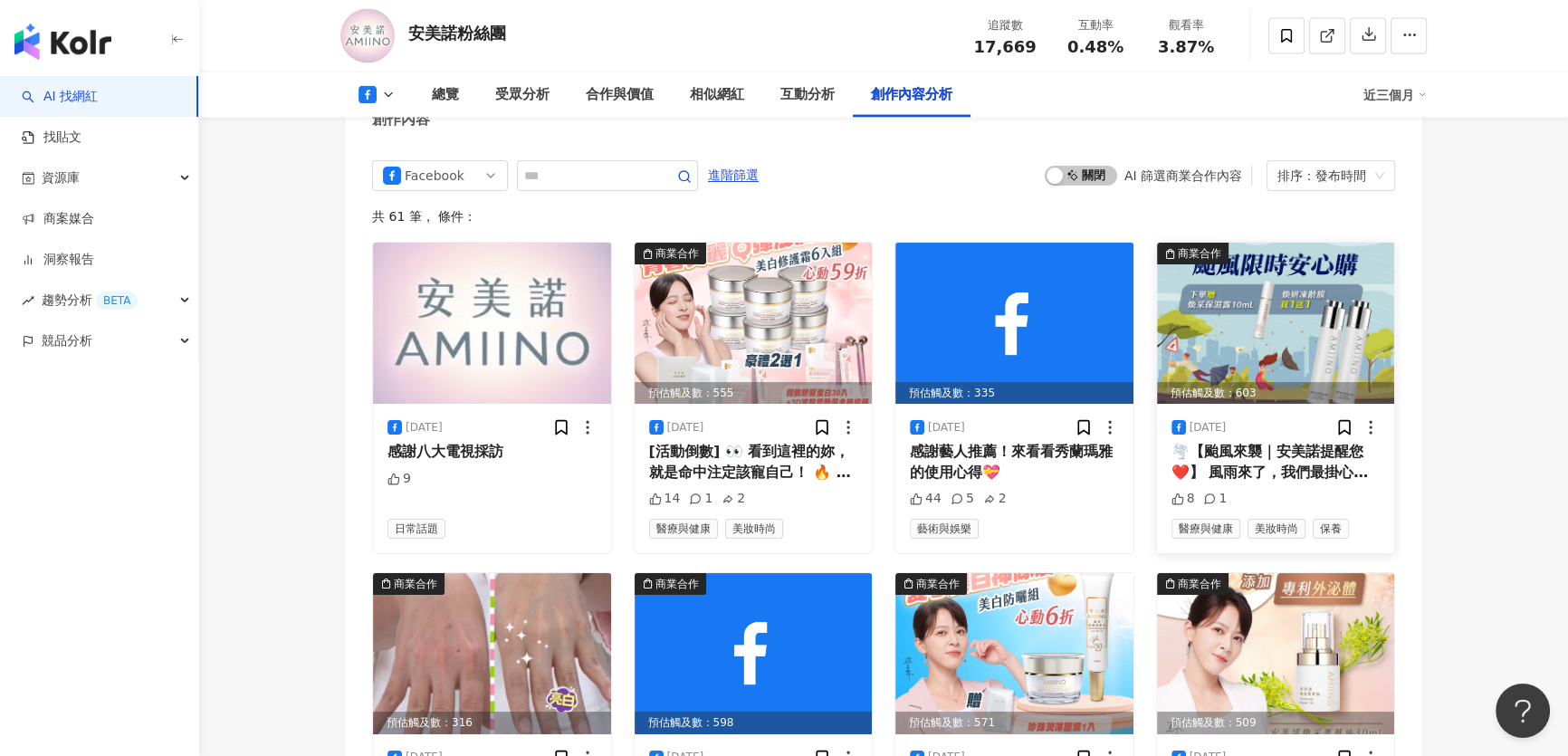
scroll to position [4815, 0]
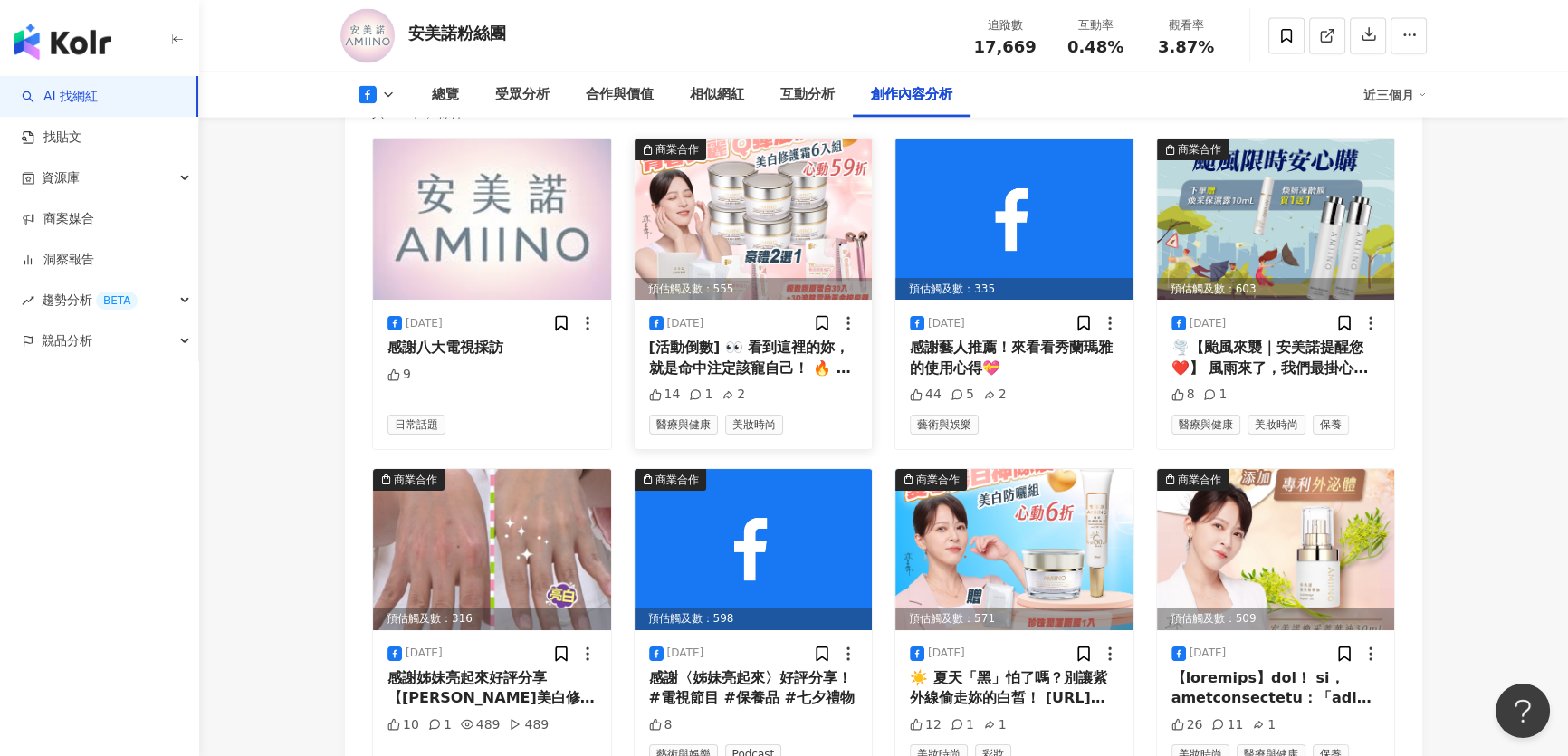
click at [764, 181] on img at bounding box center [754, 219] width 238 height 161
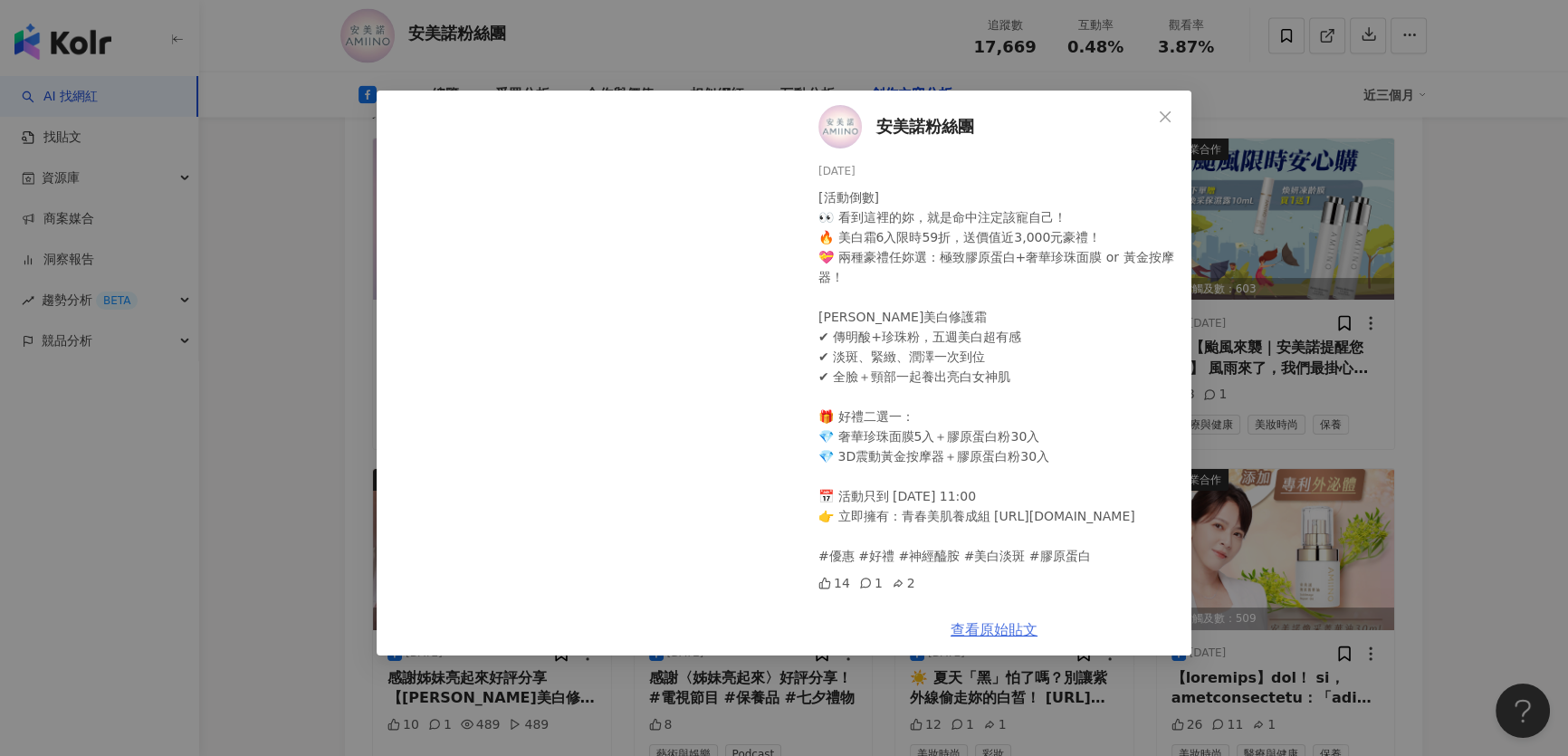
click at [999, 629] on link "查看原始貼文" at bounding box center [994, 630] width 87 height 18
click at [1165, 112] on icon "close" at bounding box center [1165, 116] width 15 height 15
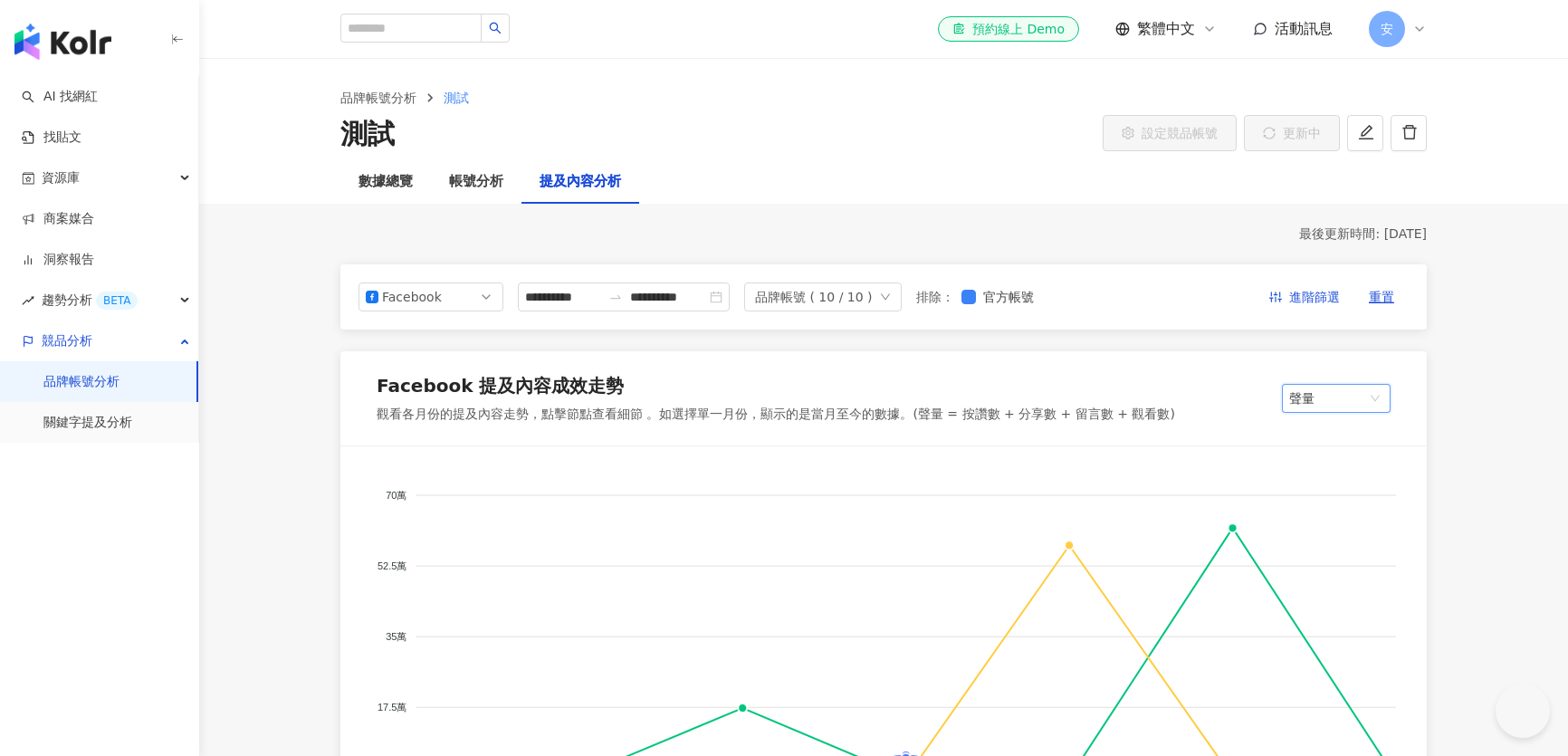
click at [1342, 385] on span "聲量" at bounding box center [1336, 399] width 94 height 27
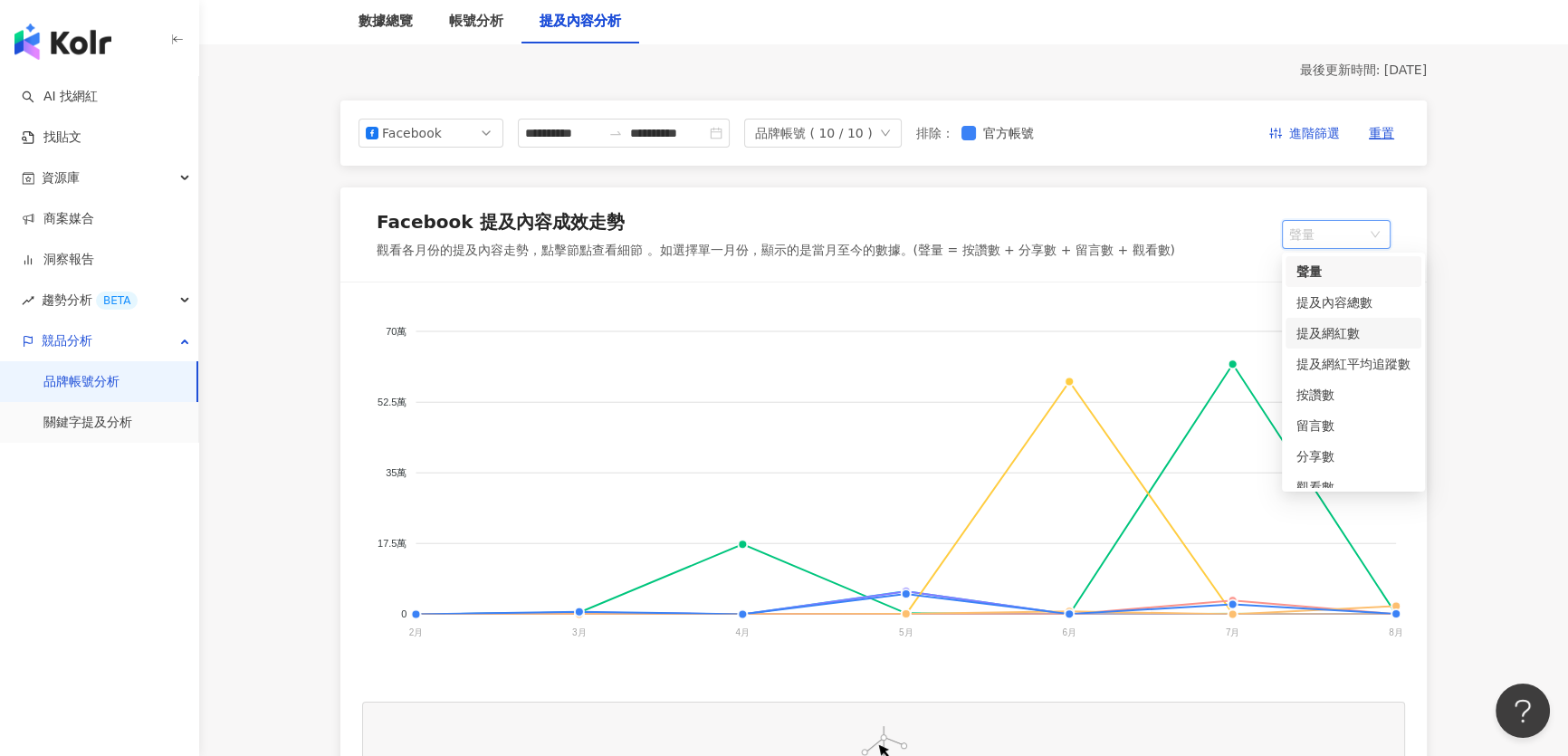
click at [1331, 329] on div "提及網紅數" at bounding box center [1353, 333] width 114 height 20
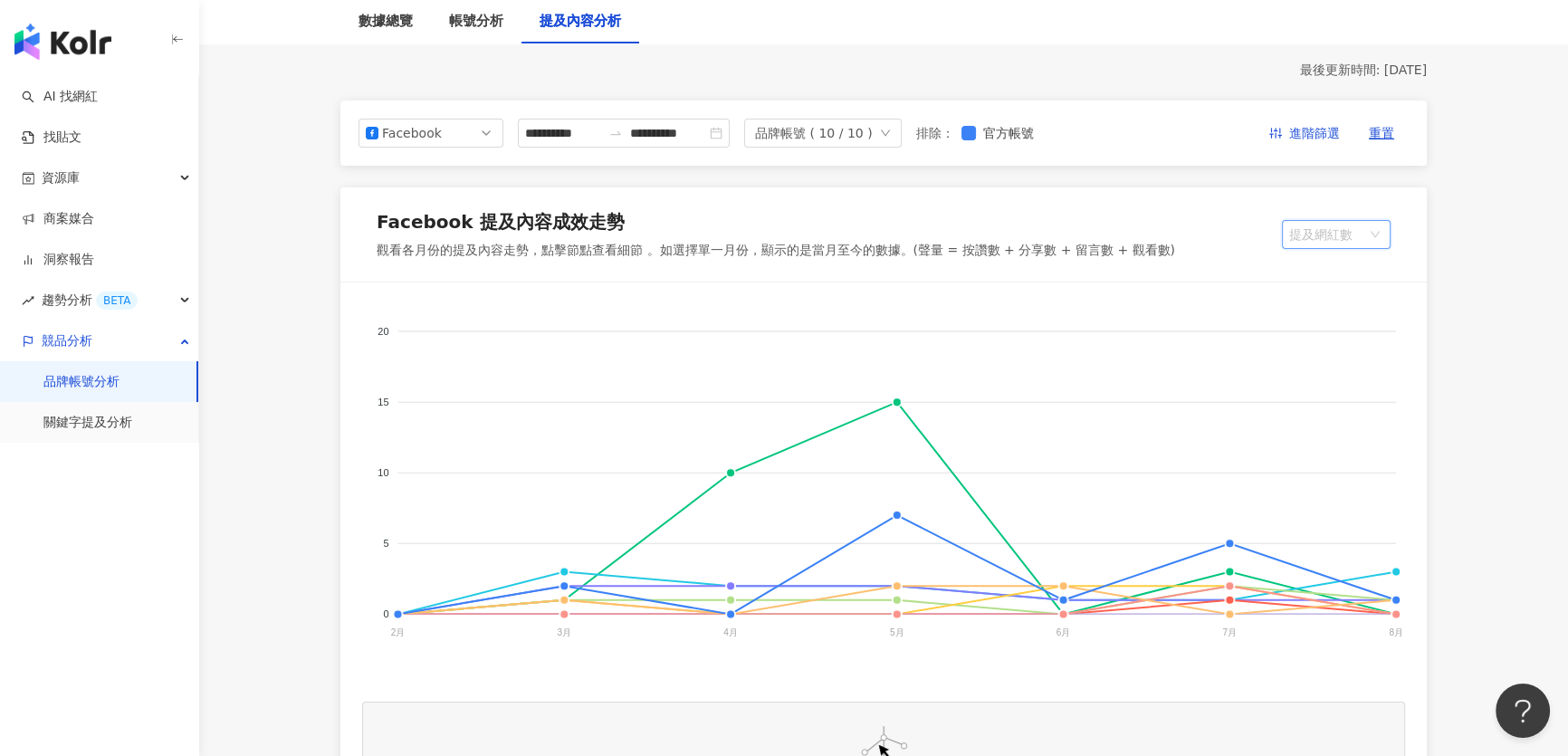
click at [1333, 222] on span "提及網紅數" at bounding box center [1336, 234] width 94 height 27
click at [1340, 303] on div "提及內容總數" at bounding box center [1353, 303] width 114 height 20
click at [1326, 234] on span "提及內容總數" at bounding box center [1336, 234] width 95 height 27
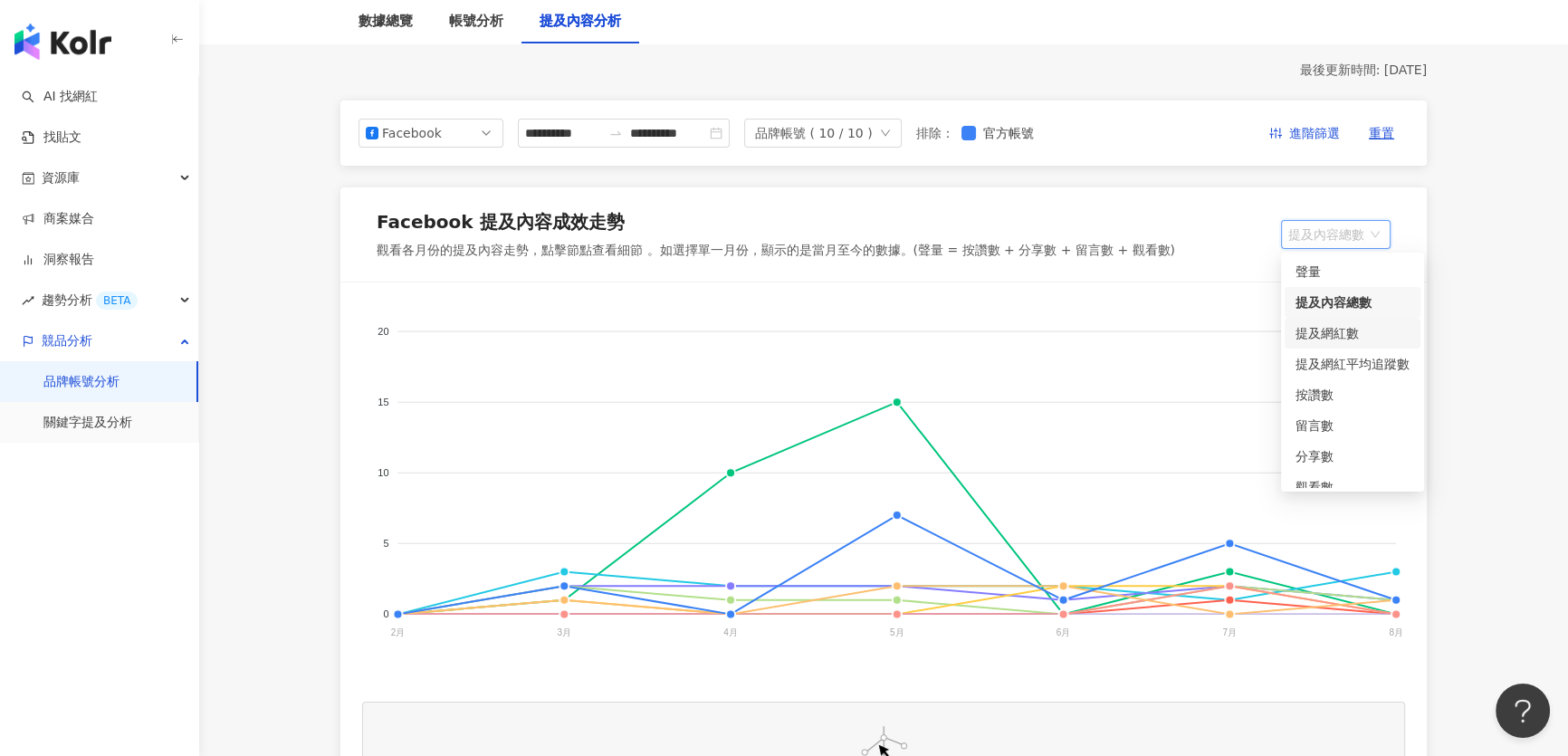
click at [1323, 332] on div "提及網紅數" at bounding box center [1352, 333] width 114 height 20
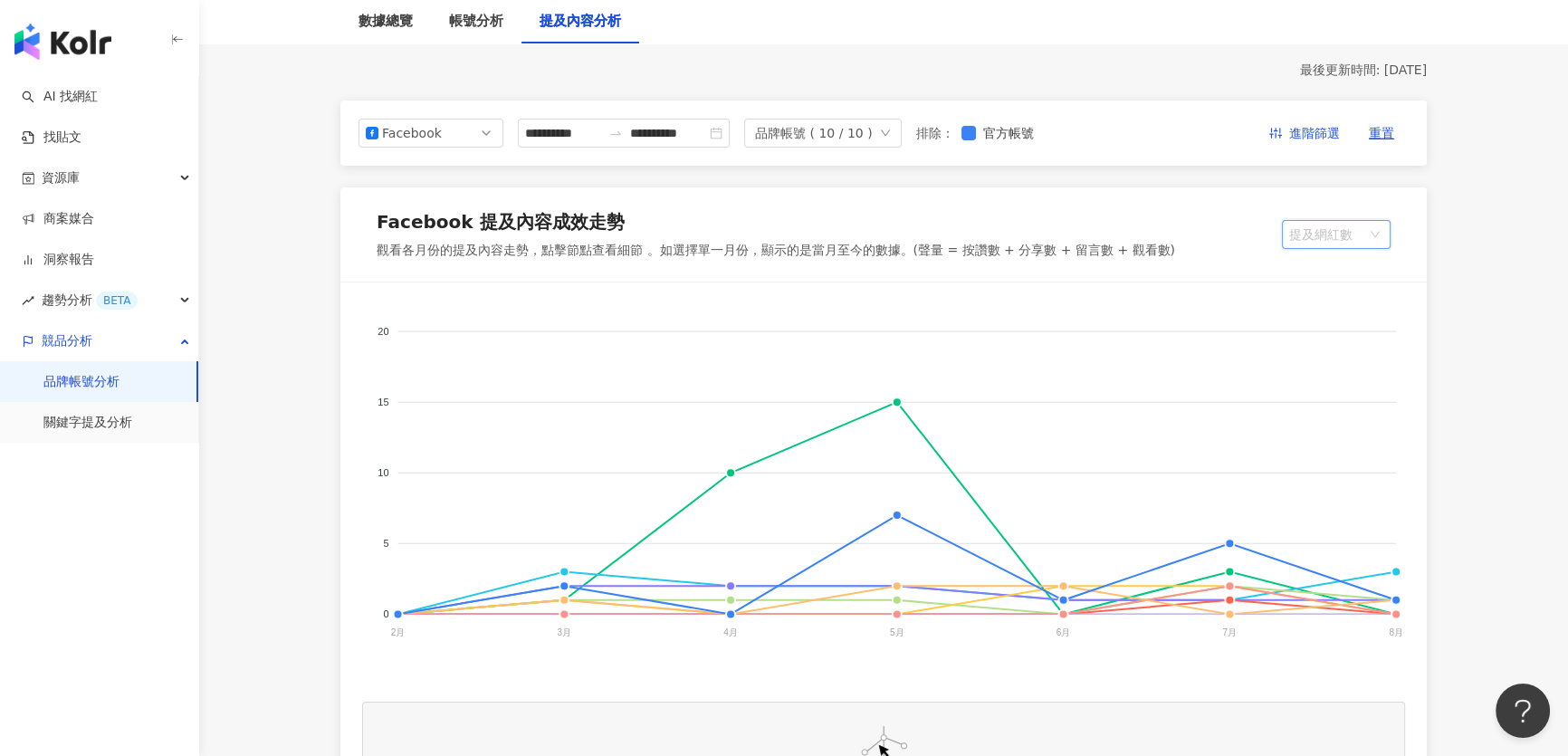
click at [1349, 231] on span "提及網紅數" at bounding box center [1336, 234] width 94 height 27
click at [1320, 391] on div "按讚數" at bounding box center [1353, 395] width 114 height 20
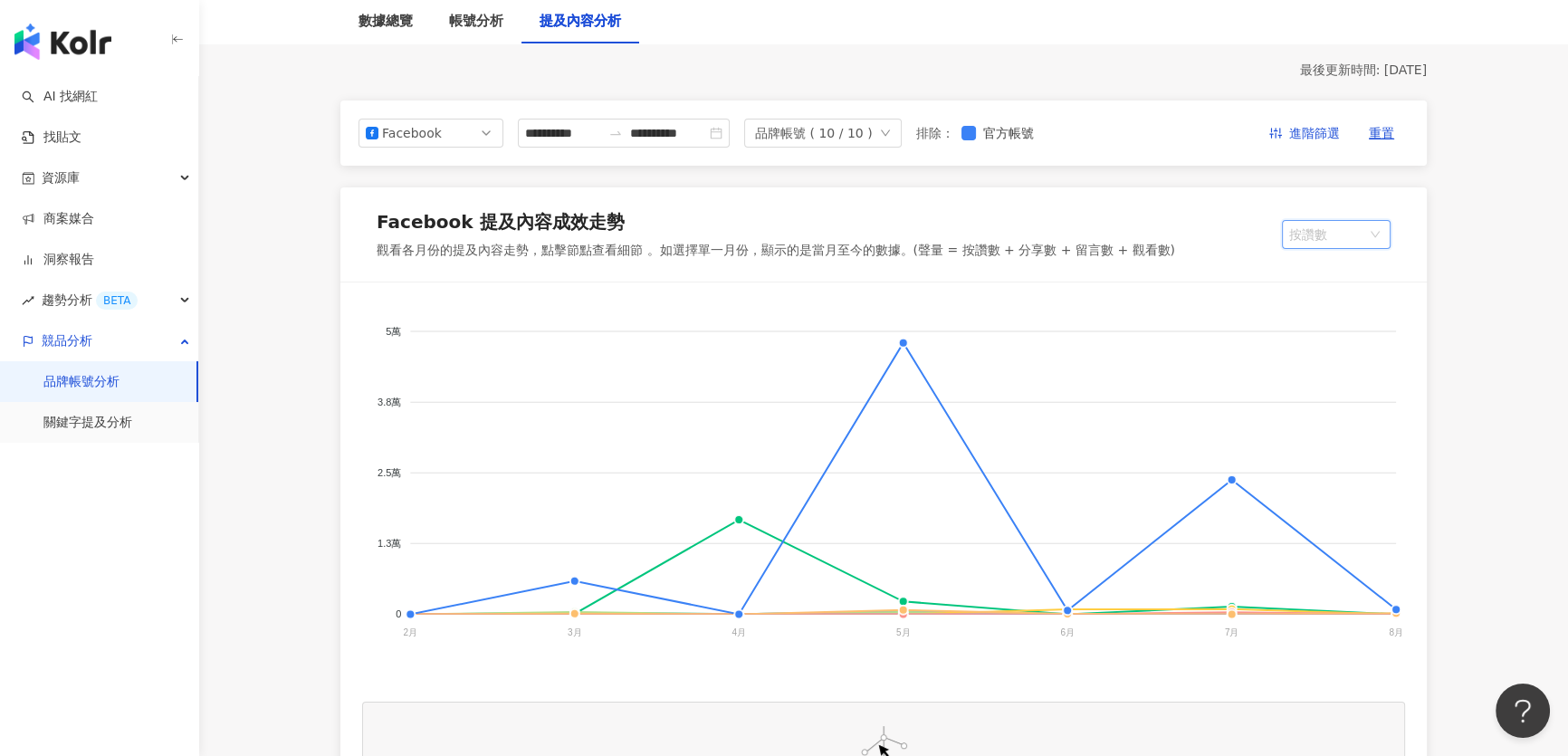
click at [1315, 238] on span "按讚數" at bounding box center [1336, 234] width 94 height 27
click at [1348, 299] on div "提及內容總數" at bounding box center [1353, 303] width 114 height 20
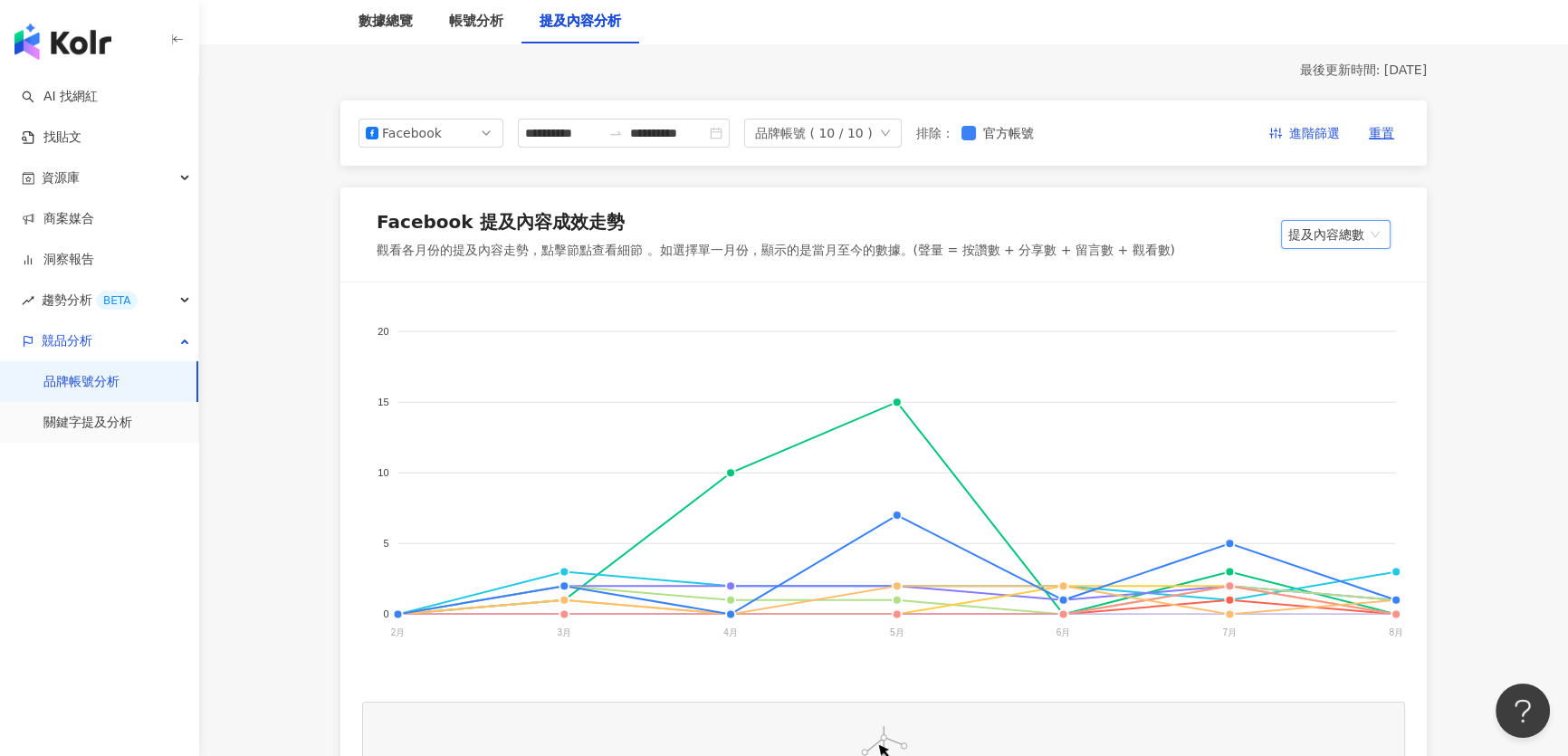
click at [1335, 234] on span "提及內容總數" at bounding box center [1336, 234] width 95 height 27
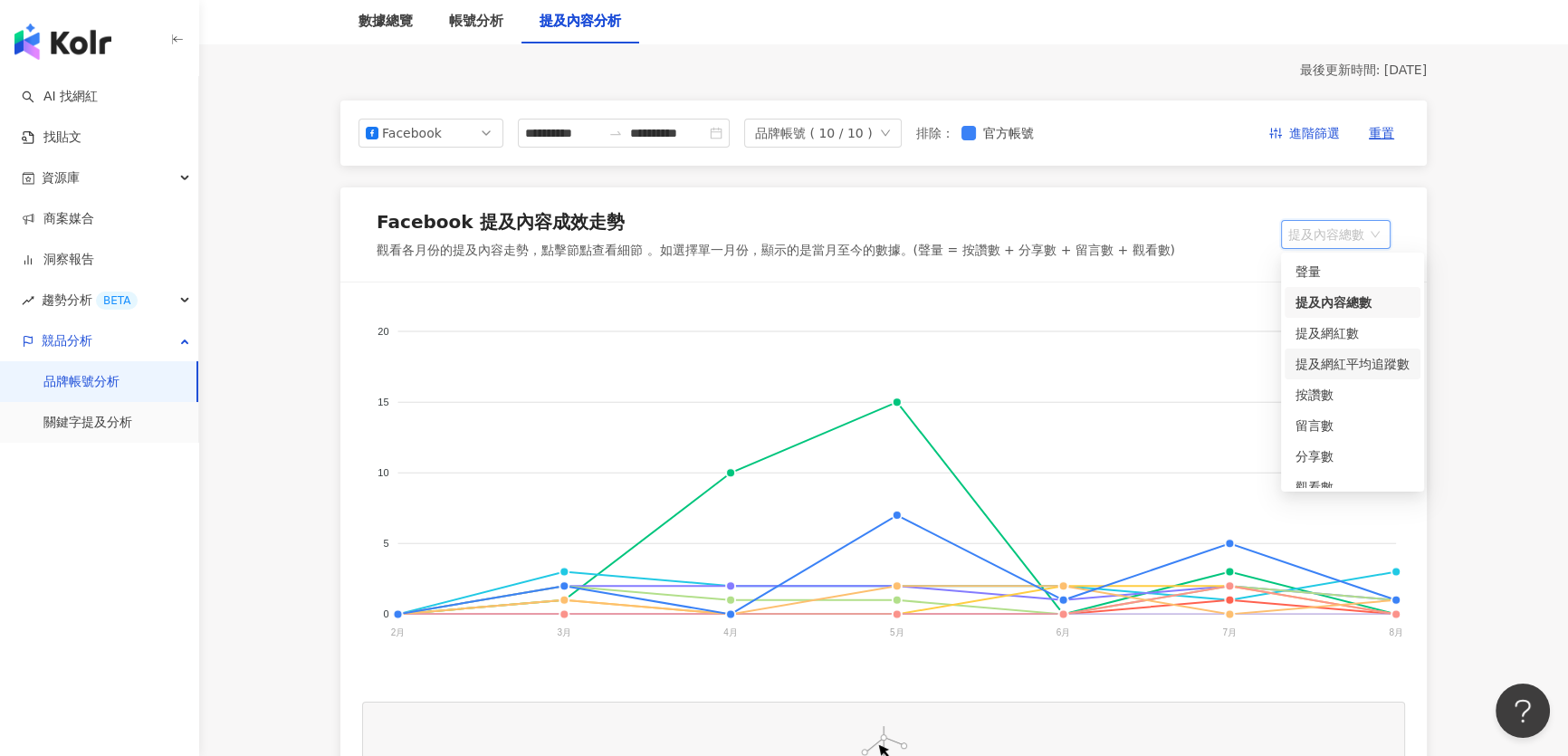
click at [1330, 360] on div "提及網紅平均追蹤數" at bounding box center [1352, 364] width 114 height 20
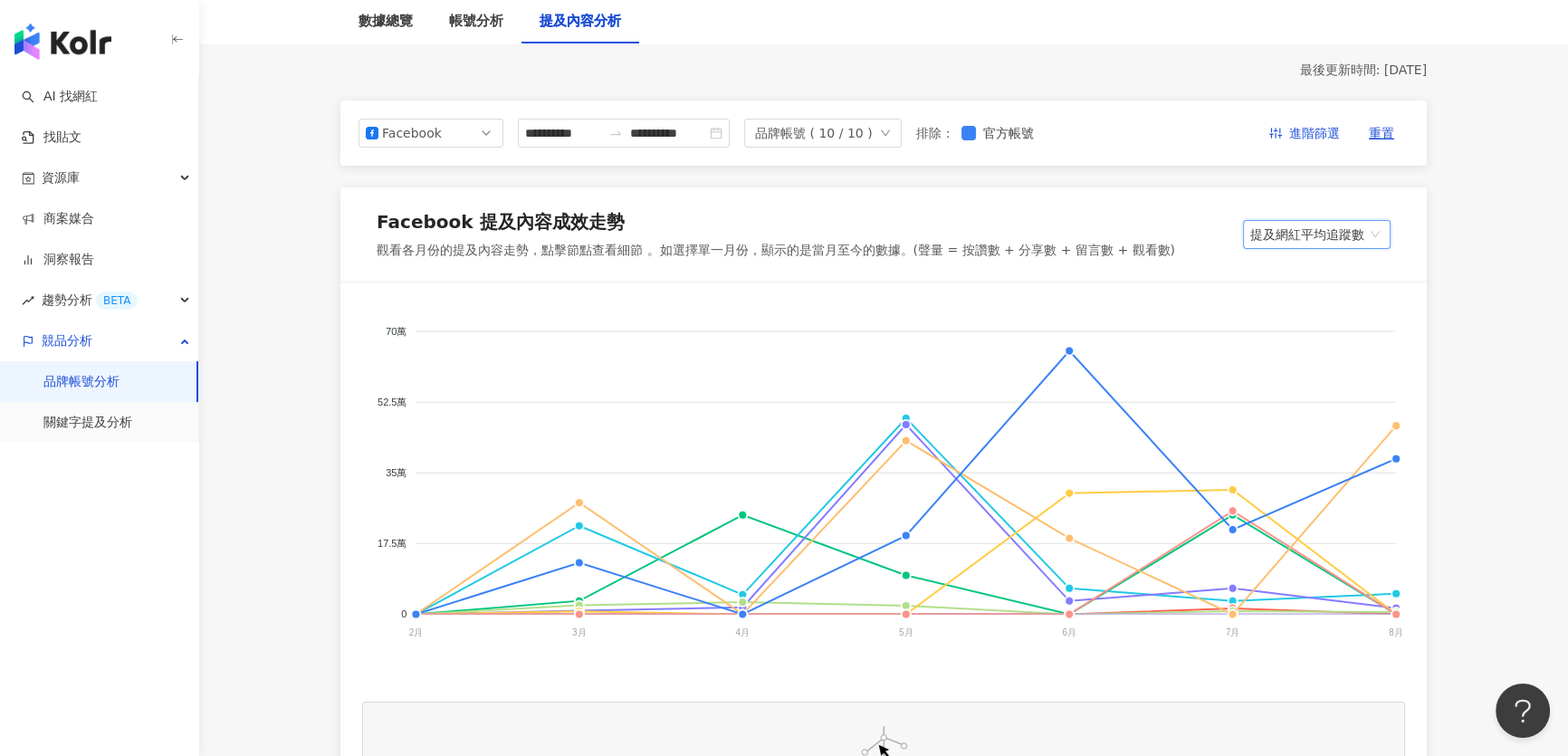
click at [1300, 231] on span "提及網紅平均追蹤數" at bounding box center [1317, 234] width 133 height 27
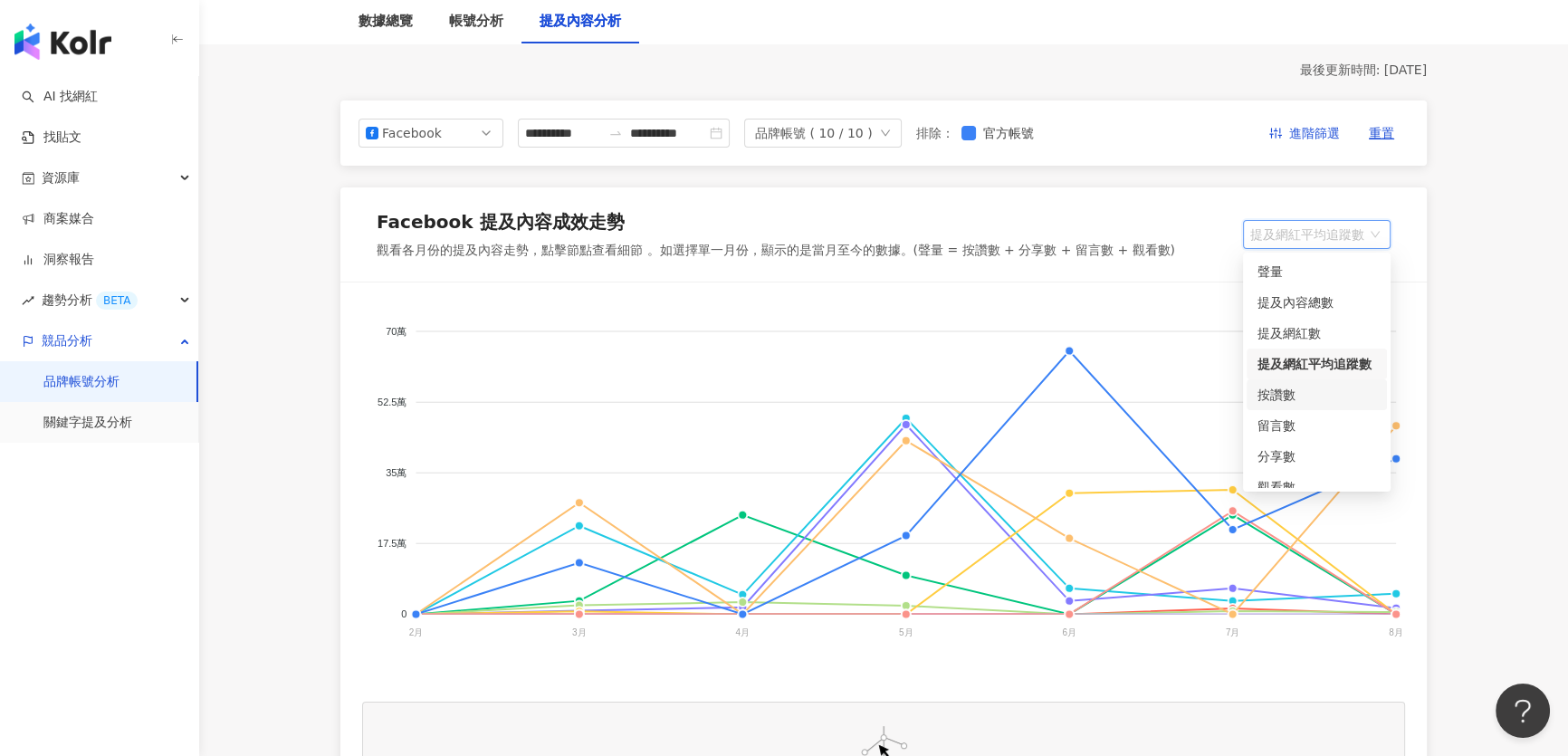
click at [1279, 396] on div "按讚數" at bounding box center [1316, 395] width 118 height 20
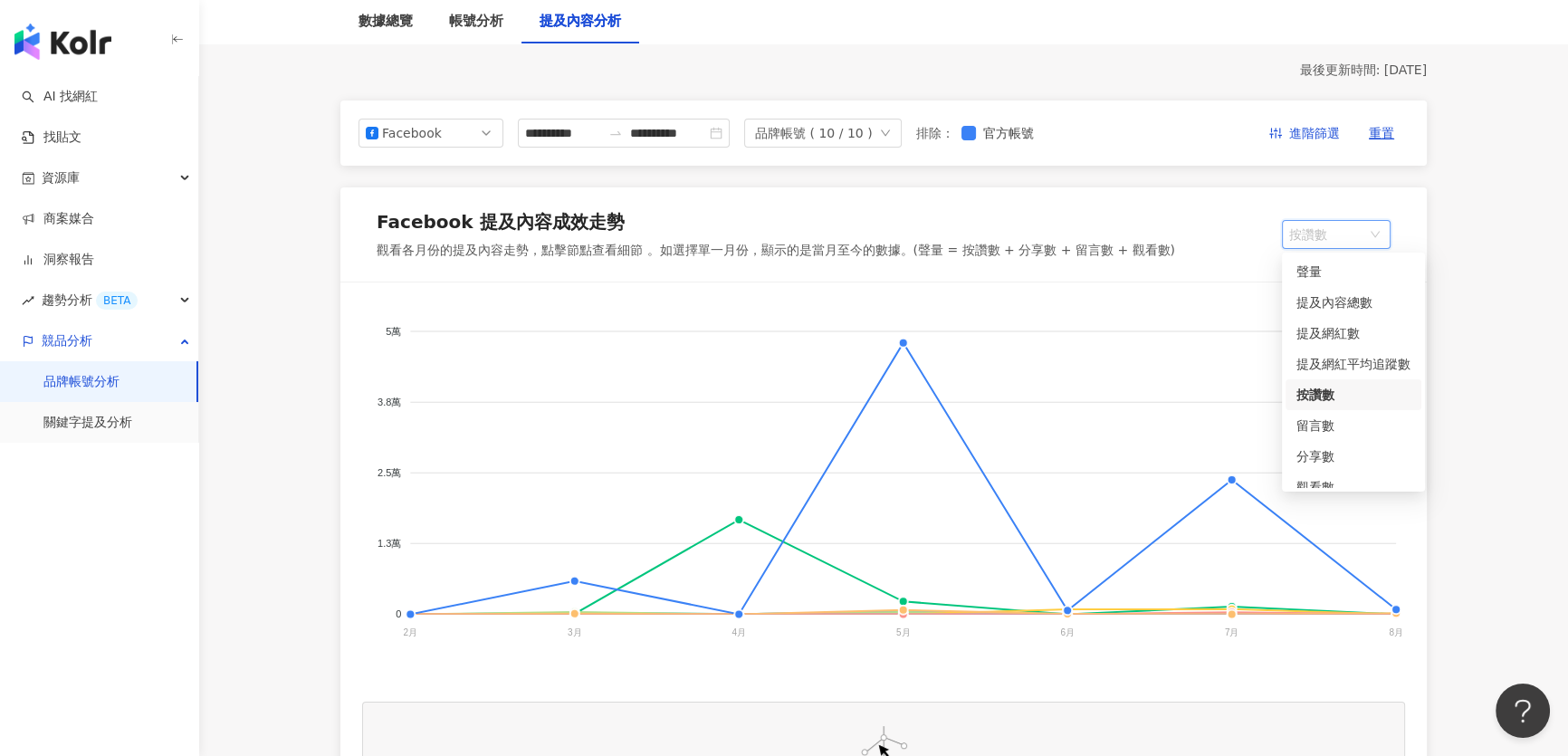
click at [1320, 233] on span "按讚數" at bounding box center [1336, 234] width 94 height 27
click at [1322, 441] on div "分享數" at bounding box center [1353, 457] width 136 height 31
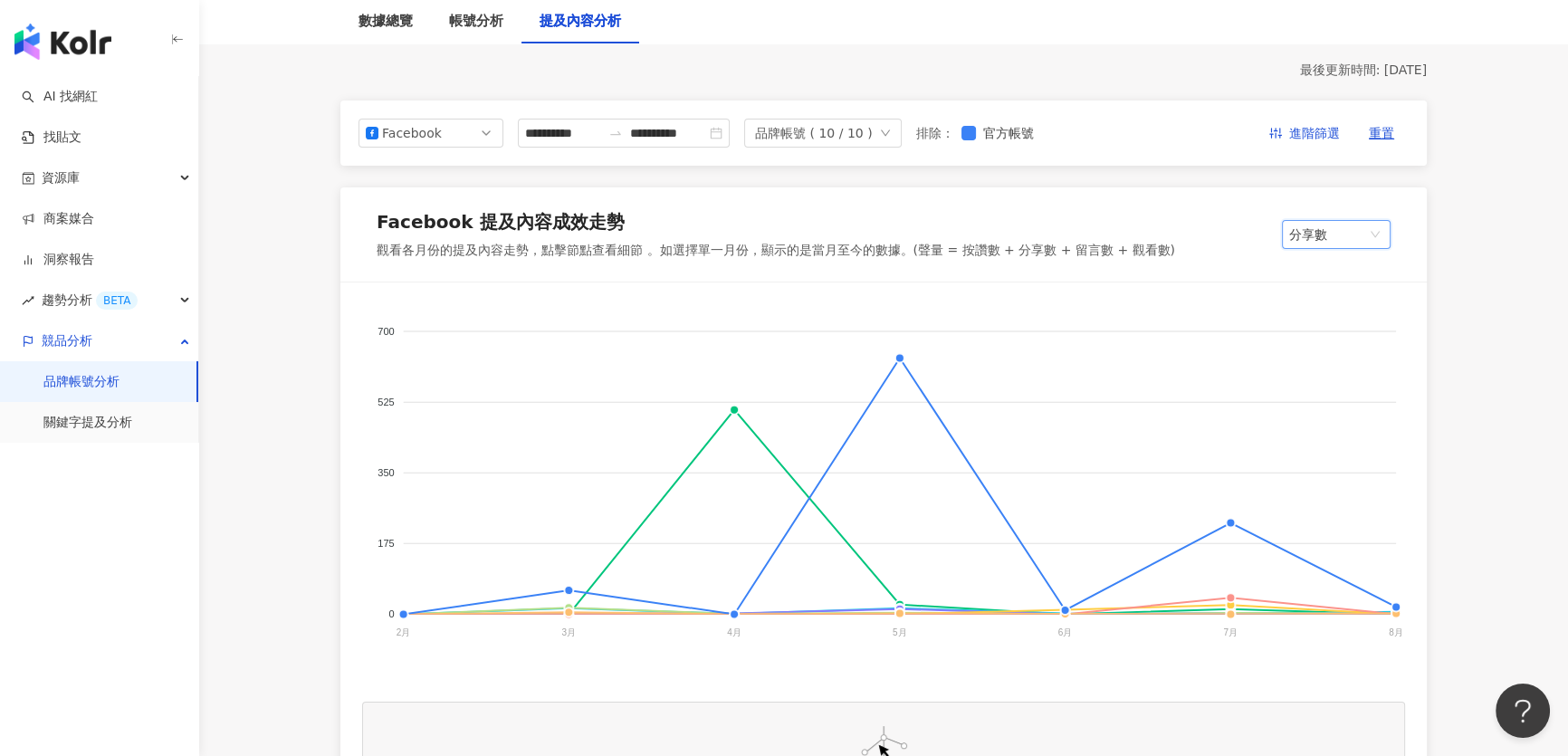
click at [1333, 232] on span "分享數" at bounding box center [1336, 234] width 94 height 27
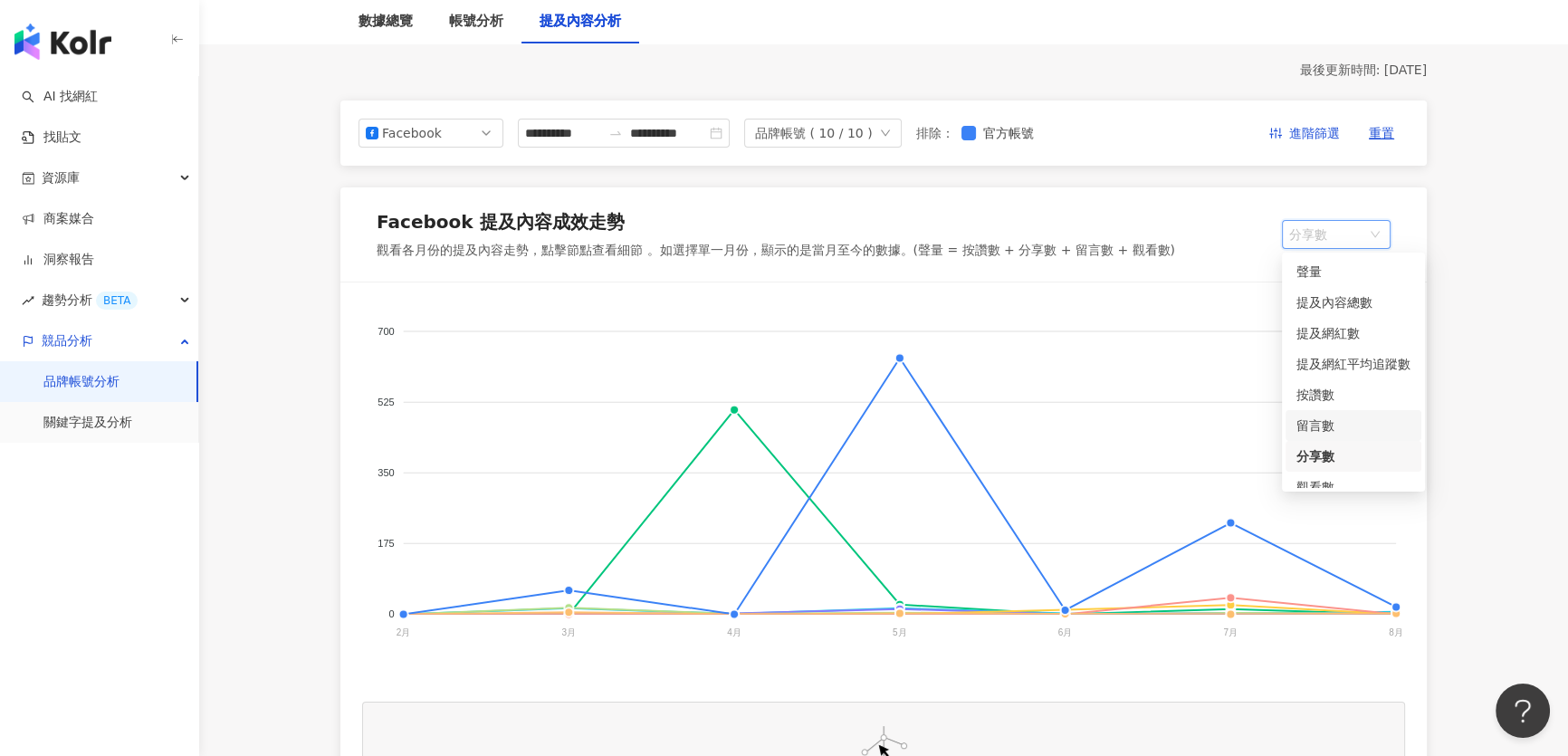
click at [1322, 421] on div "留言數" at bounding box center [1353, 426] width 114 height 20
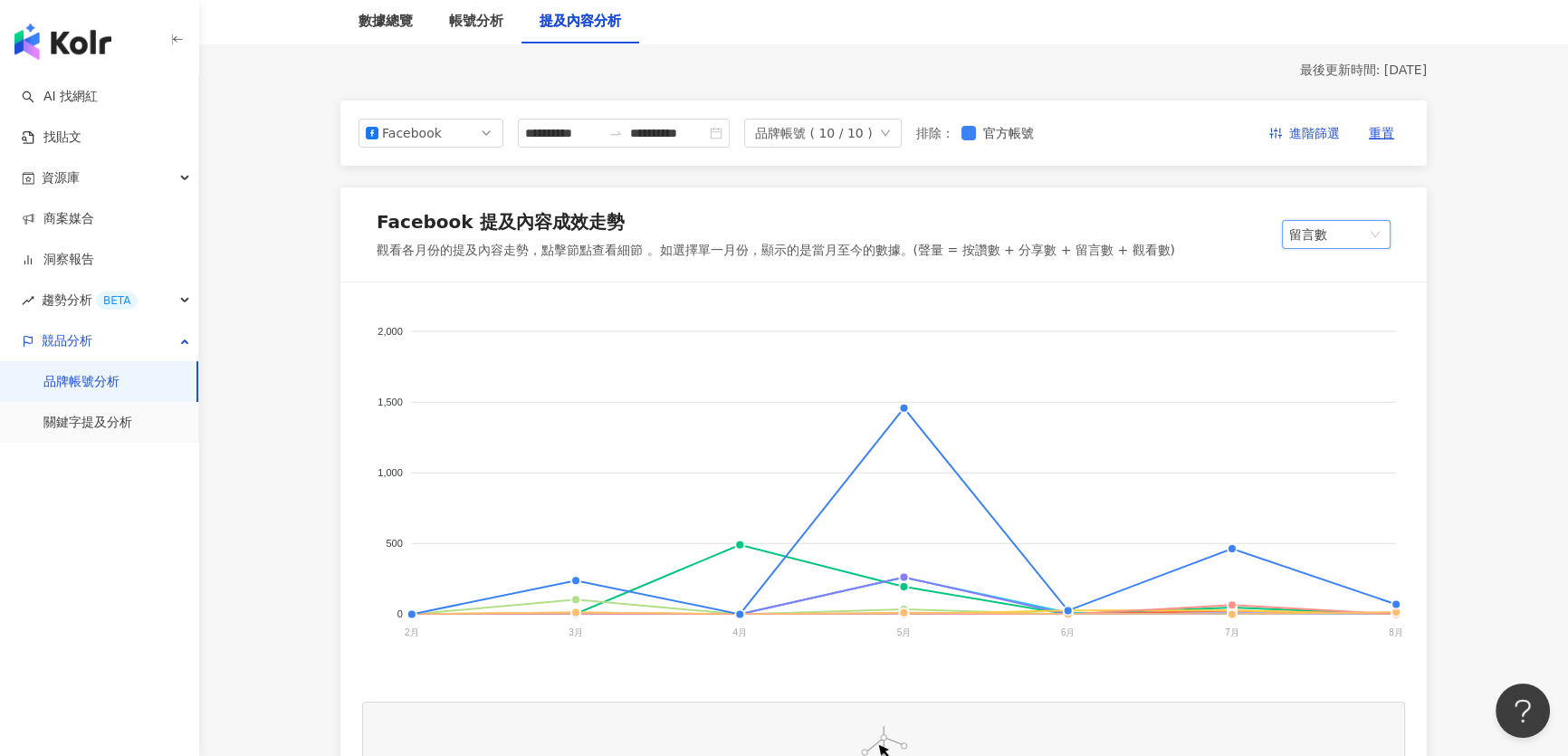
click at [1326, 233] on span "留言數" at bounding box center [1336, 234] width 94 height 27
click at [1331, 452] on div "分享數" at bounding box center [1353, 456] width 114 height 20
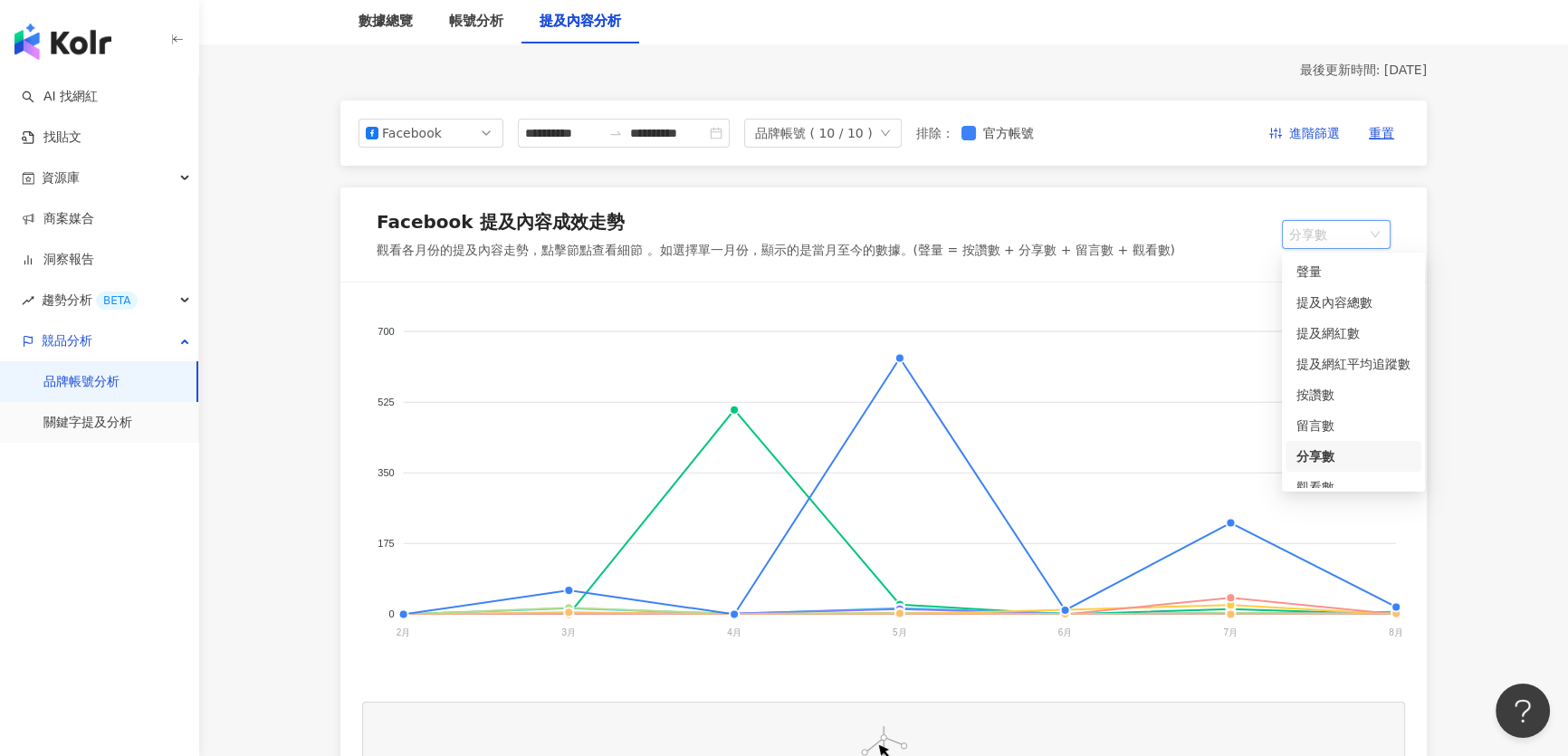
click at [1325, 226] on span "分享數" at bounding box center [1336, 234] width 94 height 27
click at [1331, 442] on div "觀看數" at bounding box center [1353, 441] width 114 height 20
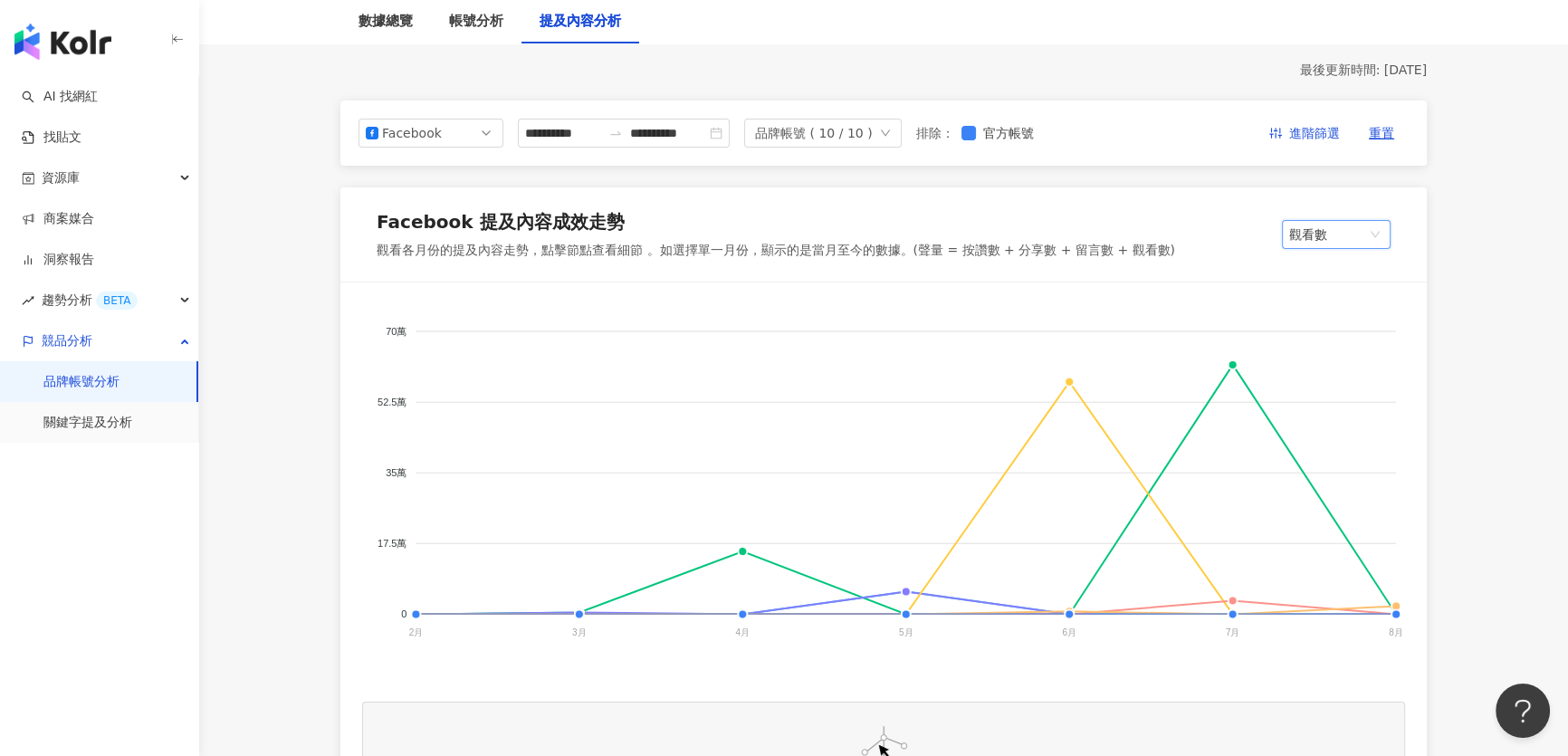
click at [1339, 231] on span "觀看數" at bounding box center [1336, 234] width 94 height 27
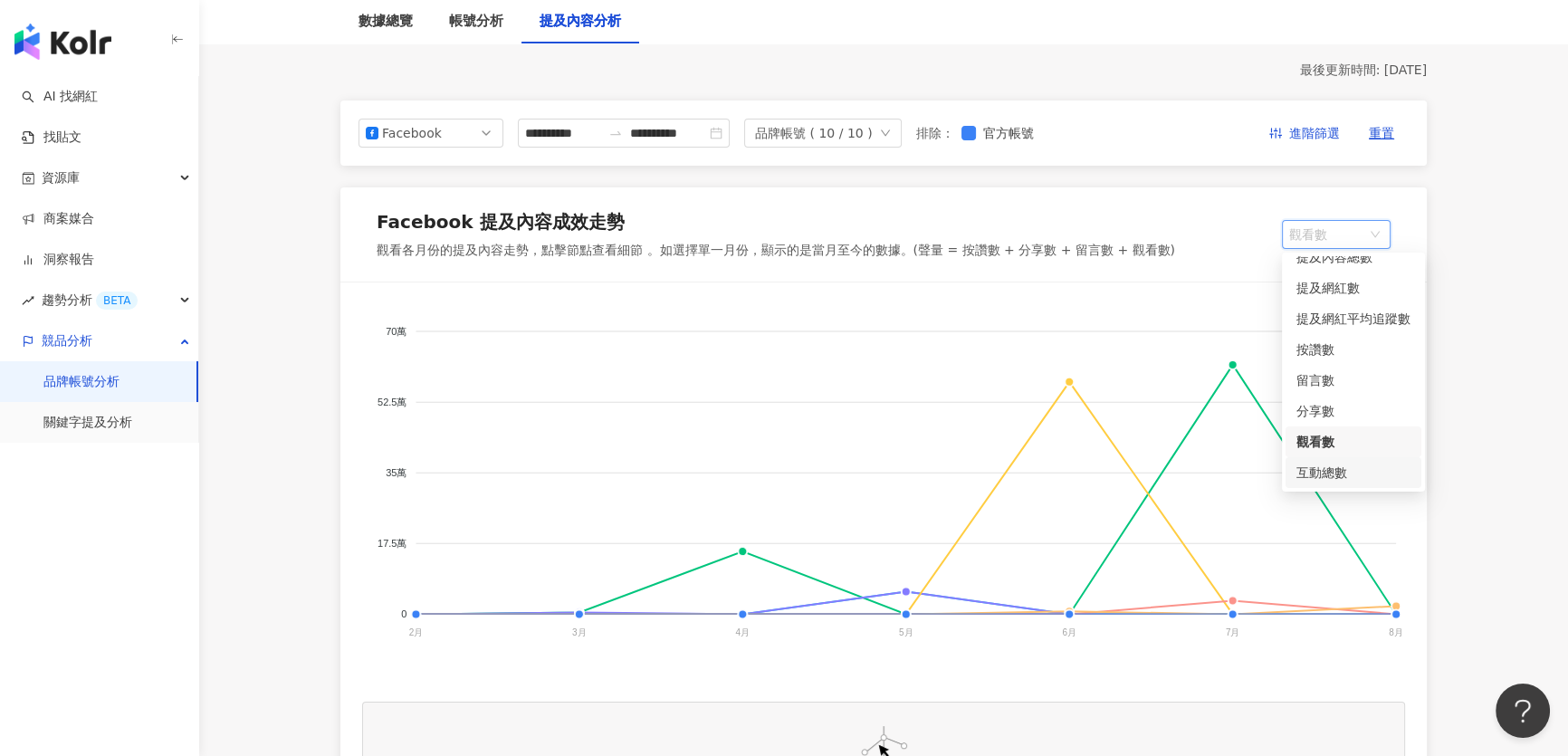
click at [1345, 467] on div "互動總數" at bounding box center [1353, 473] width 114 height 20
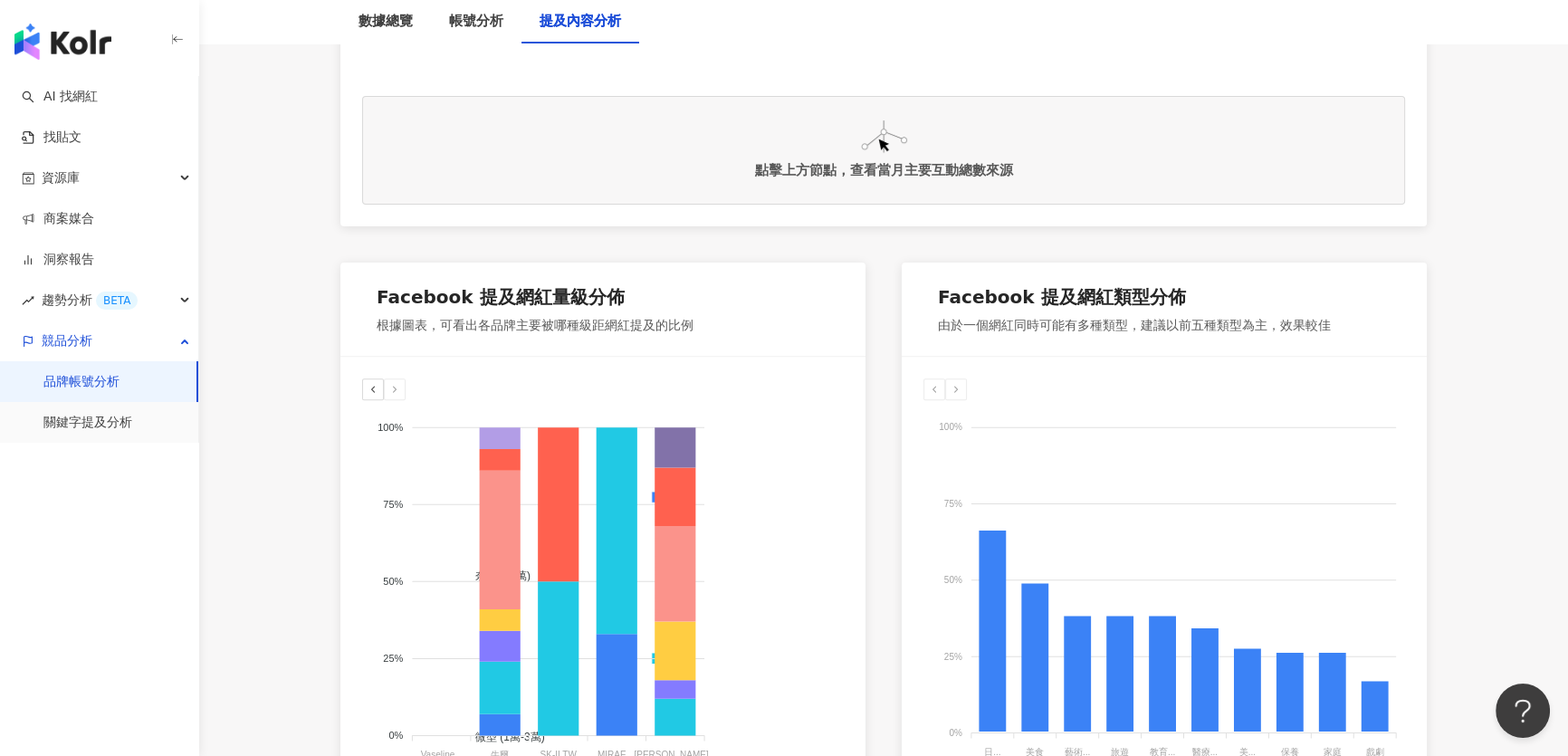
scroll to position [823, 0]
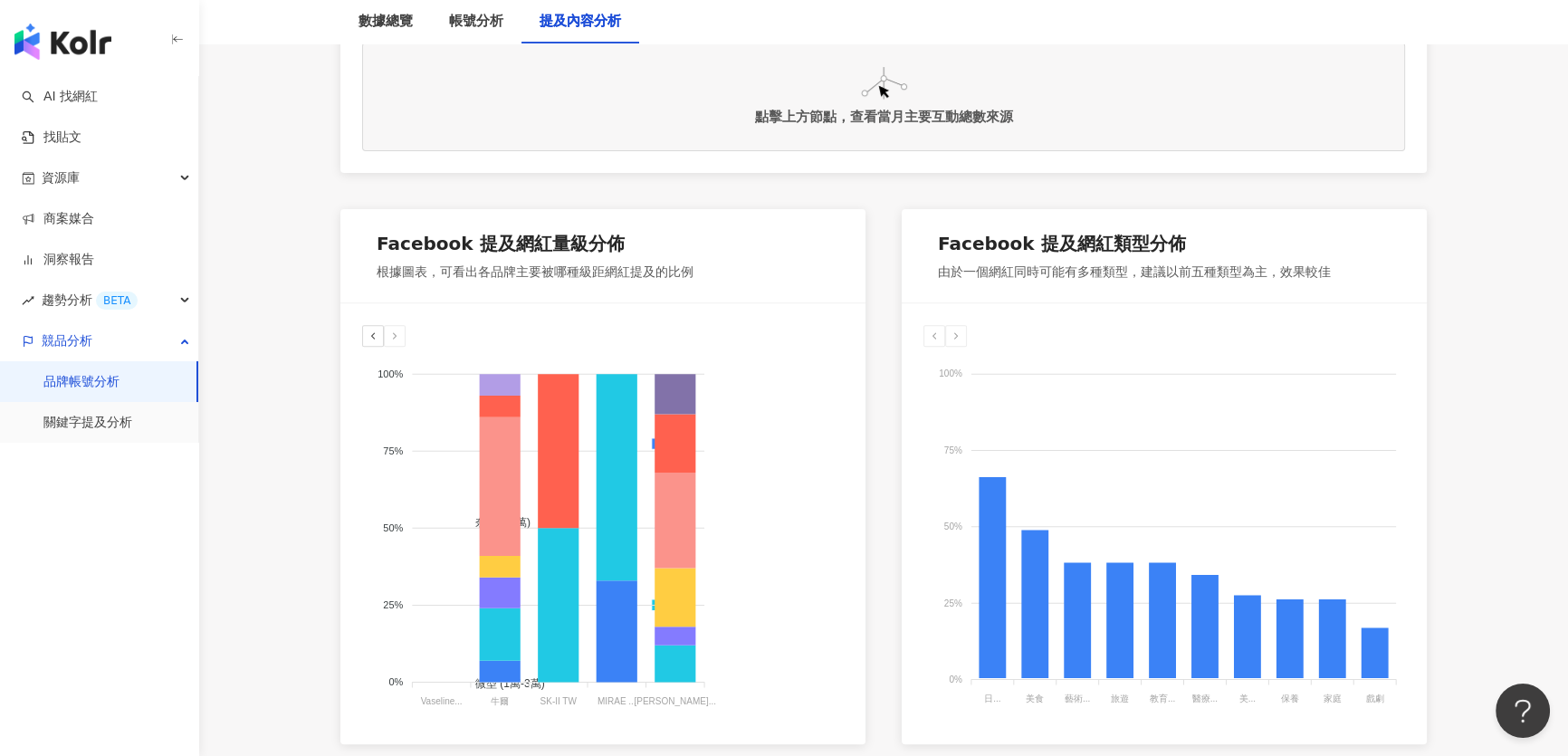
click at [378, 336] on icon at bounding box center [372, 335] width 11 height 11
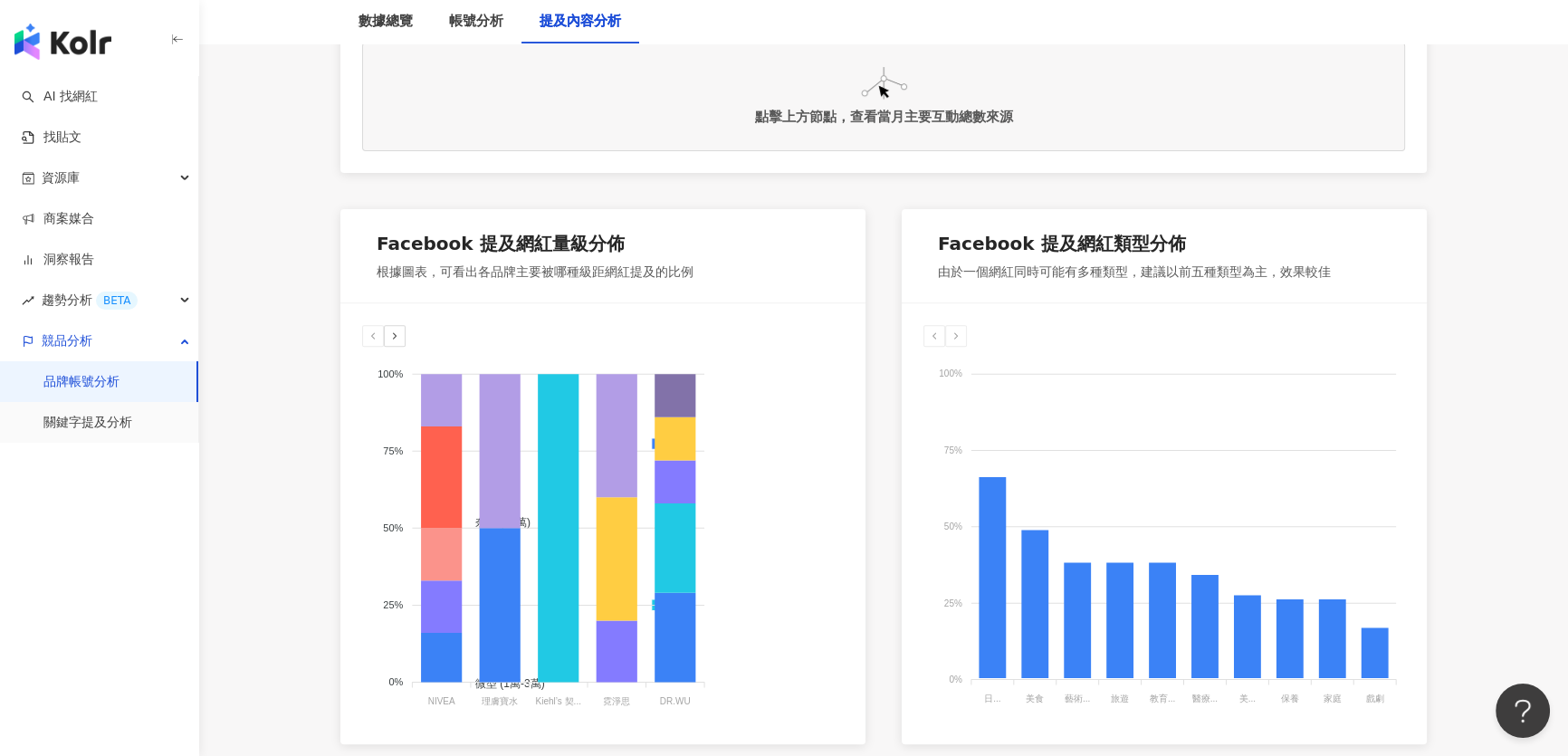
drag, startPoint x: 418, startPoint y: 700, endPoint x: 471, endPoint y: 704, distance: 53.2
click at [471, 704] on foreignobject "奈米 (<1萬) 微型 (1萬-3萬) 小型 (3萬-5萬) 中小型 (5萬-10萬) 中型 (10萬-30萬) 中大型 (30萬-50萬) 大型 (50萬-…" at bounding box center [602, 527] width 481 height 362
drag, startPoint x: 463, startPoint y: 700, endPoint x: 417, endPoint y: 701, distance: 46.0
click at [417, 701] on foreignobject "奈米 (<1萬) 微型 (1萬-3萬) 小型 (3萬-5萬) 中小型 (5萬-10萬) 中型 (10萬-30萬) 中大型 (30萬-50萬) 大型 (50萬-…" at bounding box center [602, 527] width 481 height 362
drag, startPoint x: 535, startPoint y: 697, endPoint x: 566, endPoint y: 699, distance: 31.1
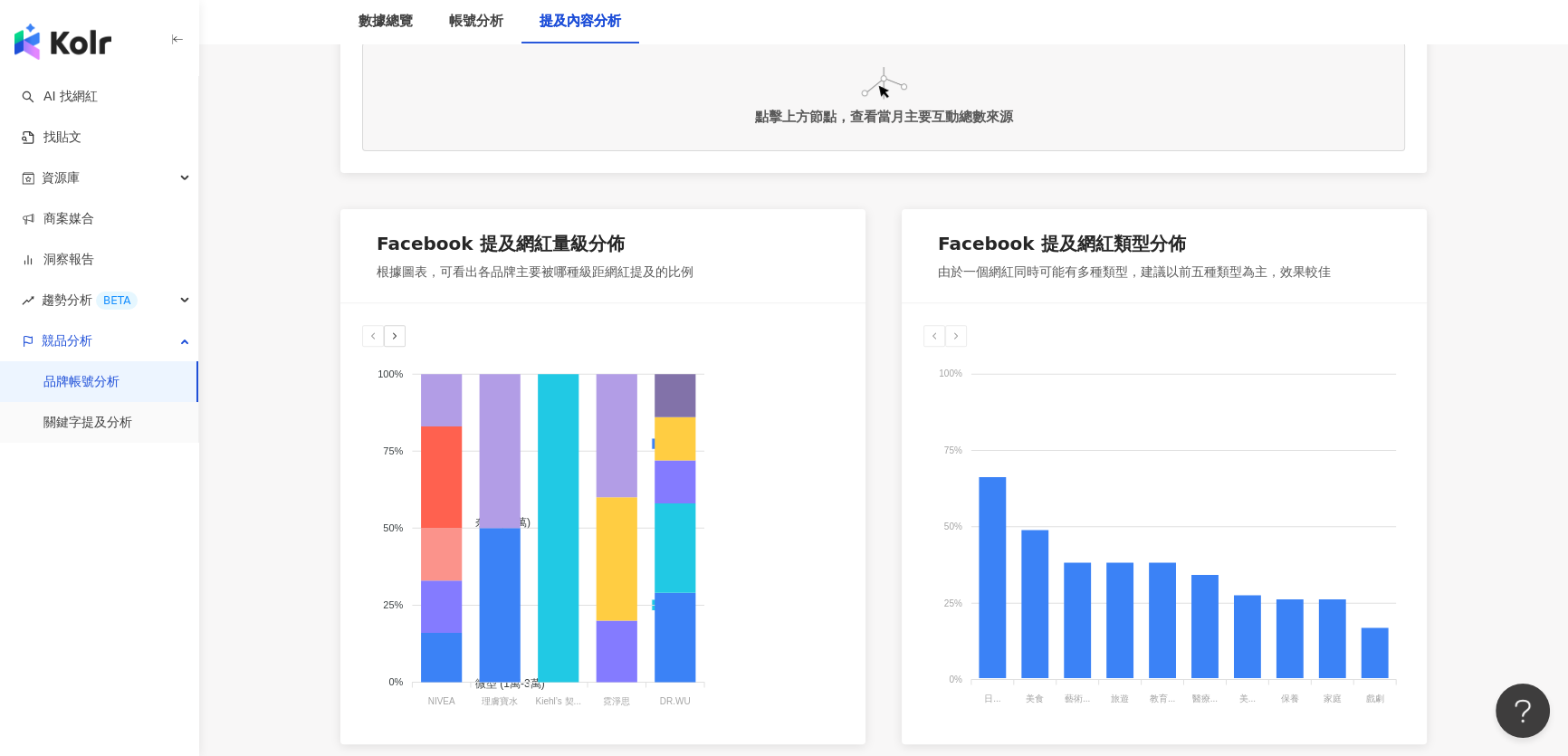
click at [566, 699] on tspan "Kiehl’s 契..." at bounding box center [557, 701] width 45 height 10
drag, startPoint x: 421, startPoint y: 700, endPoint x: 475, endPoint y: 706, distance: 54.3
click at [475, 706] on foreignobject "奈米 (<1萬) 微型 (1萬-3萬) 小型 (3萬-5萬) 中小型 (5萬-10萬) 中型 (10萬-30萬) 中大型 (30萬-50萬) 大型 (50萬-…" at bounding box center [602, 527] width 481 height 362
drag, startPoint x: 598, startPoint y: 698, endPoint x: 638, endPoint y: 681, distance: 43.5
click at [634, 697] on foreignobject "奈米 (<1萬) 微型 (1萬-3萬) 小型 (3萬-5萬) 中小型 (5萬-10萬) 中型 (10萬-30萬) 中大型 (30萬-50萬) 大型 (50萬-…" at bounding box center [602, 527] width 481 height 362
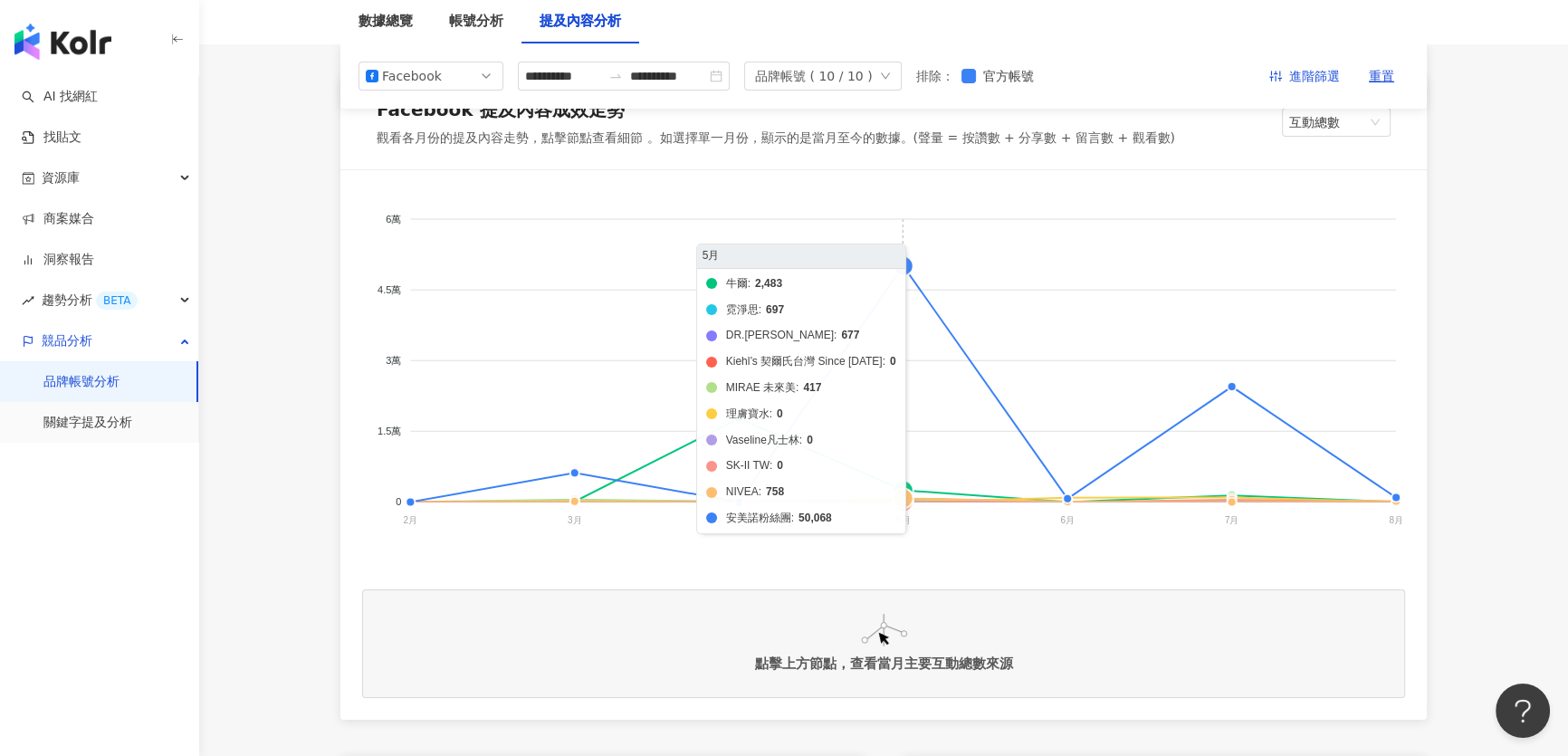
scroll to position [81, 0]
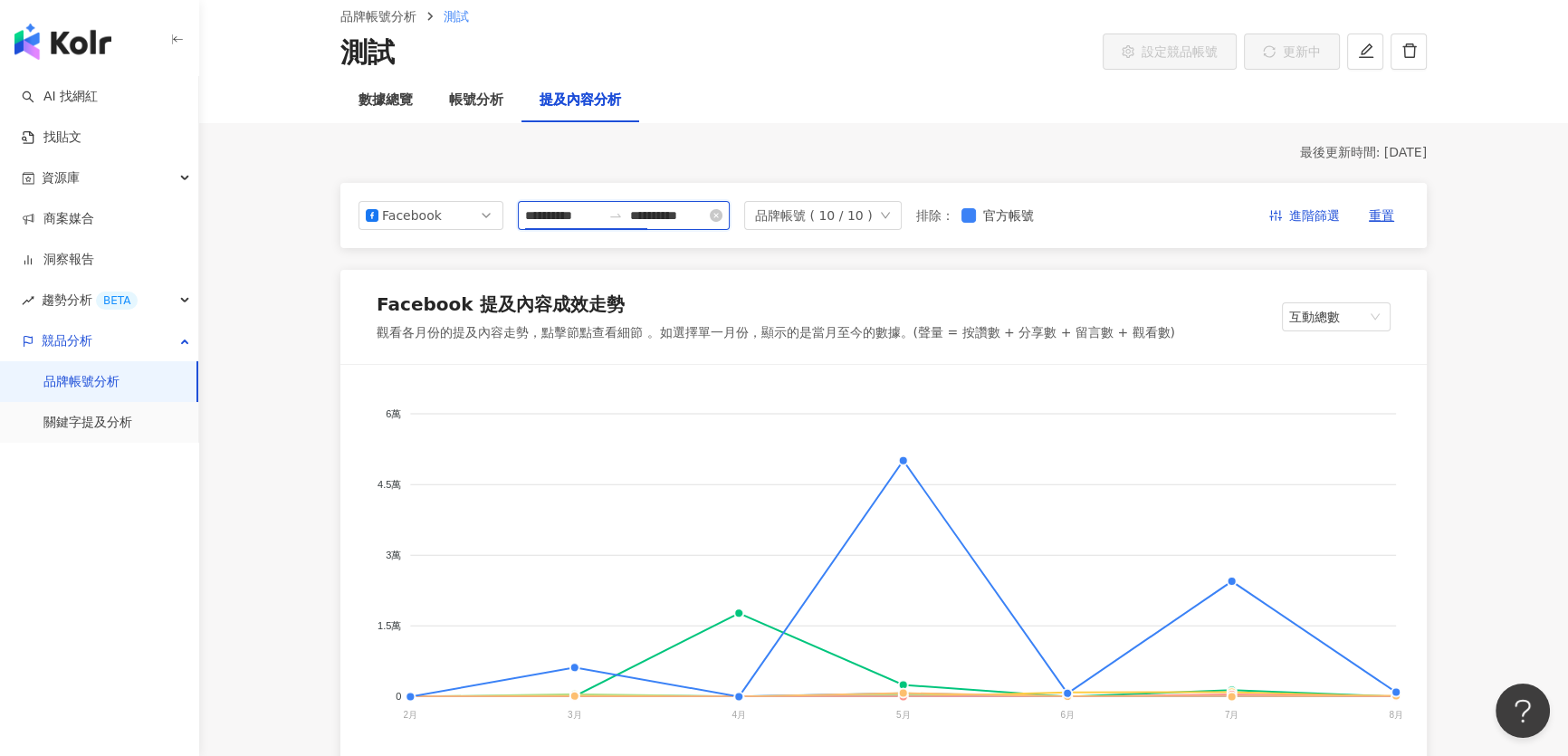
click at [598, 217] on input "**********" at bounding box center [563, 215] width 76 height 20
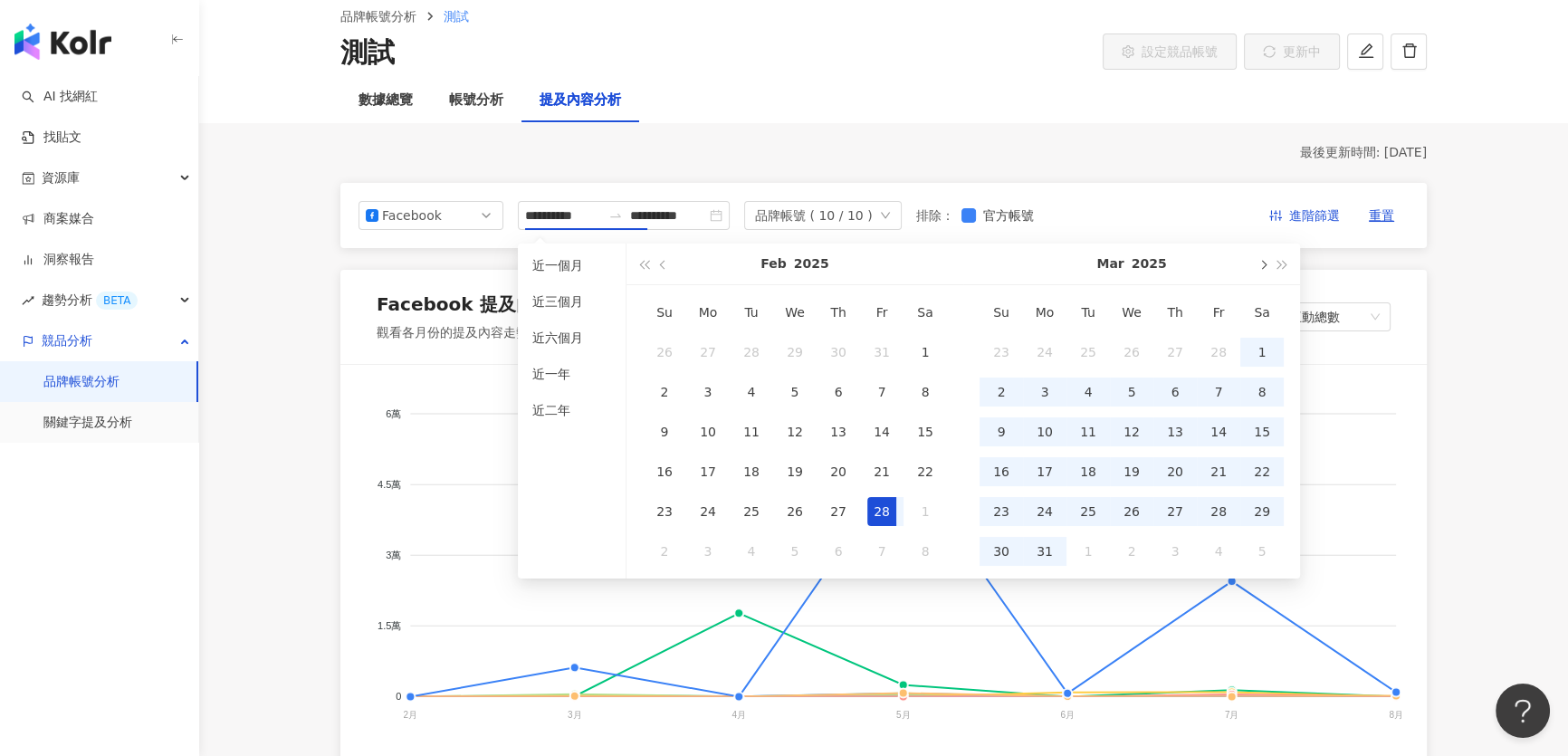
click at [1259, 266] on span "button" at bounding box center [1261, 264] width 9 height 9
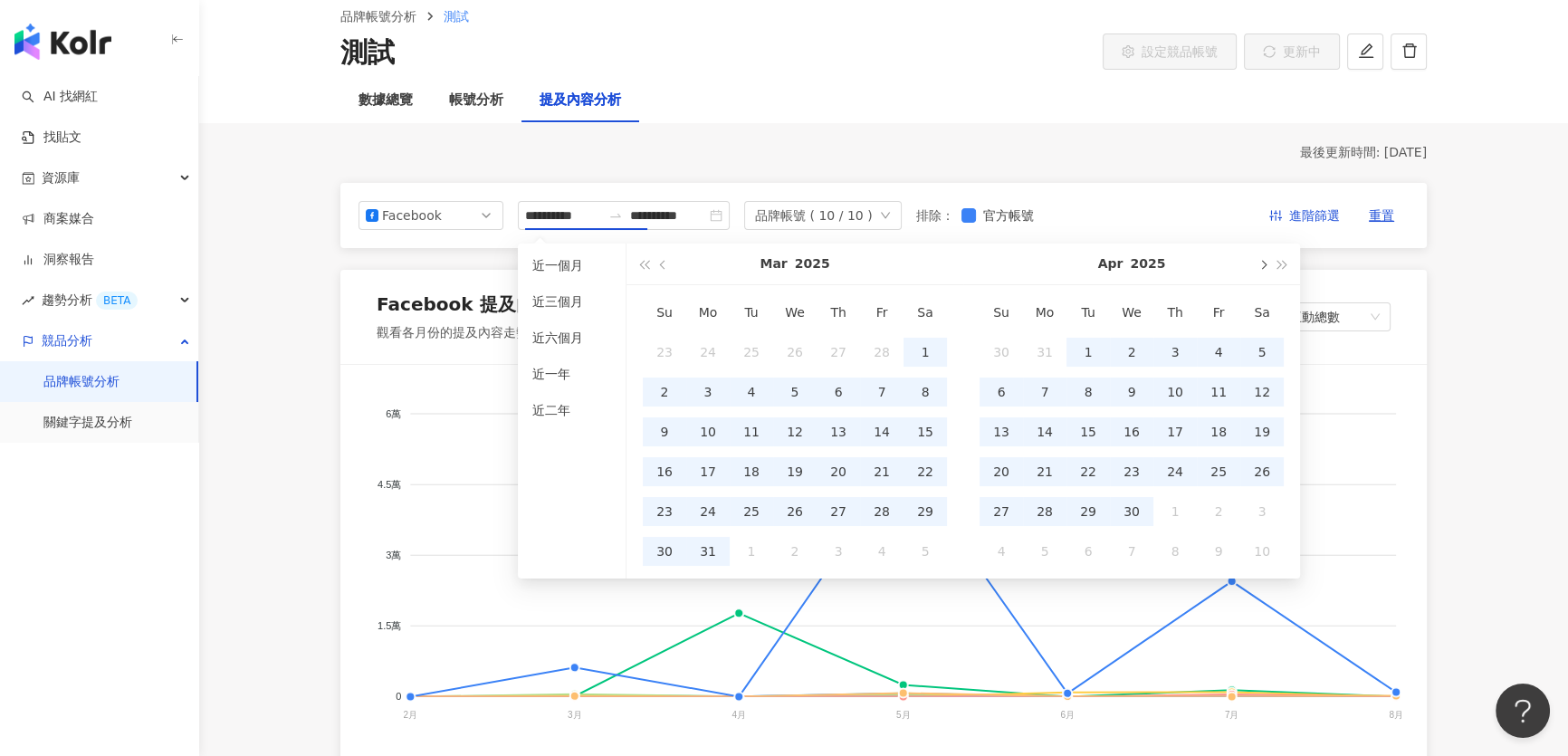
click at [1259, 266] on span "button" at bounding box center [1261, 264] width 9 height 9
click at [1261, 265] on span "button" at bounding box center [1261, 264] width 9 height 9
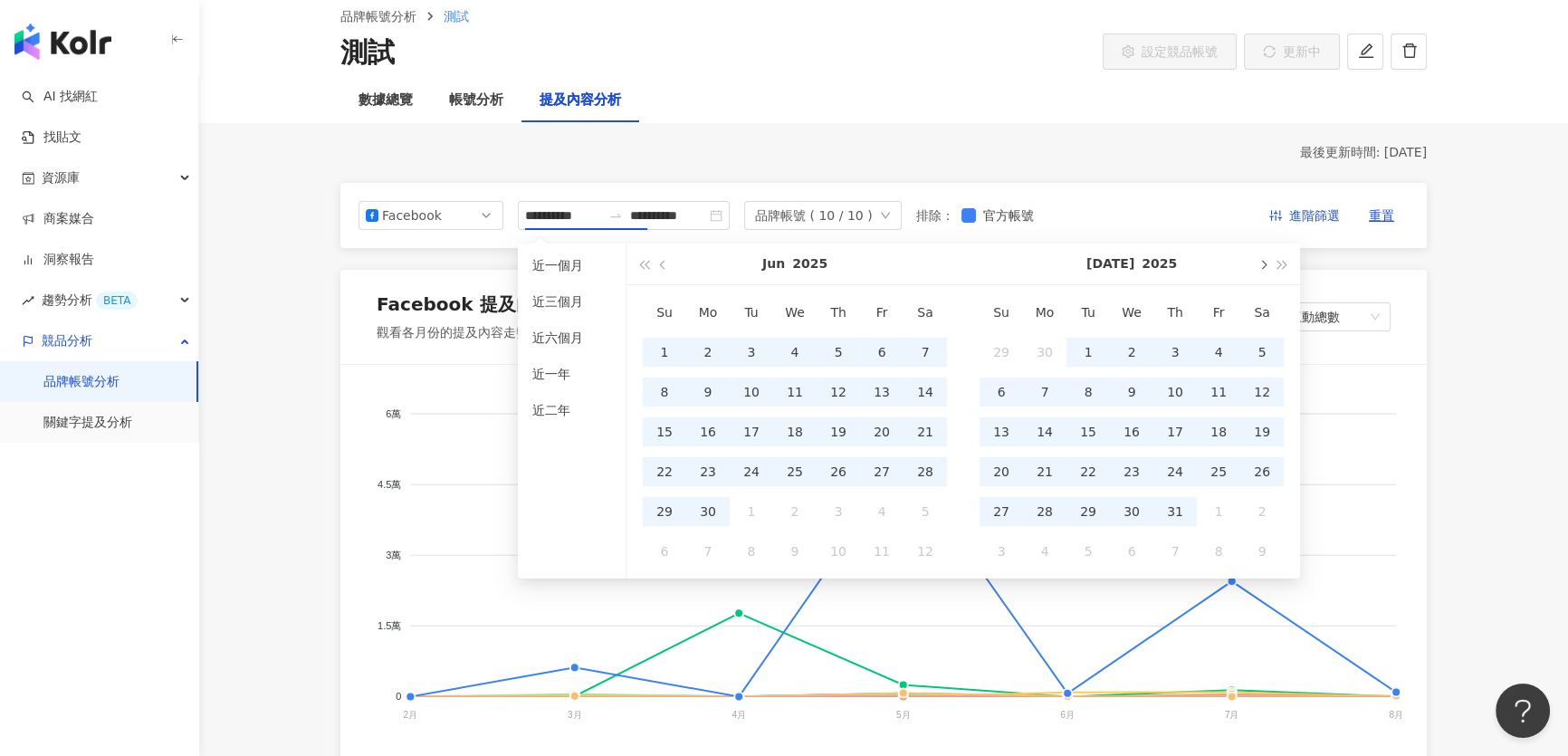
click at [1263, 264] on span "button" at bounding box center [1261, 264] width 9 height 9
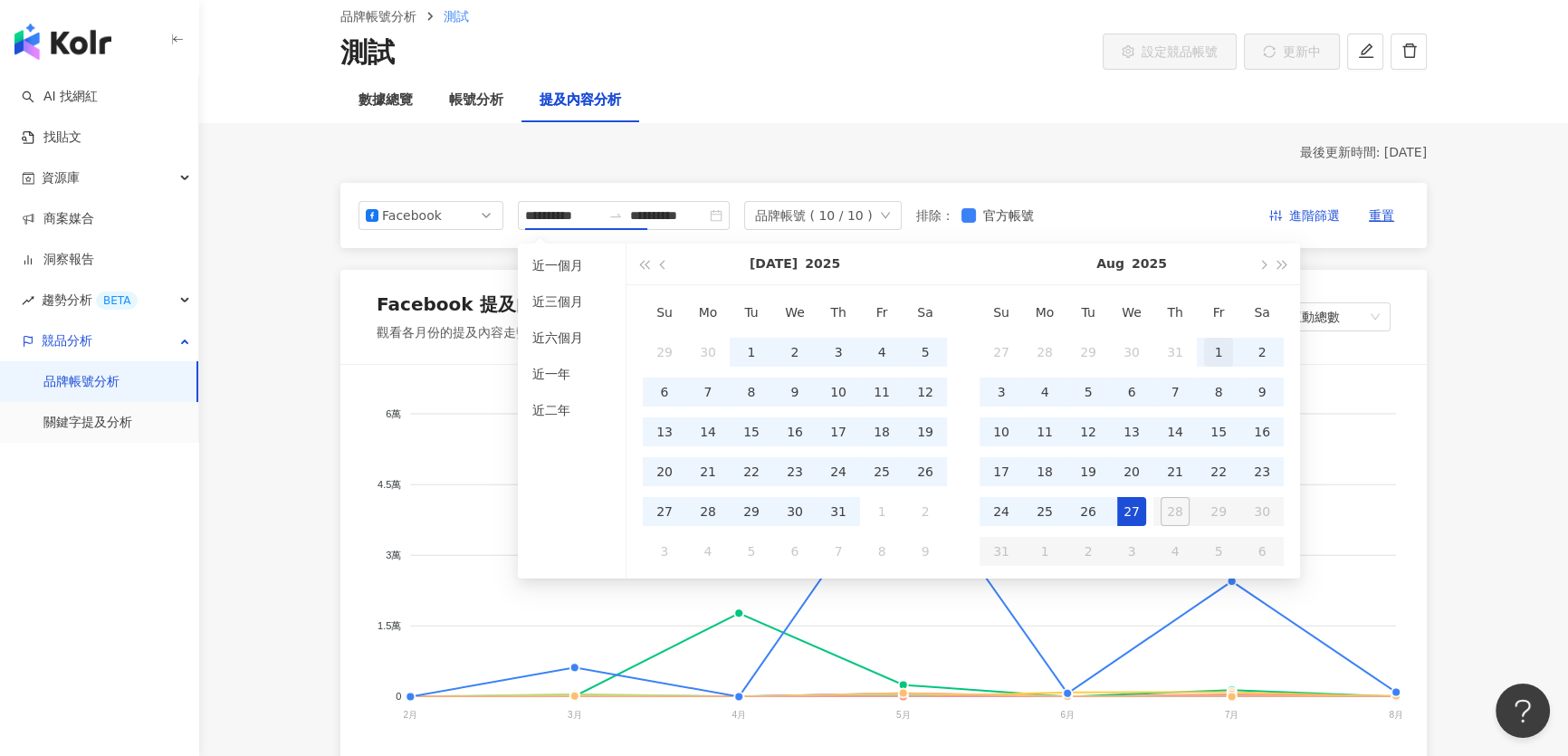
type input "**********"
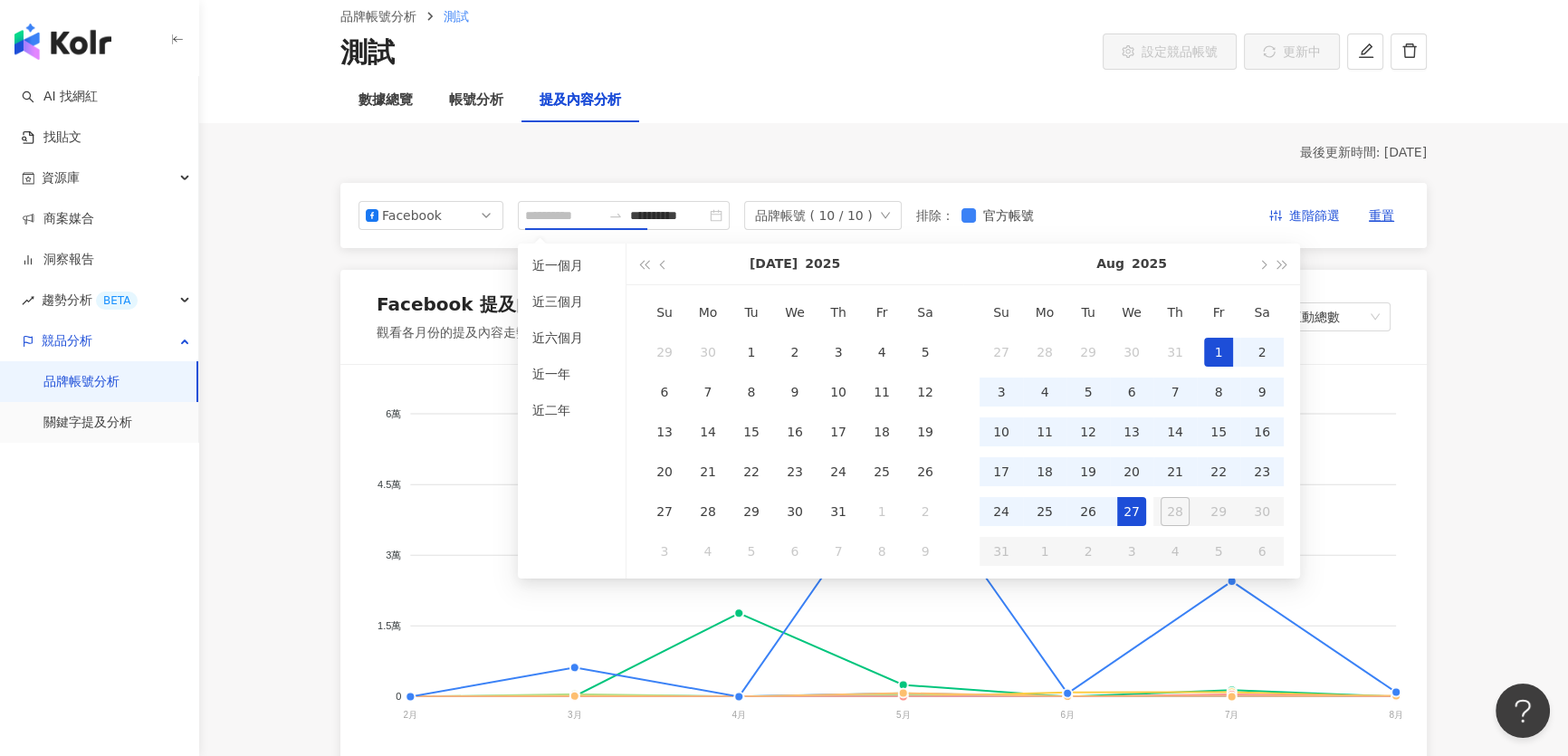
click at [1218, 342] on div "1" at bounding box center [1218, 353] width 29 height 29
click at [1132, 510] on div "27" at bounding box center [1132, 512] width 29 height 29
type input "**********"
click at [890, 96] on div "數據總覽 帳號分析 提及內容分析" at bounding box center [884, 101] width 1159 height 44
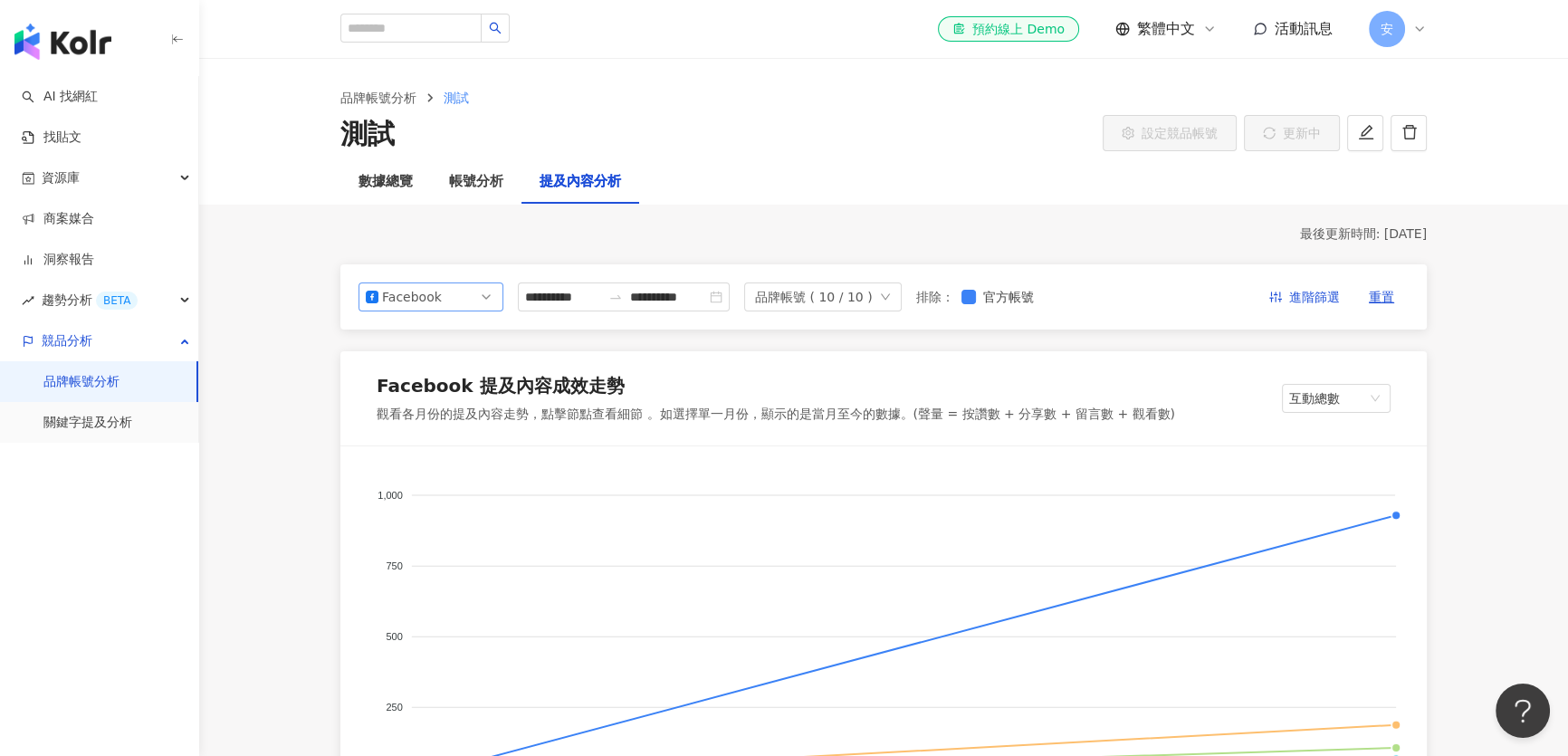
click at [433, 300] on div "Facebook" at bounding box center [411, 297] width 59 height 27
click at [408, 338] on div "Instagram" at bounding box center [419, 339] width 59 height 20
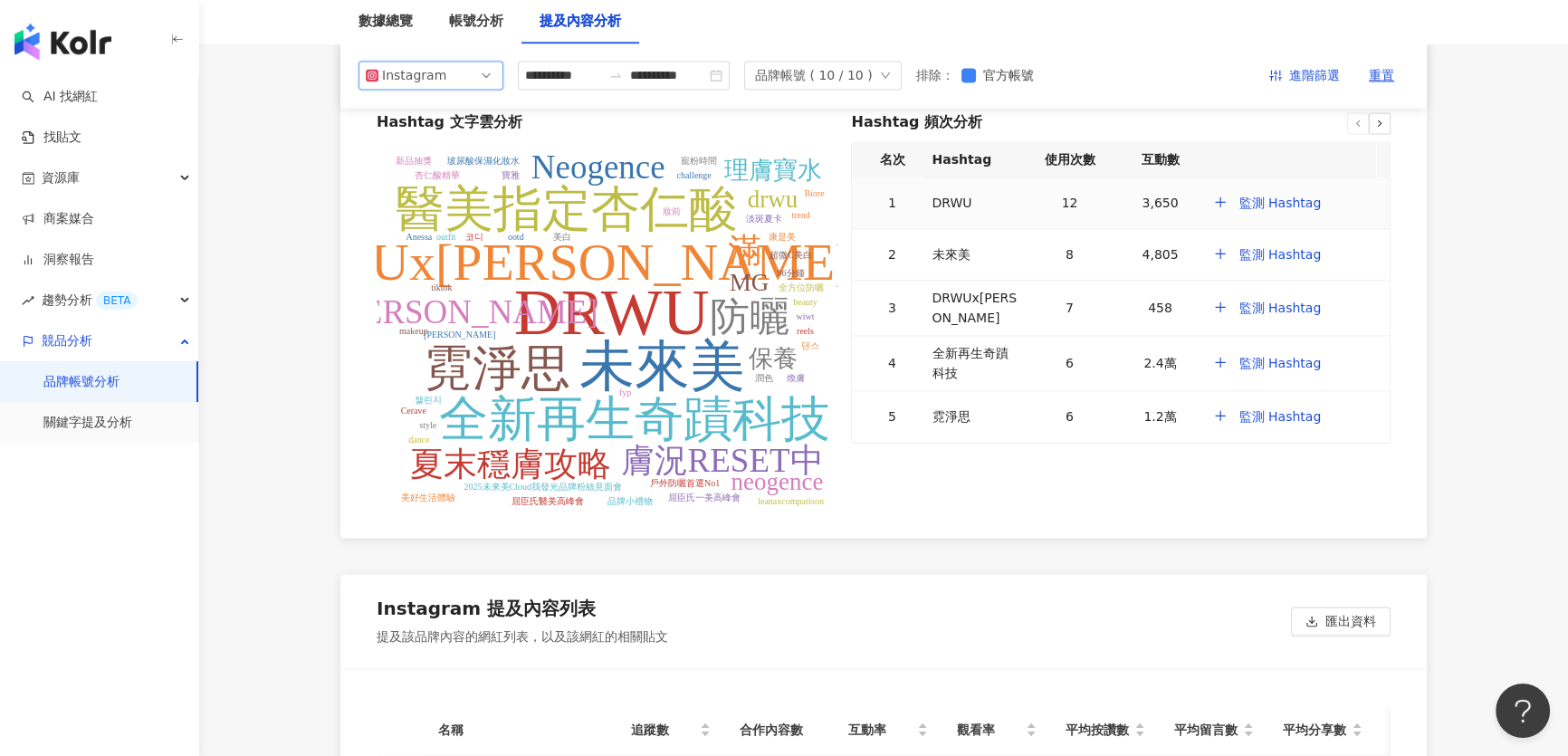
scroll to position [3376, 0]
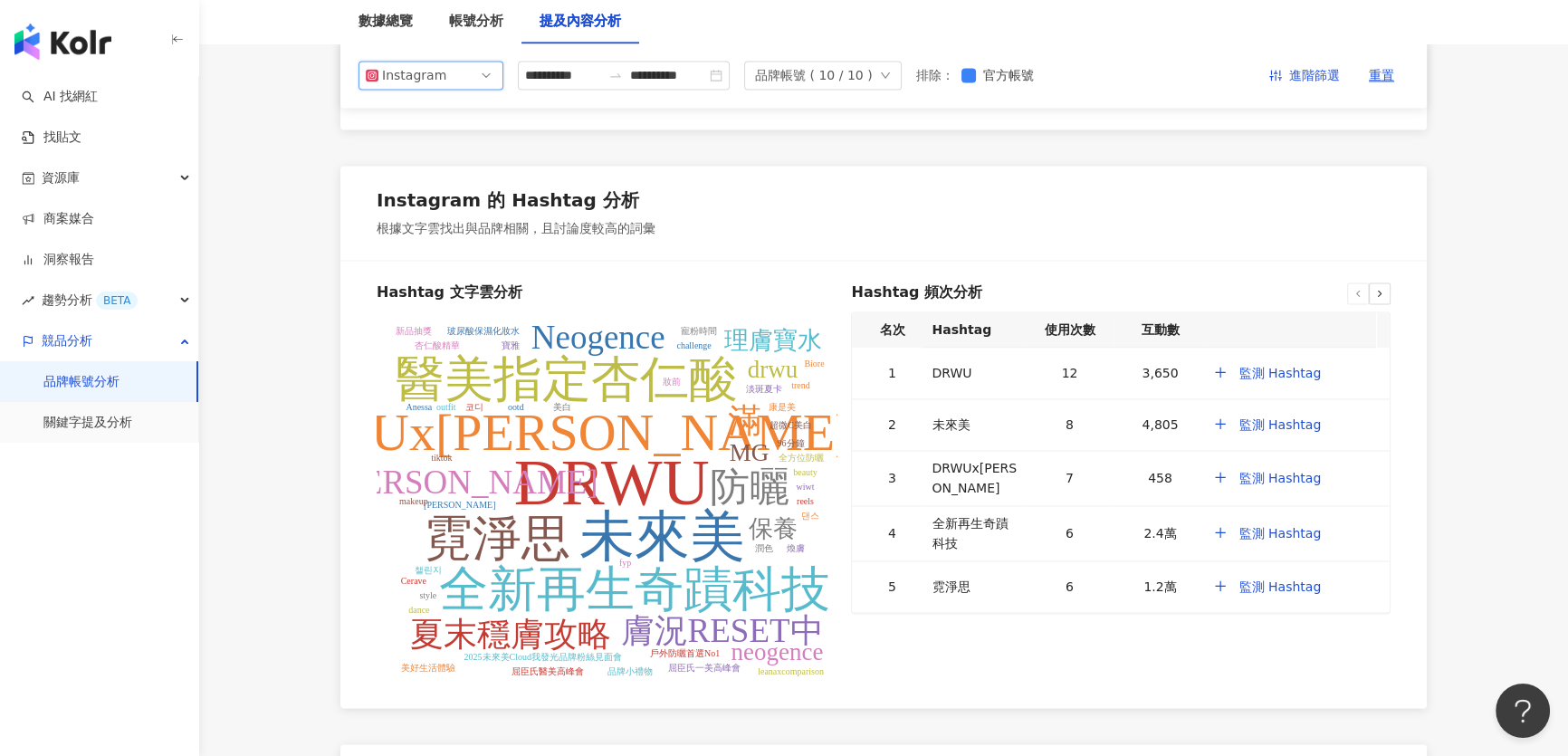
click at [1377, 288] on icon at bounding box center [1380, 293] width 11 height 11
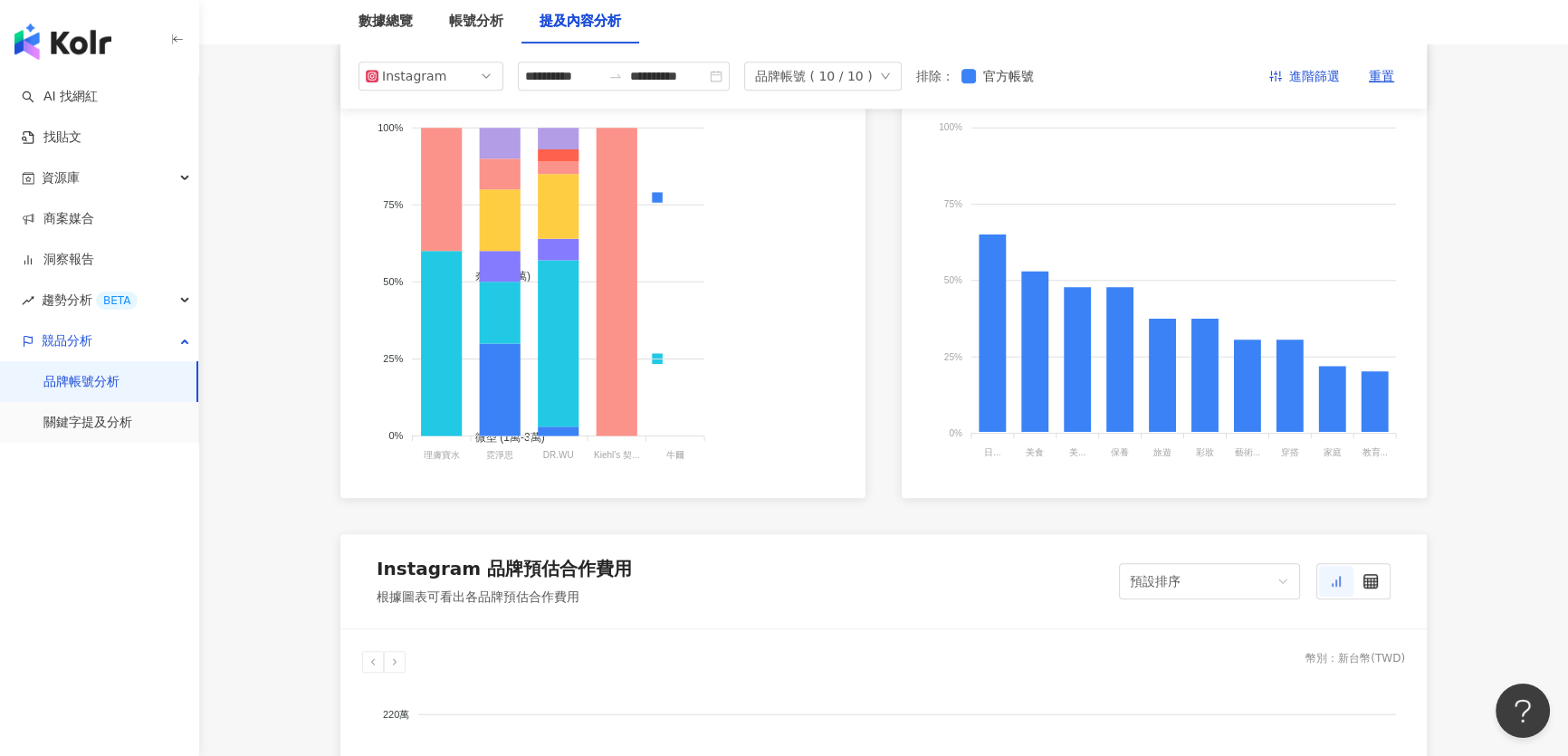
scroll to position [903, 0]
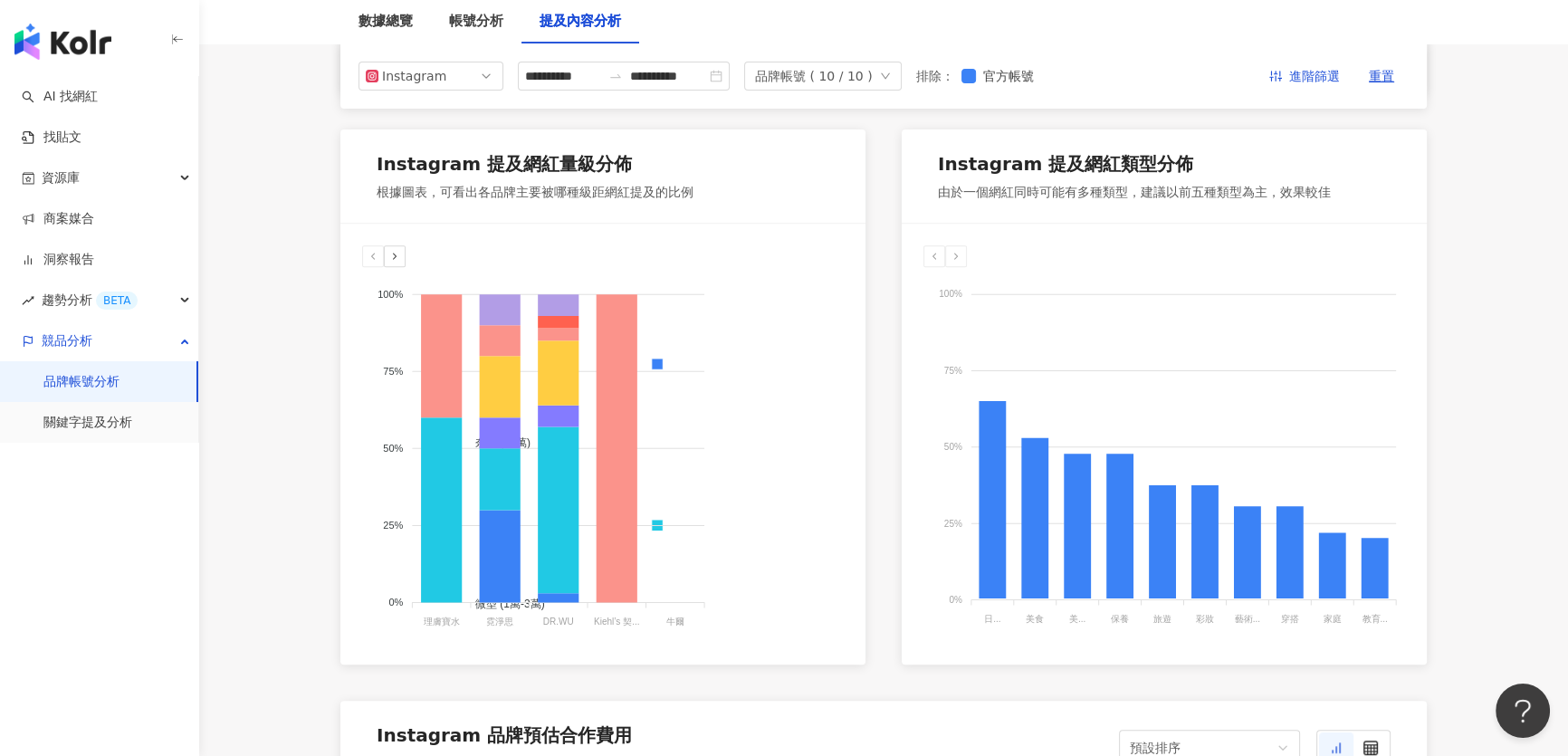
click at [392, 259] on icon at bounding box center [394, 256] width 11 height 11
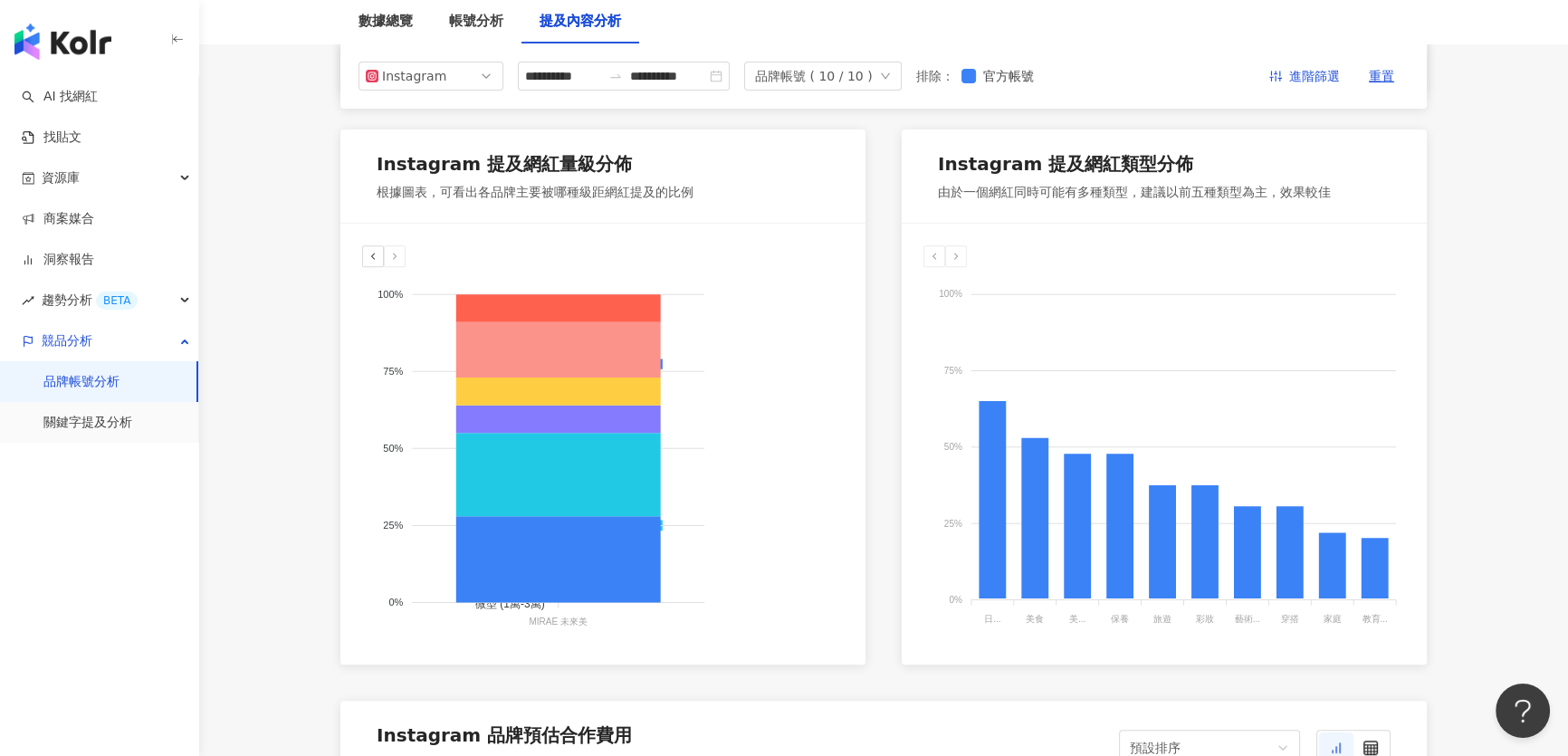
click at [372, 256] on polyline at bounding box center [373, 257] width 3 height 6
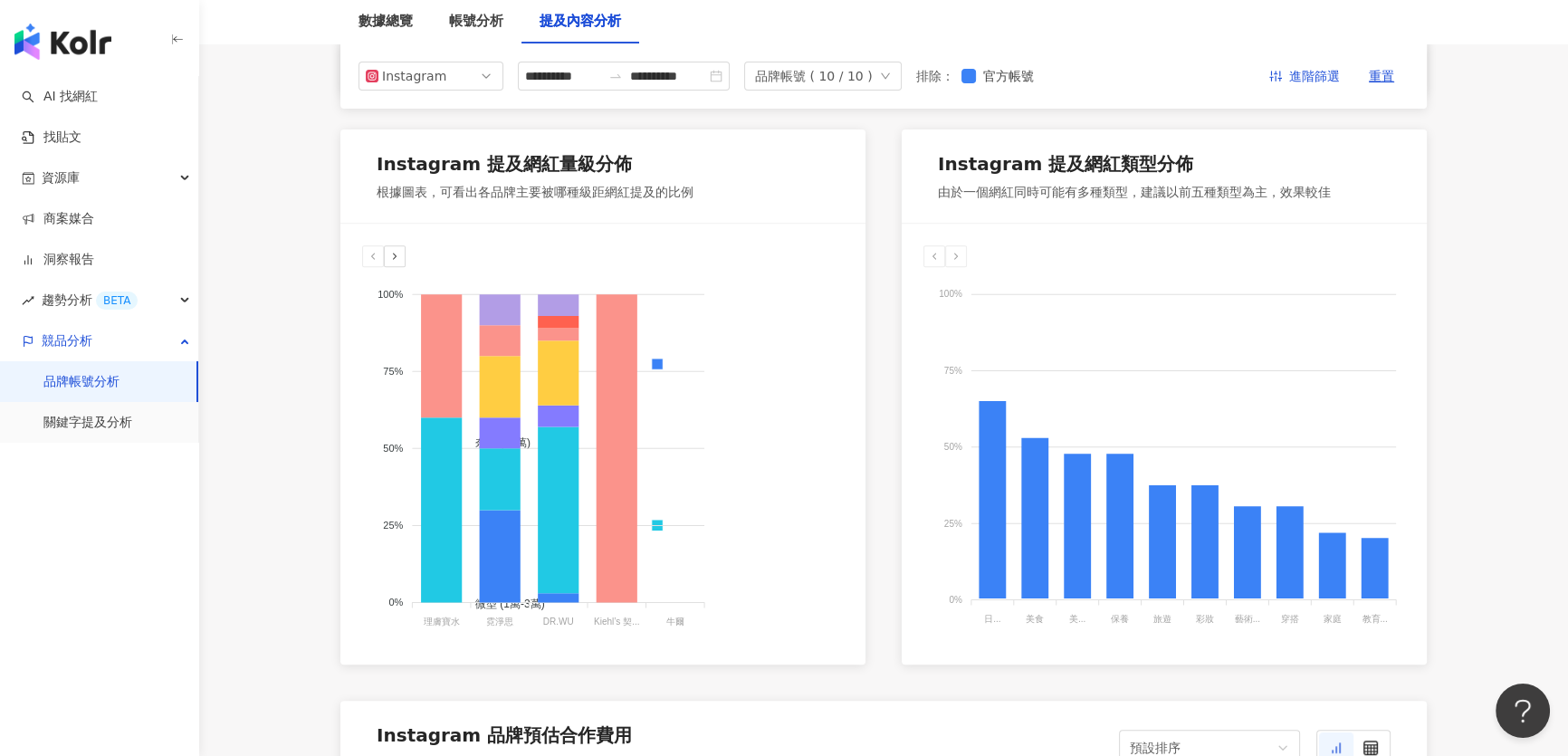
click at [404, 260] on div at bounding box center [394, 256] width 21 height 21
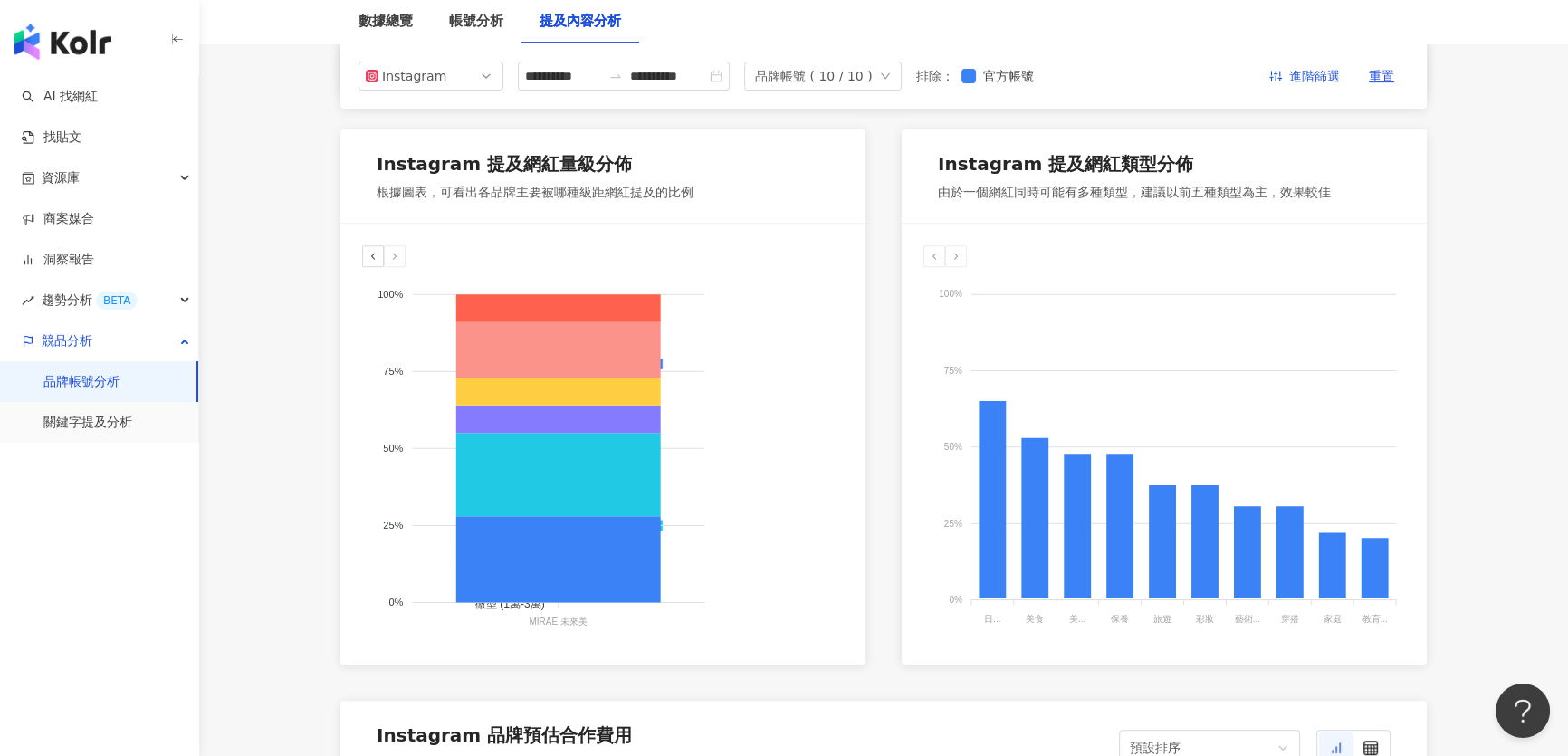
click at [374, 257] on icon at bounding box center [372, 256] width 11 height 11
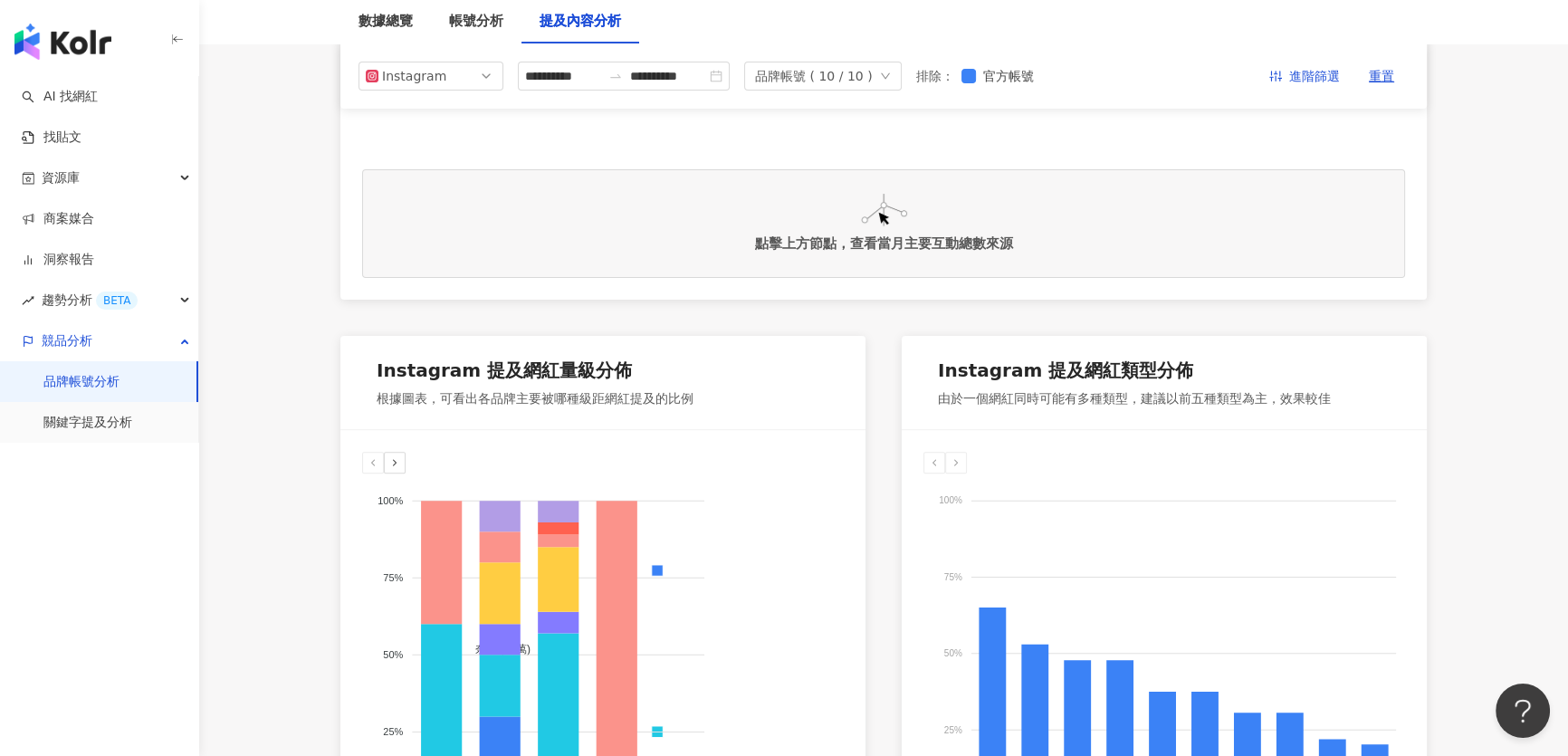
scroll to position [573, 0]
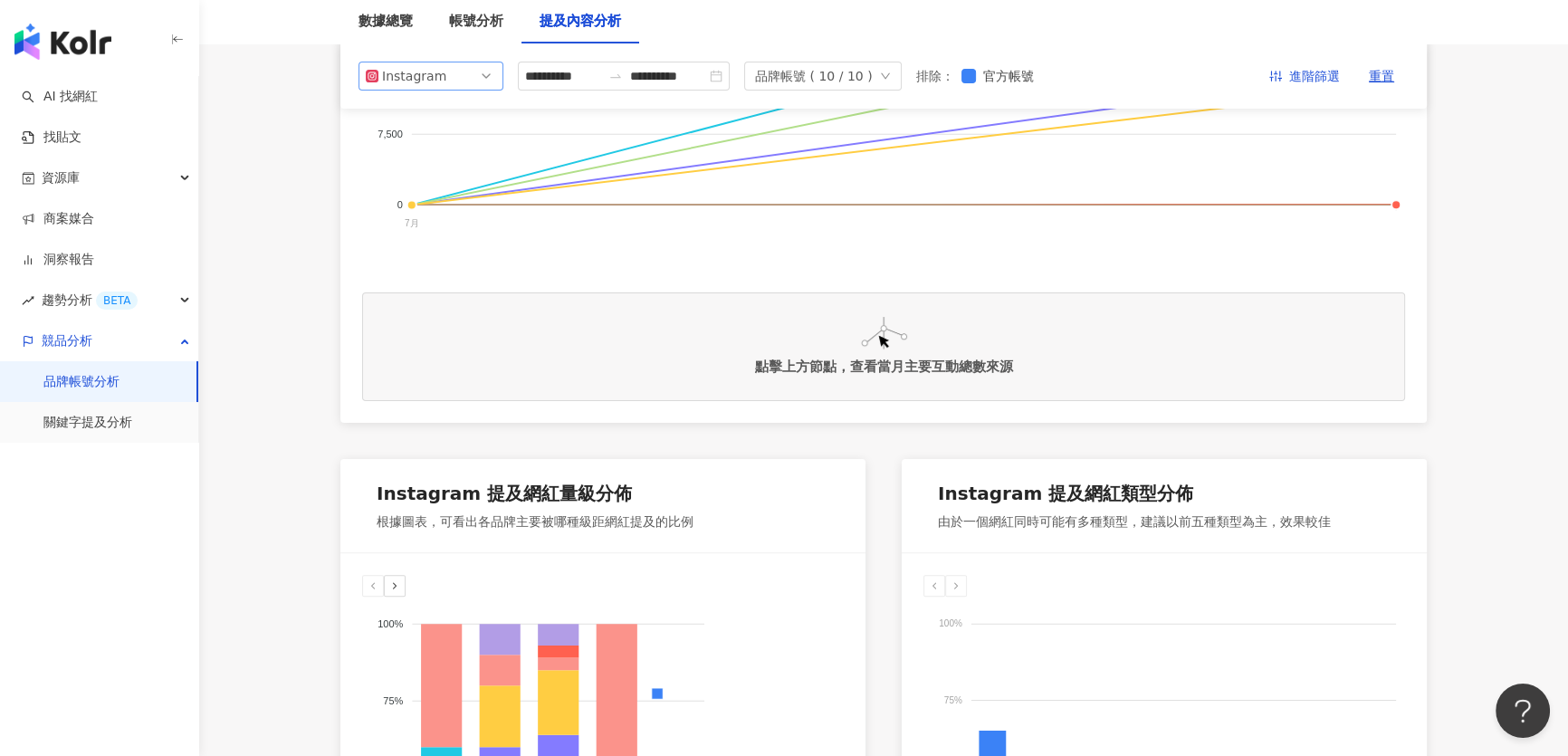
click at [414, 80] on div "Instagram" at bounding box center [411, 76] width 59 height 27
click at [402, 151] on div "Facebook" at bounding box center [419, 148] width 59 height 20
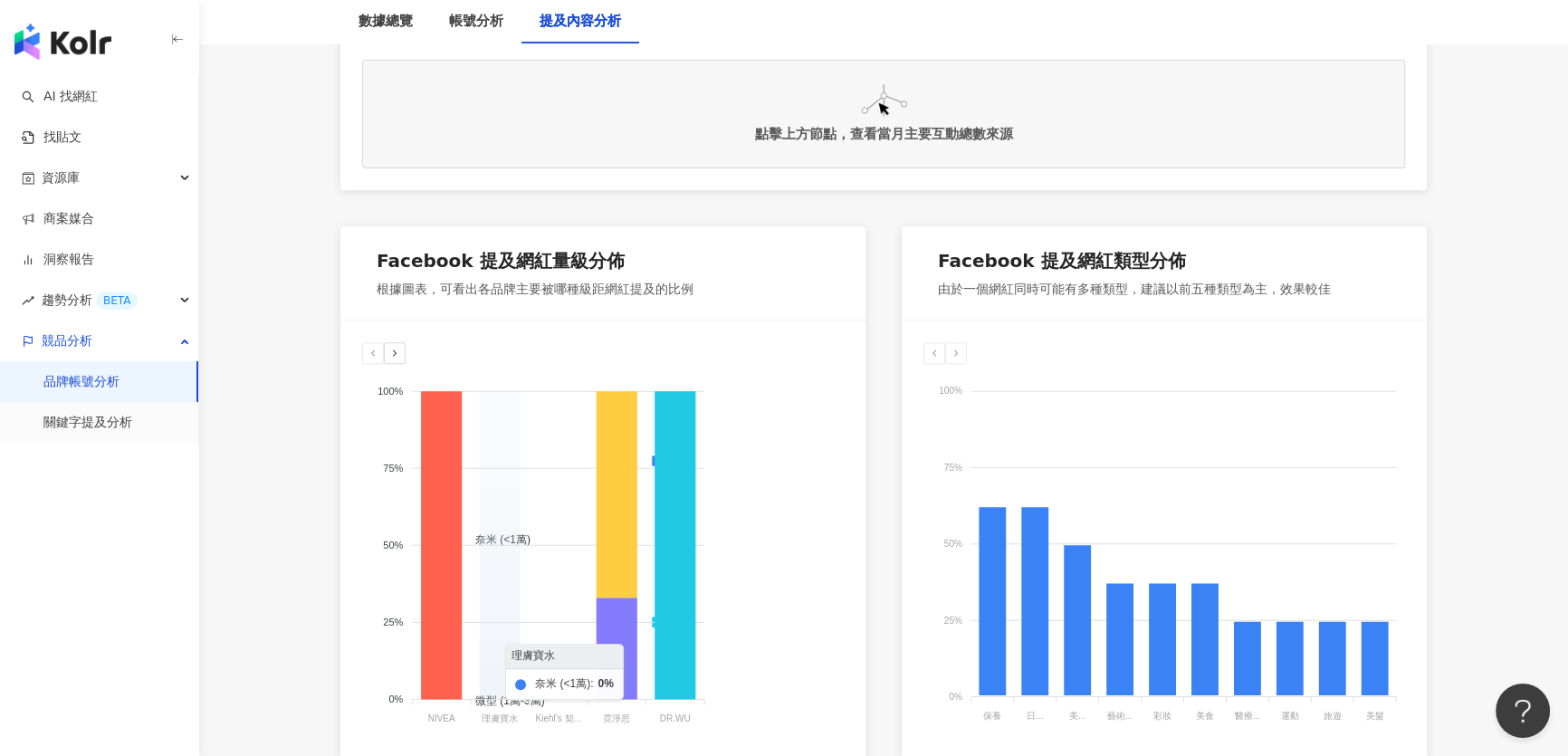
scroll to position [820, 0]
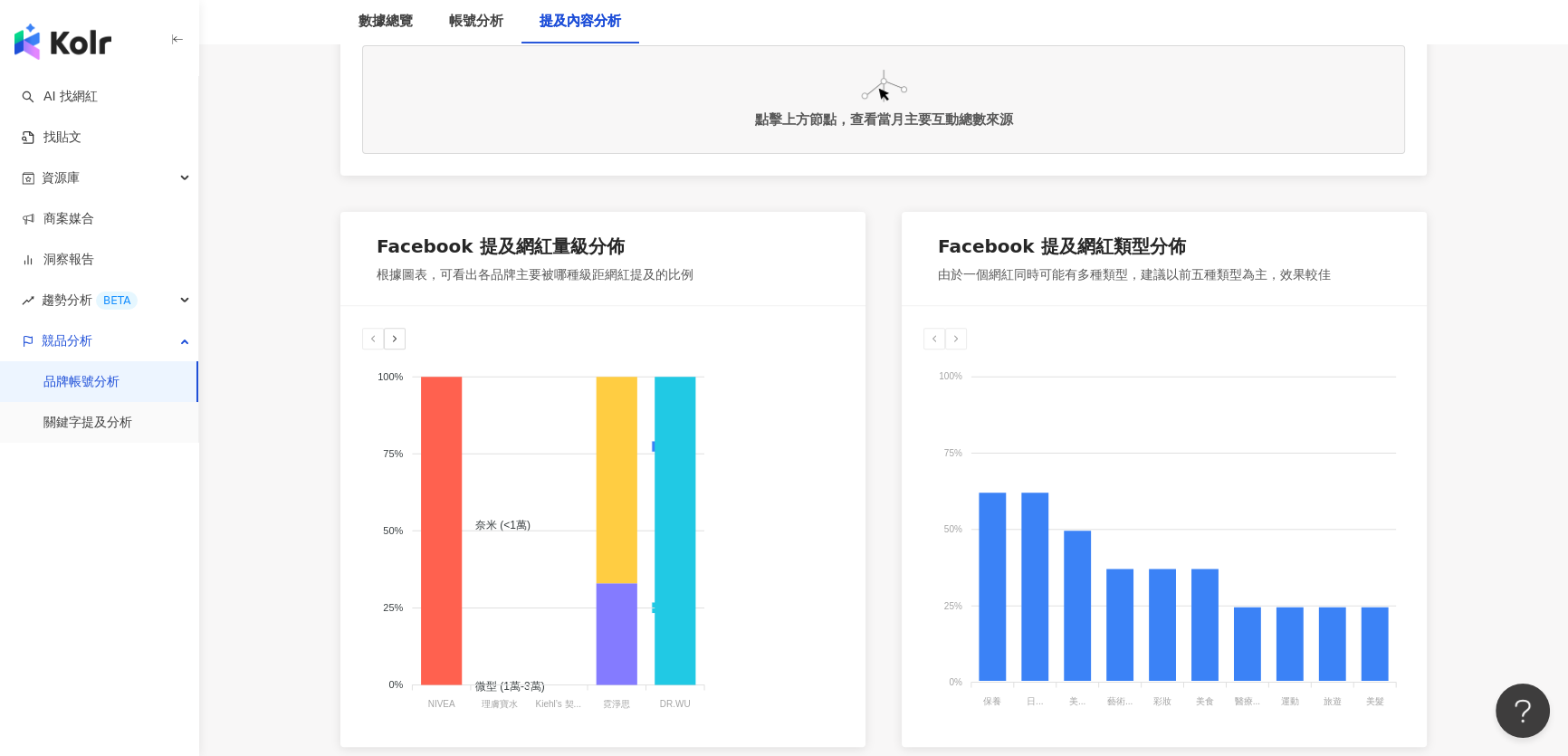
click at [397, 342] on icon at bounding box center [394, 338] width 11 height 11
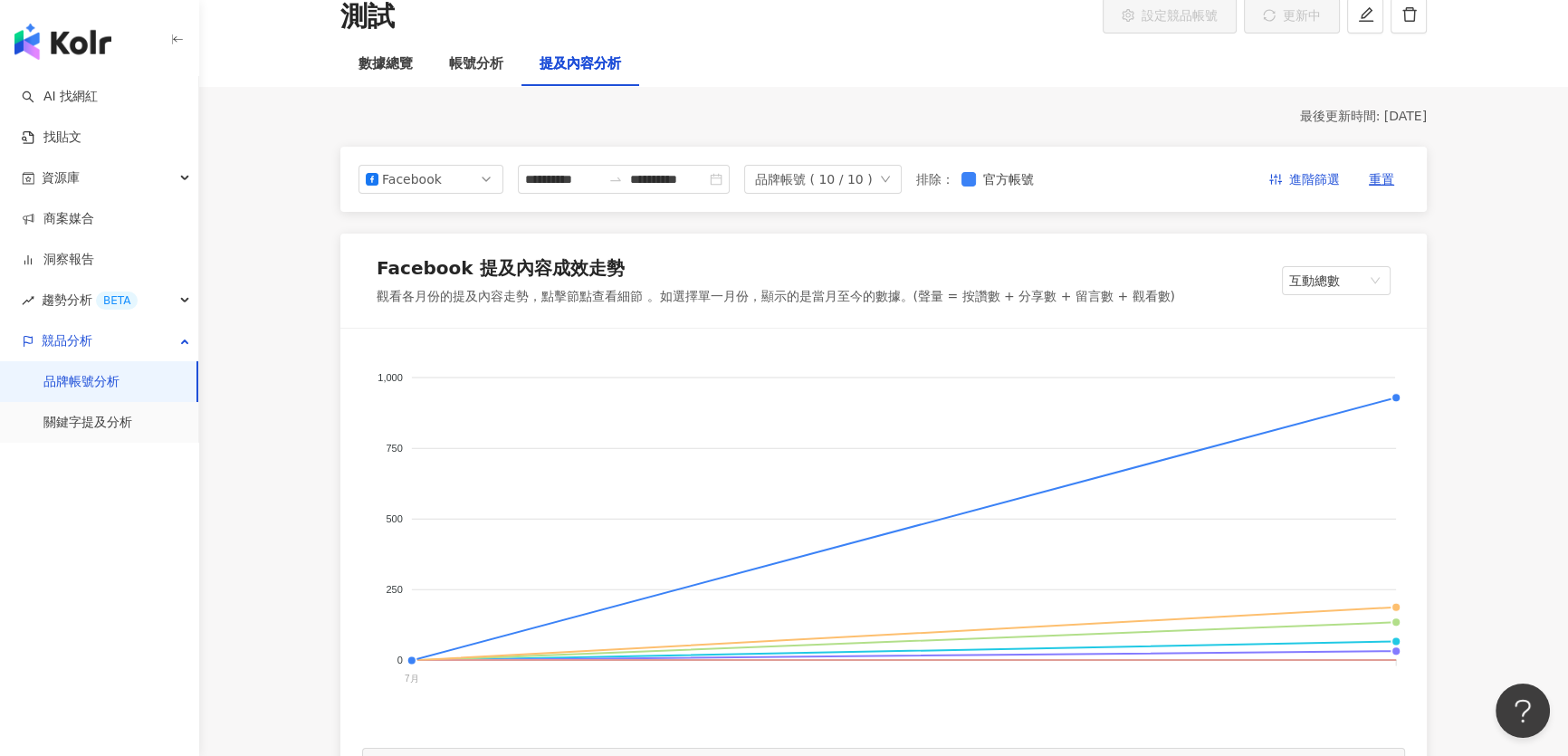
scroll to position [0, 0]
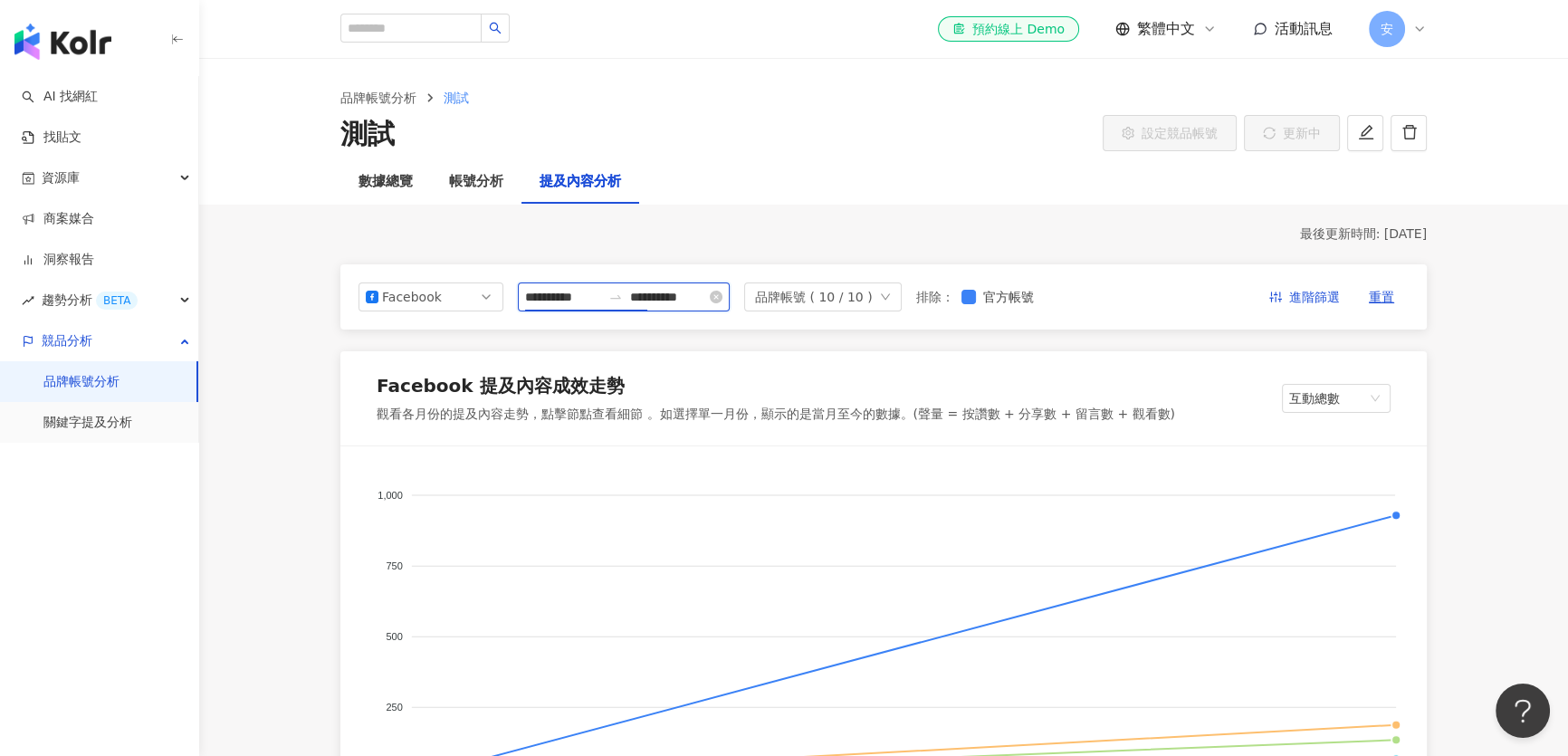
click at [582, 292] on input "**********" at bounding box center [563, 297] width 76 height 20
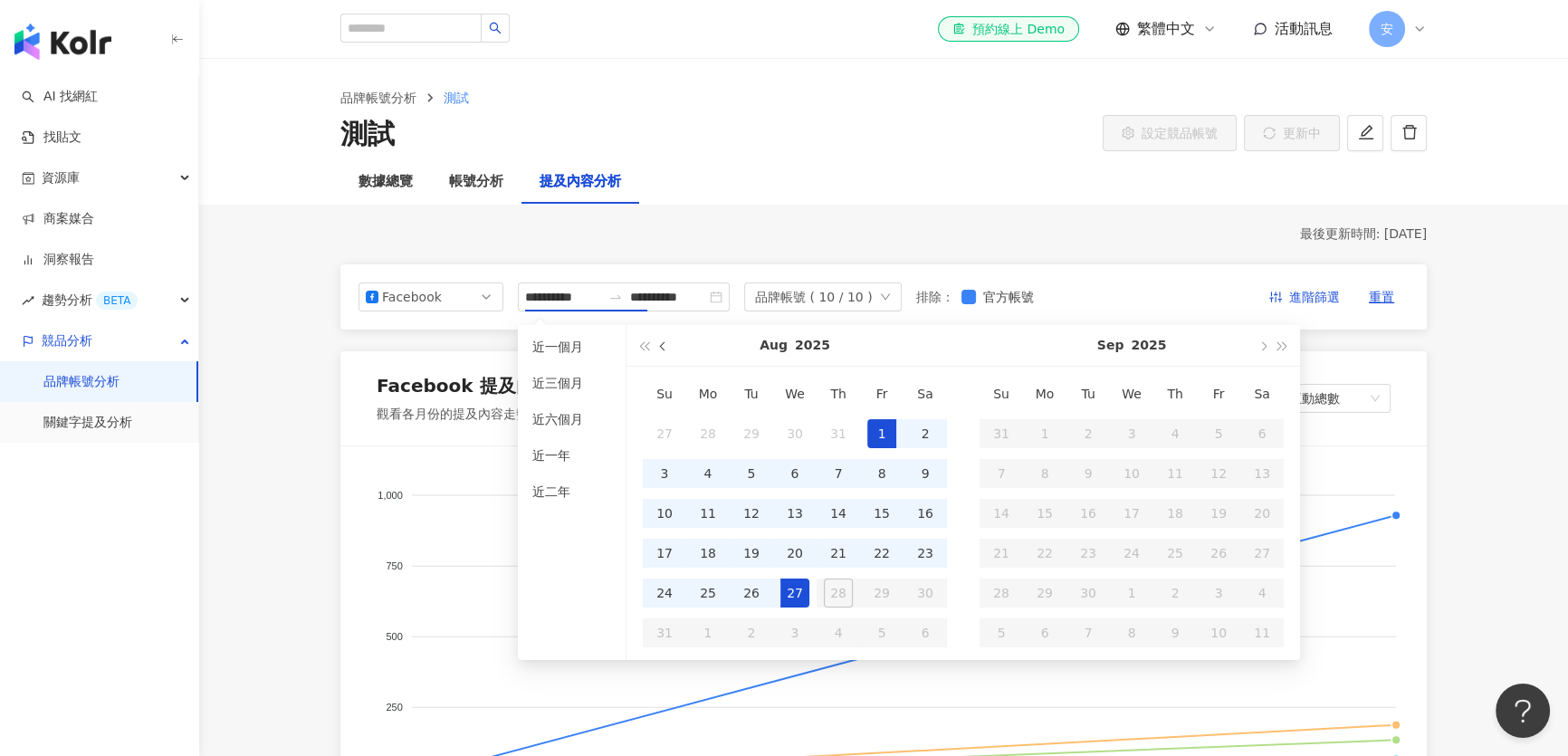
click at [660, 347] on span "button" at bounding box center [664, 346] width 9 height 9
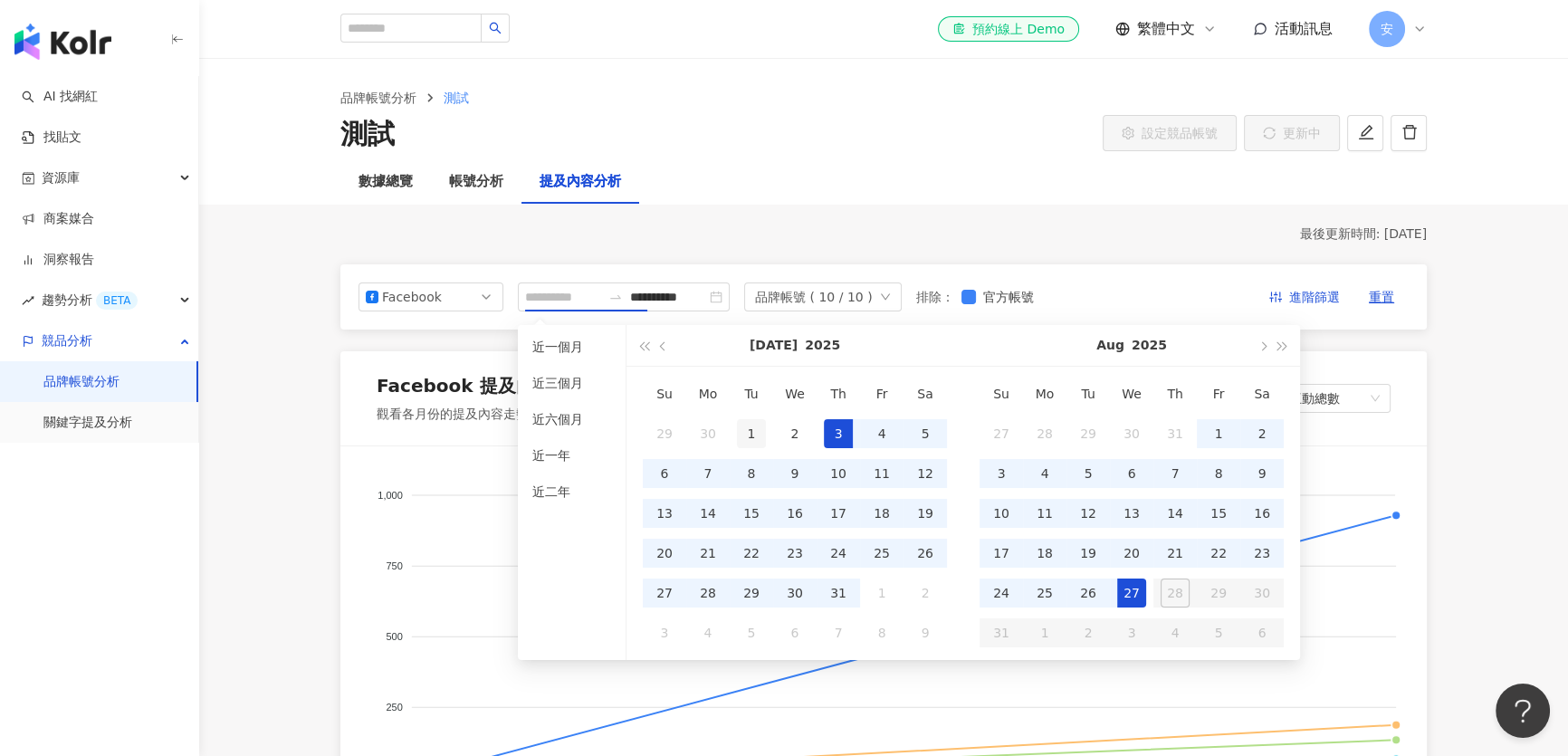
type input "**********"
click at [756, 432] on div "1" at bounding box center [752, 434] width 29 height 29
type input "**********"
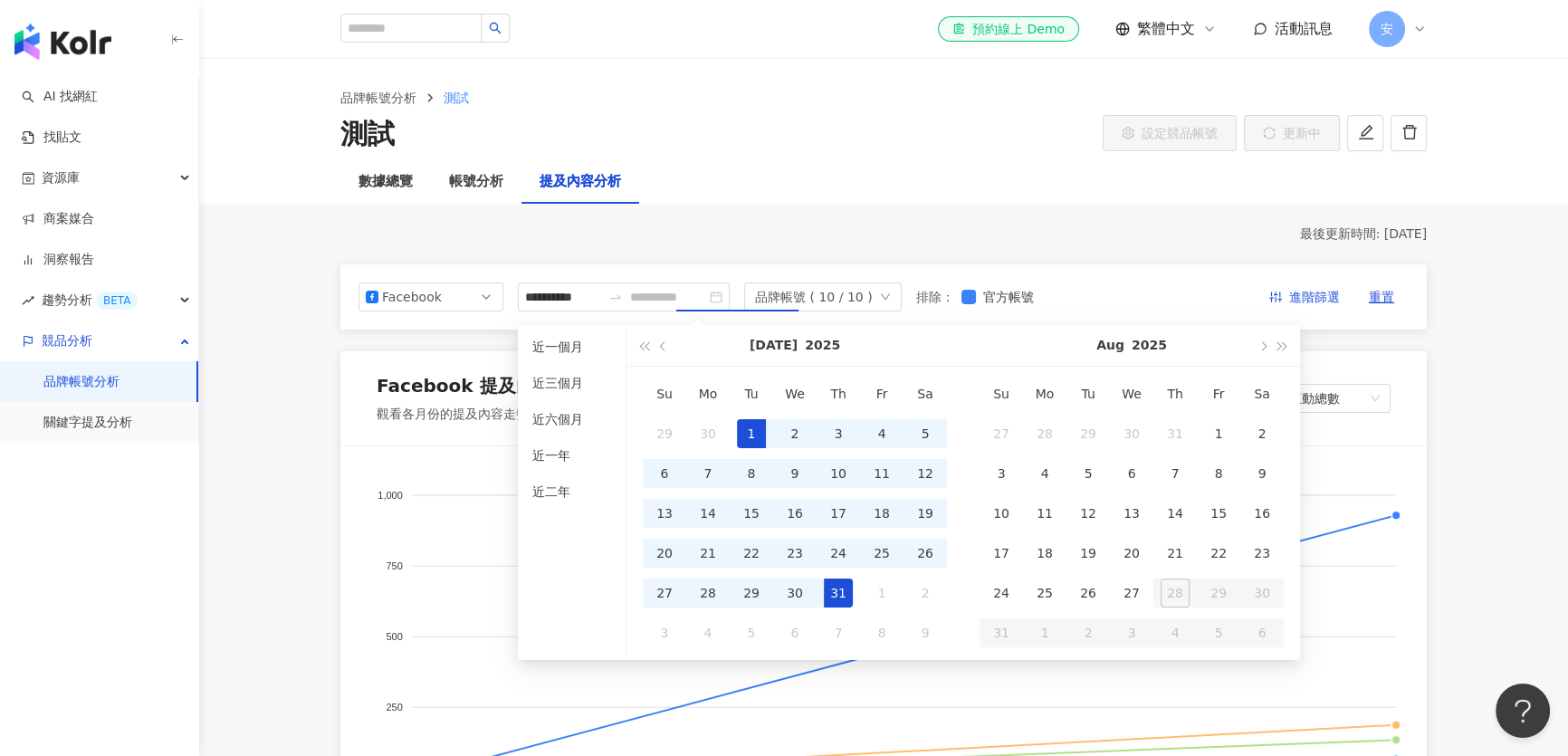
click at [841, 589] on div "31" at bounding box center [839, 594] width 29 height 29
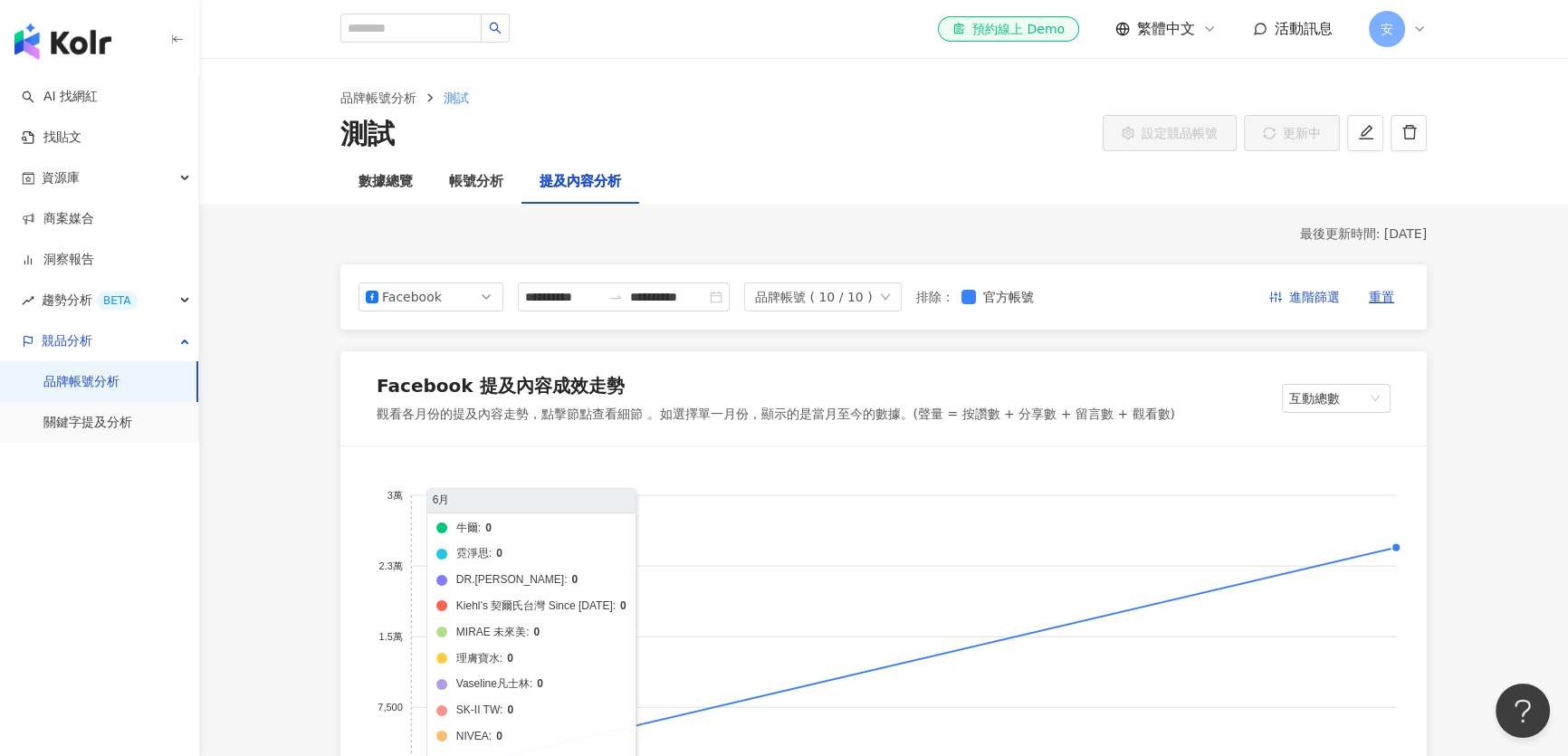
scroll to position [164, 0]
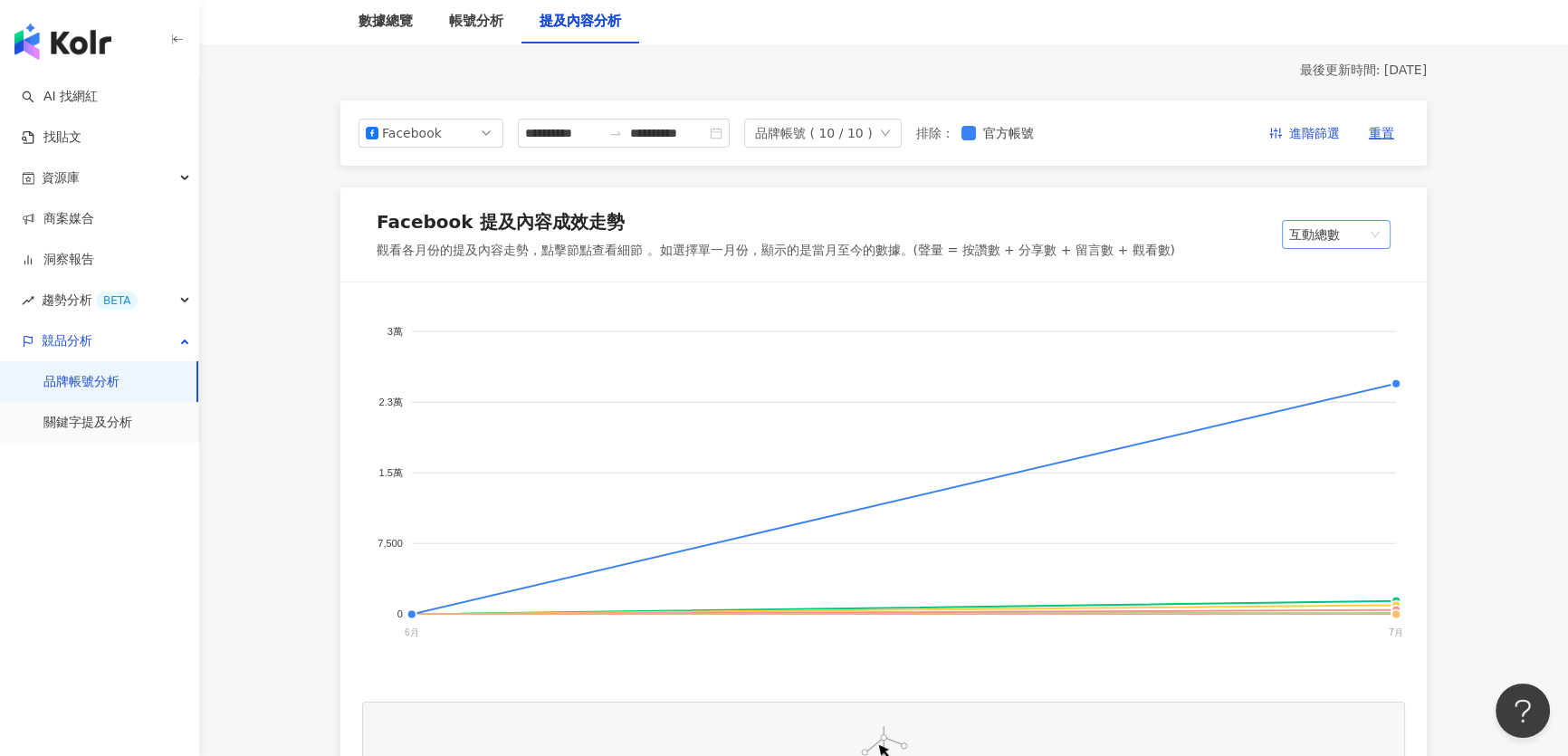
click at [1335, 234] on span "互動總數" at bounding box center [1336, 234] width 94 height 27
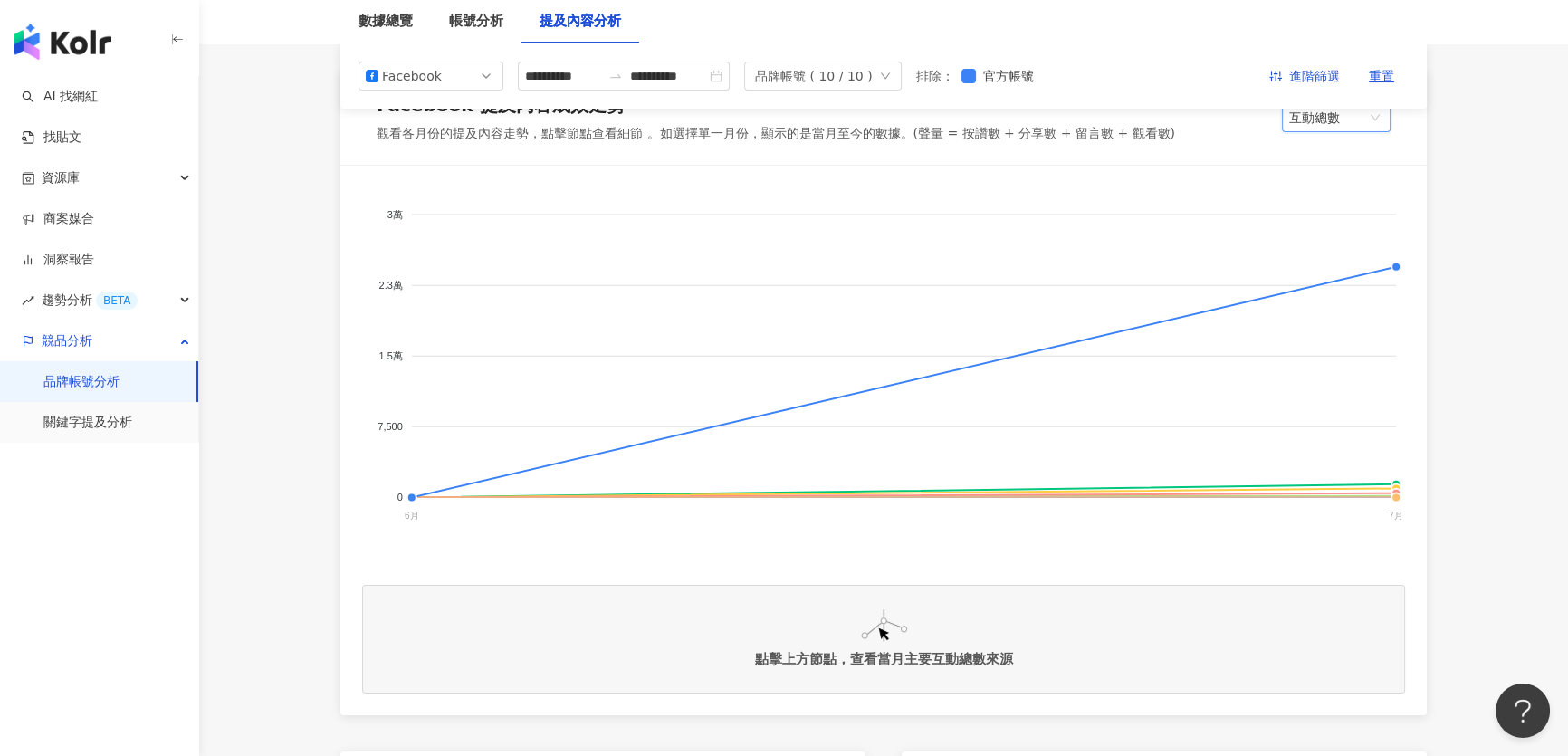
scroll to position [168, 0]
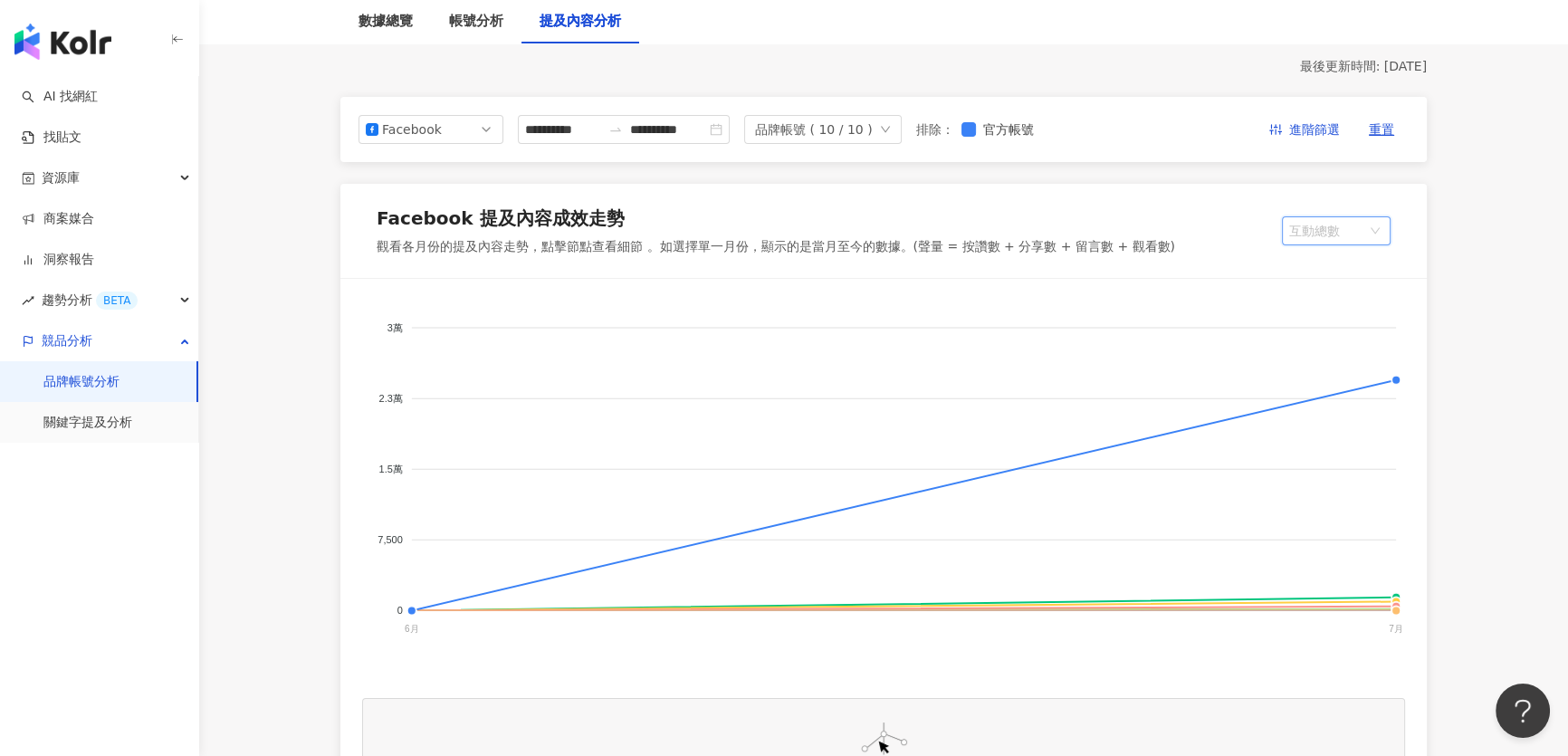
click at [1349, 225] on span "互動總數" at bounding box center [1336, 231] width 94 height 27
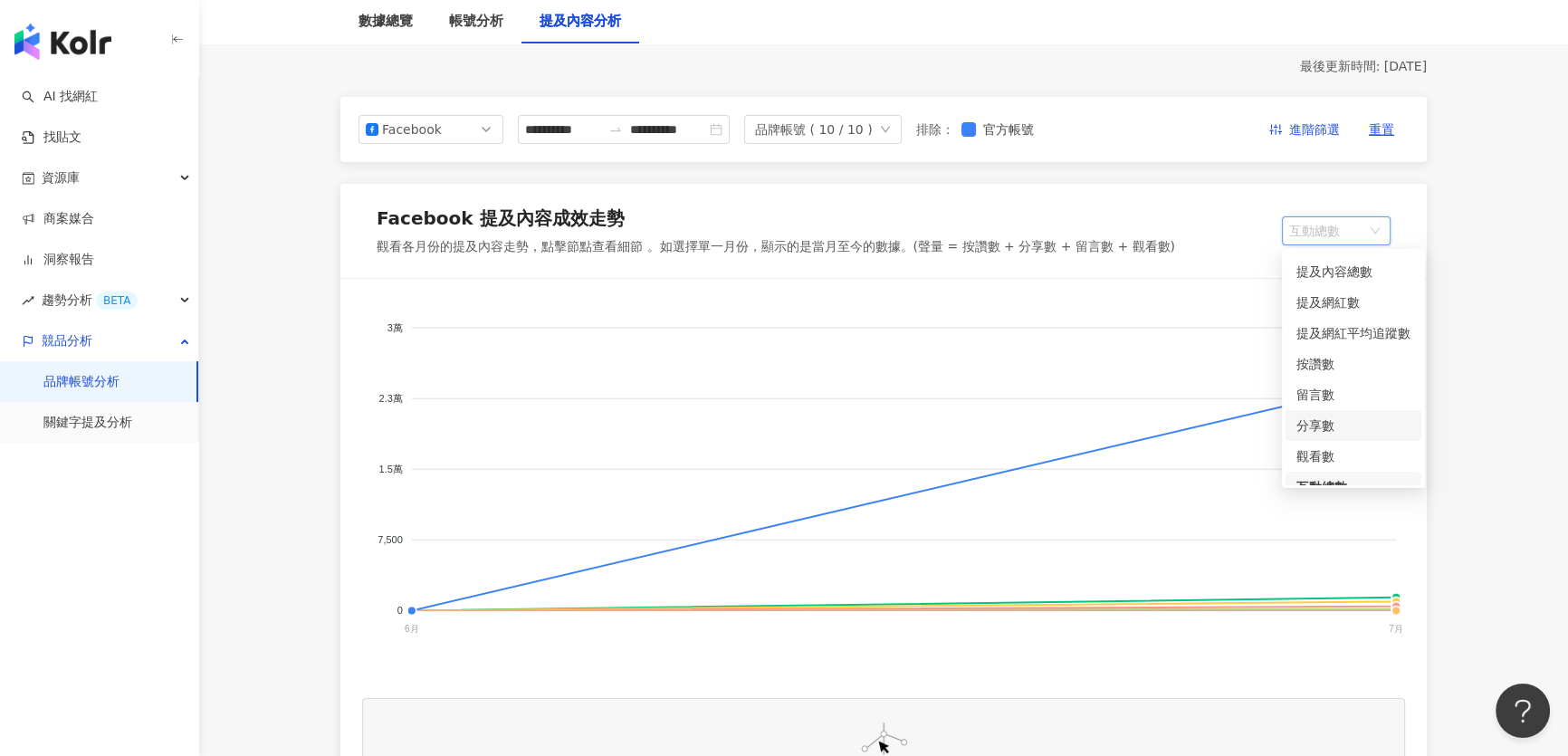
scroll to position [0, 0]
click at [1315, 332] on div "提及網紅數" at bounding box center [1353, 329] width 114 height 20
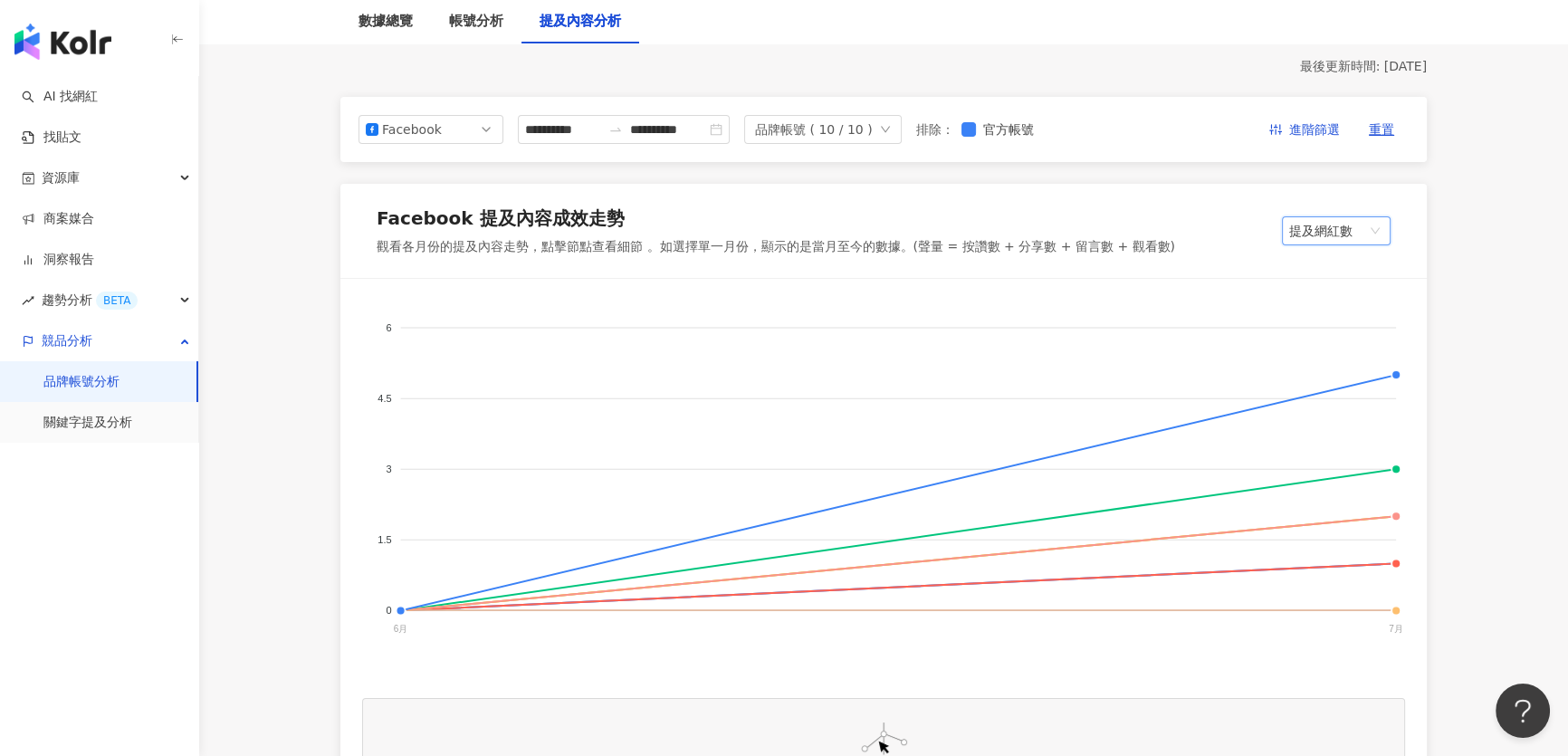
click at [1322, 231] on span "提及網紅數" at bounding box center [1336, 231] width 94 height 27
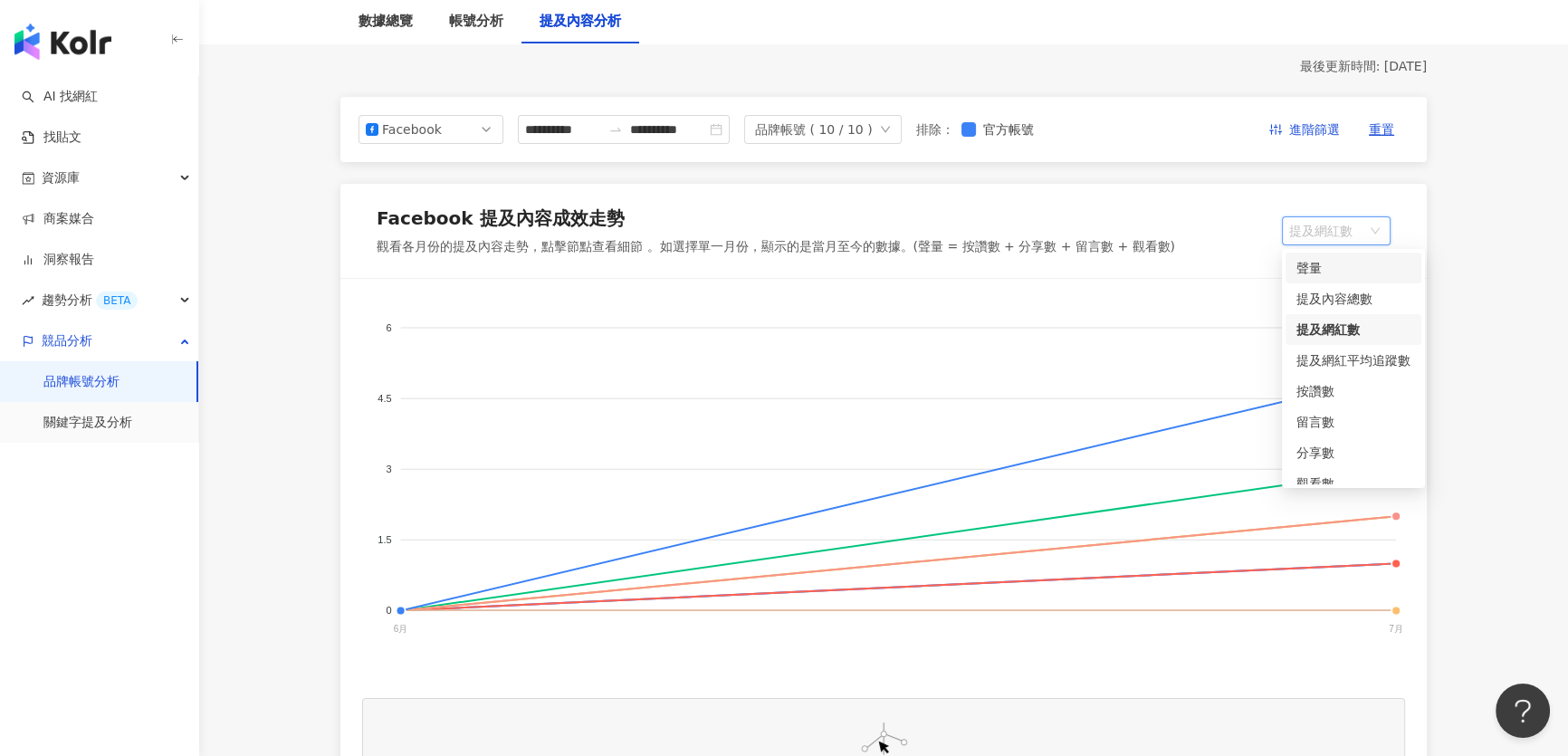
click at [1320, 274] on div "聲量" at bounding box center [1353, 268] width 114 height 20
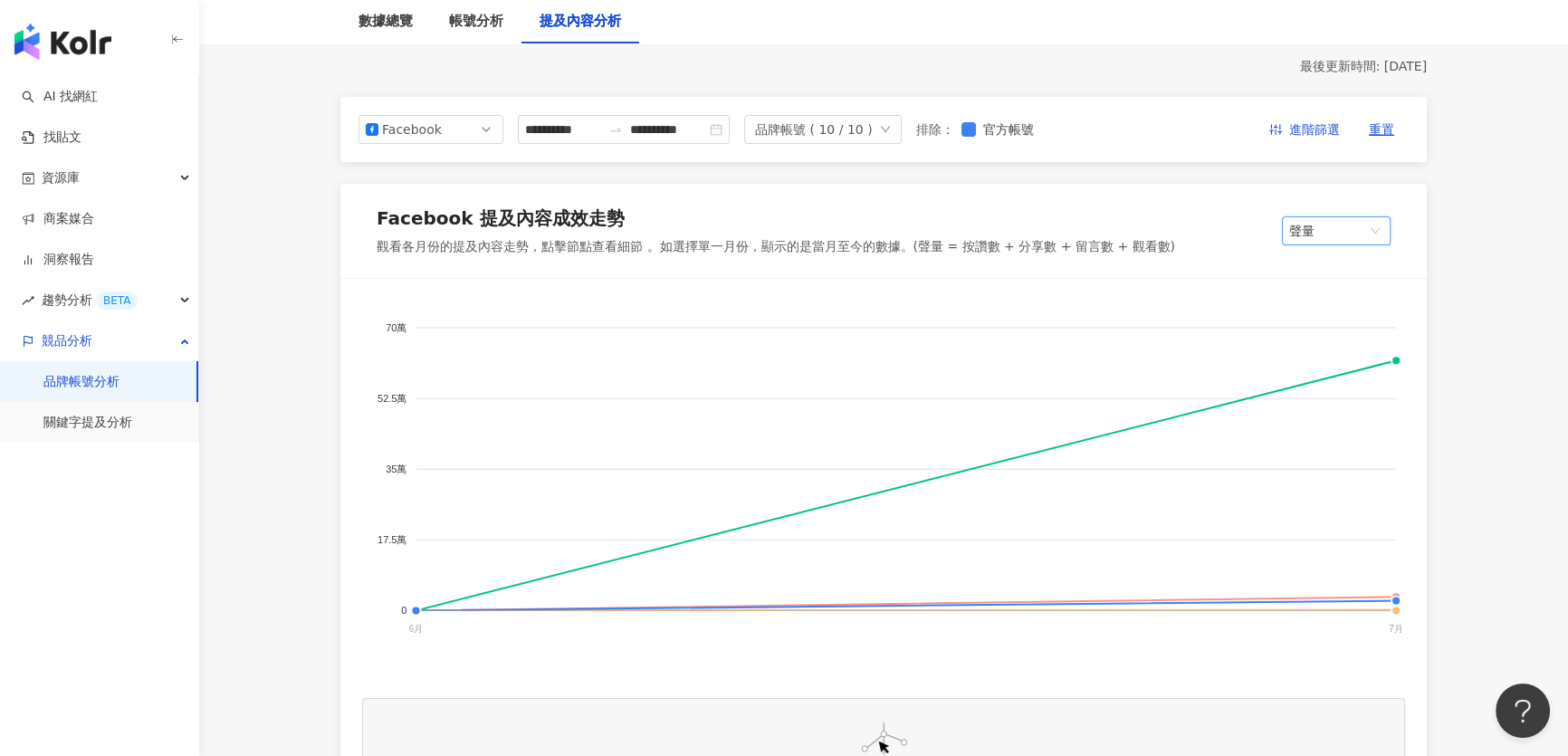
click at [1331, 223] on span "聲量" at bounding box center [1336, 231] width 94 height 27
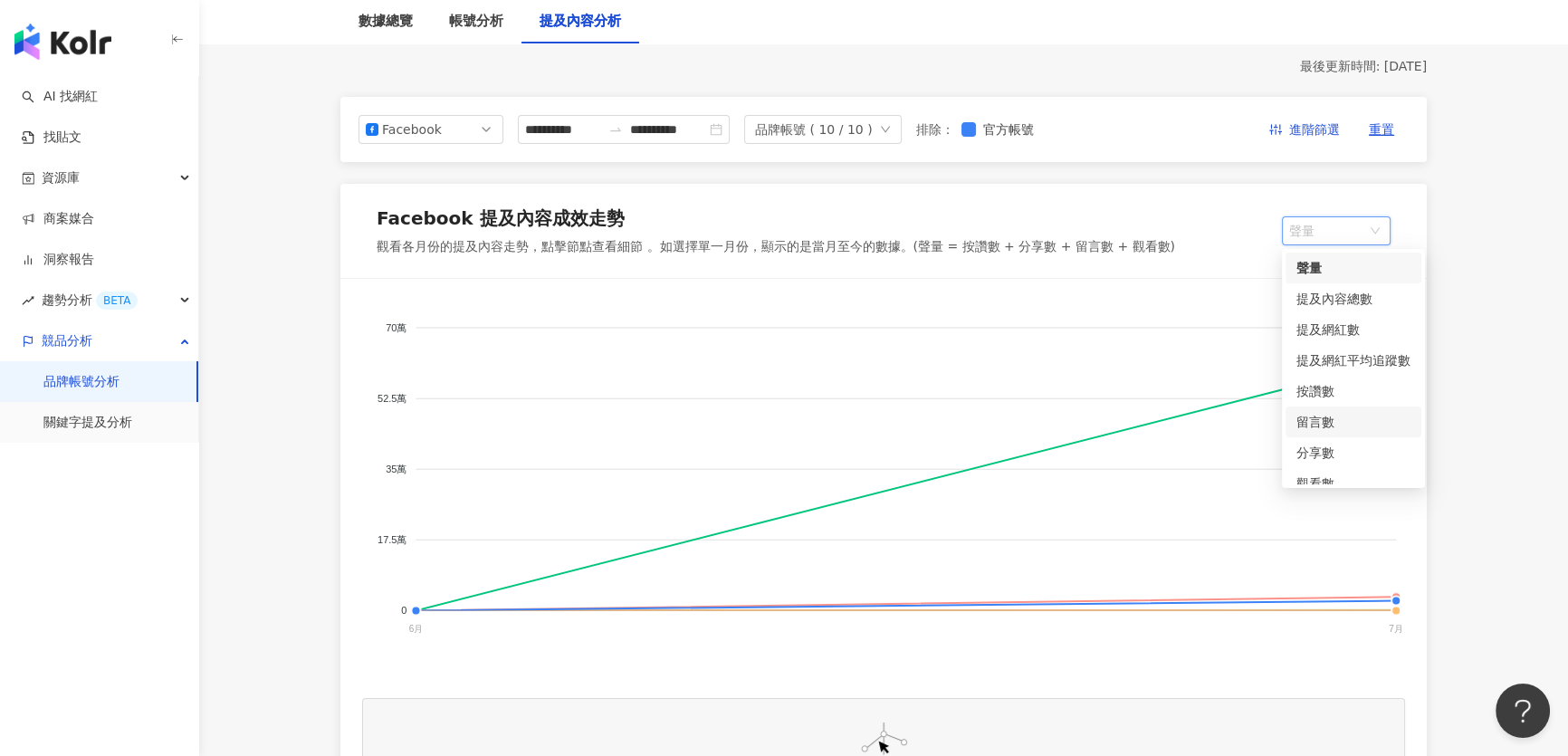
click at [1310, 395] on div "按讚數" at bounding box center [1353, 391] width 114 height 20
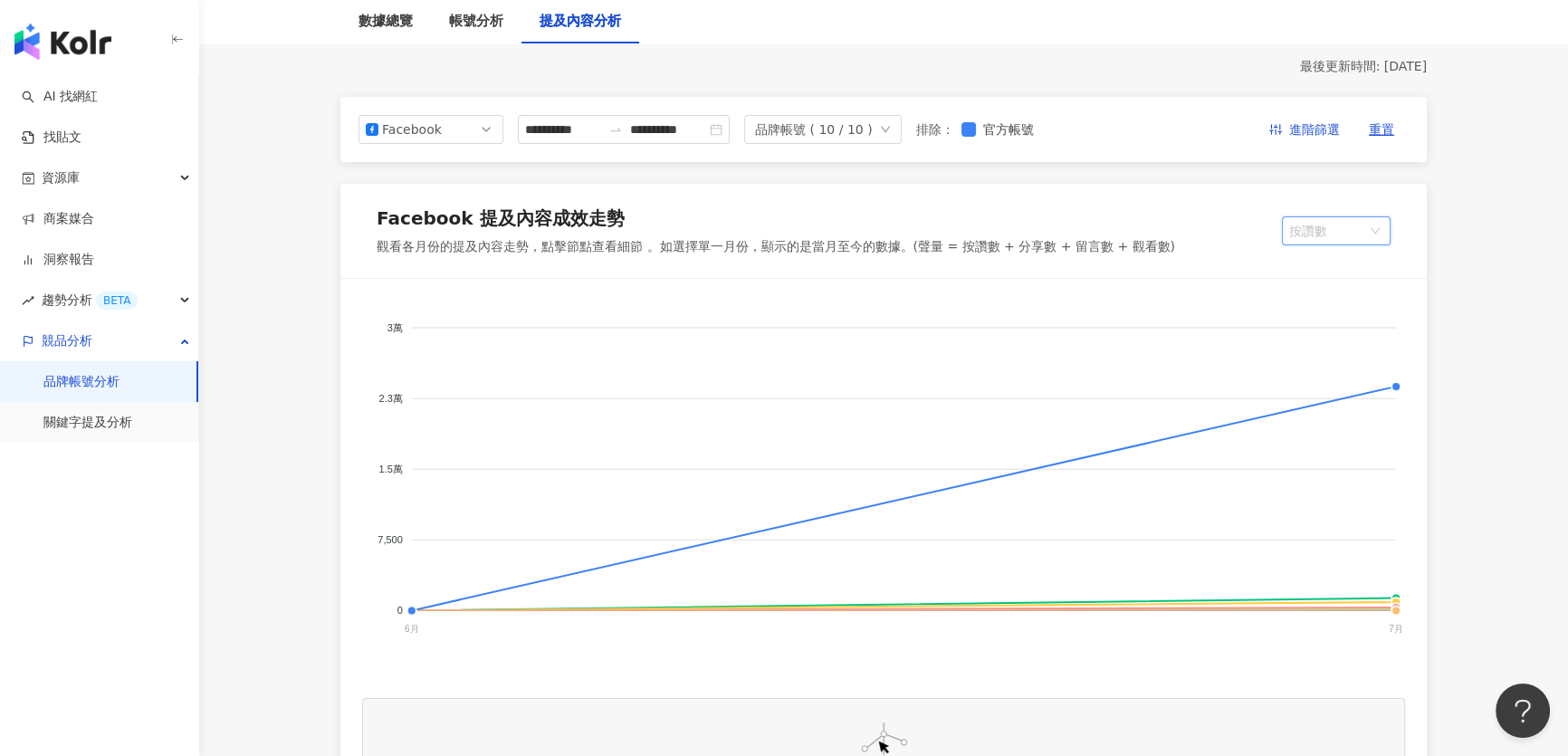
click at [1316, 219] on span "按讚數" at bounding box center [1336, 231] width 94 height 27
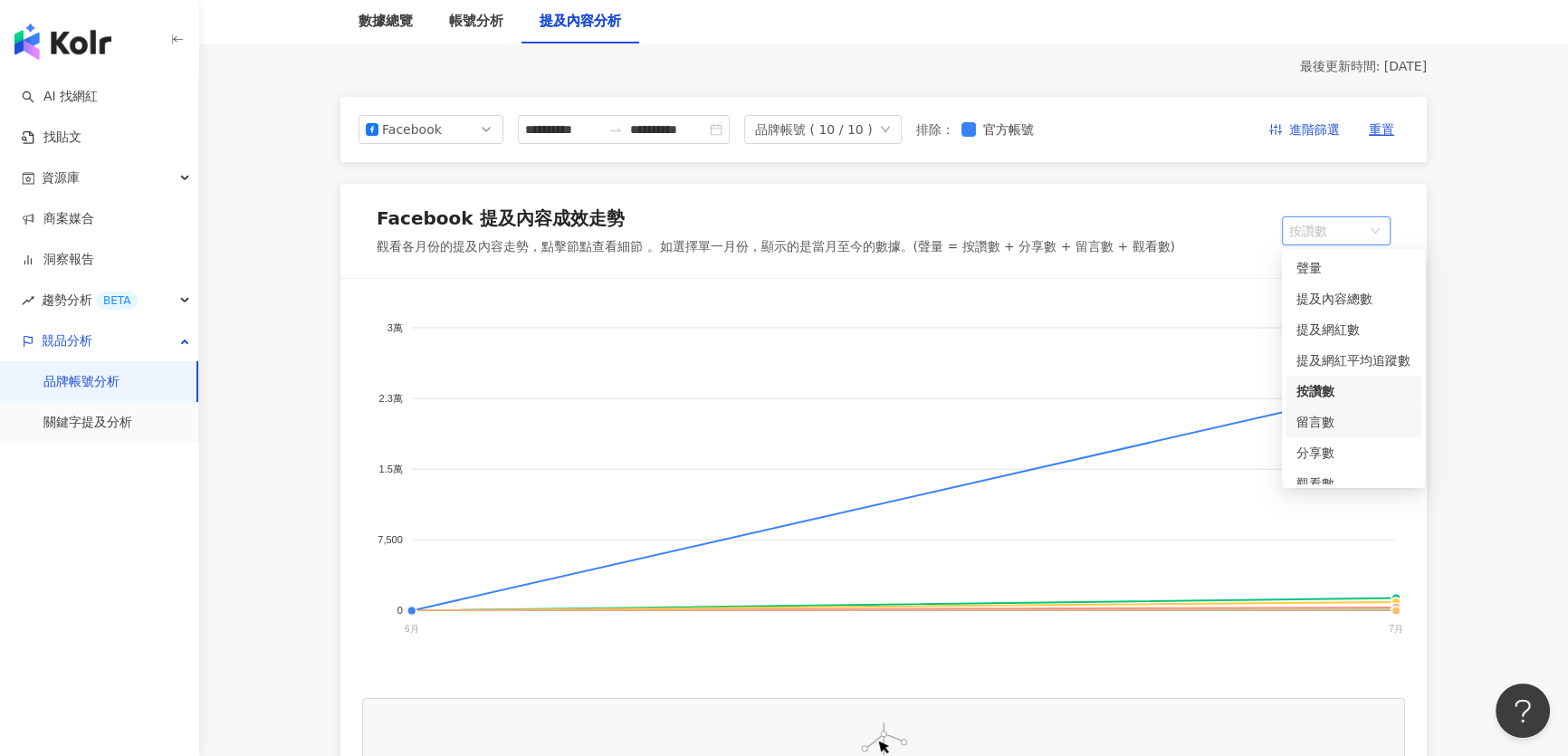
click at [1318, 424] on div "留言數" at bounding box center [1353, 422] width 114 height 20
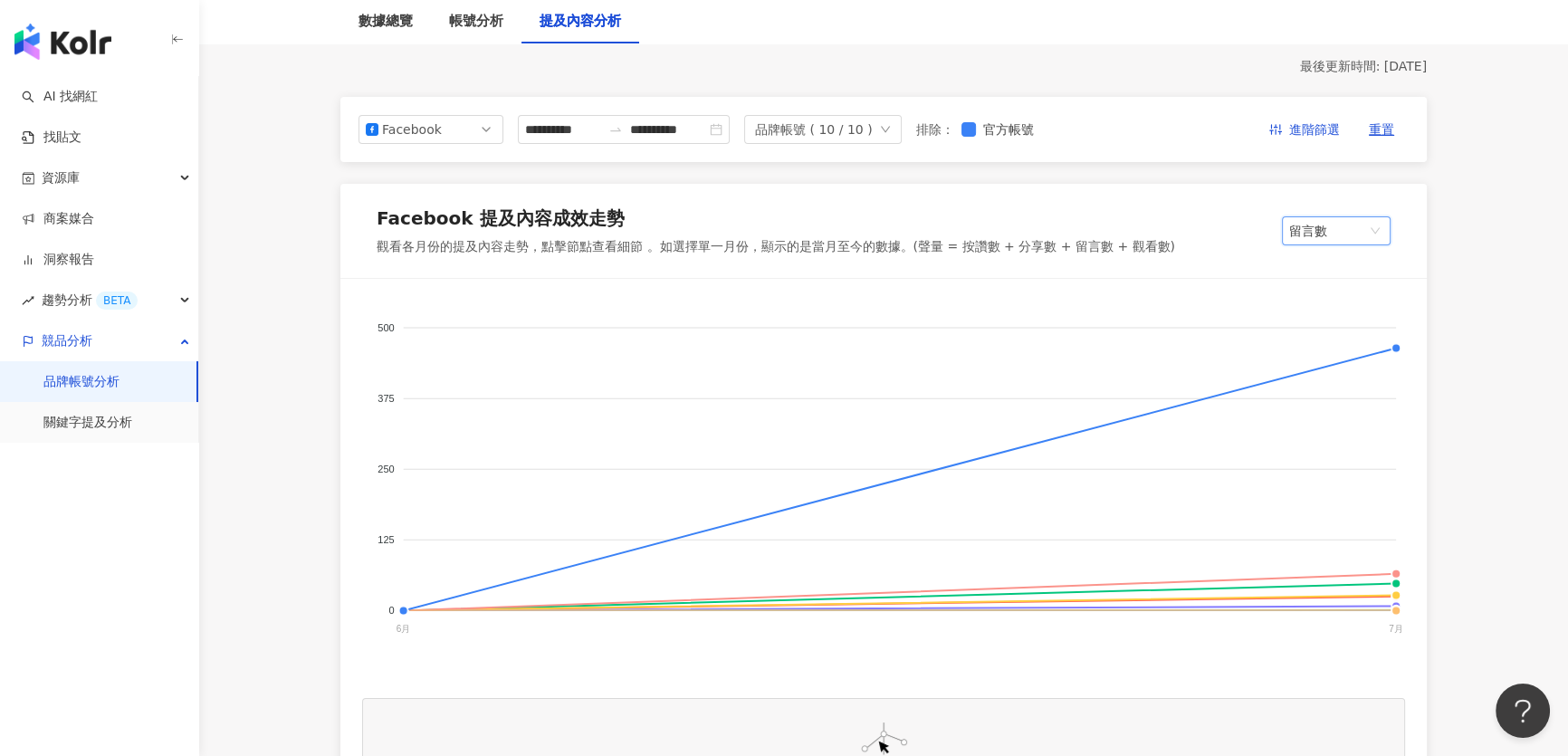
click at [1327, 224] on span "留言數" at bounding box center [1336, 231] width 94 height 27
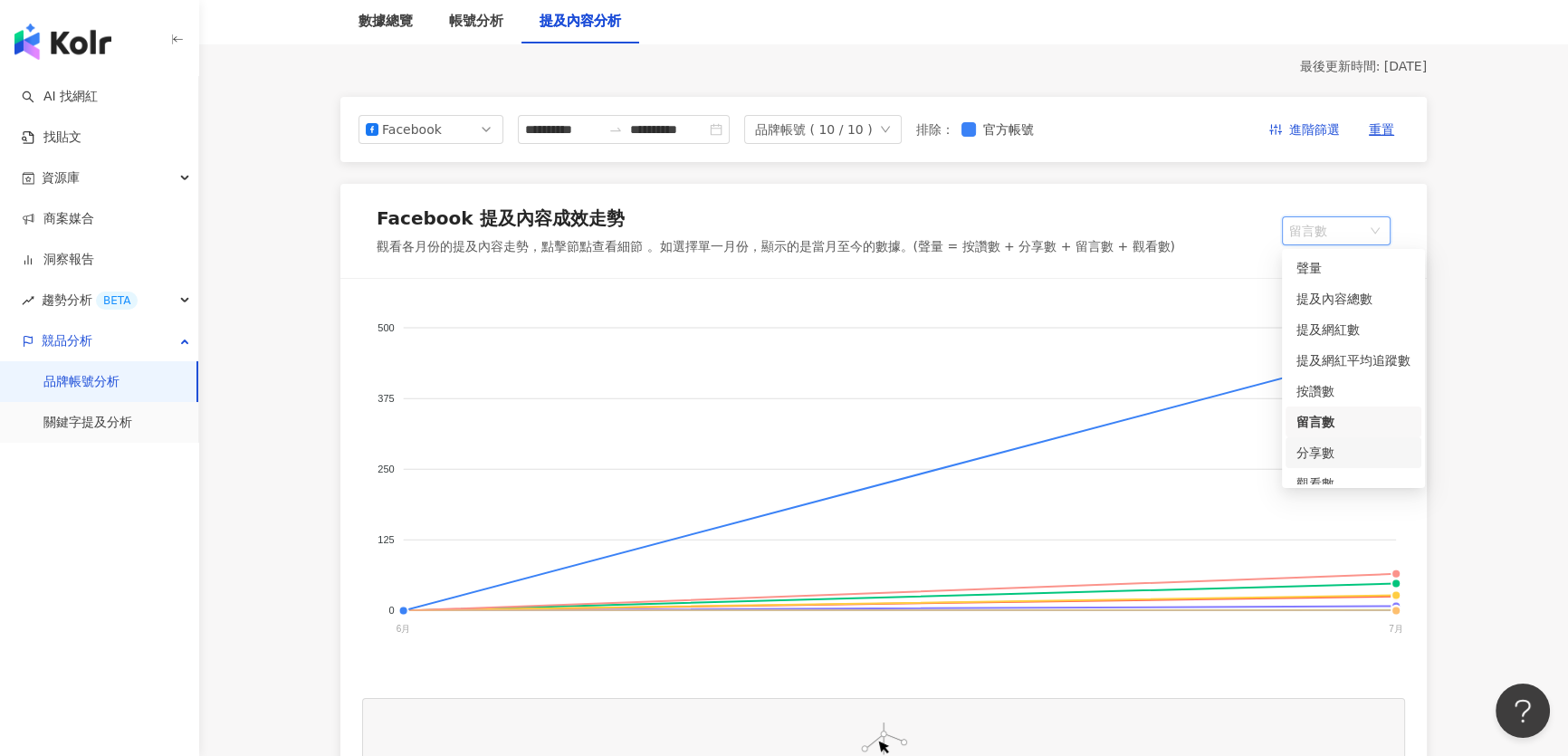
click at [1329, 444] on div "分享數" at bounding box center [1353, 452] width 114 height 20
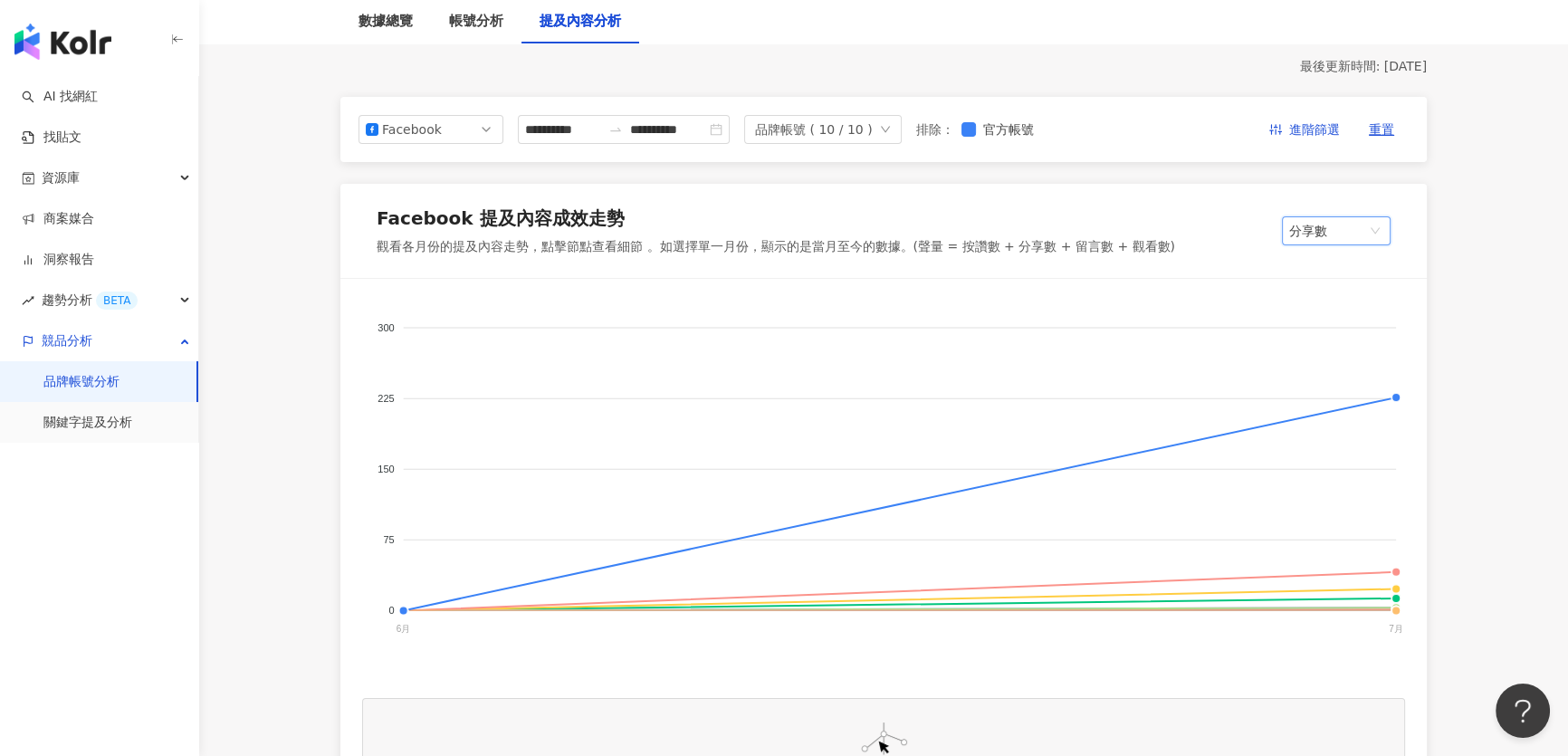
click at [1338, 233] on span "分享數" at bounding box center [1336, 231] width 94 height 27
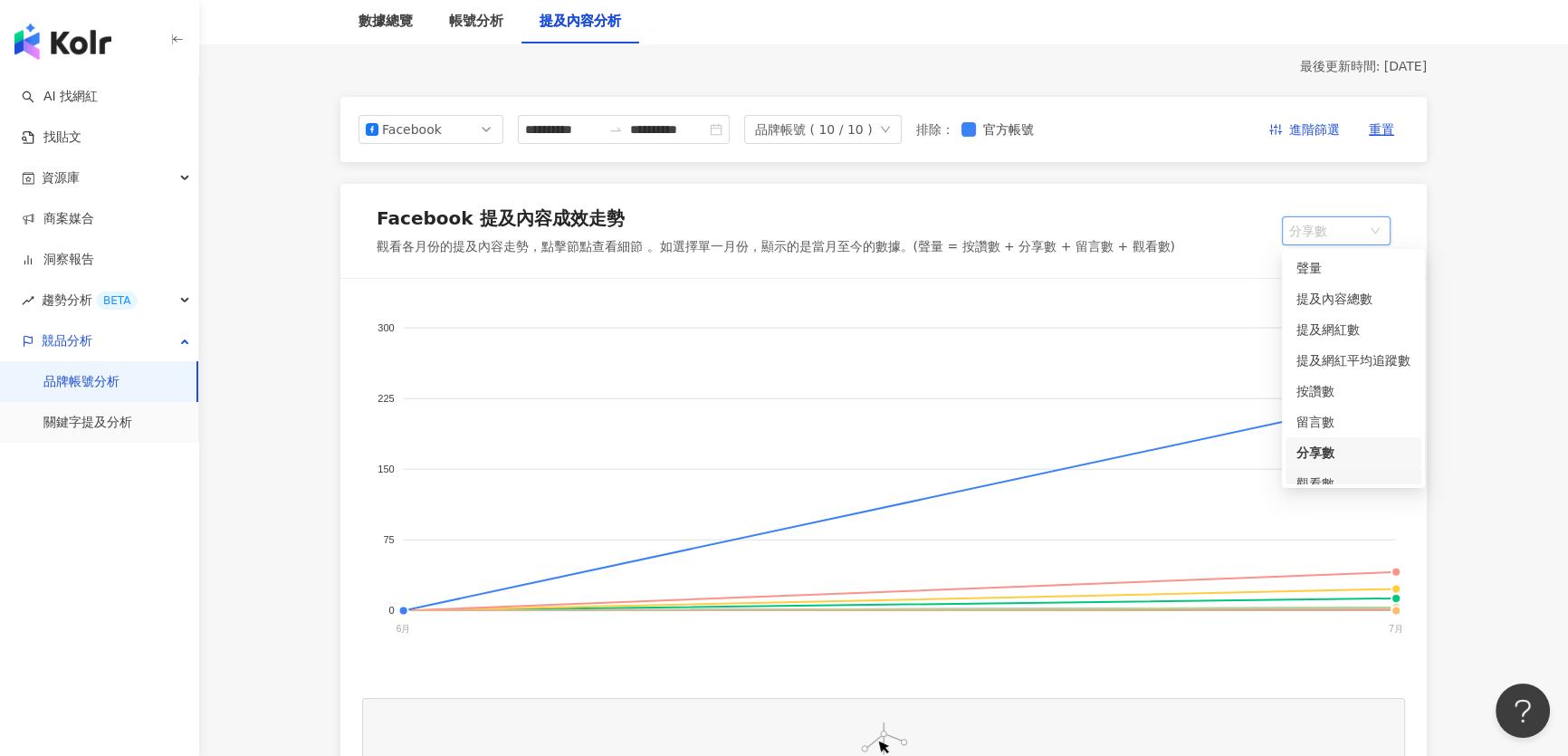
scroll to position [45, 0]
click at [1322, 442] on div "觀看數" at bounding box center [1353, 439] width 114 height 20
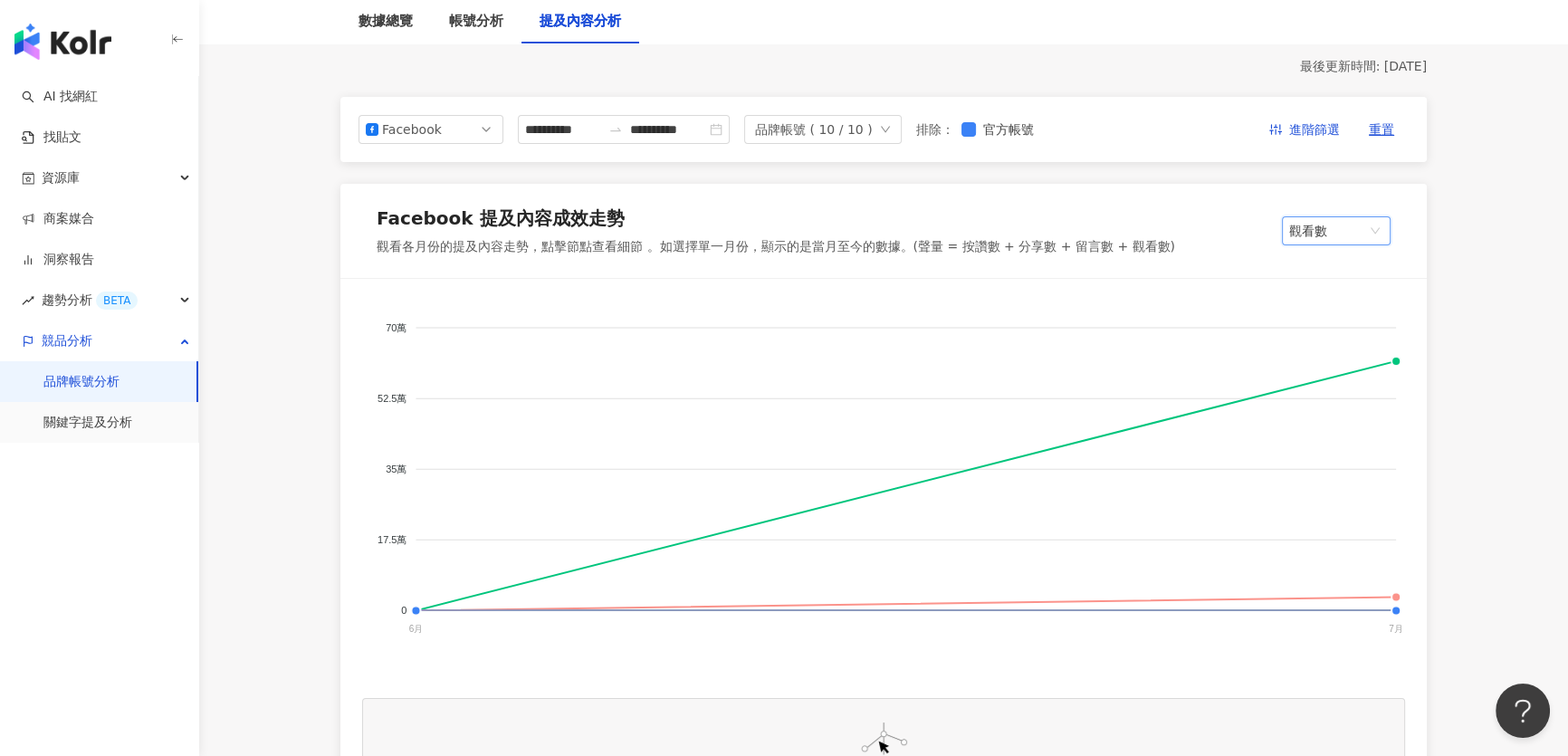
click at [1352, 235] on span "觀看數" at bounding box center [1336, 231] width 94 height 27
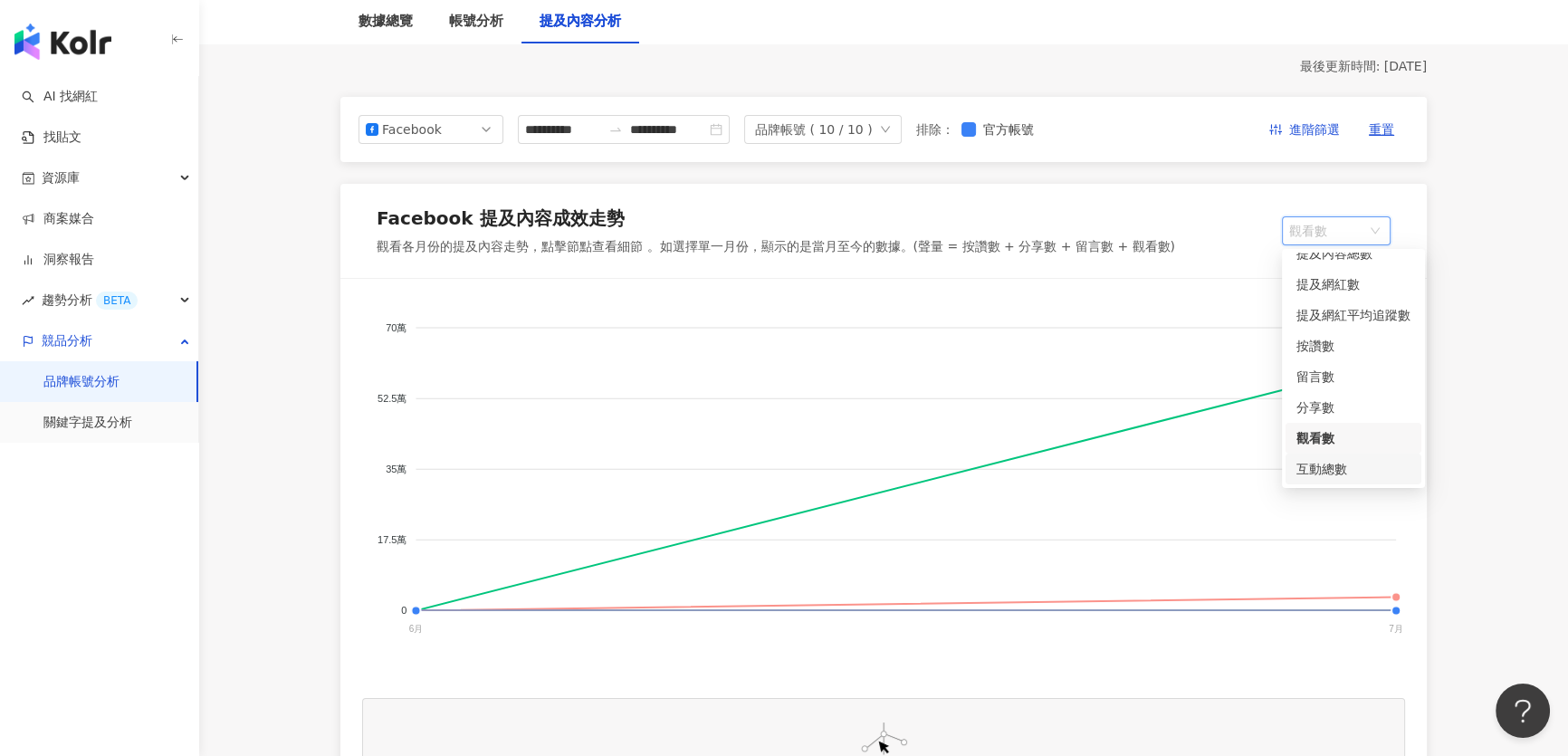
scroll to position [250, 0]
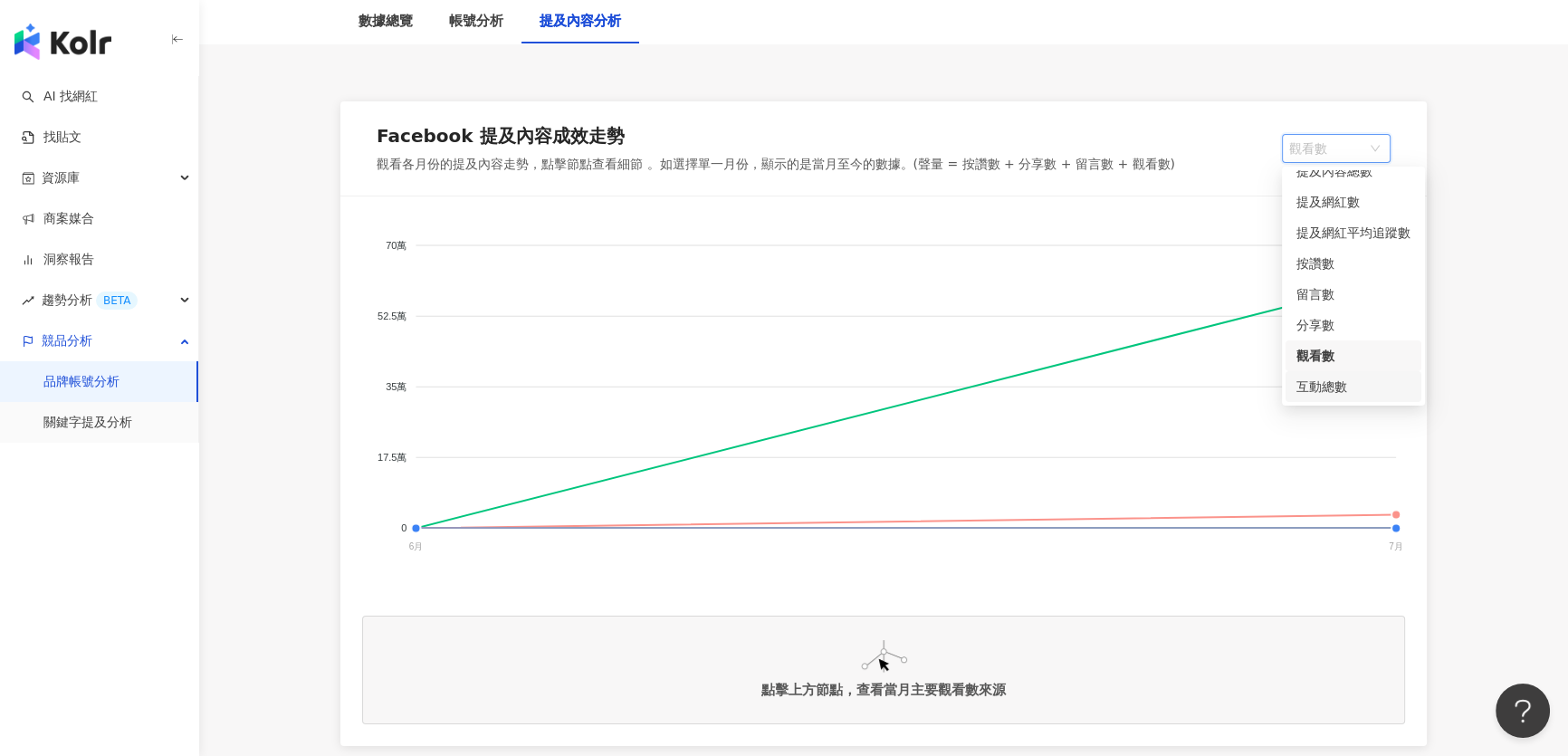
click at [1328, 380] on div "互動總數" at bounding box center [1353, 387] width 114 height 20
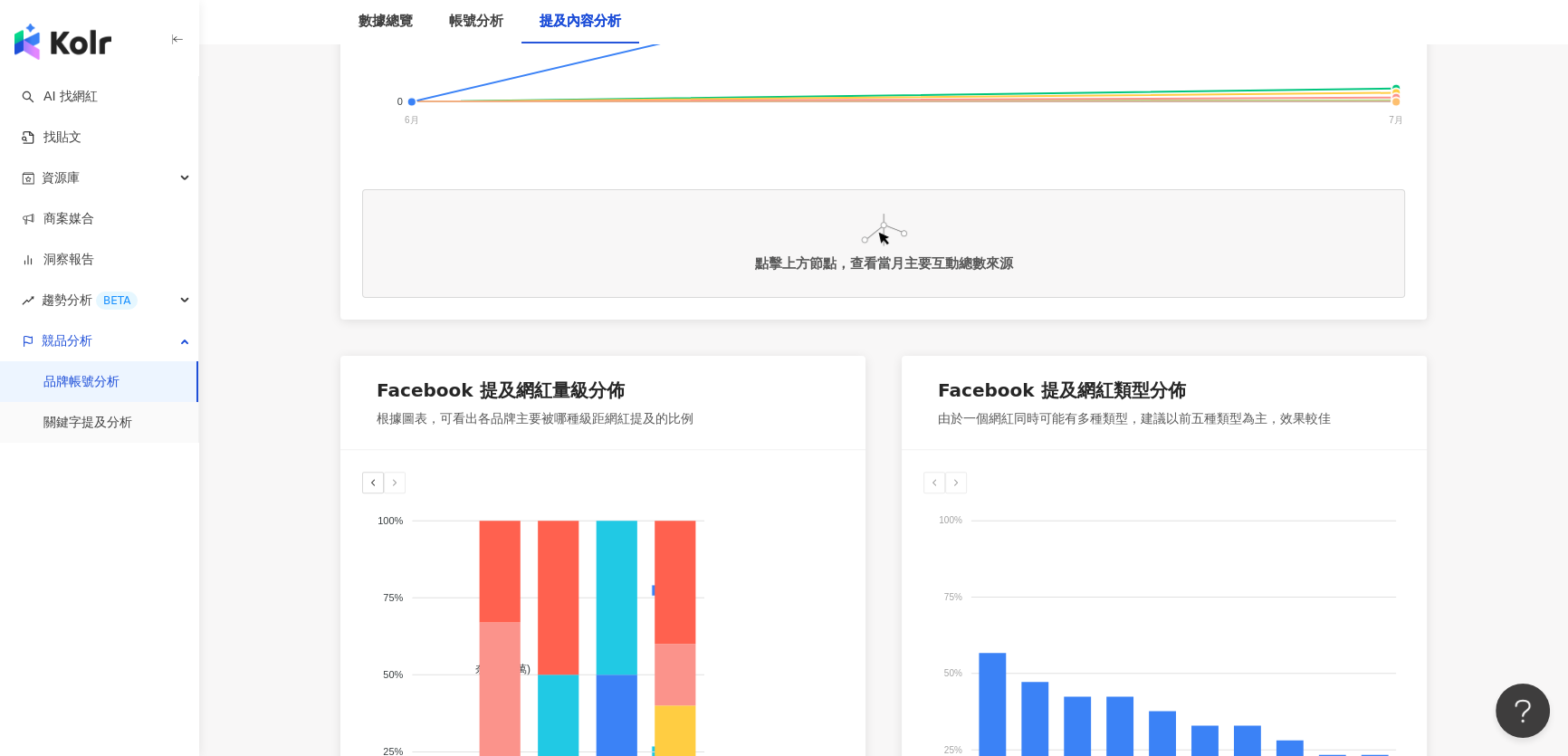
scroll to position [826, 0]
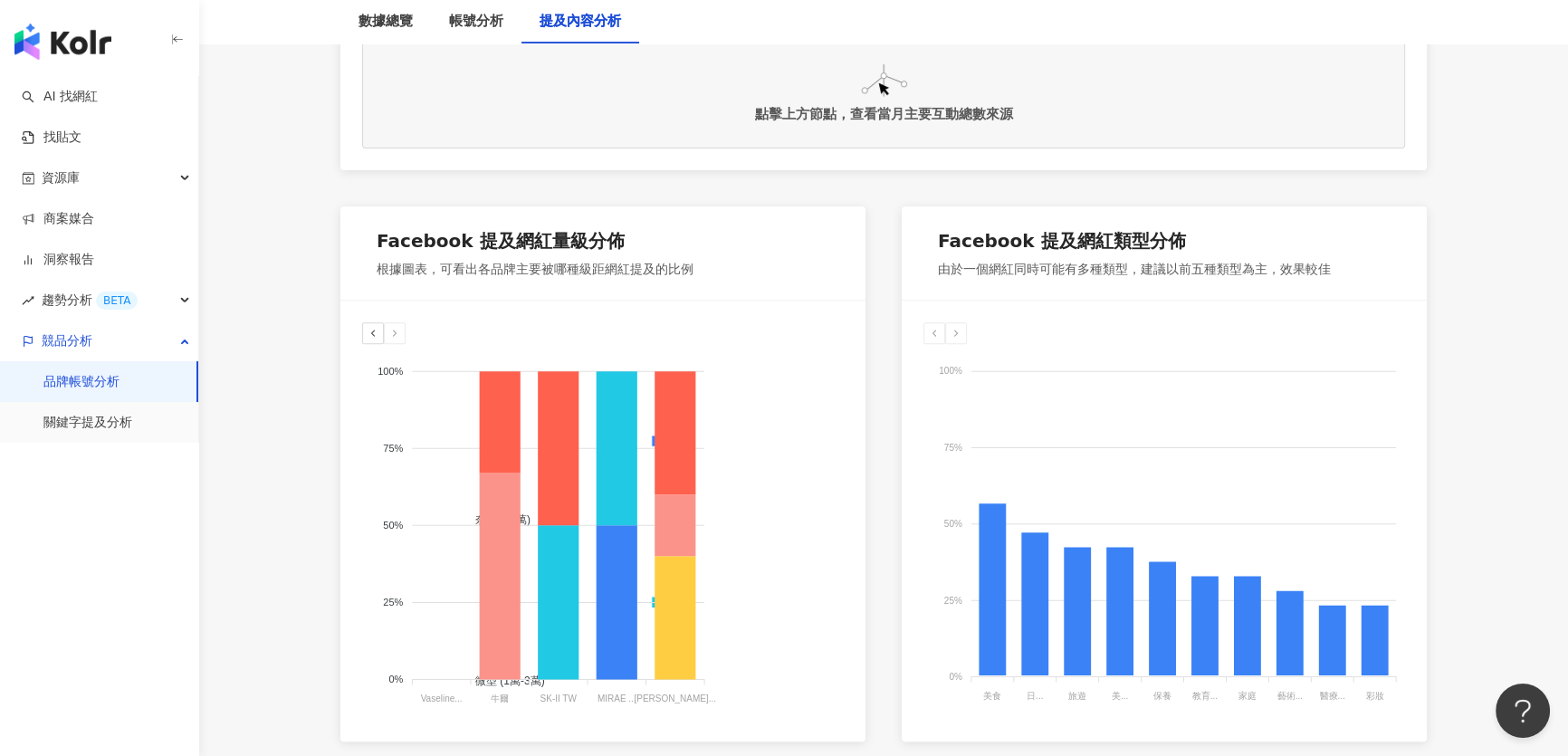
click at [373, 331] on icon at bounding box center [372, 333] width 11 height 11
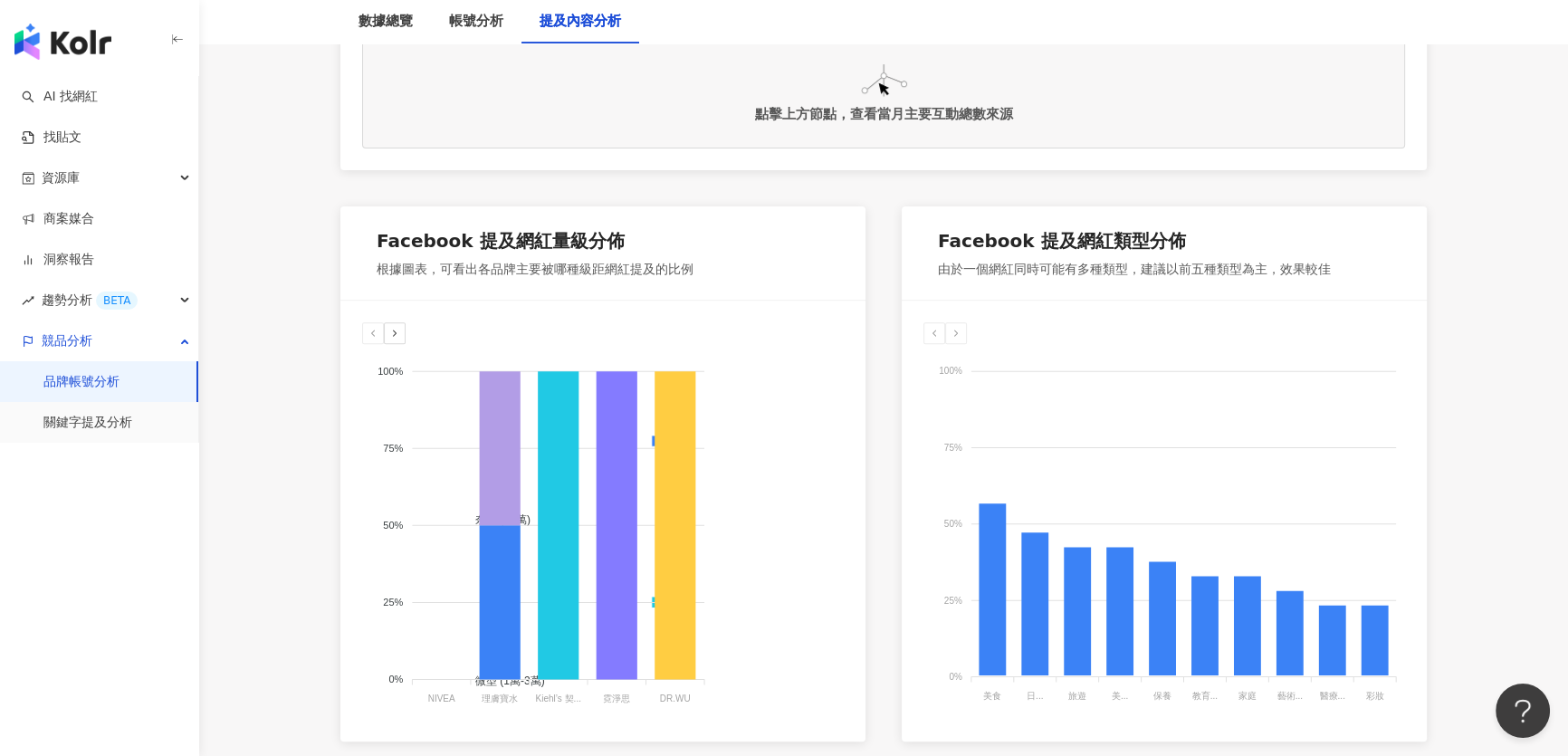
click at [401, 338] on div at bounding box center [394, 333] width 21 height 21
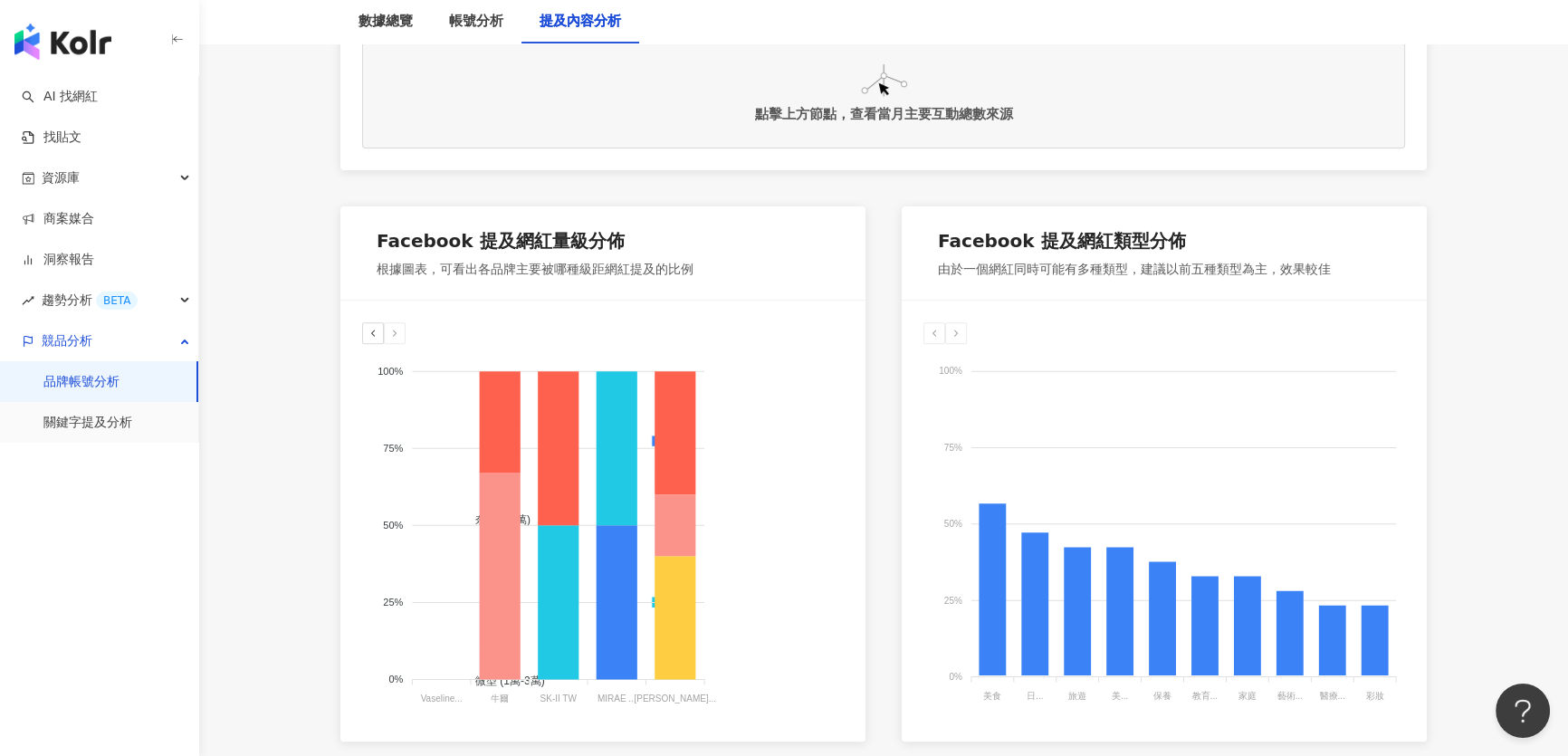
click at [372, 328] on icon at bounding box center [372, 333] width 11 height 11
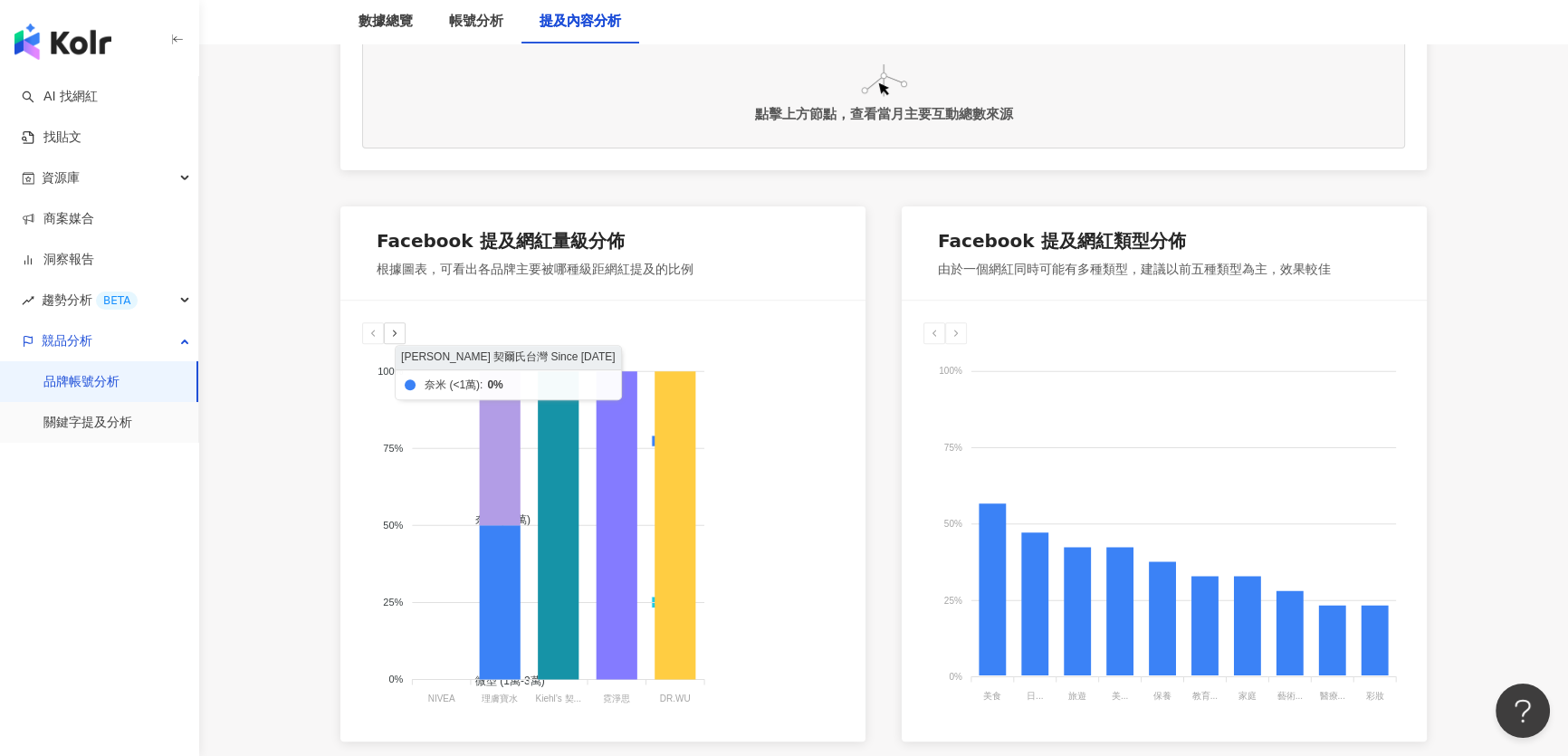
click at [555, 456] on icon at bounding box center [558, 525] width 41 height 308
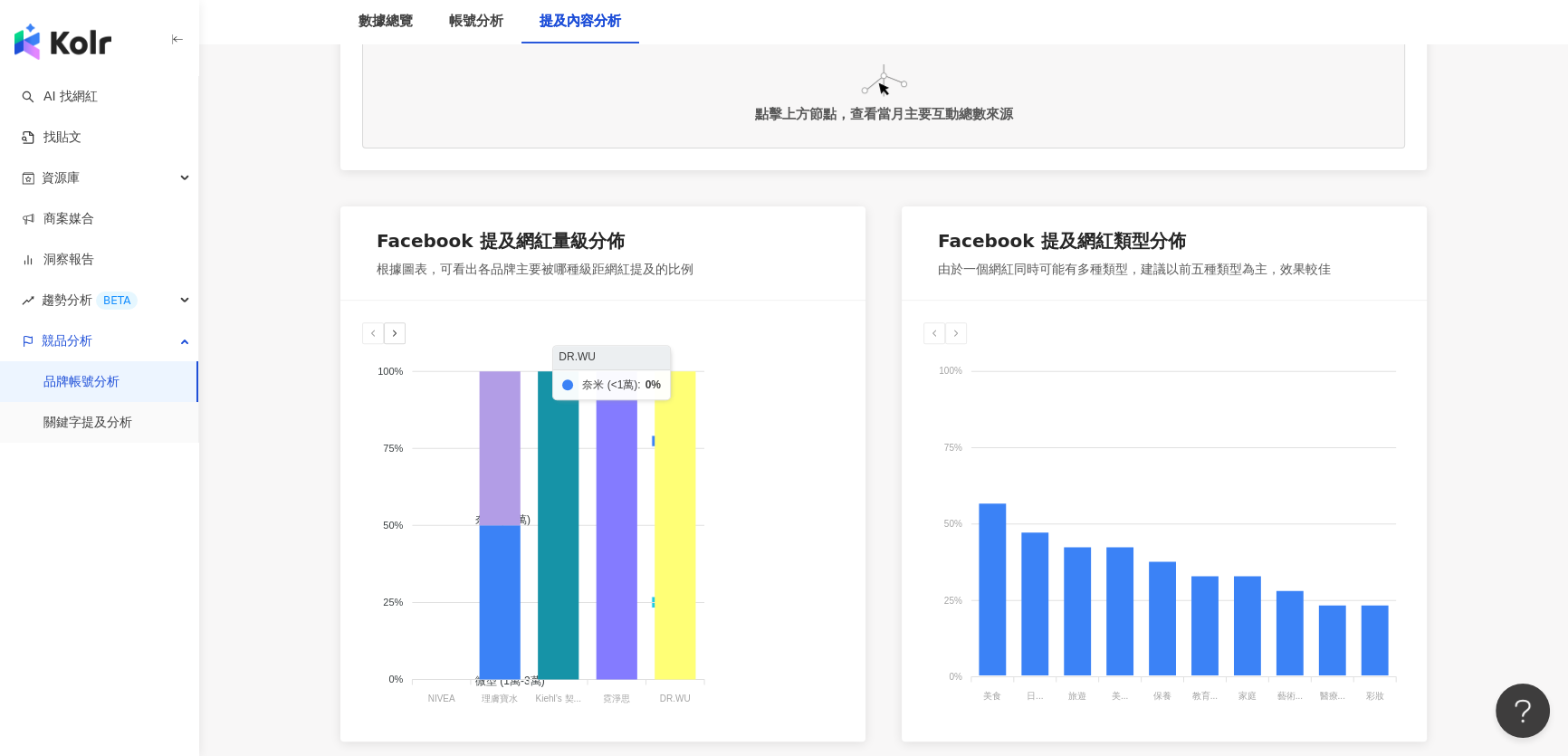
click at [680, 480] on icon at bounding box center [675, 525] width 41 height 308
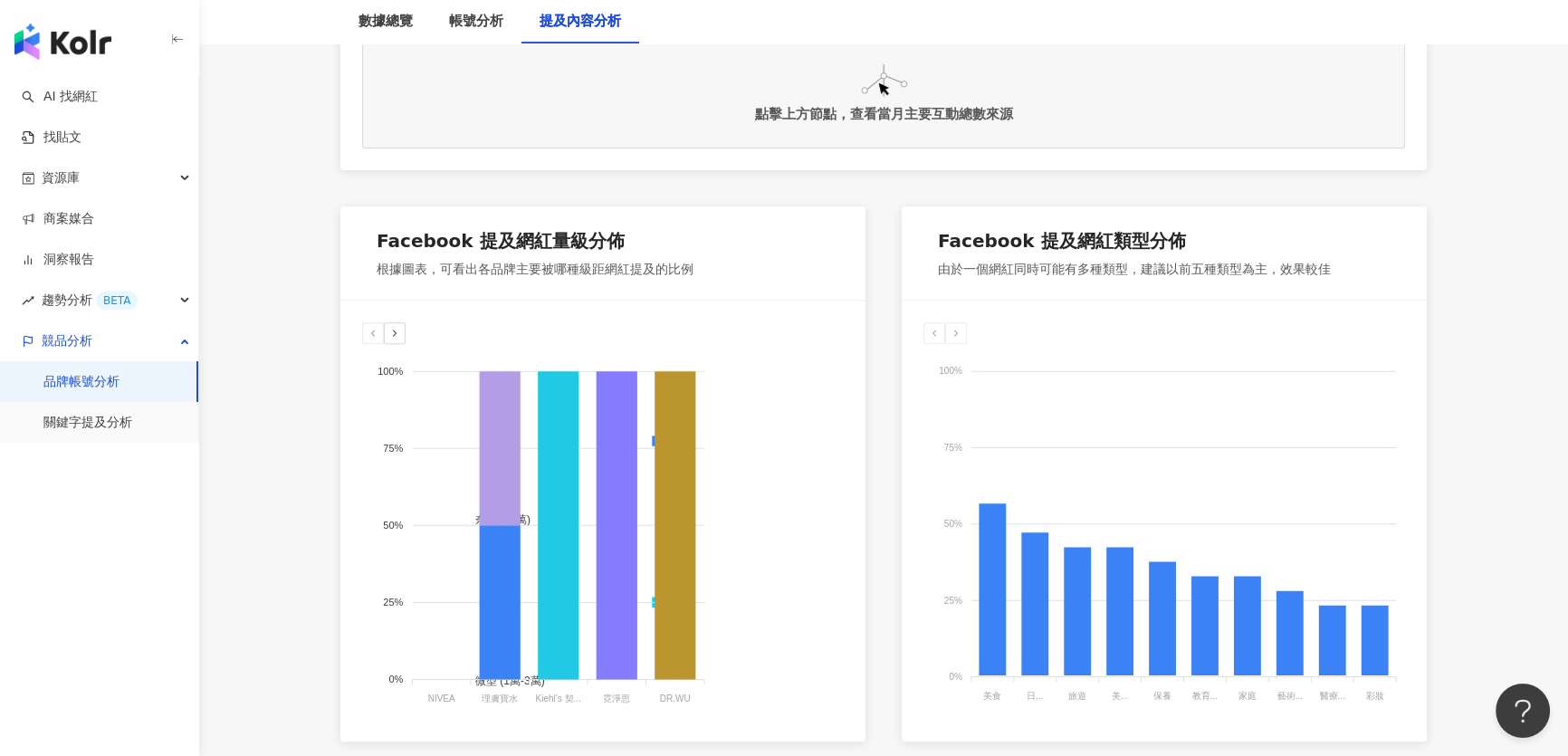
click at [395, 339] on div at bounding box center [394, 333] width 21 height 21
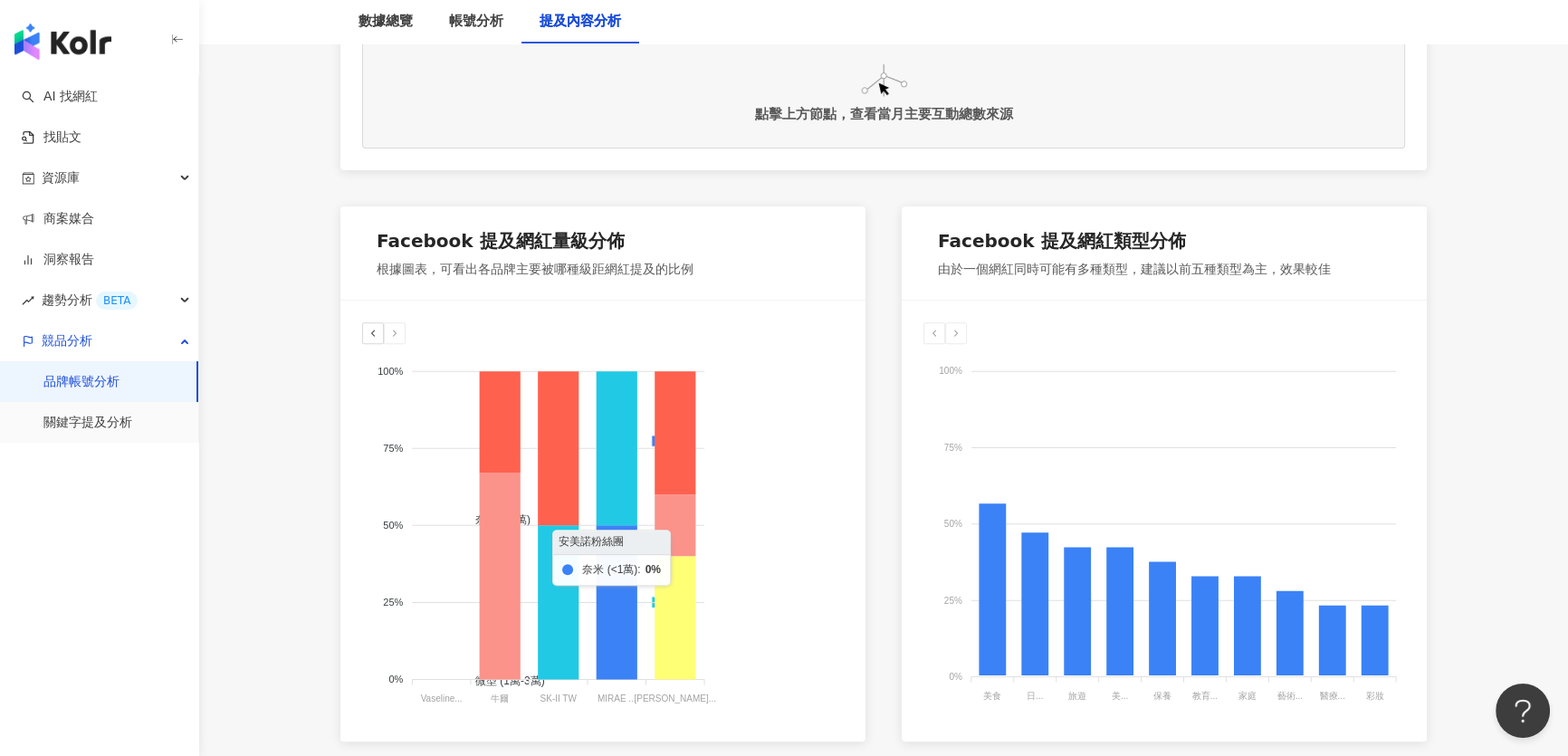
click at [688, 602] on icon at bounding box center [675, 618] width 41 height 123
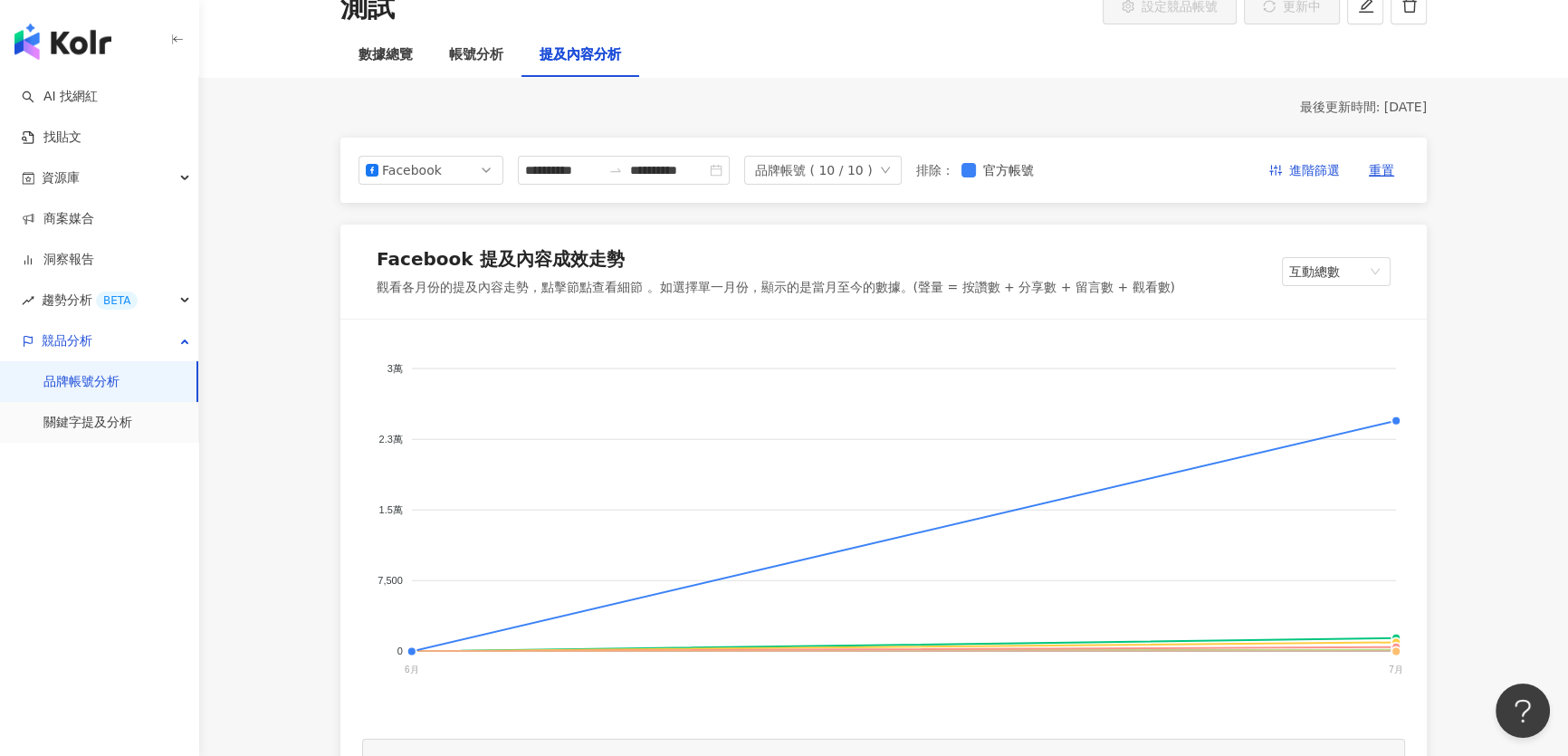
scroll to position [0, 0]
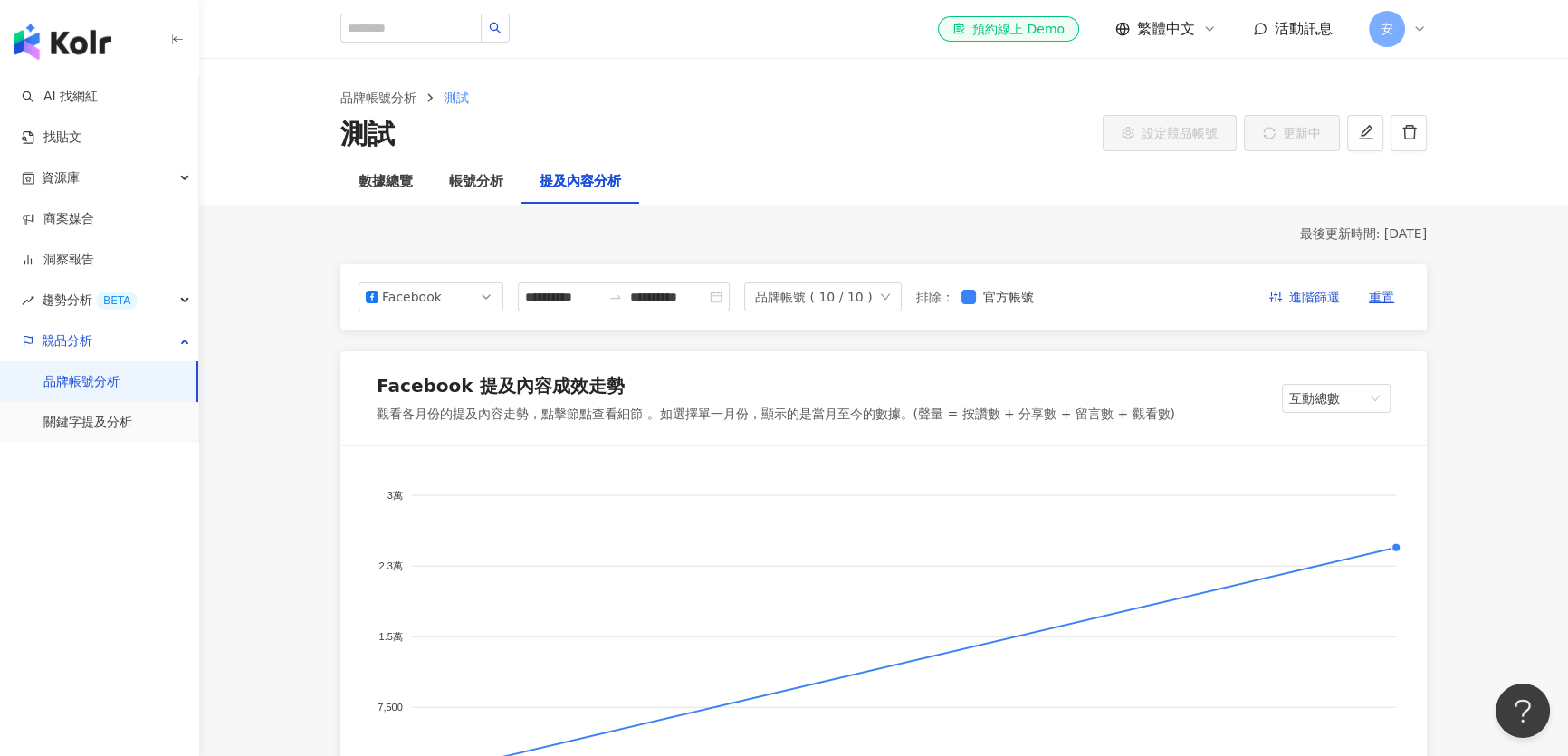
click at [436, 325] on div "**********" at bounding box center [884, 297] width 1087 height 65
click at [421, 290] on div "Facebook" at bounding box center [411, 297] width 59 height 27
click at [414, 336] on div "Instagram" at bounding box center [419, 339] width 59 height 20
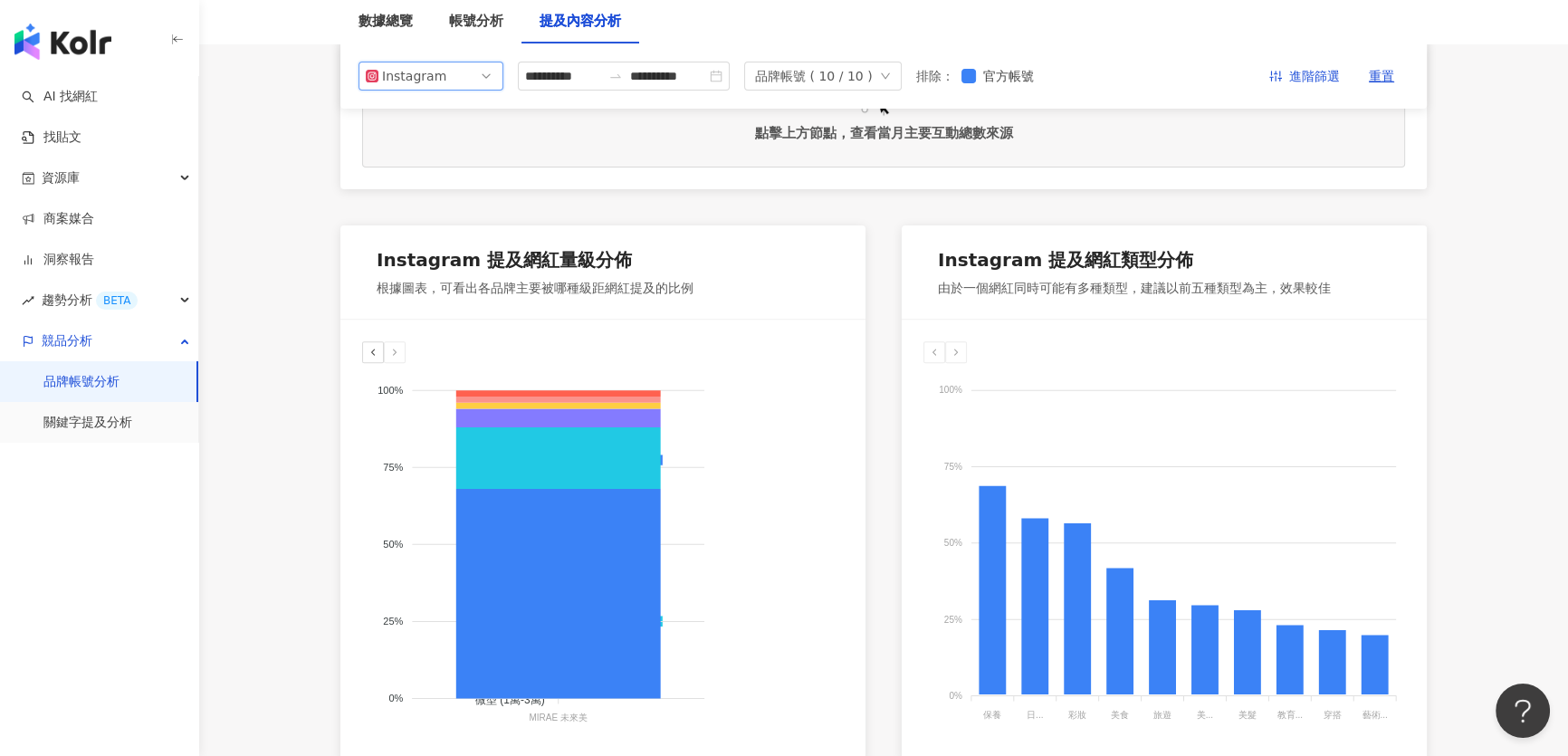
scroll to position [778, 0]
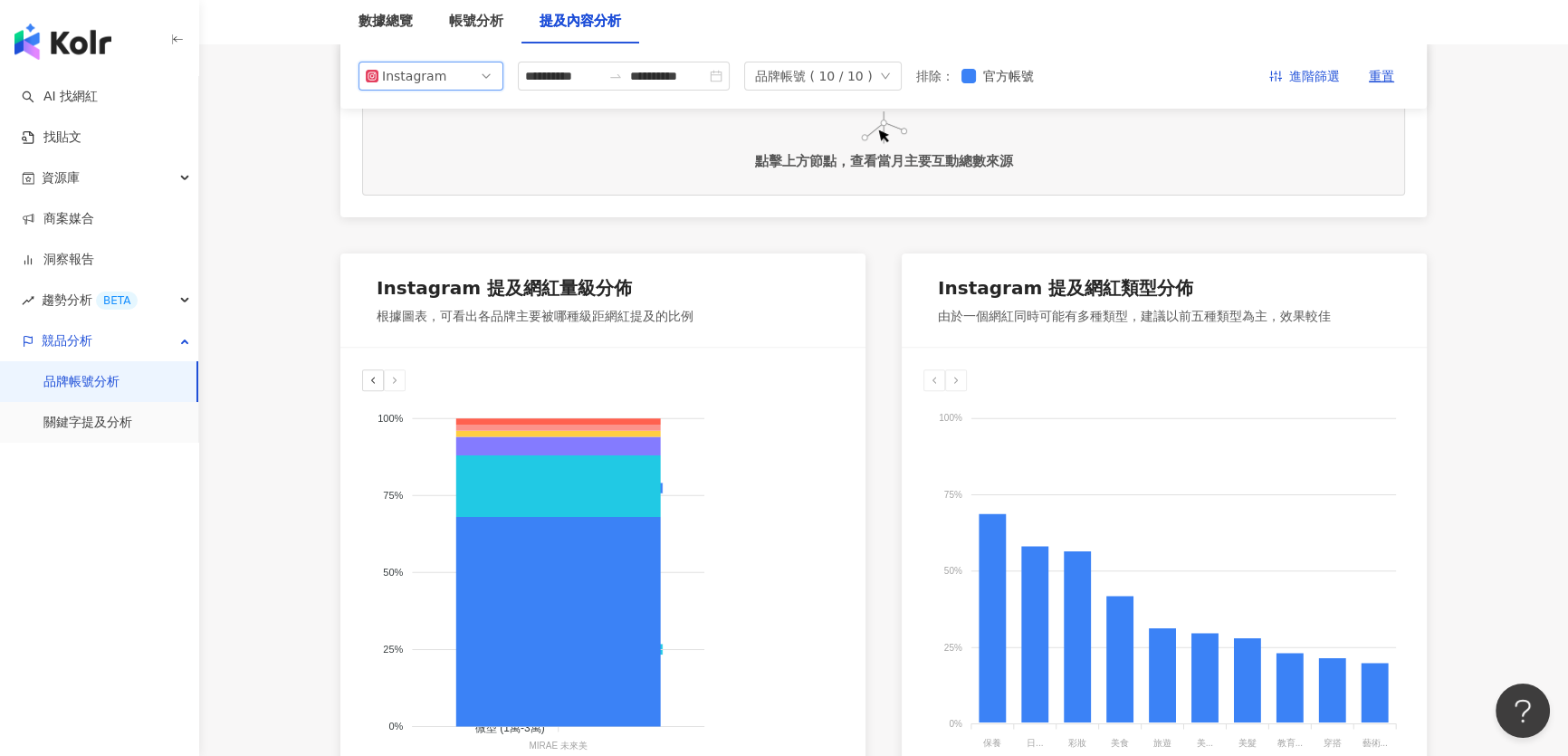
click at [364, 379] on div at bounding box center [373, 380] width 21 height 21
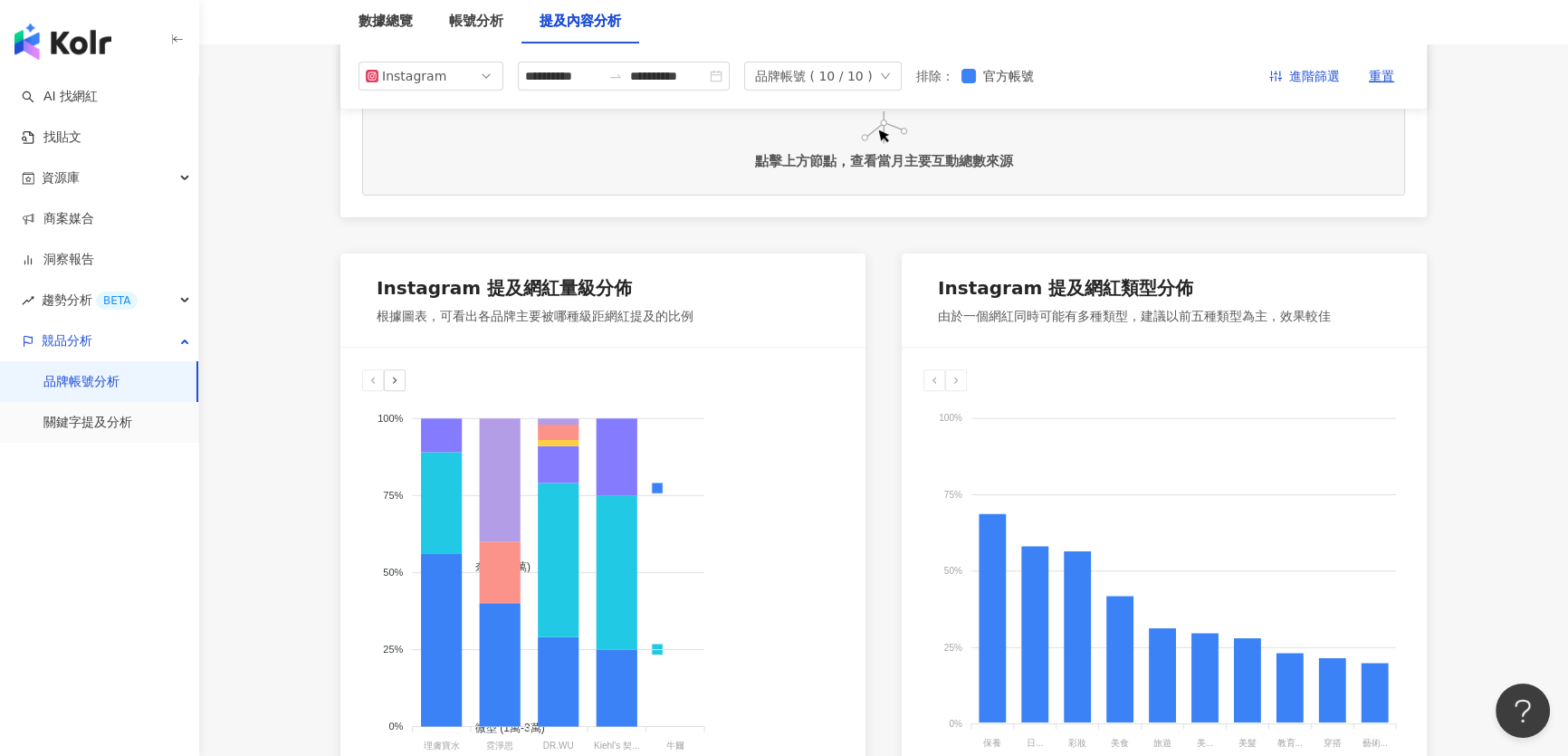
click at [388, 380] on div at bounding box center [394, 380] width 21 height 21
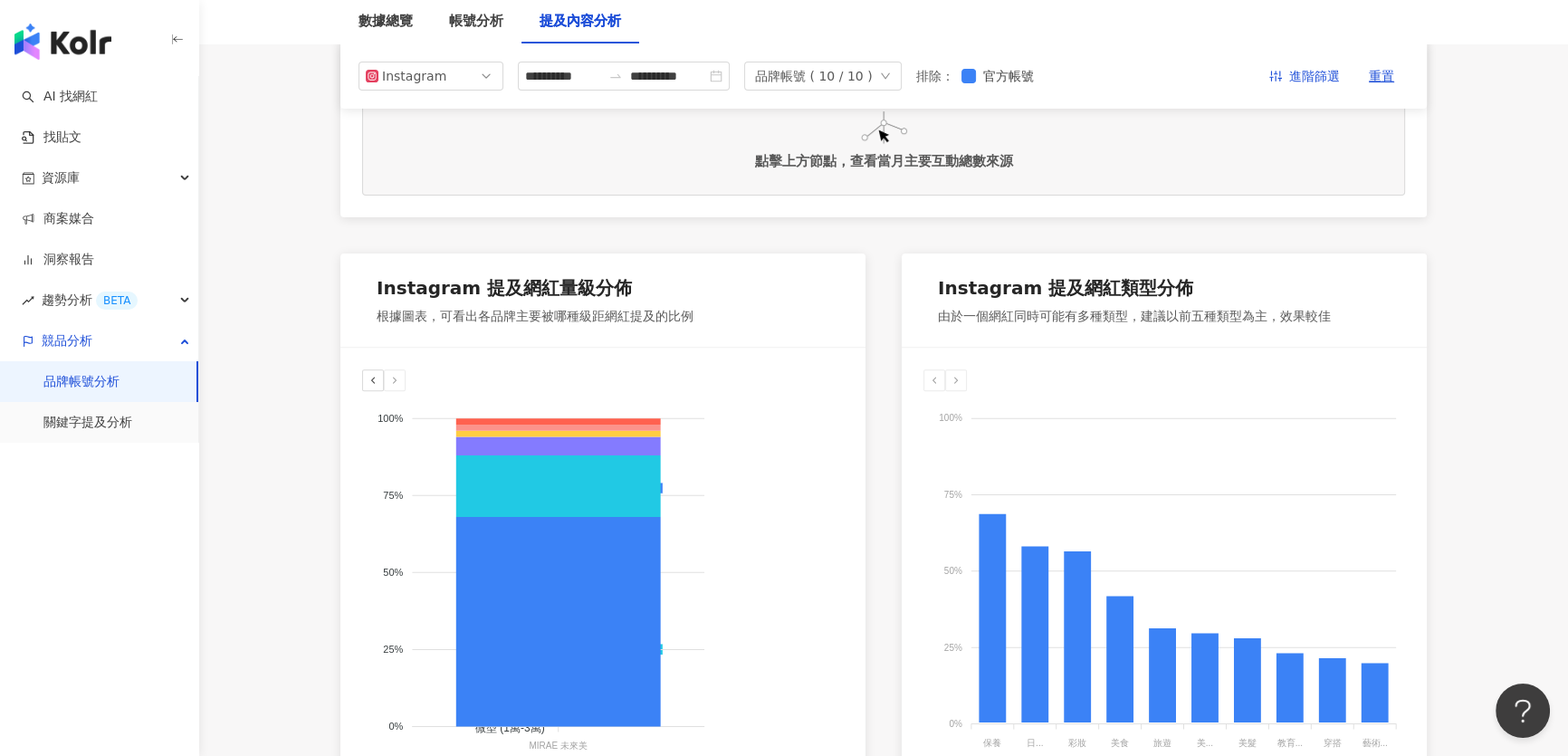
click at [373, 378] on polyline at bounding box center [373, 381] width 3 height 6
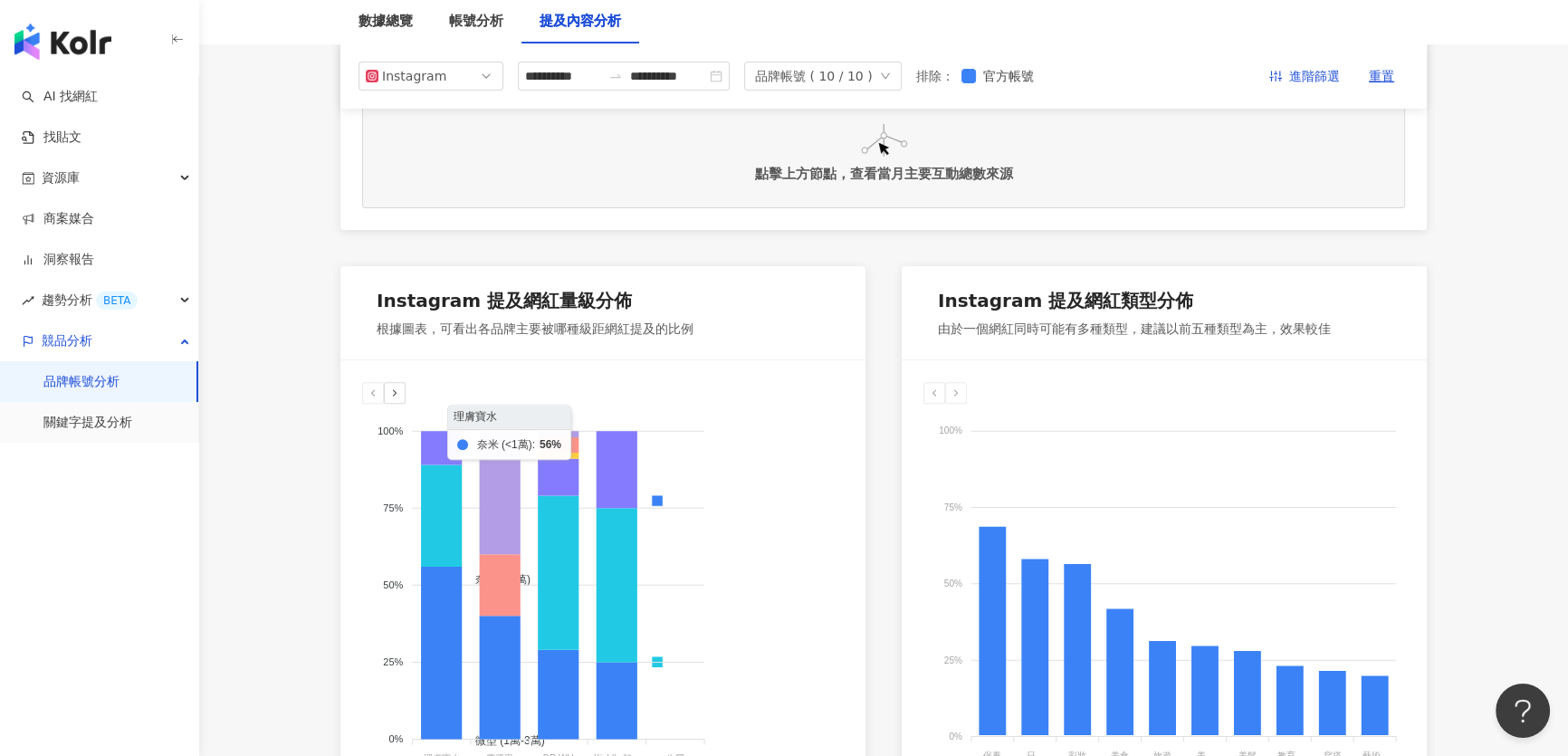
scroll to position [615, 0]
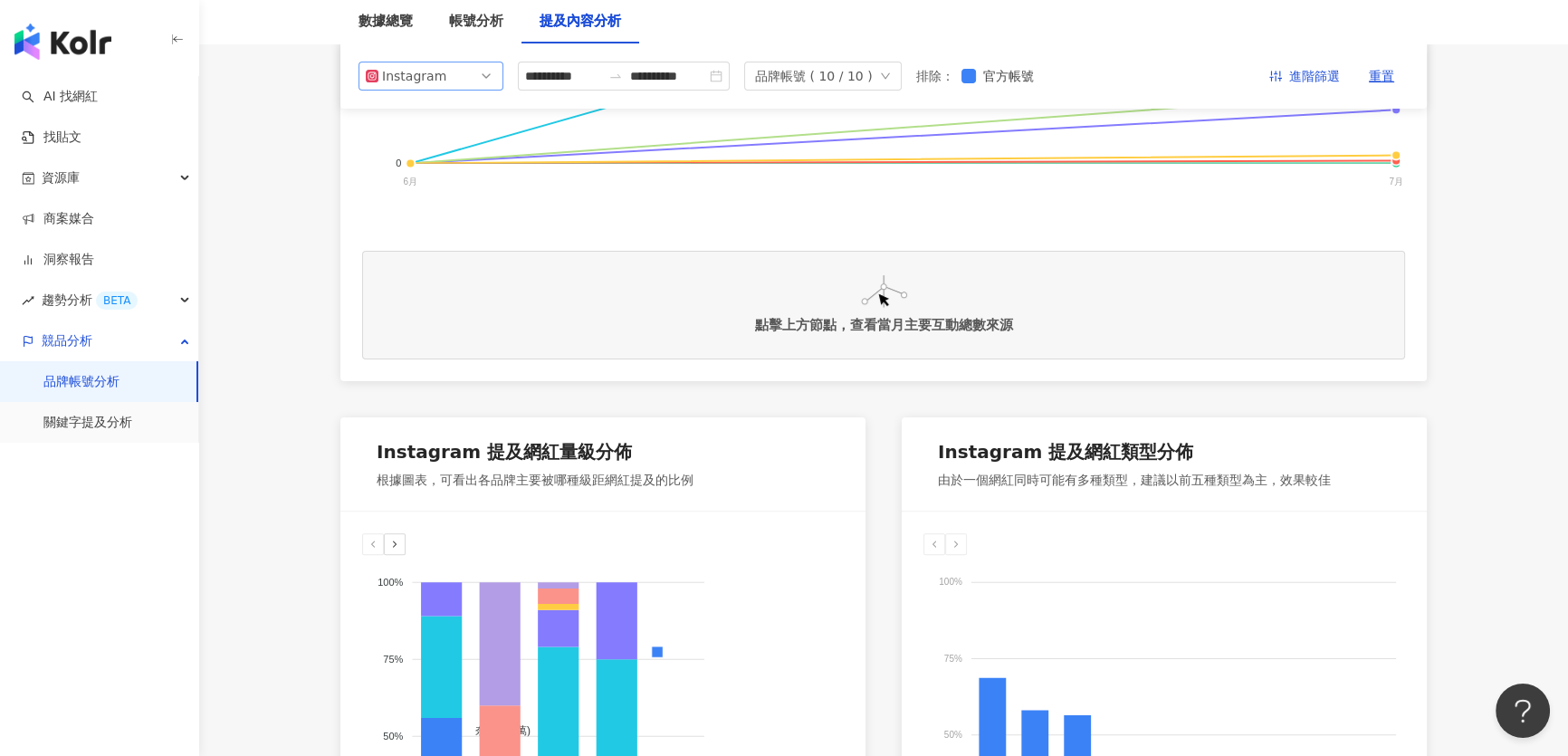
click at [428, 75] on div "Instagram" at bounding box center [411, 76] width 59 height 27
click at [415, 151] on div "Facebook" at bounding box center [419, 148] width 59 height 20
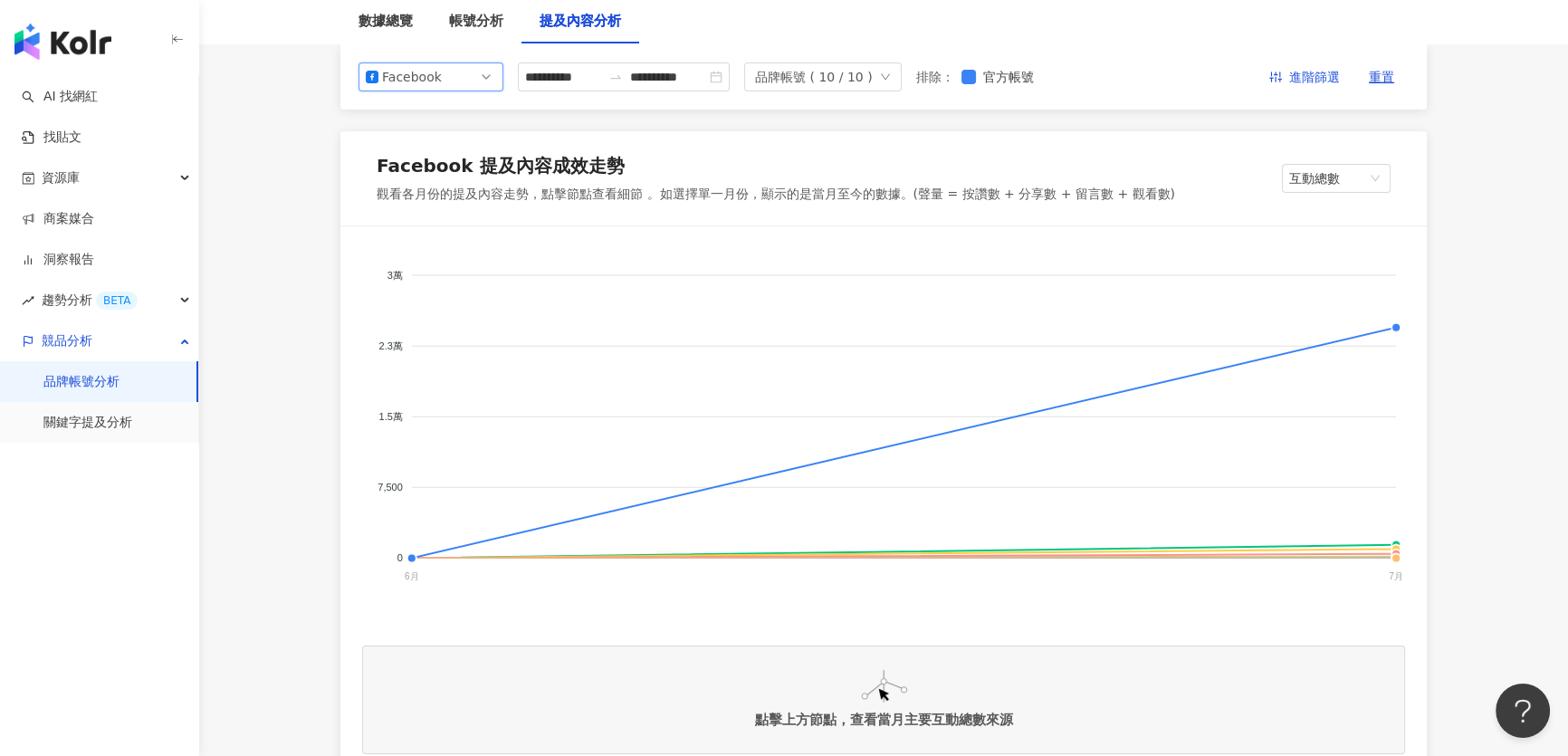
scroll to position [203, 0]
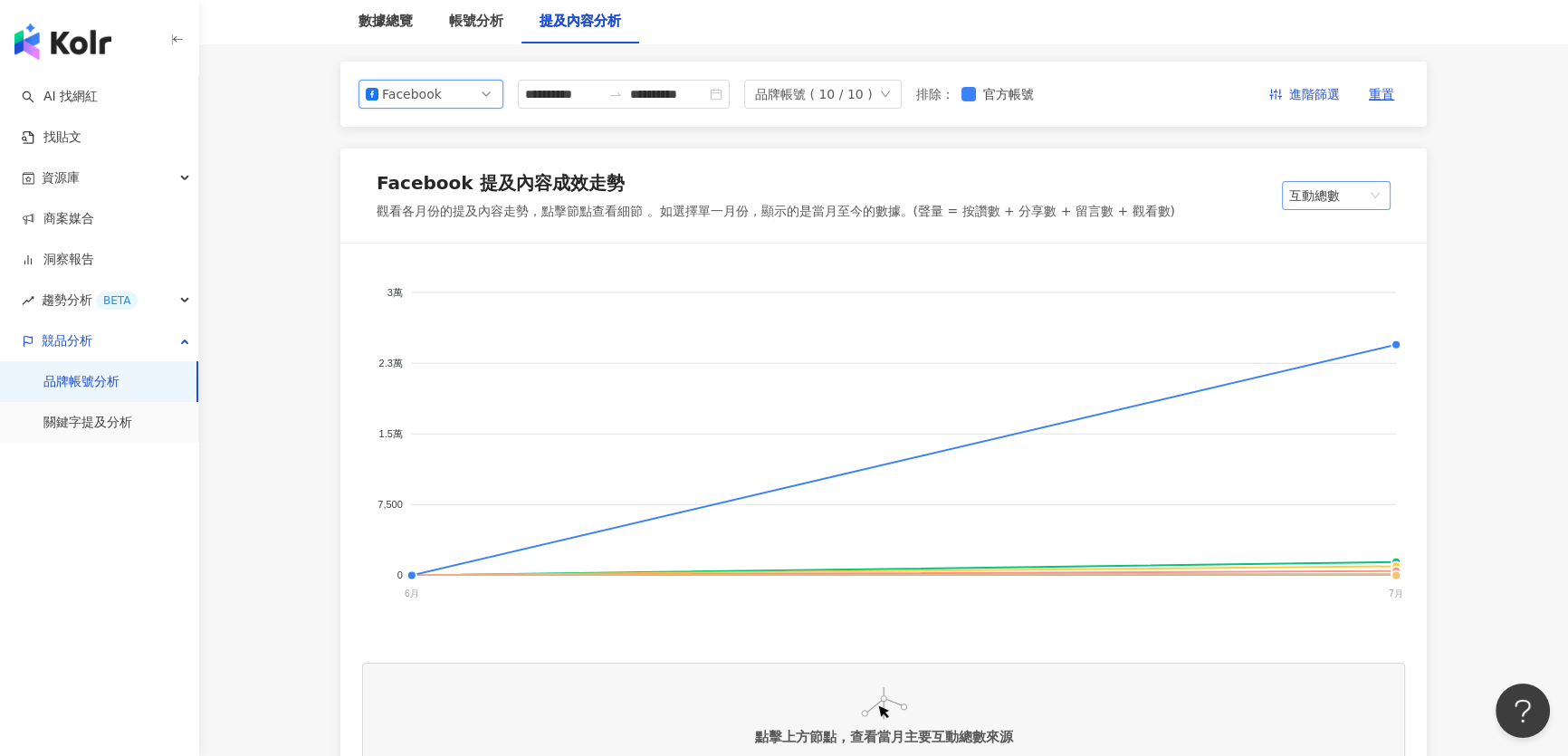
click at [1337, 192] on span "互動總數" at bounding box center [1336, 195] width 94 height 27
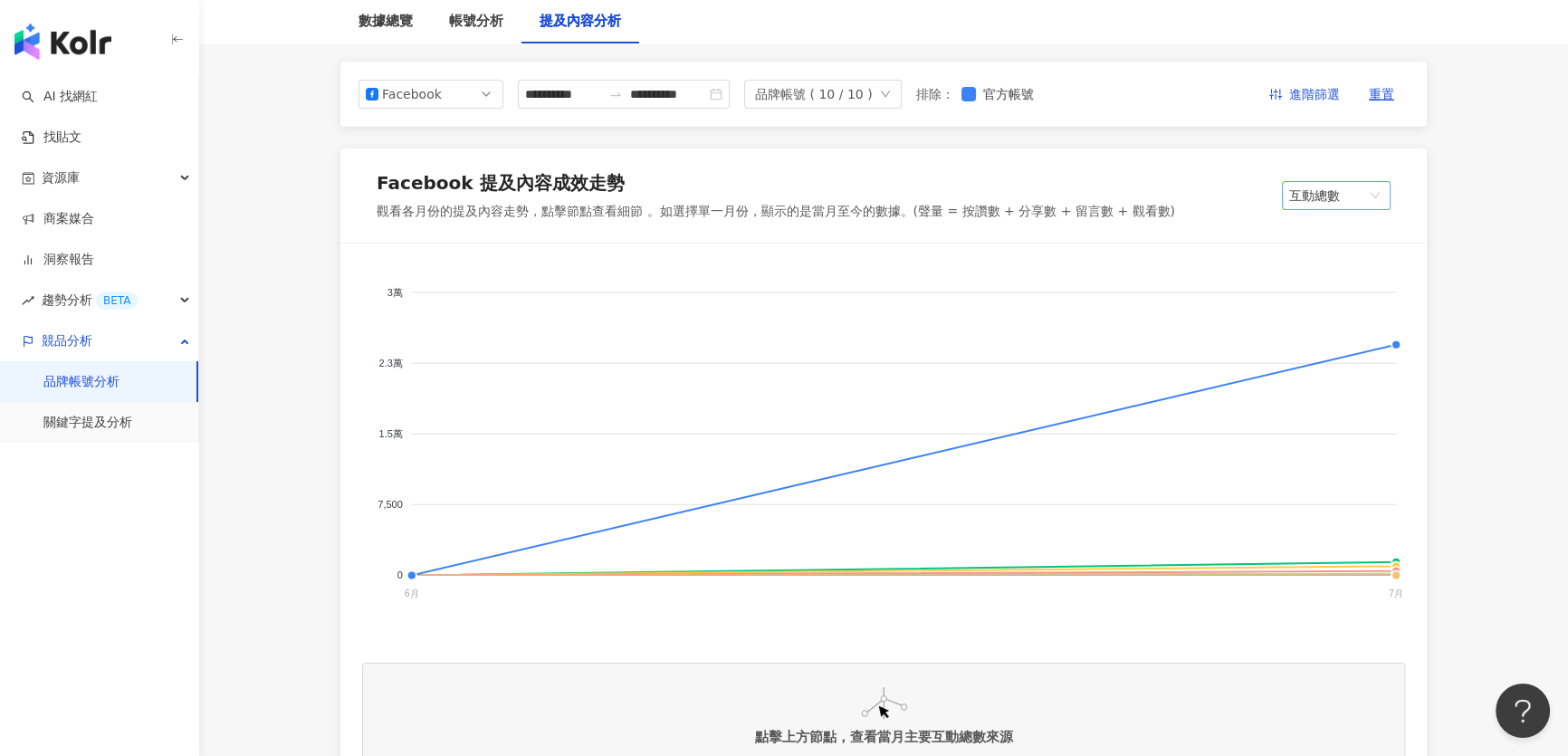
click at [1339, 193] on span "互動總數" at bounding box center [1336, 195] width 94 height 27
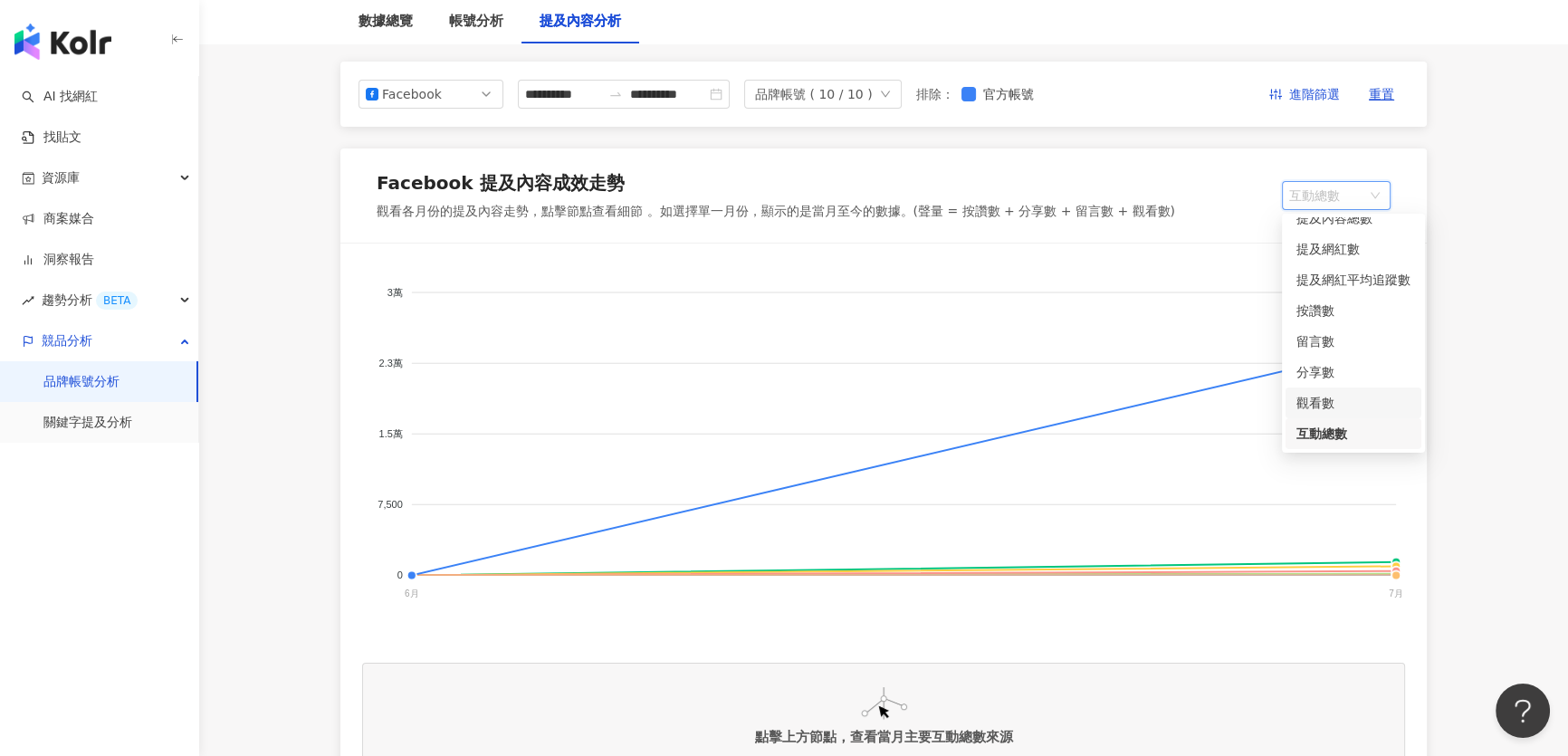
click at [1332, 393] on div "觀看數" at bounding box center [1353, 402] width 114 height 20
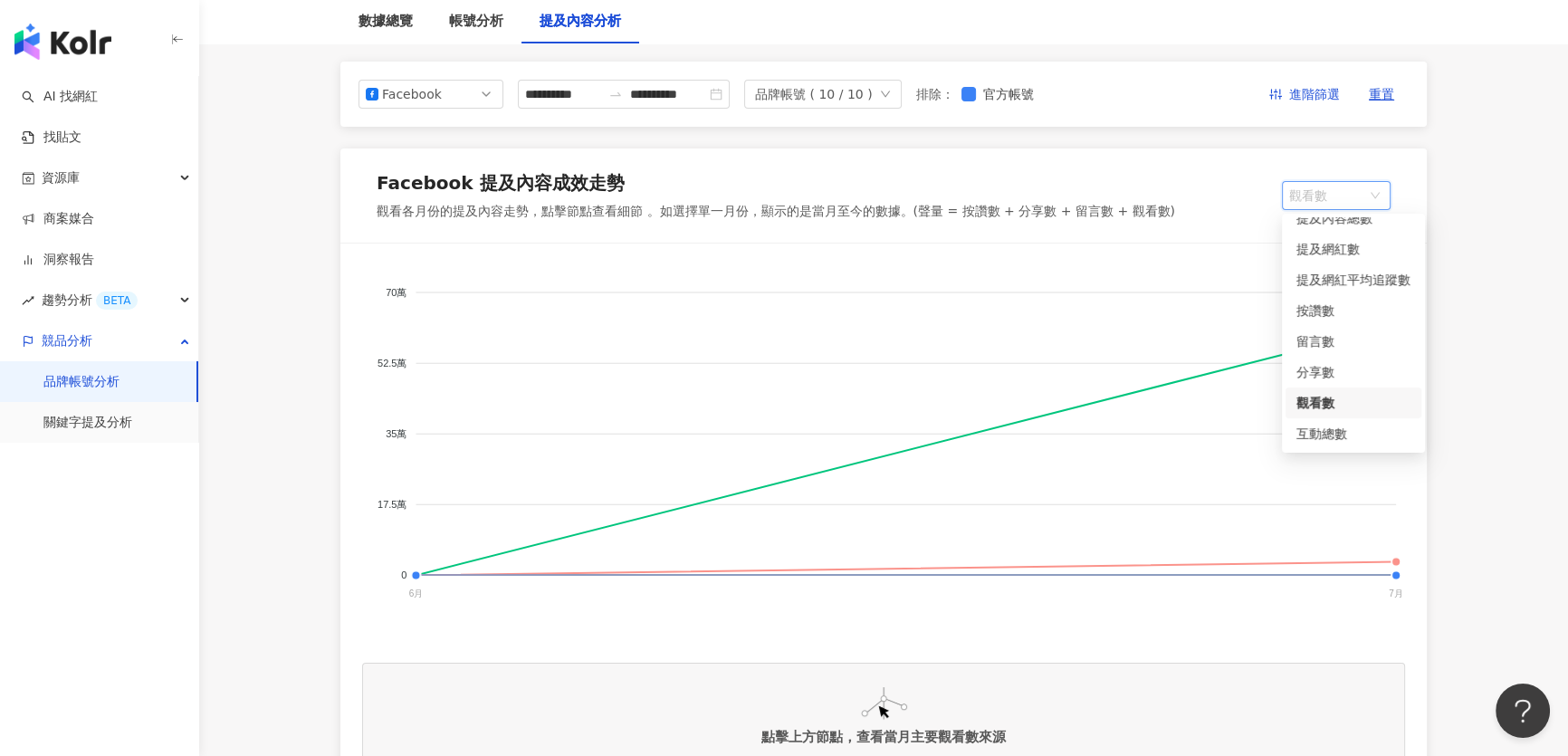
click at [1330, 198] on span "觀看數" at bounding box center [1336, 195] width 94 height 27
click at [1330, 363] on div "分享數" at bounding box center [1353, 372] width 114 height 20
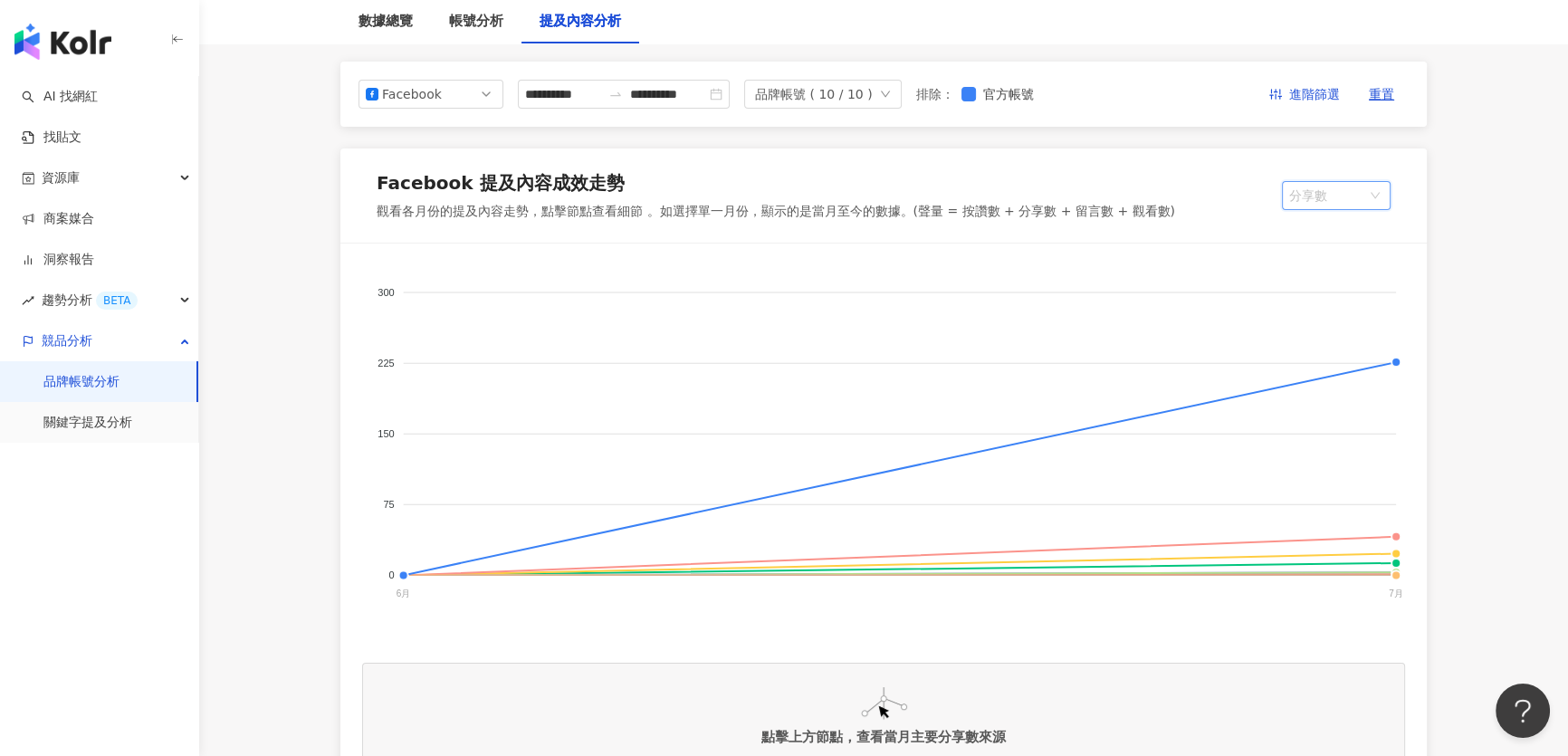
click at [1314, 202] on span "分享數" at bounding box center [1336, 195] width 94 height 27
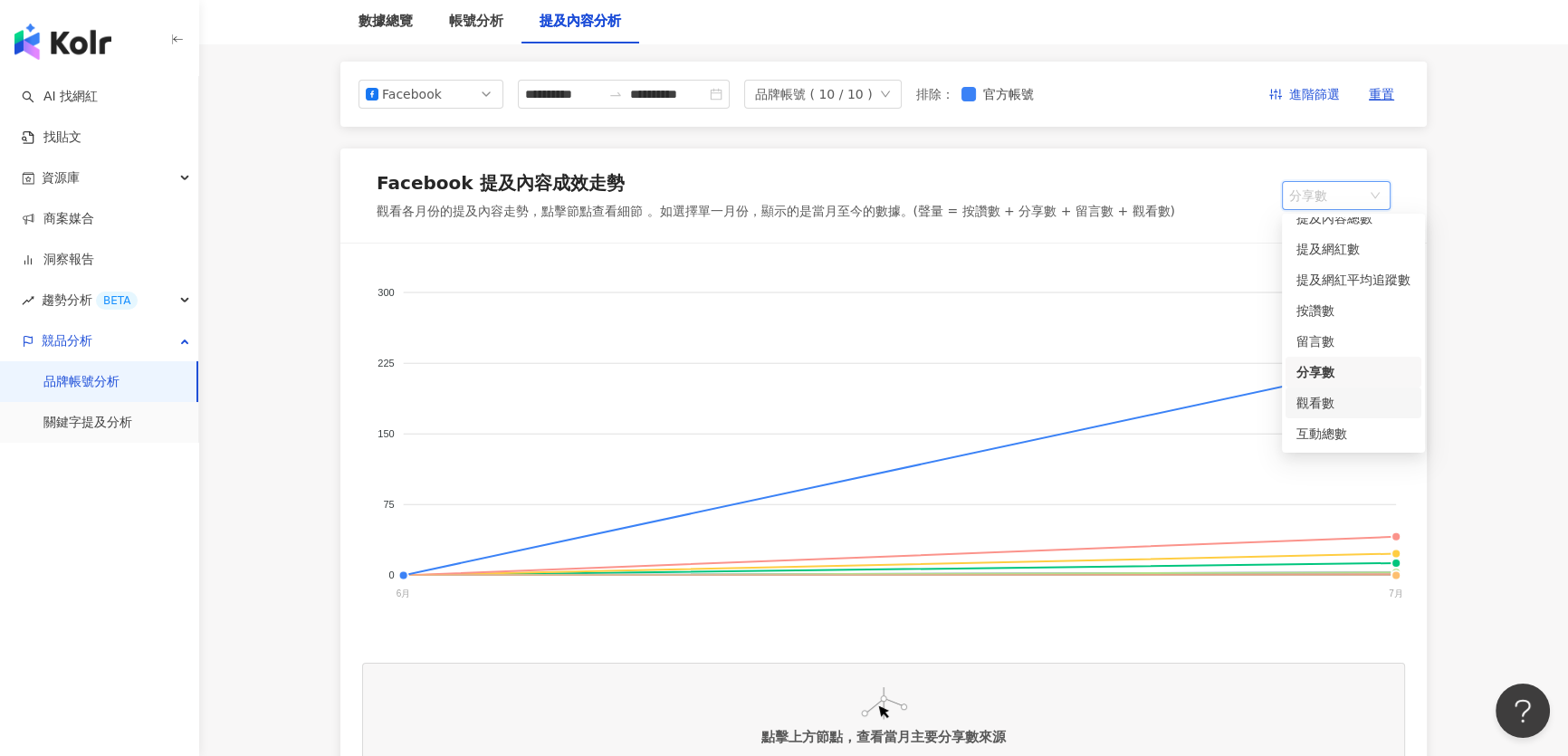
click at [1320, 398] on div "觀看數" at bounding box center [1353, 402] width 114 height 20
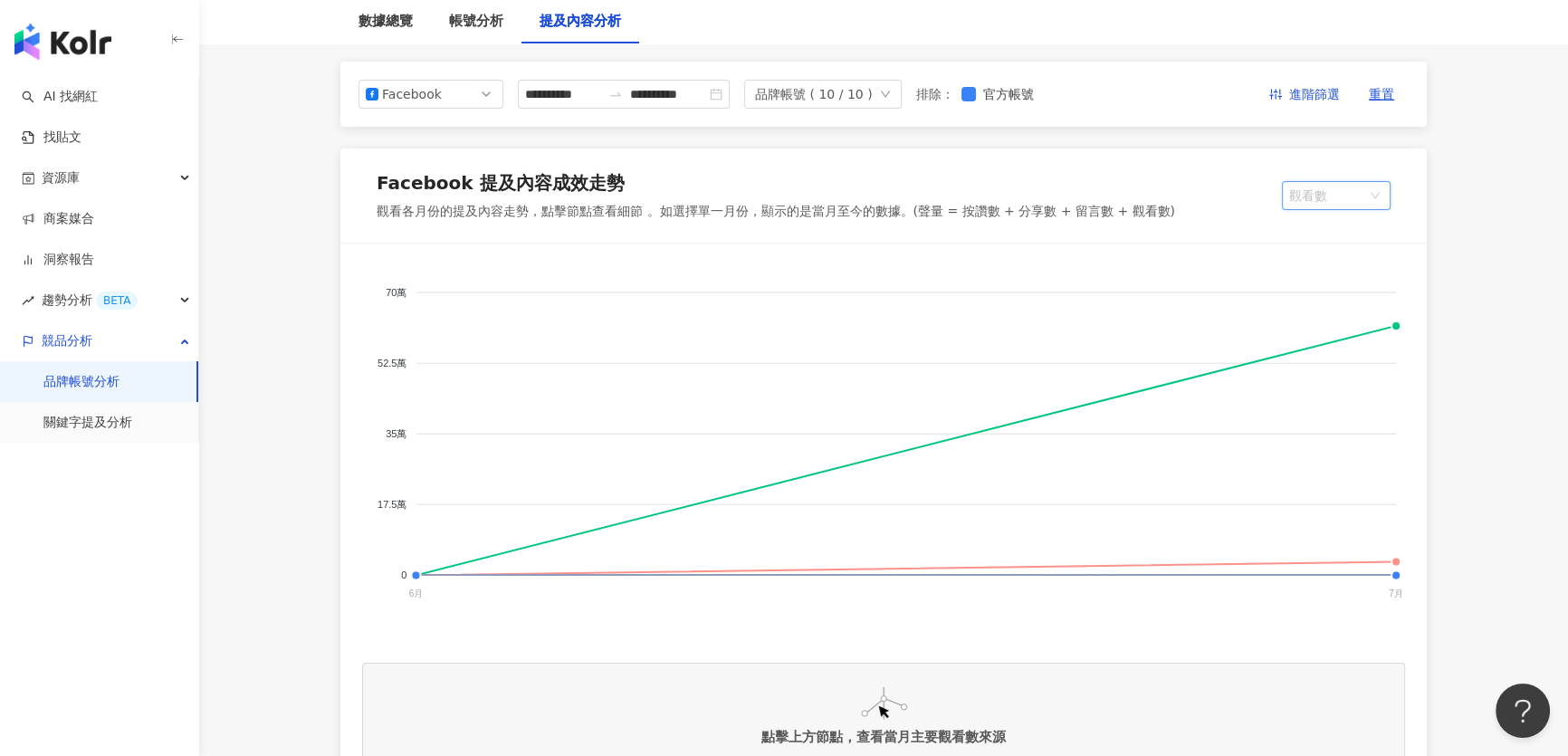
click at [1346, 198] on span "觀看數" at bounding box center [1336, 195] width 94 height 27
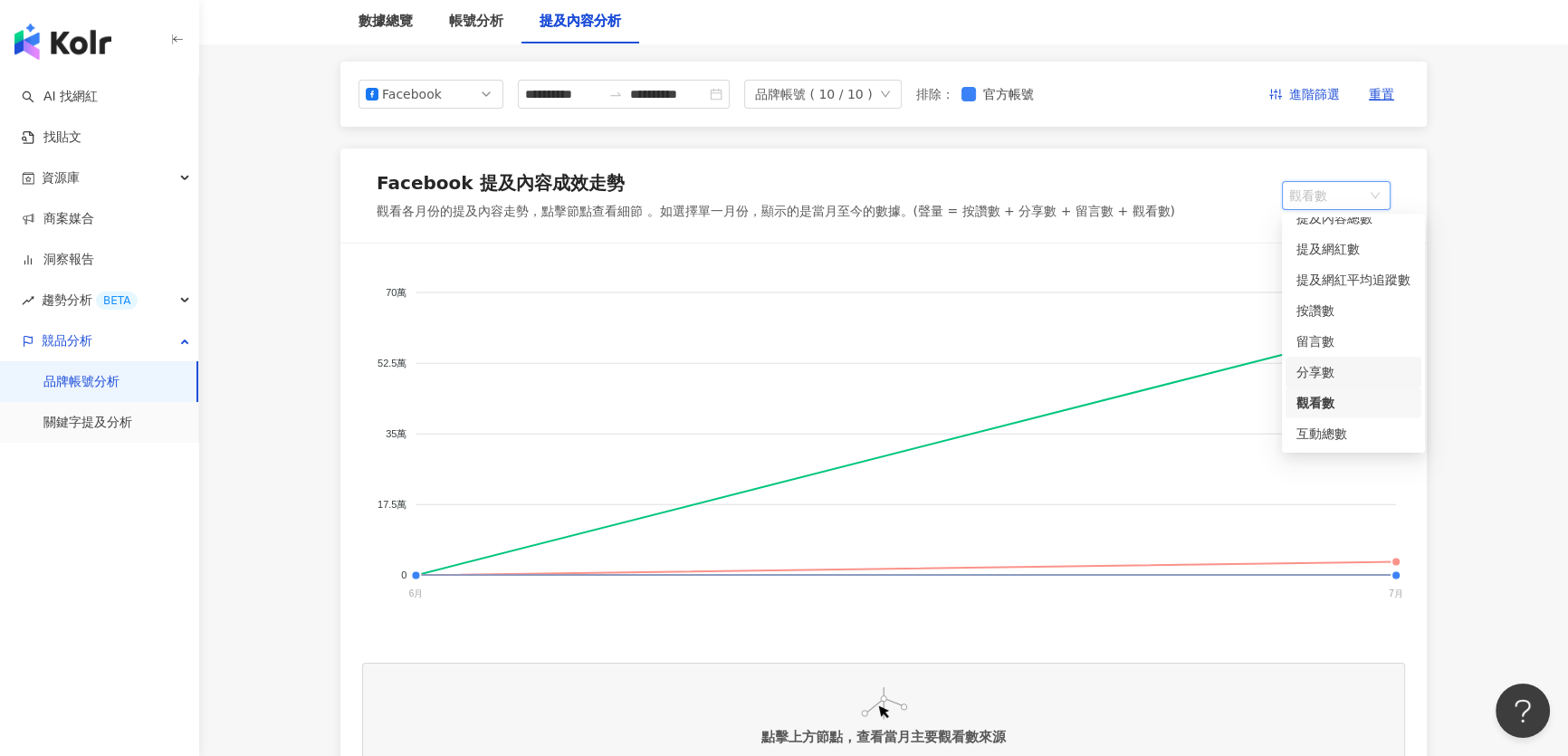
click at [1321, 380] on div "分享數" at bounding box center [1353, 372] width 114 height 20
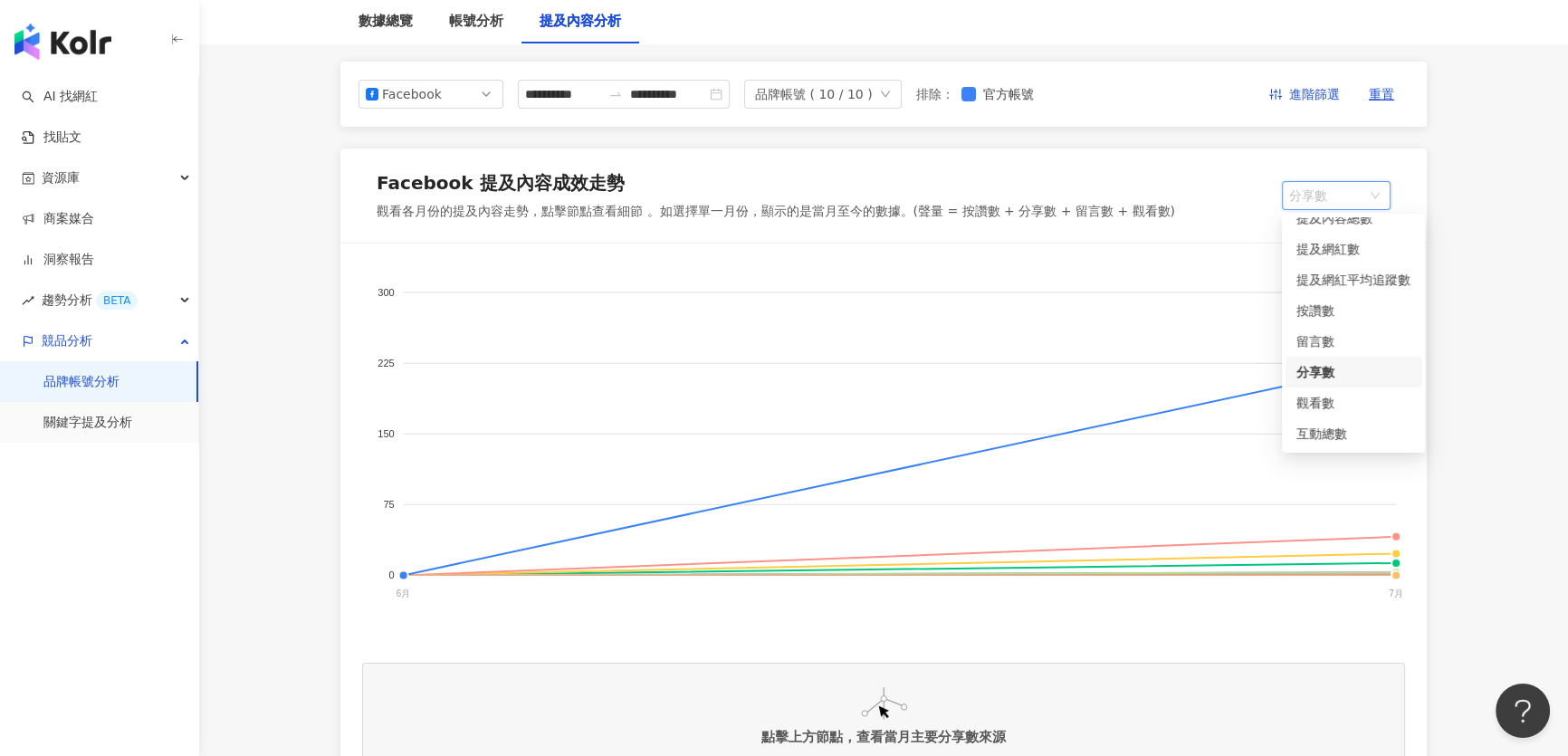
click at [1326, 190] on span "分享數" at bounding box center [1336, 195] width 94 height 27
click at [1317, 342] on div "留言數" at bounding box center [1353, 341] width 114 height 20
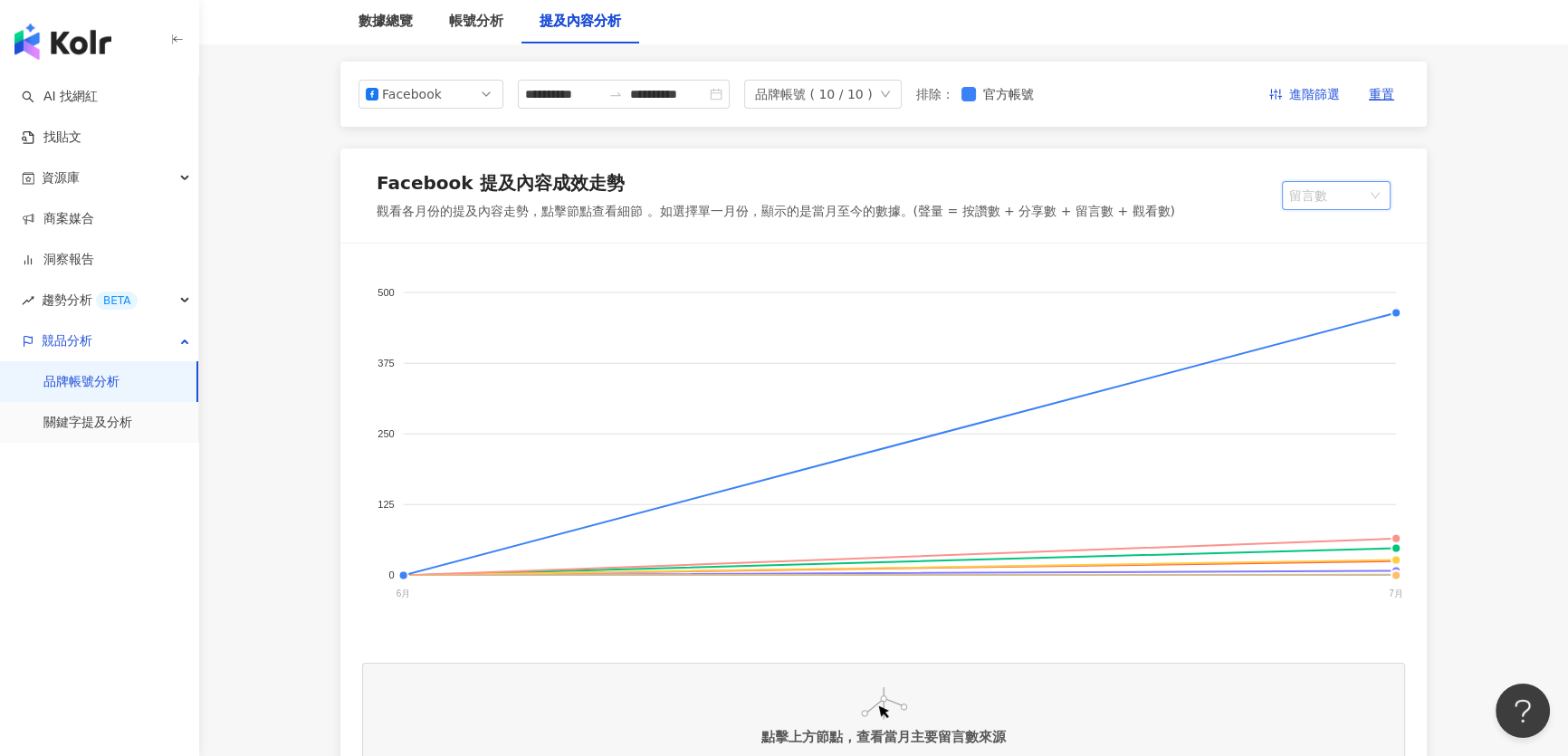
click at [1333, 194] on span "留言數" at bounding box center [1336, 195] width 94 height 27
click at [1324, 320] on div "按讚數" at bounding box center [1353, 311] width 136 height 31
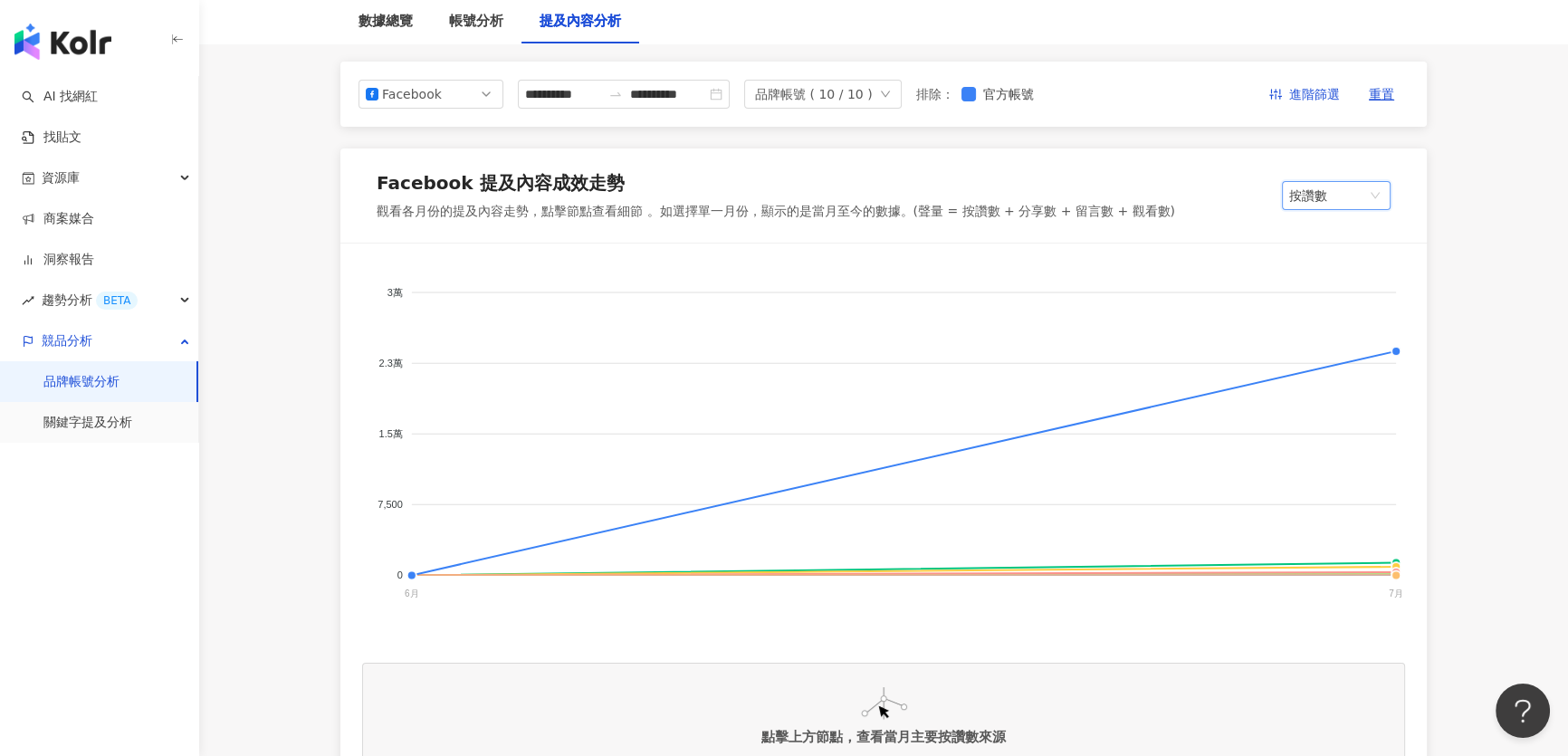
click at [1338, 198] on span "按讚數" at bounding box center [1336, 195] width 94 height 27
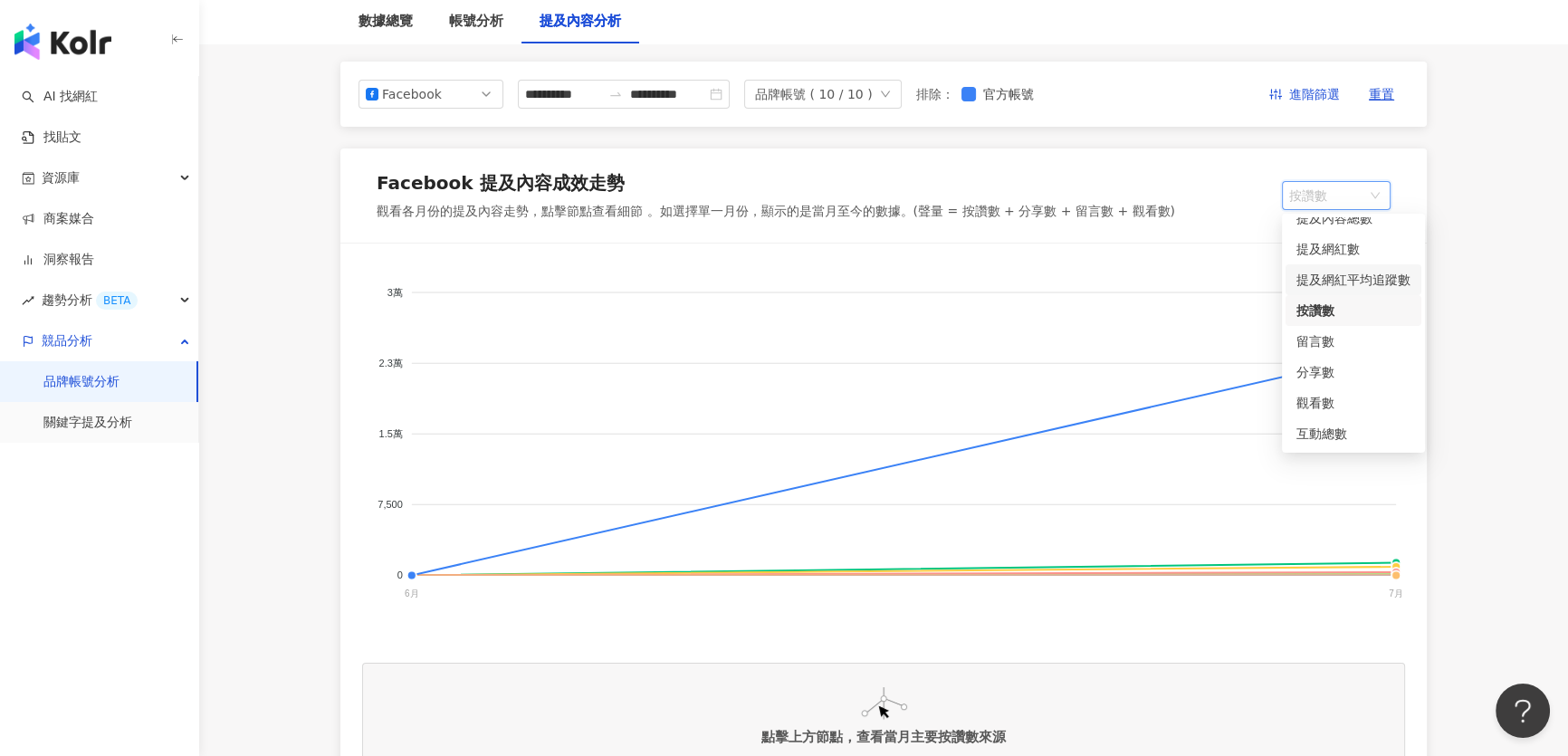
click at [1339, 282] on div "提及網紅平均追蹤數" at bounding box center [1353, 279] width 114 height 20
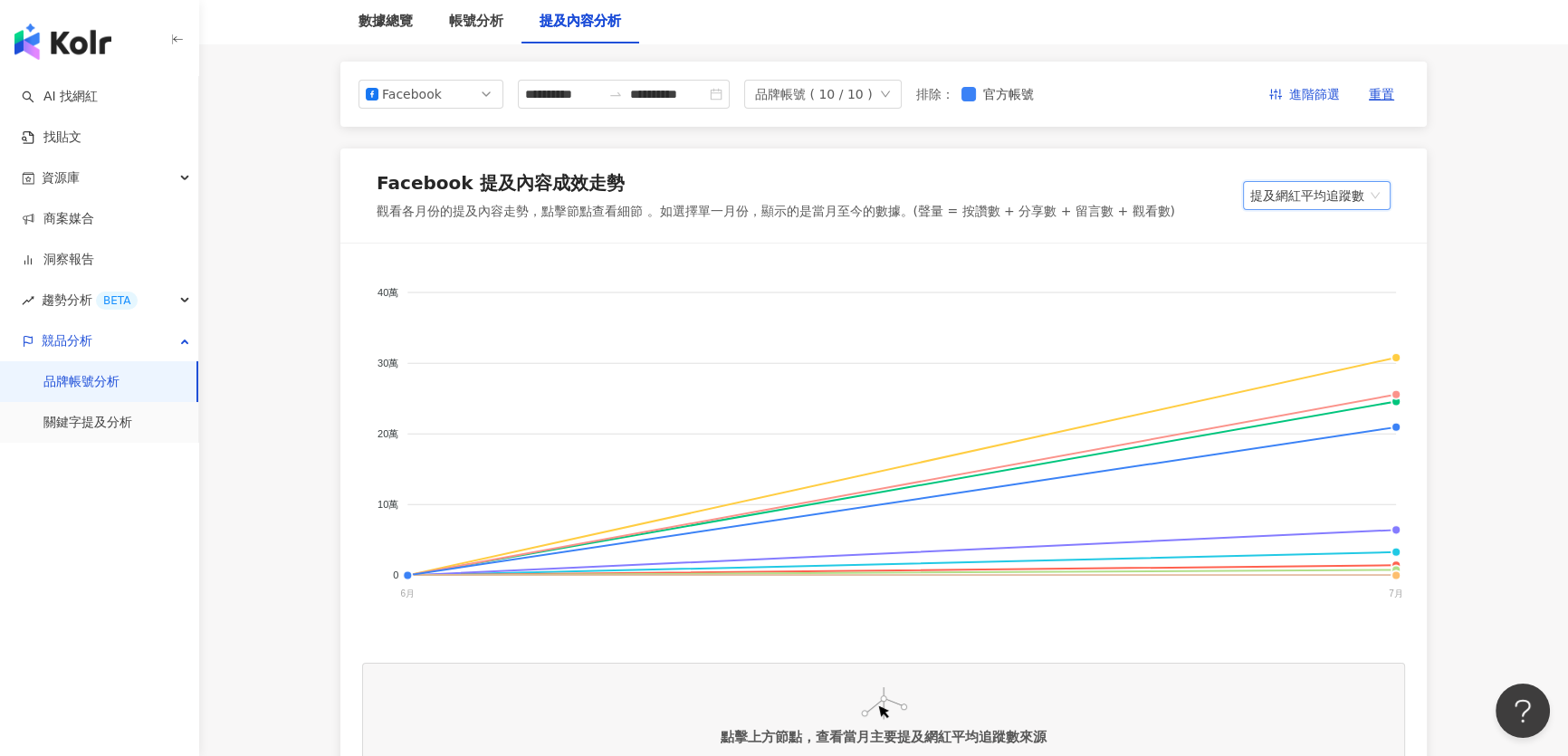
click at [1339, 199] on span "提及網紅平均追蹤數" at bounding box center [1317, 195] width 133 height 27
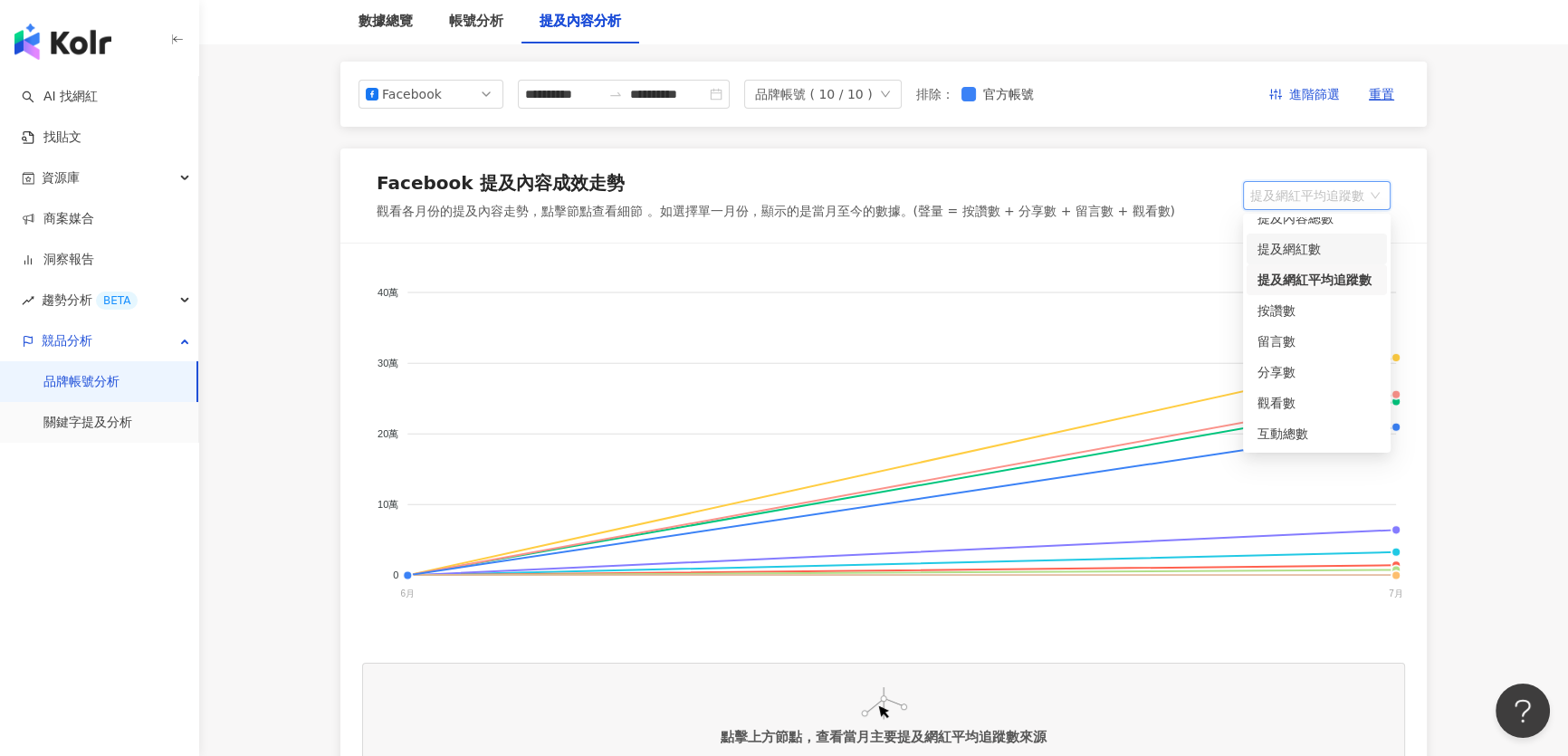
click at [1330, 253] on div "提及網紅數" at bounding box center [1316, 249] width 118 height 20
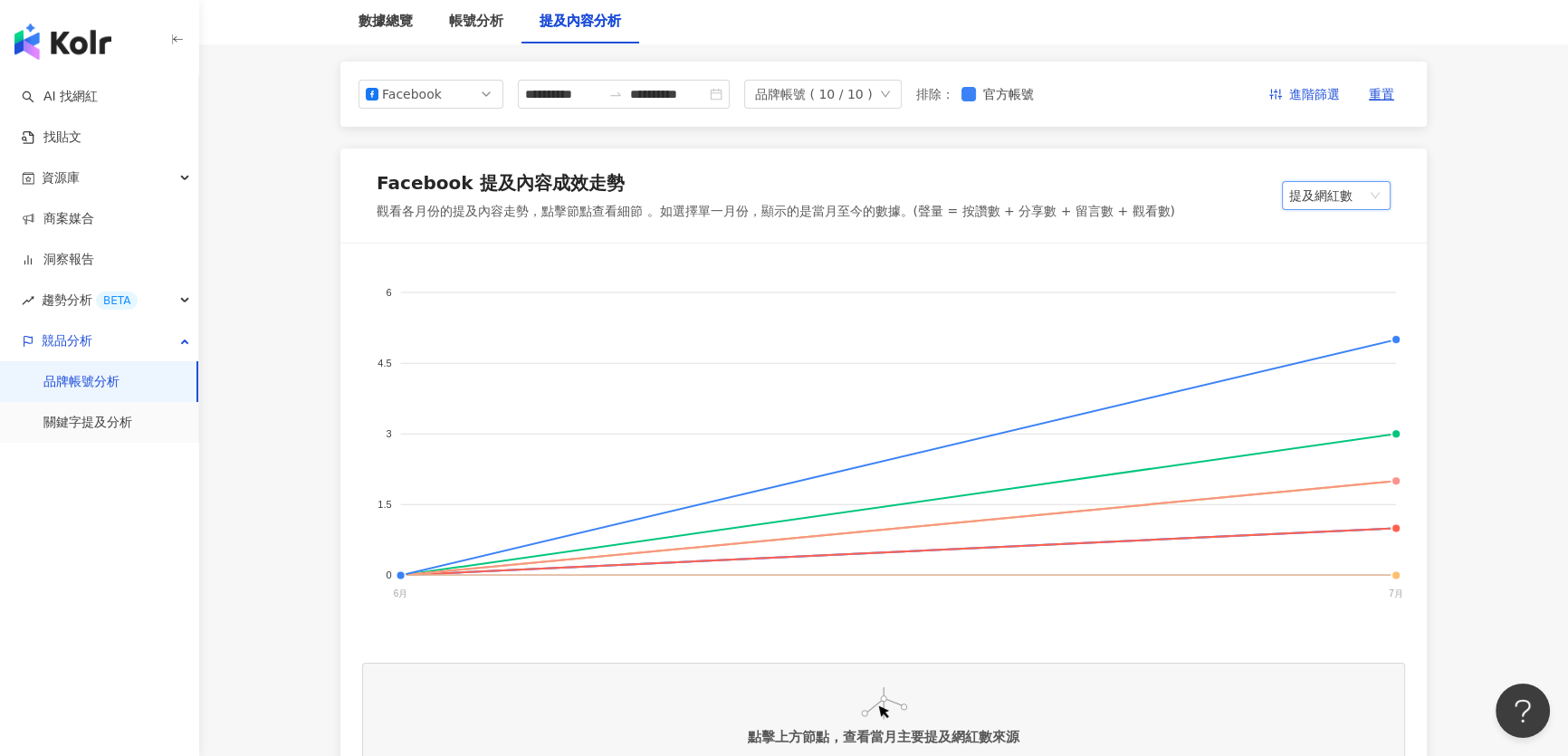
click at [1327, 193] on span "提及網紅數" at bounding box center [1336, 195] width 94 height 27
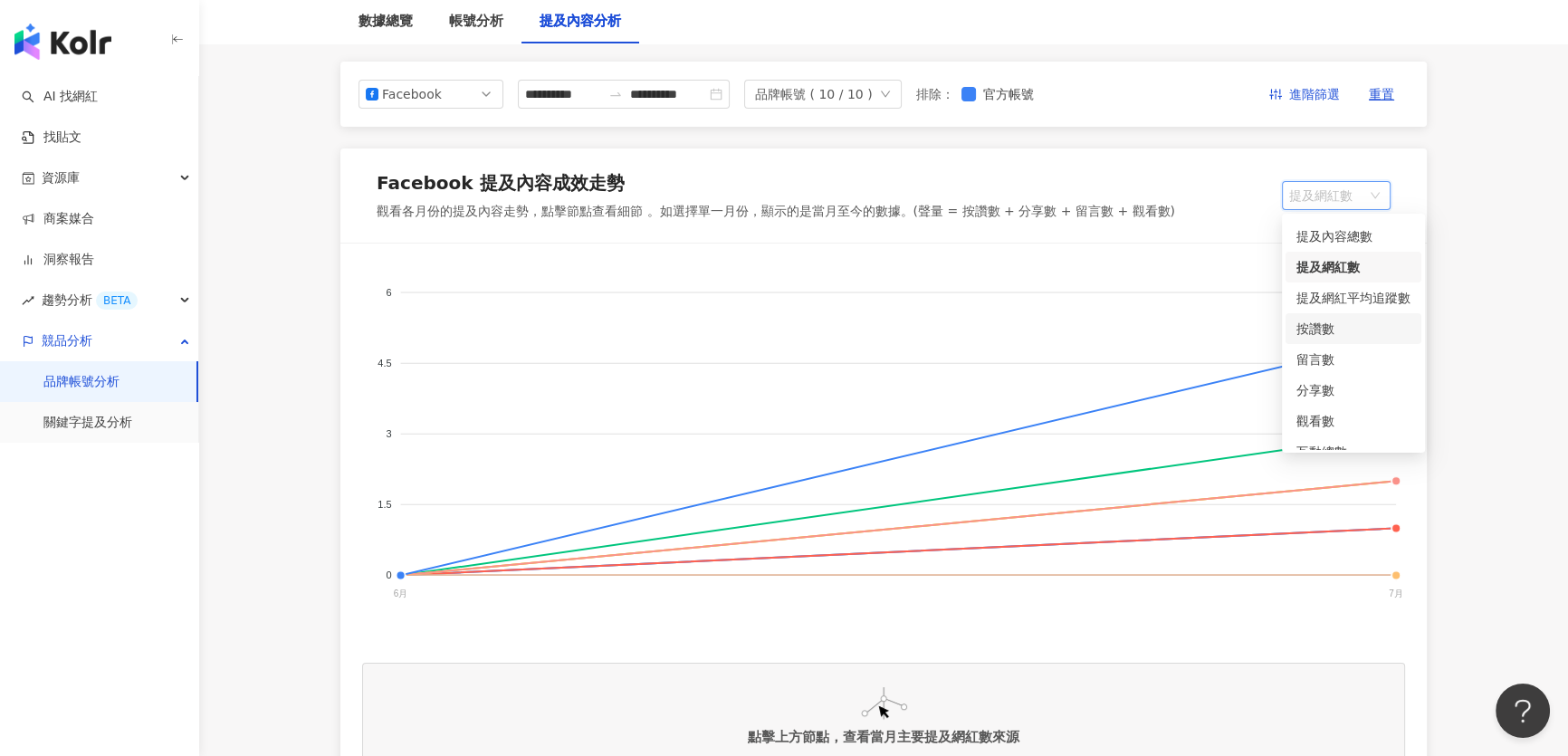
scroll to position [0, 0]
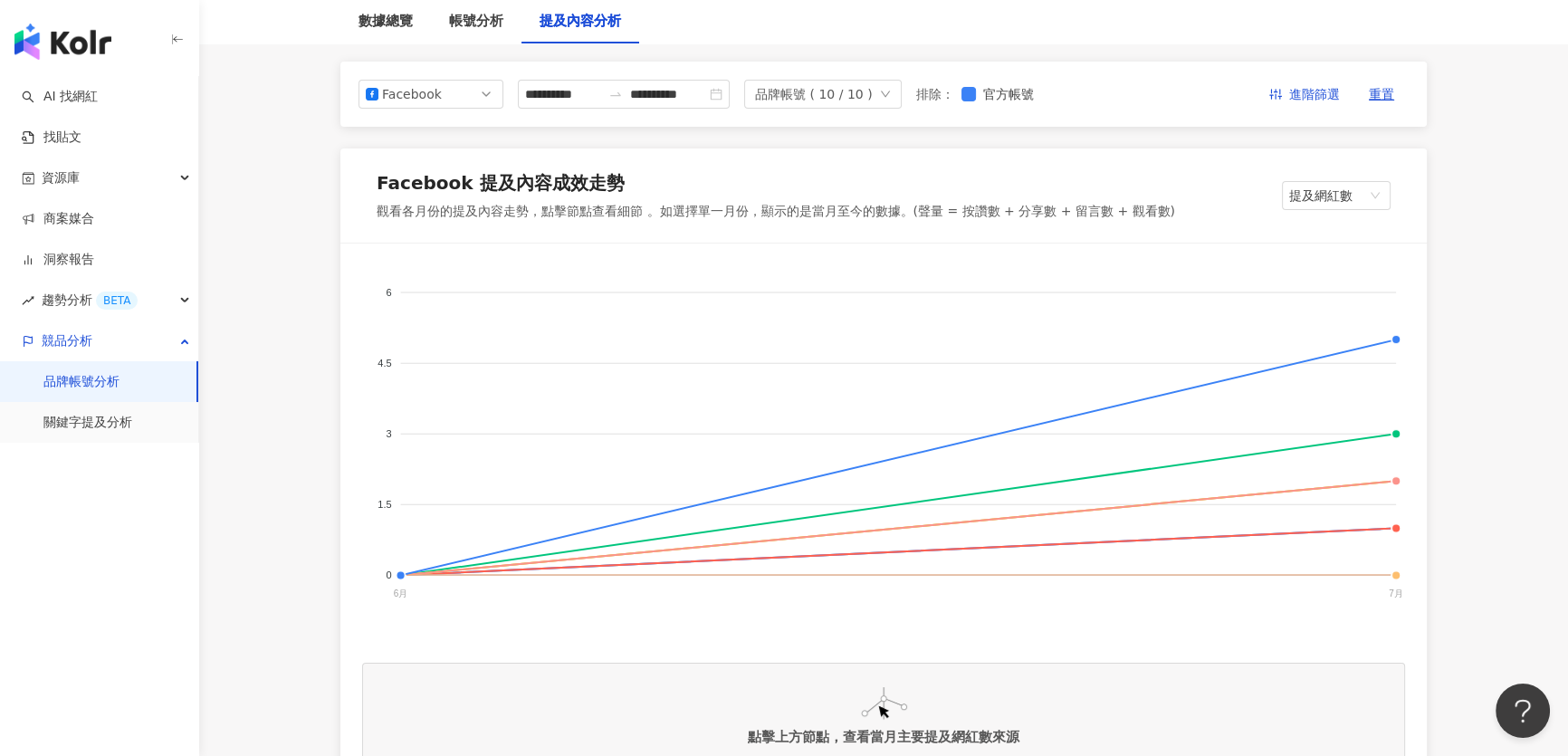
click at [1340, 192] on span "提及網紅數" at bounding box center [1336, 195] width 94 height 27
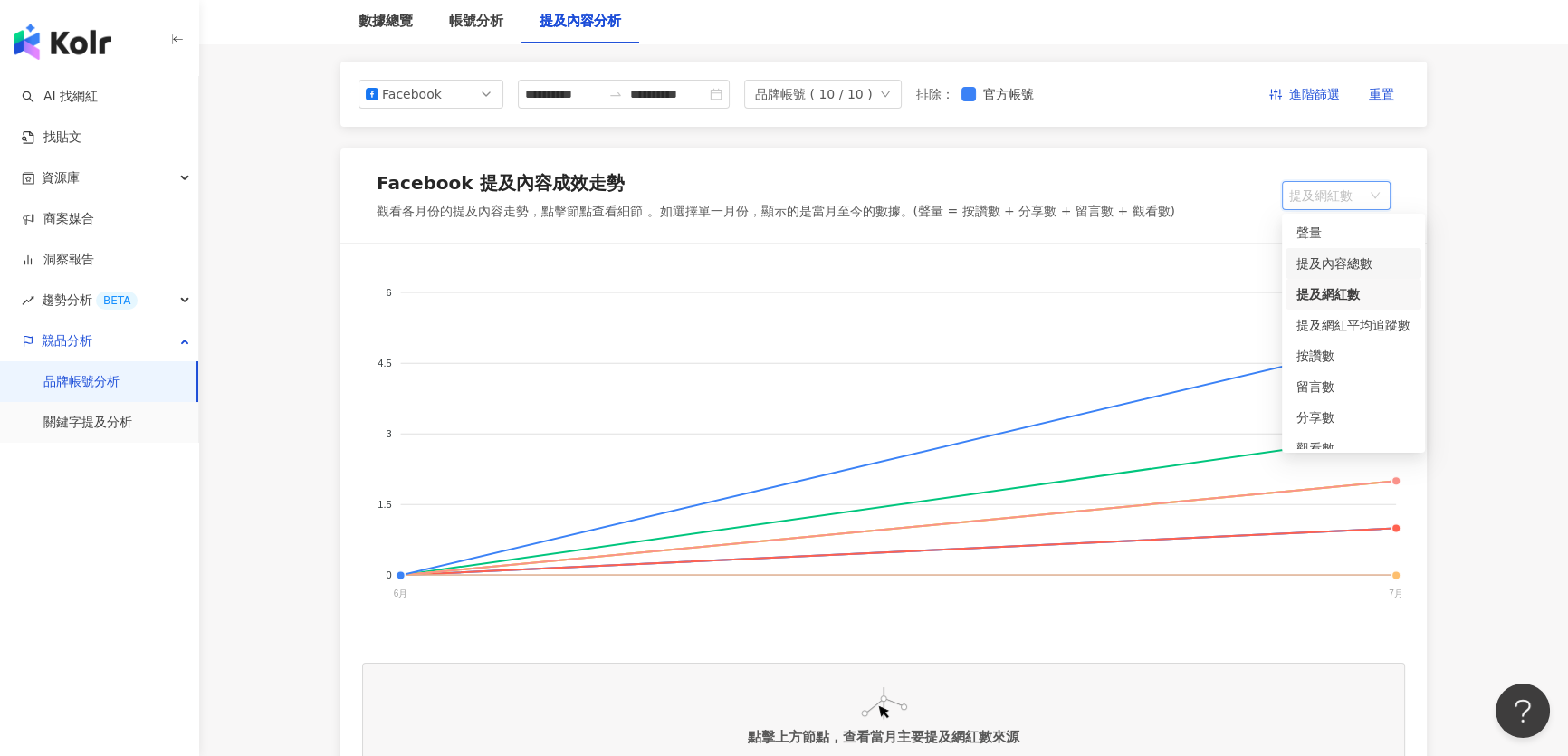
click at [1333, 265] on div "提及內容總數" at bounding box center [1353, 264] width 114 height 20
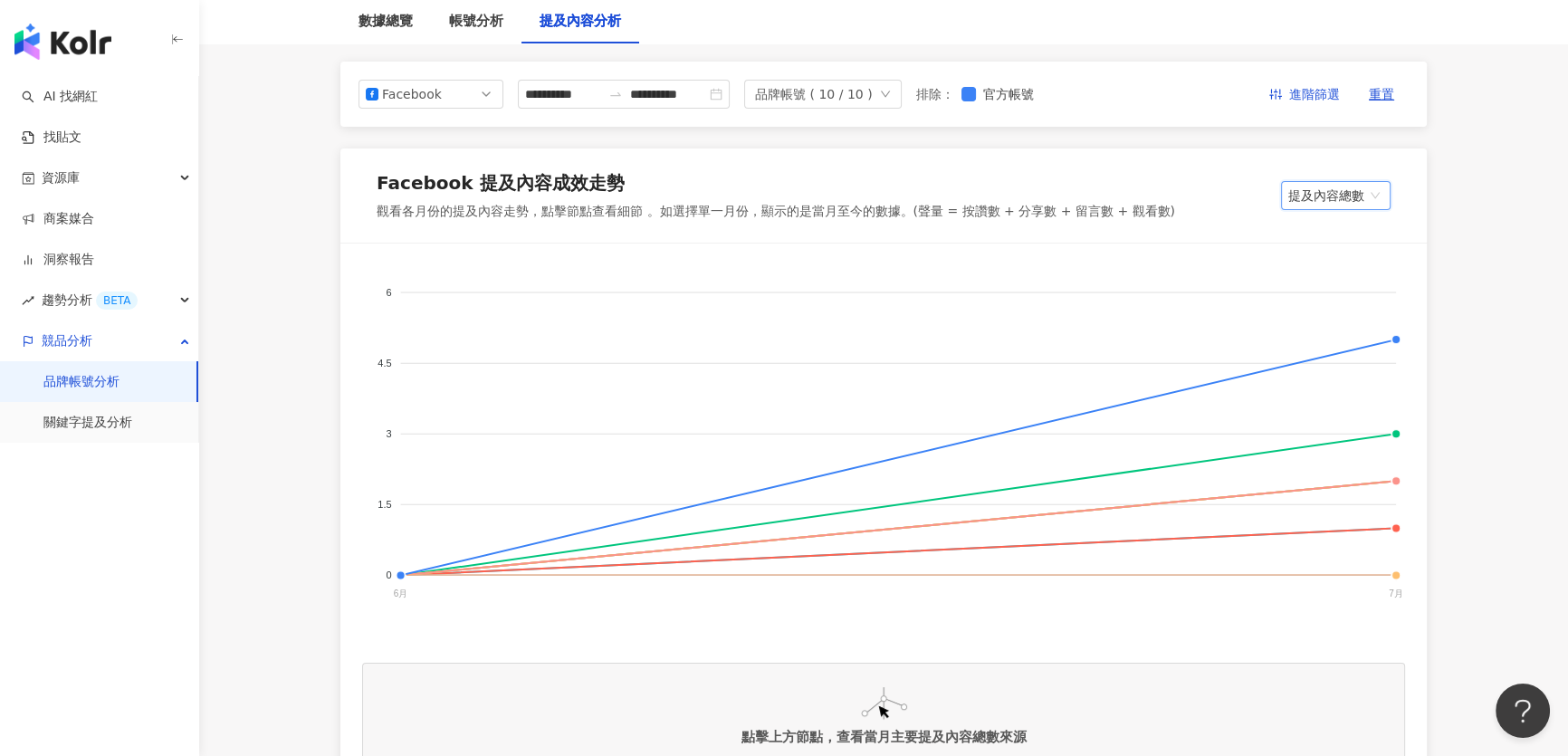
click at [1340, 193] on span "提及內容總數" at bounding box center [1336, 195] width 95 height 27
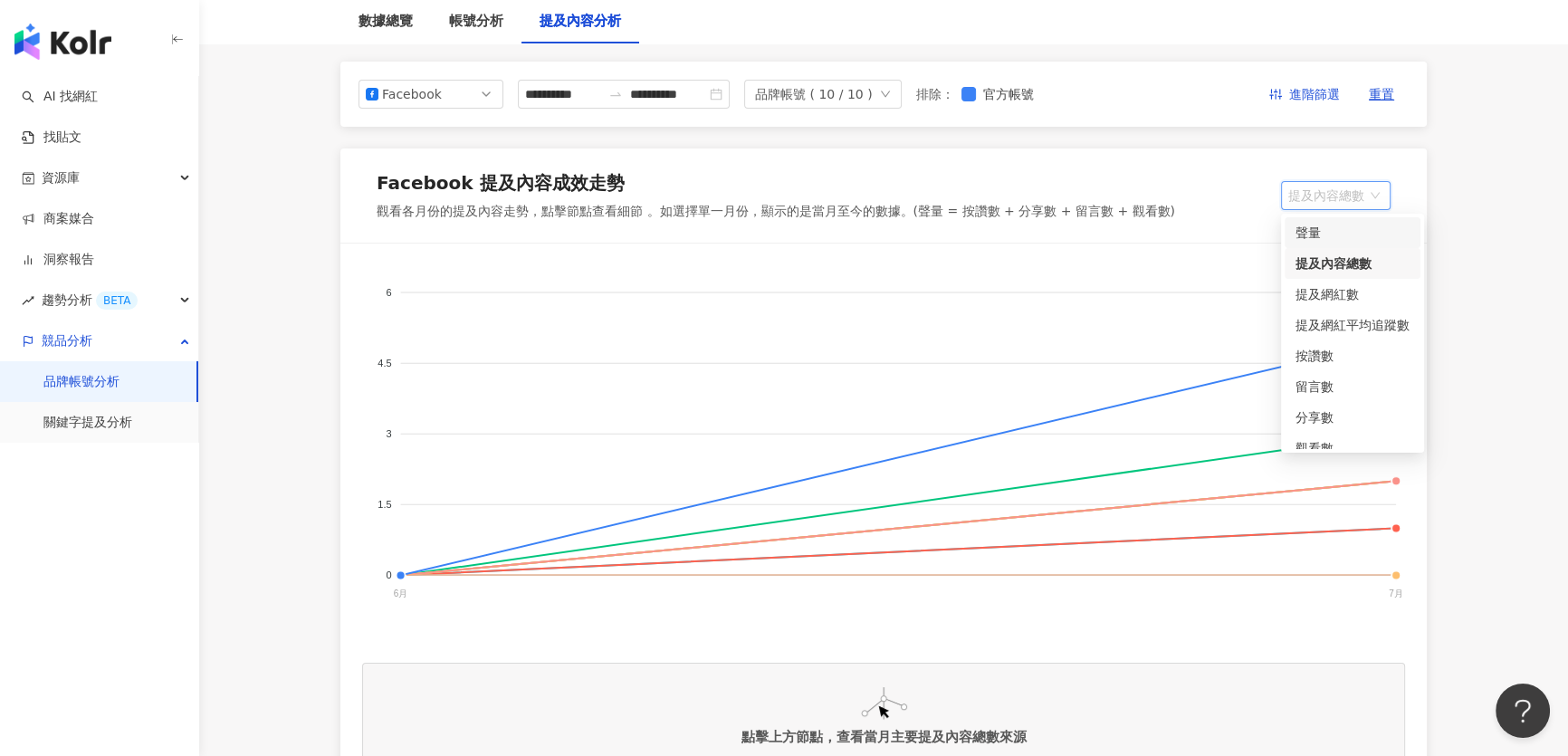
click at [1343, 235] on div "聲量" at bounding box center [1352, 232] width 114 height 20
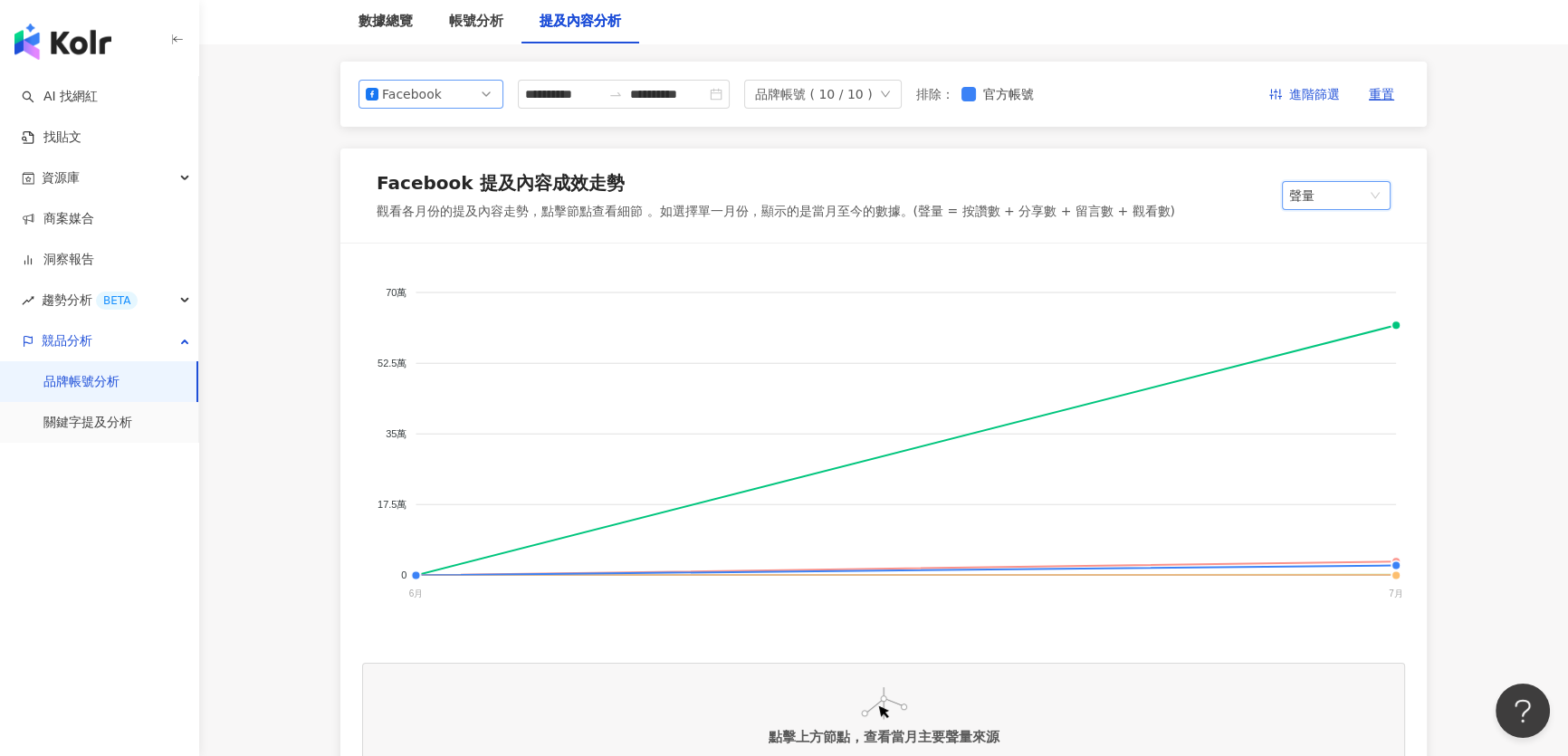
click at [442, 92] on span "Facebook" at bounding box center [432, 95] width 131 height 27
click at [419, 134] on div "Instagram" at bounding box center [419, 136] width 59 height 20
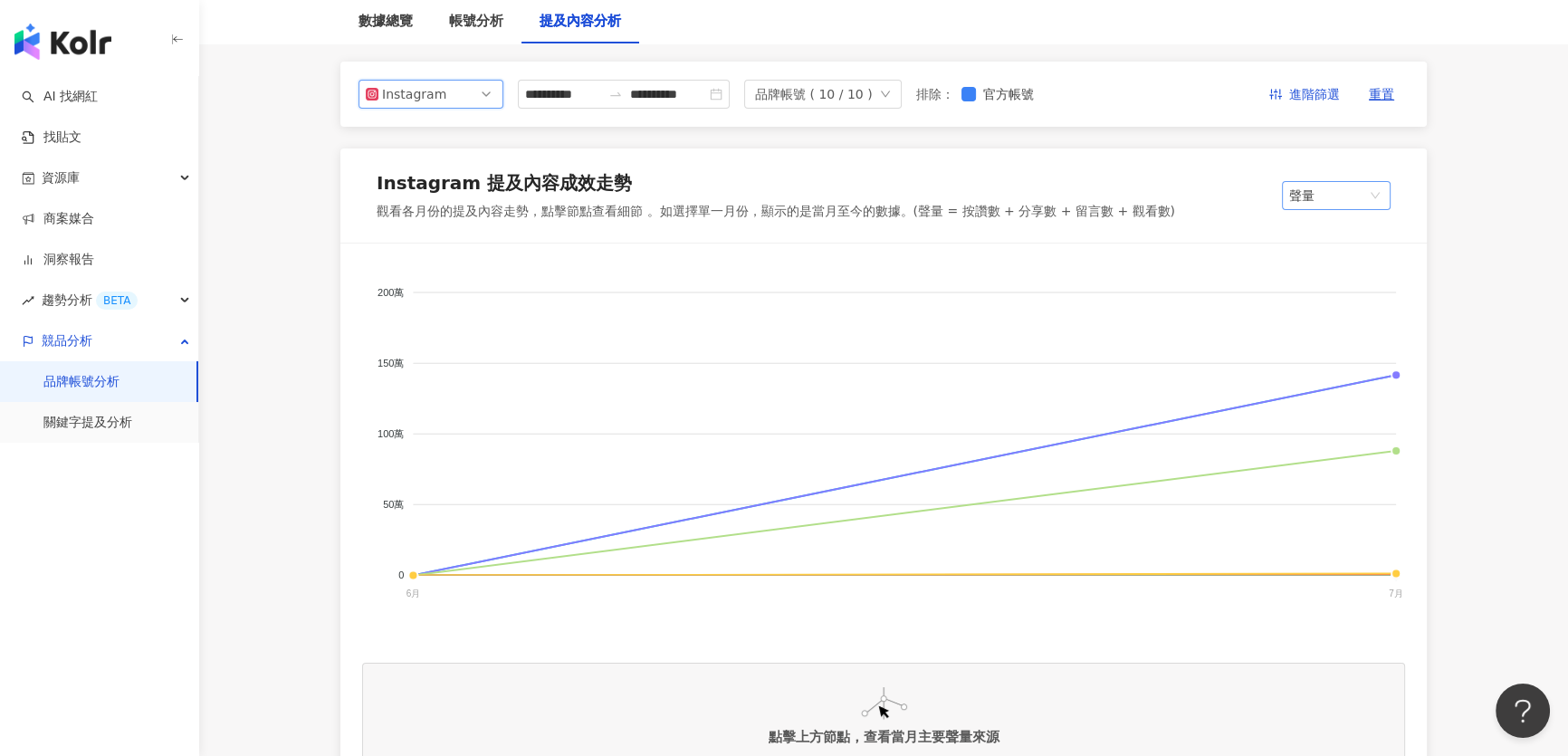
click at [1340, 193] on span "聲量" at bounding box center [1336, 195] width 94 height 27
click at [1331, 266] on div "提及內容總數" at bounding box center [1353, 264] width 114 height 20
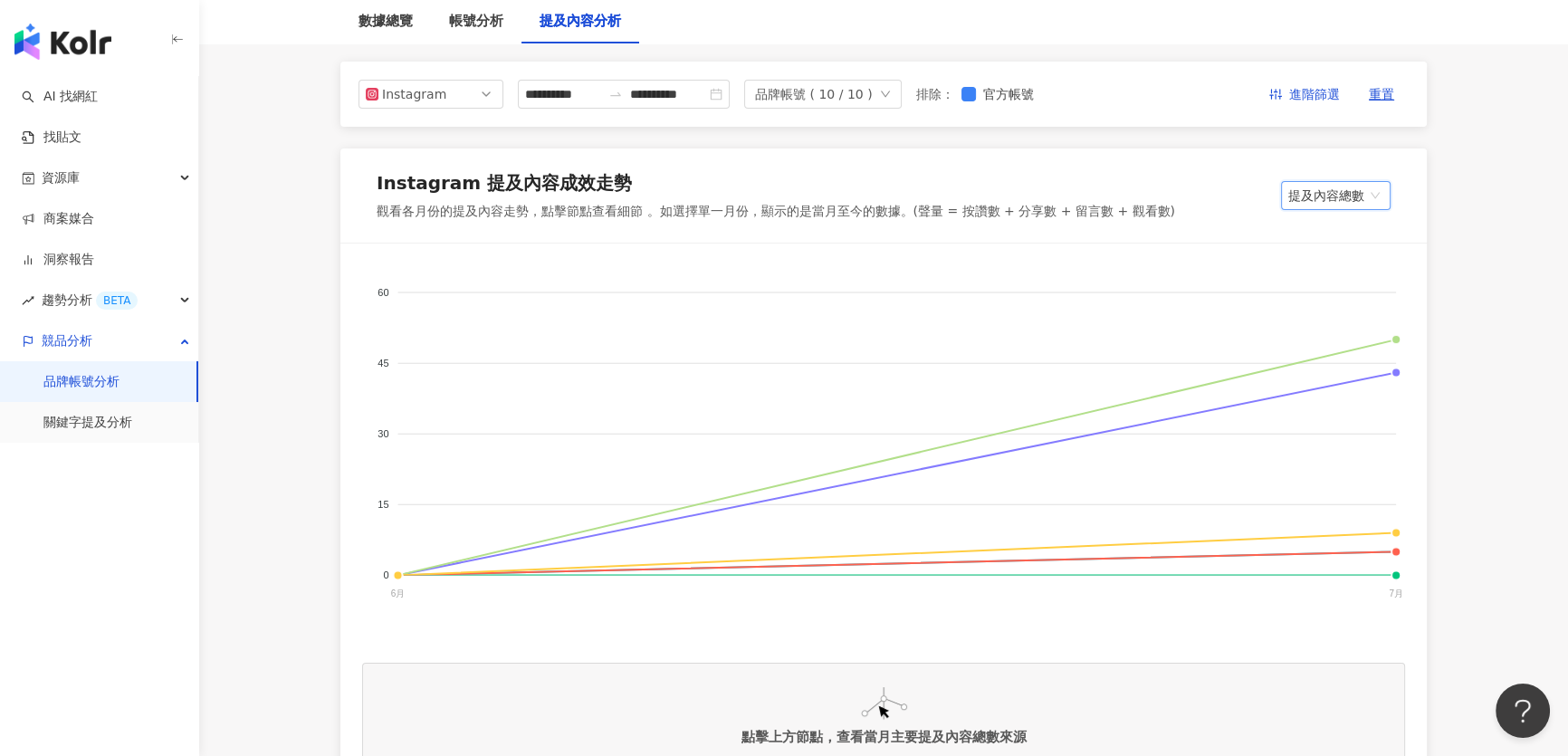
click at [1333, 195] on span "提及內容總數" at bounding box center [1336, 195] width 95 height 27
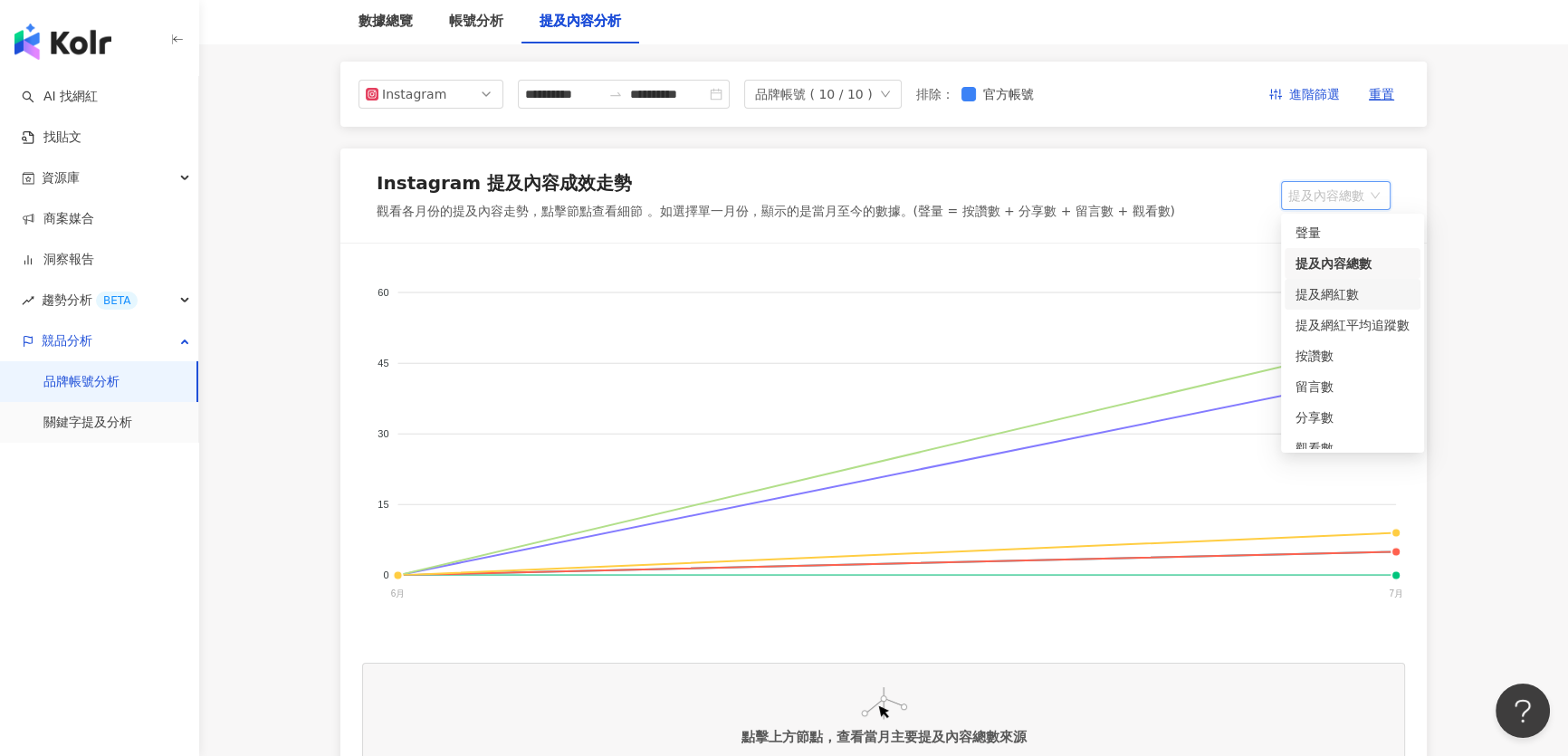
click at [1351, 292] on div "提及網紅數" at bounding box center [1352, 294] width 114 height 20
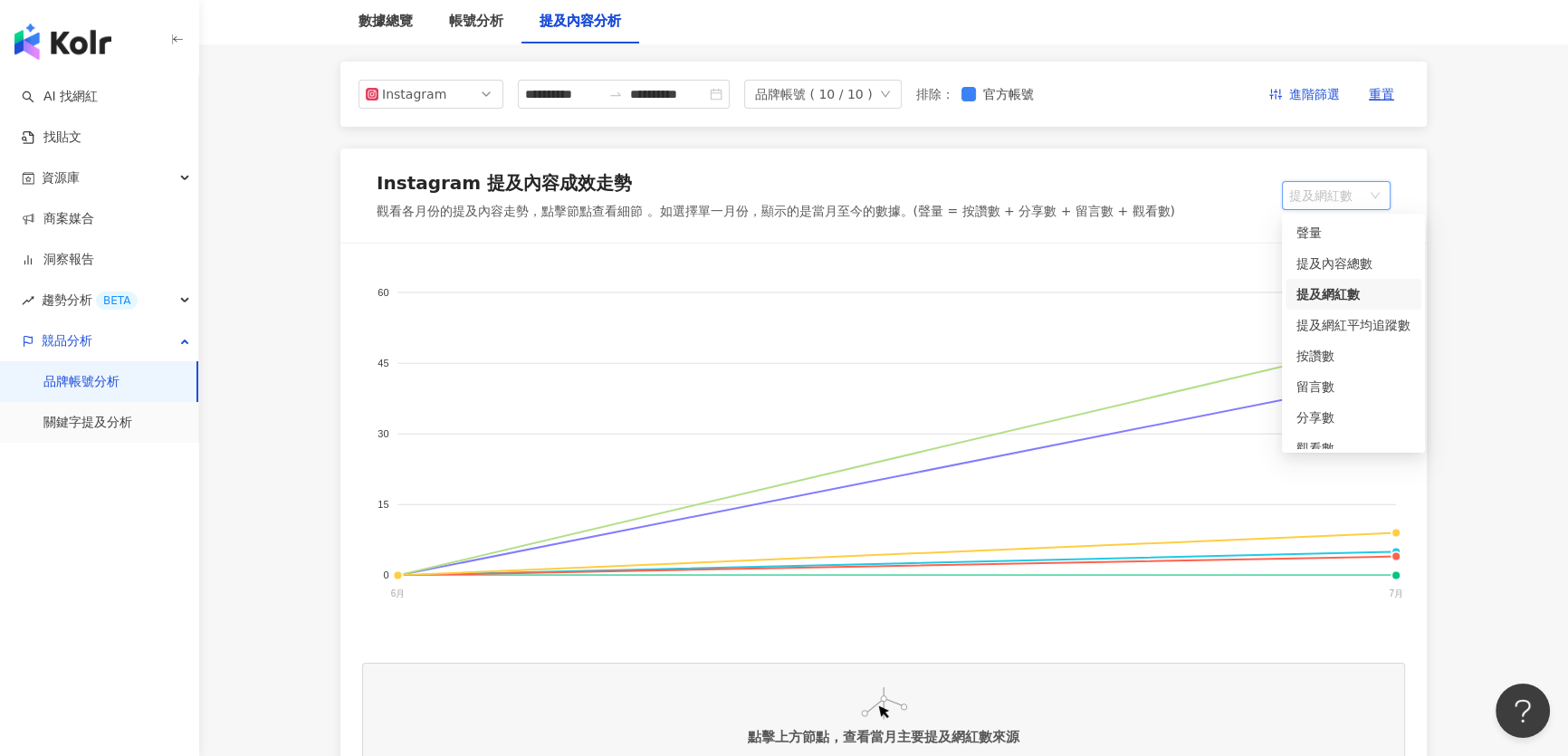
click at [1331, 189] on span "提及網紅數" at bounding box center [1336, 195] width 94 height 27
click at [1334, 355] on div "按讚數" at bounding box center [1353, 356] width 114 height 20
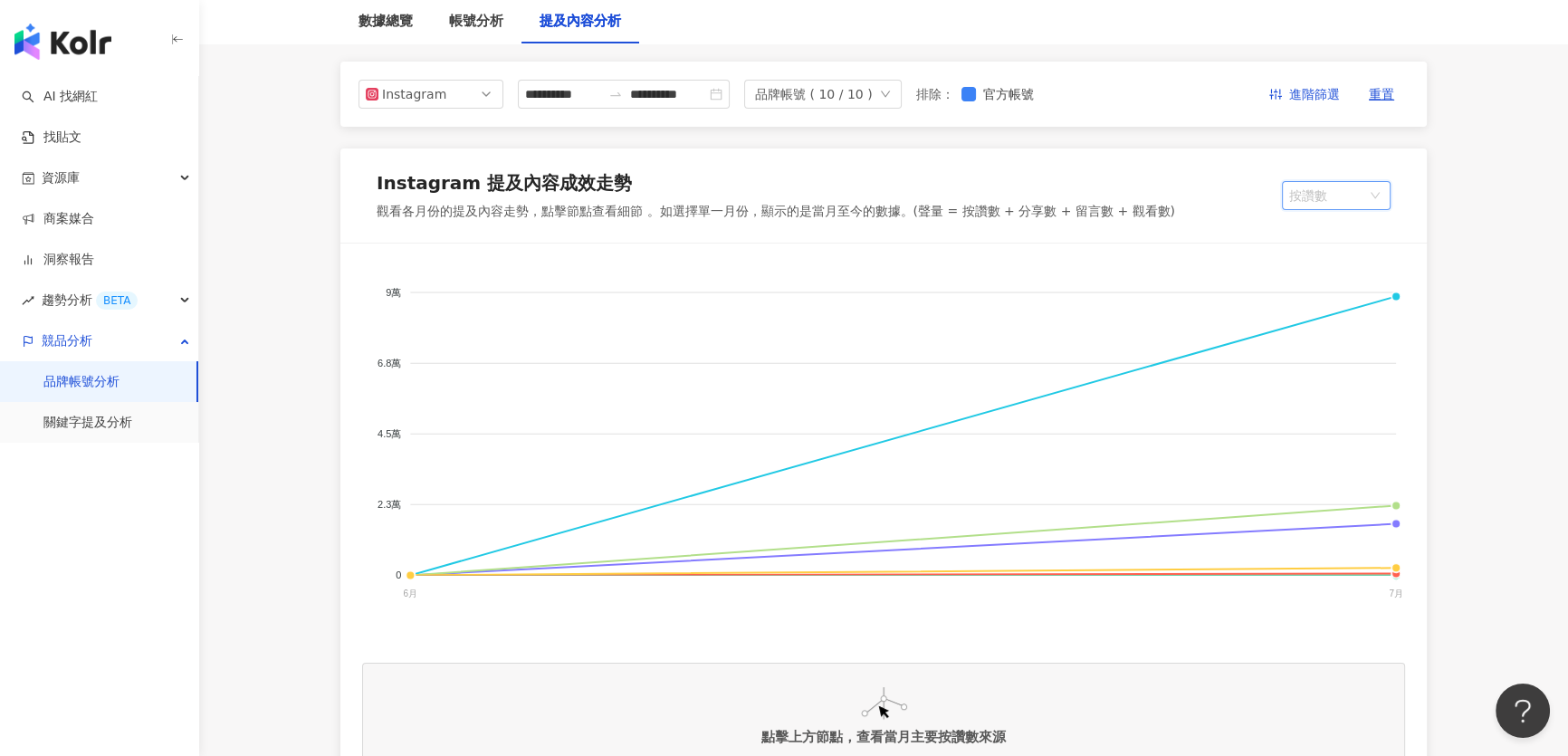
click at [1349, 194] on span "按讚數" at bounding box center [1336, 195] width 94 height 27
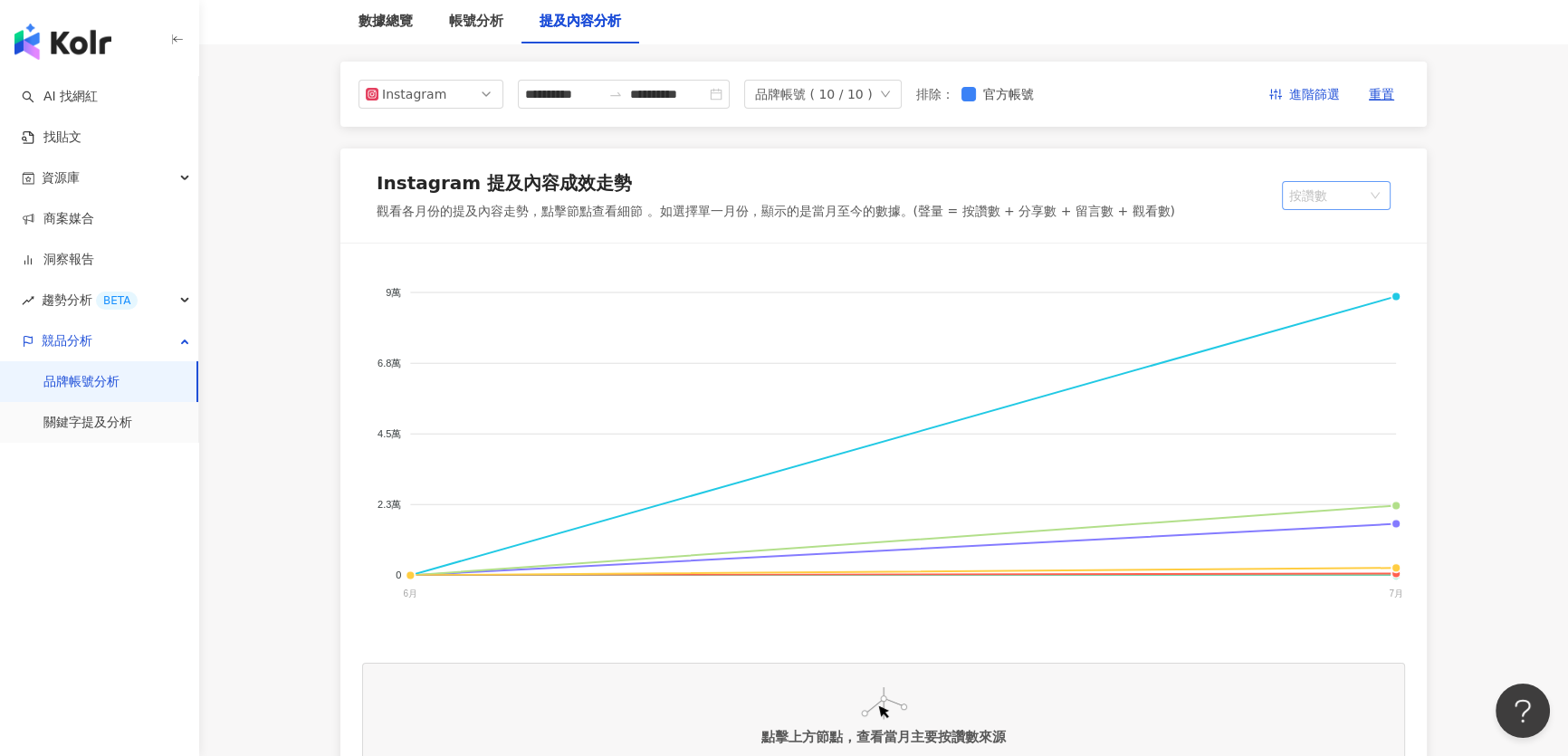
click at [1335, 187] on span "按讚數" at bounding box center [1336, 195] width 94 height 27
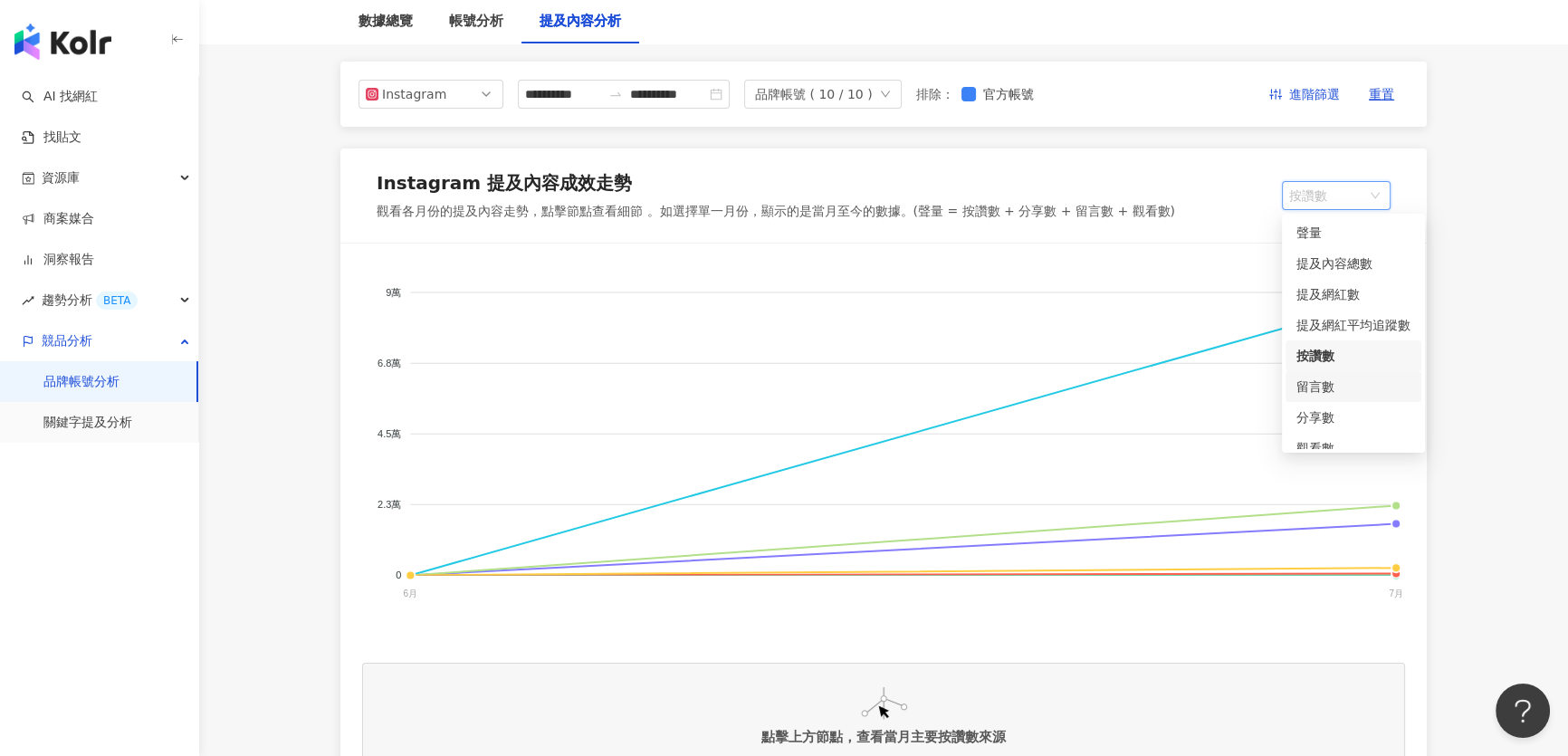
click at [1360, 389] on div "留言數" at bounding box center [1353, 387] width 114 height 20
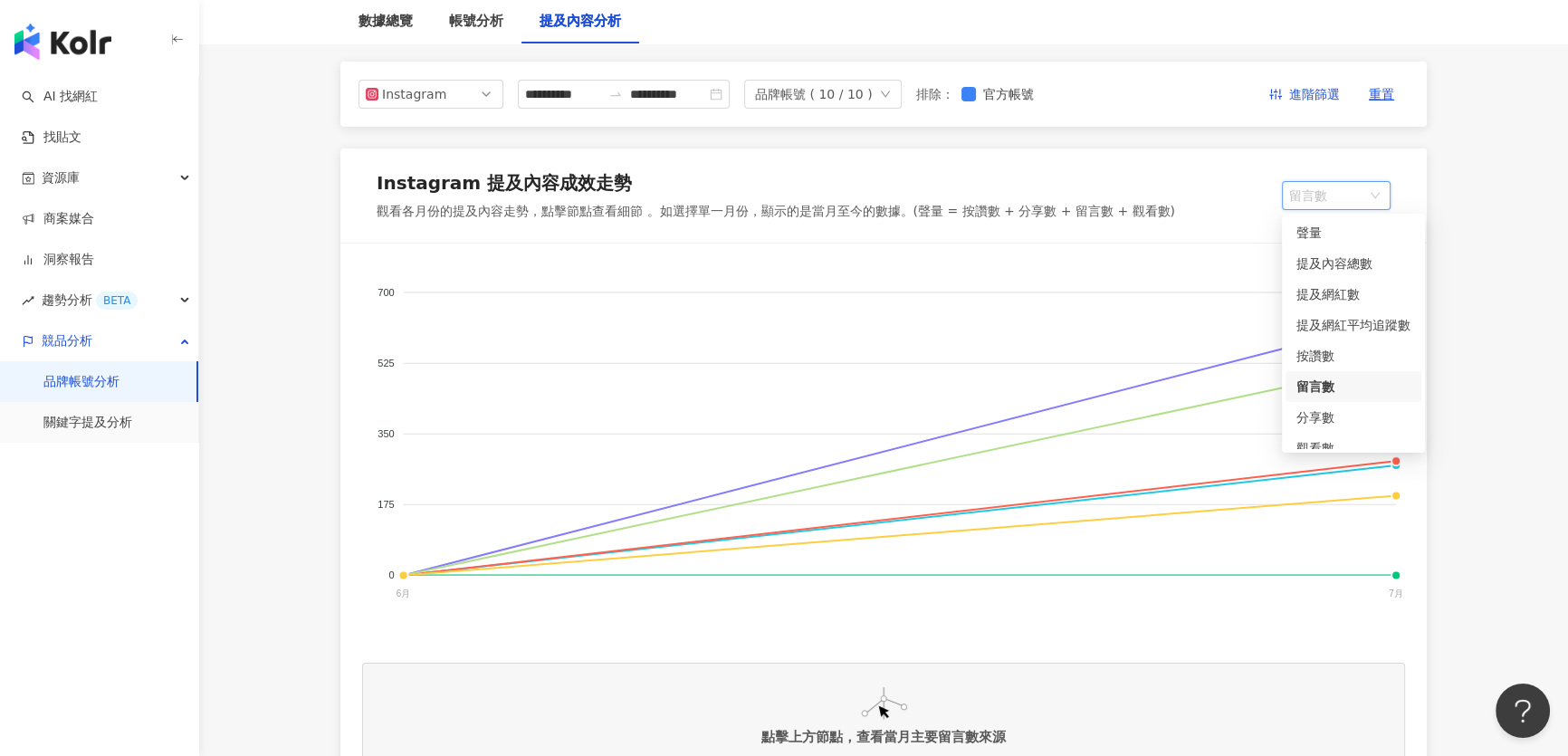
click at [1355, 202] on span "留言數" at bounding box center [1336, 195] width 94 height 27
click at [1339, 298] on div "提及網紅數" at bounding box center [1353, 294] width 114 height 20
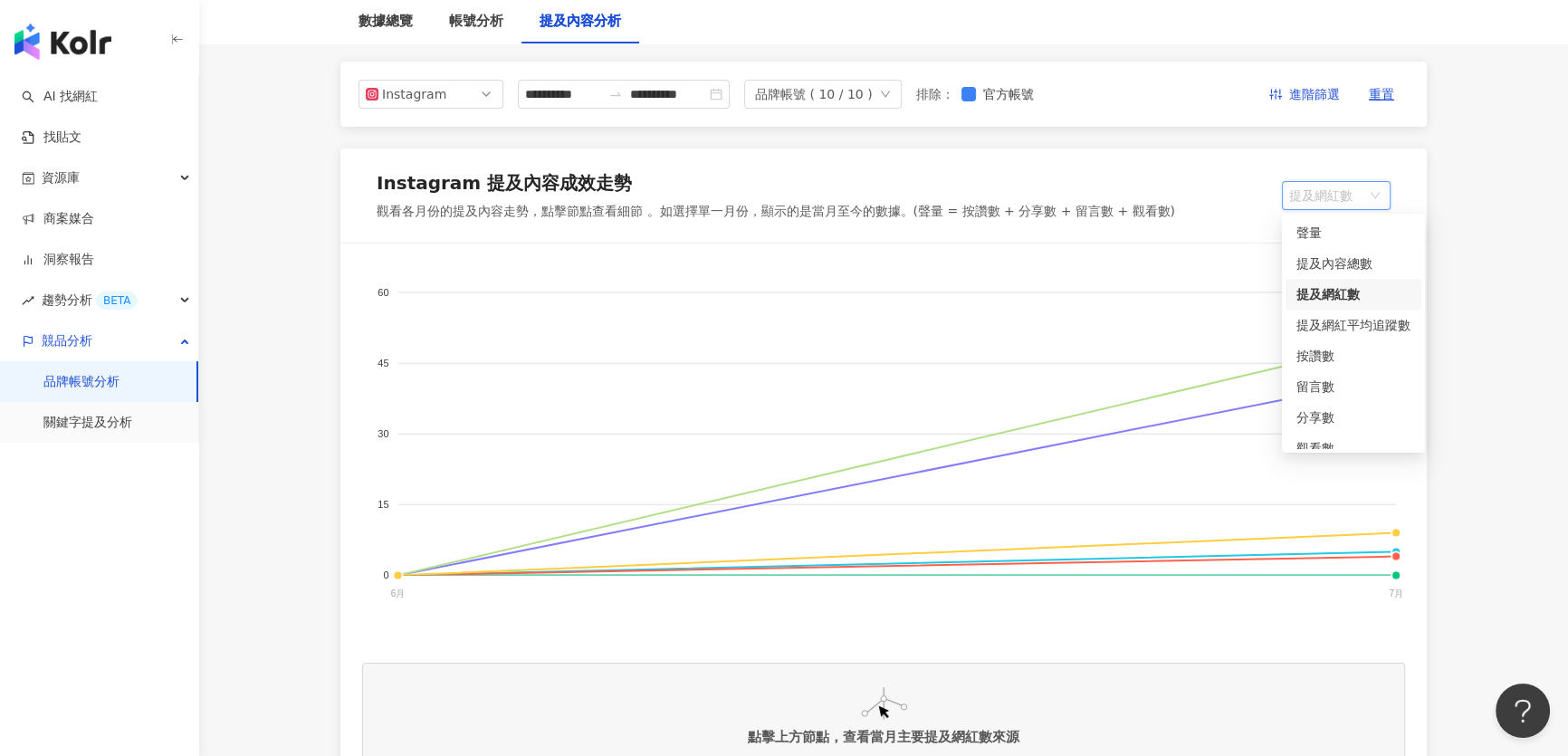
click at [1333, 191] on span "提及網紅數" at bounding box center [1336, 195] width 94 height 27
click at [1326, 362] on div "按讚數" at bounding box center [1353, 356] width 114 height 20
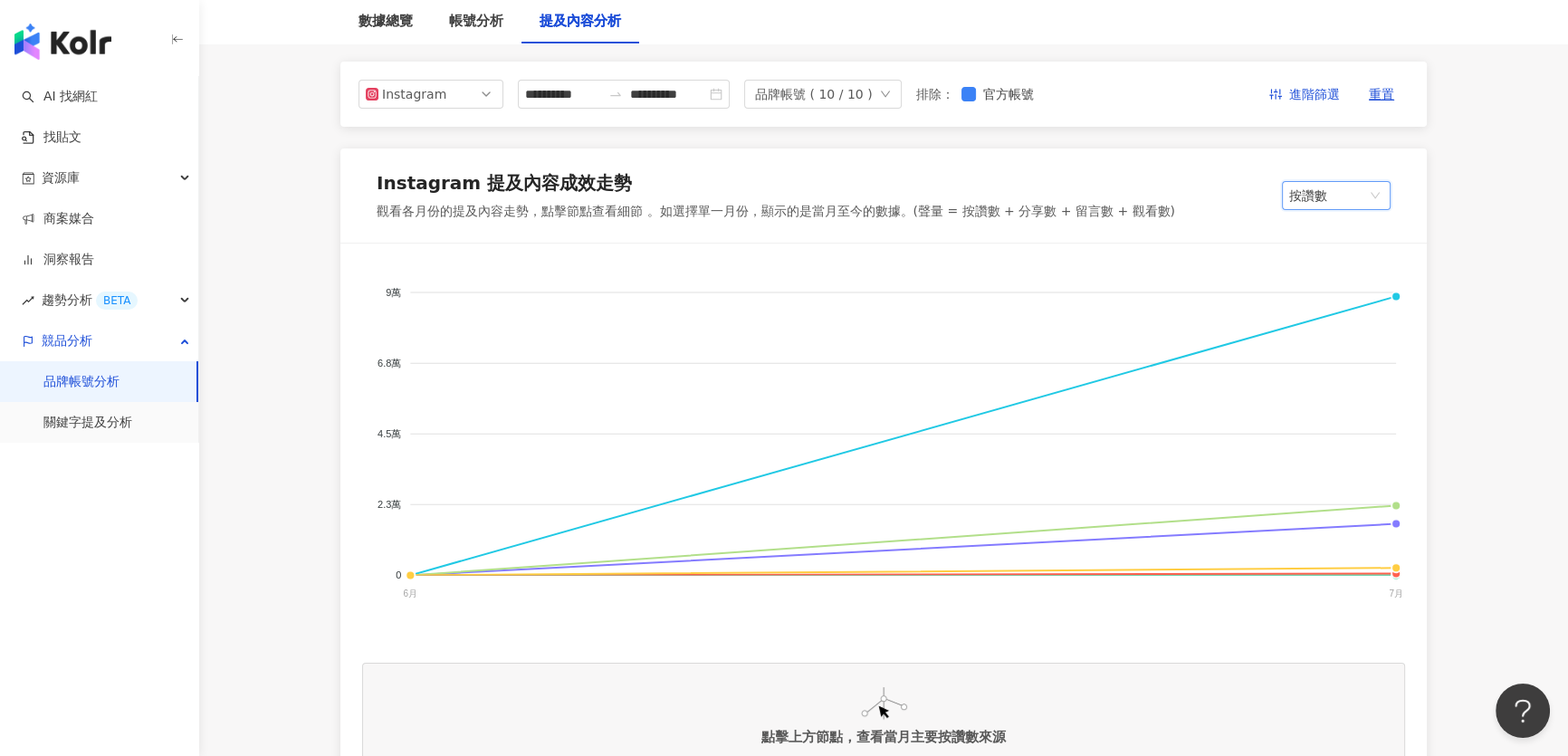
click at [1344, 194] on span "按讚數" at bounding box center [1336, 195] width 94 height 27
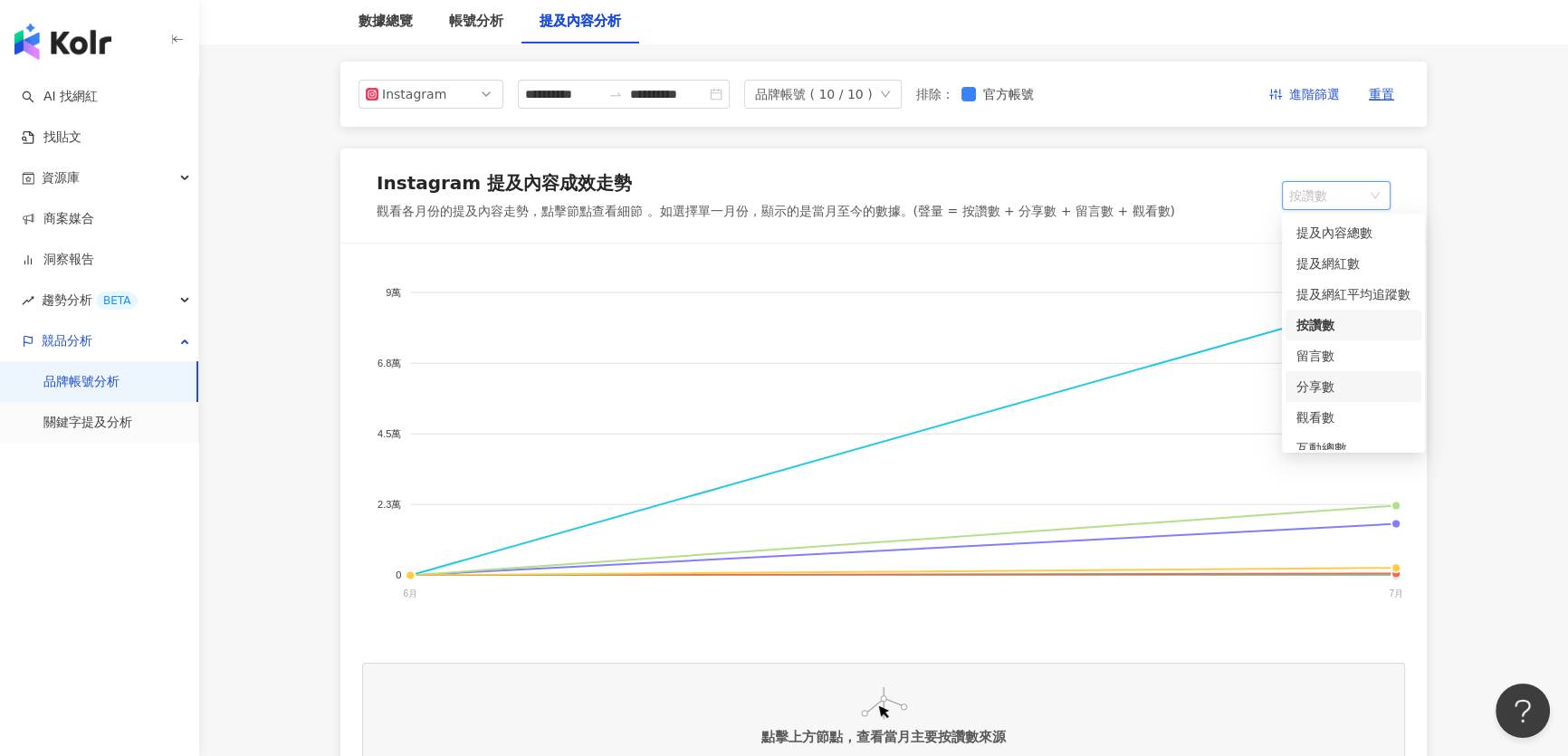
scroll to position [45, 0]
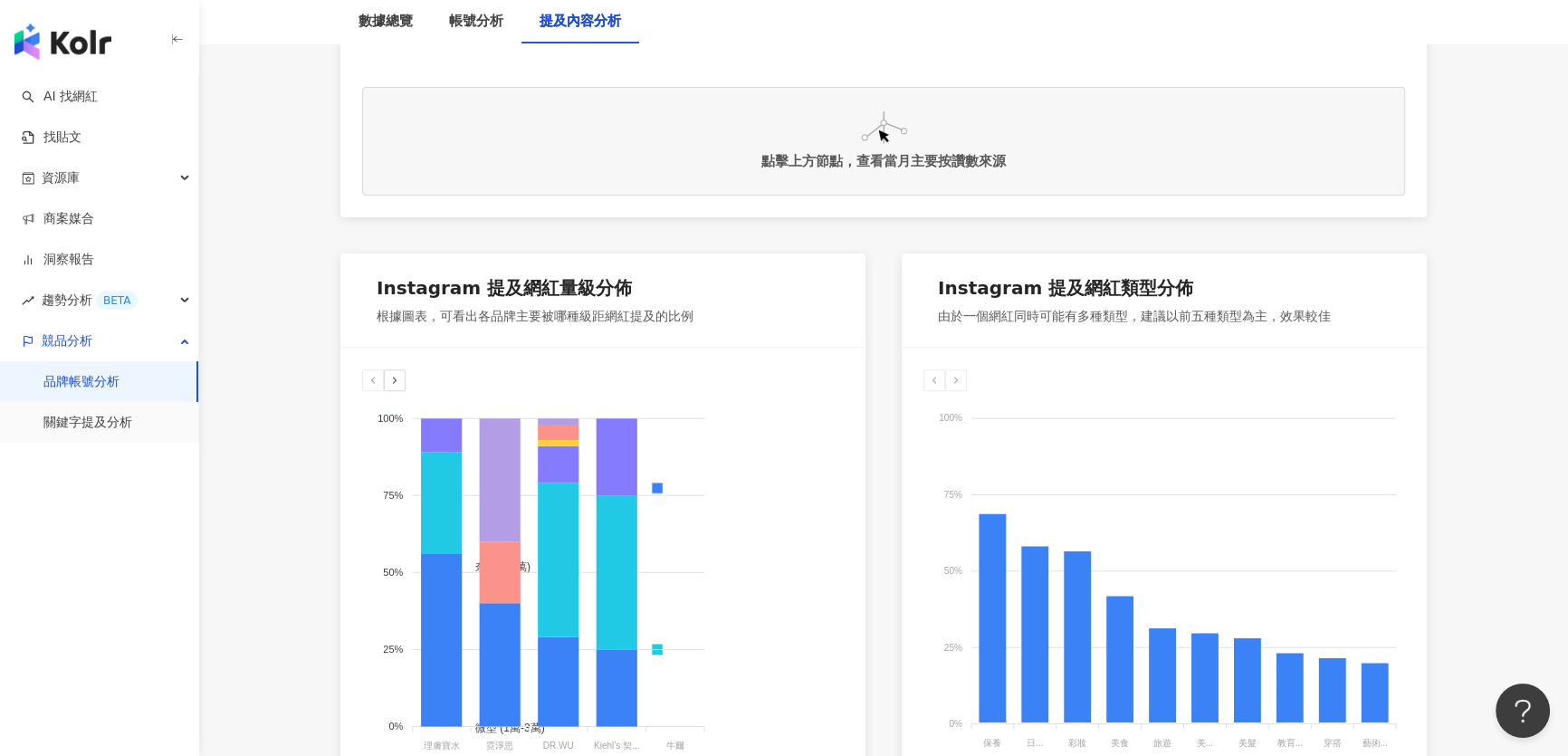
scroll to position [861, 0]
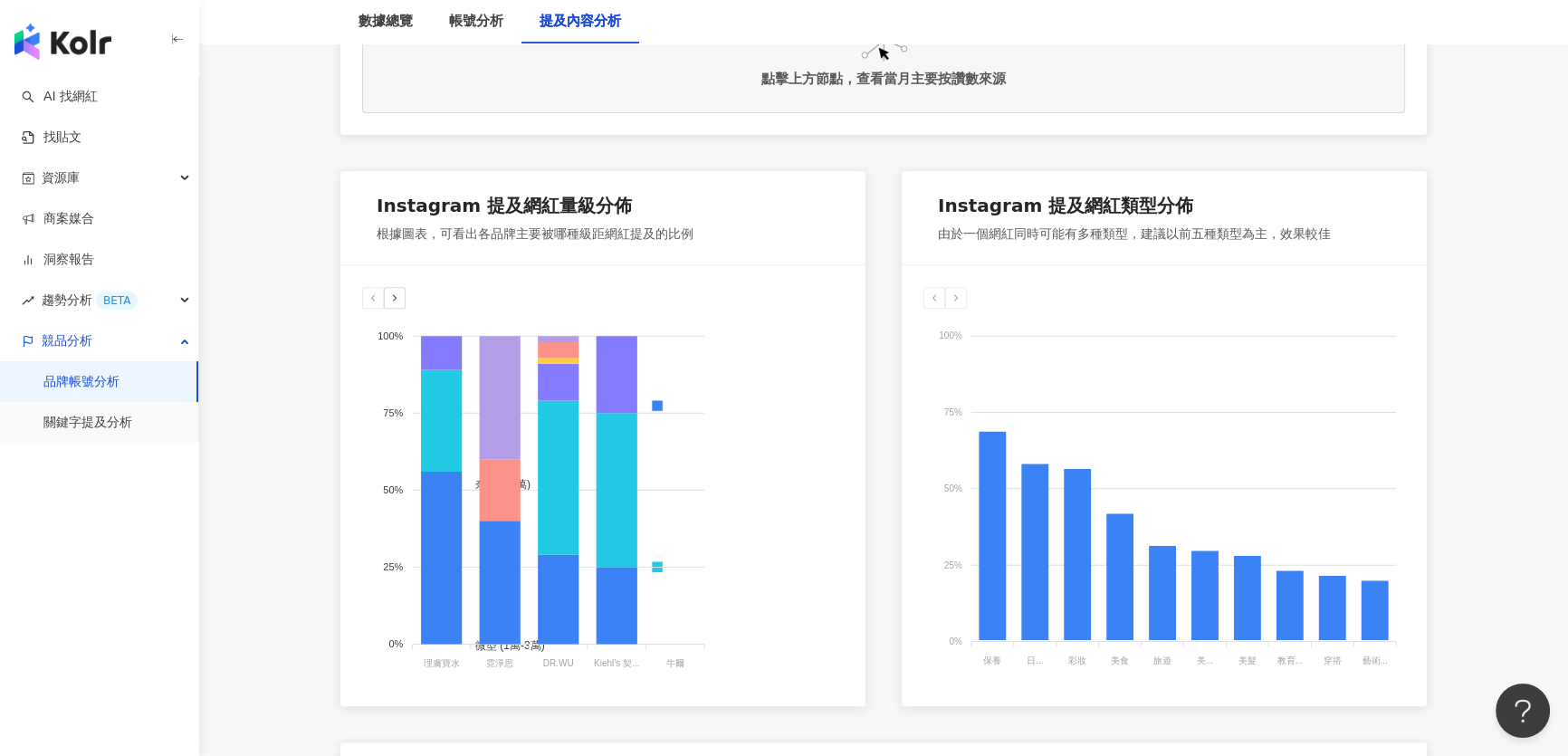
click at [398, 299] on icon at bounding box center [394, 298] width 11 height 11
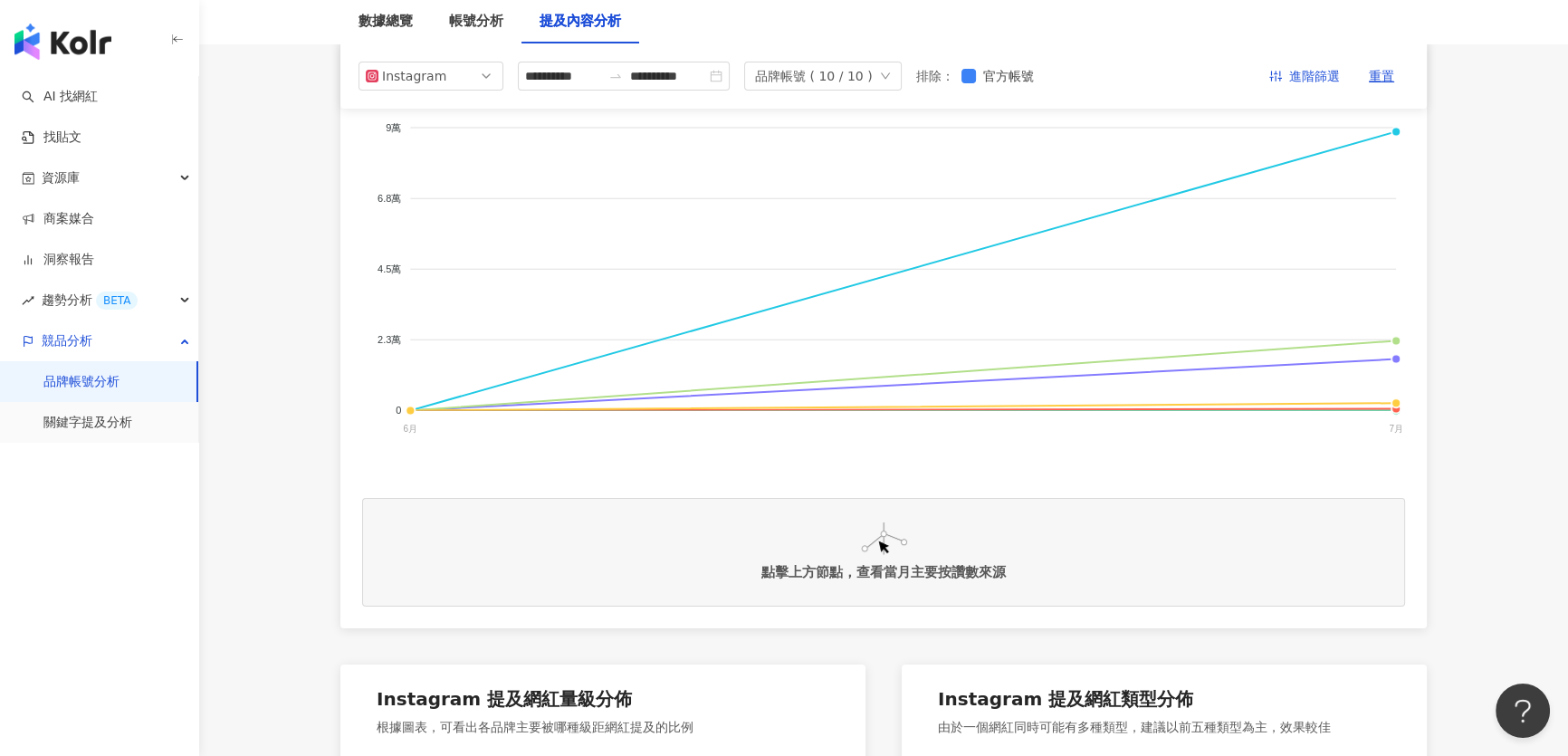
scroll to position [38, 0]
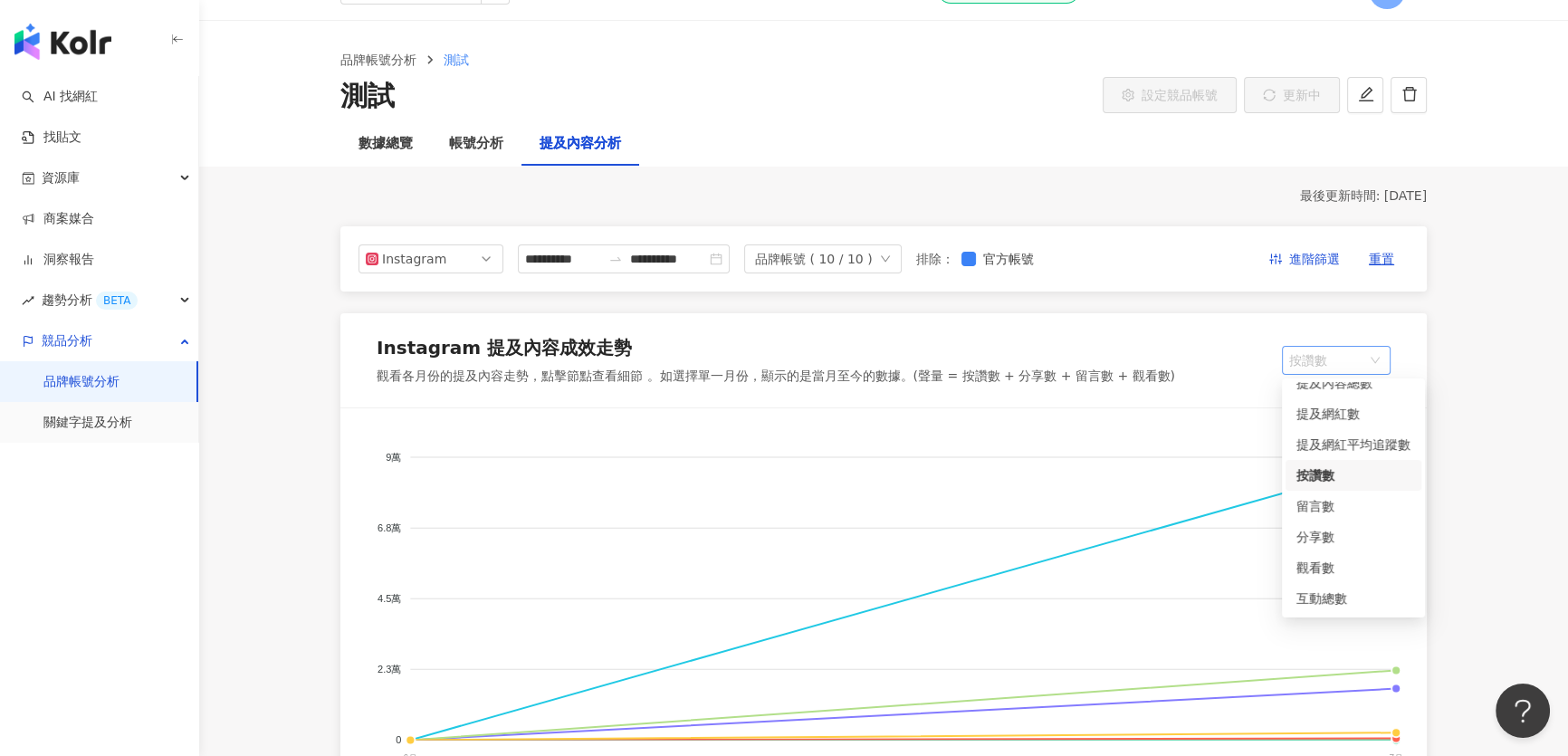
click at [1356, 363] on span "按讚數" at bounding box center [1336, 360] width 94 height 27
click at [1339, 596] on div "互動總數" at bounding box center [1353, 599] width 114 height 20
click at [1330, 358] on span "互動總數" at bounding box center [1336, 360] width 94 height 27
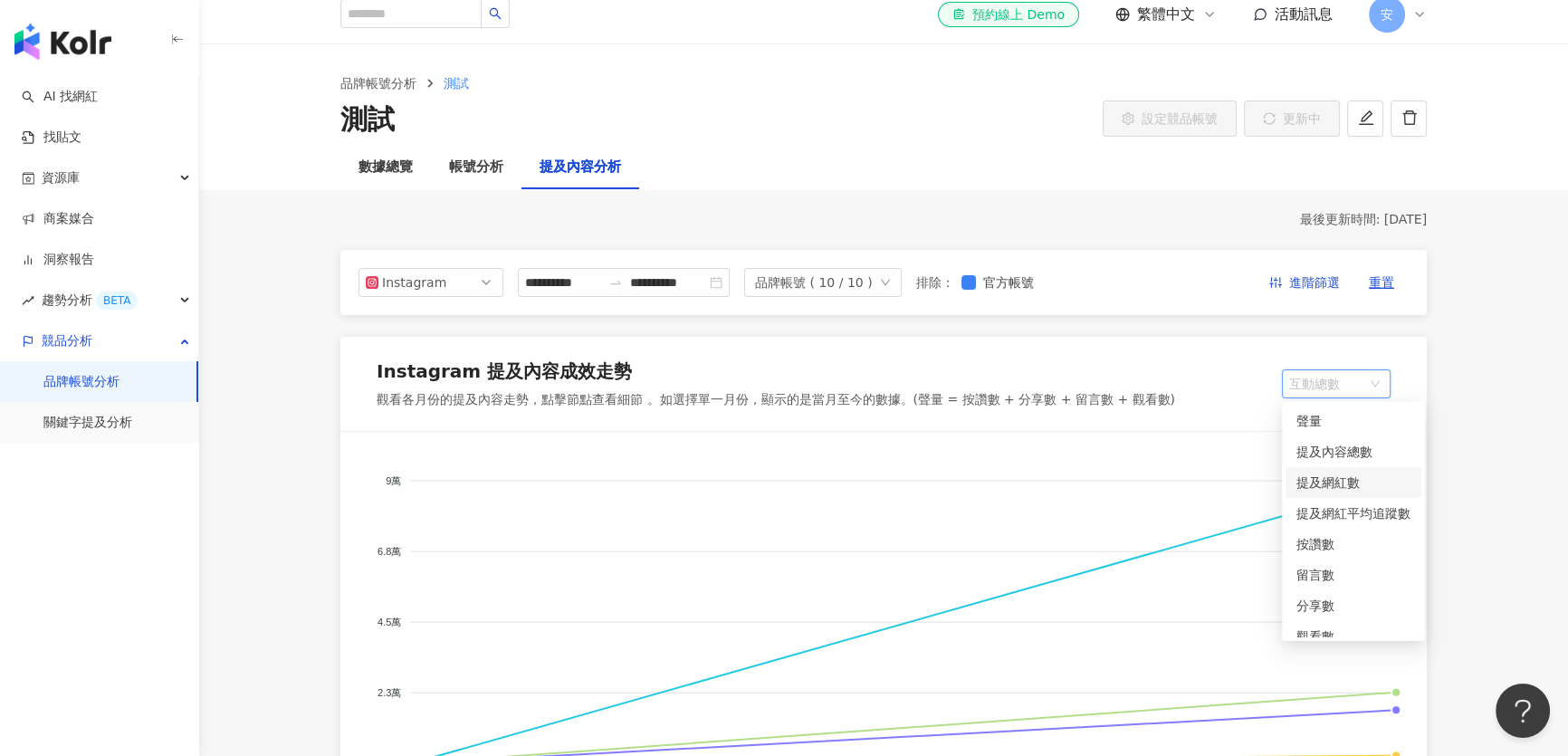
scroll to position [0, 0]
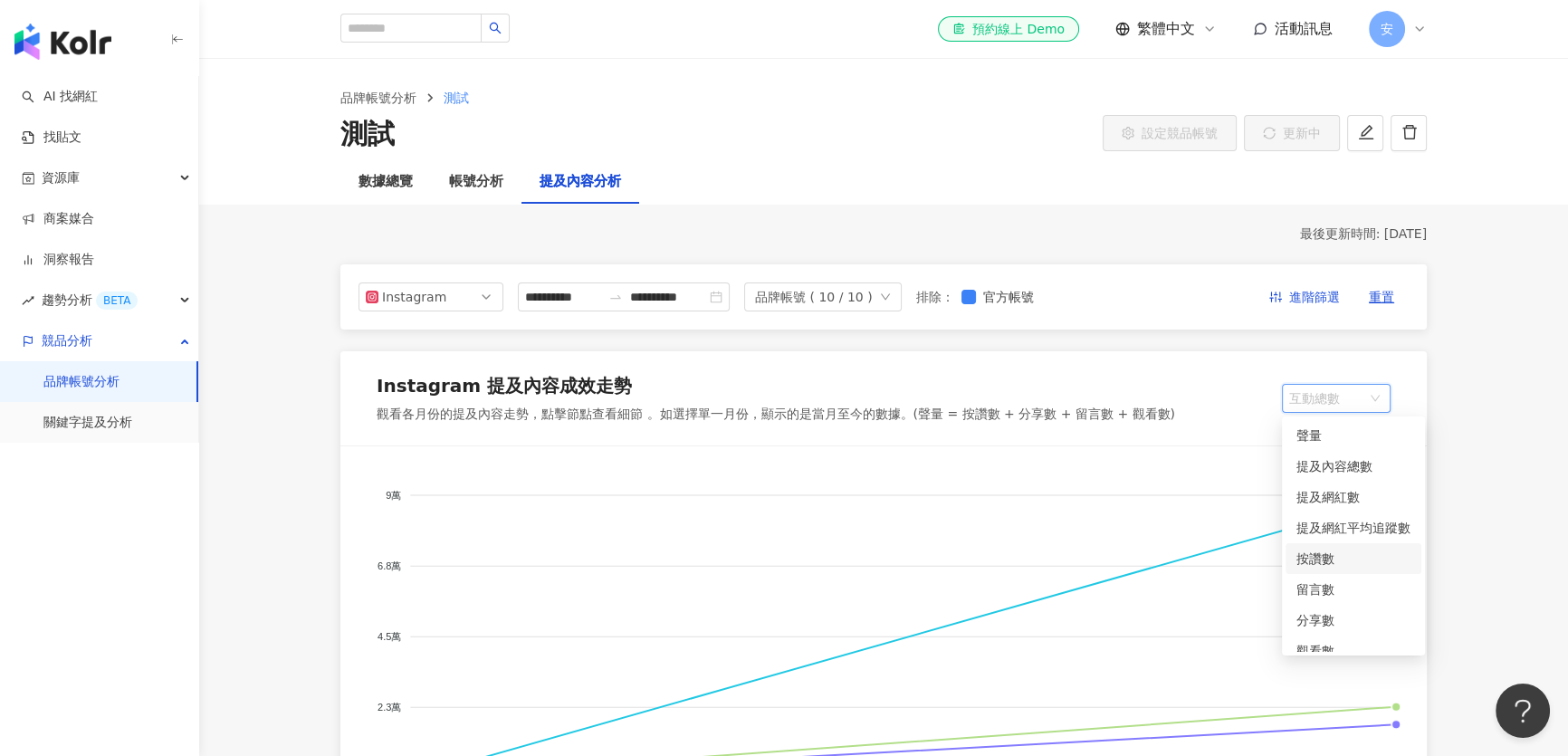
click at [1329, 555] on div "按讚數" at bounding box center [1353, 559] width 114 height 20
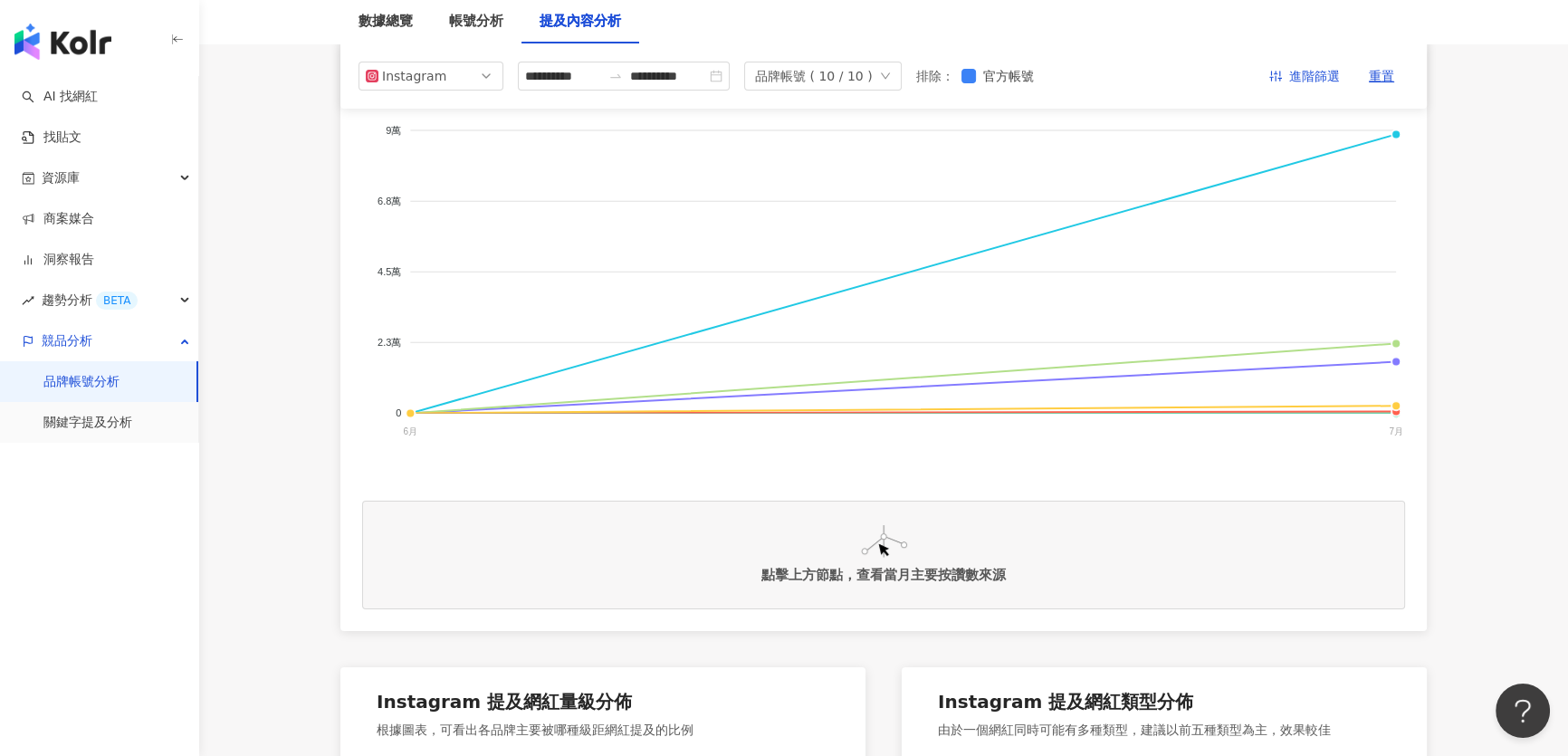
scroll to position [164, 0]
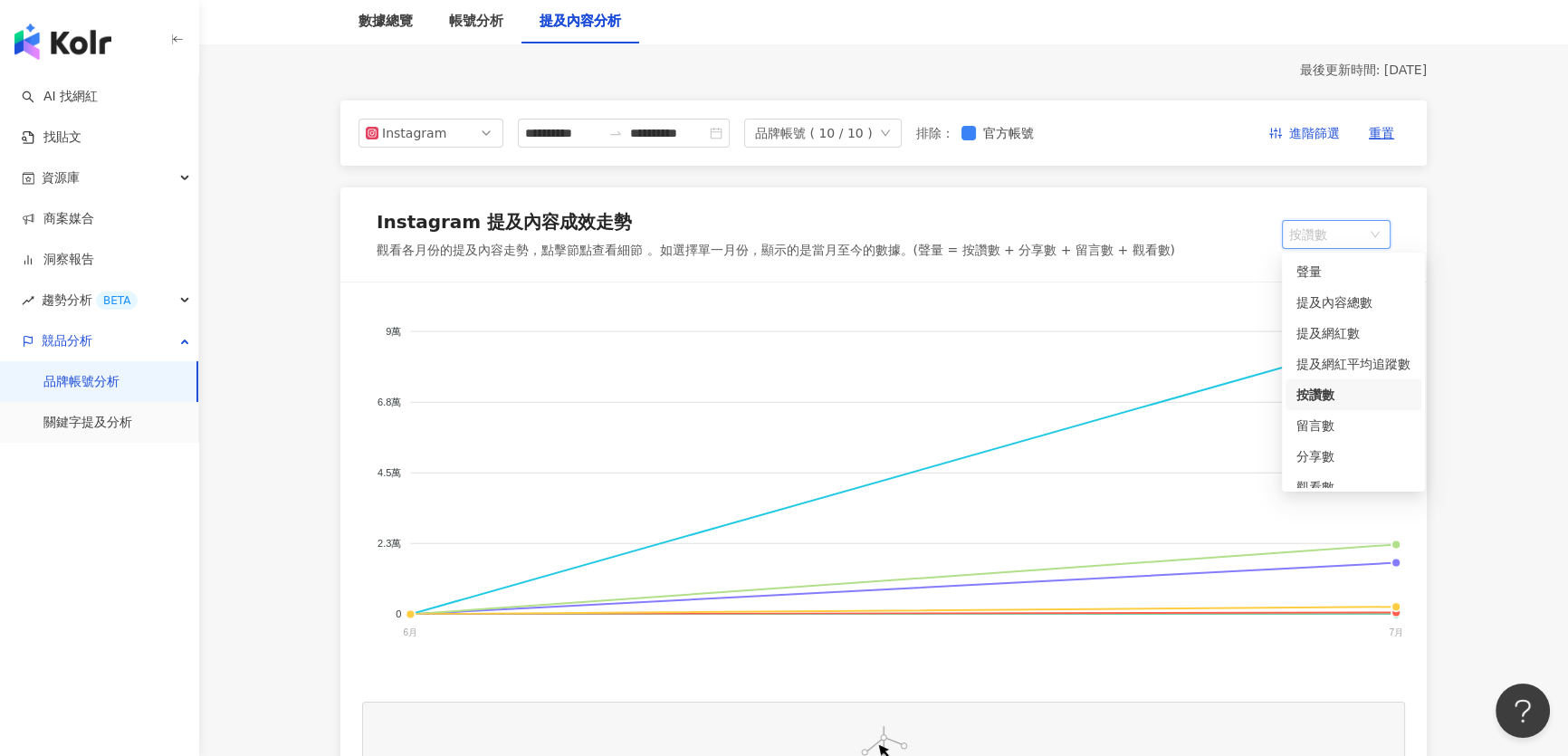
click at [1329, 233] on span "按讚數" at bounding box center [1336, 234] width 94 height 27
click at [1336, 330] on div "提及網紅數" at bounding box center [1353, 333] width 114 height 20
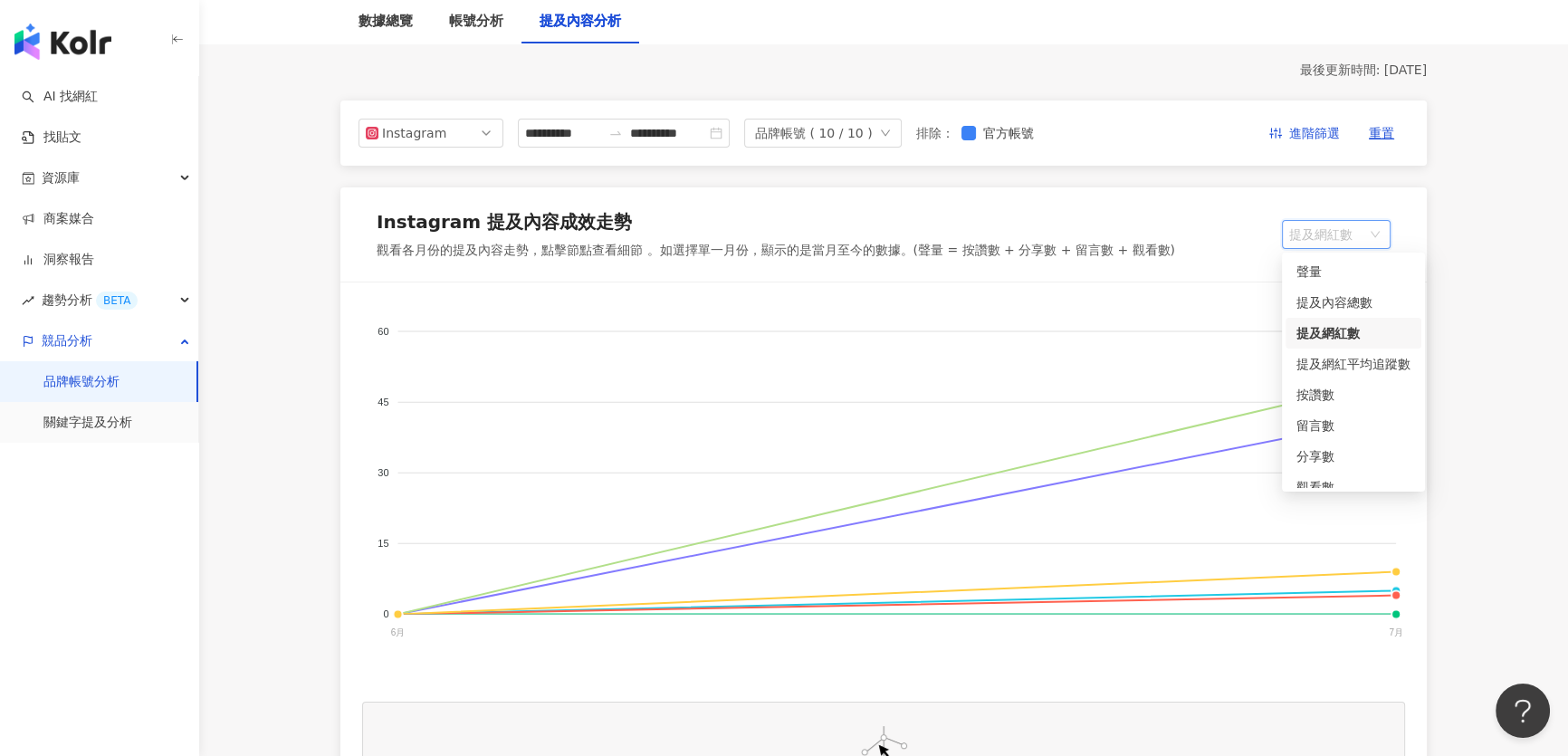
click at [1330, 244] on span "提及網紅數" at bounding box center [1336, 234] width 94 height 27
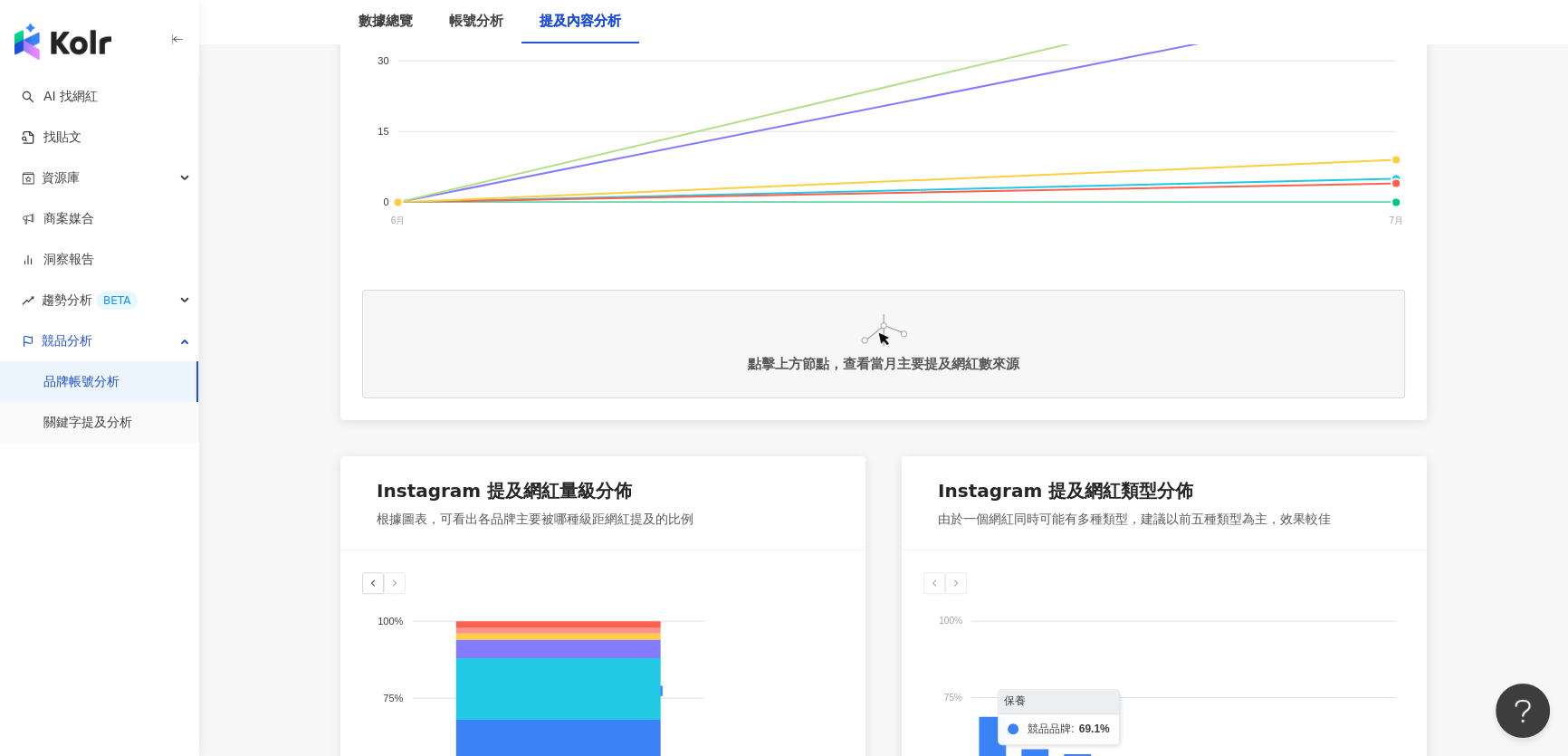
scroll to position [823, 0]
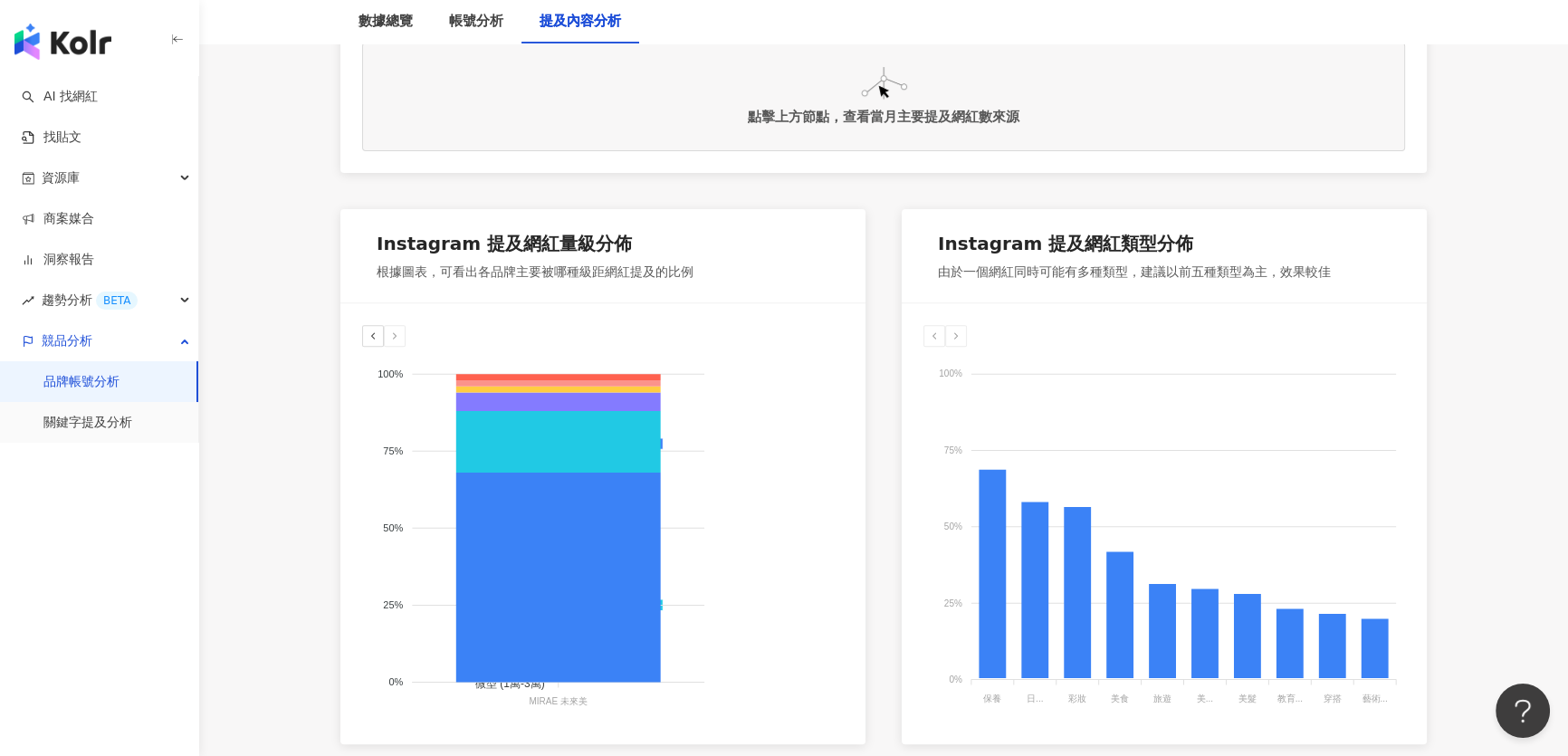
click at [368, 334] on icon at bounding box center [372, 335] width 11 height 11
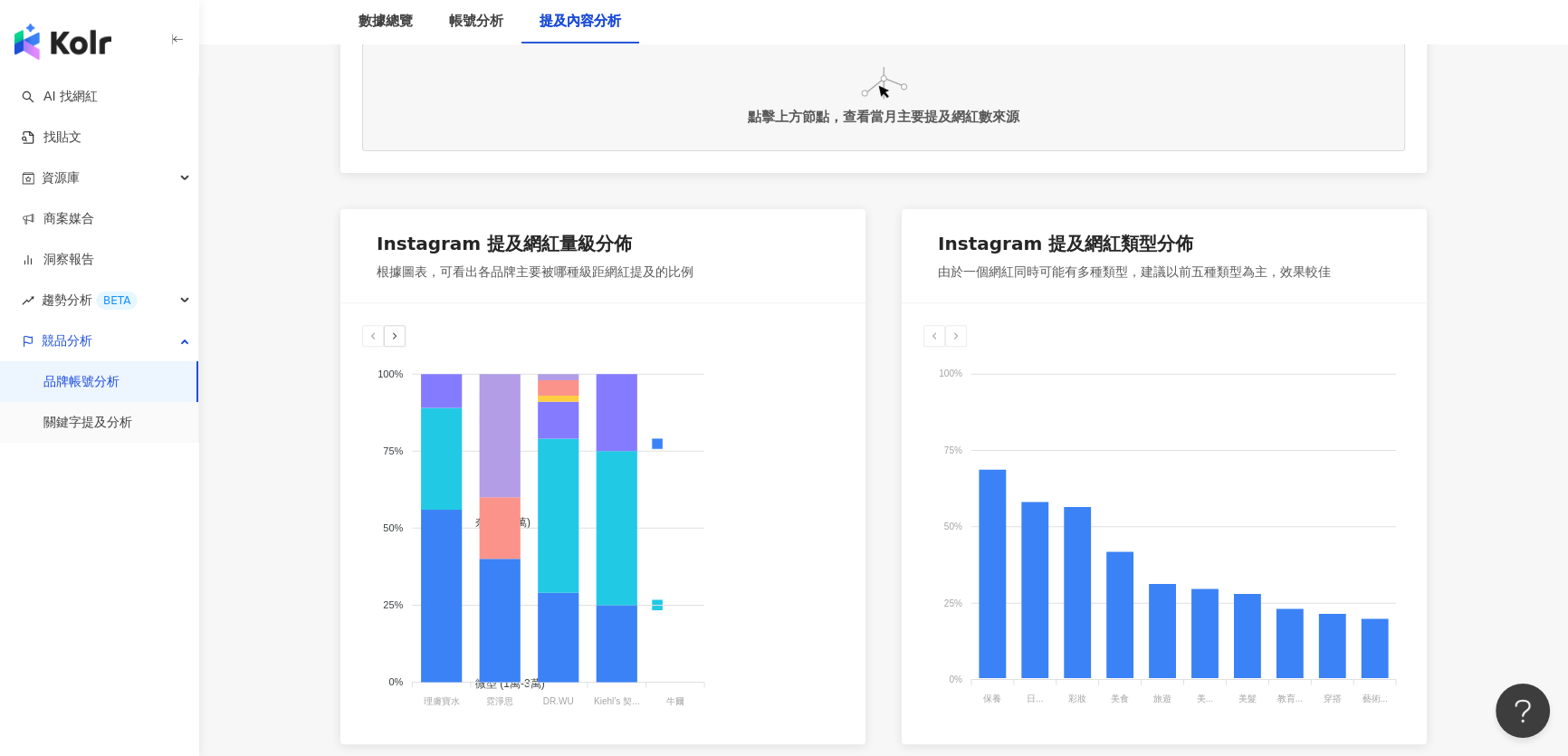
click at [394, 336] on polyline at bounding box center [394, 336] width 3 height 6
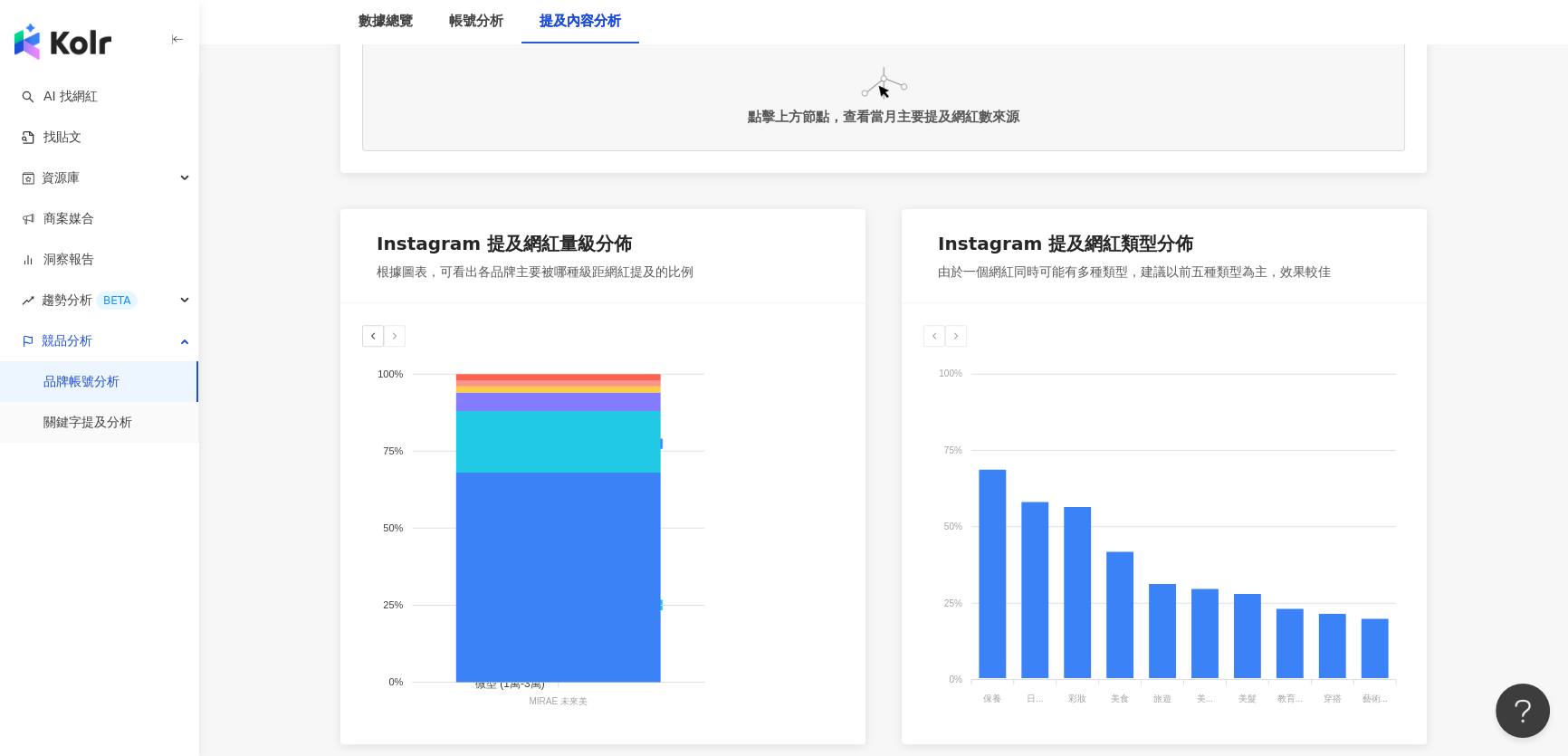
click at [369, 335] on icon at bounding box center [372, 335] width 11 height 11
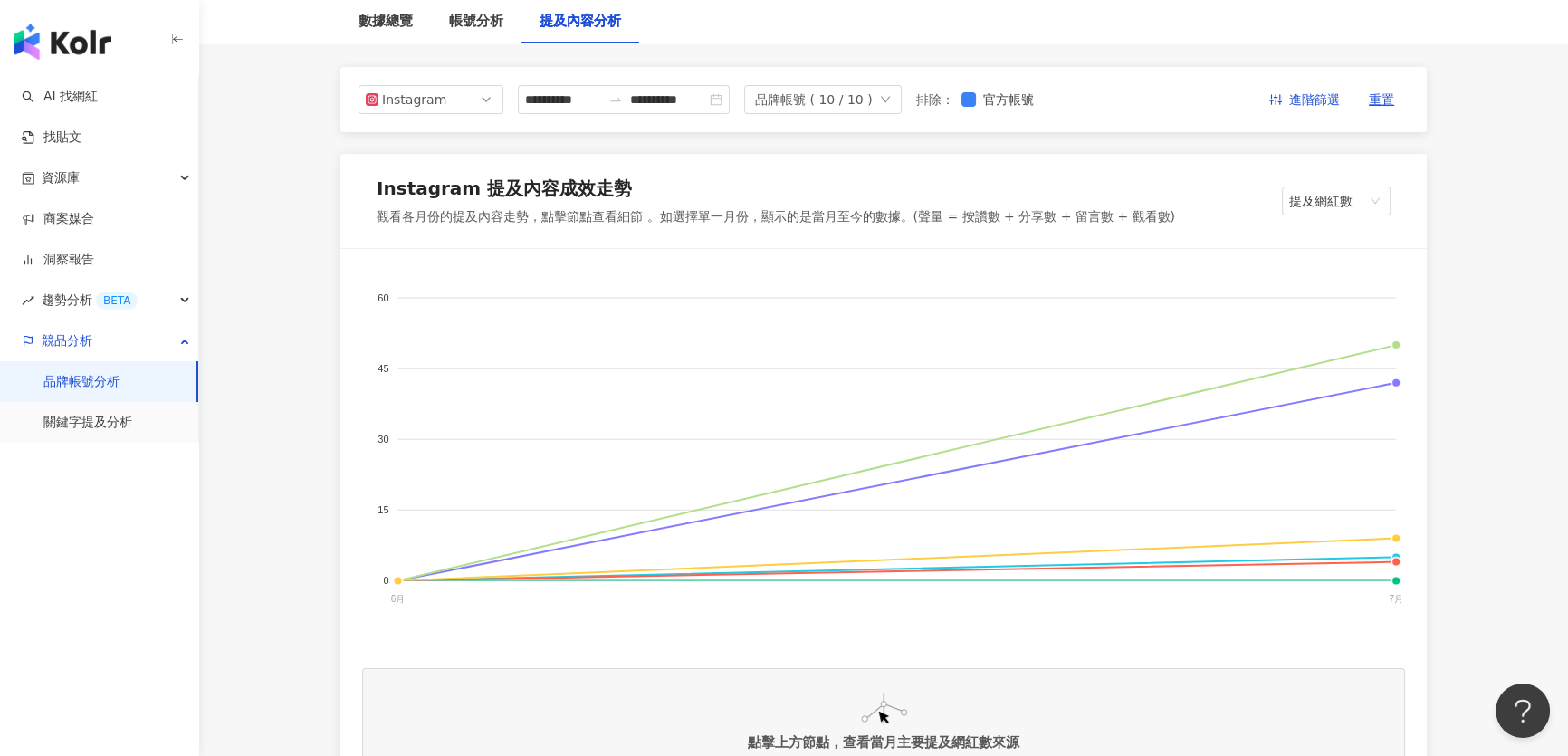
scroll to position [81, 0]
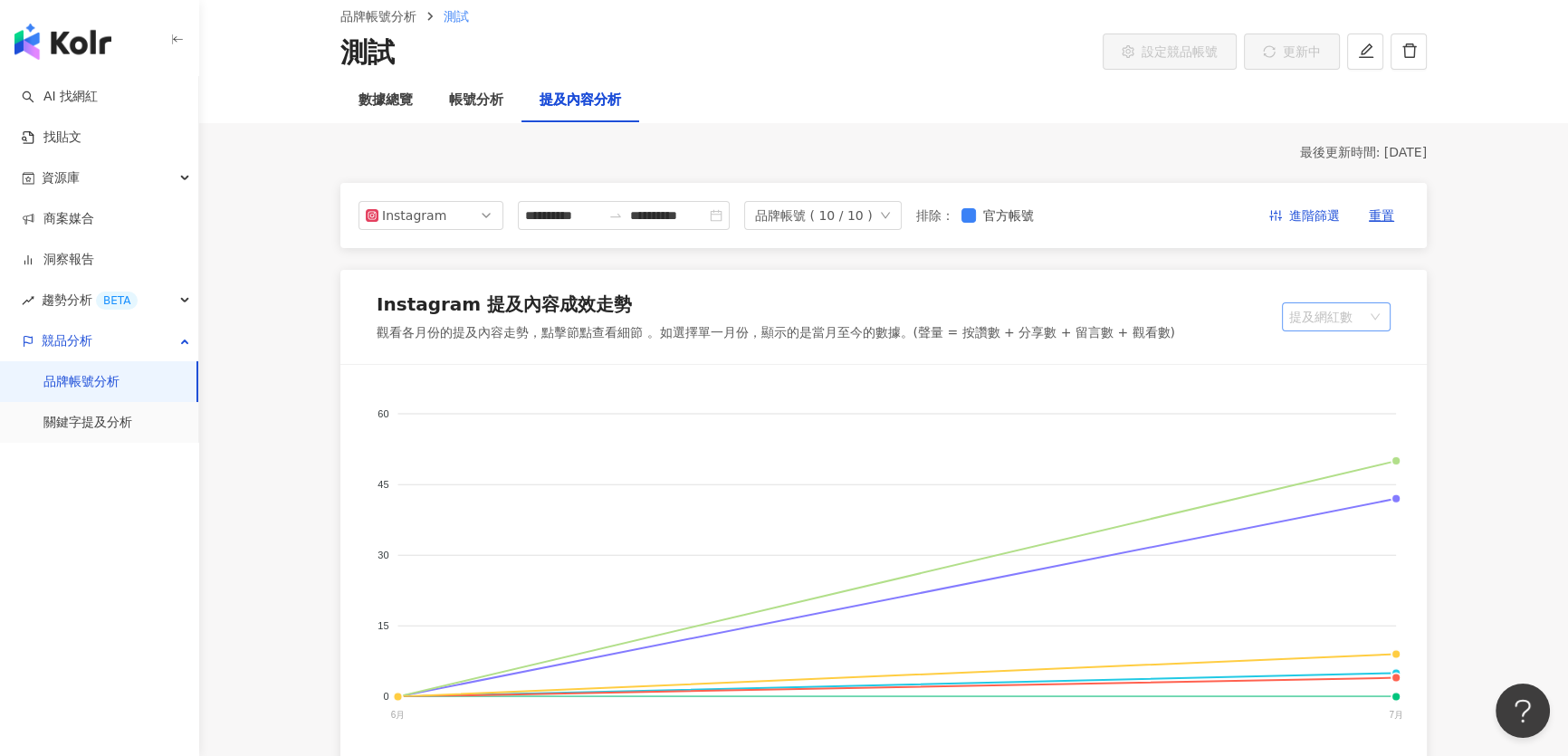
click at [1313, 315] on span "提及網紅數" at bounding box center [1336, 317] width 94 height 27
click at [1322, 480] on div "按讚數" at bounding box center [1353, 477] width 114 height 20
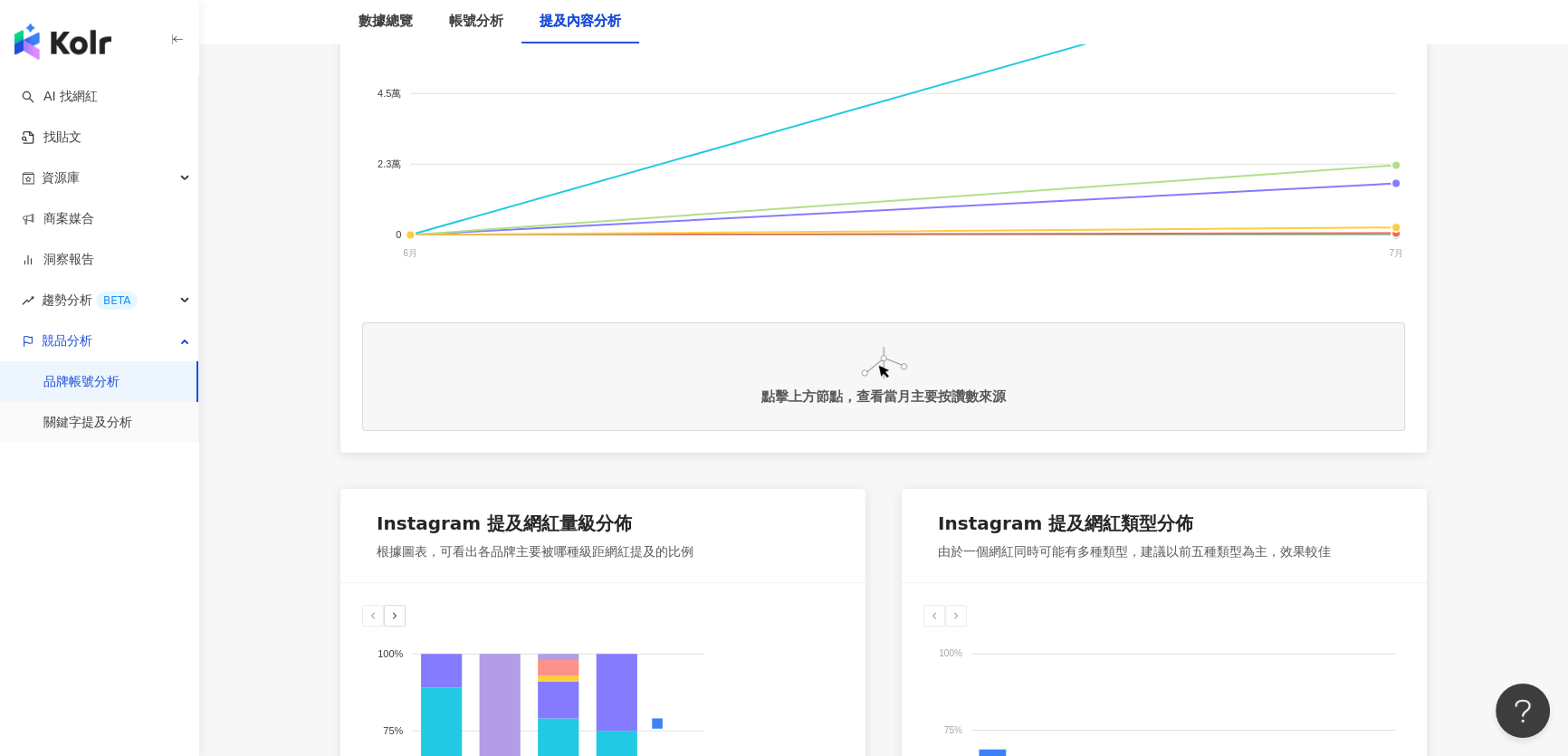
scroll to position [658, 0]
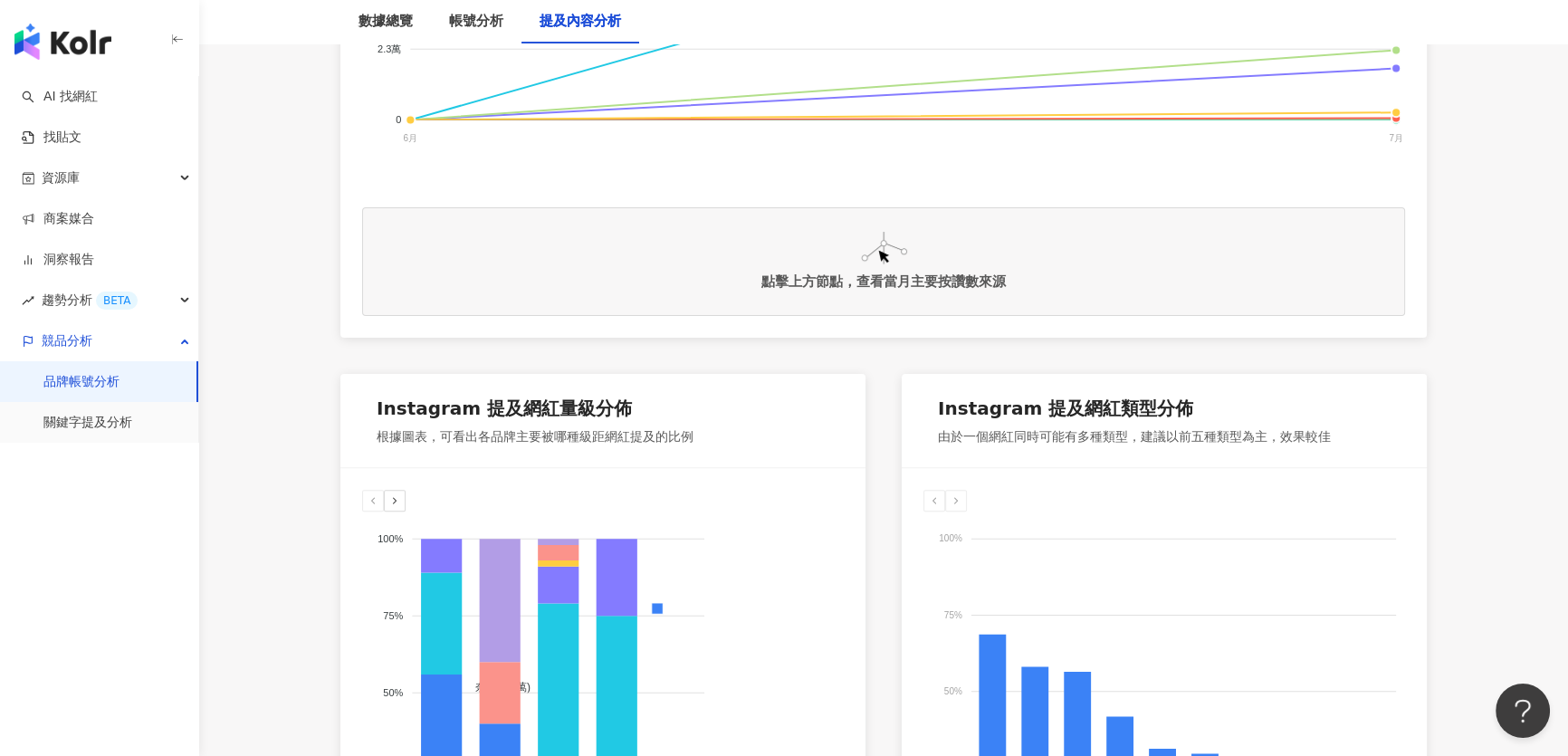
click at [404, 500] on div at bounding box center [394, 501] width 21 height 21
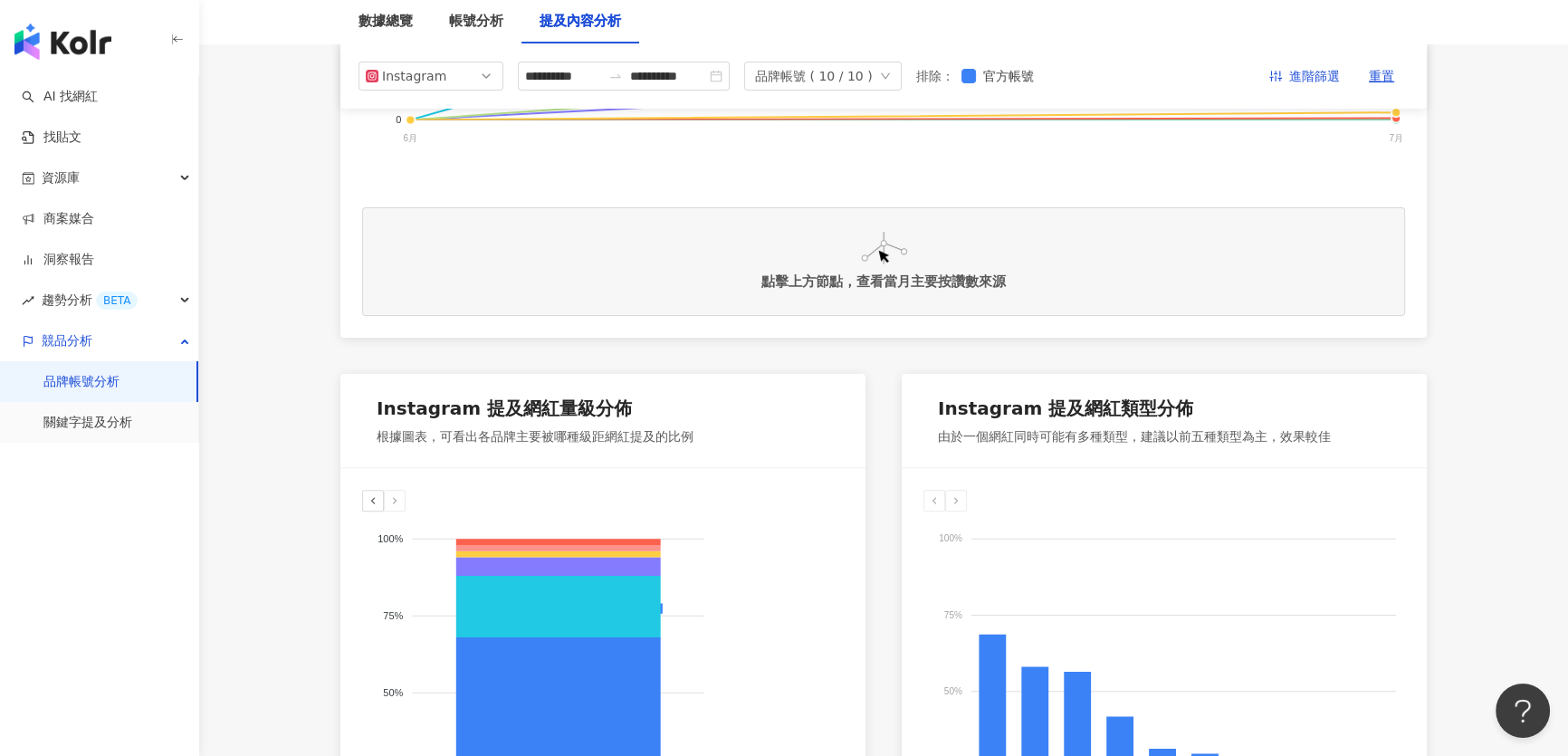
click at [362, 496] on div at bounding box center [373, 501] width 21 height 21
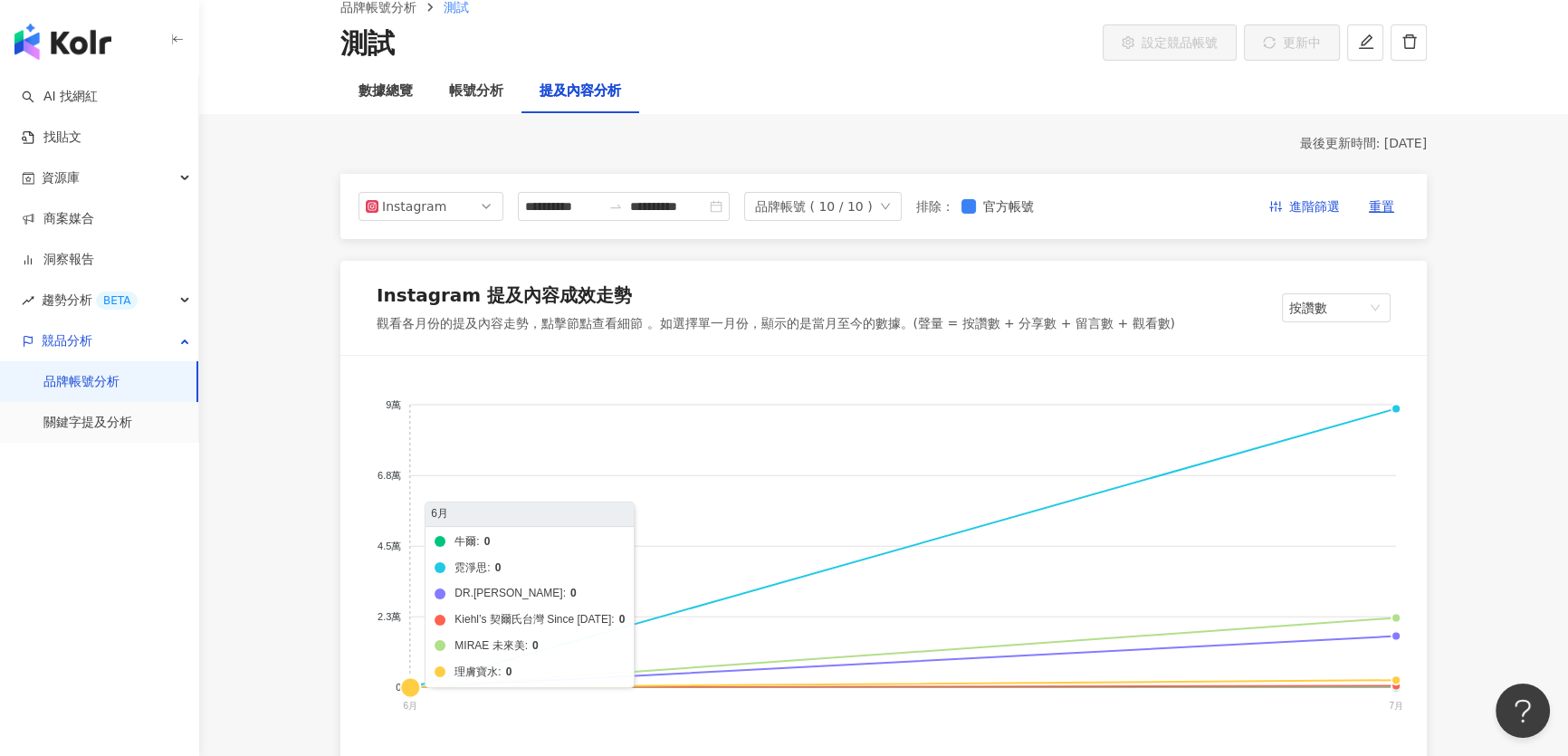
scroll to position [0, 0]
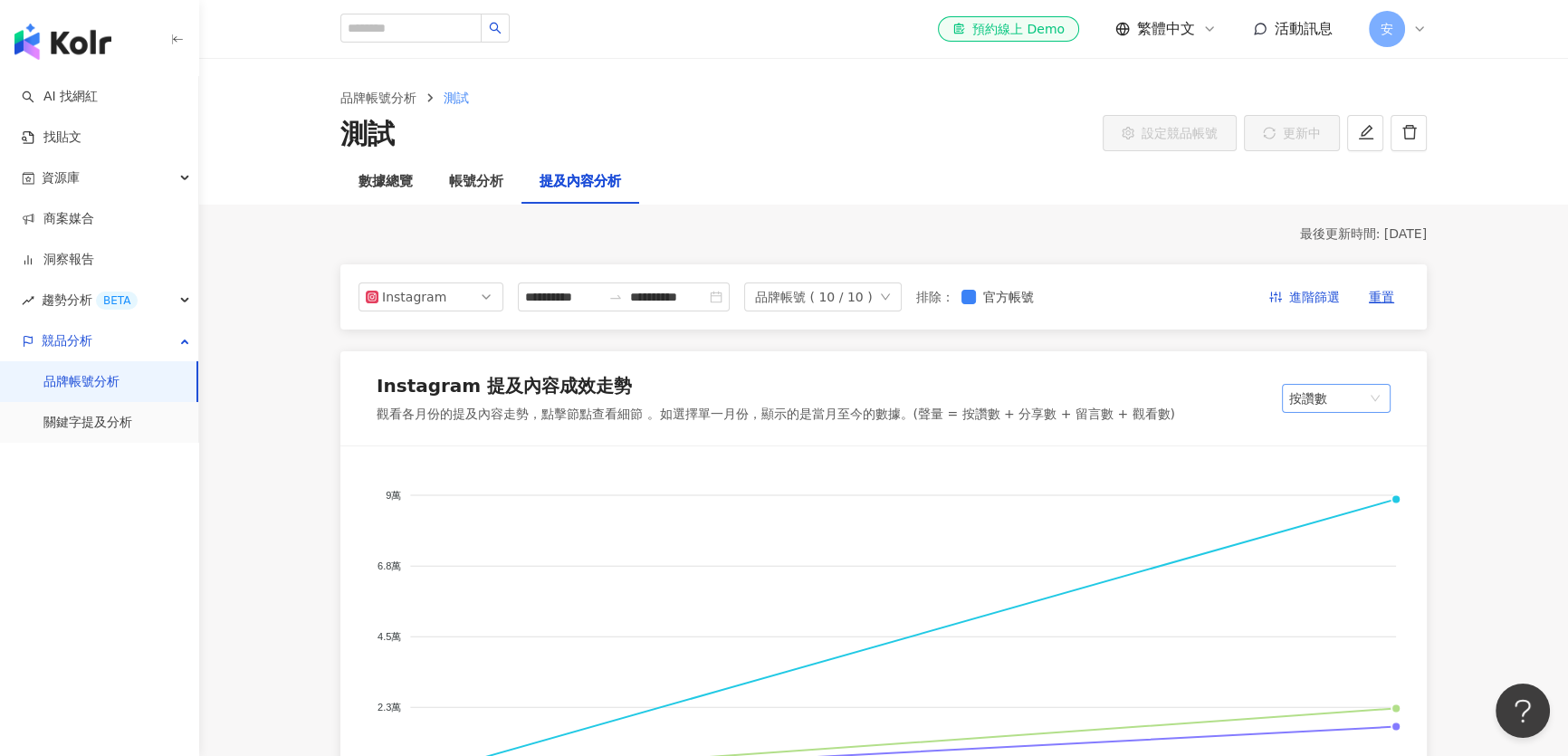
click at [1340, 398] on span "按讚數" at bounding box center [1336, 399] width 94 height 27
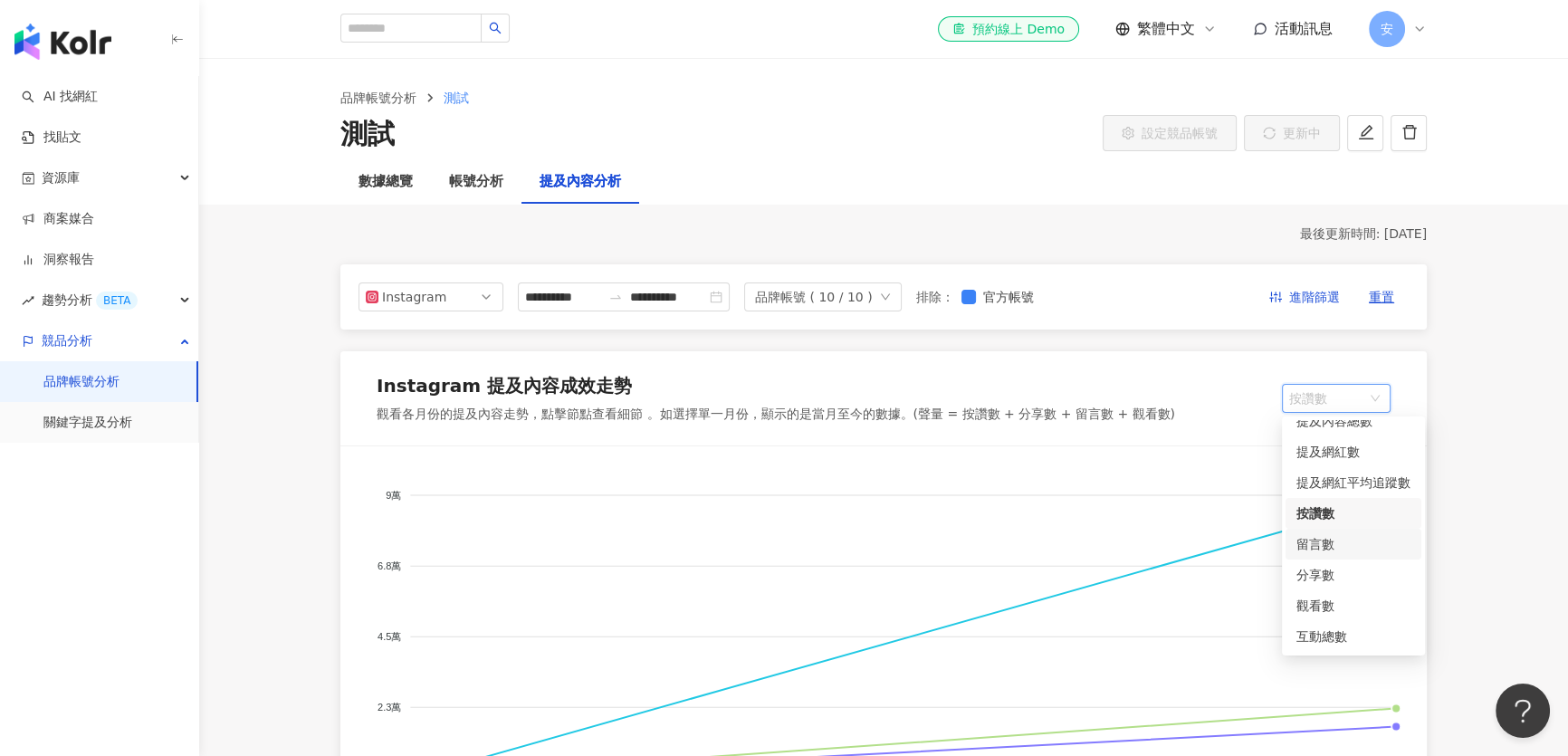
click at [1327, 543] on div "留言數" at bounding box center [1353, 544] width 114 height 20
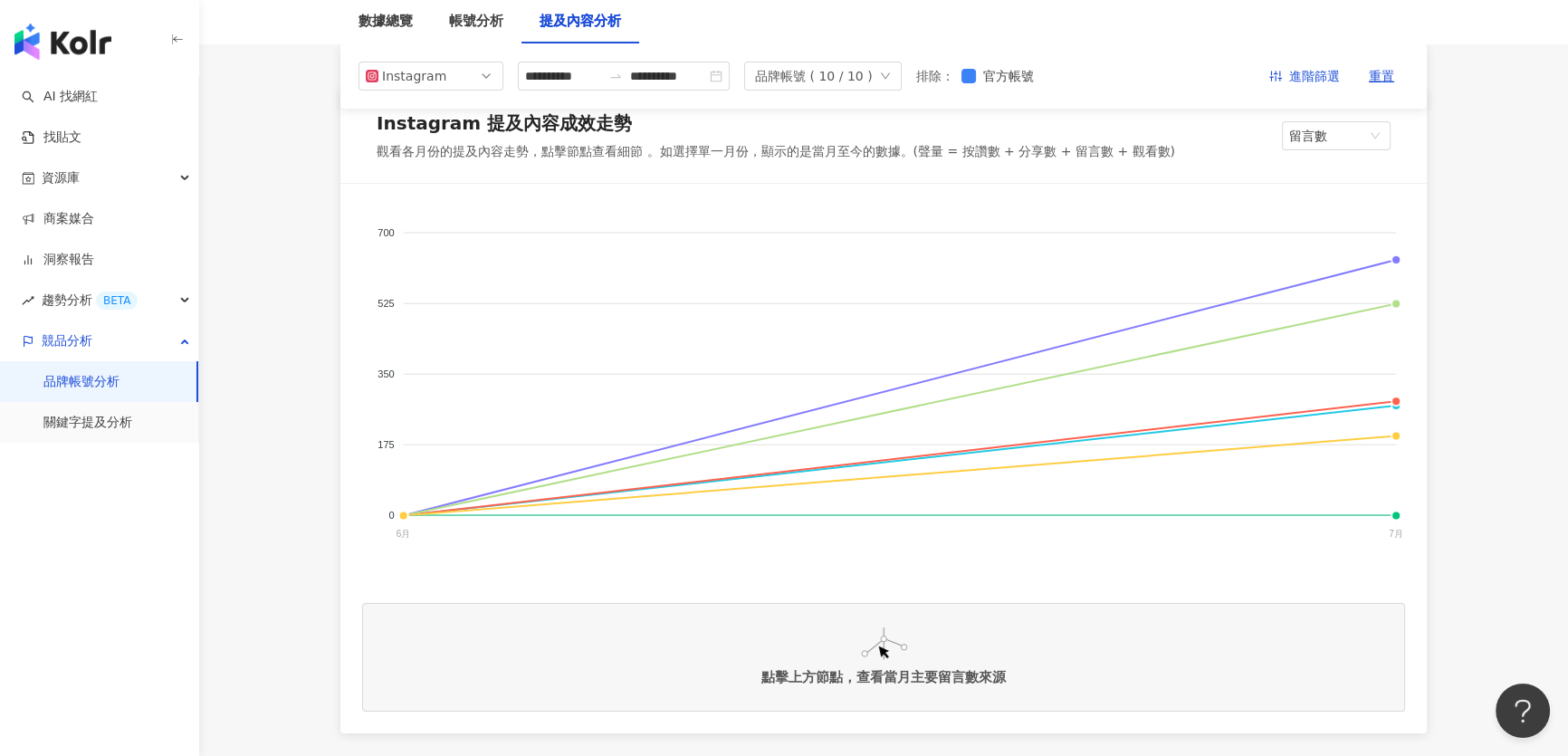
scroll to position [81, 0]
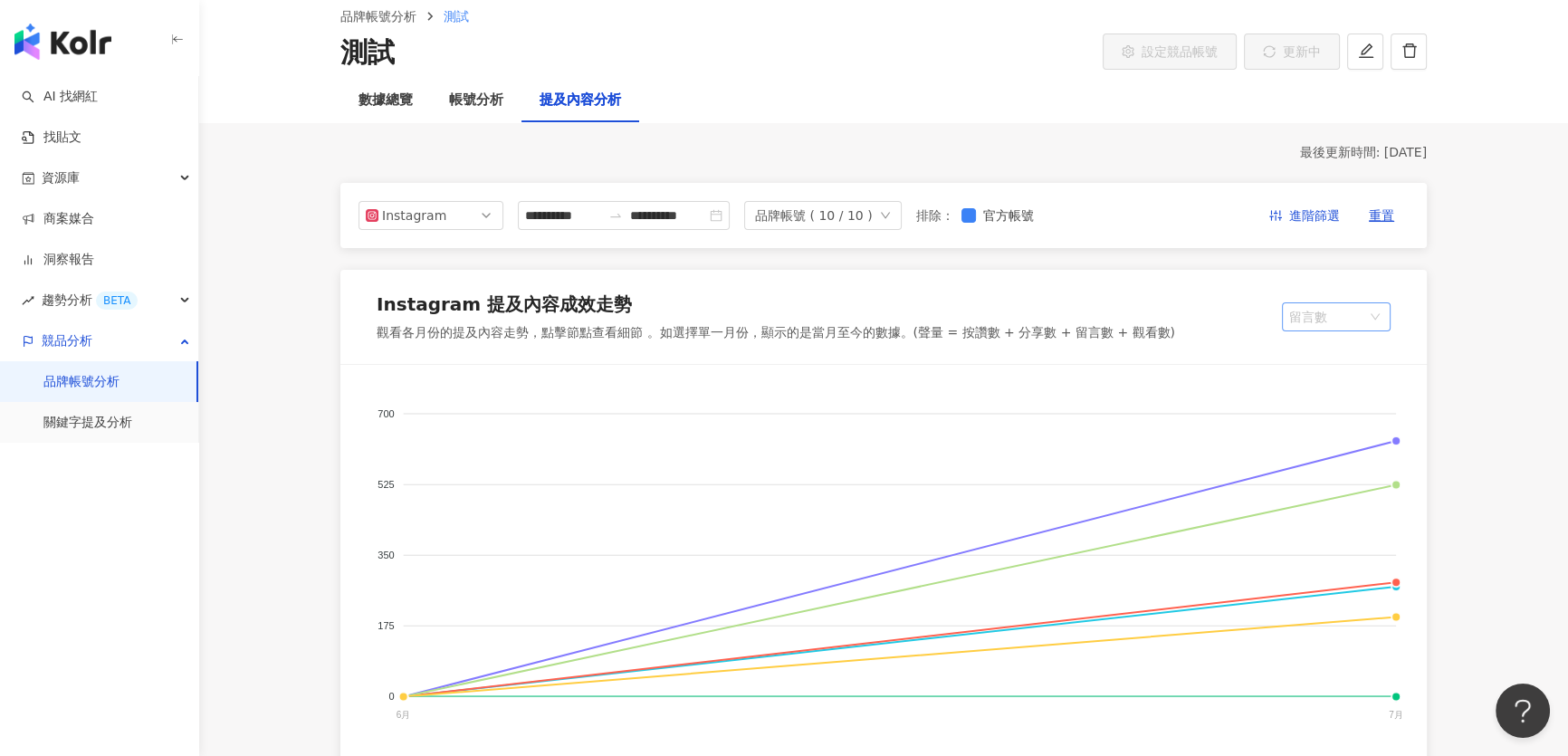
click at [1317, 321] on span "留言數" at bounding box center [1336, 317] width 94 height 27
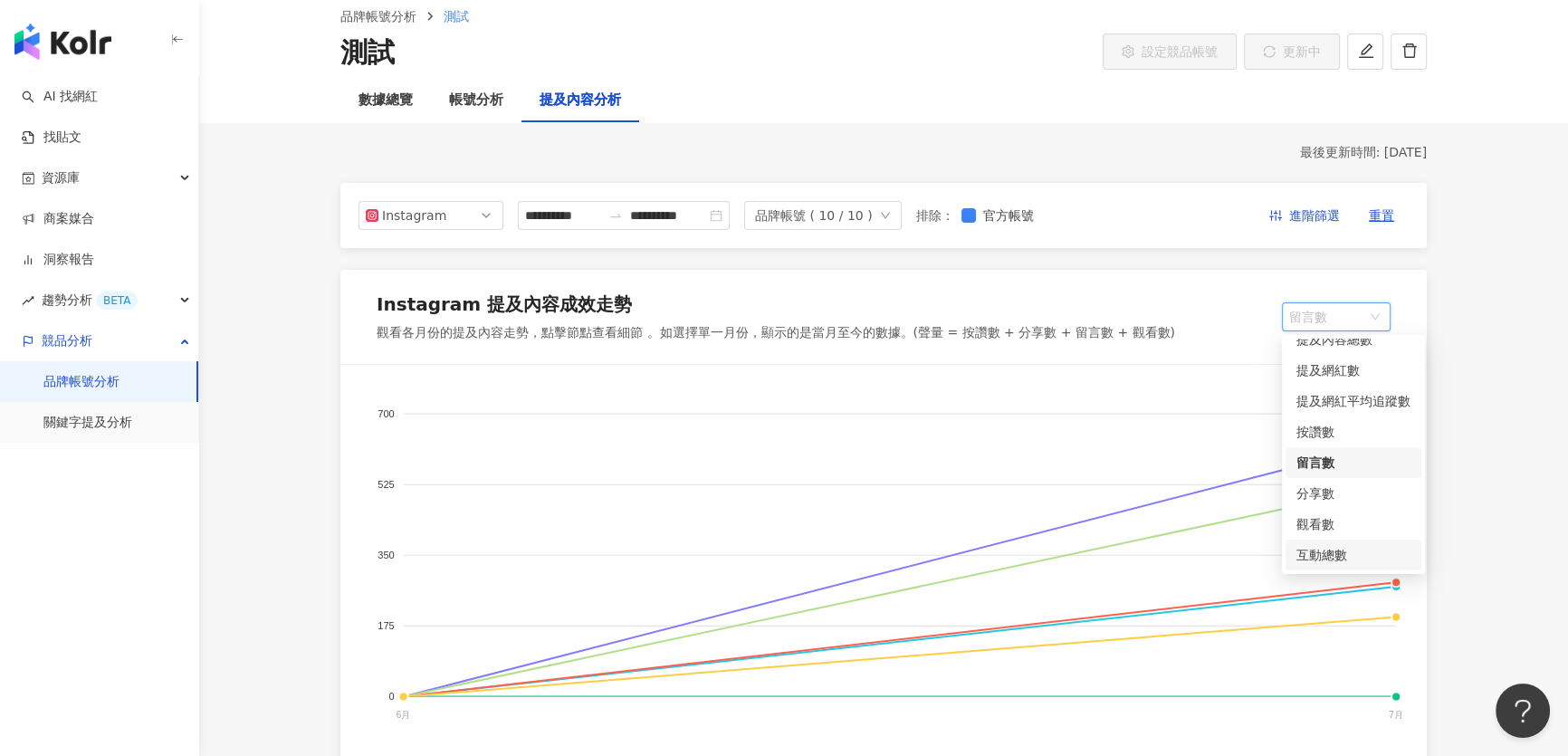
click at [1338, 548] on div "互動總數" at bounding box center [1353, 555] width 114 height 20
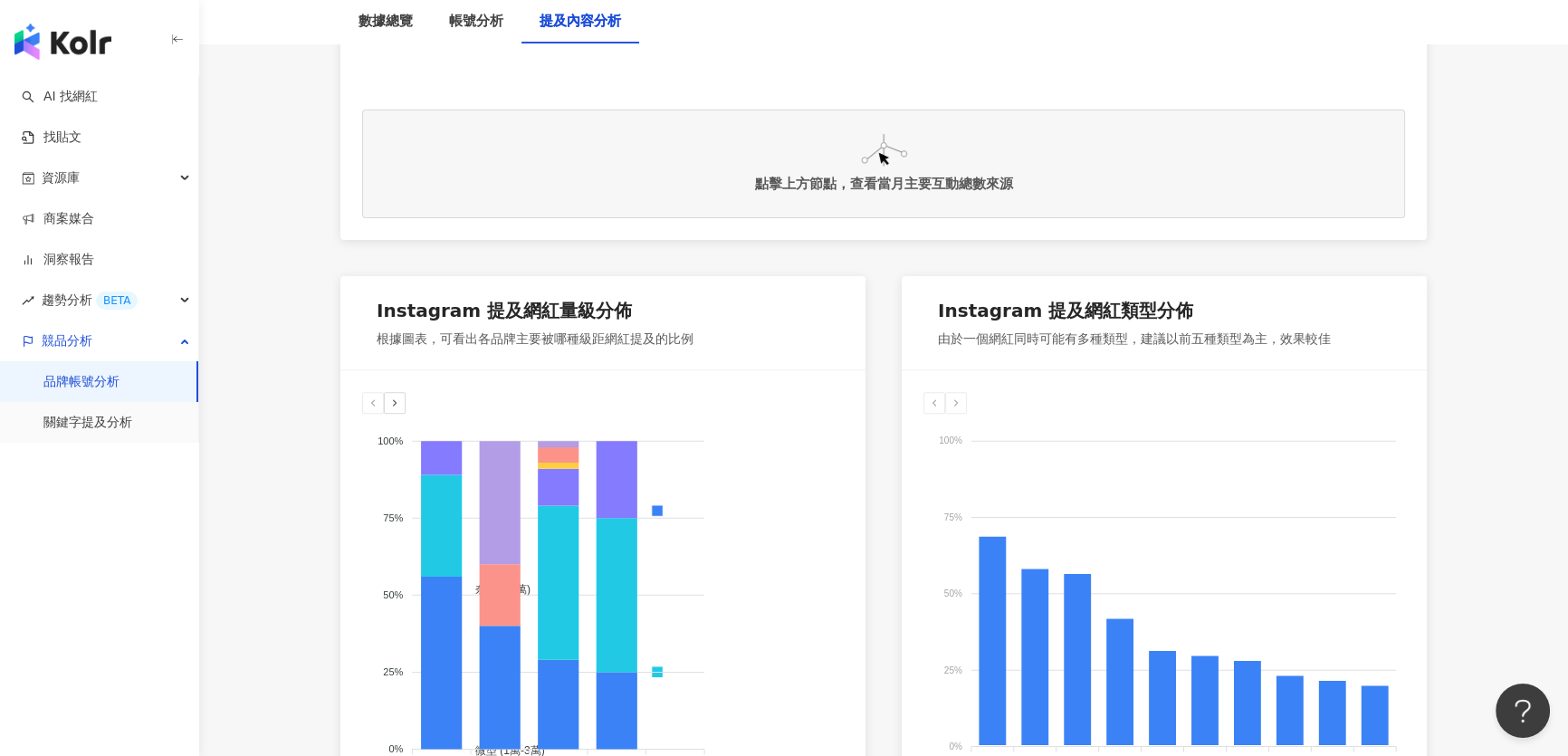
scroll to position [905, 0]
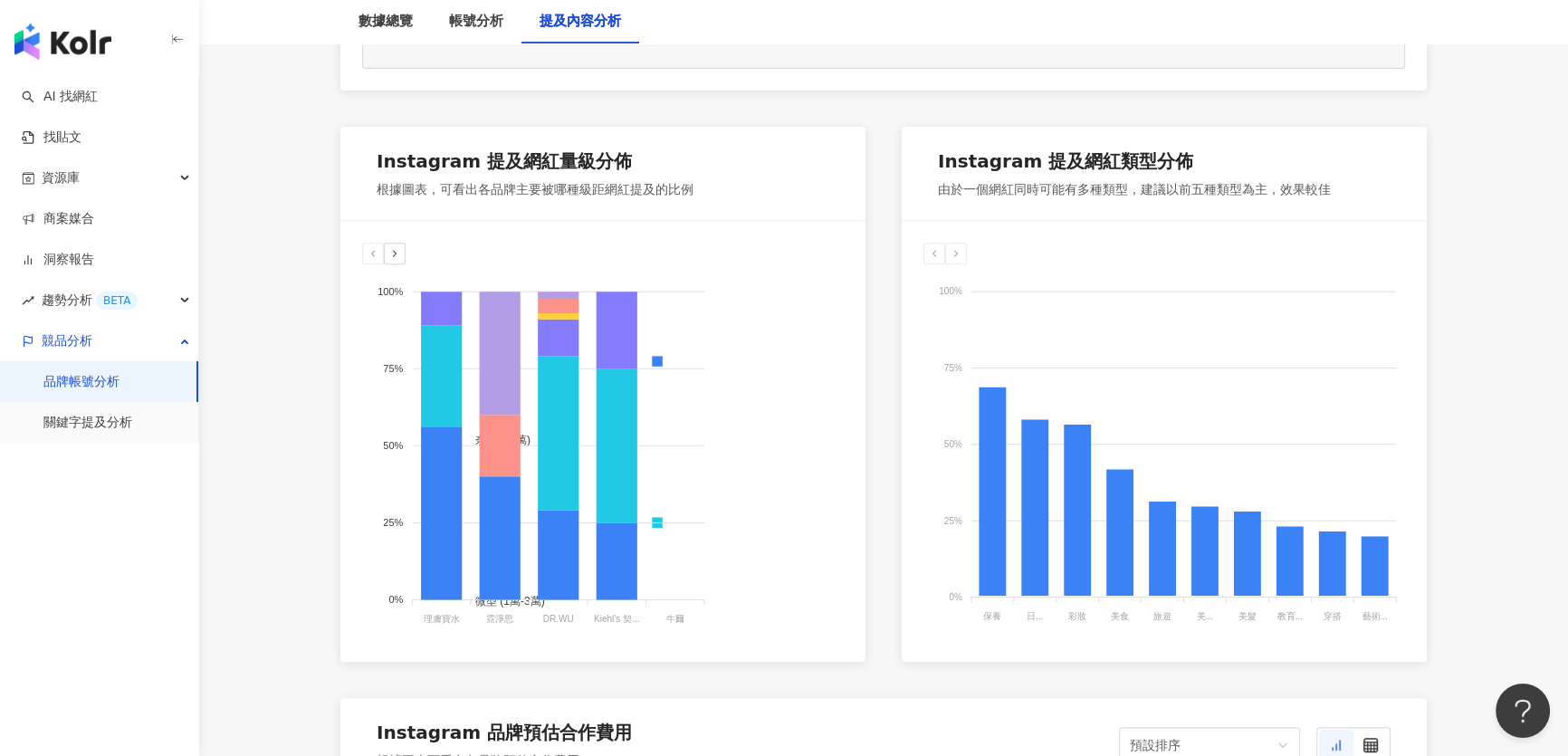
click at [394, 255] on icon at bounding box center [394, 253] width 11 height 11
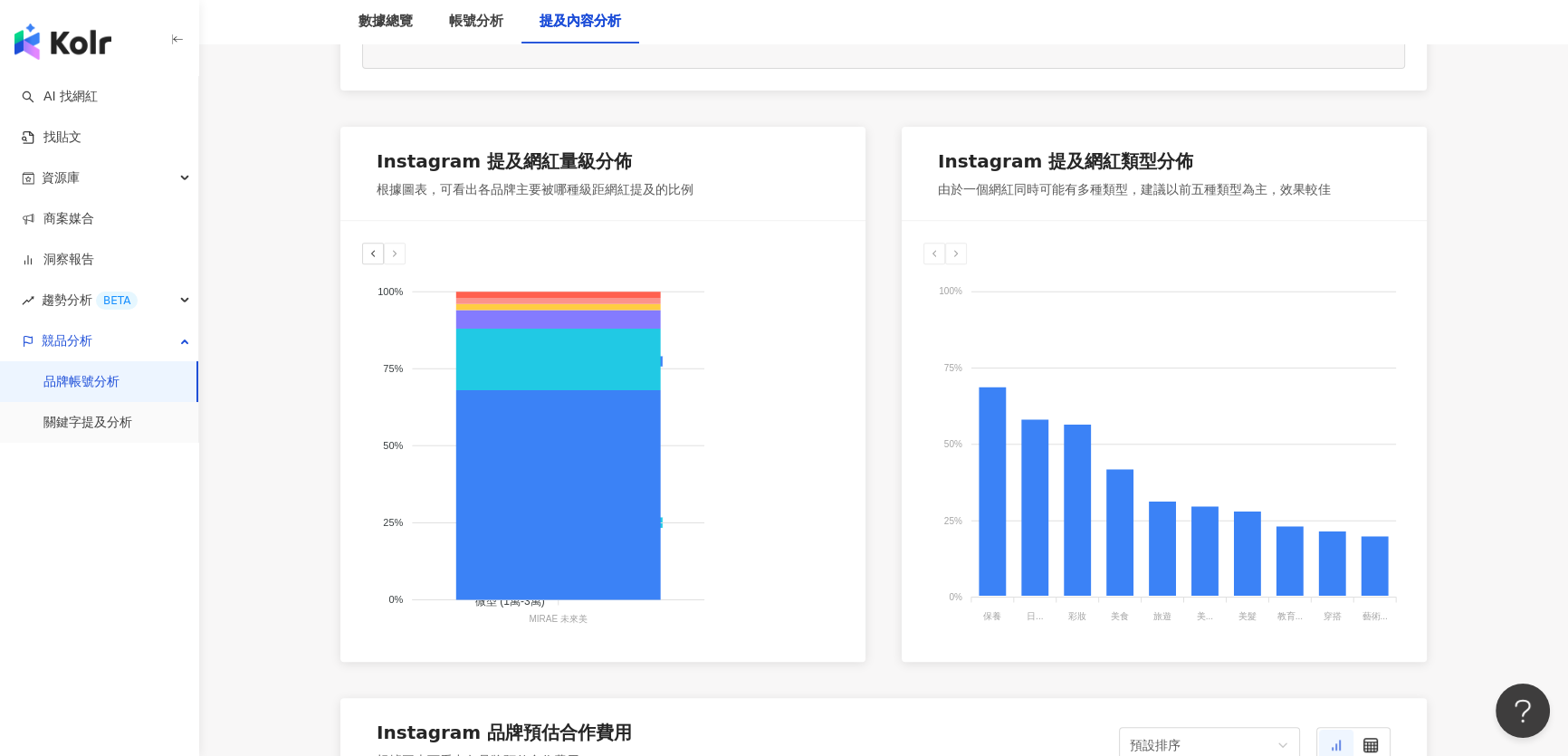
click at [372, 250] on icon at bounding box center [372, 253] width 11 height 11
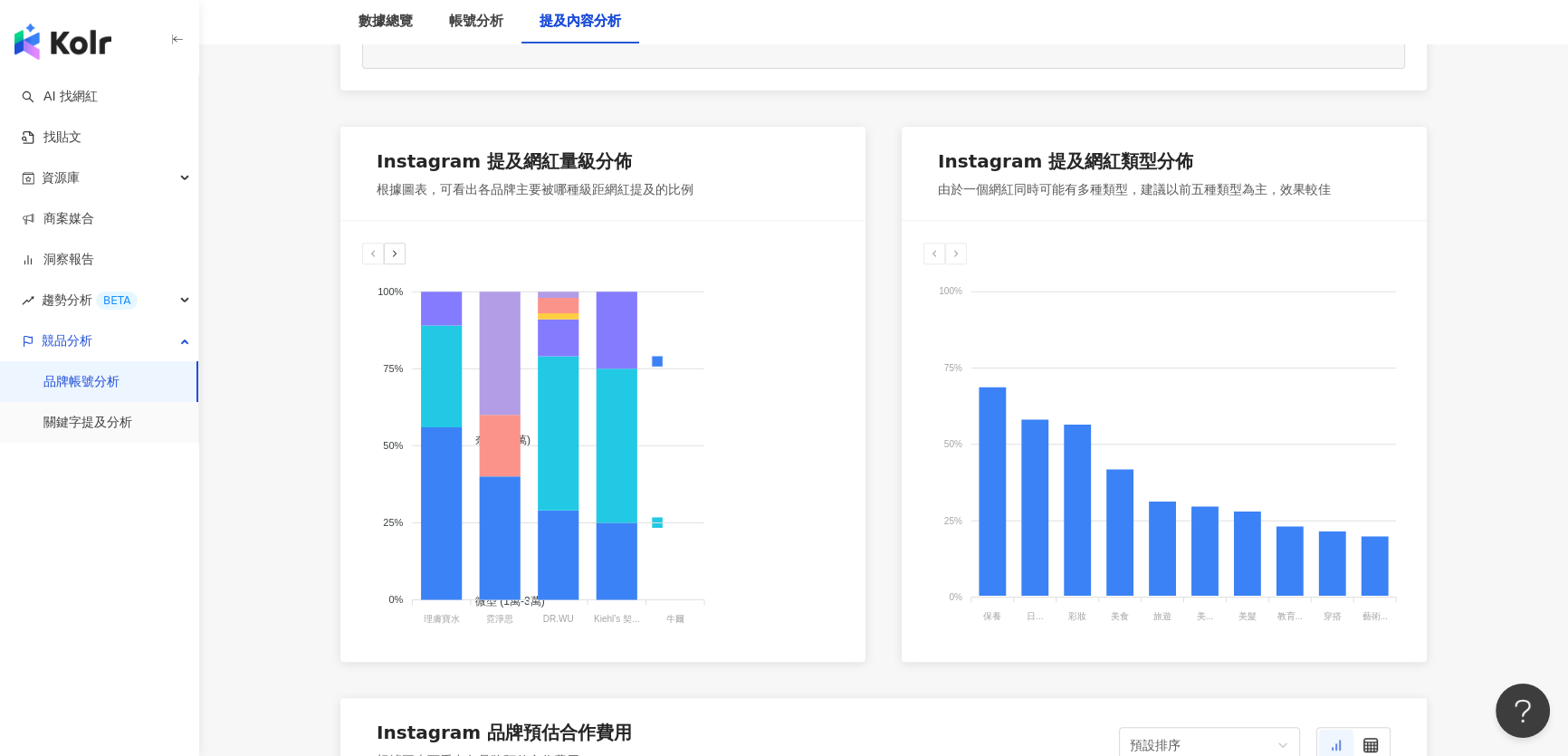
click at [397, 255] on icon at bounding box center [394, 253] width 11 height 11
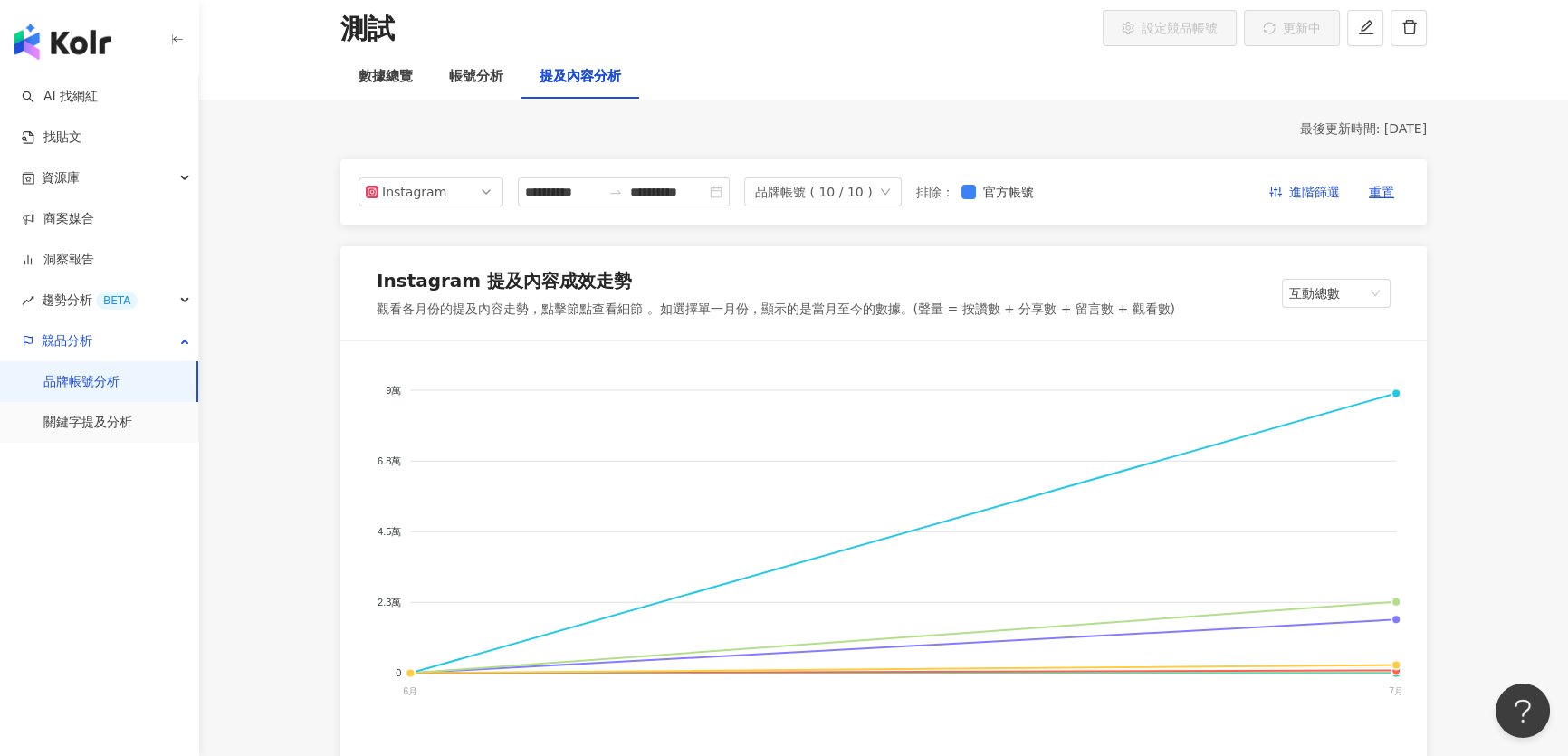
scroll to position [0, 0]
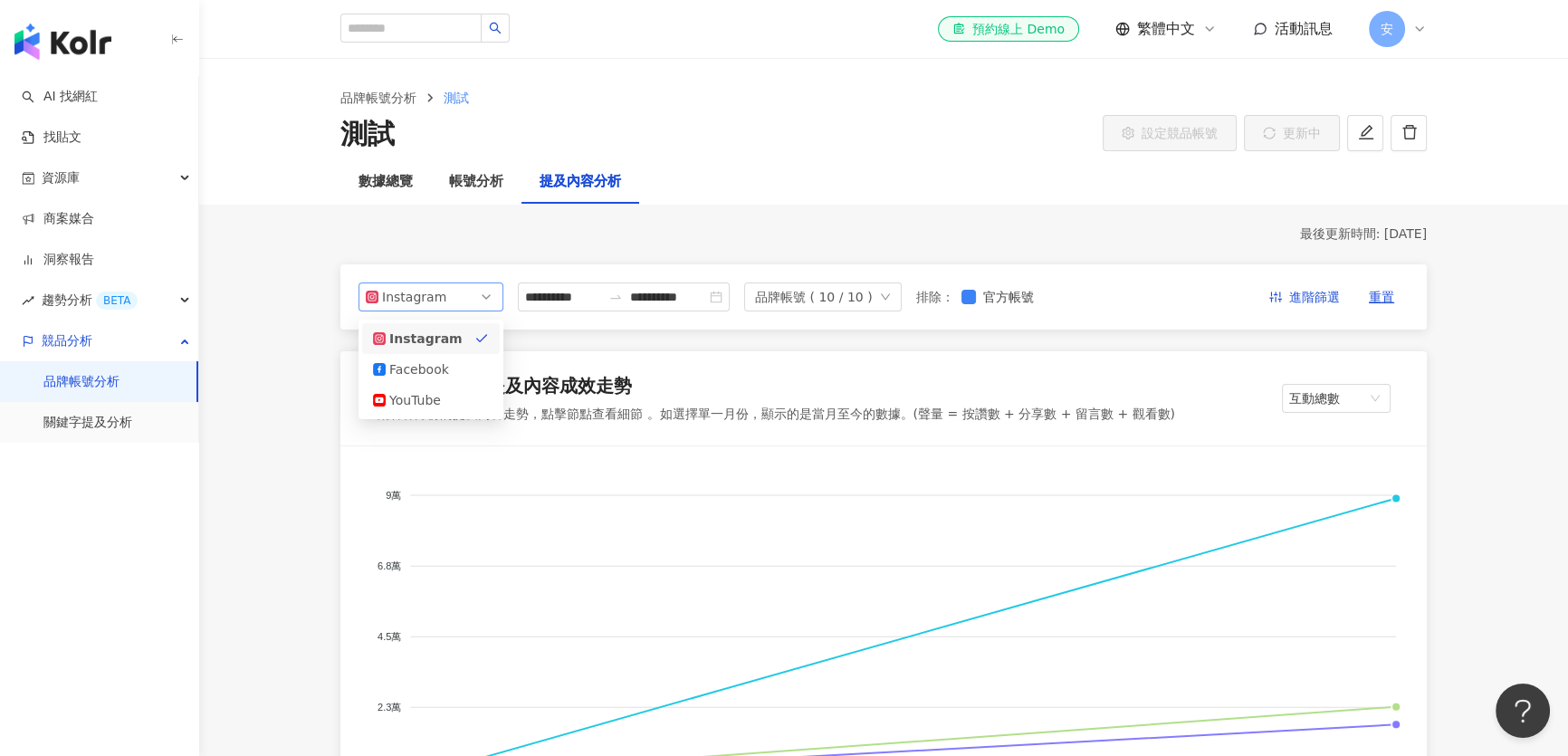
click at [421, 299] on div "Instagram" at bounding box center [411, 297] width 59 height 27
click at [405, 376] on div "Facebook" at bounding box center [419, 369] width 59 height 20
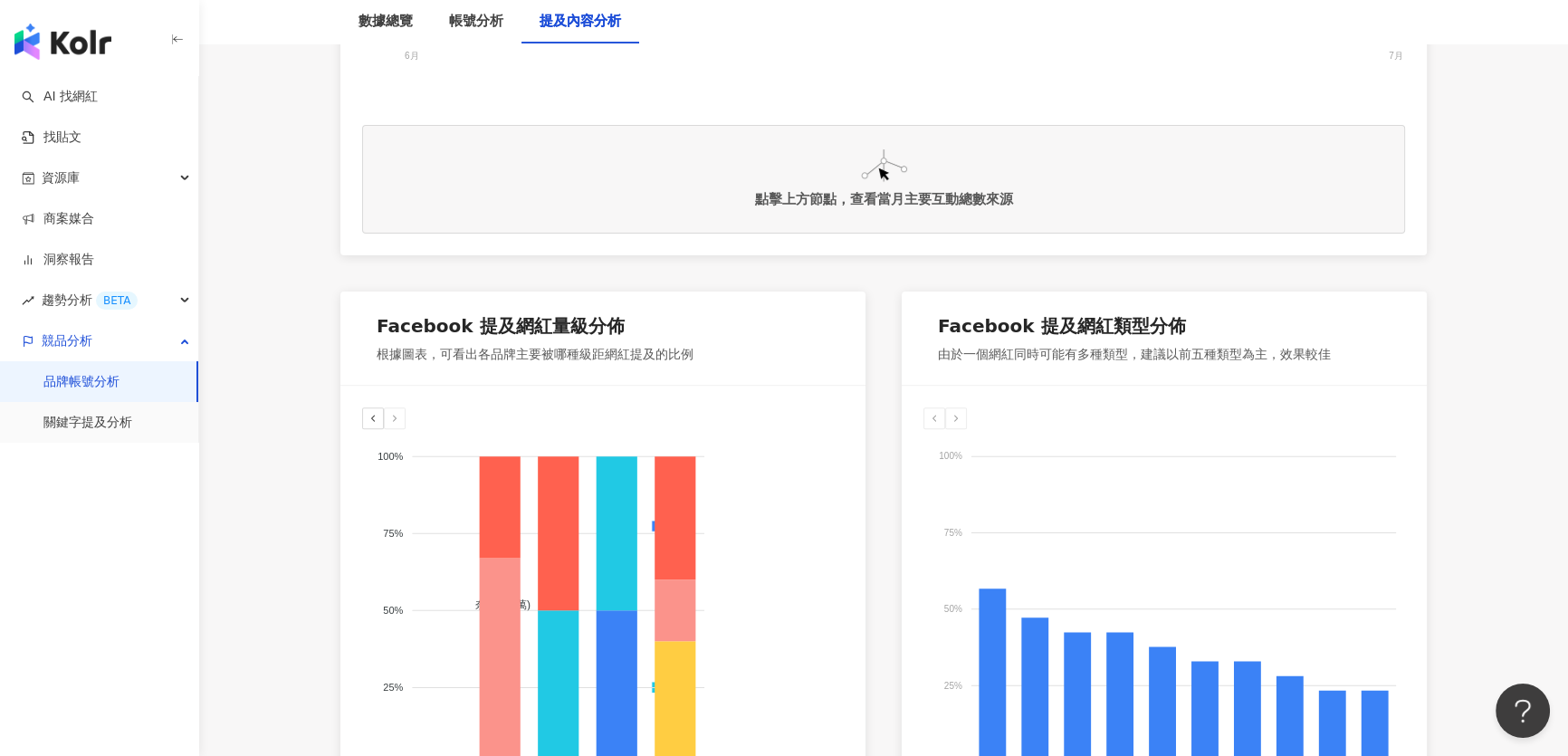
scroll to position [823, 0]
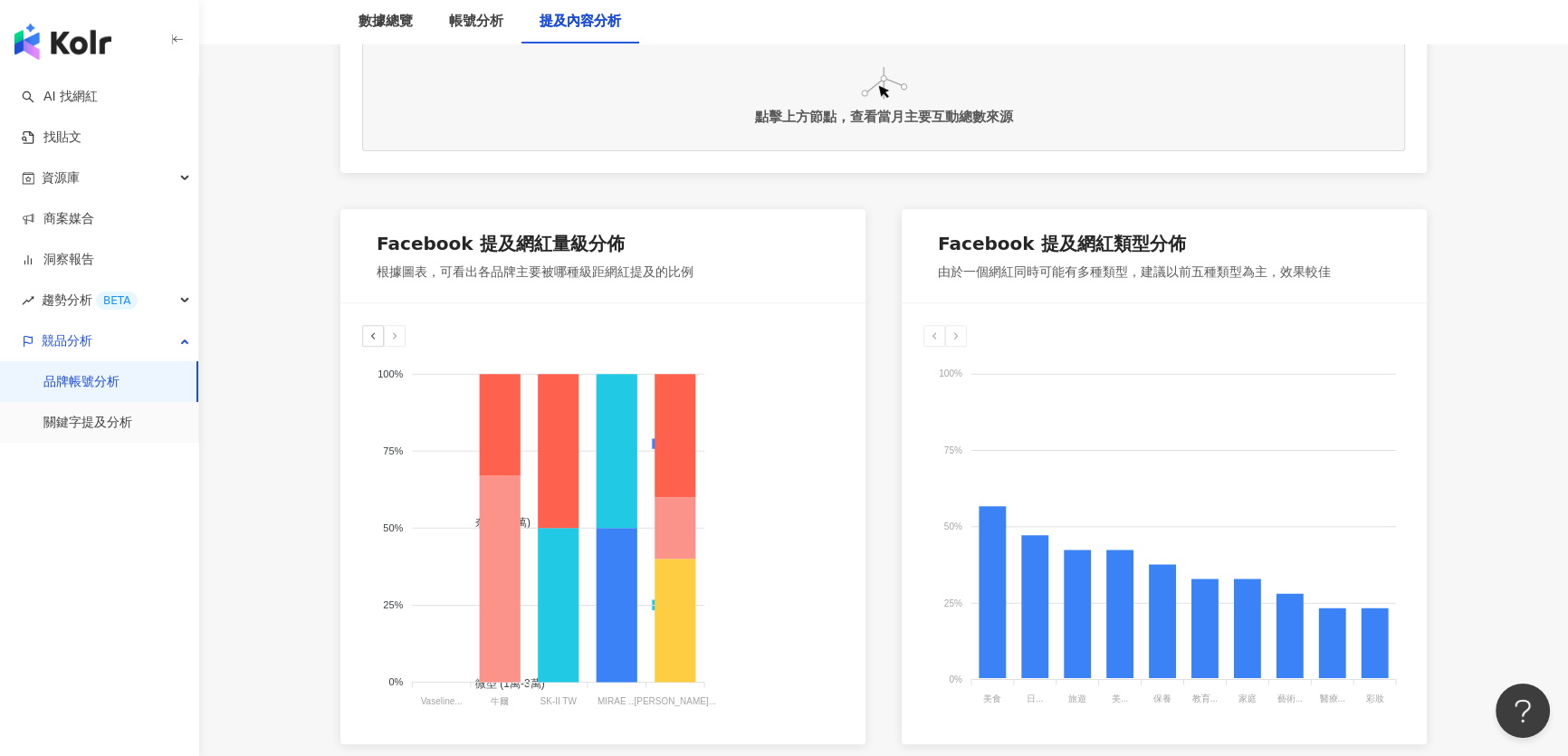
click at [372, 331] on icon at bounding box center [372, 335] width 11 height 11
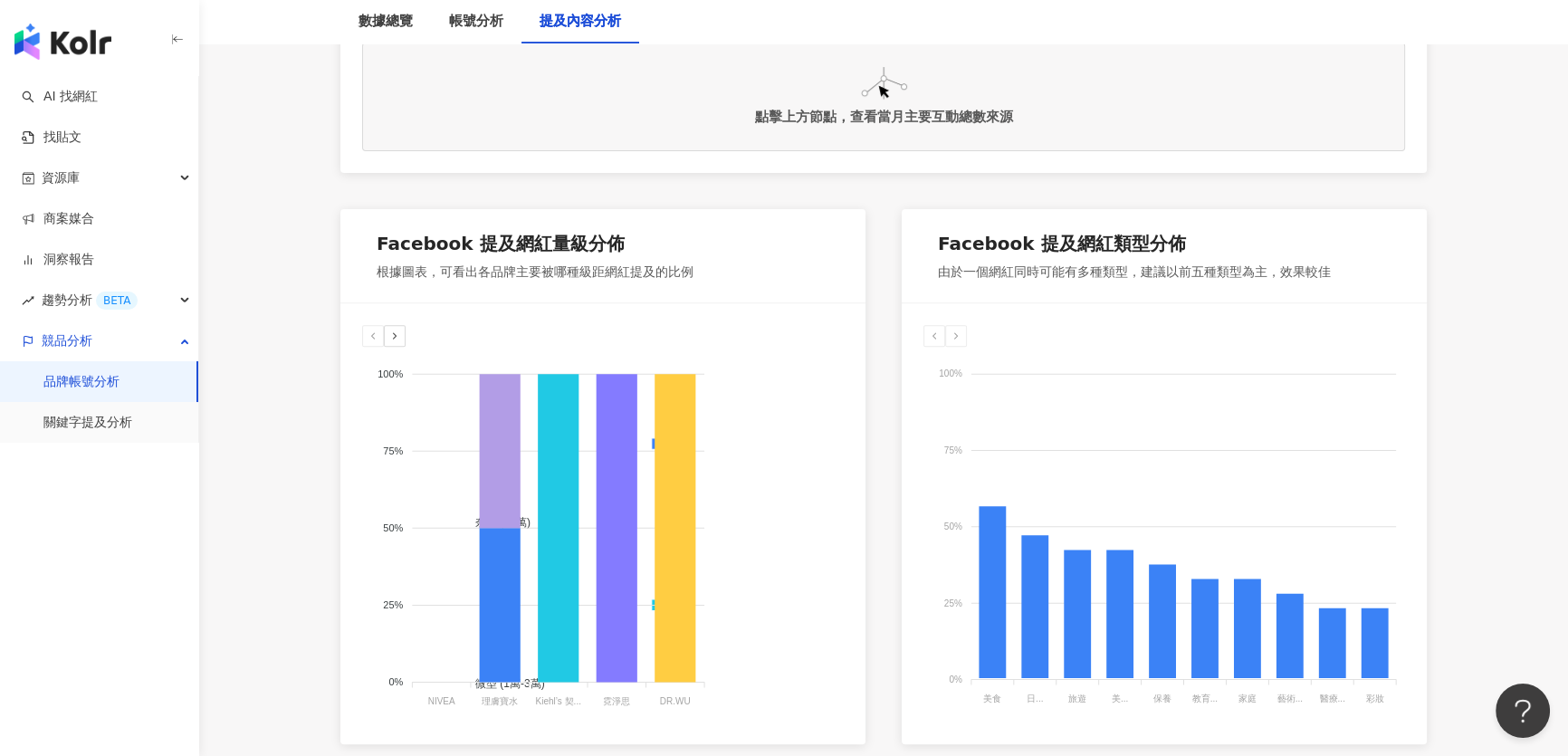
click at [392, 330] on icon at bounding box center [394, 335] width 11 height 11
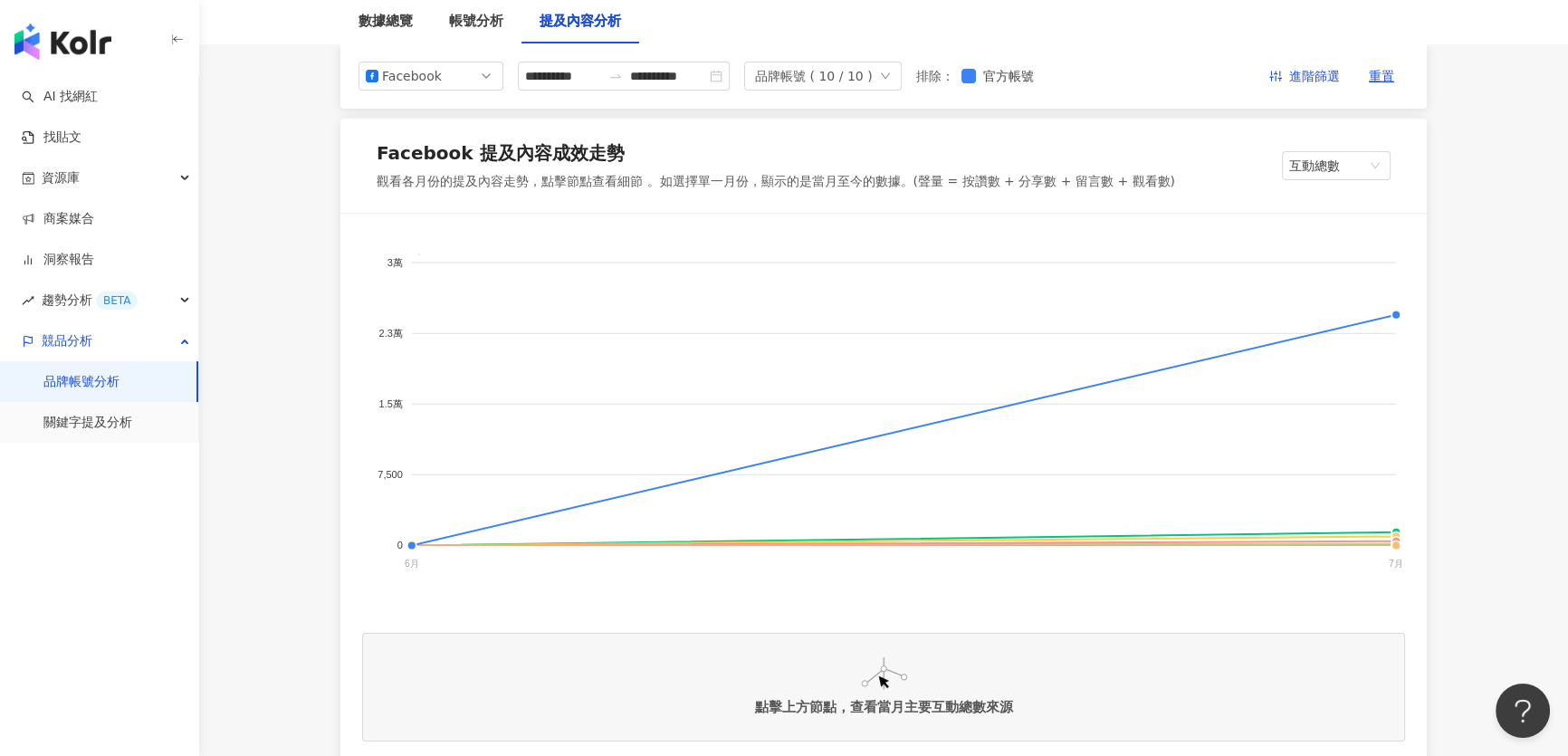
scroll to position [0, 0]
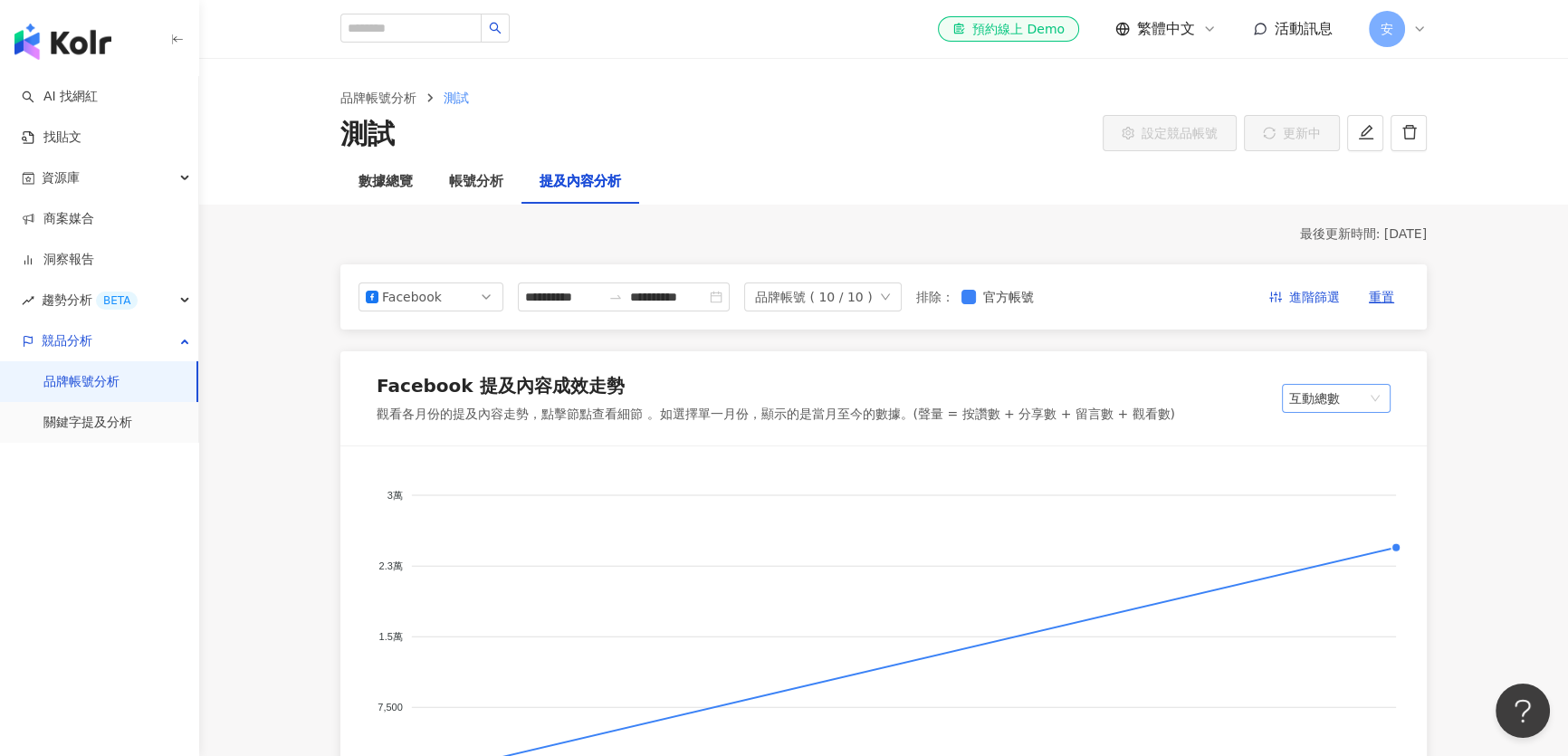
click at [1373, 401] on span "互動總數" at bounding box center [1336, 399] width 94 height 27
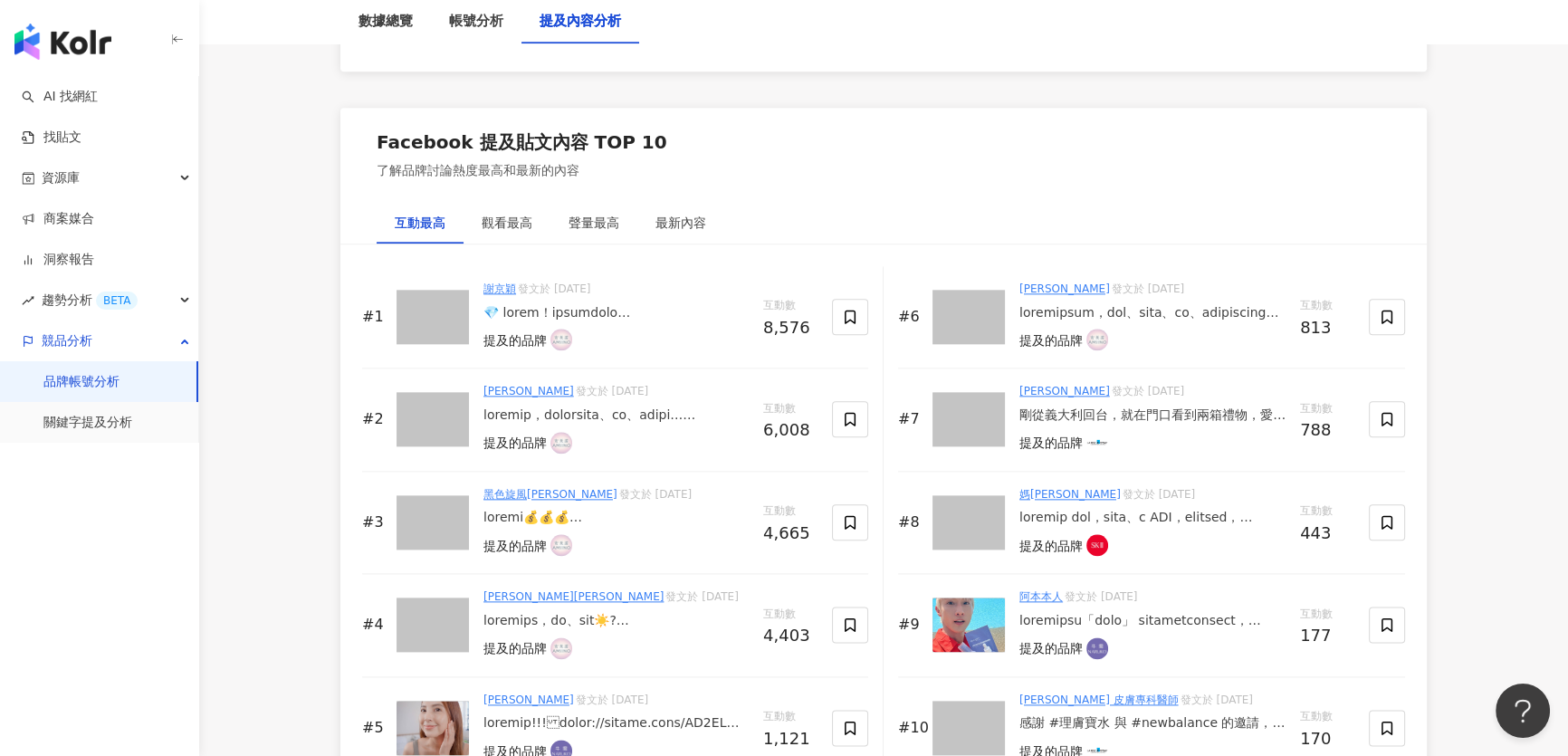
scroll to position [2717, 0]
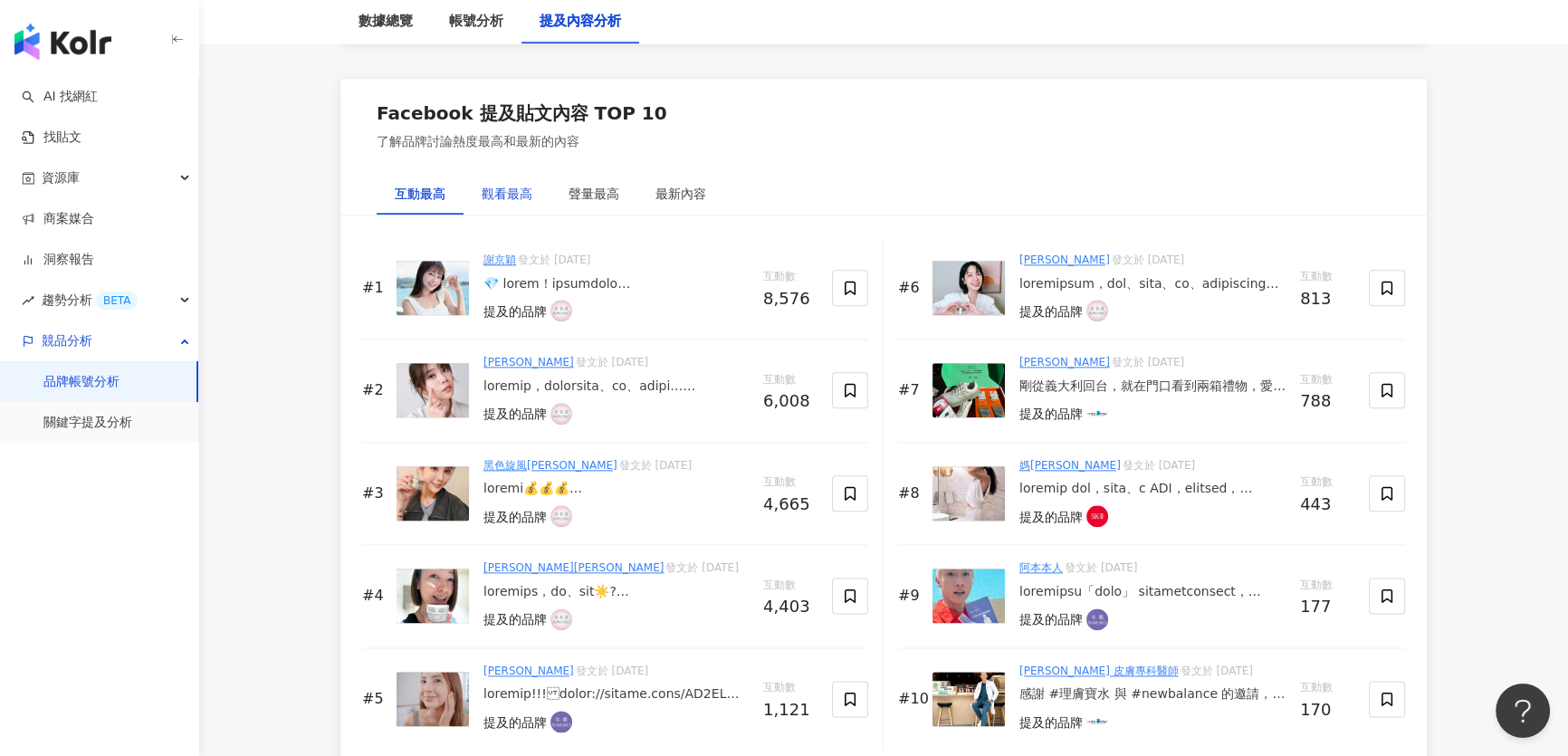
click at [517, 184] on div "觀看最高" at bounding box center [507, 193] width 51 height 20
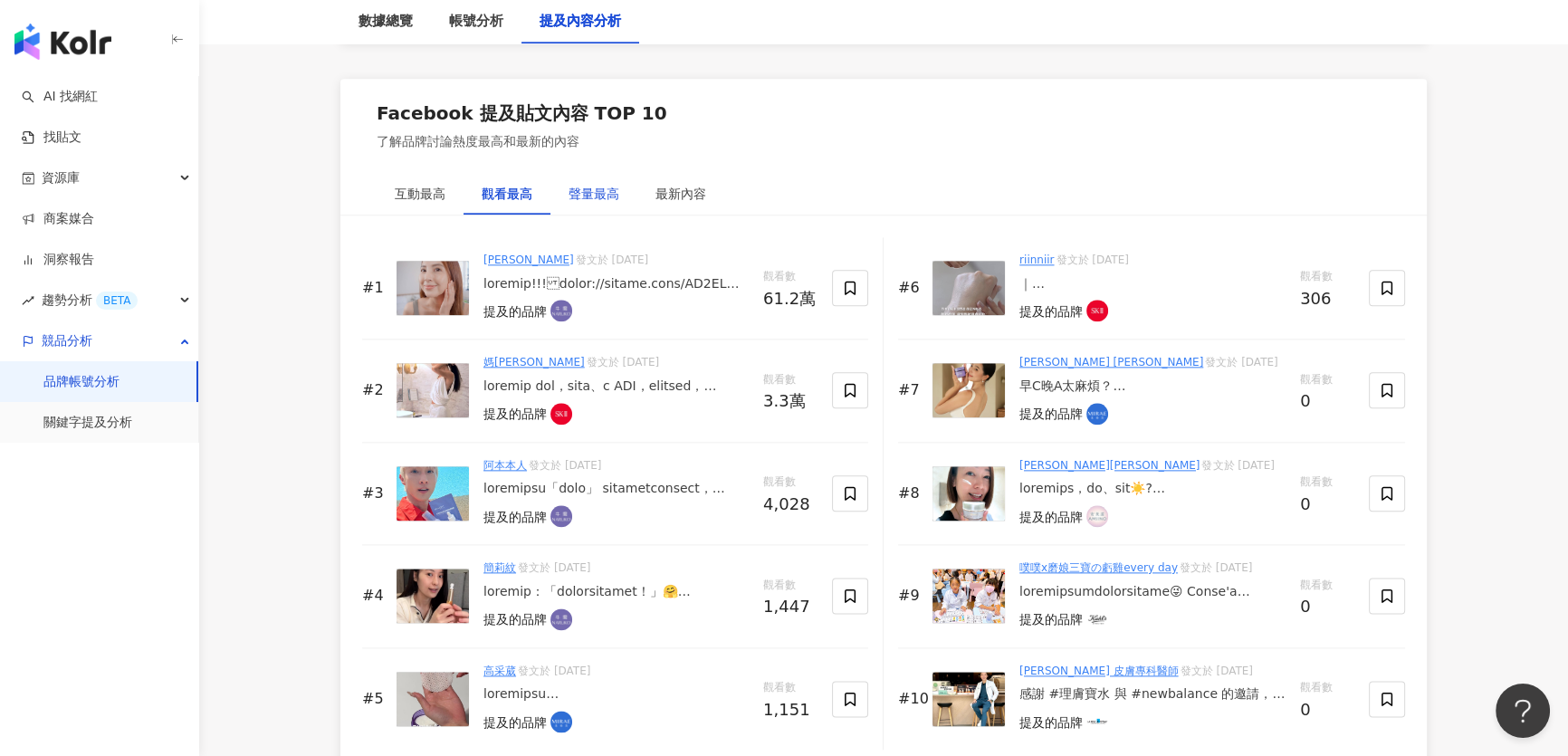
click at [584, 188] on div "聲量最高" at bounding box center [594, 193] width 51 height 20
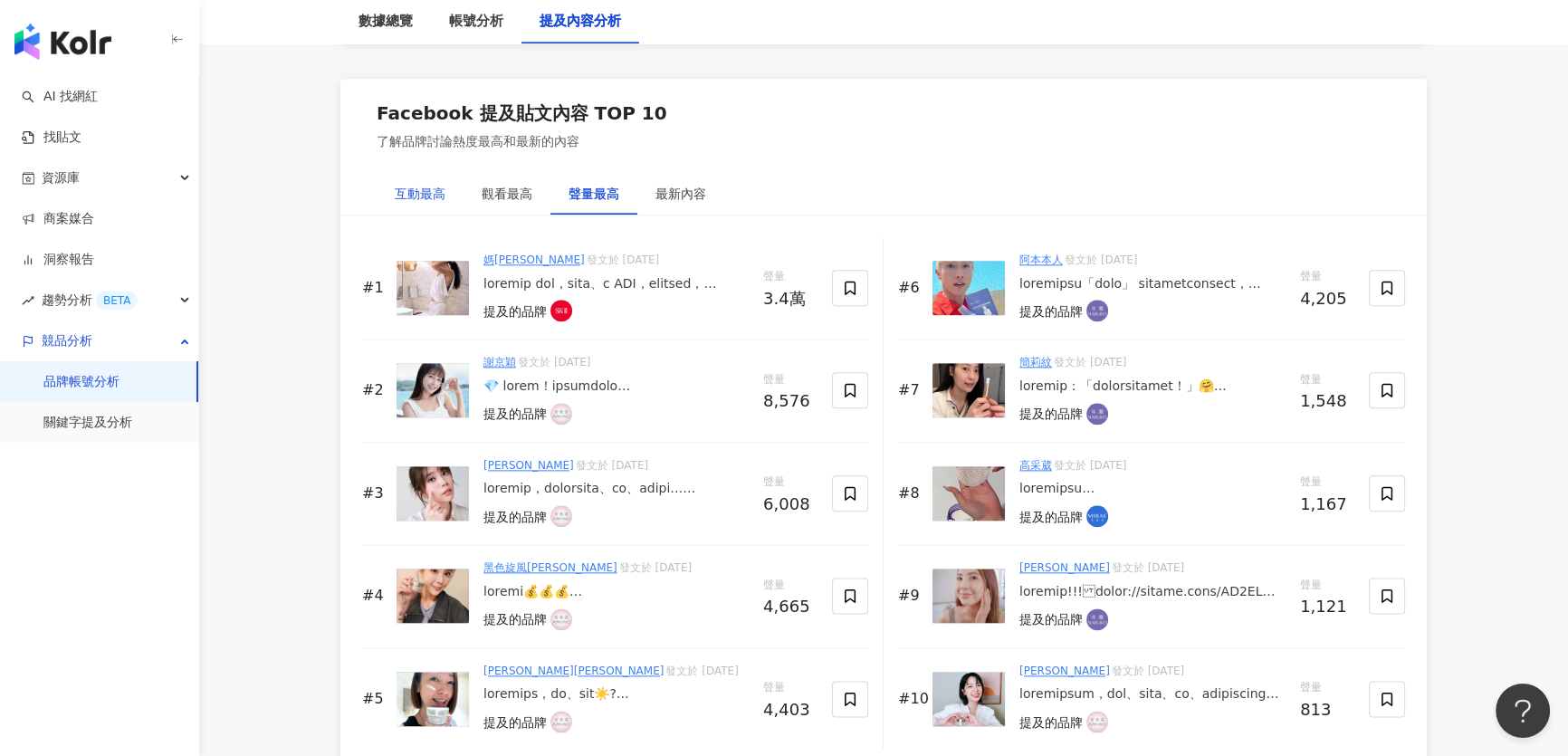
click at [408, 186] on div "互動最高" at bounding box center [420, 193] width 51 height 20
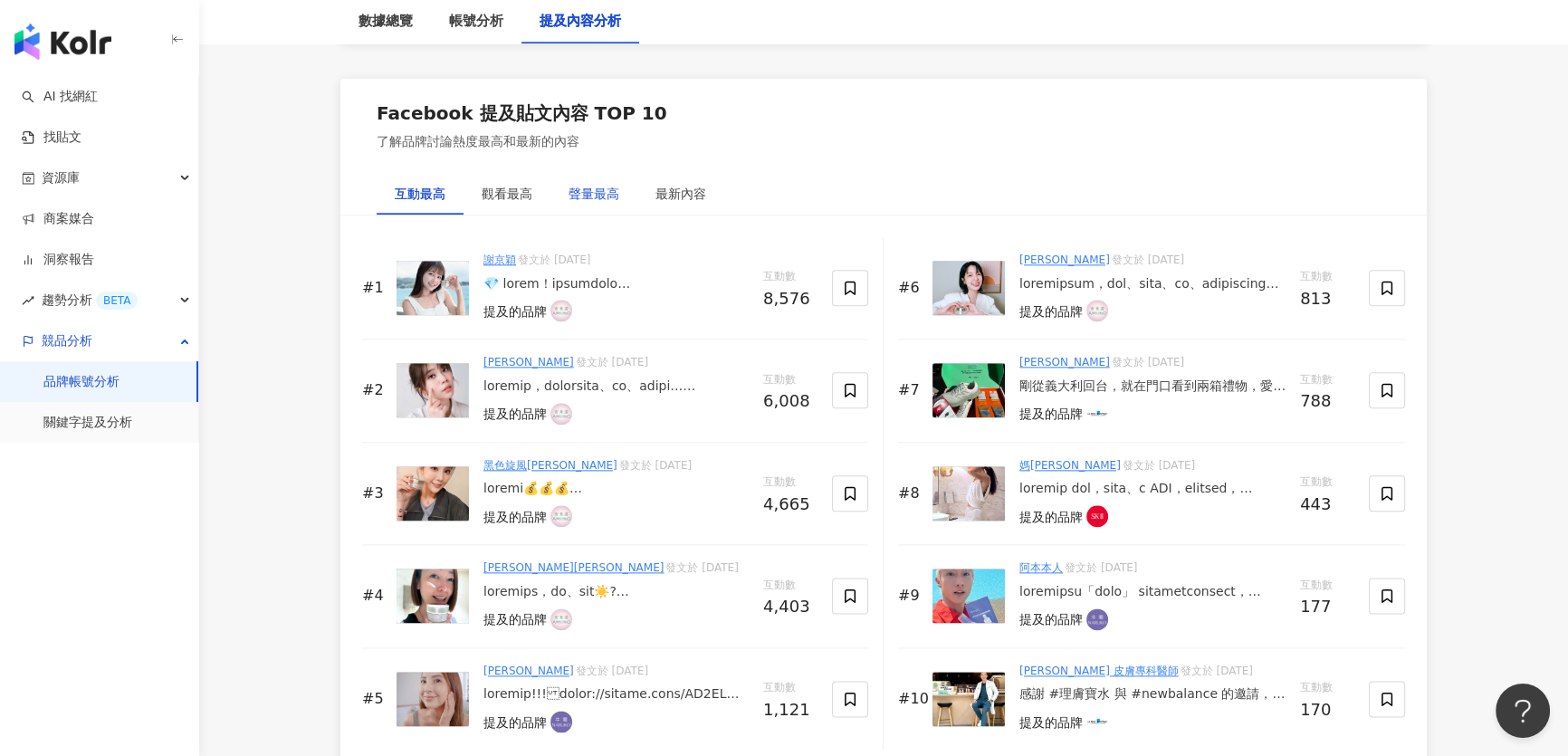
click at [613, 193] on div "聲量最高" at bounding box center [594, 193] width 51 height 20
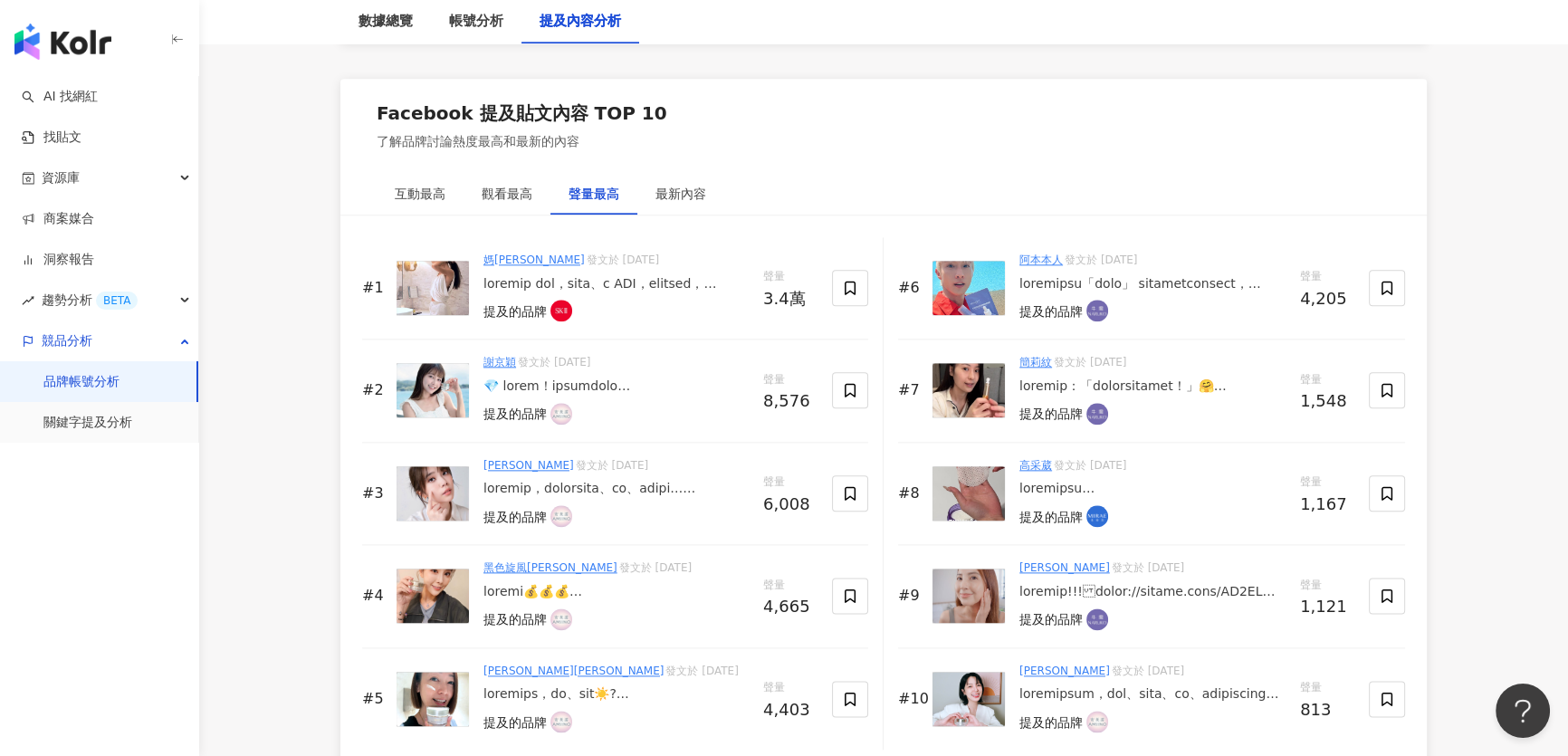
click at [442, 280] on img at bounding box center [433, 288] width 72 height 55
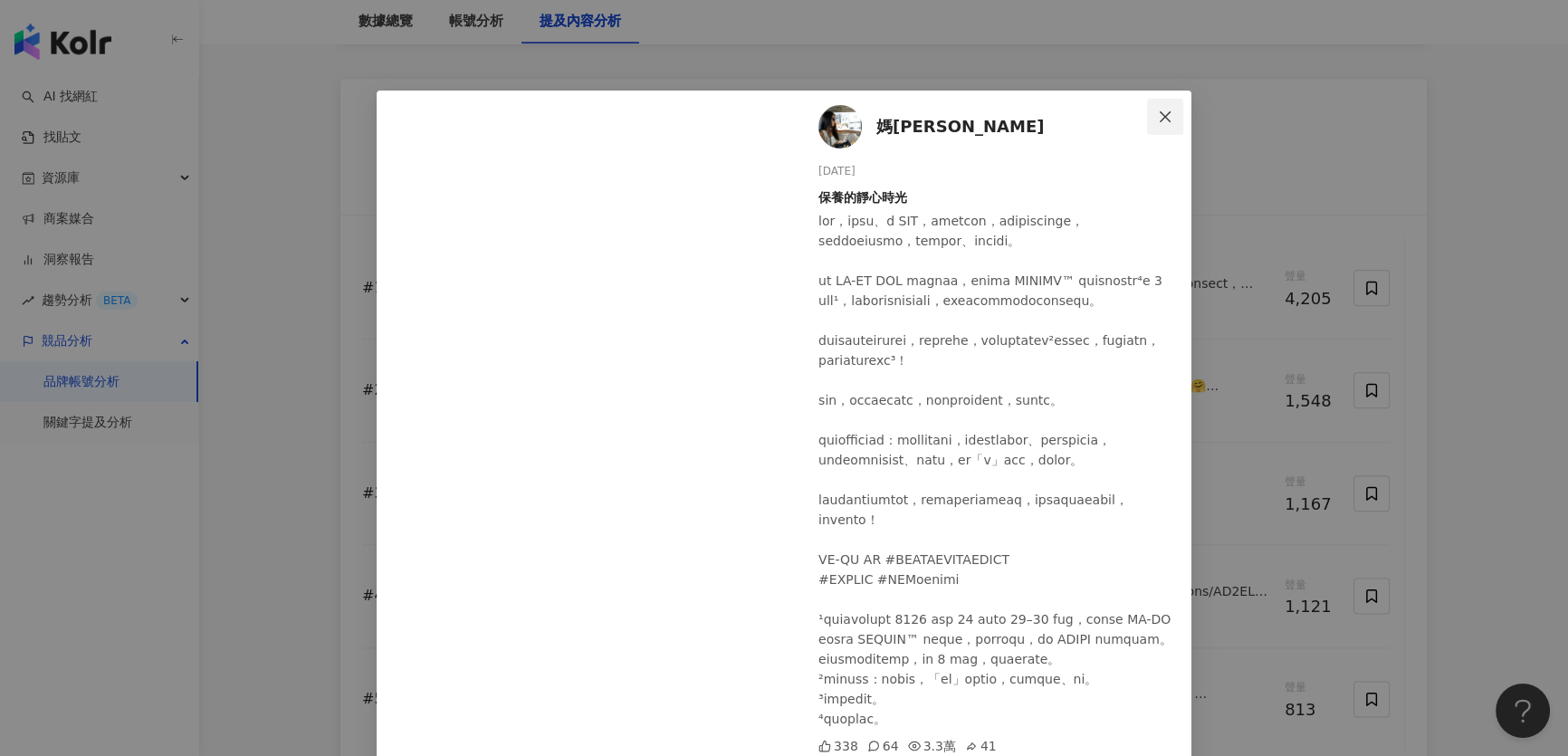
click at [1158, 109] on icon "close" at bounding box center [1165, 116] width 15 height 15
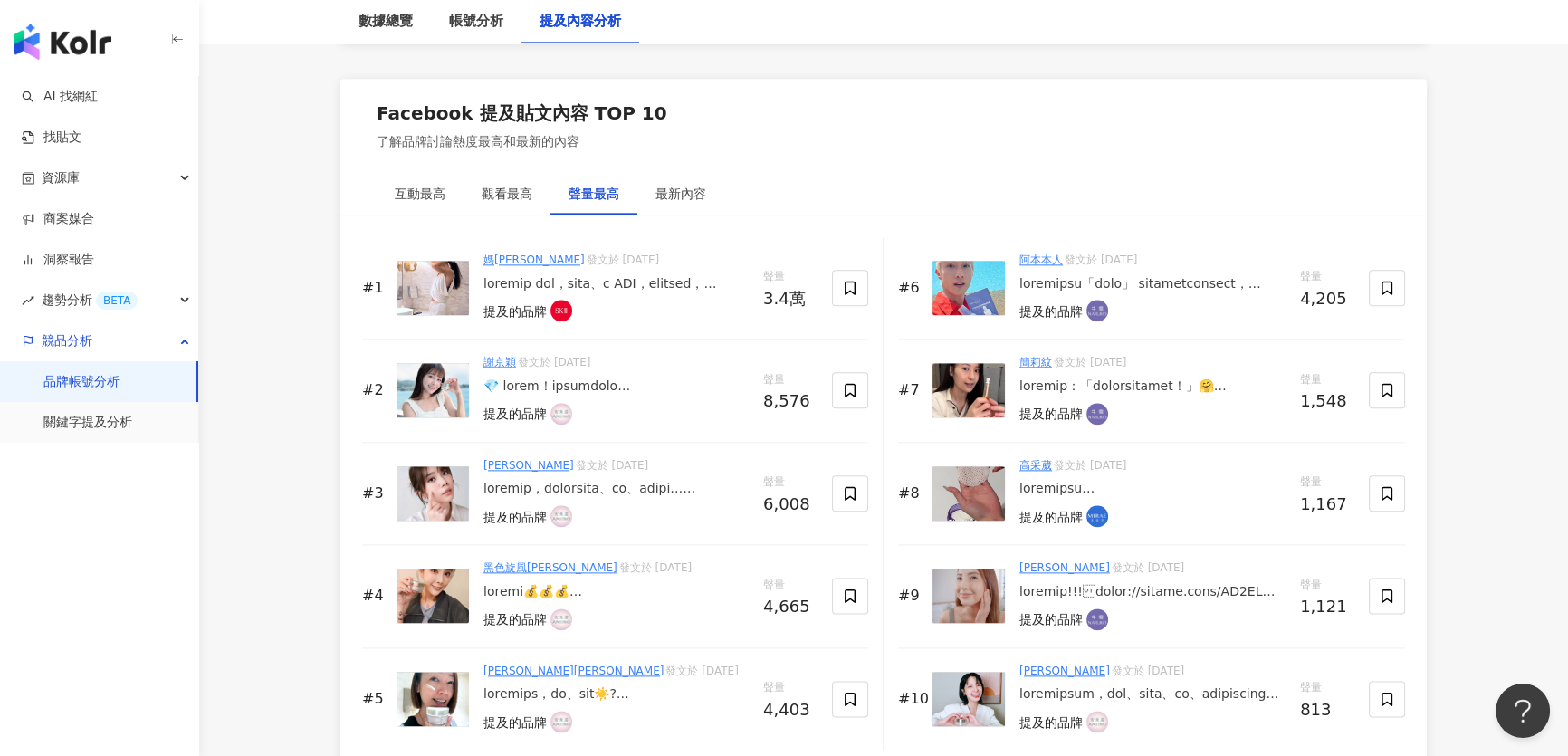
click at [962, 606] on img at bounding box center [969, 596] width 72 height 55
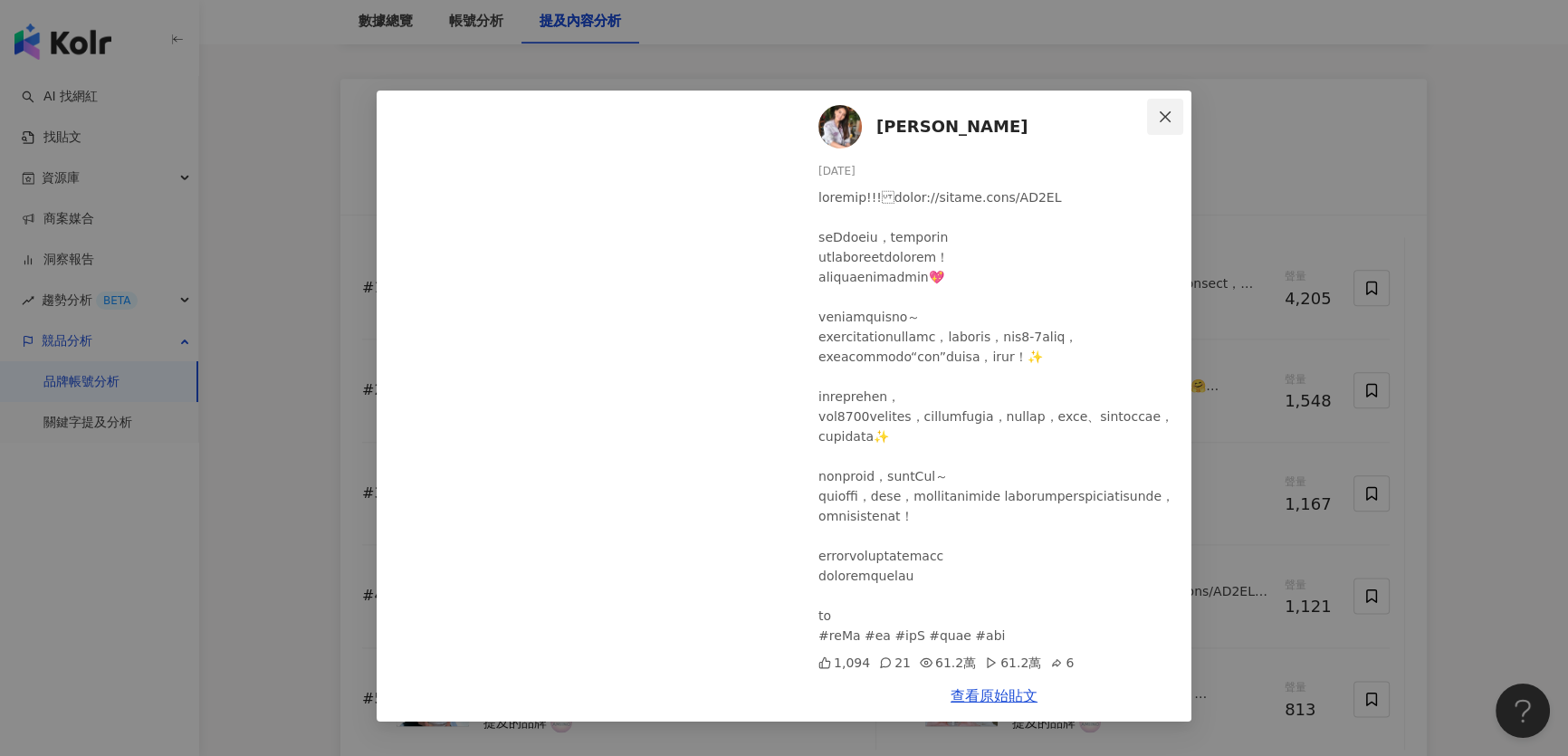
click at [1174, 104] on button "Close" at bounding box center [1165, 116] width 36 height 36
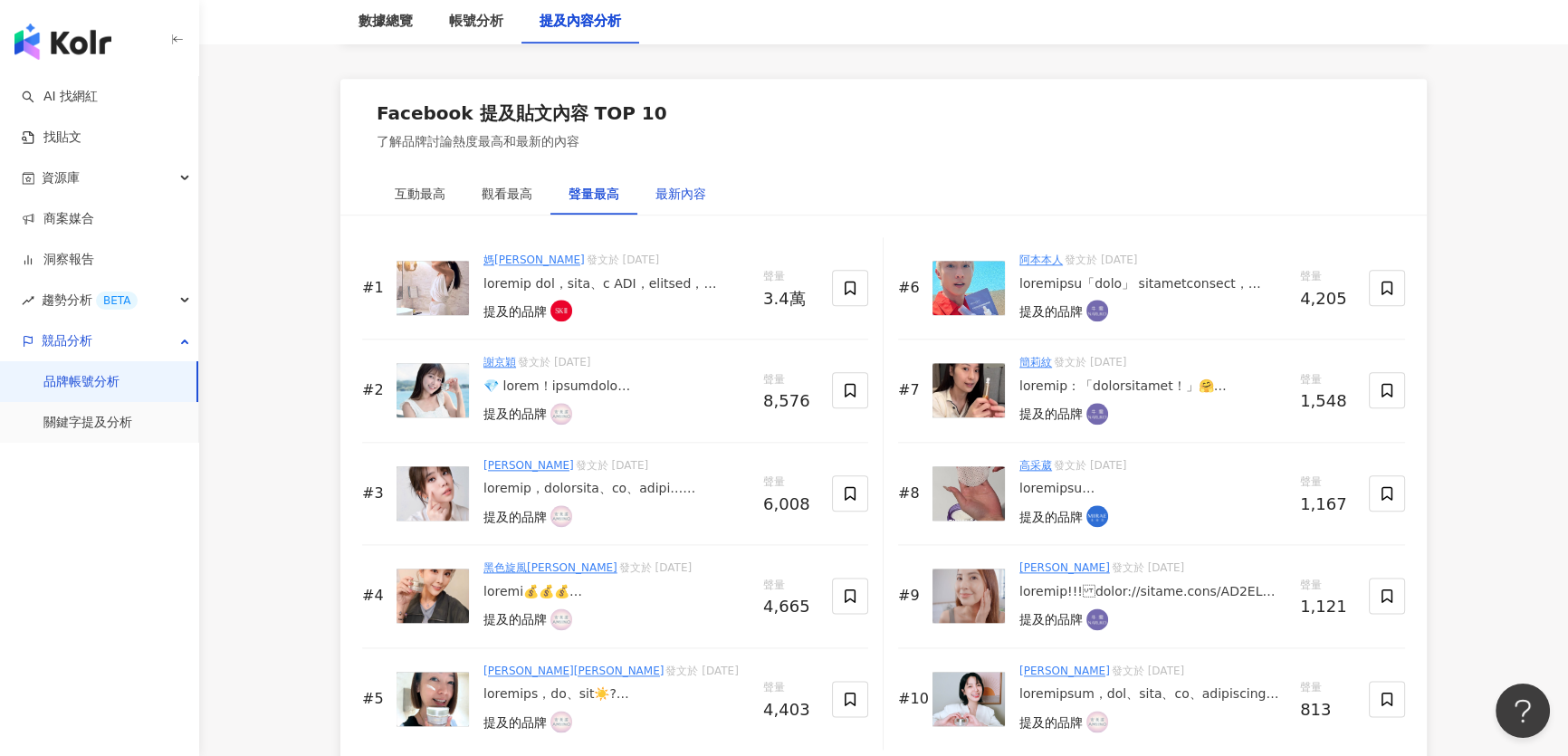
drag, startPoint x: 698, startPoint y: 189, endPoint x: 707, endPoint y: 190, distance: 9.1
click at [703, 190] on div "最新內容" at bounding box center [681, 193] width 51 height 20
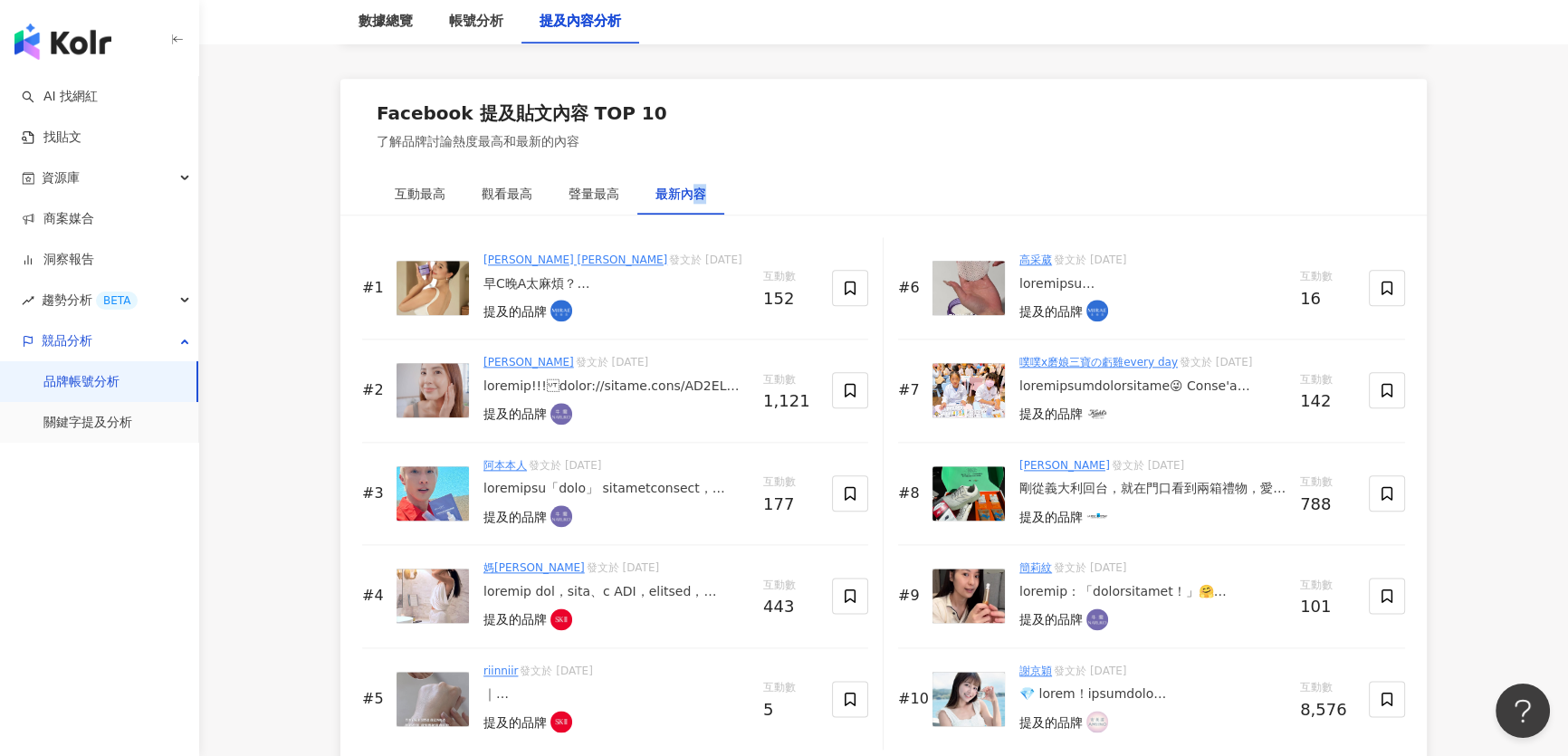
click at [926, 173] on div "互動最高 觀看最高 聲量最高 最新內容" at bounding box center [884, 193] width 1087 height 42
click at [413, 180] on div "互動最高" at bounding box center [420, 193] width 87 height 42
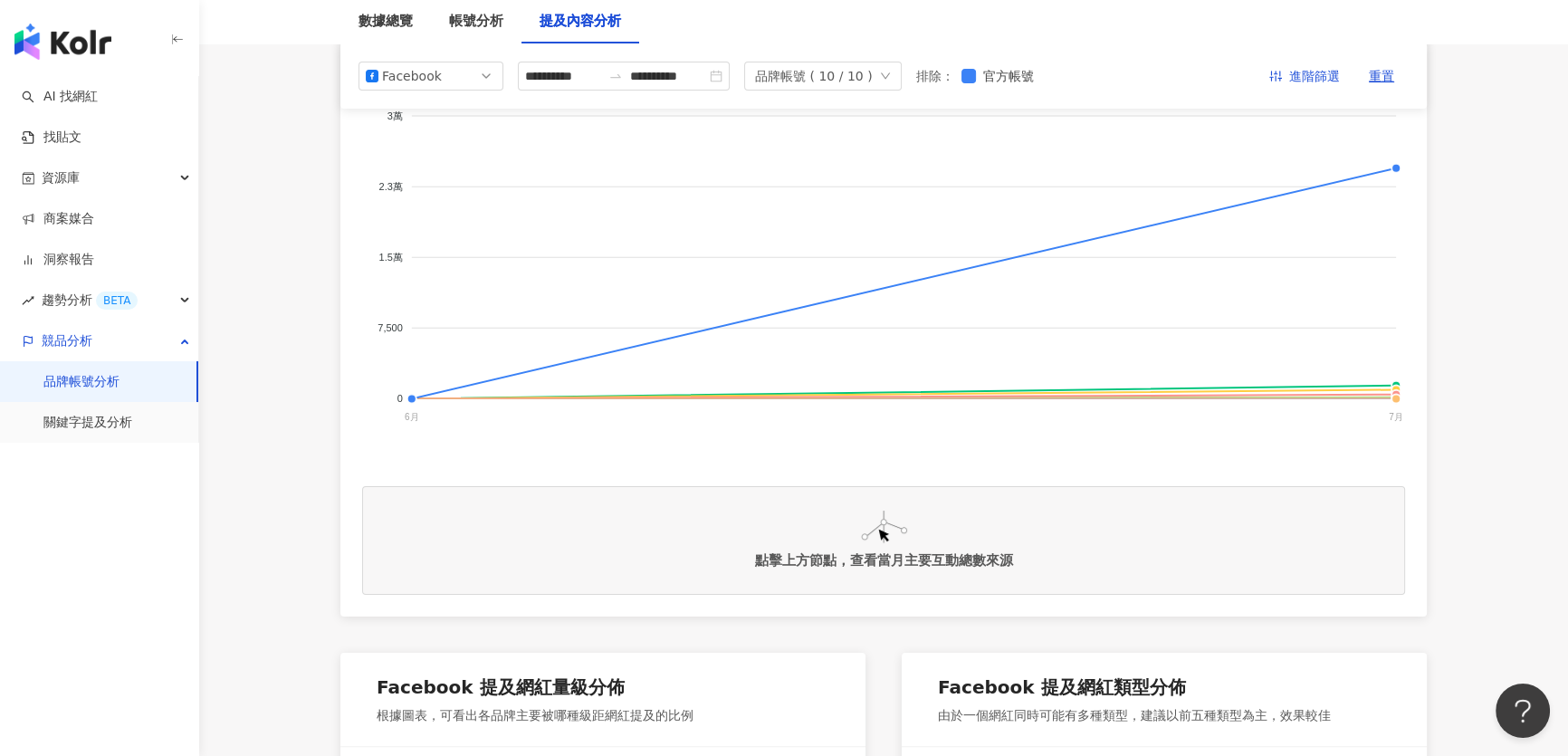
scroll to position [0, 0]
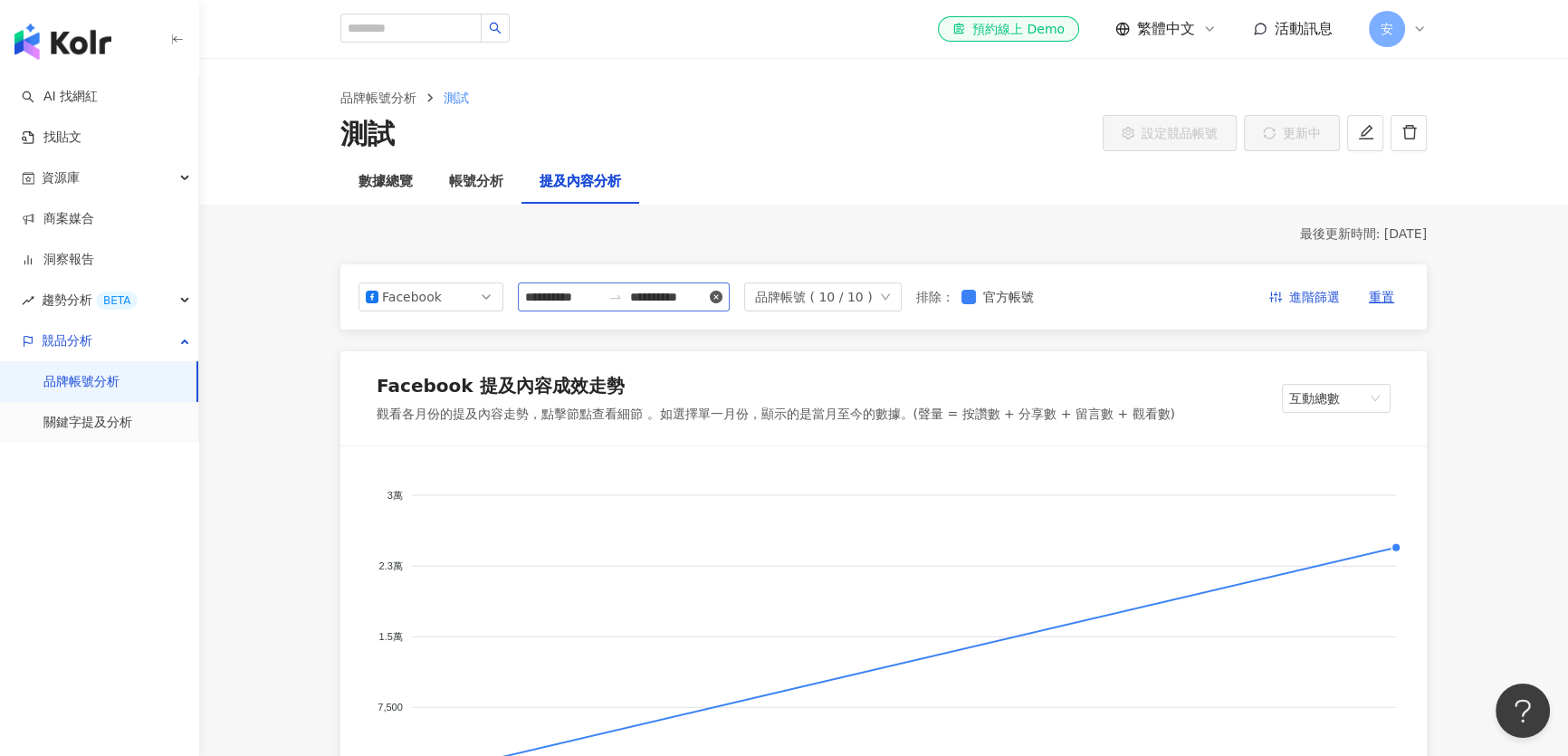
click at [722, 297] on icon "close-circle" at bounding box center [716, 297] width 13 height 13
click at [598, 299] on input at bounding box center [563, 297] width 76 height 20
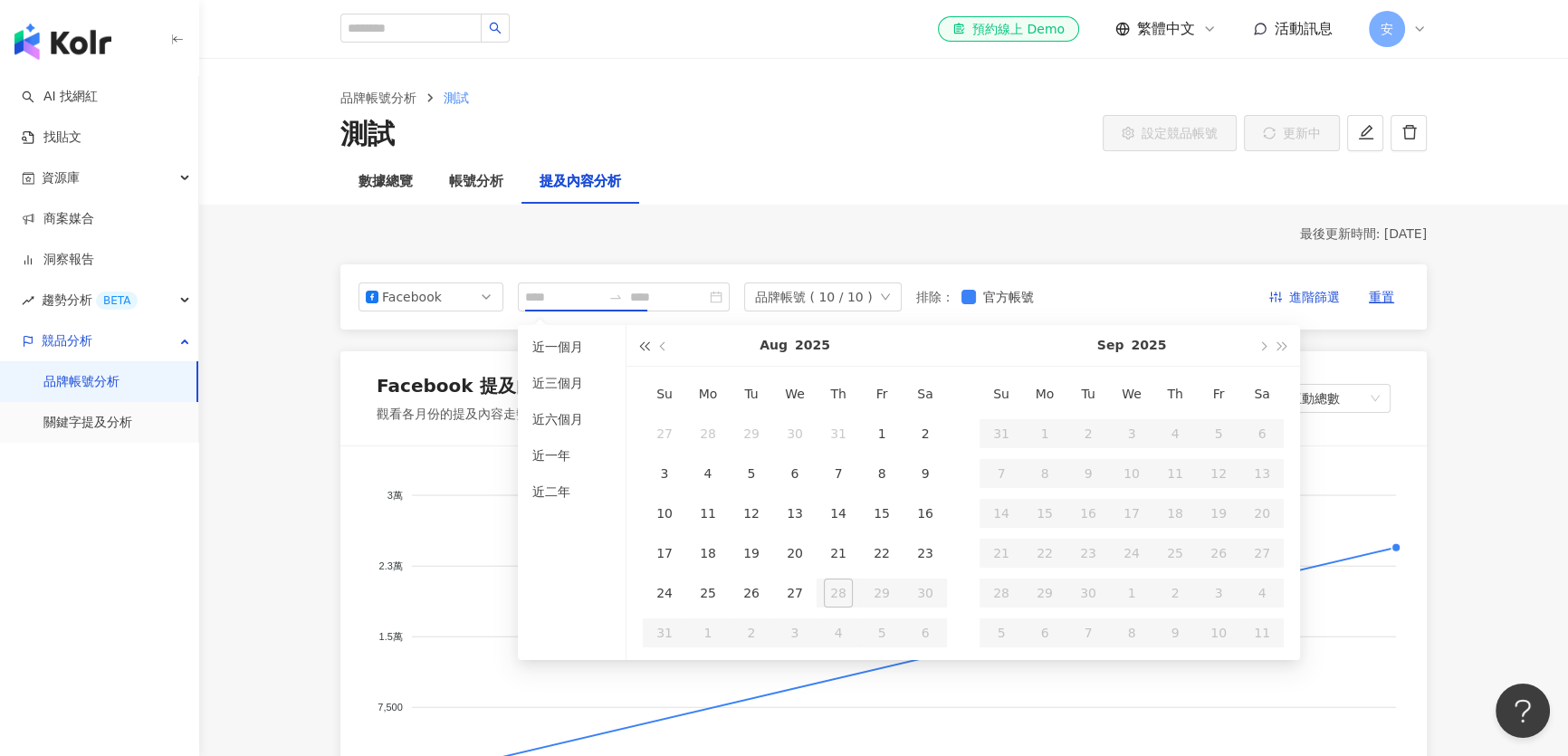
click at [641, 353] on button "button" at bounding box center [643, 346] width 20 height 41
click at [664, 349] on span "button" at bounding box center [664, 346] width 9 height 9
click at [1278, 346] on span "button" at bounding box center [1282, 346] width 9 height 9
type input "**********"
click at [659, 348] on button "button" at bounding box center [663, 346] width 20 height 41
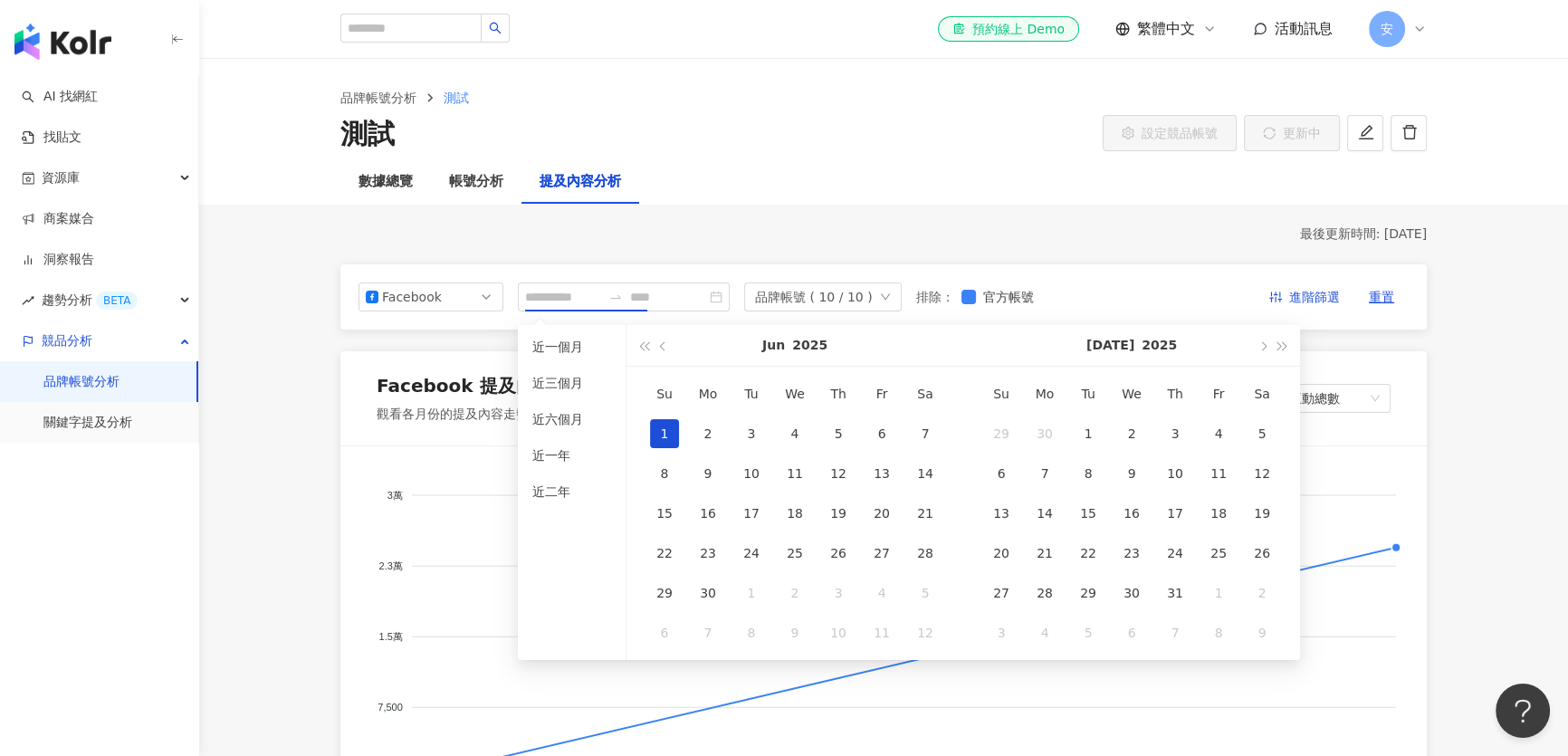
click at [661, 430] on div "1" at bounding box center [665, 434] width 29 height 29
click at [553, 294] on input "**********" at bounding box center [563, 297] width 76 height 20
click at [665, 347] on span "button" at bounding box center [664, 346] width 9 height 9
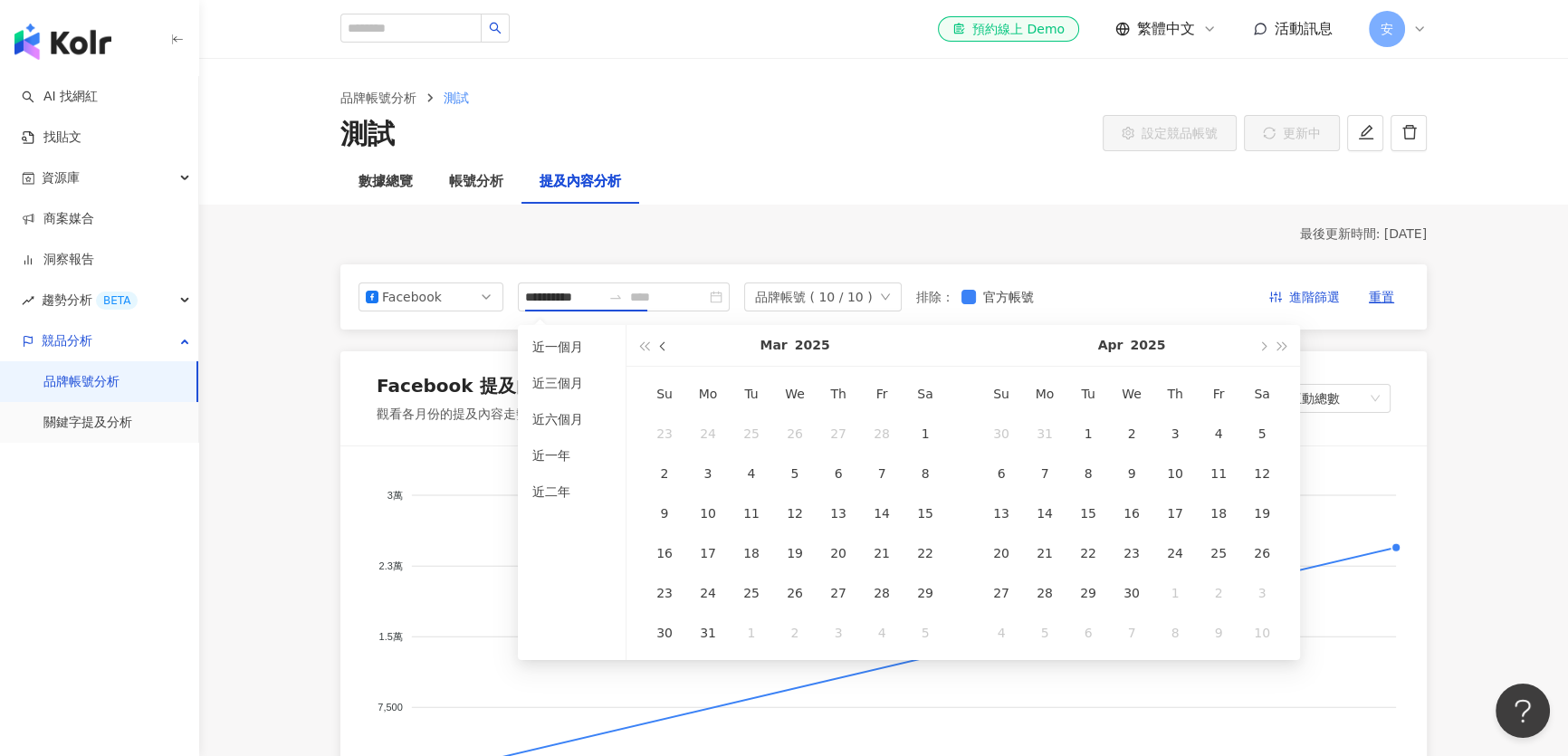
click at [665, 347] on span "button" at bounding box center [664, 346] width 9 height 9
type input "**********"
click at [915, 434] on div "1" at bounding box center [926, 434] width 29 height 29
type input "**********"
click at [722, 299] on icon "close-circle" at bounding box center [716, 297] width 13 height 13
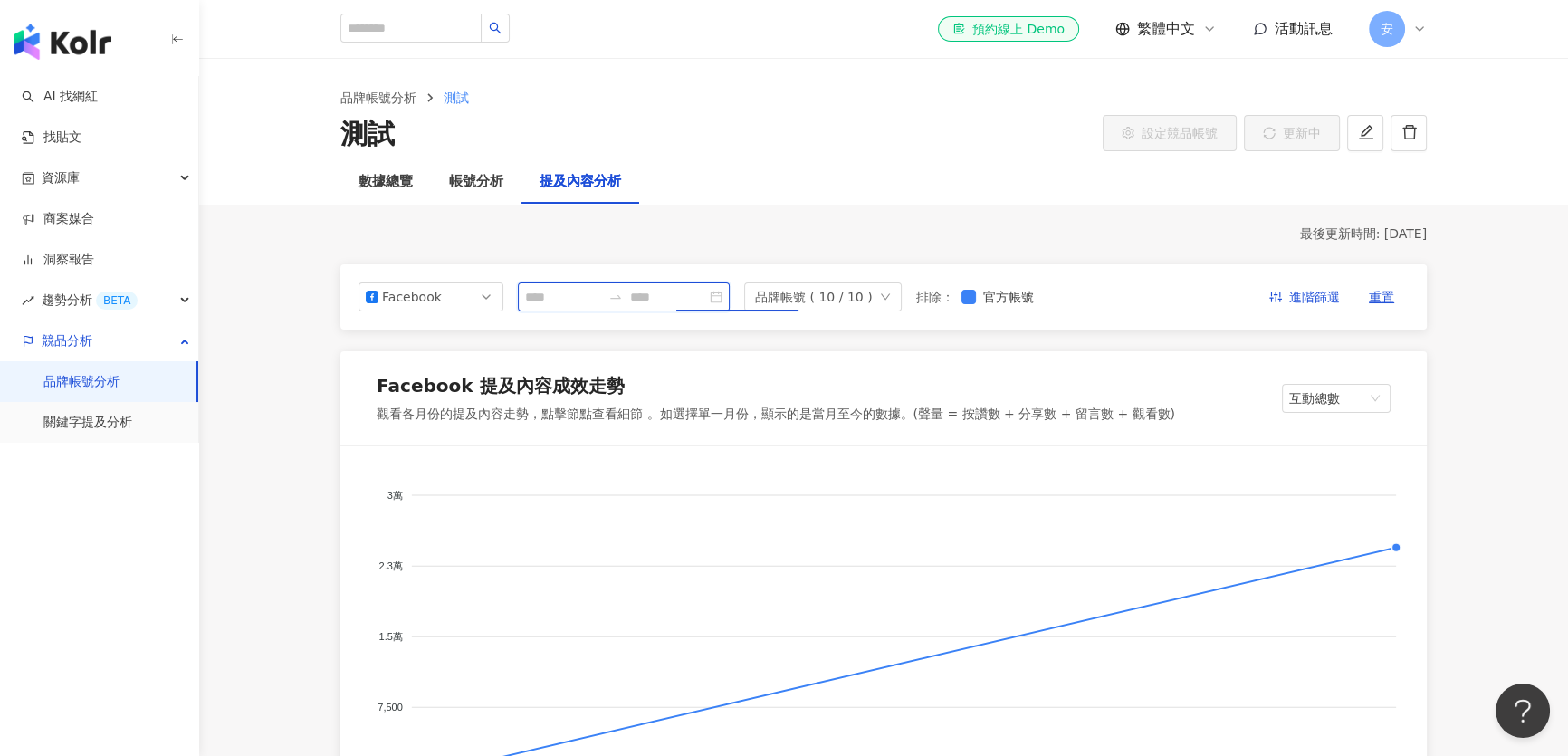
click at [601, 303] on input at bounding box center [563, 297] width 76 height 20
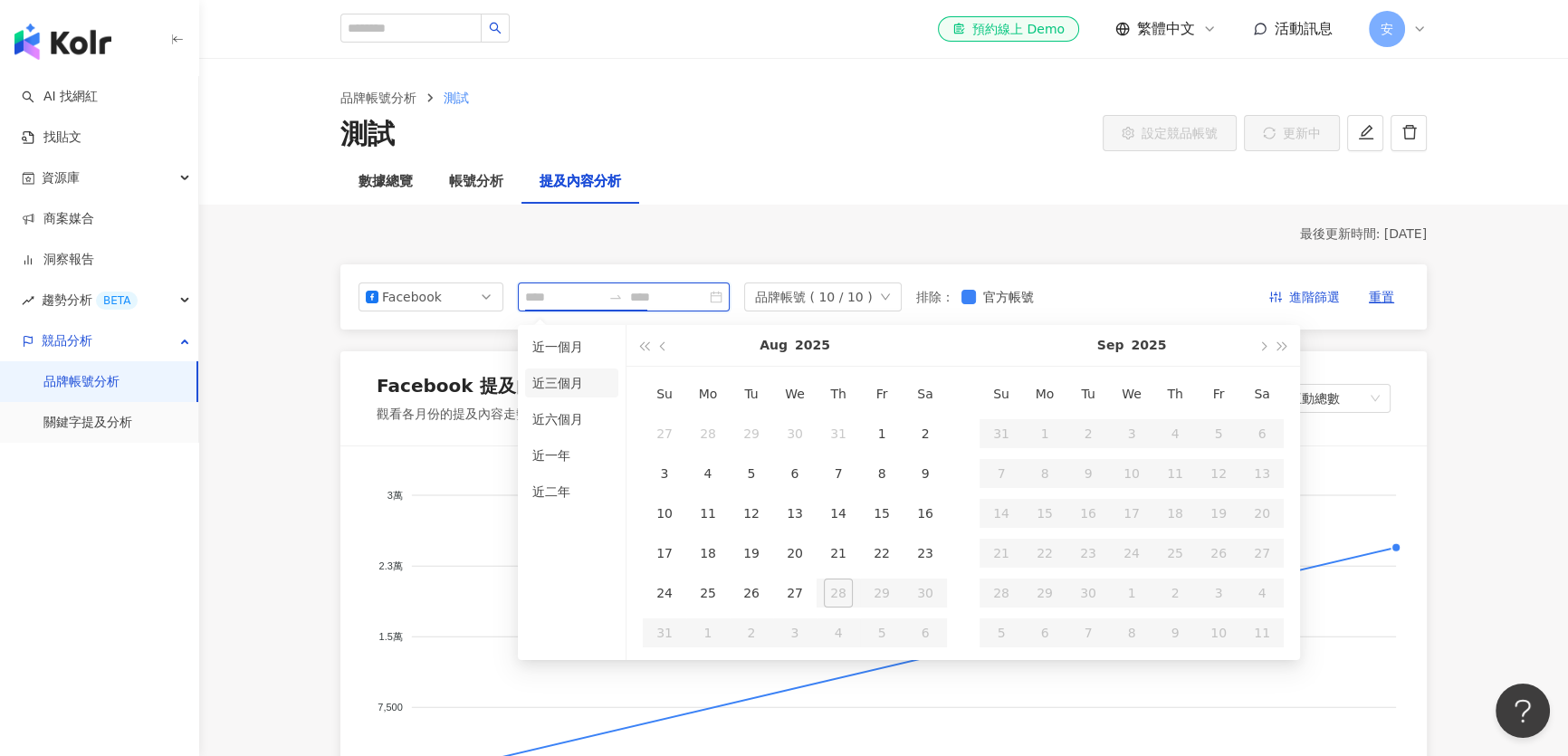
type input "**********"
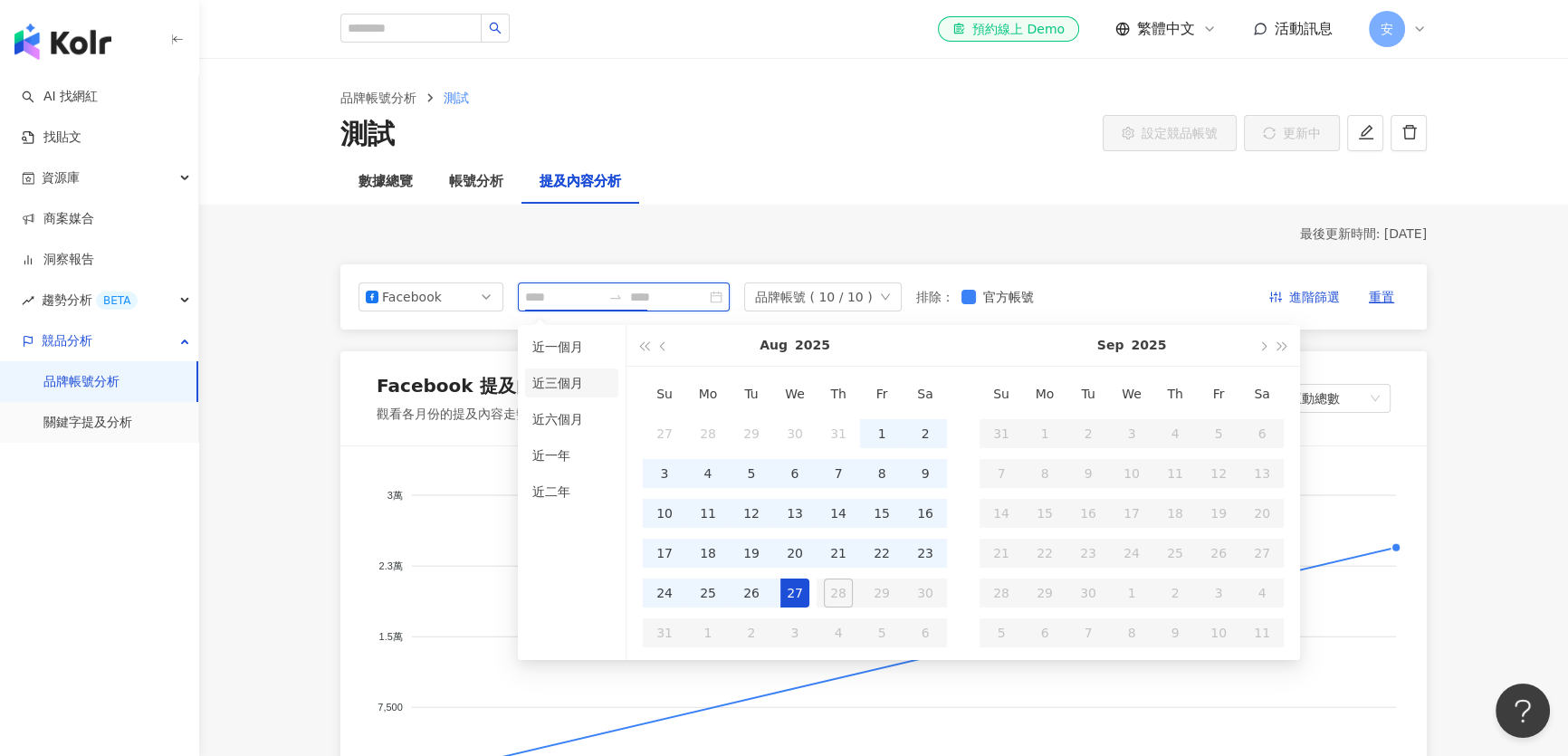
type input "**********"
click at [555, 413] on li "近六個月" at bounding box center [572, 419] width 94 height 29
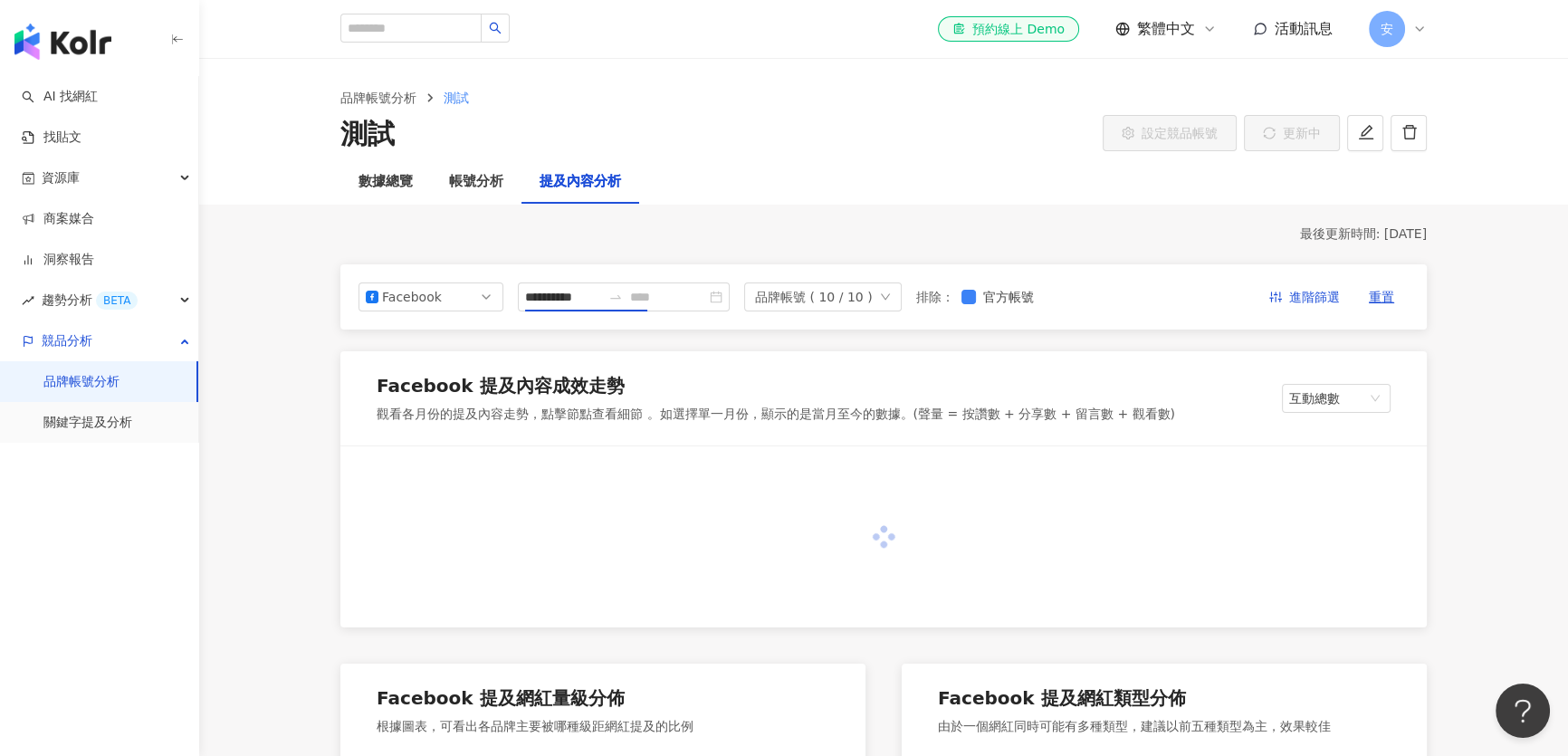
type input "**********"
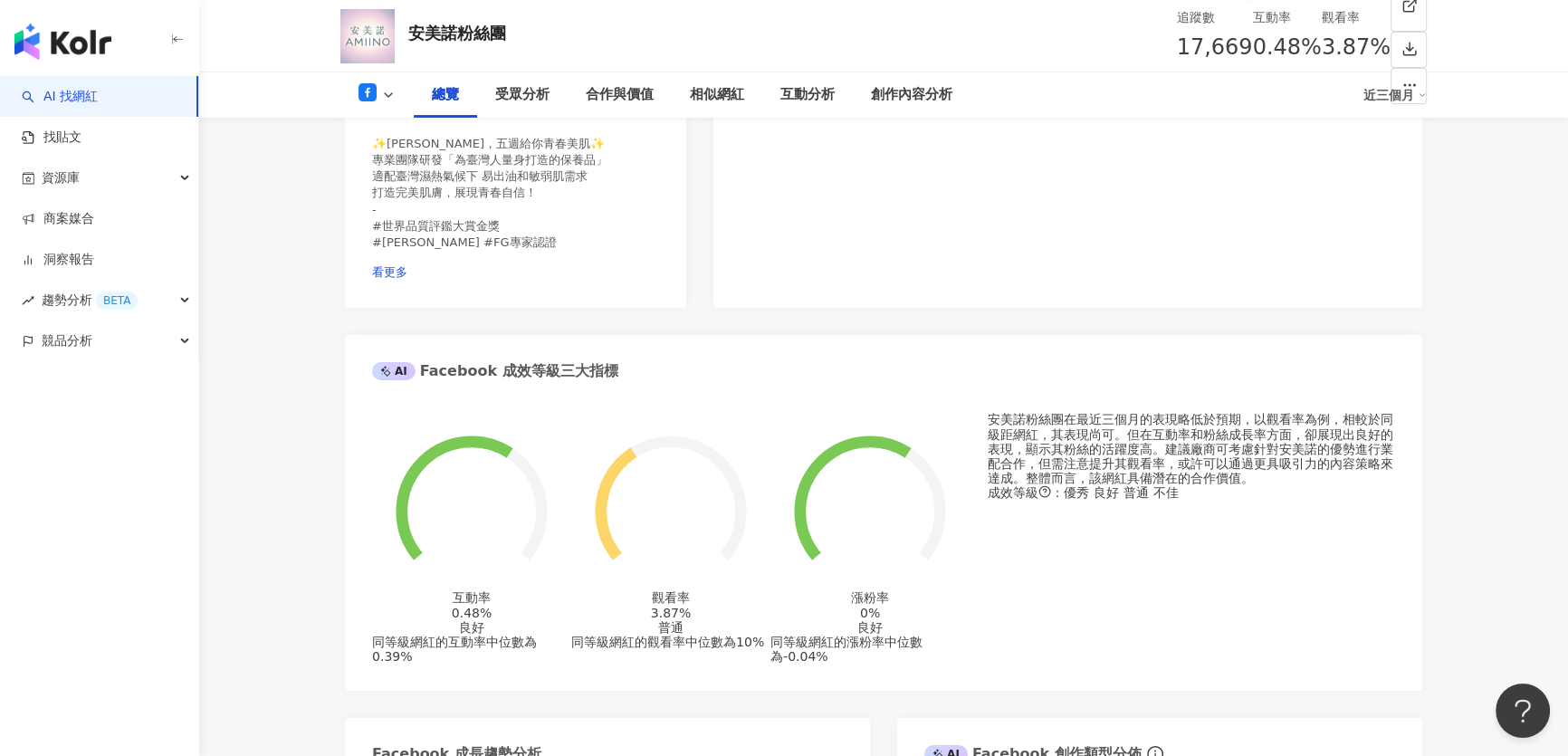
scroll to position [605, 0]
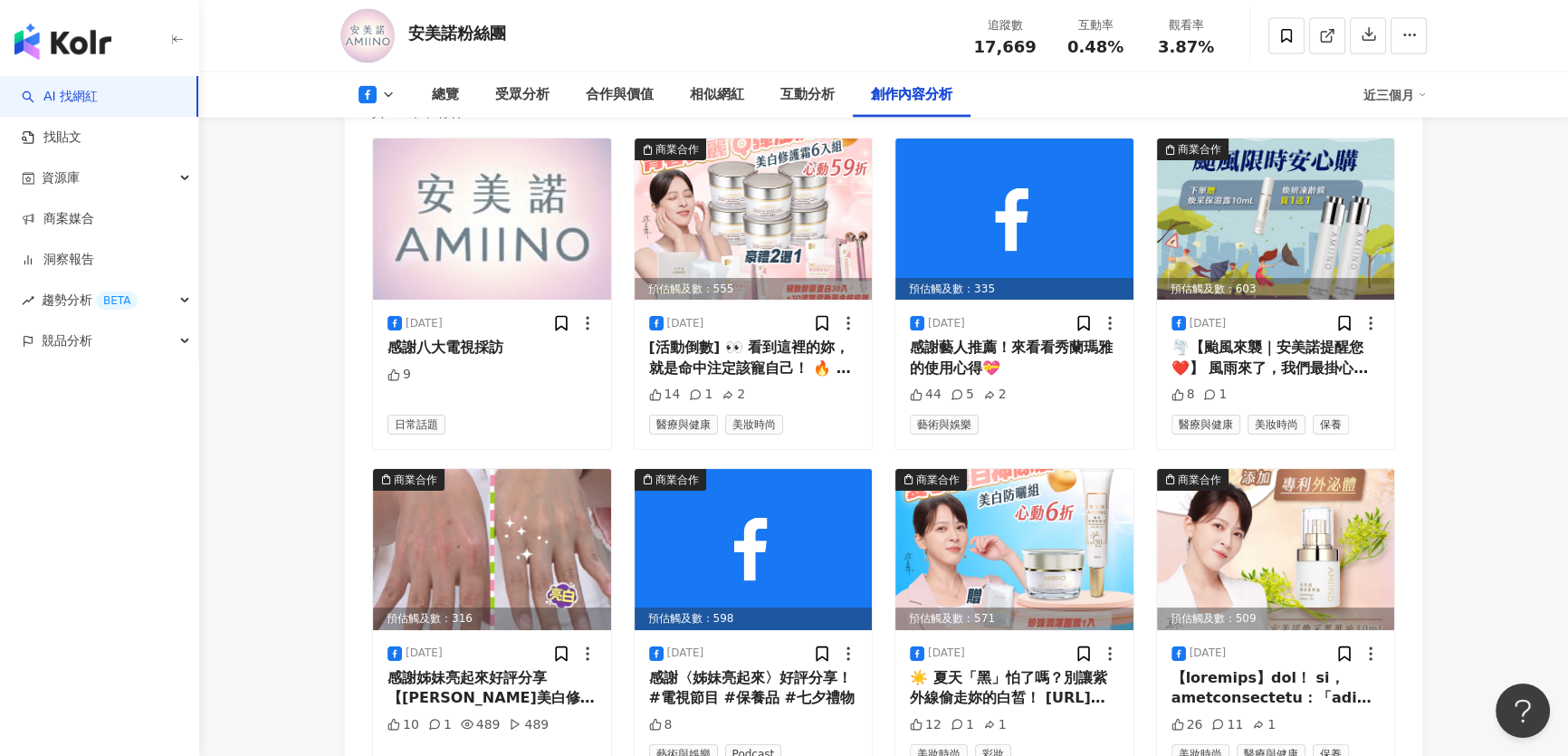
scroll to position [4815, 0]
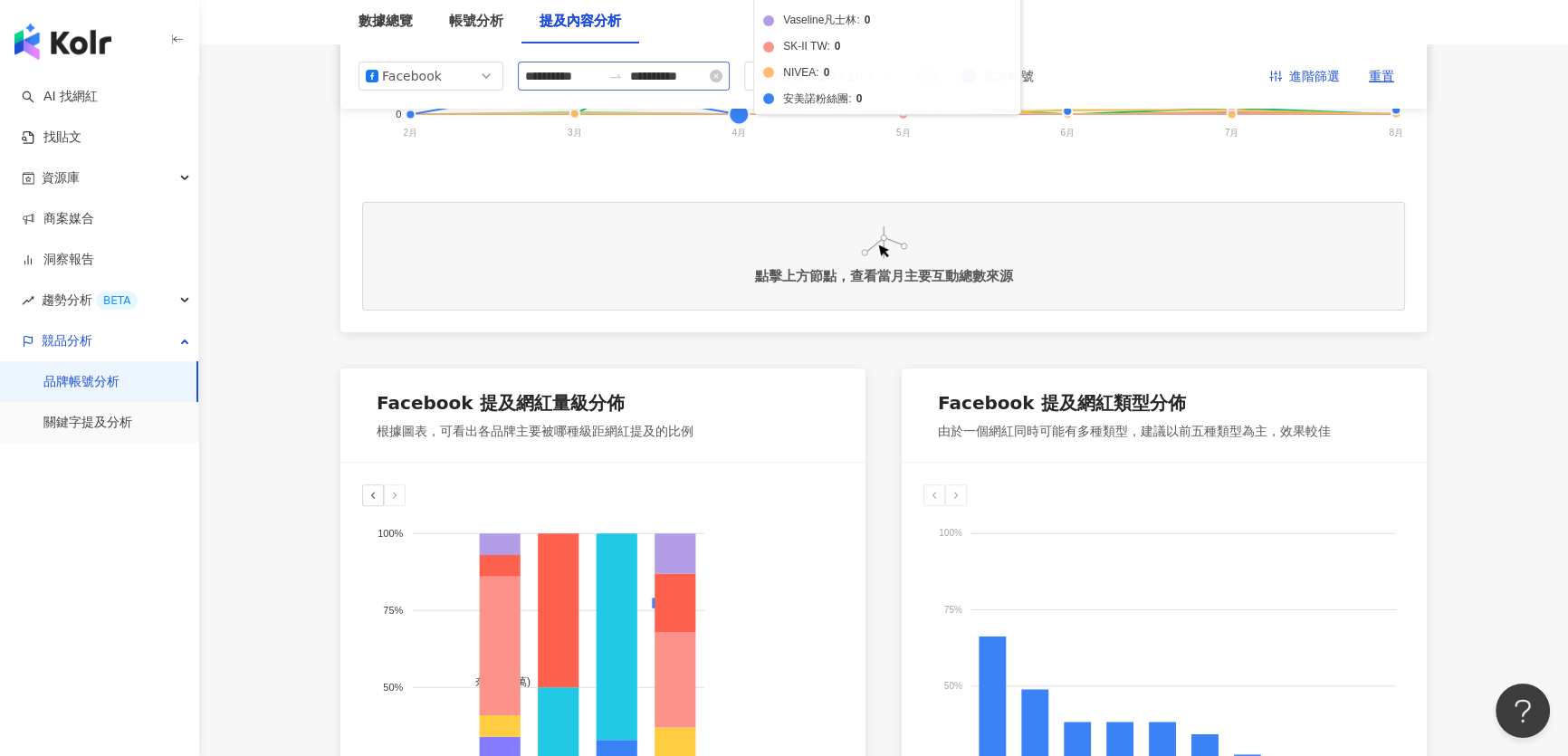
scroll to position [493, 0]
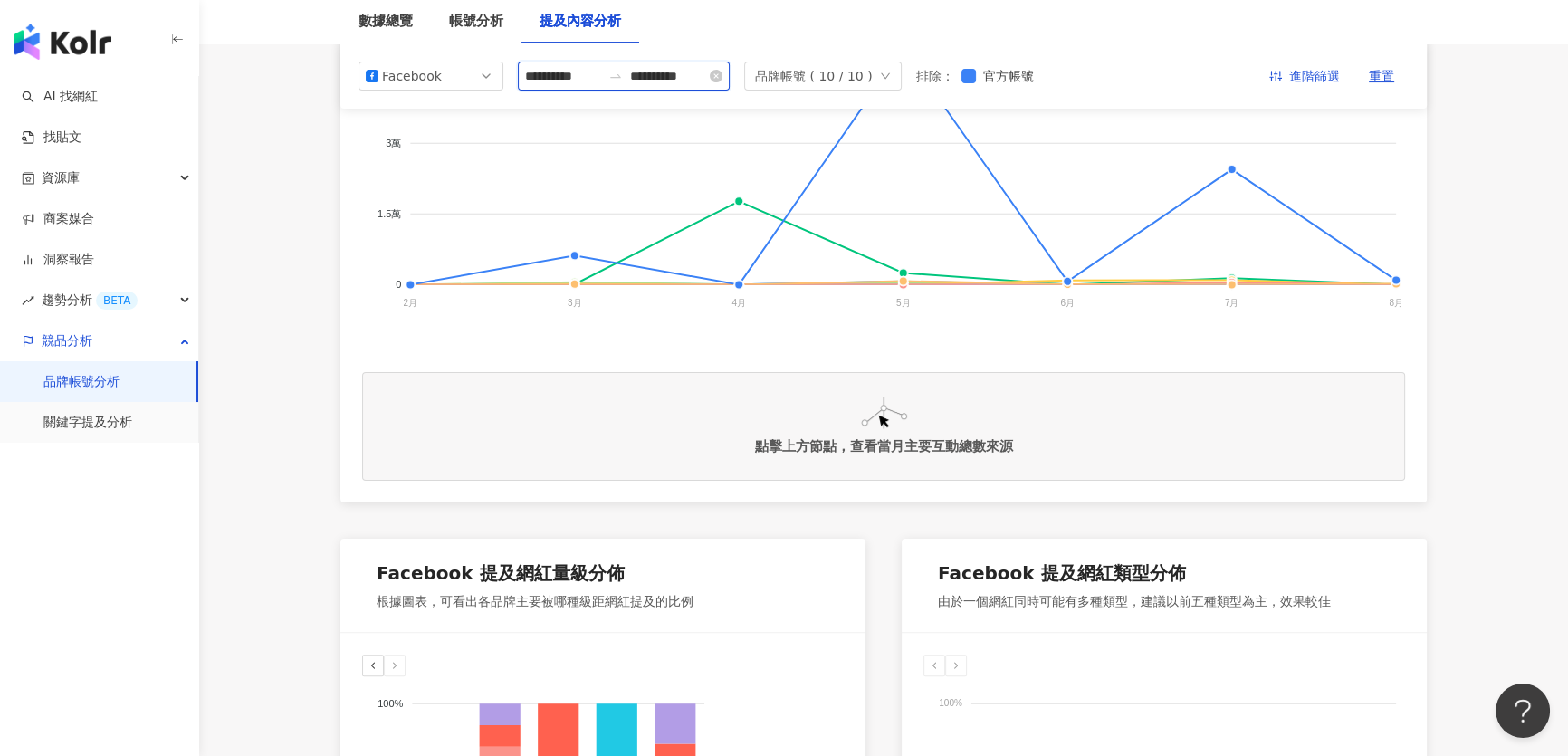
click at [553, 79] on input "**********" at bounding box center [563, 76] width 76 height 20
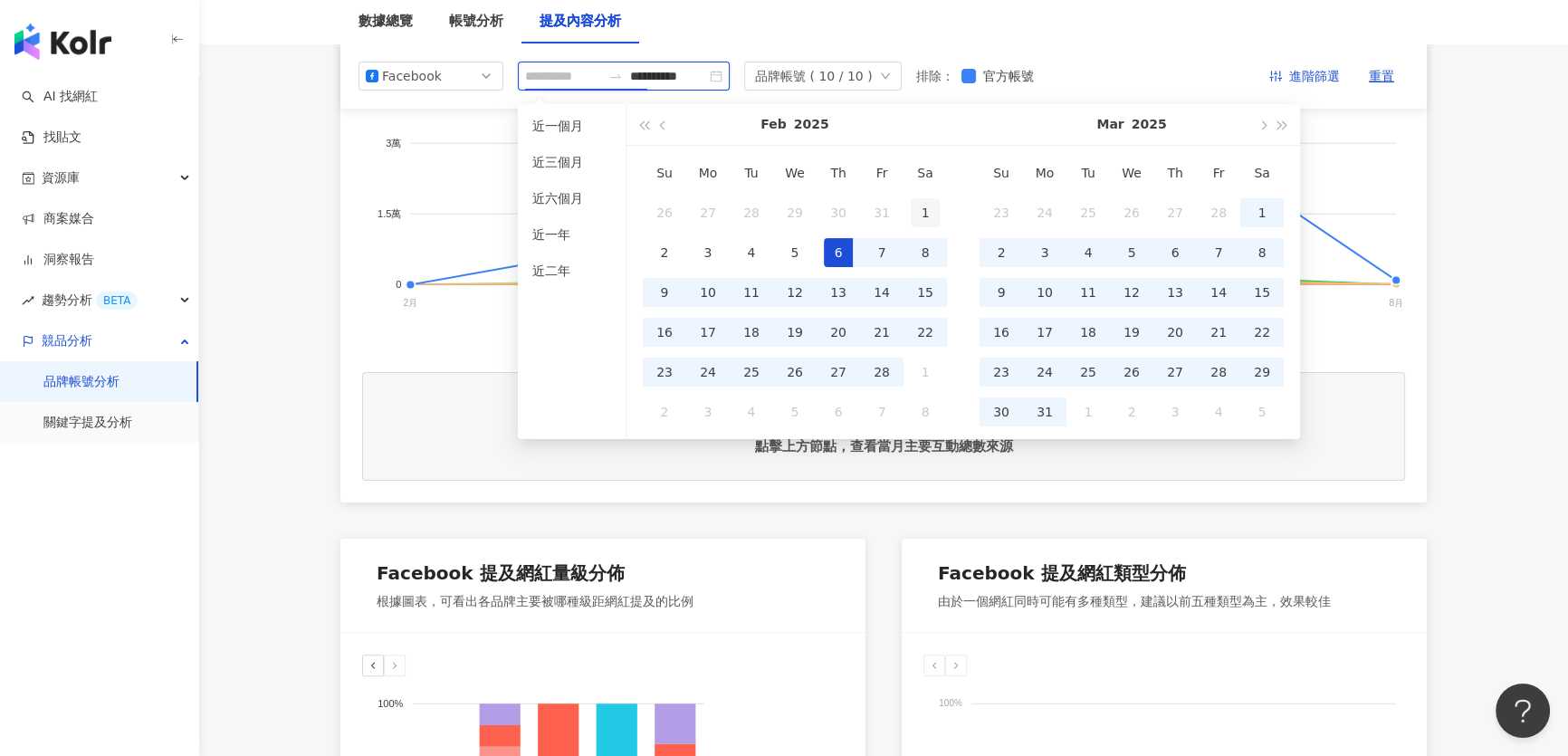
type input "**********"
click at [924, 218] on div "1" at bounding box center [926, 213] width 29 height 29
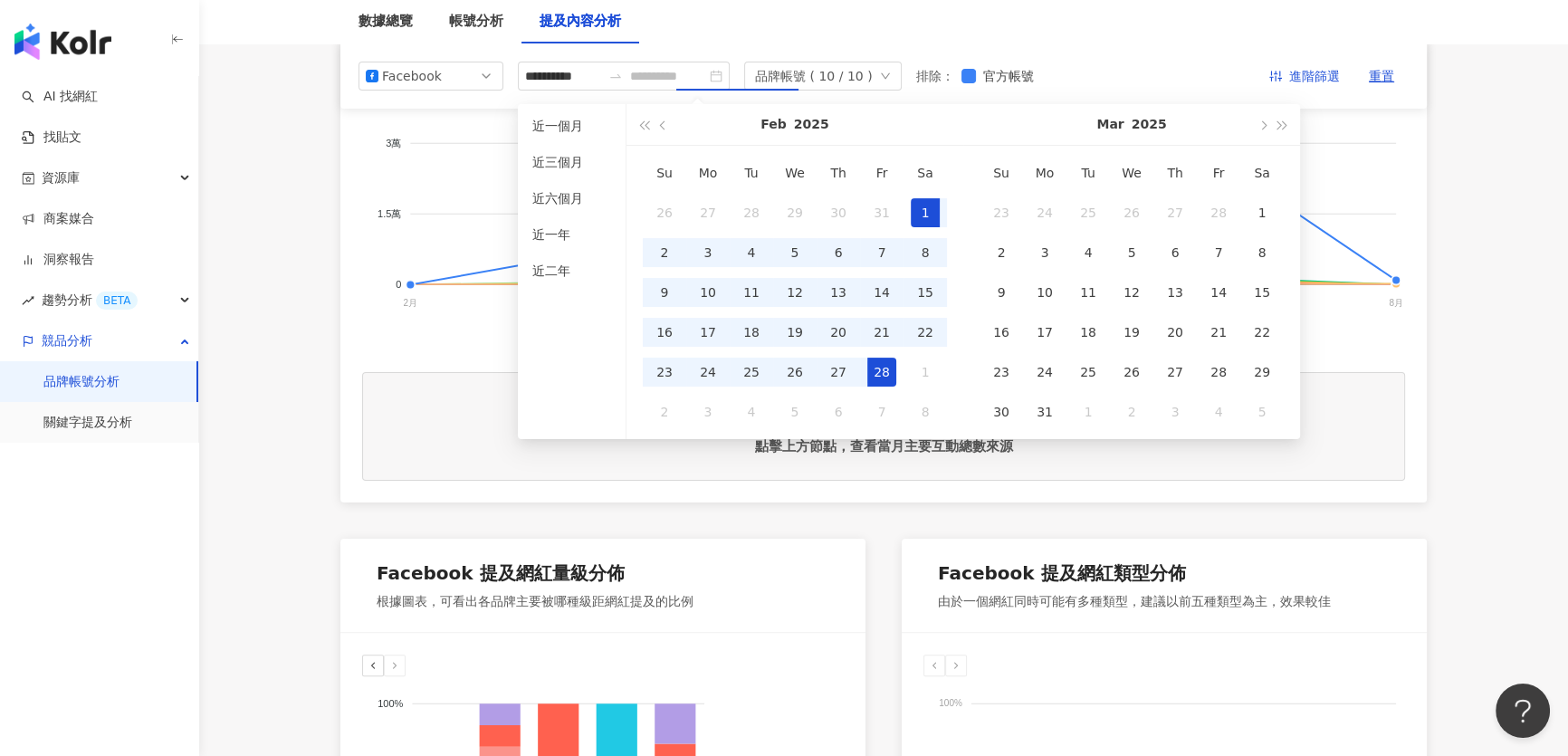
click at [882, 371] on div "28" at bounding box center [882, 372] width 29 height 29
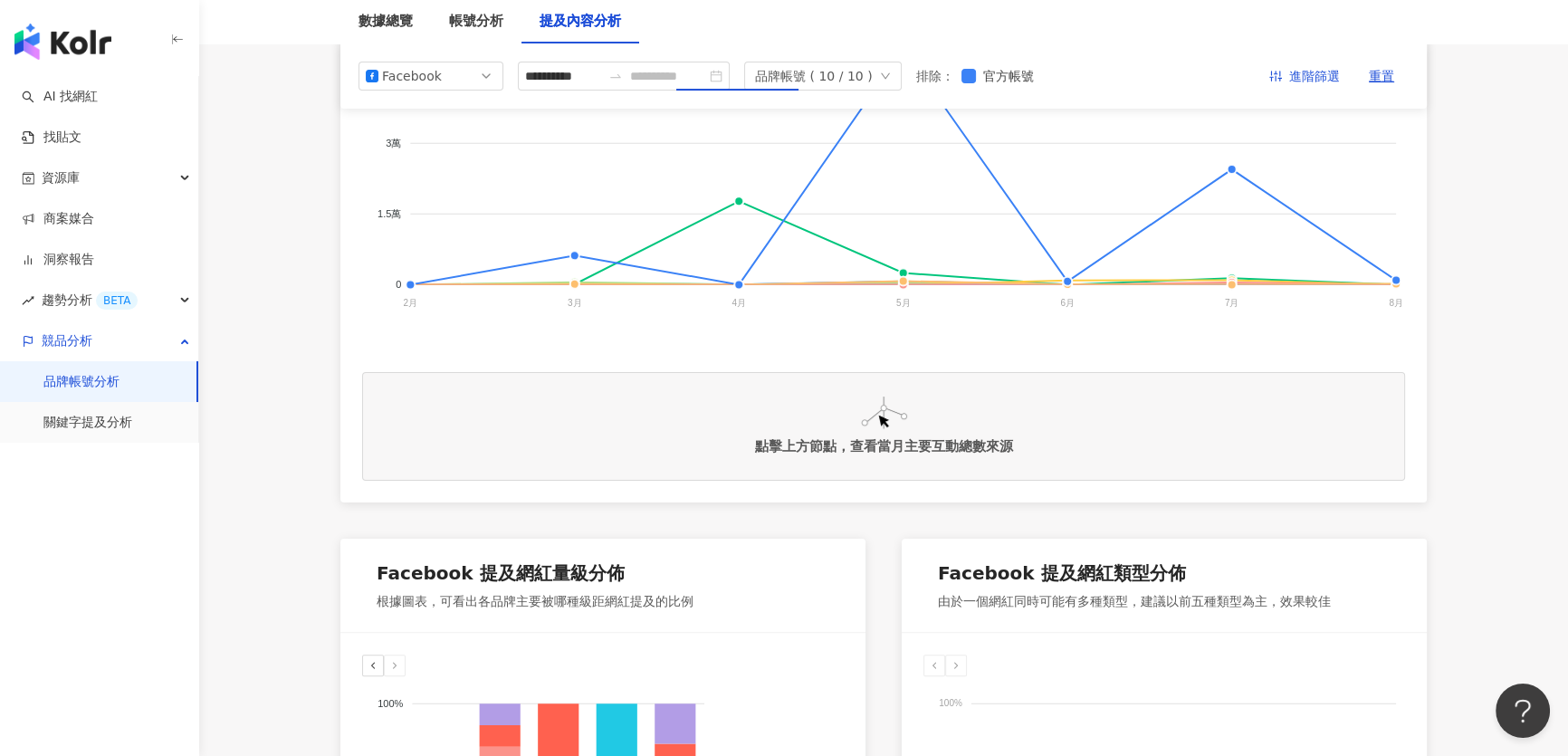
type input "**********"
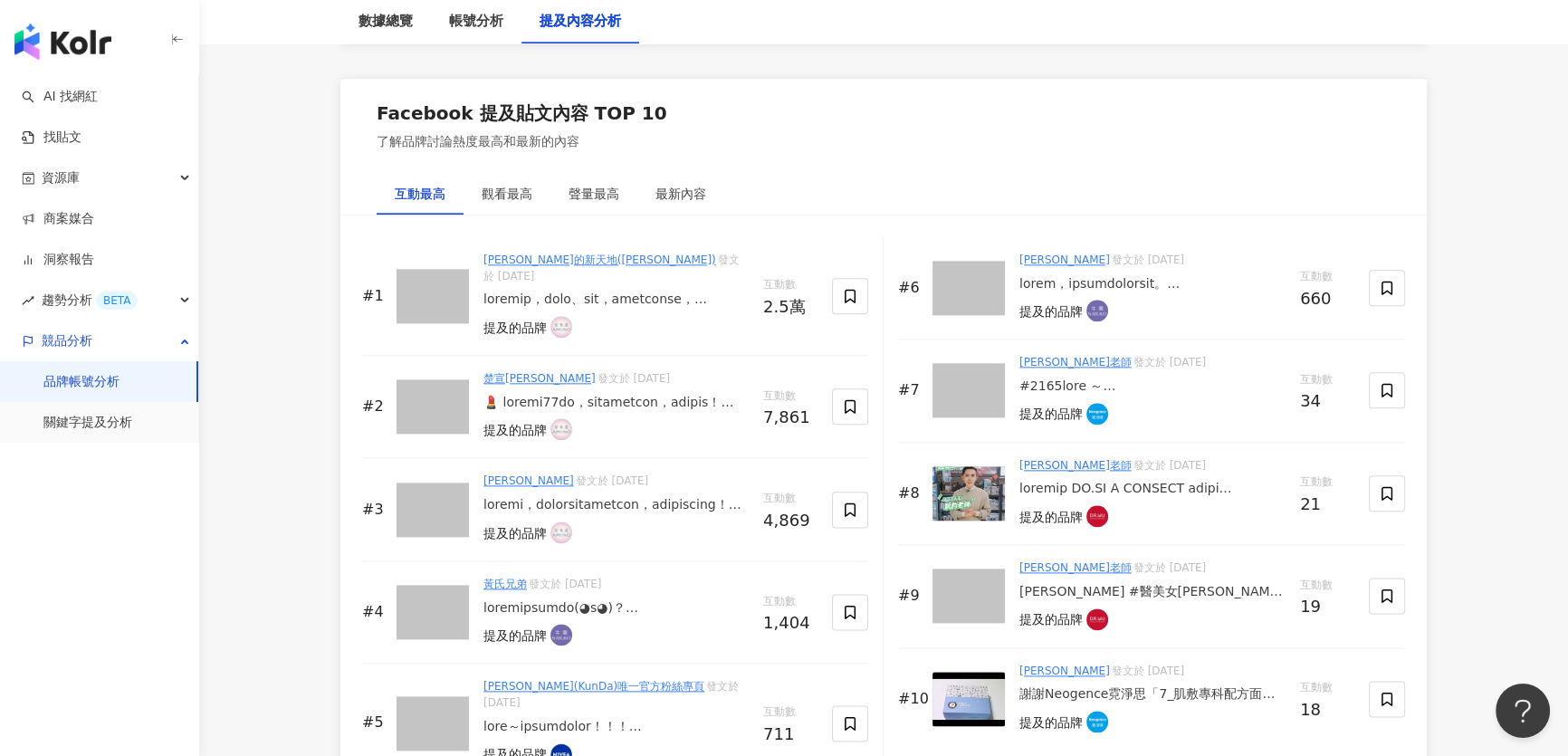
scroll to position [2798, 0]
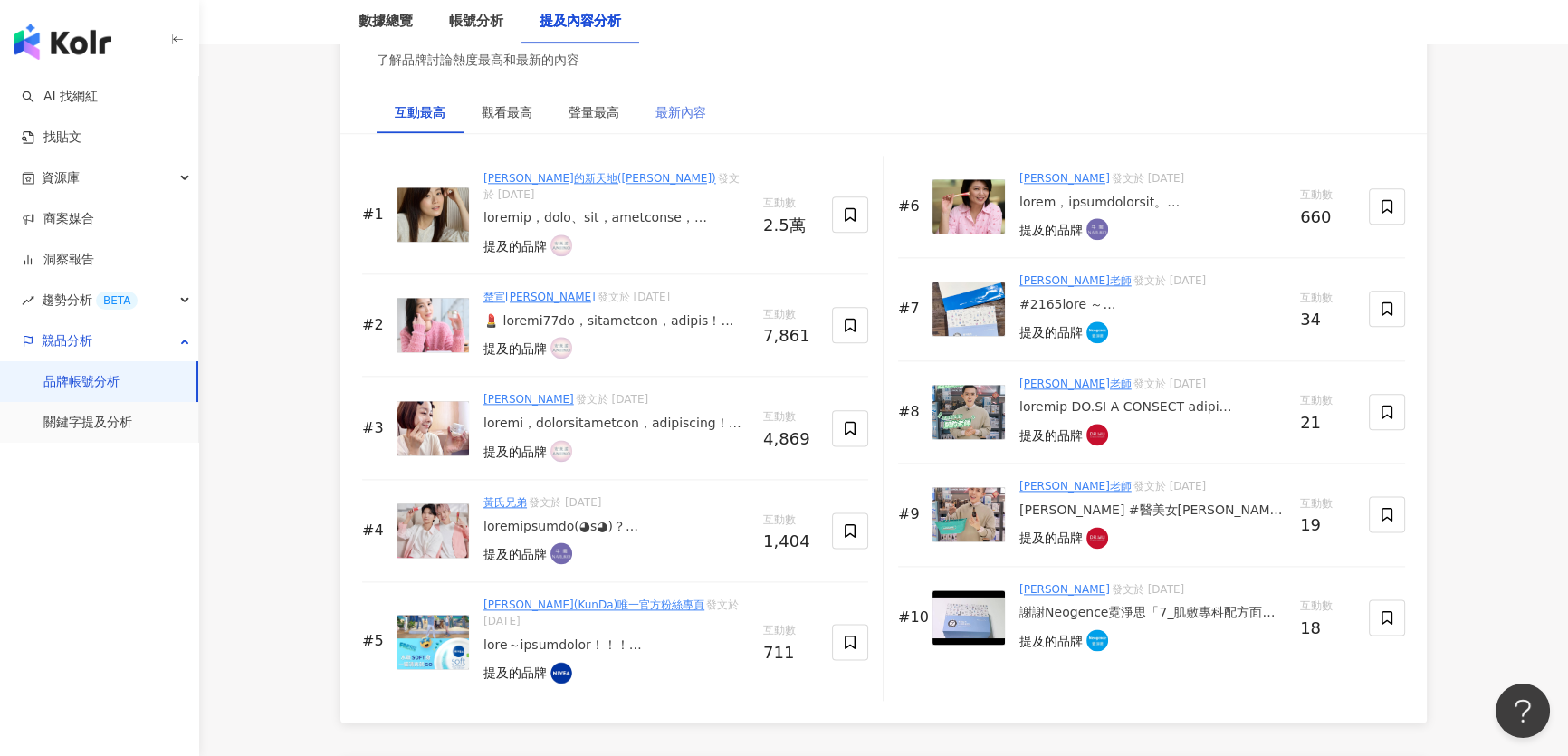
click at [691, 120] on div "最新內容" at bounding box center [681, 112] width 87 height 42
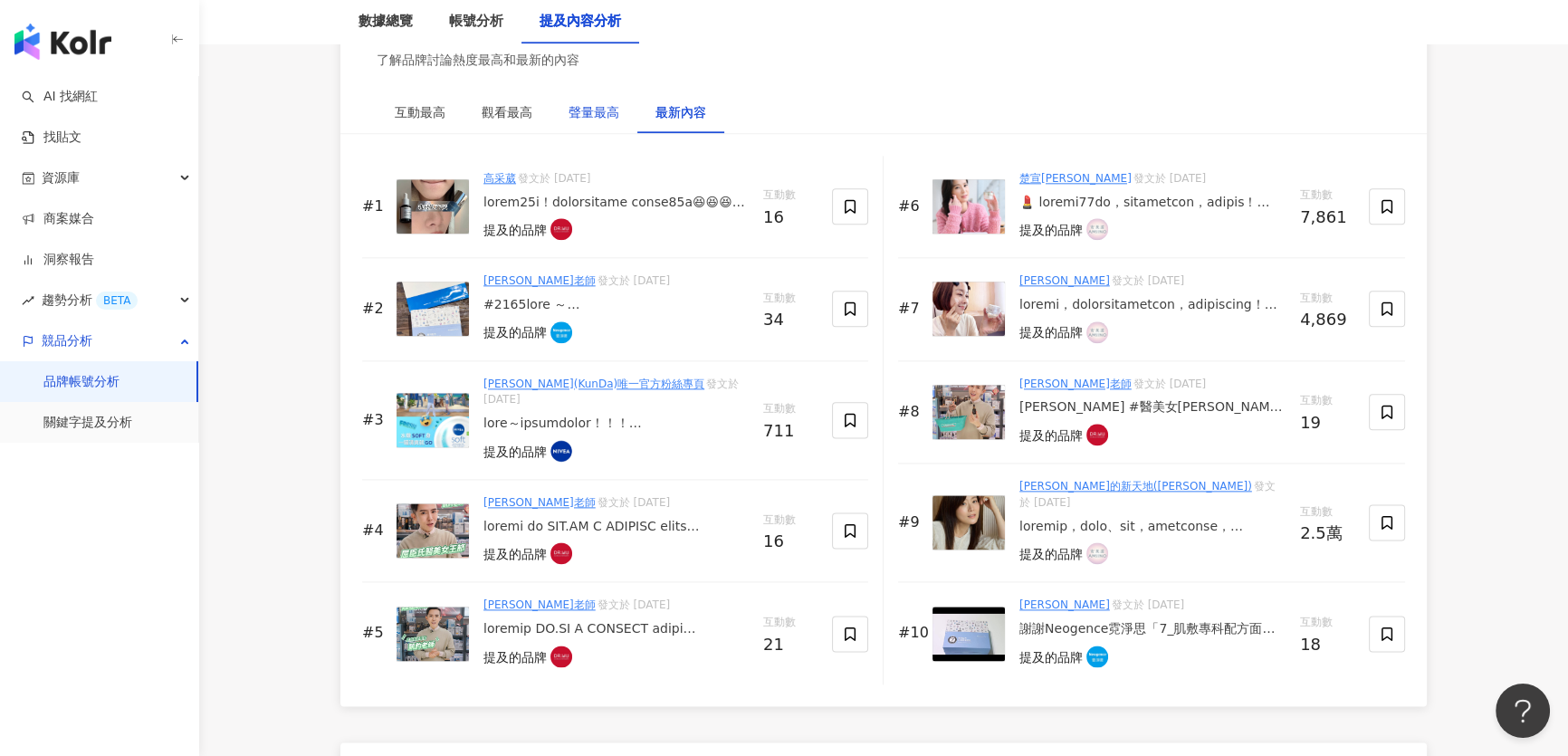
click at [604, 111] on div "聲量最高" at bounding box center [594, 112] width 51 height 20
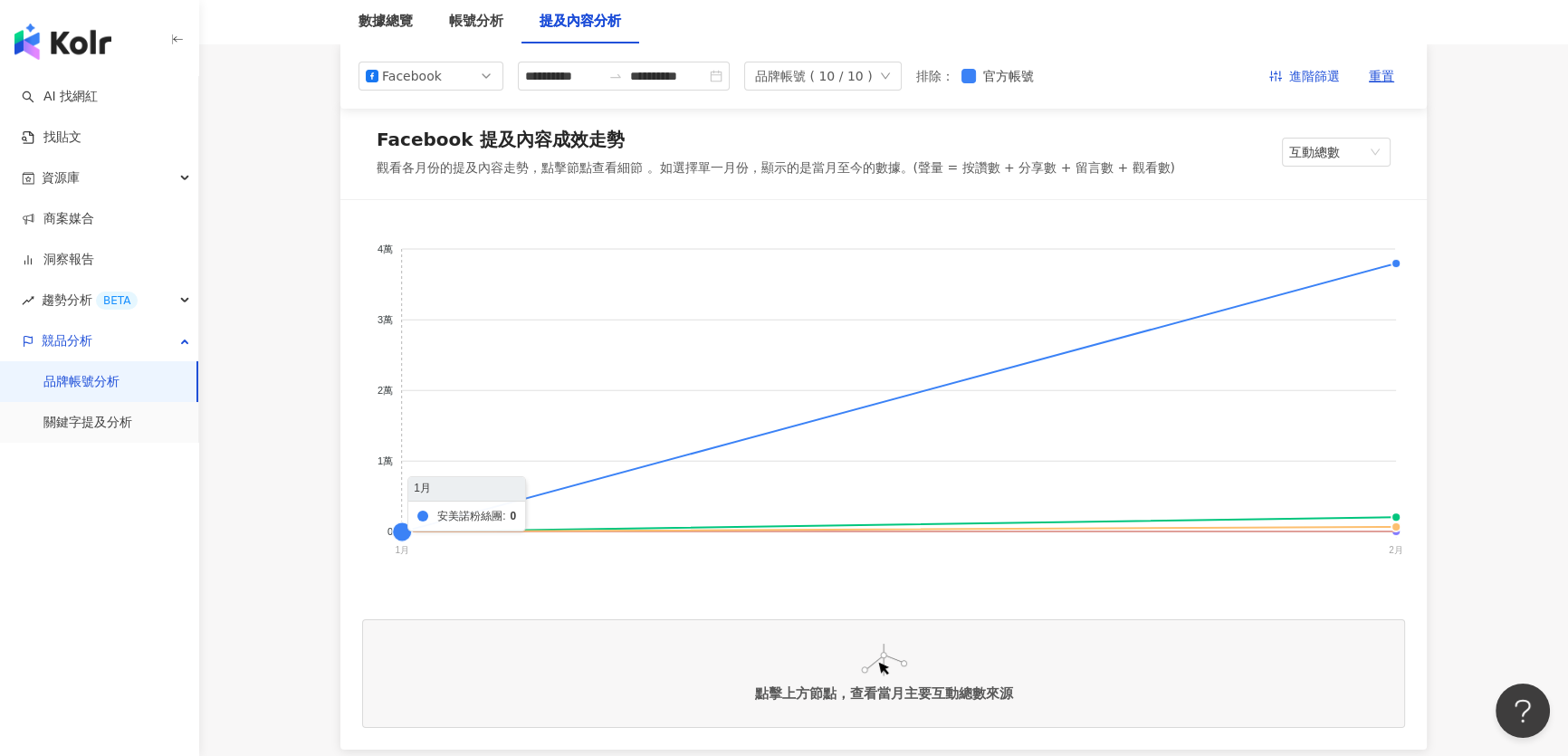
scroll to position [0, 0]
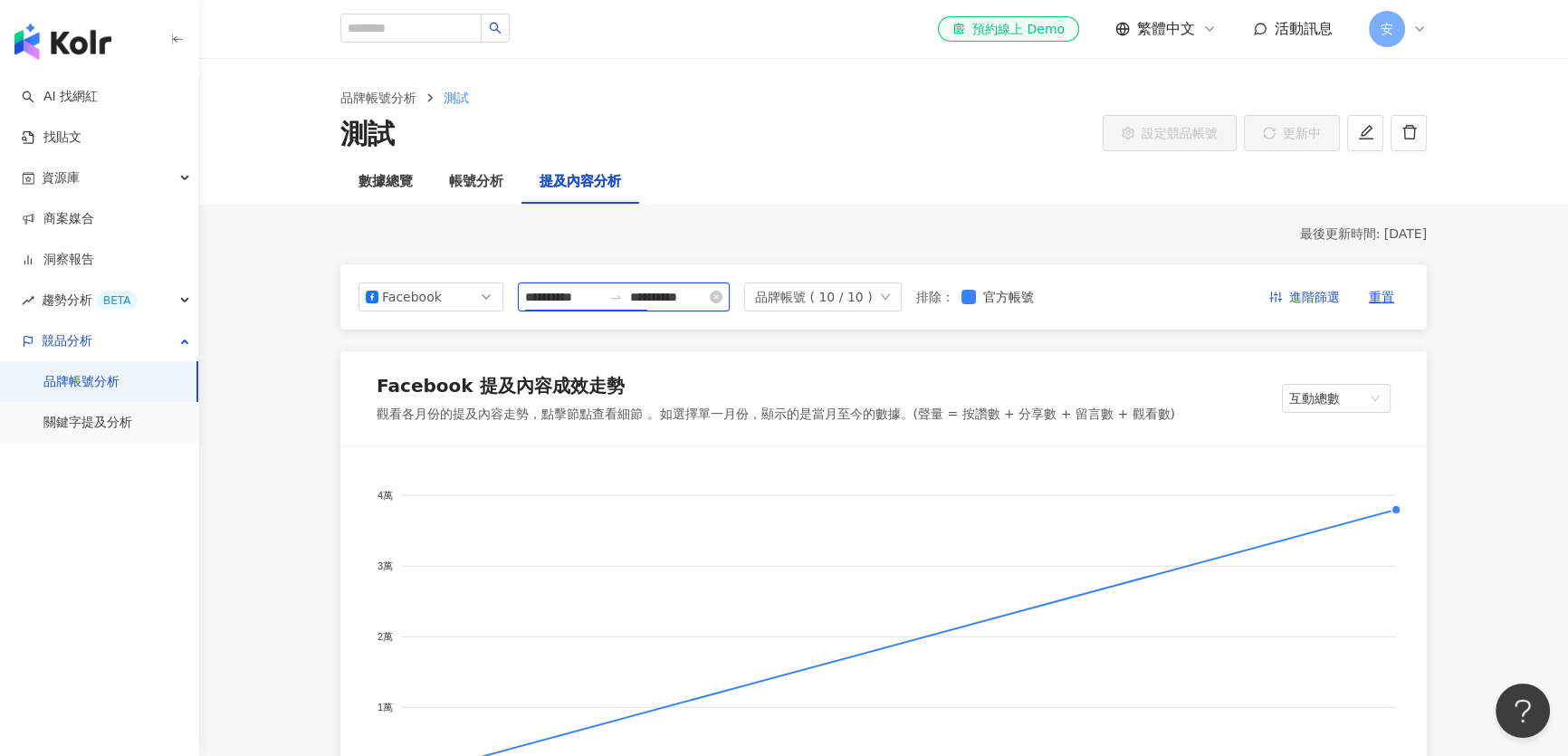
click at [601, 296] on input "**********" at bounding box center [563, 297] width 76 height 20
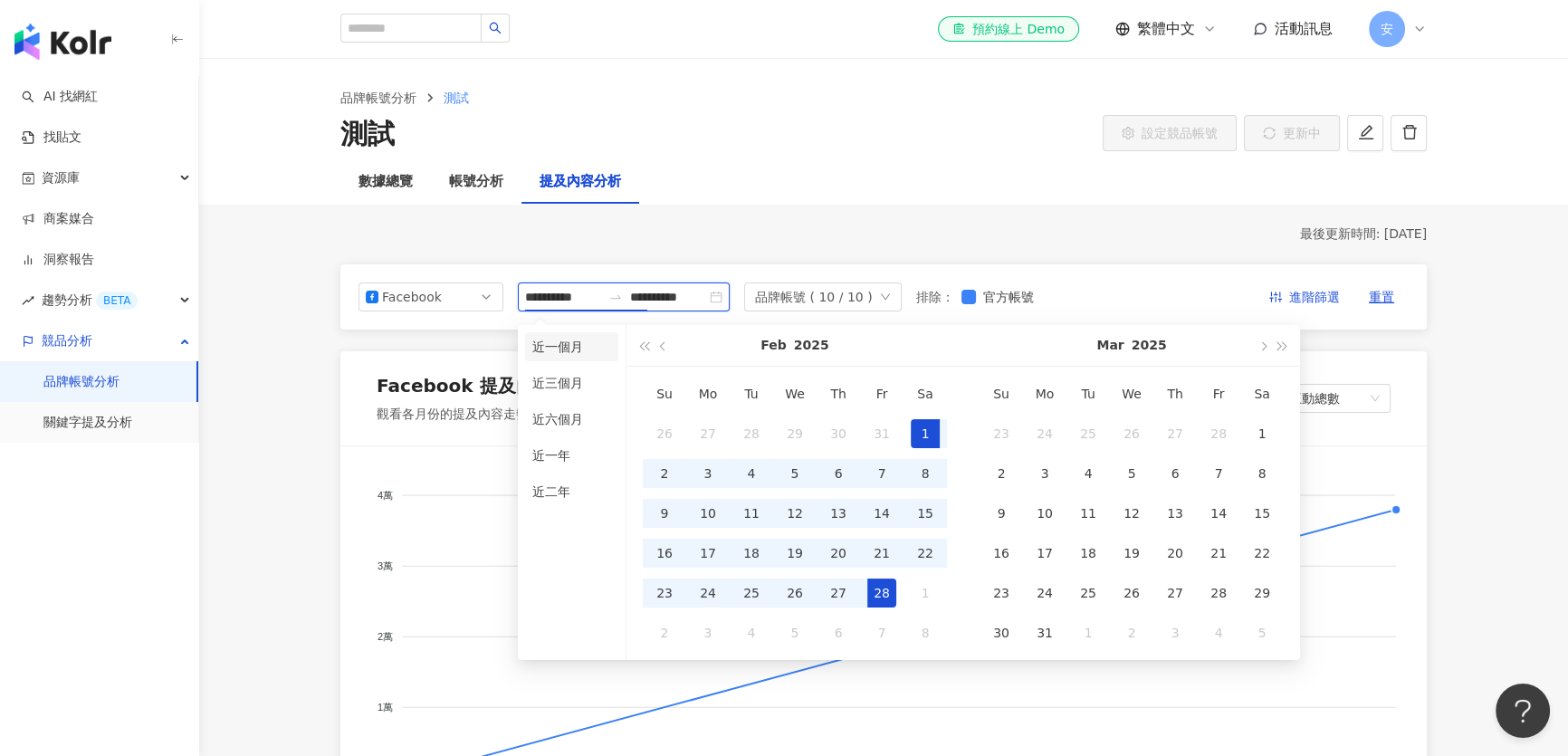
type input "**********"
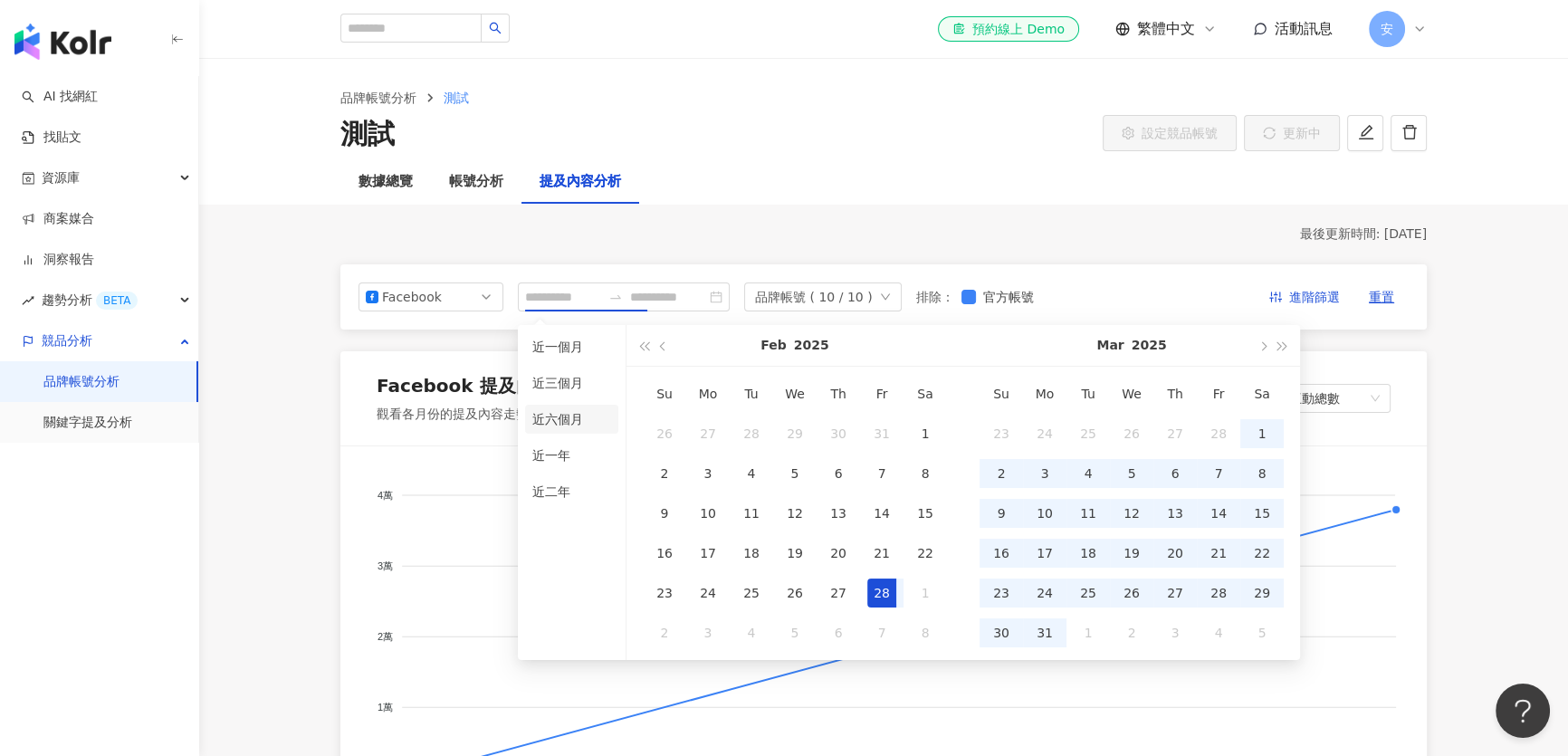
click at [565, 423] on li "近六個月" at bounding box center [572, 419] width 94 height 29
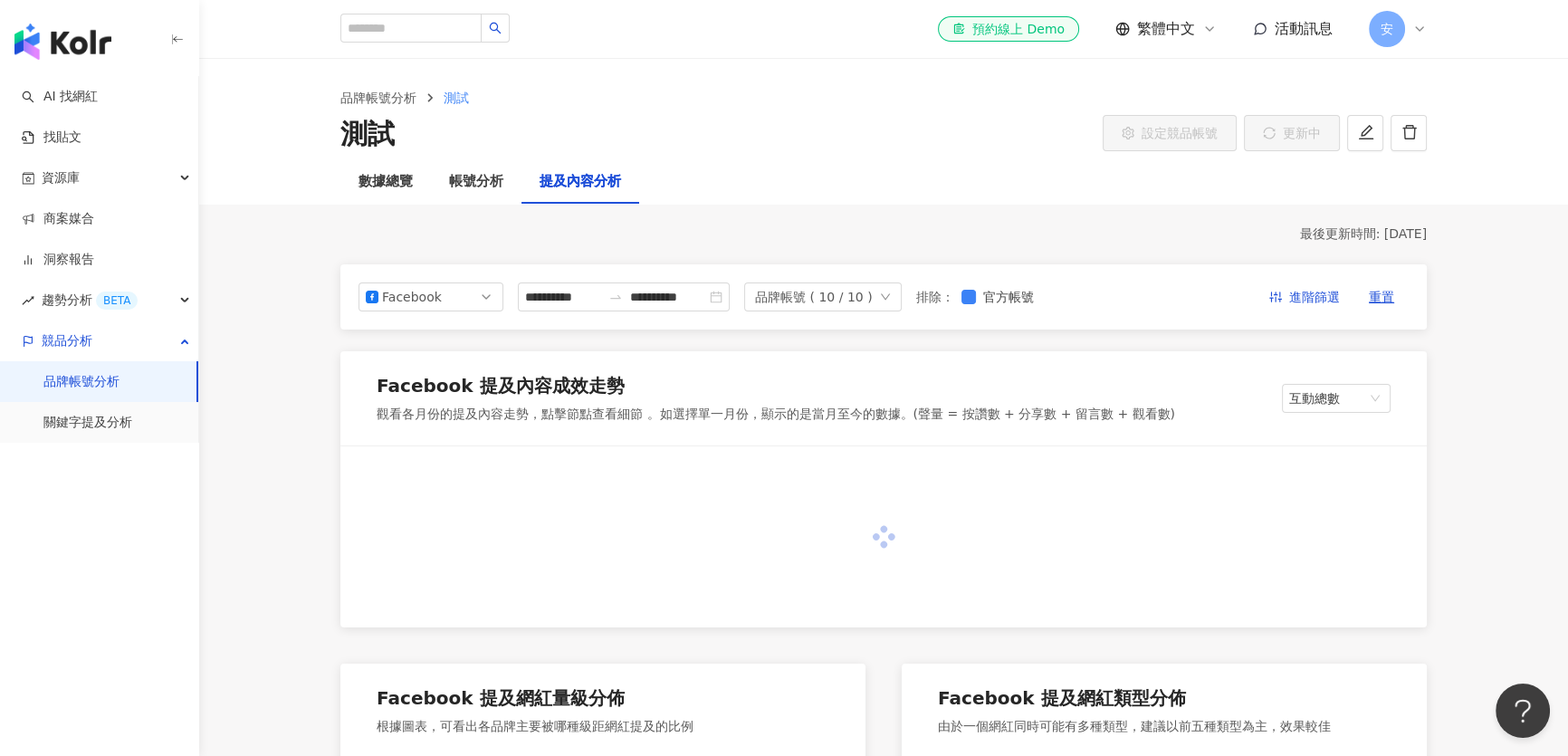
click at [757, 158] on div "品牌帳號分析 測試 測試 設定競品帳號 更新中" at bounding box center [884, 109] width 1369 height 102
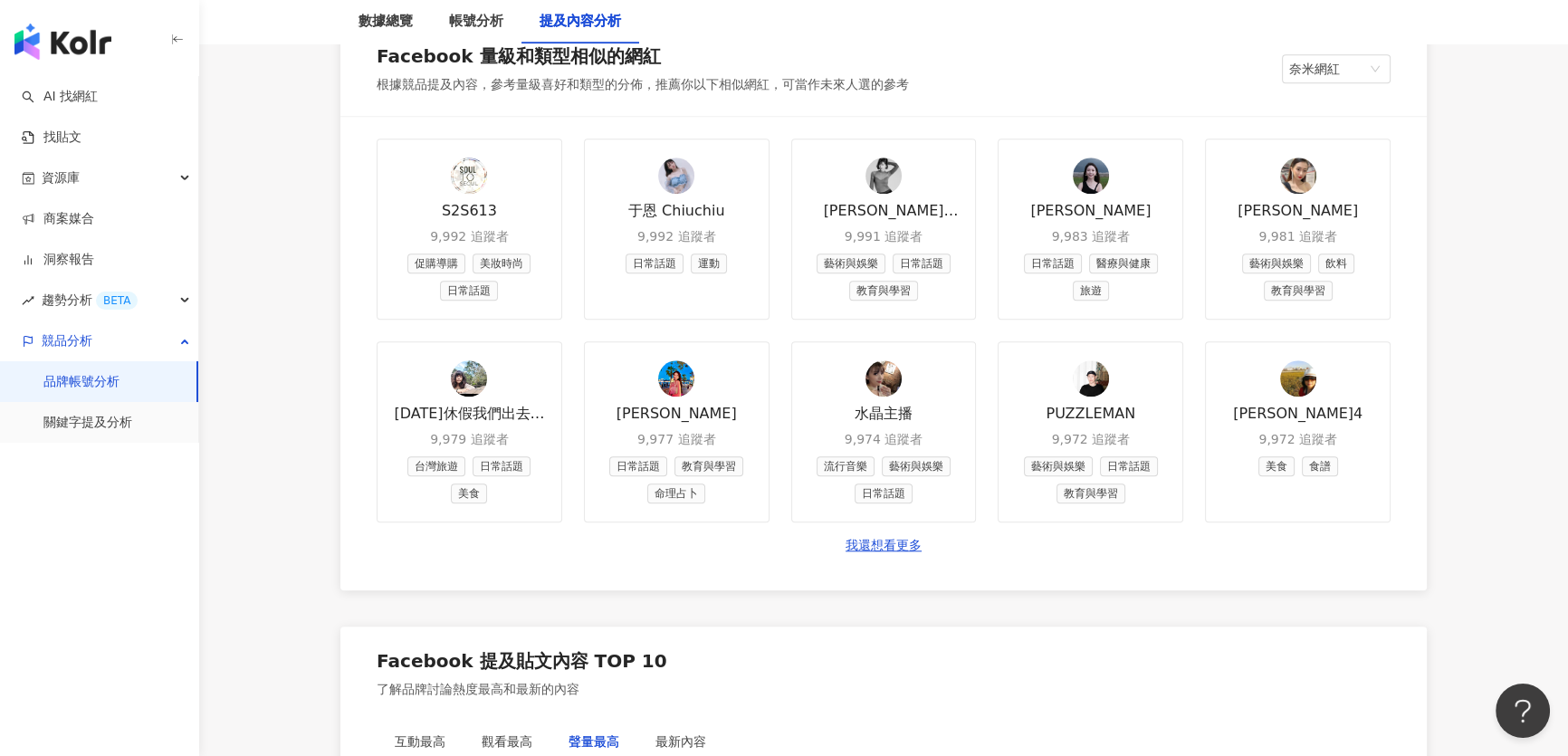
scroll to position [2634, 0]
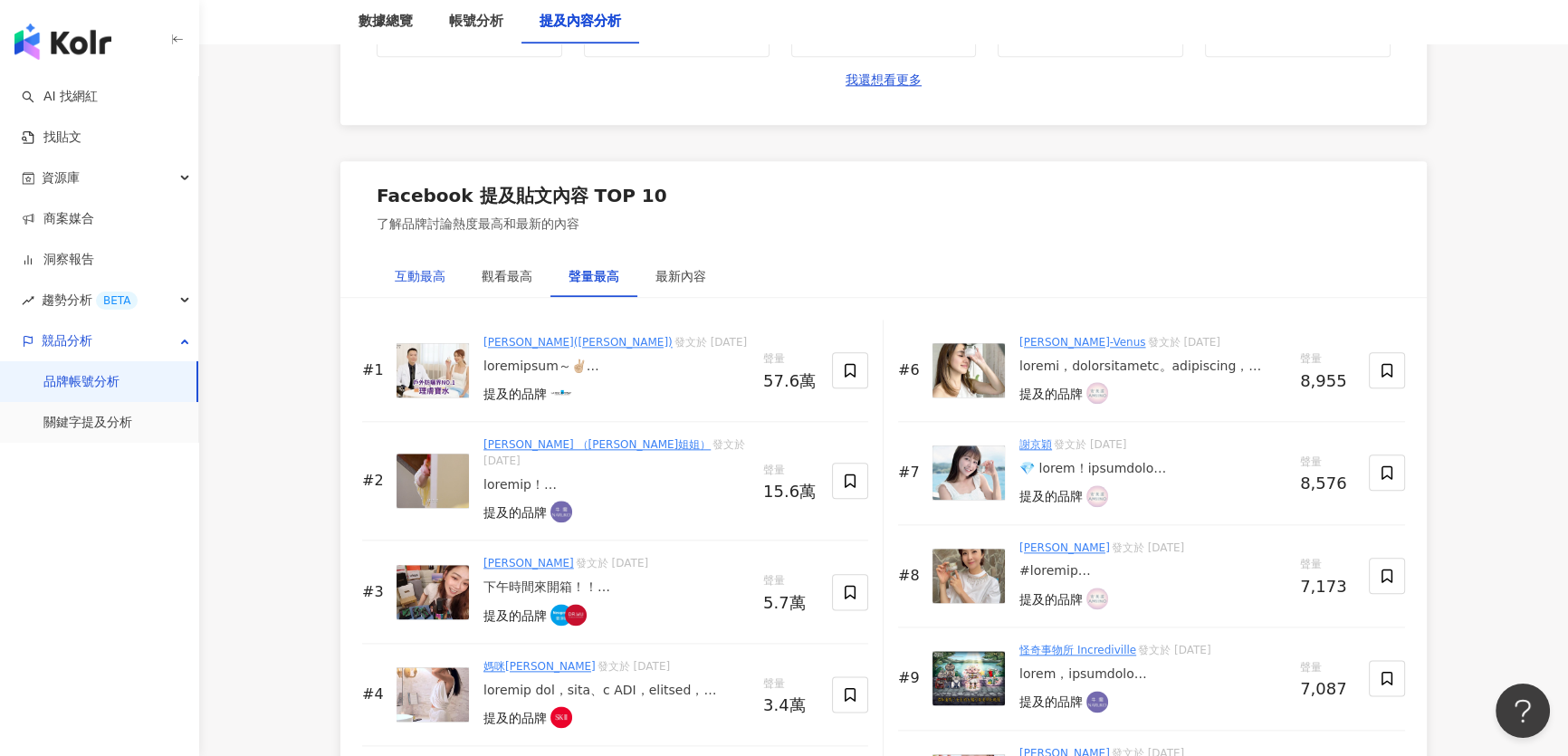
click at [431, 279] on div "互動最高" at bounding box center [420, 276] width 51 height 20
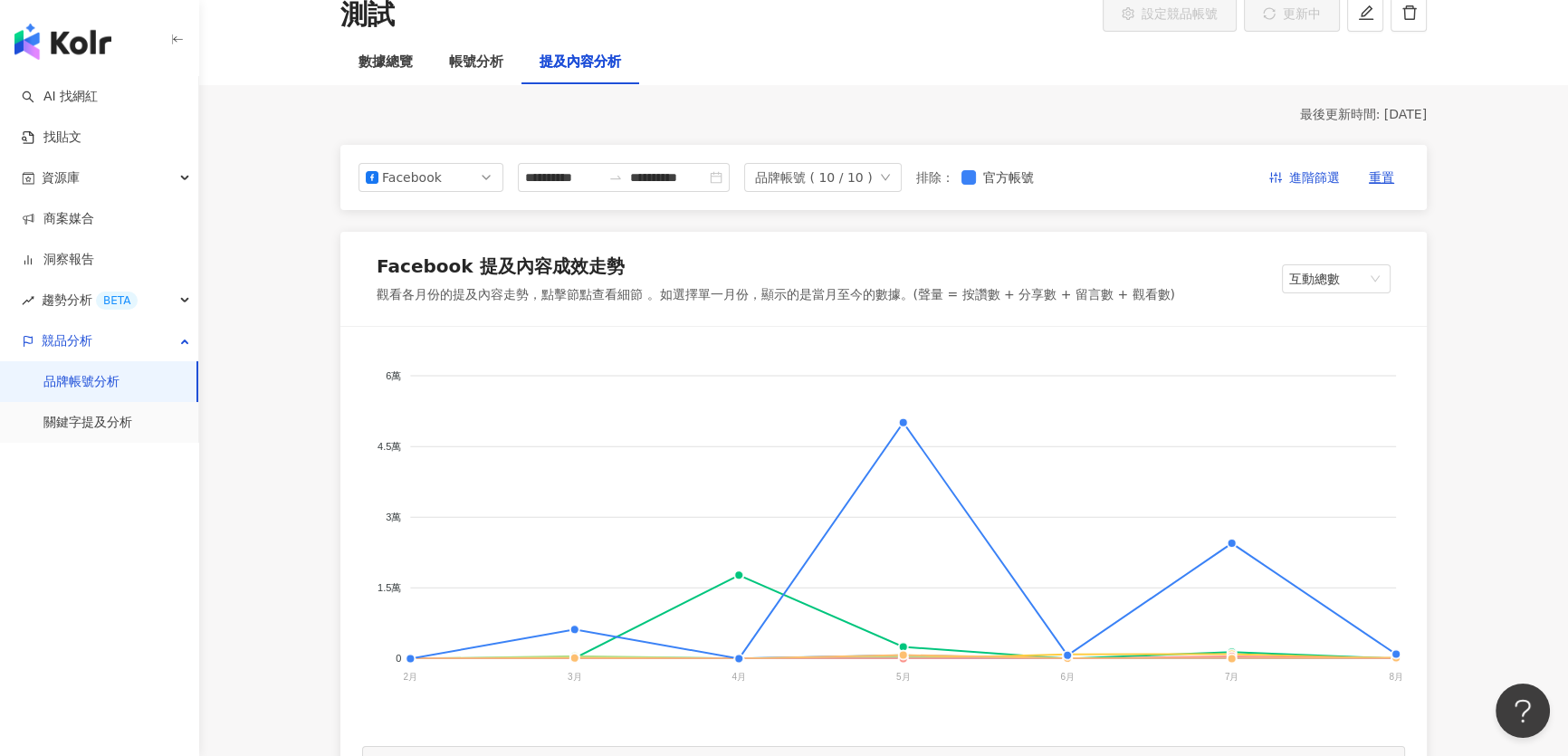
scroll to position [246, 0]
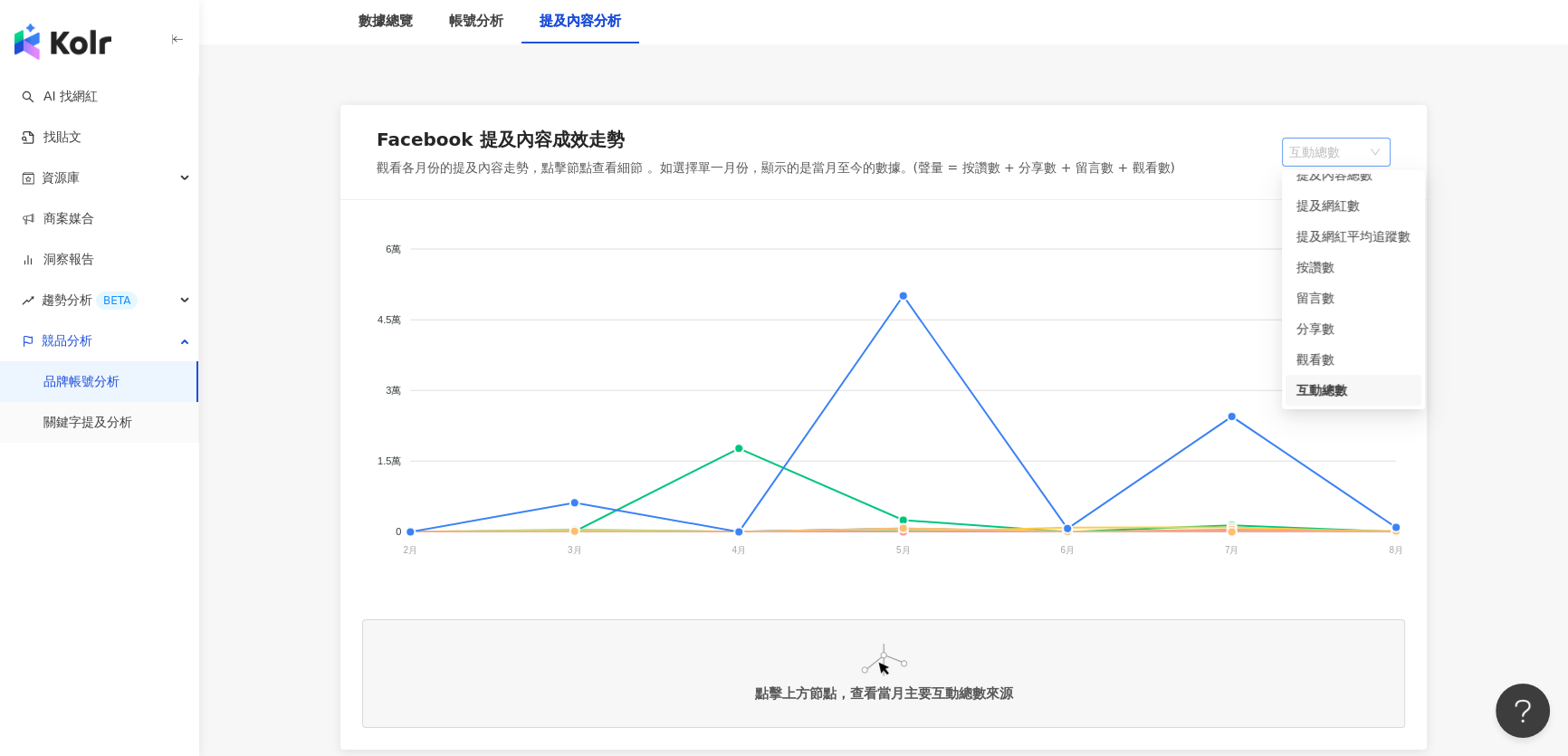
click at [1350, 145] on span "互動總數" at bounding box center [1336, 152] width 94 height 27
click at [1313, 268] on div "按讚數" at bounding box center [1353, 267] width 114 height 20
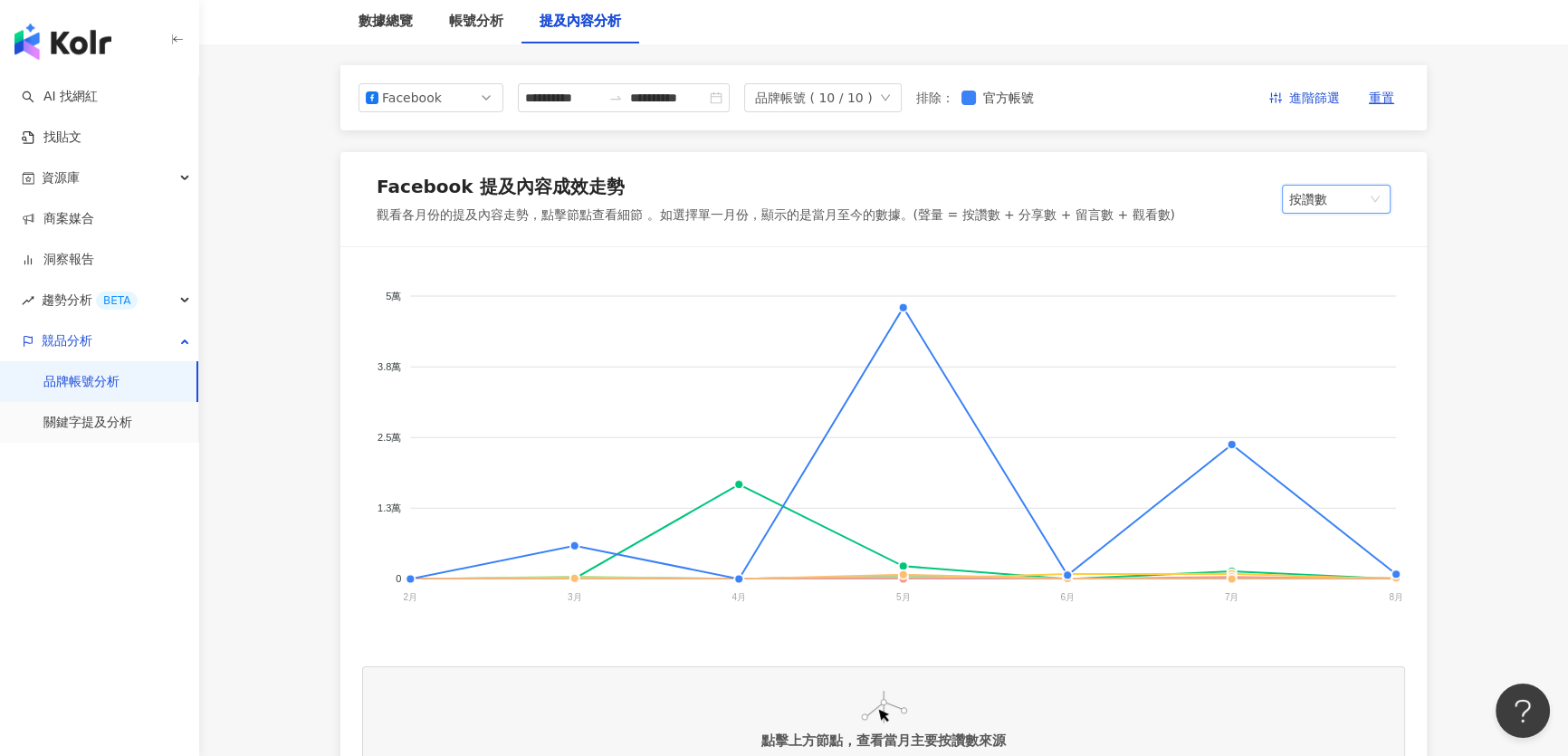
scroll to position [181, 0]
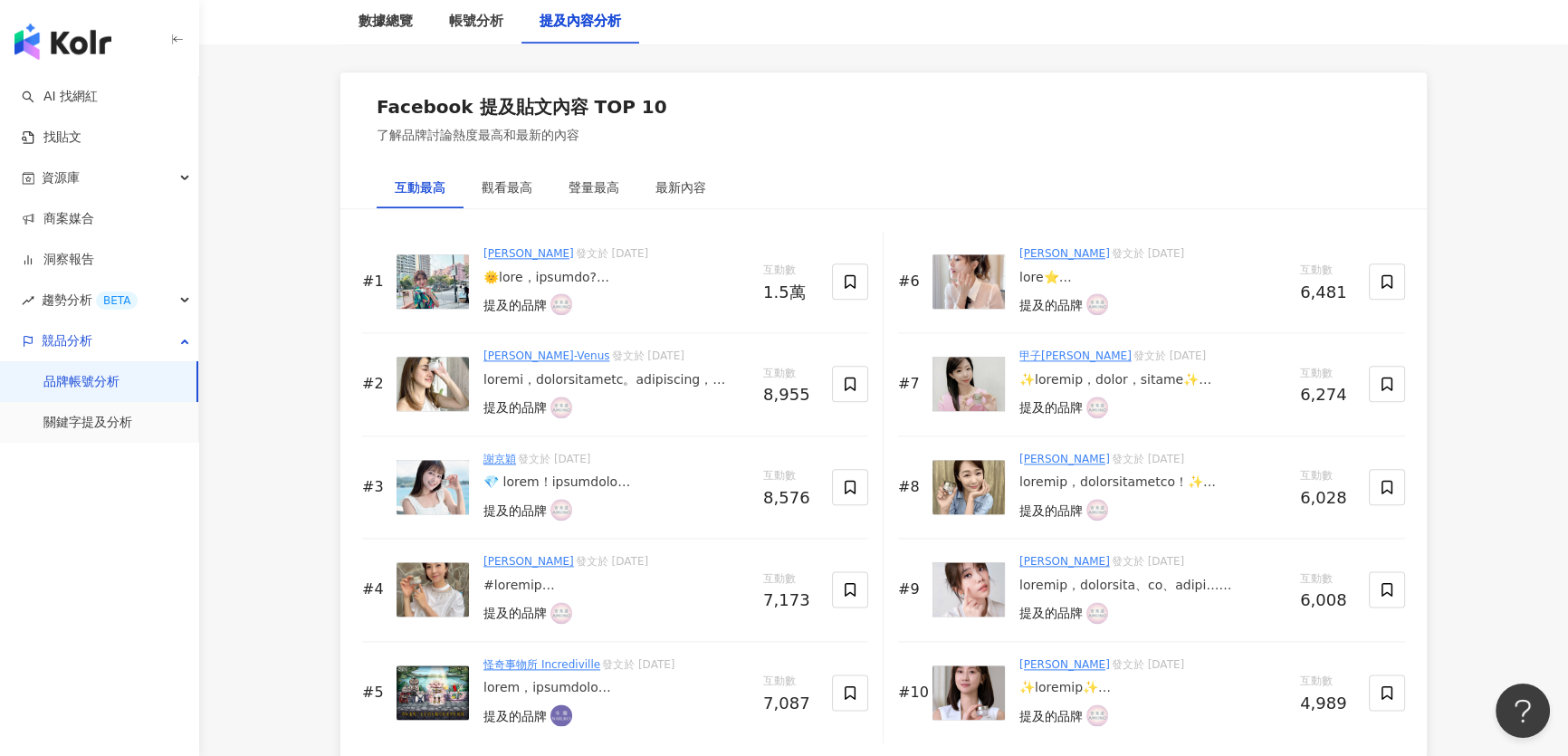
scroll to position [2742, 0]
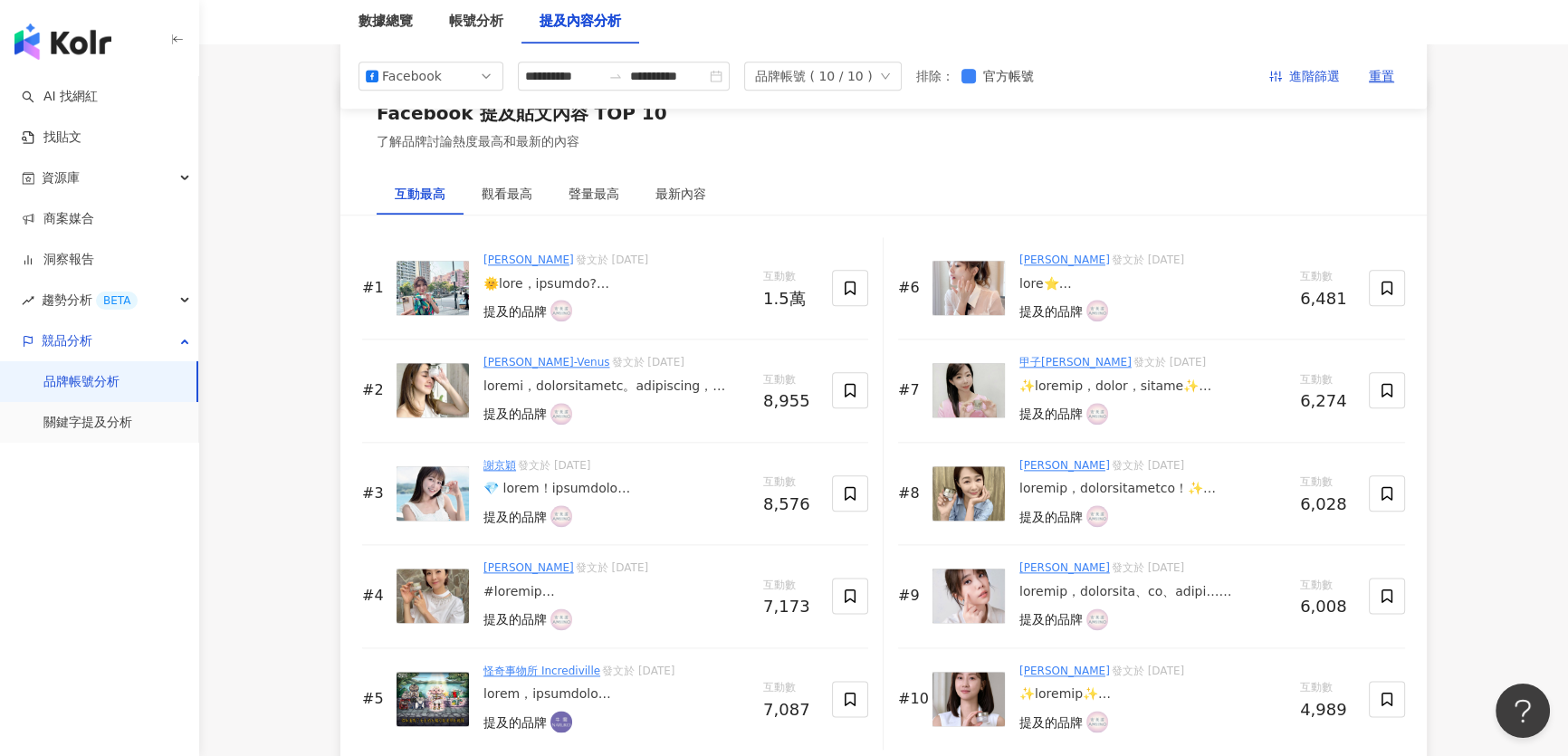
scroll to position [2706, 0]
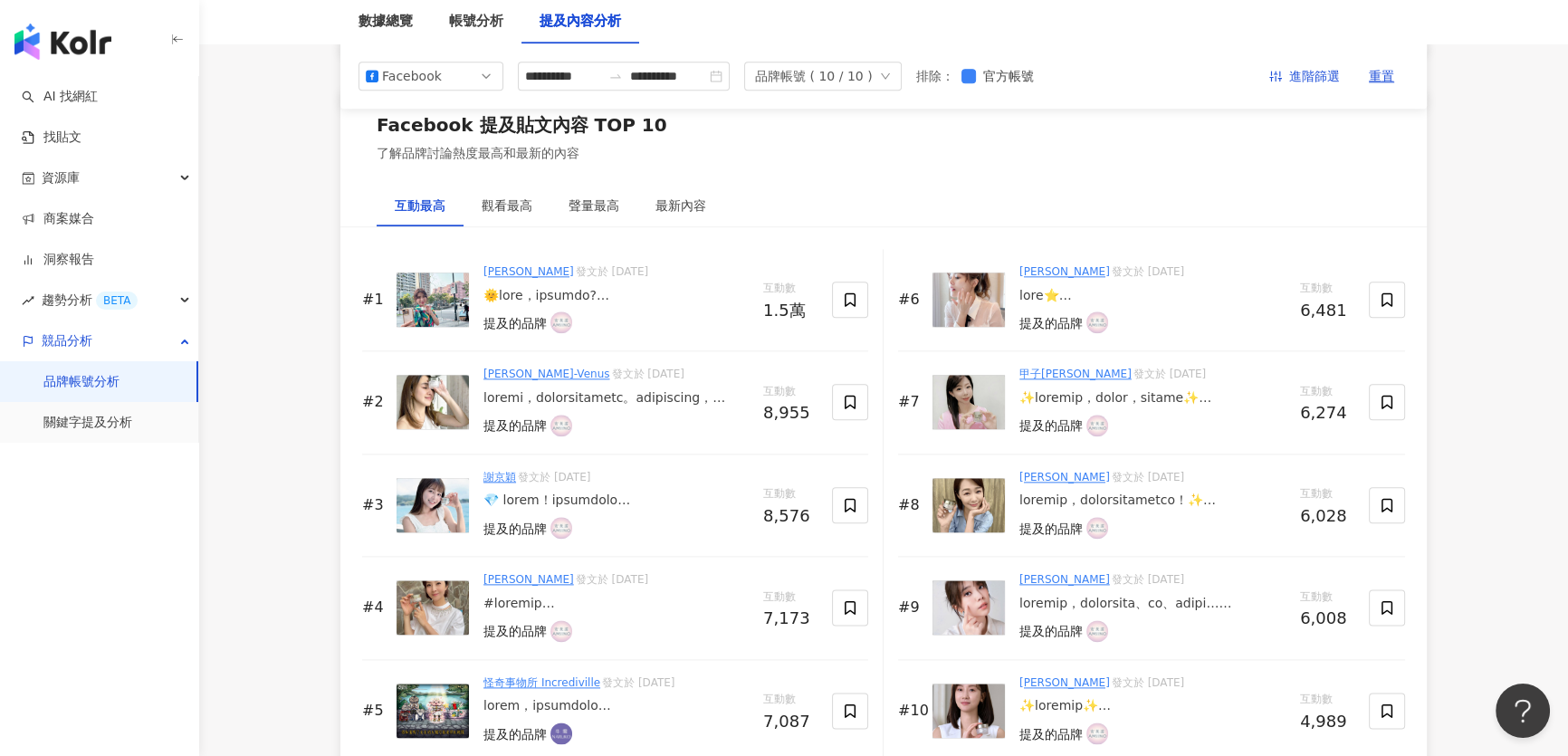
click at [449, 293] on img at bounding box center [433, 300] width 72 height 55
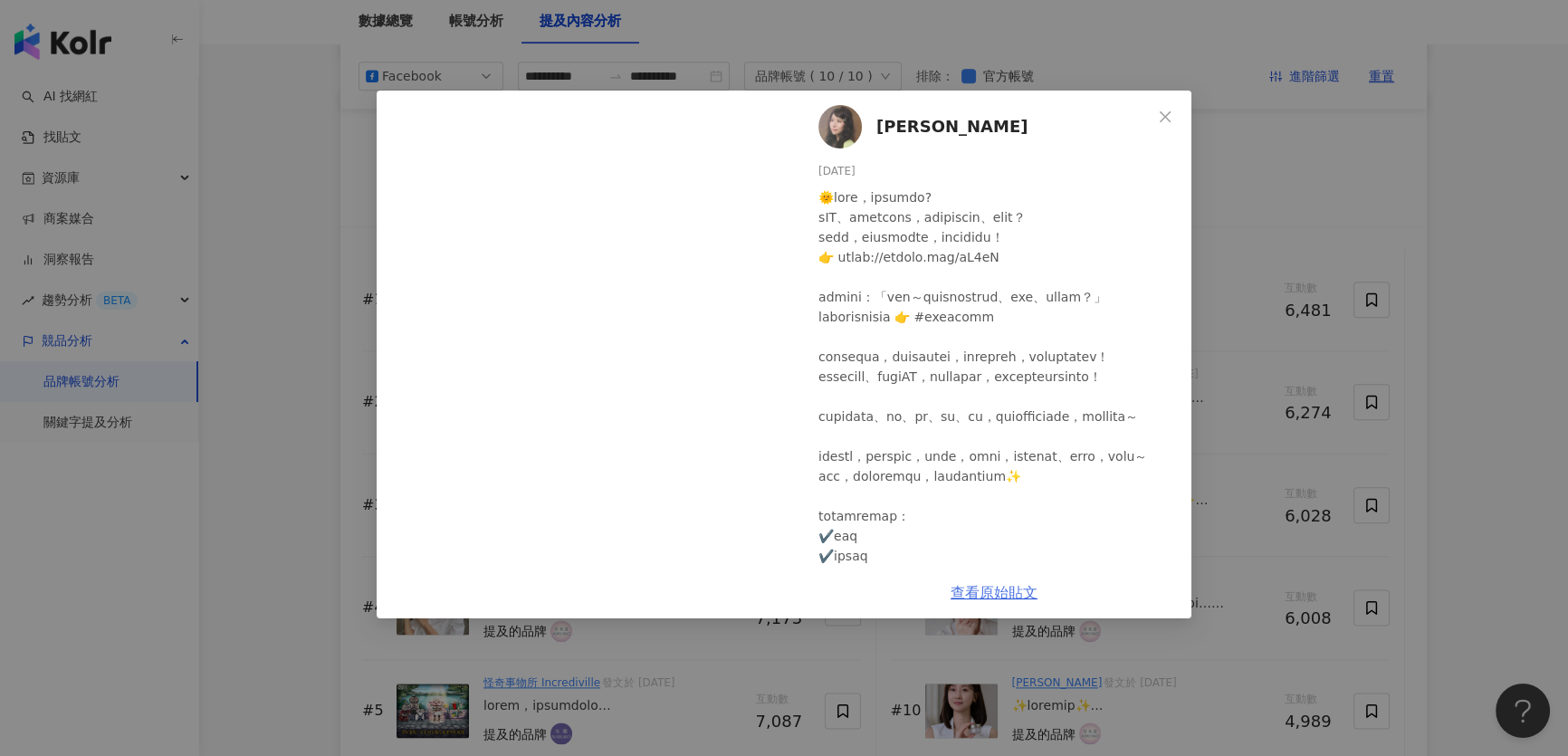
click at [995, 592] on link "查看原始貼文" at bounding box center [994, 593] width 87 height 18
click at [1170, 112] on icon "close" at bounding box center [1165, 116] width 15 height 15
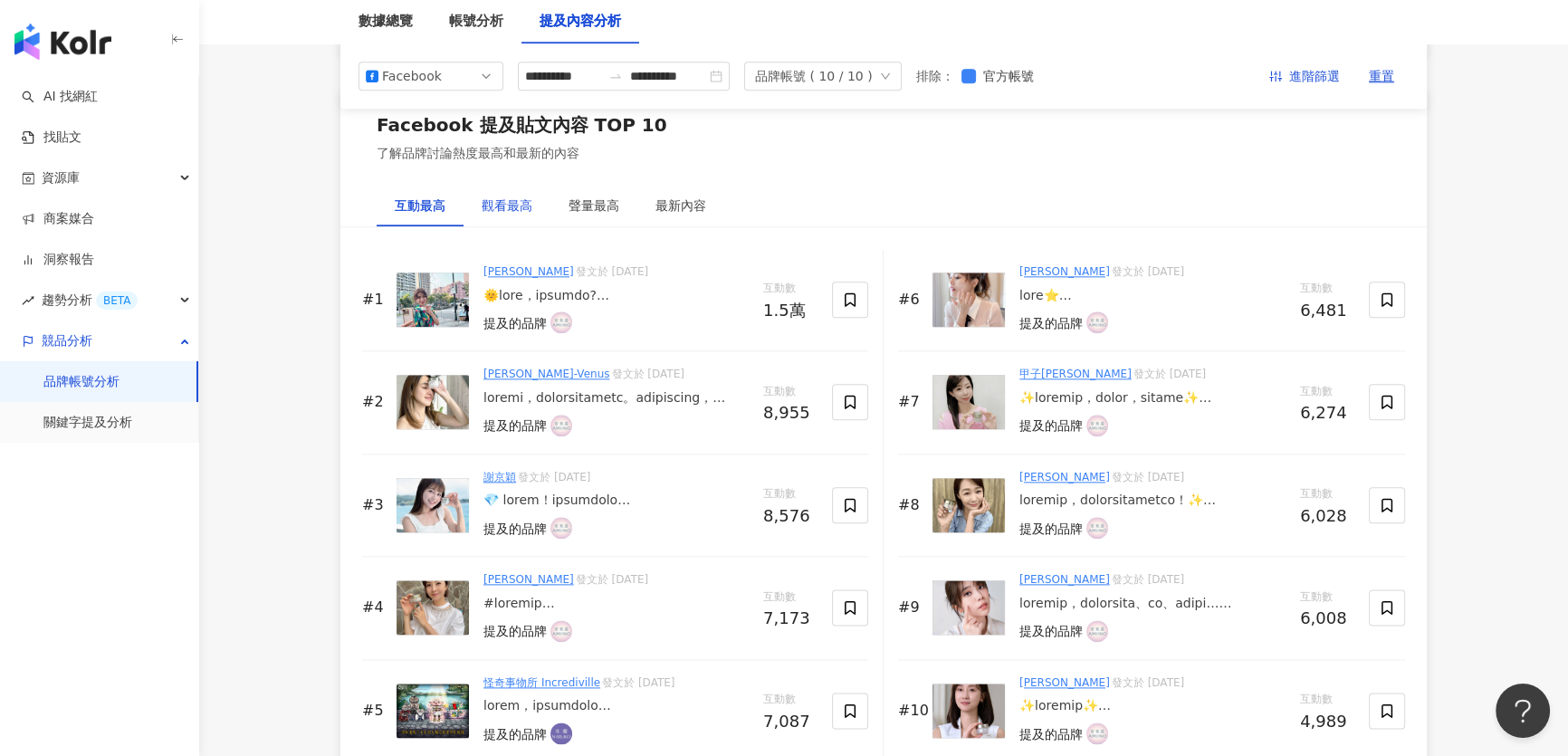
click at [485, 201] on div "觀看最高" at bounding box center [507, 205] width 51 height 20
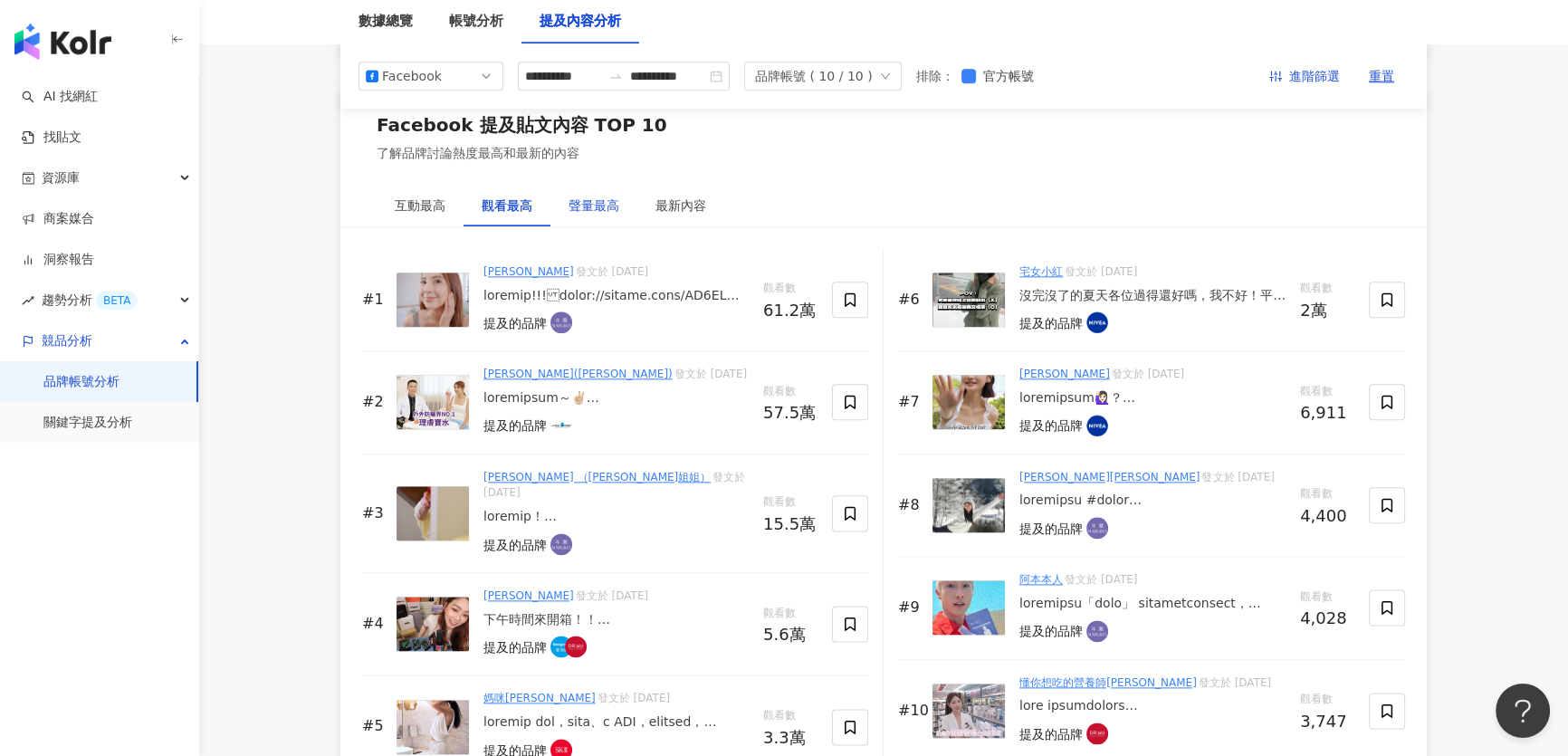
click at [581, 204] on div "聲量最高" at bounding box center [594, 205] width 51 height 20
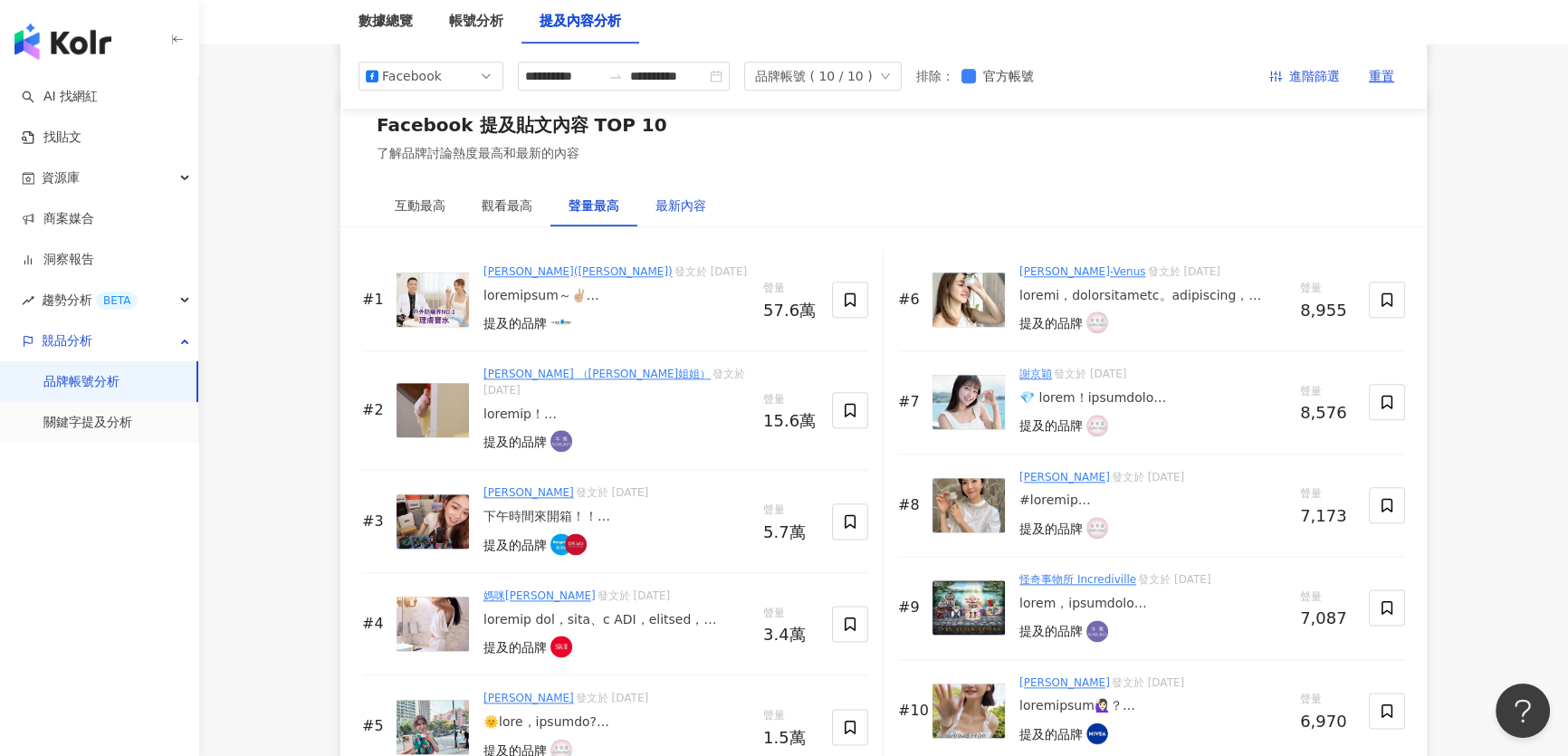
click at [657, 204] on div "最新內容" at bounding box center [681, 205] width 51 height 20
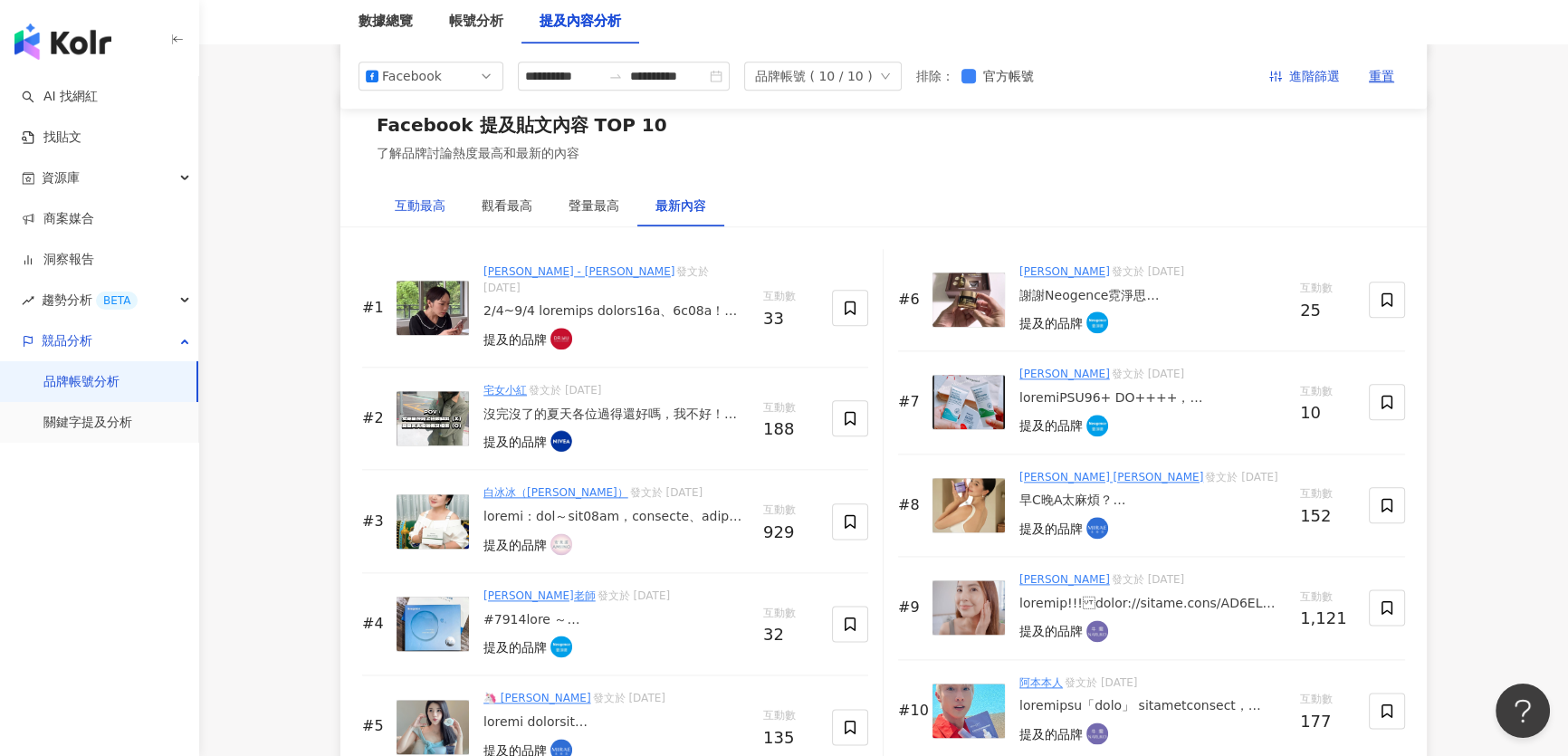
click at [418, 204] on div "互動最高" at bounding box center [420, 205] width 51 height 20
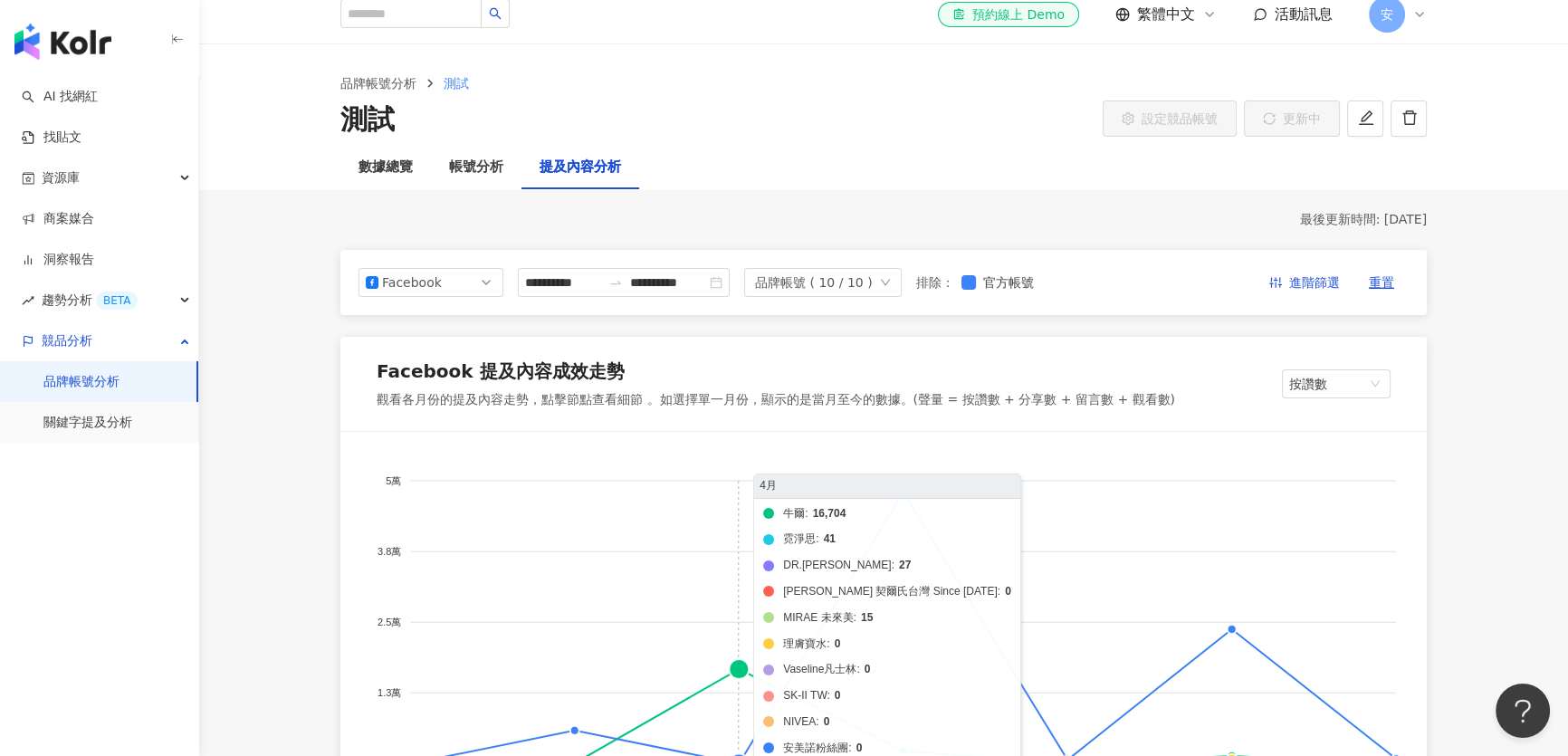
scroll to position [0, 0]
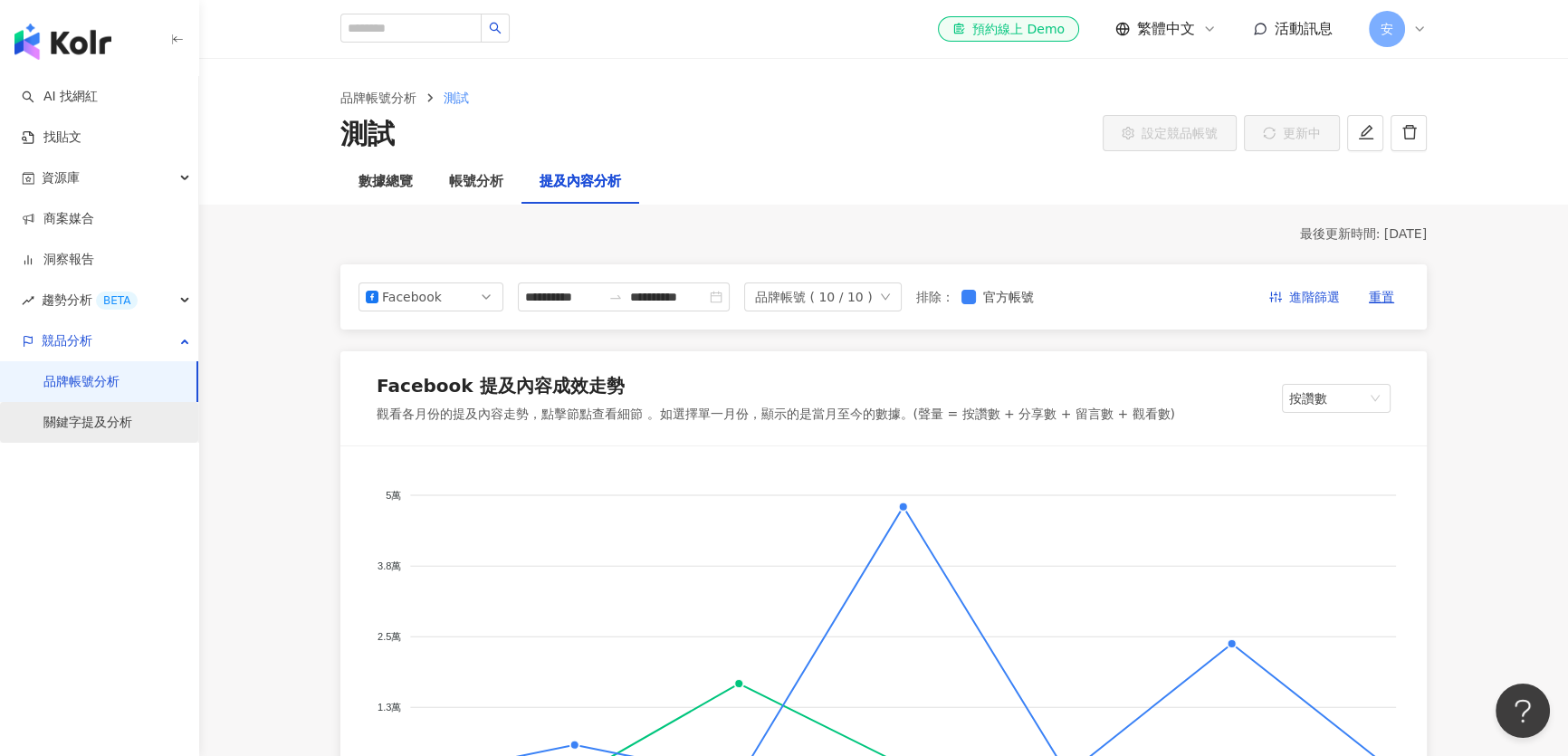
click at [94, 429] on link "關鍵字提及分析" at bounding box center [88, 423] width 89 height 19
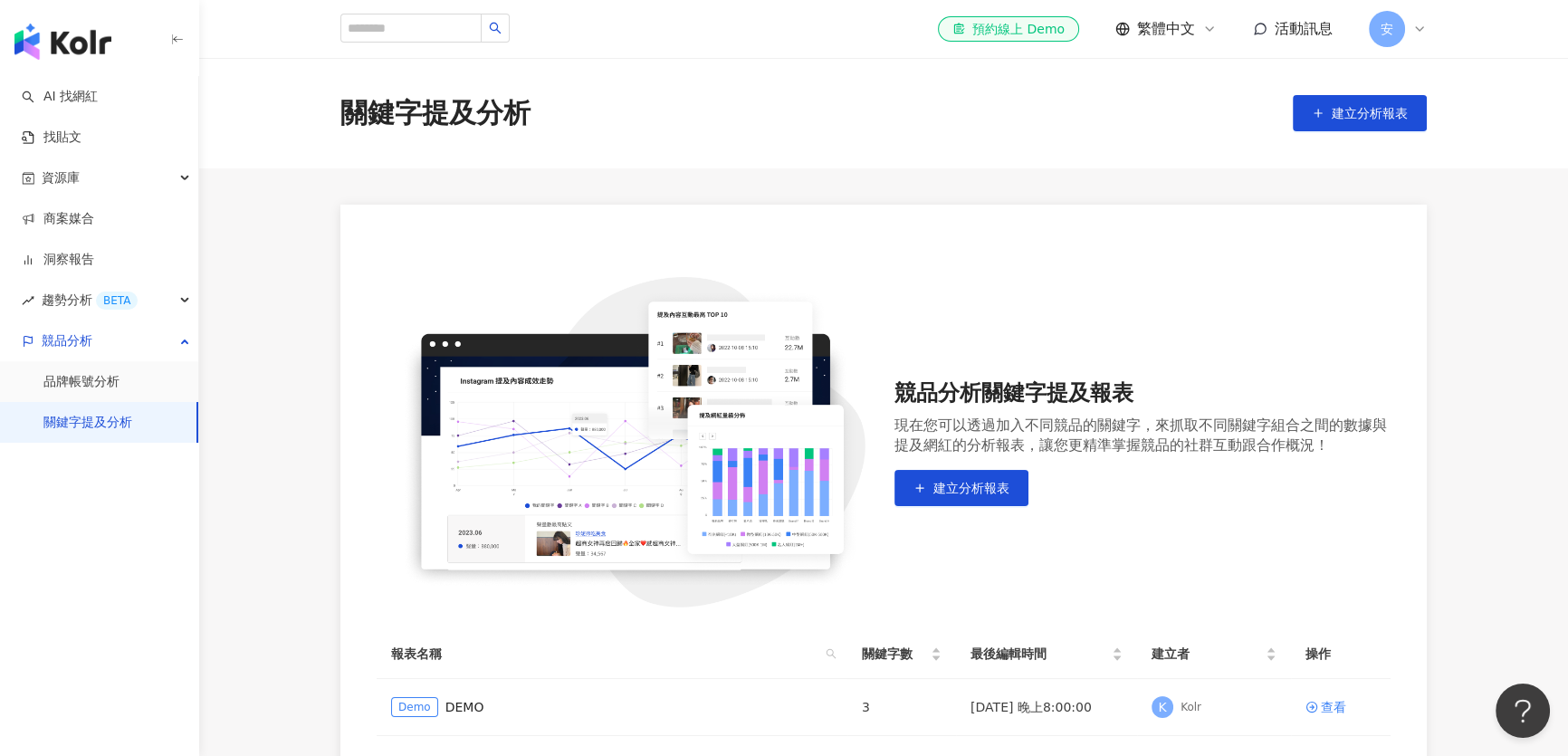
scroll to position [164, 0]
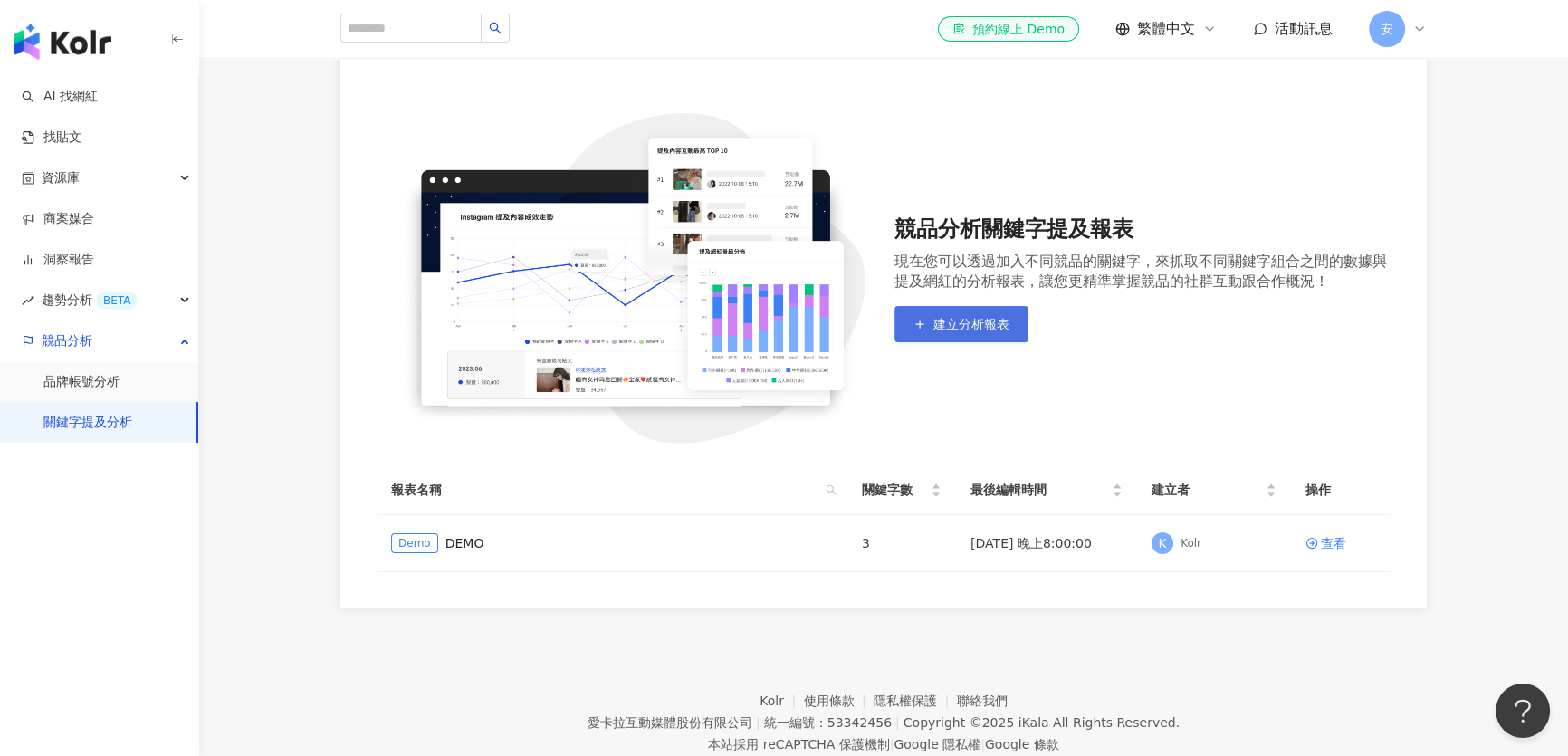
click at [977, 328] on span "建立分析報表" at bounding box center [971, 324] width 76 height 15
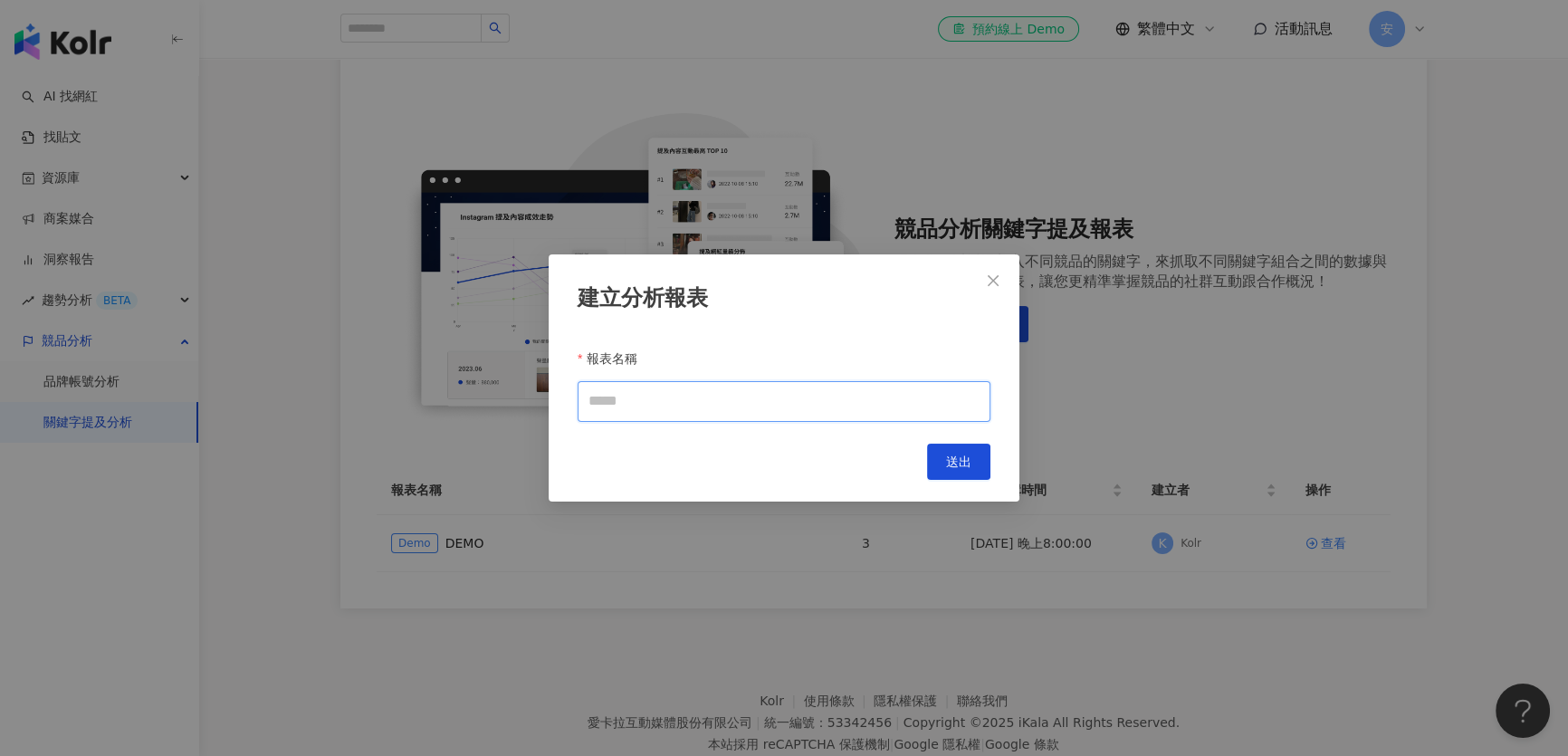
click at [728, 406] on input "報表名稱" at bounding box center [784, 401] width 413 height 41
type input "**"
click at [969, 454] on span "送出" at bounding box center [959, 461] width 25 height 15
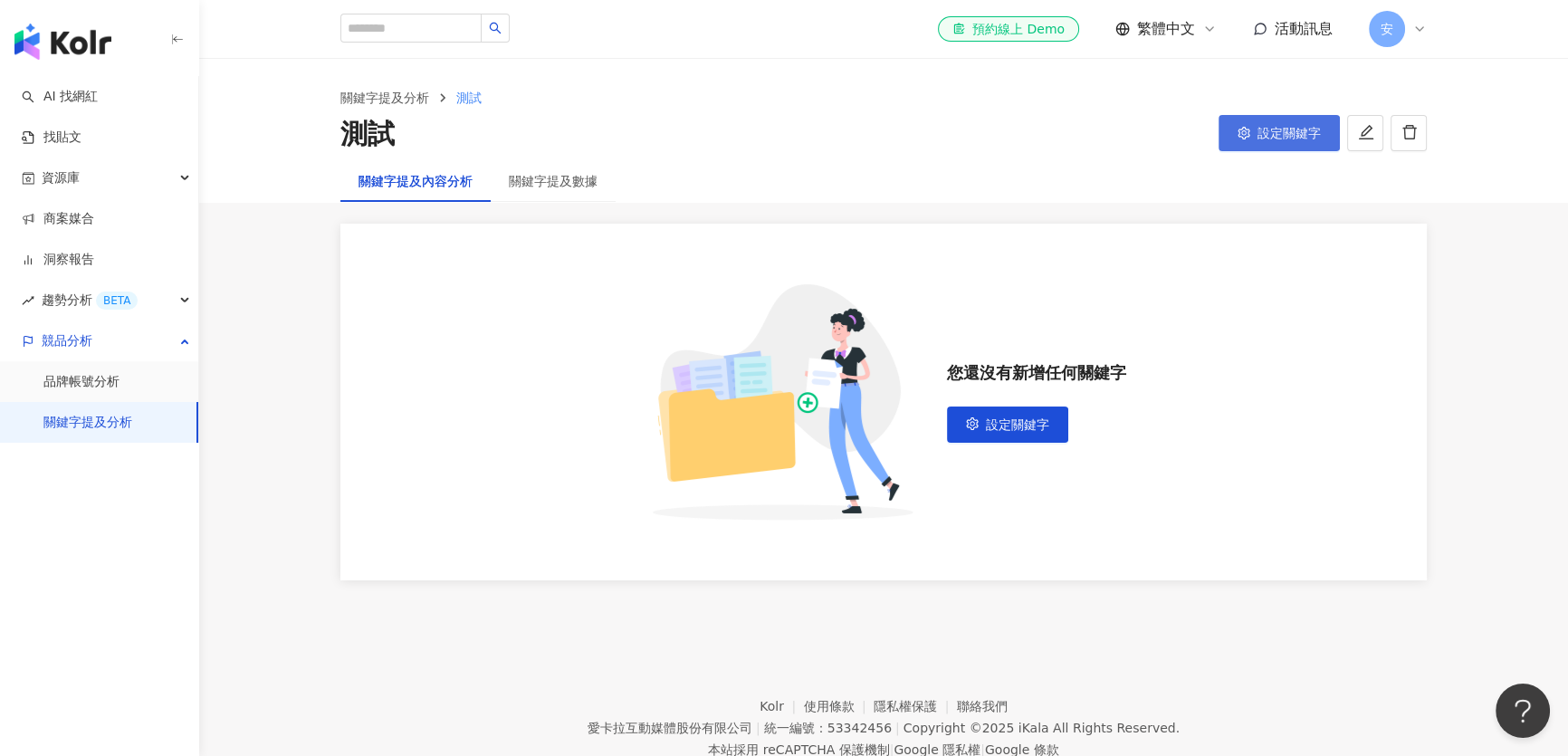
click at [1271, 128] on span "設定關鍵字" at bounding box center [1289, 133] width 63 height 15
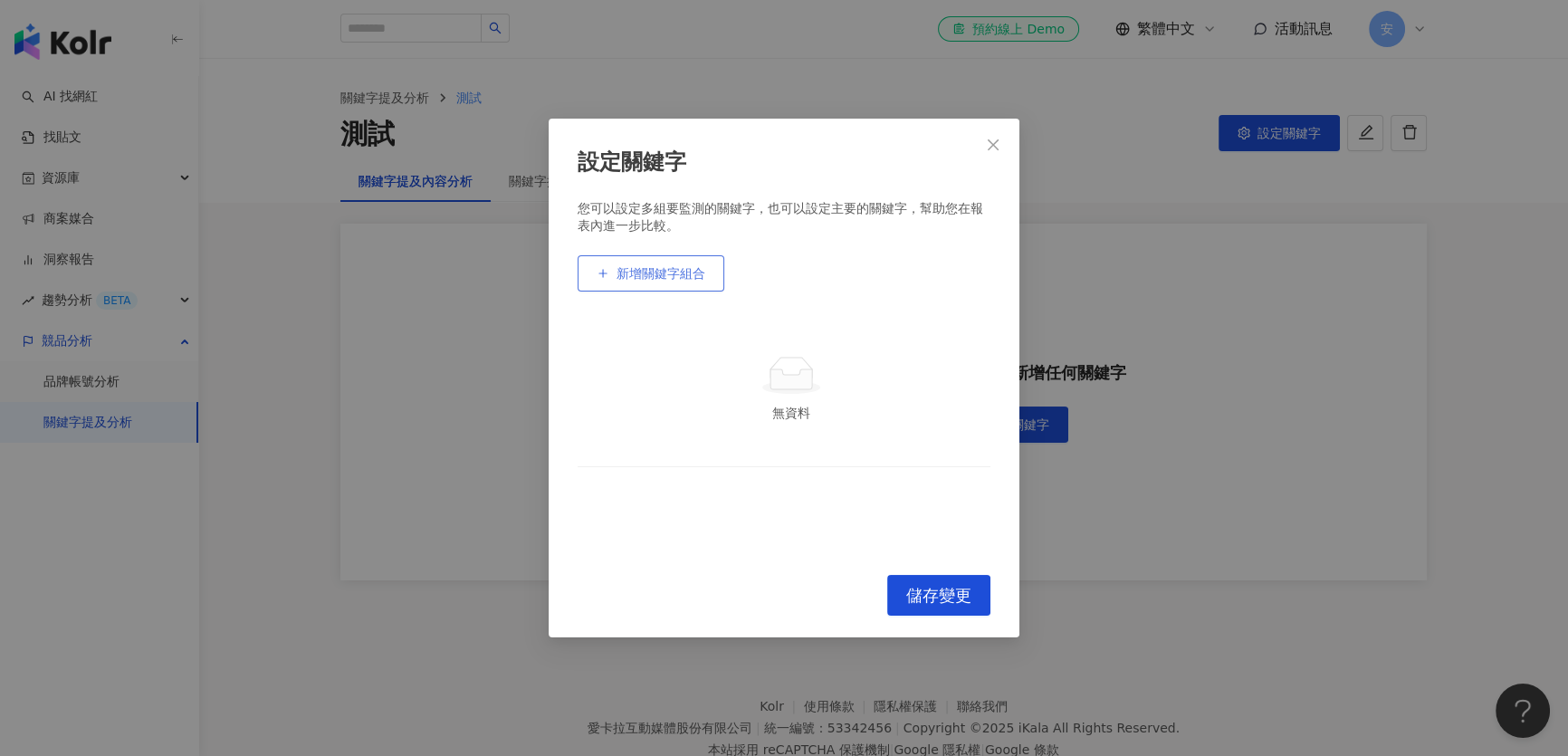
click at [640, 280] on span "新增關鍵字組合" at bounding box center [660, 273] width 89 height 15
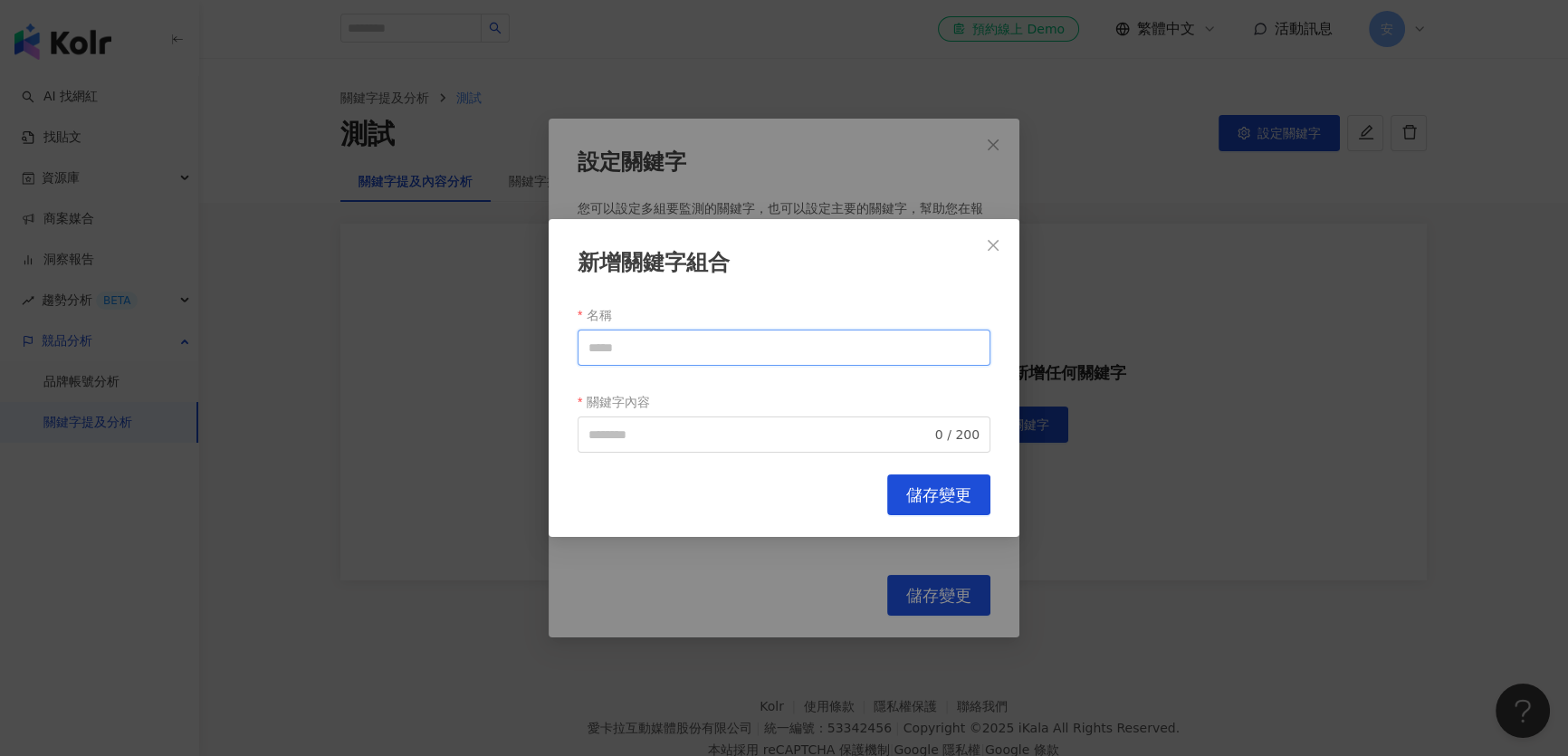
click at [653, 354] on input "名稱" at bounding box center [784, 348] width 413 height 36
type input "***"
click at [703, 442] on input "關鍵字內容" at bounding box center [760, 435] width 343 height 20
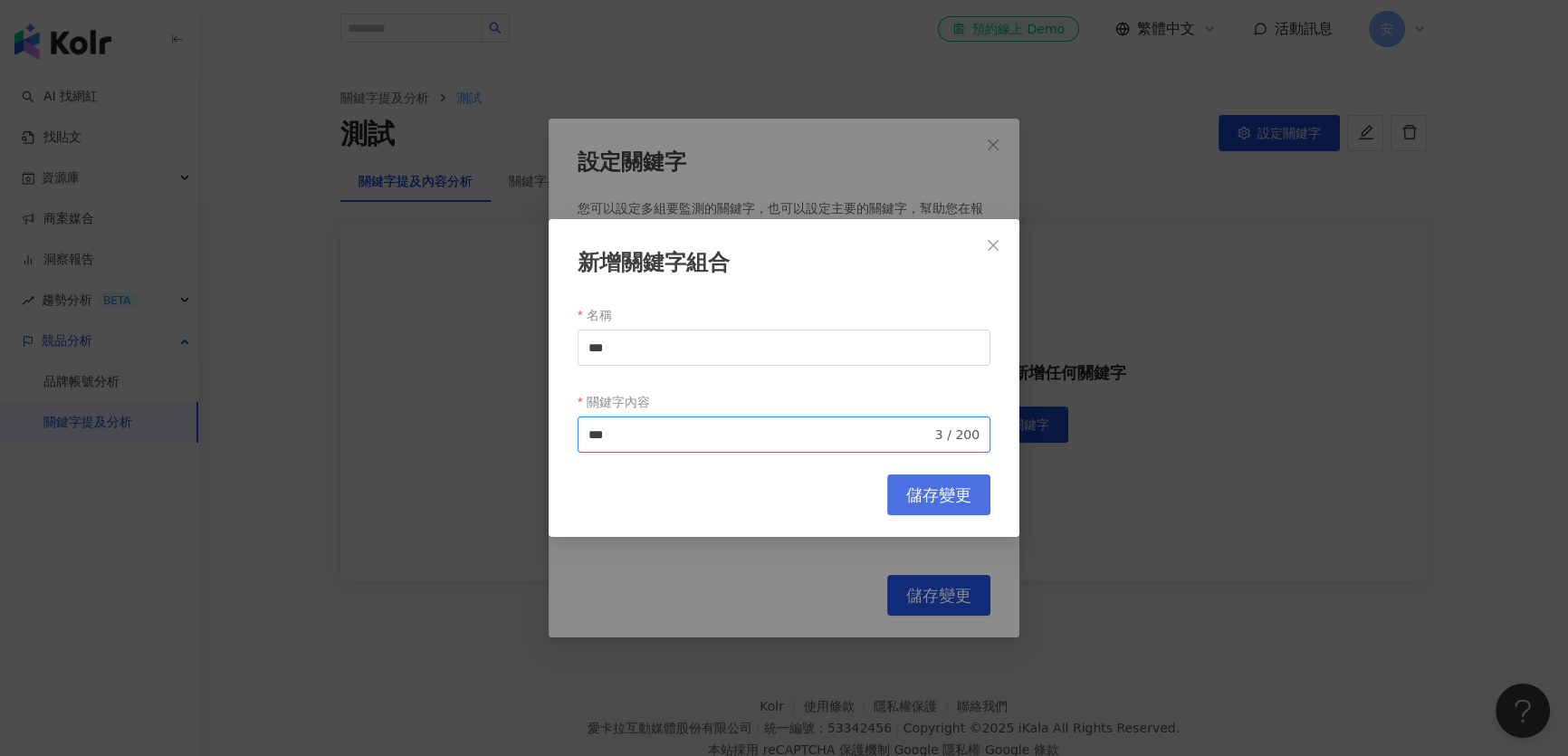
type input "***"
click at [926, 492] on span "儲存變更" at bounding box center [938, 495] width 65 height 20
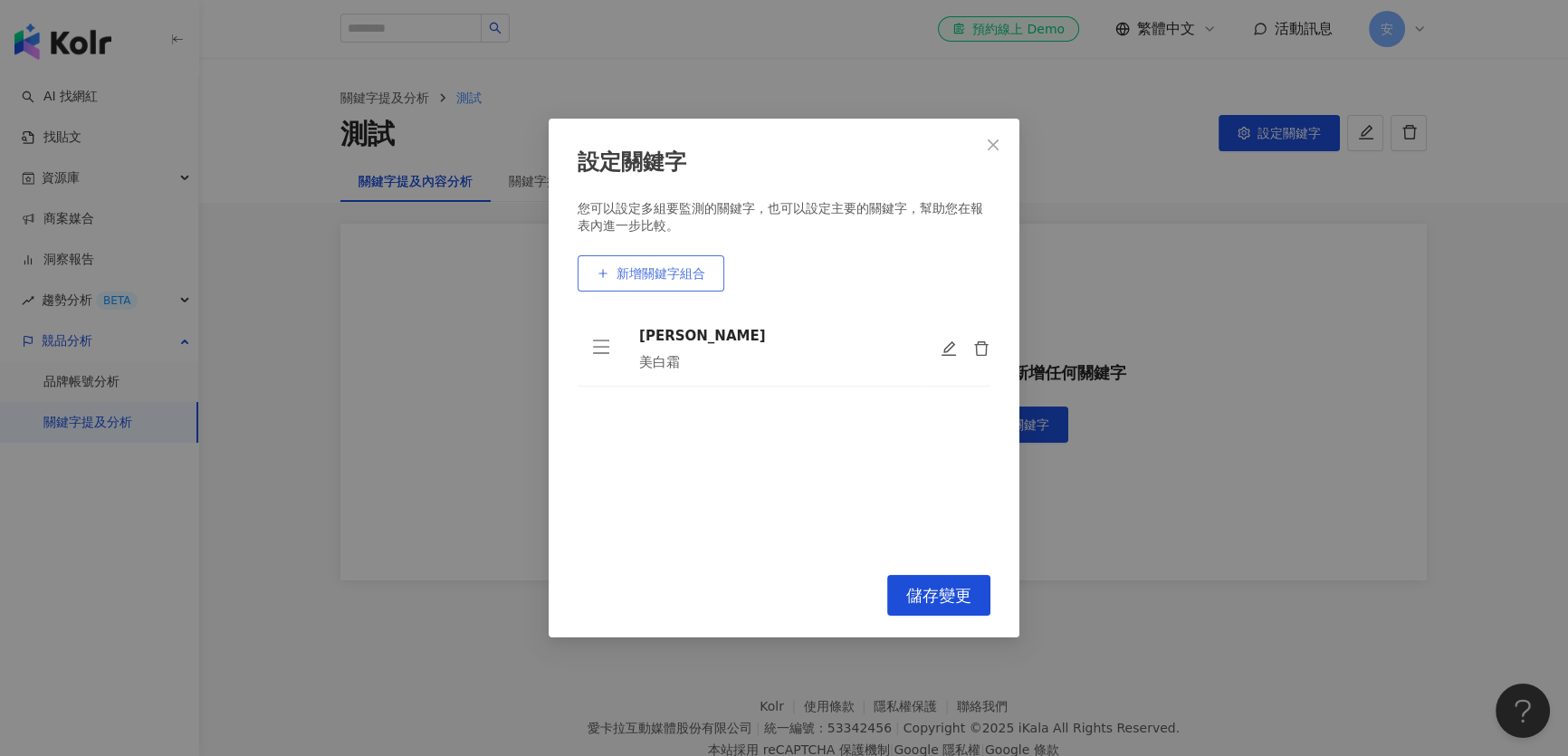
click at [679, 280] on span "新增關鍵字組合" at bounding box center [660, 273] width 89 height 15
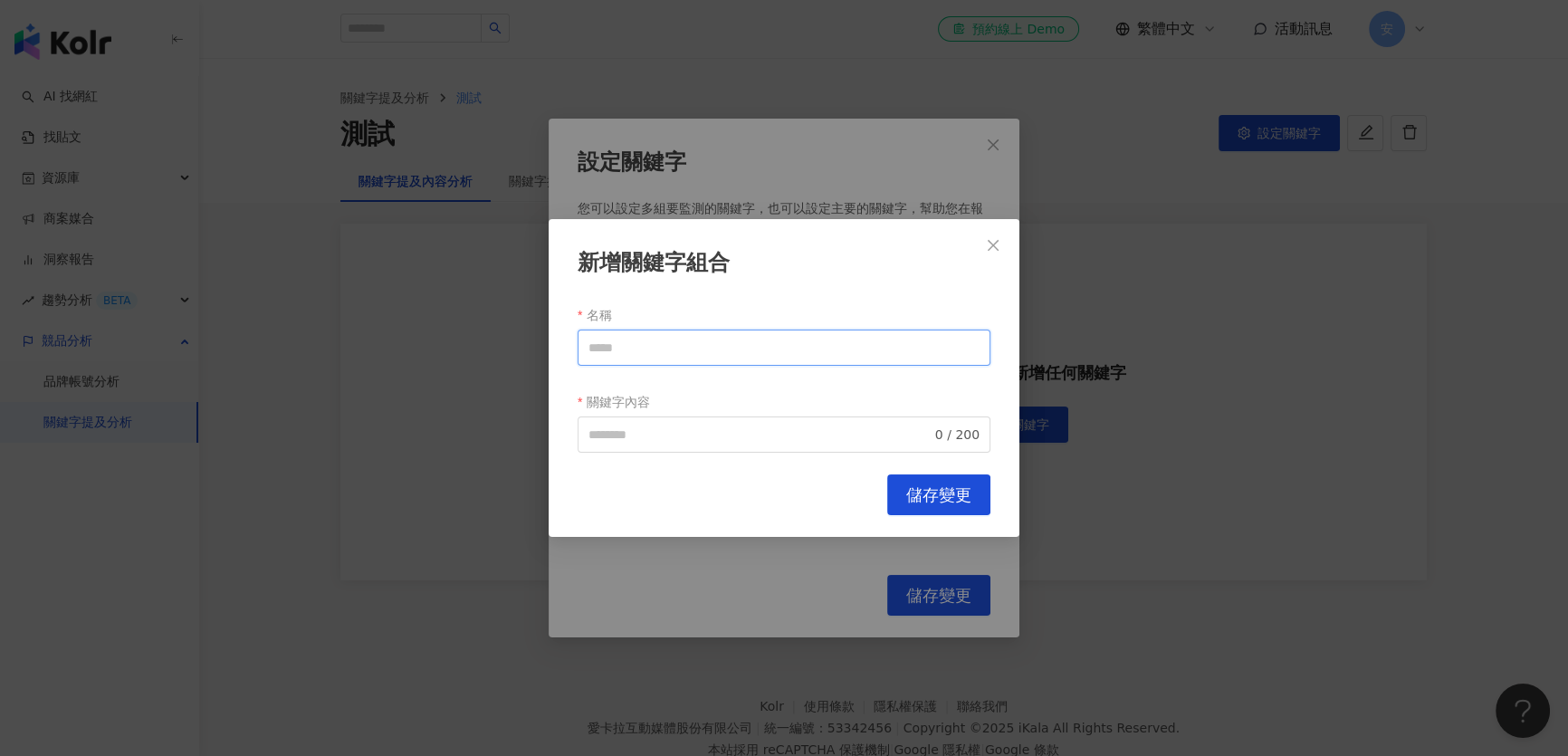
click at [678, 364] on input "名稱" at bounding box center [784, 348] width 413 height 36
type input "*"
click at [629, 356] on input "名稱" at bounding box center [784, 348] width 413 height 36
paste input "*******"
type input "*******"
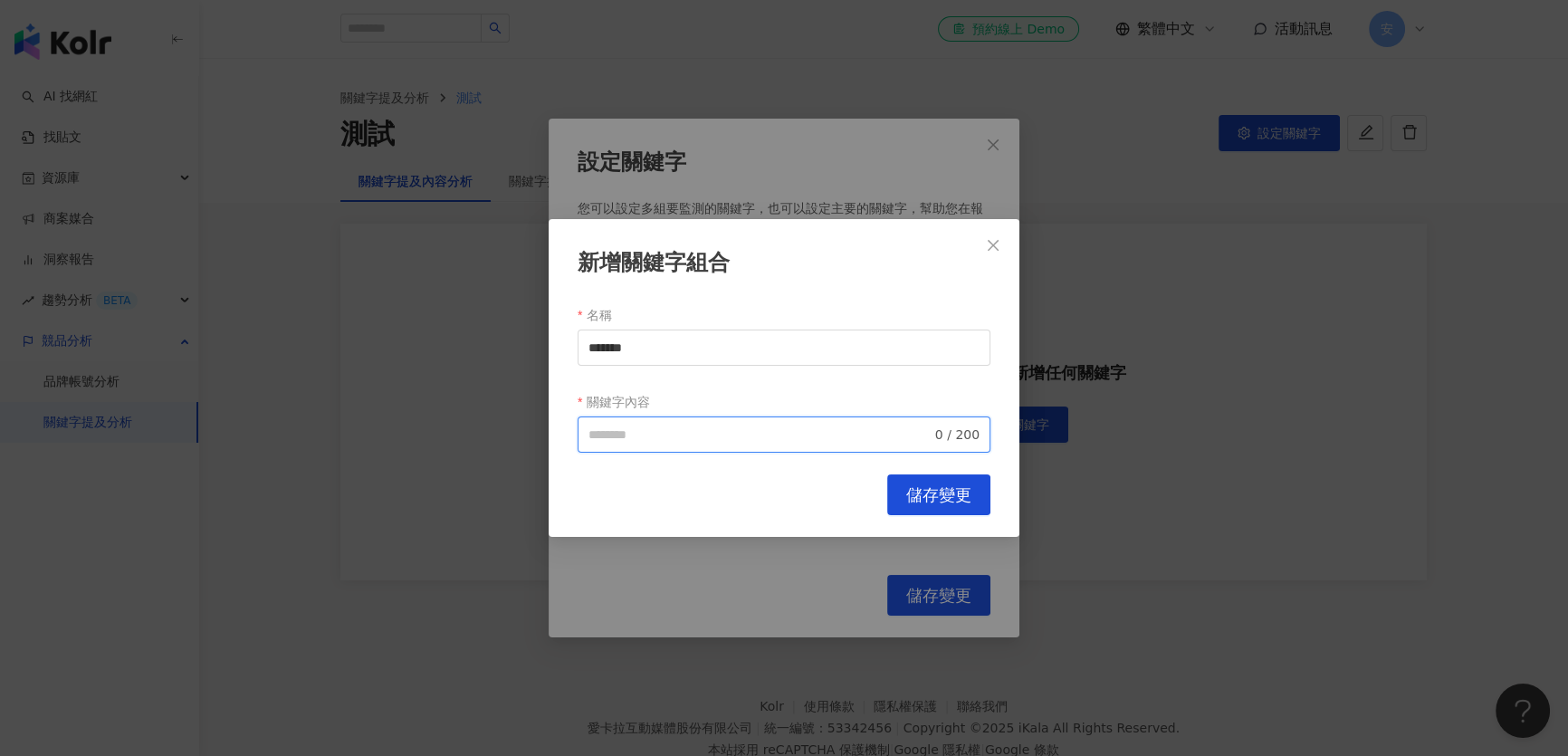
click at [650, 441] on input "關鍵字內容" at bounding box center [760, 435] width 343 height 20
paste input "*****"
type input "*****"
click at [653, 354] on input "*******" at bounding box center [784, 348] width 413 height 36
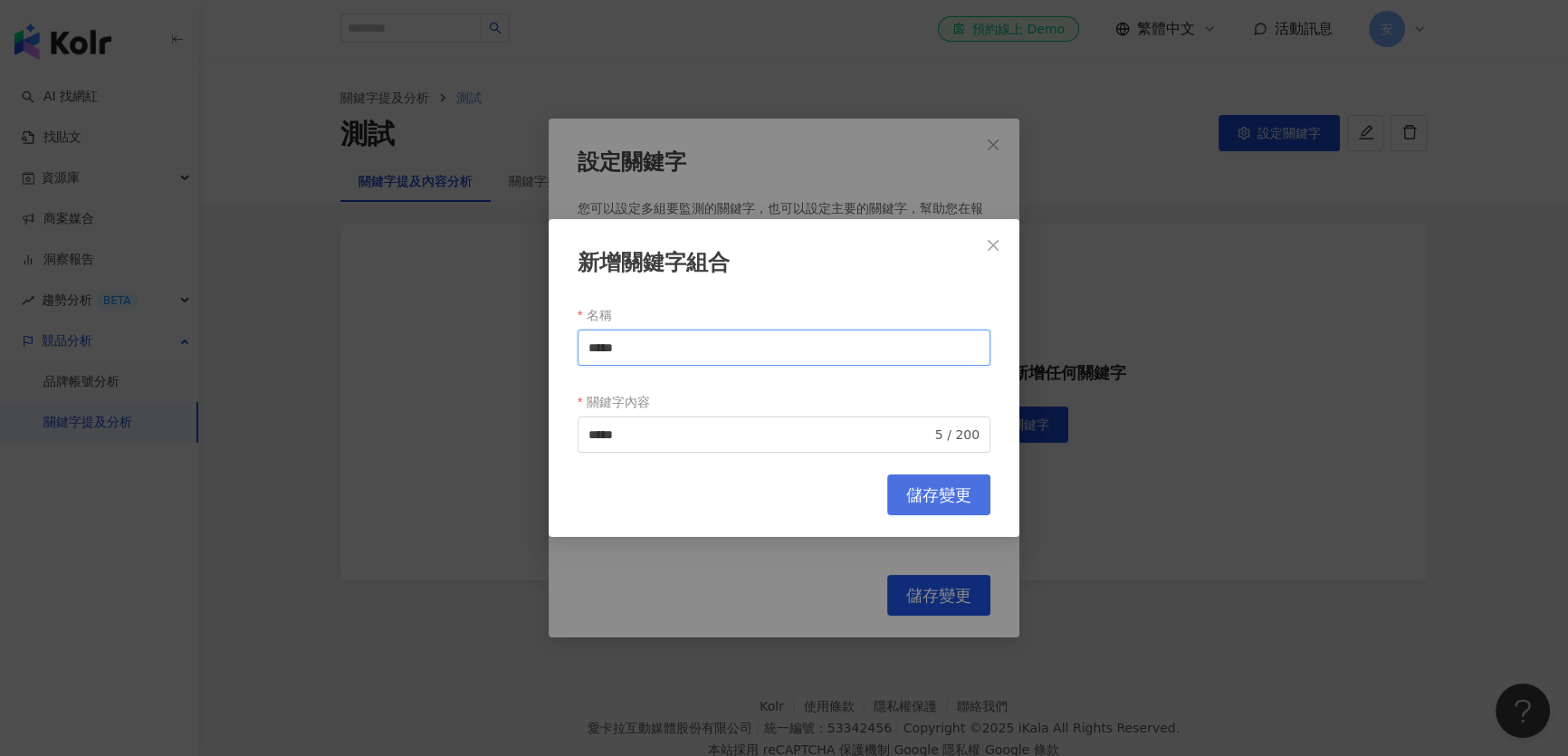
type input "****"
click at [961, 481] on button "儲存變更" at bounding box center [939, 495] width 103 height 41
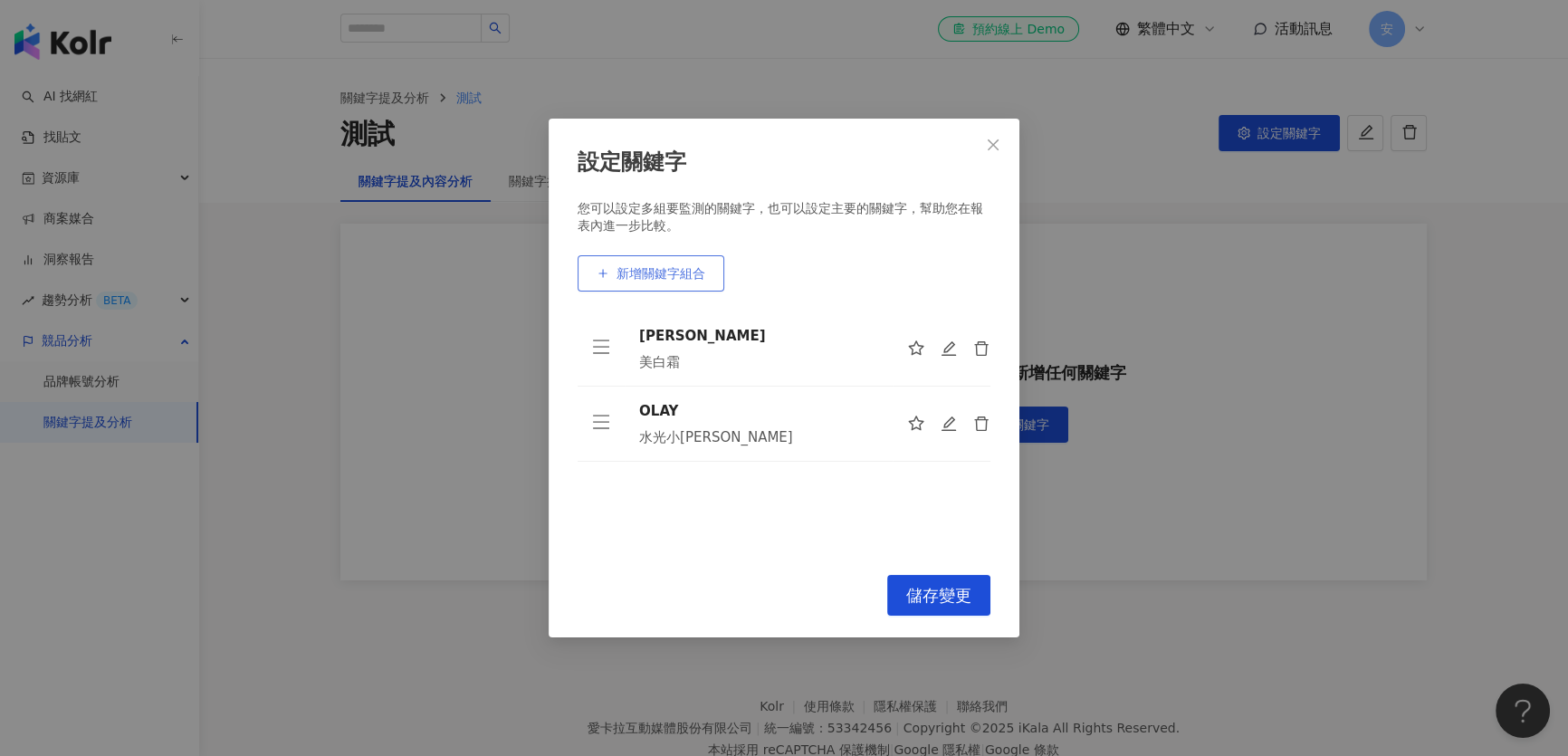
click at [660, 271] on span "新增關鍵字組合" at bounding box center [660, 273] width 89 height 15
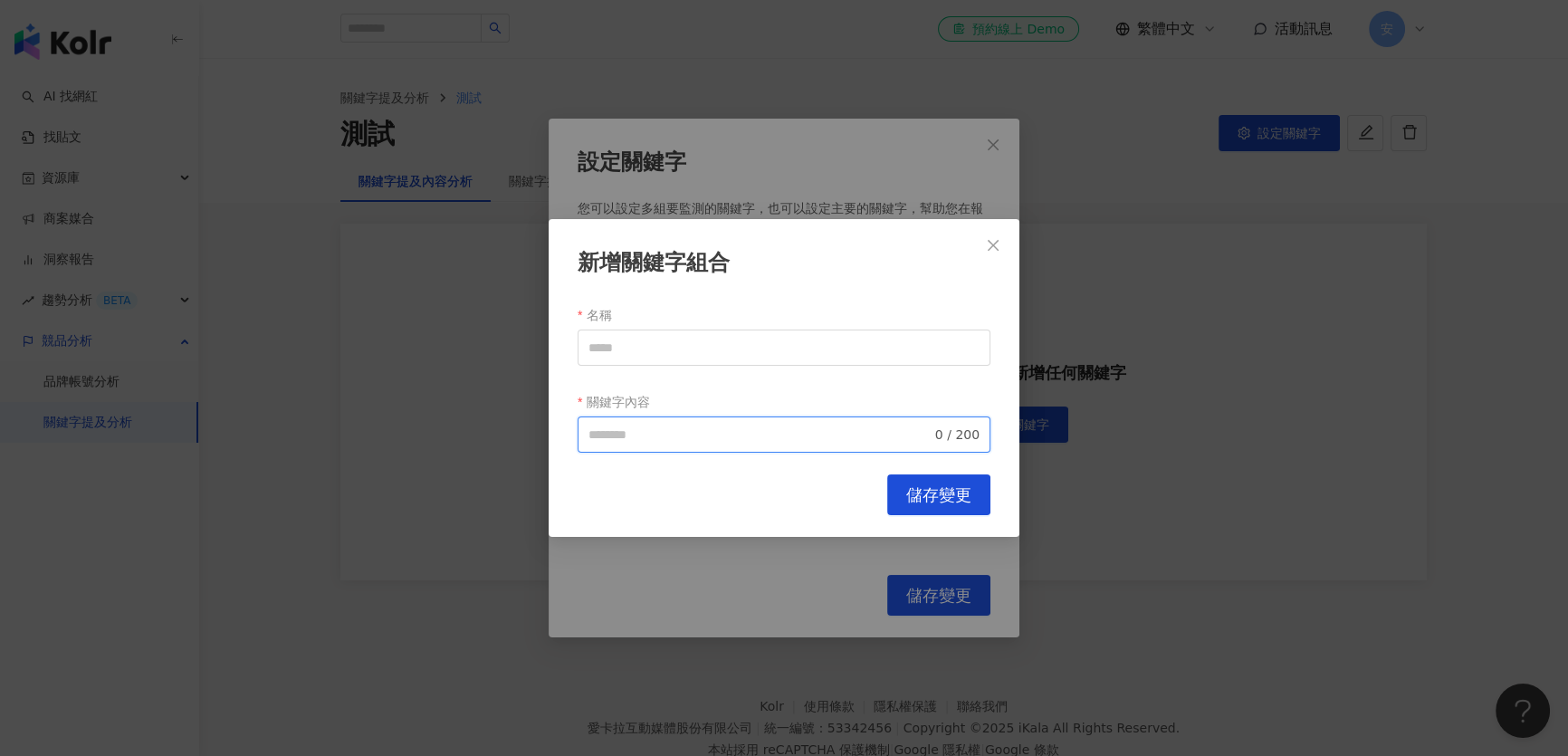
click at [668, 431] on input "關鍵字內容" at bounding box center [760, 435] width 343 height 20
paste input "******"
type input "******"
click at [632, 351] on input "名稱" at bounding box center [784, 348] width 413 height 36
paste input "***"
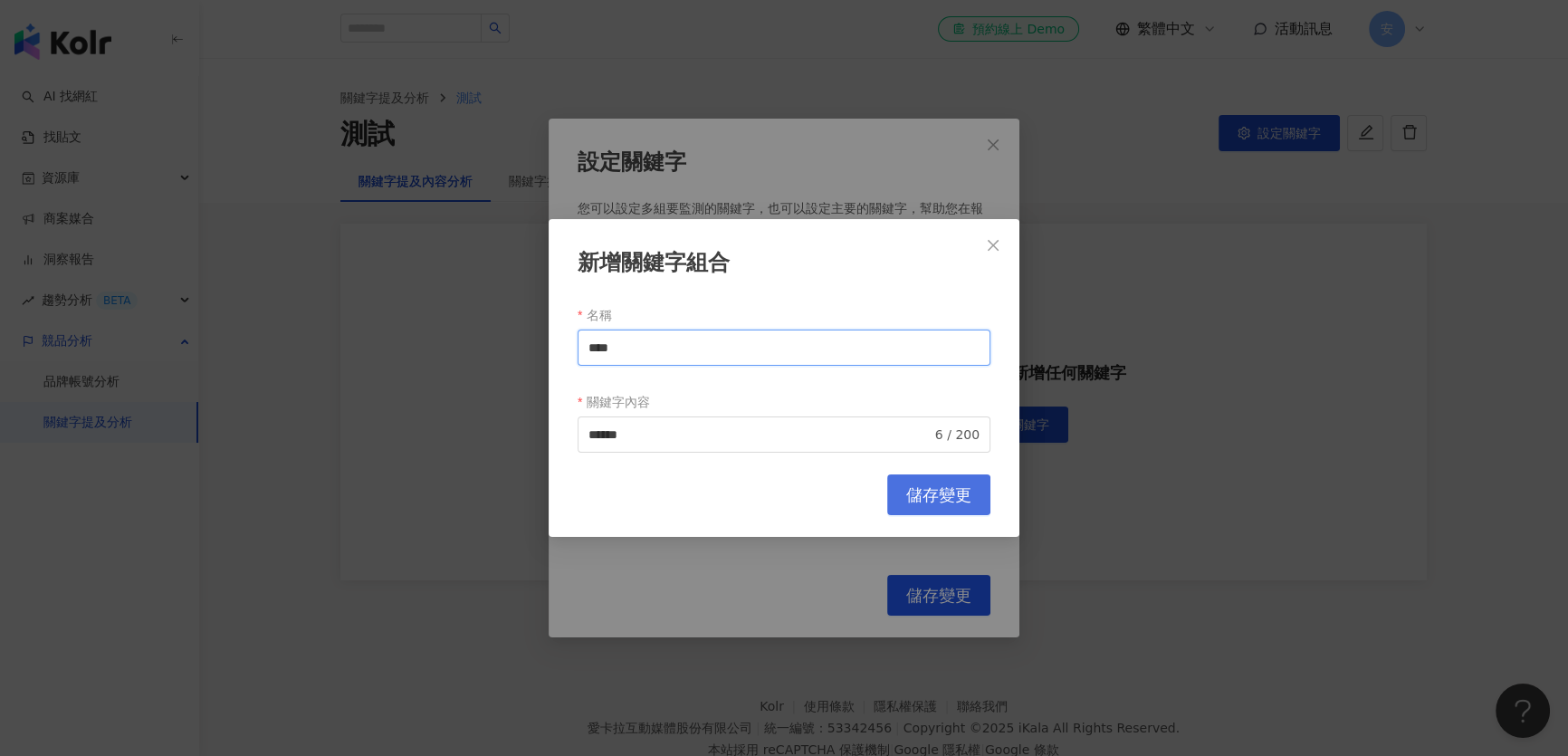
type input "***"
click at [933, 498] on span "儲存變更" at bounding box center [938, 495] width 65 height 20
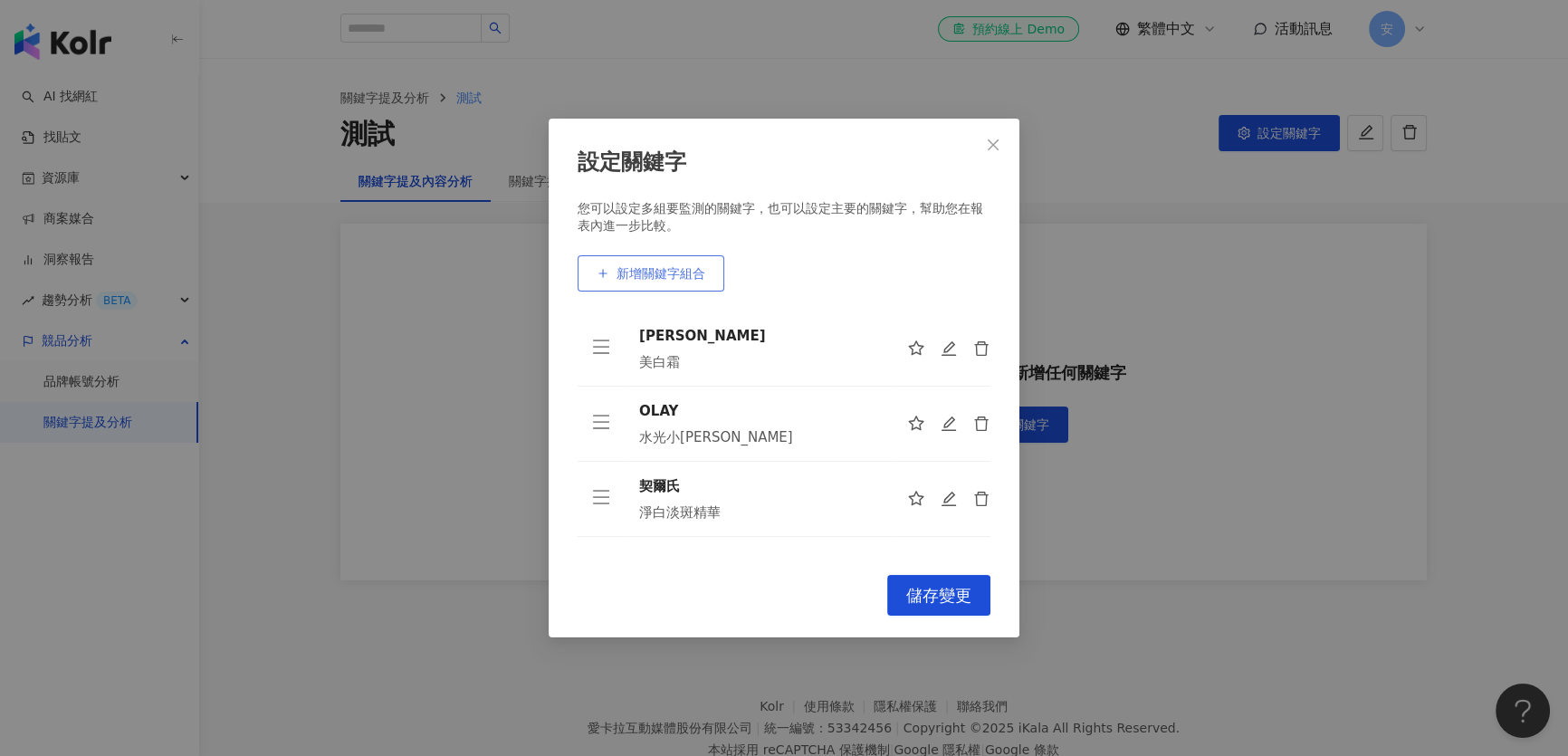
click at [627, 268] on span "新增關鍵字組合" at bounding box center [660, 273] width 89 height 15
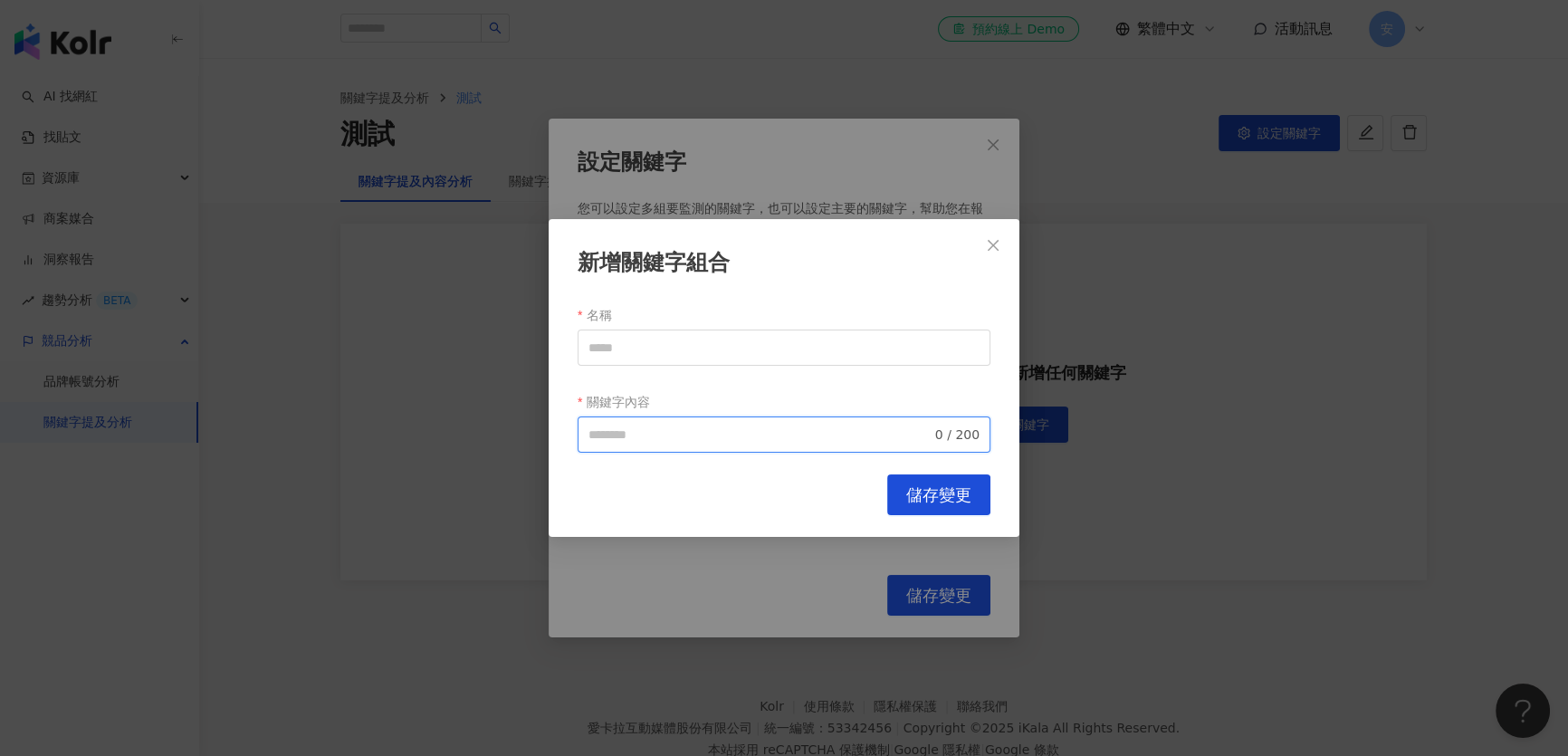
click at [656, 430] on input "關鍵字內容" at bounding box center [760, 435] width 343 height 20
paste input "*****"
type input "*****"
click at [691, 345] on input "名稱" at bounding box center [784, 348] width 413 height 36
paste input "*********"
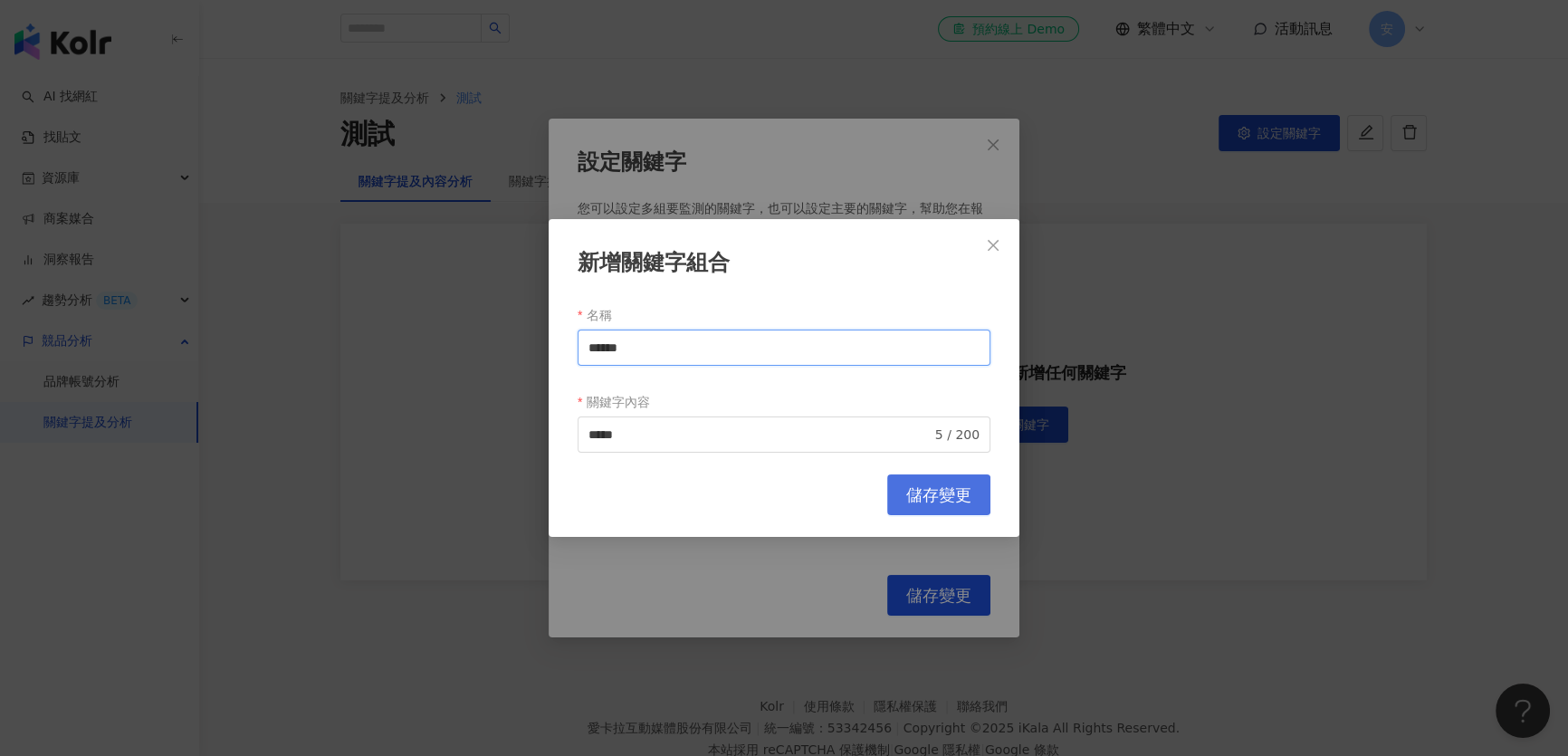
type input "*****"
click at [963, 498] on span "儲存變更" at bounding box center [938, 495] width 65 height 20
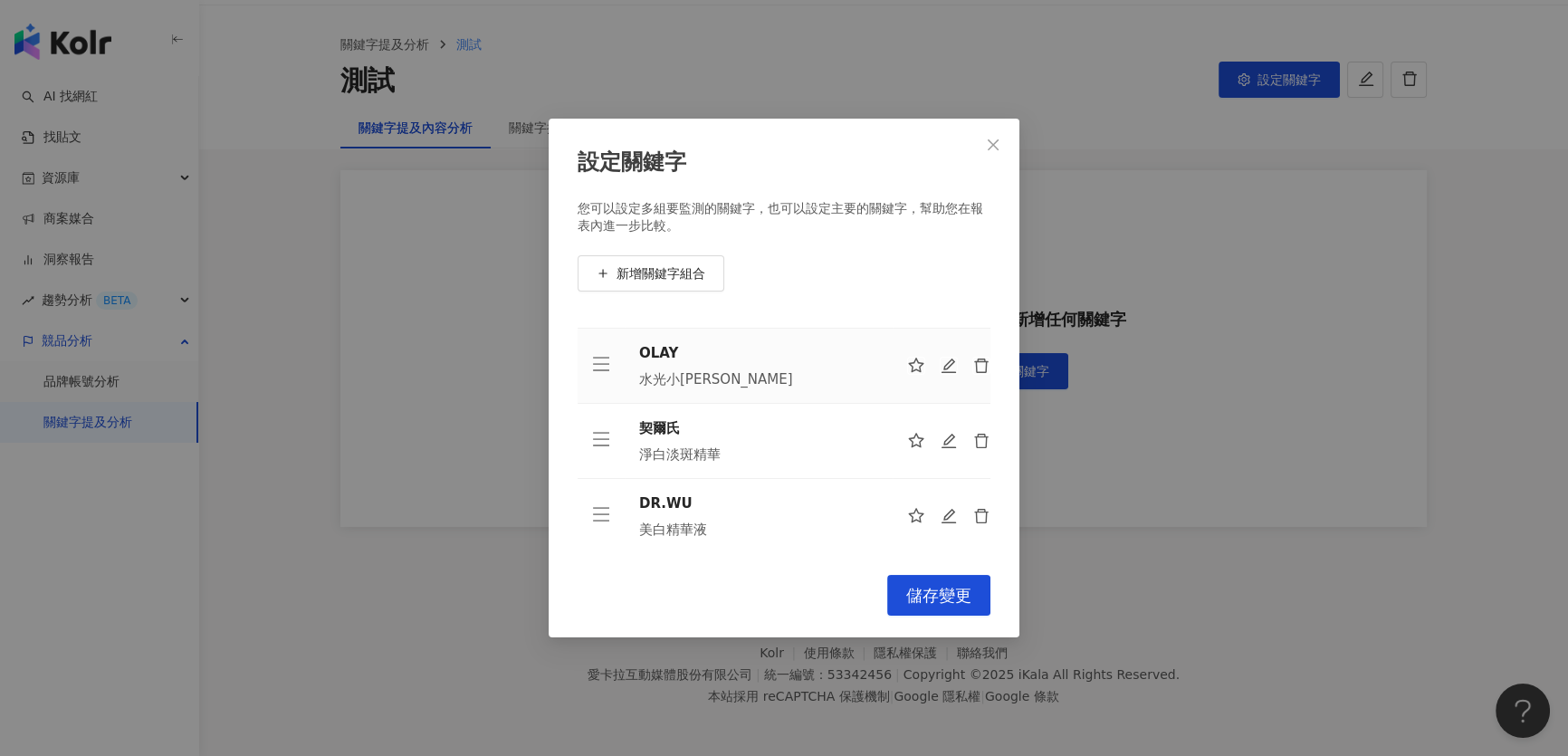
scroll to position [81, 0]
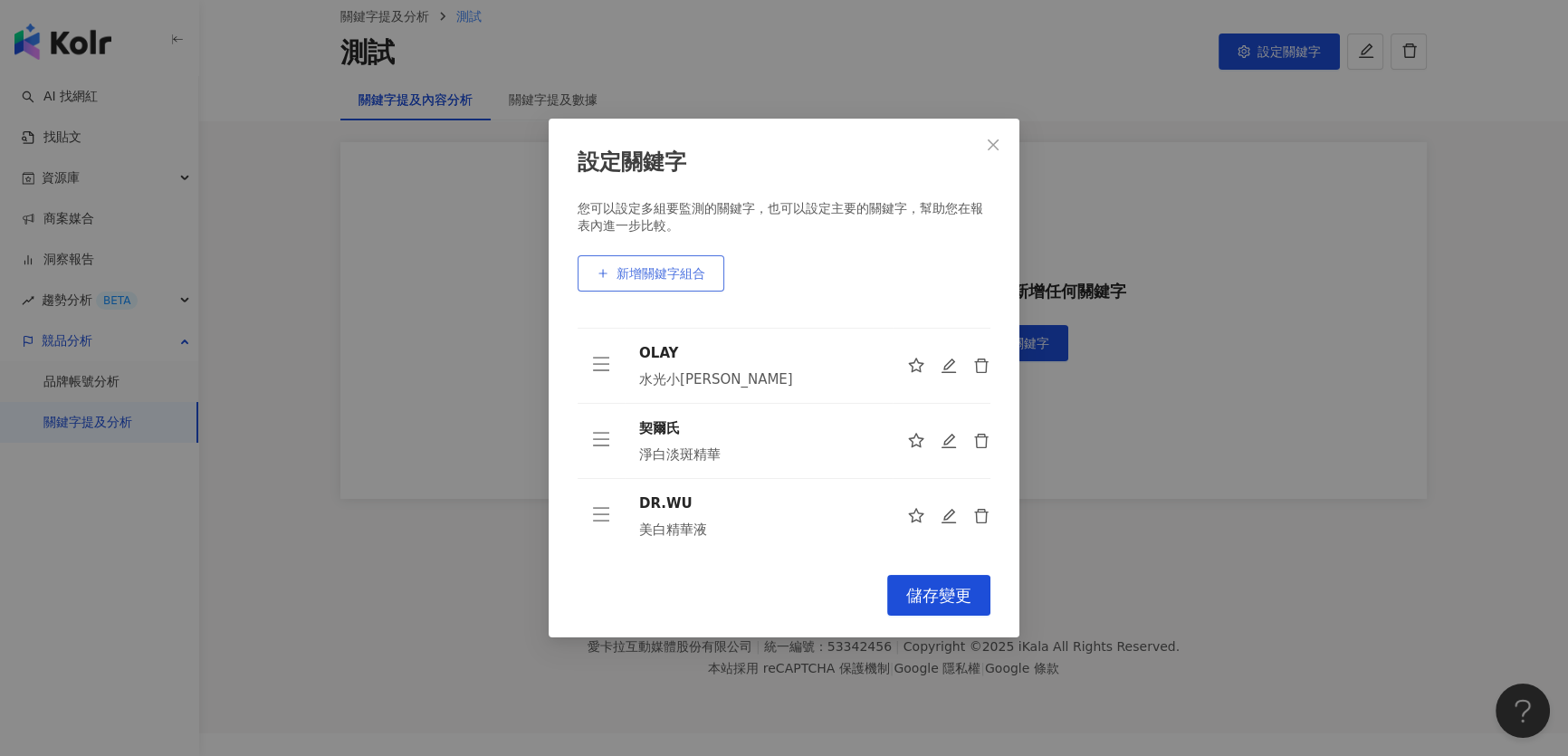
click at [672, 268] on span "新增關鍵字組合" at bounding box center [660, 273] width 89 height 15
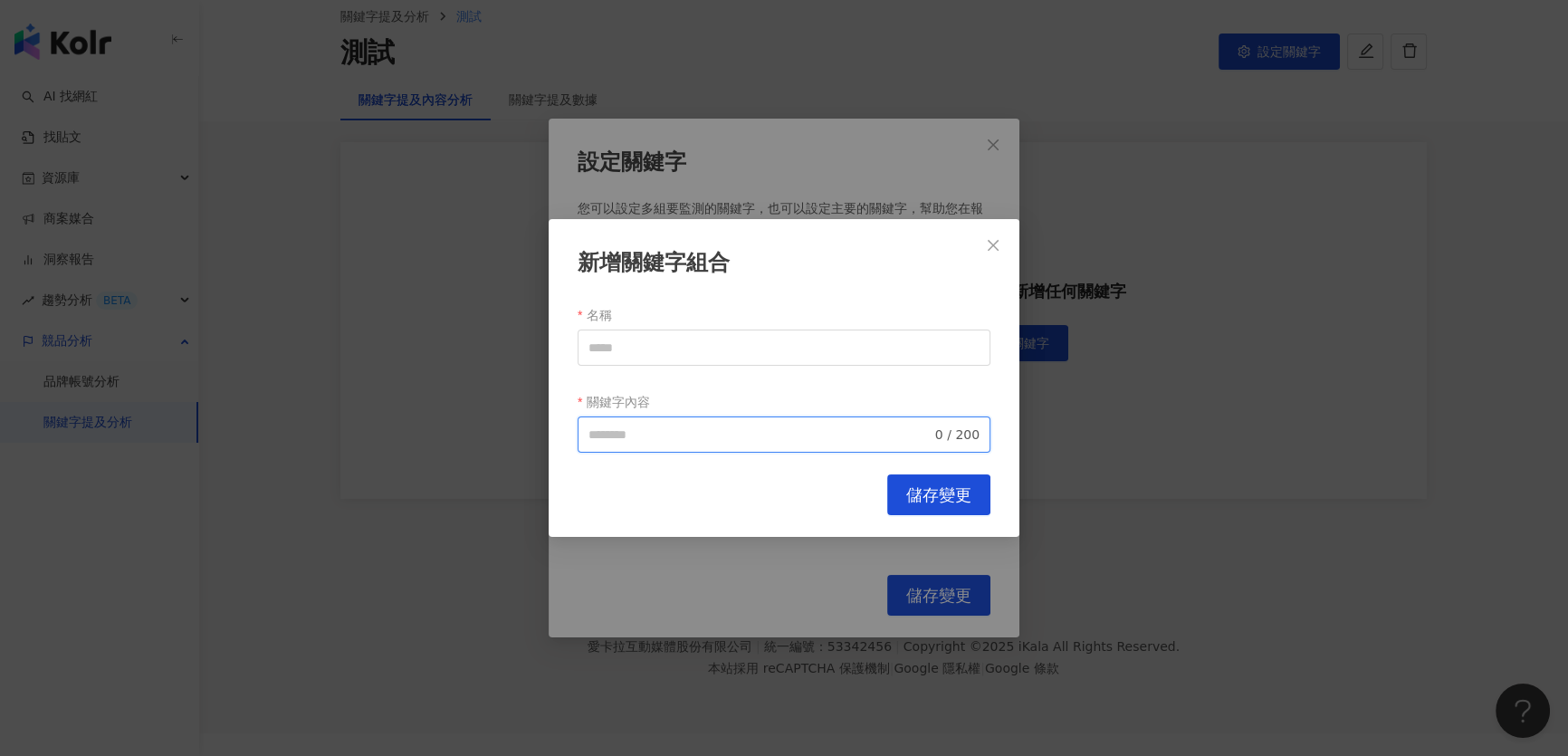
click at [651, 434] on input "關鍵字內容" at bounding box center [760, 435] width 343 height 20
paste input "******"
type input "******"
click at [614, 348] on input "名稱" at bounding box center [784, 348] width 413 height 36
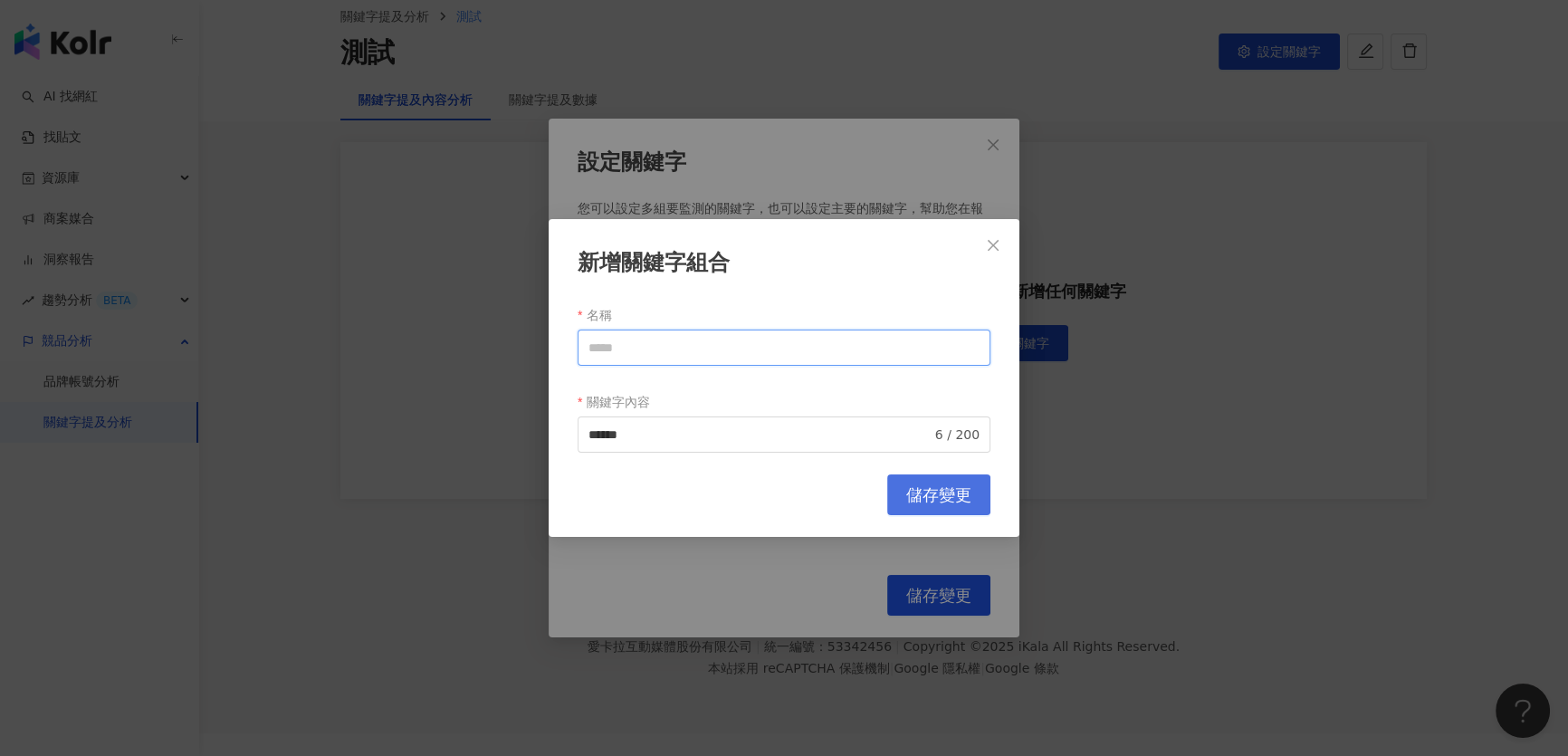
paste input "***"
type input "***"
click at [933, 488] on span "儲存變更" at bounding box center [938, 495] width 65 height 20
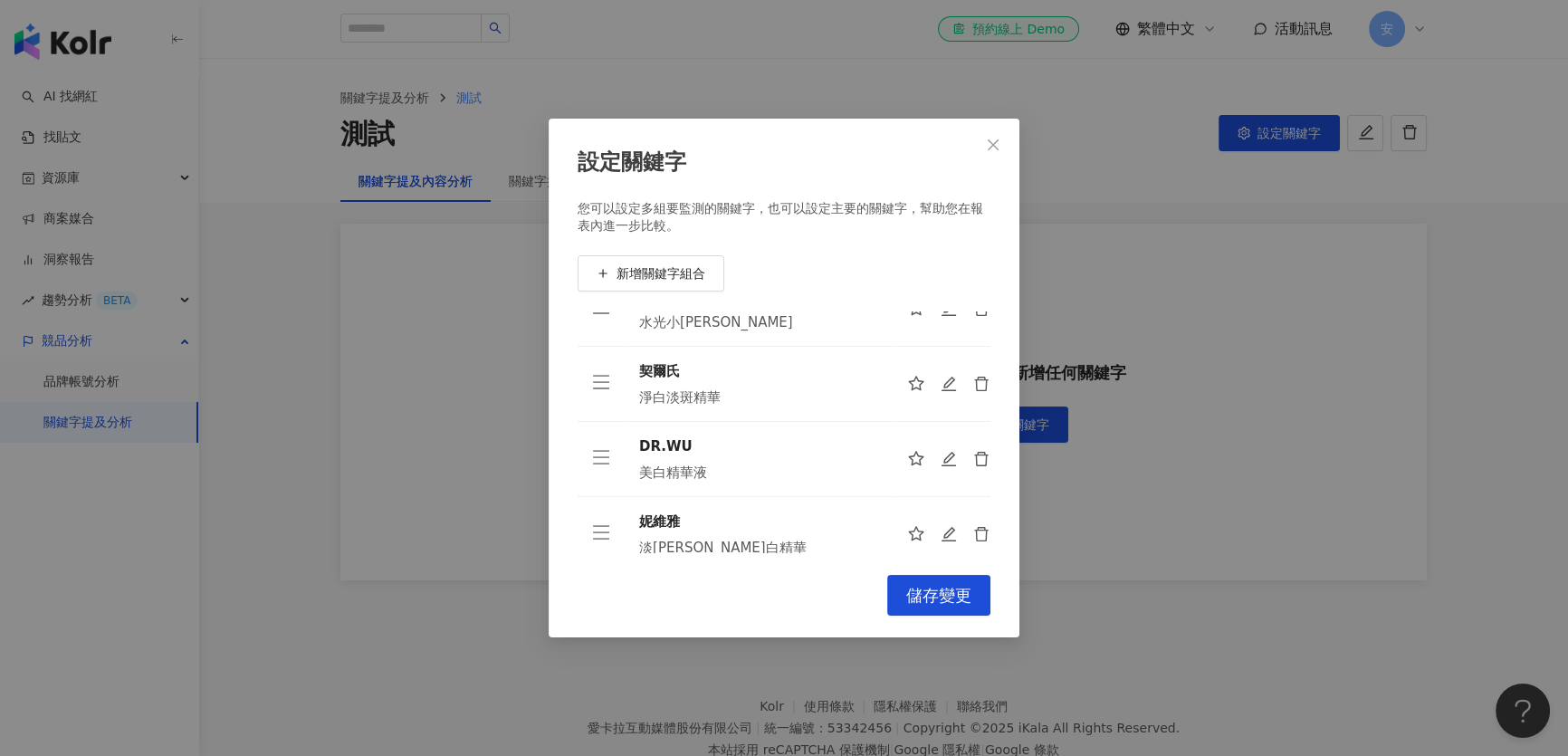
scroll to position [133, 0]
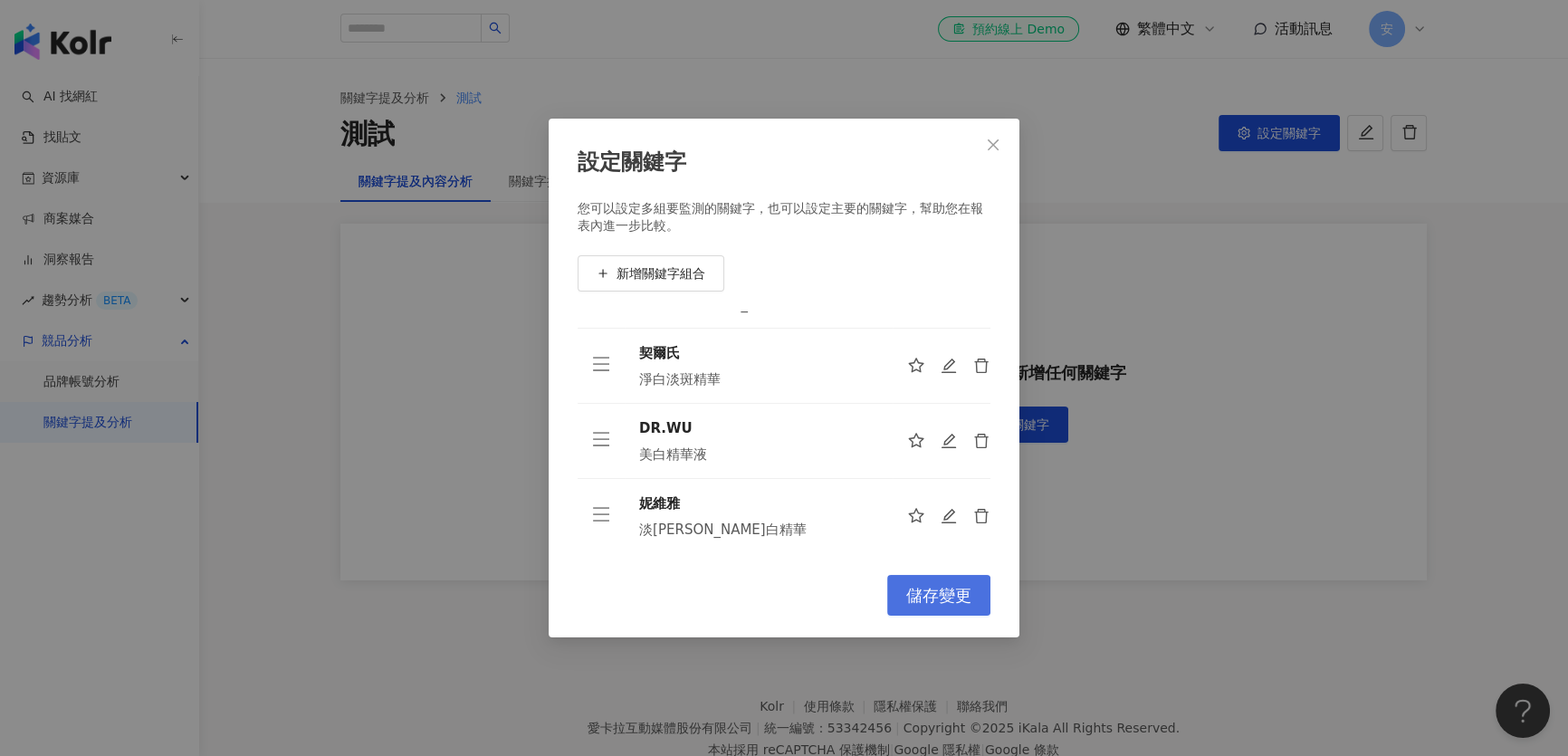
click at [940, 602] on span "儲存變更" at bounding box center [938, 596] width 65 height 20
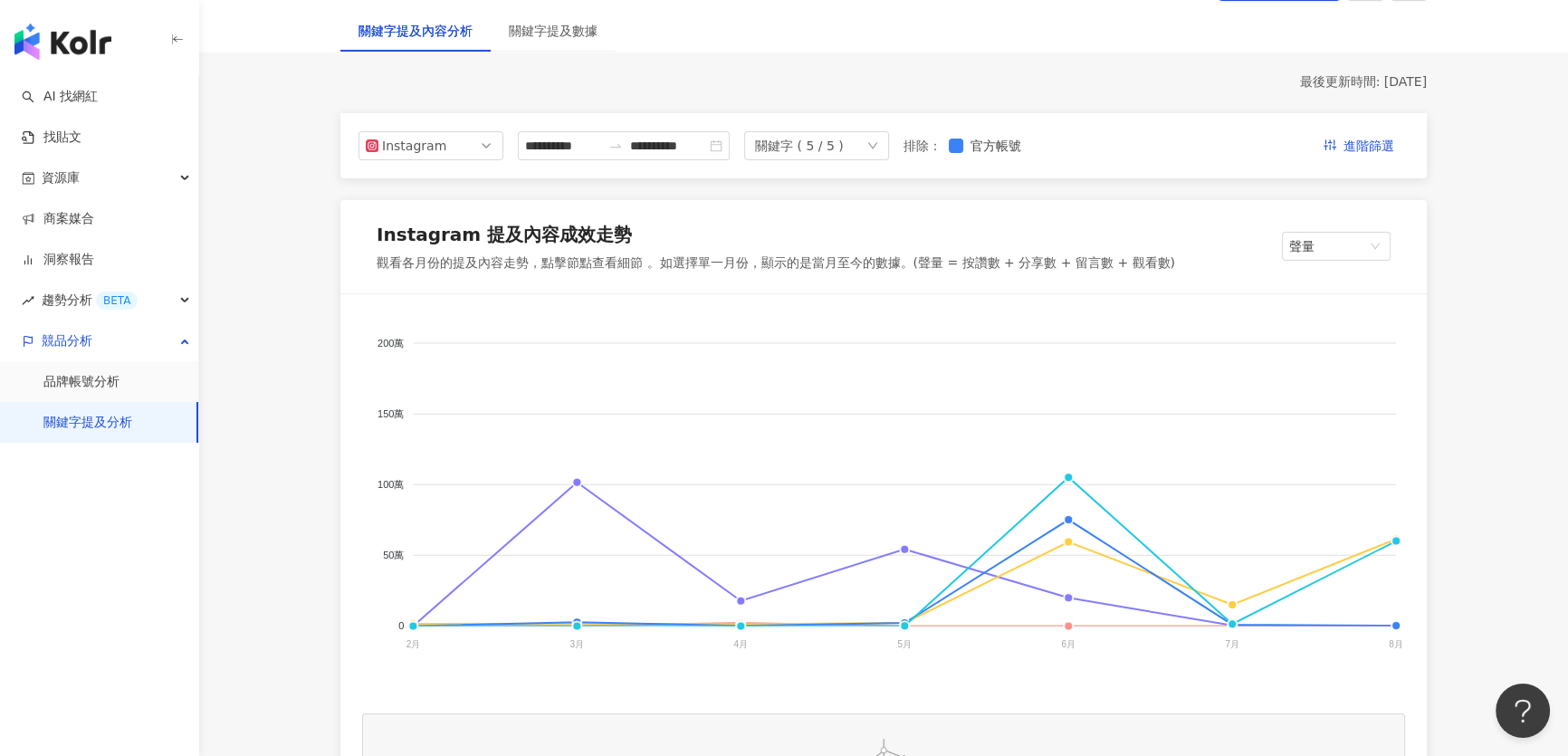
scroll to position [0, 0]
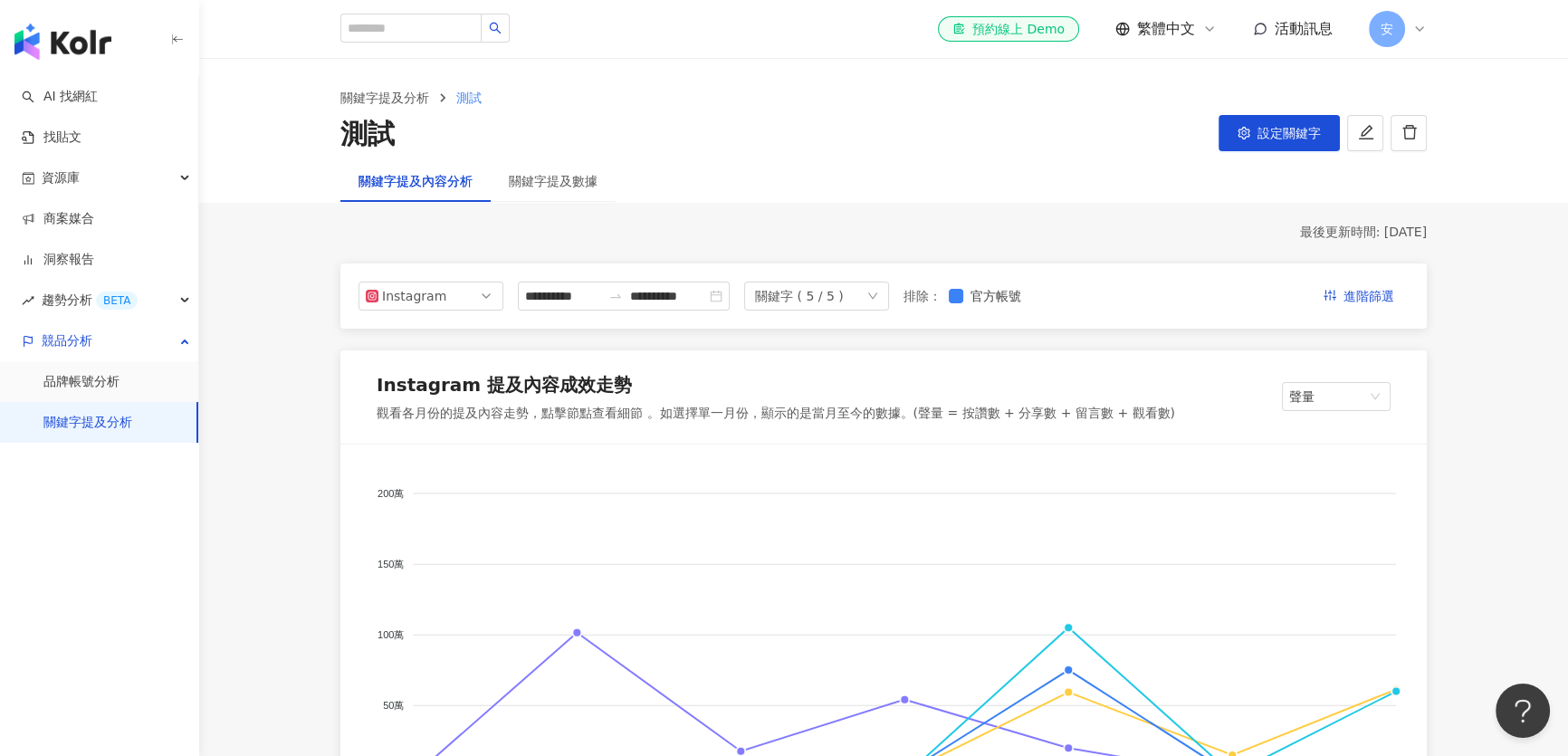
click at [581, 192] on div "關鍵字提及數據" at bounding box center [554, 181] width 125 height 42
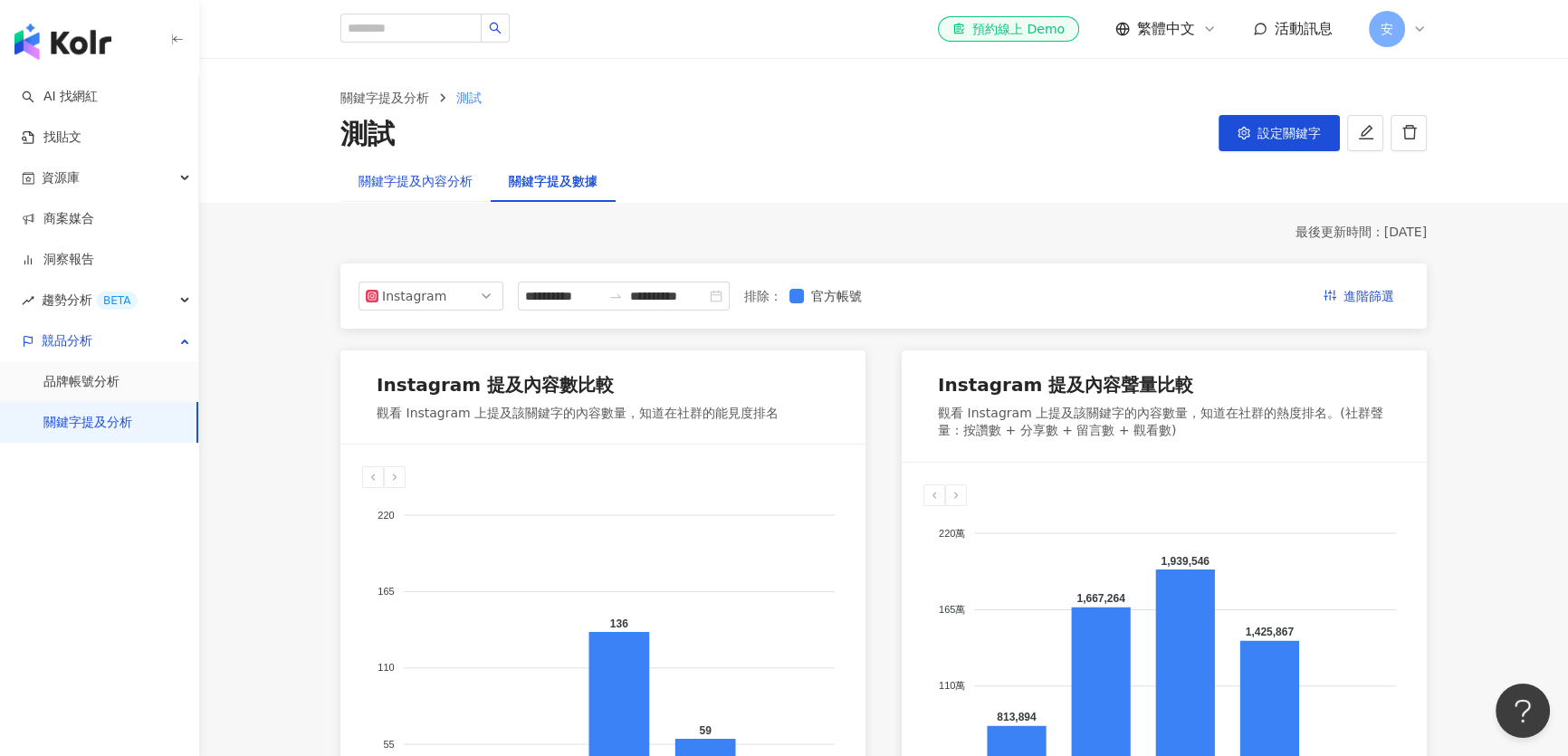
click at [432, 188] on div "關鍵字提及內容分析" at bounding box center [415, 181] width 114 height 20
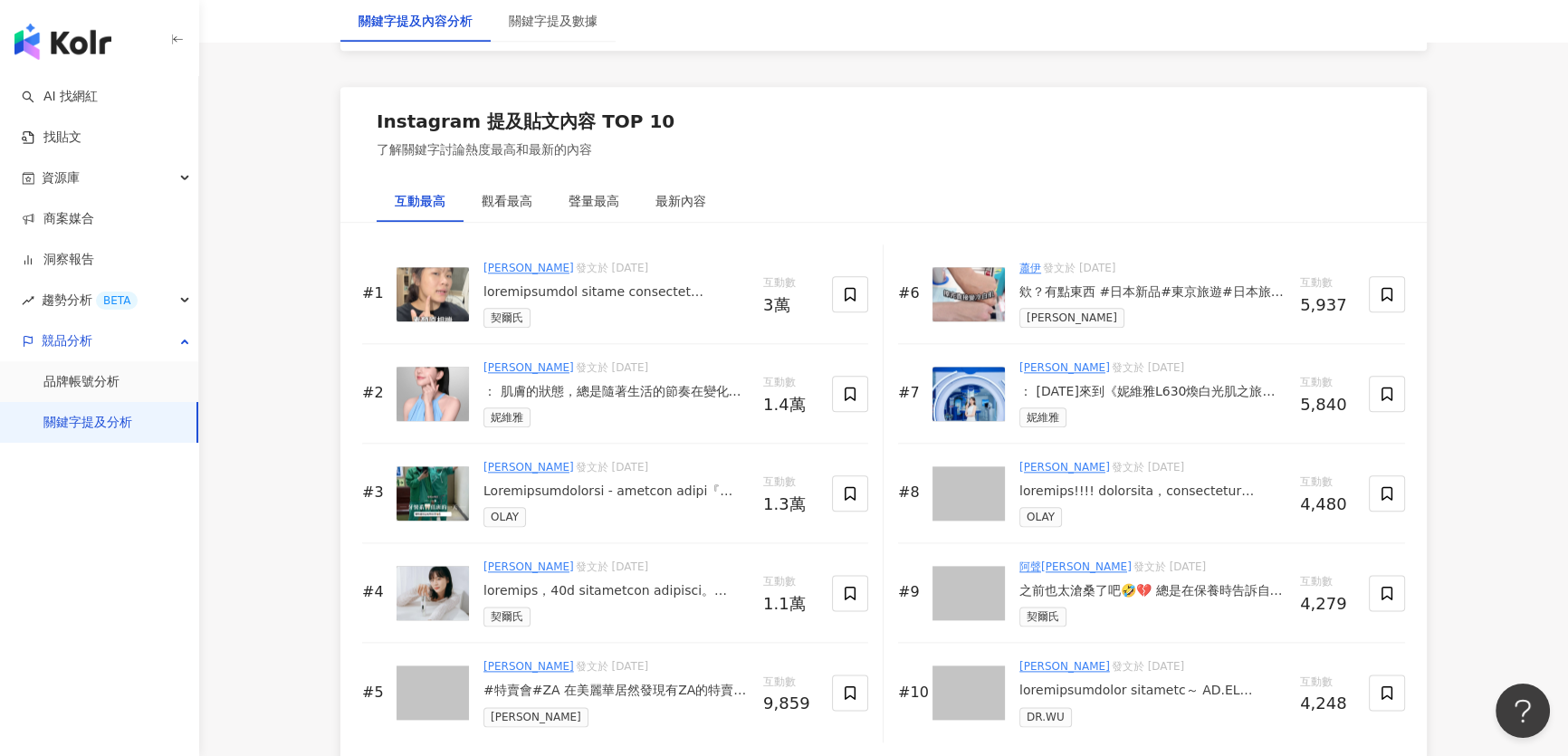
scroll to position [2798, 0]
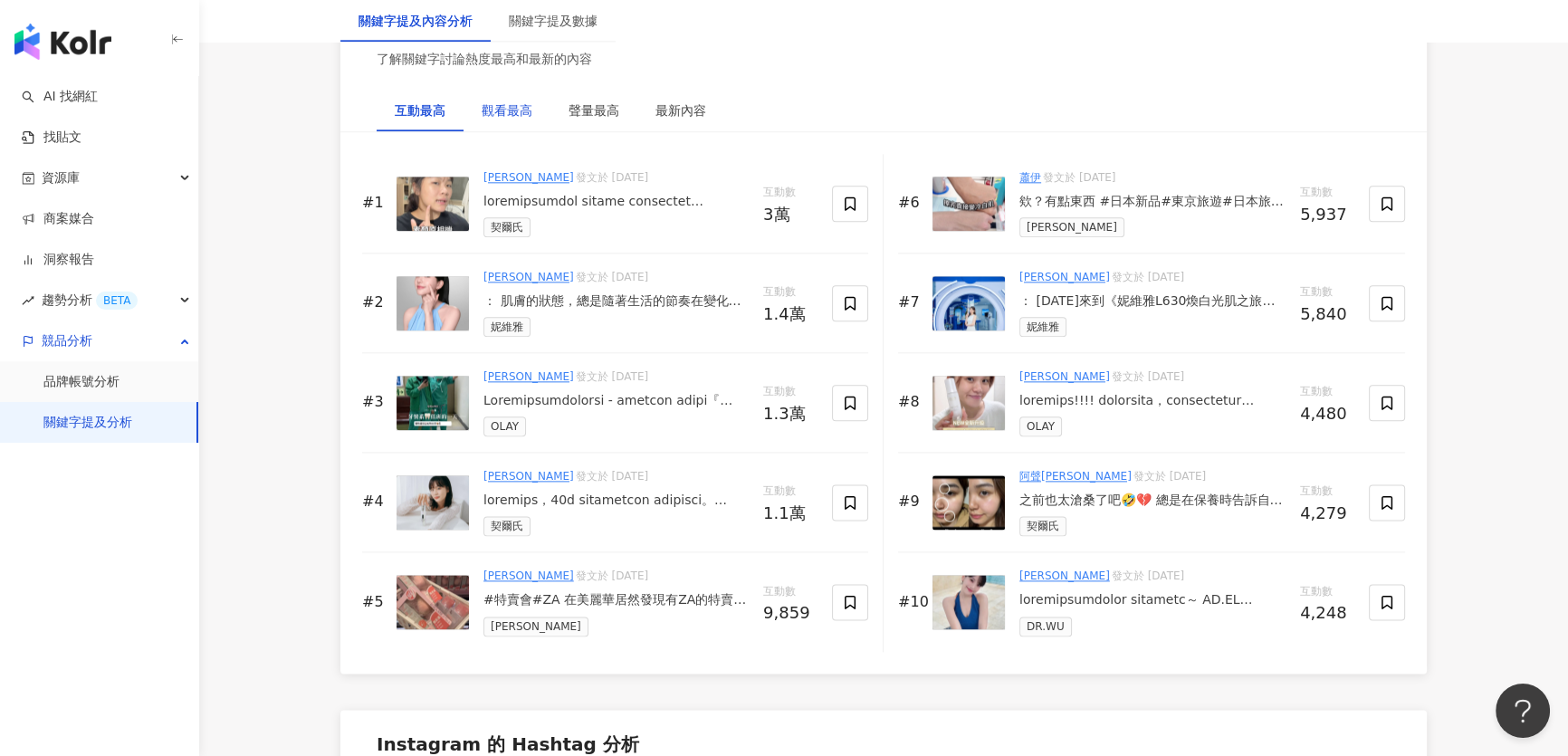
click at [515, 104] on div "觀看最高" at bounding box center [507, 110] width 51 height 20
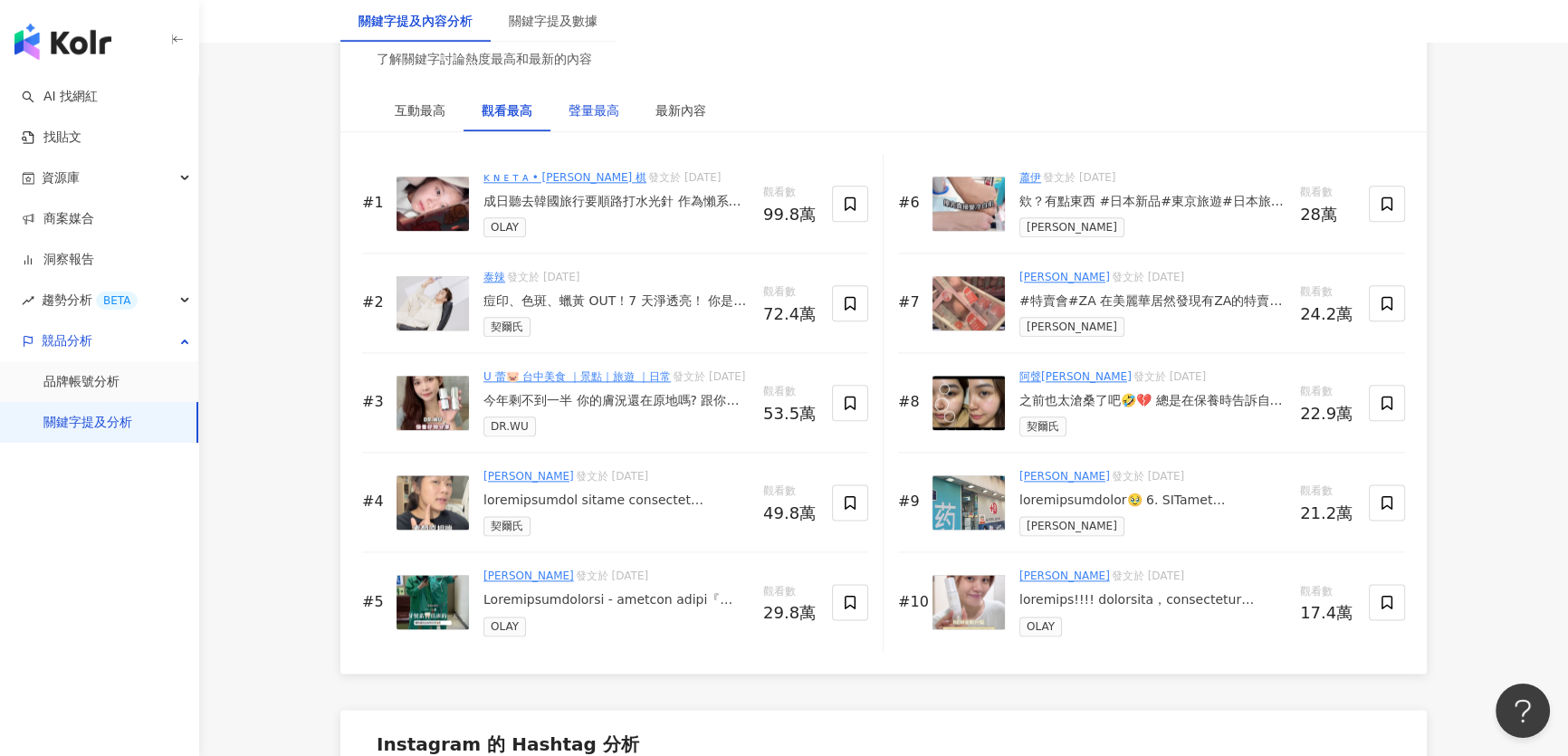
click at [597, 107] on div "聲量最高" at bounding box center [594, 110] width 51 height 20
click at [679, 109] on div "最新內容" at bounding box center [681, 110] width 51 height 20
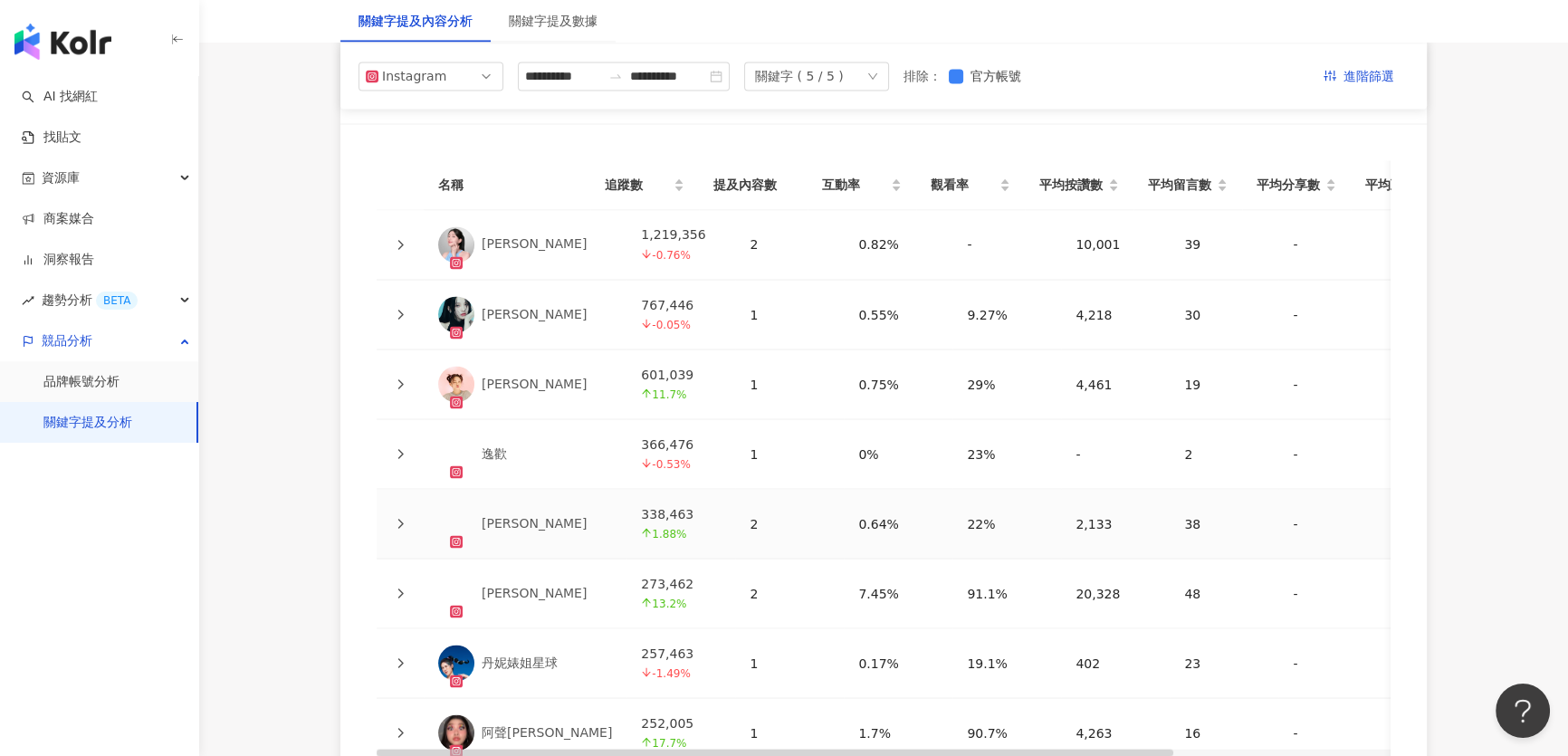
scroll to position [4034, 0]
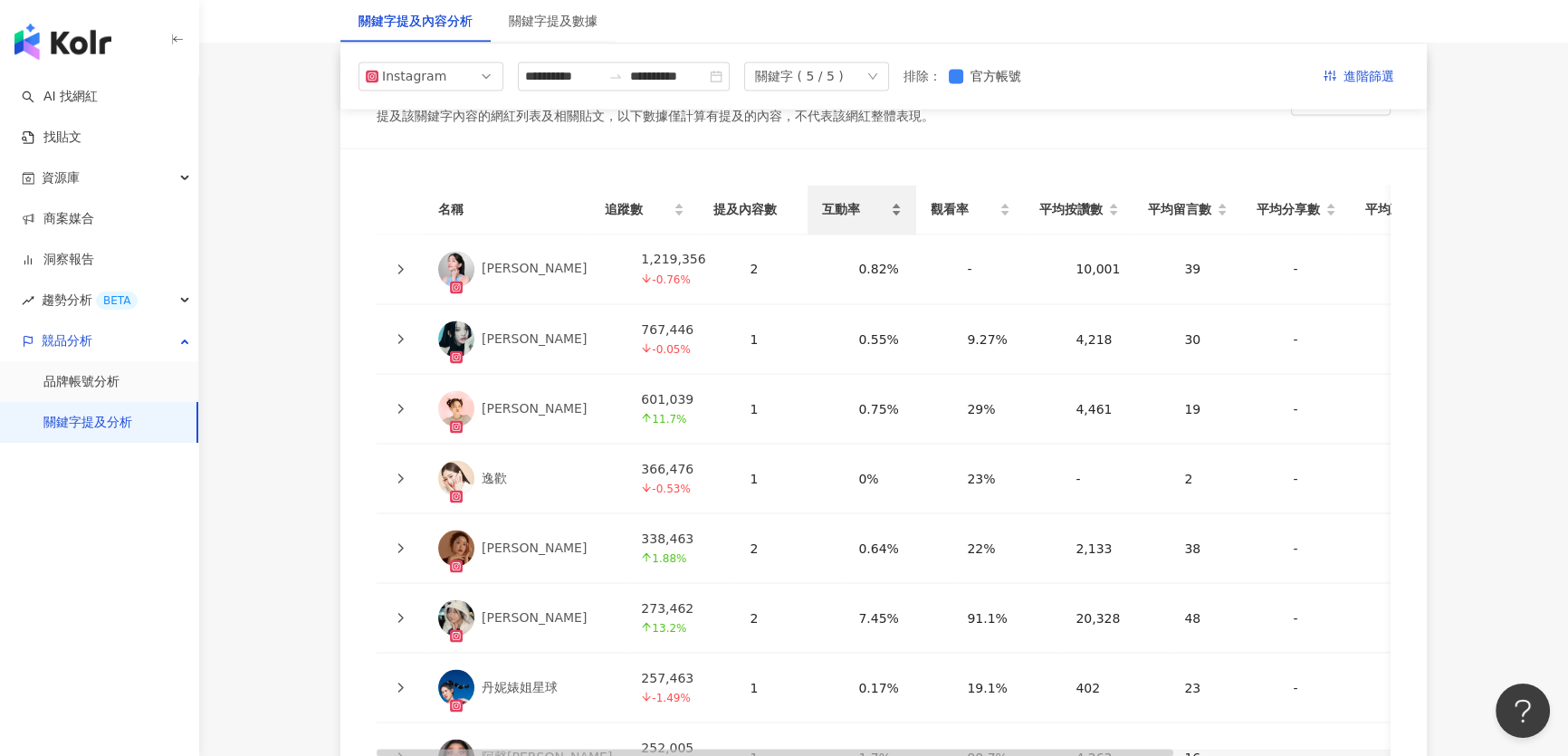
click at [833, 205] on span "互動率" at bounding box center [854, 209] width 65 height 20
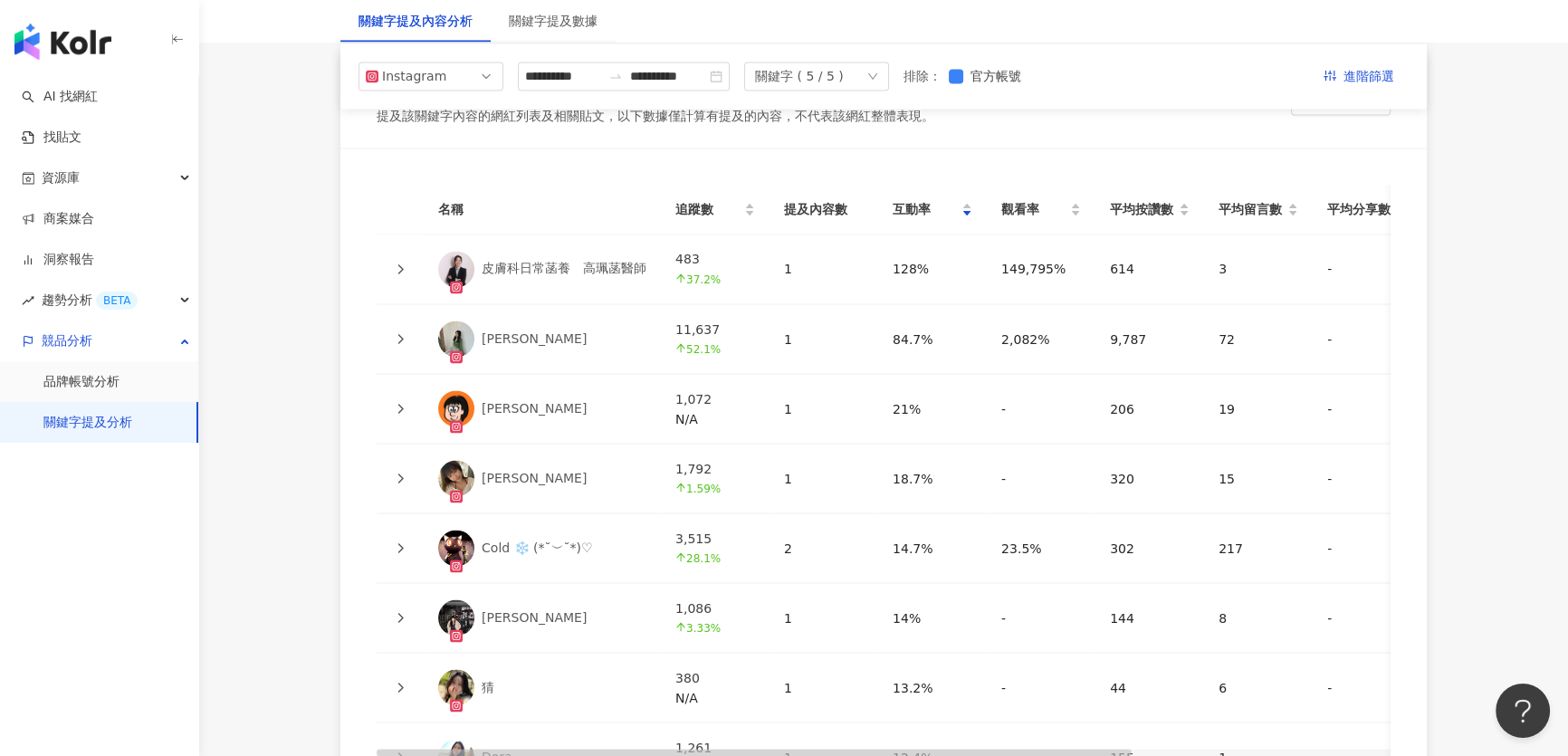
click at [530, 263] on div "皮膚科日常菡養　高珮菡醫師" at bounding box center [563, 269] width 165 height 19
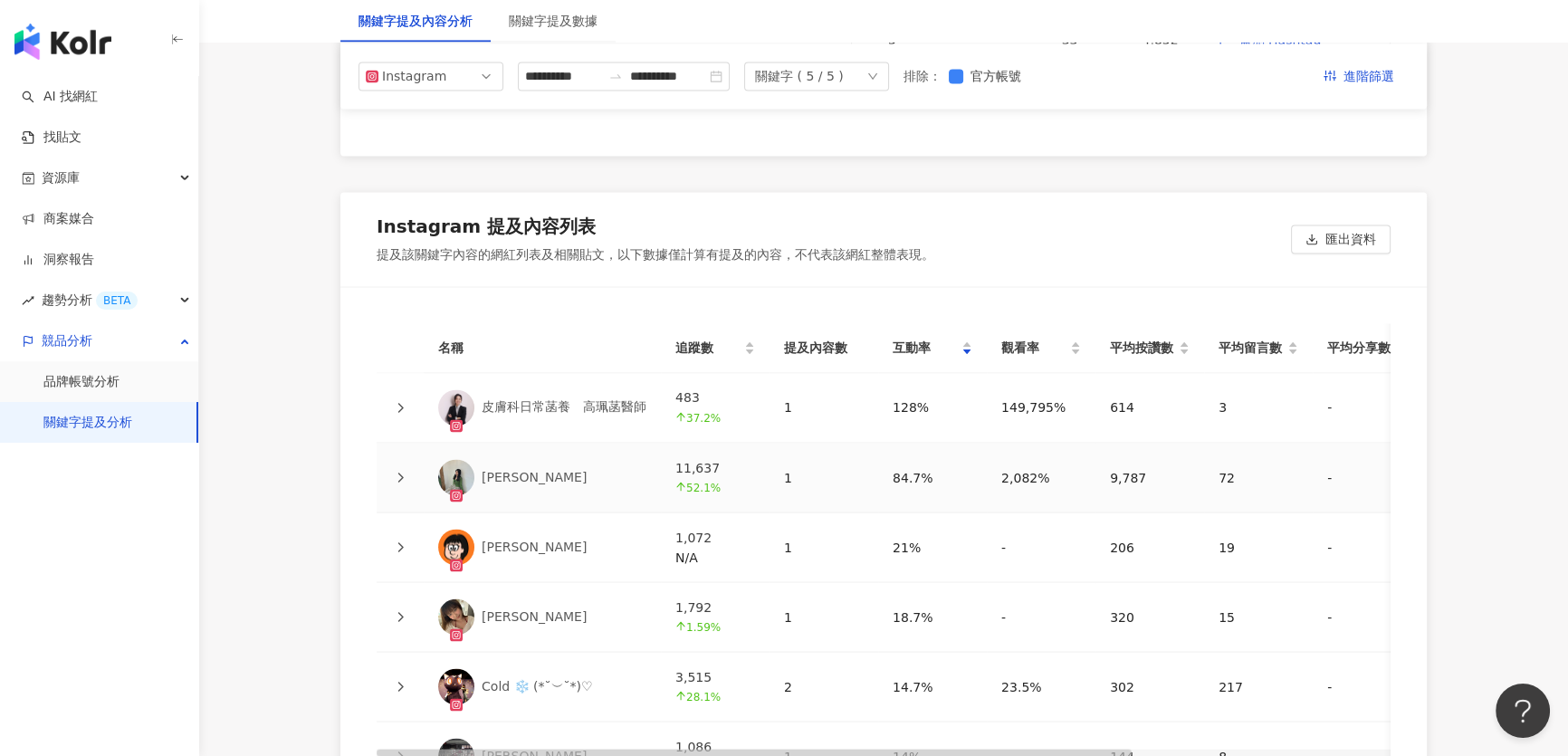
scroll to position [3787, 0]
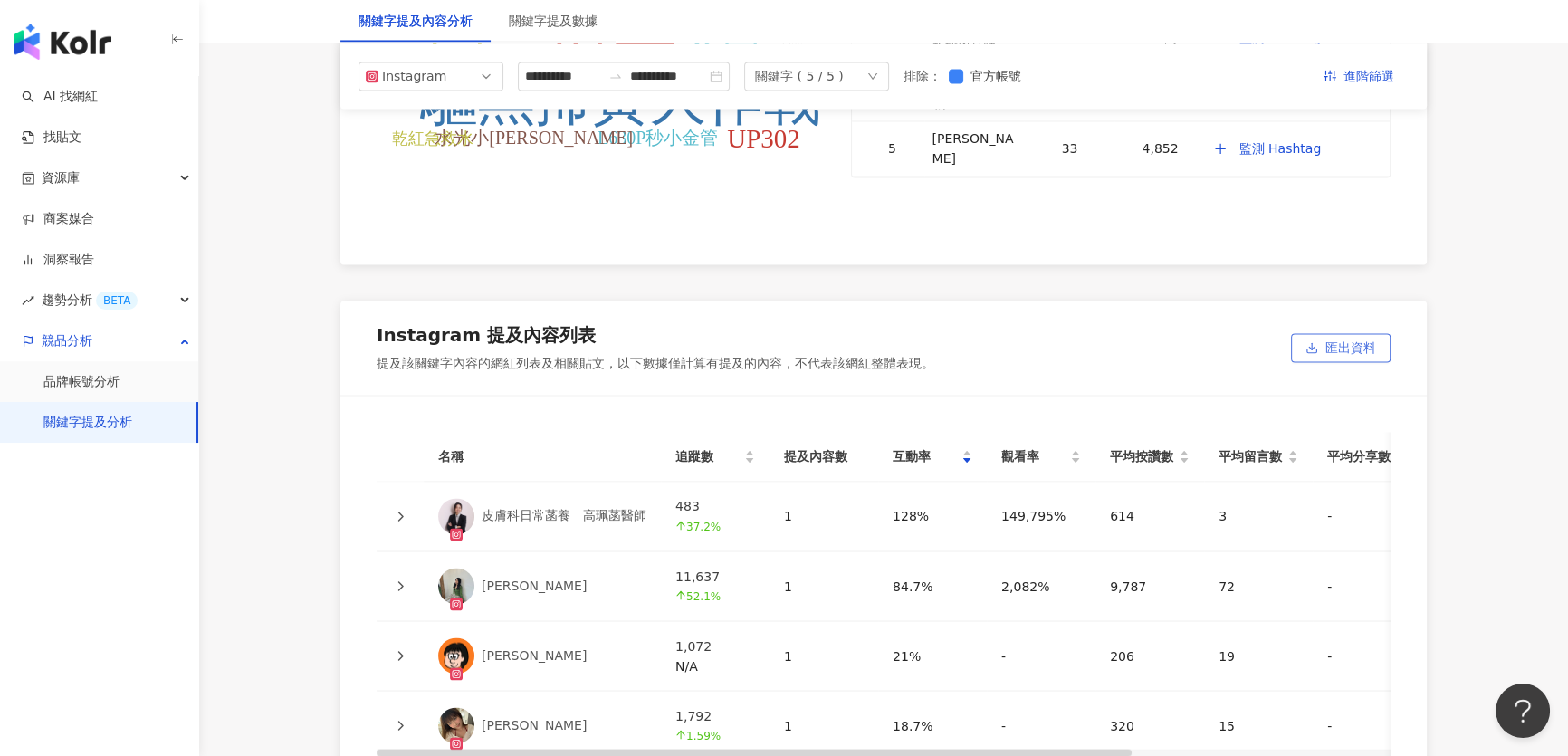
click at [1344, 344] on span "匯出資料" at bounding box center [1351, 349] width 51 height 29
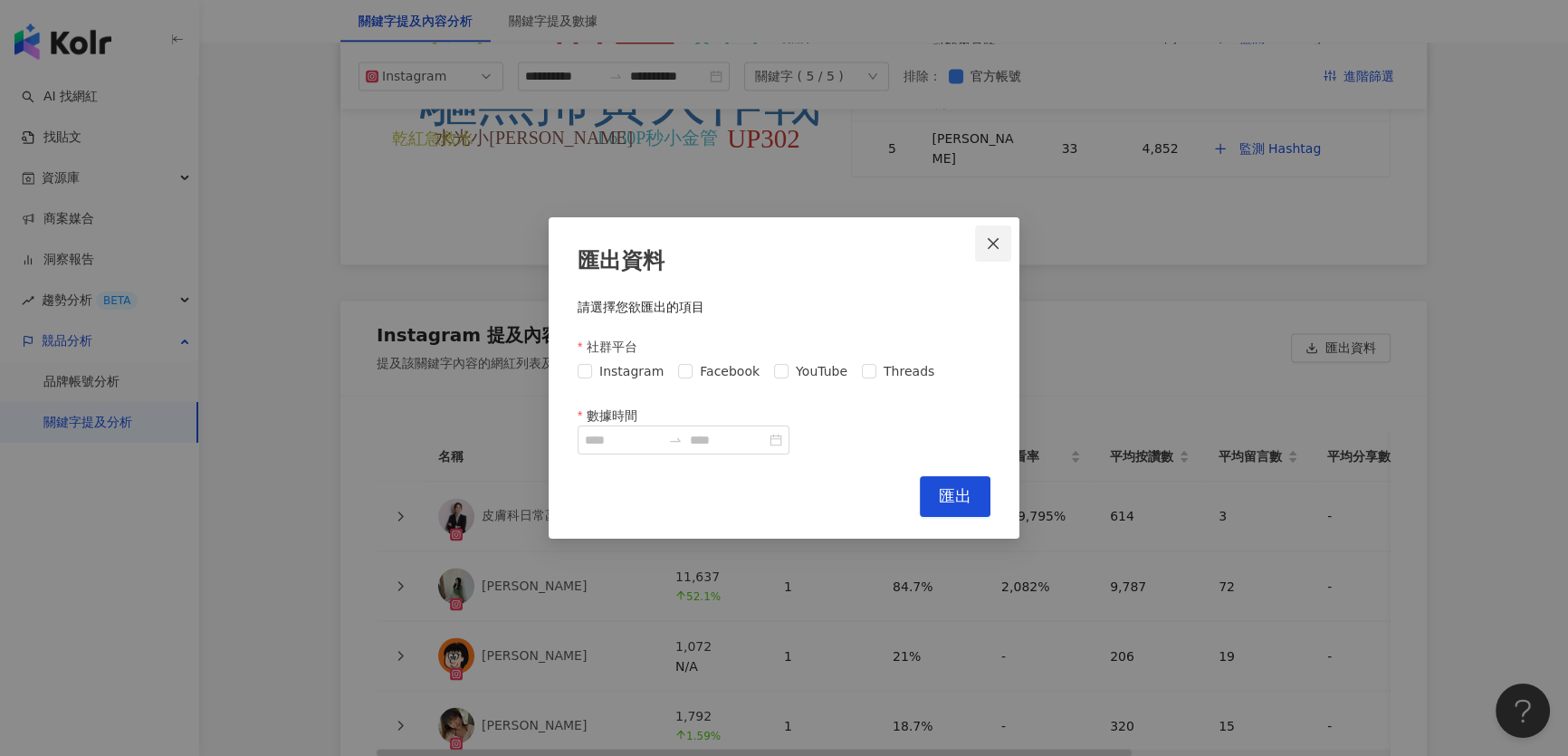
click at [987, 236] on icon "close" at bounding box center [993, 243] width 15 height 15
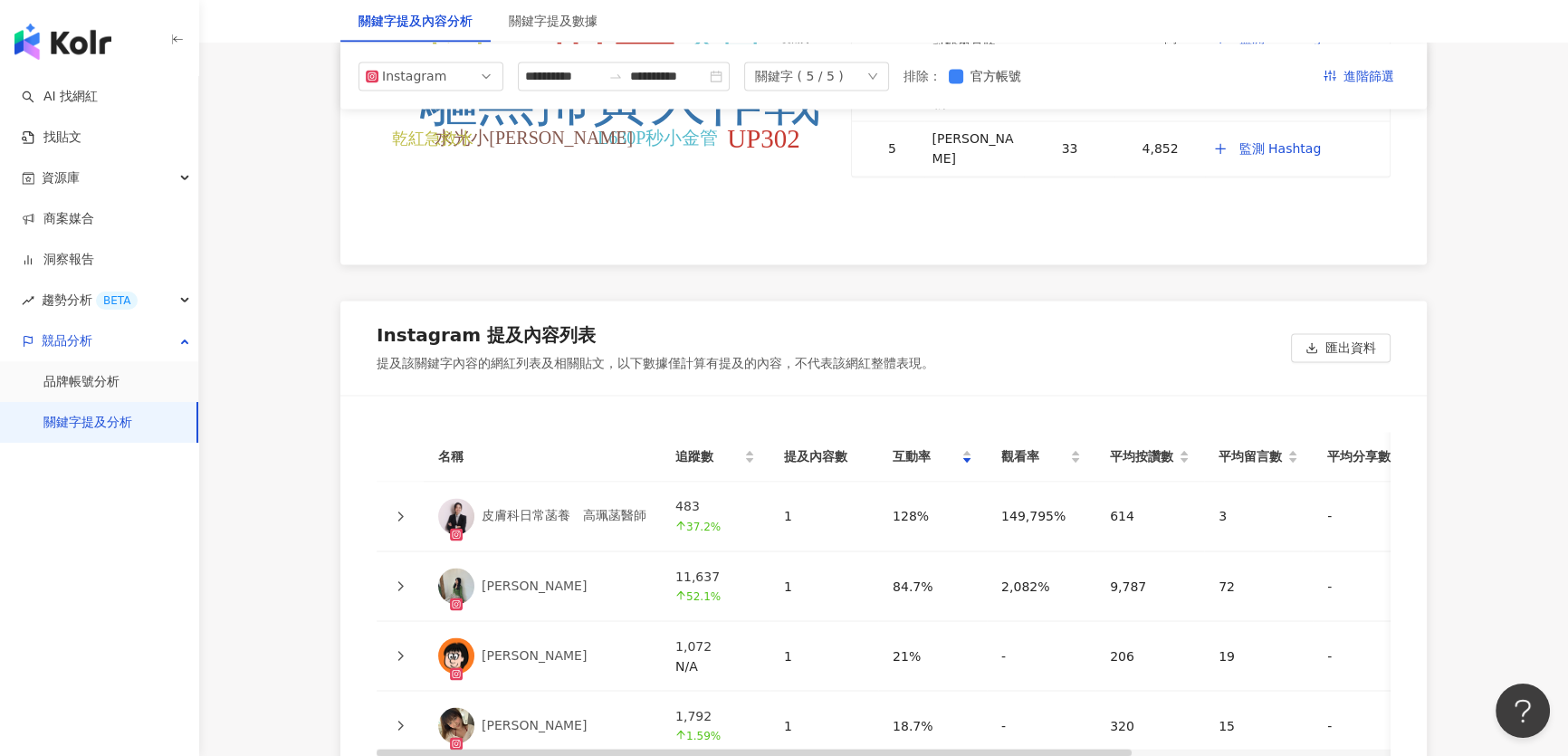
click at [516, 517] on div "皮膚科日常菡養　高珮菡醫師" at bounding box center [563, 516] width 165 height 19
drag, startPoint x: 1194, startPoint y: 517, endPoint x: 1102, endPoint y: 521, distance: 92.1
click at [1102, 521] on td "614" at bounding box center [1149, 516] width 108 height 69
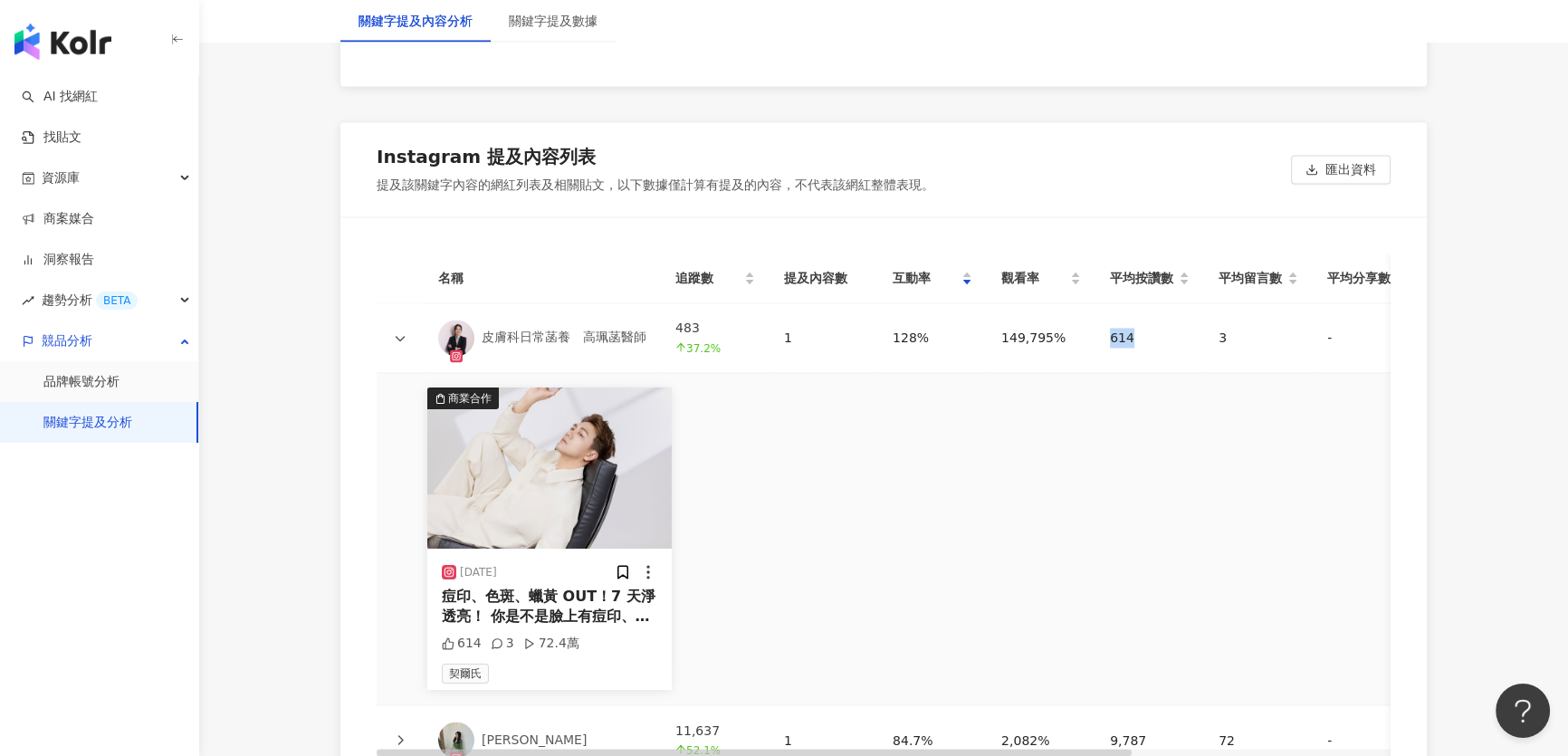
scroll to position [4034, 0]
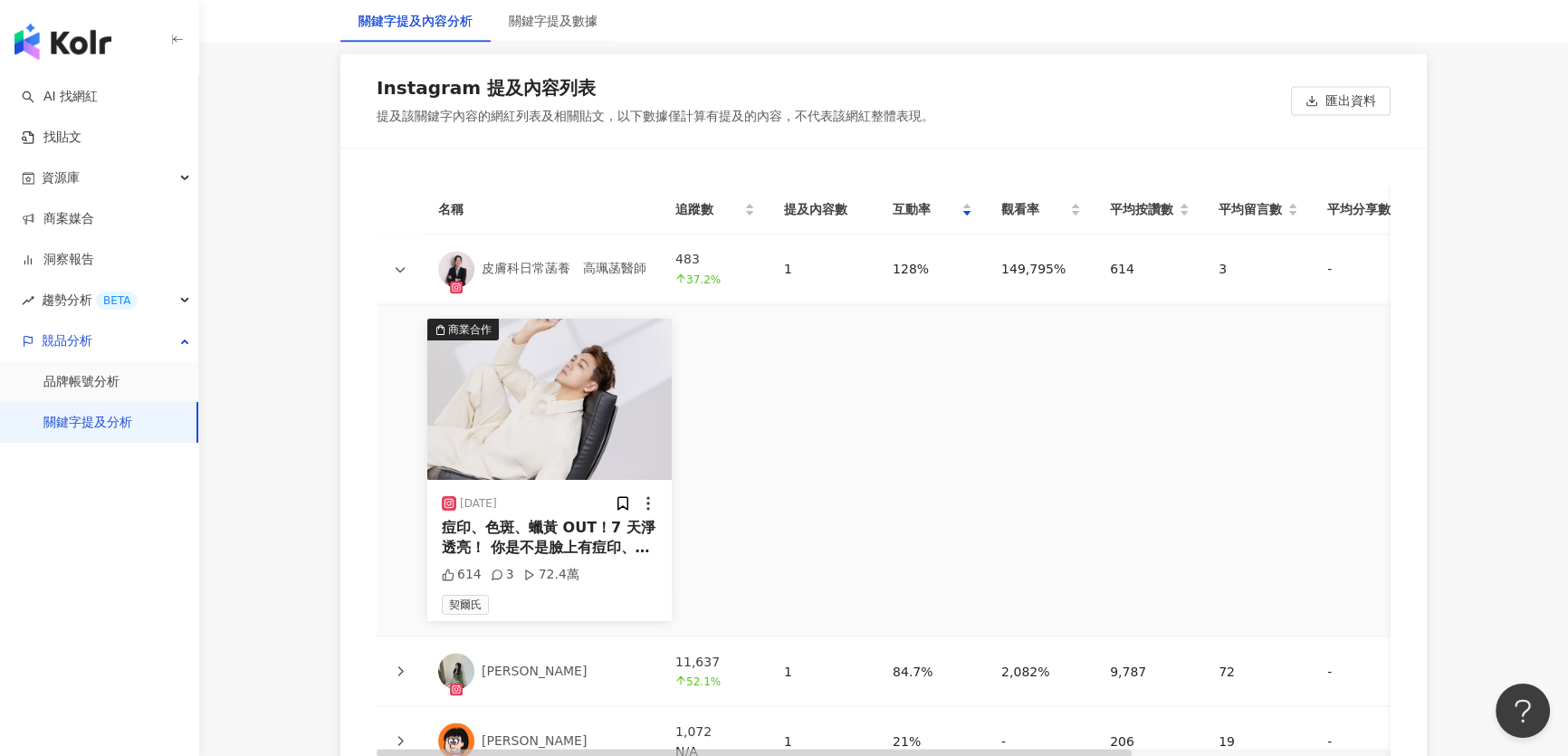
click at [1410, 393] on div "名稱 追蹤數 提及內容數 互動率 觀看率 平均按讚數 平均留言數 平均分享數 平均互動數 平均觀看數 操作 皮膚科日常菡養　[PERSON_NAME]醫師 4…" at bounding box center [884, 757] width 1087 height 1217
click at [516, 265] on div "皮膚科日常菡養　高珮菡醫師" at bounding box center [563, 269] width 165 height 19
click at [398, 269] on icon at bounding box center [400, 271] width 10 height 6
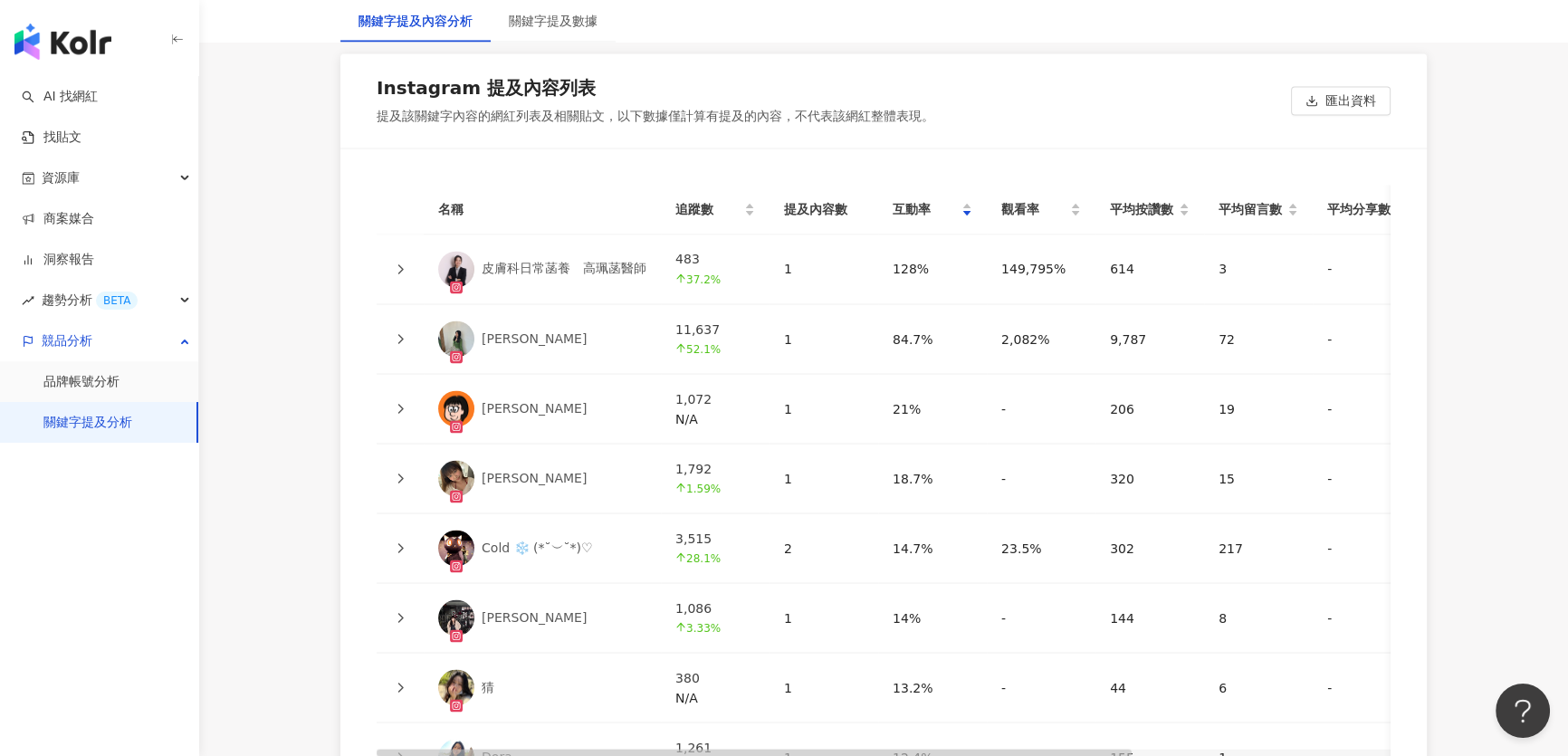
click at [397, 268] on icon at bounding box center [399, 269] width 11 height 11
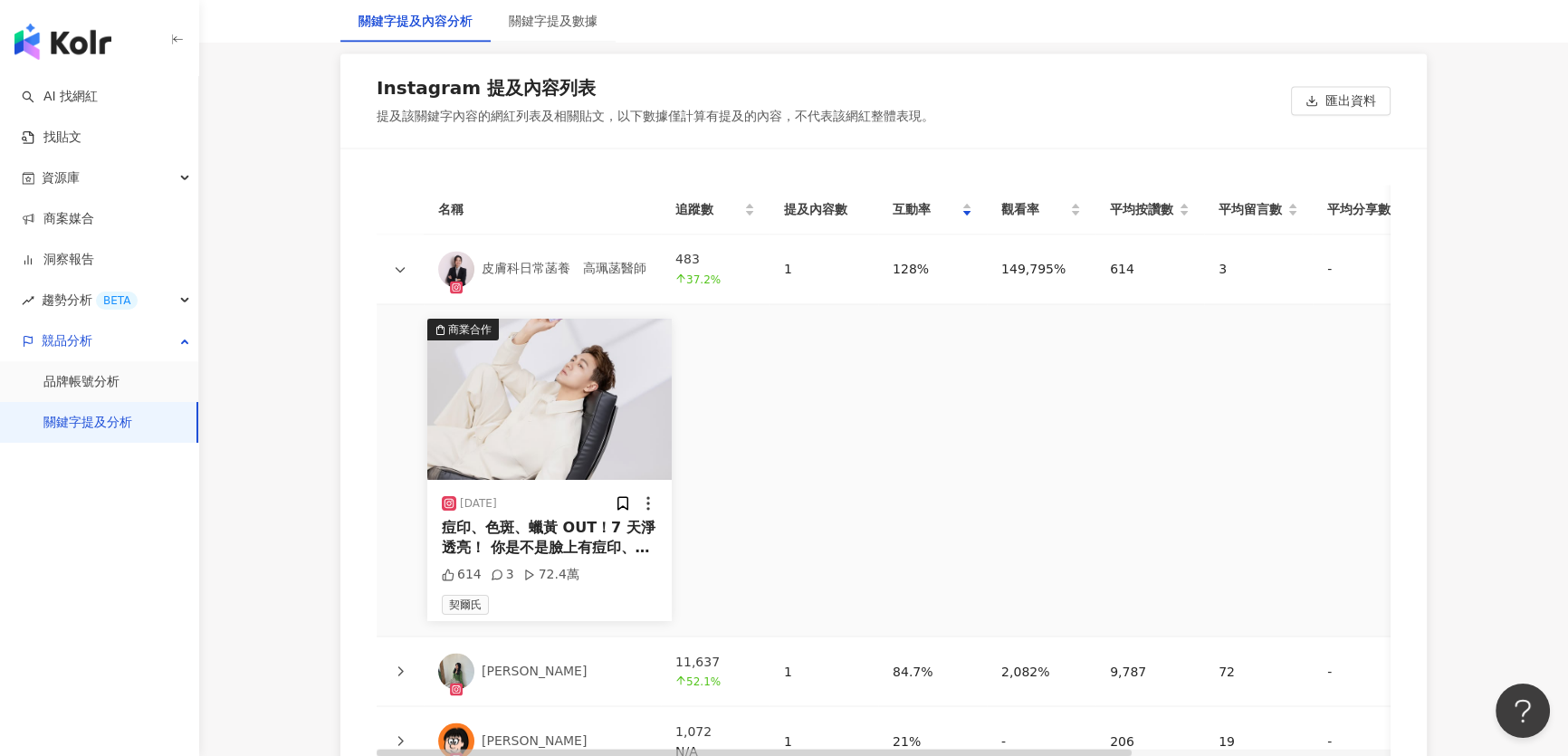
click at [919, 456] on div "商業合作 [DATE] 痘印、色斑、蠟黃 OUT！7 天淨透亮！ 你是不是臉上有痘印、色斑、膚色不均的困擾？ 這次要來推薦我的萬年愛用—倩碧淡斑精華 溫和又有…" at bounding box center [1057, 470] width 1362 height 331
click at [508, 481] on div "[DATE] 痘印、色斑、蠟黃 OUT！7 天淨透亮！ 你是不是臉上有痘印、色斑、膚色不均的困擾？ 這次要來推薦我的萬年愛用—倩碧淡斑精華 溫和又有效 徹底地…" at bounding box center [550, 550] width 244 height 142
click at [536, 407] on img at bounding box center [550, 399] width 244 height 161
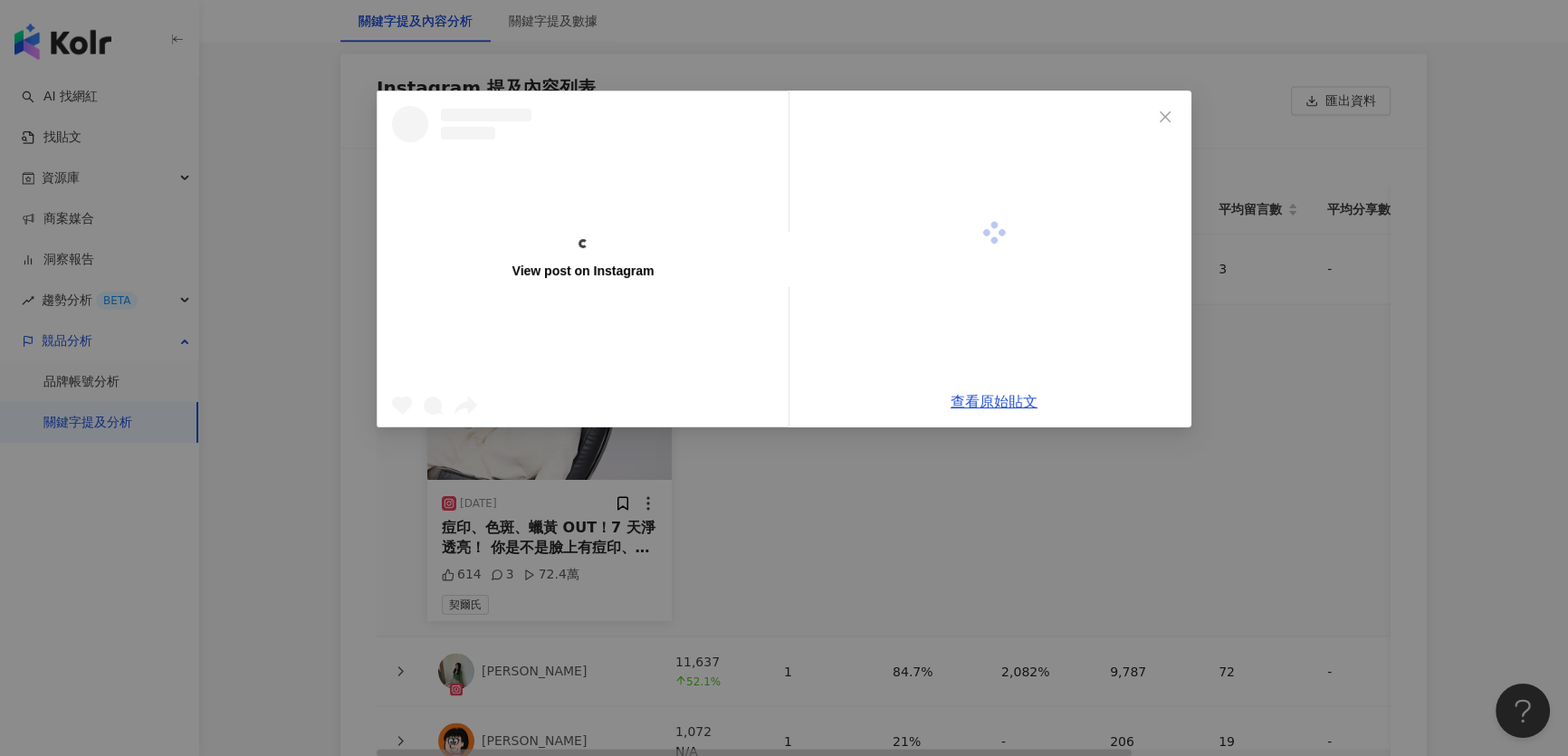
click at [554, 528] on div "View post on Instagram 查看原始貼文" at bounding box center [784, 378] width 1568 height 756
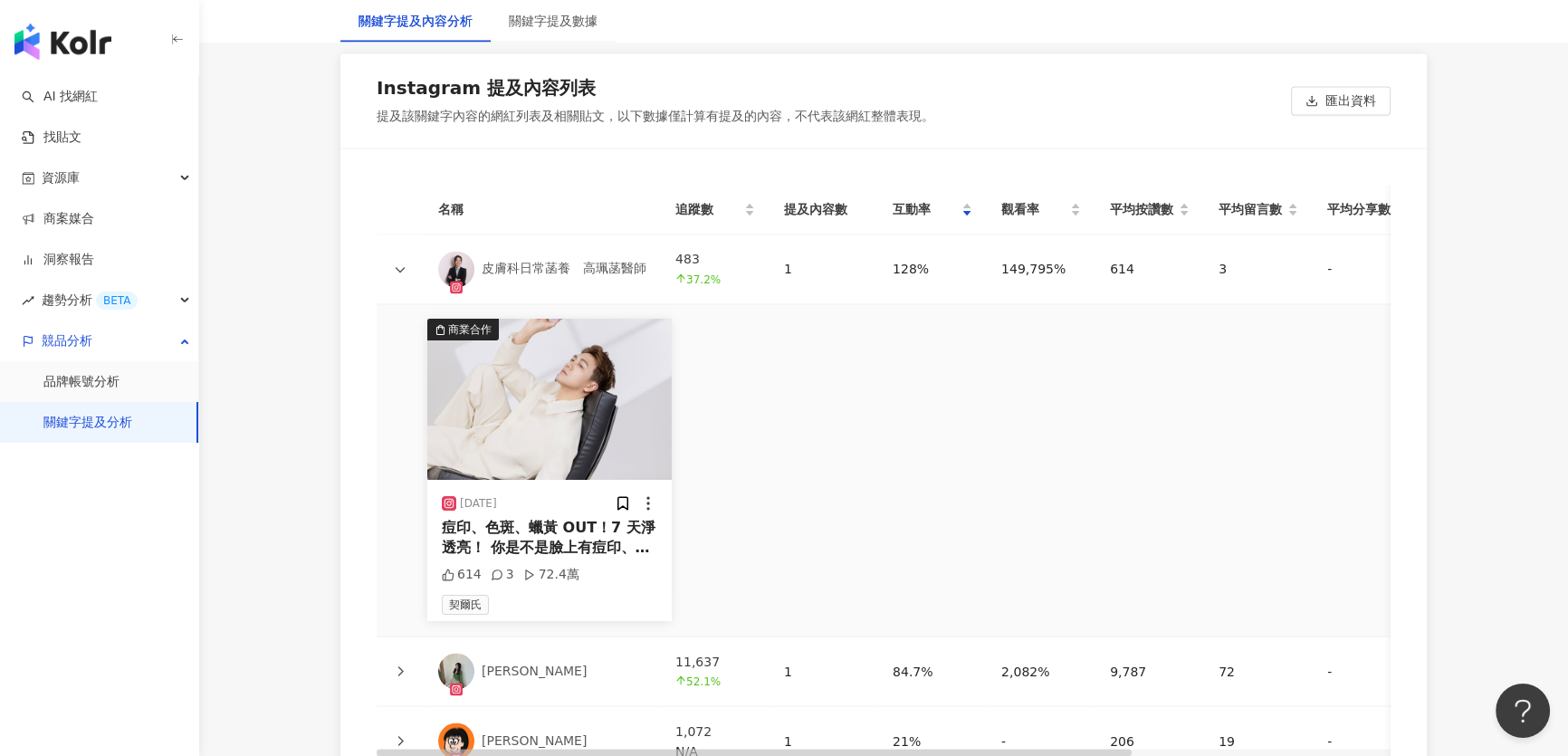
click at [529, 546] on div "痘印、色斑、蠟黃 OUT！7 天淨透亮！ 你是不是臉上有痘印、色斑、膚色不均的困擾？ 這次要來推薦我的萬年愛用—倩碧淡斑精華 溫和又有效 徹底地控制住了我臉上…" at bounding box center [550, 538] width 216 height 41
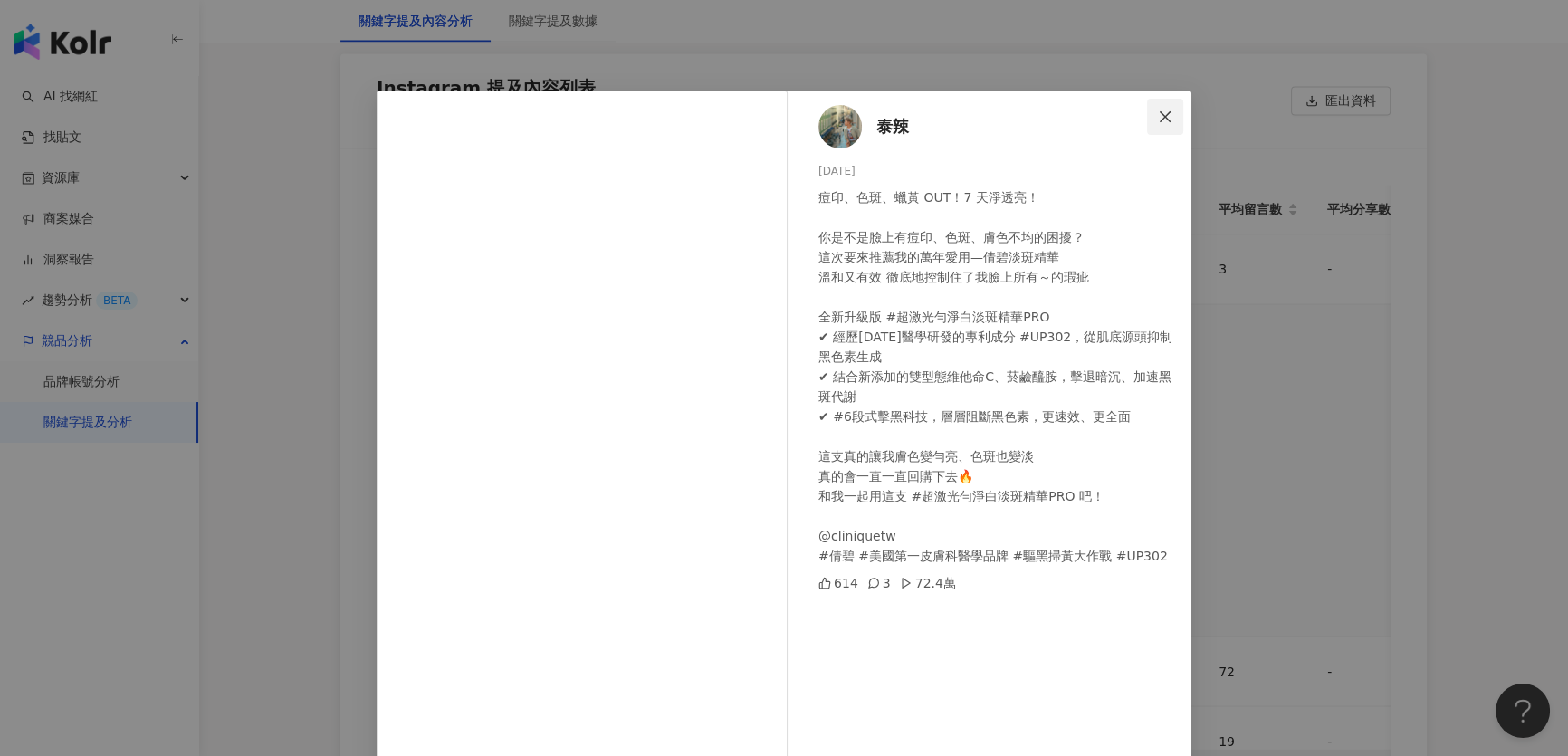
click at [1164, 117] on icon "close" at bounding box center [1165, 116] width 15 height 15
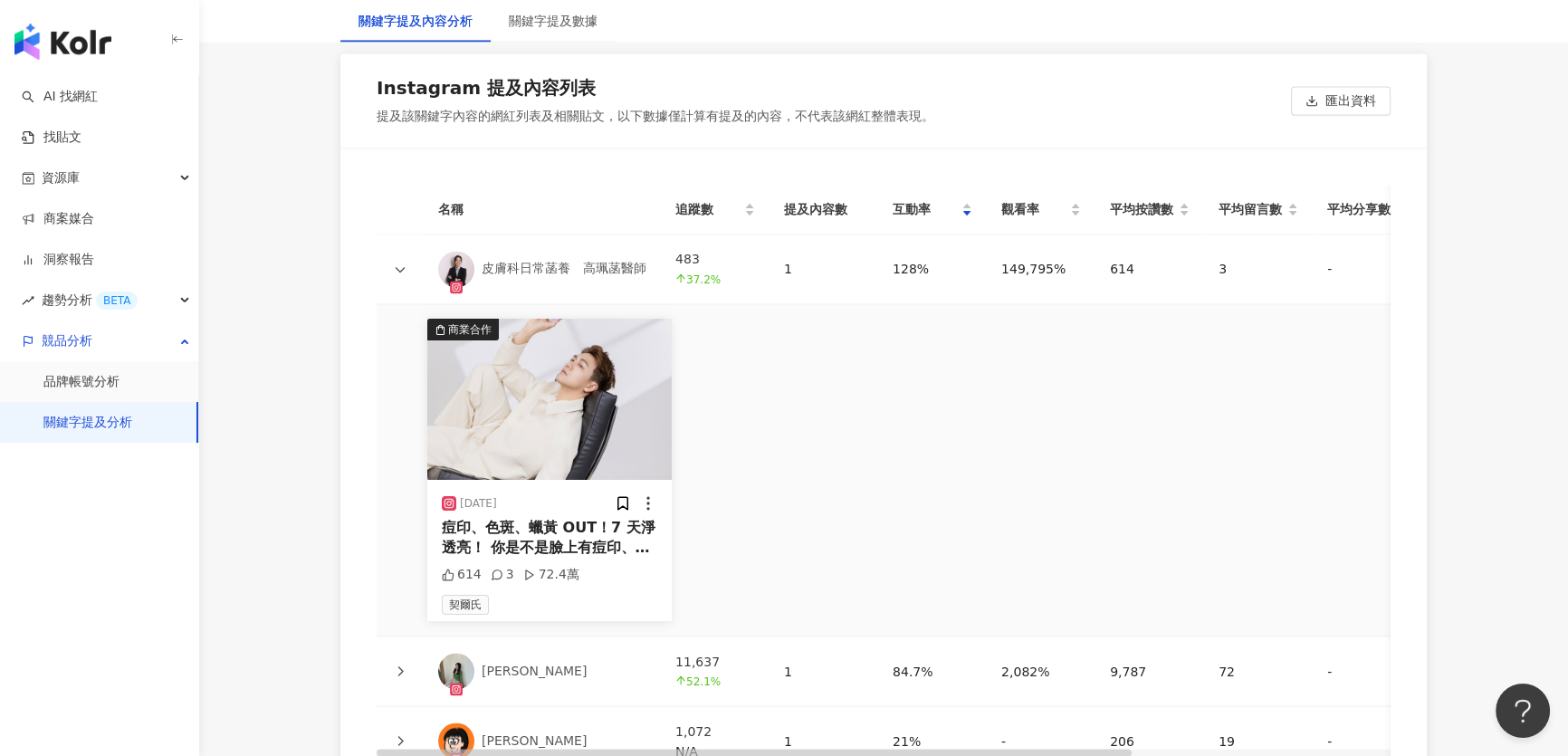
click at [405, 269] on div at bounding box center [400, 269] width 19 height 20
click at [401, 268] on icon at bounding box center [399, 269] width 11 height 11
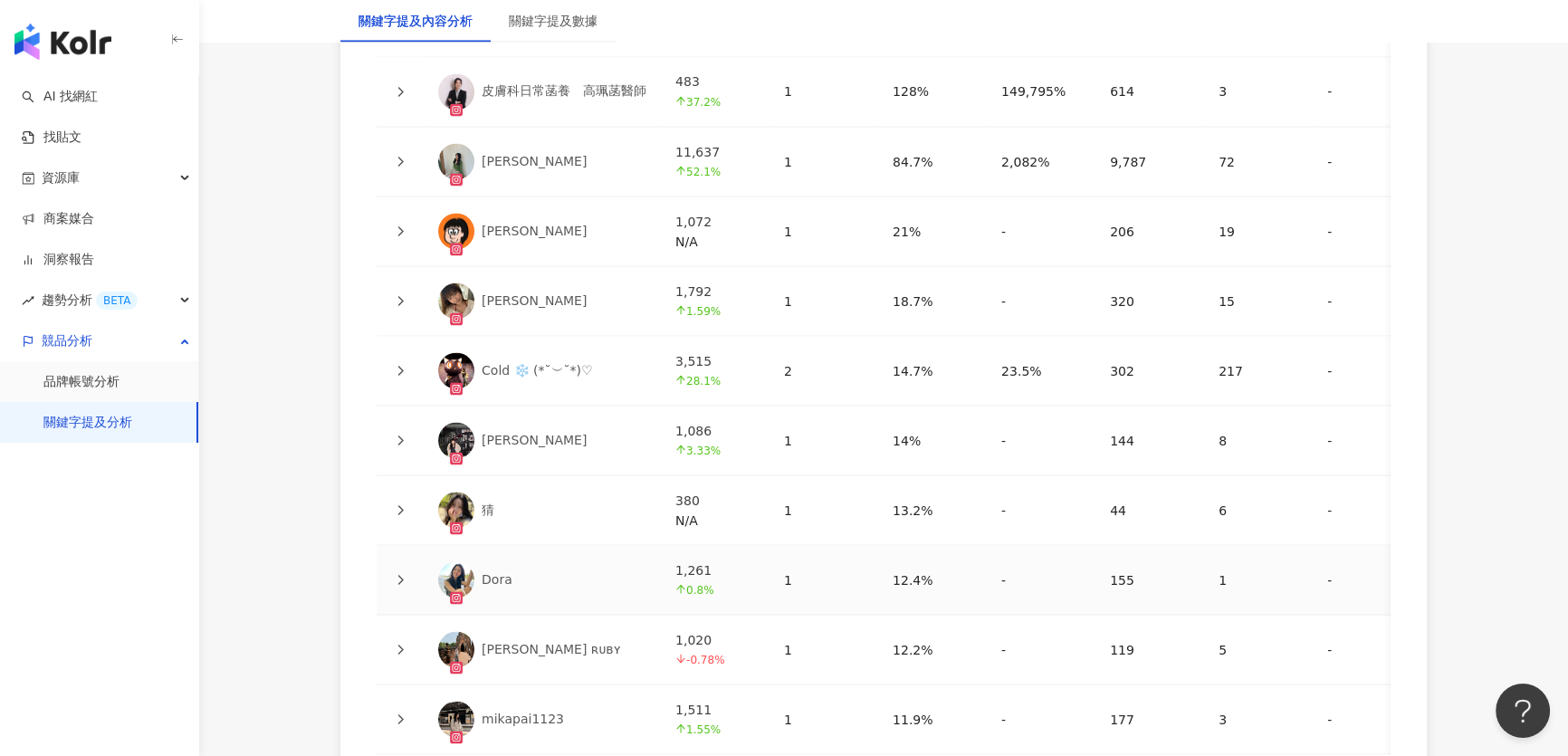
scroll to position [4446, 0]
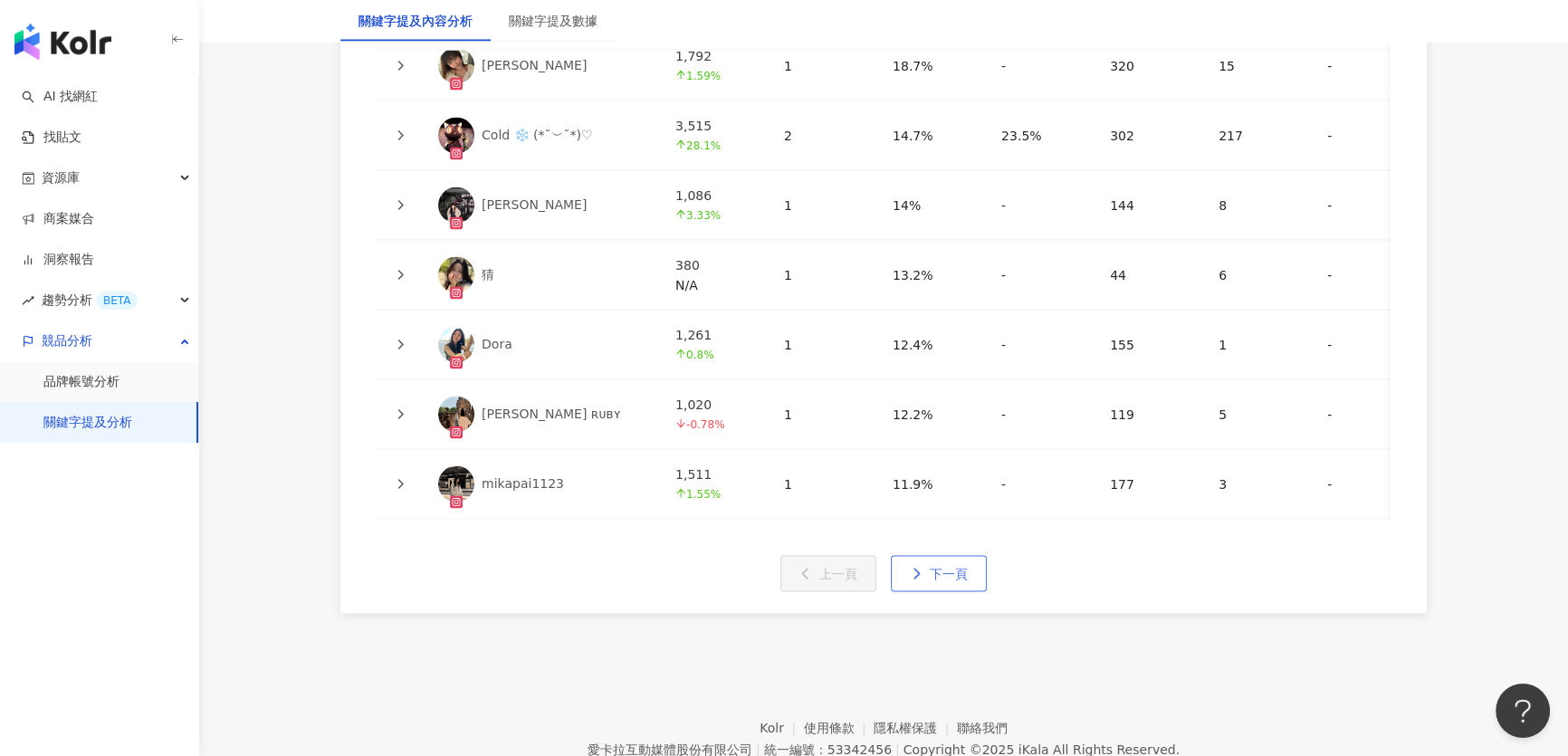
click at [966, 574] on span "下一頁" at bounding box center [948, 573] width 38 height 15
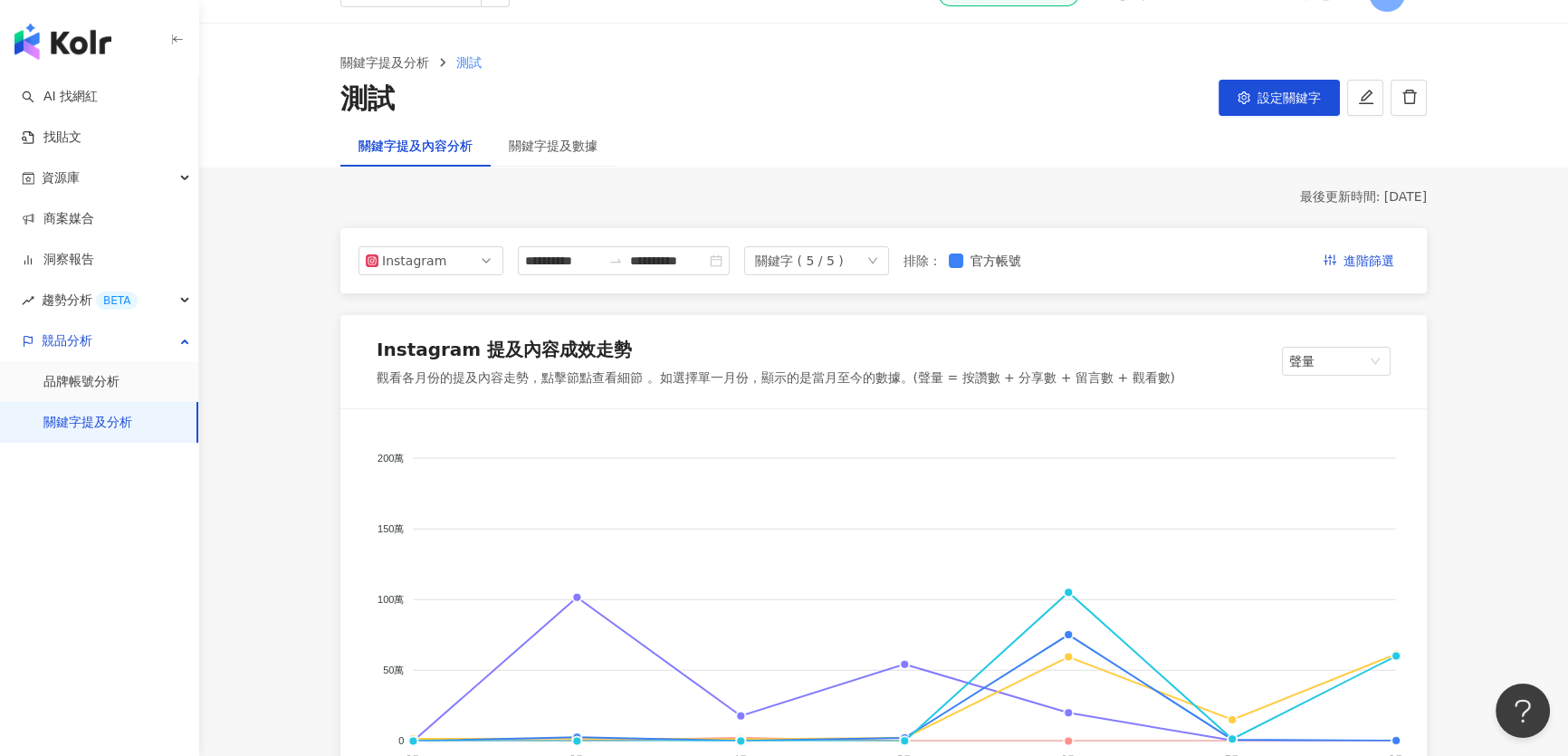
scroll to position [0, 0]
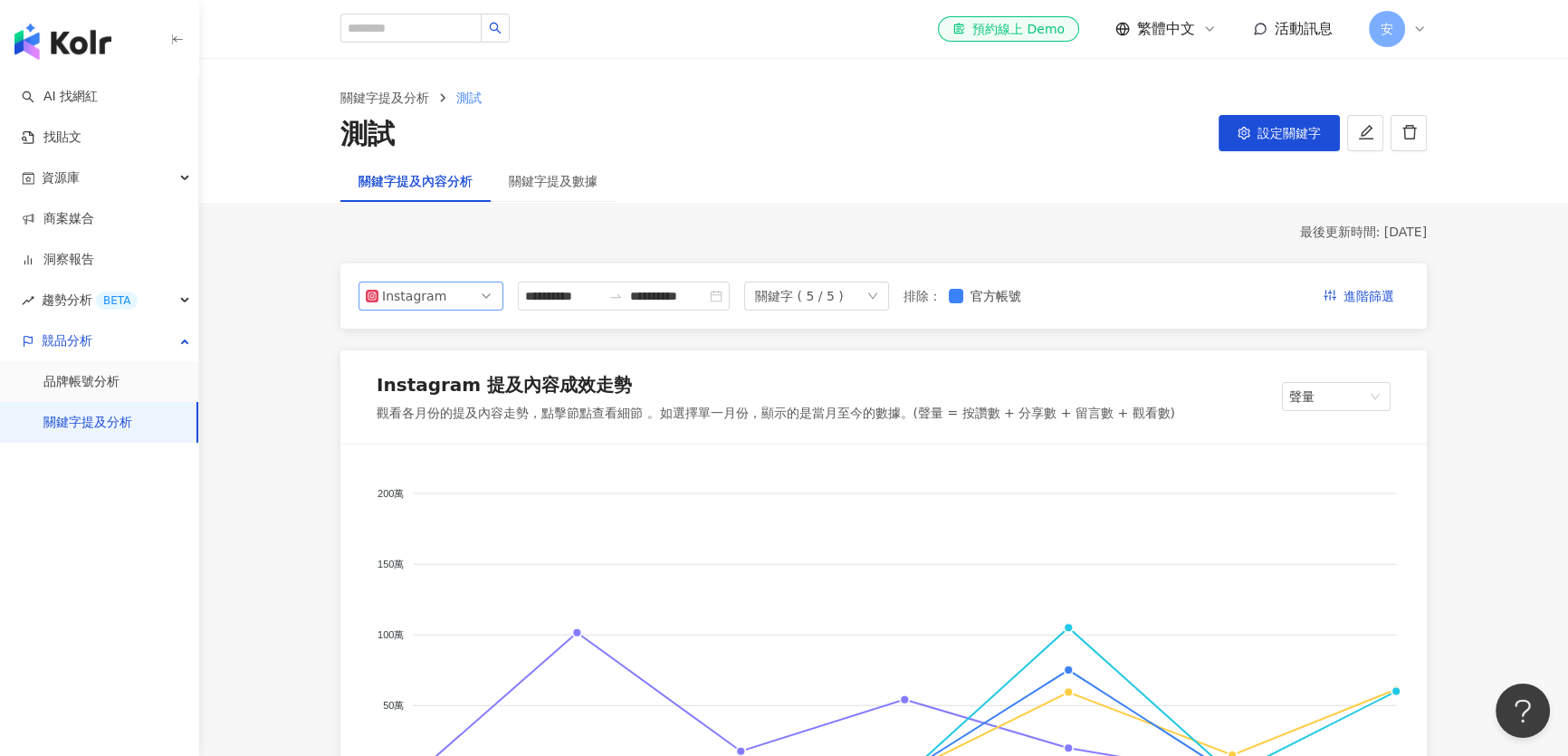
click at [469, 303] on span "Instagram" at bounding box center [432, 296] width 131 height 27
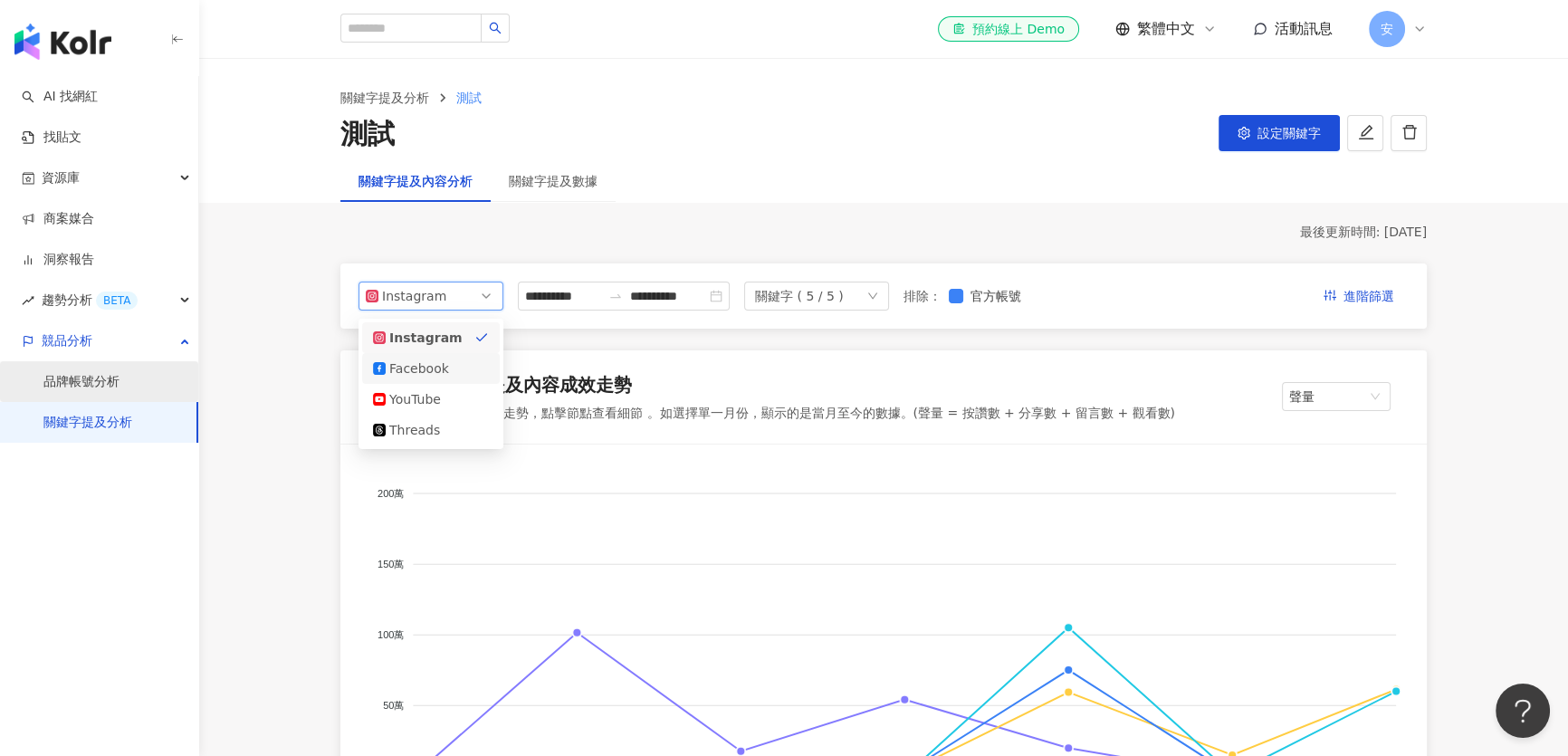
click at [119, 377] on link "品牌帳號分析" at bounding box center [82, 382] width 76 height 19
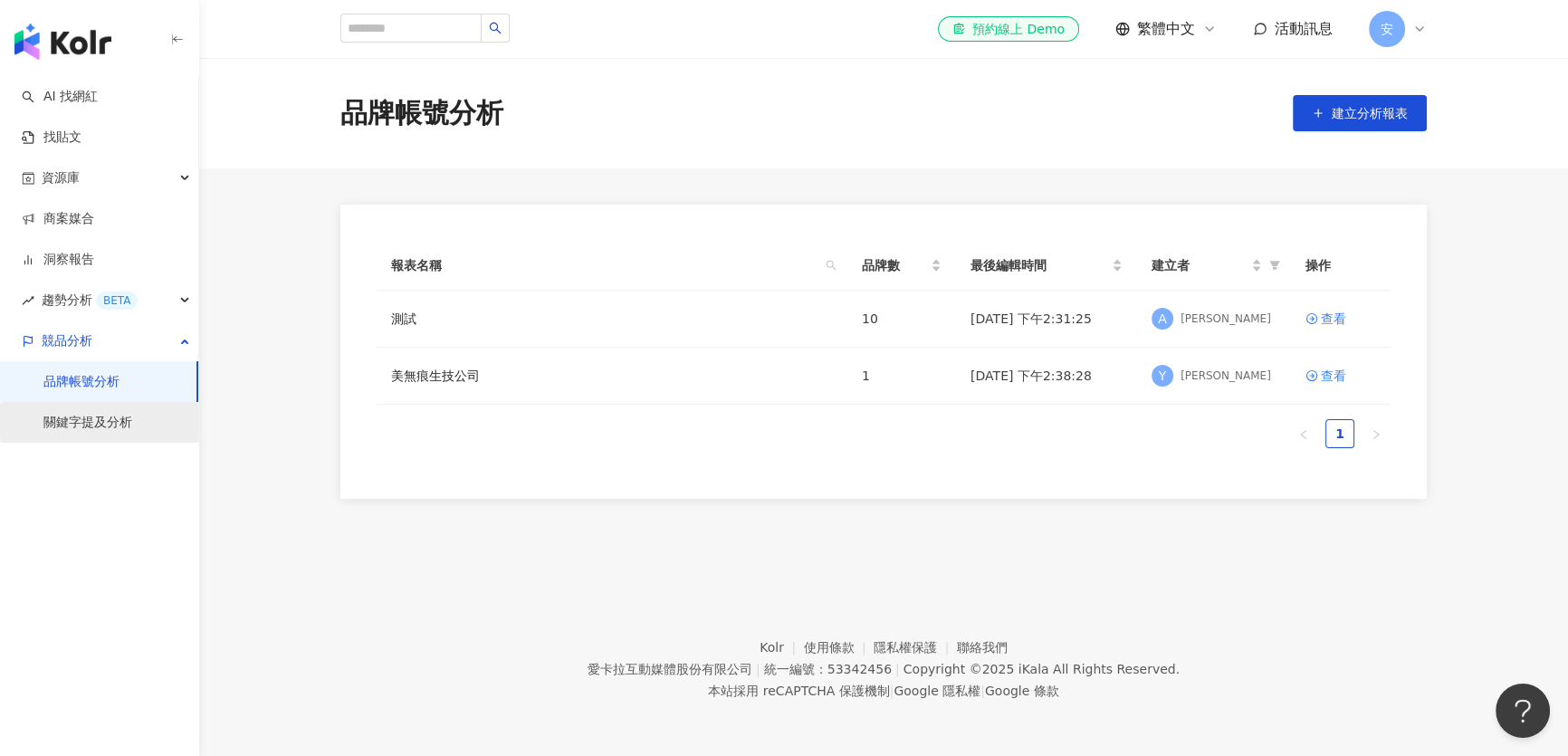
click at [106, 416] on link "關鍵字提及分析" at bounding box center [88, 423] width 89 height 19
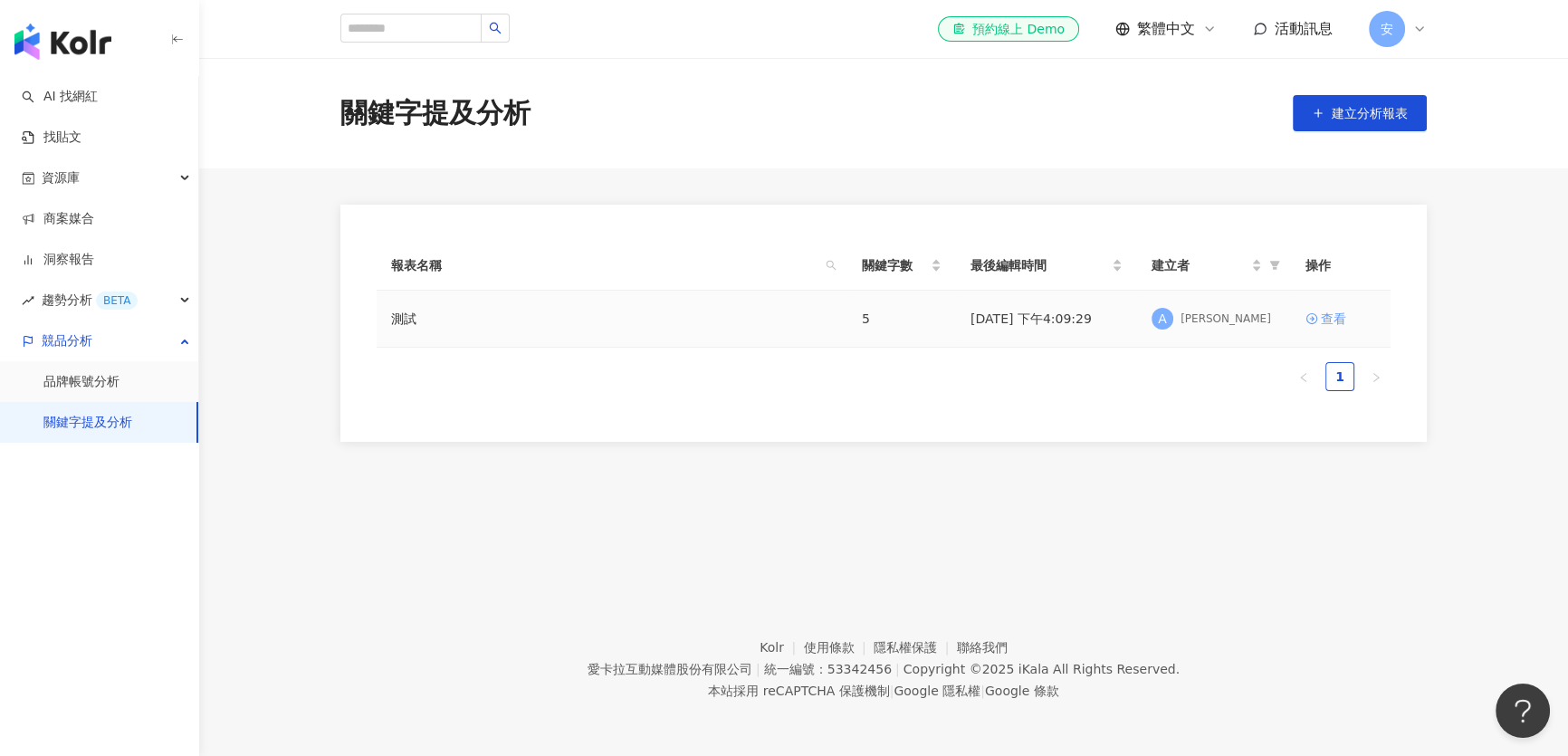
click at [1345, 317] on div "查看" at bounding box center [1334, 318] width 25 height 20
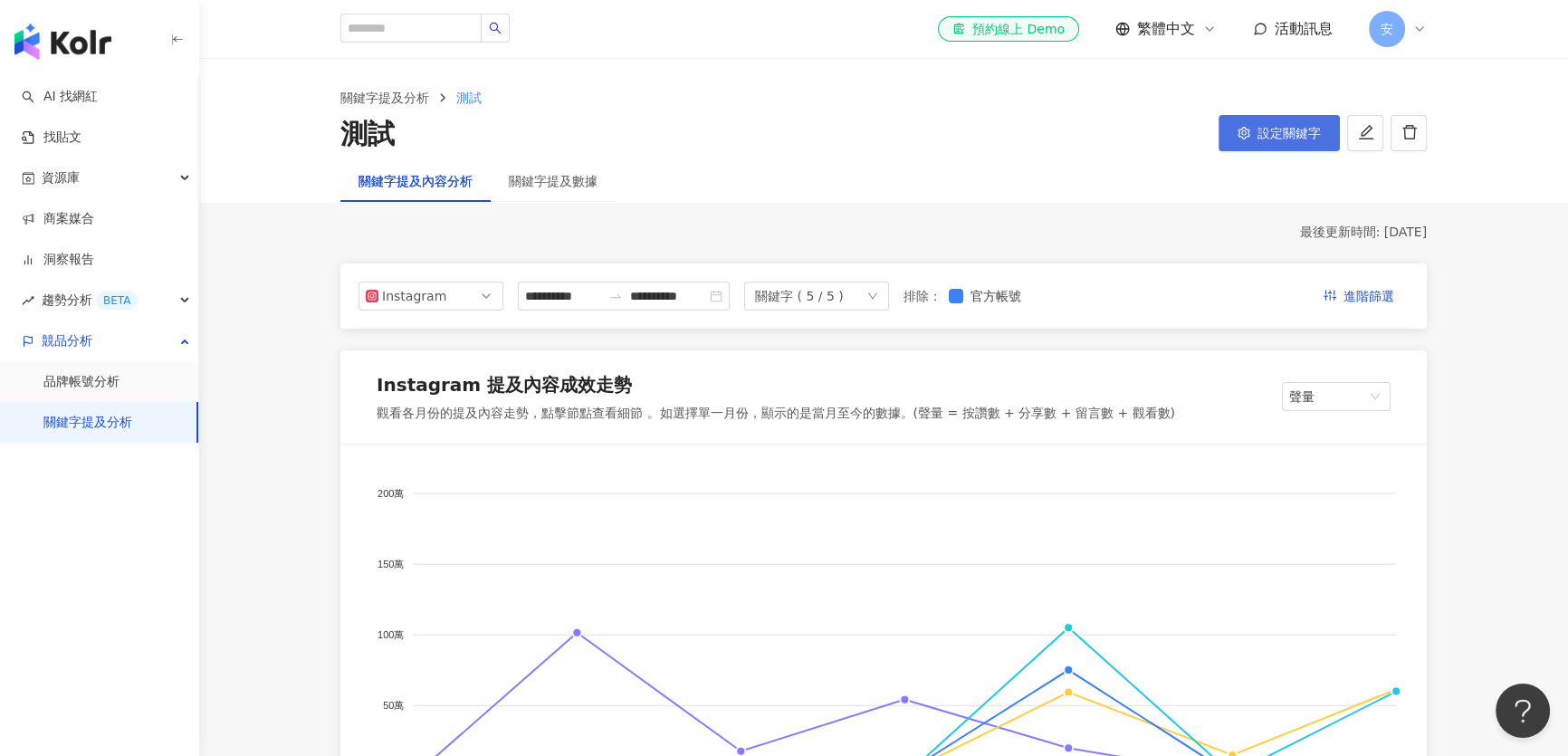
click at [1267, 137] on span "設定關鍵字" at bounding box center [1289, 133] width 63 height 15
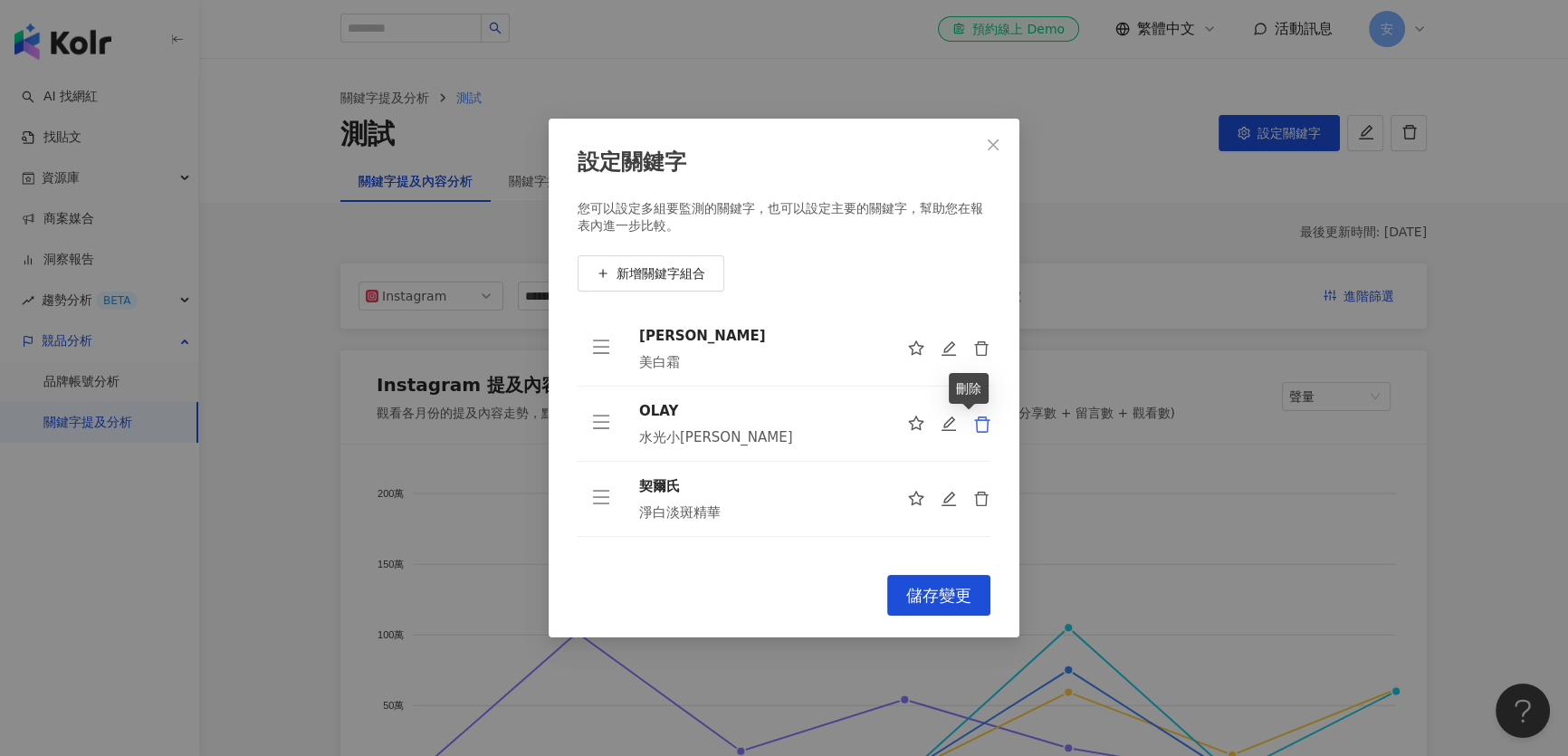
click at [973, 423] on icon "delete" at bounding box center [982, 425] width 19 height 19
click at [970, 422] on div at bounding box center [948, 424] width 83 height 19
click at [977, 422] on icon "delete" at bounding box center [982, 425] width 19 height 19
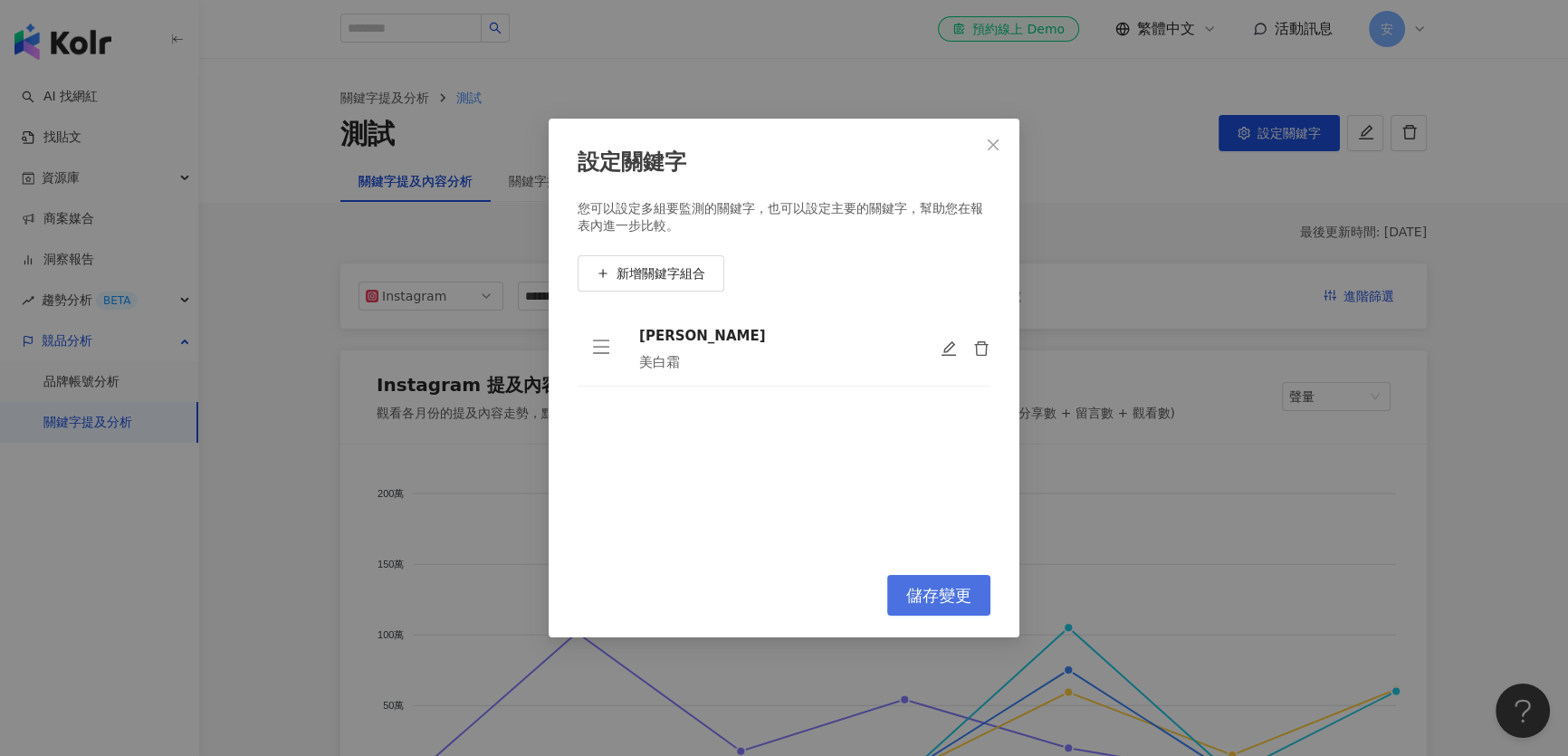
click at [939, 616] on button "儲存變更" at bounding box center [939, 596] width 103 height 41
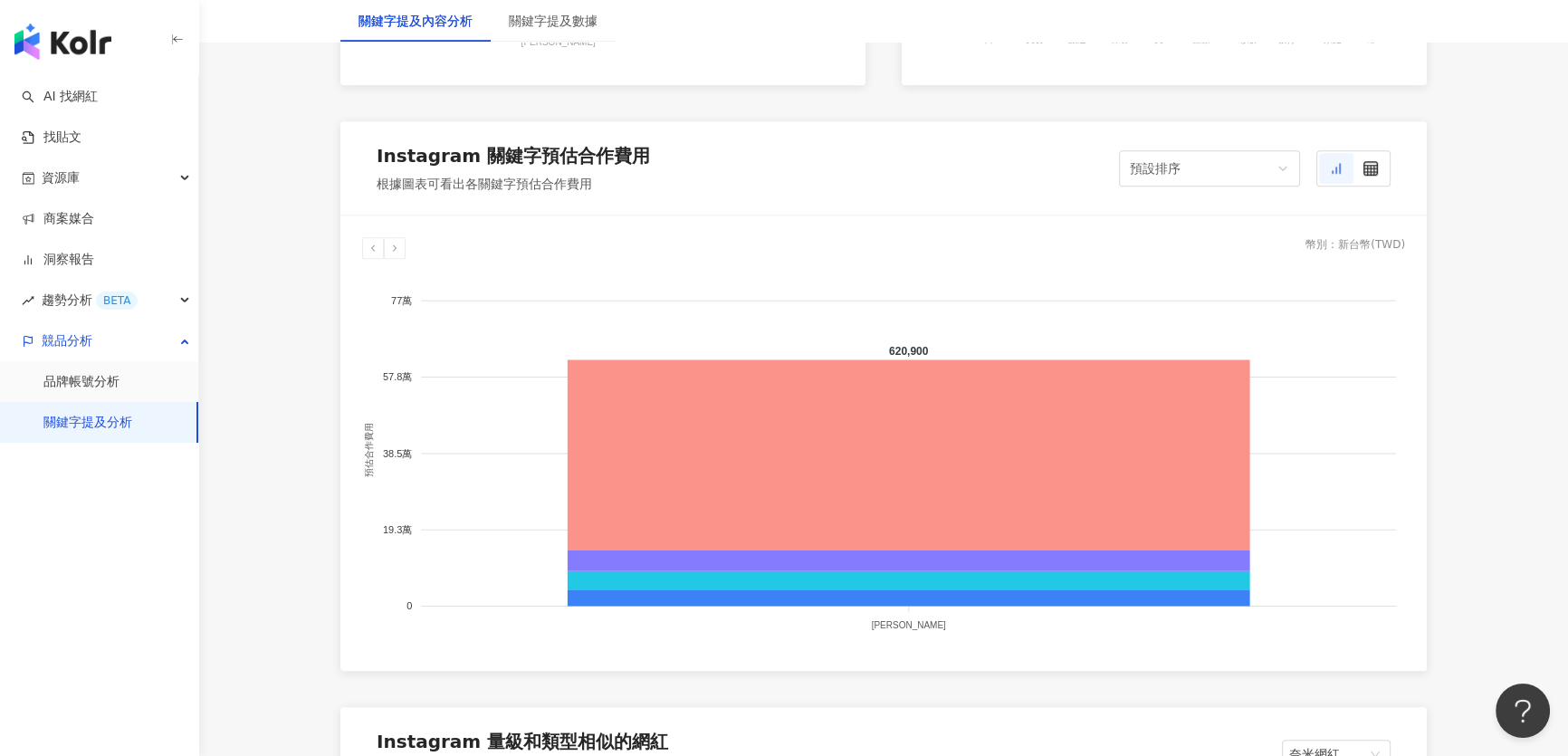
scroll to position [2634, 0]
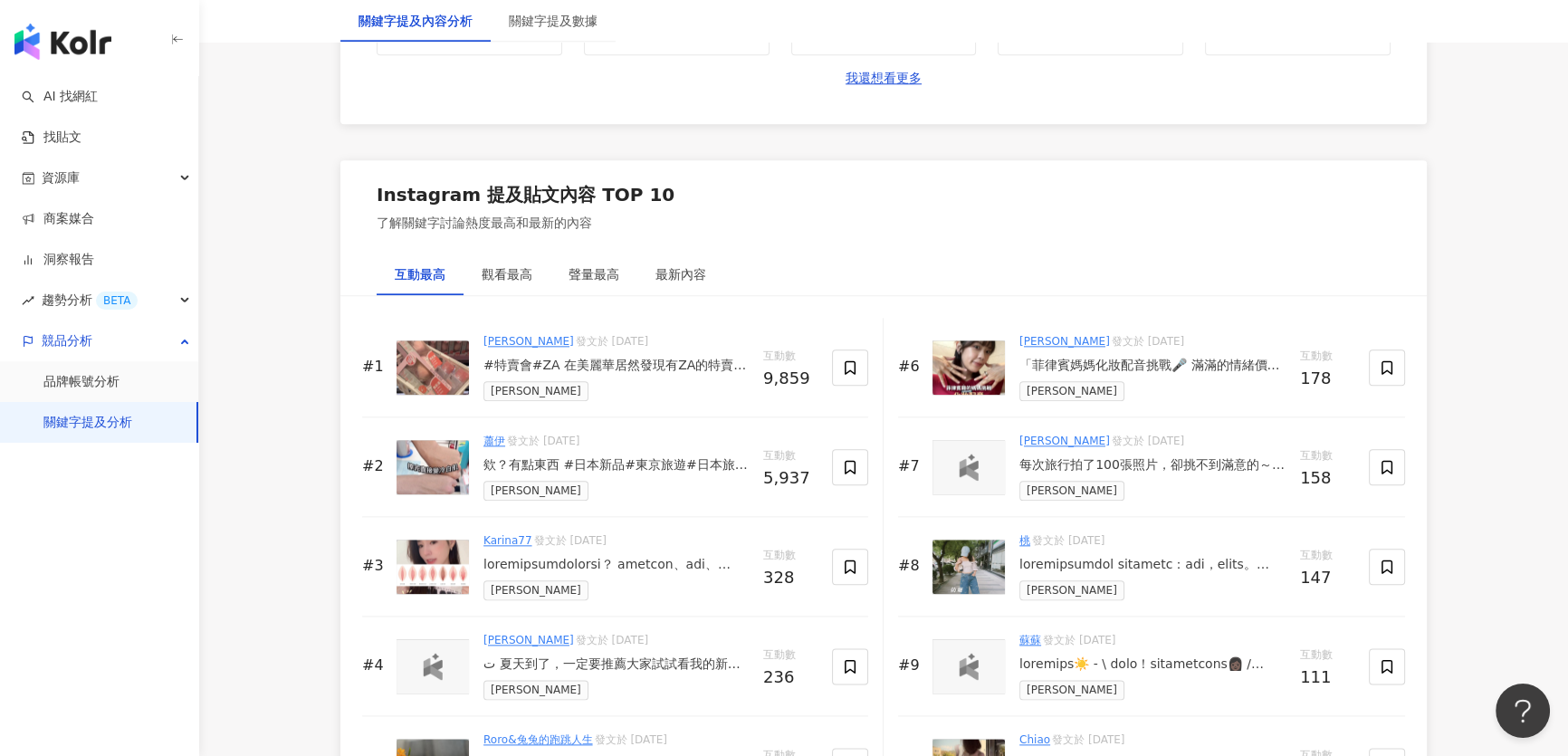
click at [433, 467] on img at bounding box center [433, 468] width 72 height 55
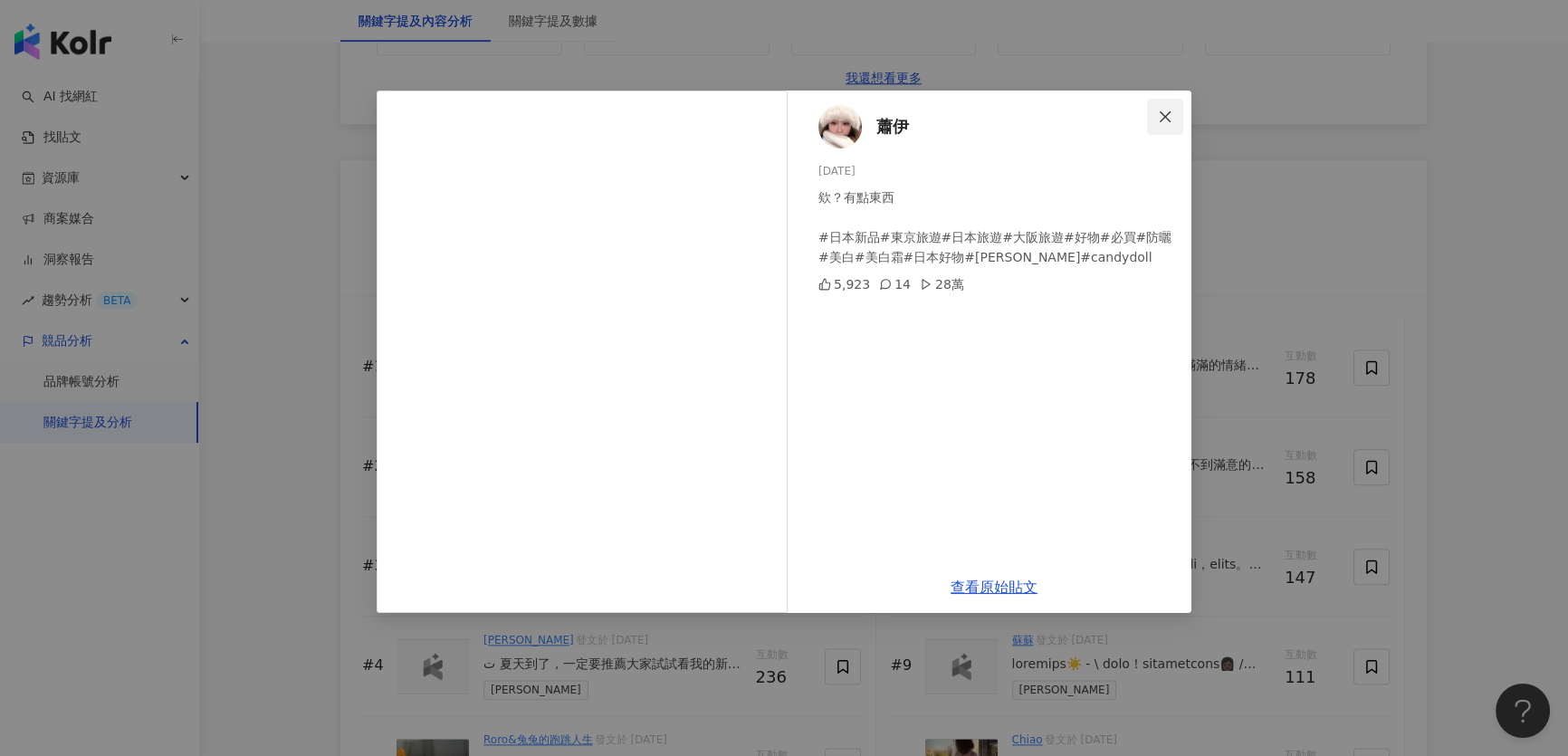
click at [1163, 113] on icon "close" at bounding box center [1165, 115] width 11 height 11
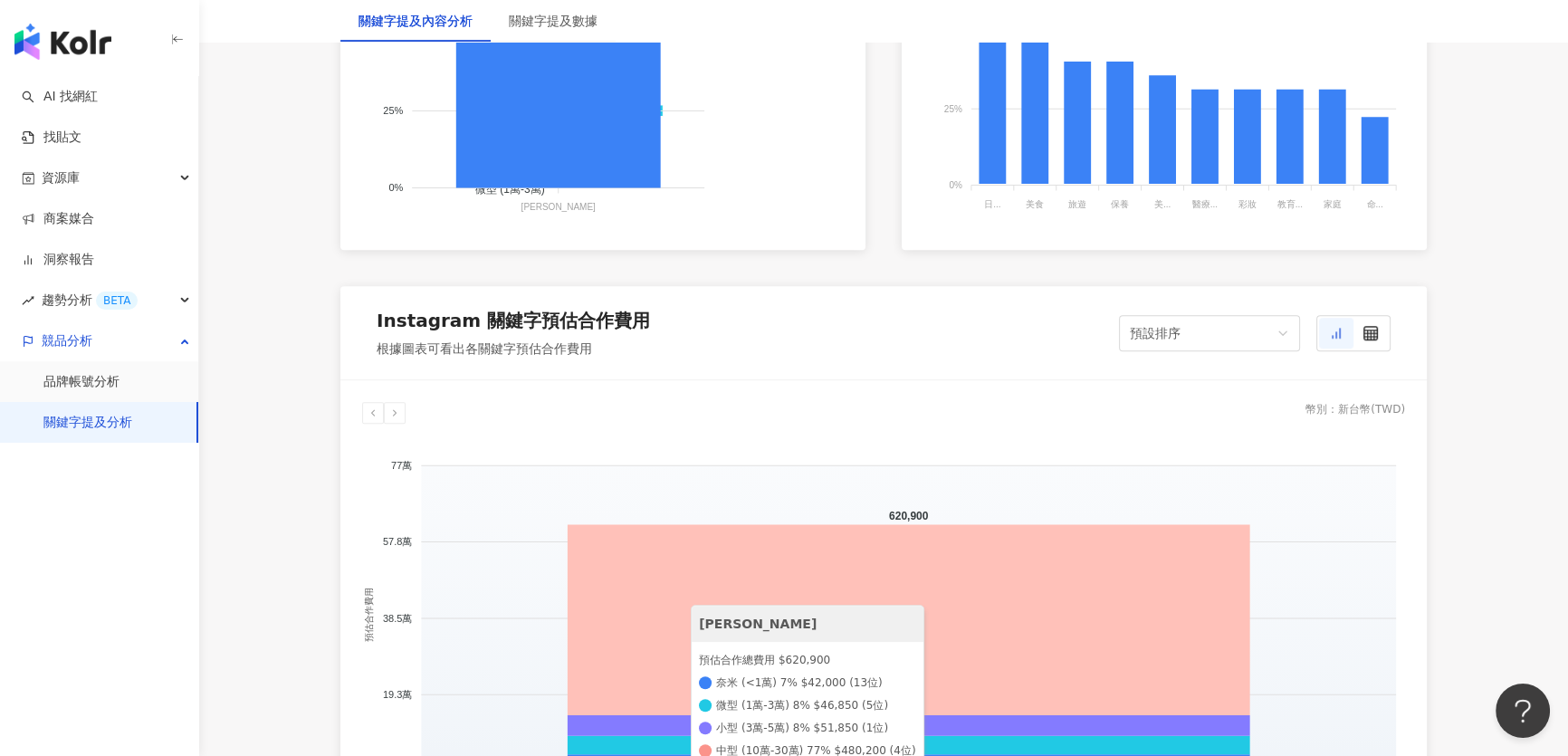
scroll to position [1812, 0]
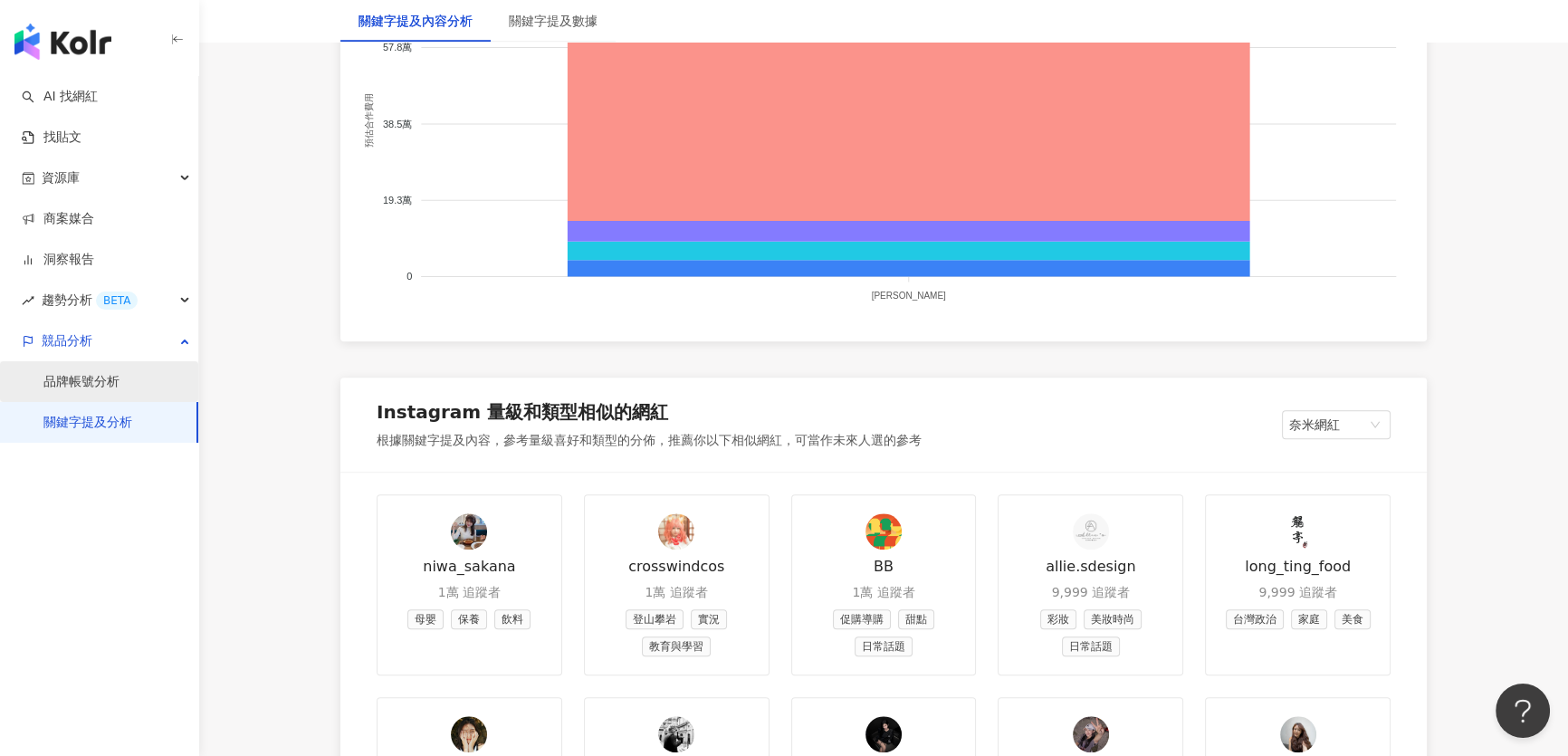
click at [68, 385] on link "品牌帳號分析" at bounding box center [82, 382] width 76 height 19
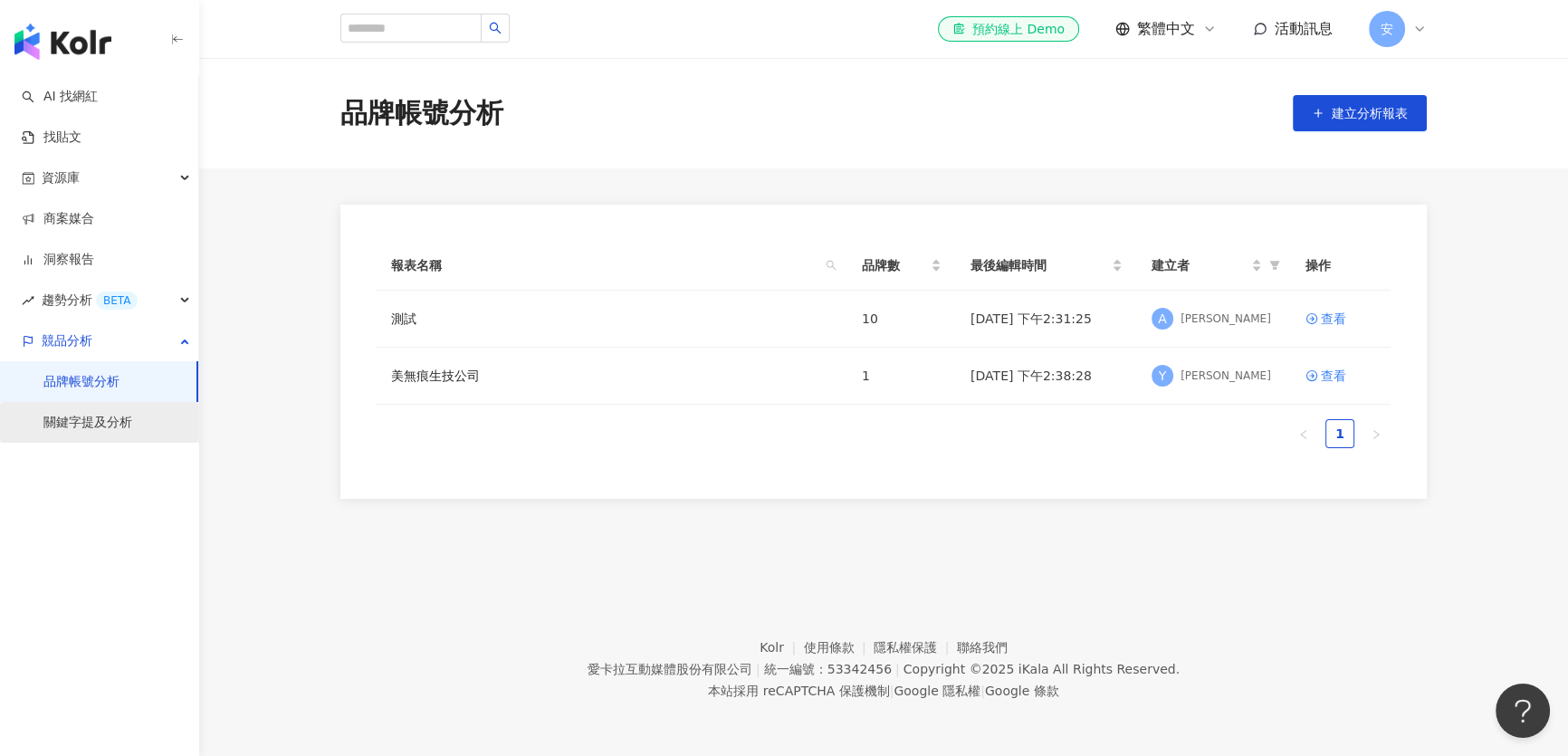
click at [61, 425] on link "關鍵字提及分析" at bounding box center [88, 423] width 89 height 19
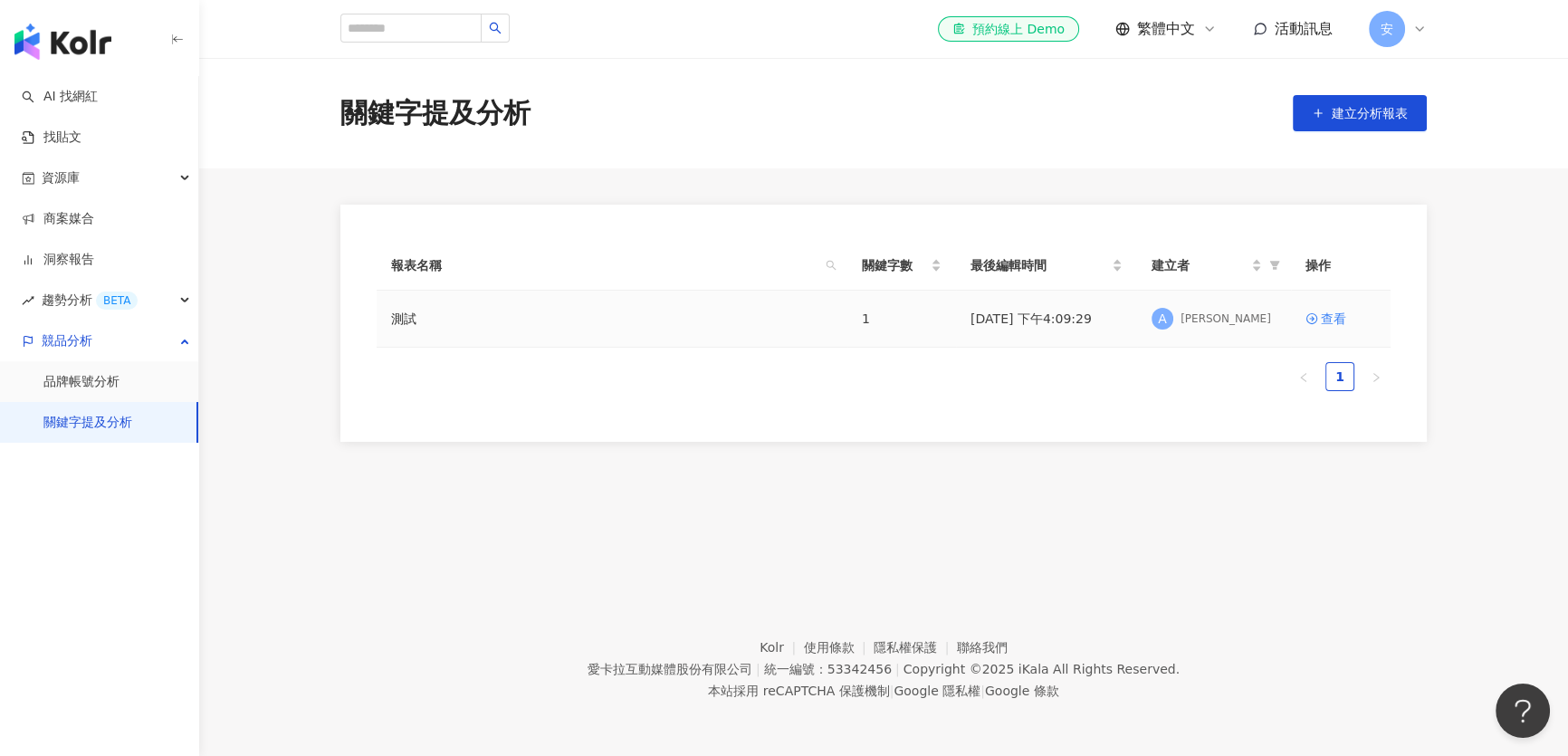
drag, startPoint x: 519, startPoint y: 317, endPoint x: 635, endPoint y: 320, distance: 116.0
click at [519, 317] on div "測試" at bounding box center [612, 318] width 442 height 20
click at [1328, 321] on div "查看" at bounding box center [1334, 318] width 25 height 20
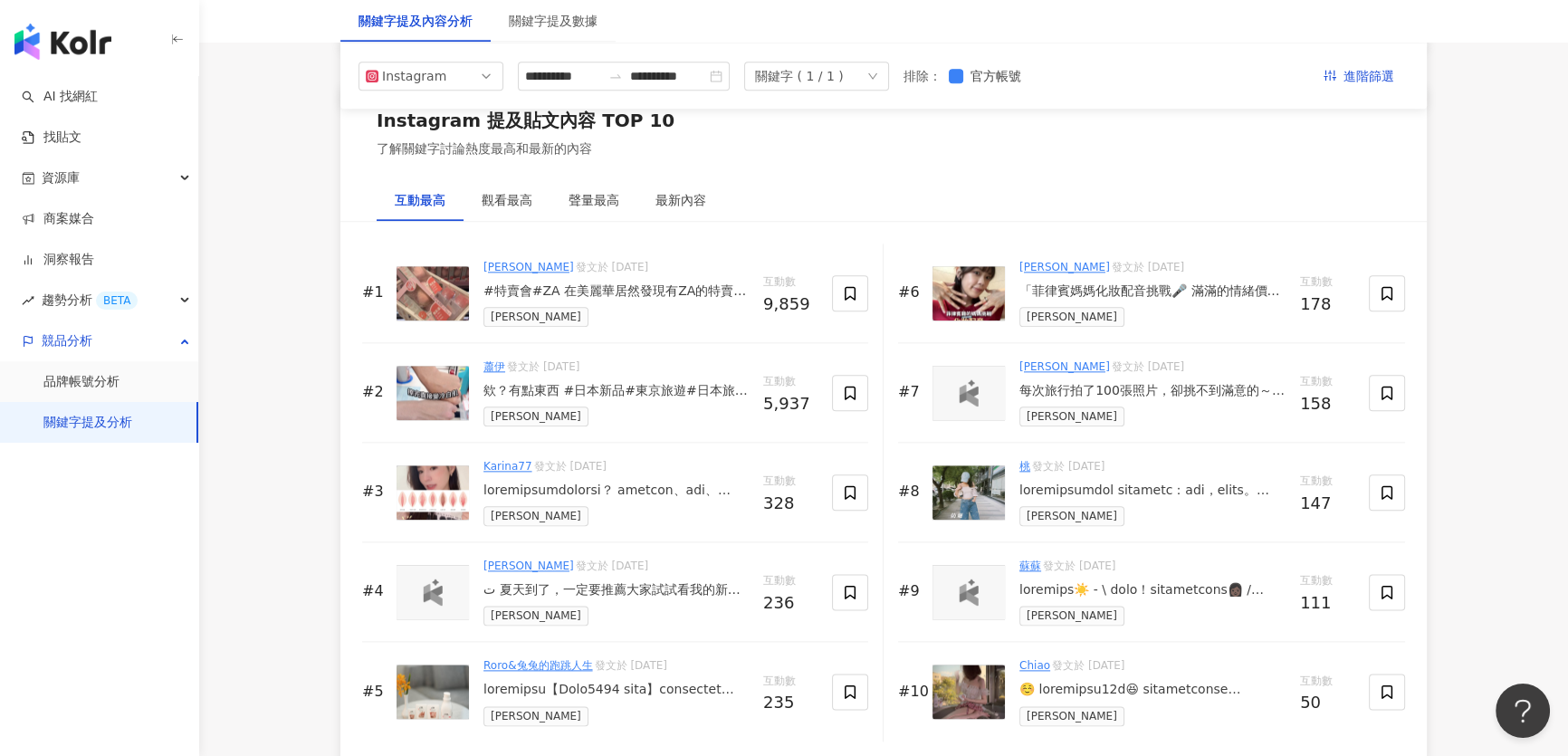
scroll to position [2634, 0]
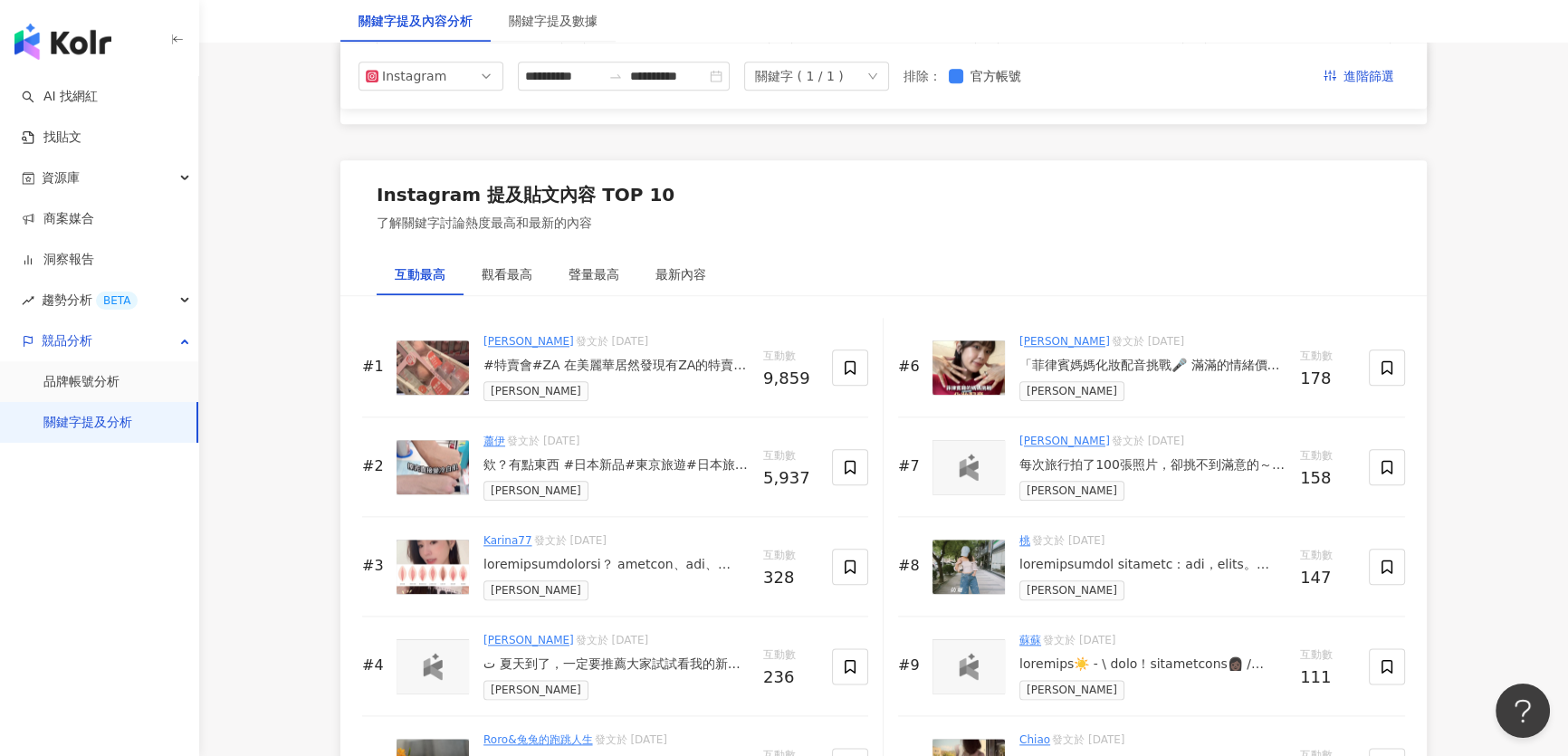
click at [614, 361] on div "#特賣會#ZA 在美麗華居然發現有ZA的特賣會 而且最低竟然只要$50（銅板價） 粉餅、粉底液、眼線液筆 腮紅、眼影、唇彩、保養品等等 購買粉底液相關商品即贈…" at bounding box center [616, 365] width 266 height 19
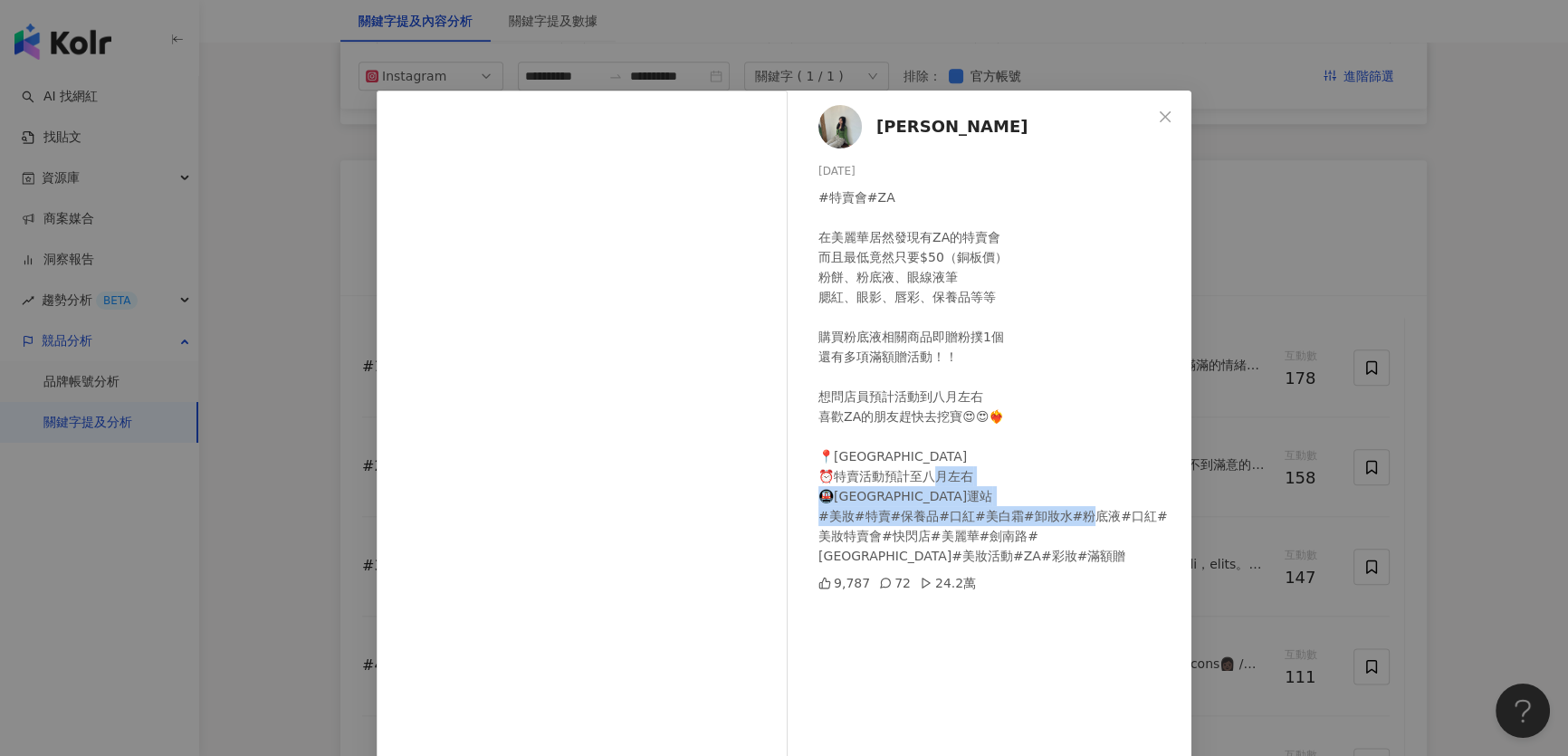
drag, startPoint x: 970, startPoint y: 542, endPoint x: 886, endPoint y: 491, distance: 98.3
click at [886, 491] on div "#特賣會#ZA 在美麗華居然發現有ZA的特賣會 而且最低竟然只要$50（銅板價） 粉餅、粉底液、眼線液筆 腮紅、眼影、唇彩、保養品等等 購買粉底液相關商品即贈…" at bounding box center [997, 377] width 358 height 379
click at [1026, 366] on div "#特賣會#ZA 在美麗華居然發現有ZA的特賣會 而且最低竟然只要$50（銅板價） 粉餅、粉底液、眼線液筆 腮紅、眼影、唇彩、保養品等等 購買粉底液相關商品即贈…" at bounding box center [997, 377] width 358 height 379
click at [1160, 120] on icon "close" at bounding box center [1165, 115] width 11 height 11
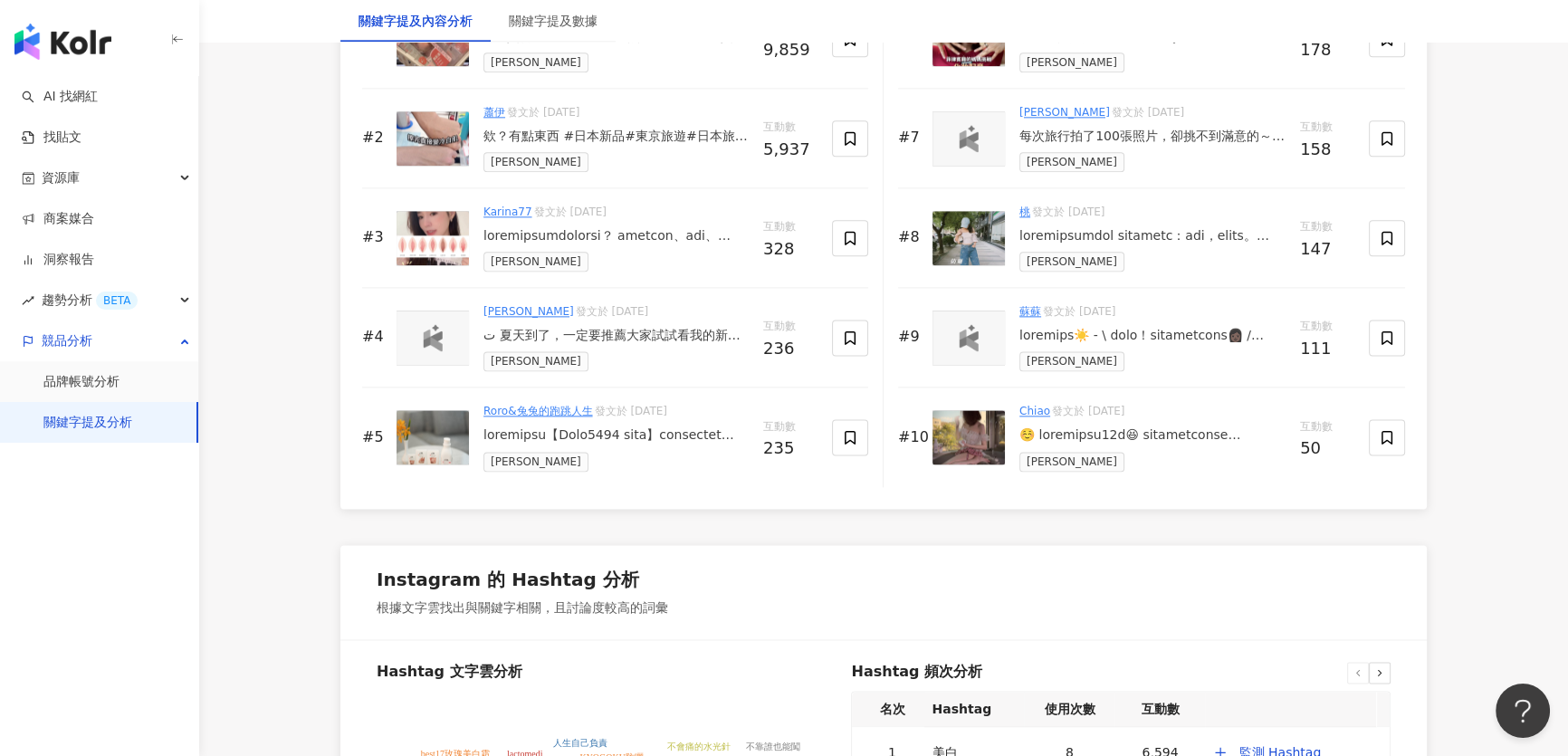
scroll to position [3376, 0]
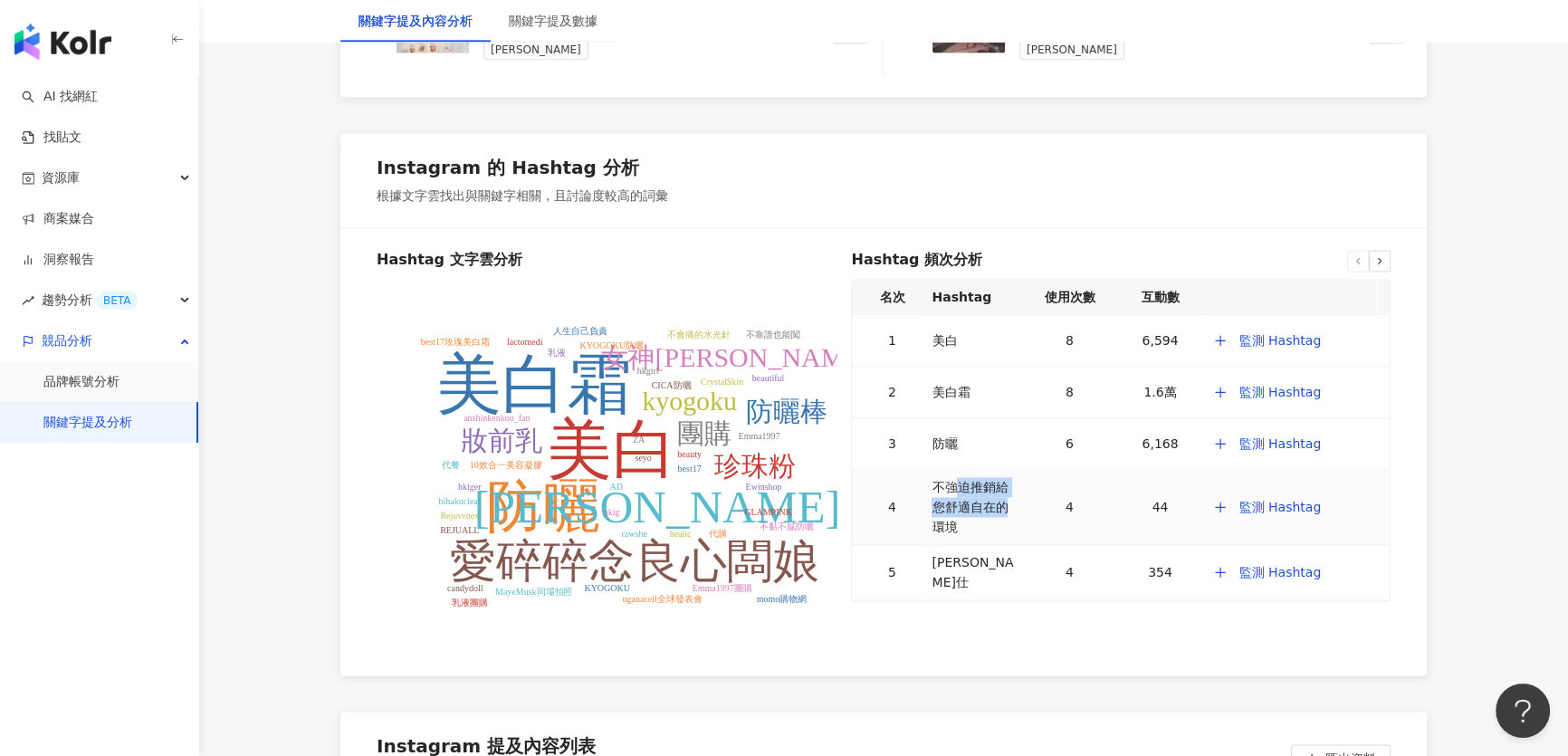
drag, startPoint x: 951, startPoint y: 480, endPoint x: 1011, endPoint y: 502, distance: 63.9
click at [1011, 502] on div "不強迫推銷給您舒適自在的環境" at bounding box center [973, 507] width 85 height 60
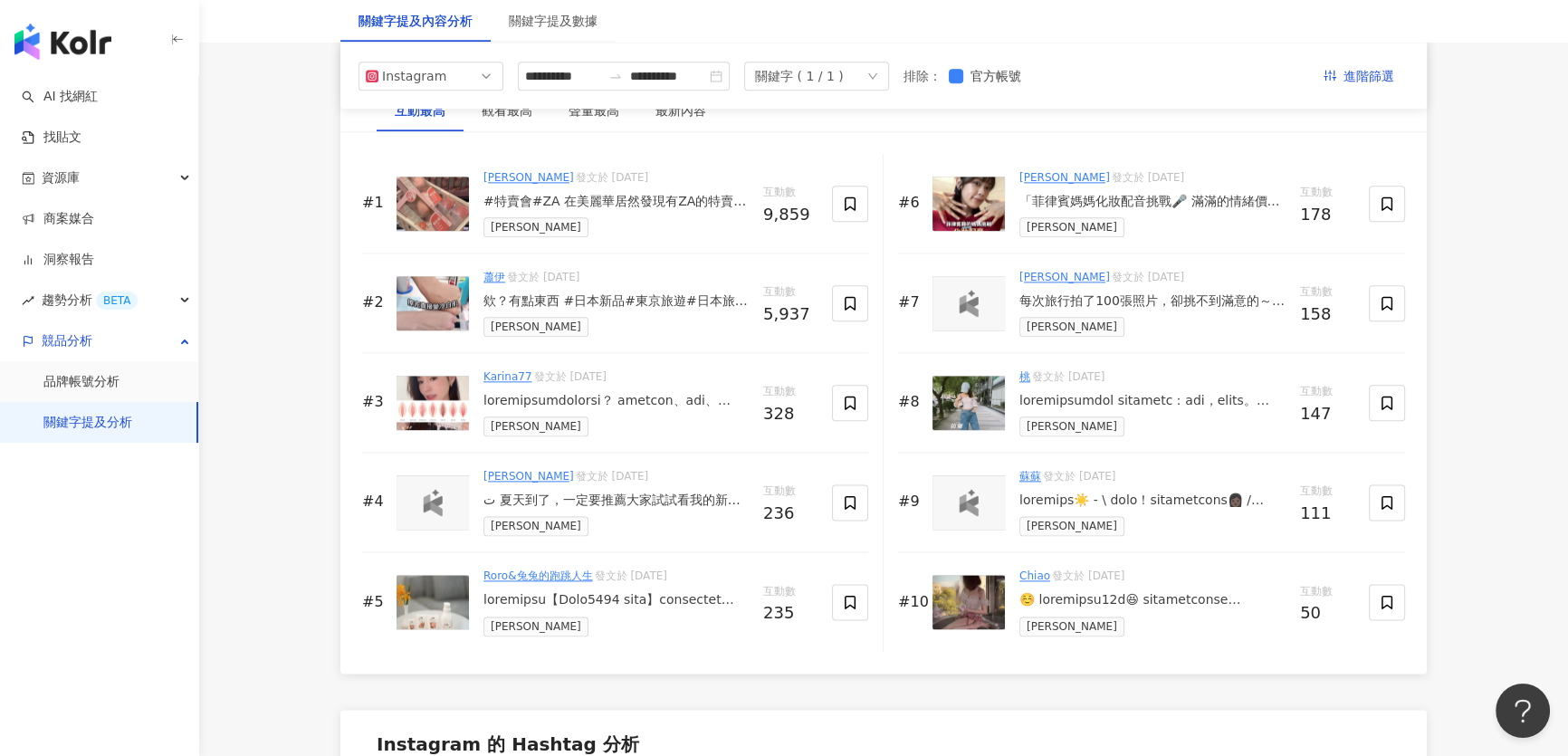
scroll to position [2552, 0]
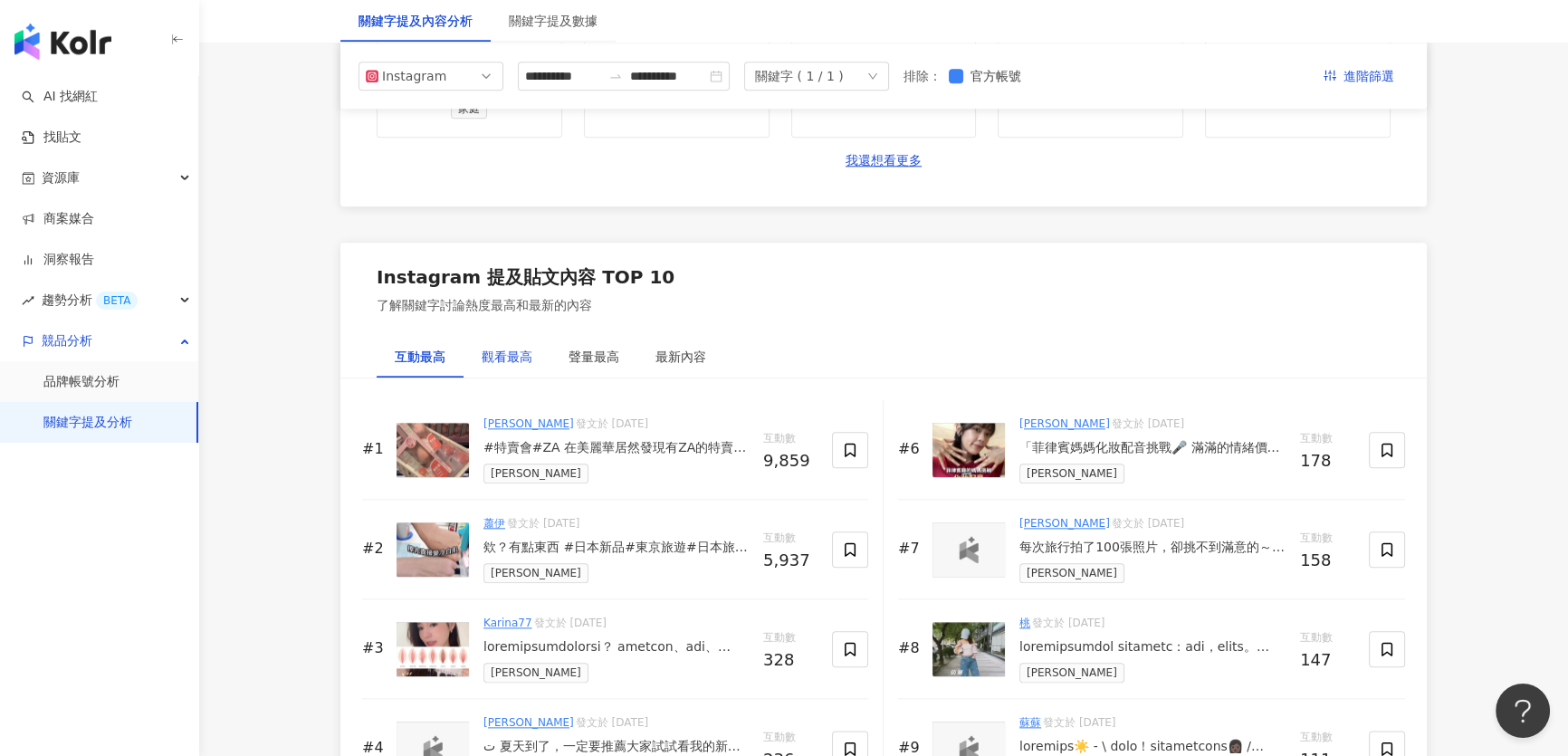
click at [519, 350] on div "觀看最高" at bounding box center [507, 357] width 51 height 20
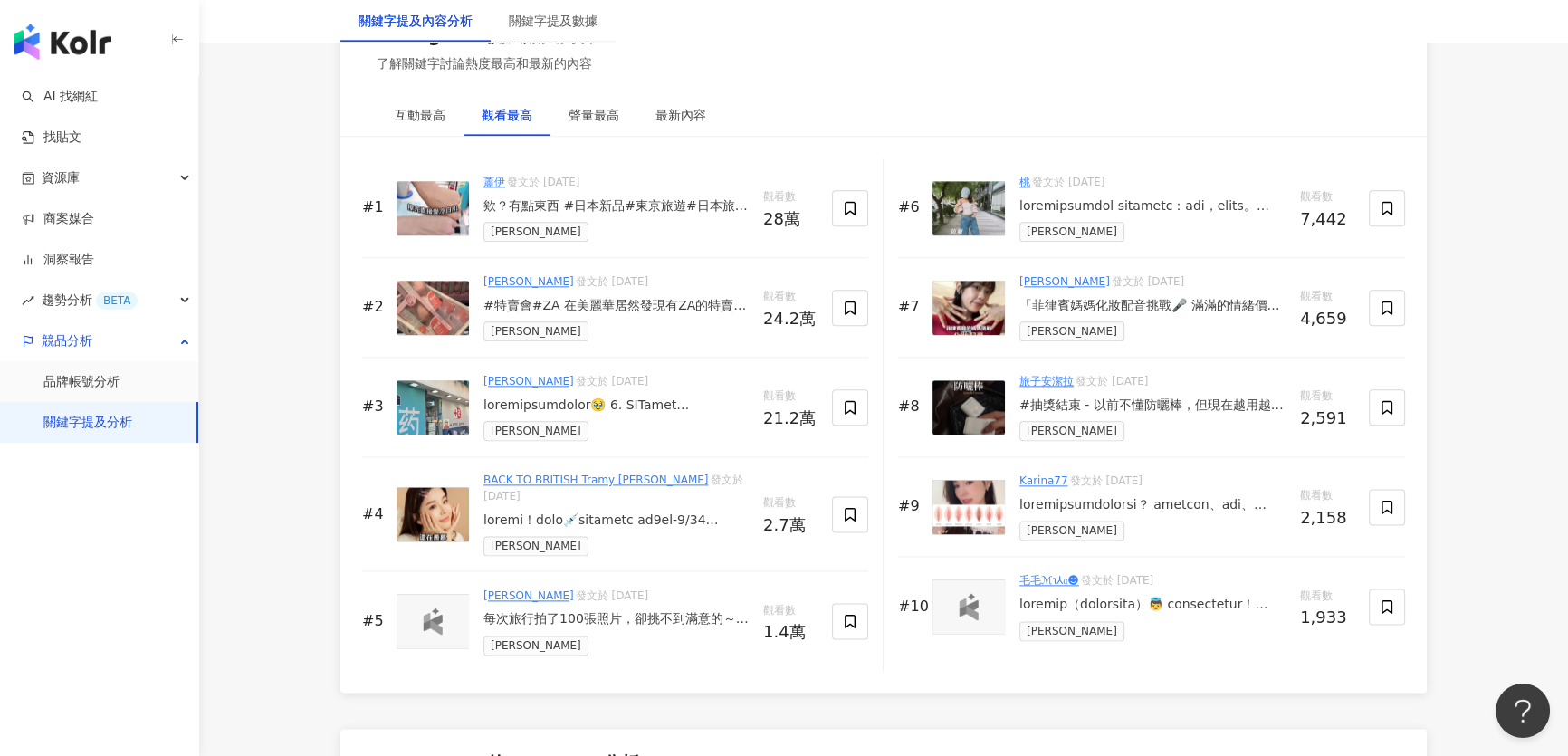
scroll to position [2798, 0]
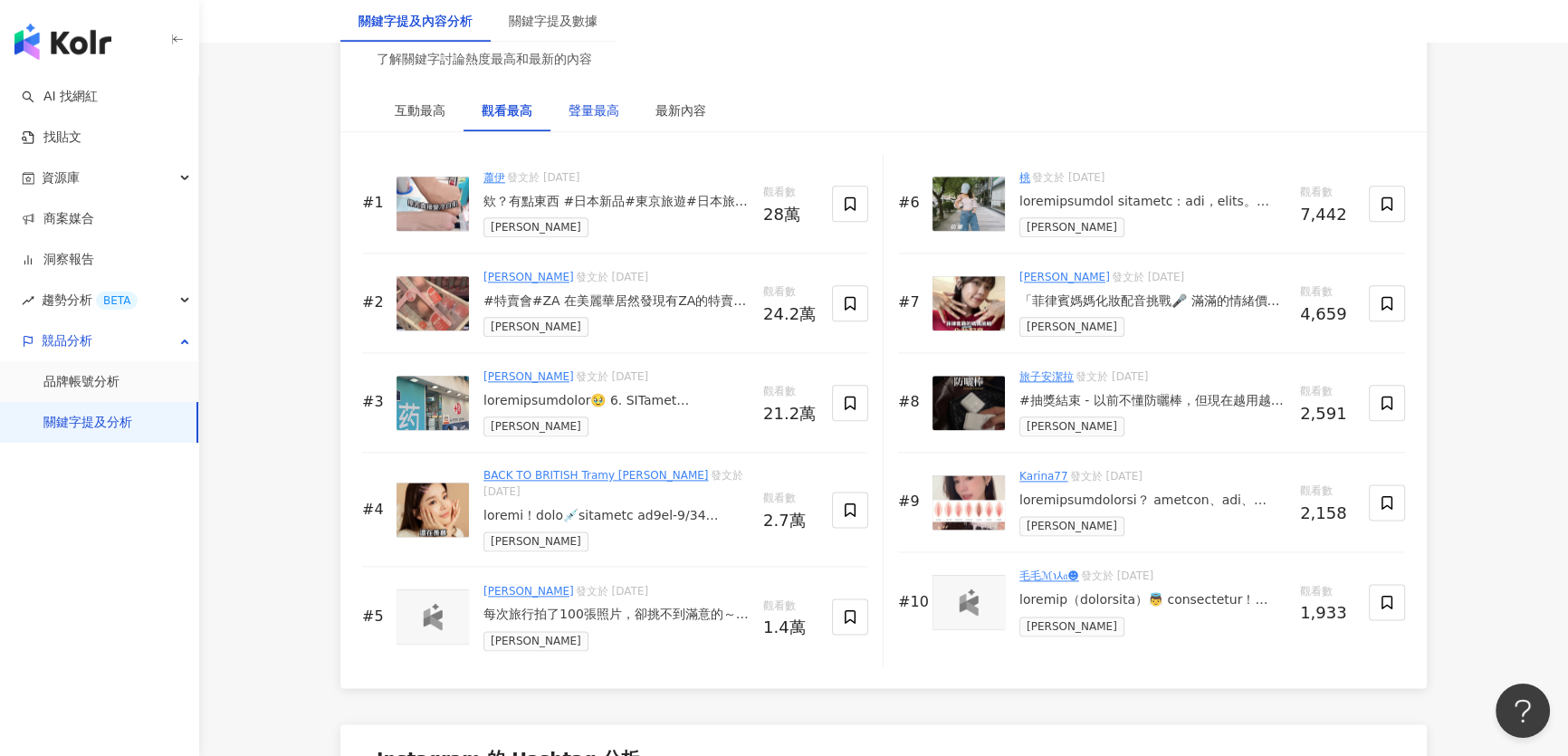
click at [581, 105] on div "聲量最高" at bounding box center [594, 110] width 51 height 20
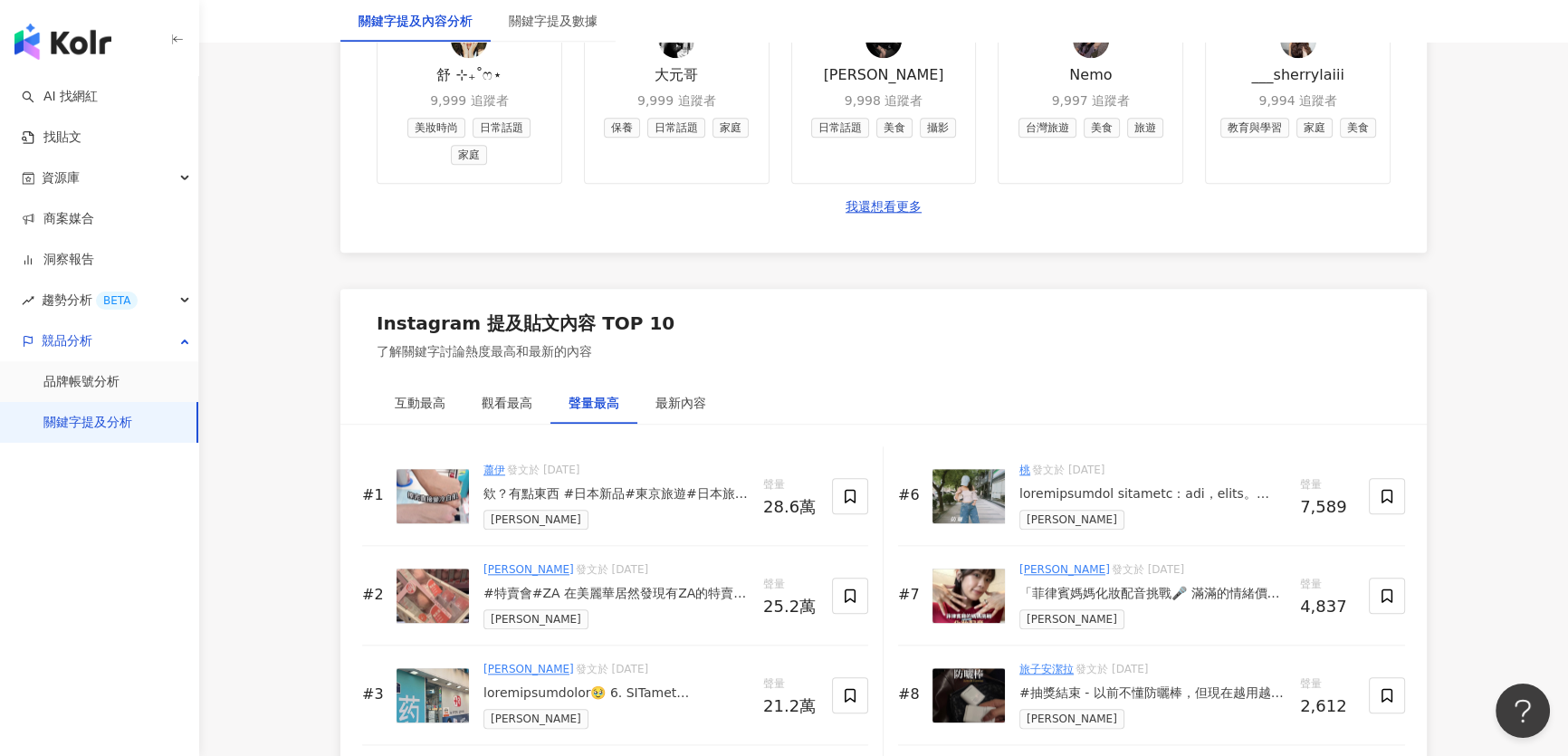
scroll to position [2387, 0]
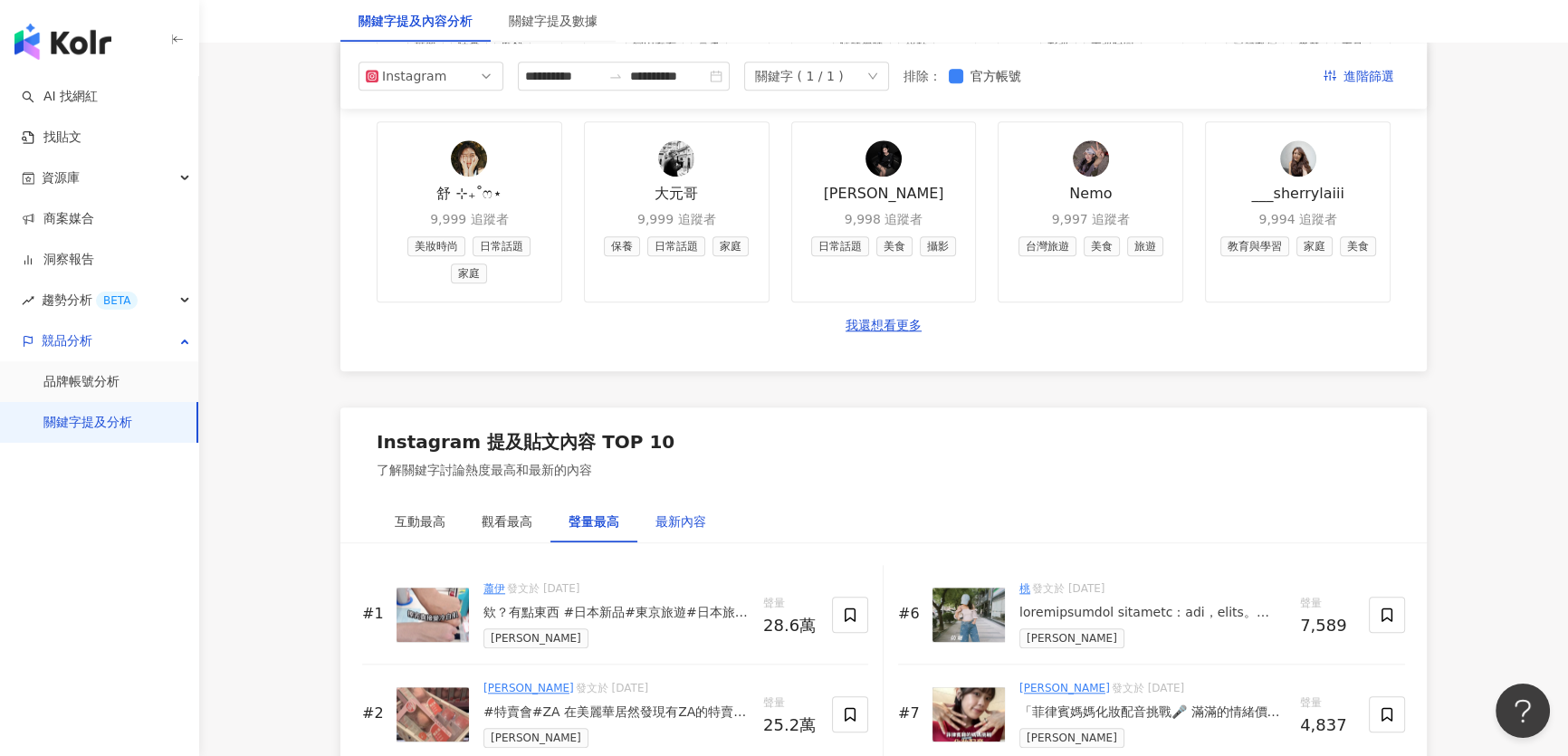
drag, startPoint x: 679, startPoint y: 517, endPoint x: 705, endPoint y: 470, distance: 53.7
click at [679, 517] on div "最新內容" at bounding box center [681, 522] width 51 height 20
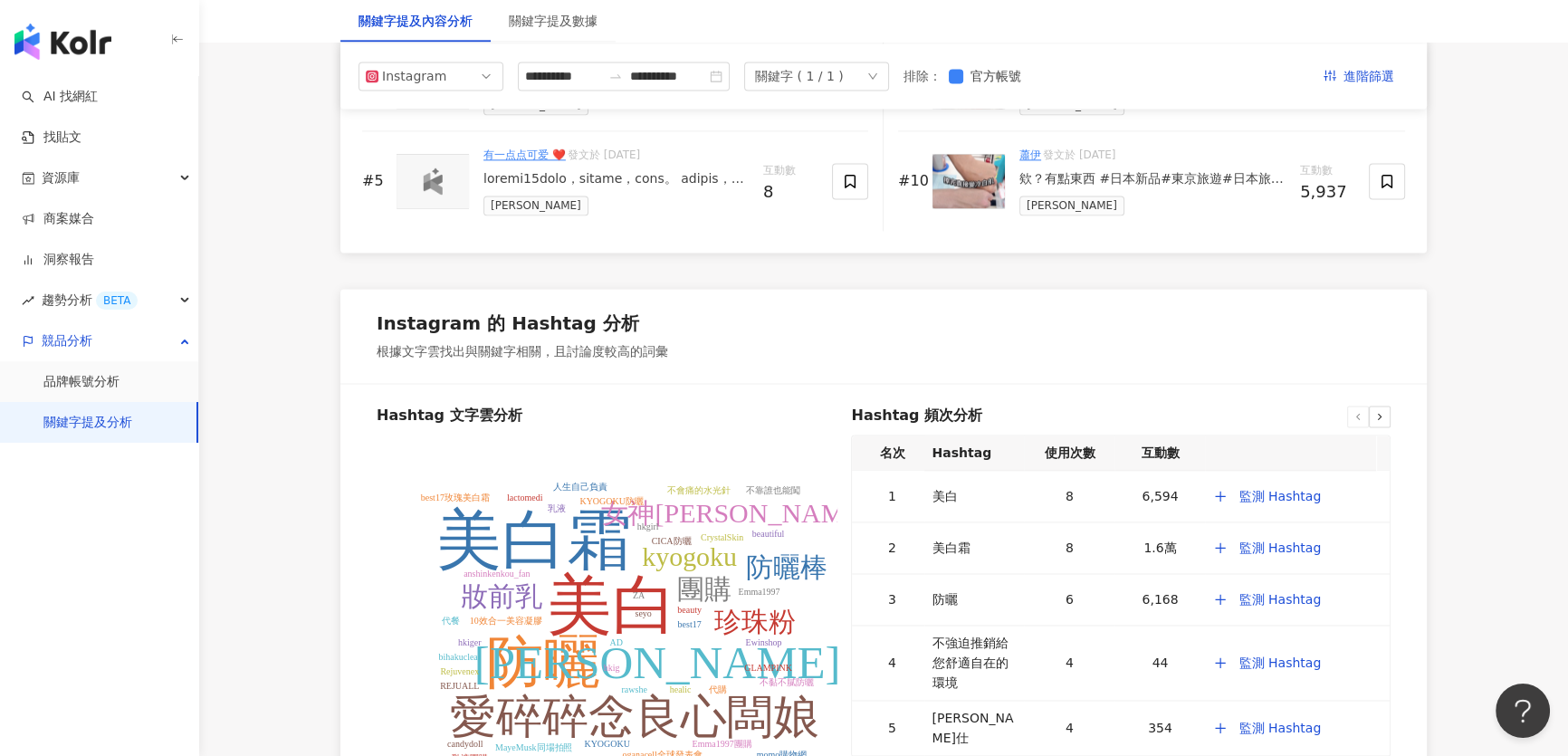
scroll to position [0, 0]
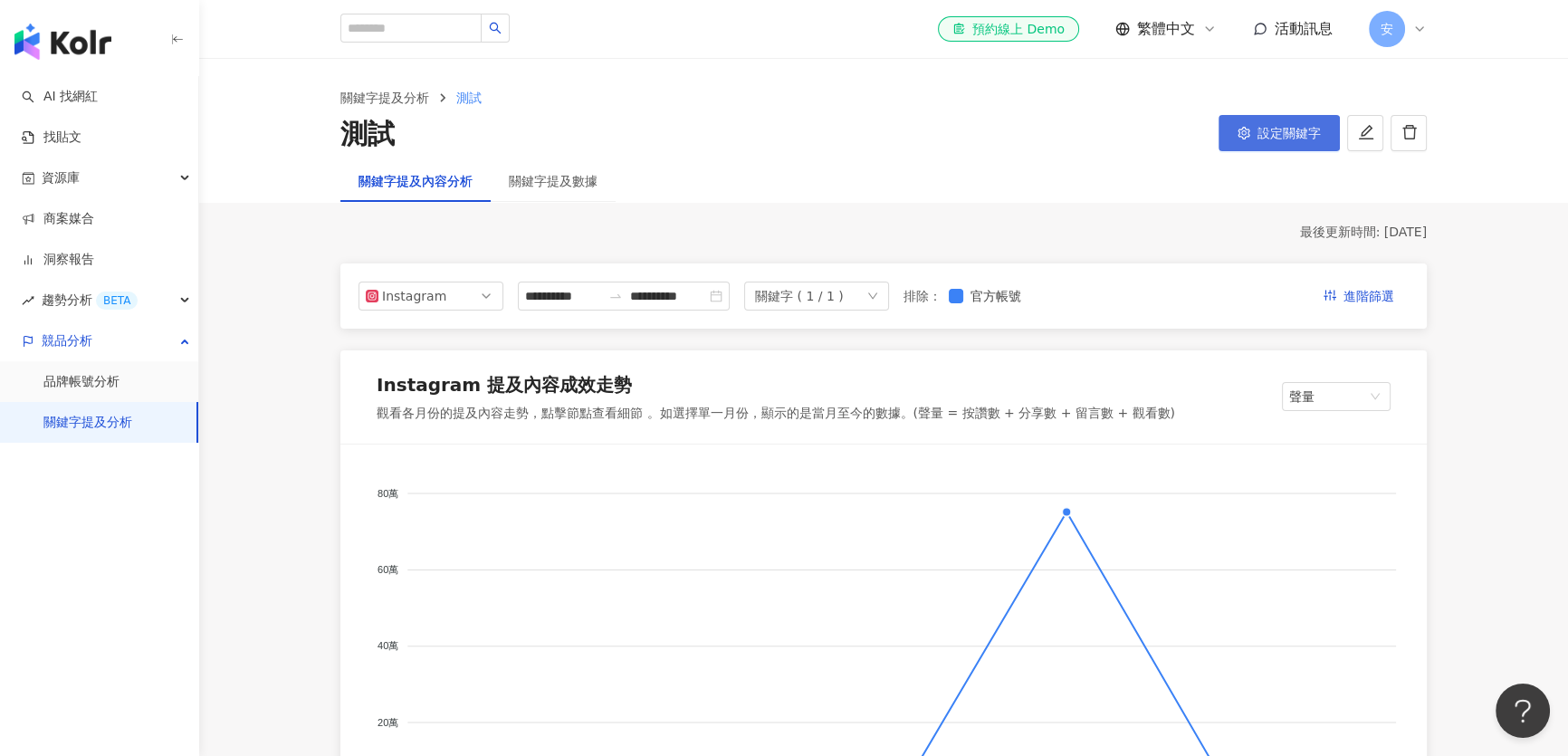
click at [1258, 128] on span "設定關鍵字" at bounding box center [1289, 133] width 63 height 15
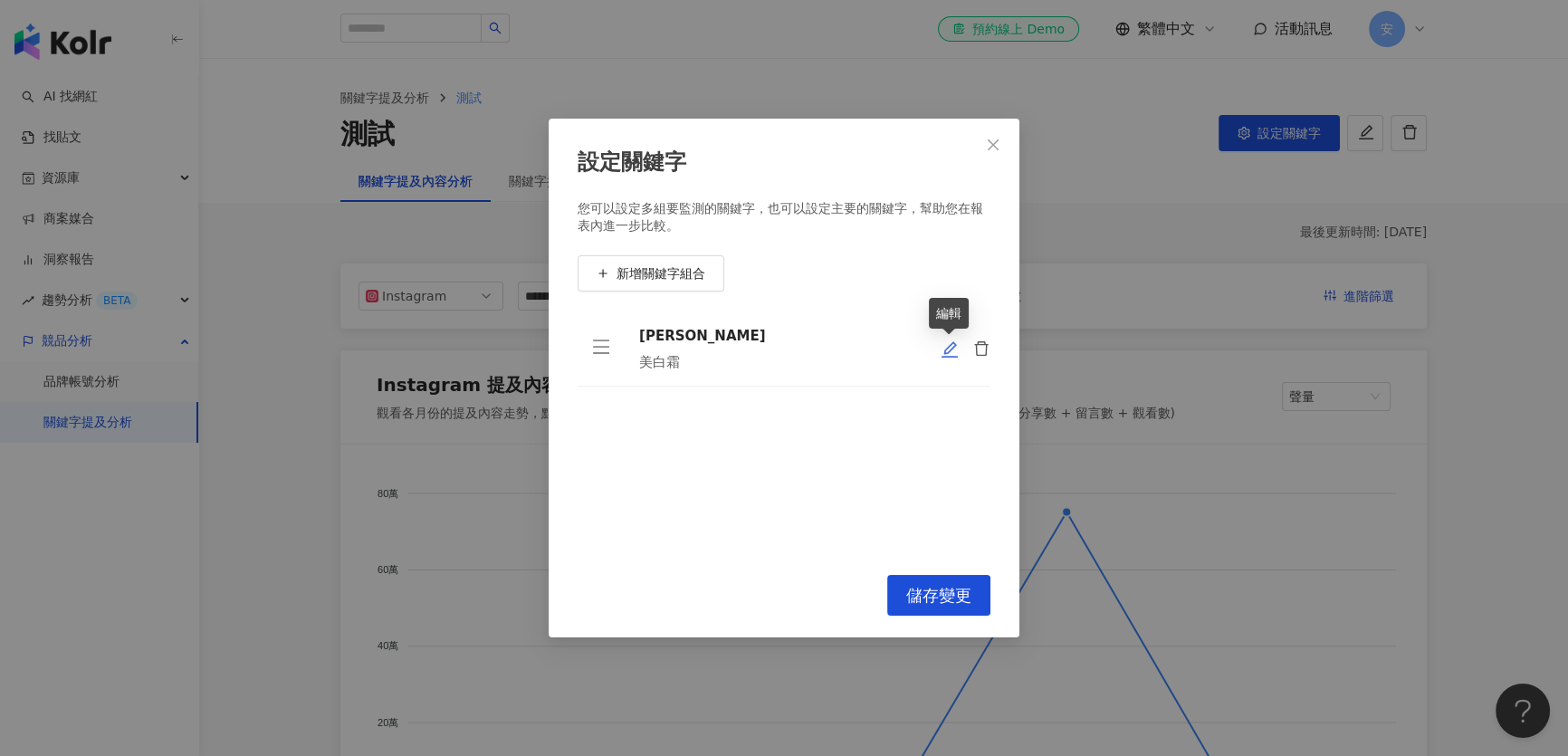
click at [944, 349] on icon "edit" at bounding box center [949, 350] width 19 height 19
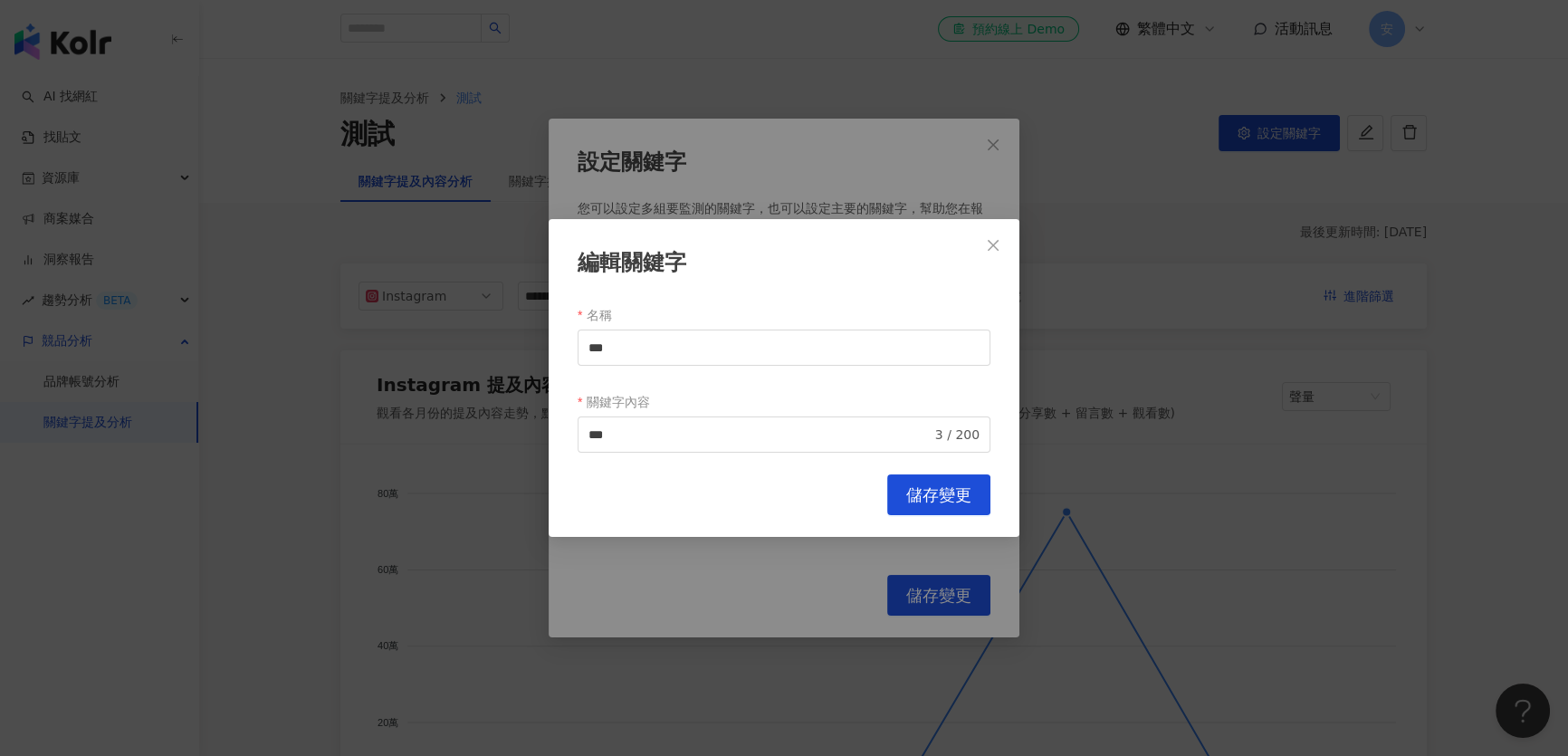
click at [1314, 279] on div "編輯關鍵字 名稱 *** 關鍵字內容 *** 3 / 200 Cancel 儲存變更" at bounding box center [784, 378] width 1568 height 756
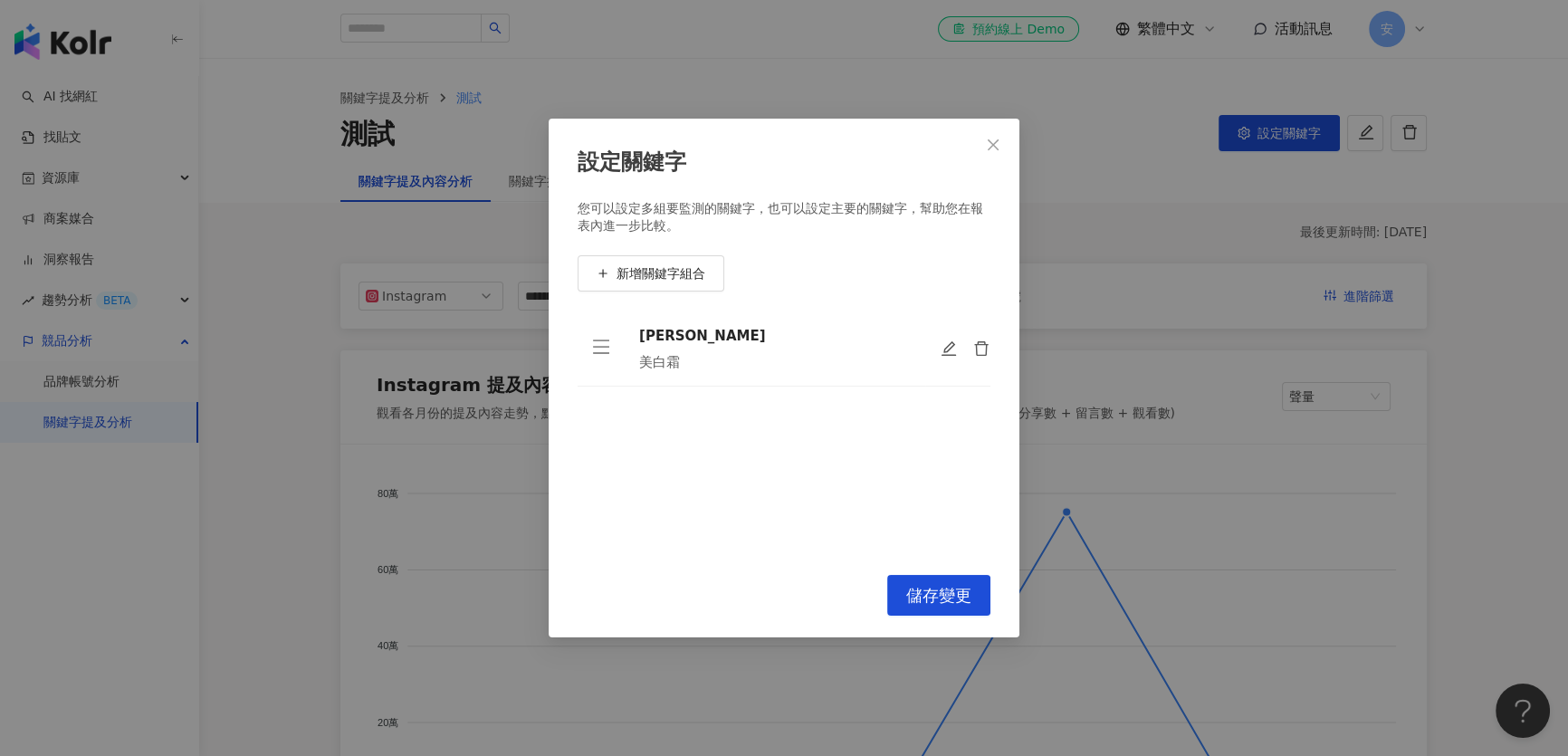
drag, startPoint x: 1326, startPoint y: 392, endPoint x: 1285, endPoint y: 372, distance: 45.6
click at [1326, 392] on div "設定關鍵字 您可以設定多組要監測的關鍵字，也可以設定主要的關鍵字，幫助您在報表內進一步比較。 新增關鍵字組合 安美諾 美白霜 To pick up a dra…" at bounding box center [784, 378] width 1568 height 756
click at [935, 350] on td at bounding box center [958, 349] width 65 height 75
click at [941, 350] on icon "edit" at bounding box center [949, 350] width 19 height 19
type input "***"
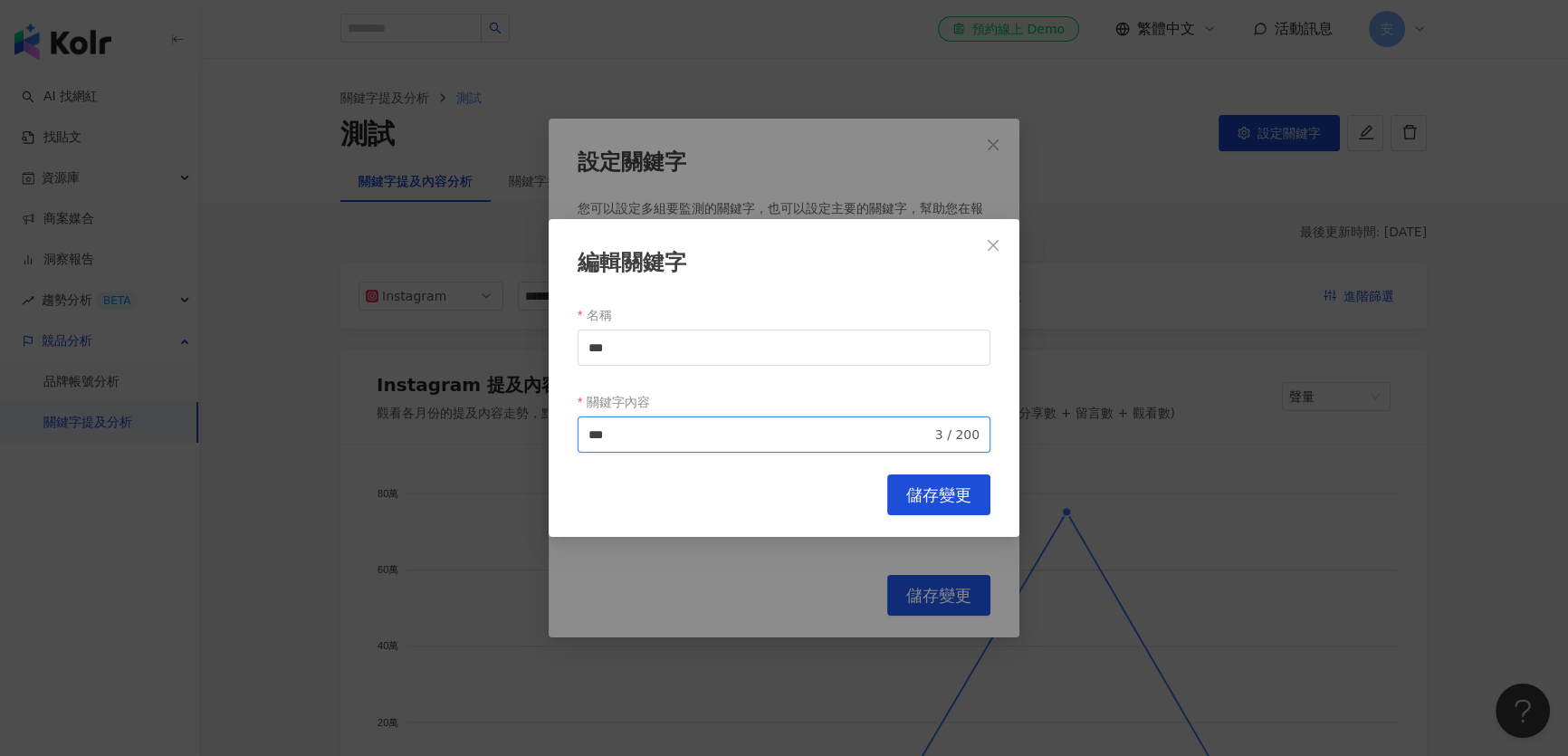
drag, startPoint x: 643, startPoint y: 442, endPoint x: 324, endPoint y: 372, distance: 326.6
click at [333, 407] on div "編輯關鍵字 名稱 *** 關鍵字內容 美白霜 *** 3 / 200 Cancel 儲存變更" at bounding box center [784, 378] width 1568 height 756
type input "**********"
type input "********"
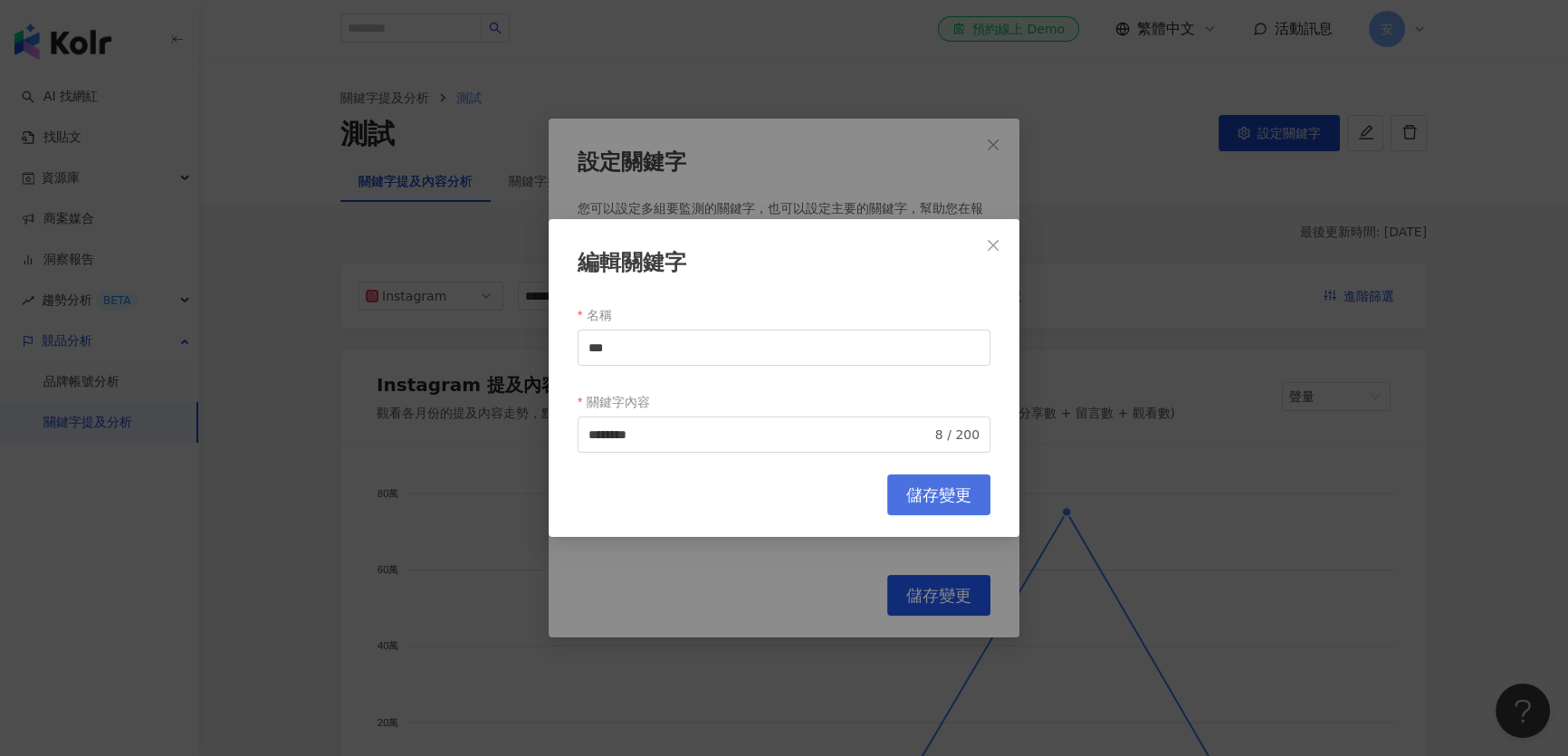
click at [949, 485] on span "儲存變更" at bounding box center [938, 495] width 65 height 20
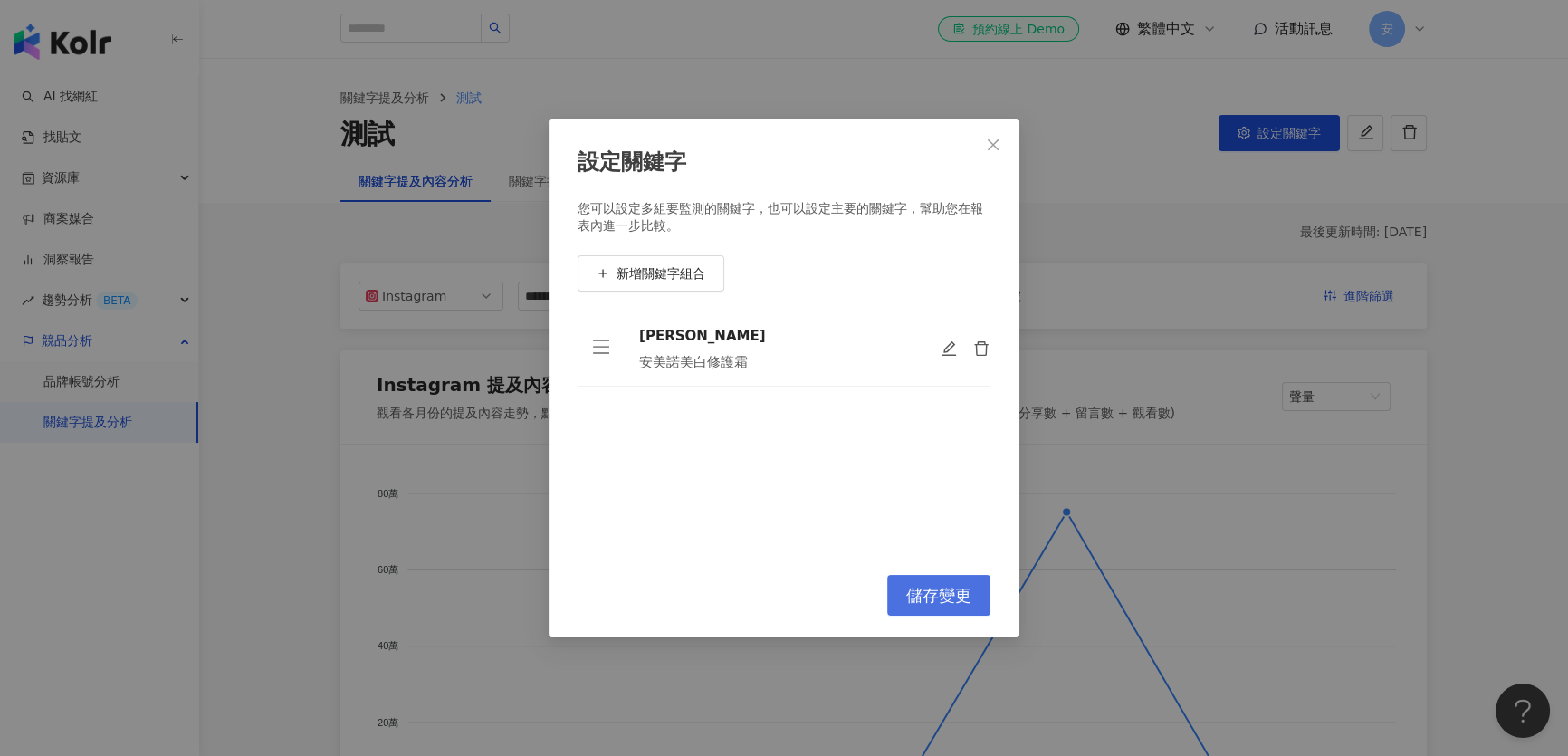
click at [957, 603] on span "儲存變更" at bounding box center [938, 596] width 65 height 20
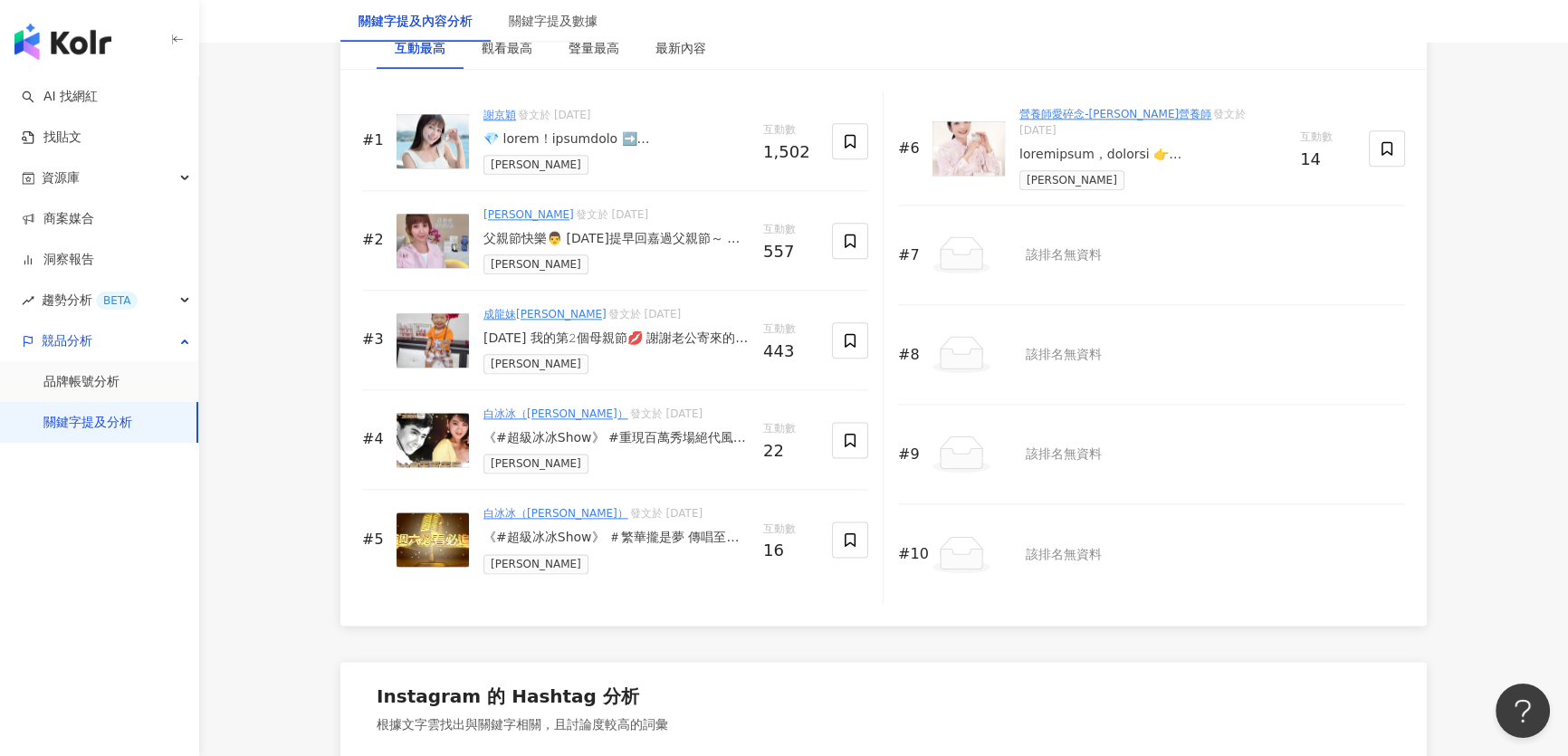
scroll to position [2881, 0]
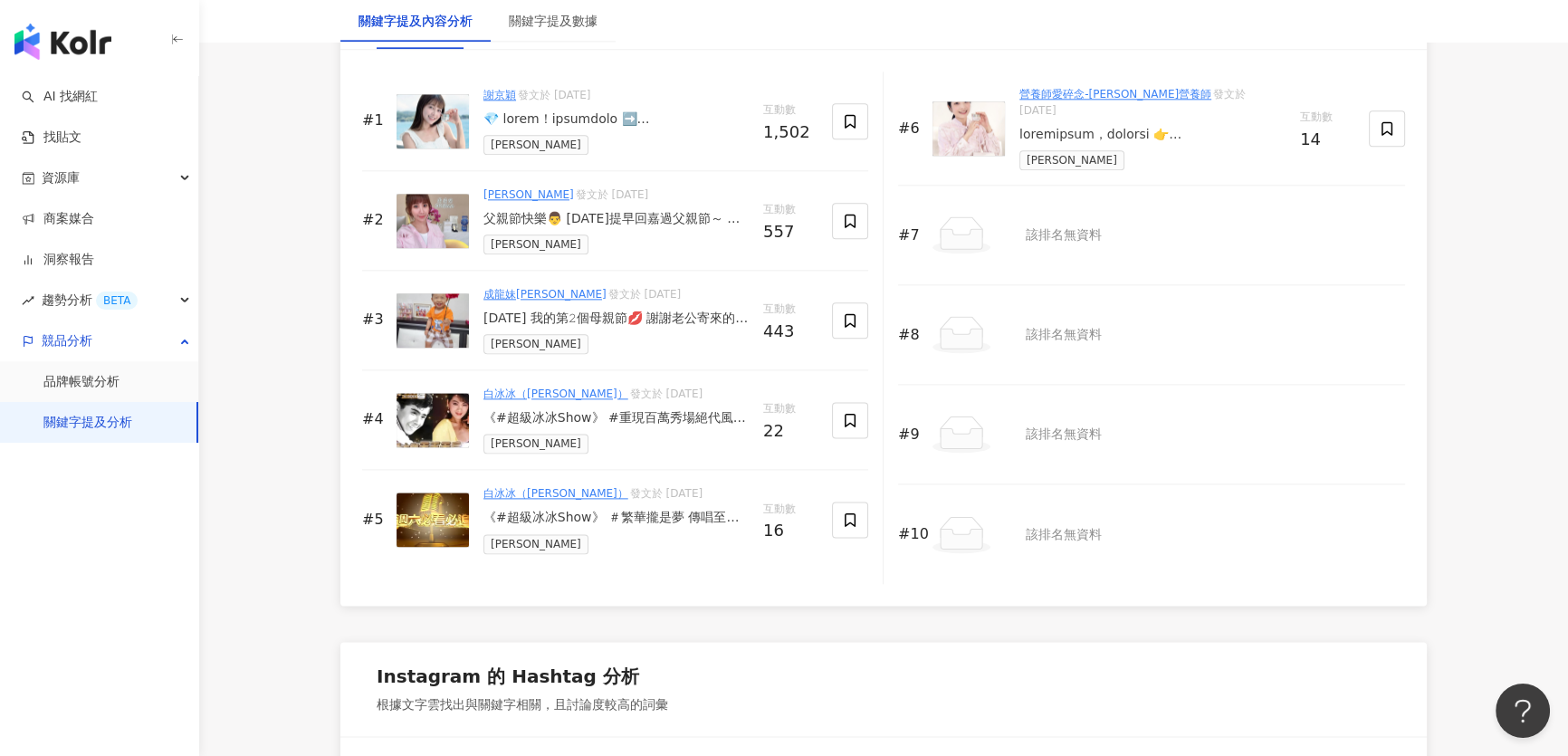
click at [592, 313] on div "𝟸𝟶𝟸𝟻/𝟻/𝟷𝟷 我的第𝟸個母親節💋 謝謝老公寄來的母親節禮物😍 說是代替兒子送給我的🩷 廣告打很兇的產品 一直想買來試試 但覺得小小一罐價格又可怕於是放棄…" at bounding box center [616, 318] width 266 height 19
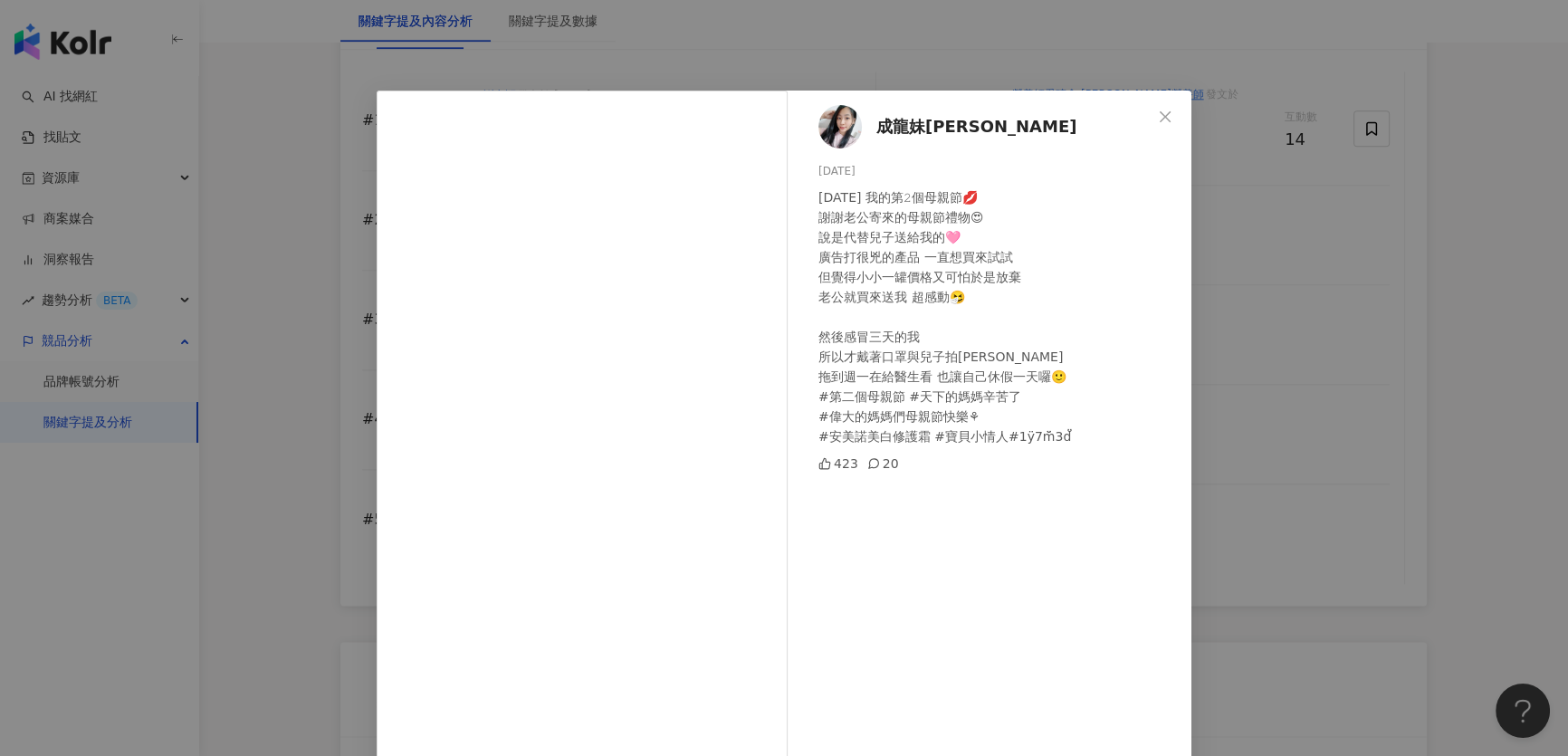
click at [1413, 205] on div "成龍妹amy 2025/5/11 𝟸𝟶𝟸𝟻/𝟻/𝟷𝟷 我的第𝟸個母親節💋 謝謝老公寄來的母親節禮物😍 說是代替兒子送給我的🩷 廣告打很兇的產品 一直想買來試試…" at bounding box center [784, 378] width 1568 height 756
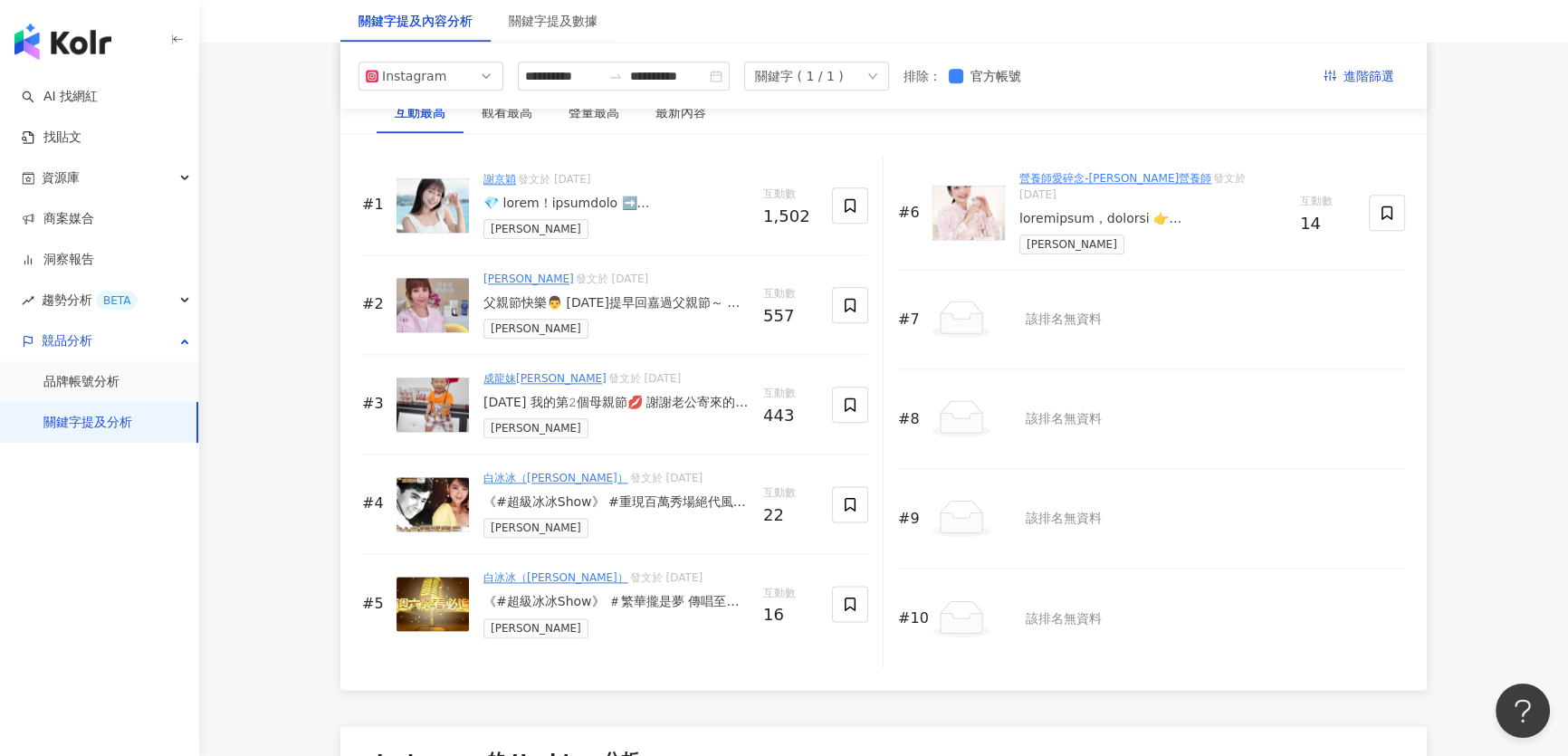
scroll to position [2552, 0]
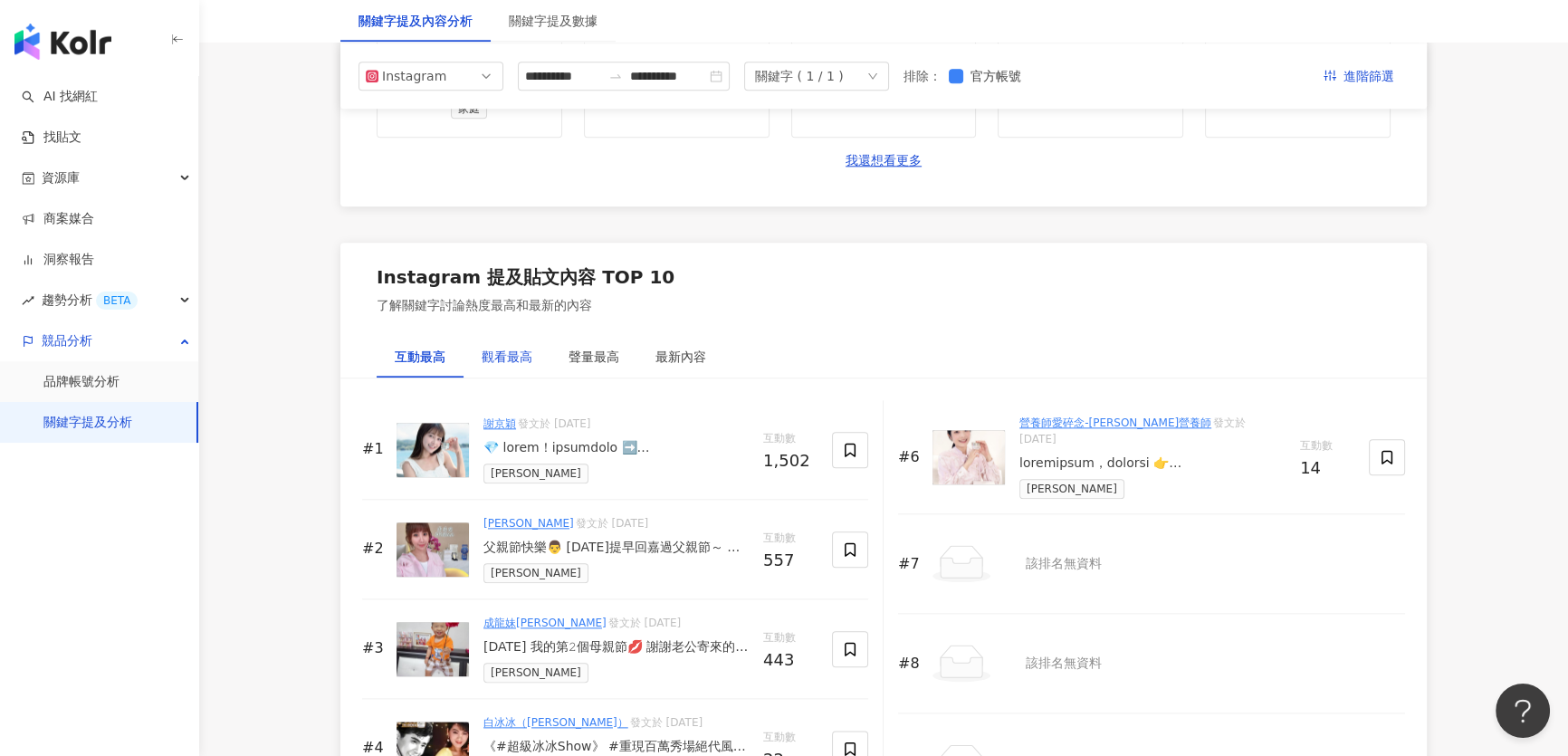
click at [513, 359] on div "觀看最高" at bounding box center [507, 357] width 51 height 20
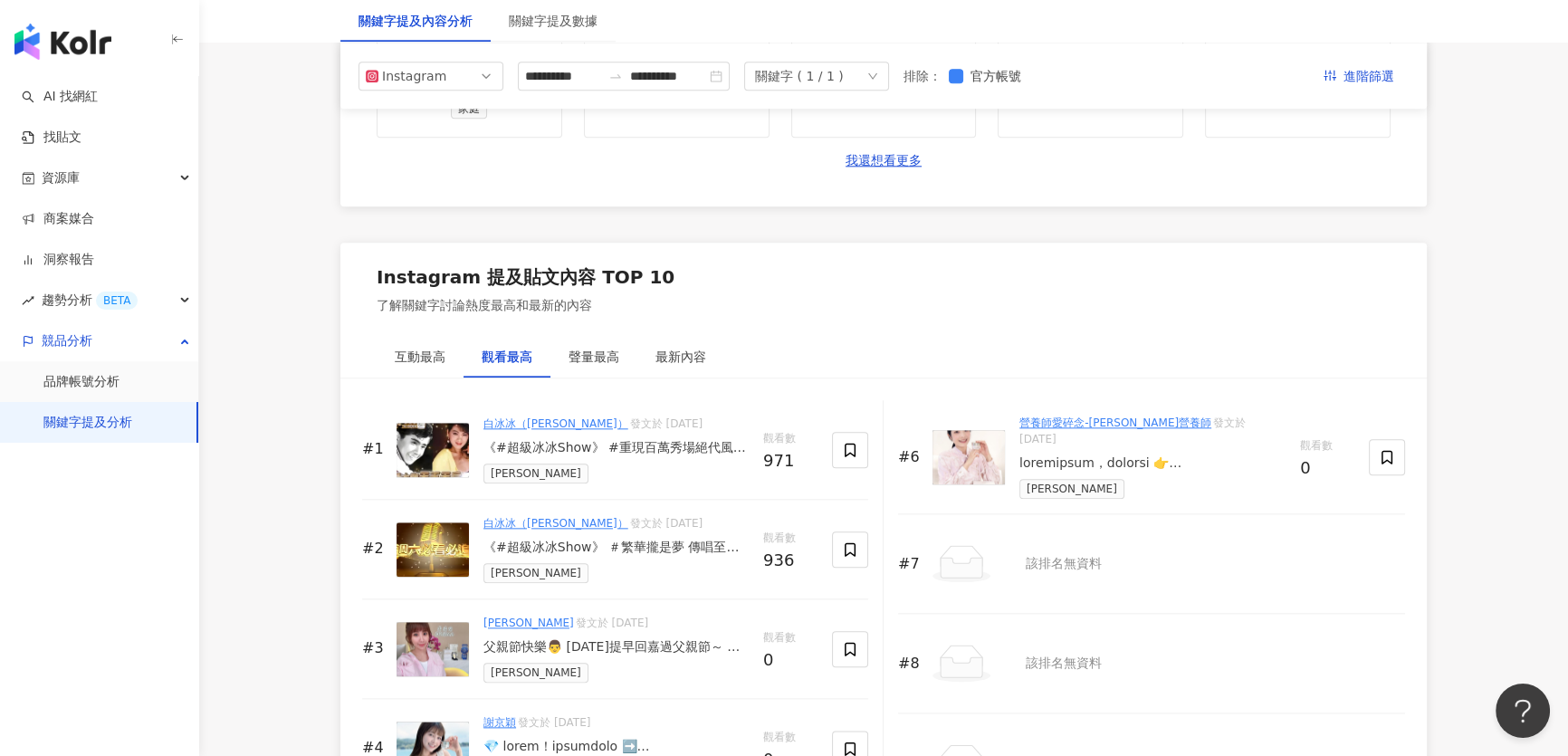
click at [568, 446] on div "《#超級冰冰Show》 #重現百萬秀場絕代風華 從模特兒➡️秀場女郎➡️戲劇女神 一直活躍在螢光幕前的她 溫柔婉約一直有觀眾緣的張瓊姿 本週末節目中再展風韻~…" at bounding box center [616, 448] width 266 height 19
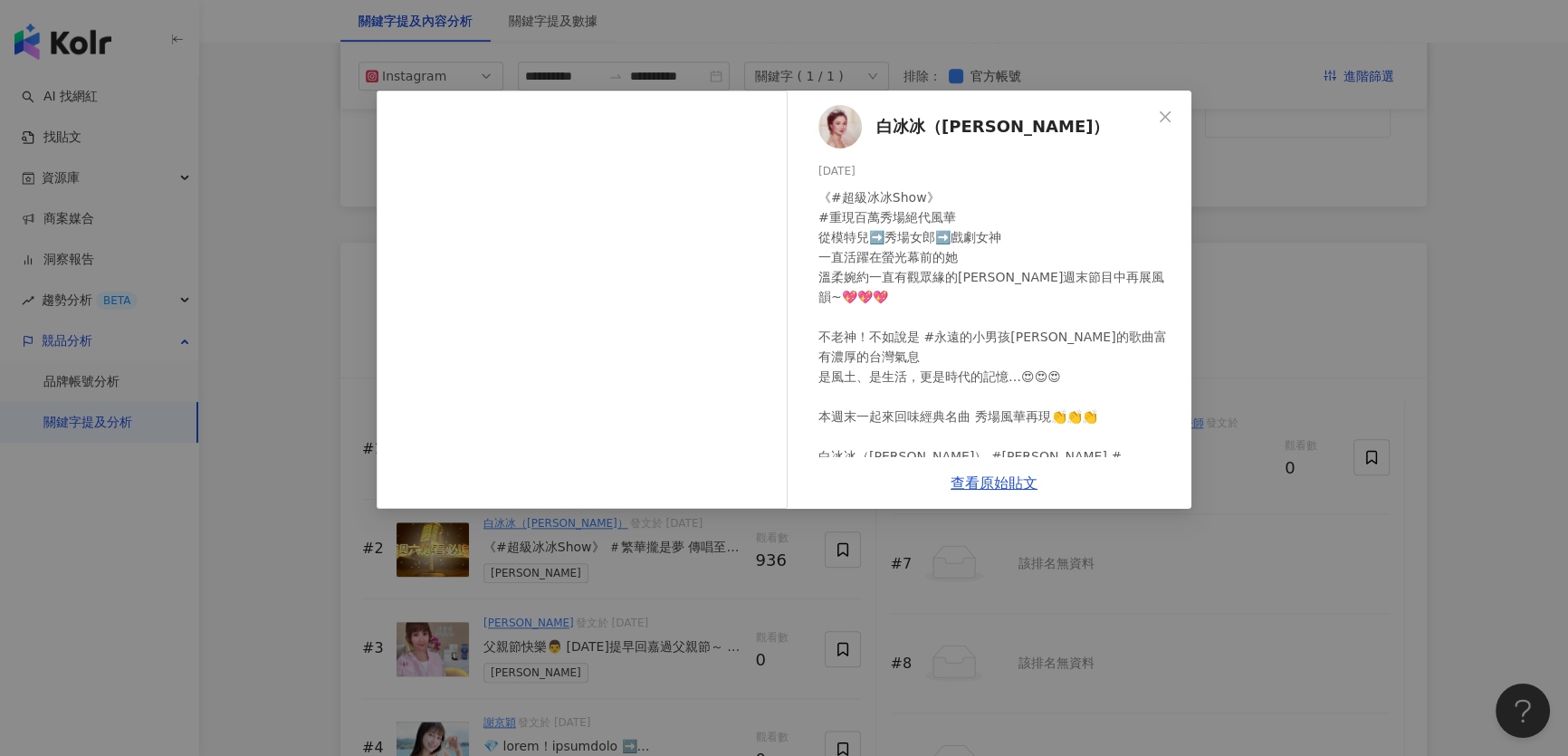
scroll to position [76, 0]
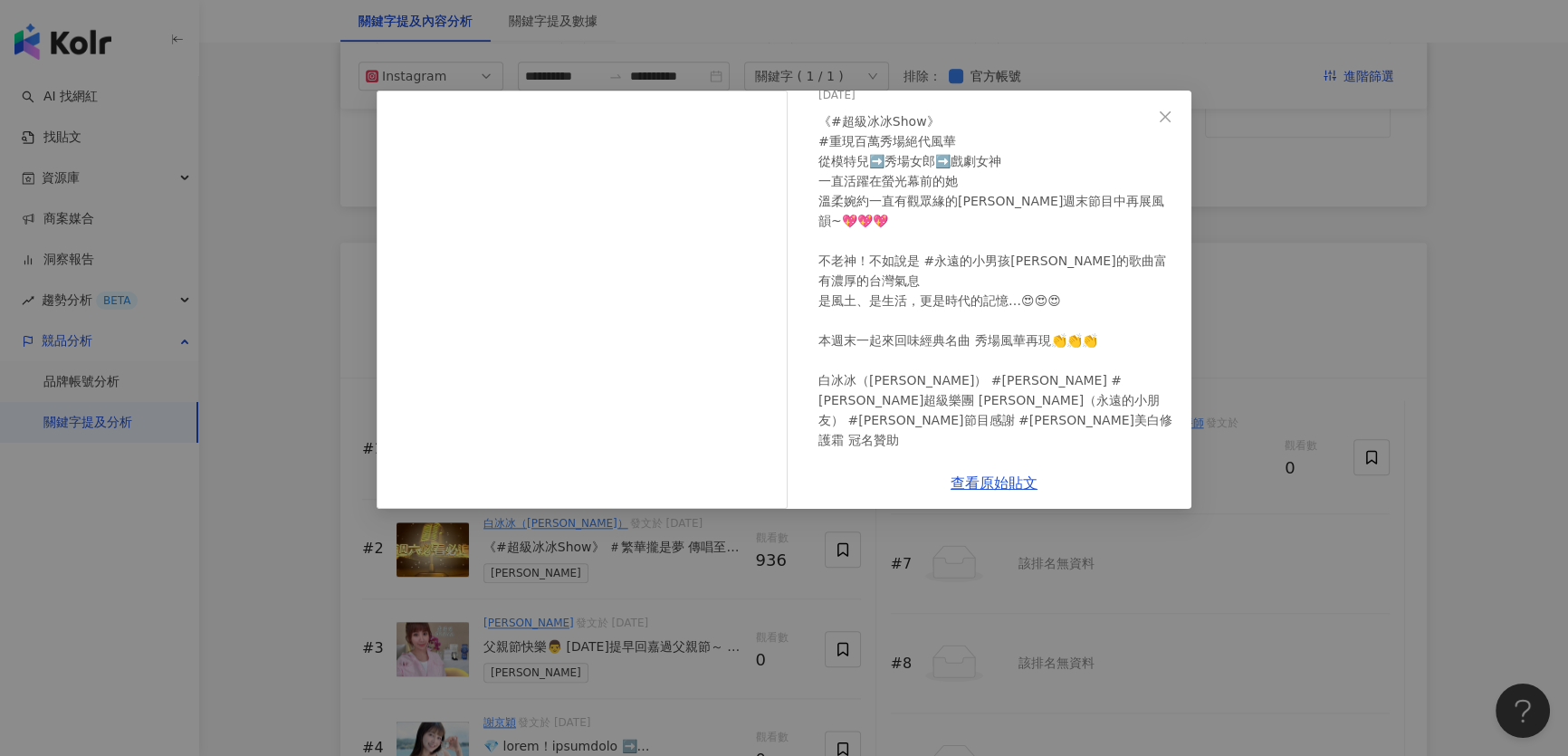
click at [1460, 248] on div "白冰冰（白雪嬅） 2025/8/14 《#超級冰冰Show》 #重現百萬秀場絕代風華 從模特兒➡️秀場女郎➡️戲劇女神 一直活躍在螢光幕前的她 溫柔婉約一直有…" at bounding box center [784, 378] width 1568 height 756
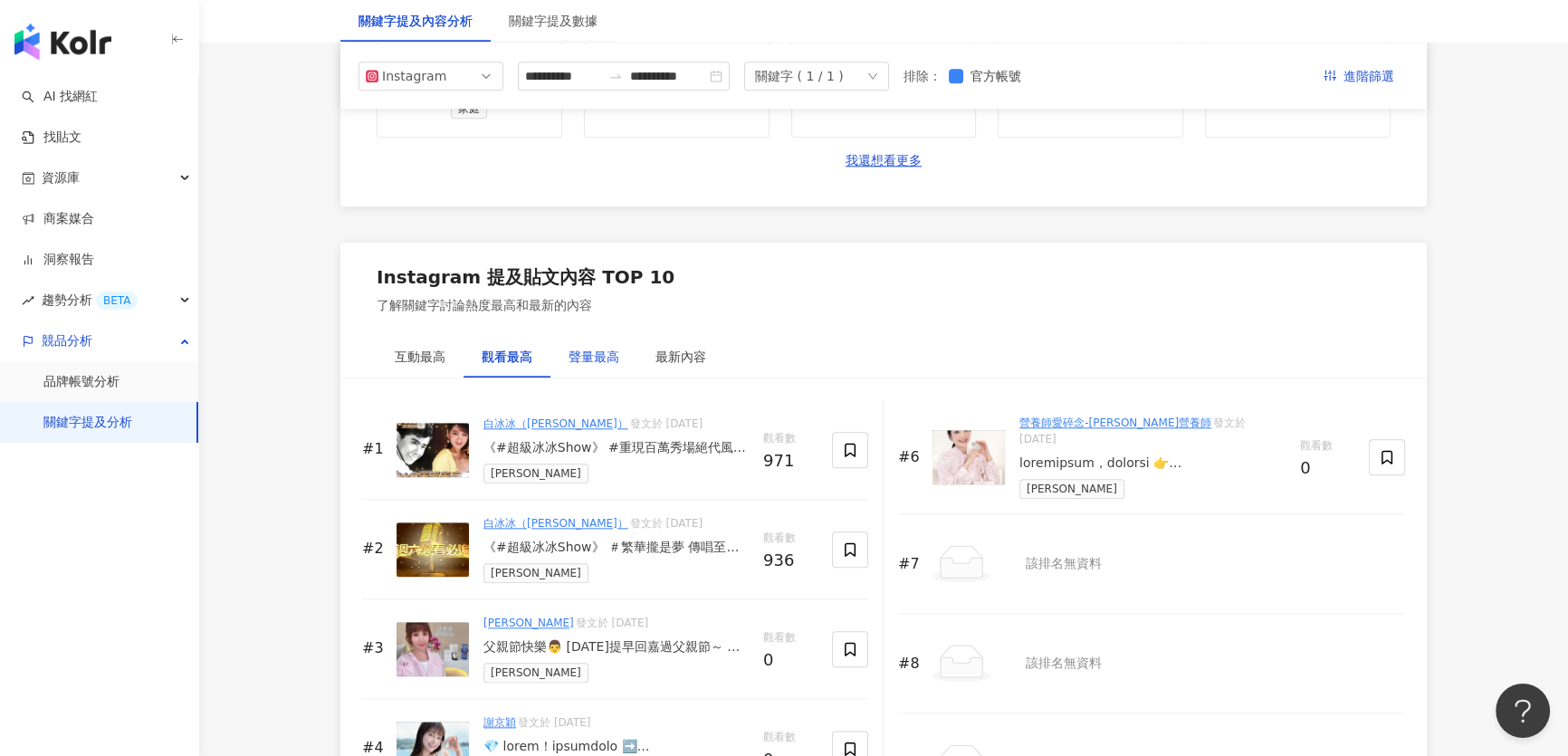
click at [602, 347] on div "聲量最高" at bounding box center [594, 357] width 51 height 20
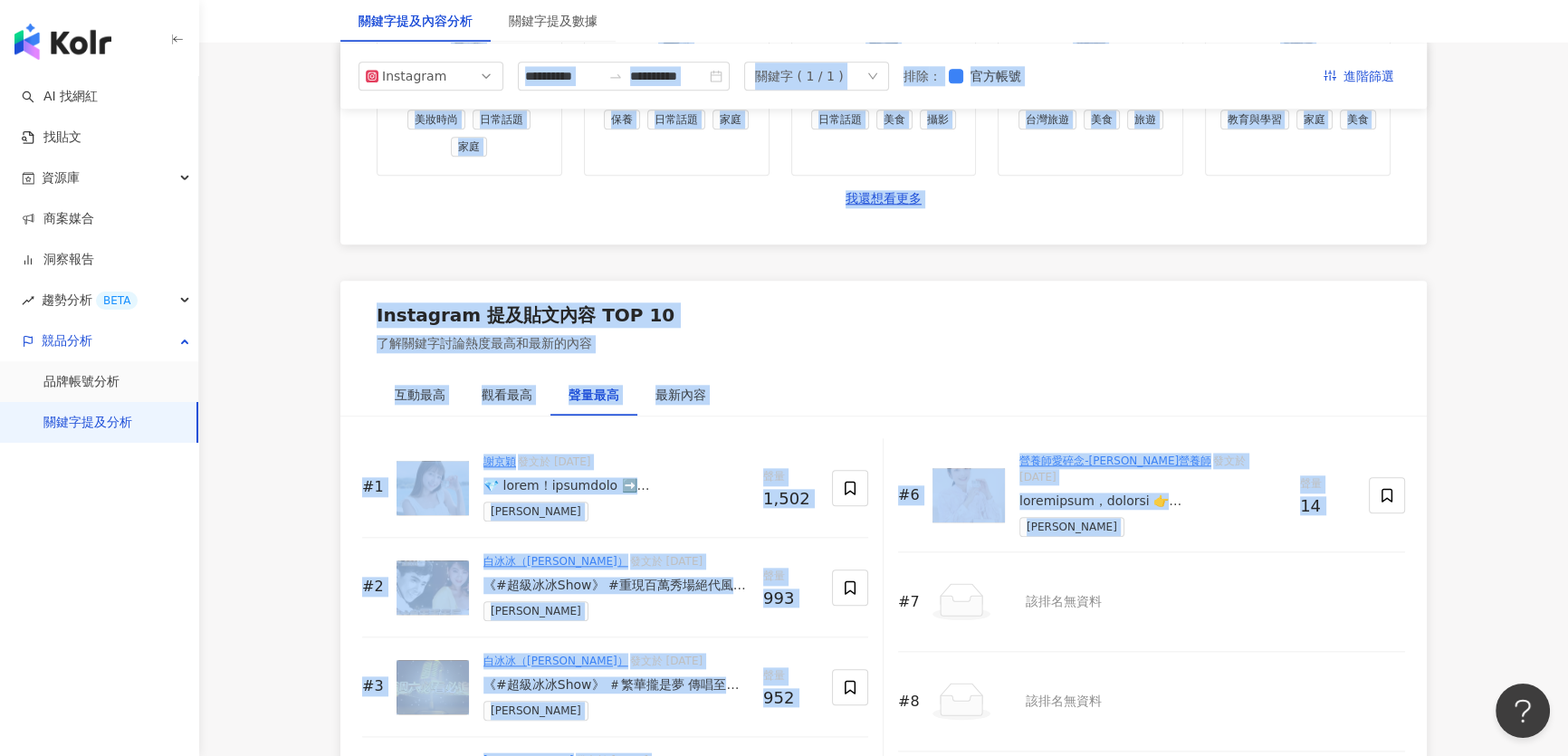
drag, startPoint x: 1579, startPoint y: 198, endPoint x: 1563, endPoint y: 9, distance: 189.7
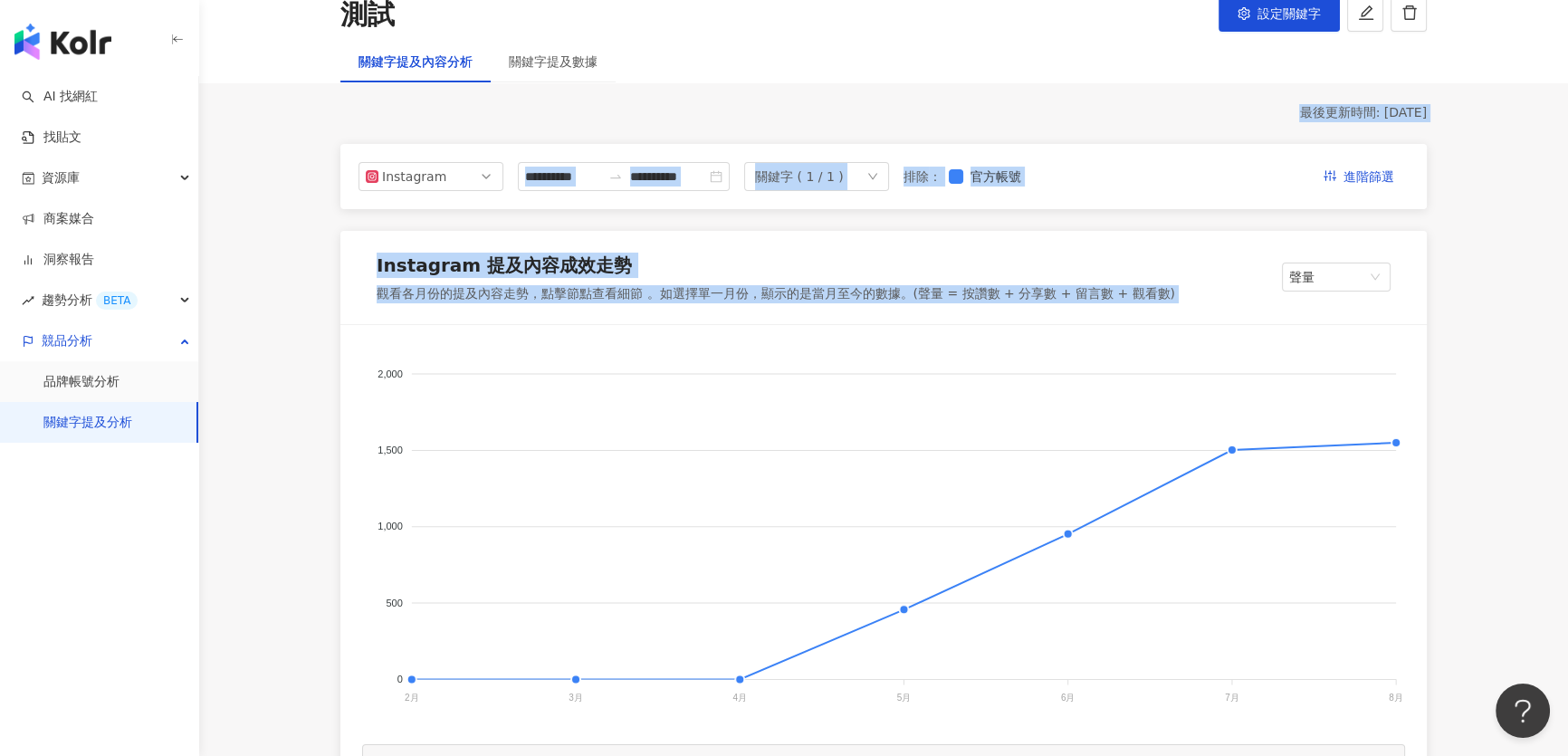
scroll to position [19, 0]
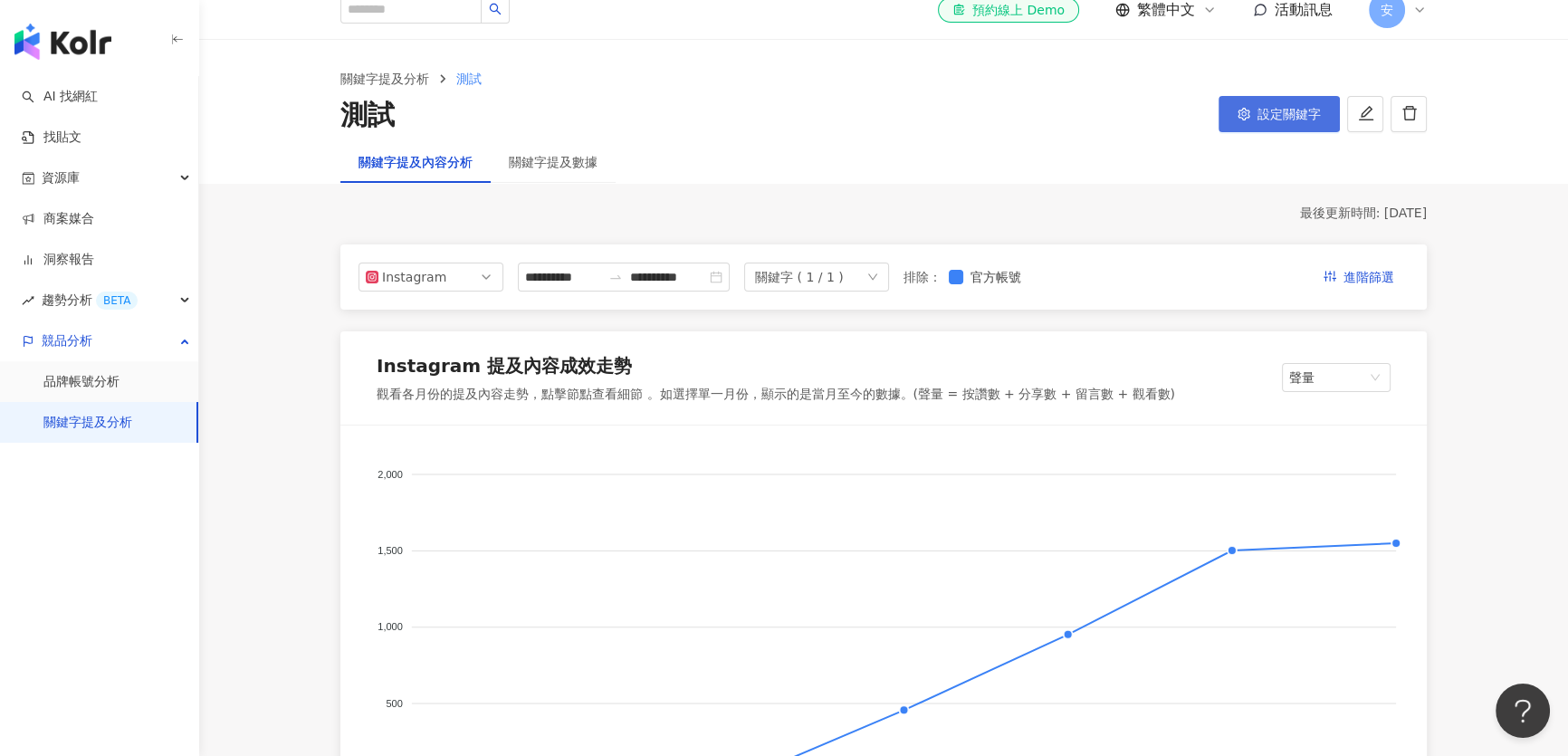
click at [1263, 110] on span "設定關鍵字" at bounding box center [1289, 113] width 63 height 15
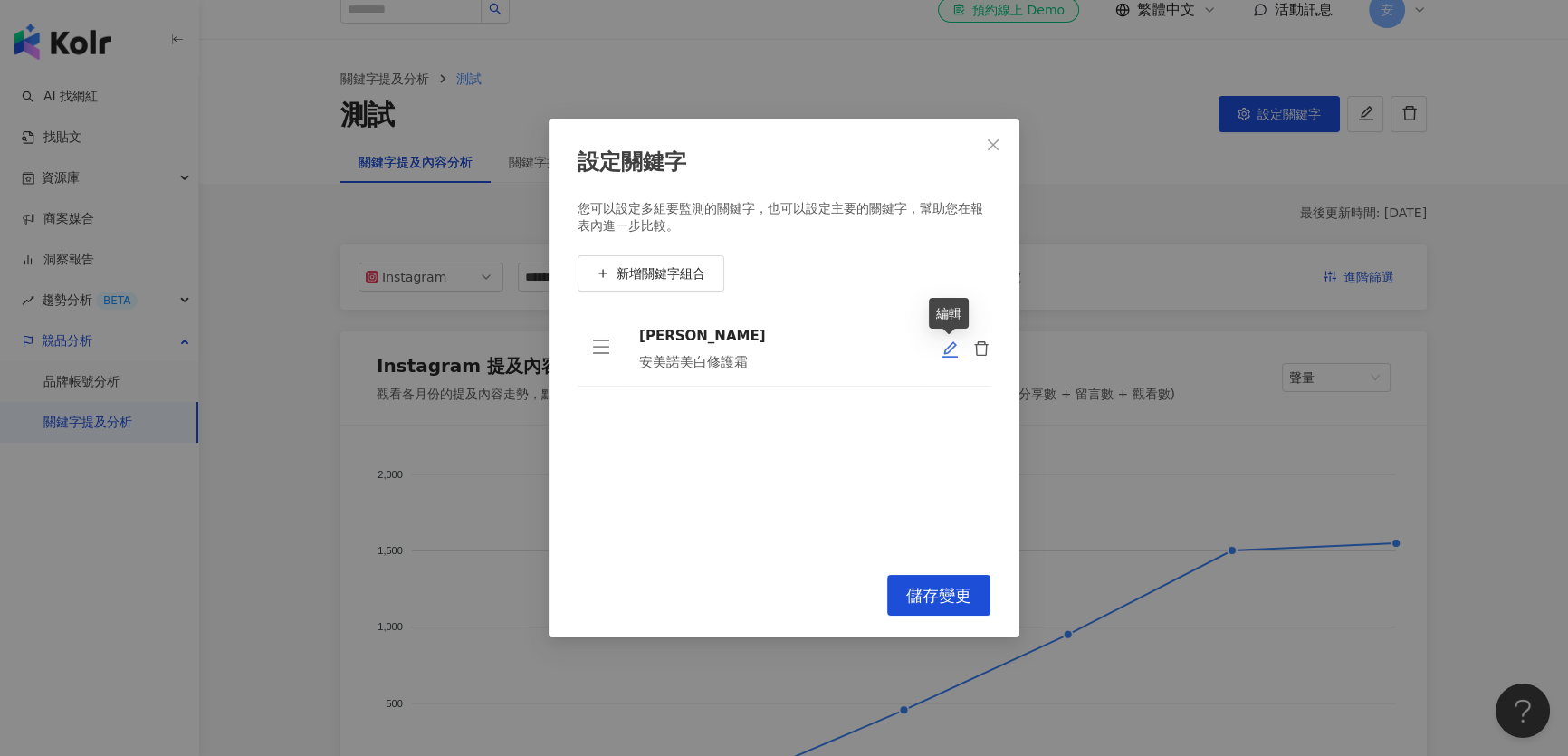
click at [951, 351] on icon "edit" at bounding box center [949, 350] width 19 height 19
type input "***"
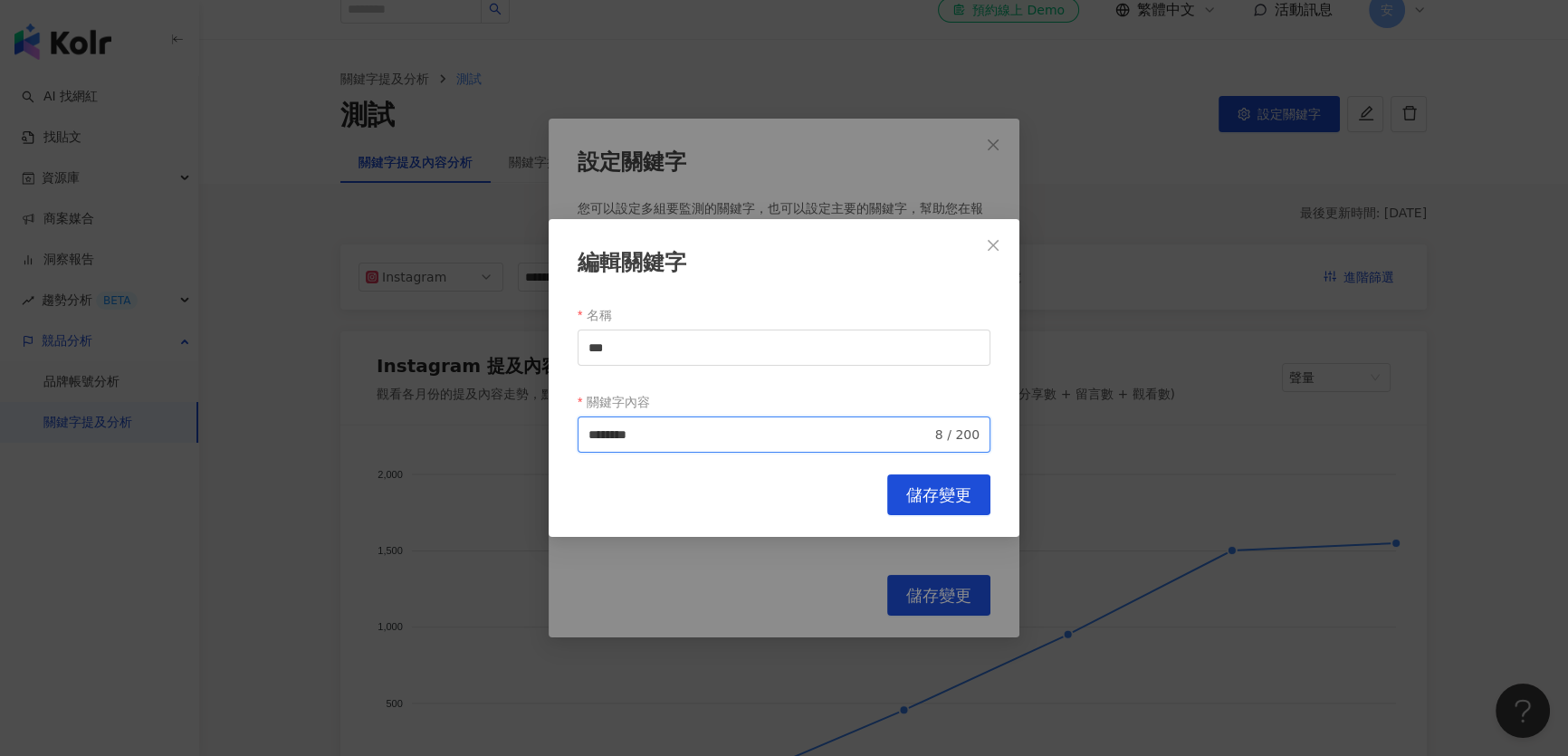
click at [755, 431] on input "********" at bounding box center [760, 435] width 343 height 20
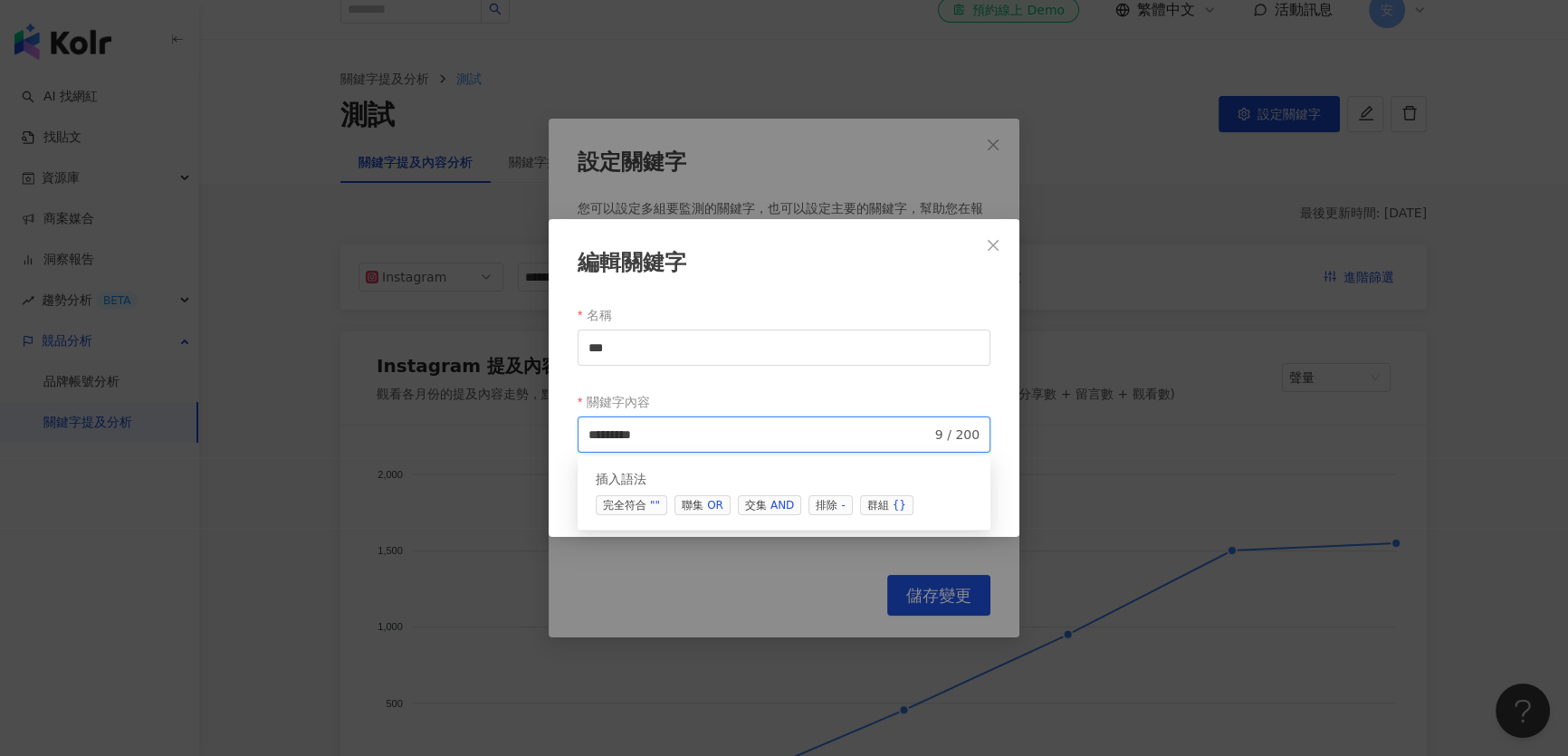
click at [653, 505] on div """" at bounding box center [655, 505] width 10 height 19
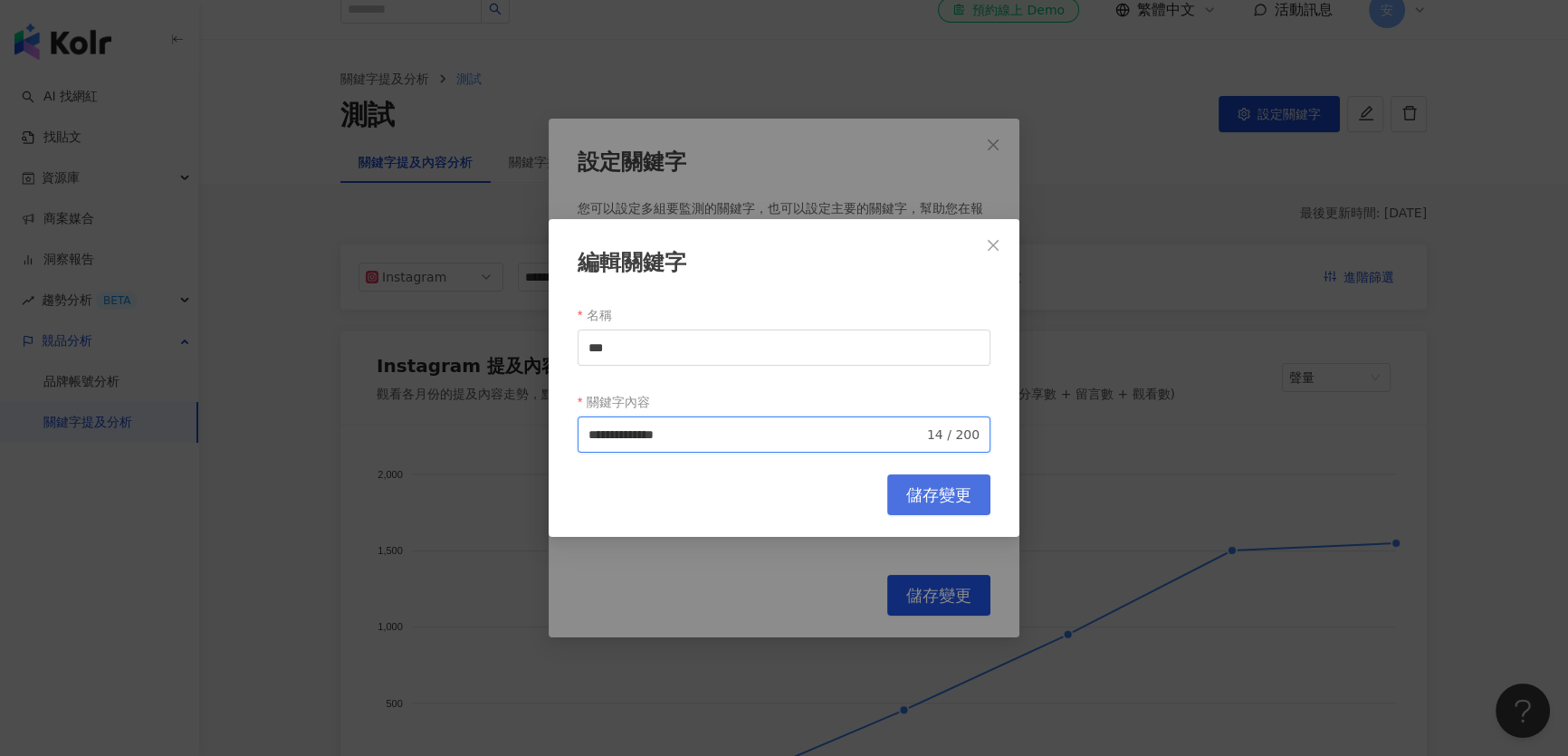
type input "**********"
click at [919, 500] on span "儲存變更" at bounding box center [938, 495] width 65 height 20
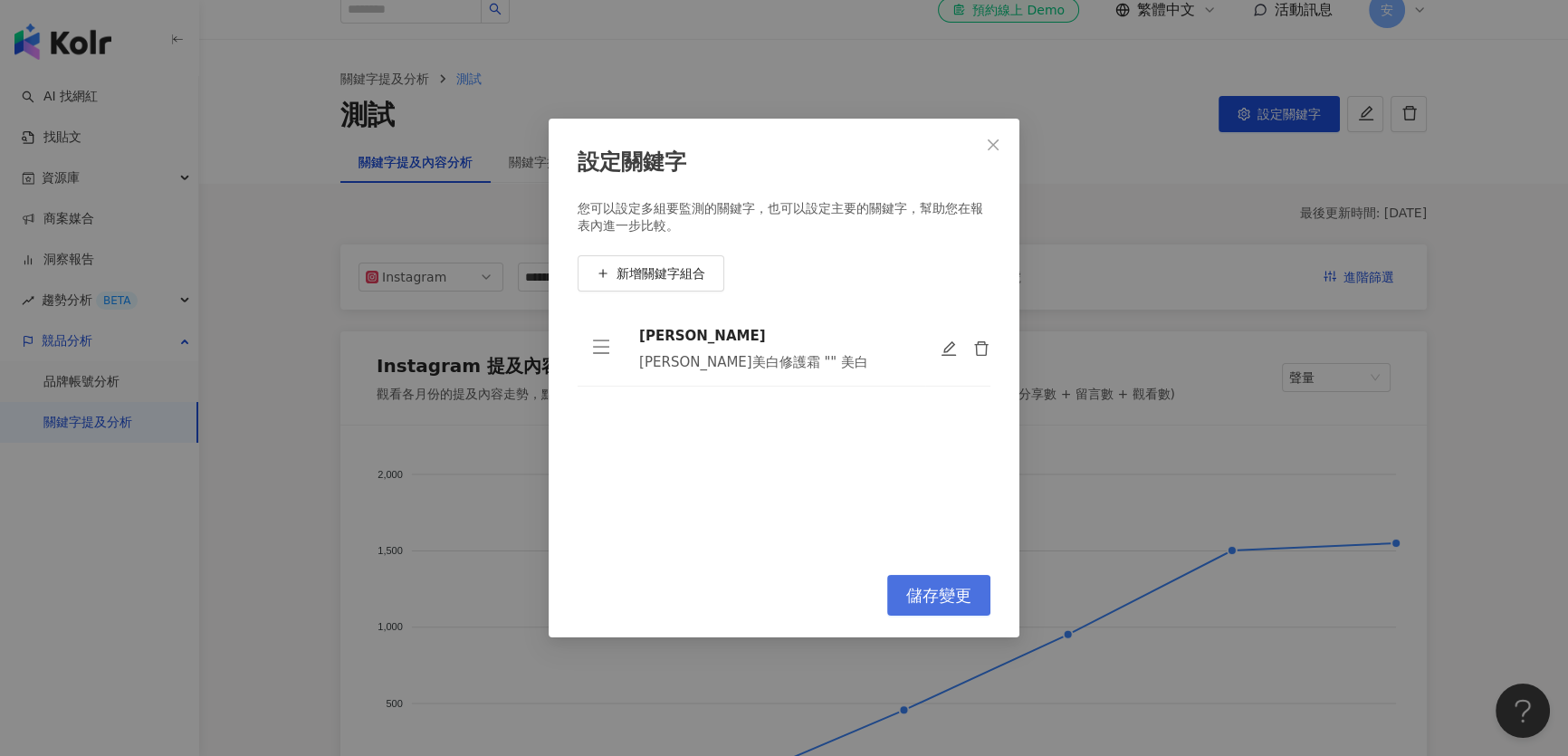
click at [945, 610] on button "儲存變更" at bounding box center [939, 596] width 103 height 41
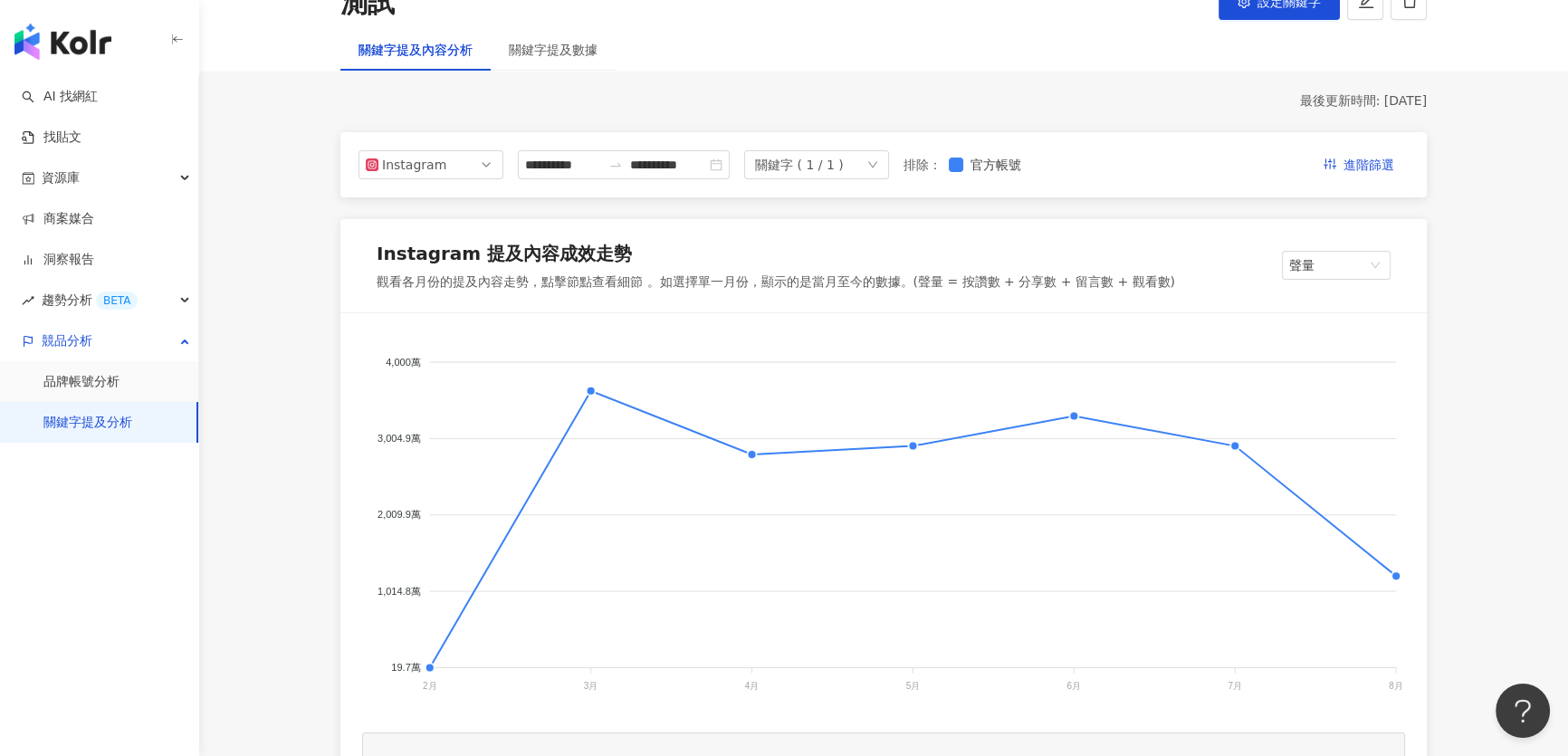
scroll to position [0, 0]
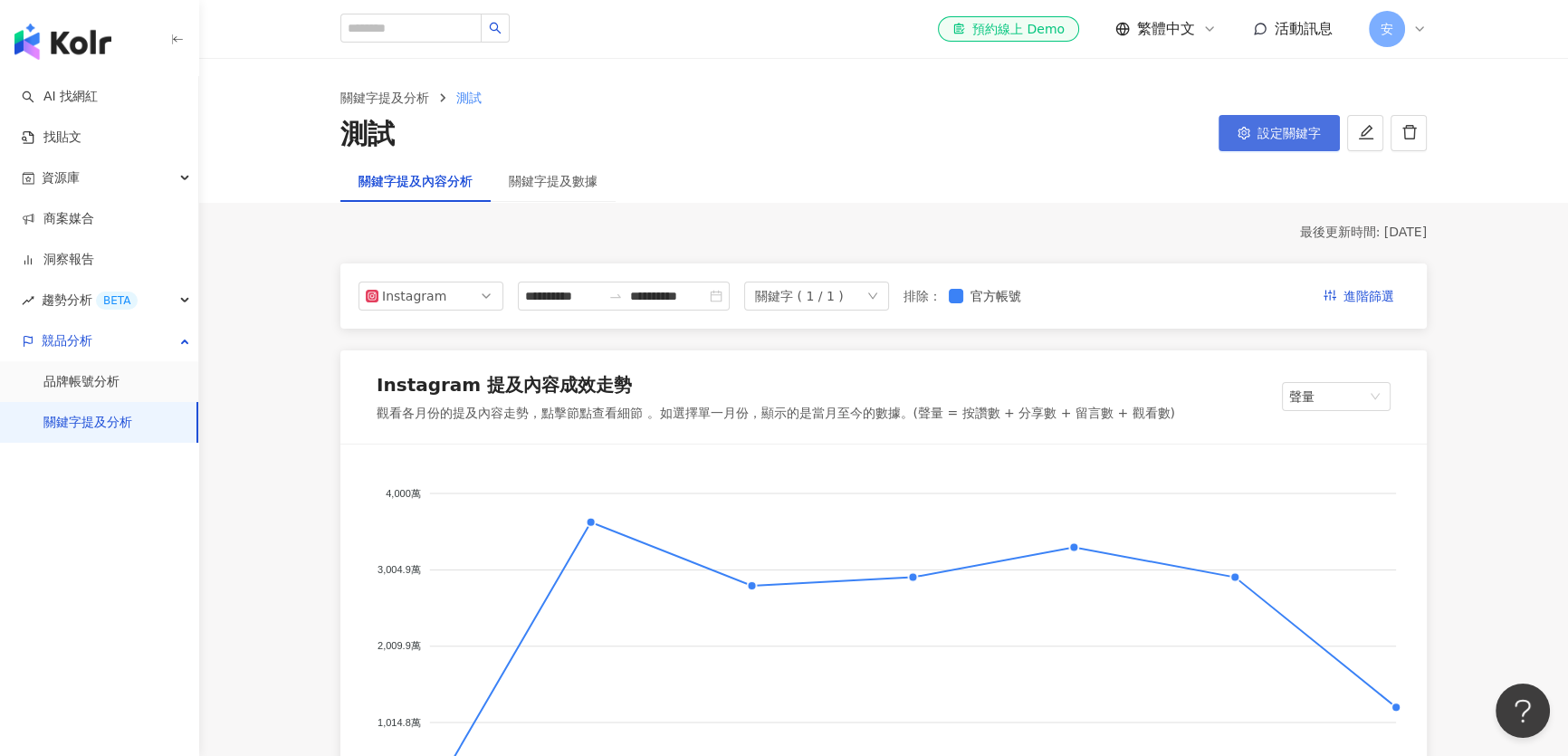
click at [1267, 129] on span "設定關鍵字" at bounding box center [1289, 133] width 63 height 15
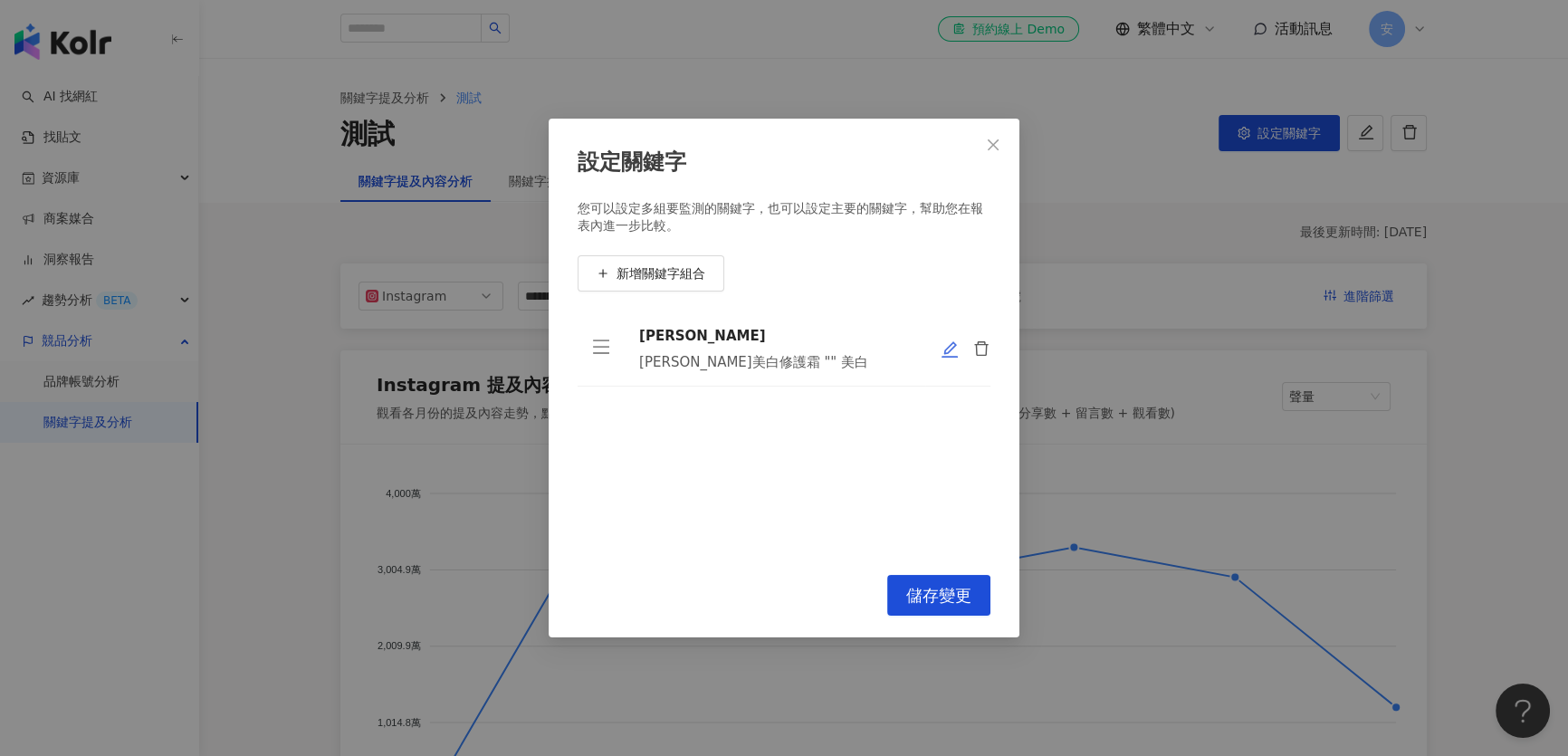
click at [943, 349] on icon "edit" at bounding box center [949, 350] width 19 height 19
type input "***"
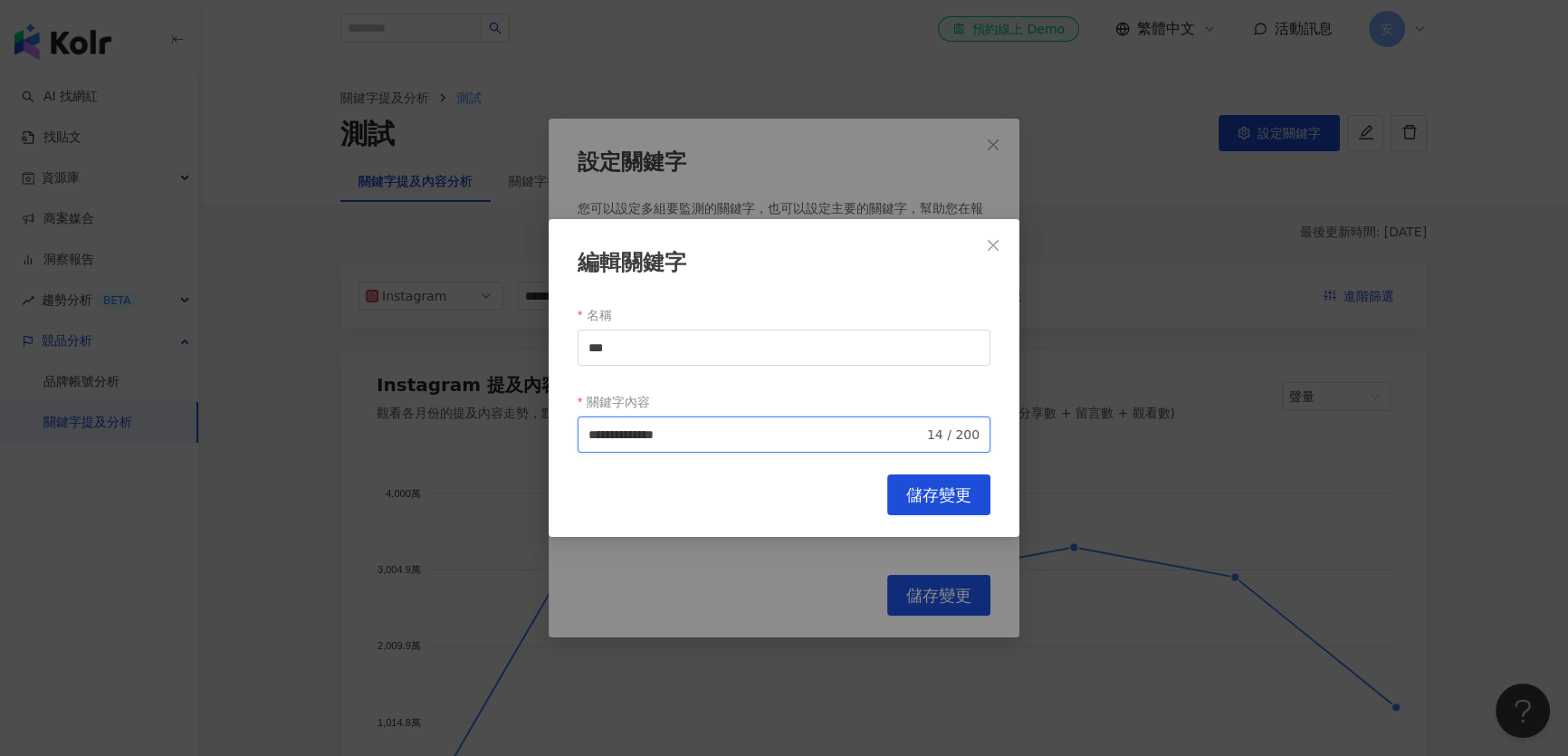
click at [749, 442] on input "**********" at bounding box center [756, 435] width 335 height 20
type input "********"
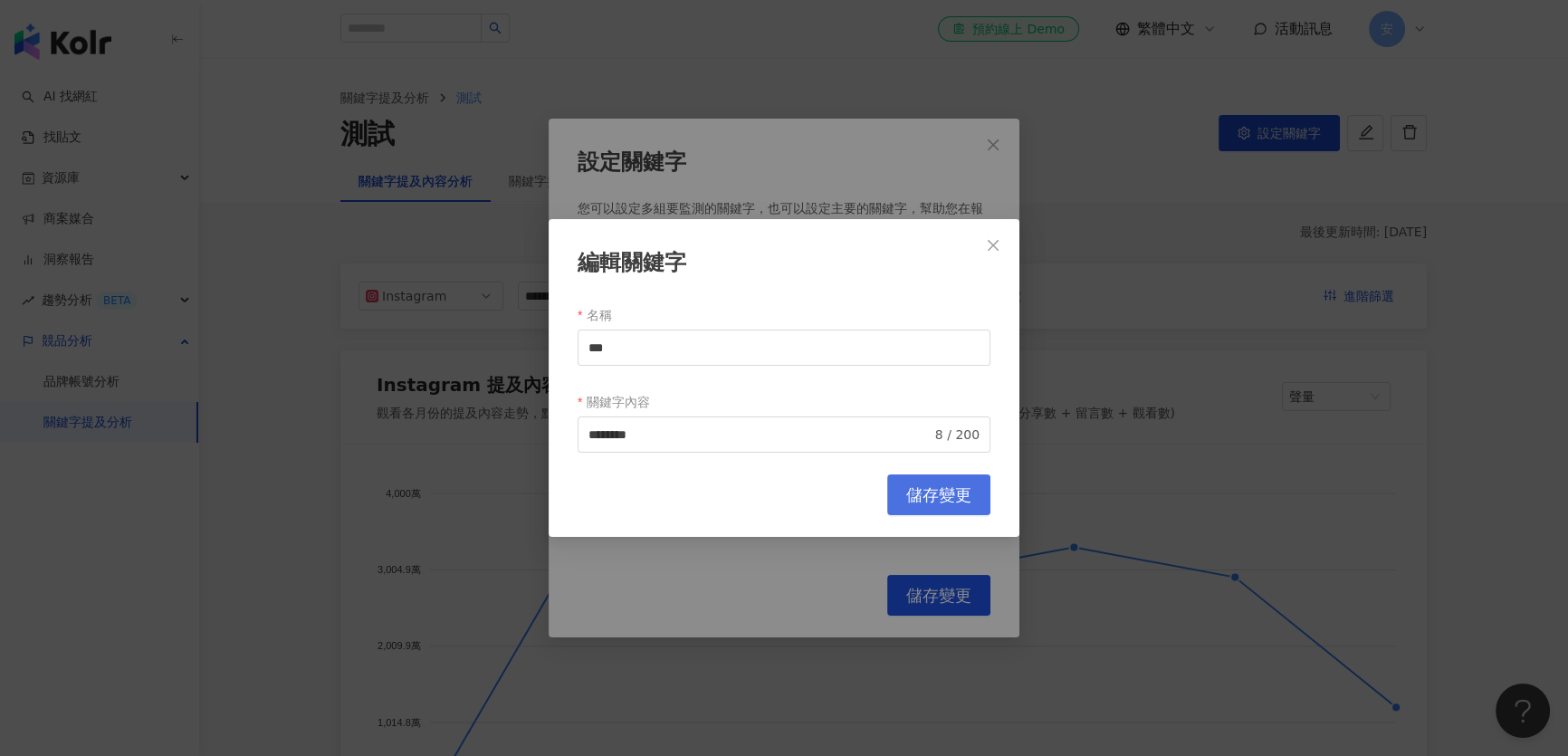
click at [950, 504] on span "儲存變更" at bounding box center [938, 495] width 65 height 20
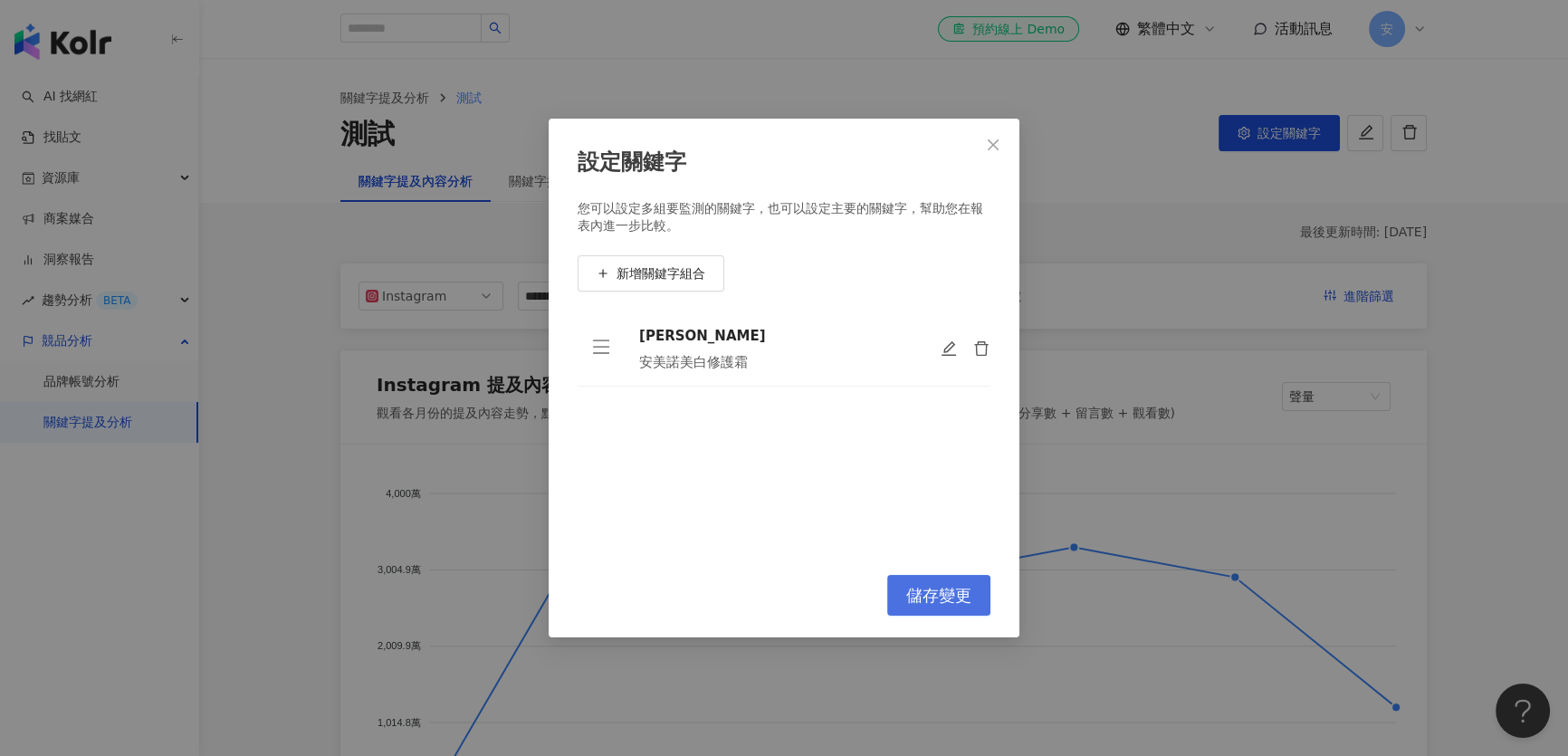
click at [945, 595] on span "儲存變更" at bounding box center [938, 596] width 65 height 20
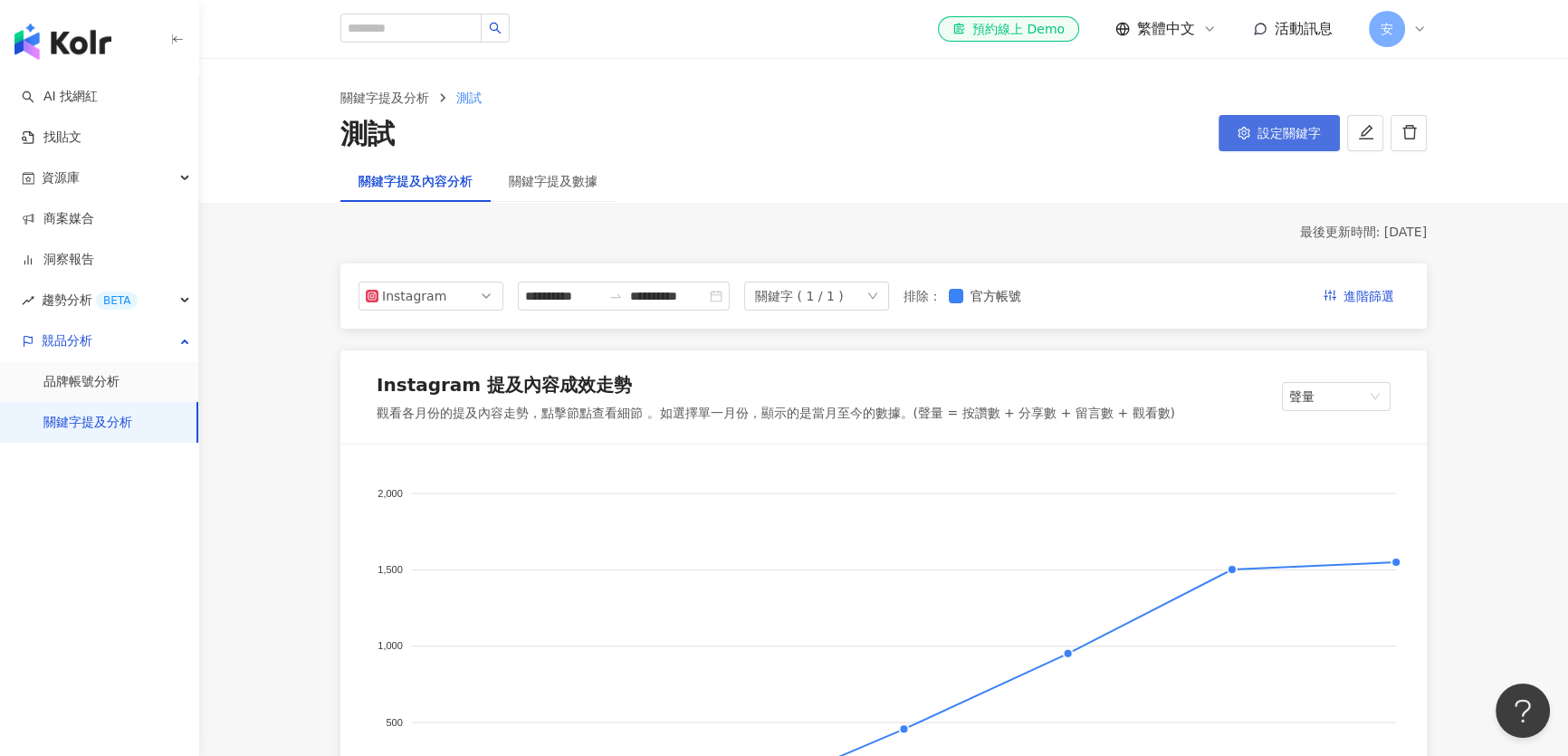
click at [1258, 131] on span "設定關鍵字" at bounding box center [1289, 133] width 63 height 15
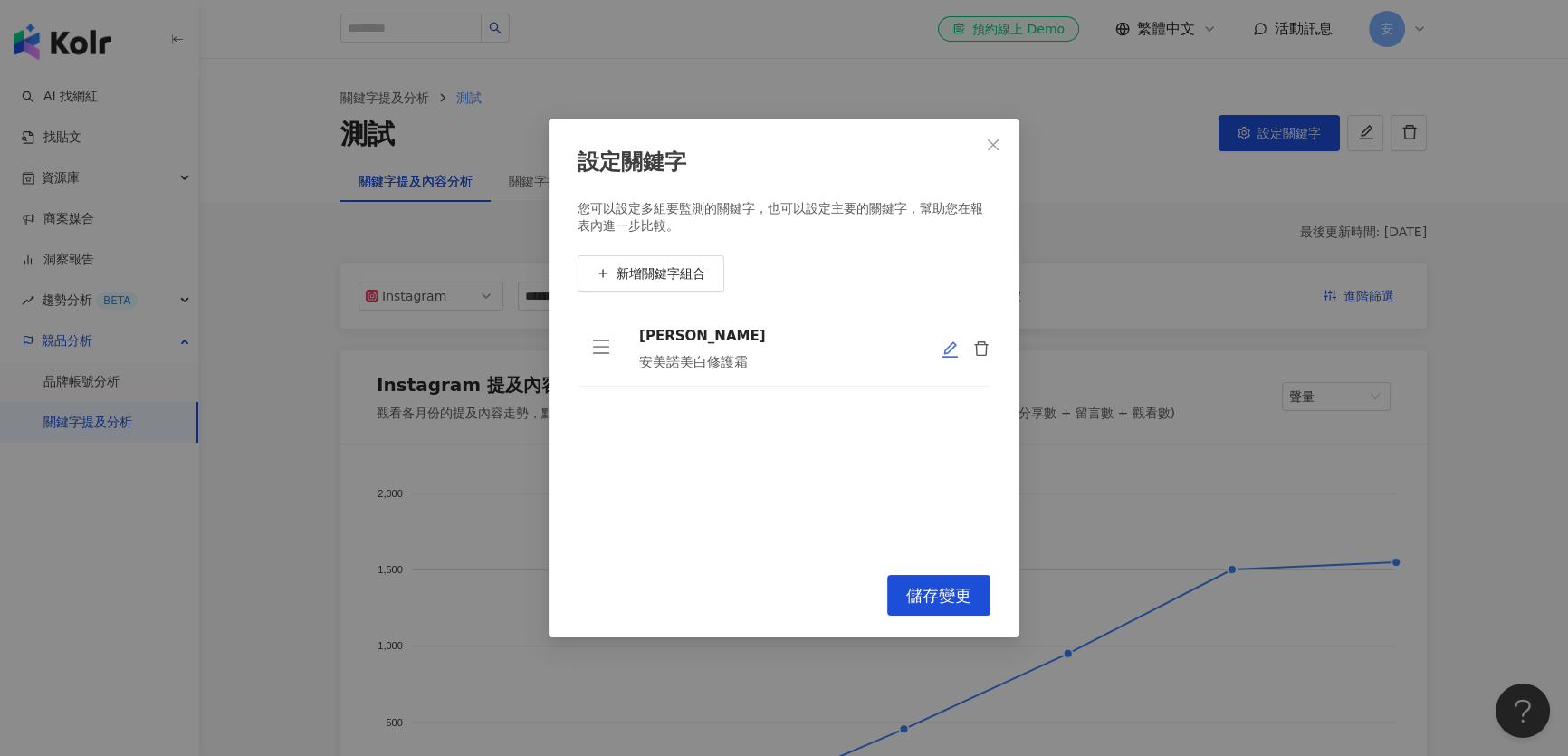
click at [944, 349] on icon "edit" at bounding box center [949, 350] width 19 height 19
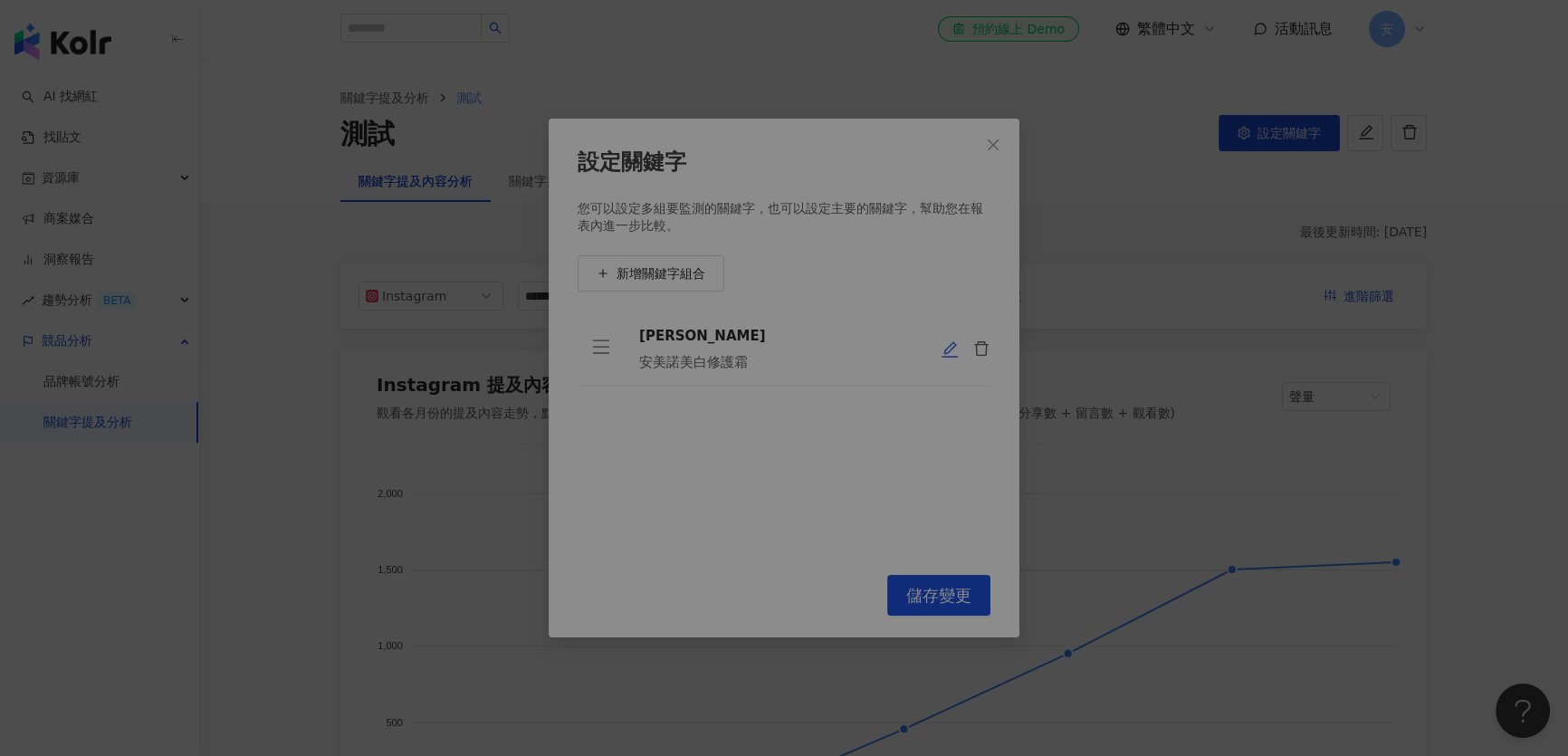
type input "***"
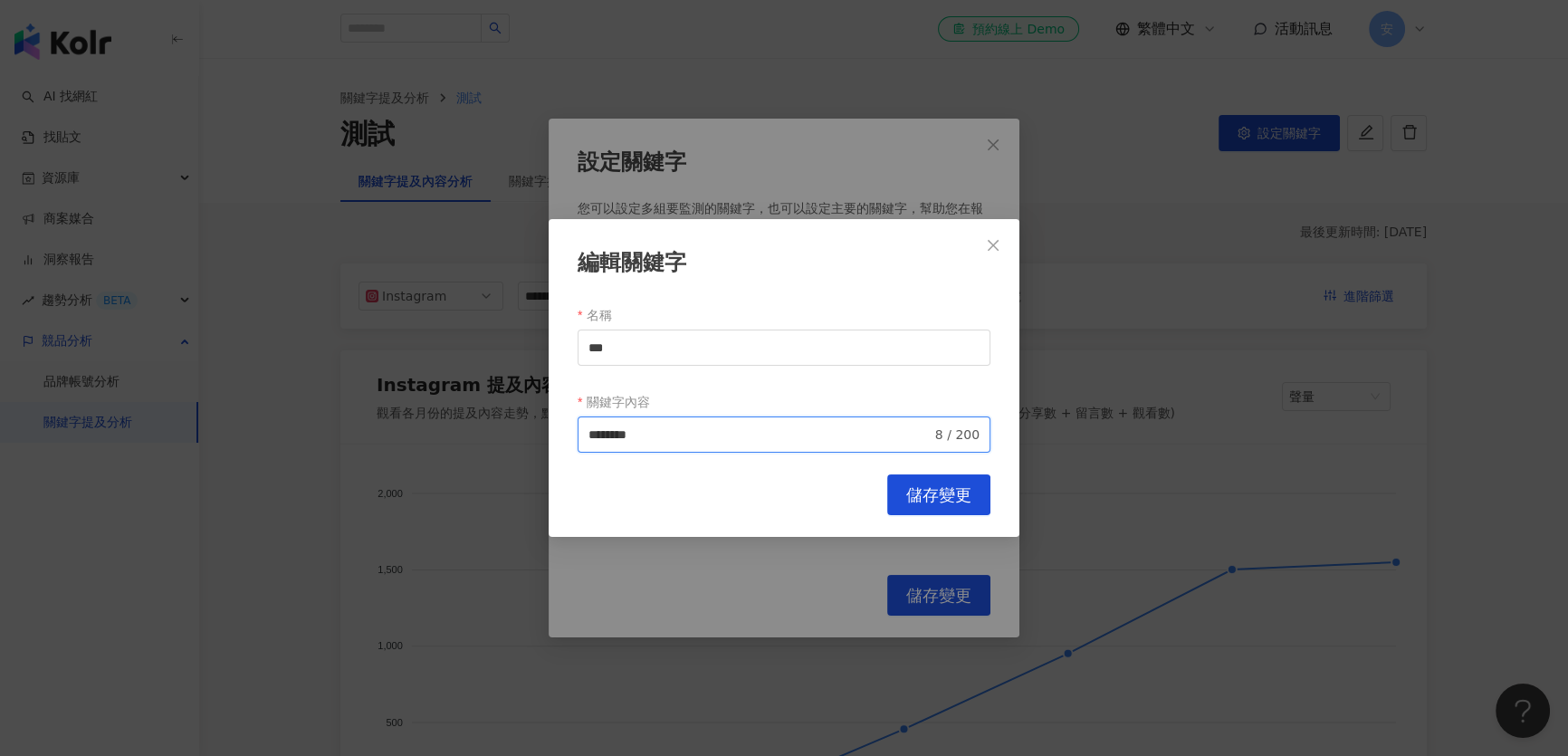
click at [724, 429] on input "********" at bounding box center [760, 435] width 343 height 20
type input "**********"
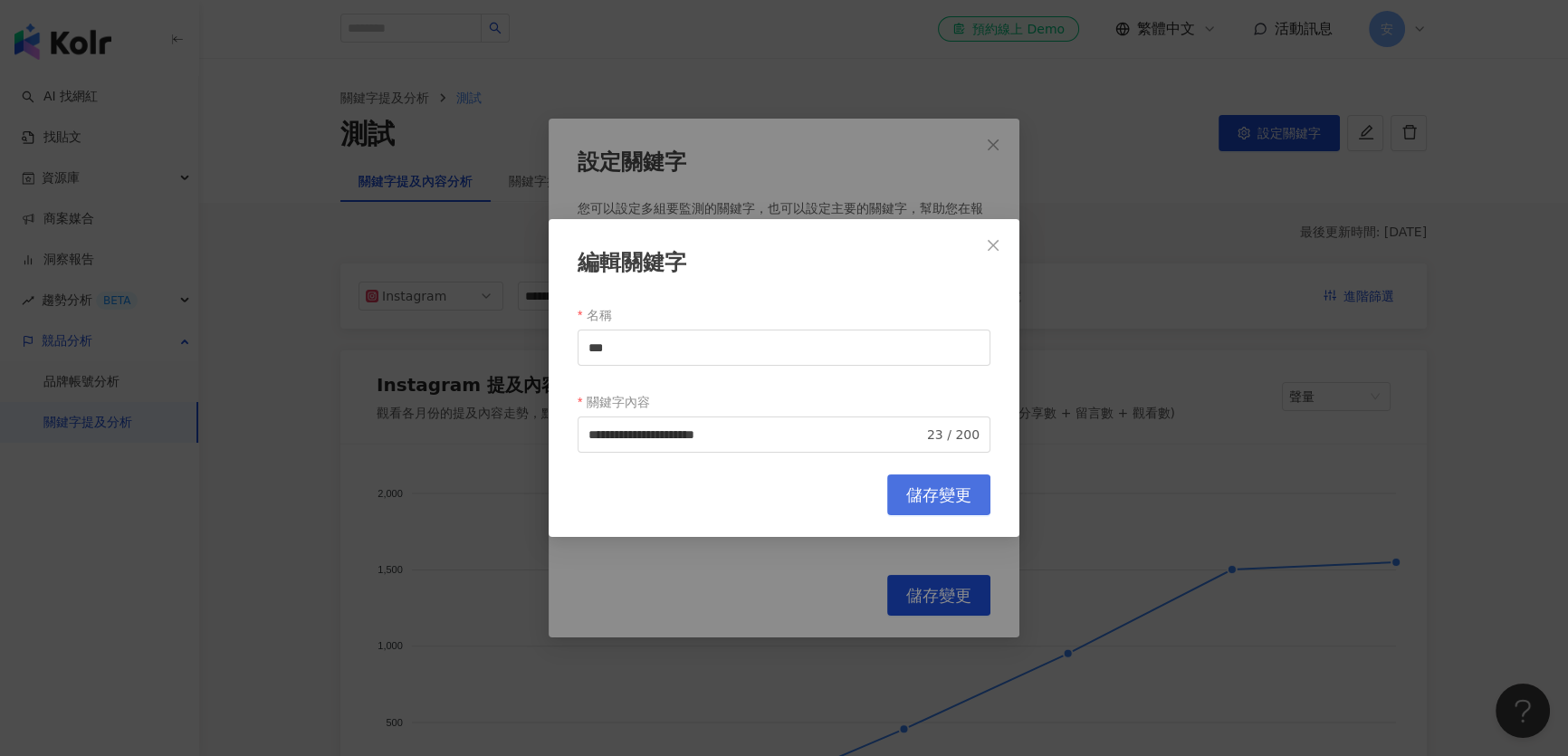
click at [936, 500] on span "儲存變更" at bounding box center [938, 495] width 65 height 20
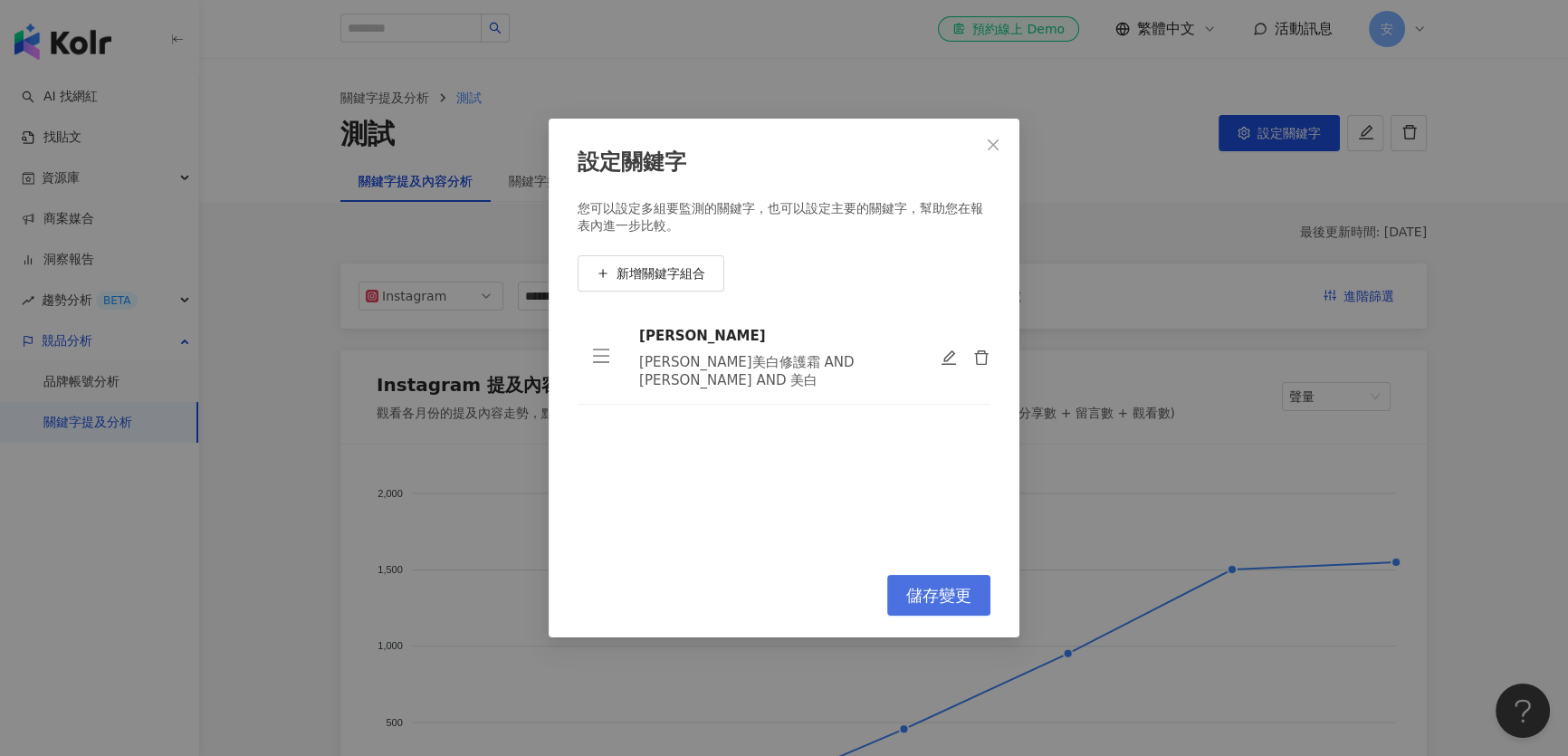
click at [953, 609] on button "儲存變更" at bounding box center [939, 596] width 103 height 41
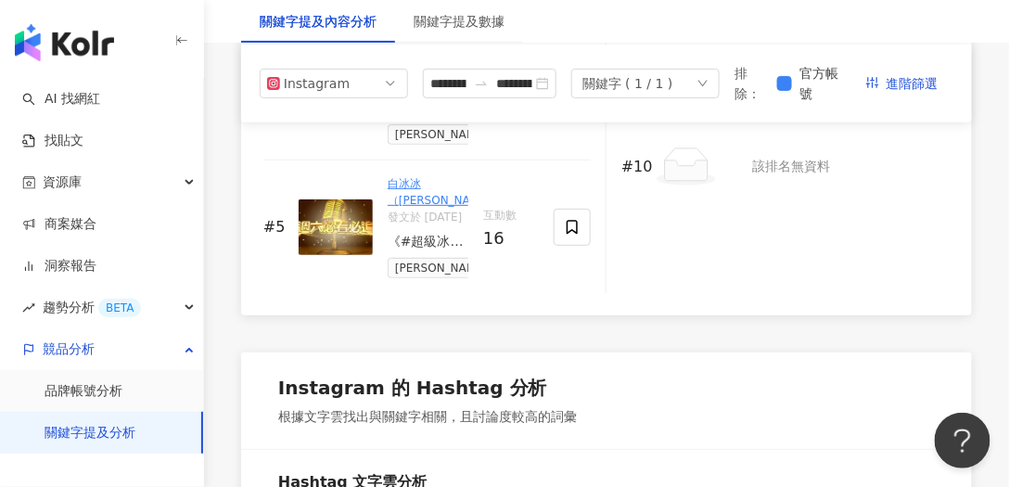
scroll to position [3465, 0]
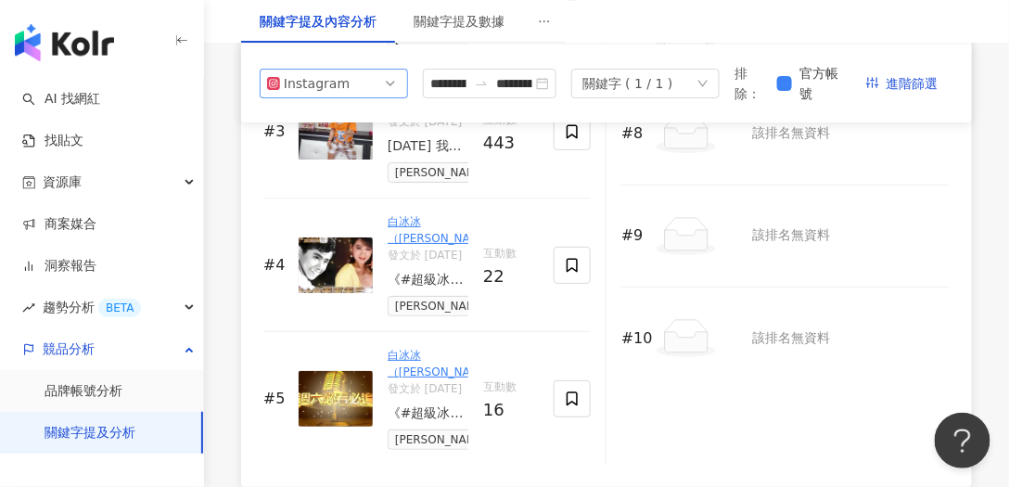
click at [320, 87] on div "Instagram" at bounding box center [314, 84] width 60 height 28
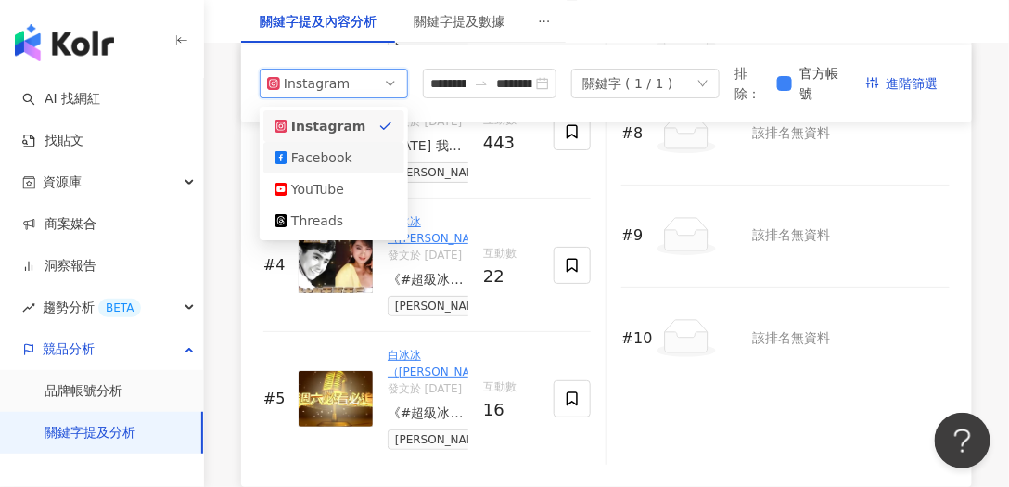
click at [303, 161] on div "Facebook" at bounding box center [321, 157] width 60 height 20
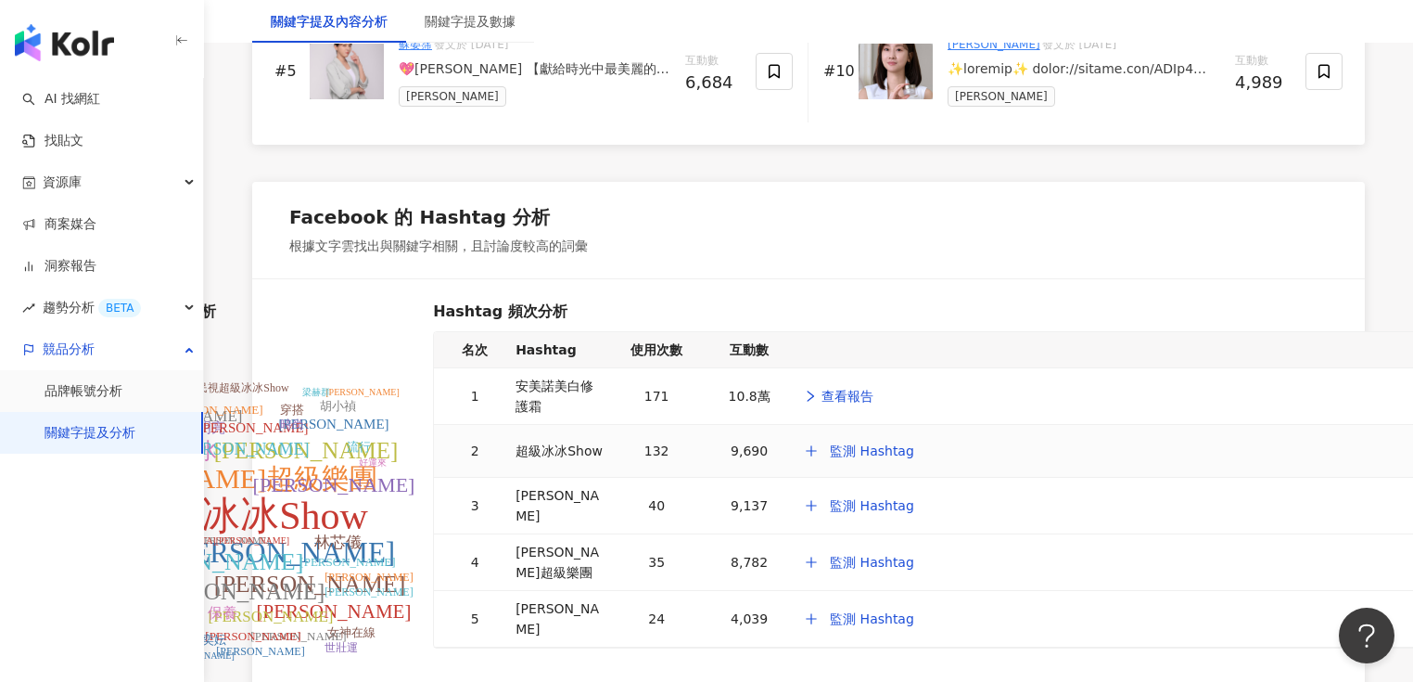
scroll to position [3431, 0]
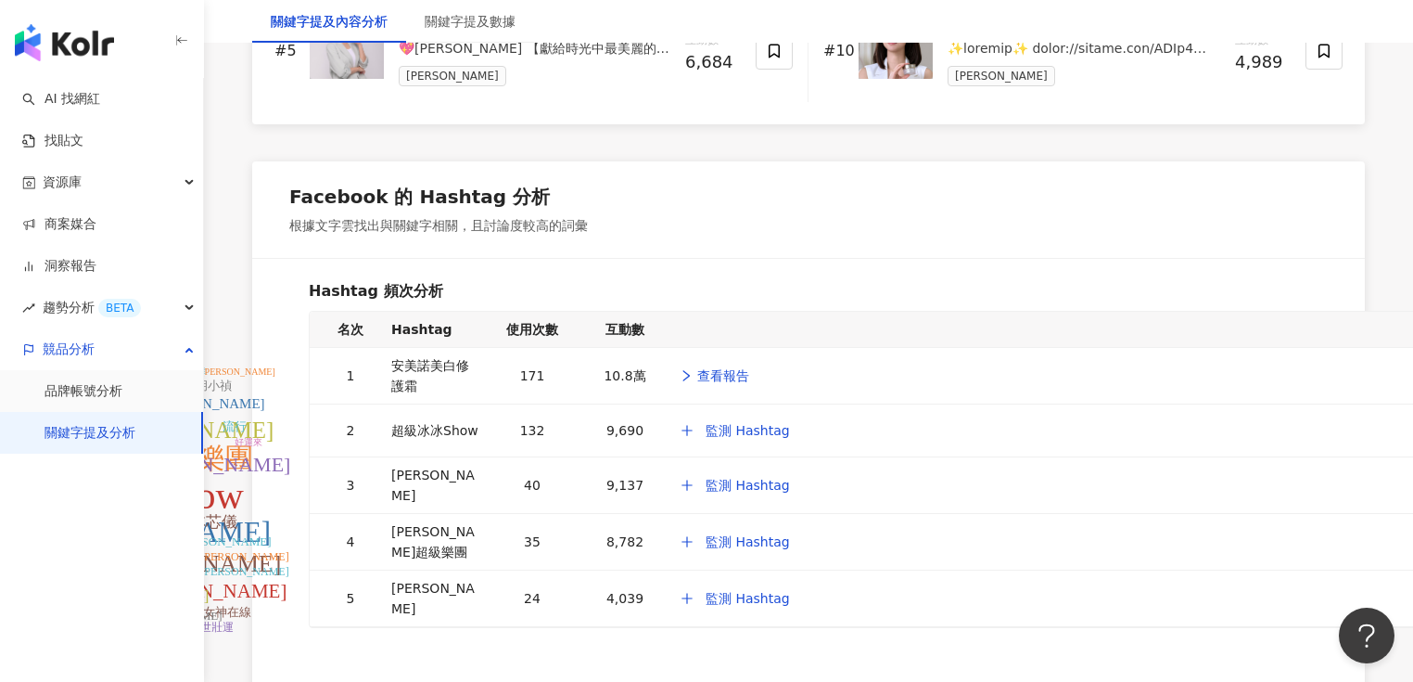
click at [608, 219] on div "Facebook 的 Hashtag 分析 根據文字雲找出與關鍵字相關，且討論度較高的詞彙" at bounding box center [808, 209] width 1113 height 96
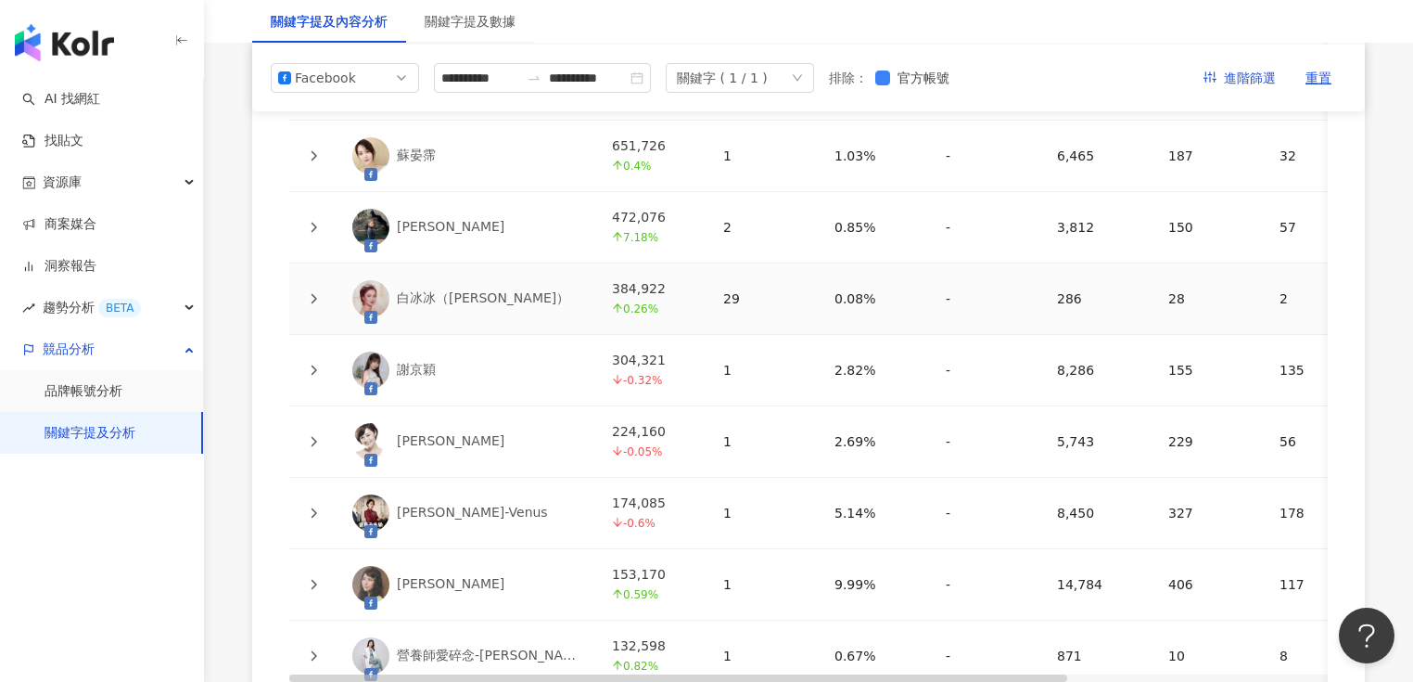
scroll to position [4173, 0]
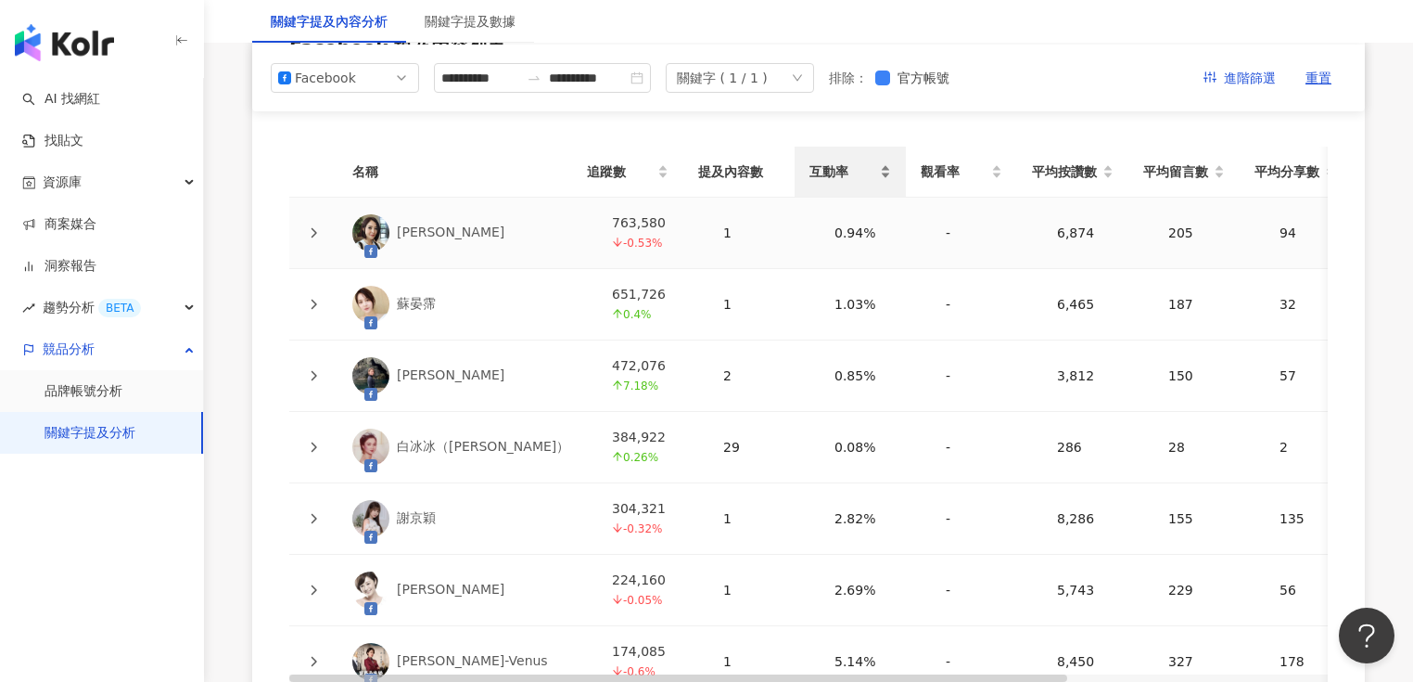
click at [841, 174] on span "互動率" at bounding box center [843, 171] width 67 height 20
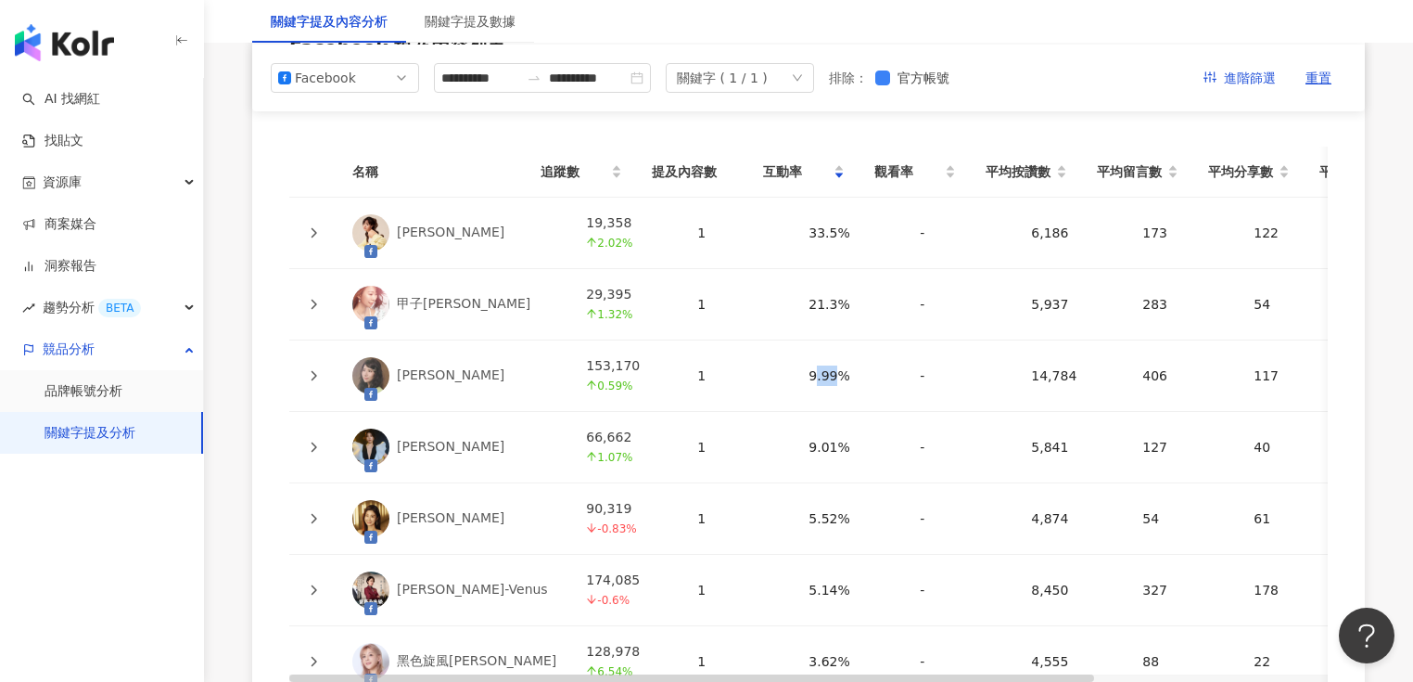
drag, startPoint x: 790, startPoint y: 375, endPoint x: 767, endPoint y: 375, distance: 23.2
click at [809, 375] on div "9.99%" at bounding box center [850, 375] width 82 height 20
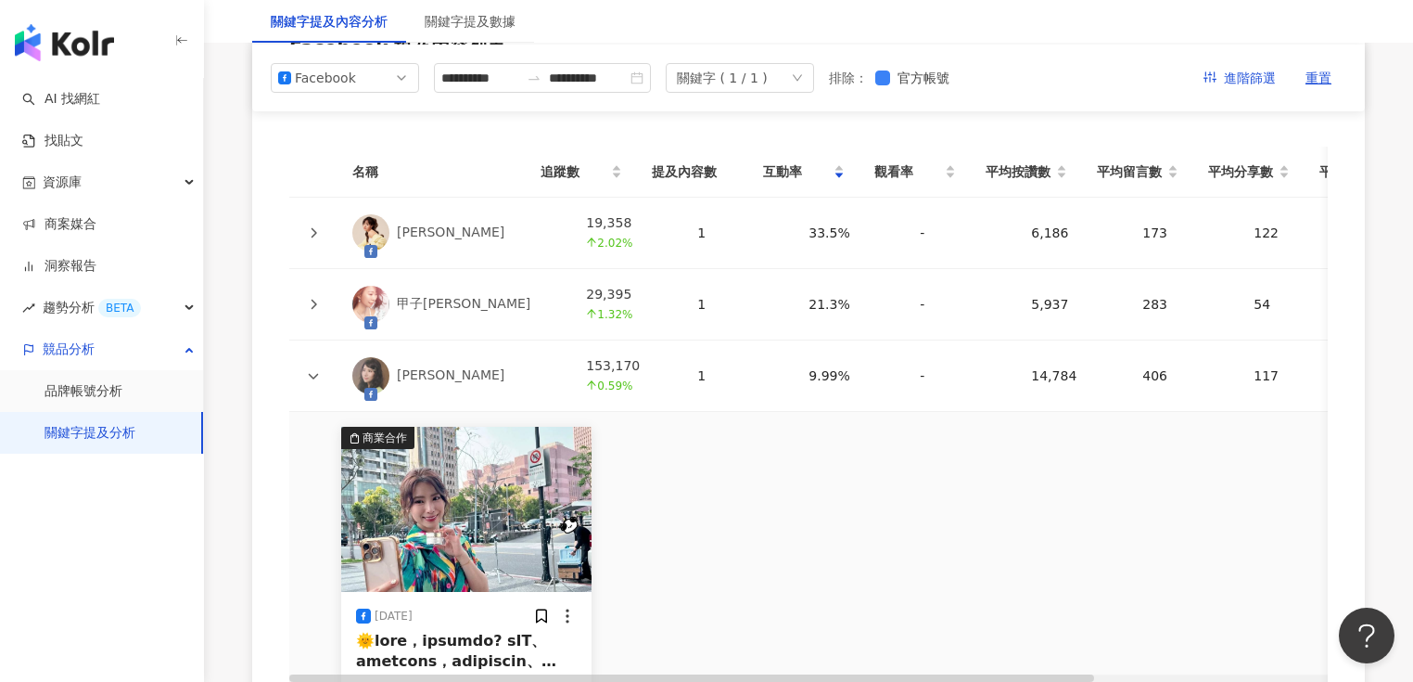
click at [771, 448] on div "商業合作 2025/5/5 1.5萬 406 117 安美諾" at bounding box center [959, 581] width 1340 height 339
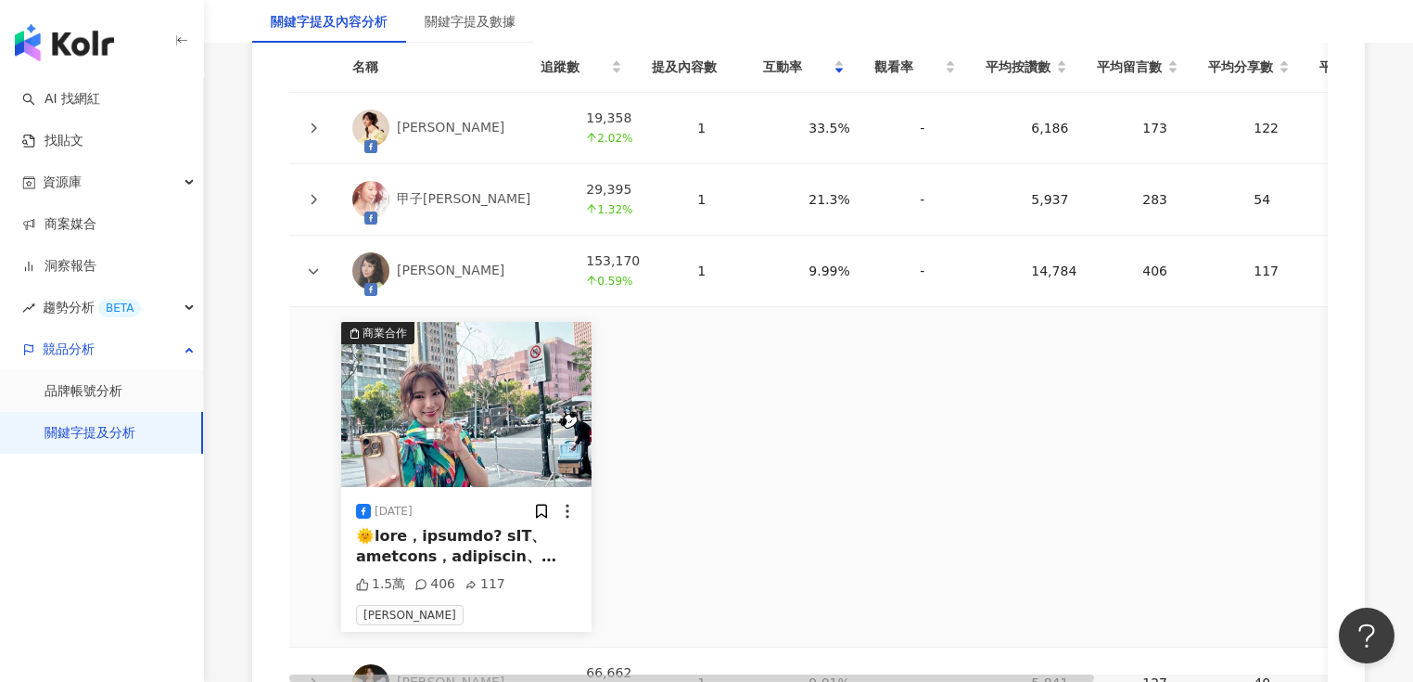
scroll to position [4395, 0]
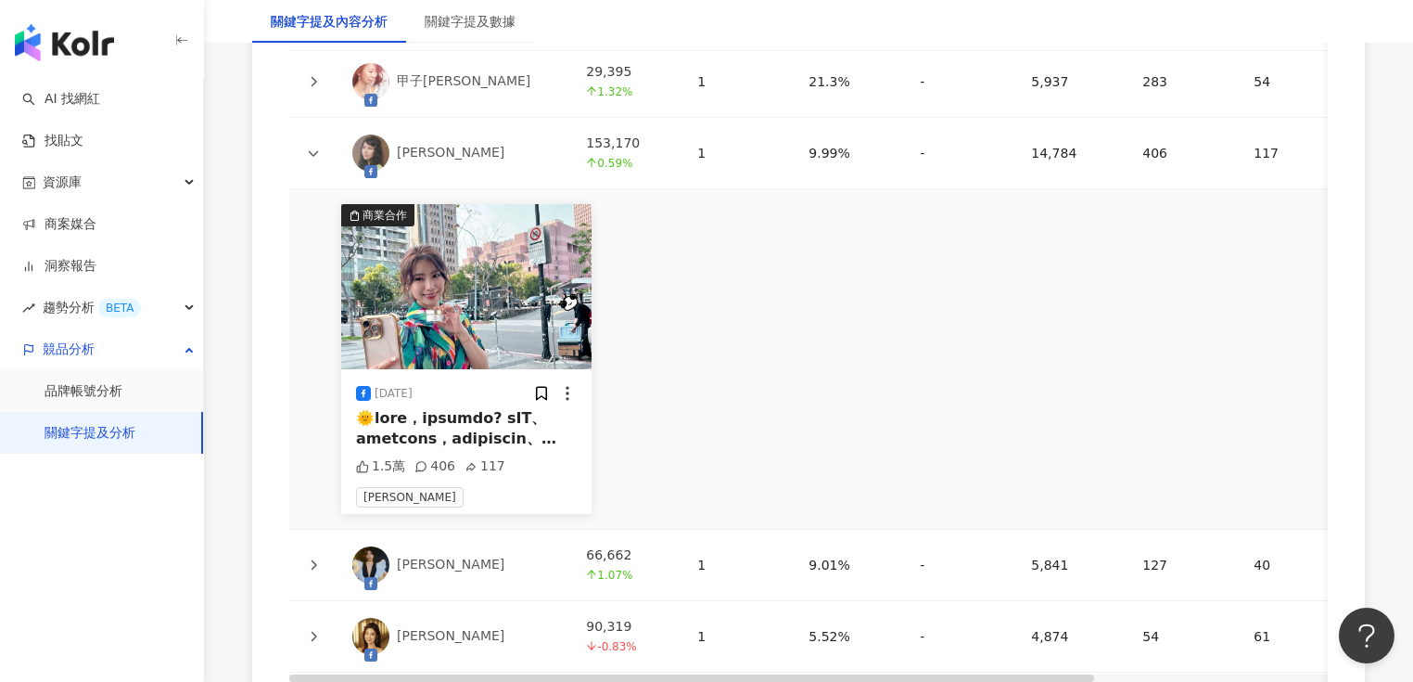
click at [809, 147] on div "9.99%" at bounding box center [850, 153] width 82 height 20
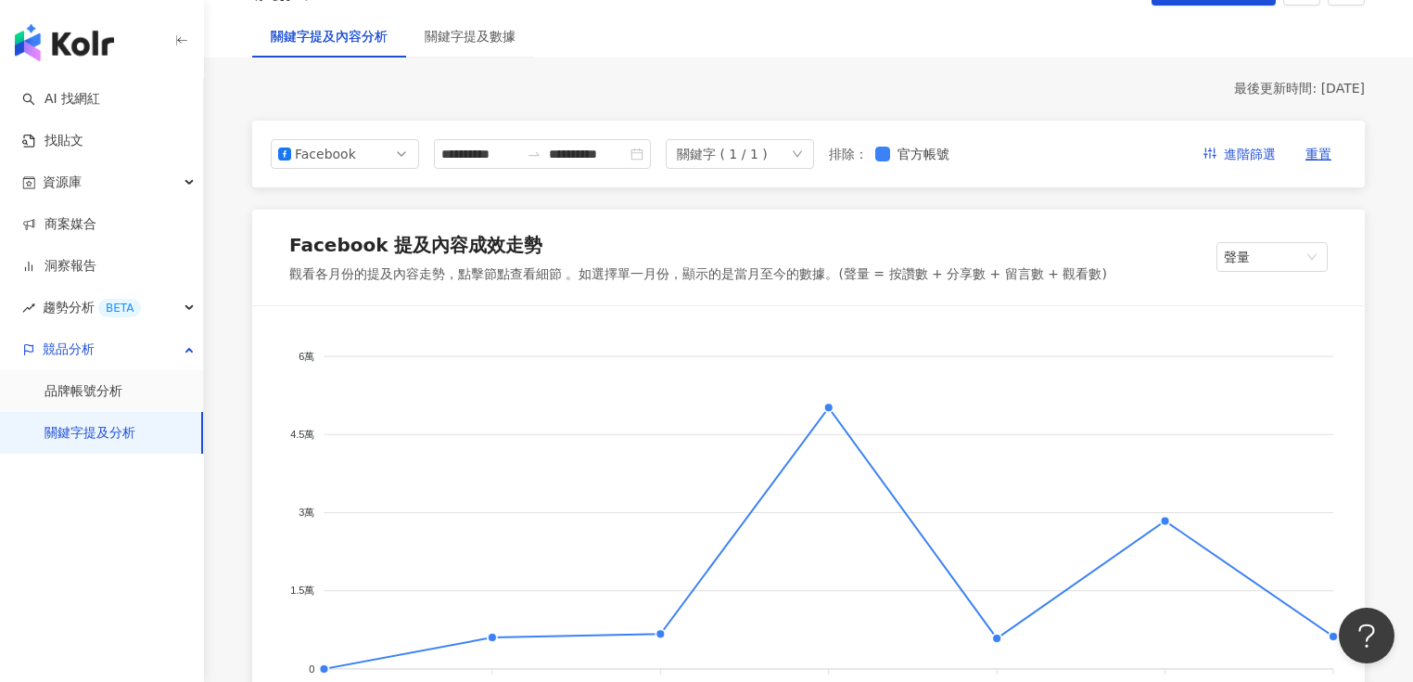
scroll to position [0, 0]
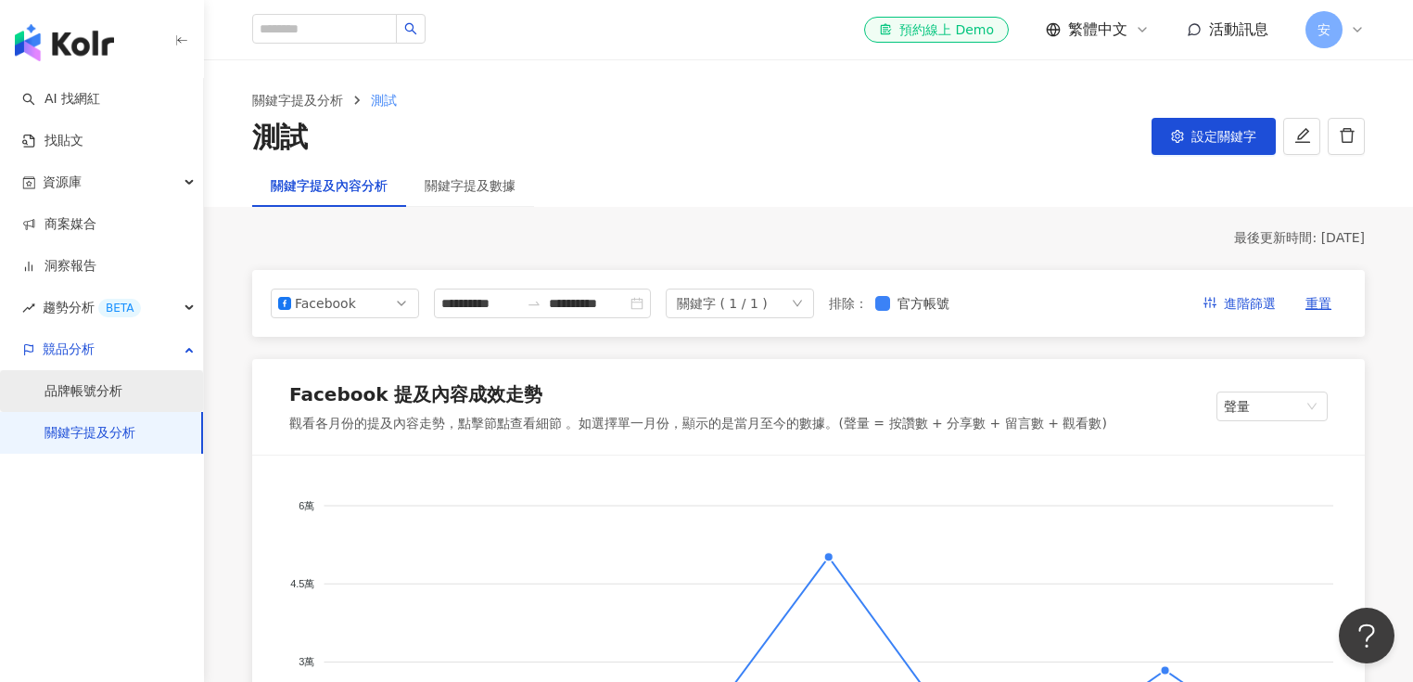
click at [119, 389] on link "品牌帳號分析" at bounding box center [84, 391] width 78 height 19
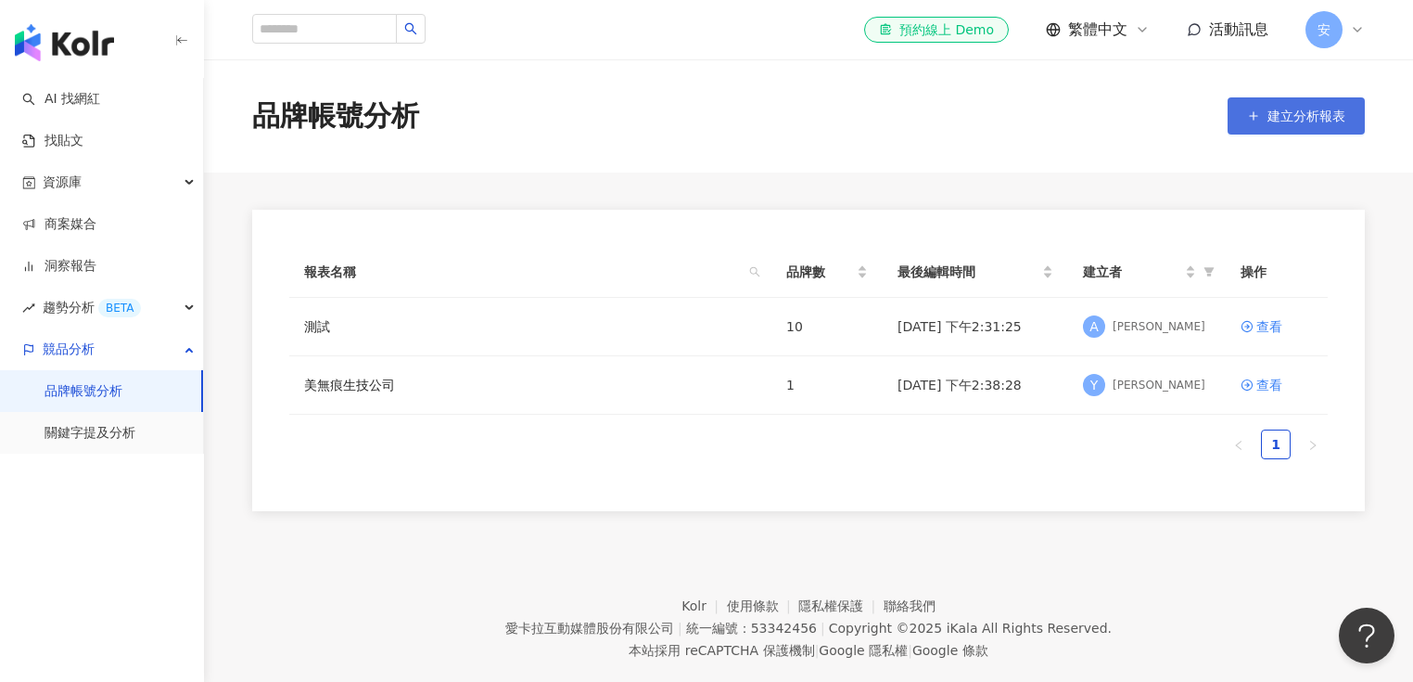
click at [1313, 115] on span "建立分析報表" at bounding box center [1307, 115] width 78 height 15
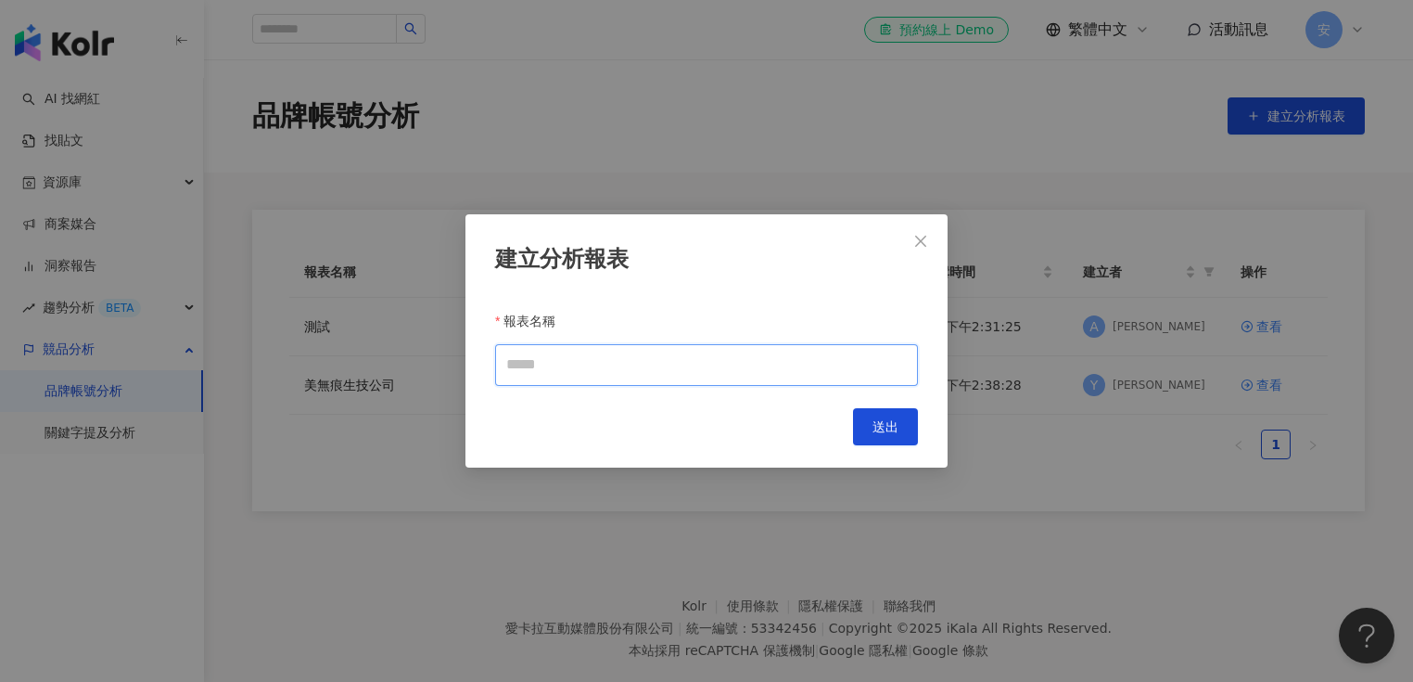
click at [657, 369] on input "報表名稱" at bounding box center [706, 365] width 423 height 42
type input "**"
click at [895, 428] on span "送出" at bounding box center [886, 426] width 26 height 15
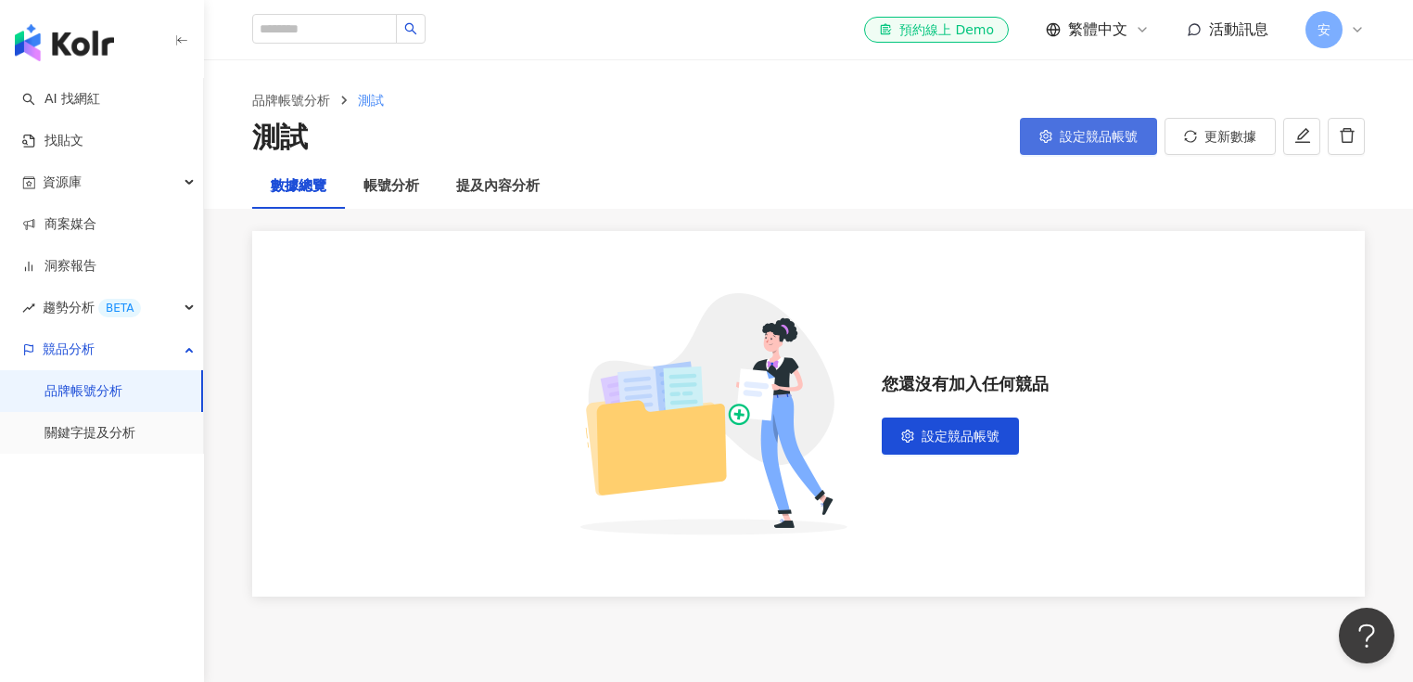
click at [1094, 134] on span "設定競品帳號" at bounding box center [1099, 136] width 78 height 15
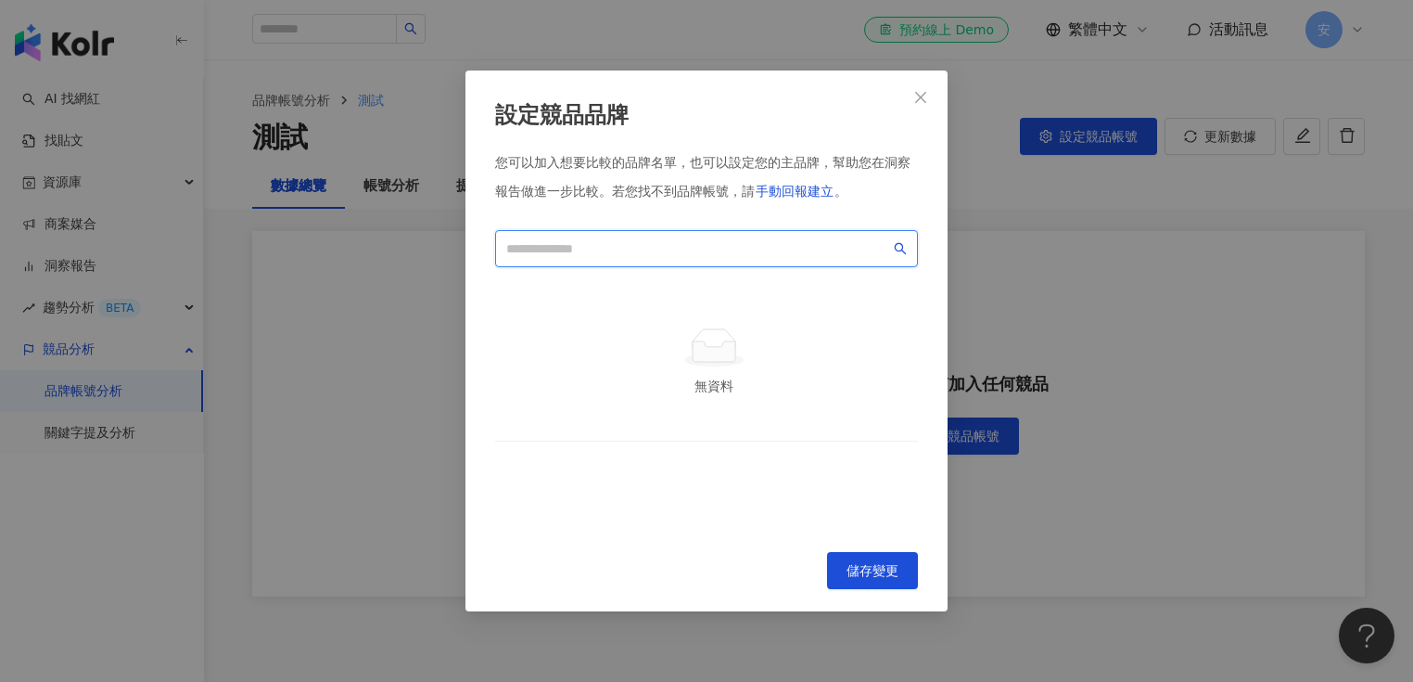
click at [642, 249] on input "search" at bounding box center [698, 248] width 384 height 20
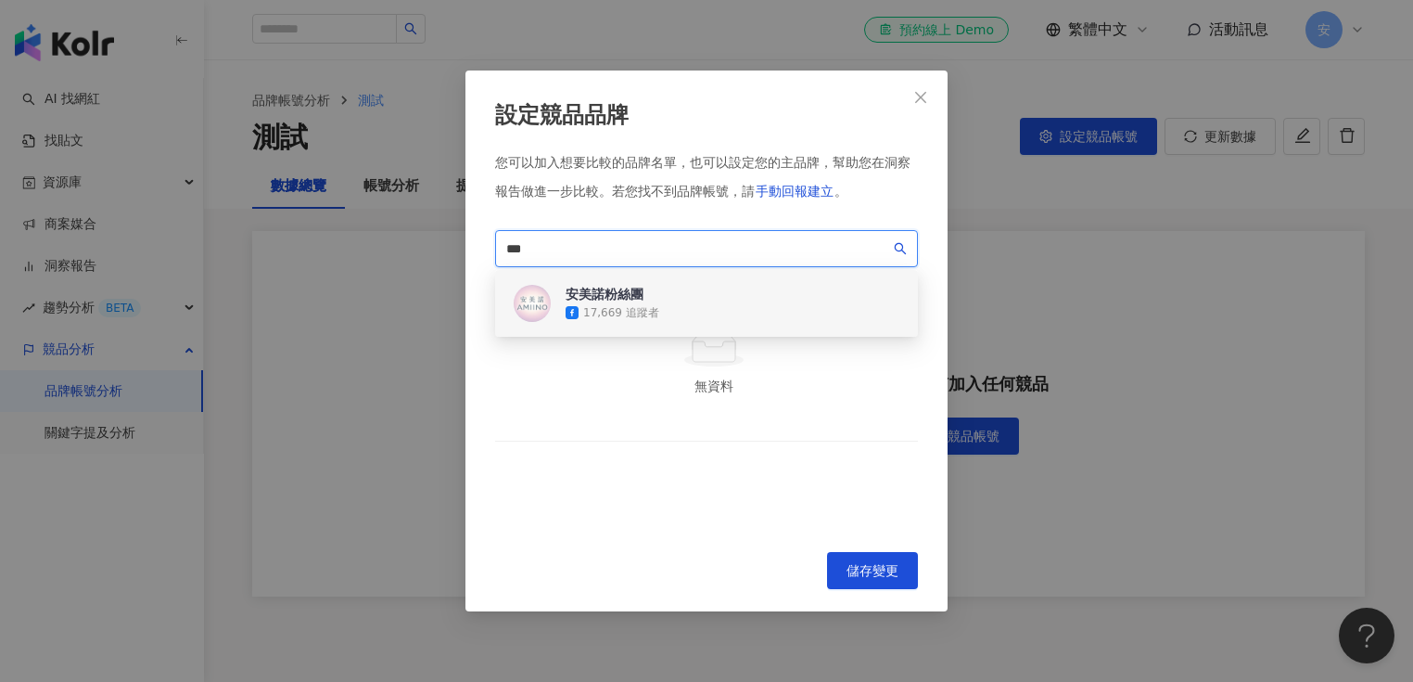
click at [624, 300] on div "安美諾粉絲團" at bounding box center [613, 294] width 94 height 19
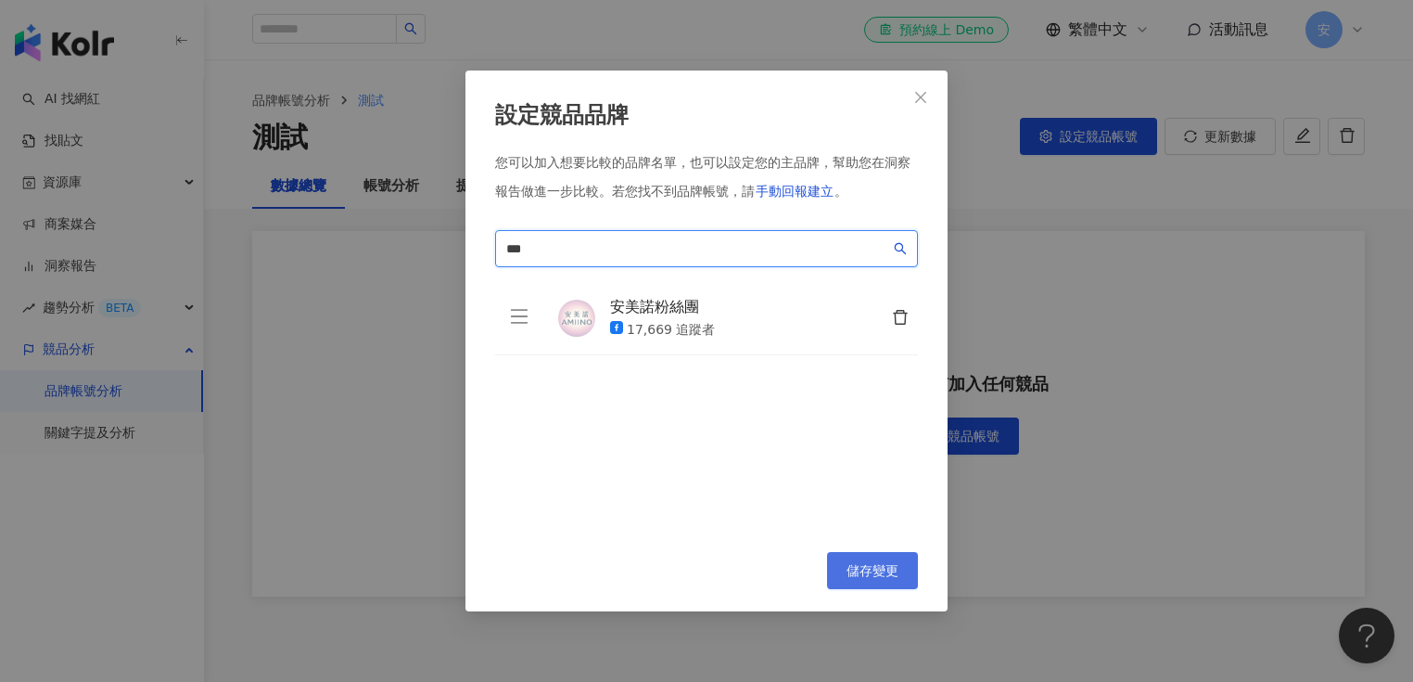
type input "***"
click at [868, 577] on span "儲存變更" at bounding box center [873, 570] width 52 height 15
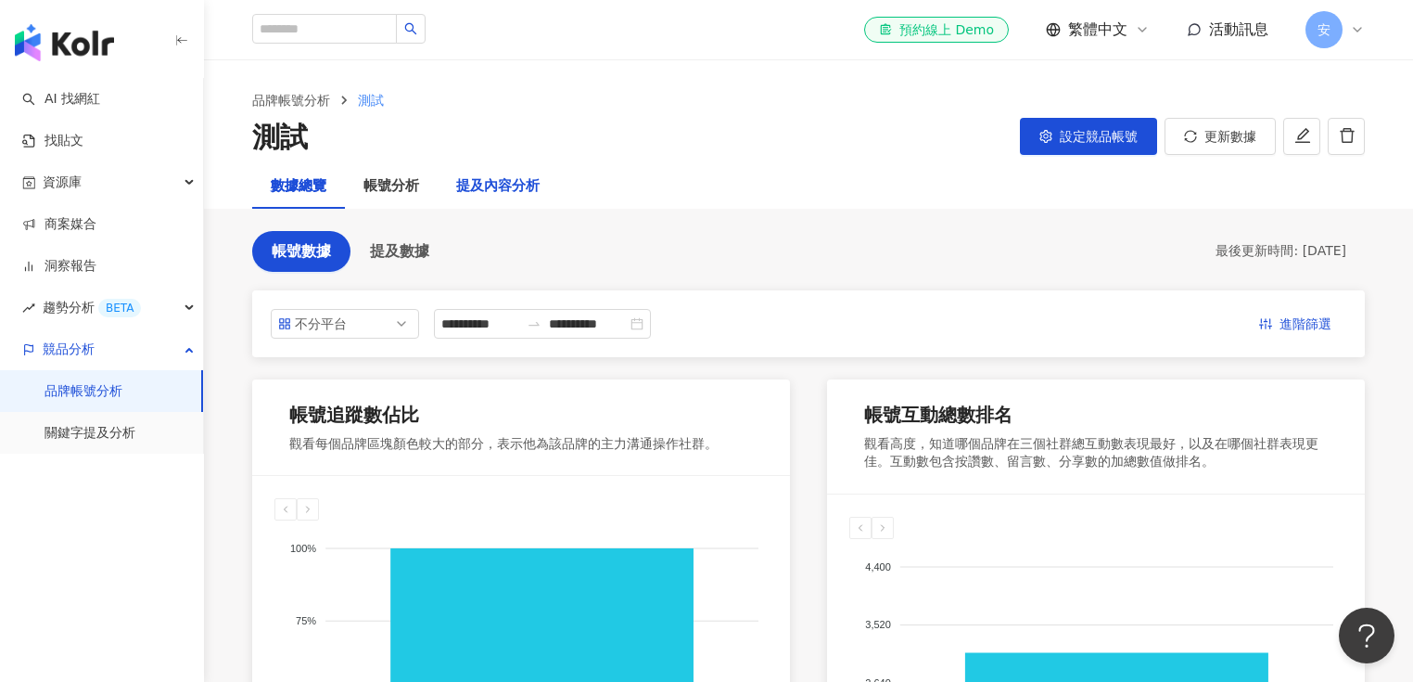
click at [514, 193] on div "提及內容分析" at bounding box center [497, 186] width 83 height 22
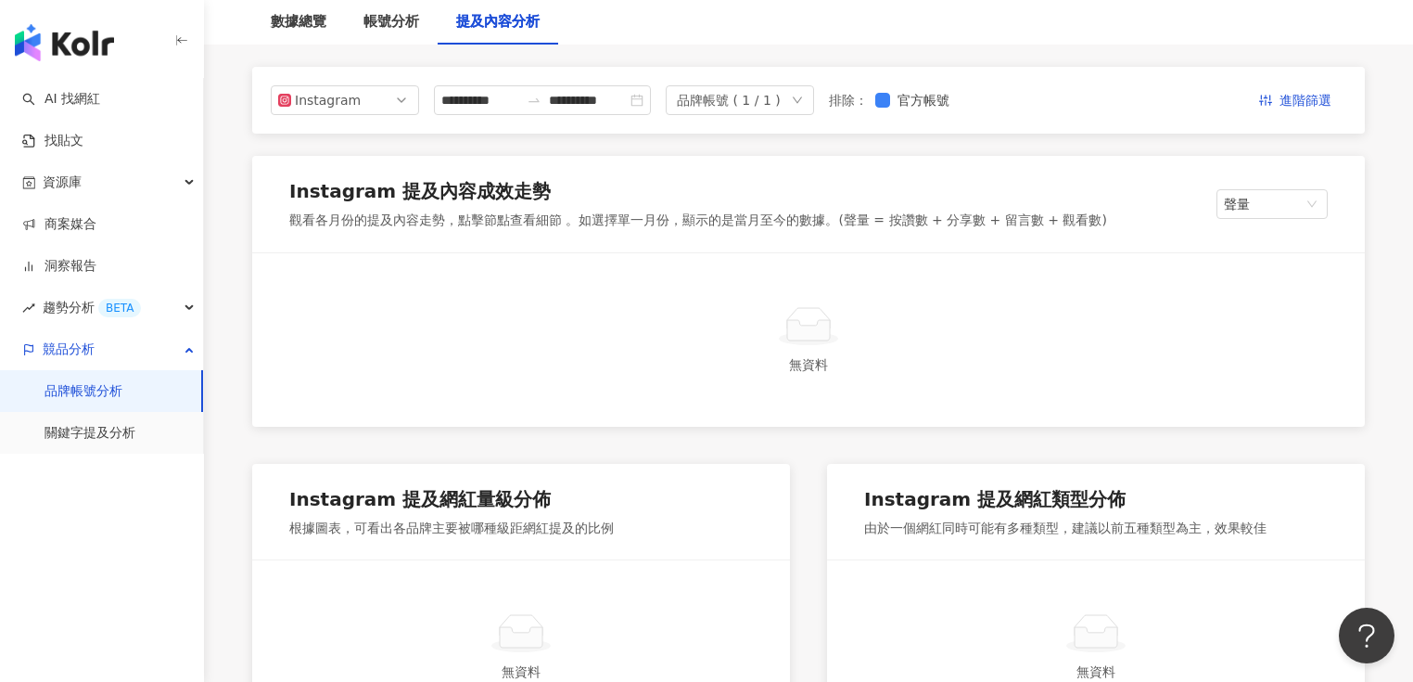
scroll to position [74, 0]
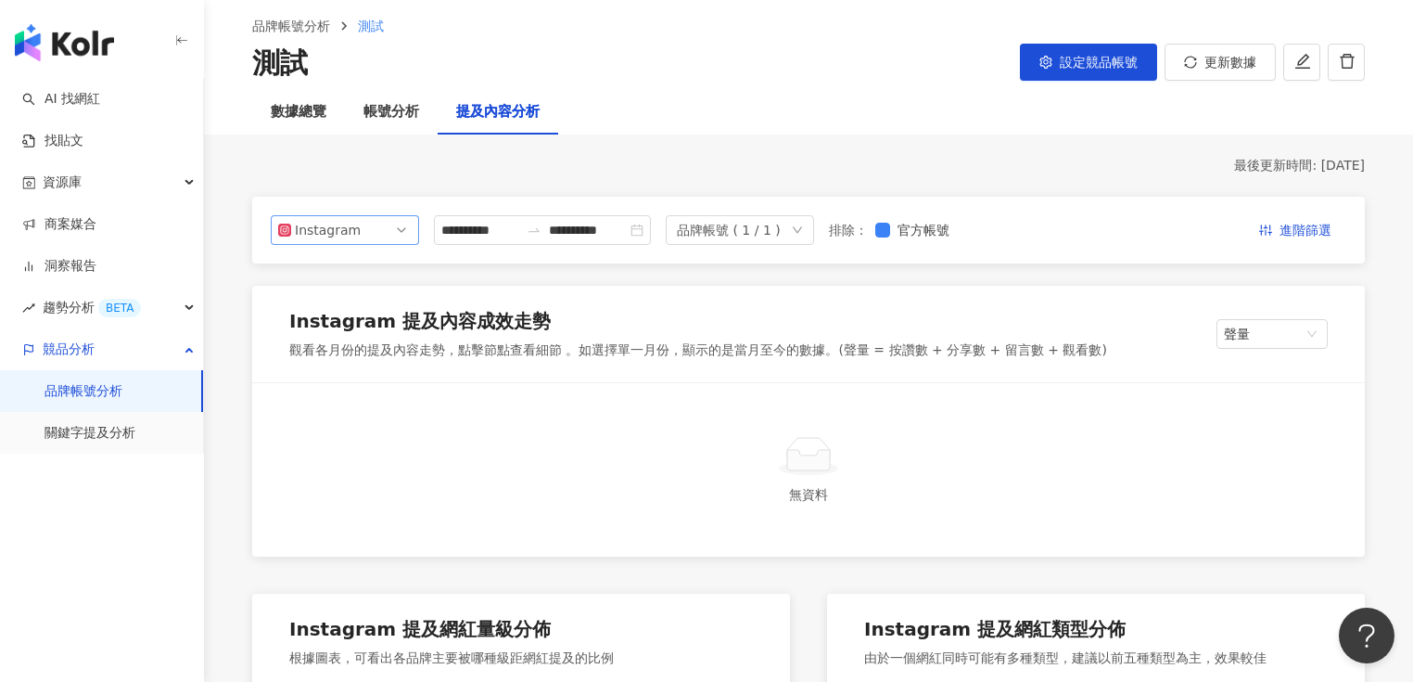
click at [345, 231] on div "Instagram" at bounding box center [325, 230] width 60 height 28
click at [300, 310] on div "Facebook" at bounding box center [345, 304] width 119 height 20
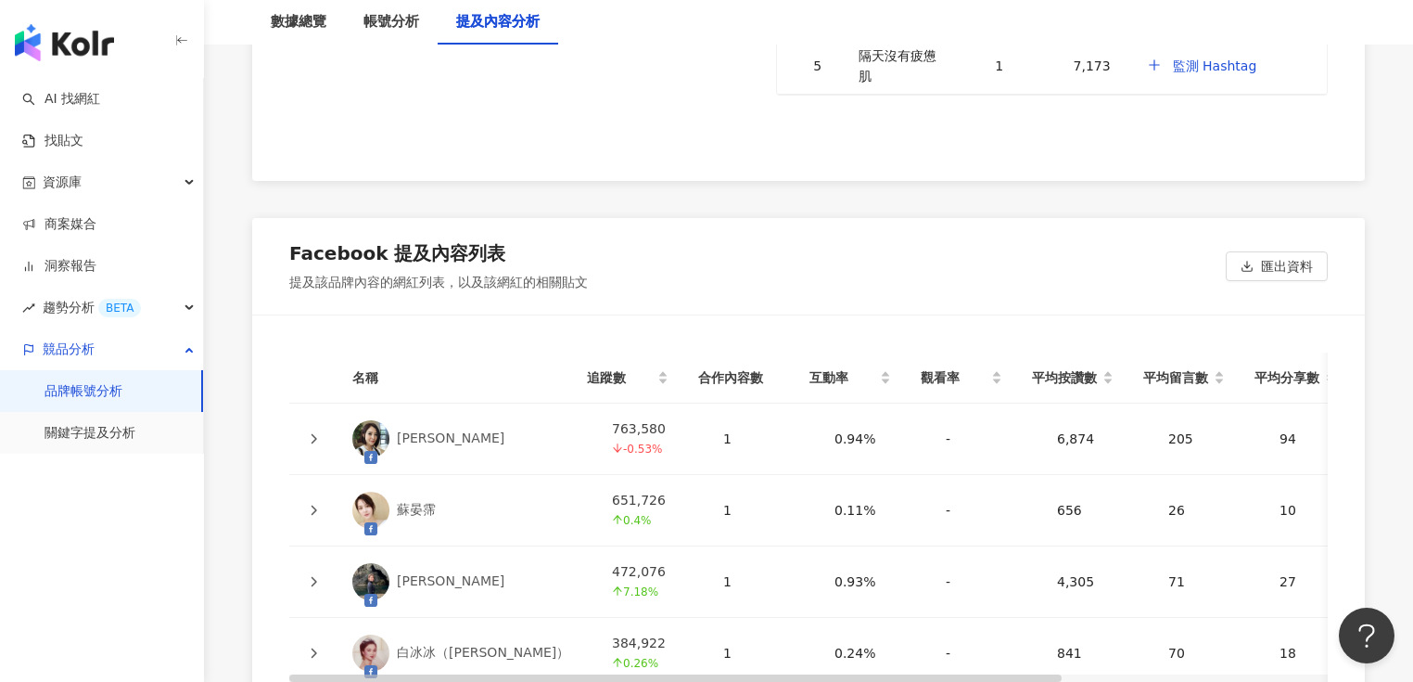
scroll to position [4228, 0]
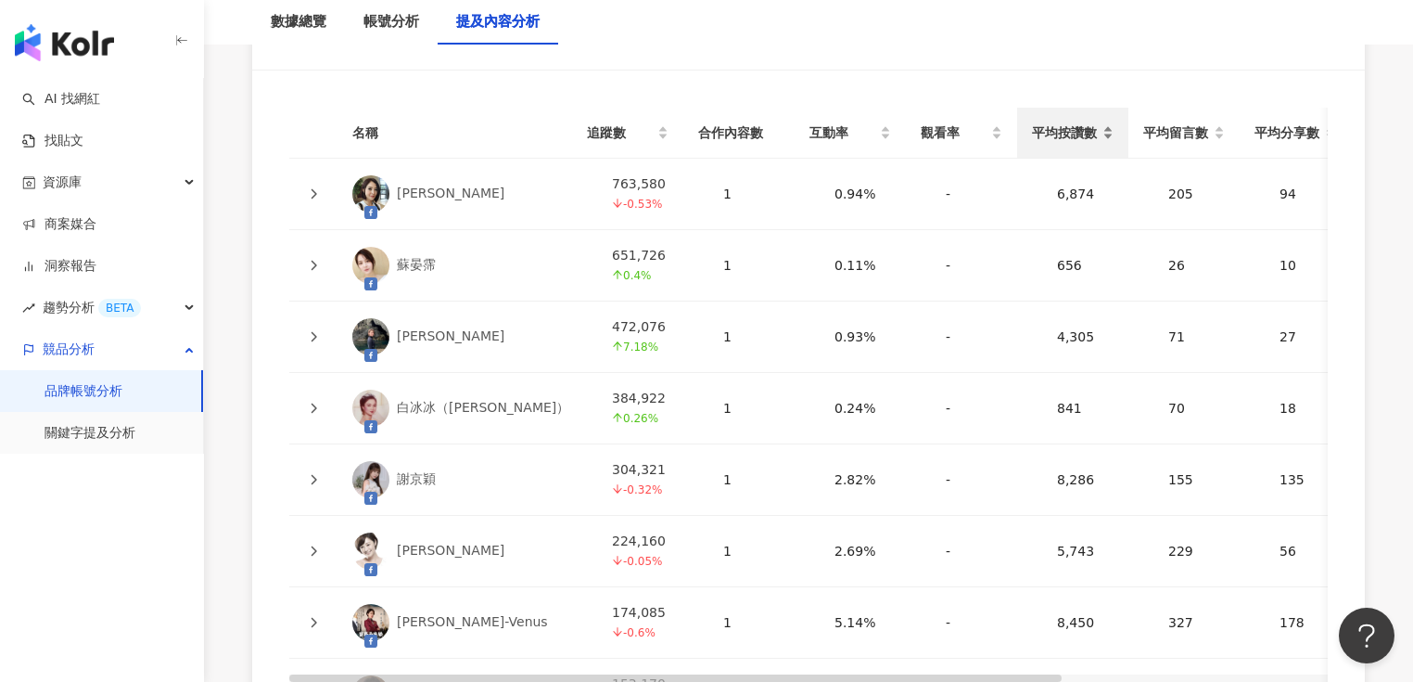
click at [1075, 124] on span "平均按讚數" at bounding box center [1065, 132] width 67 height 20
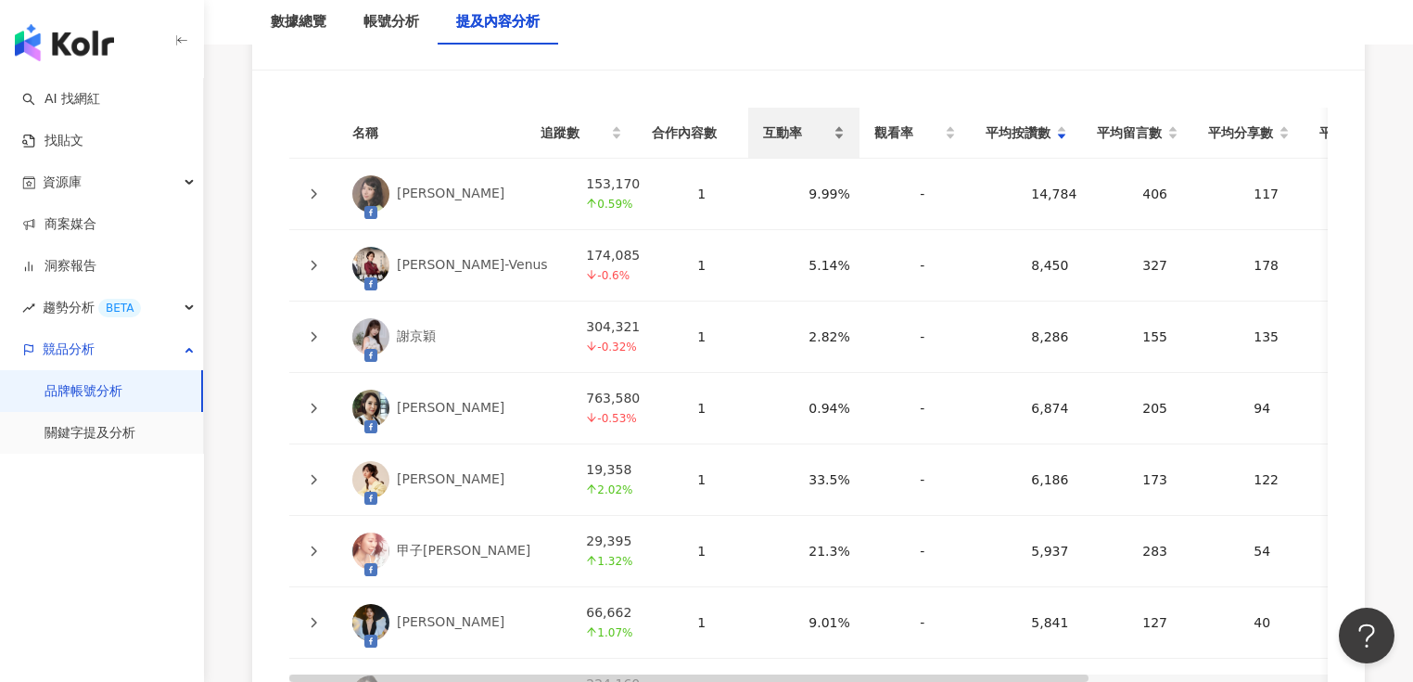
click at [783, 122] on span "互動率" at bounding box center [796, 132] width 67 height 20
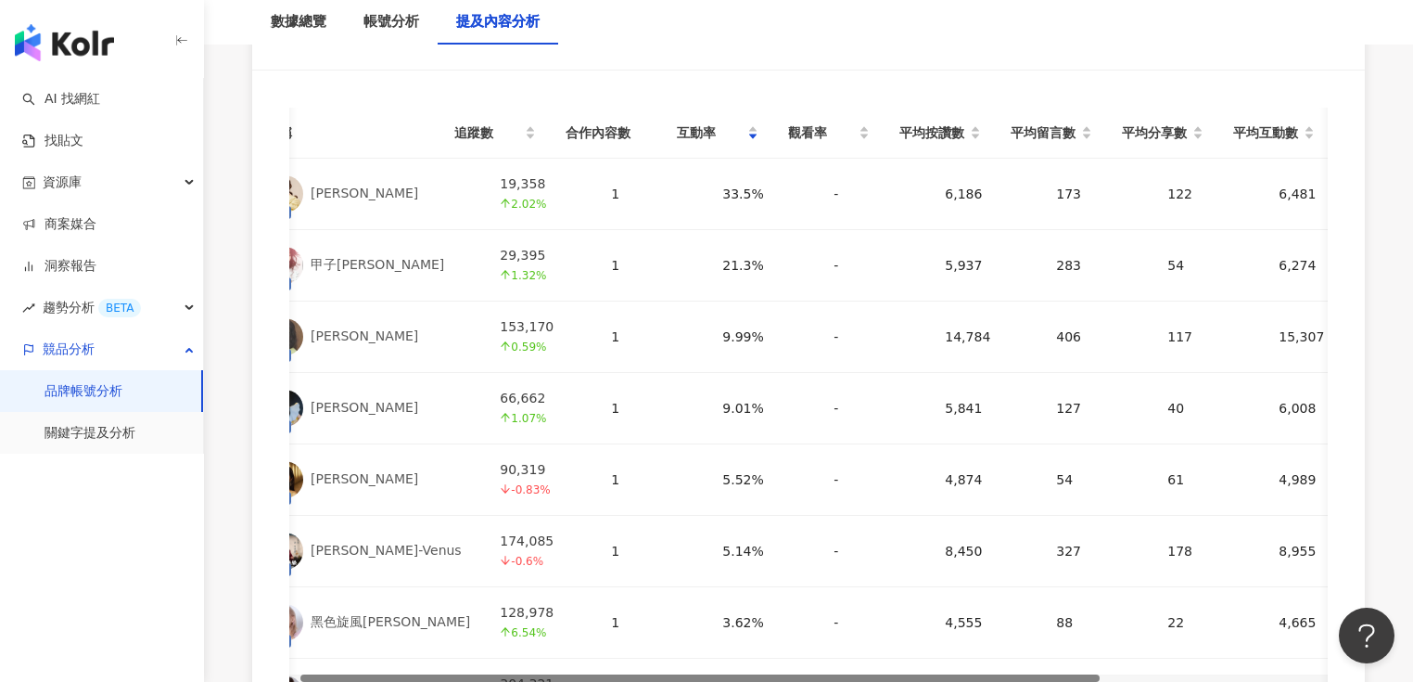
scroll to position [0, 0]
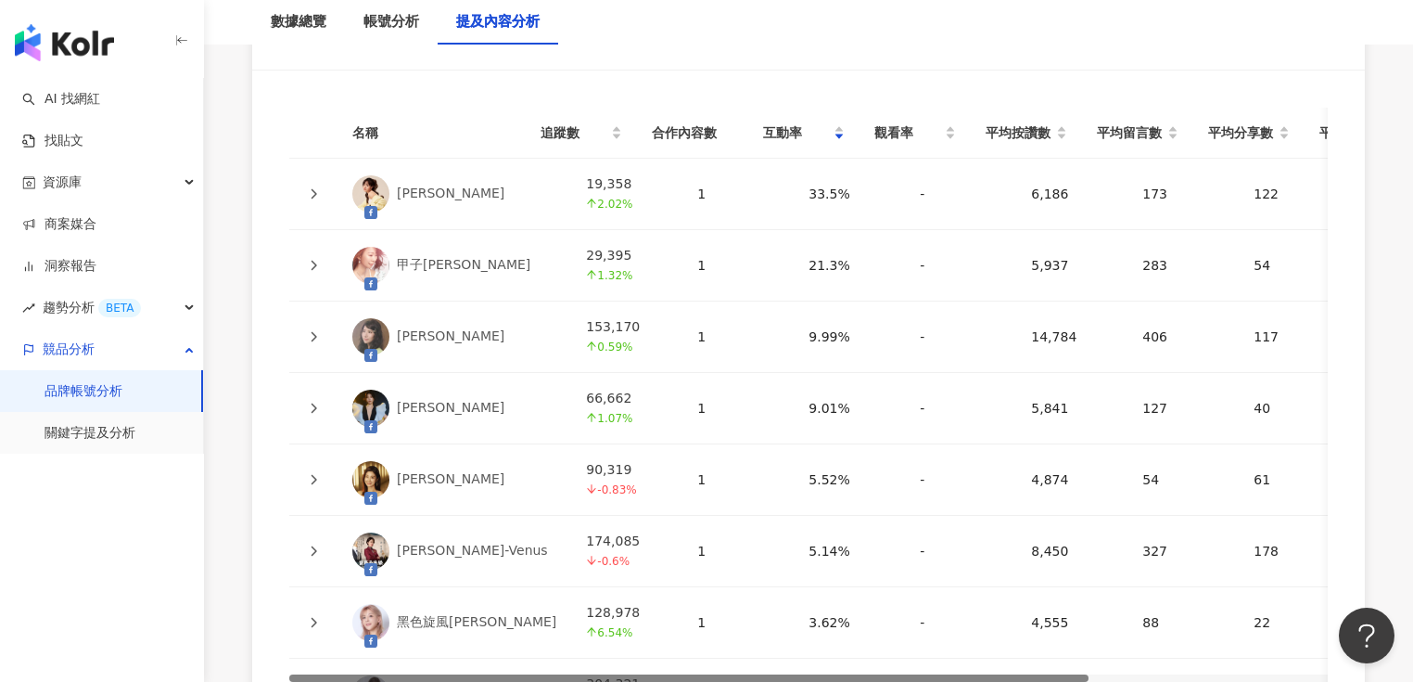
drag, startPoint x: 560, startPoint y: 680, endPoint x: 526, endPoint y: 637, distance: 54.7
click at [527, 638] on div "名稱 追蹤數 合作內容數 互動率 觀看率 平均按讚數 平均留言數 平均分享數 平均互動數 平均觀看數 操作 王 星宇 19,358 2.02% 1 33.5%…" at bounding box center [808, 494] width 1039 height 772
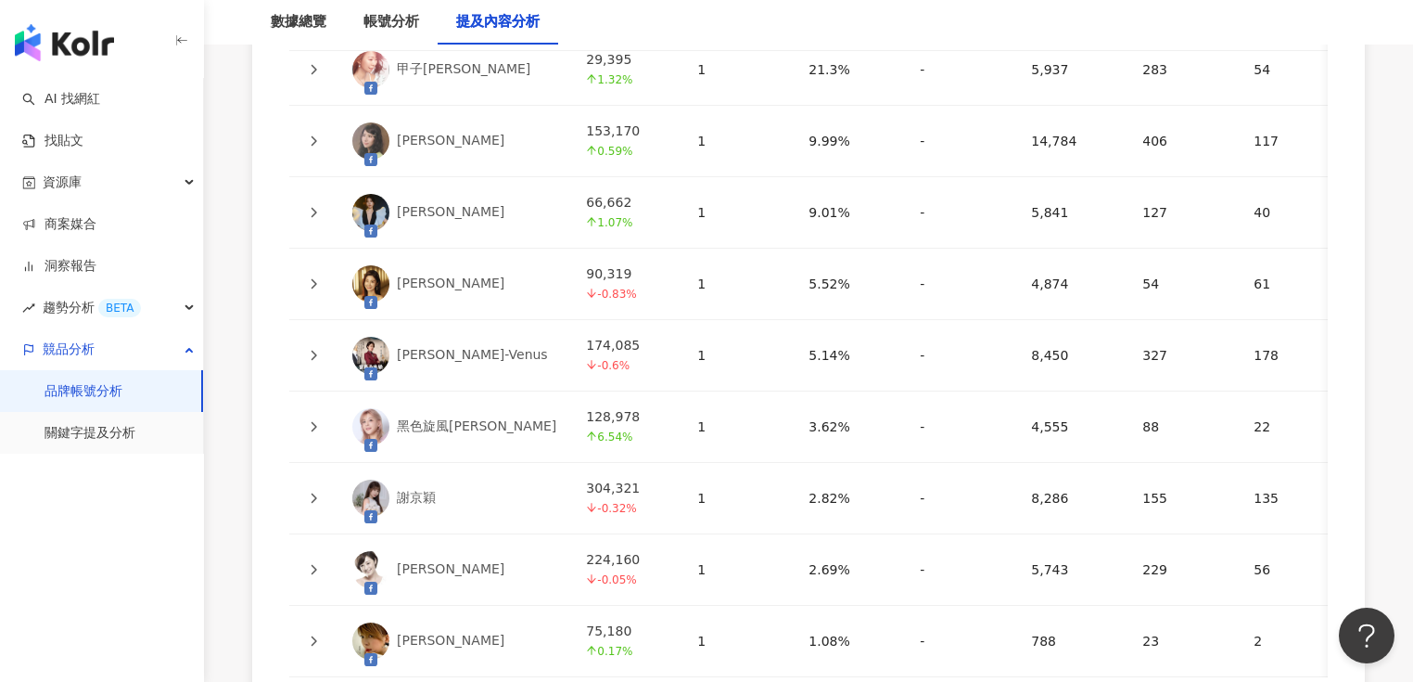
scroll to position [4525, 0]
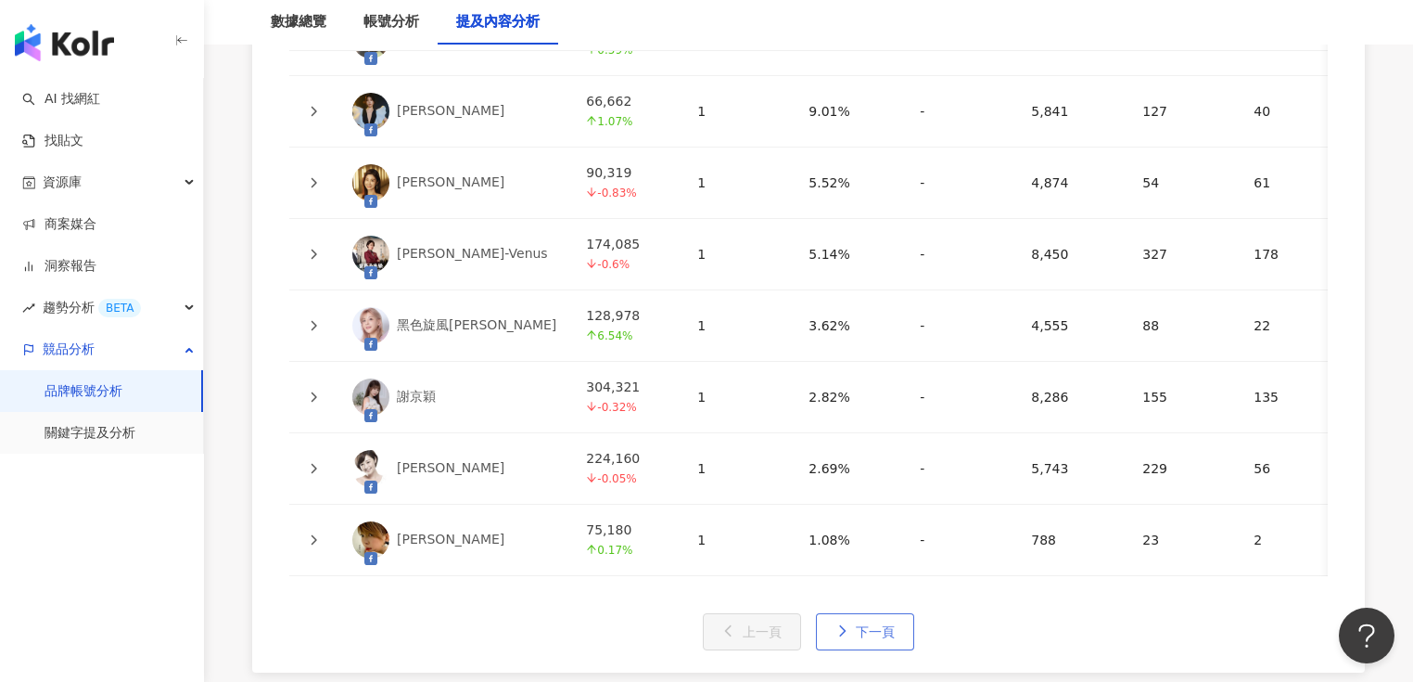
click at [856, 627] on span "下一頁" at bounding box center [875, 631] width 39 height 15
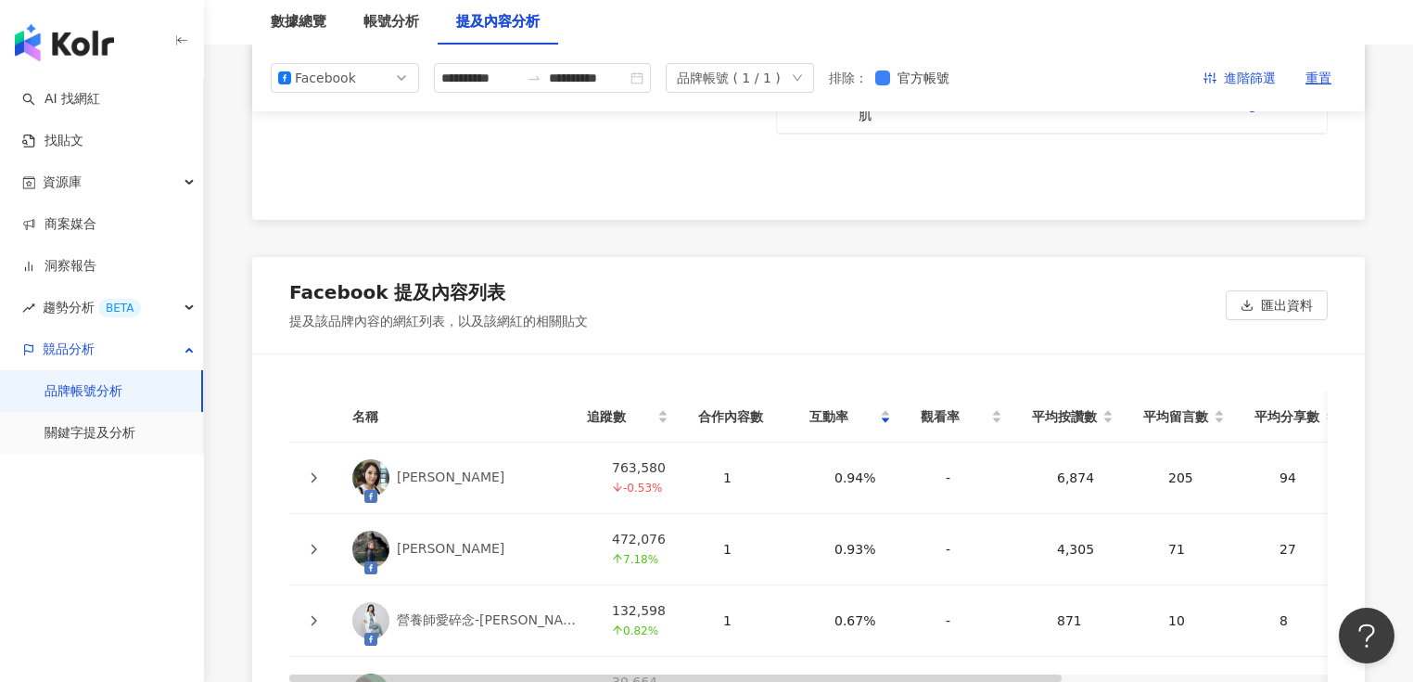
scroll to position [0, 0]
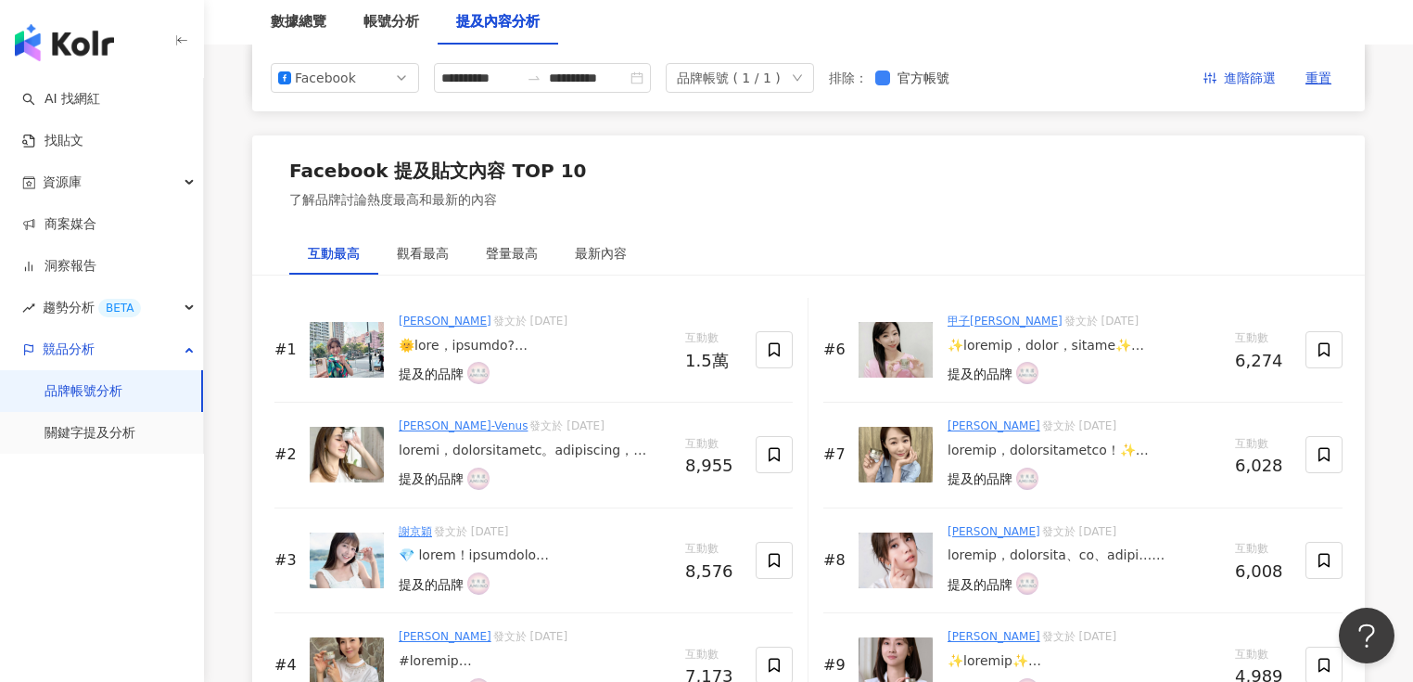
click at [97, 382] on link "品牌帳號分析" at bounding box center [84, 391] width 78 height 19
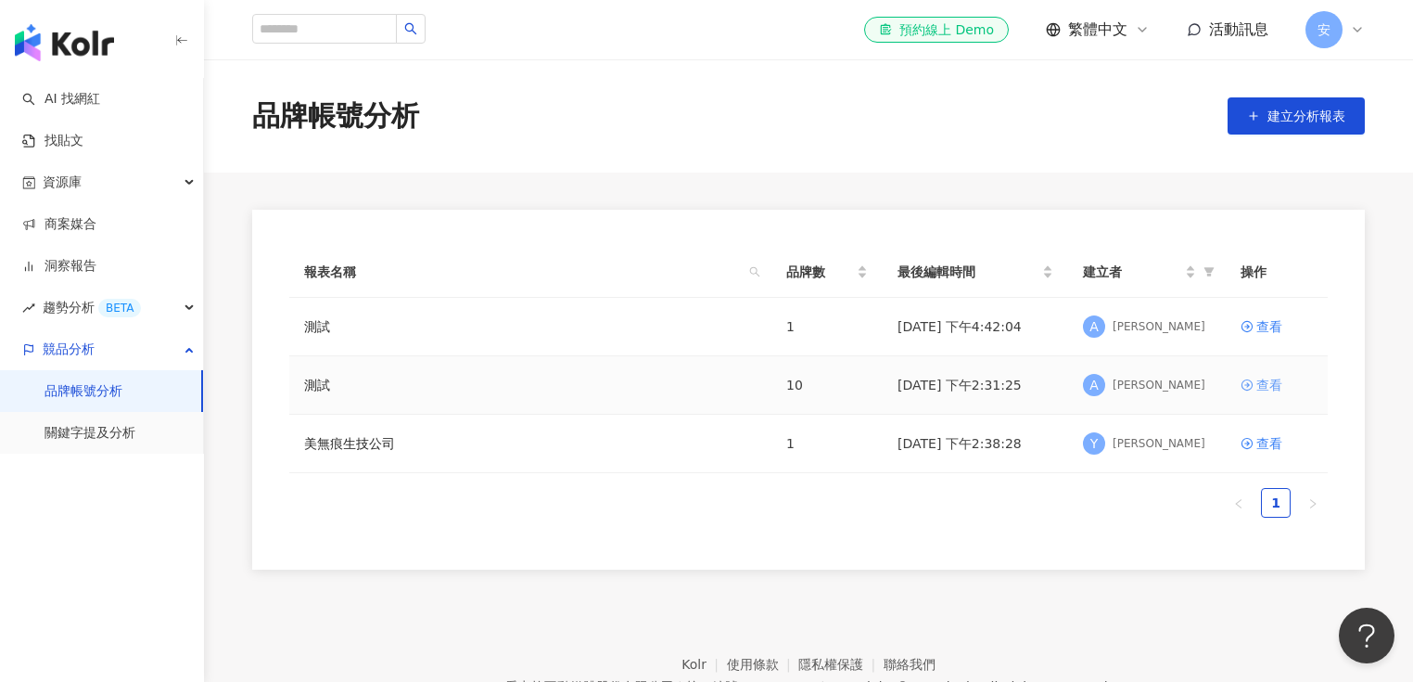
click at [1267, 387] on div "查看" at bounding box center [1269, 385] width 26 height 20
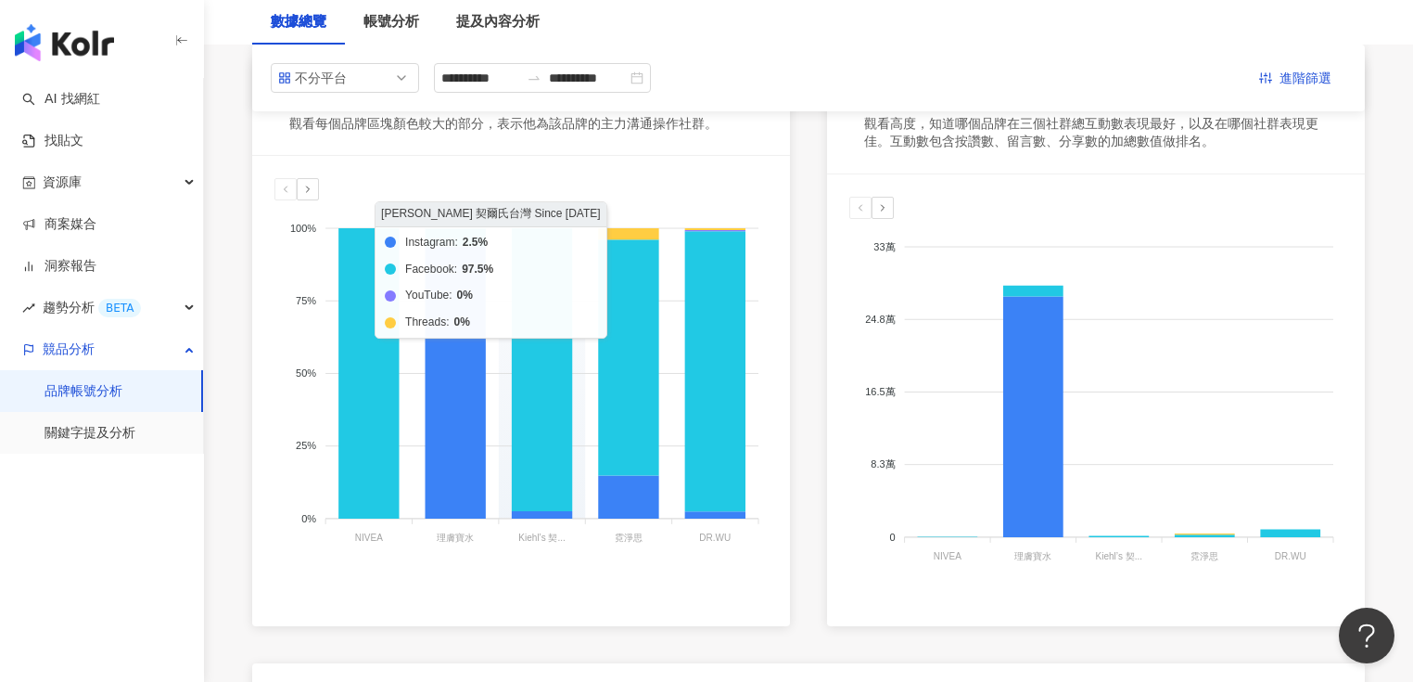
scroll to position [74, 0]
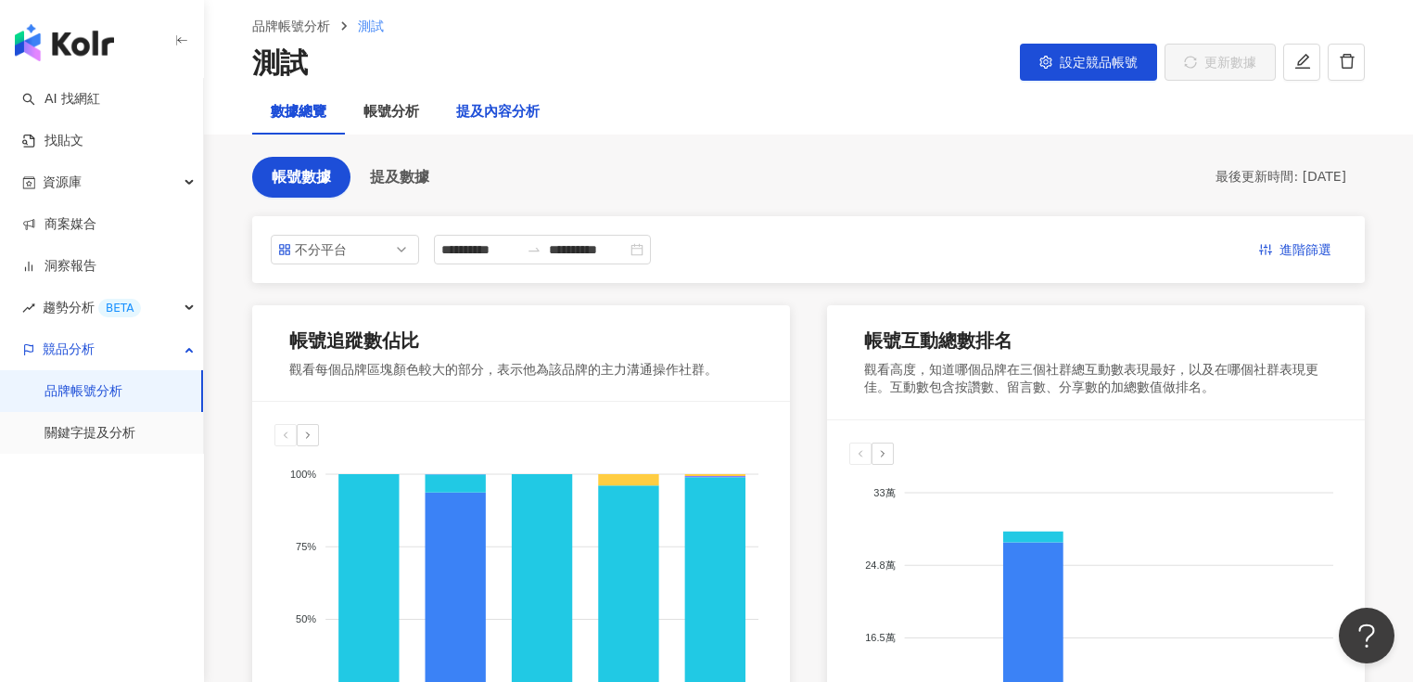
click at [505, 115] on div "提及內容分析" at bounding box center [497, 112] width 83 height 22
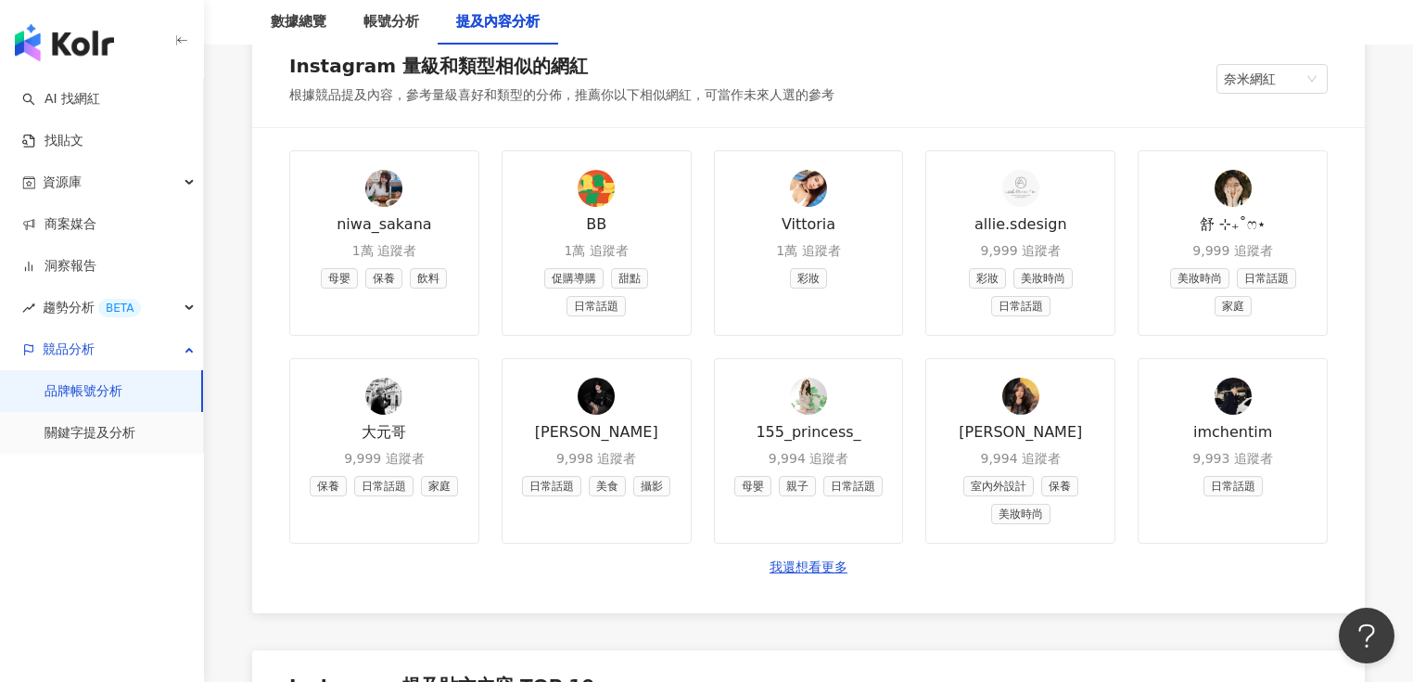
scroll to position [2745, 0]
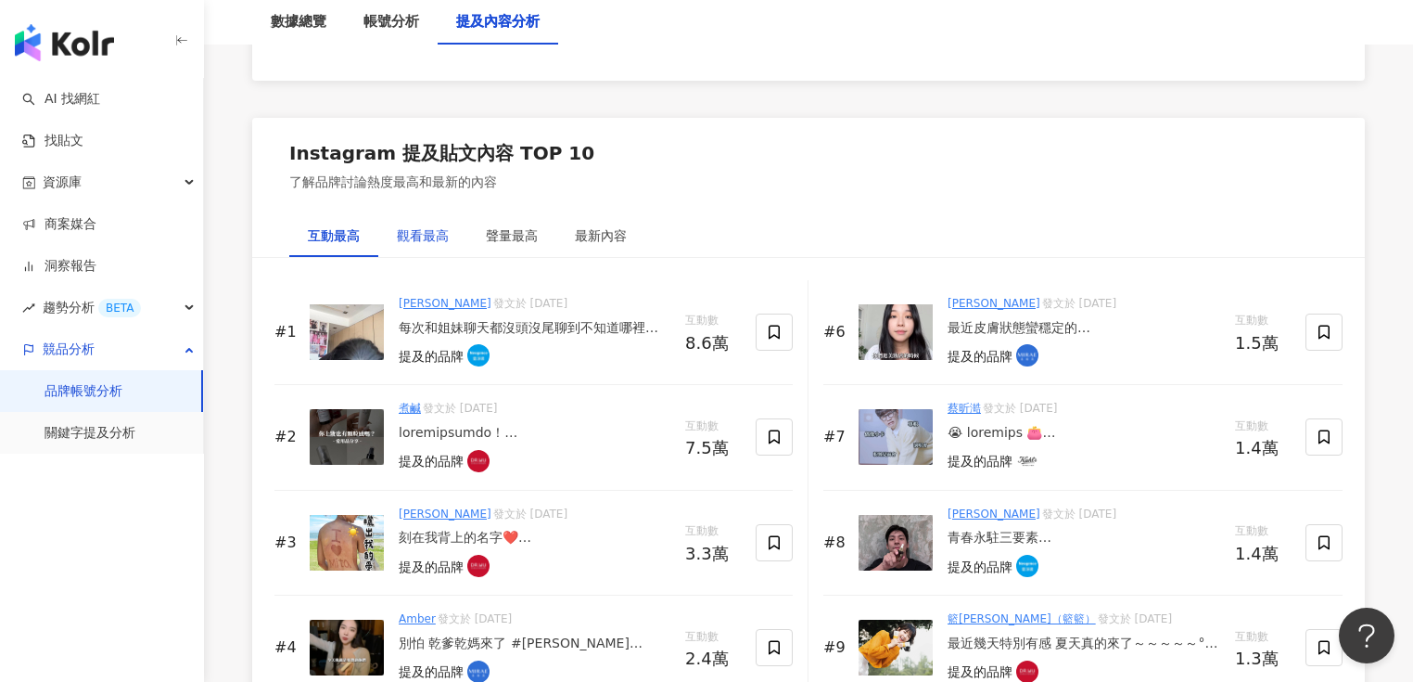
click at [410, 233] on div "觀看最高" at bounding box center [423, 235] width 52 height 20
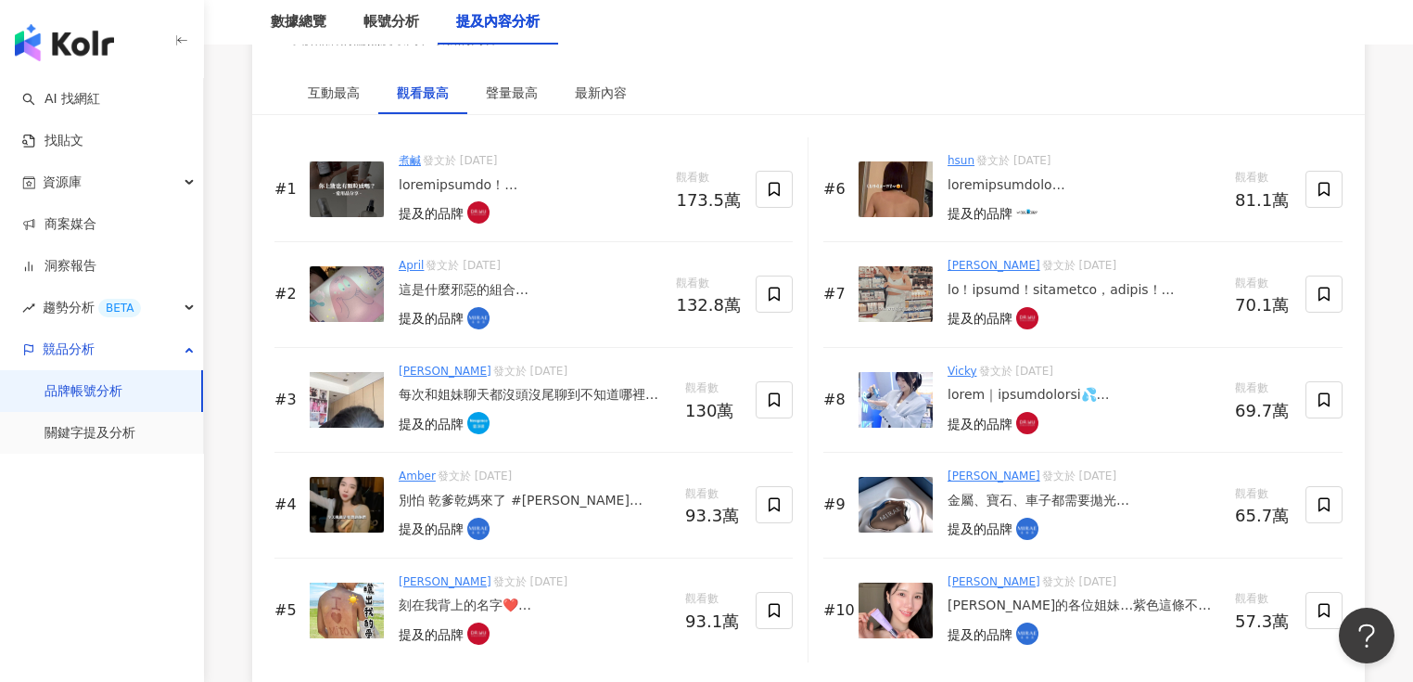
scroll to position [2889, 0]
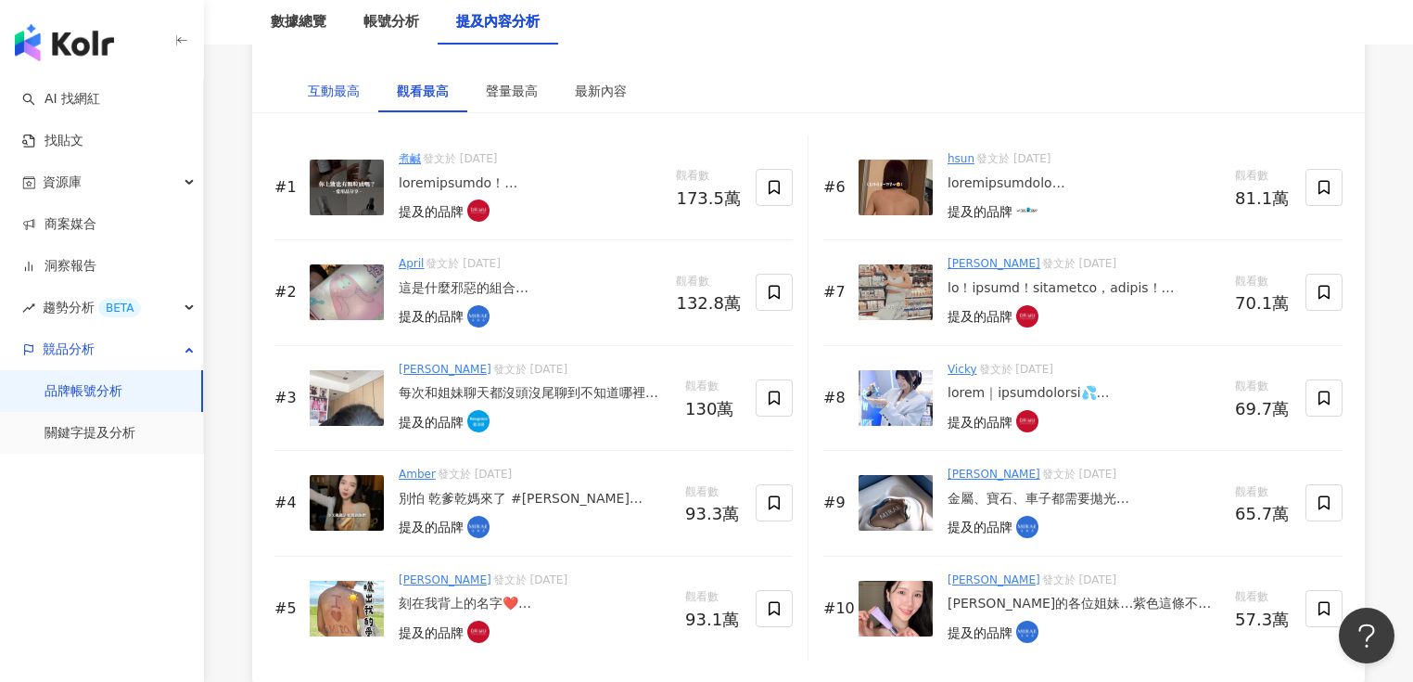
click at [323, 85] on div "互動最高" at bounding box center [334, 91] width 52 height 20
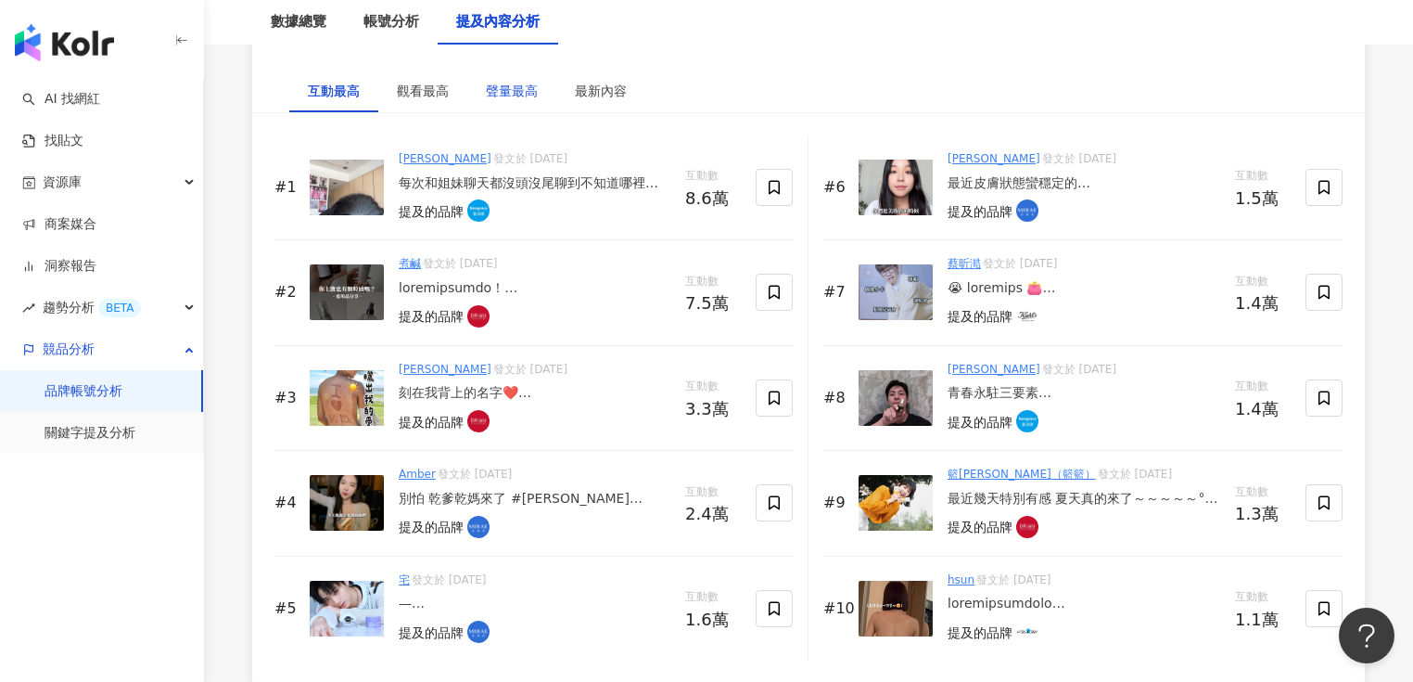
click at [519, 93] on div "聲量最高" at bounding box center [512, 91] width 52 height 20
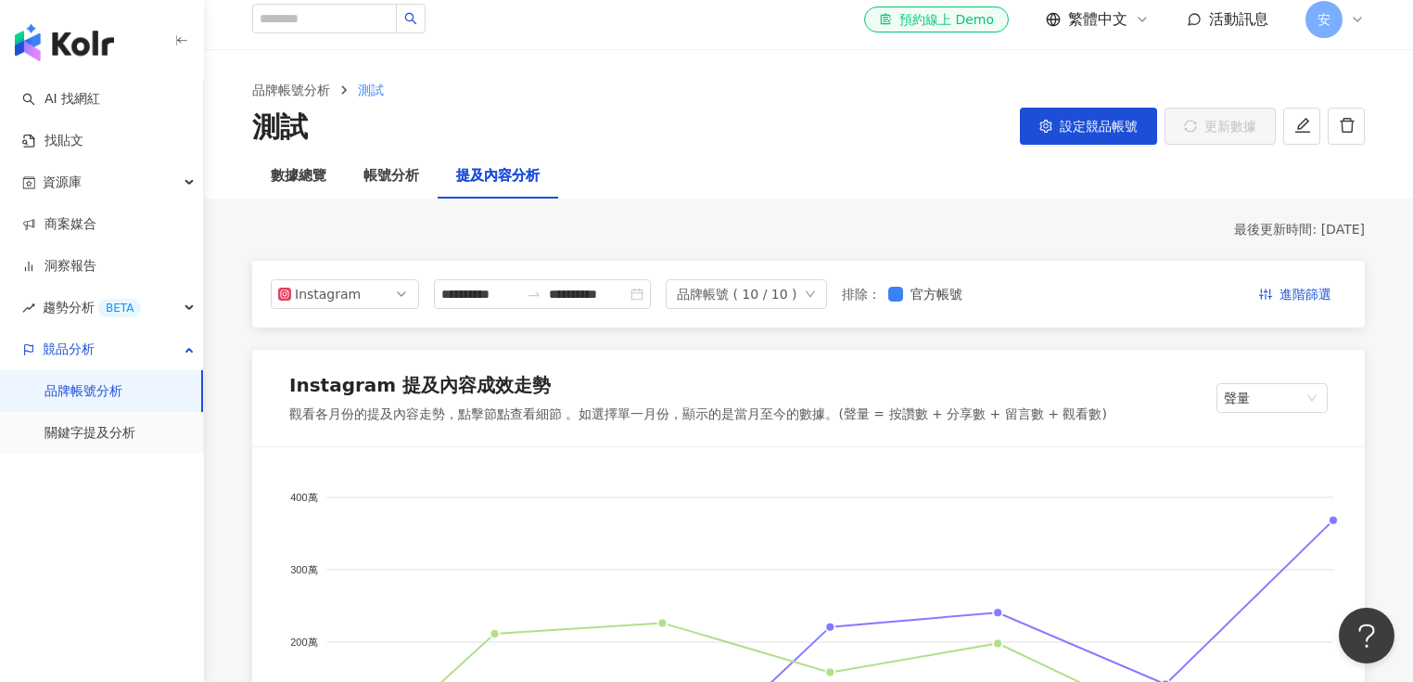
scroll to position [0, 0]
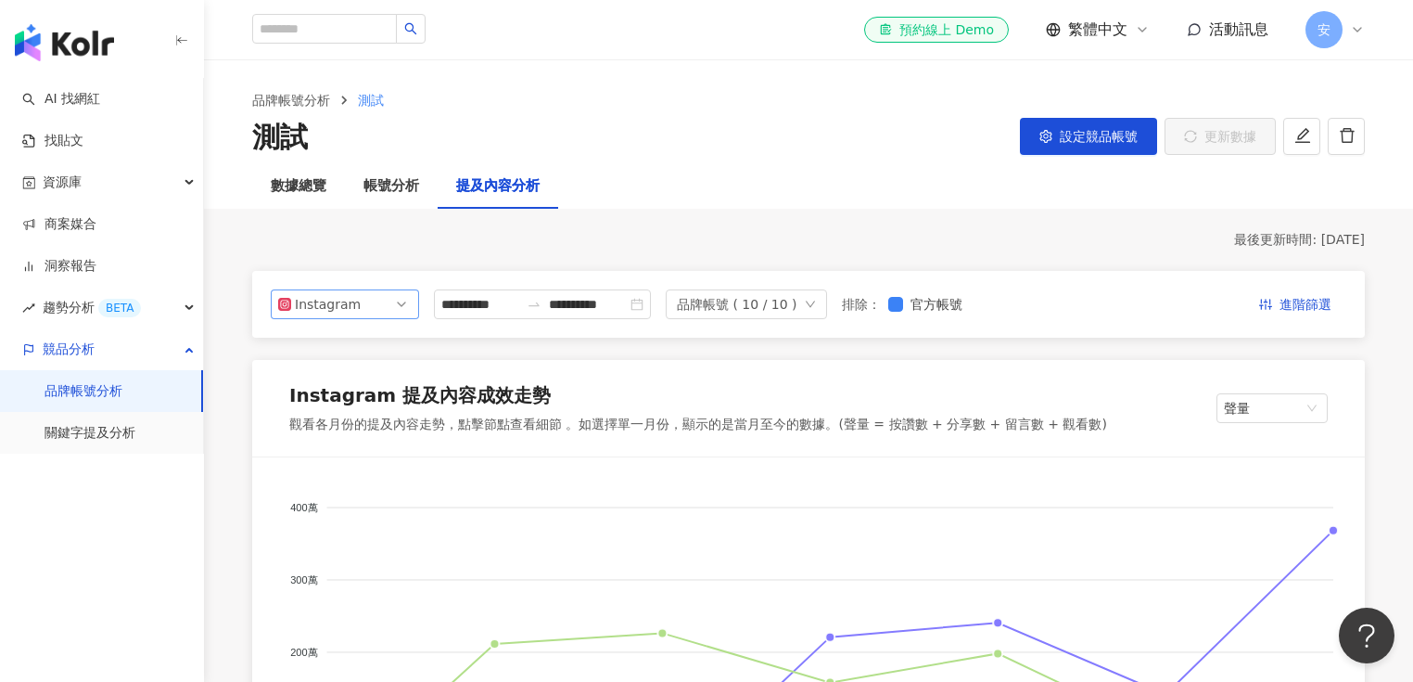
click at [331, 304] on div "Instagram" at bounding box center [325, 304] width 60 height 28
click at [298, 369] on div at bounding box center [292, 378] width 13 height 20
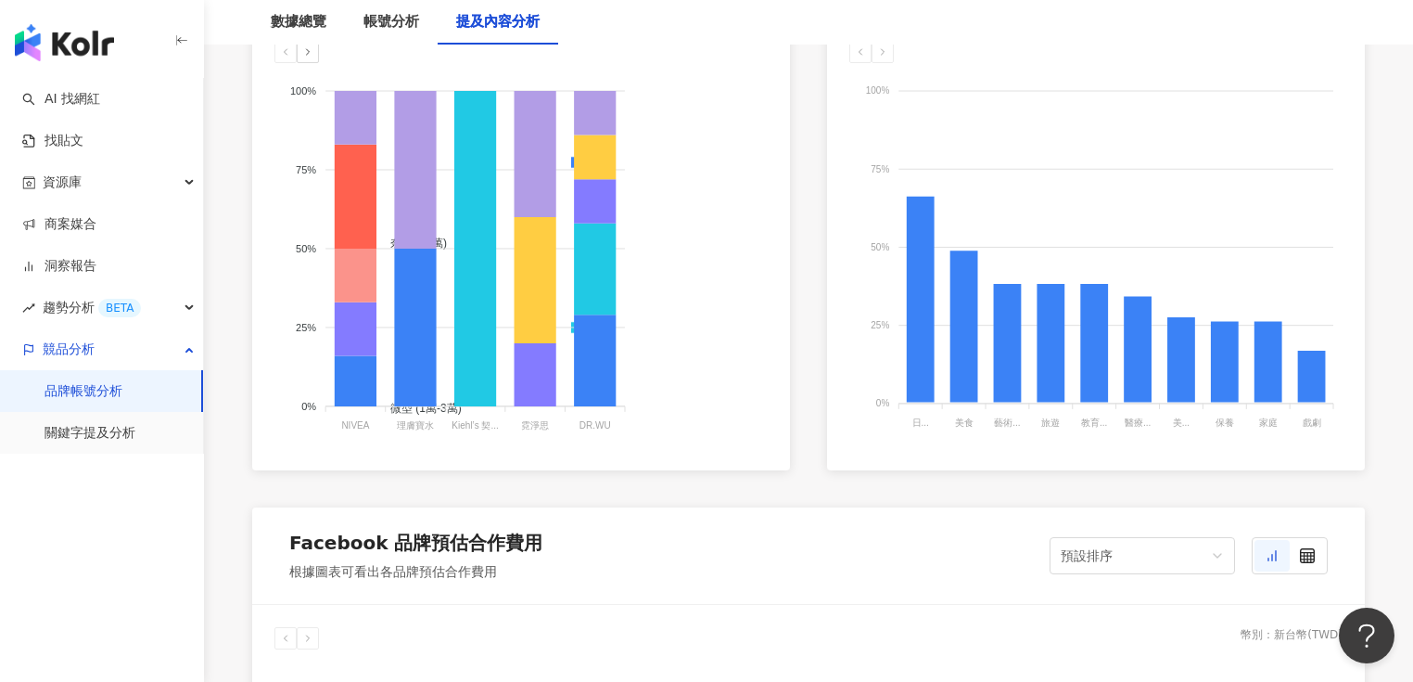
scroll to position [1261, 0]
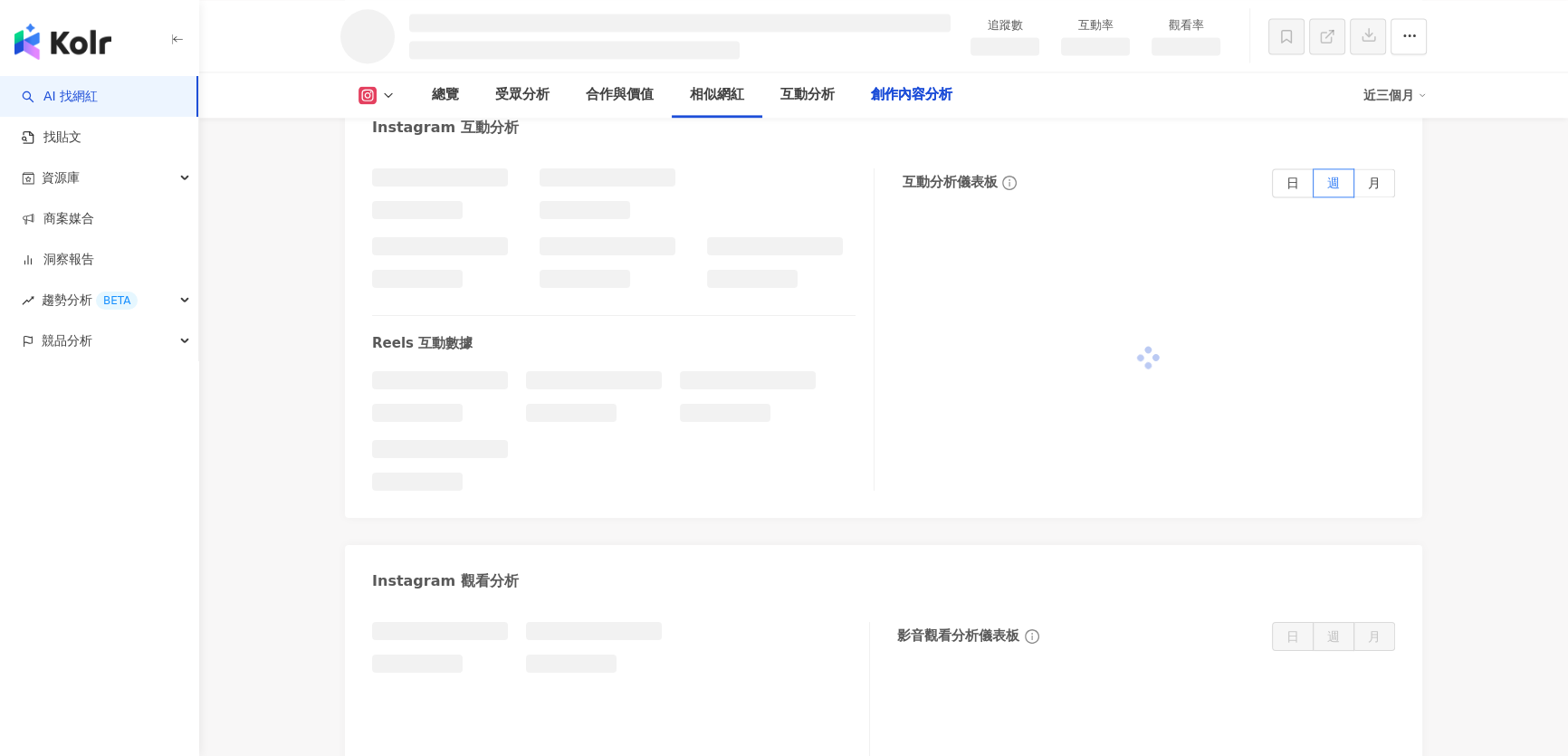
scroll to position [5176, 0]
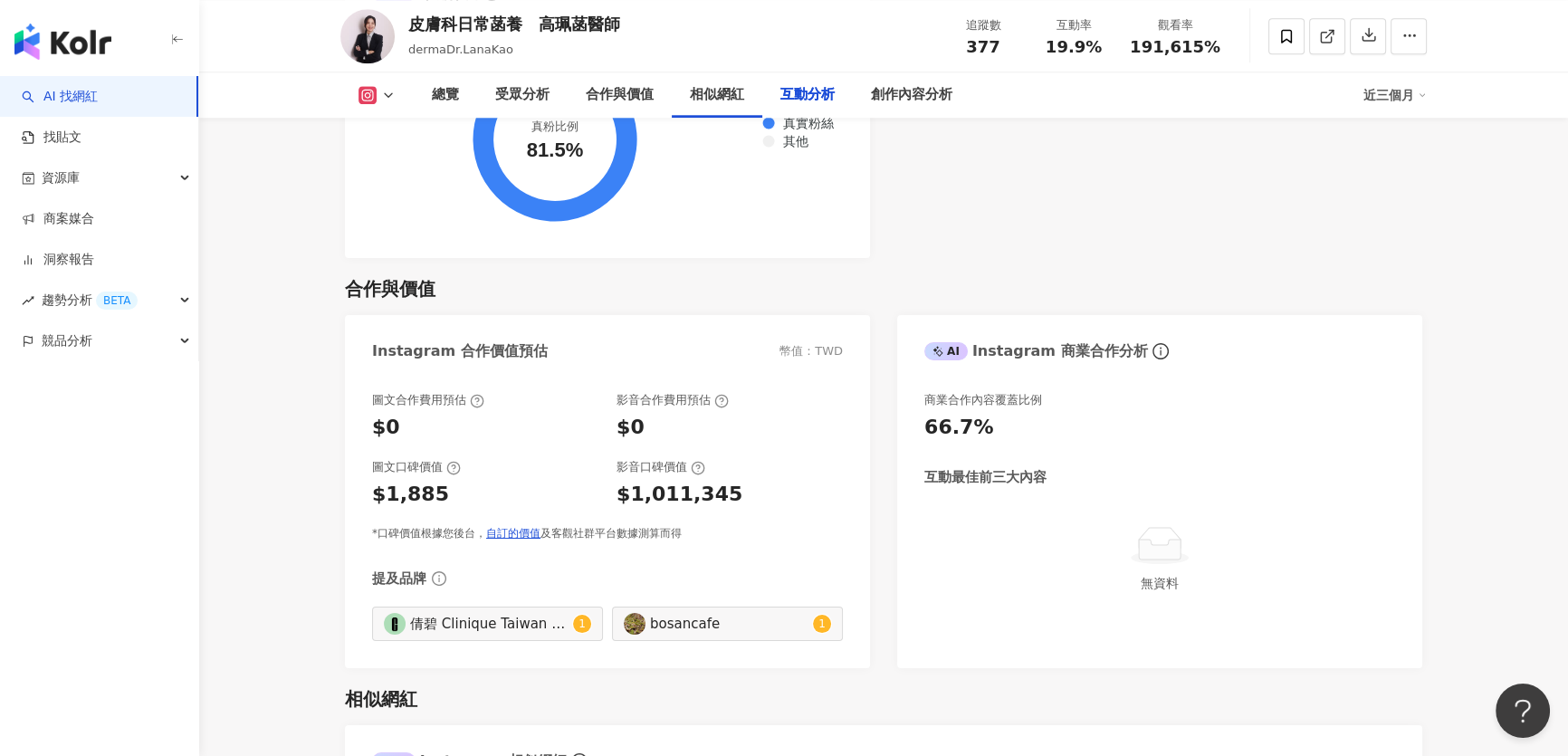
scroll to position [3541, 0]
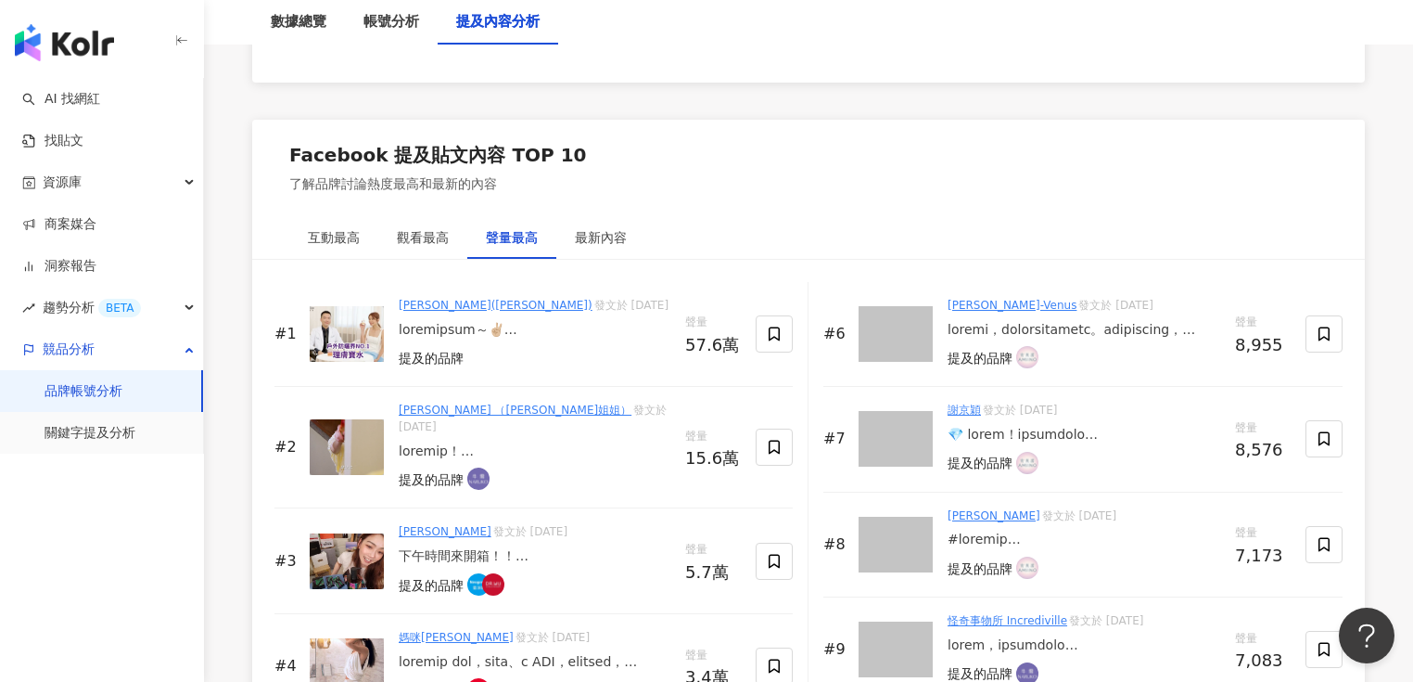
scroll to position [2745, 0]
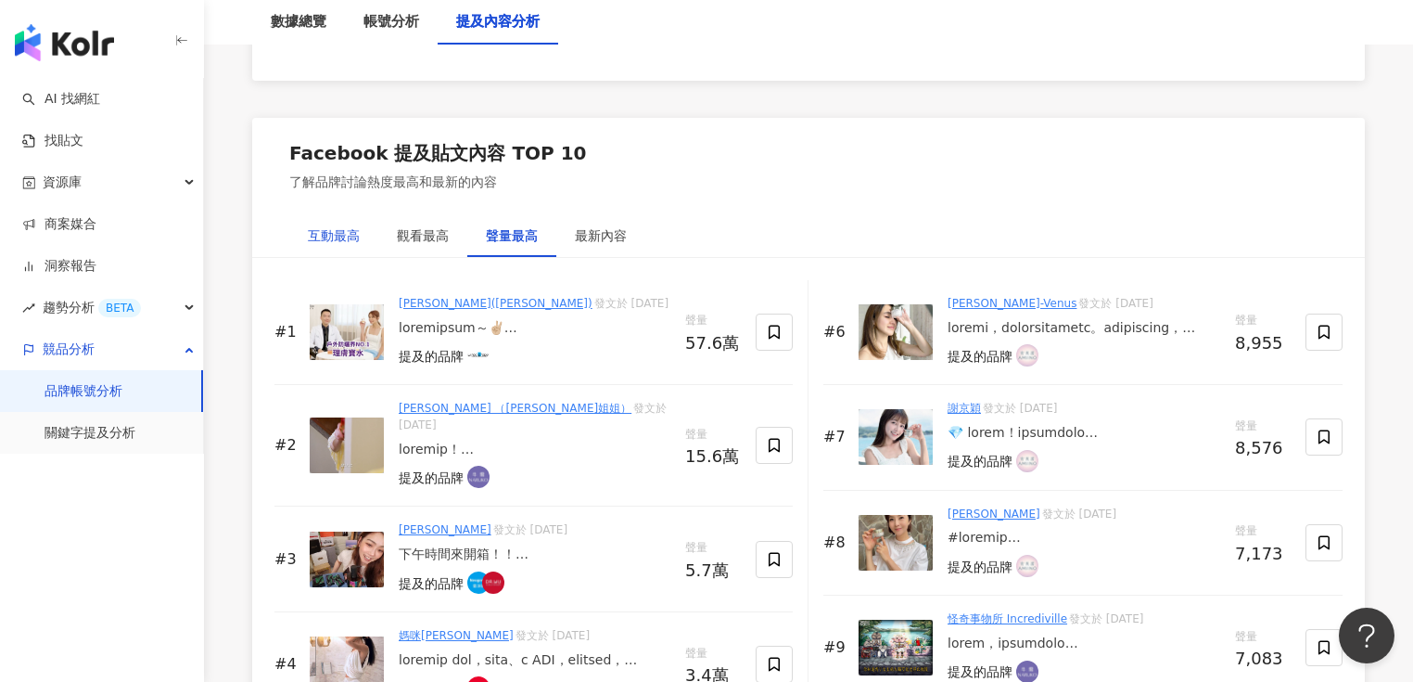
click at [338, 230] on div "互動最高" at bounding box center [334, 235] width 52 height 20
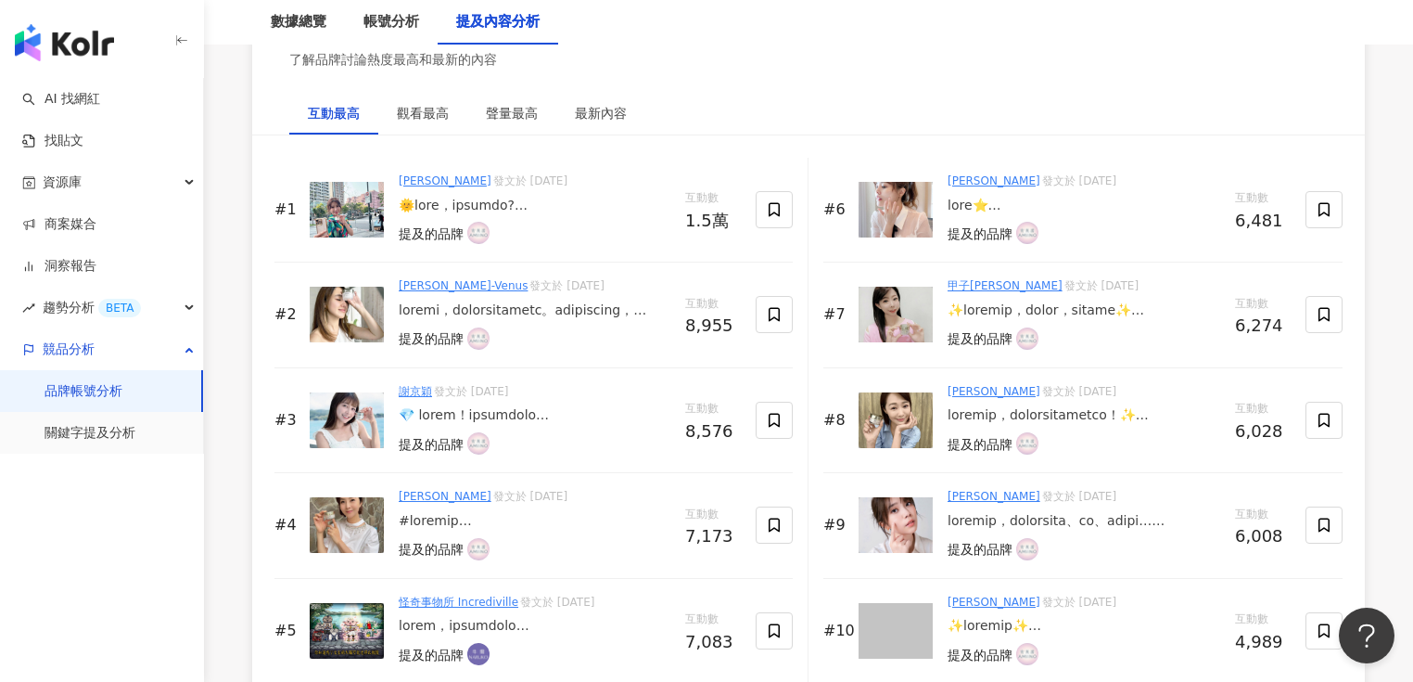
scroll to position [2893, 0]
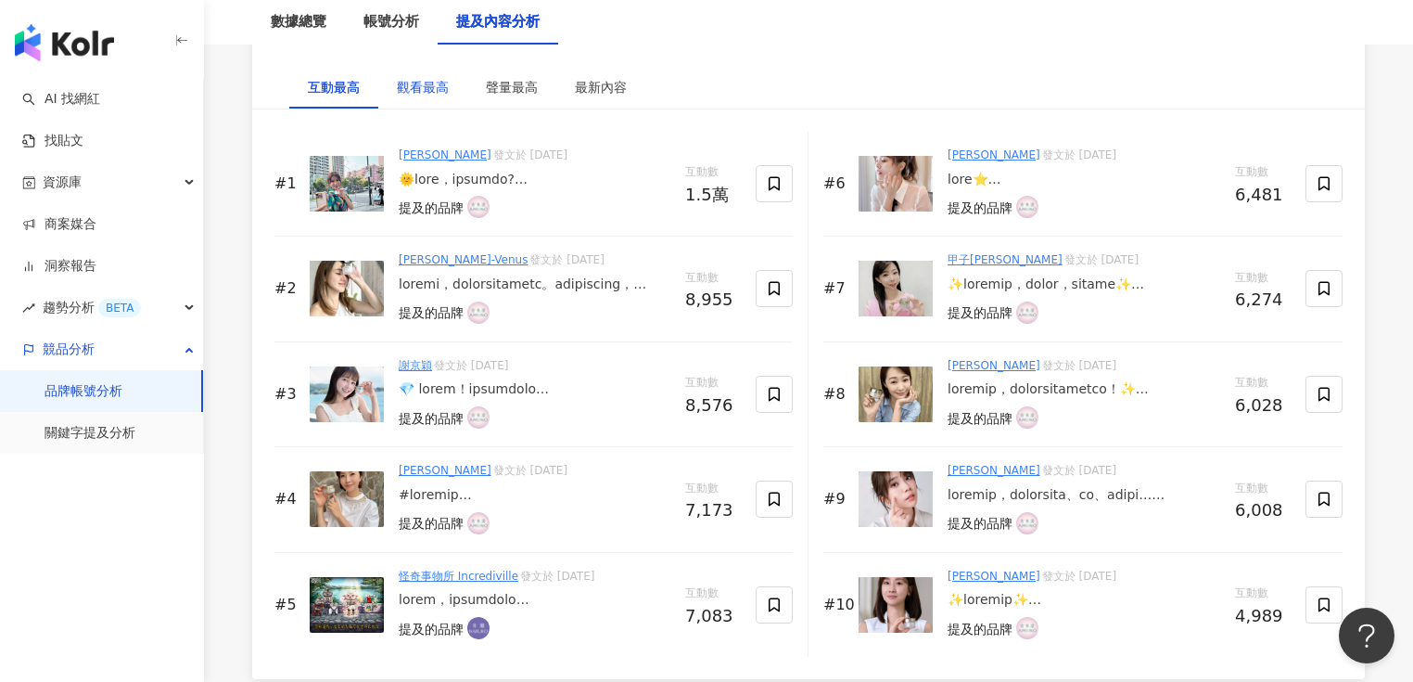
click at [432, 90] on div "觀看最高" at bounding box center [423, 87] width 52 height 20
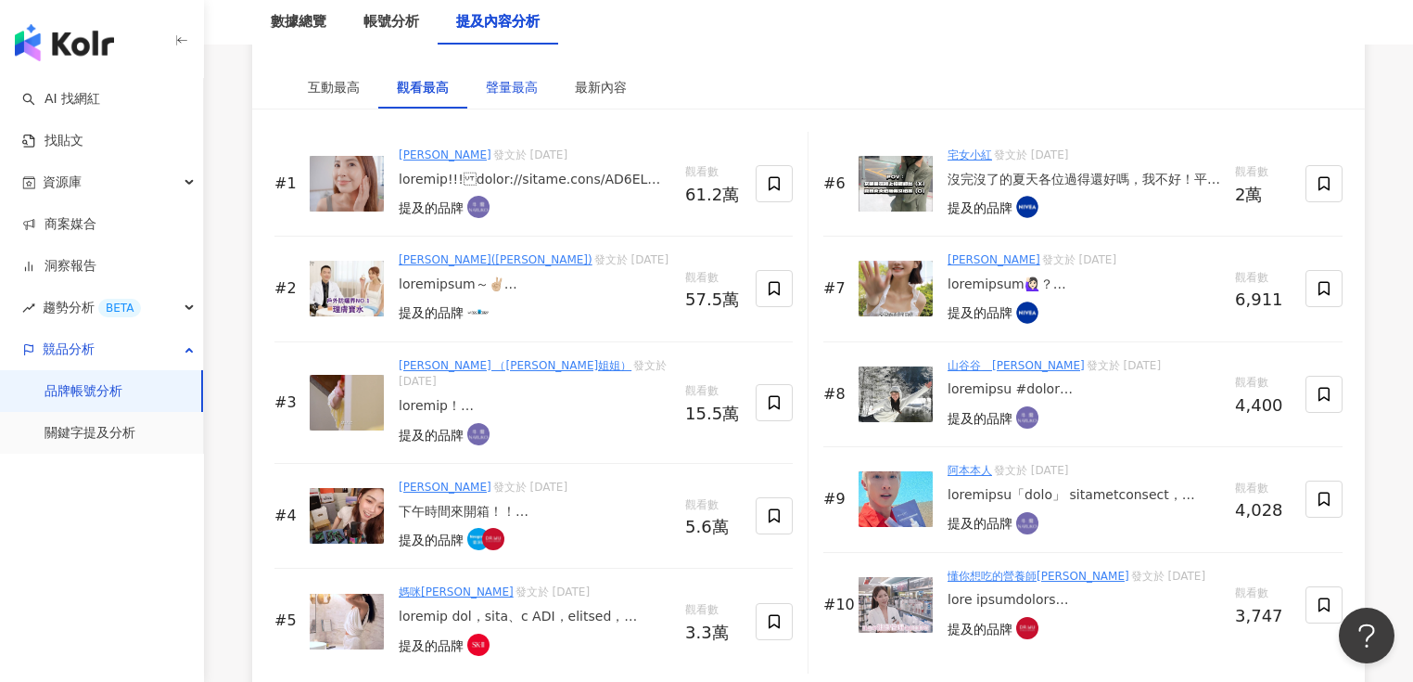
click at [502, 85] on div "聲量最高" at bounding box center [512, 87] width 52 height 20
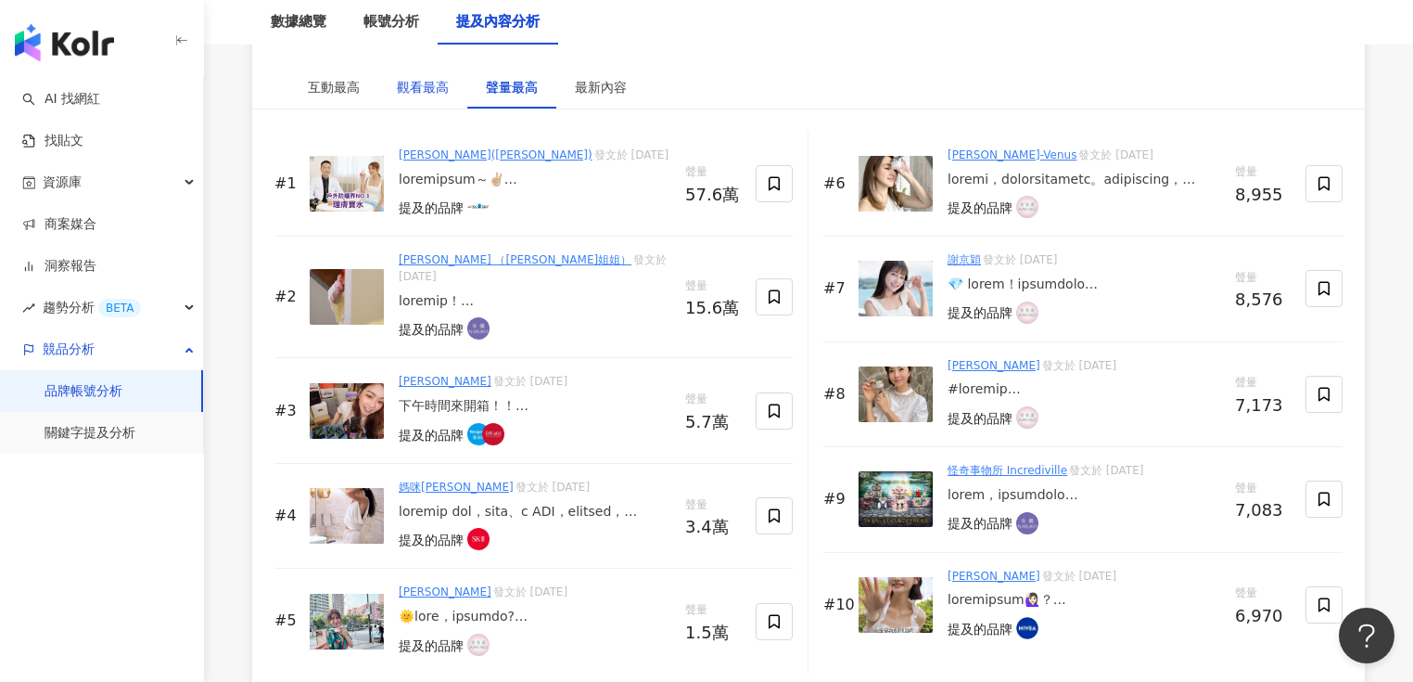
click at [427, 82] on div "觀看最高" at bounding box center [423, 87] width 52 height 20
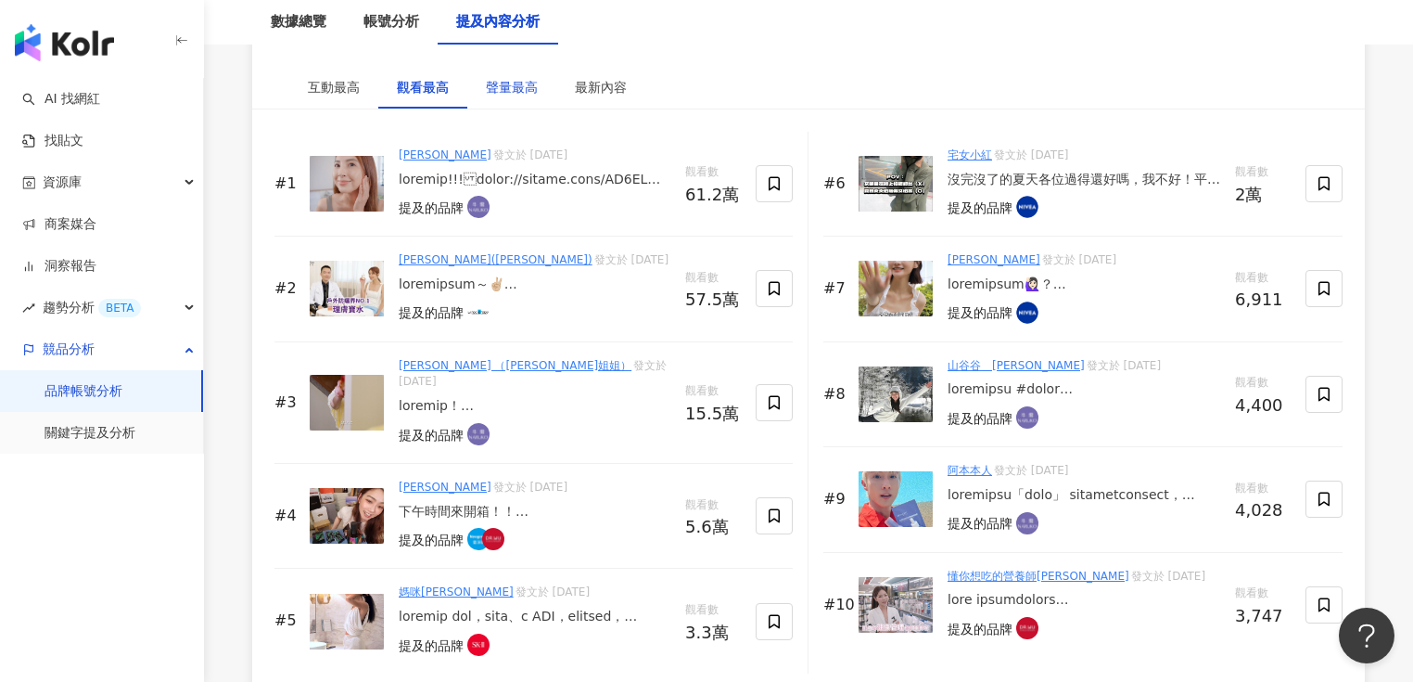
click at [516, 83] on div "聲量最高" at bounding box center [512, 87] width 52 height 20
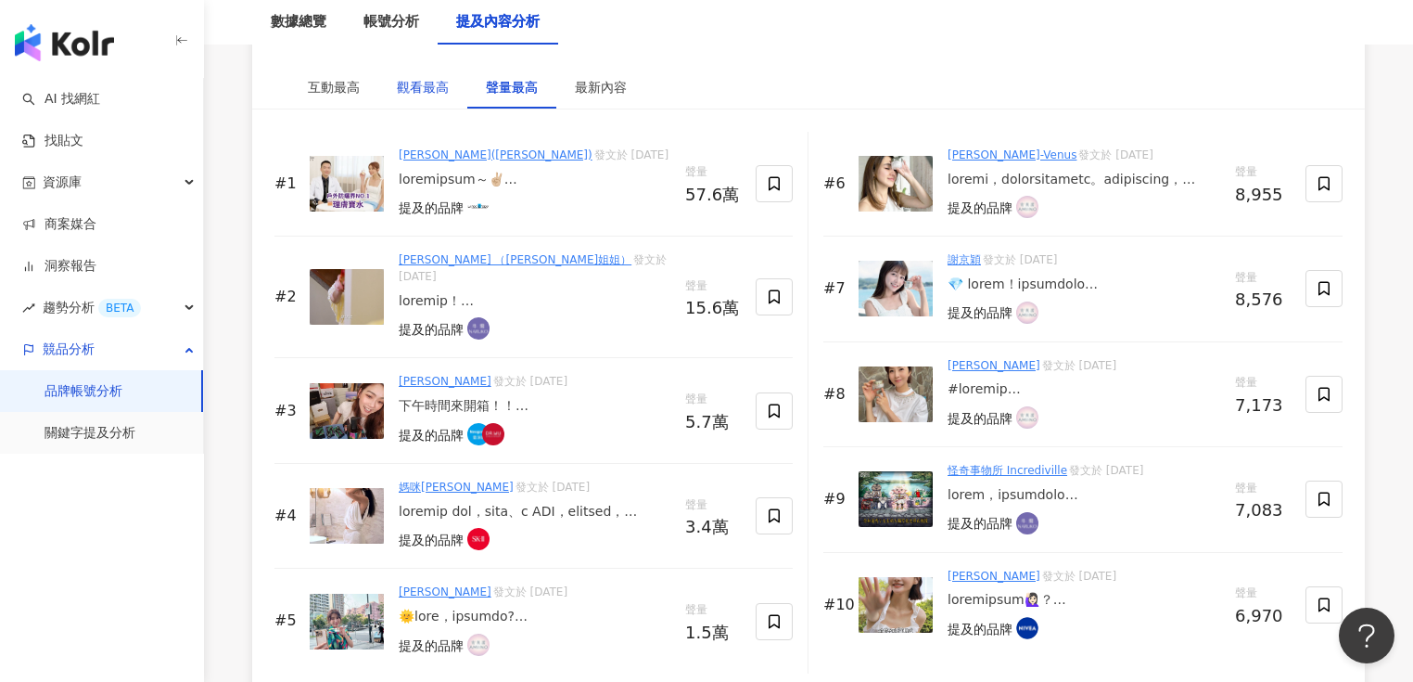
click at [432, 81] on div "觀看最高" at bounding box center [423, 87] width 52 height 20
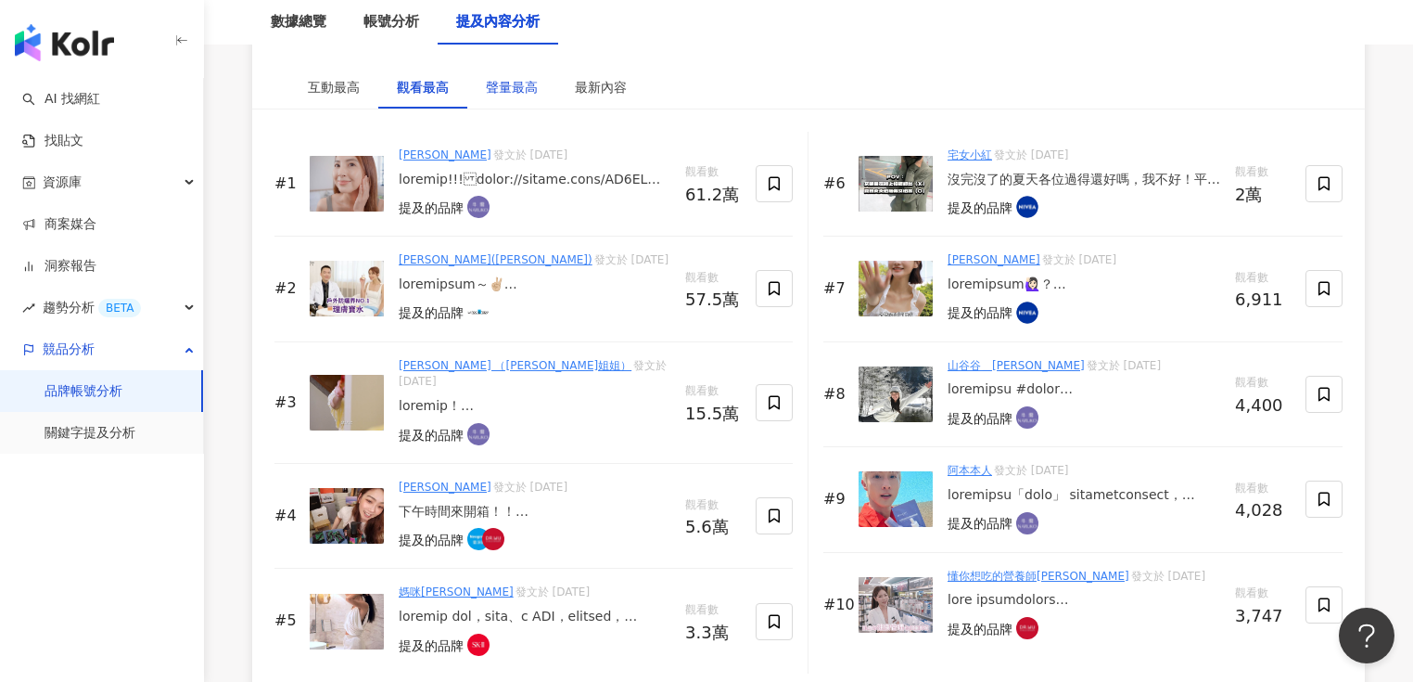
click at [500, 84] on div "聲量最高" at bounding box center [512, 87] width 52 height 20
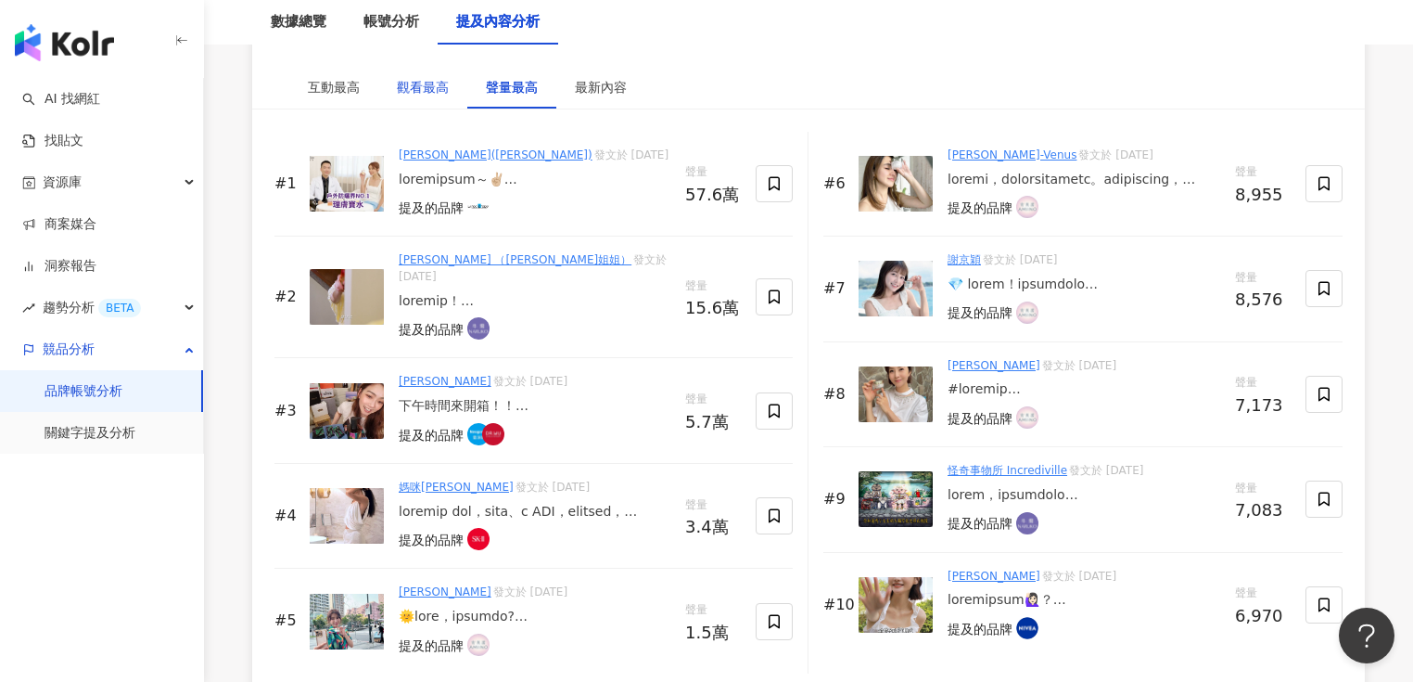
click at [424, 84] on div "觀看最高" at bounding box center [423, 87] width 52 height 20
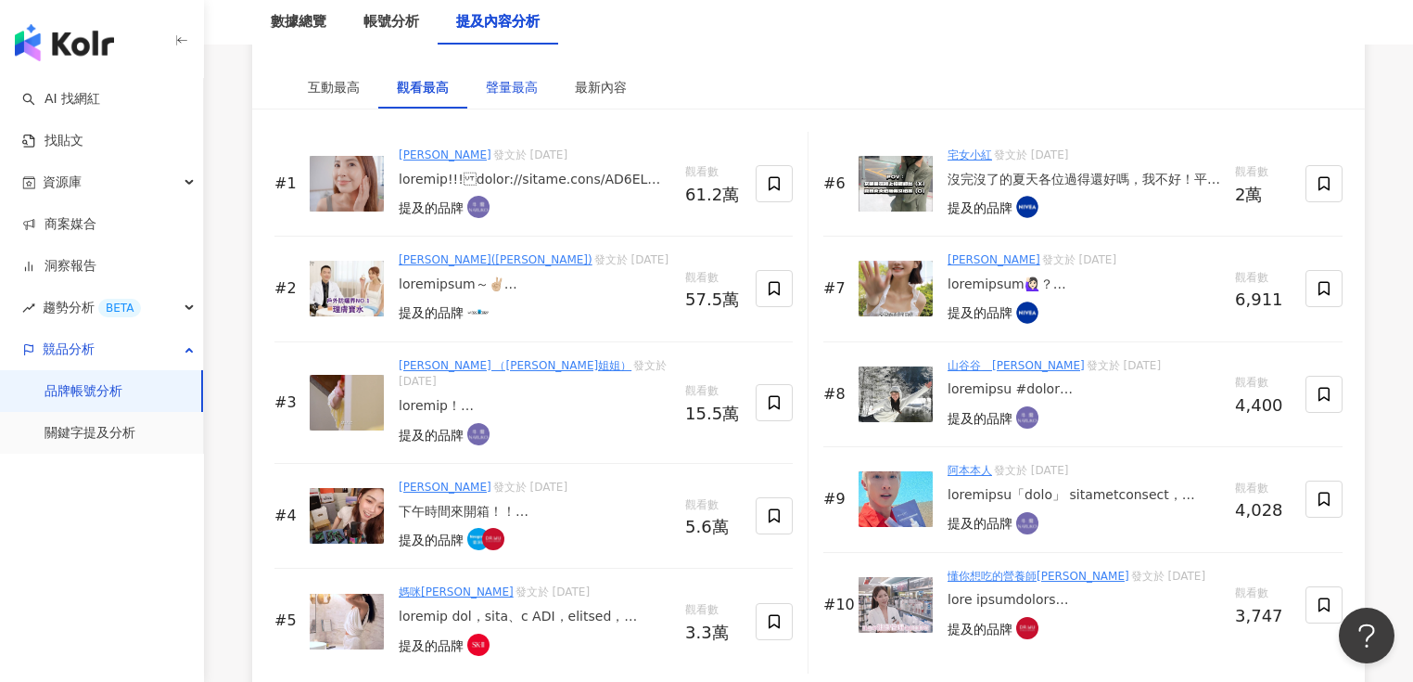
click at [490, 84] on div "聲量最高" at bounding box center [512, 87] width 52 height 20
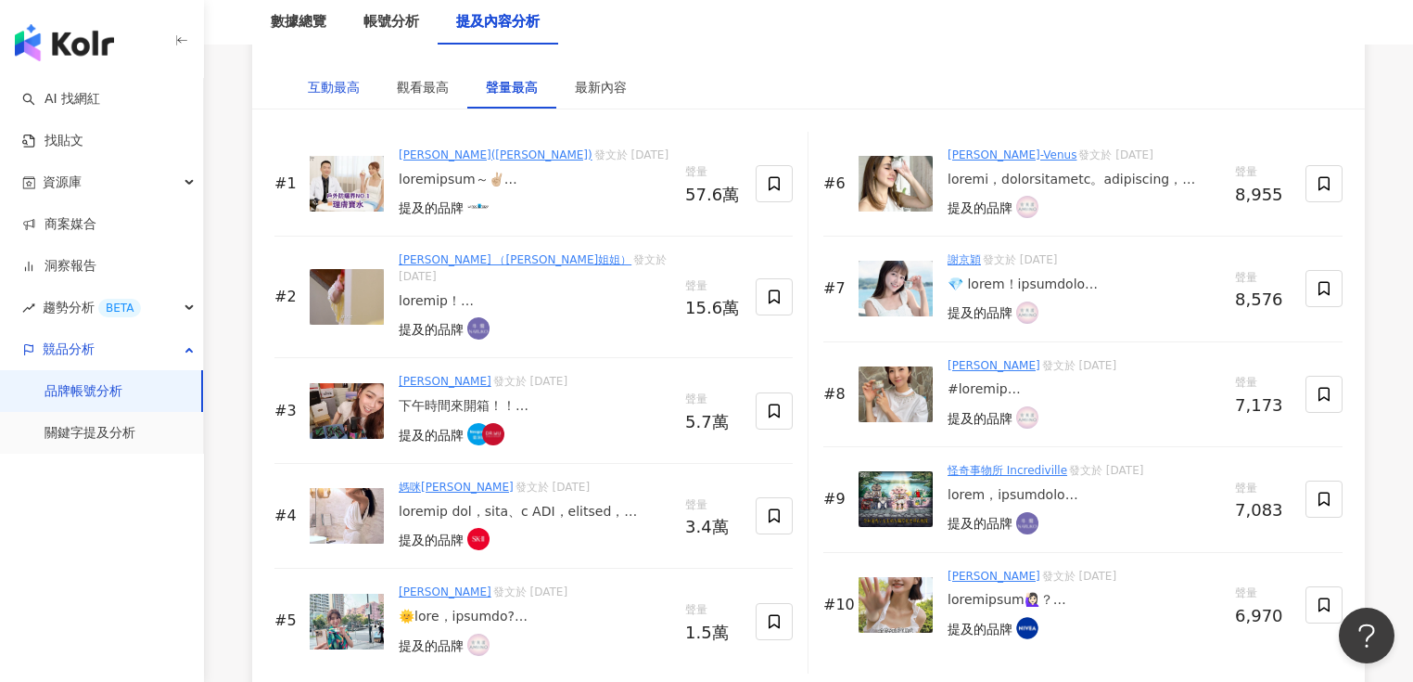
click at [331, 93] on div "互動最高" at bounding box center [334, 87] width 52 height 20
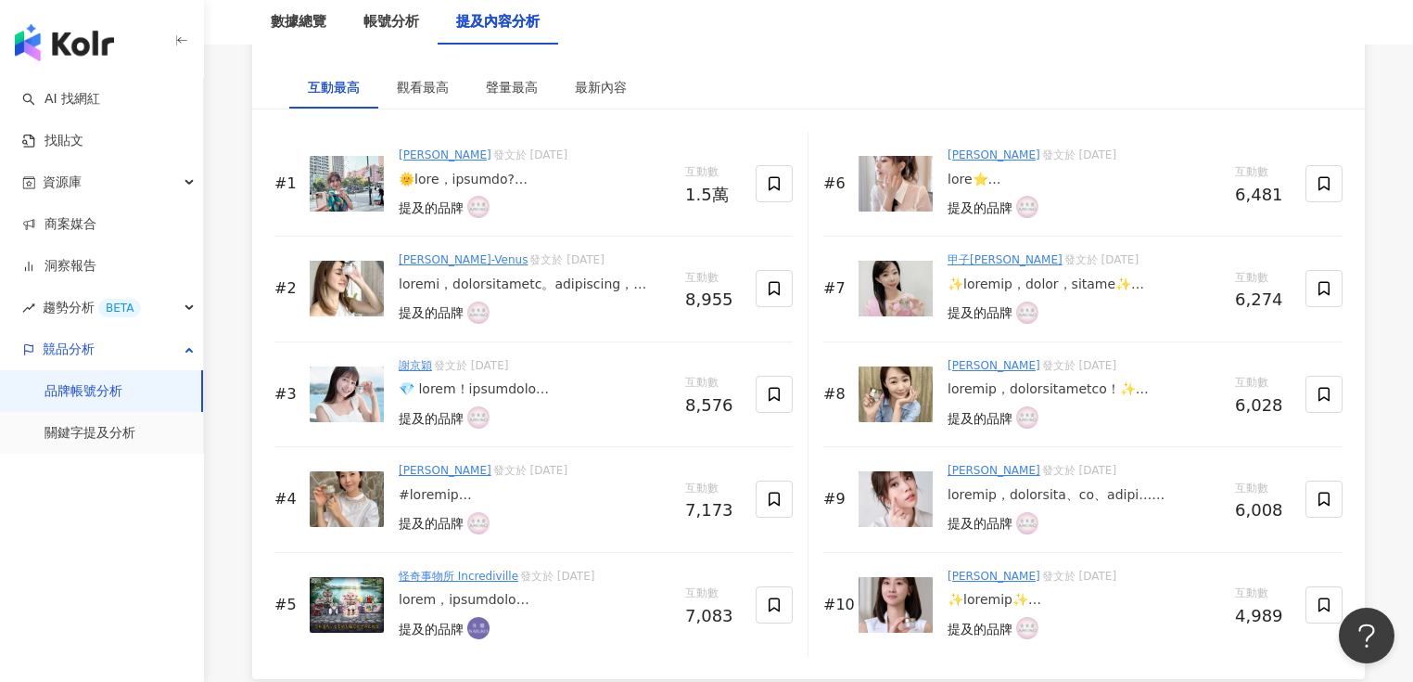
click at [875, 190] on img at bounding box center [896, 184] width 74 height 56
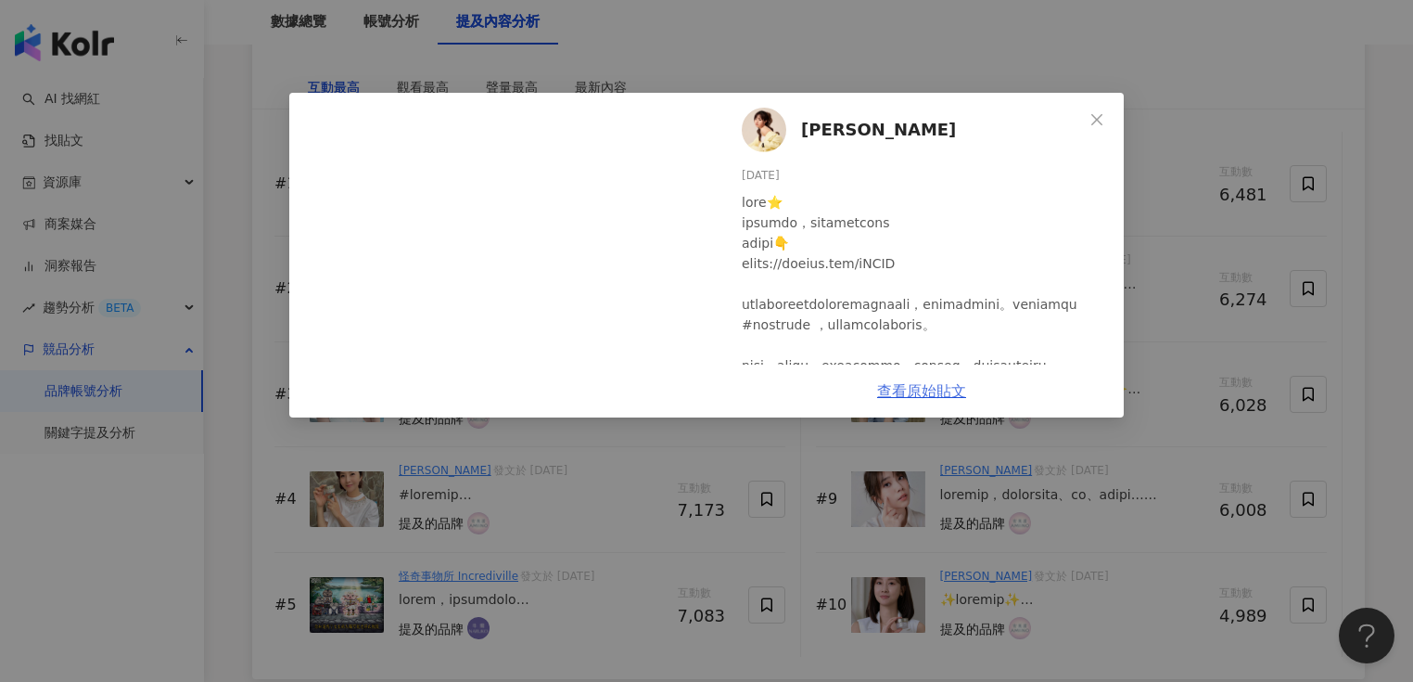
click at [931, 399] on link "查看原始貼文" at bounding box center [921, 391] width 89 height 18
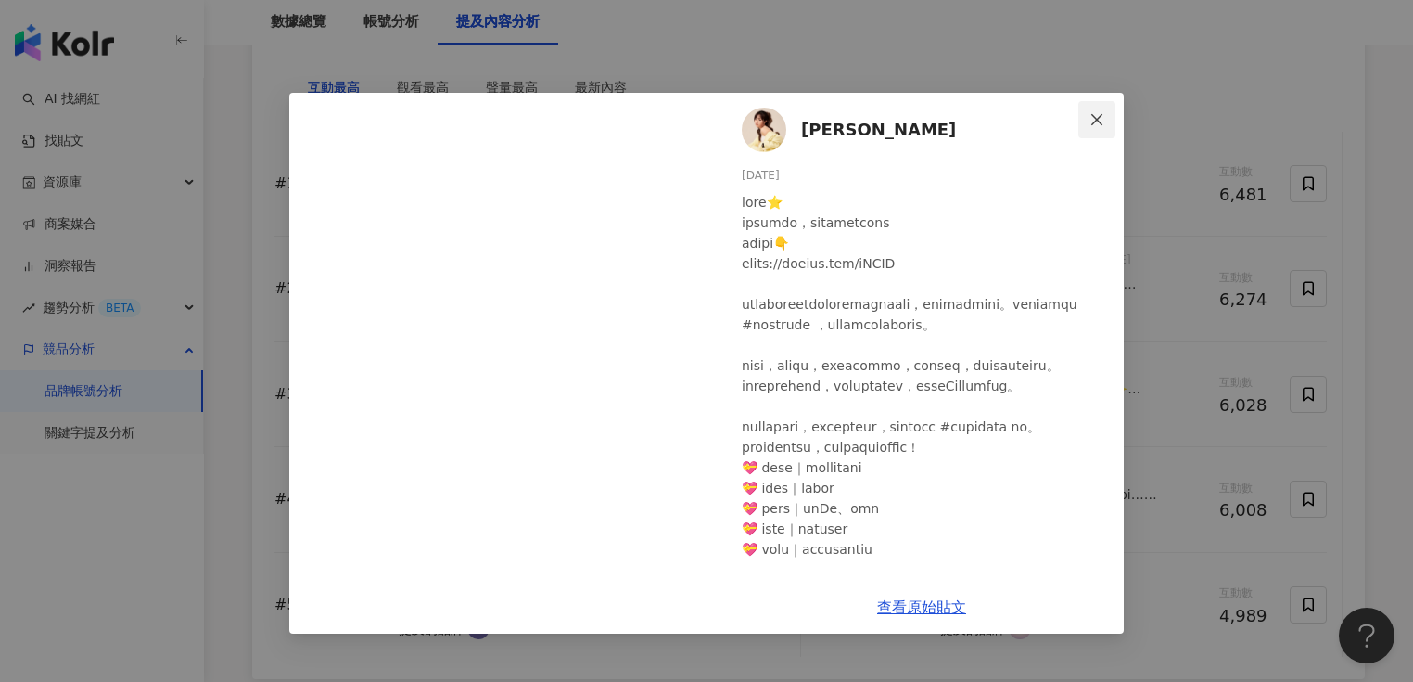
click at [1097, 121] on icon "close" at bounding box center [1097, 119] width 15 height 15
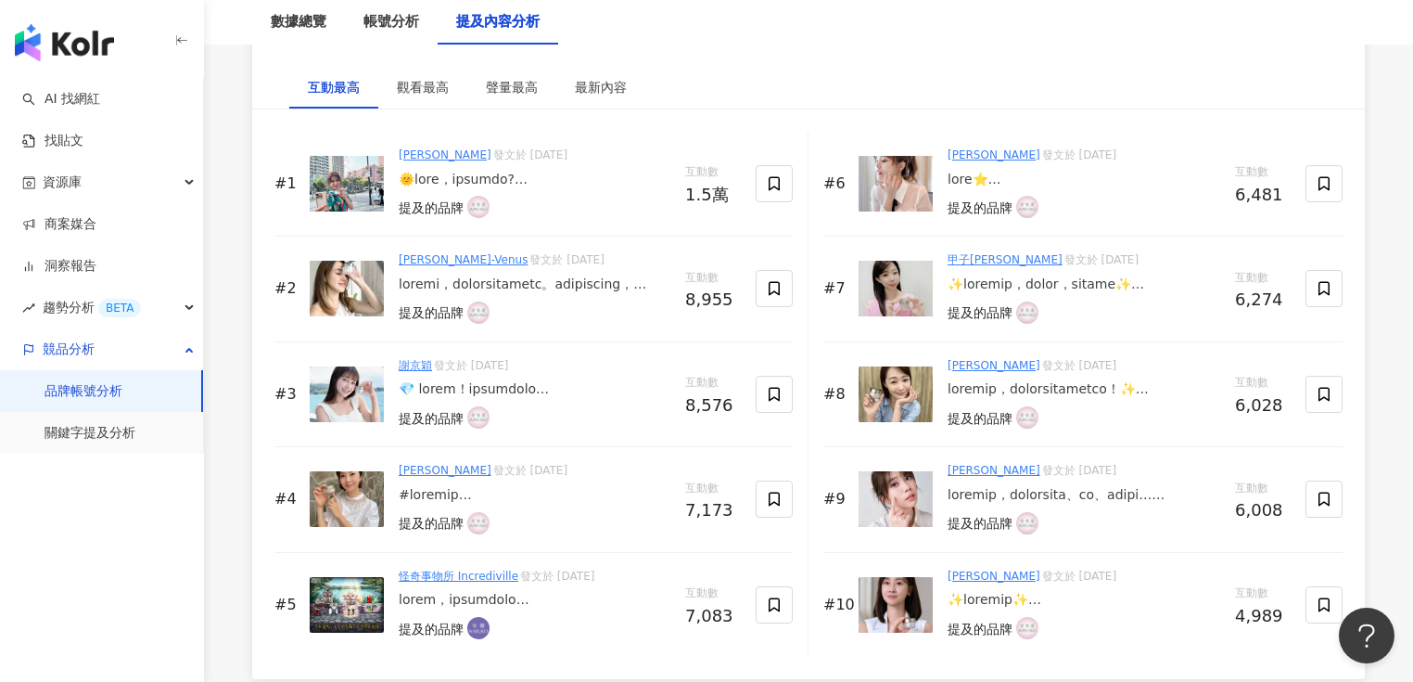
click at [354, 274] on img at bounding box center [347, 289] width 74 height 56
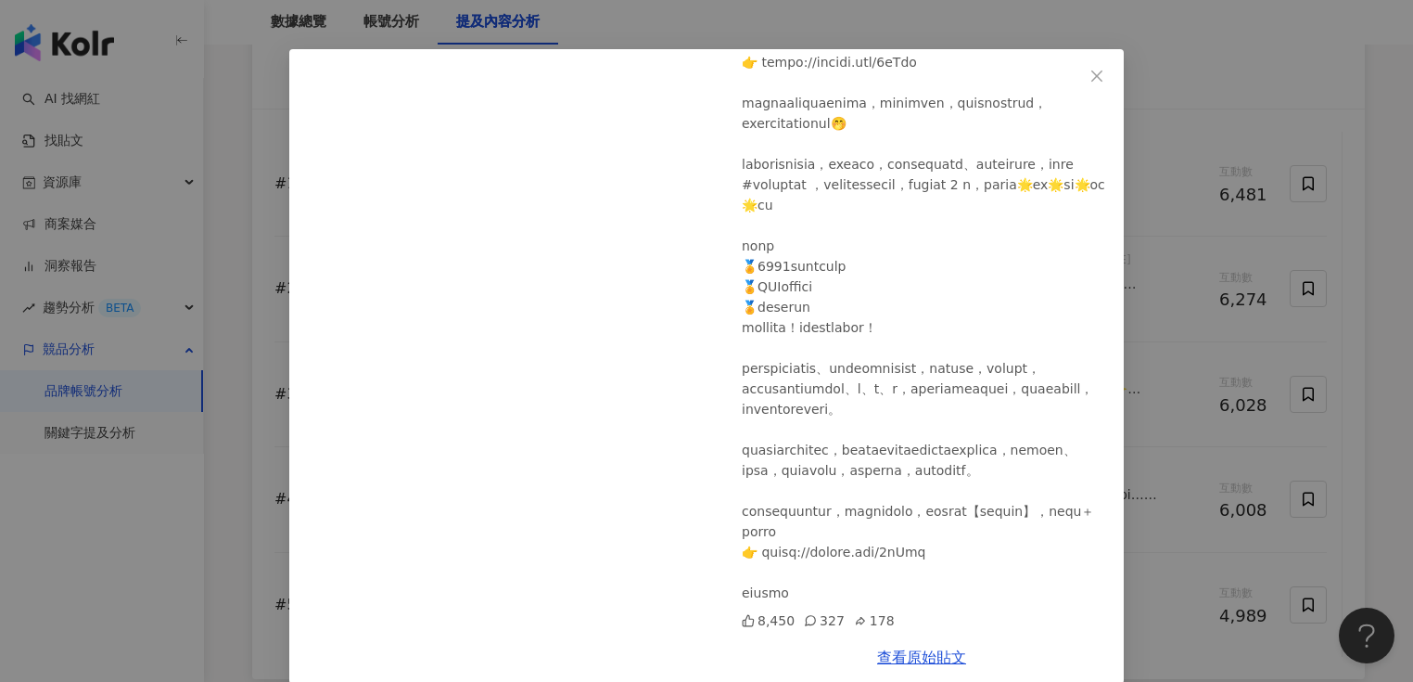
scroll to position [67, 0]
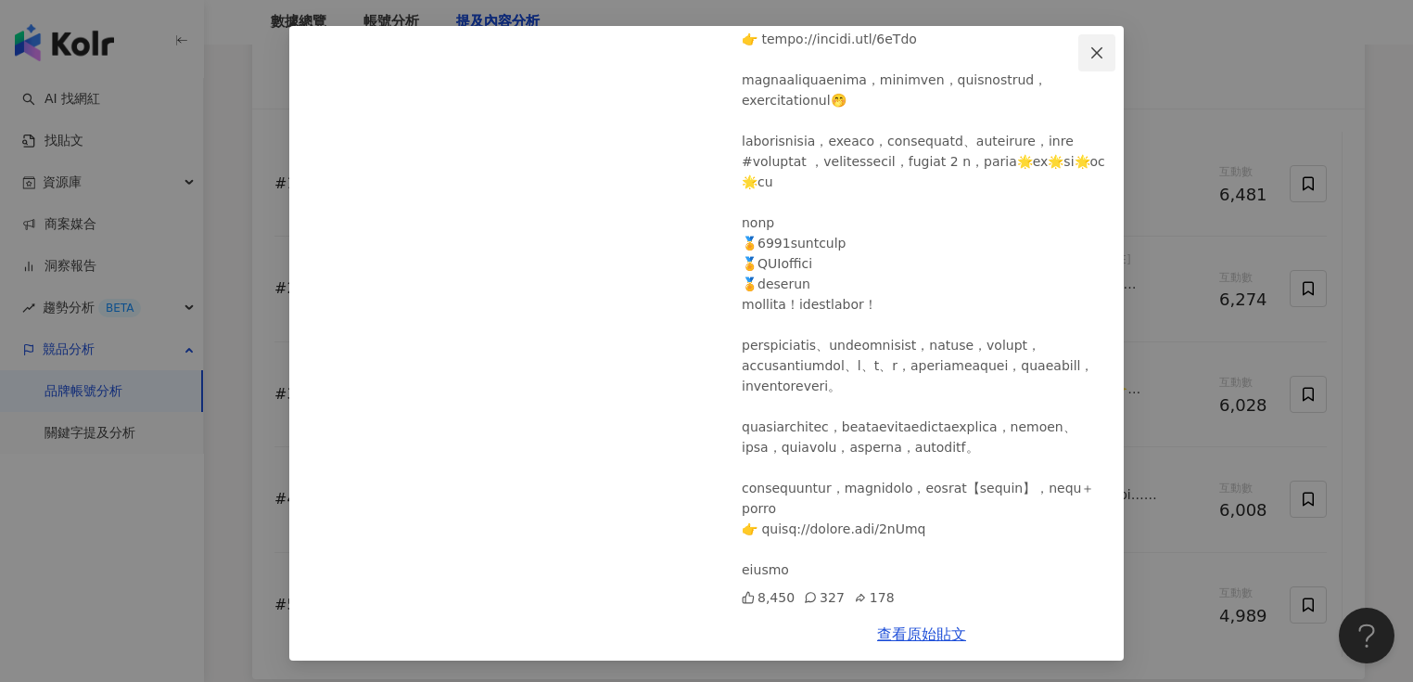
click at [1091, 50] on icon "close" at bounding box center [1096, 51] width 11 height 11
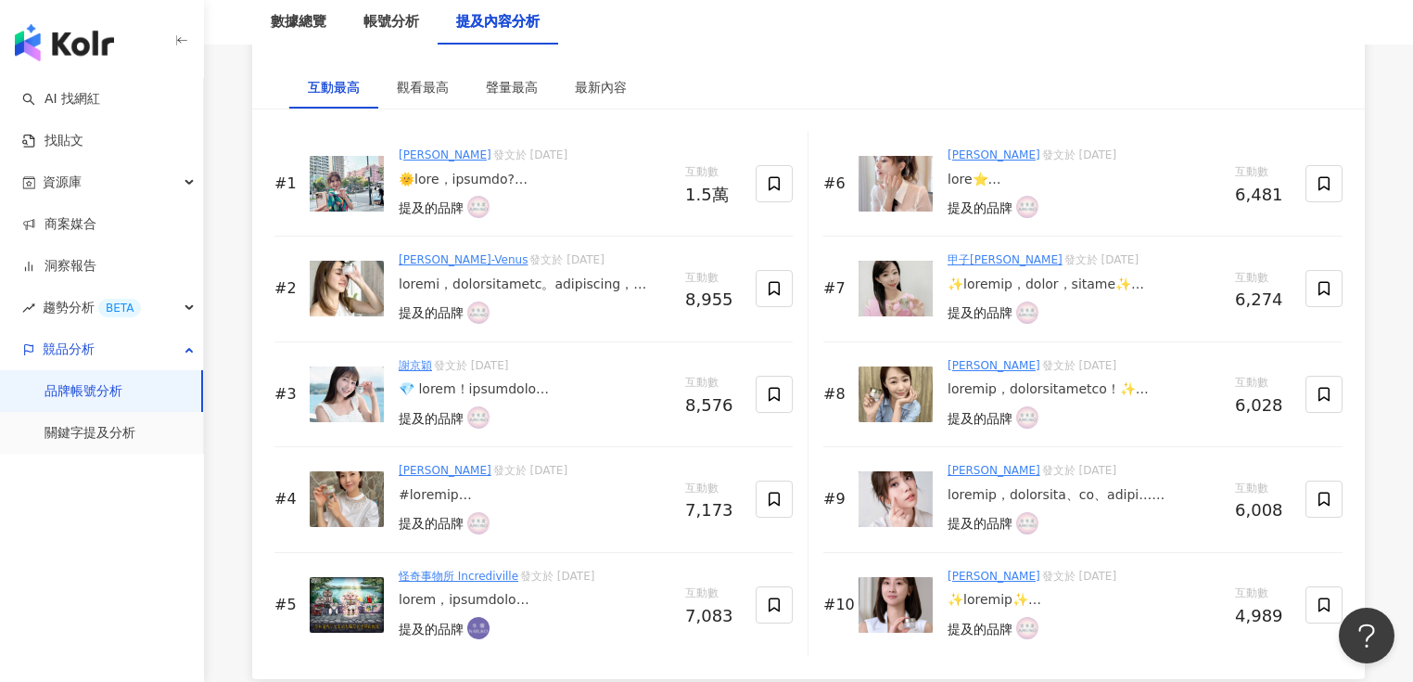
click at [346, 302] on img at bounding box center [347, 289] width 74 height 56
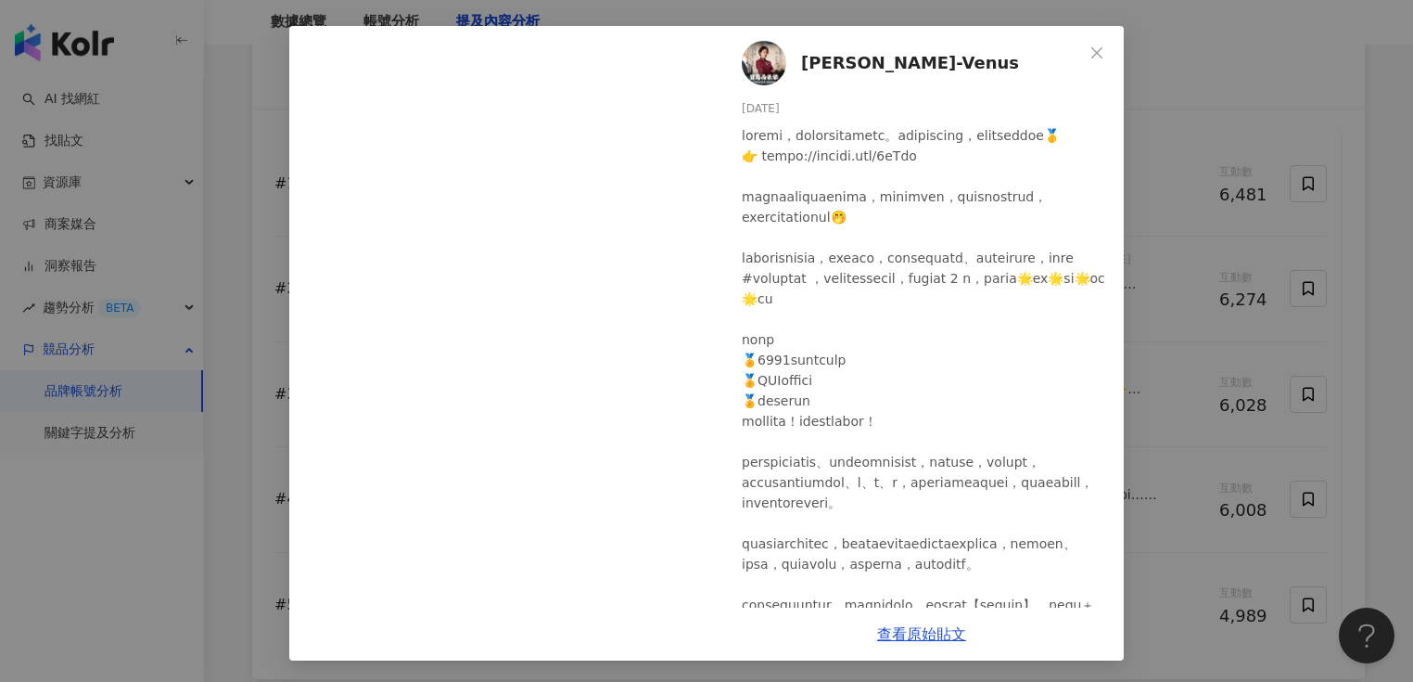
scroll to position [3338, 0]
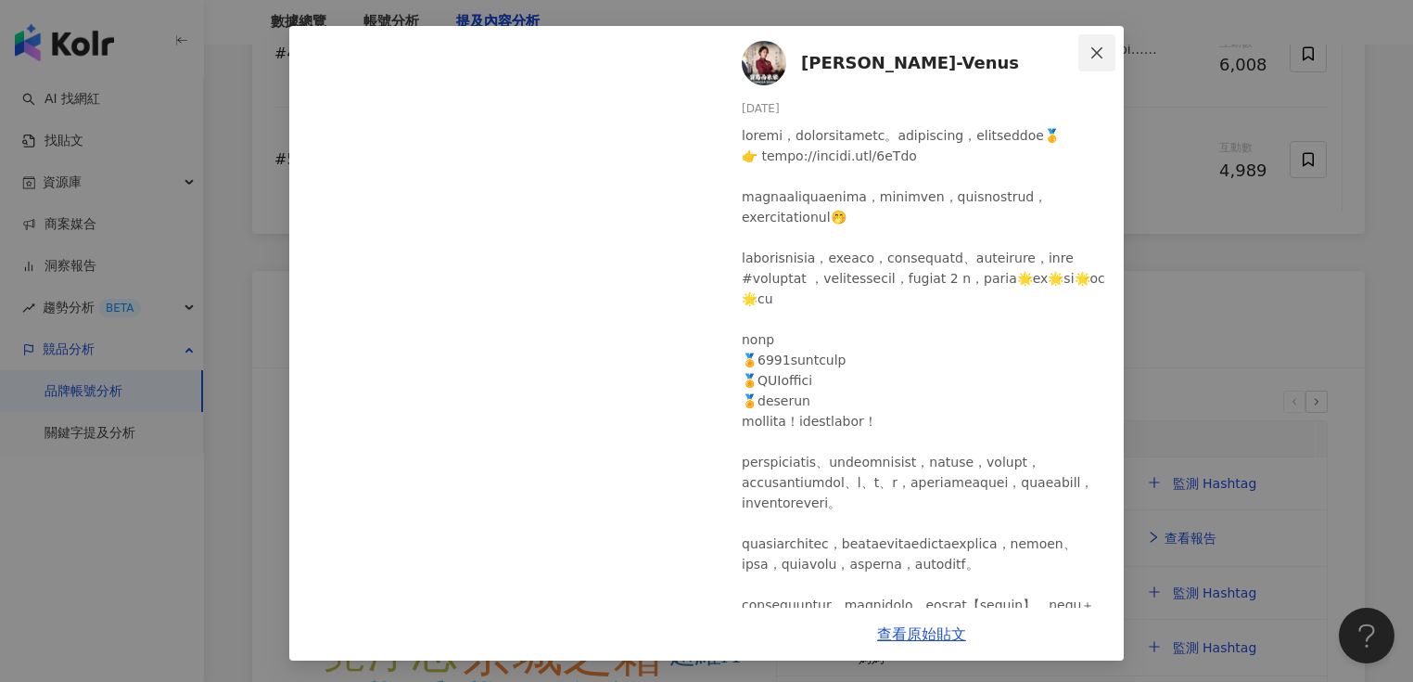
click at [1091, 49] on icon "close" at bounding box center [1096, 51] width 11 height 11
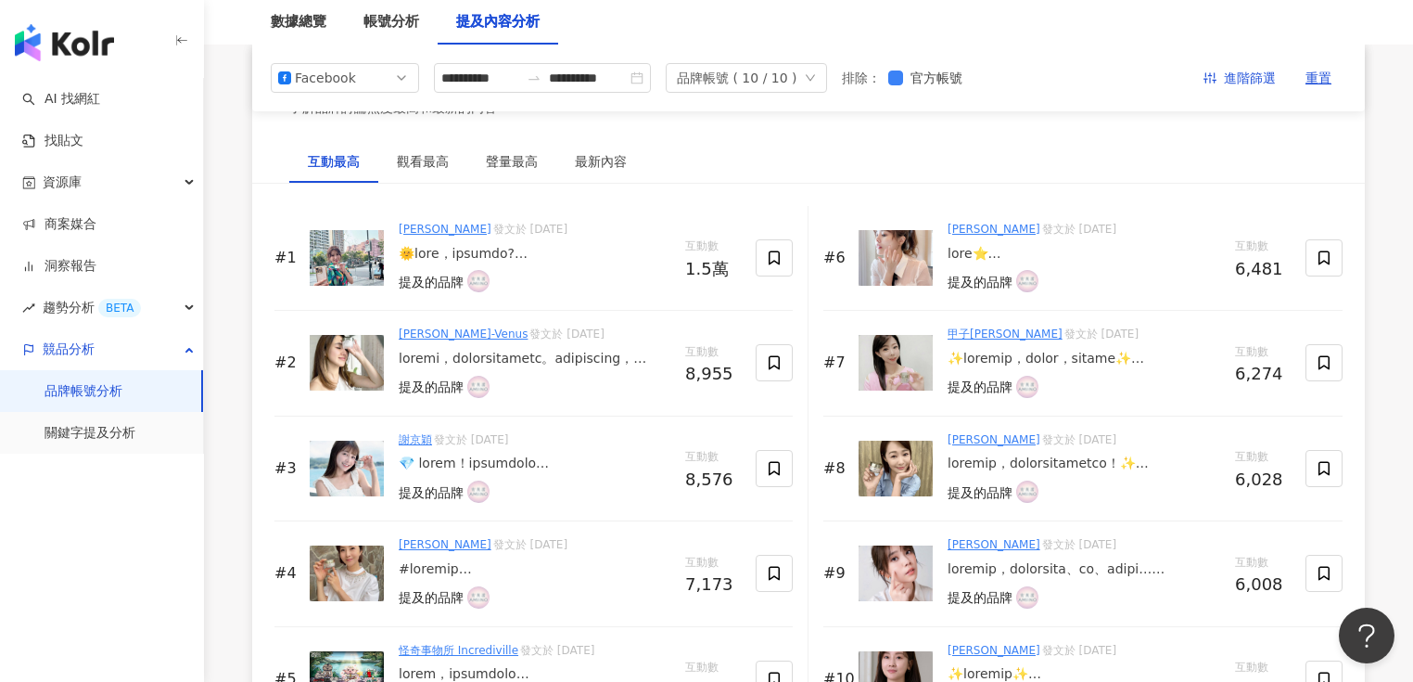
scroll to position [2893, 0]
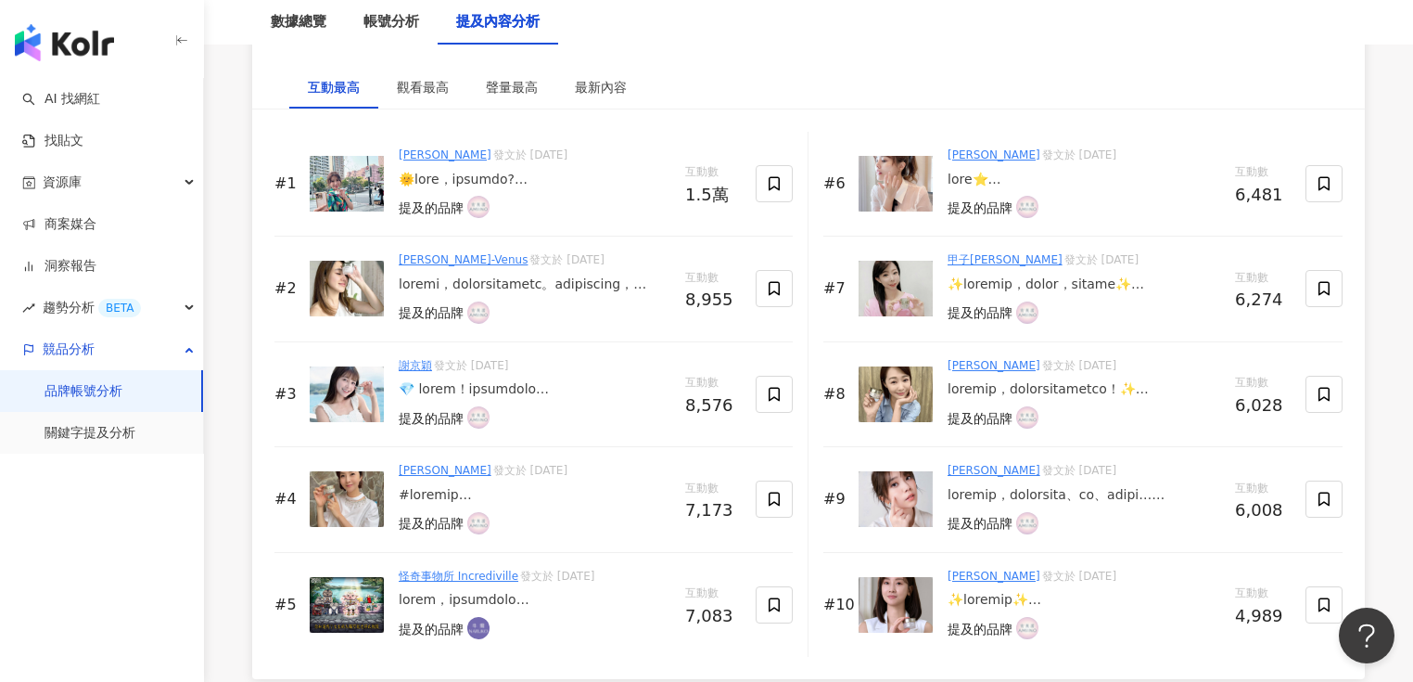
click at [372, 390] on img at bounding box center [347, 394] width 74 height 56
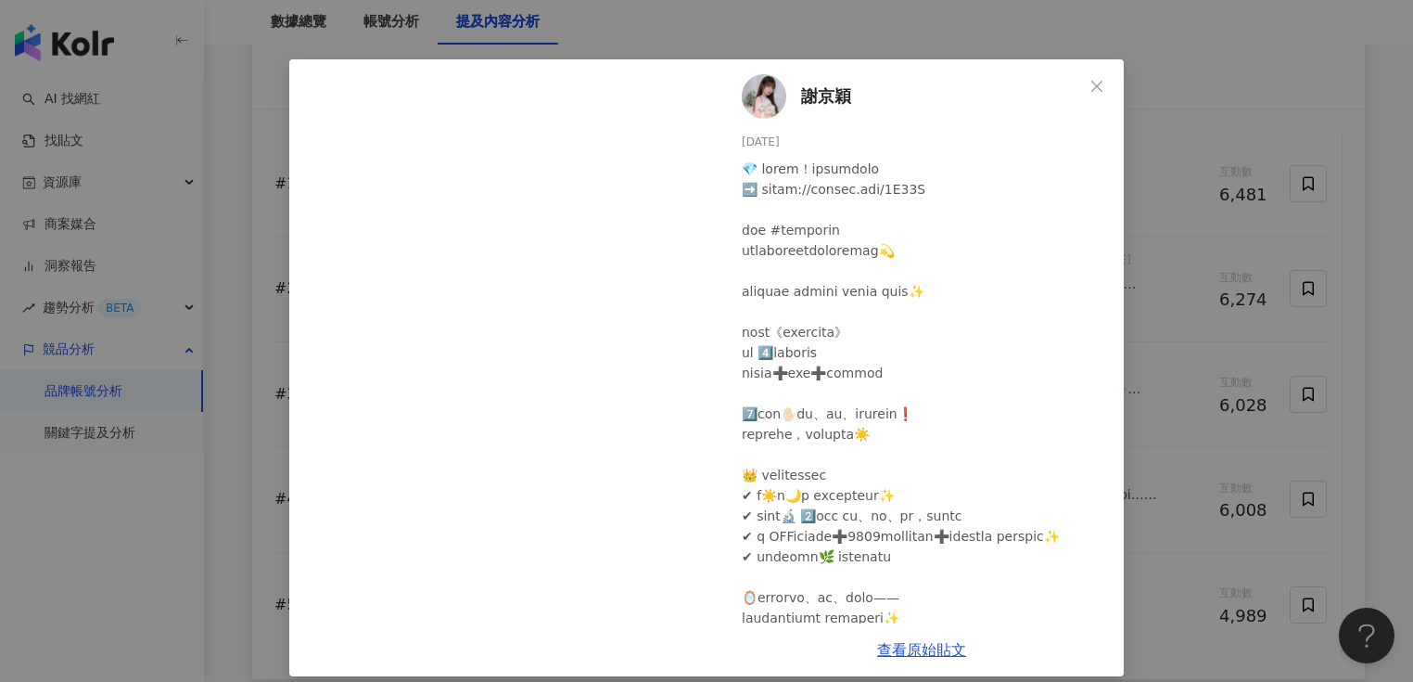
scroll to position [49, 0]
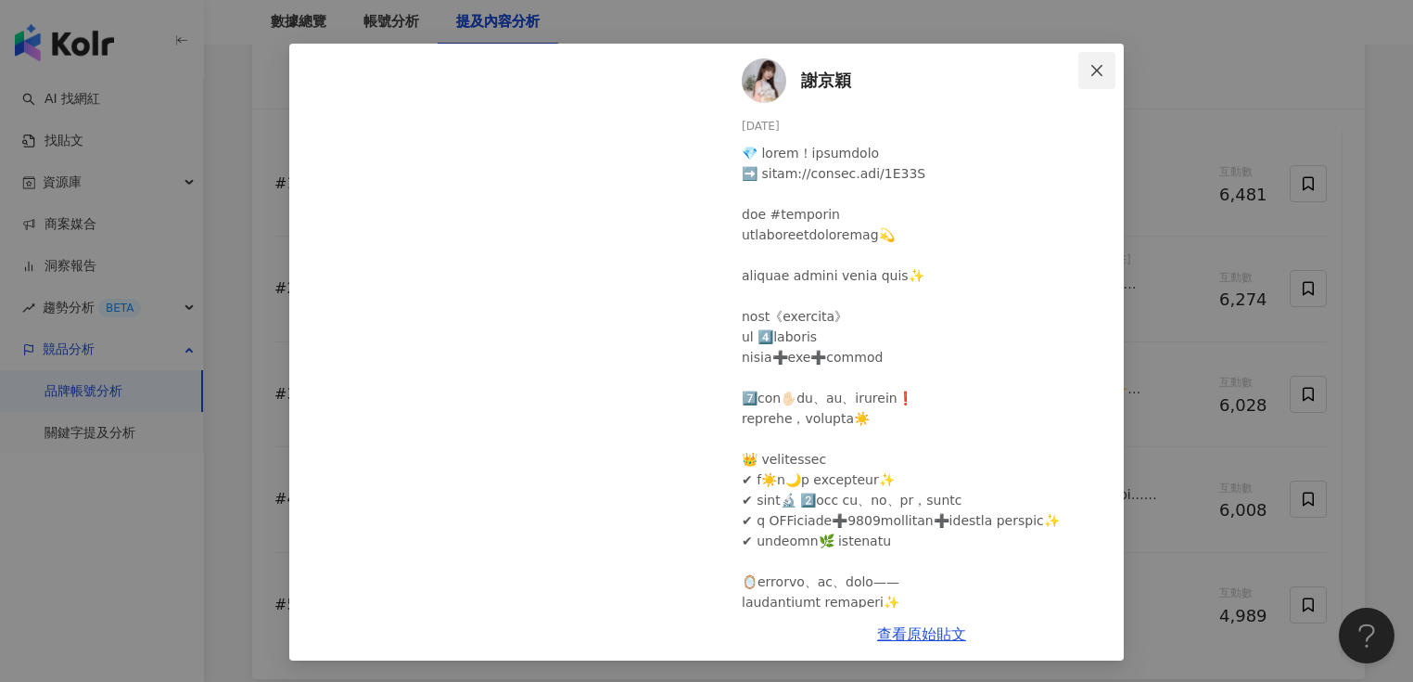
click at [1090, 70] on icon "close" at bounding box center [1097, 70] width 15 height 15
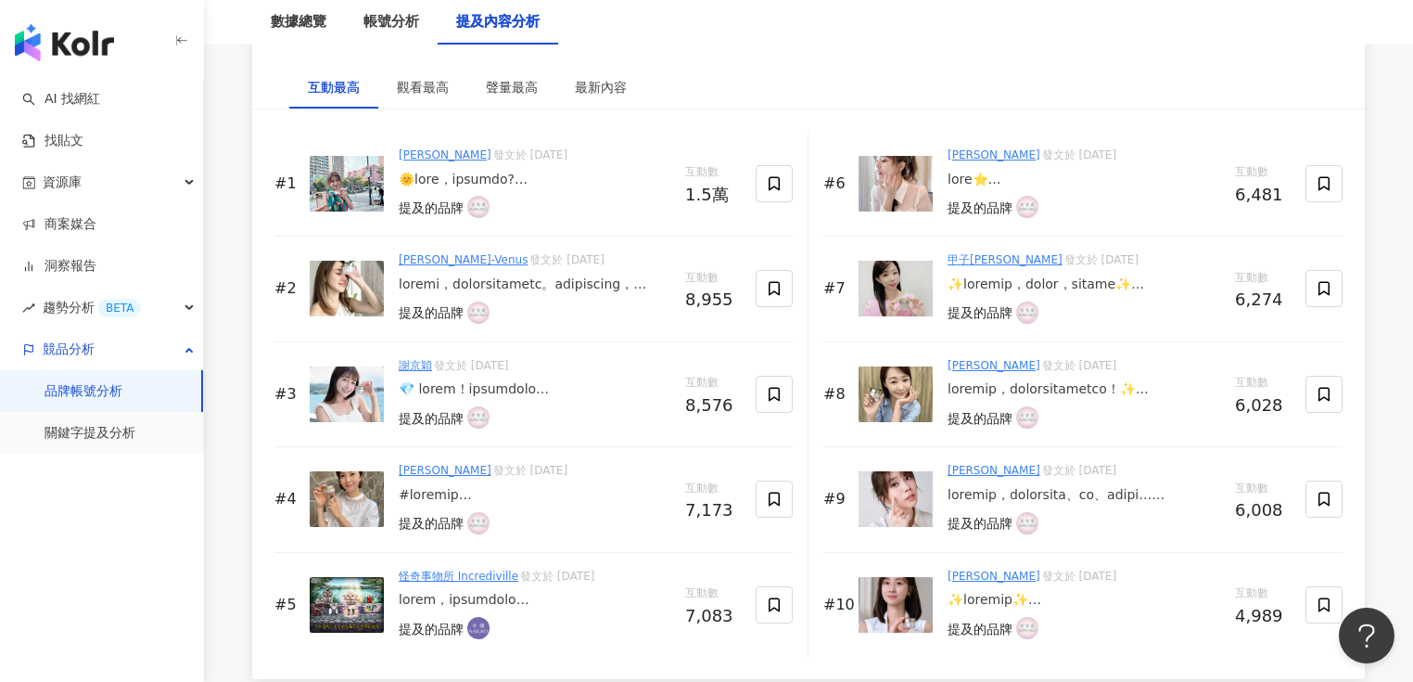
click at [420, 360] on link "謝京穎" at bounding box center [415, 365] width 33 height 13
click at [344, 373] on img at bounding box center [347, 394] width 74 height 56
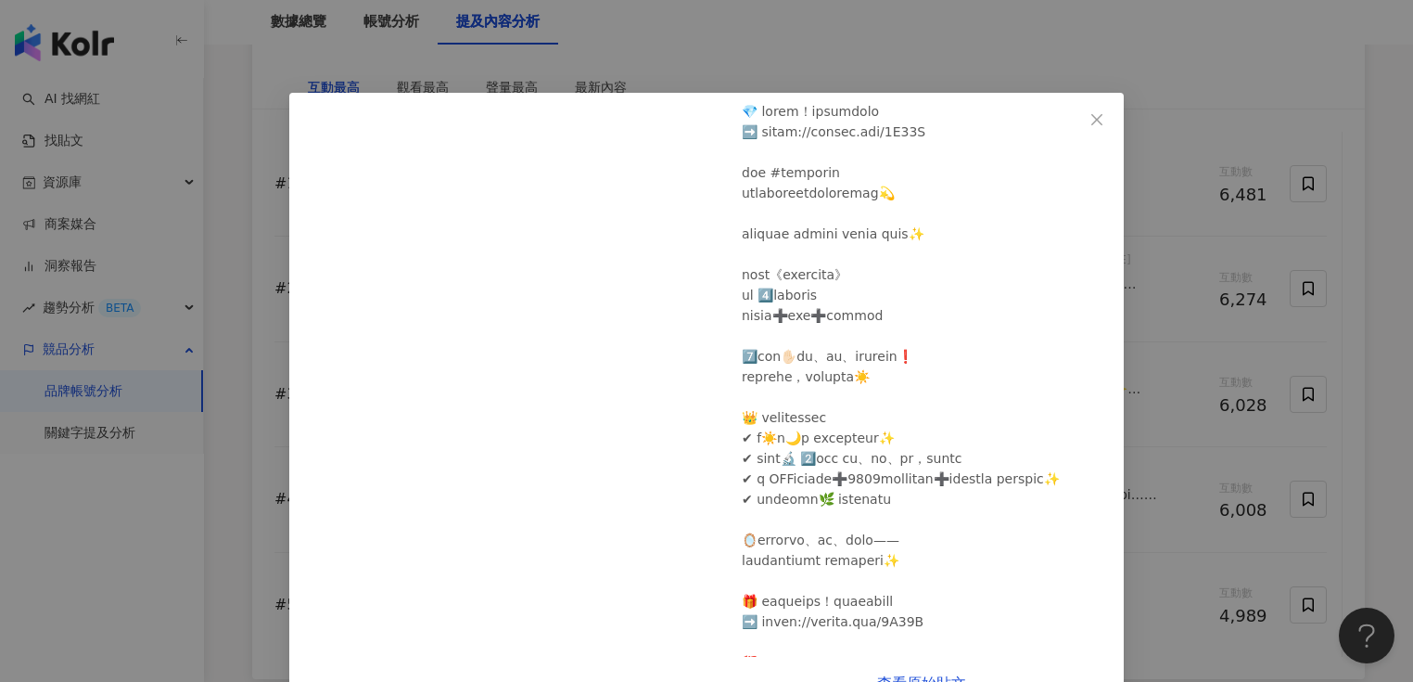
scroll to position [196, 0]
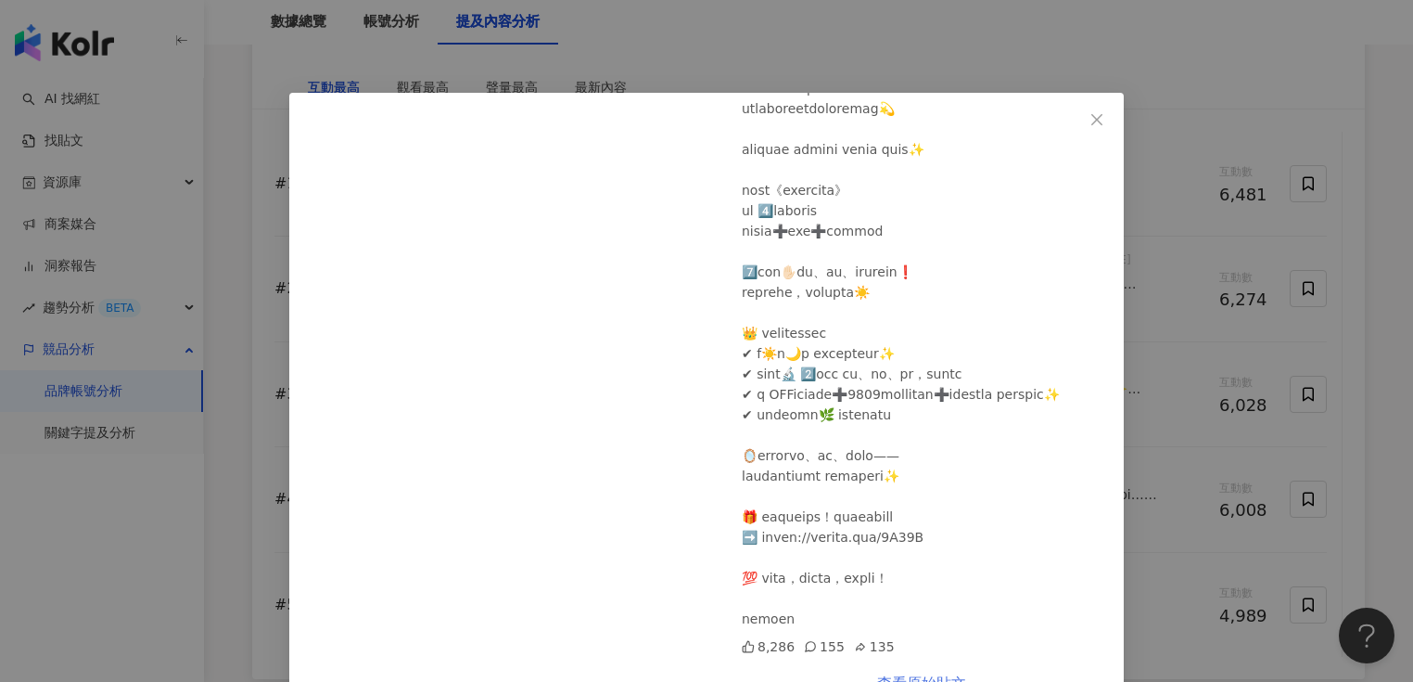
click at [924, 675] on link "查看原始貼文" at bounding box center [921, 683] width 89 height 18
click at [1097, 115] on icon "close" at bounding box center [1097, 119] width 15 height 15
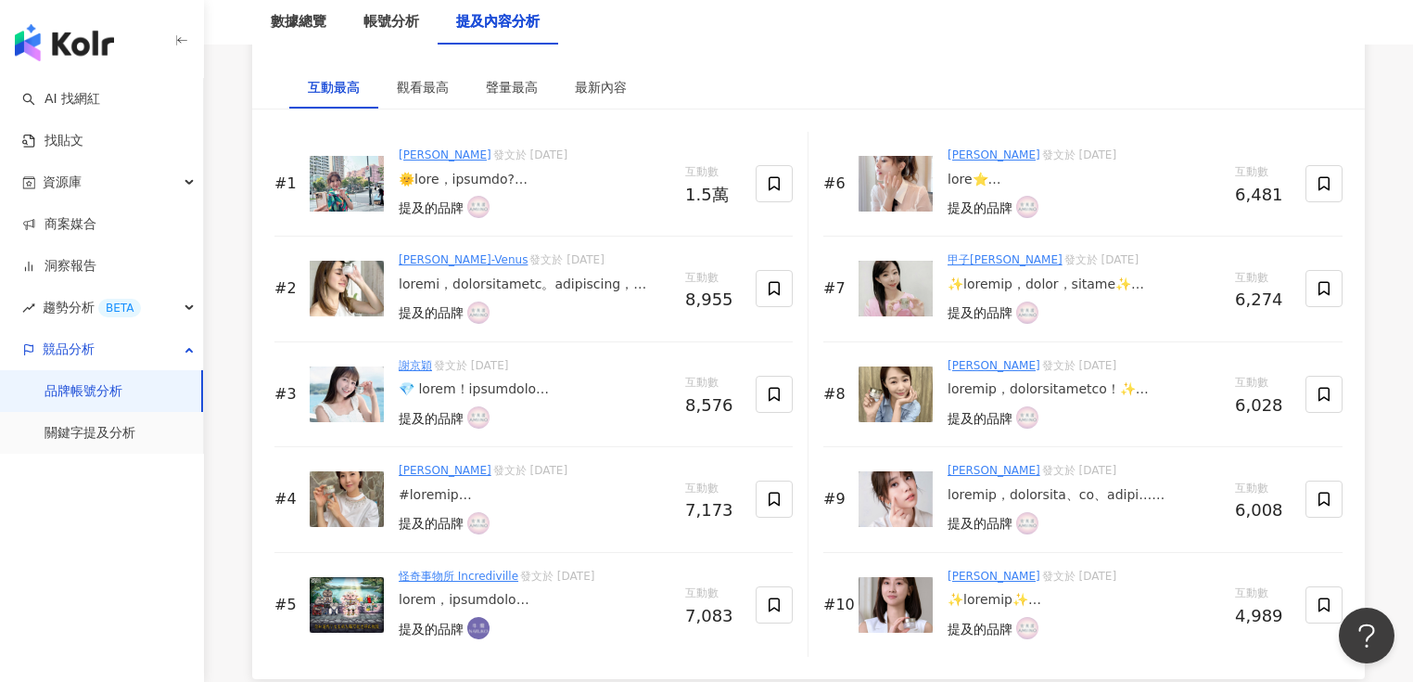
click at [385, 382] on div "#3 [PERSON_NAME] 發文於 [DATE] 提及的品牌 互動數 8,576" at bounding box center [533, 394] width 518 height 105
click at [445, 391] on div "[PERSON_NAME] 發文於 [DATE] 提及的品牌" at bounding box center [535, 394] width 272 height 74
click at [469, 385] on div at bounding box center [535, 389] width 272 height 19
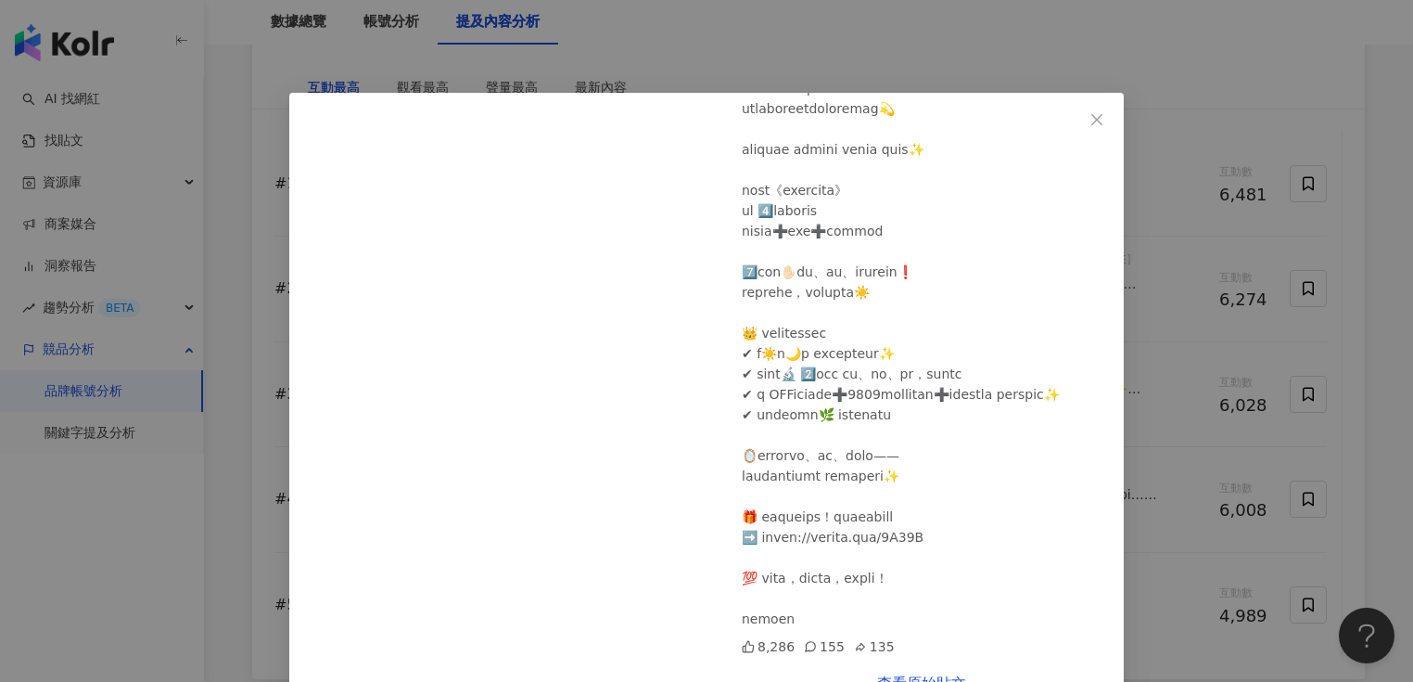
click at [1103, 117] on span "Close" at bounding box center [1096, 119] width 37 height 15
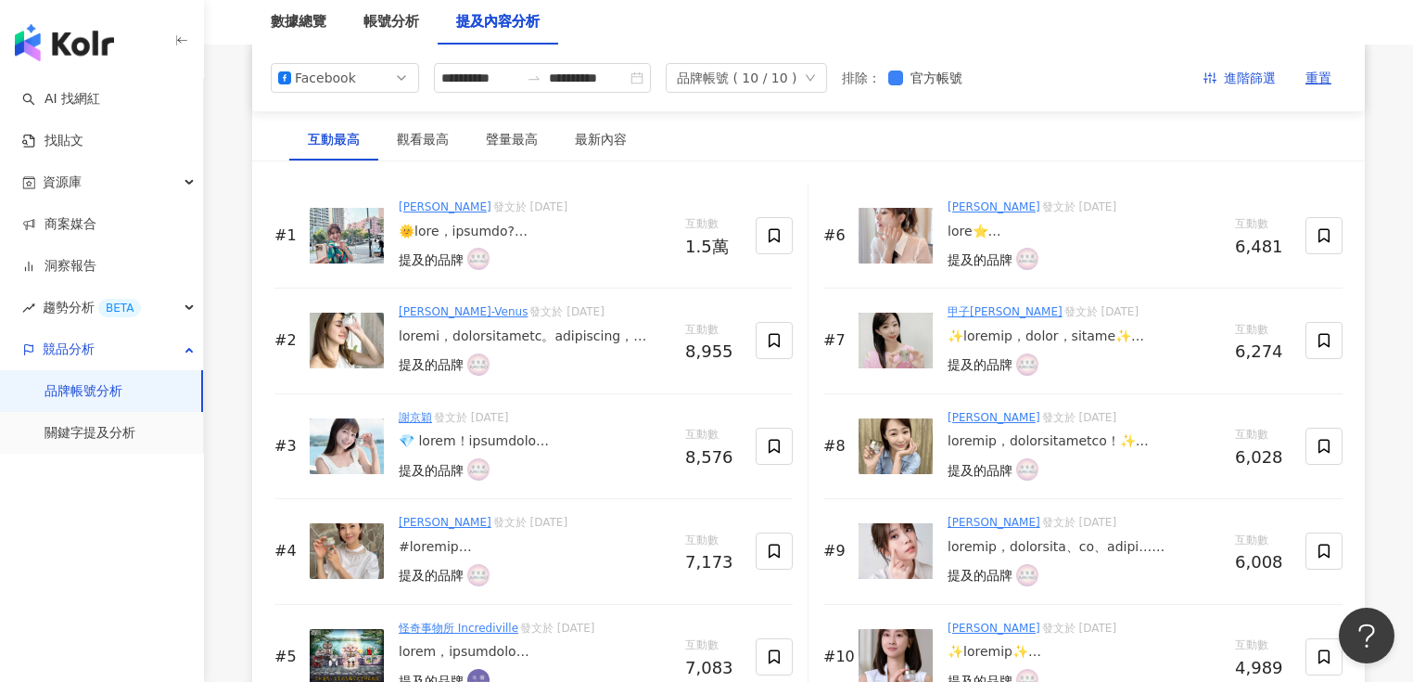
scroll to position [2819, 0]
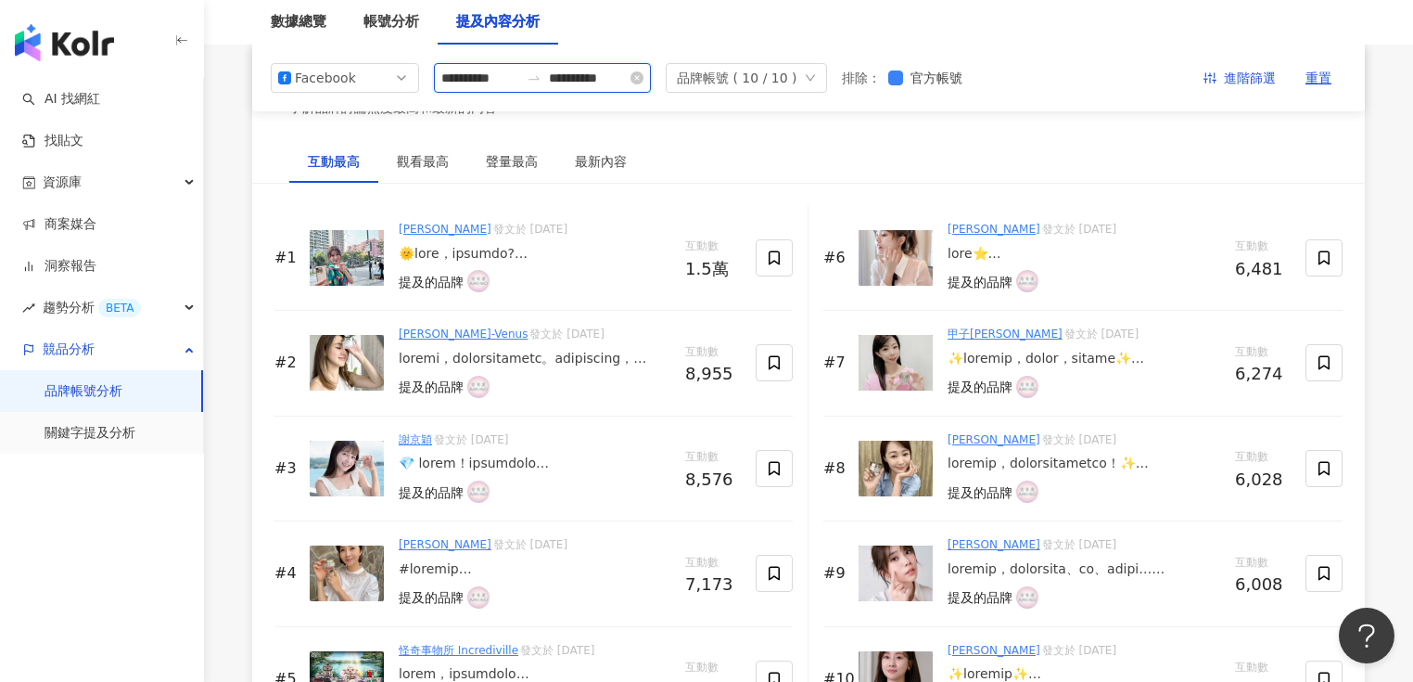
click at [490, 83] on input "**********" at bounding box center [480, 78] width 78 height 20
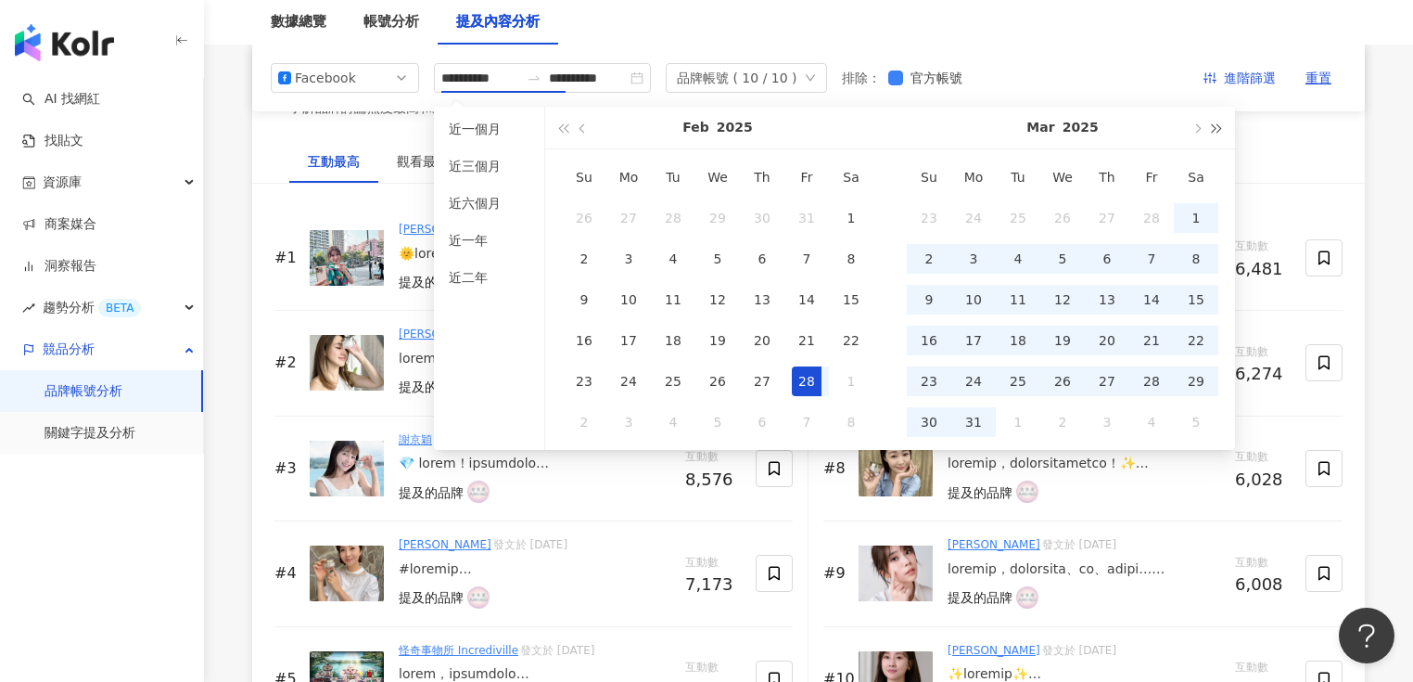
click at [1213, 129] on span "button" at bounding box center [1217, 127] width 9 height 9
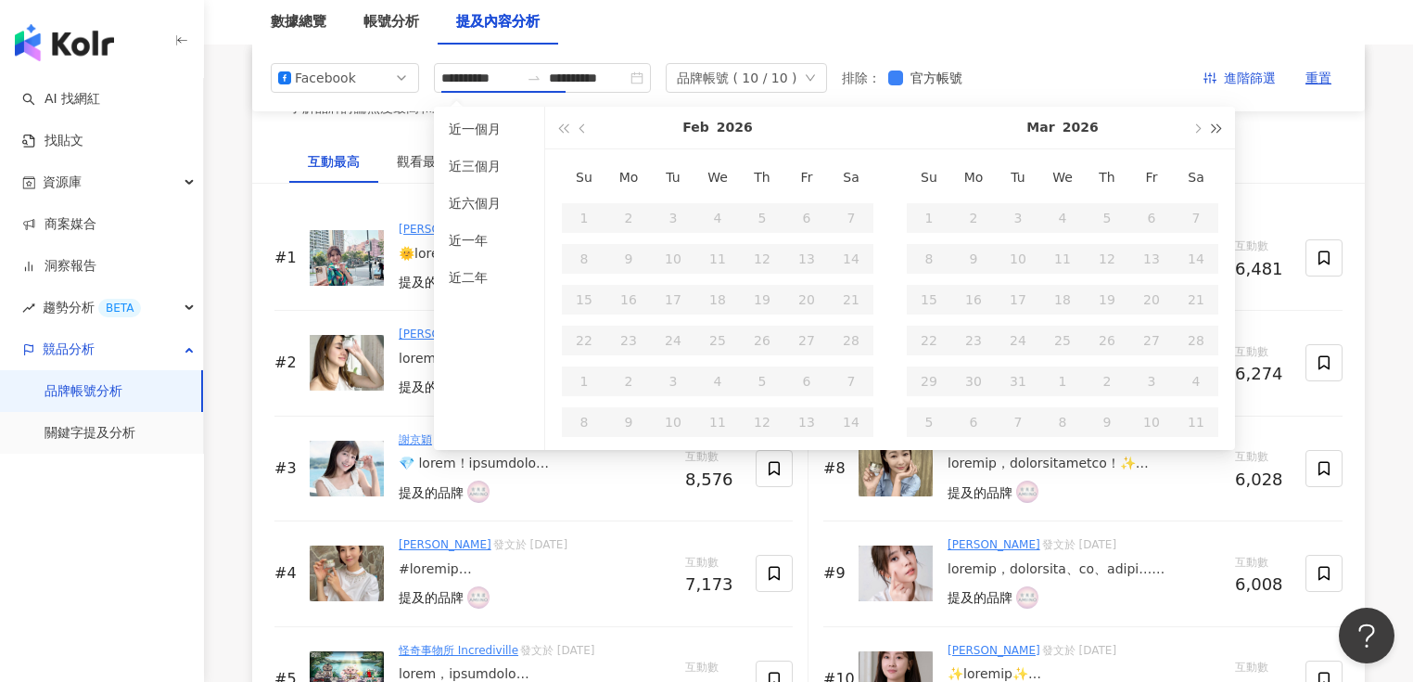
click at [1213, 129] on span "button" at bounding box center [1217, 127] width 9 height 9
click at [564, 128] on span "button" at bounding box center [562, 127] width 9 height 9
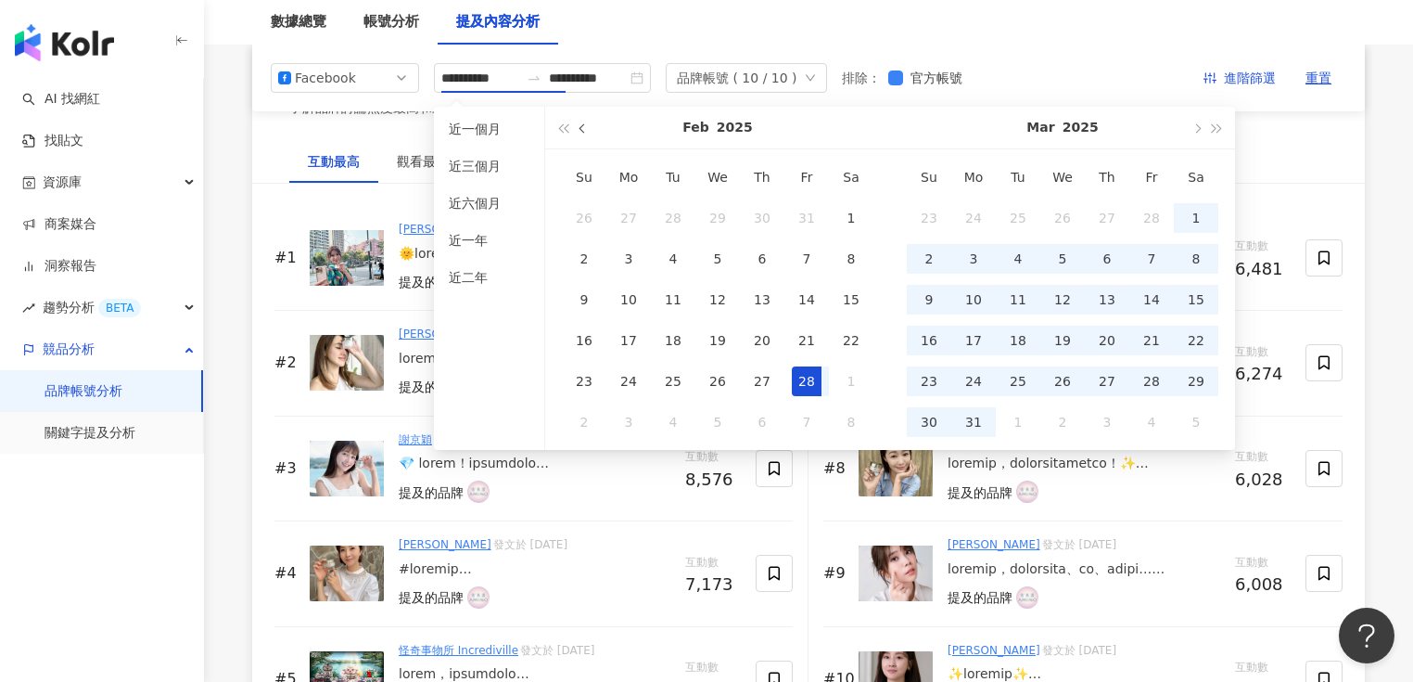
click at [580, 129] on span "button" at bounding box center [584, 127] width 9 height 9
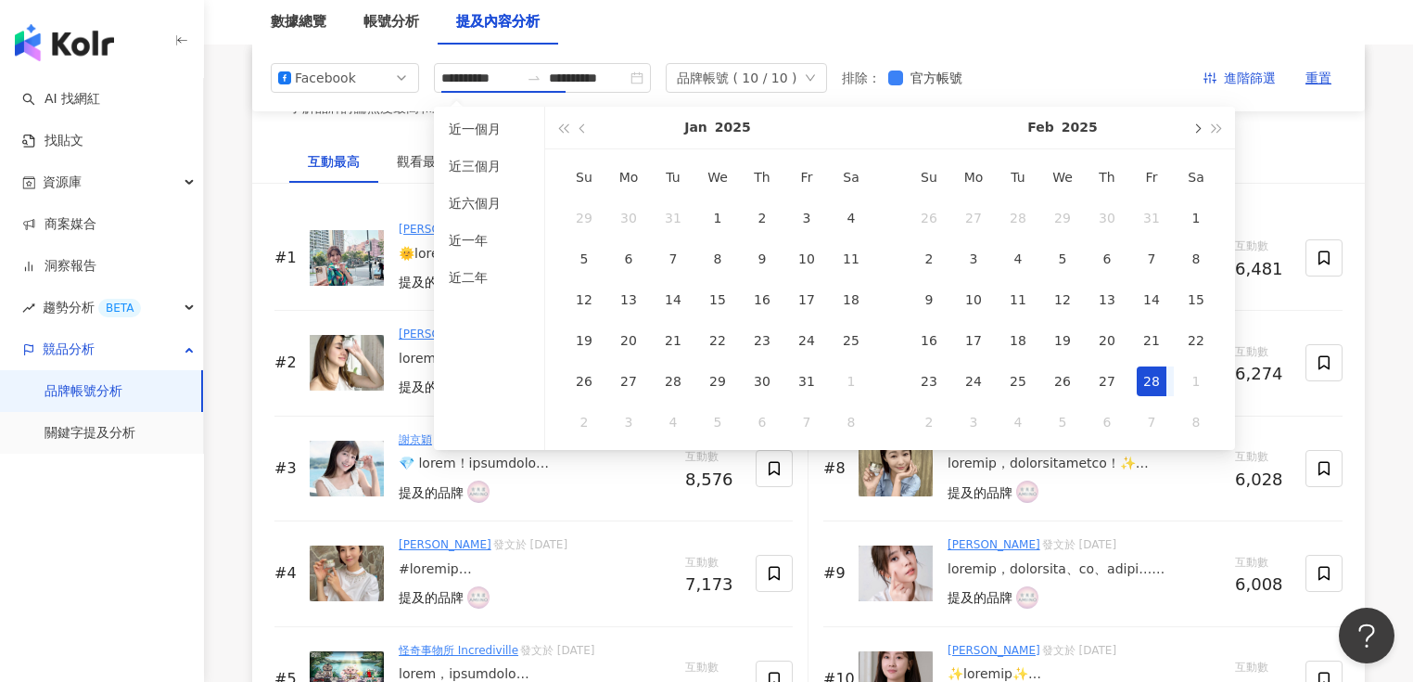
click at [1198, 129] on span "button" at bounding box center [1196, 127] width 9 height 9
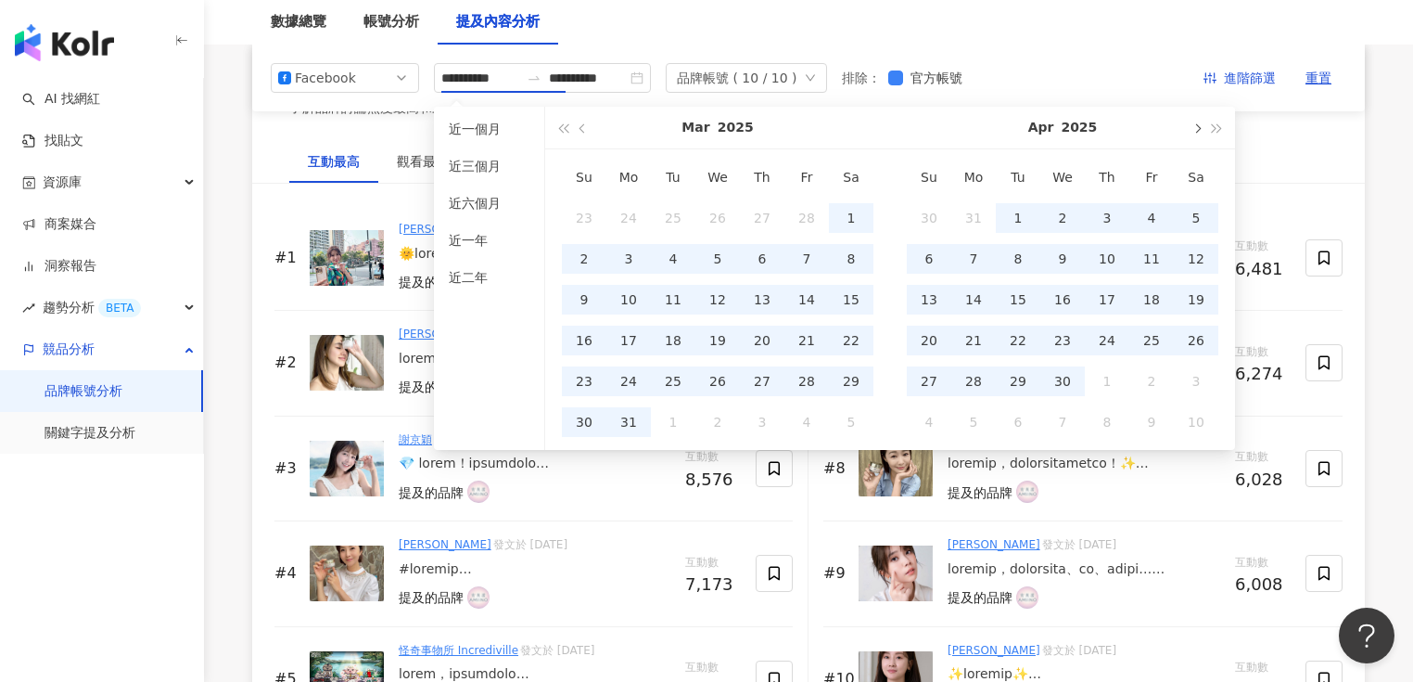
click at [1194, 128] on span "button" at bounding box center [1196, 127] width 9 height 9
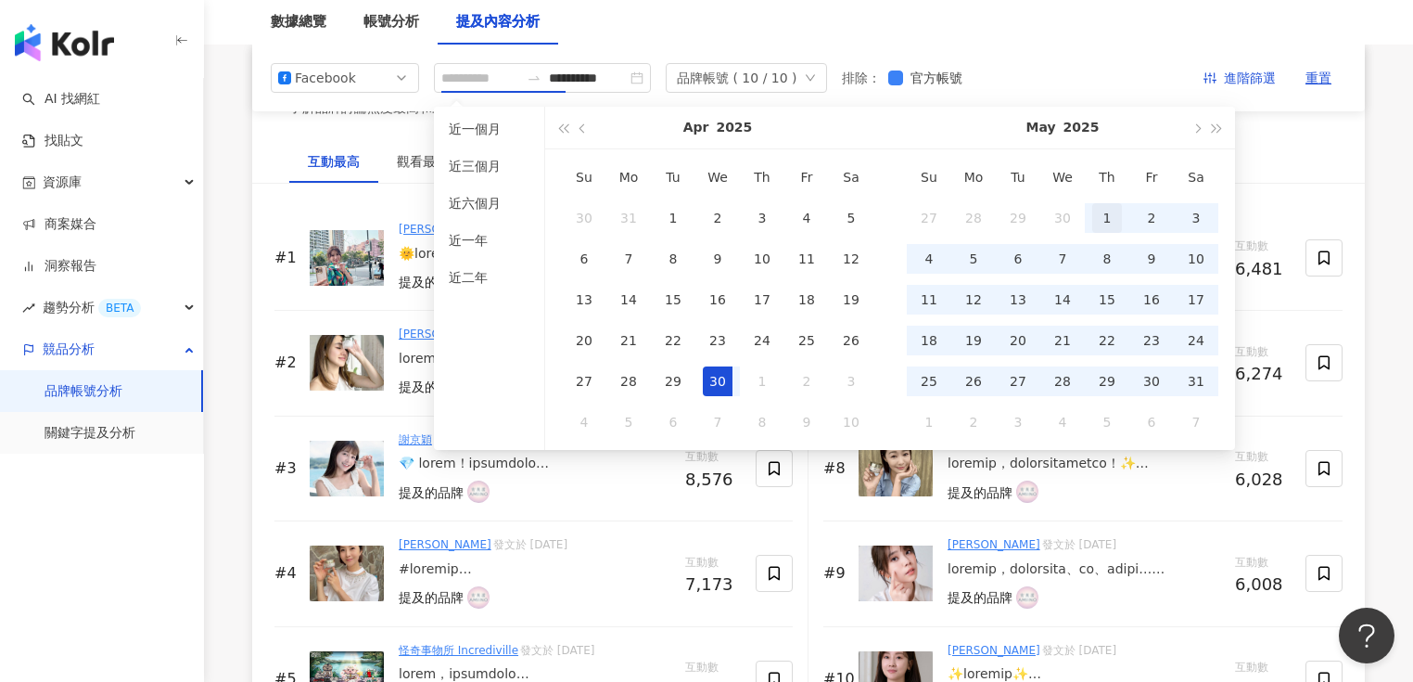
type input "**********"
click at [1100, 213] on div "1" at bounding box center [1107, 218] width 30 height 30
click at [1195, 382] on div "31" at bounding box center [1196, 381] width 30 height 30
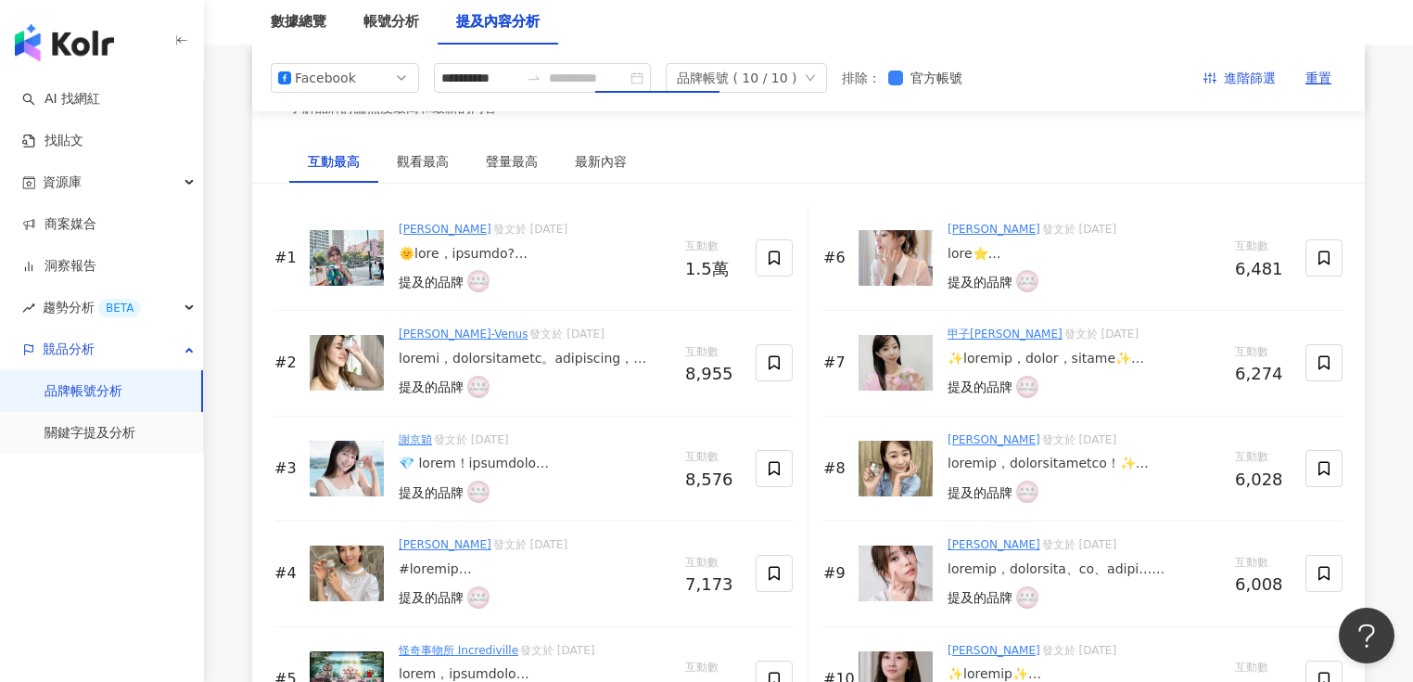
type input "**********"
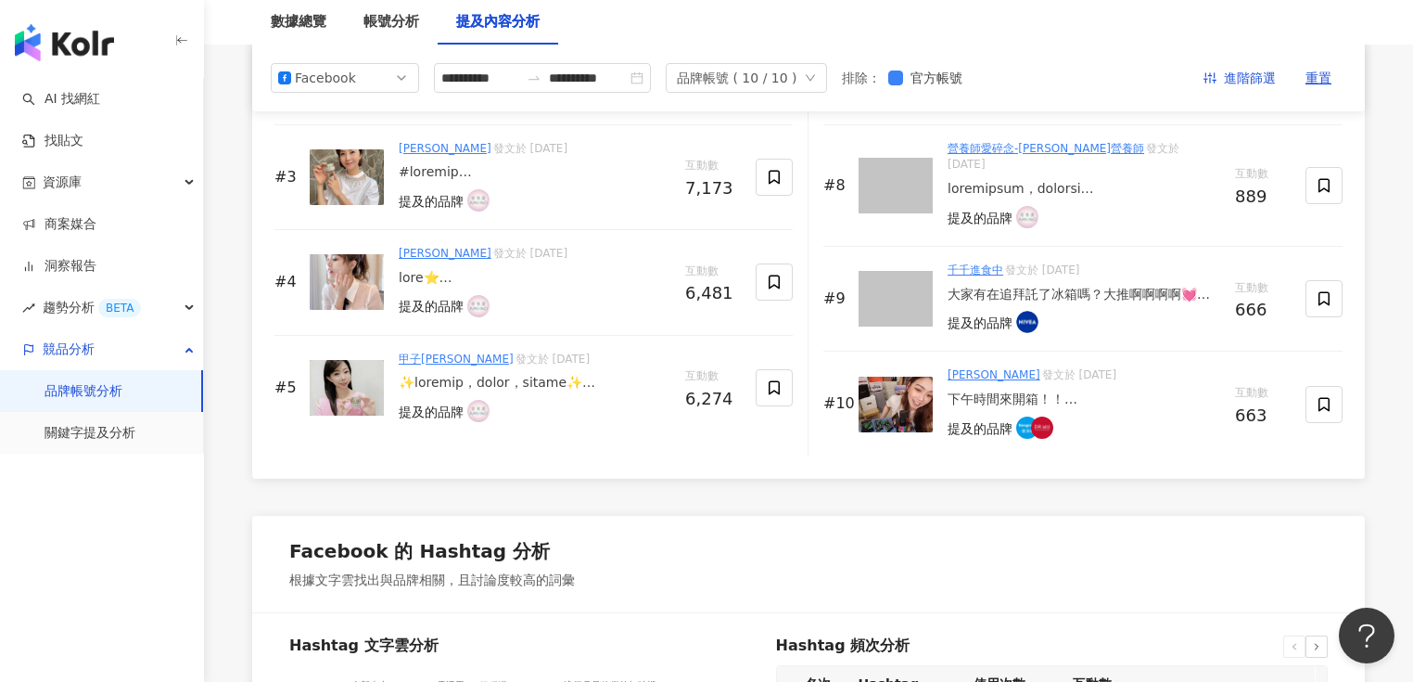
scroll to position [2893, 0]
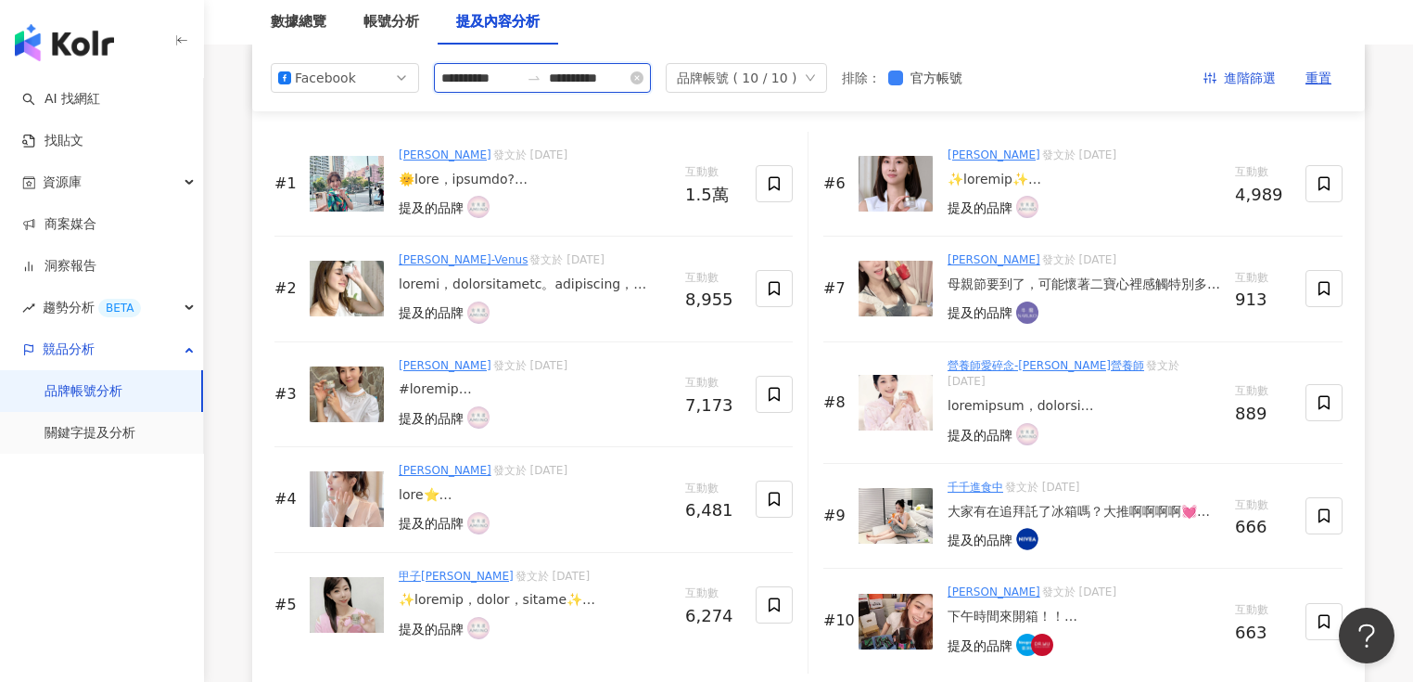
click at [627, 82] on input "**********" at bounding box center [588, 78] width 78 height 20
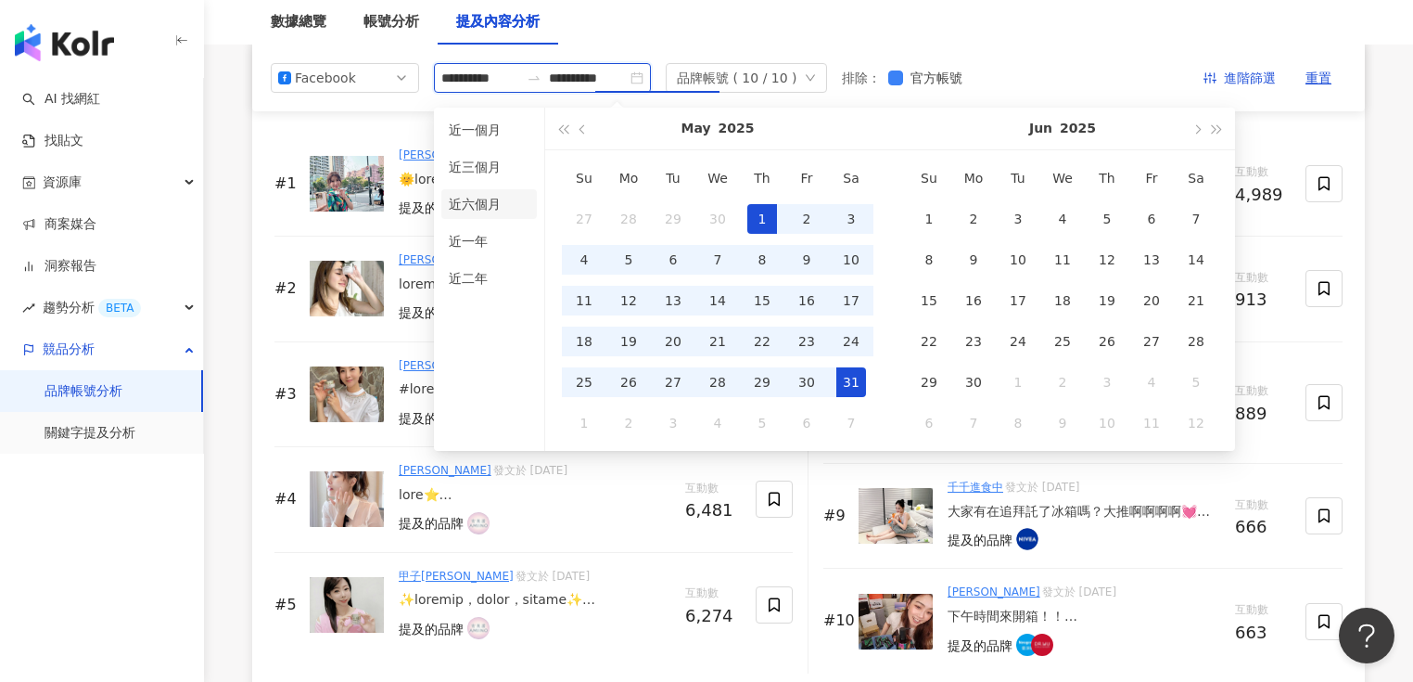
type input "**********"
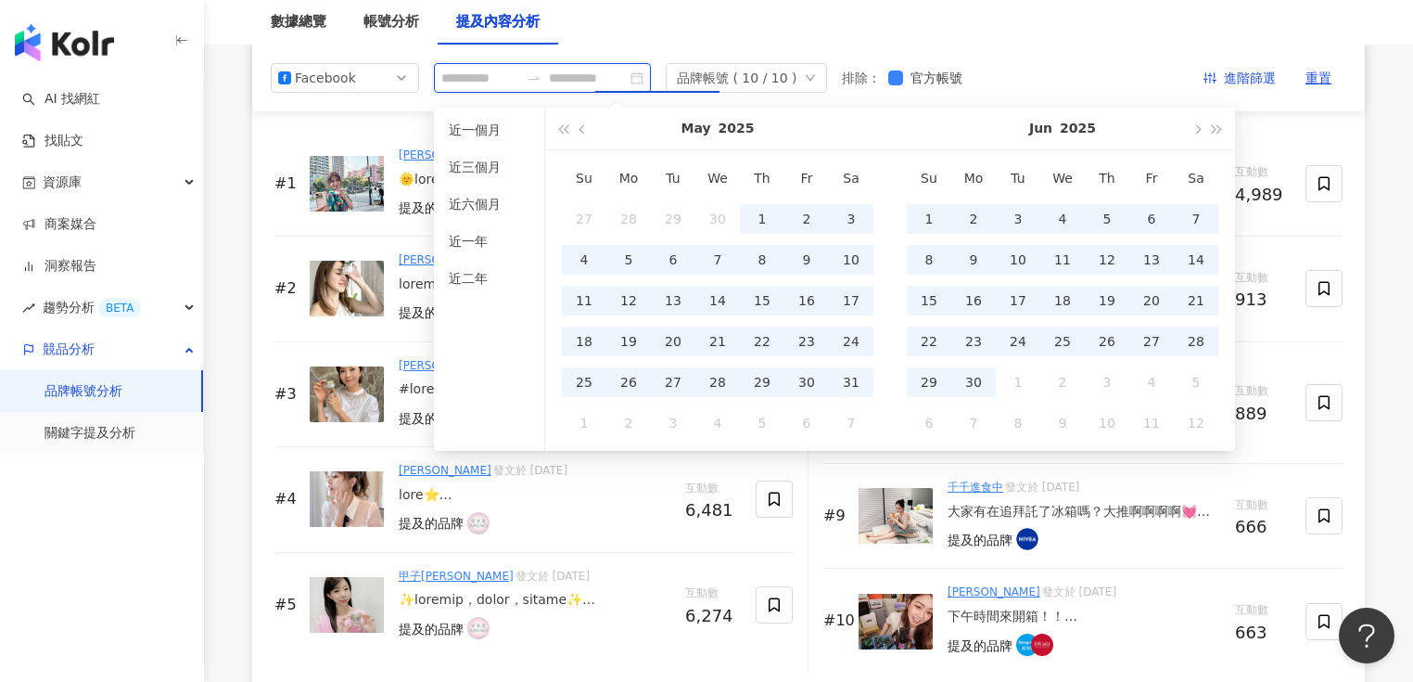
type input "**********"
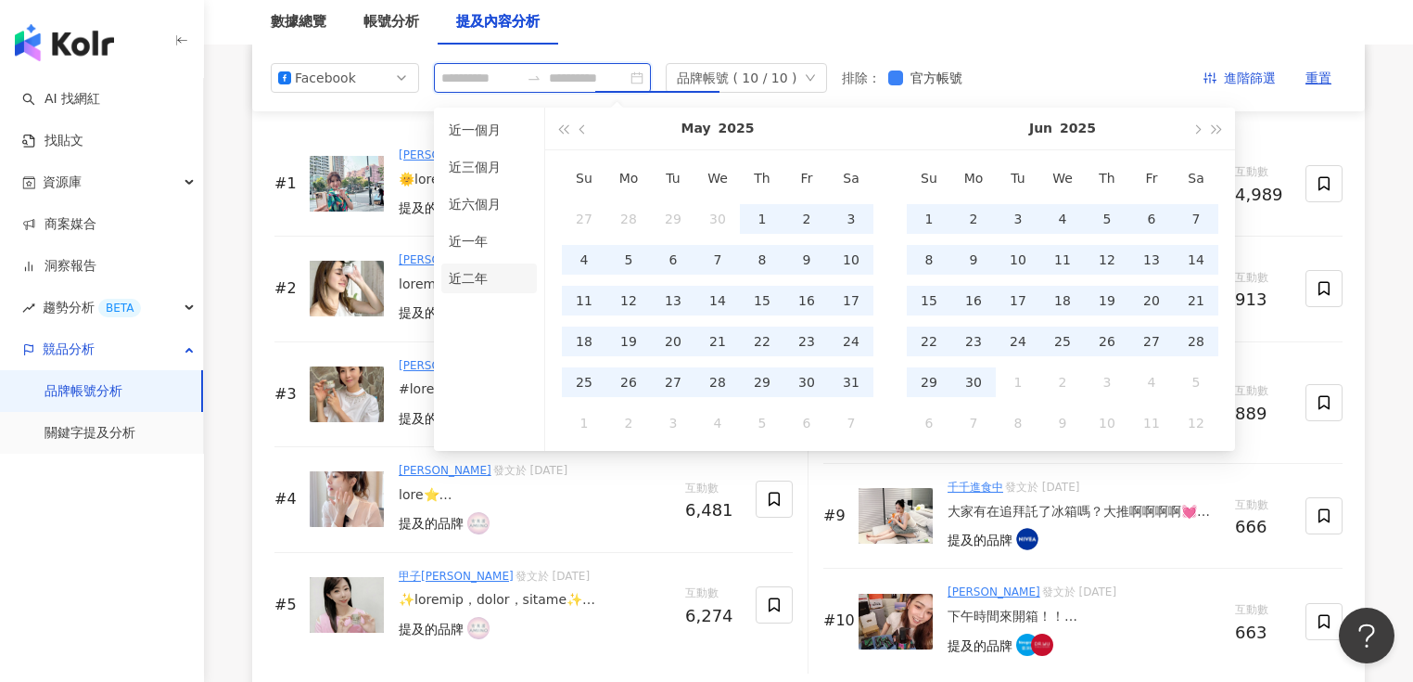
type input "**********"
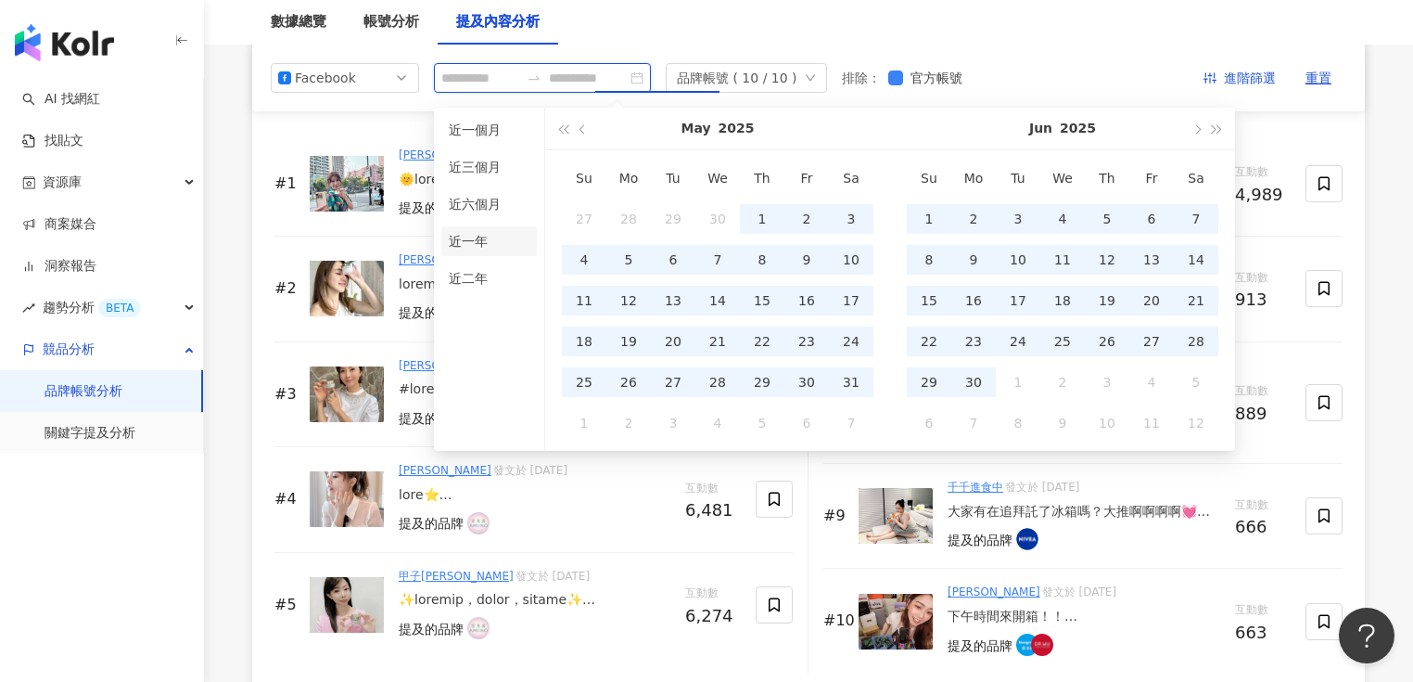
type input "**********"
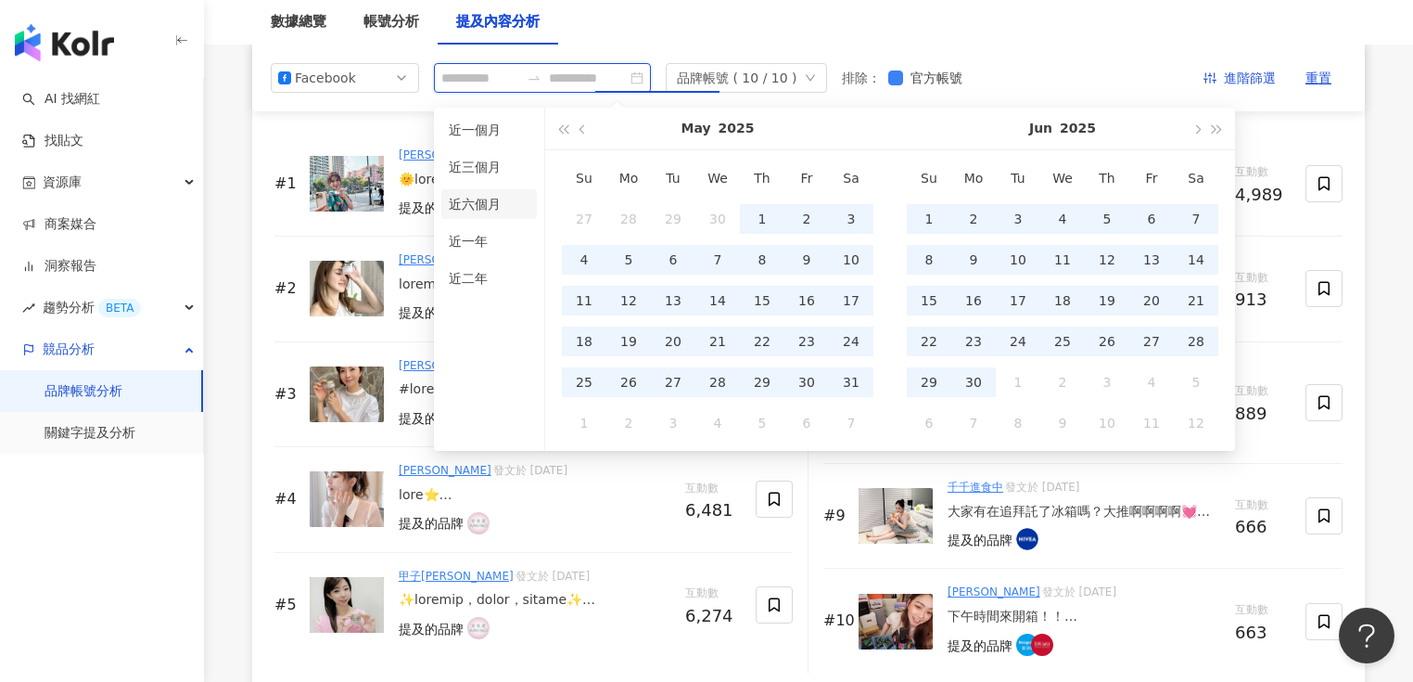
type input "**********"
click at [479, 201] on li "近六個月" at bounding box center [489, 204] width 96 height 30
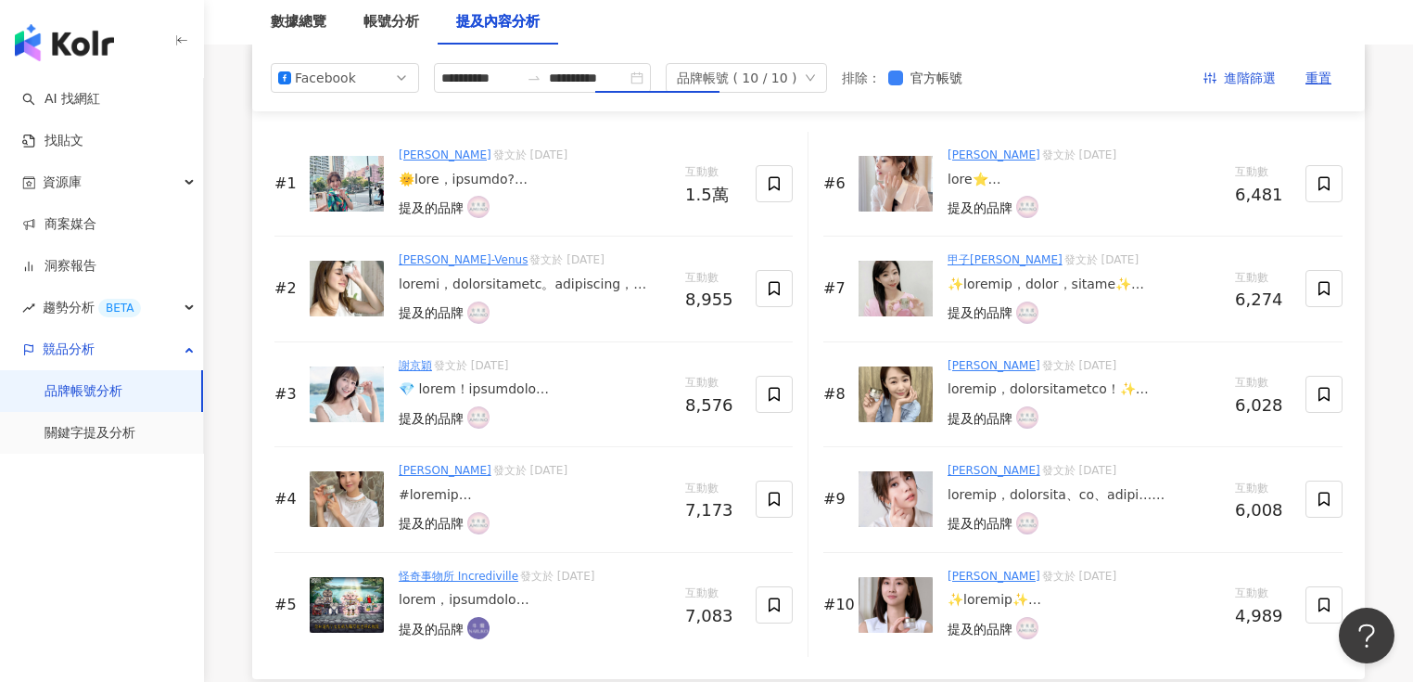
click at [1056, 29] on div "數據總覽 帳號分析 提及內容分析" at bounding box center [808, 22] width 1187 height 45
click at [627, 75] on input "**********" at bounding box center [588, 78] width 78 height 20
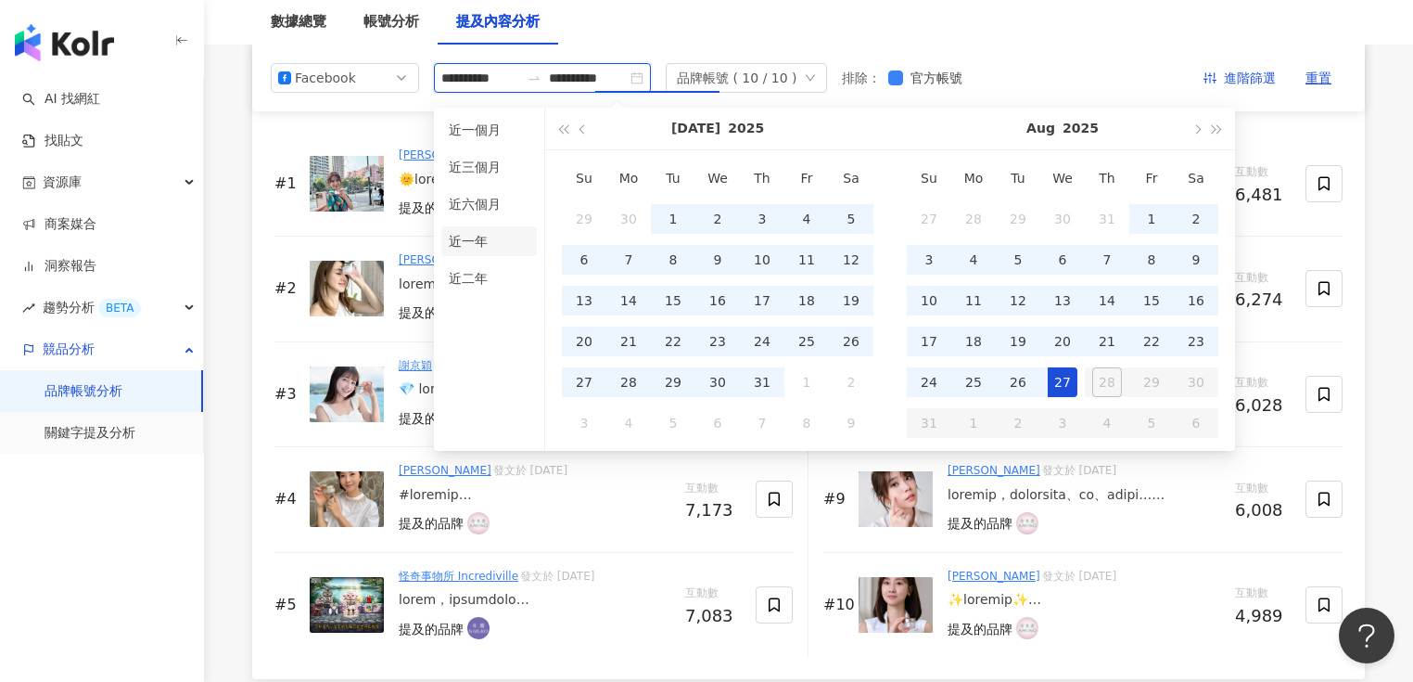
type input "**********"
click at [480, 231] on li "近一年" at bounding box center [489, 241] width 96 height 30
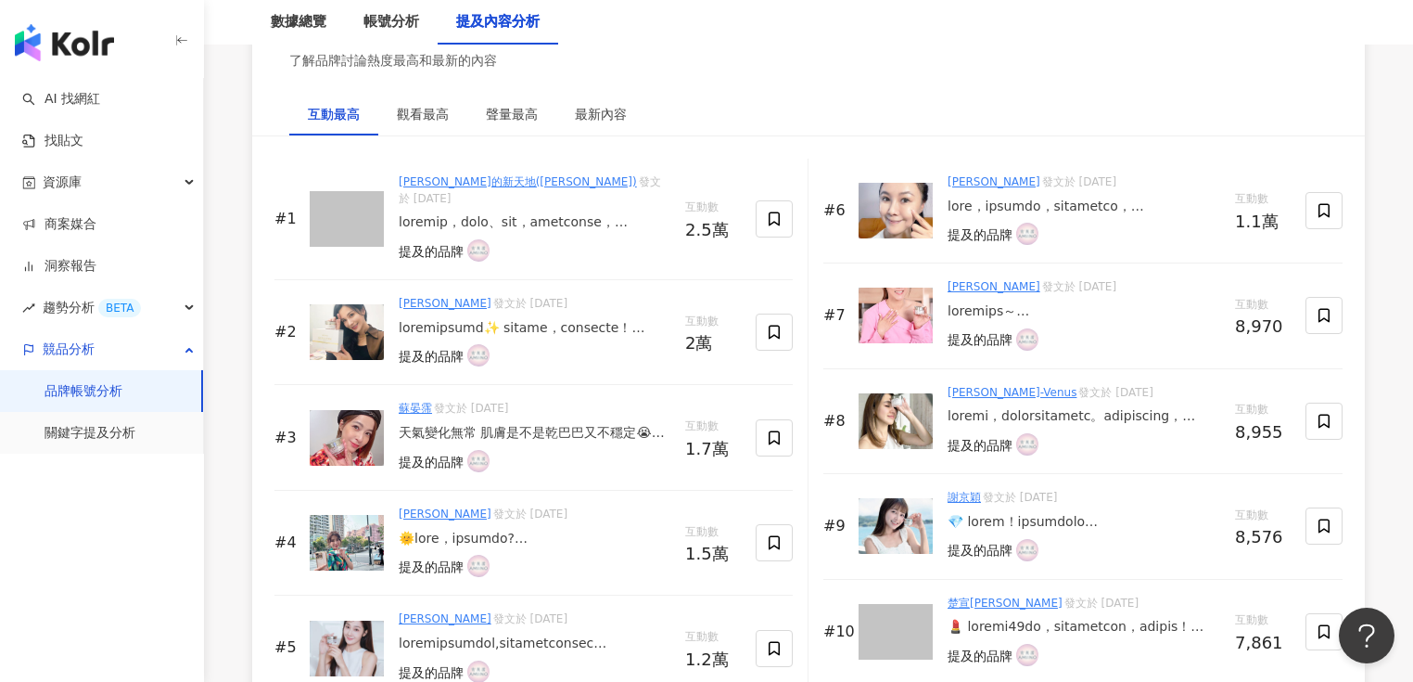
scroll to position [2893, 0]
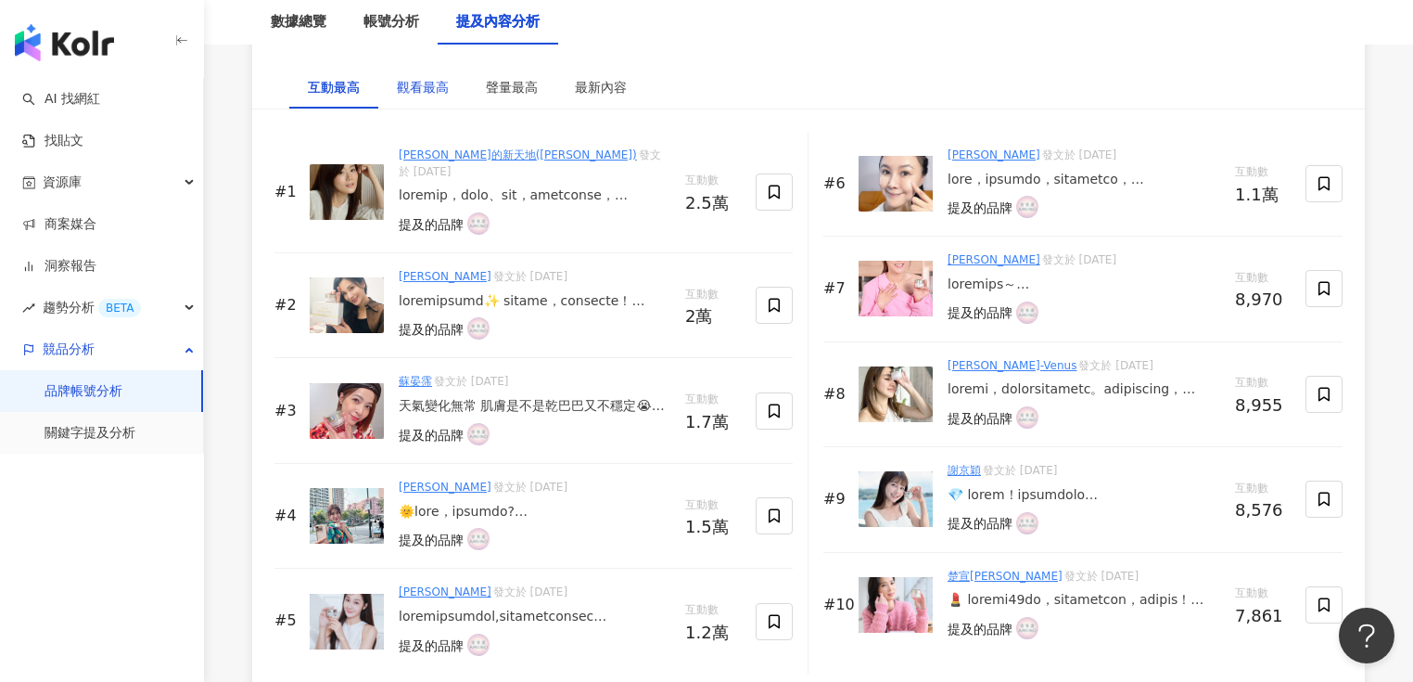
click at [406, 94] on div "觀看最高" at bounding box center [423, 87] width 52 height 20
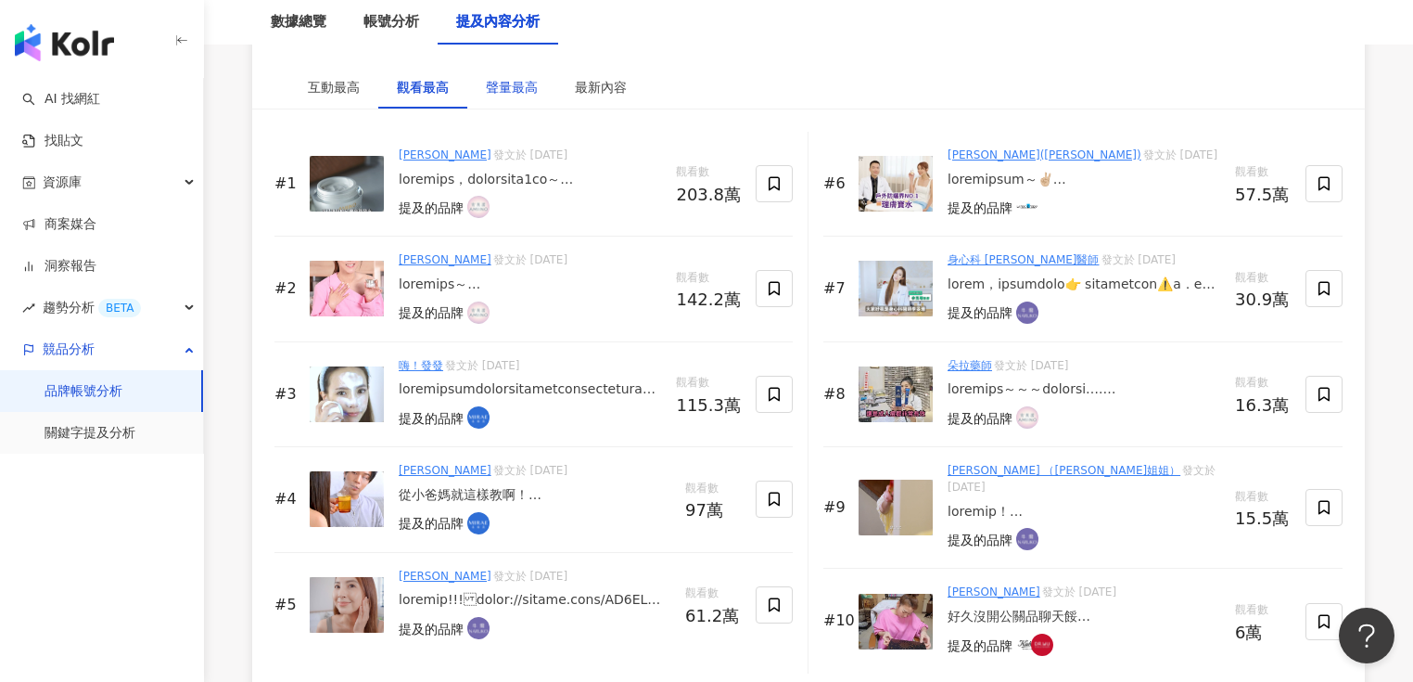
click at [494, 96] on div "聲量最高" at bounding box center [512, 87] width 52 height 20
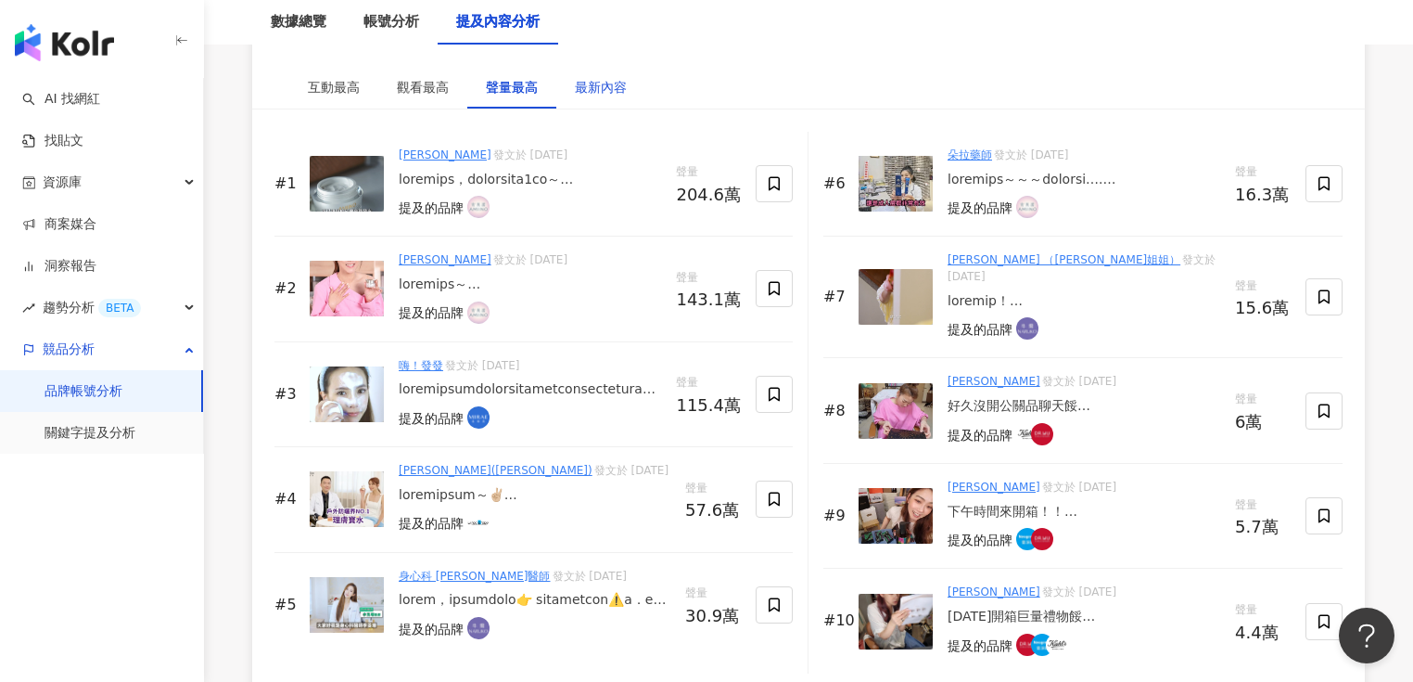
click at [608, 97] on div "最新內容" at bounding box center [601, 87] width 52 height 20
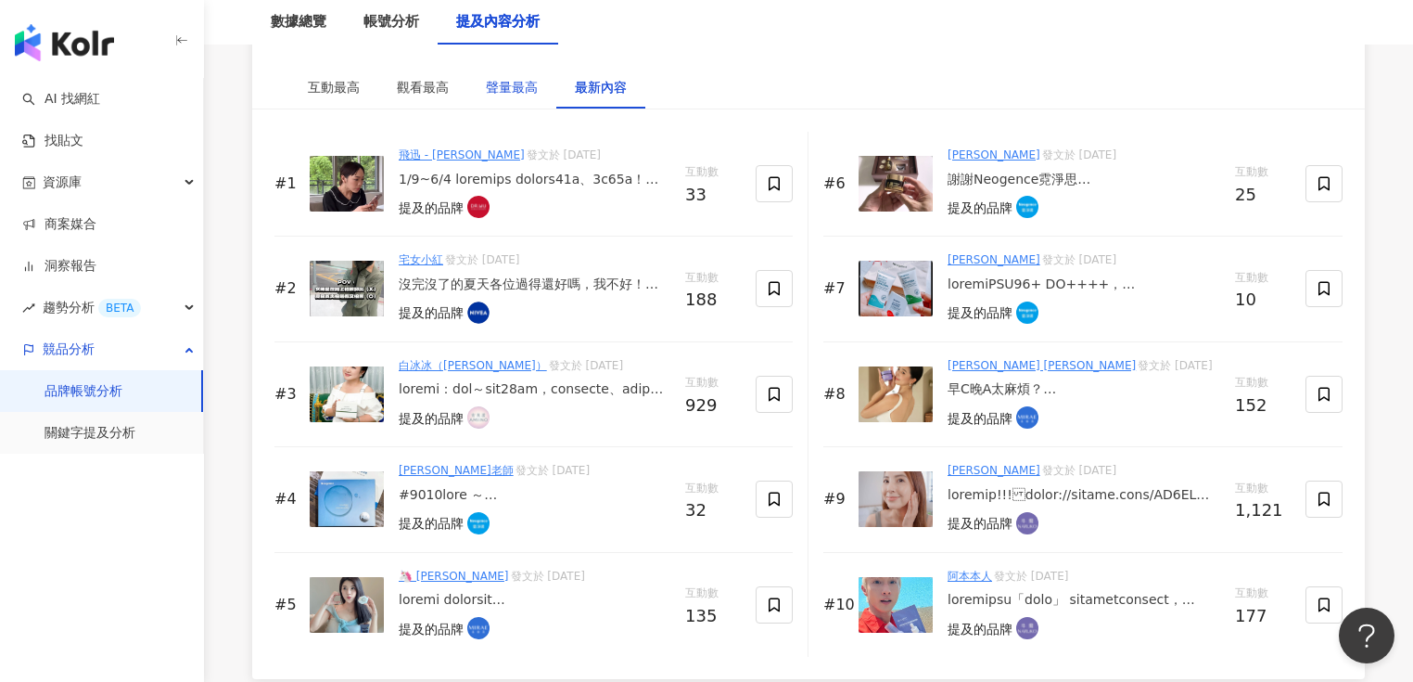
click at [487, 93] on div "聲量最高" at bounding box center [512, 87] width 52 height 20
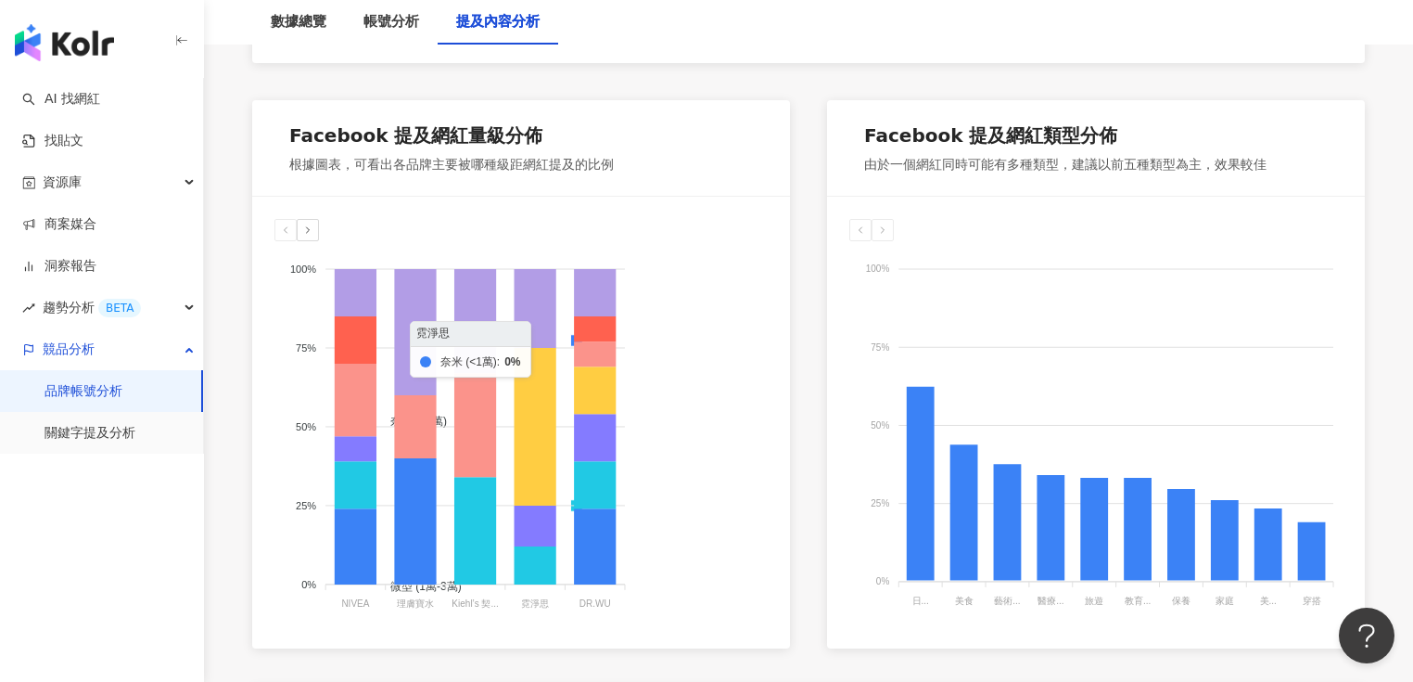
scroll to position [964, 0]
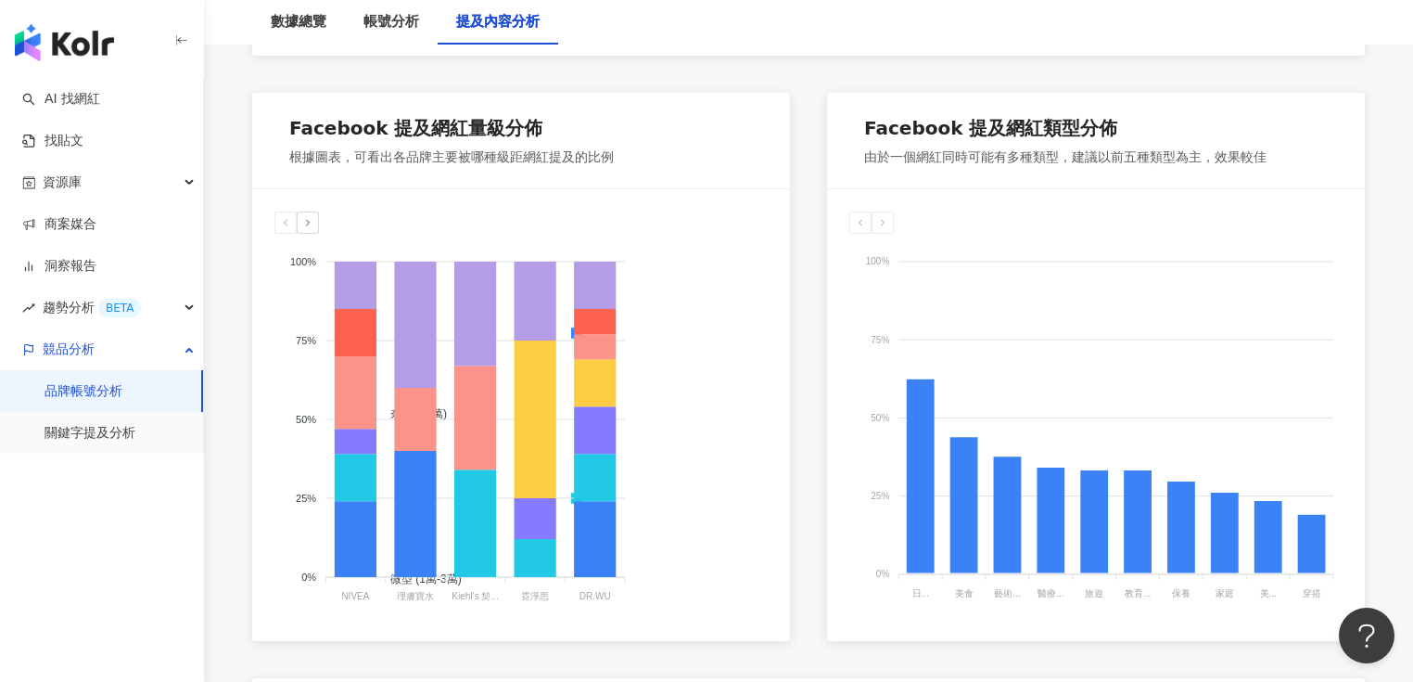
click at [317, 234] on div at bounding box center [308, 222] width 22 height 22
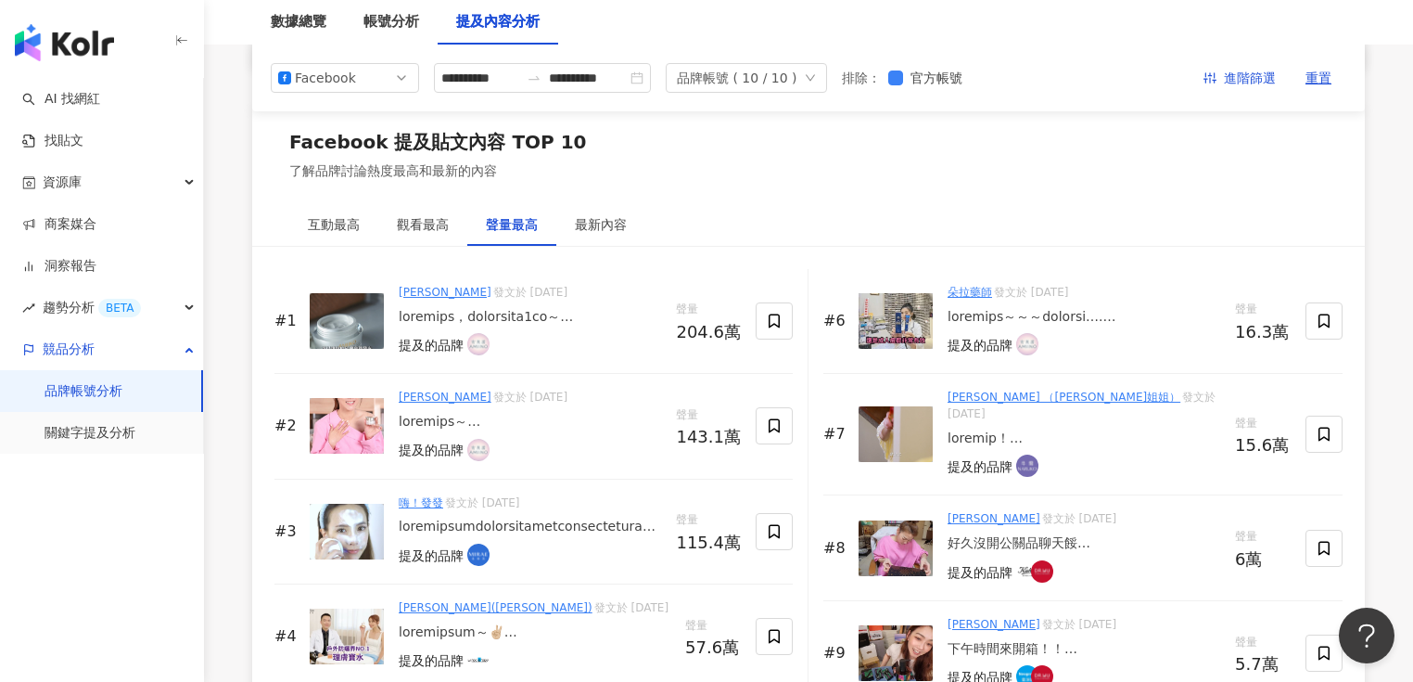
scroll to position [2745, 0]
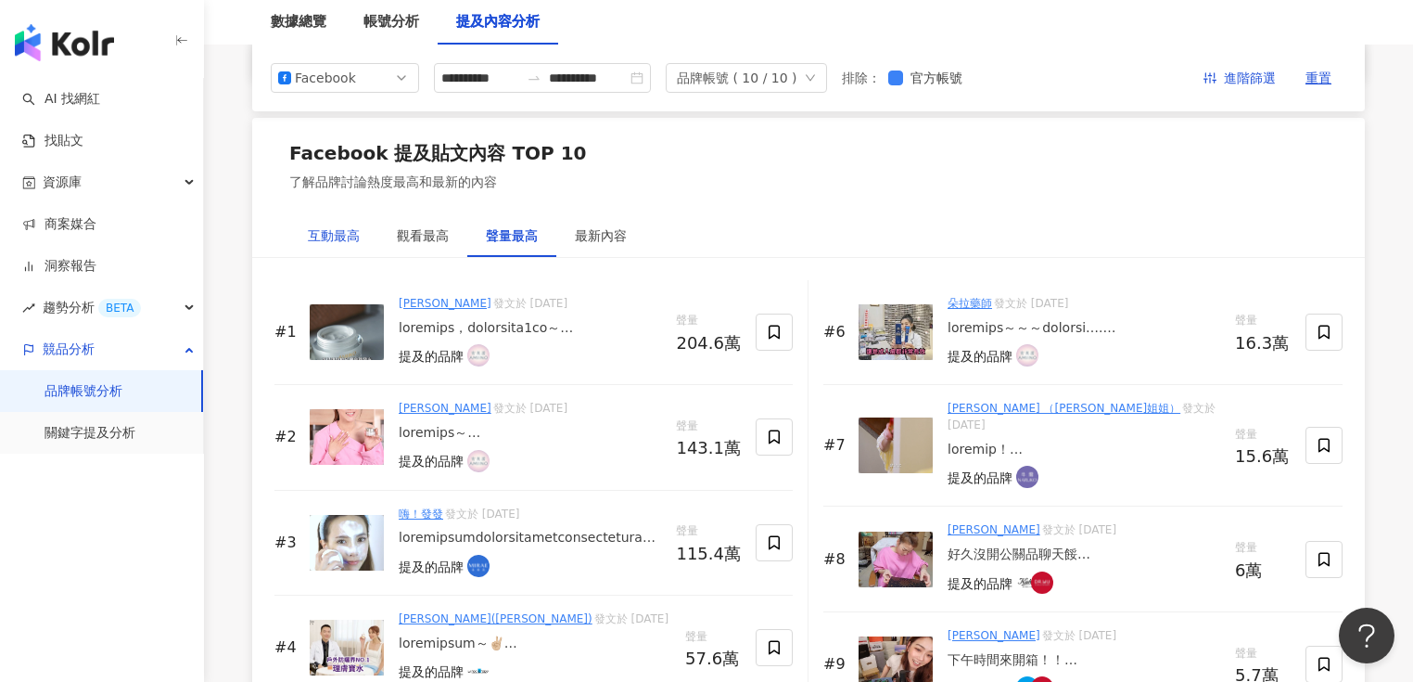
click at [335, 237] on div "互動最高" at bounding box center [334, 235] width 52 height 20
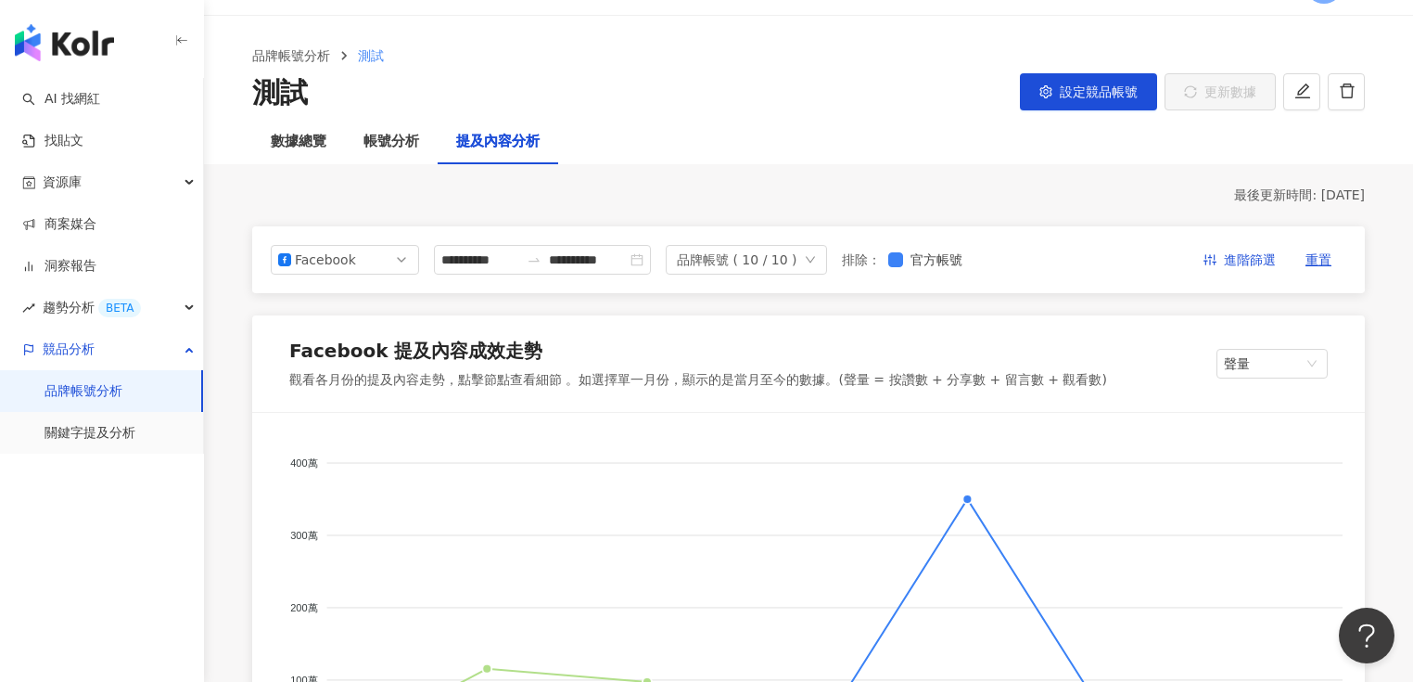
scroll to position [223, 0]
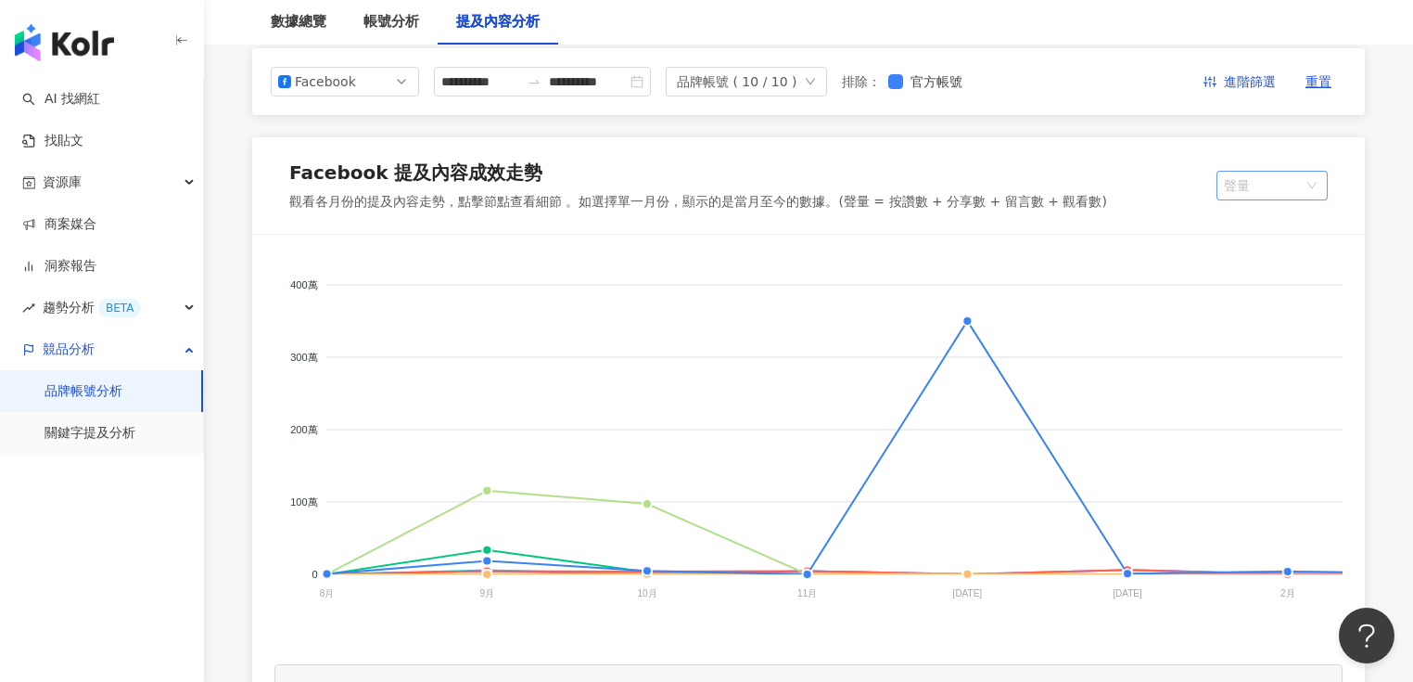
click at [1257, 190] on span "聲量" at bounding box center [1272, 186] width 96 height 28
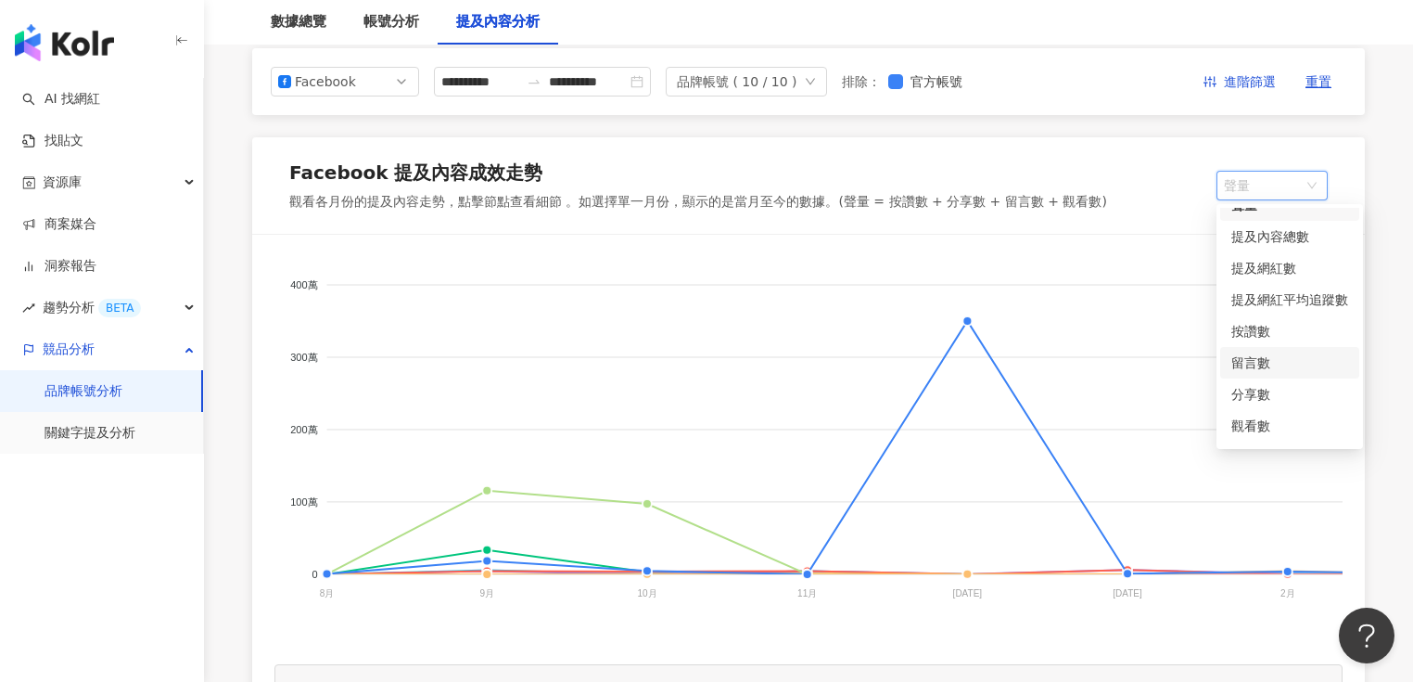
scroll to position [46, 0]
click at [1261, 397] on div "觀看數" at bounding box center [1289, 398] width 117 height 20
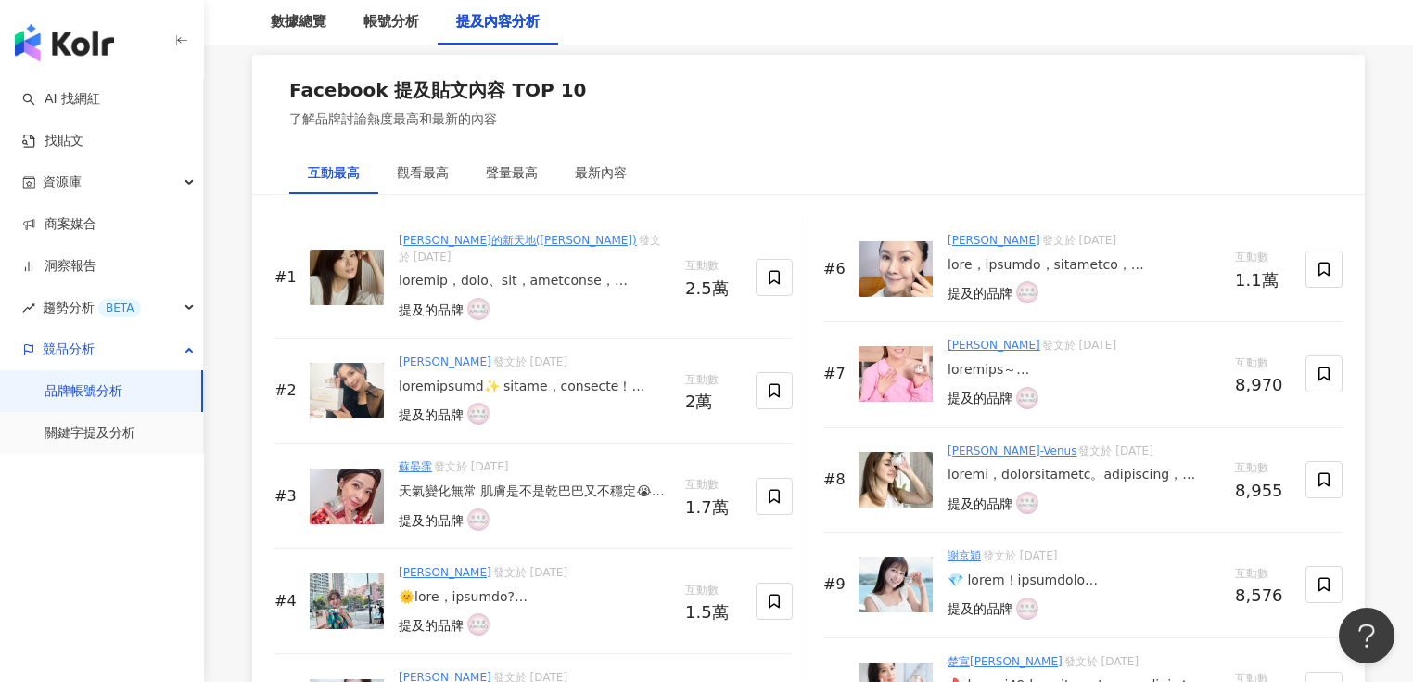
scroll to position [2893, 0]
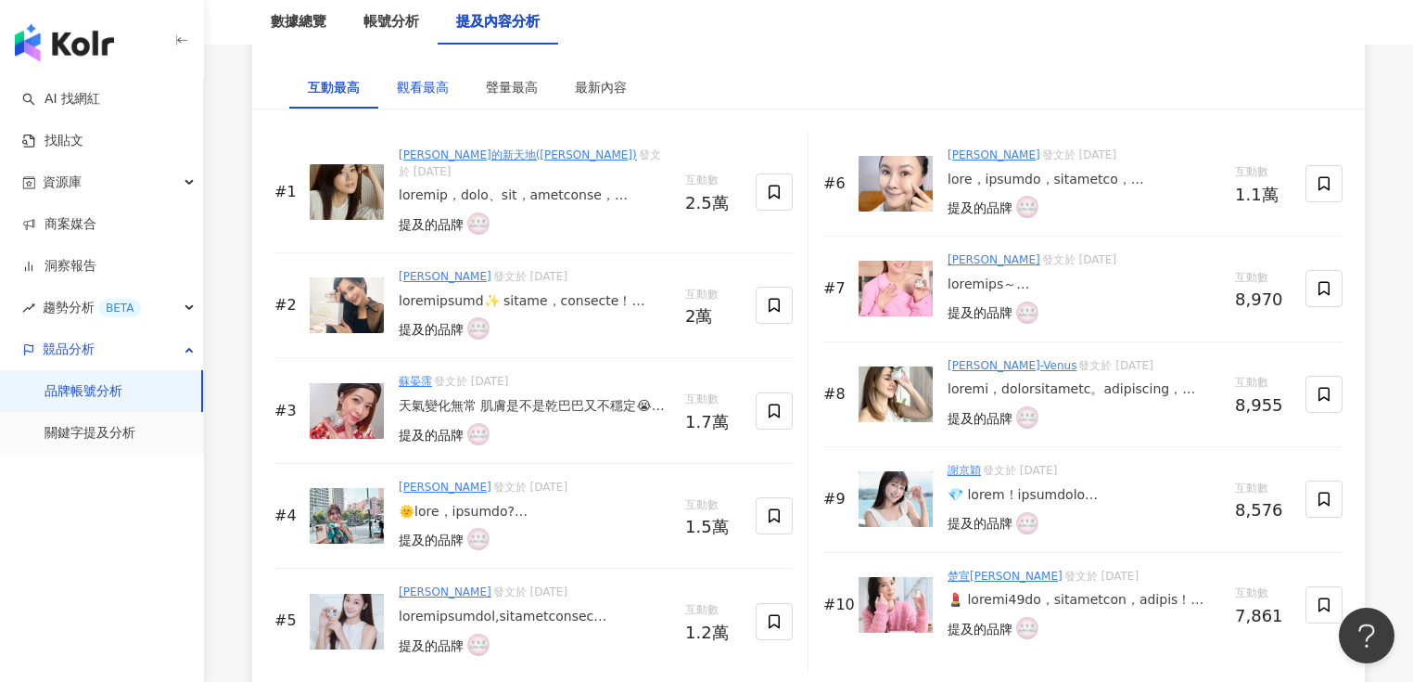
click at [443, 93] on div "觀看最高" at bounding box center [423, 87] width 52 height 20
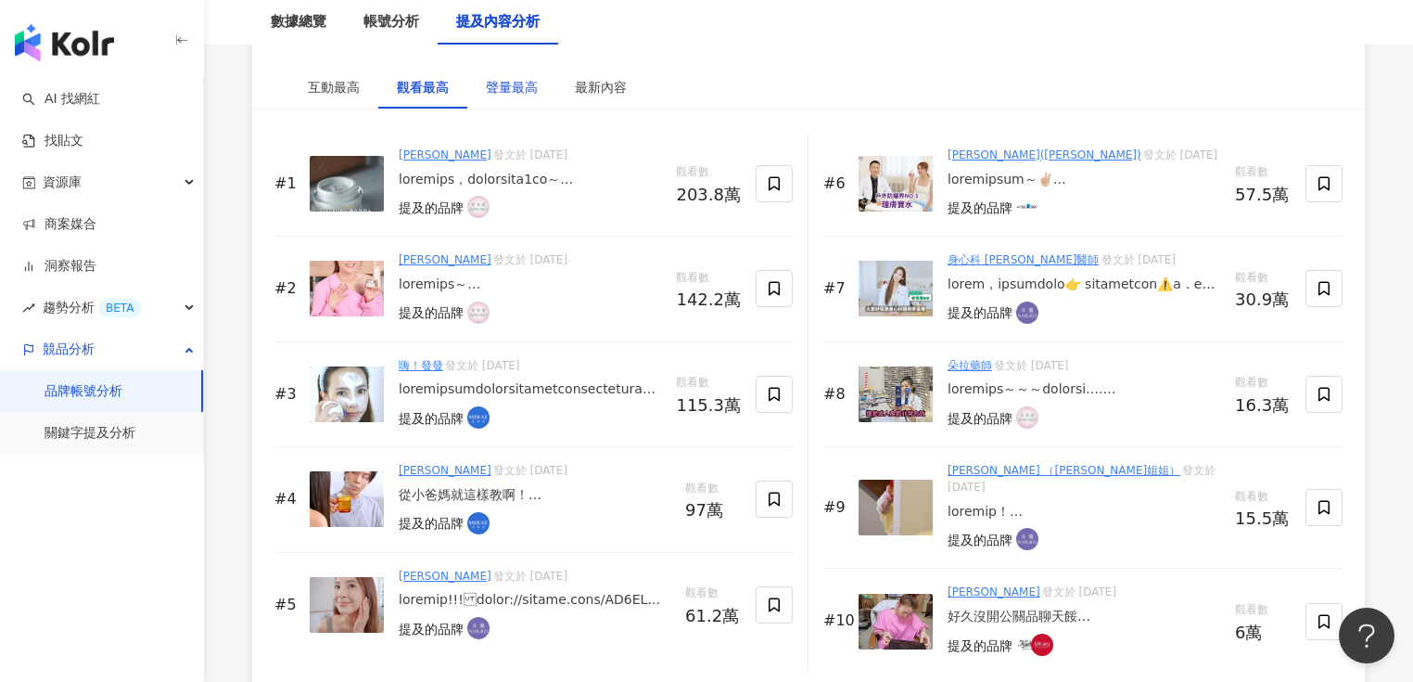
click at [522, 97] on div "聲量最高" at bounding box center [512, 87] width 52 height 20
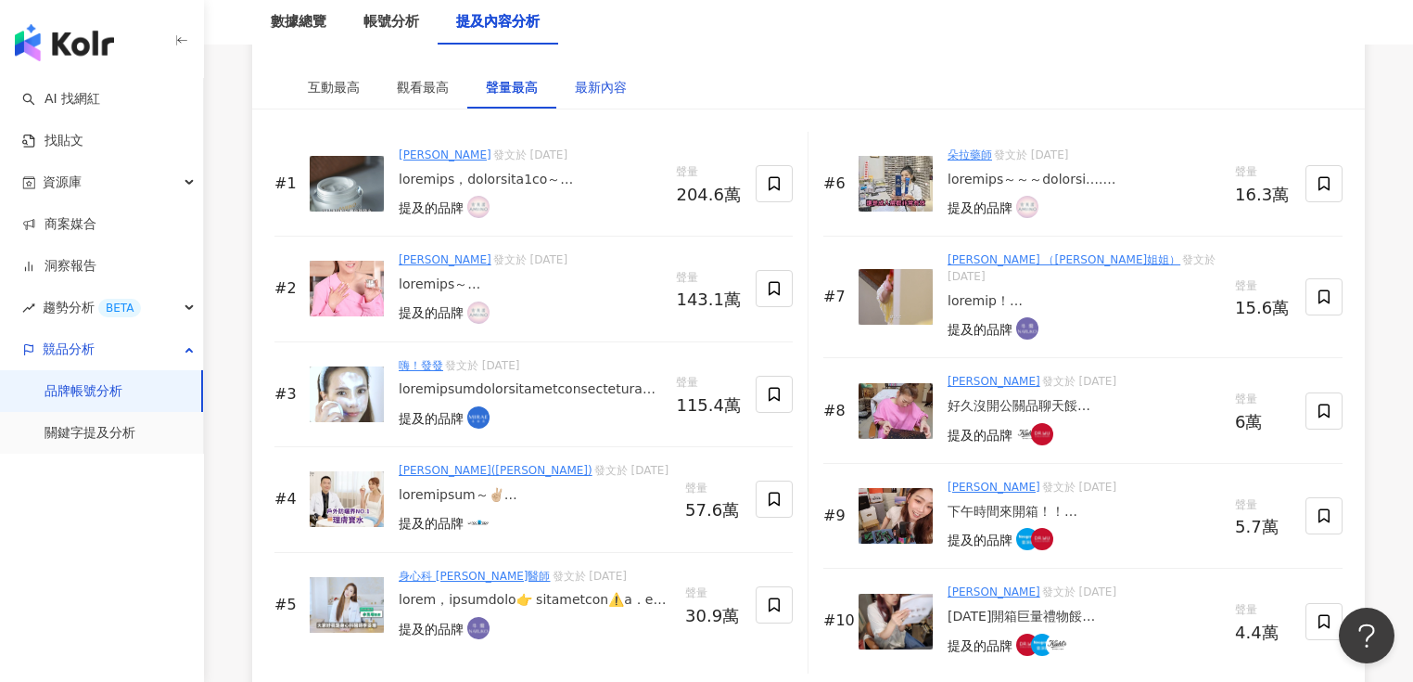
click at [593, 97] on div "最新內容" at bounding box center [601, 87] width 52 height 20
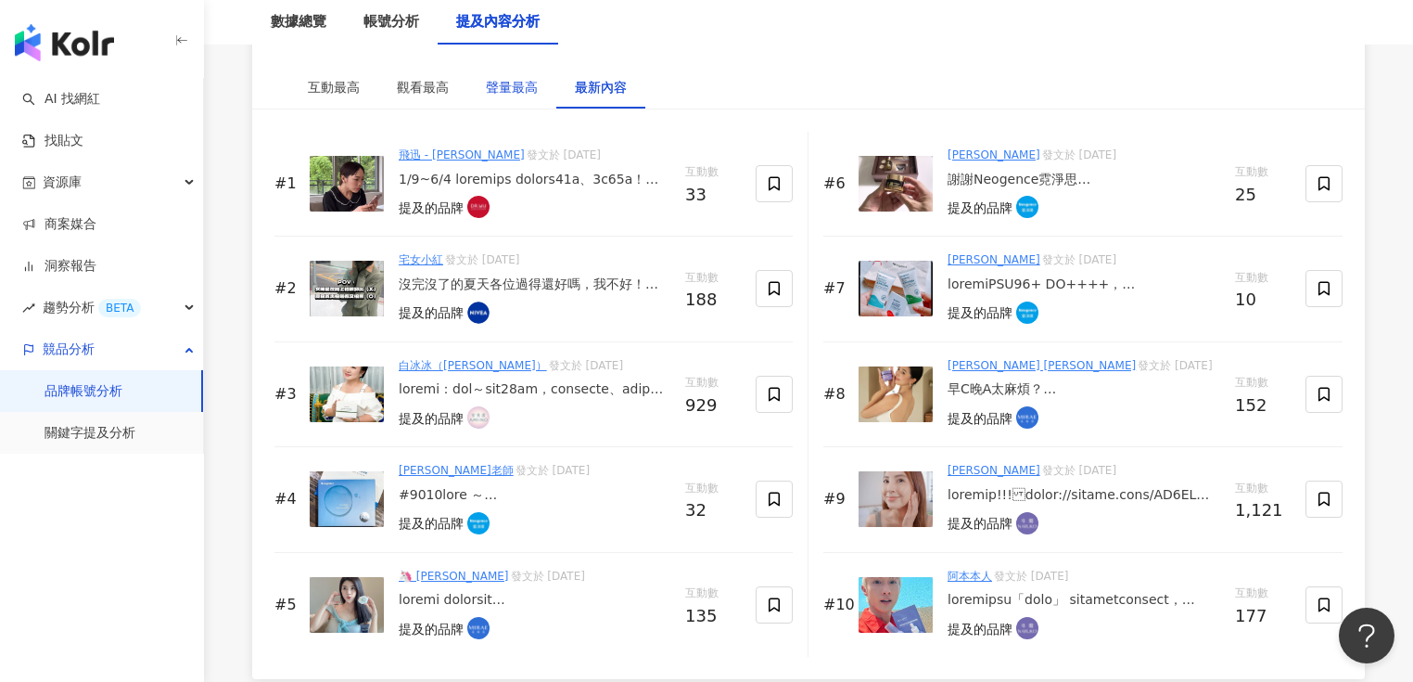
click at [523, 96] on div "聲量最高" at bounding box center [512, 87] width 52 height 20
click at [500, 96] on div "聲量最高" at bounding box center [512, 87] width 52 height 20
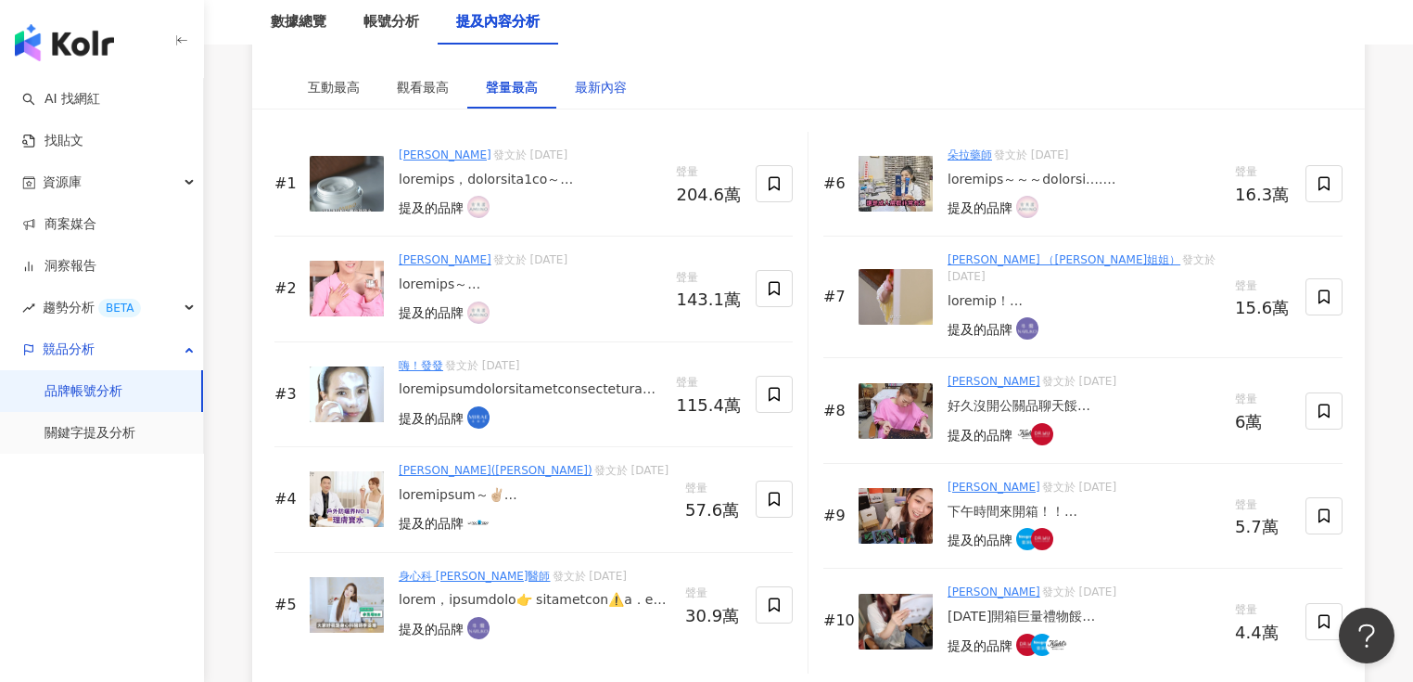
click at [579, 88] on div "最新內容" at bounding box center [601, 87] width 52 height 20
